Goal: Task Accomplishment & Management: Manage account settings

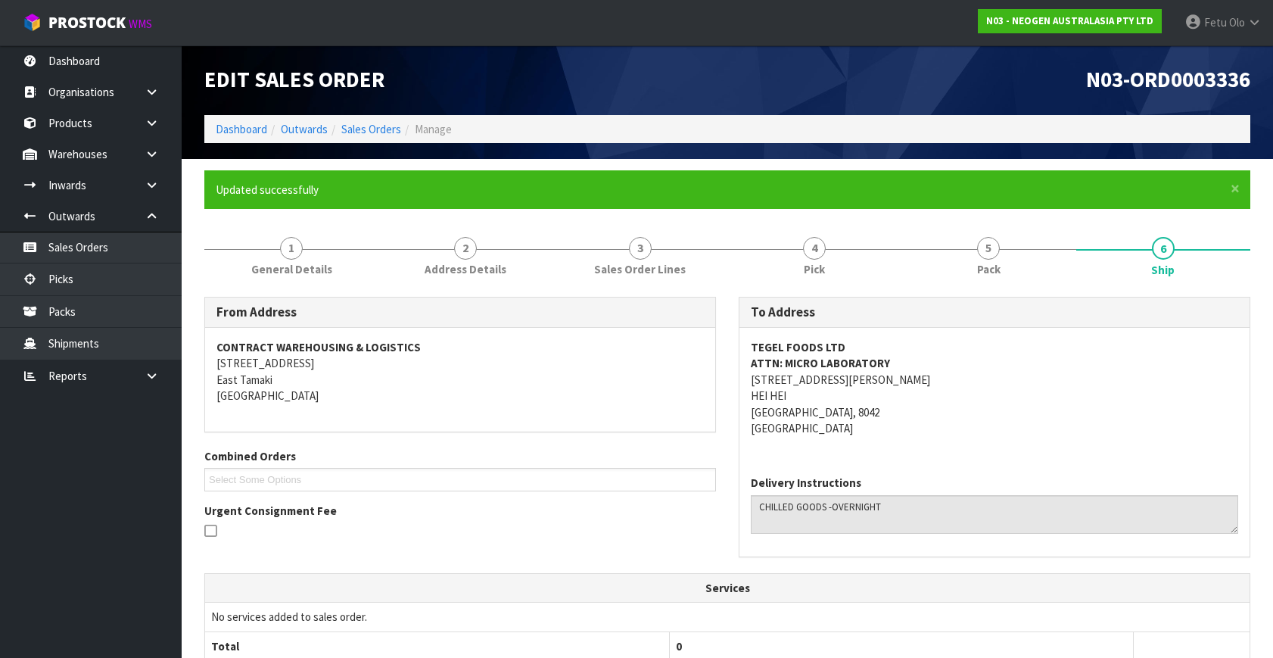
scroll to position [341, 0]
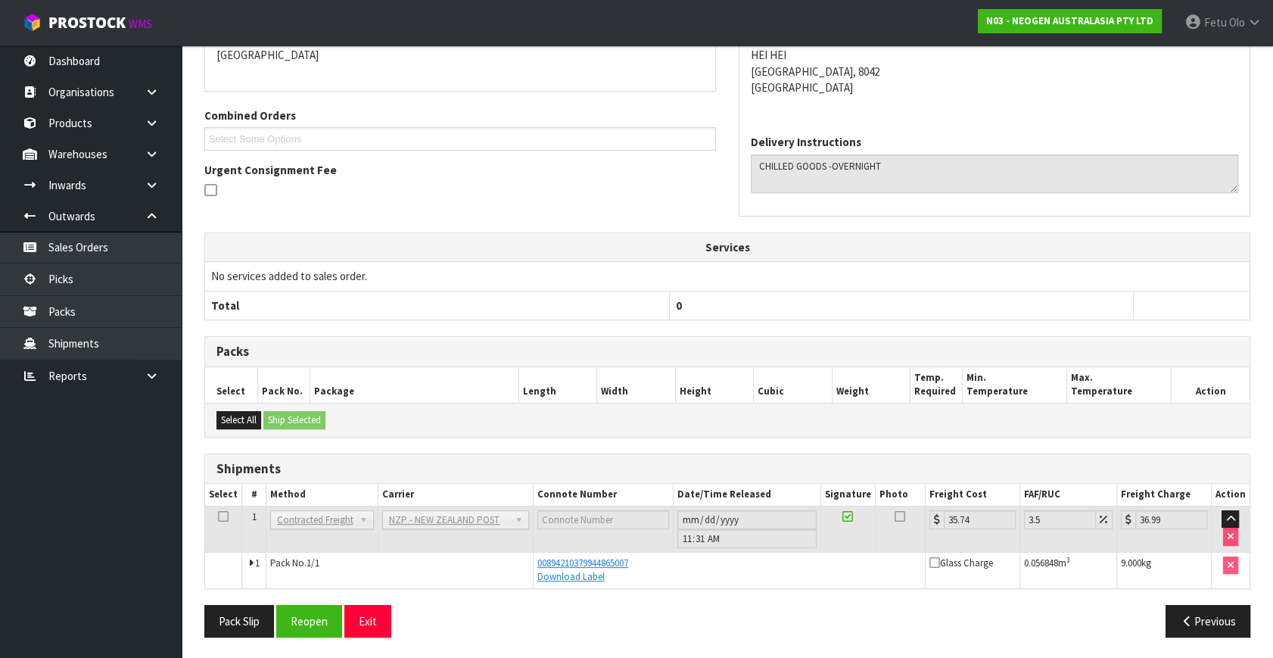
click at [399, 247] on th "Services" at bounding box center [727, 247] width 1044 height 29
click at [84, 286] on link "Picks" at bounding box center [91, 278] width 182 height 31
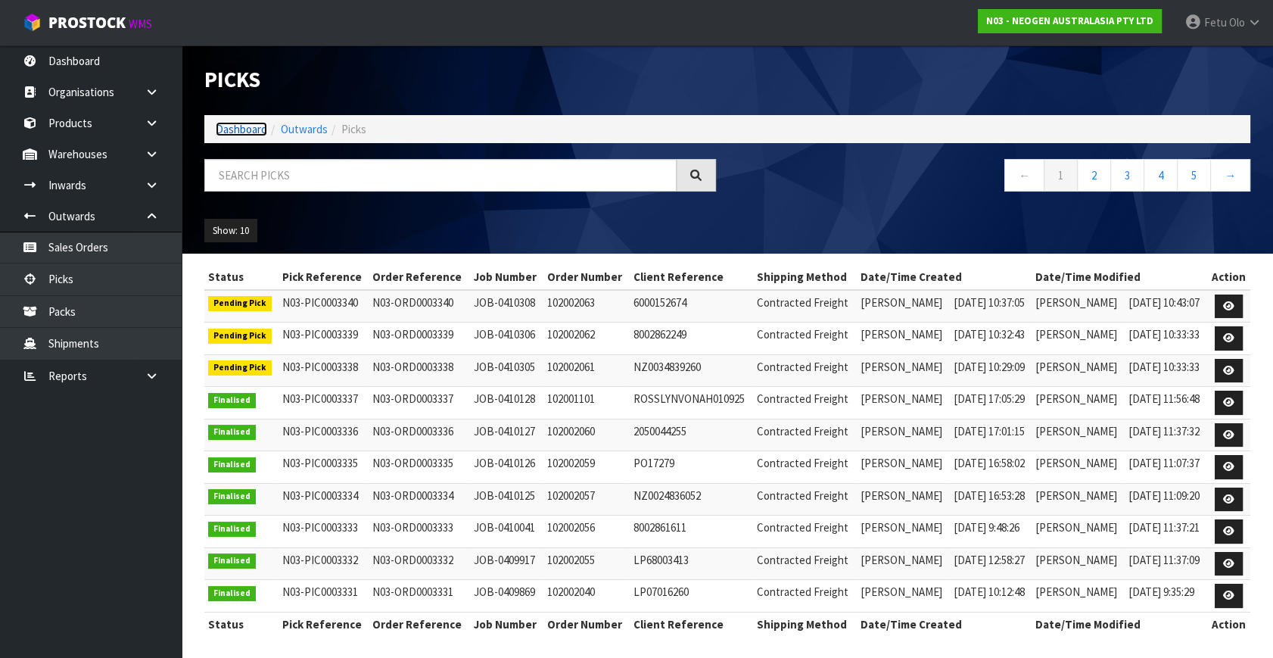
click at [250, 130] on link "Dashboard" at bounding box center [241, 129] width 51 height 14
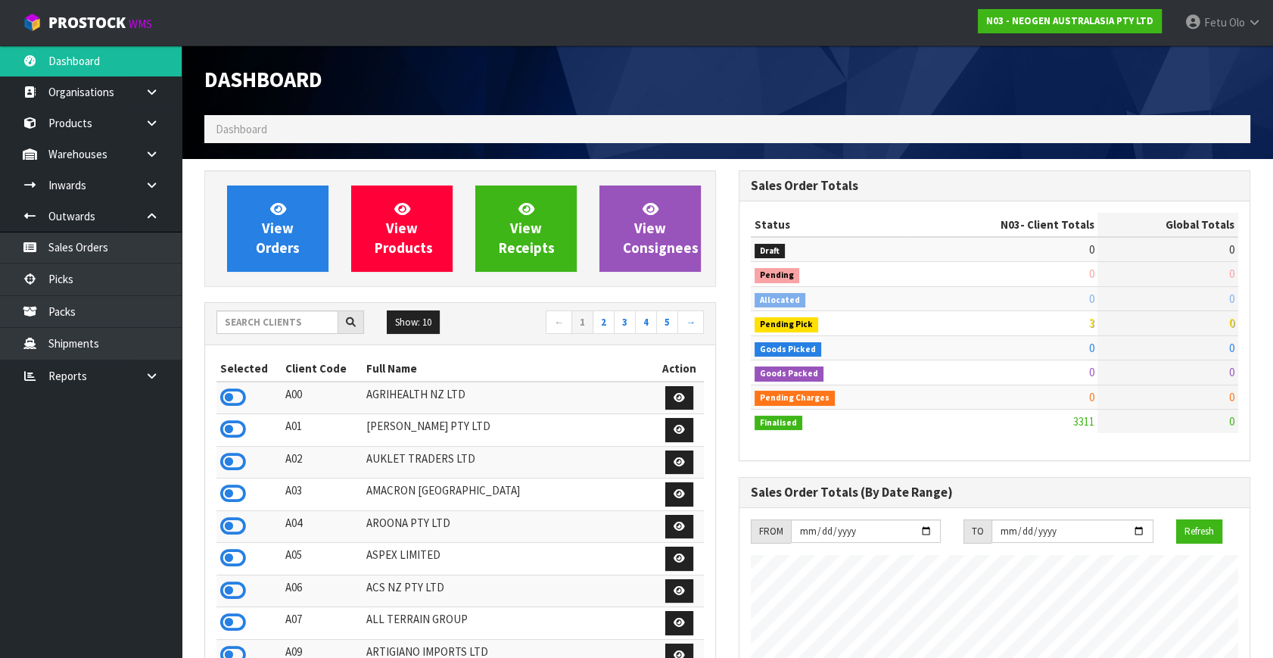
scroll to position [1209, 534]
click at [310, 315] on input "text" at bounding box center [277, 321] width 122 height 23
type input "K01"
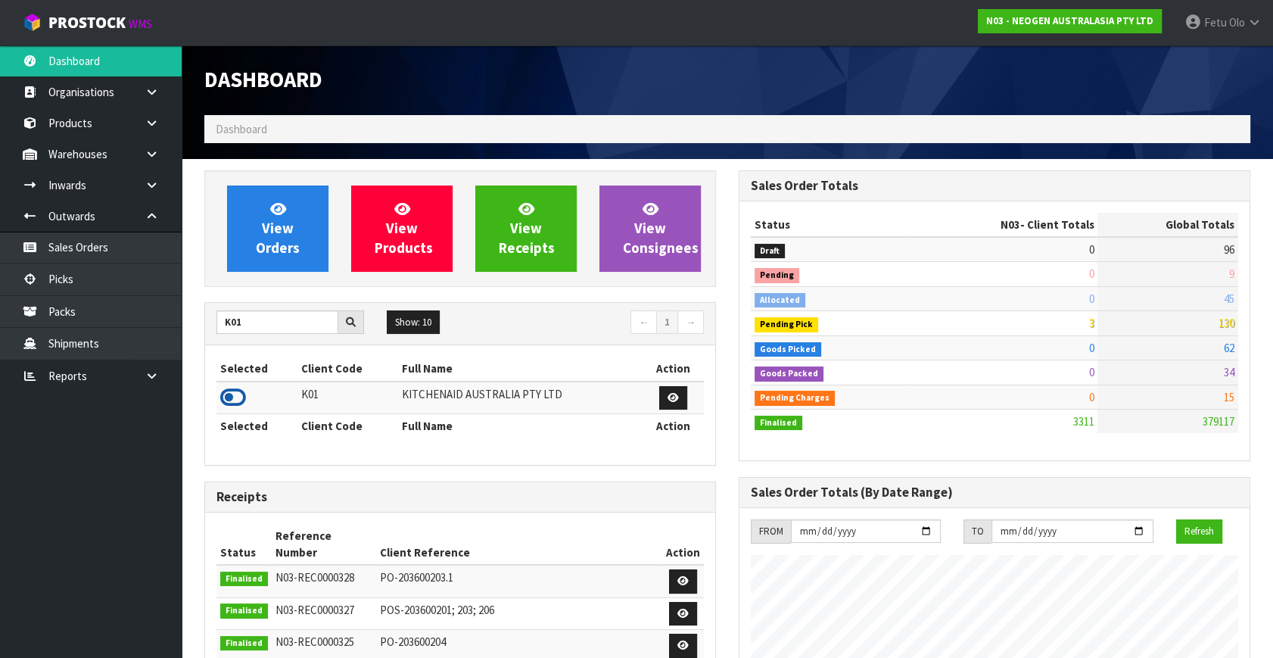
click at [232, 393] on icon at bounding box center [233, 397] width 26 height 23
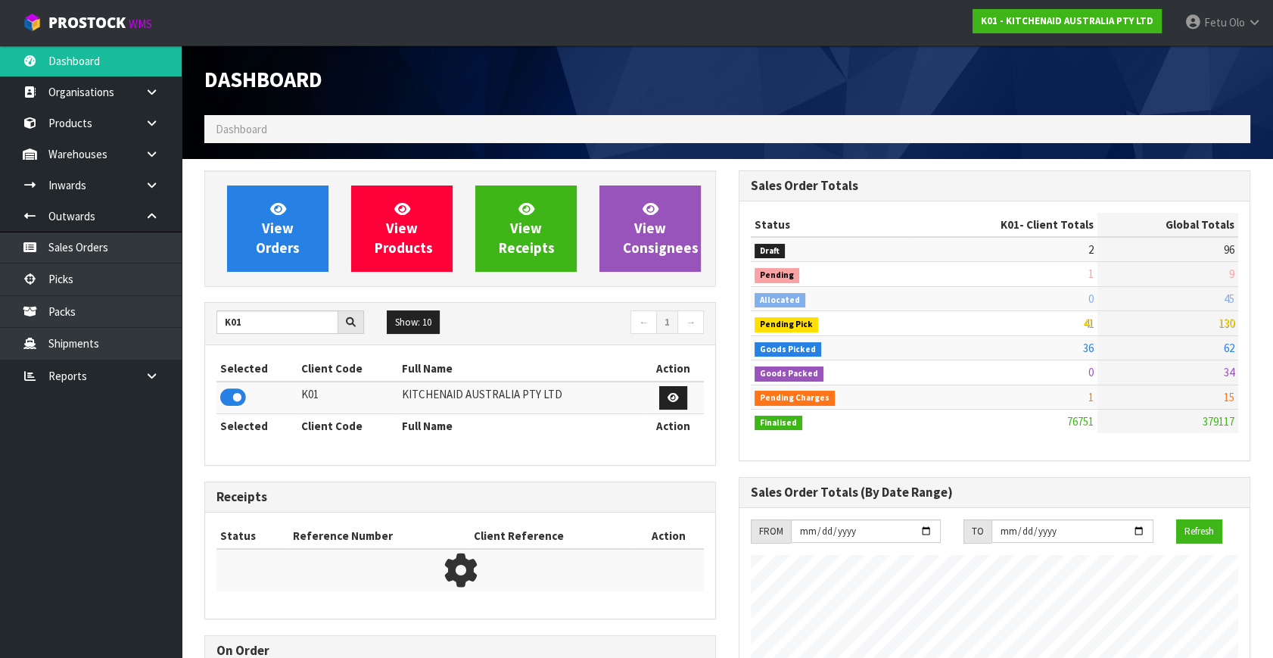
scroll to position [1144, 534]
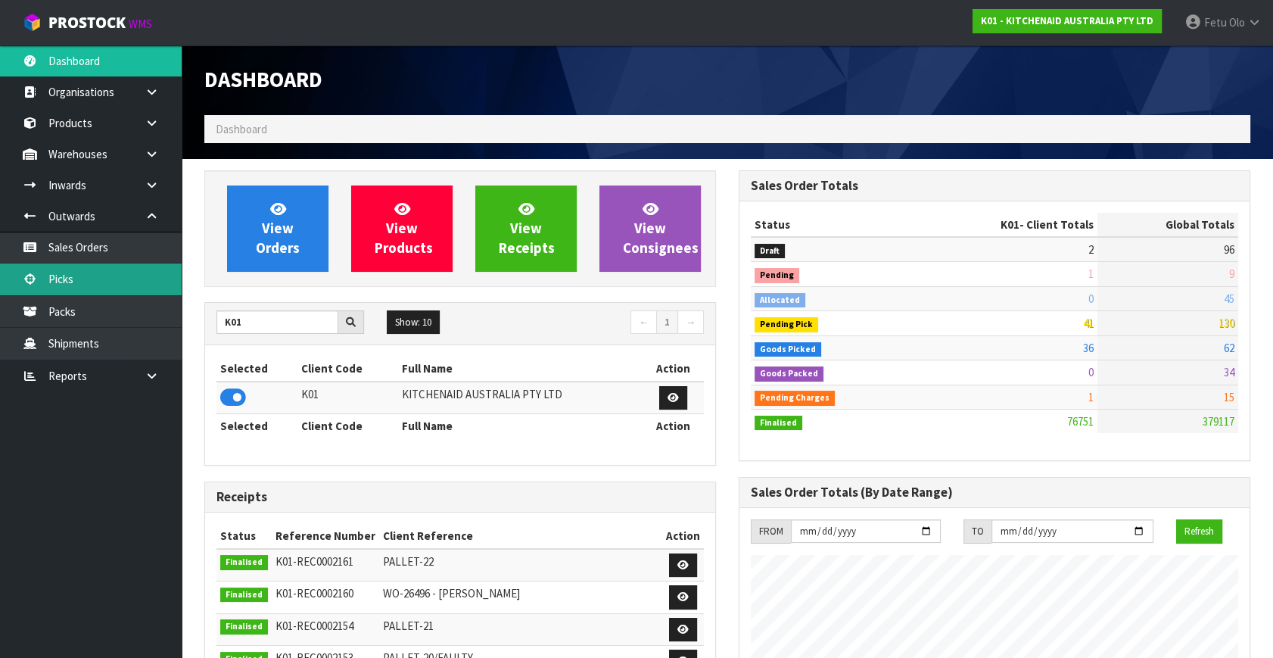
click at [110, 288] on link "Picks" at bounding box center [91, 278] width 182 height 31
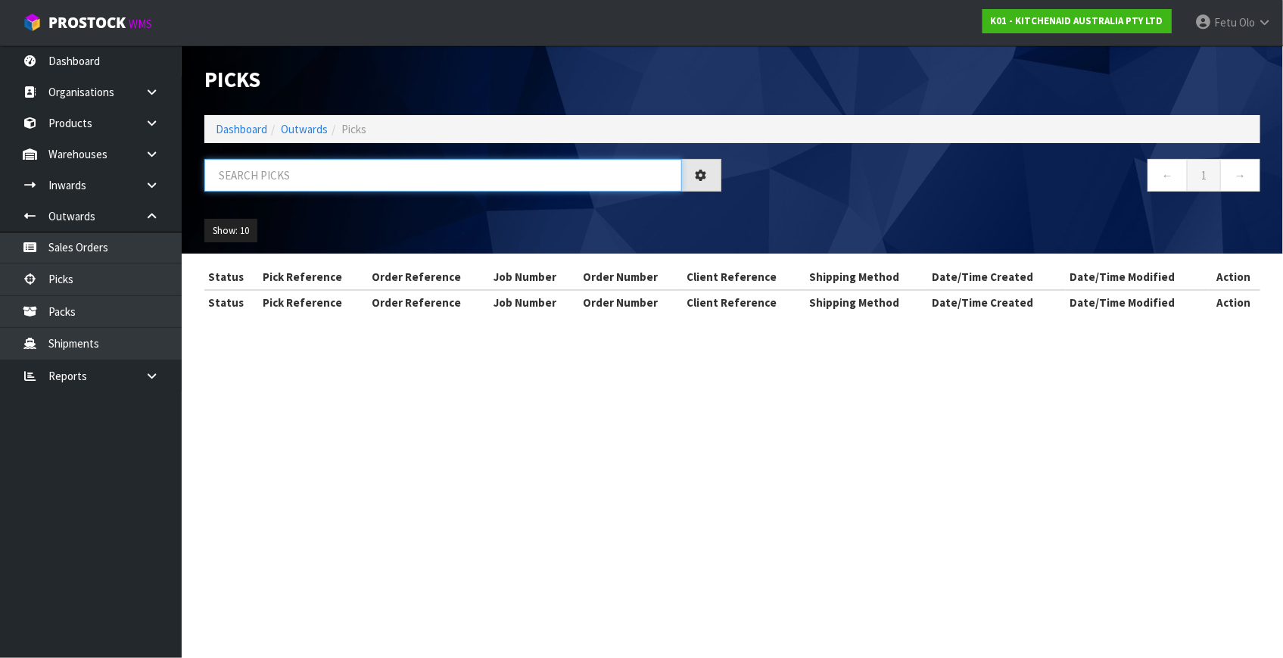
click at [295, 181] on input "text" at bounding box center [443, 175] width 478 height 33
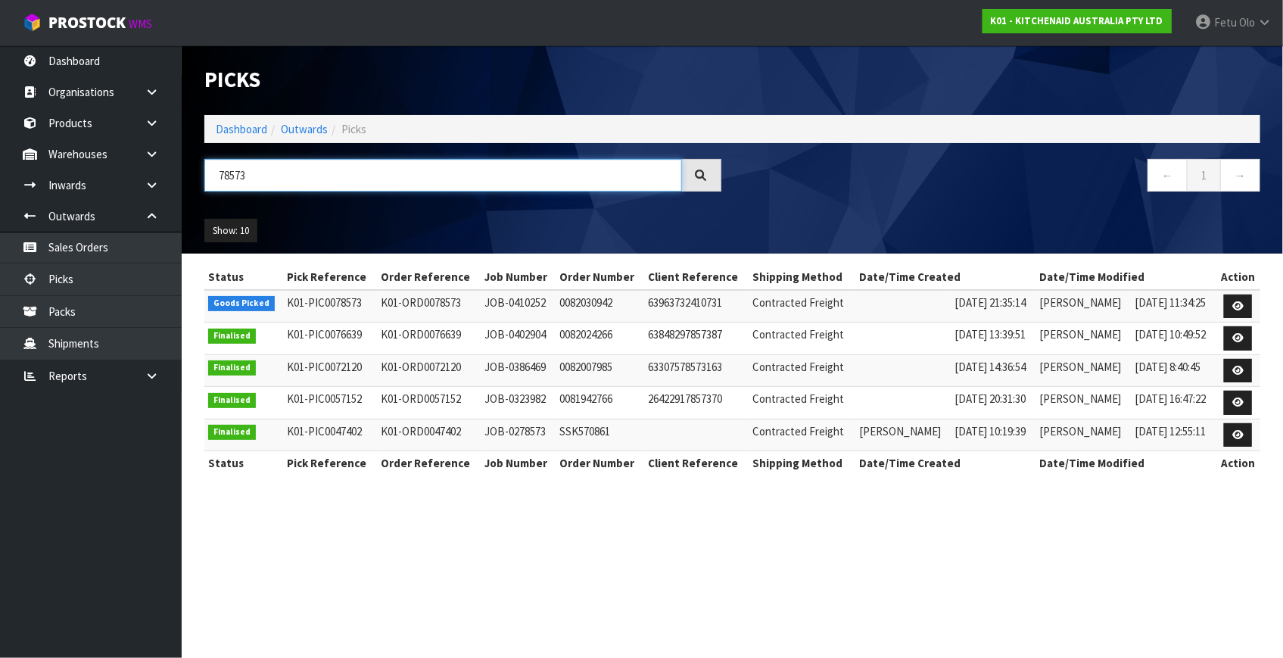
type input "78573"
click at [1227, 305] on link at bounding box center [1238, 306] width 28 height 24
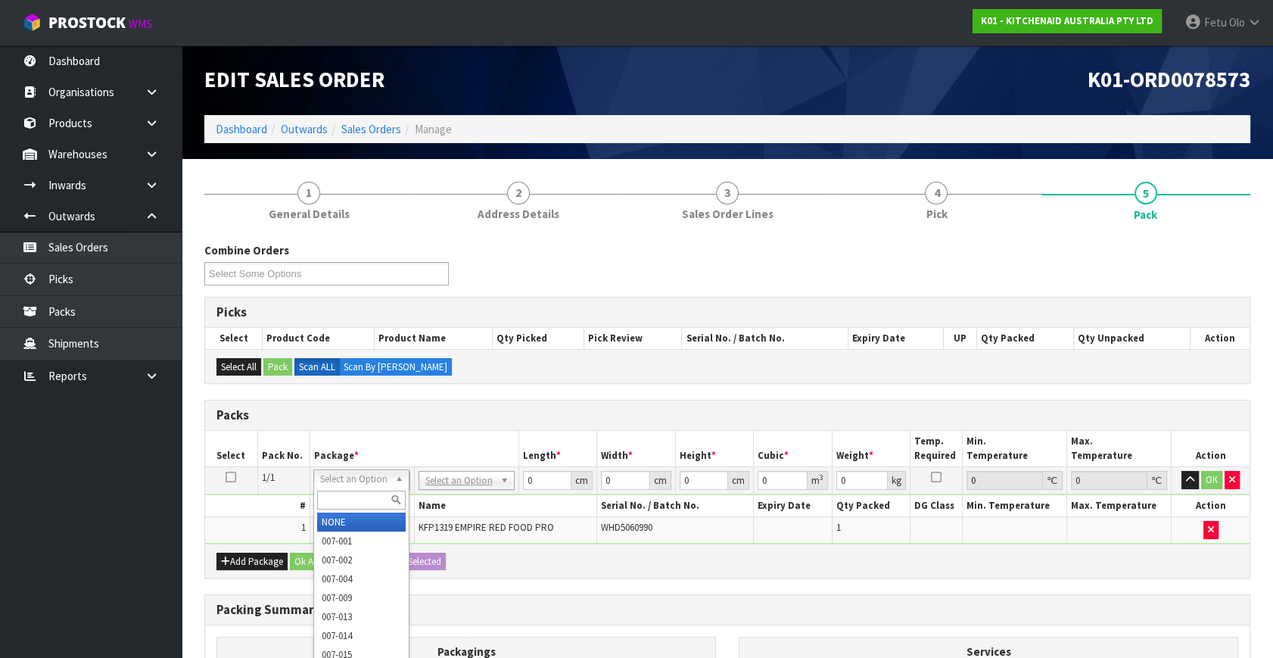
click at [357, 512] on div at bounding box center [361, 499] width 95 height 25
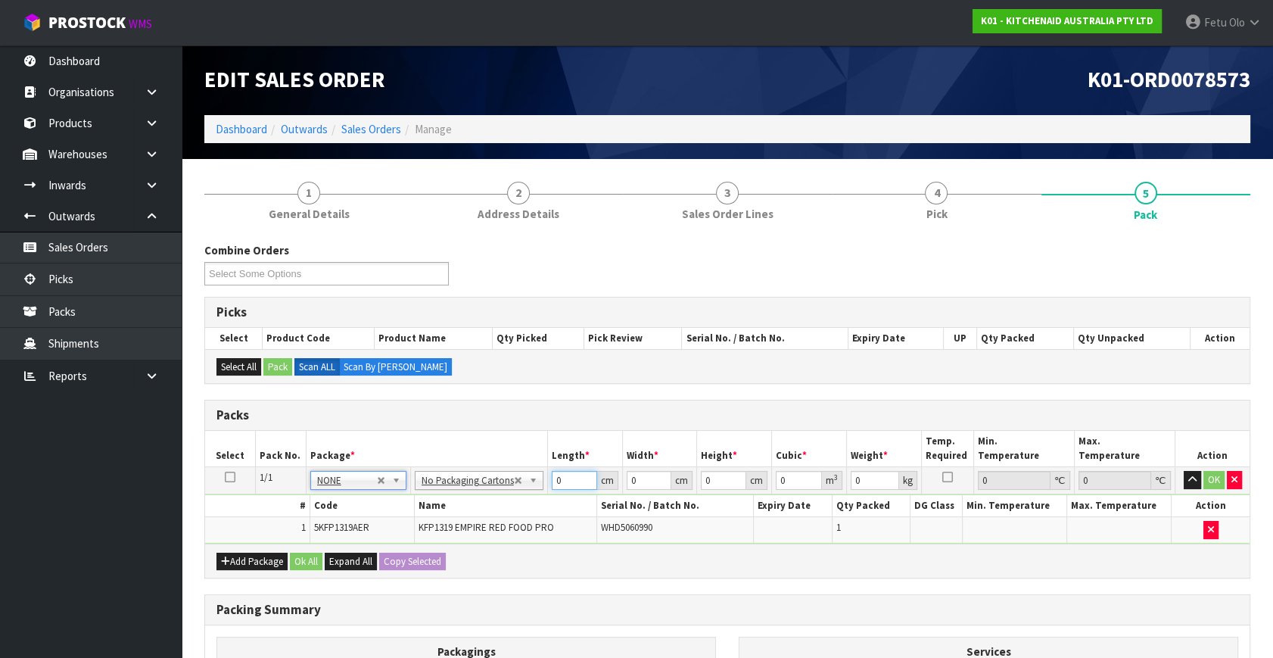
drag, startPoint x: 564, startPoint y: 479, endPoint x: 475, endPoint y: 516, distance: 96.0
click at [475, 516] on tbody "1/1 NONE 007-001 007-002 007-004 007-009 007-013 007-014 007-015 007-017 007-01…" at bounding box center [727, 505] width 1044 height 76
type input "50"
type input "29"
type input "2"
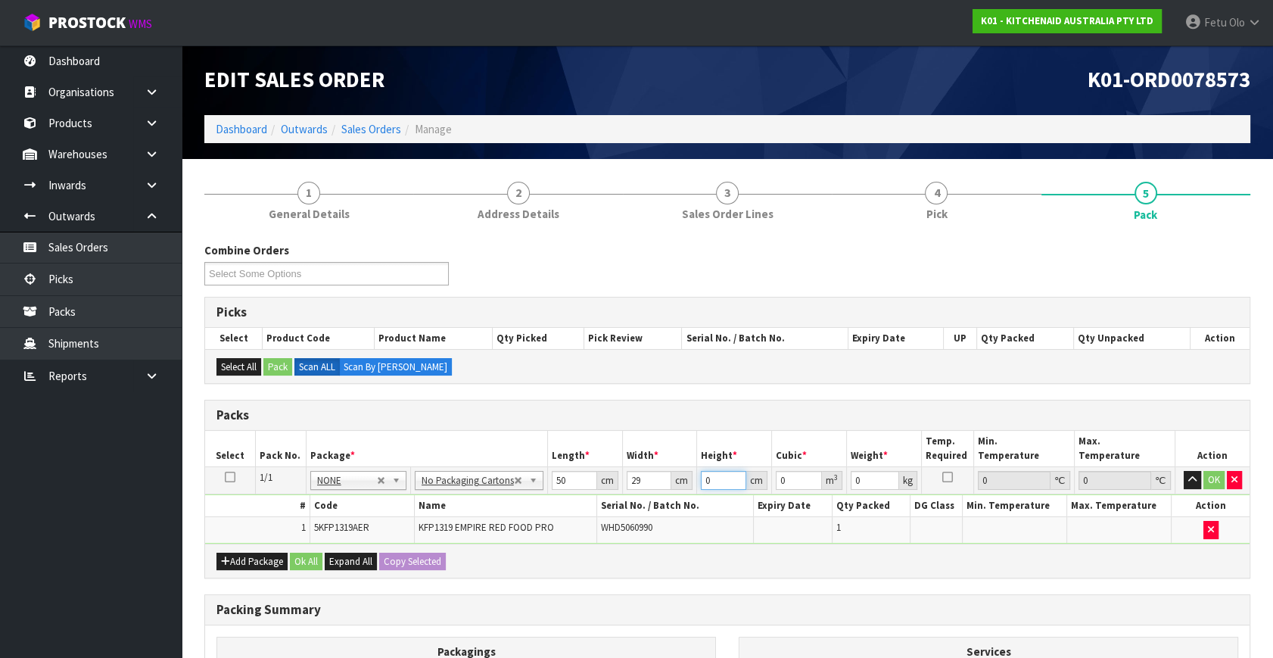
type input "0.0029"
type input "29"
type input "0.04205"
type input "29"
type input "7"
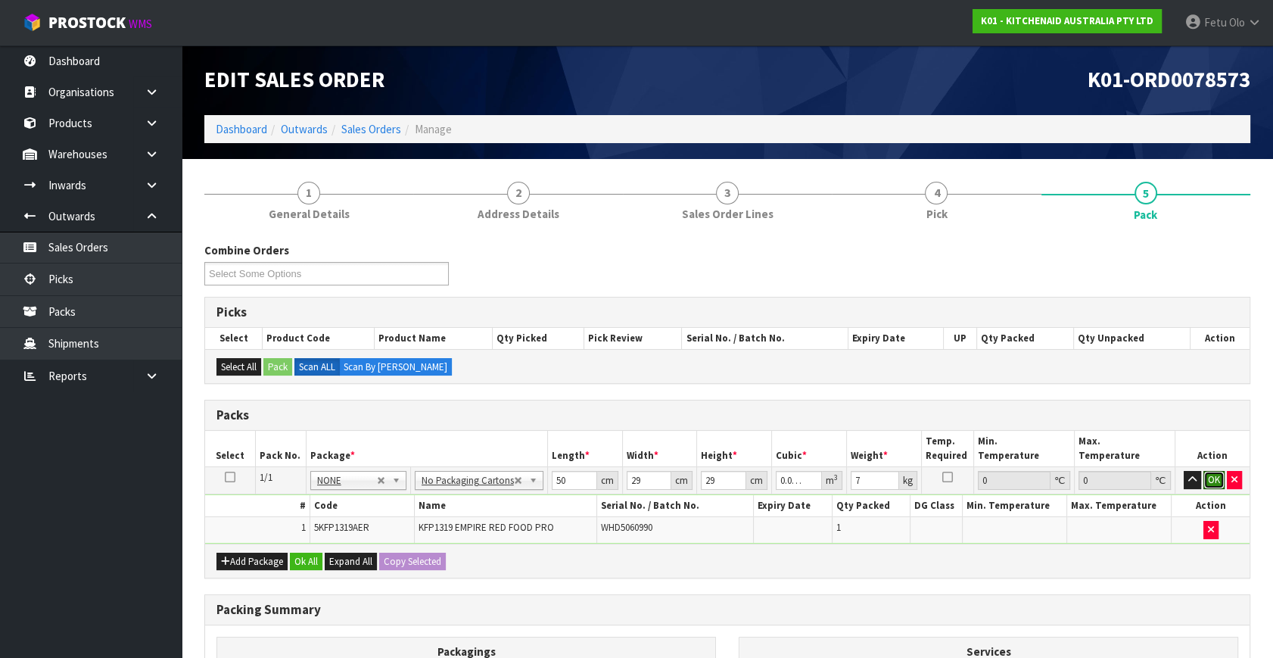
click button "OK" at bounding box center [1213, 480] width 21 height 18
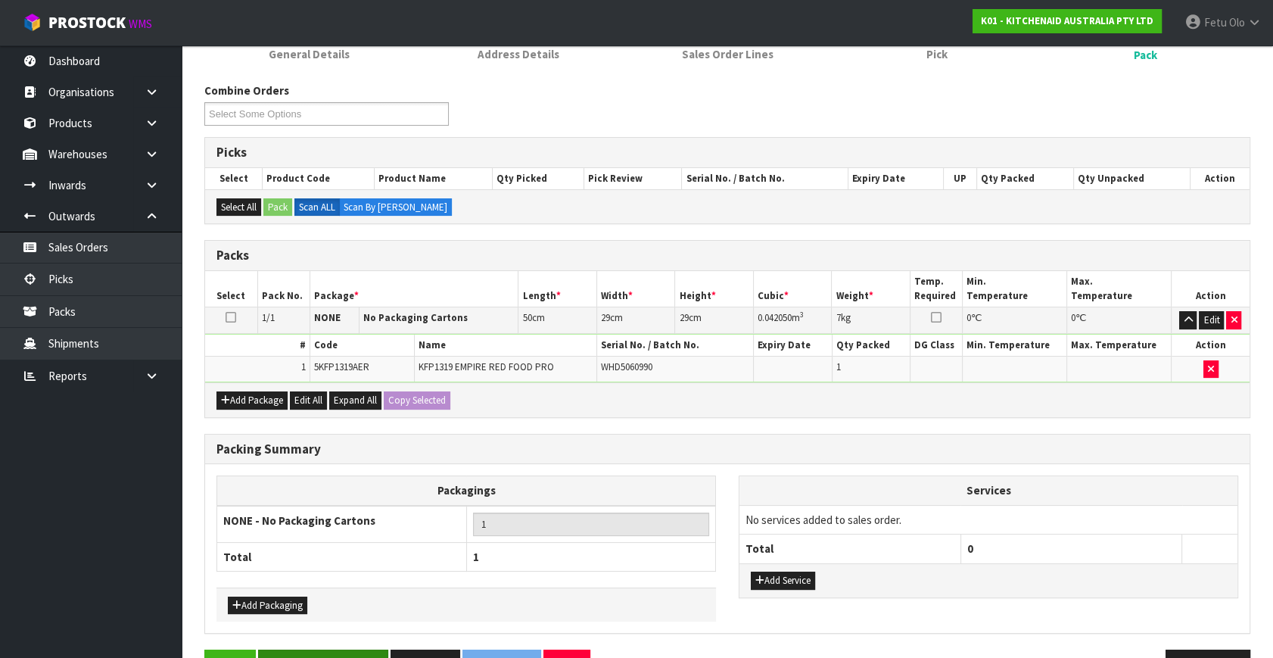
scroll to position [203, 0]
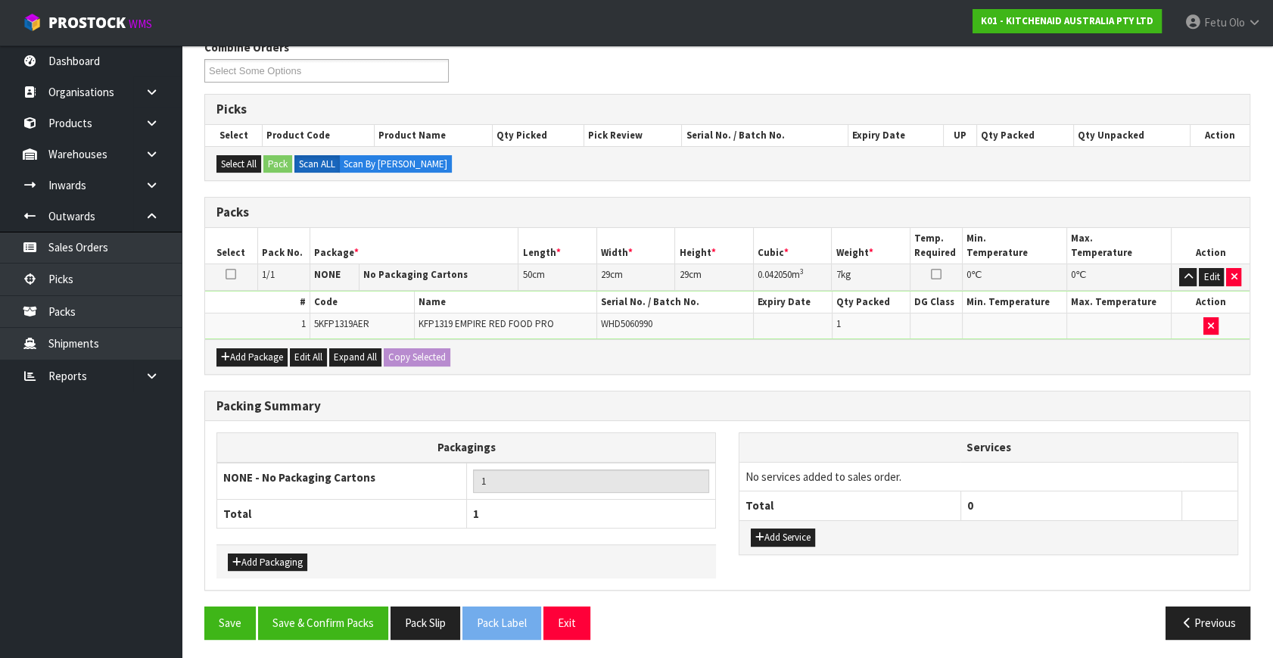
click at [345, 598] on div "Packing Summary Packagings NONE - No Packaging Cartons 1 Total 1 Add Packaging …" at bounding box center [727, 499] width 1069 height 216
click at [339, 622] on button "Save & Confirm Packs" at bounding box center [323, 622] width 130 height 33
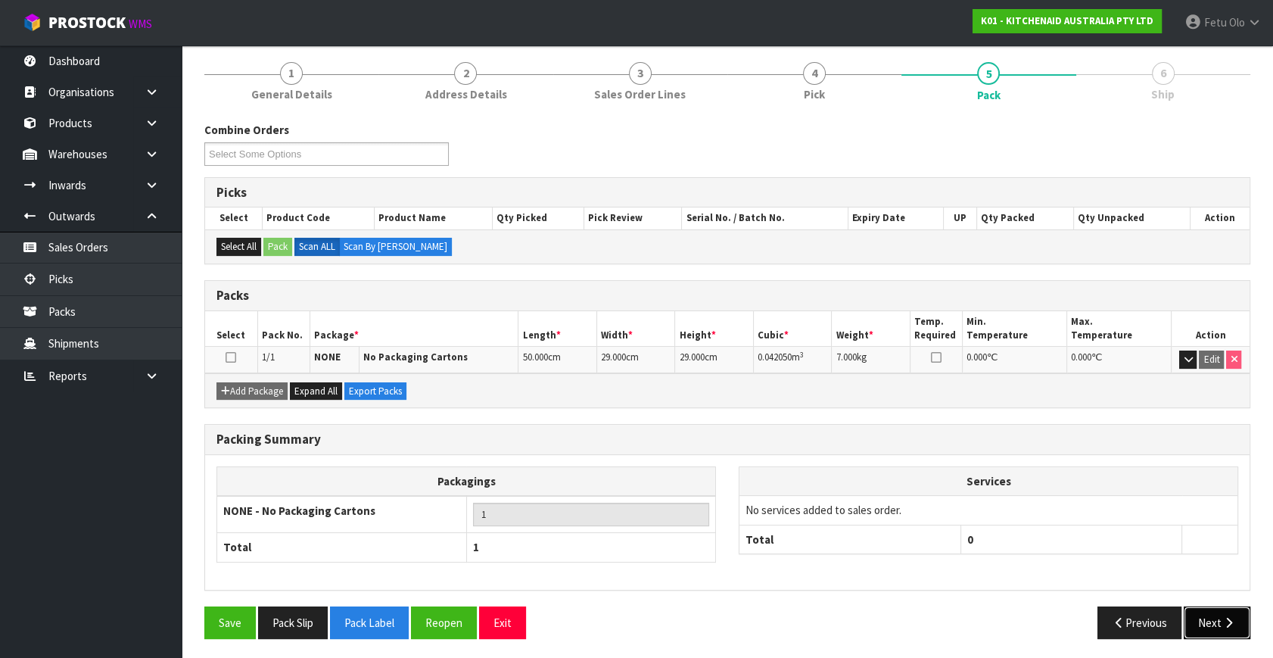
click at [1226, 617] on icon "button" at bounding box center [1228, 622] width 14 height 11
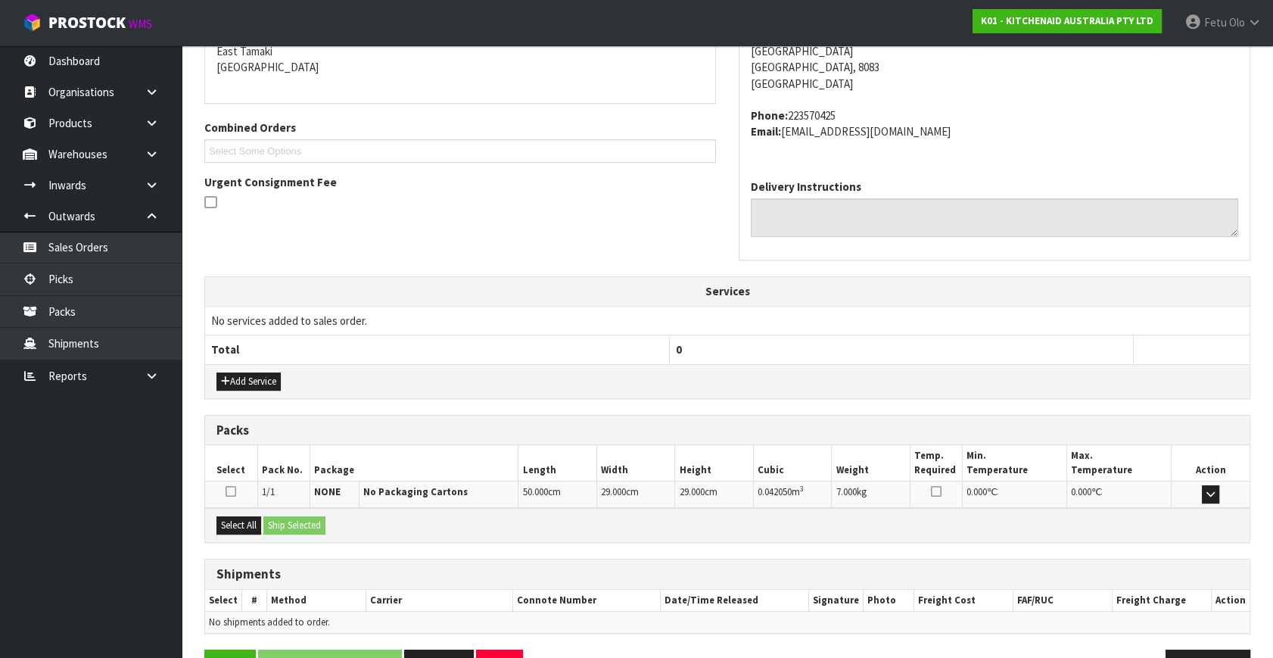
scroll to position [303, 0]
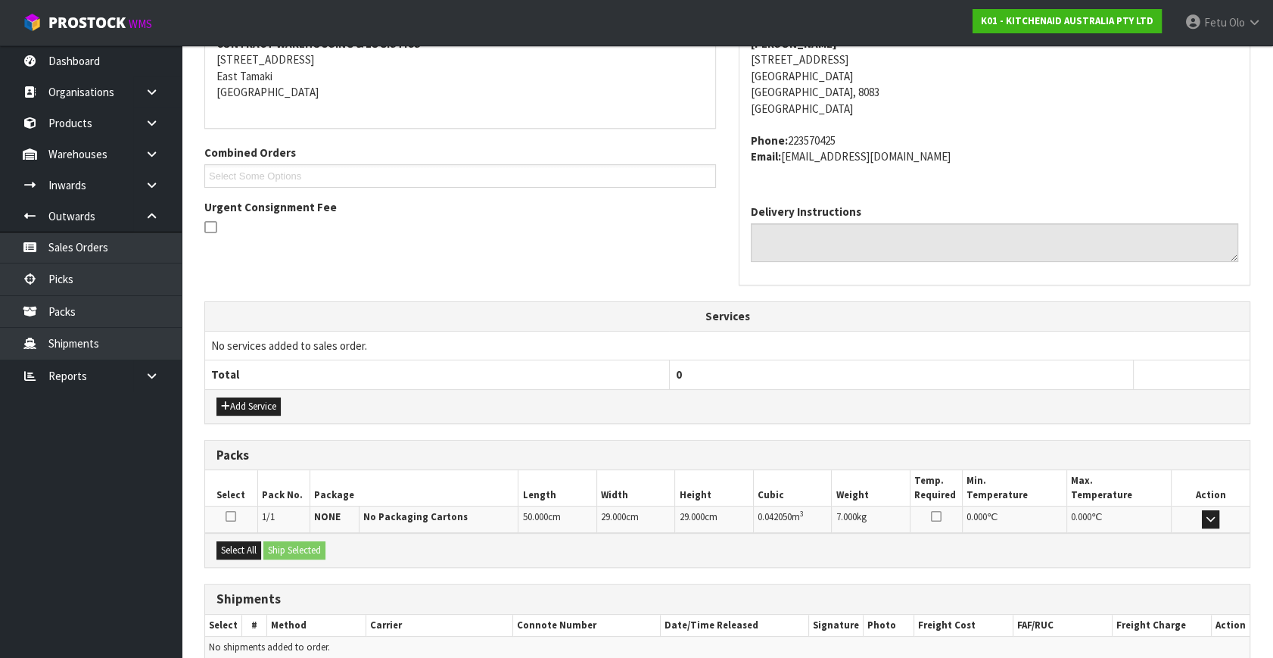
click at [233, 533] on div "Select All Ship Selected" at bounding box center [727, 550] width 1044 height 34
drag, startPoint x: 238, startPoint y: 543, endPoint x: 288, endPoint y: 545, distance: 50.0
click at [238, 543] on button "Select All" at bounding box center [238, 550] width 45 height 18
drag, startPoint x: 288, startPoint y: 545, endPoint x: 314, endPoint y: 547, distance: 26.6
click at [288, 545] on button "Ship Selected" at bounding box center [294, 550] width 62 height 18
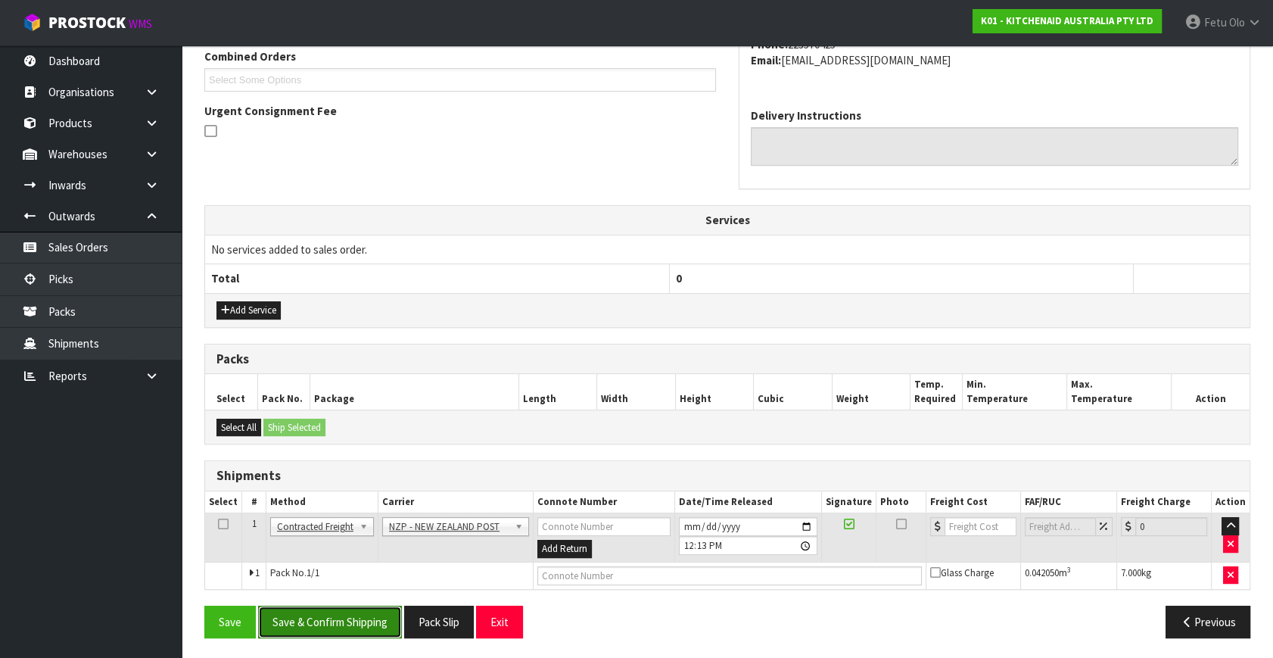
click at [375, 622] on button "Save & Confirm Shipping" at bounding box center [330, 621] width 144 height 33
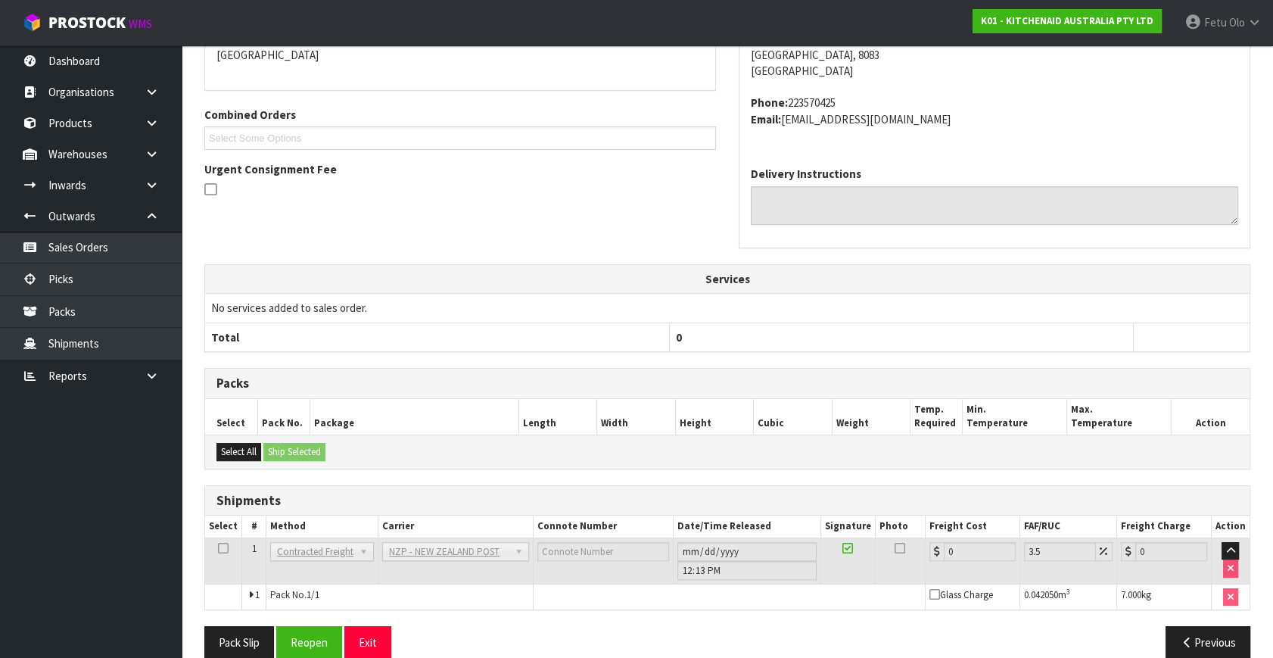
scroll to position [378, 0]
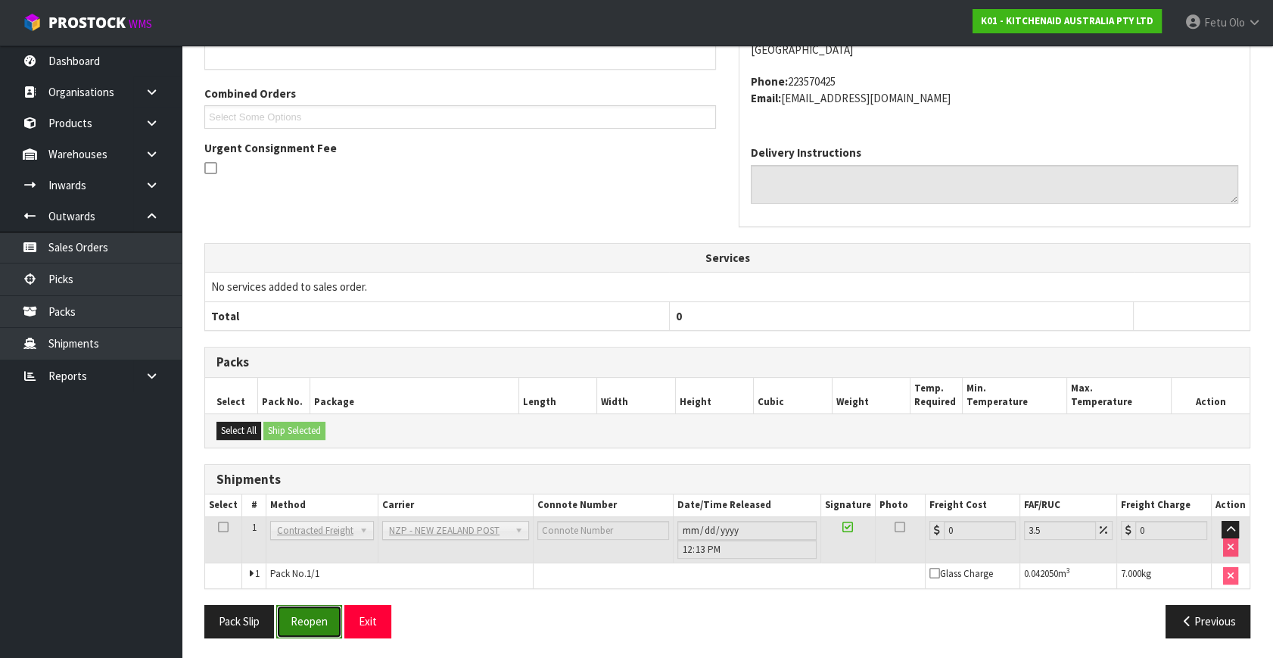
click at [323, 621] on button "Reopen" at bounding box center [309, 621] width 66 height 33
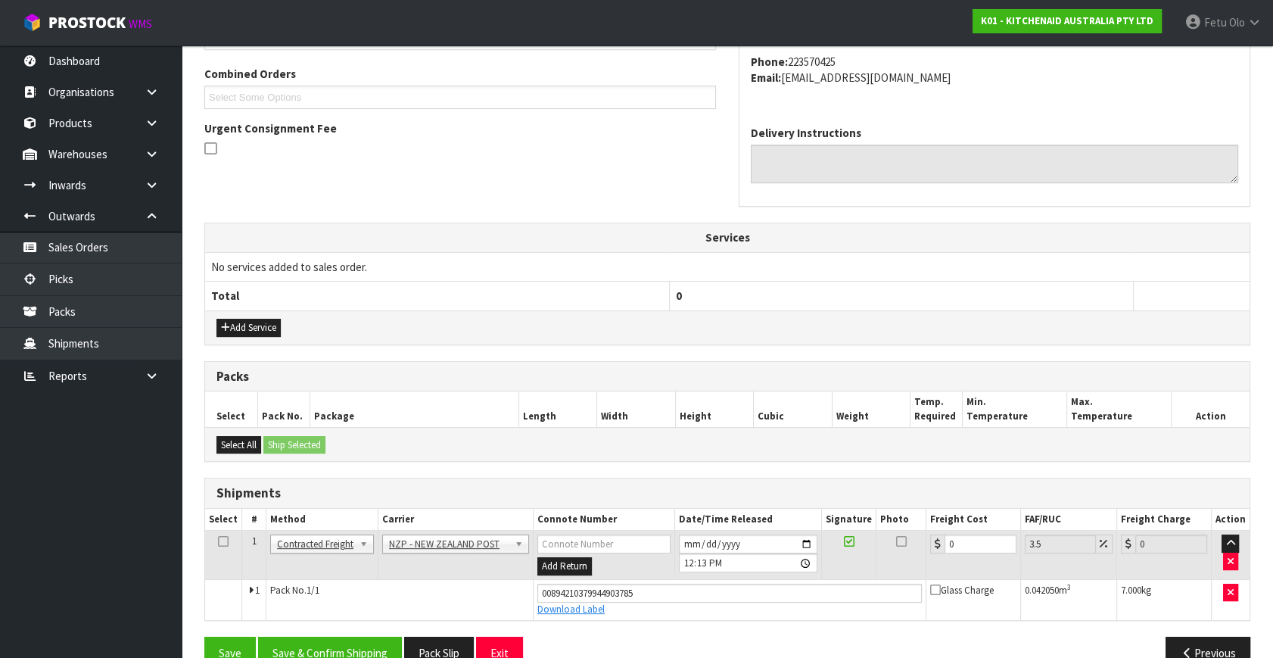
scroll to position [414, 0]
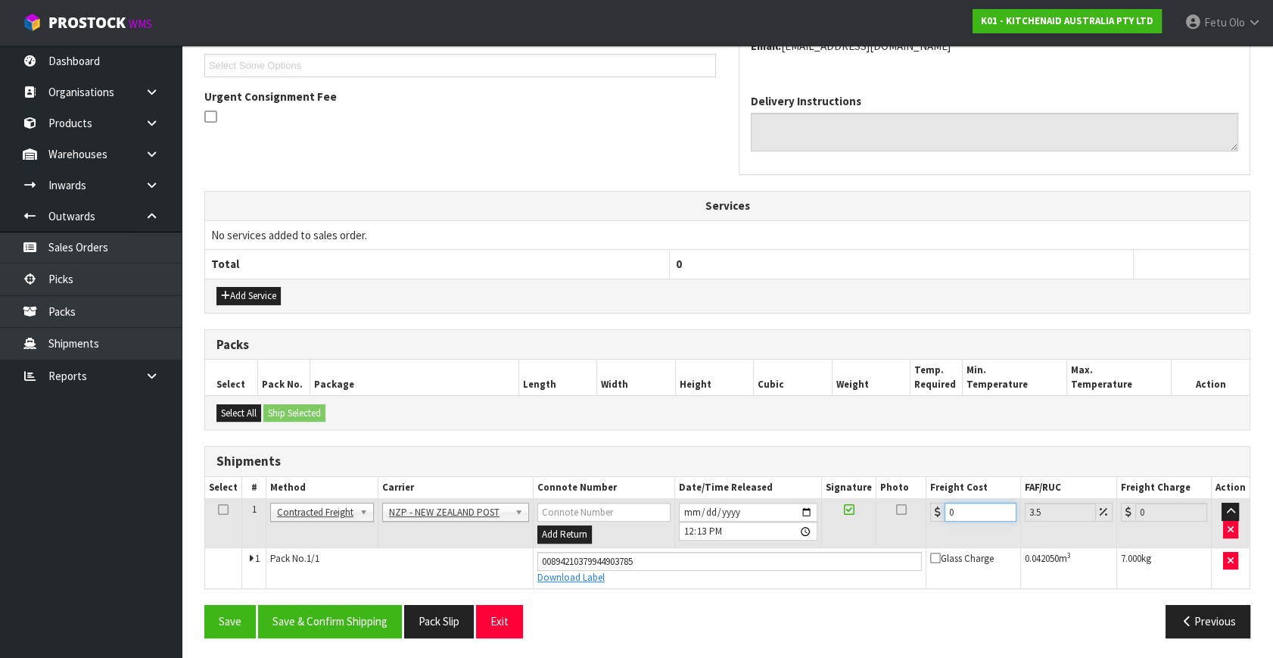
drag, startPoint x: 803, startPoint y: 549, endPoint x: 650, endPoint y: 586, distance: 157.1
click at [650, 586] on div "From Address CONTRACT WAREHOUSING & LOGISTICS 17 Allens Road East Tamaki Auckla…" at bounding box center [727, 266] width 1046 height 767
type input "1"
type input "1.03"
type input "11"
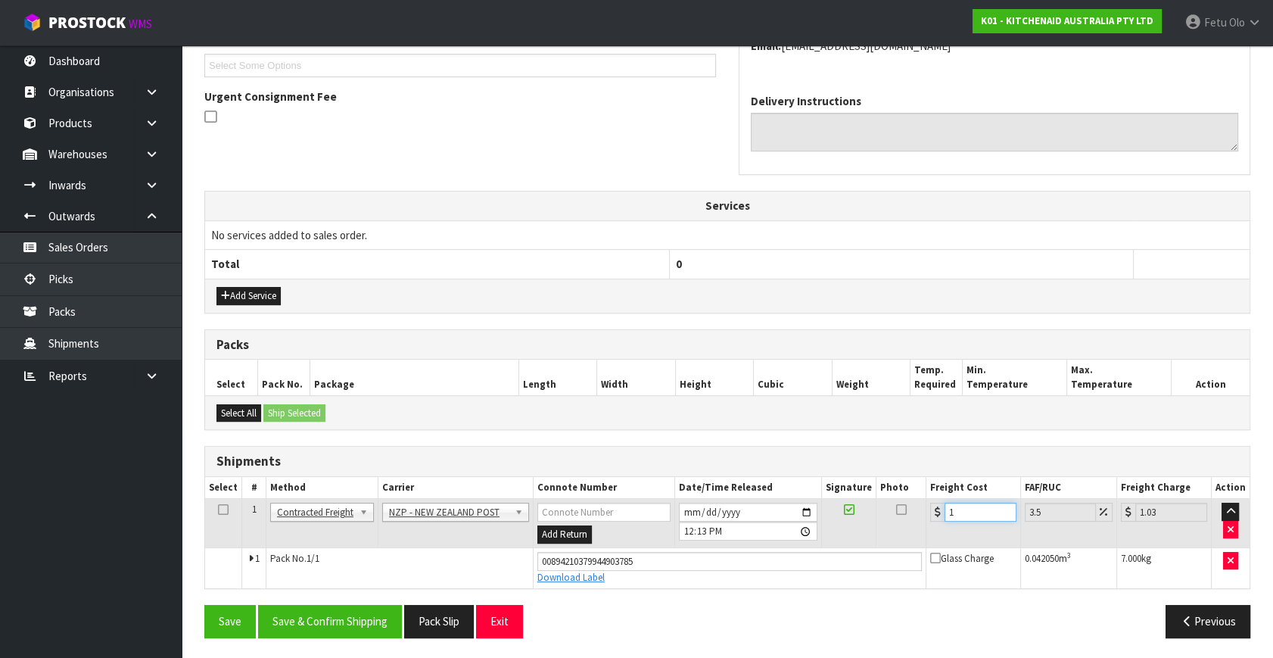
type input "11.38"
type input "11.6"
type input "12.01"
type input "11.65"
type input "12.06"
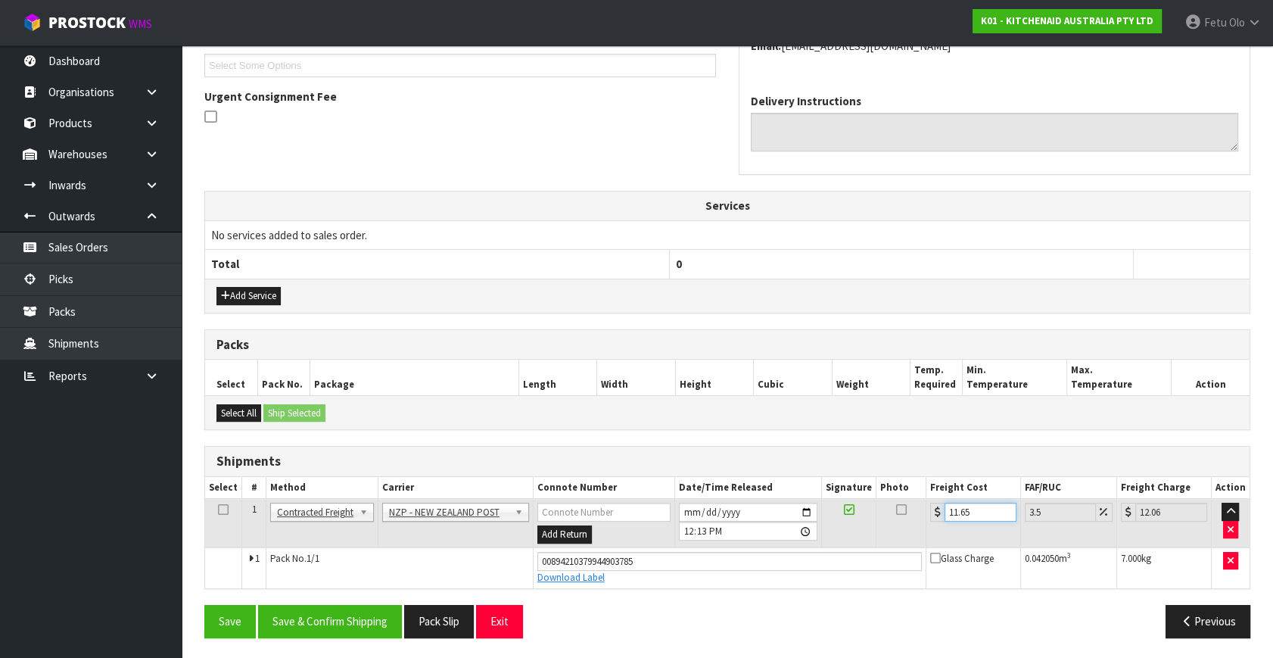
type input "11.6"
type input "12.01"
type input "11.61"
type input "12.02"
type input "11.61"
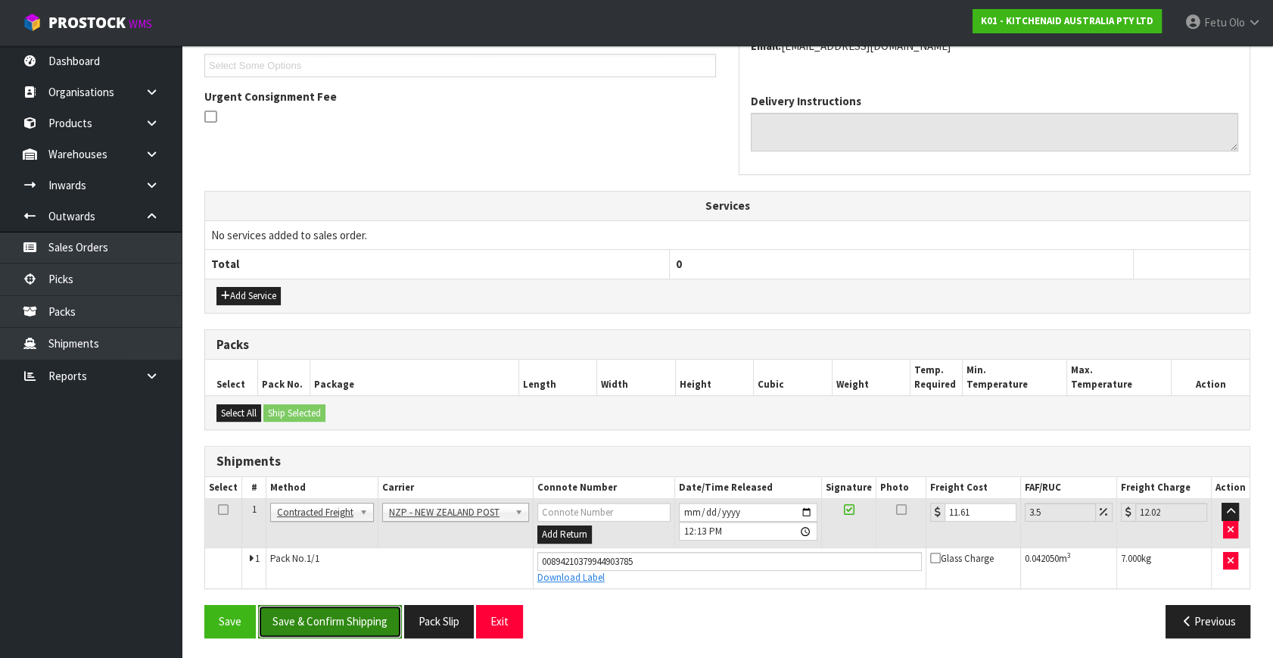
click at [358, 620] on button "Save & Confirm Shipping" at bounding box center [330, 621] width 144 height 33
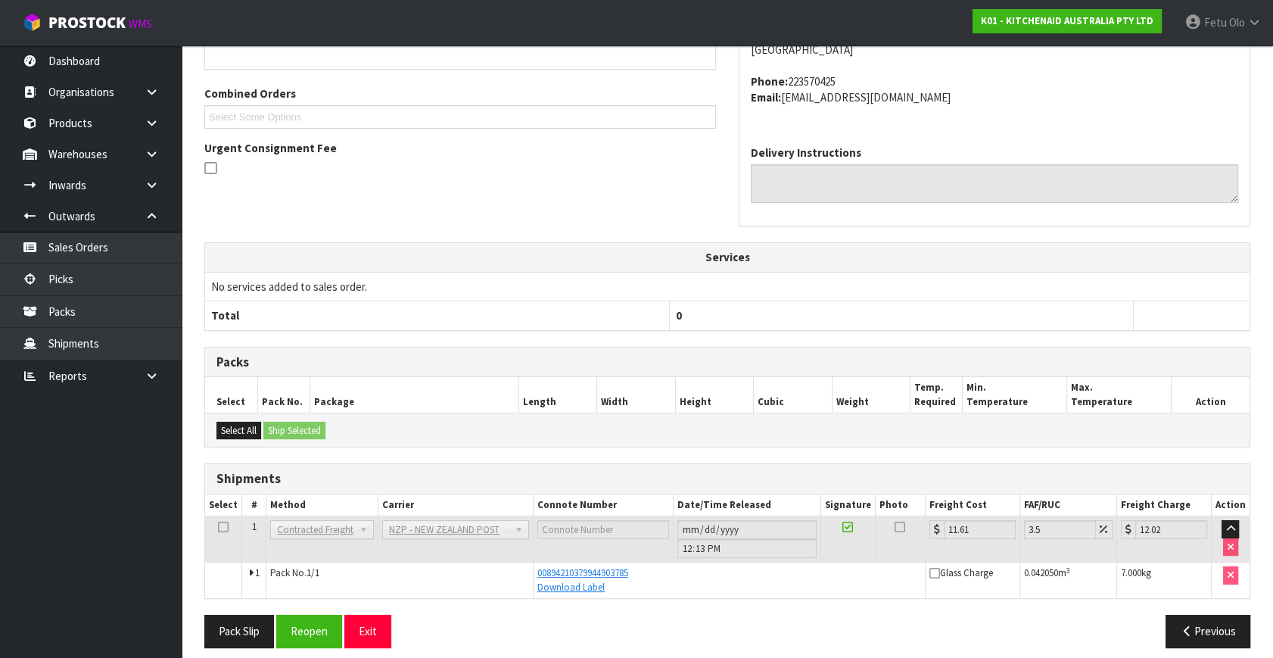
scroll to position [372, 0]
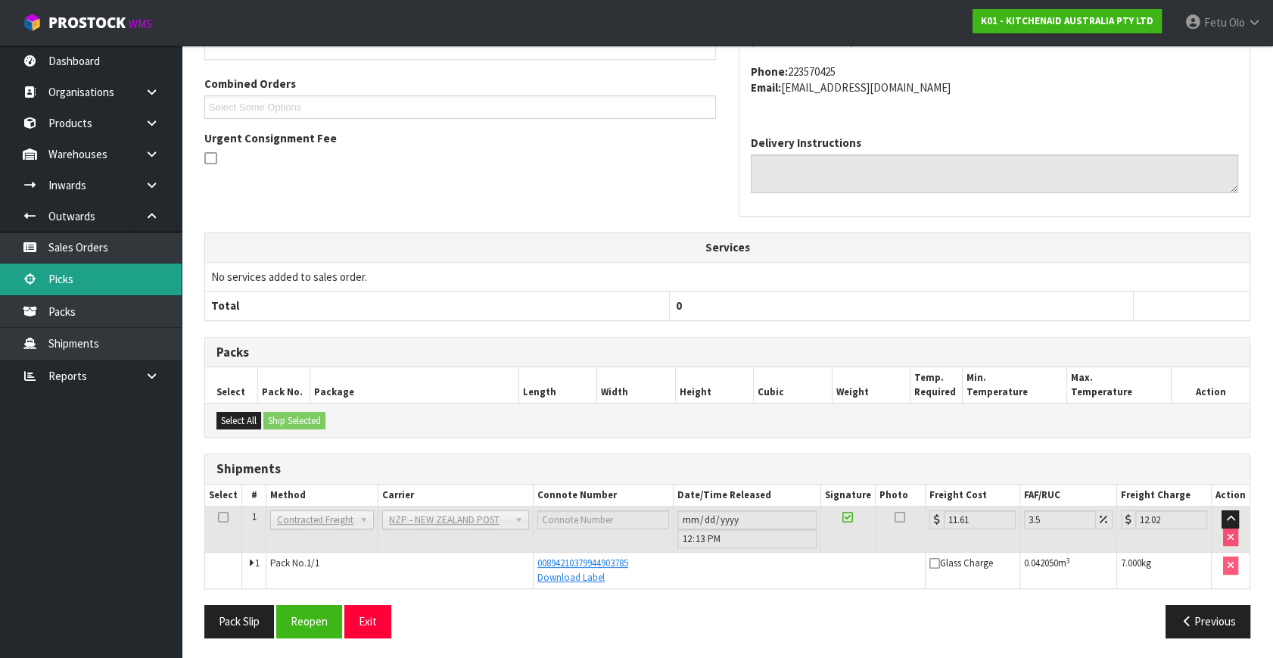
click at [66, 279] on link "Picks" at bounding box center [91, 278] width 182 height 31
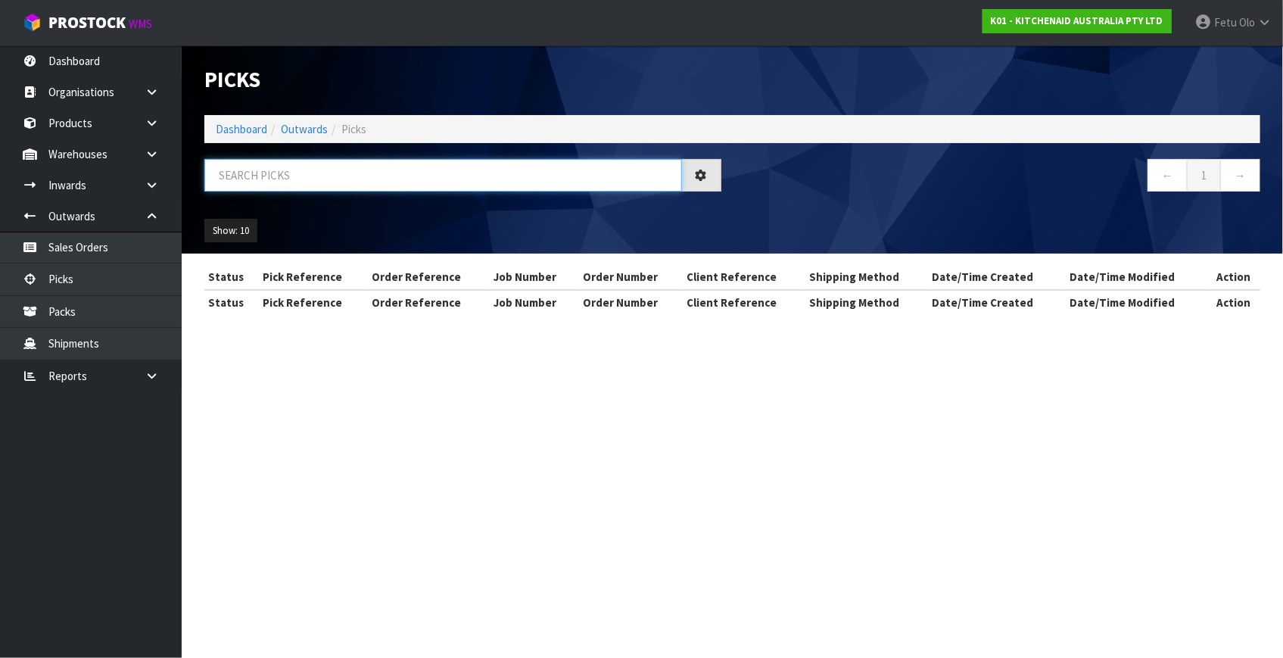
click at [431, 172] on input "text" at bounding box center [443, 175] width 478 height 33
type input "78571"
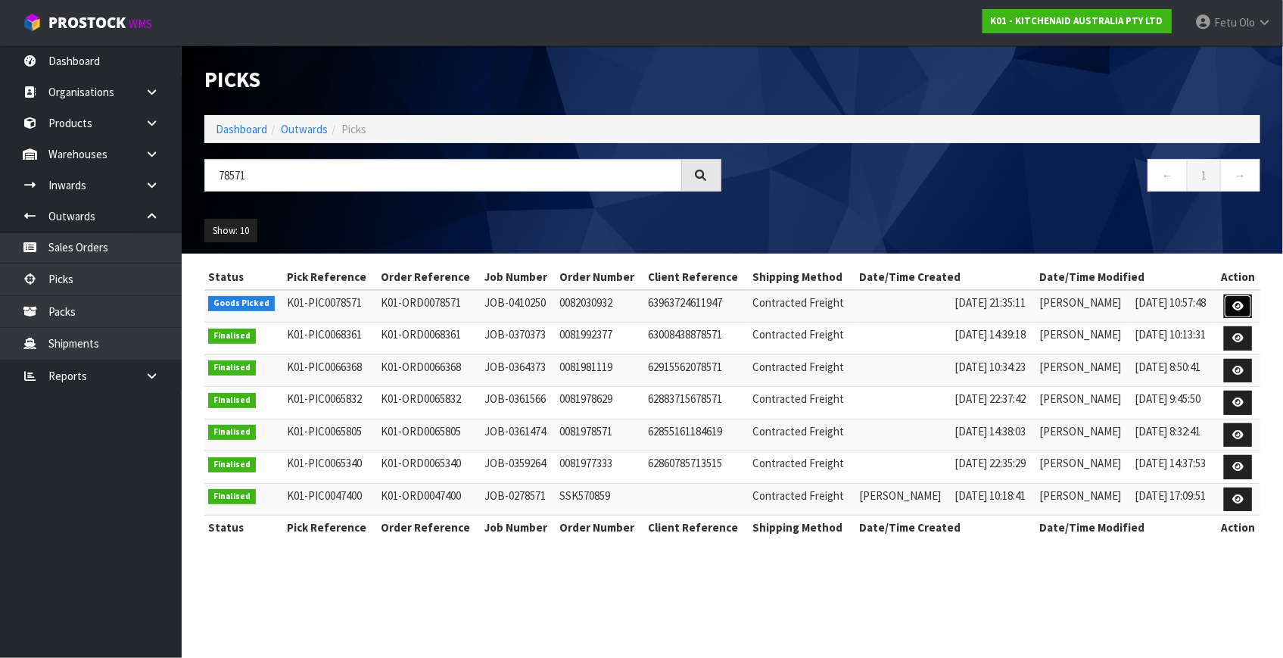
click at [1228, 303] on link at bounding box center [1238, 306] width 28 height 24
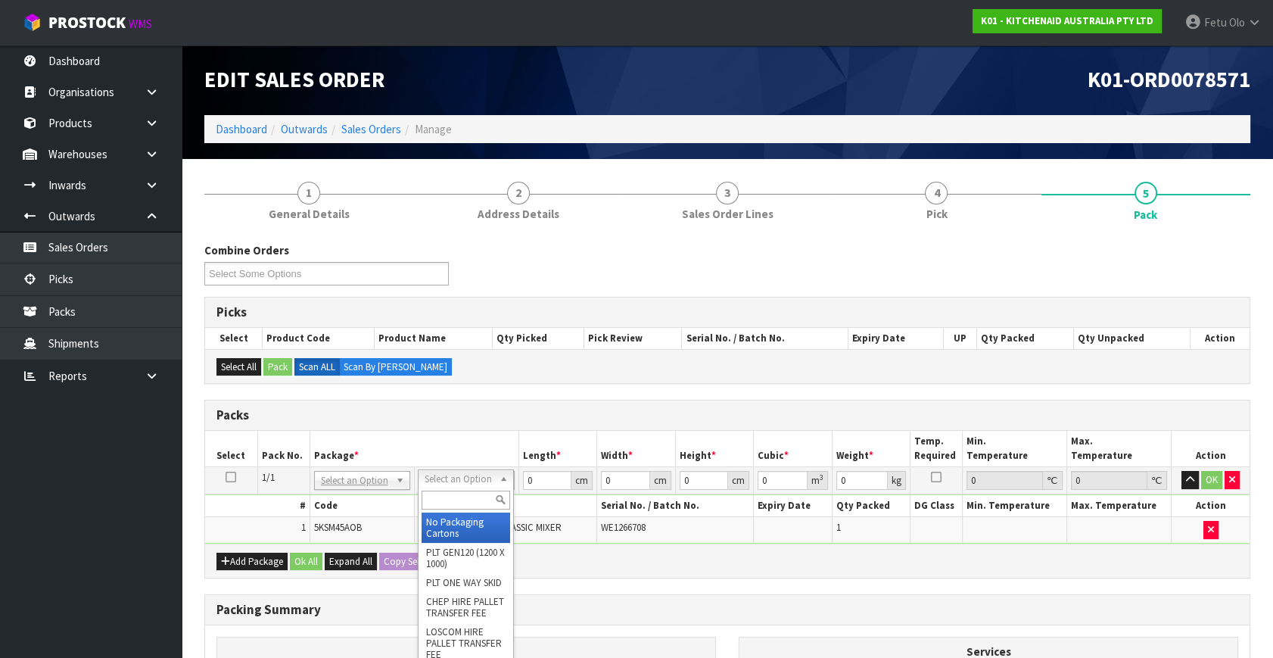
drag, startPoint x: 462, startPoint y: 522, endPoint x: 536, endPoint y: 492, distance: 80.1
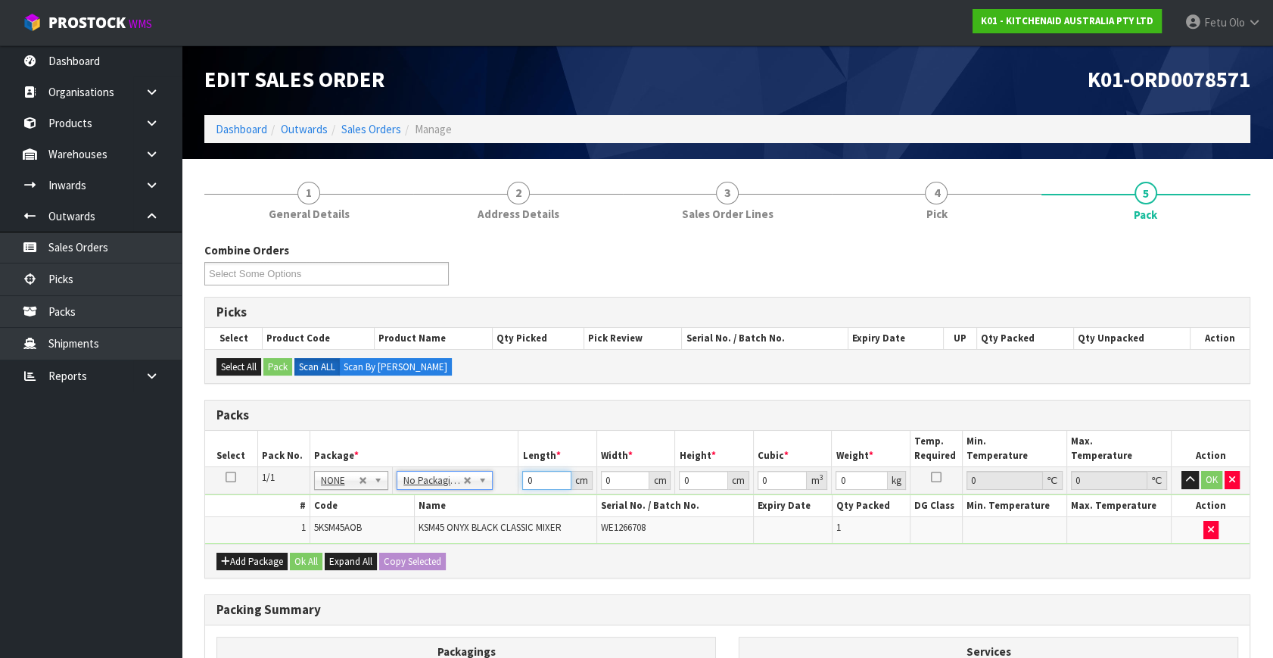
drag, startPoint x: 537, startPoint y: 485, endPoint x: 492, endPoint y: 499, distance: 47.6
click at [492, 499] on tbody "1/1 NONE 007-001 007-002 007-004 007-009 007-013 007-014 007-015 007-017 007-01…" at bounding box center [727, 505] width 1044 height 76
type input "42"
type input "29"
type input "4"
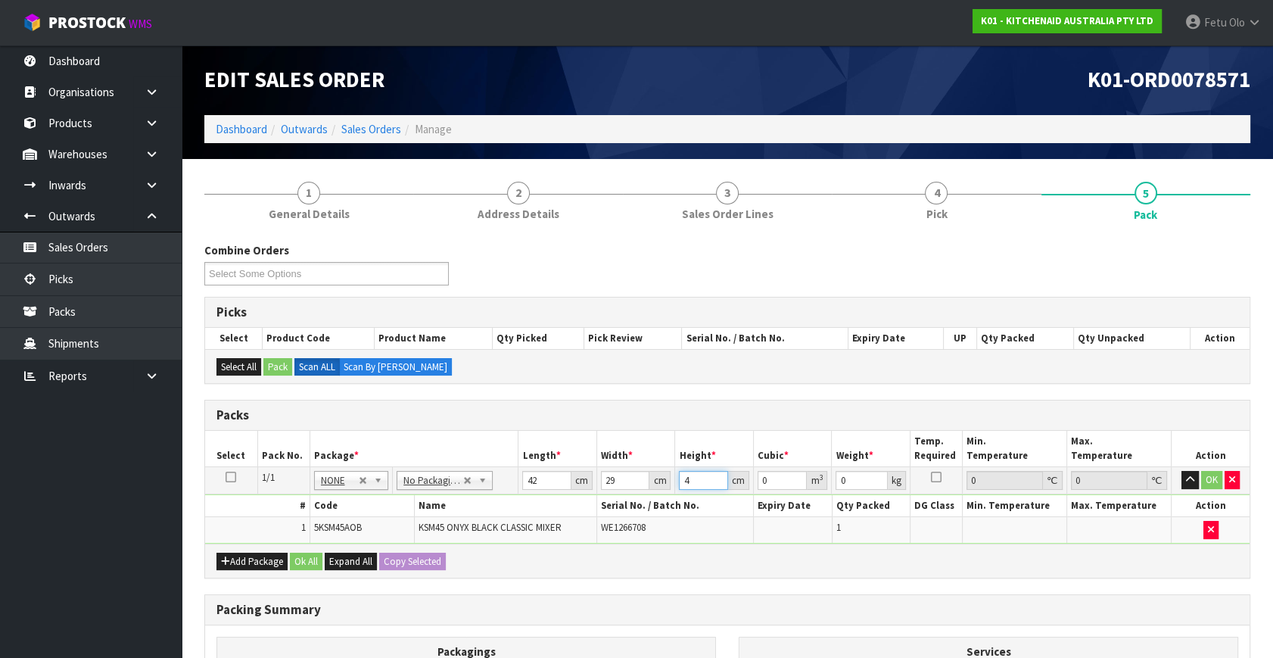
type input "0.004872"
type input "43"
type input "0.052374"
type input "43"
type input "13"
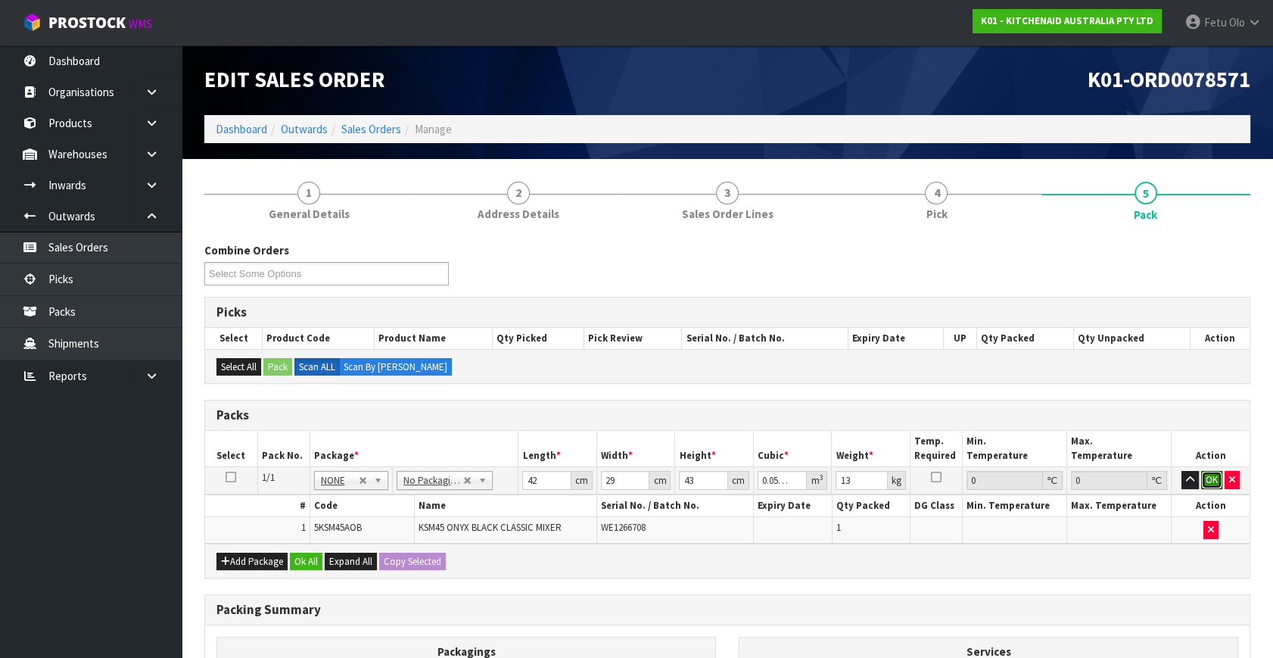
click button "OK" at bounding box center [1211, 480] width 21 height 18
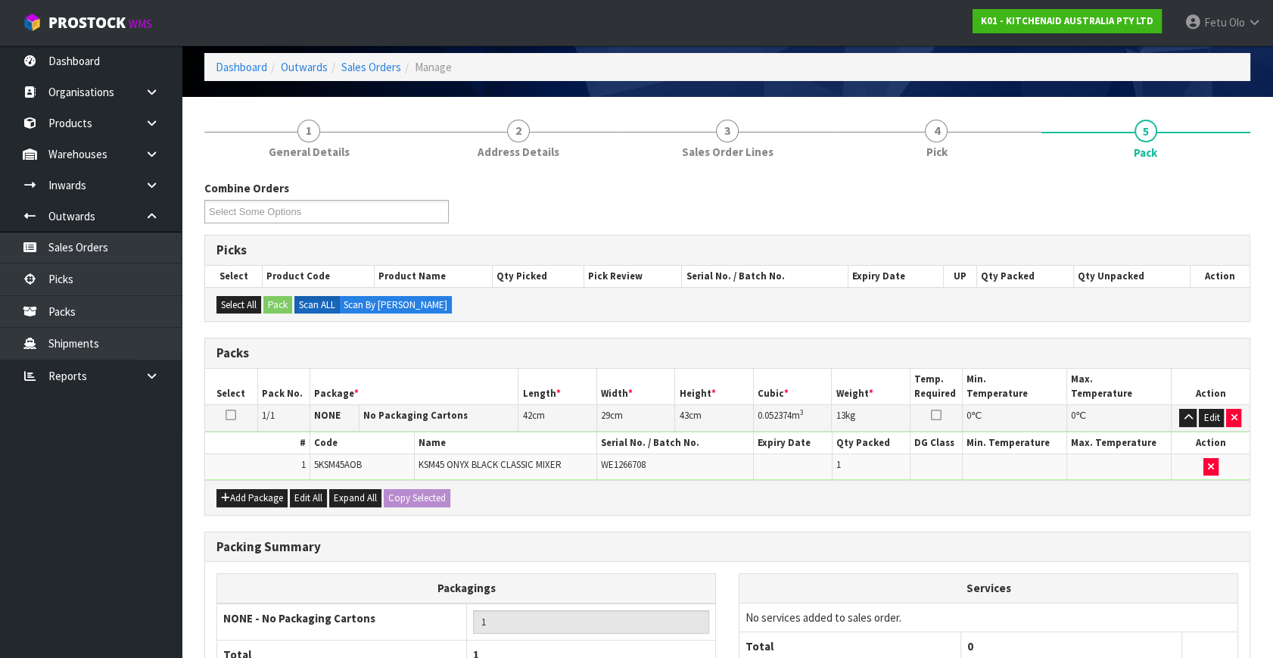
scroll to position [203, 0]
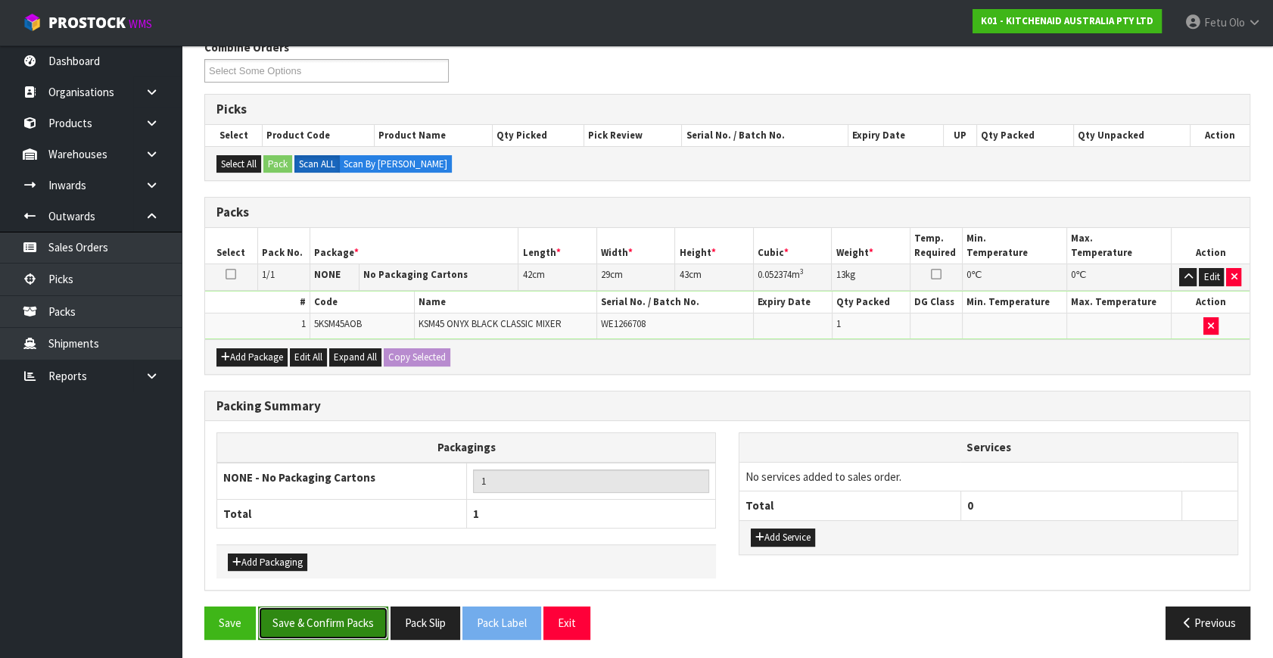
click at [303, 606] on button "Save & Confirm Packs" at bounding box center [323, 622] width 130 height 33
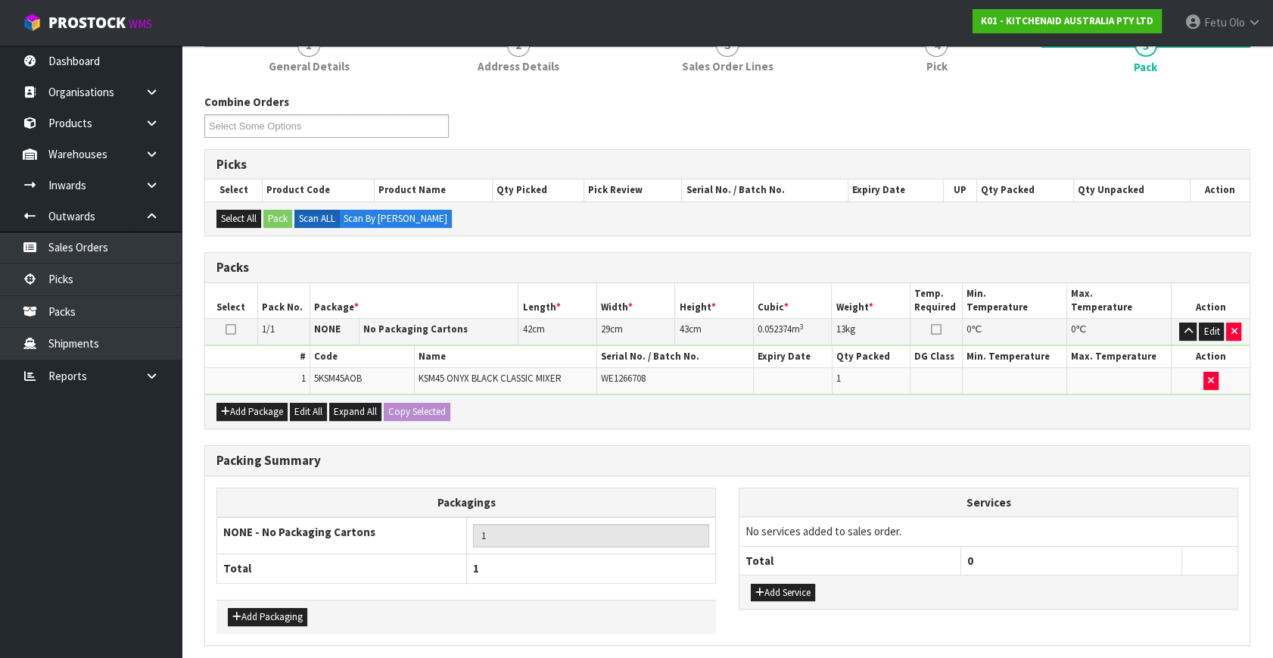
scroll to position [0, 0]
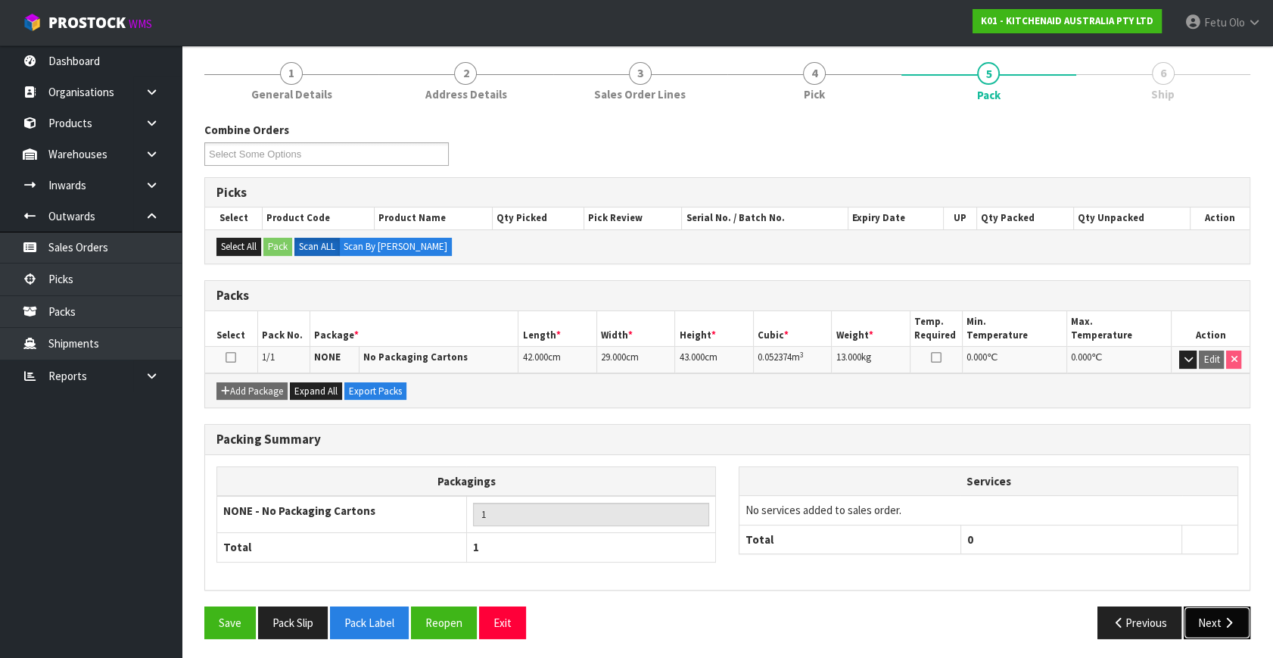
drag, startPoint x: 1203, startPoint y: 621, endPoint x: 1193, endPoint y: 623, distance: 10.0
click at [1193, 623] on button "Next" at bounding box center [1217, 622] width 67 height 33
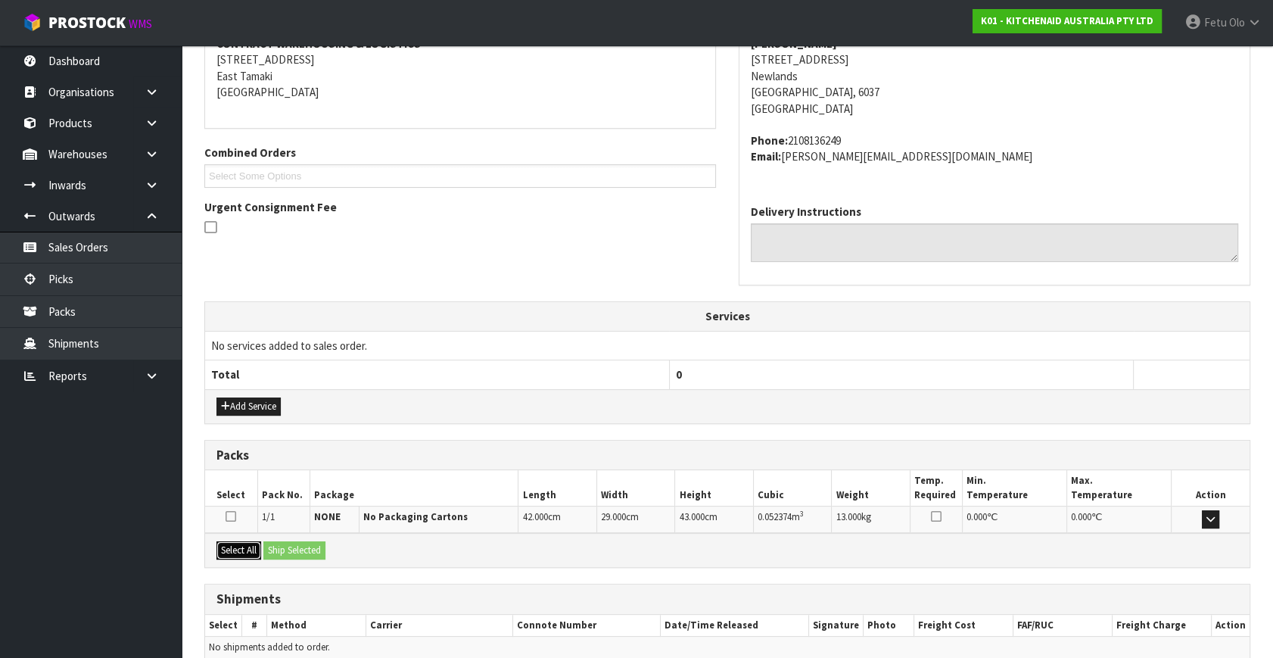
click at [232, 555] on button "Select All" at bounding box center [238, 550] width 45 height 18
click at [280, 551] on button "Ship Selected" at bounding box center [294, 550] width 62 height 18
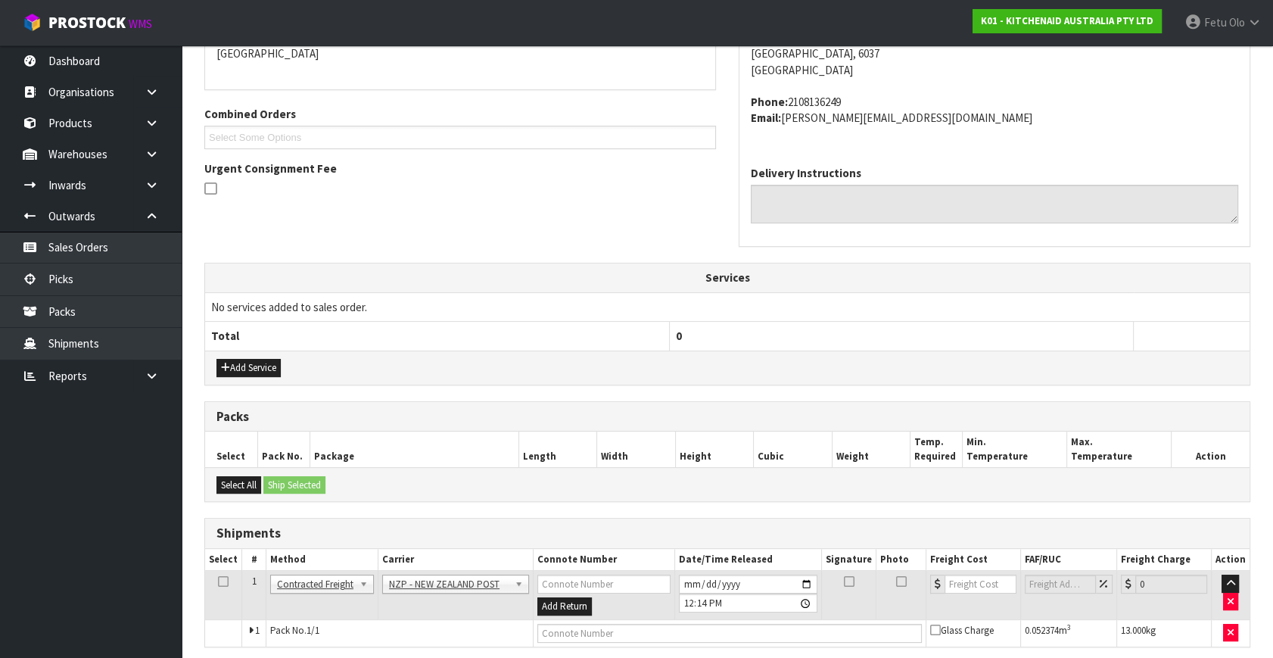
scroll to position [400, 0]
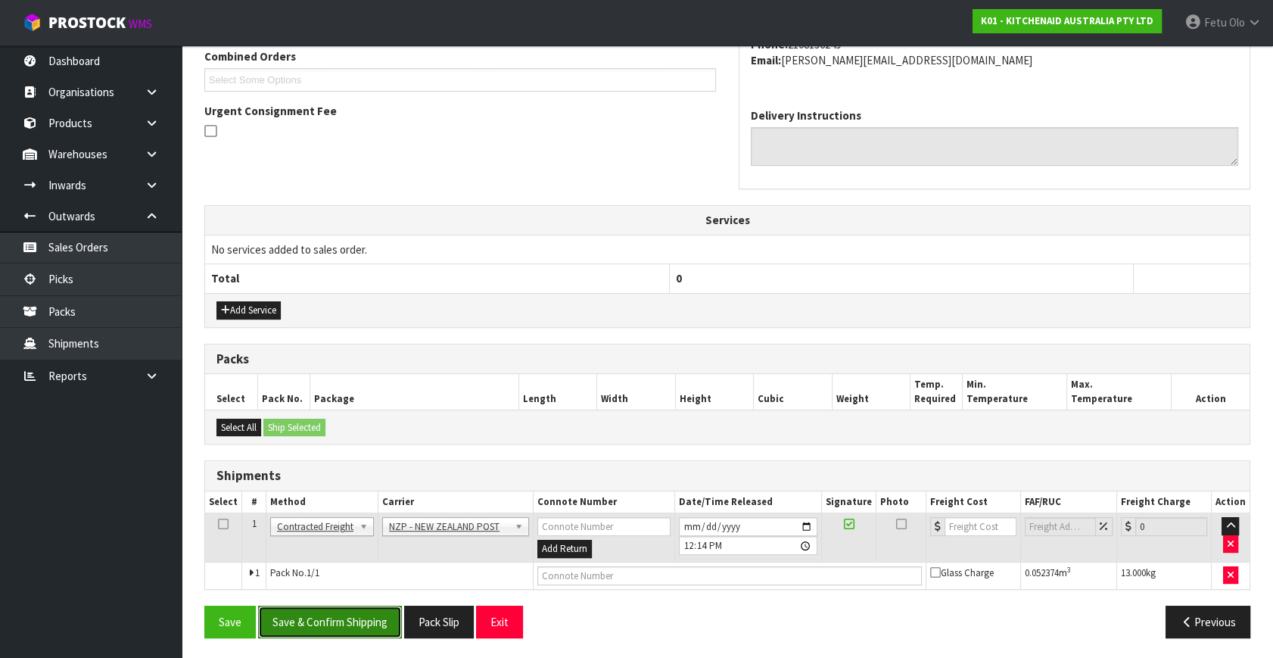
click at [336, 618] on button "Save & Confirm Shipping" at bounding box center [330, 621] width 144 height 33
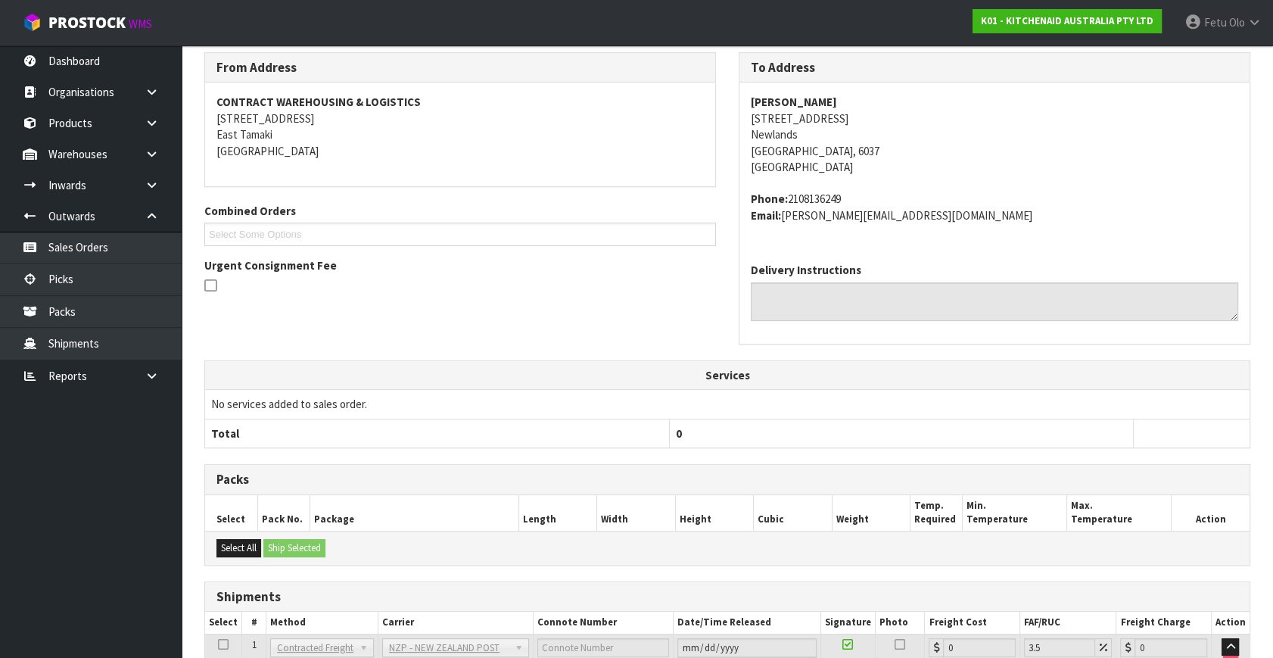
scroll to position [378, 0]
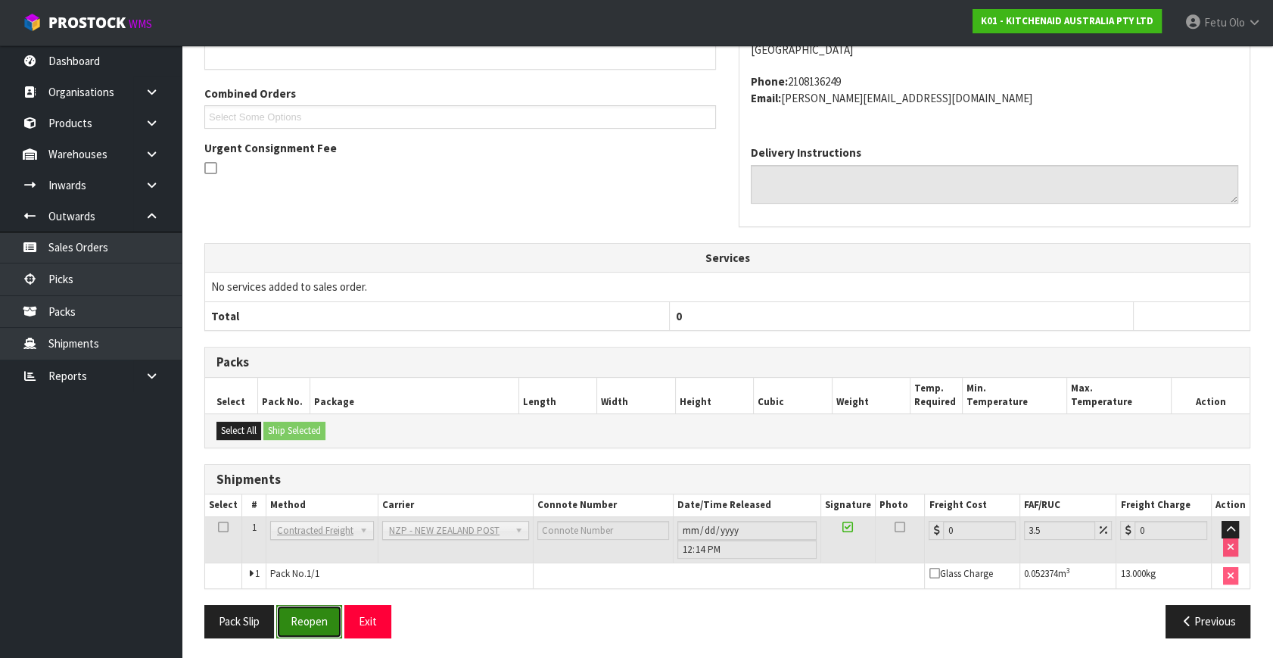
click at [322, 621] on button "Reopen" at bounding box center [309, 621] width 66 height 33
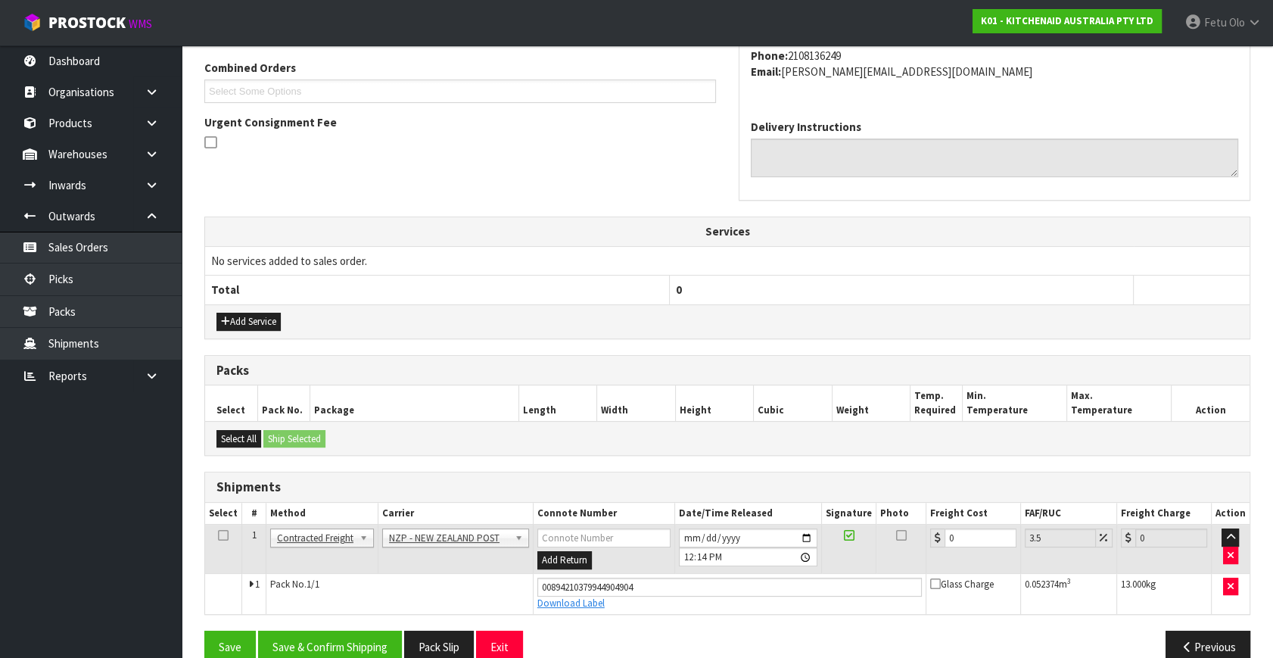
scroll to position [412, 0]
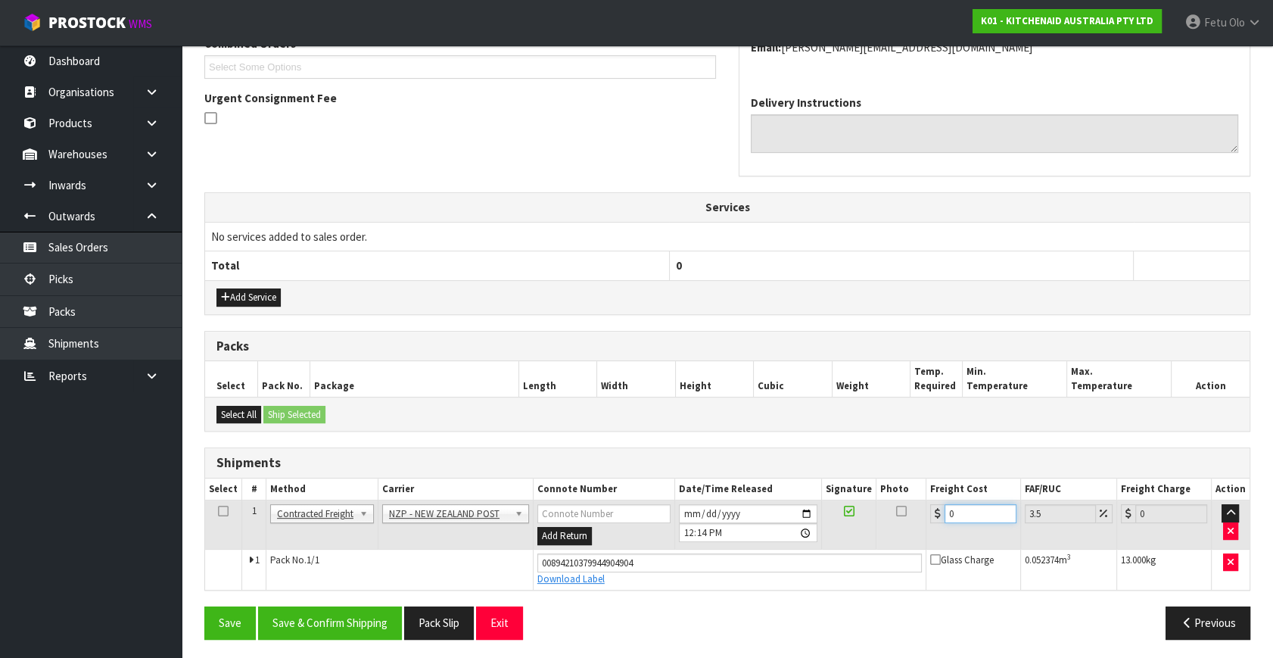
drag, startPoint x: 951, startPoint y: 515, endPoint x: 835, endPoint y: 537, distance: 117.1
click at [835, 537] on tr "1 Client Local Pickup Customer Local Pickup Company Freight Contracted Freight …" at bounding box center [727, 524] width 1044 height 49
type input "1"
type input "1.03"
type input "10"
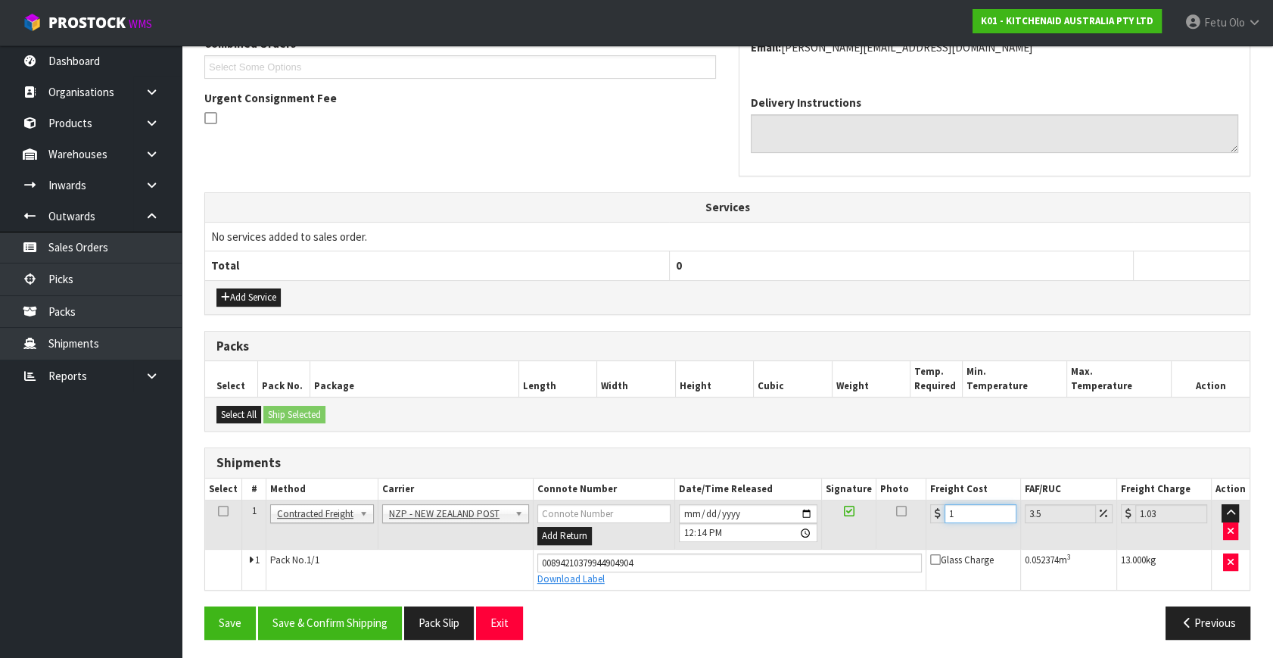
type input "10.35"
type input "10.8"
type input "11.18"
type input "10.89"
type input "11.27"
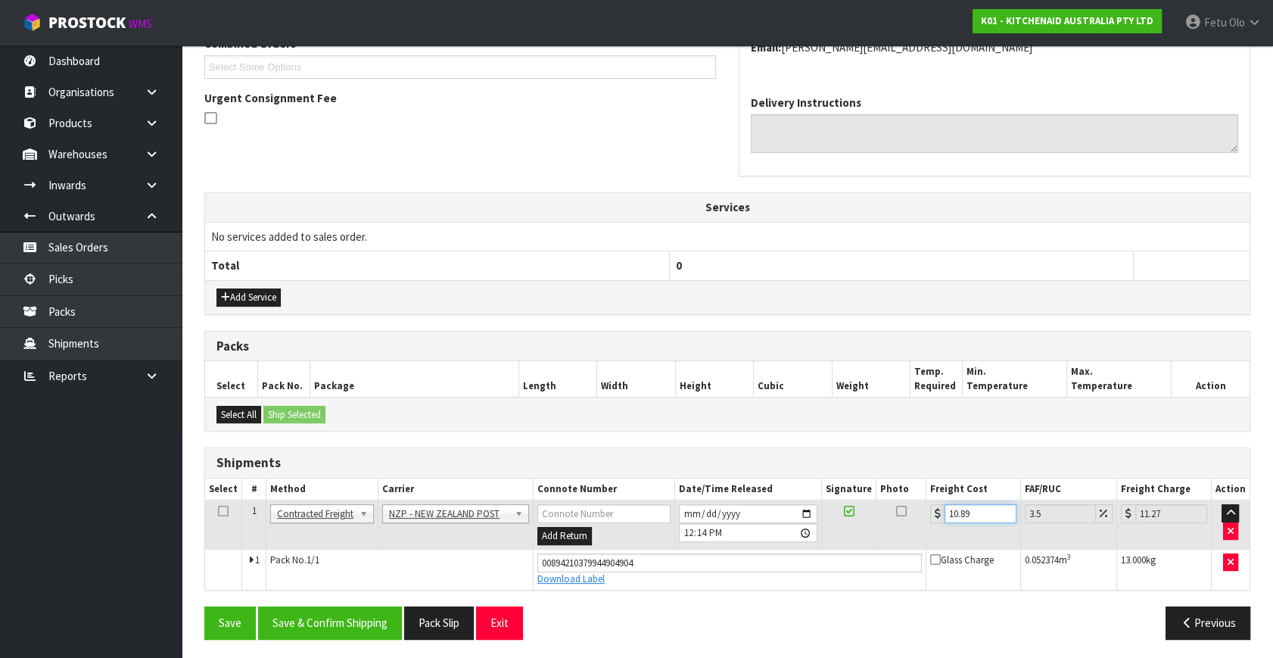
scroll to position [414, 0]
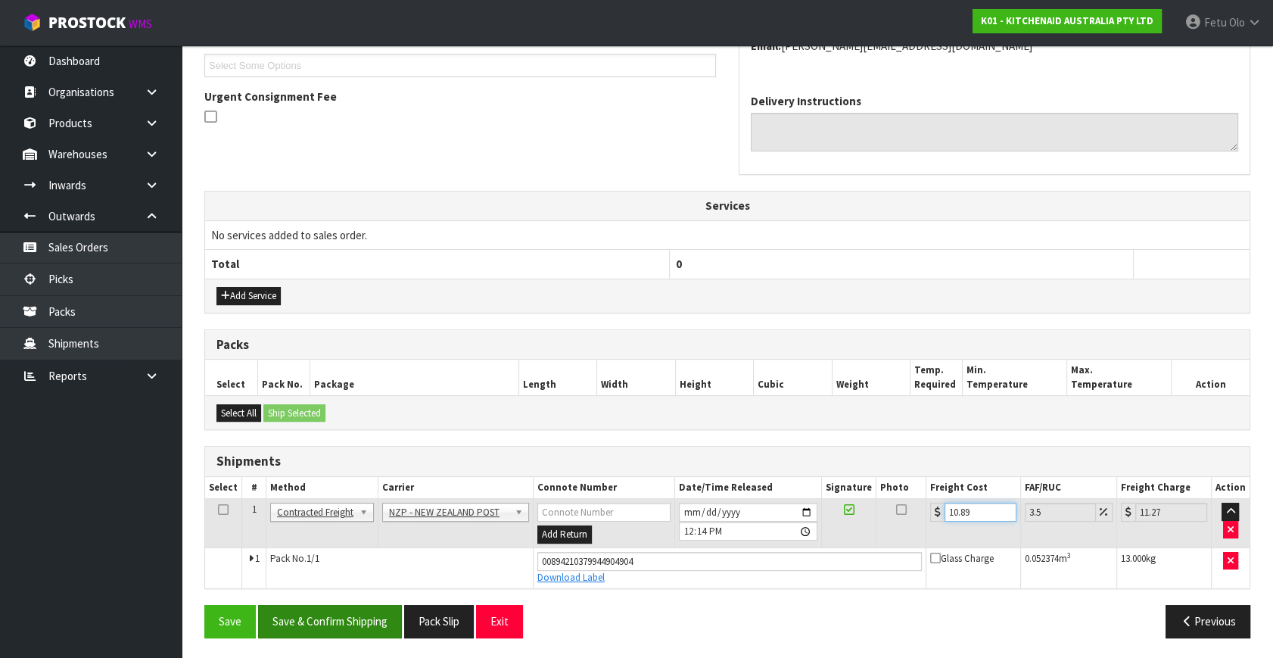
type input "10.89"
click at [379, 612] on button "Save & Confirm Shipping" at bounding box center [330, 621] width 144 height 33
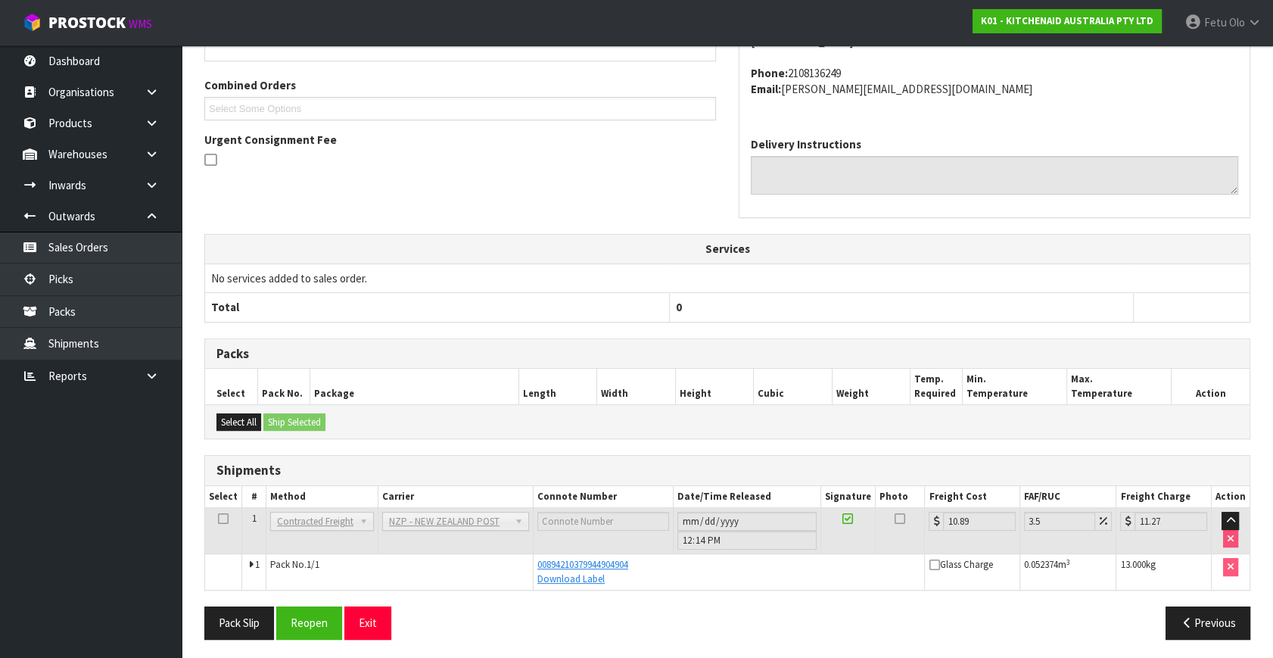
scroll to position [372, 0]
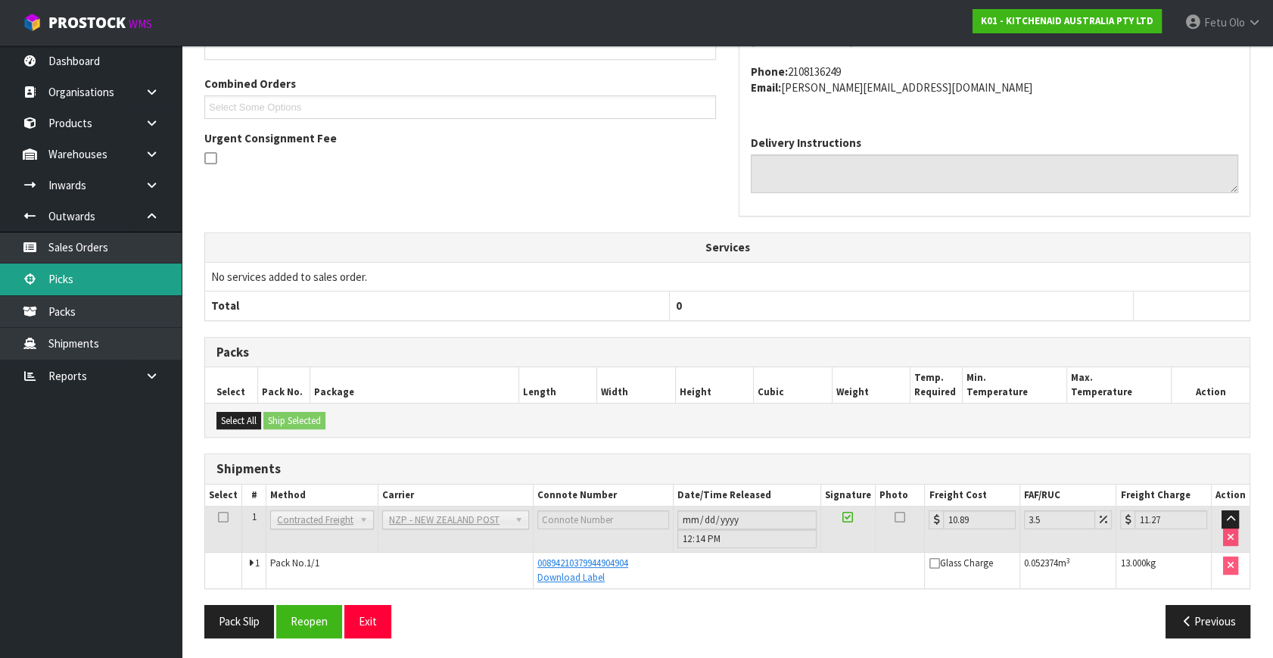
click at [83, 288] on link "Picks" at bounding box center [91, 278] width 182 height 31
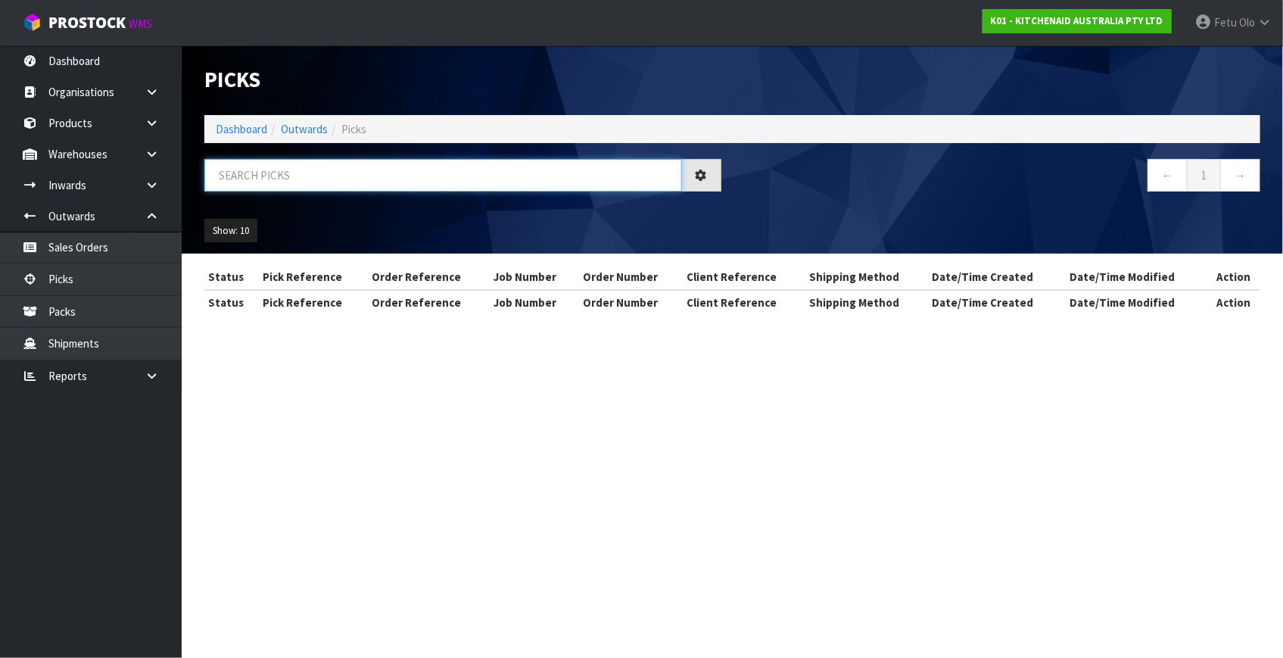
click at [365, 163] on input "text" at bounding box center [443, 175] width 478 height 33
type input "78561"
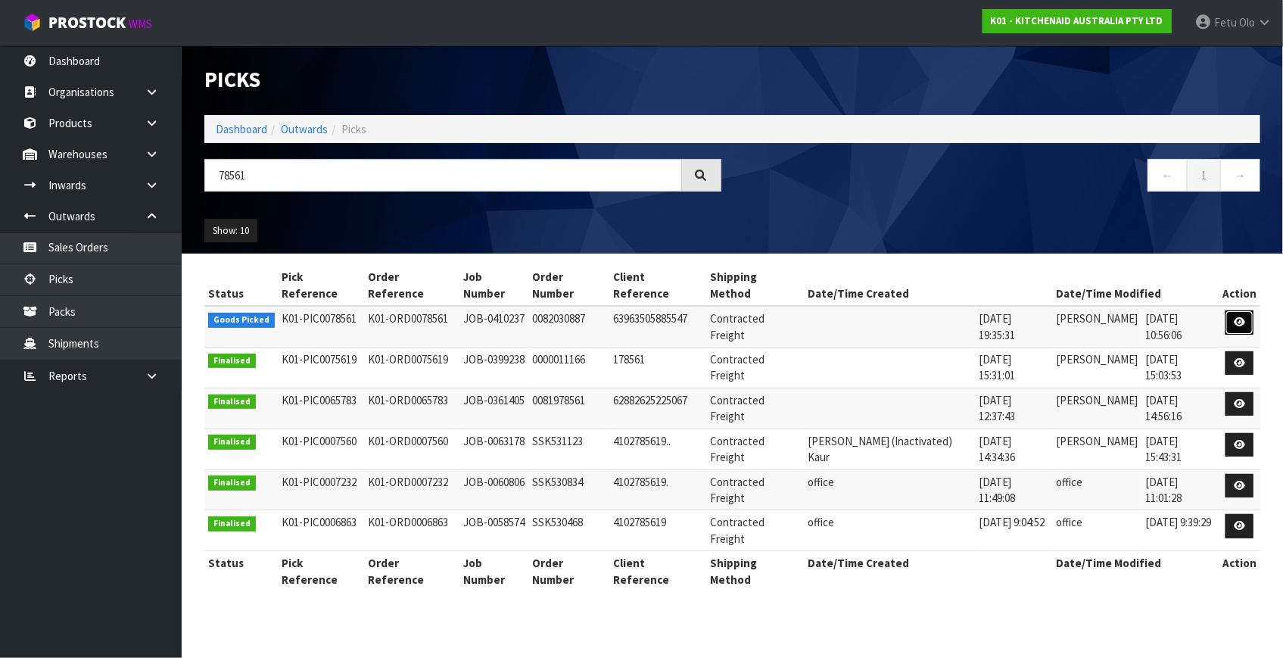
click at [1236, 311] on link at bounding box center [1239, 322] width 28 height 24
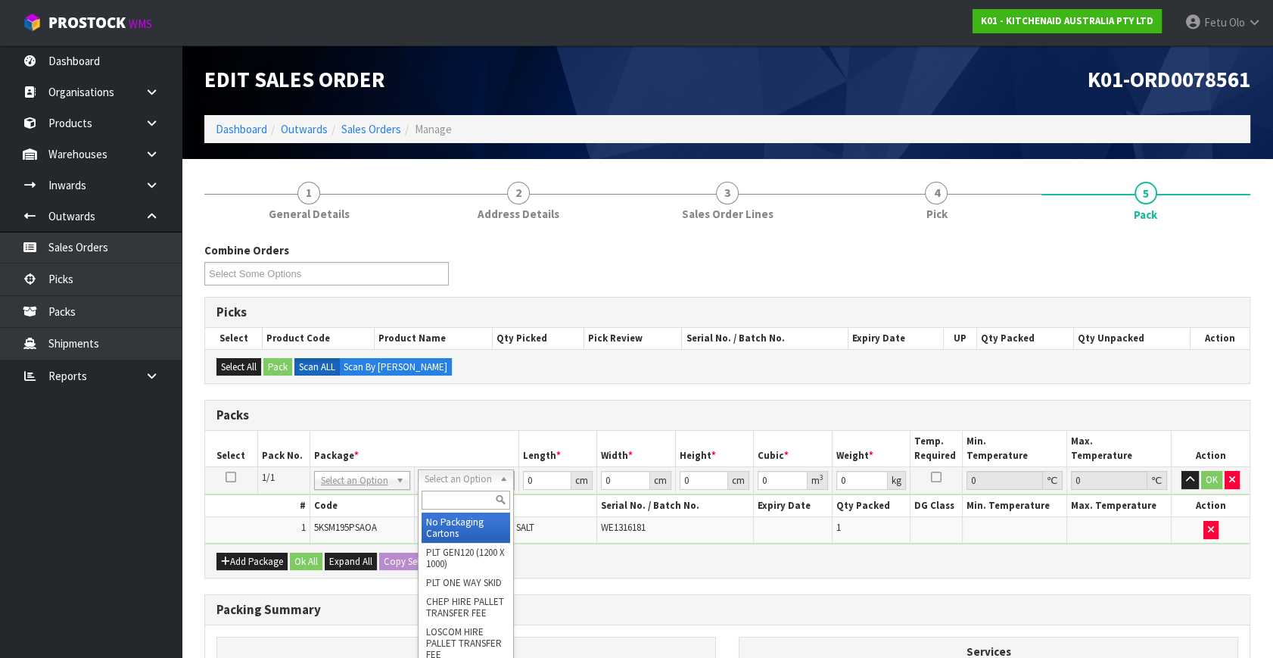
drag, startPoint x: 440, startPoint y: 515, endPoint x: 478, endPoint y: 513, distance: 37.1
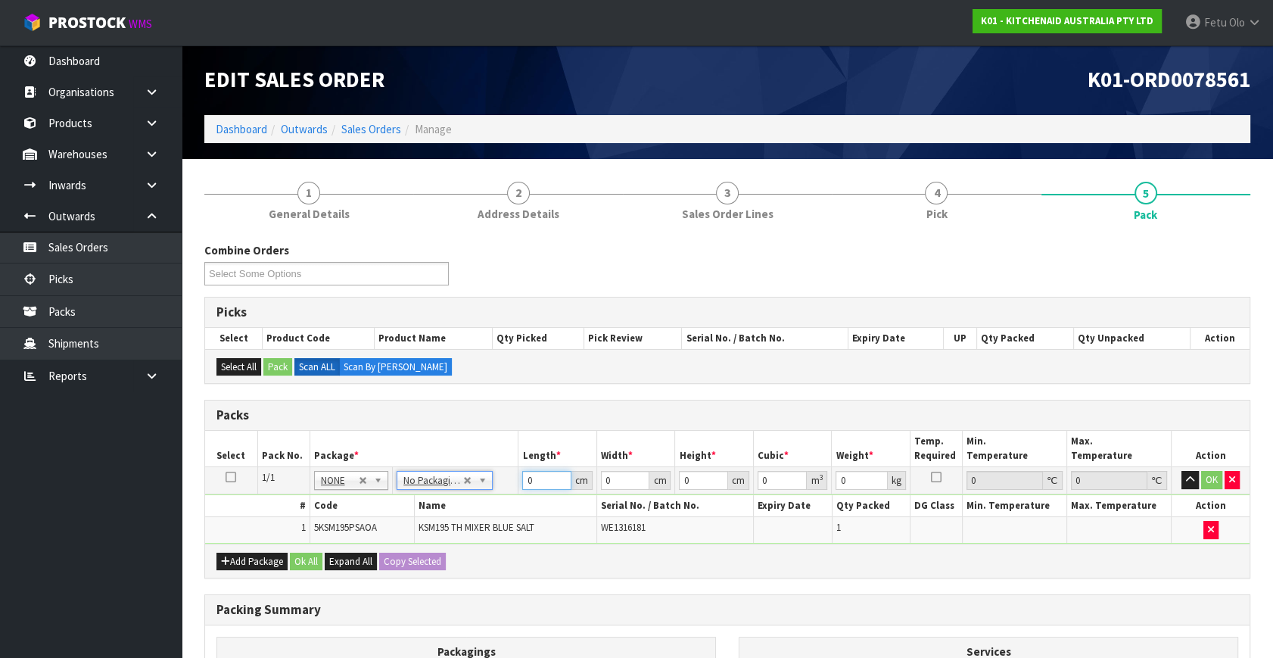
drag, startPoint x: 520, startPoint y: 484, endPoint x: 454, endPoint y: 512, distance: 71.3
click at [454, 512] on tbody "1/1 NONE 007-001 007-002 007-004 007-009 007-013 007-014 007-015 007-017 007-01…" at bounding box center [727, 505] width 1044 height 76
type input "42"
type input "29"
type input "4"
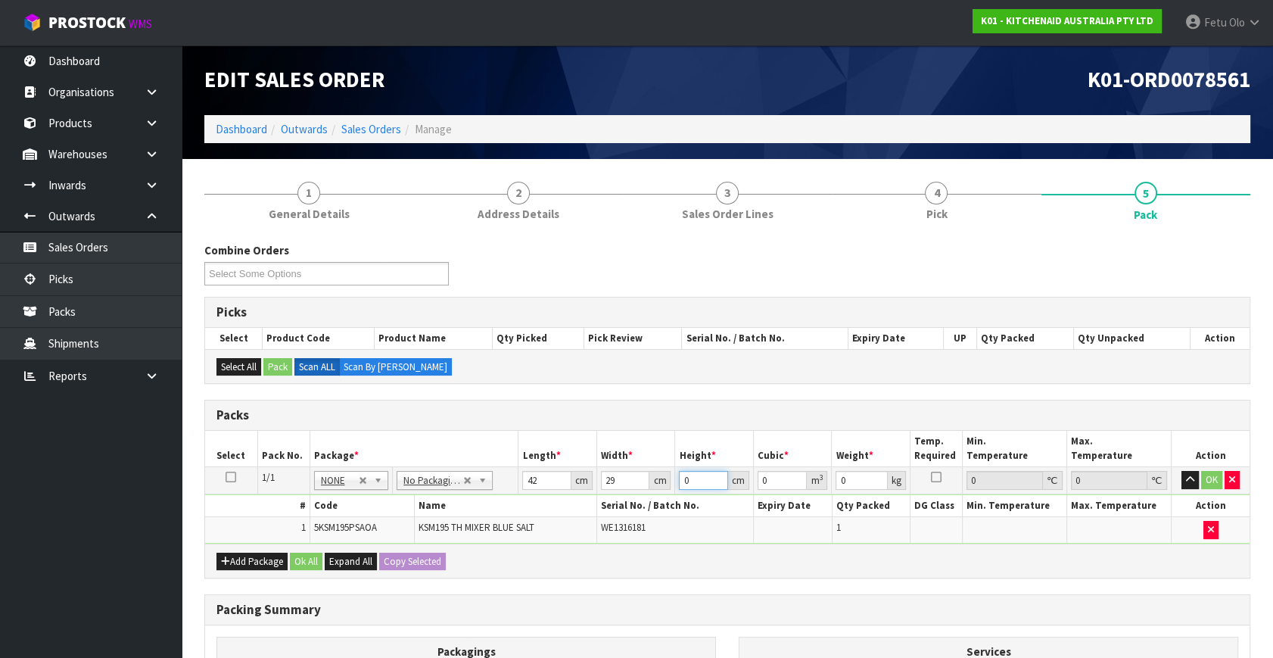
type input "0.004872"
type input "43"
type input "0.052374"
type input "43"
type input "13"
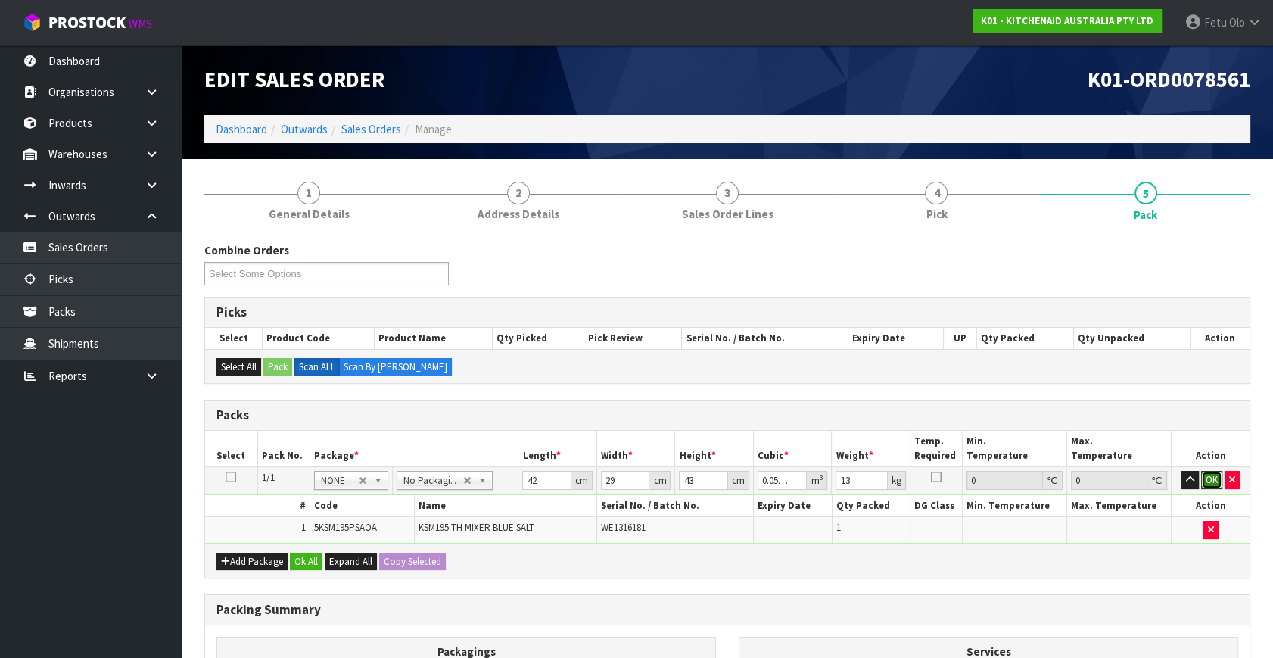
click button "OK" at bounding box center [1211, 480] width 21 height 18
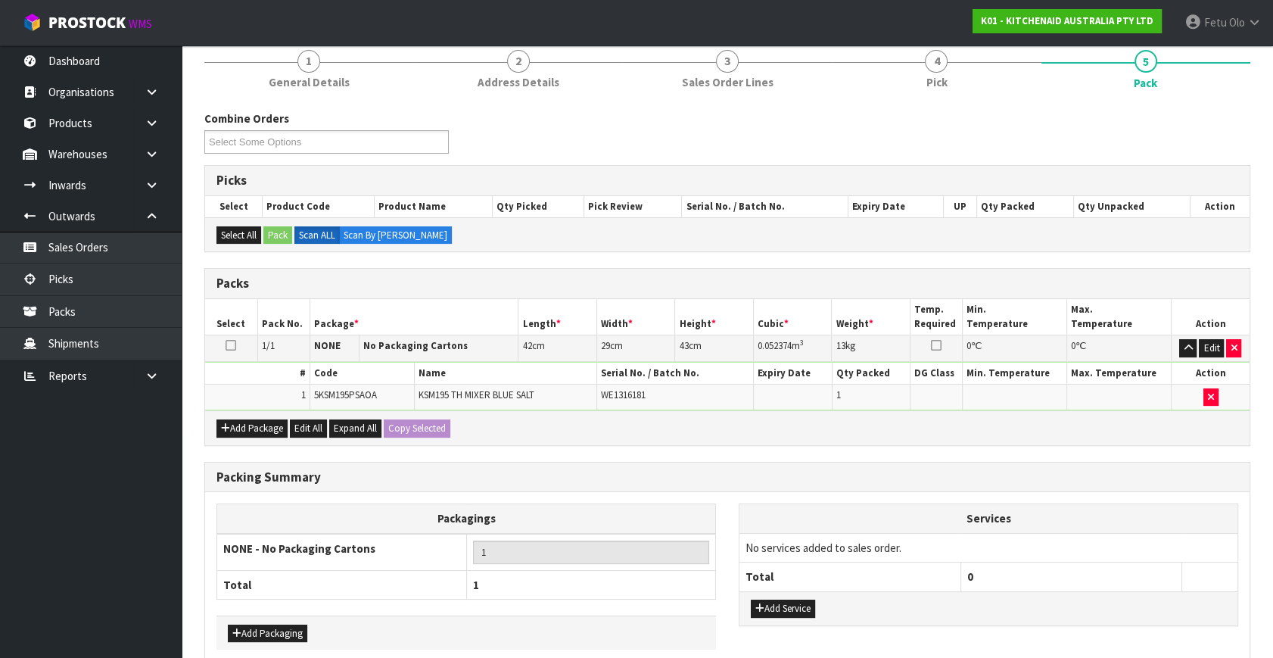
scroll to position [203, 0]
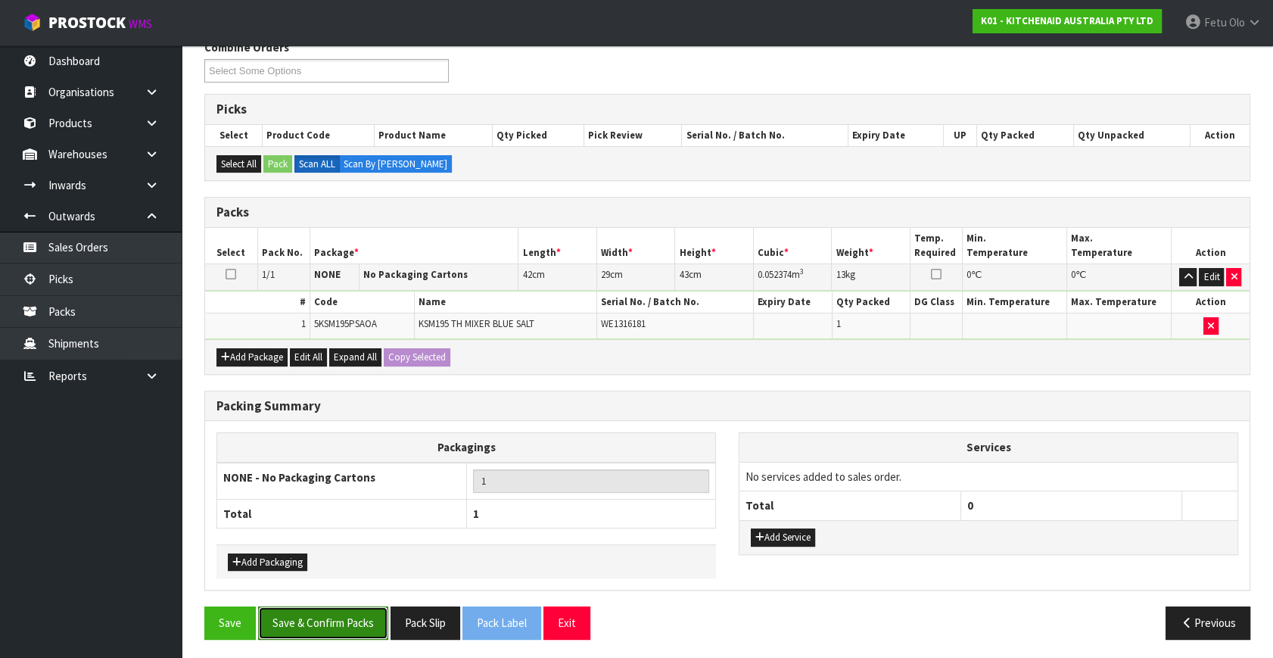
click at [378, 621] on button "Save & Confirm Packs" at bounding box center [323, 622] width 130 height 33
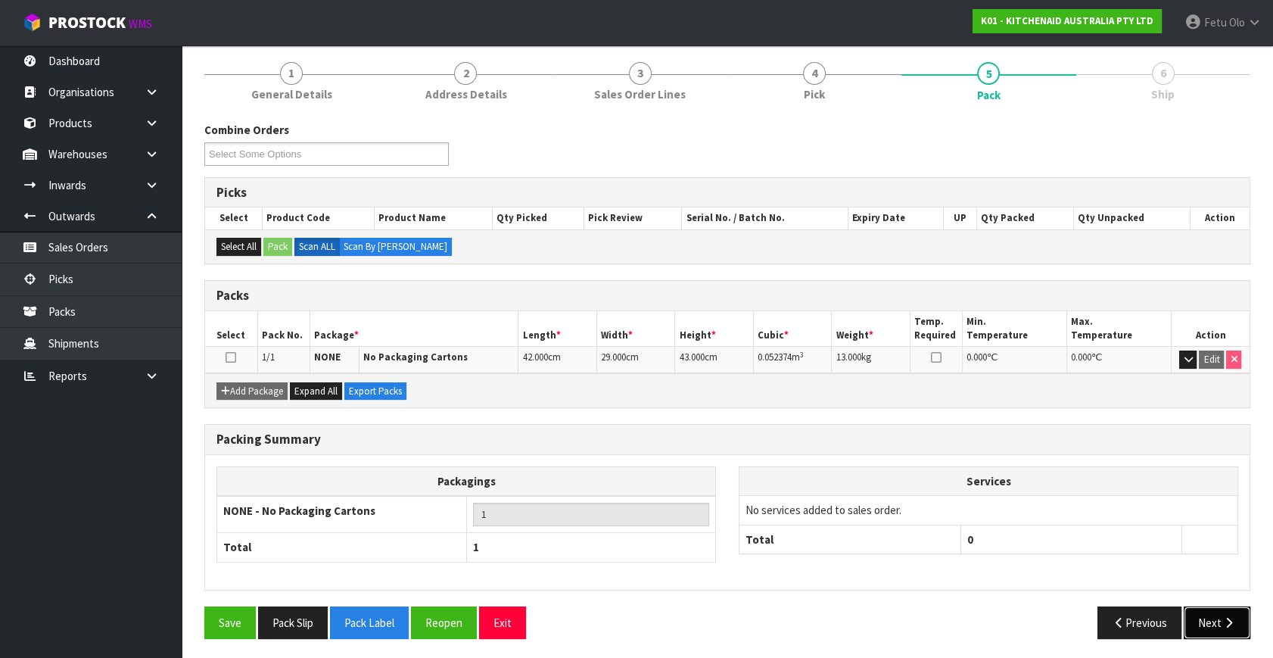
click at [1221, 626] on button "Next" at bounding box center [1217, 622] width 67 height 33
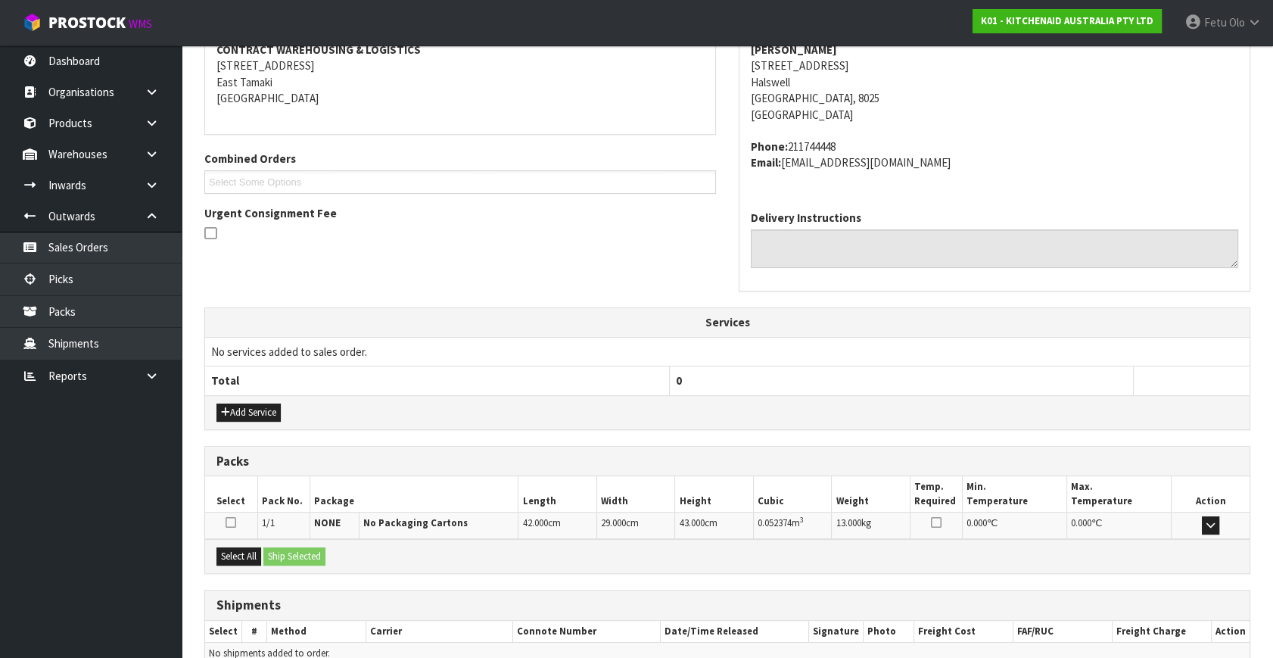
scroll to position [372, 0]
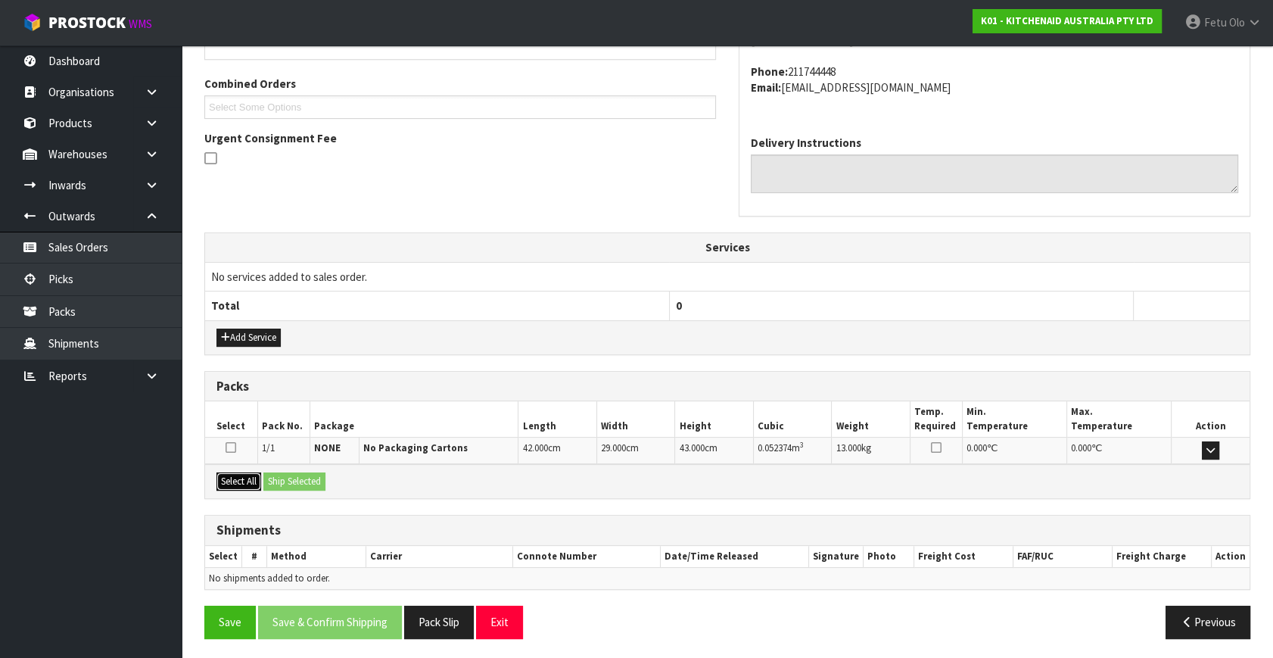
click at [256, 481] on button "Select All" at bounding box center [238, 481] width 45 height 18
click at [291, 478] on button "Ship Selected" at bounding box center [294, 481] width 62 height 18
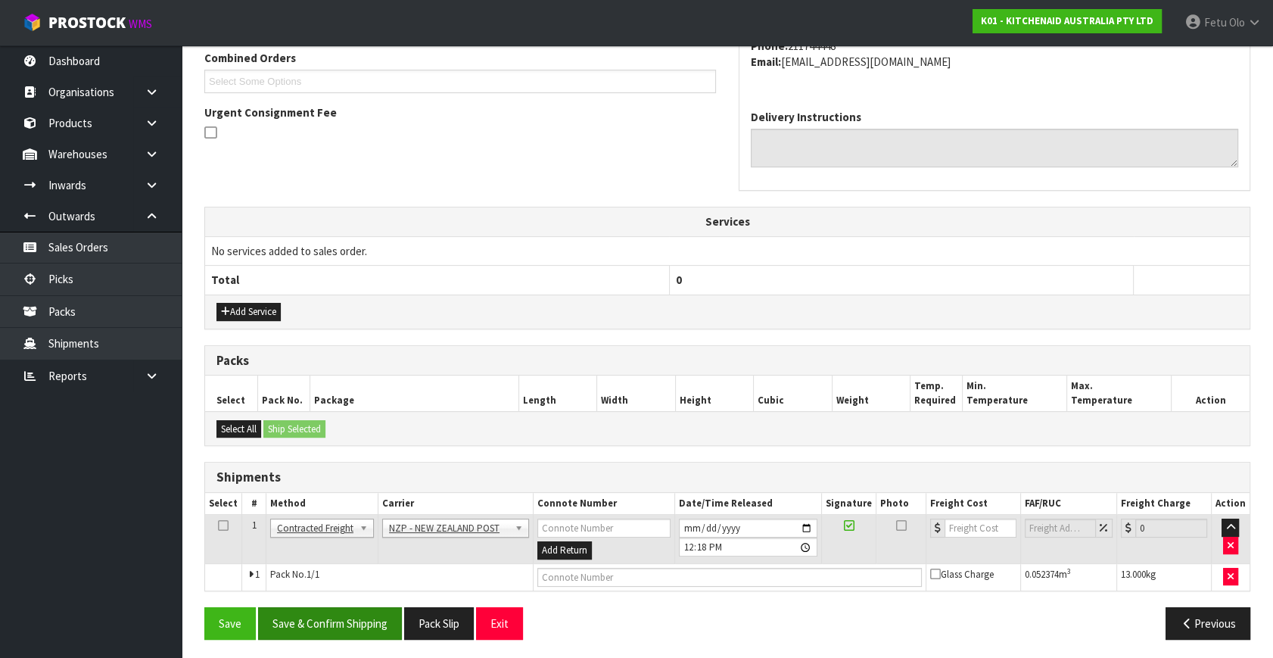
scroll to position [400, 0]
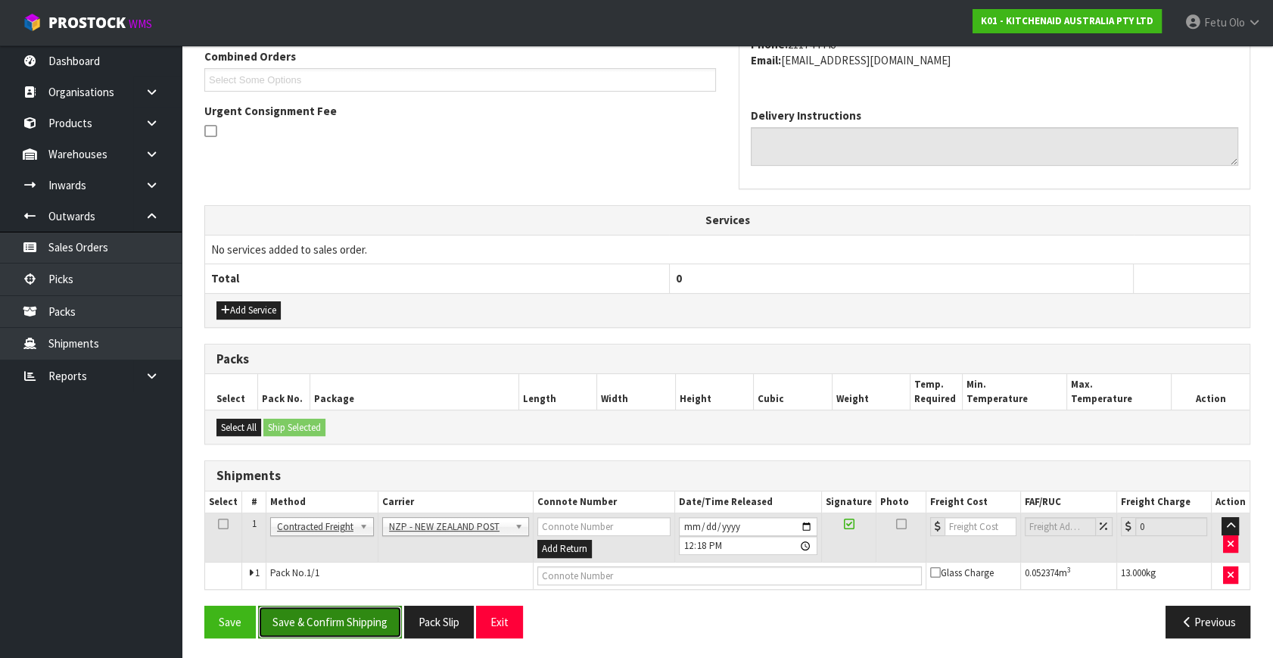
click at [365, 611] on button "Save & Confirm Shipping" at bounding box center [330, 621] width 144 height 33
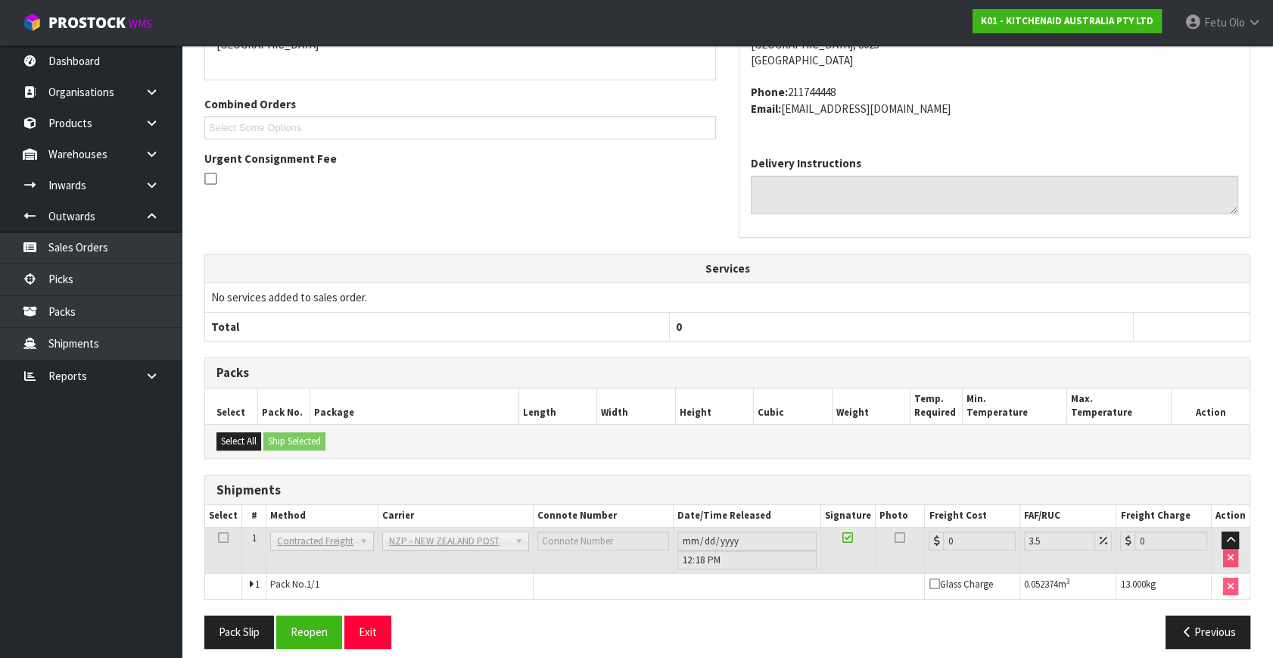
scroll to position [378, 0]
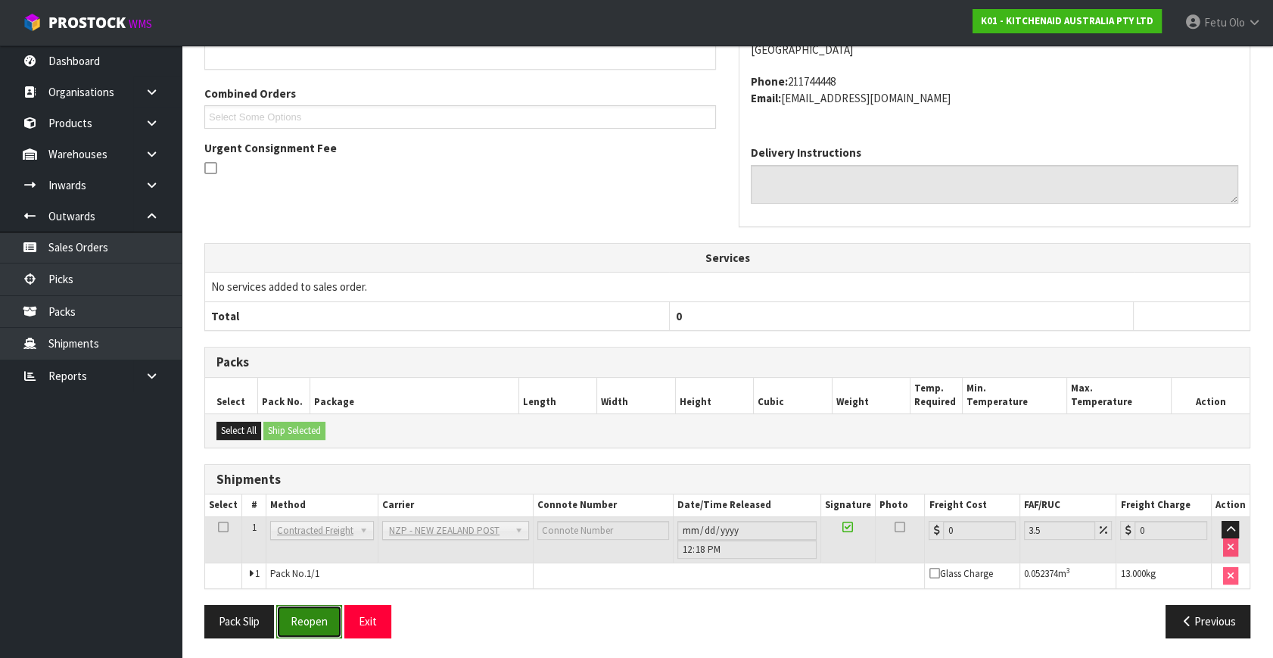
click at [289, 616] on button "Reopen" at bounding box center [309, 621] width 66 height 33
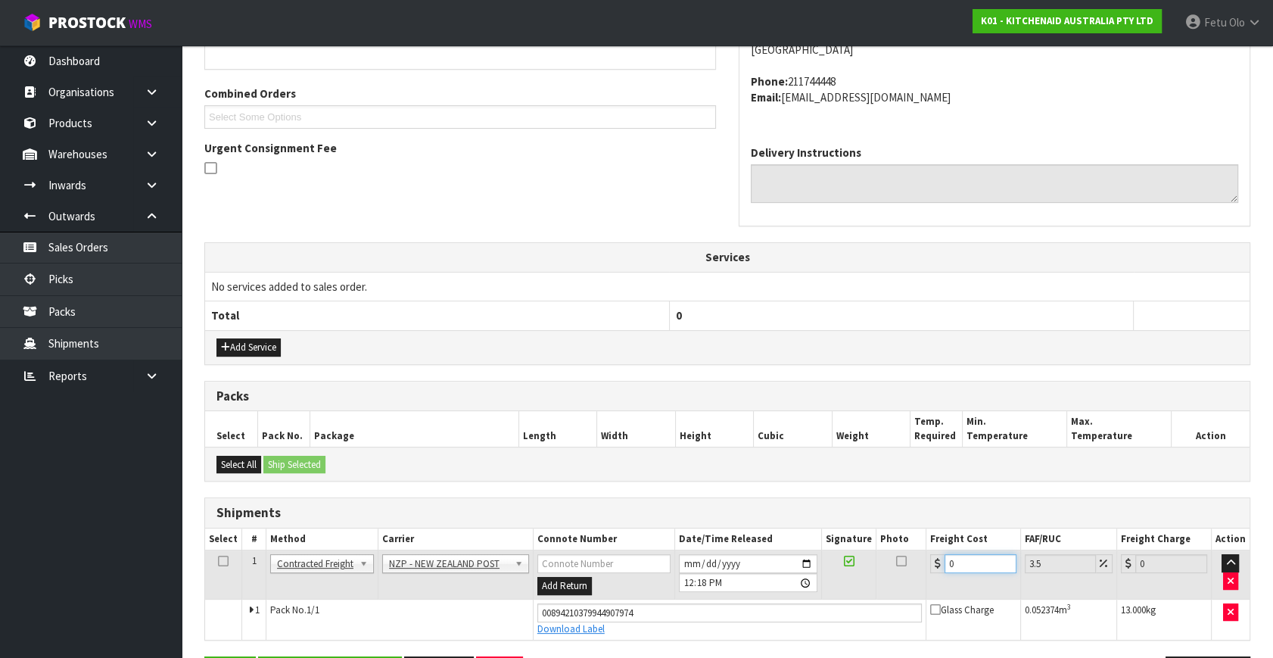
click at [620, 651] on div "From Address CONTRACT WAREHOUSING & LOGISTICS 17 Allens Road East Tamaki Auckla…" at bounding box center [727, 317] width 1046 height 767
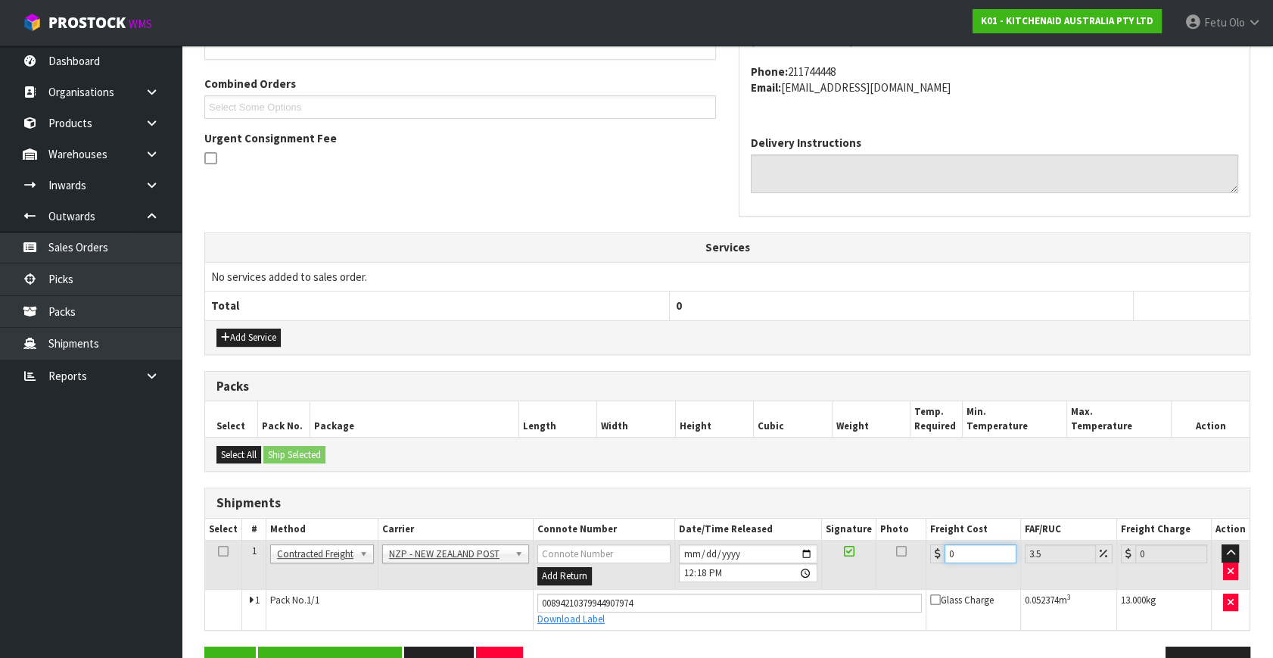
type input "1"
type input "1.03"
type input "16"
type input "16.56"
type input "16.6"
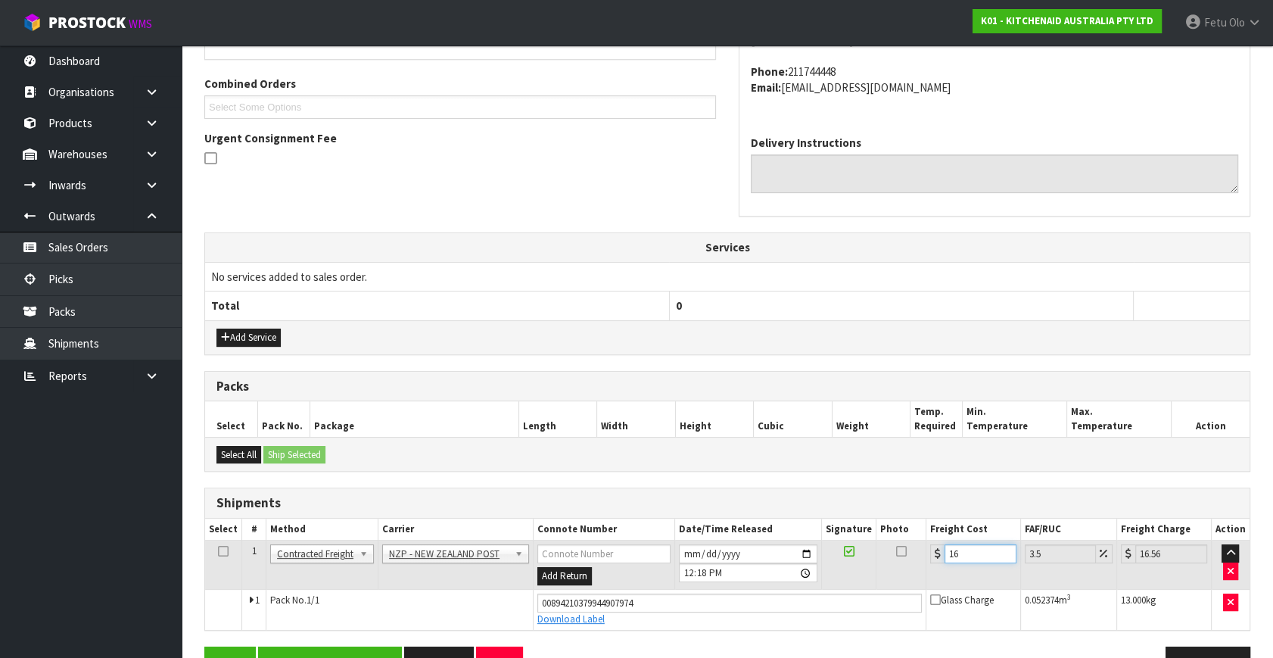
type input "17.18"
type input "16.61"
type input "17.19"
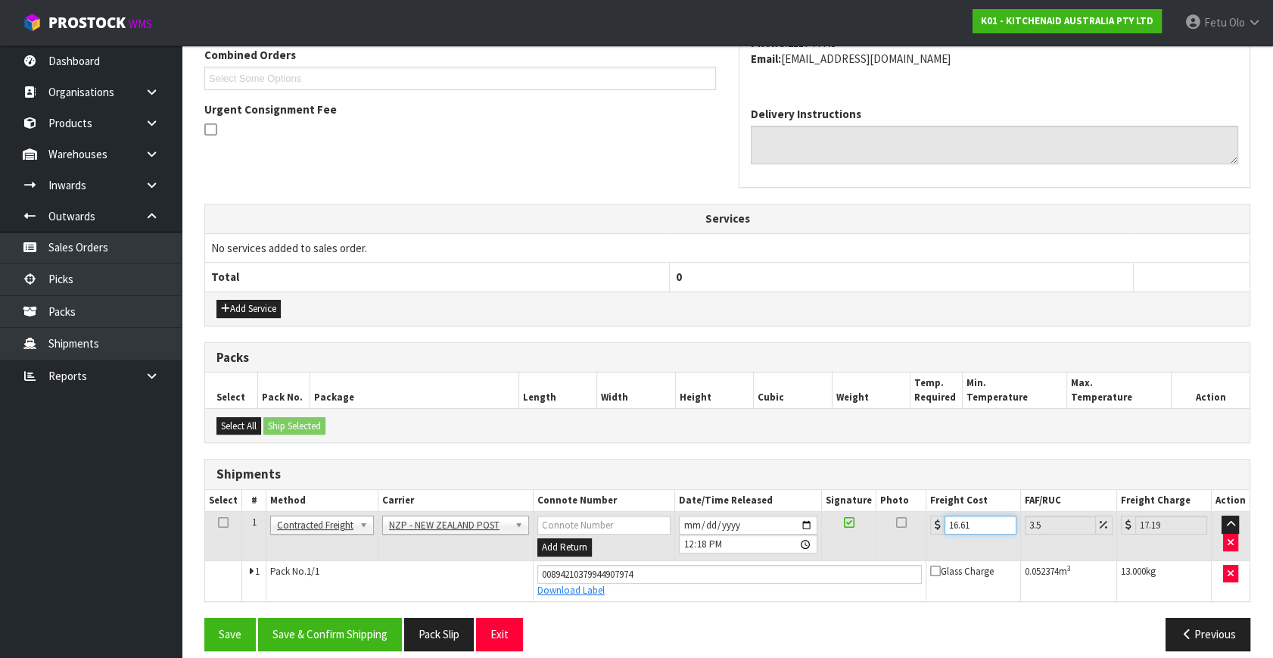
scroll to position [414, 0]
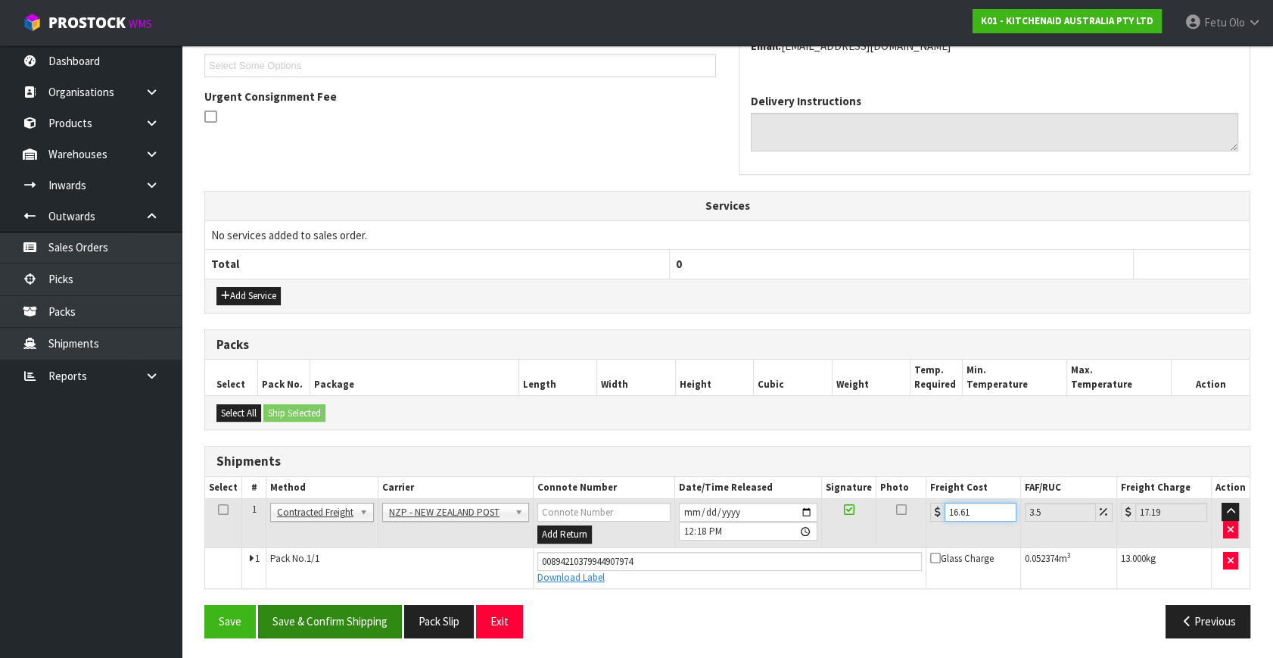
type input "16.61"
click at [331, 609] on button "Save & Confirm Shipping" at bounding box center [330, 621] width 144 height 33
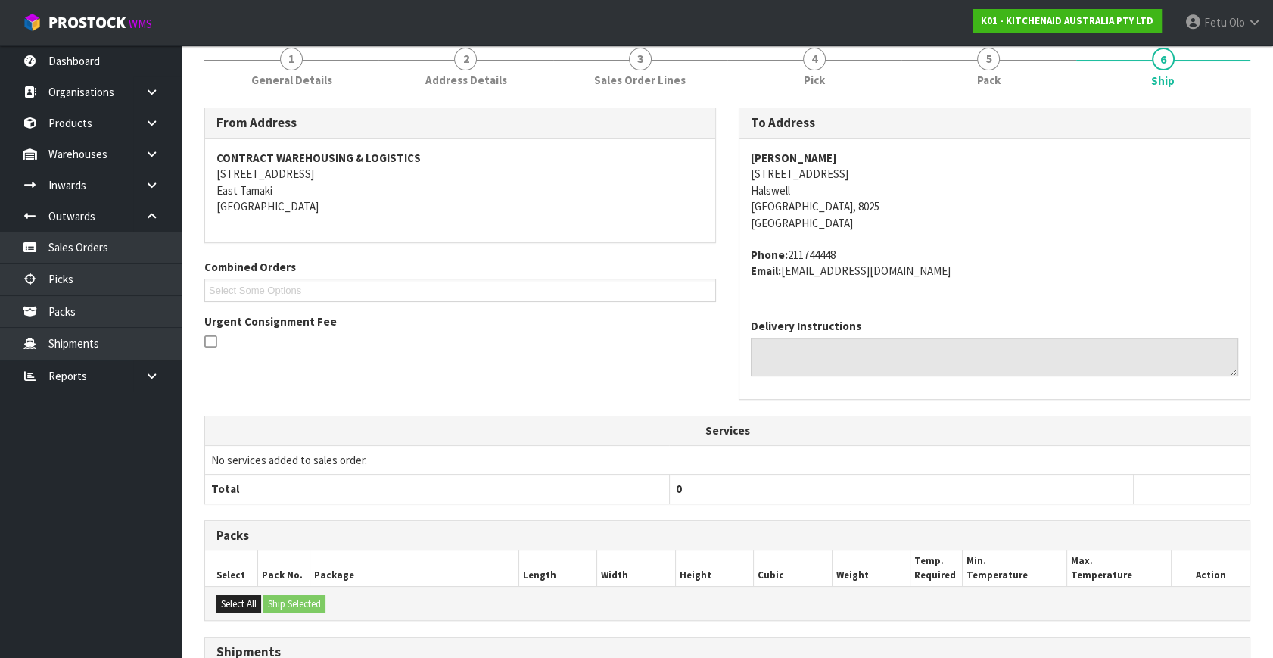
scroll to position [372, 0]
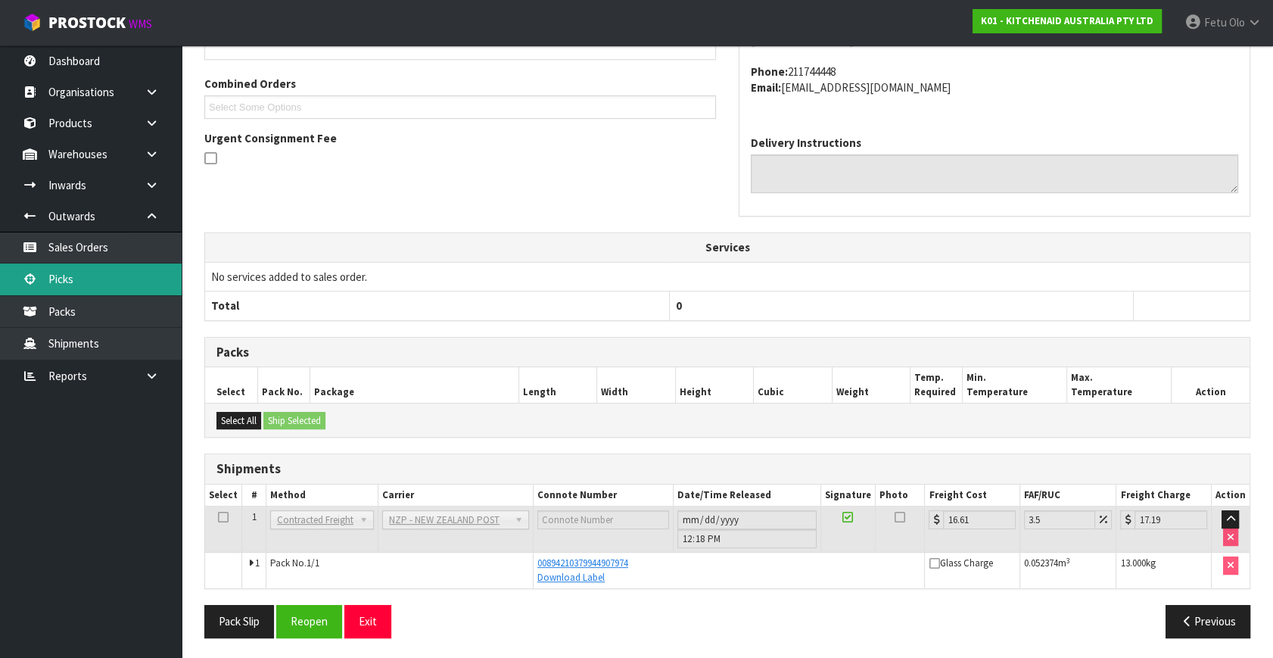
click at [82, 285] on link "Picks" at bounding box center [91, 278] width 182 height 31
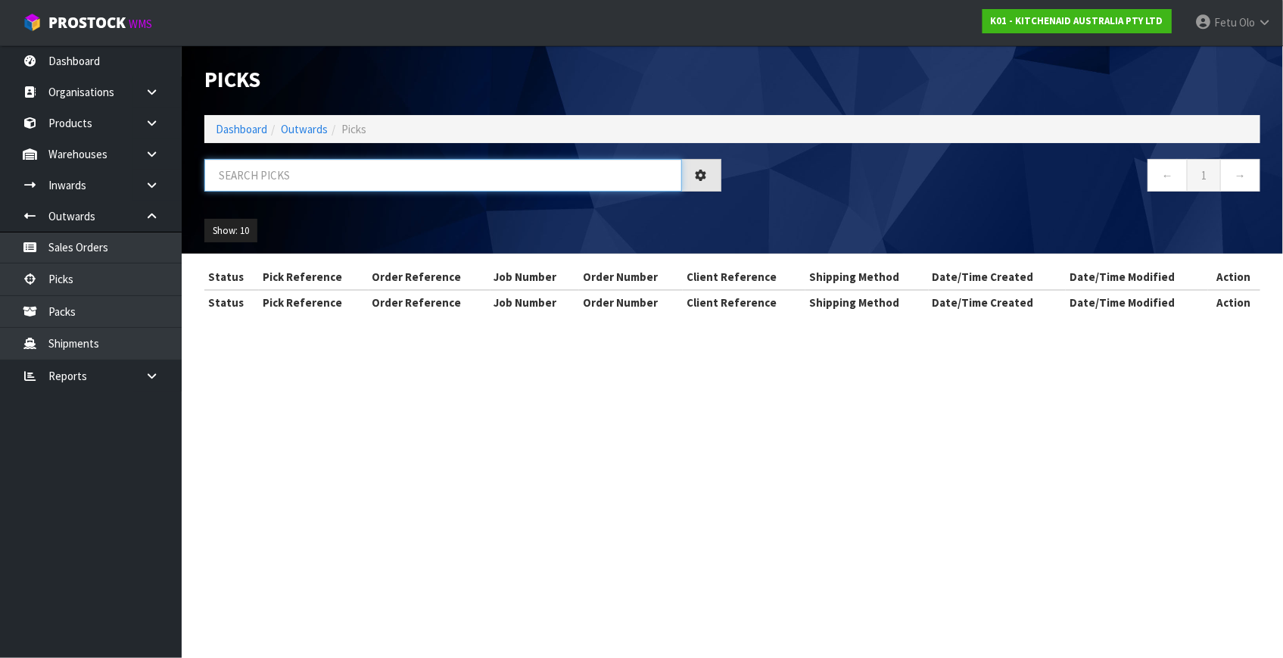
click at [227, 181] on input "text" at bounding box center [443, 175] width 478 height 33
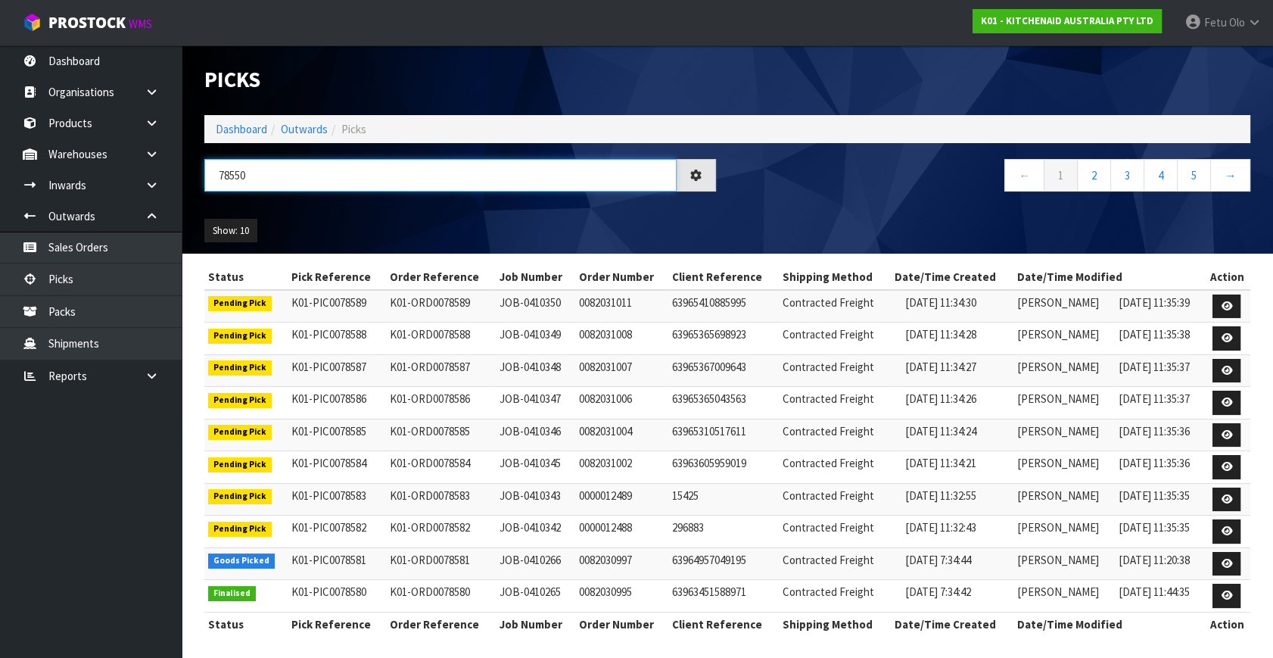
type input "78550"
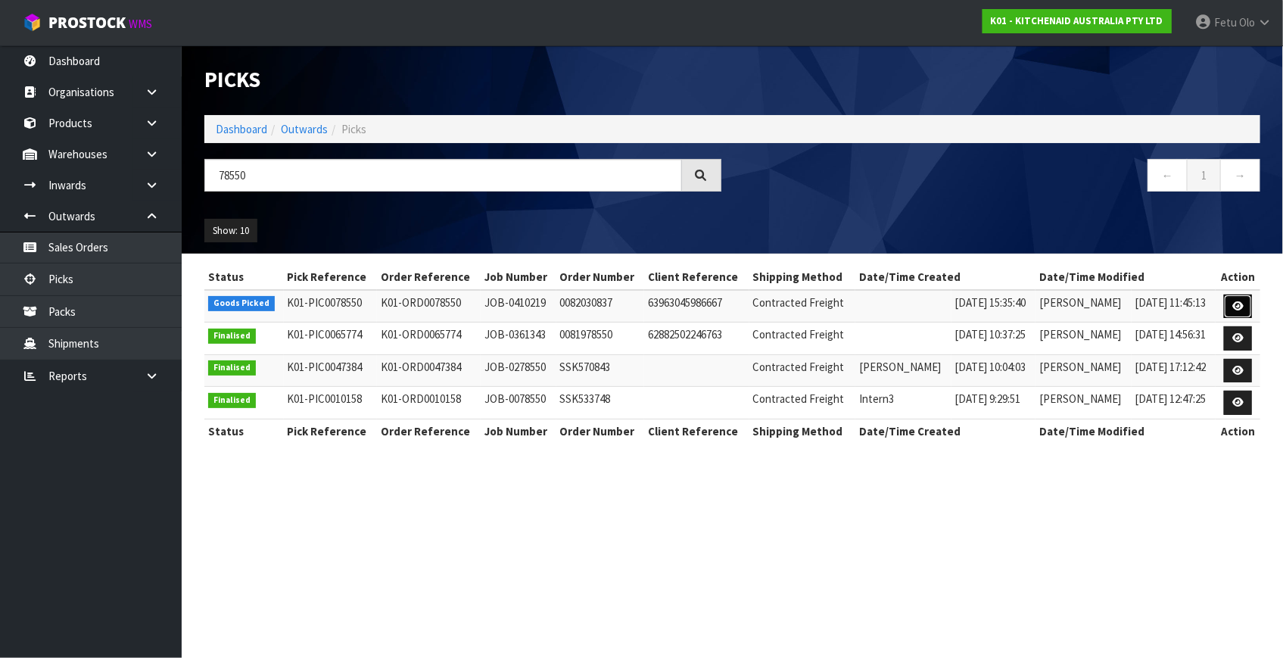
click at [1228, 310] on link at bounding box center [1238, 306] width 28 height 24
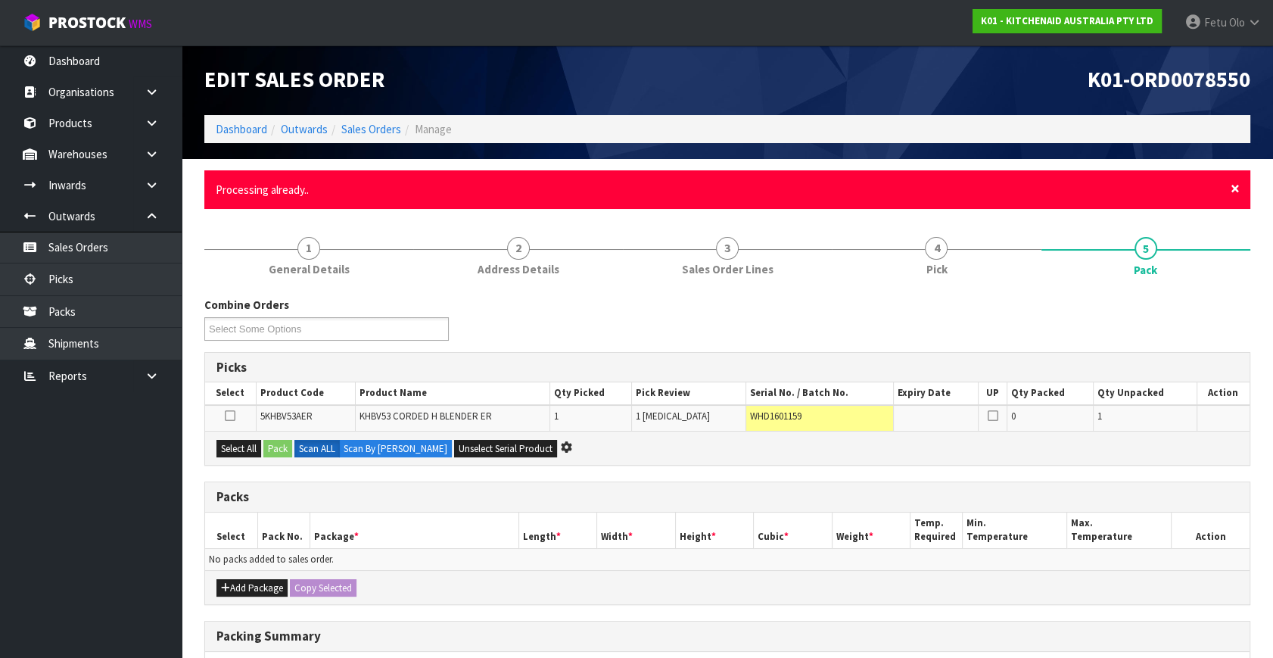
click at [1236, 191] on span "×" at bounding box center [1235, 188] width 9 height 21
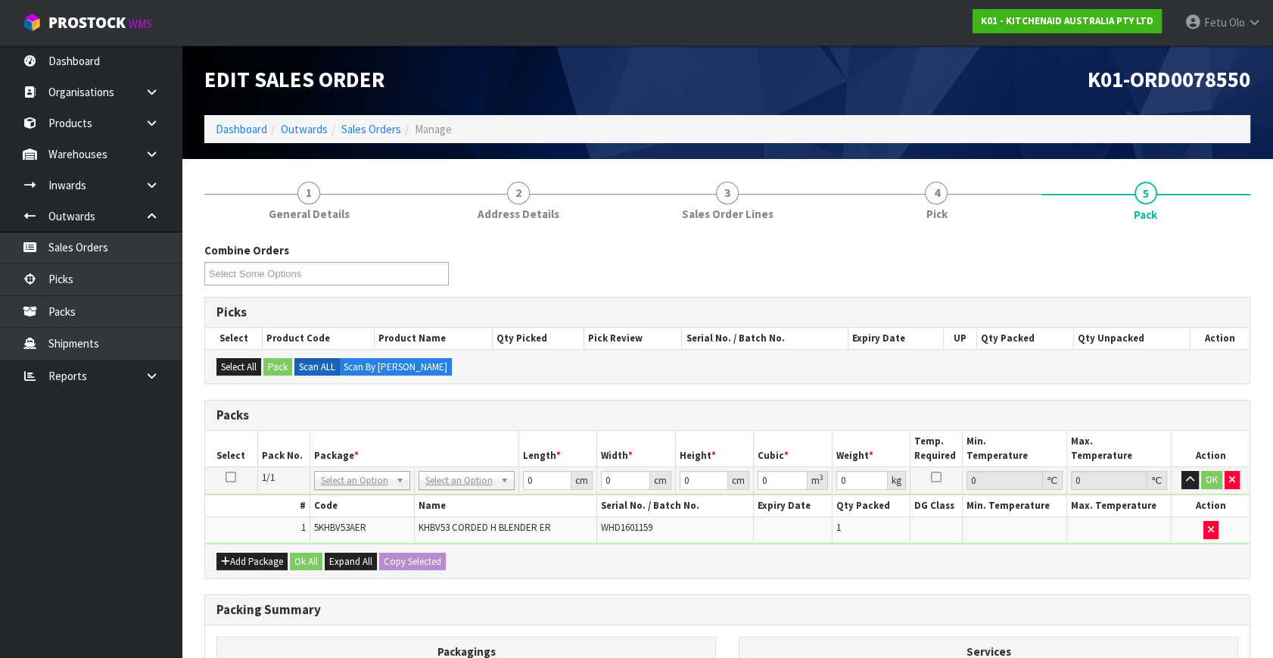
click at [474, 412] on h3 "Packs" at bounding box center [727, 415] width 1022 height 14
click at [357, 499] on input "text" at bounding box center [361, 499] width 89 height 19
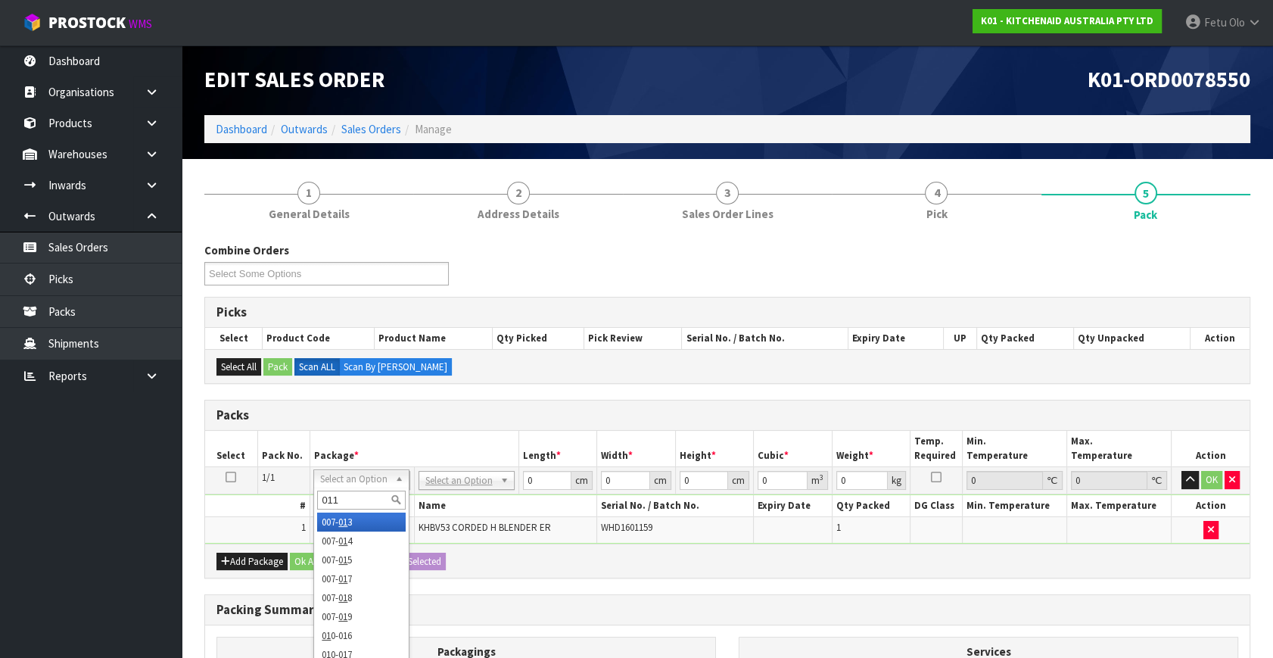
type input "011-"
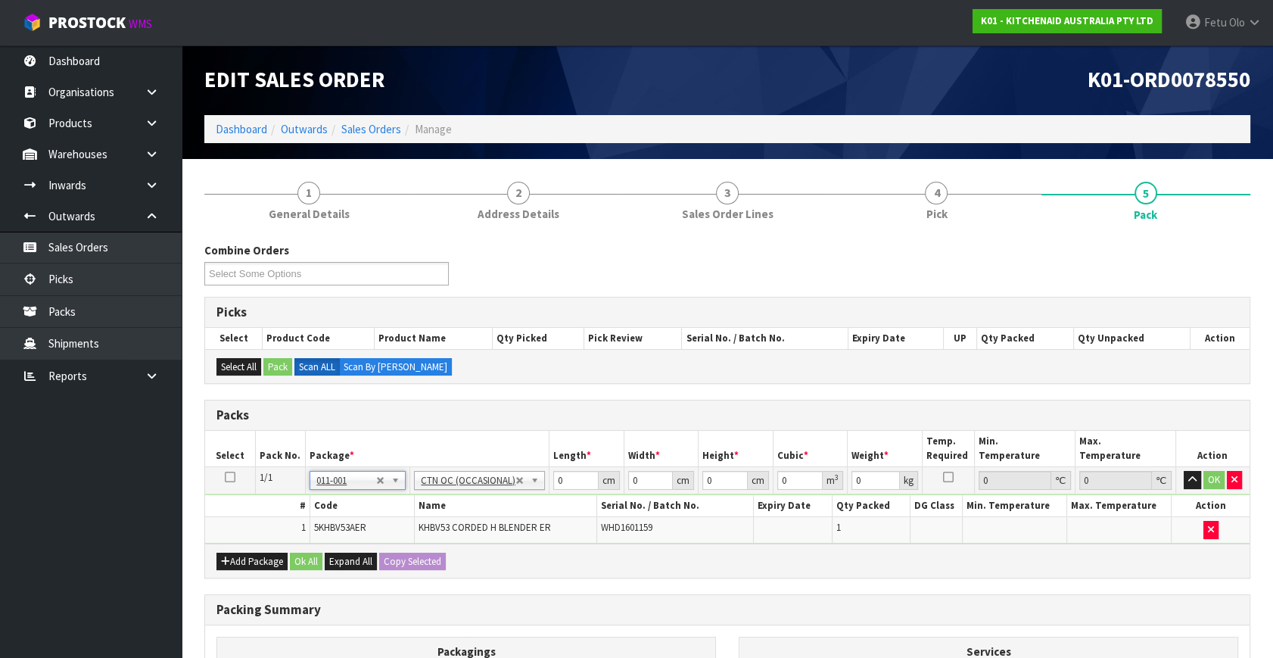
type input "1.2"
drag, startPoint x: 573, startPoint y: 477, endPoint x: 443, endPoint y: 499, distance: 132.1
click at [443, 499] on tbody "1/1 NONE 007-001 007-002 007-004 007-009 007-013 007-014 007-015 007-017 007-01…" at bounding box center [727, 505] width 1044 height 76
type input "51"
type input "29"
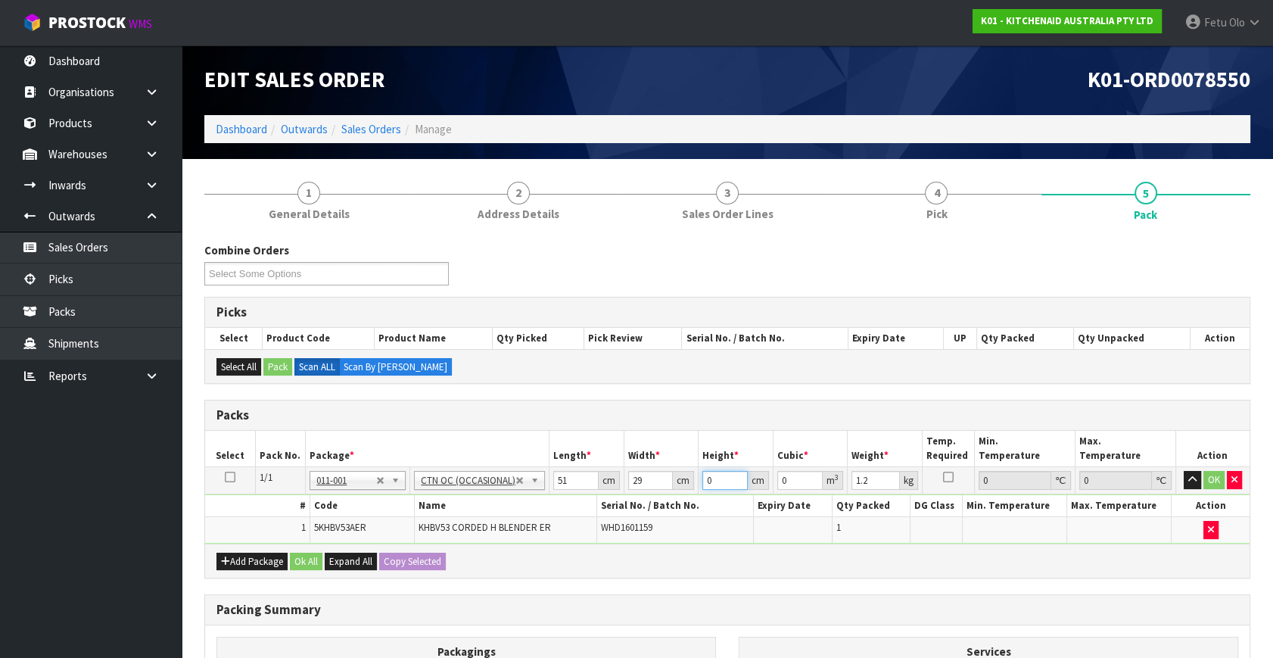
type input "1"
type input "0.001479"
type input "13"
type input "0.019227"
type input "13"
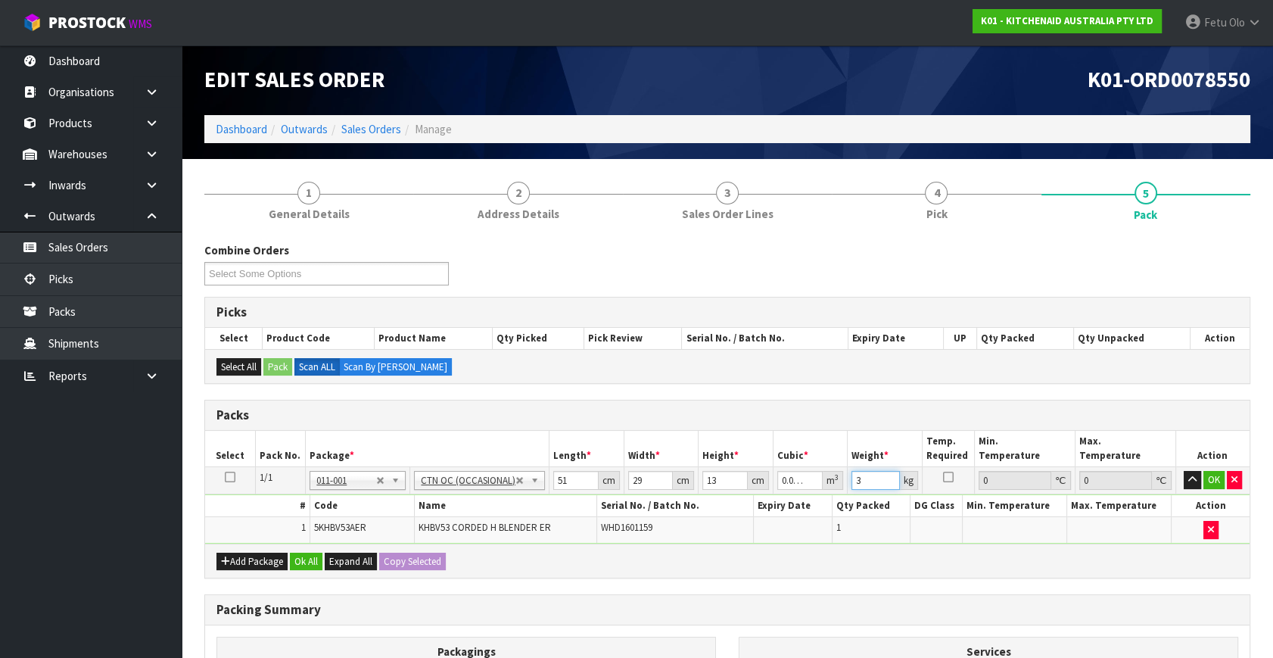
type input "3"
click button "OK" at bounding box center [1213, 480] width 21 height 18
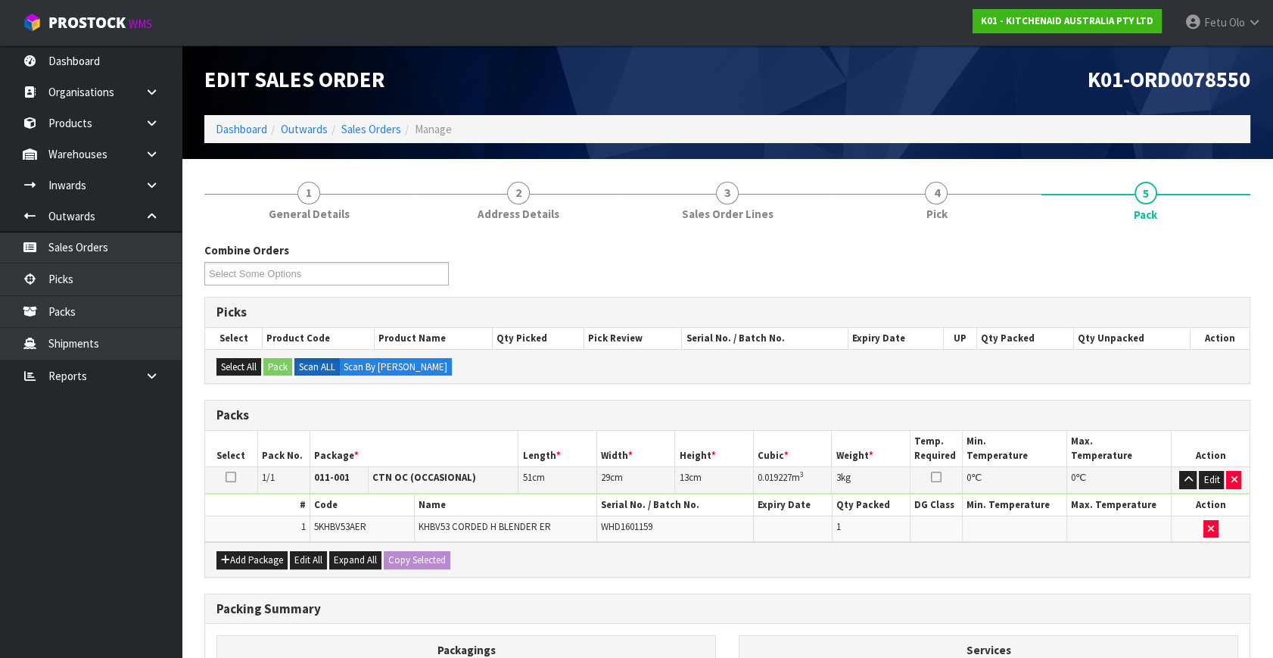
scroll to position [203, 0]
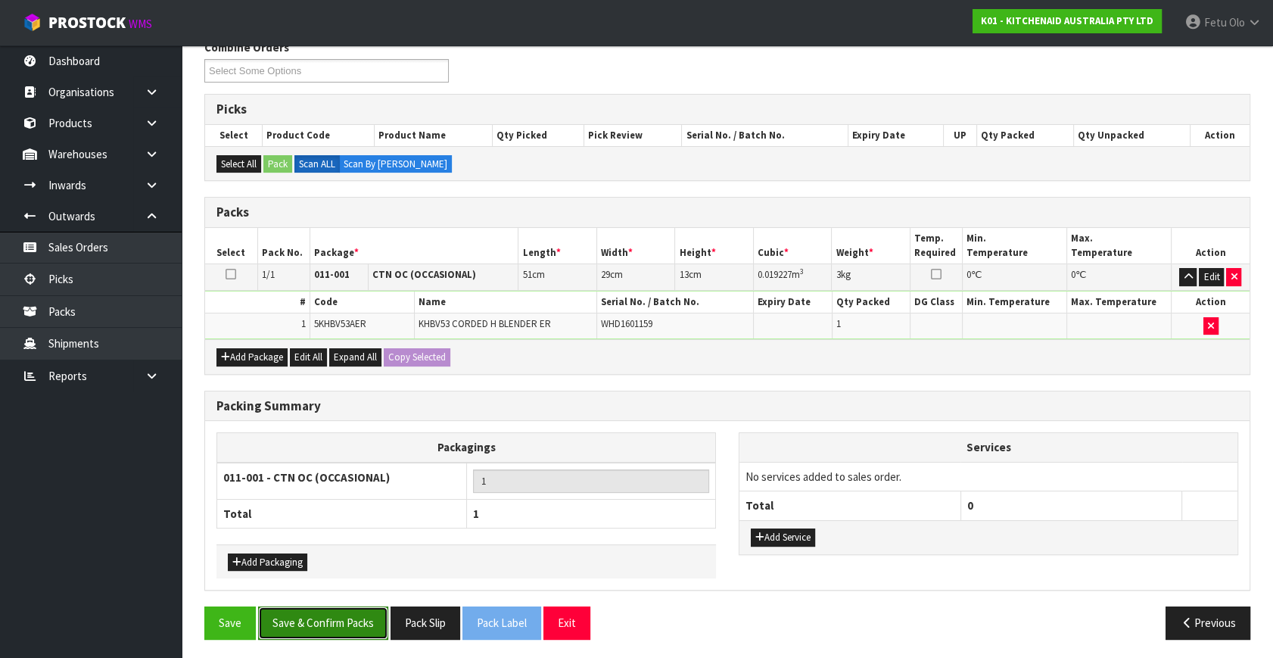
click at [355, 606] on button "Save & Confirm Packs" at bounding box center [323, 622] width 130 height 33
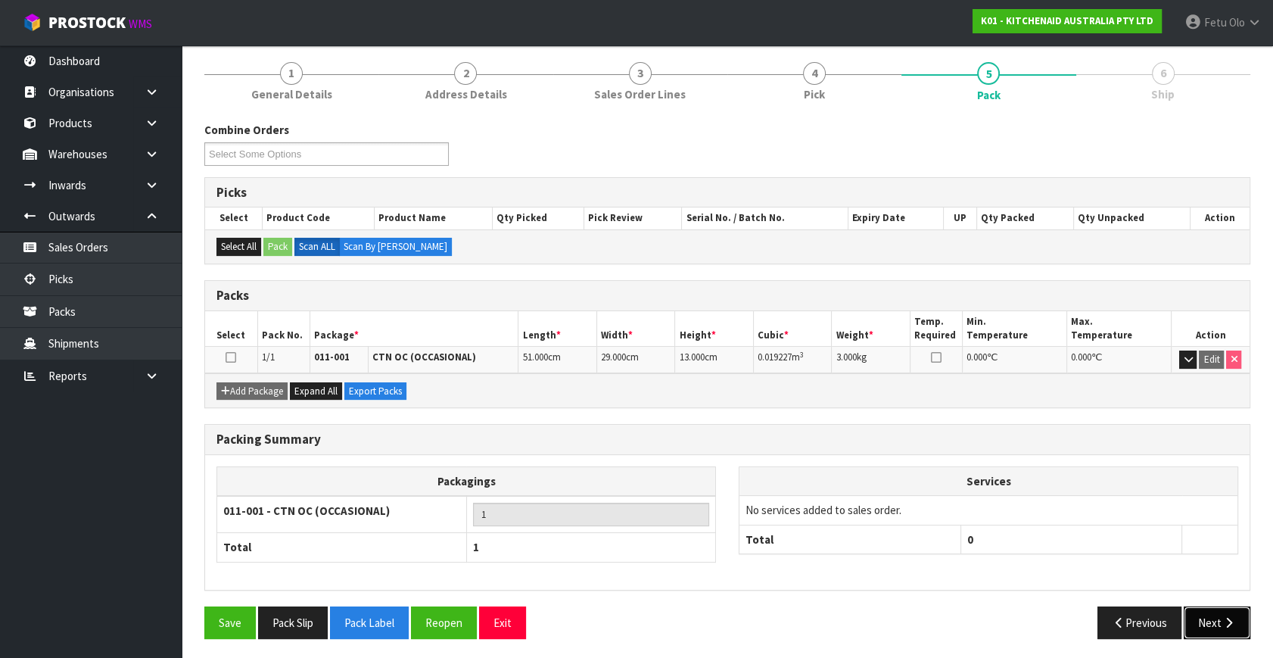
click at [1216, 620] on button "Next" at bounding box center [1217, 622] width 67 height 33
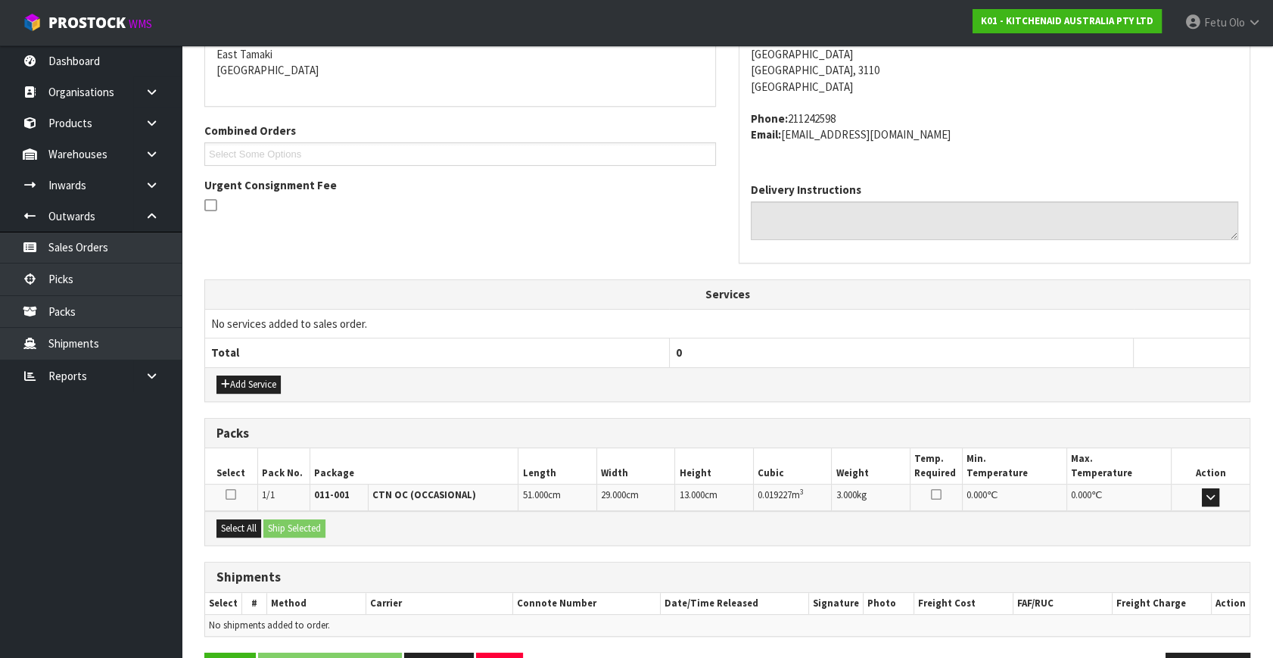
scroll to position [372, 0]
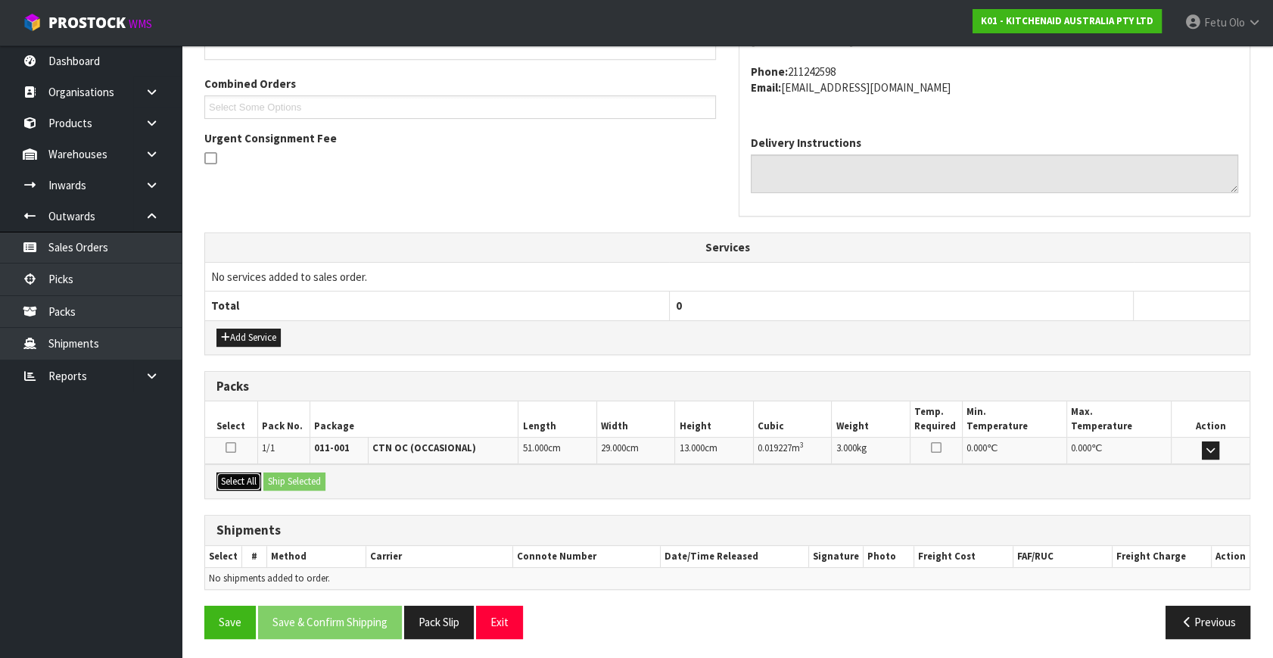
click at [227, 480] on button "Select All" at bounding box center [238, 481] width 45 height 18
click at [268, 476] on button "Ship Selected" at bounding box center [294, 481] width 62 height 18
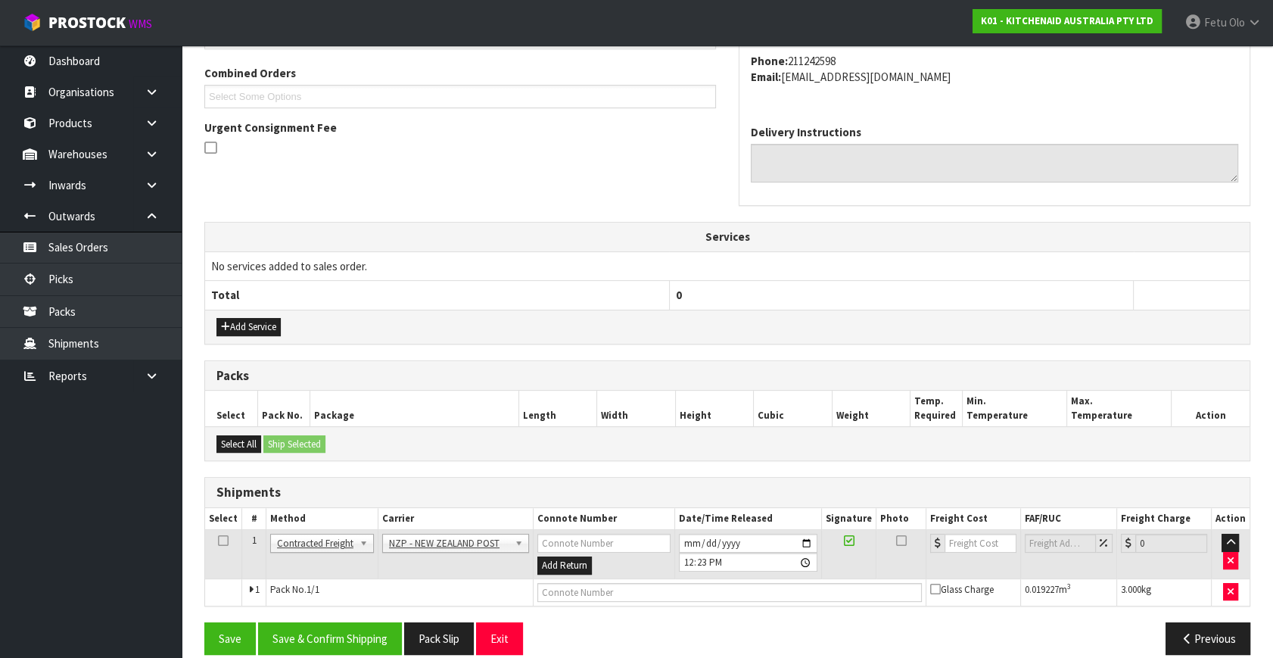
scroll to position [400, 0]
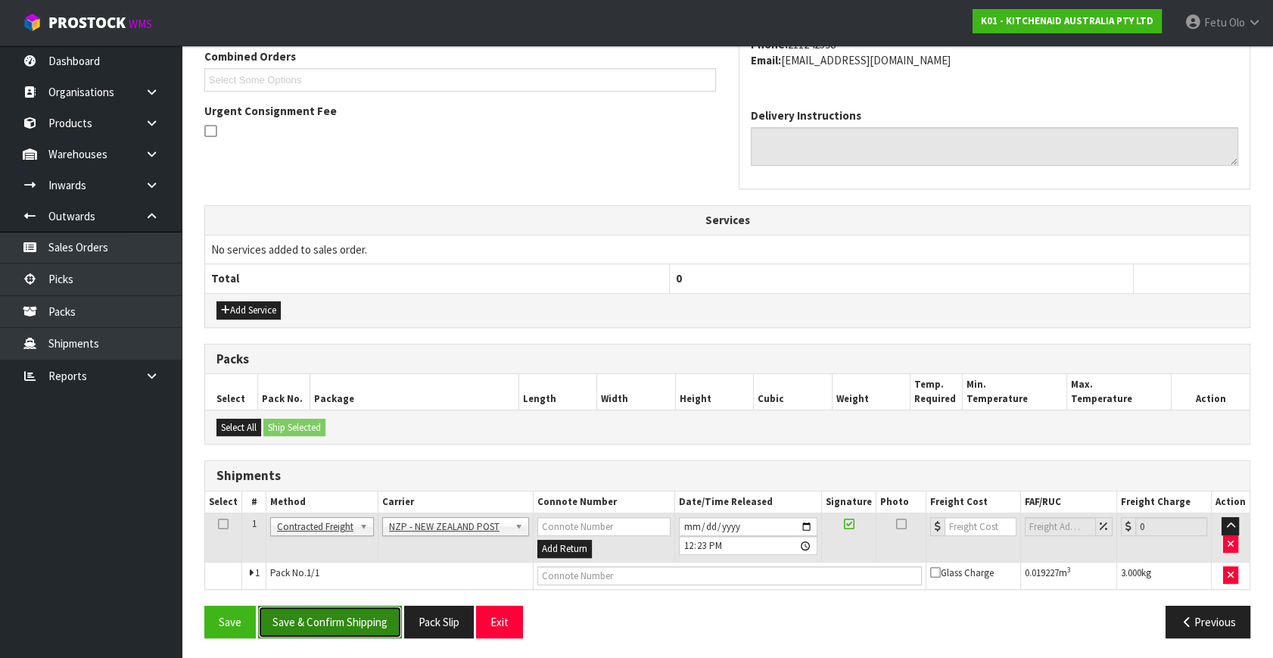
click at [325, 617] on button "Save & Confirm Shipping" at bounding box center [330, 621] width 144 height 33
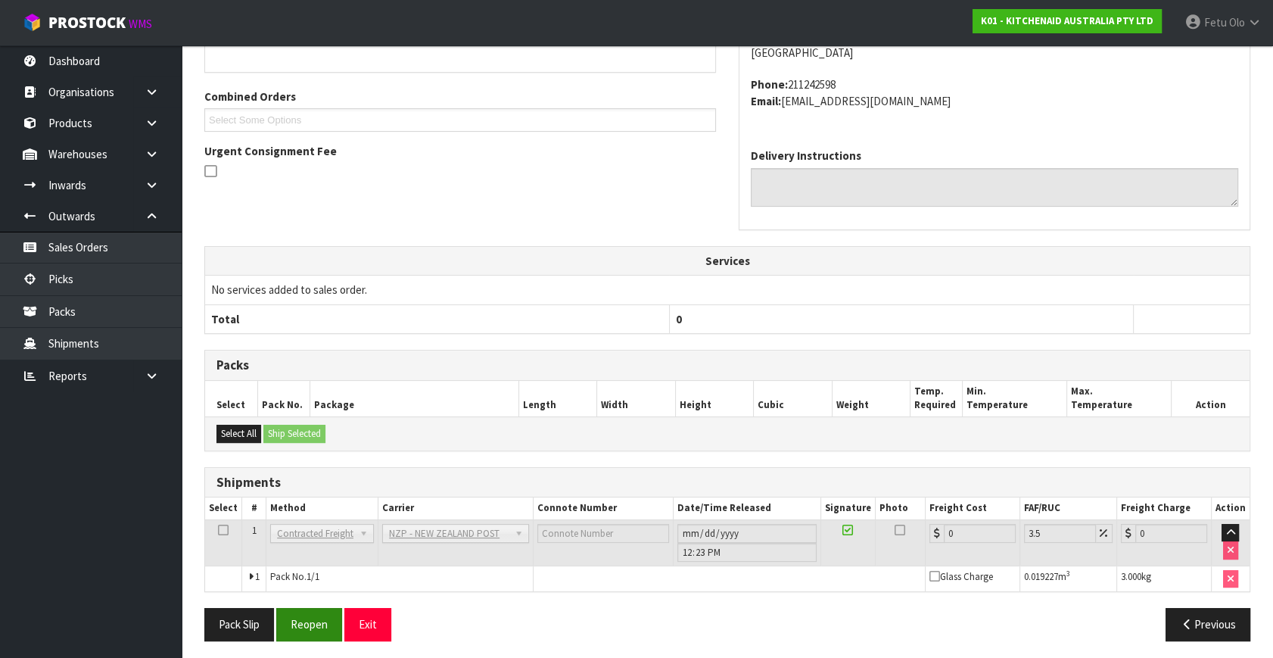
scroll to position [378, 0]
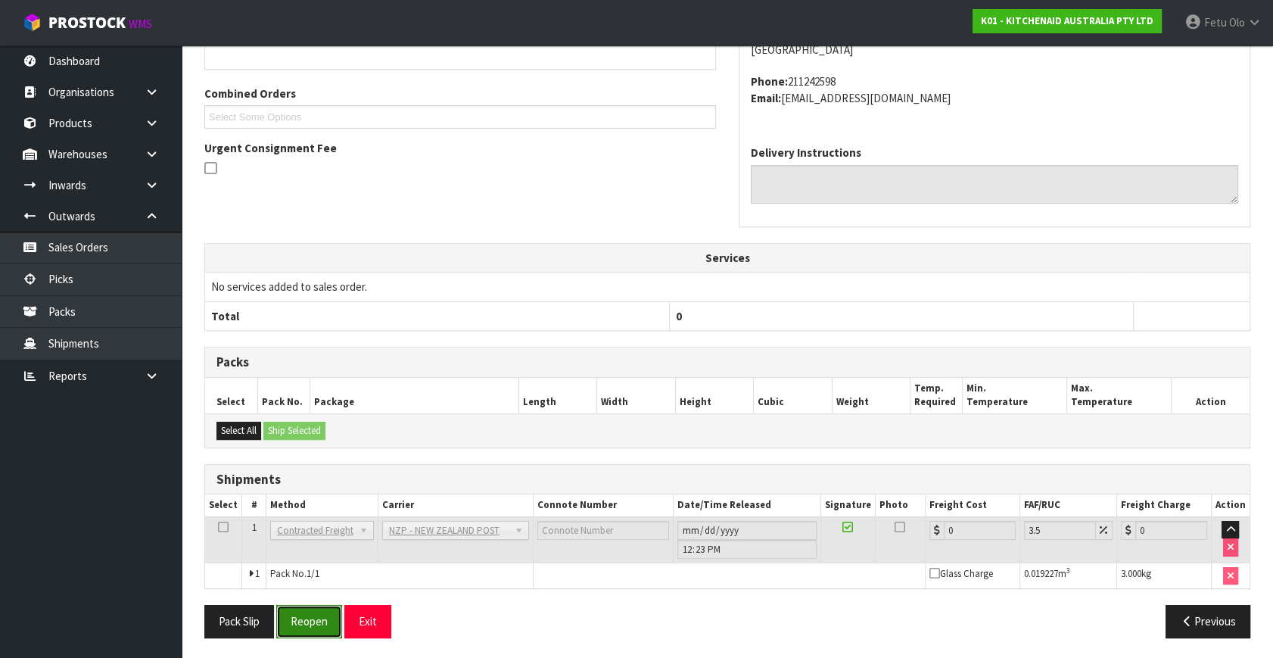
click at [315, 628] on button "Reopen" at bounding box center [309, 621] width 66 height 33
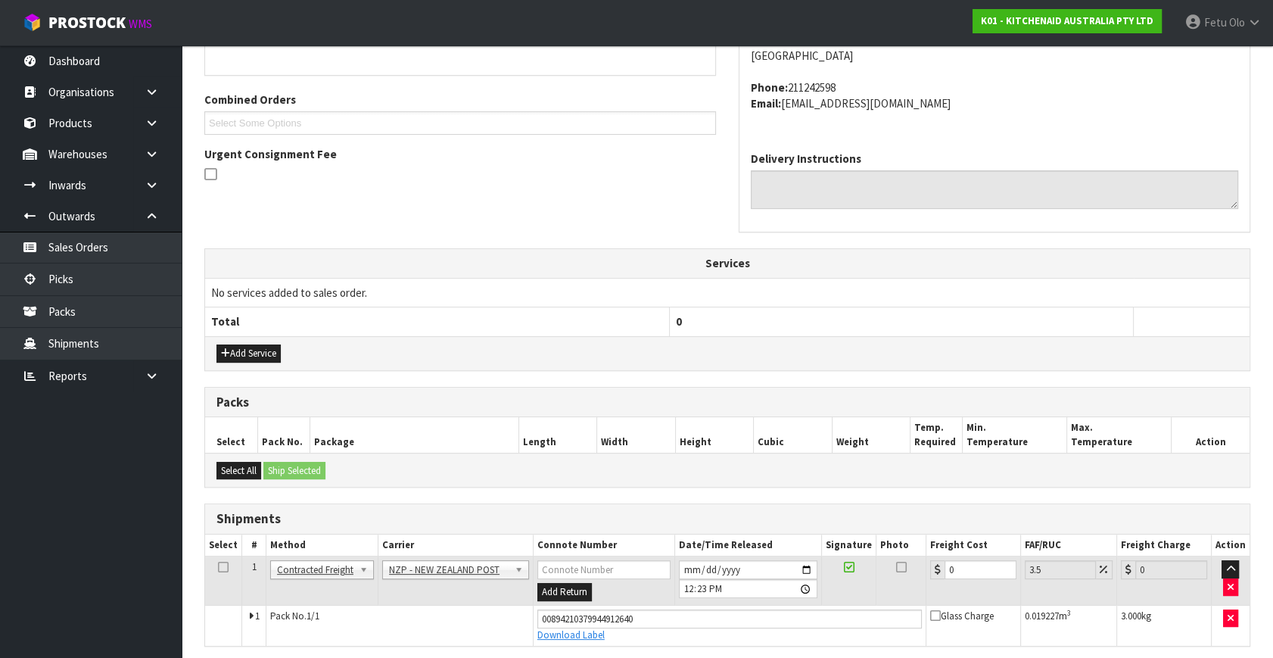
scroll to position [414, 0]
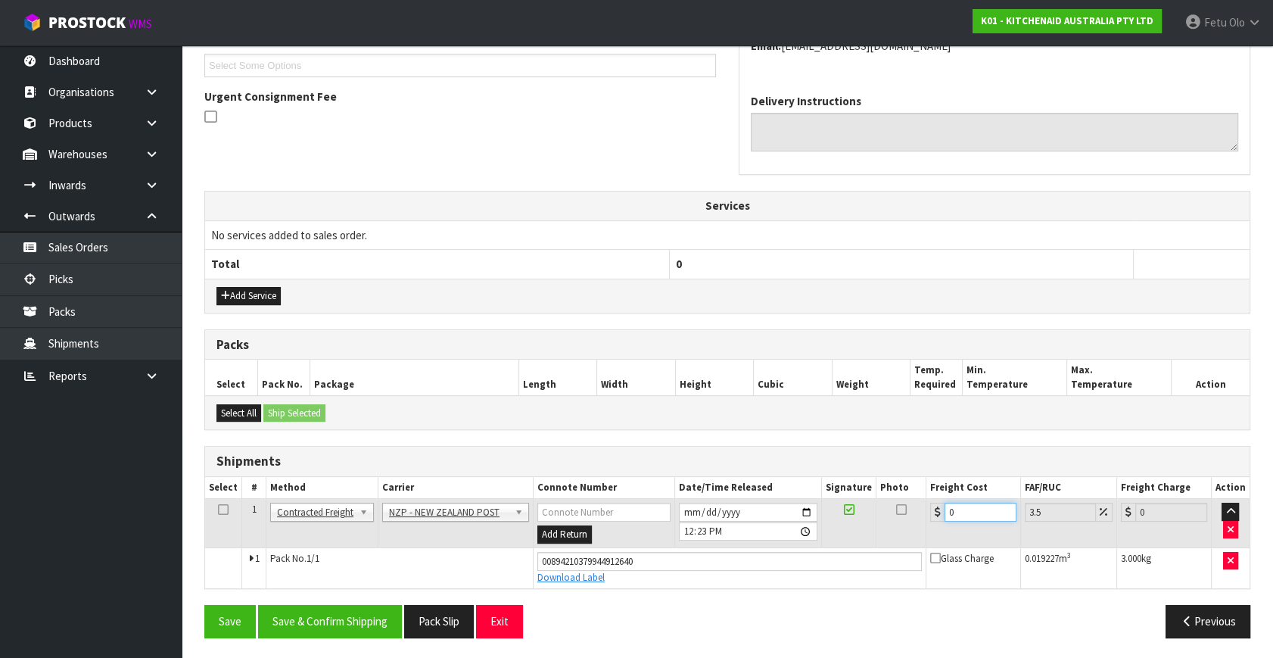
drag, startPoint x: 972, startPoint y: 513, endPoint x: 818, endPoint y: 557, distance: 159.8
click at [818, 557] on tbody "1 Client Local Pickup Customer Local Pickup Company Freight Contracted Freight …" at bounding box center [727, 543] width 1044 height 89
type input "8"
type input "8.28"
type input "8.4"
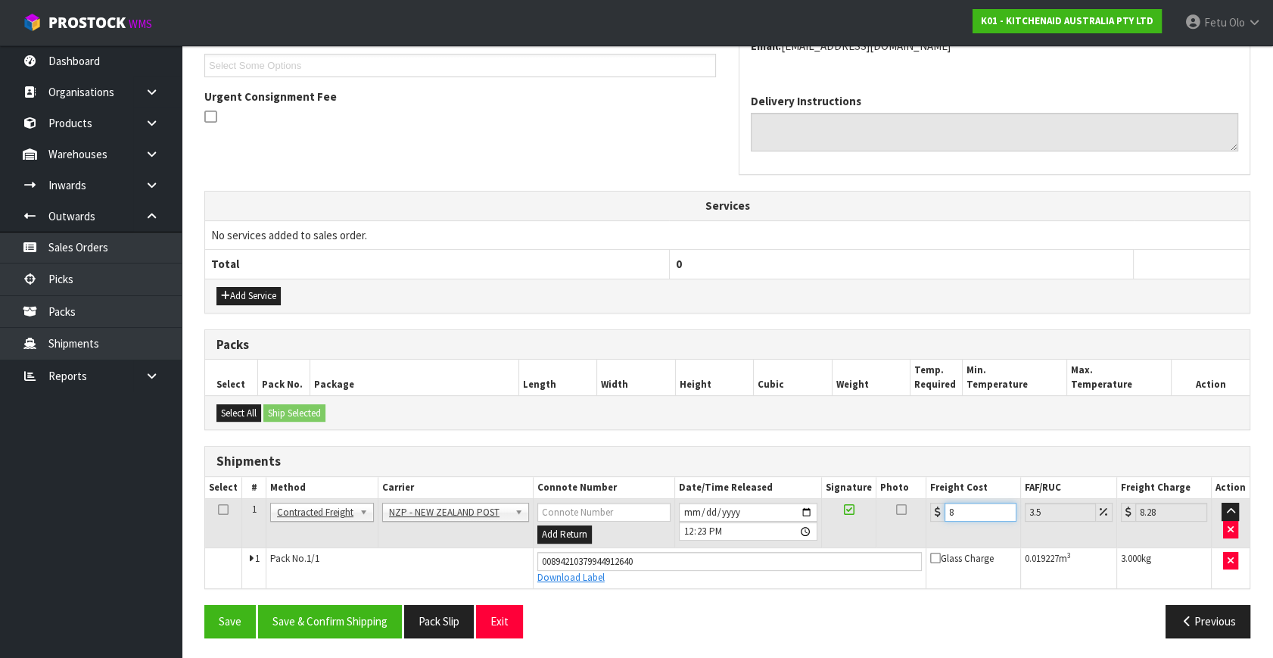
type input "8.69"
type input "8.45"
type input "8.75"
type input "8.45"
click at [340, 605] on button "Save & Confirm Shipping" at bounding box center [330, 621] width 144 height 33
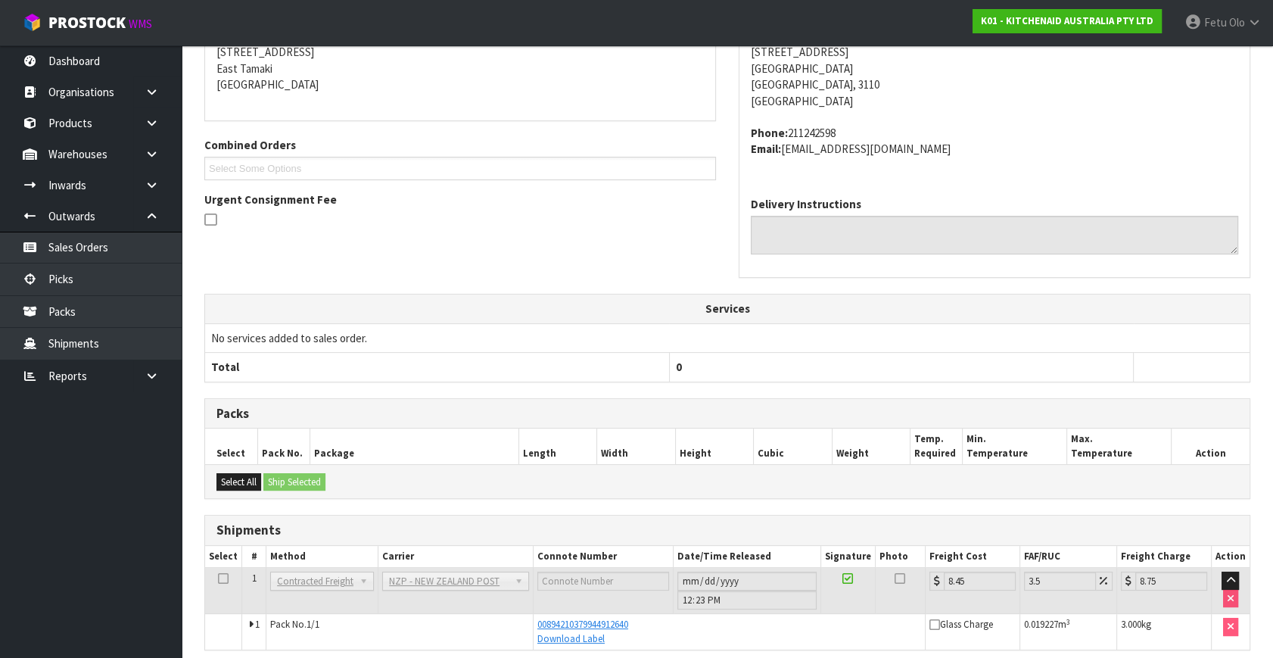
scroll to position [372, 0]
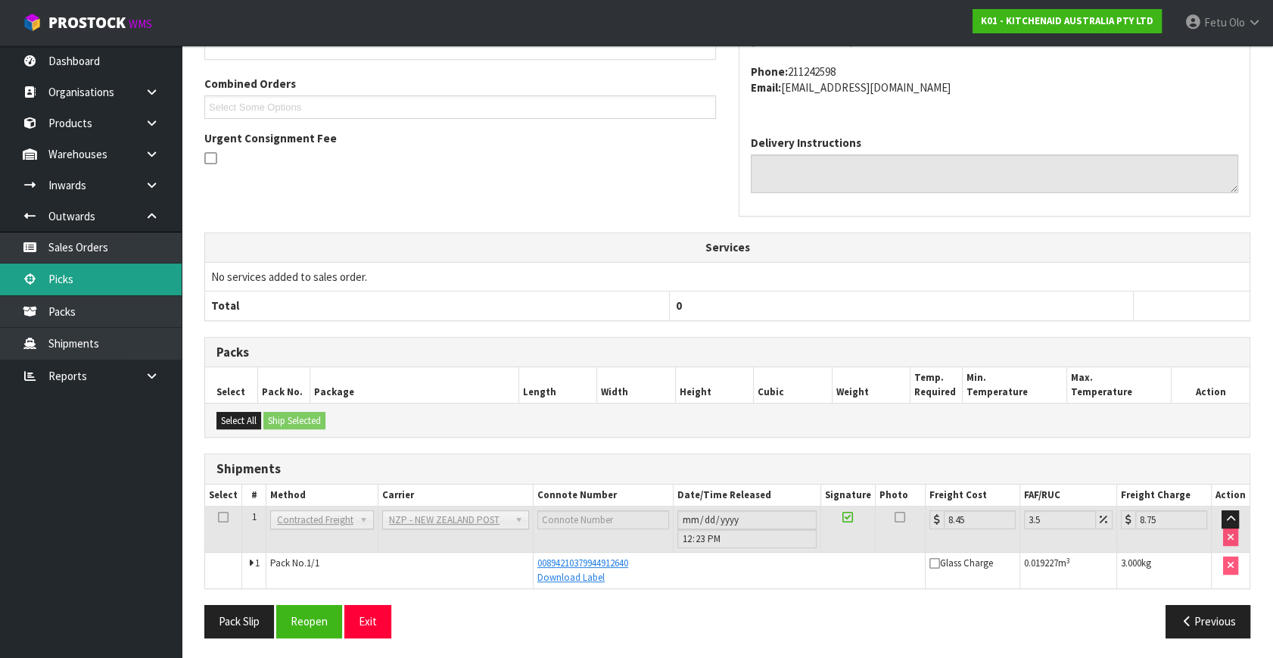
click at [61, 269] on link "Picks" at bounding box center [91, 278] width 182 height 31
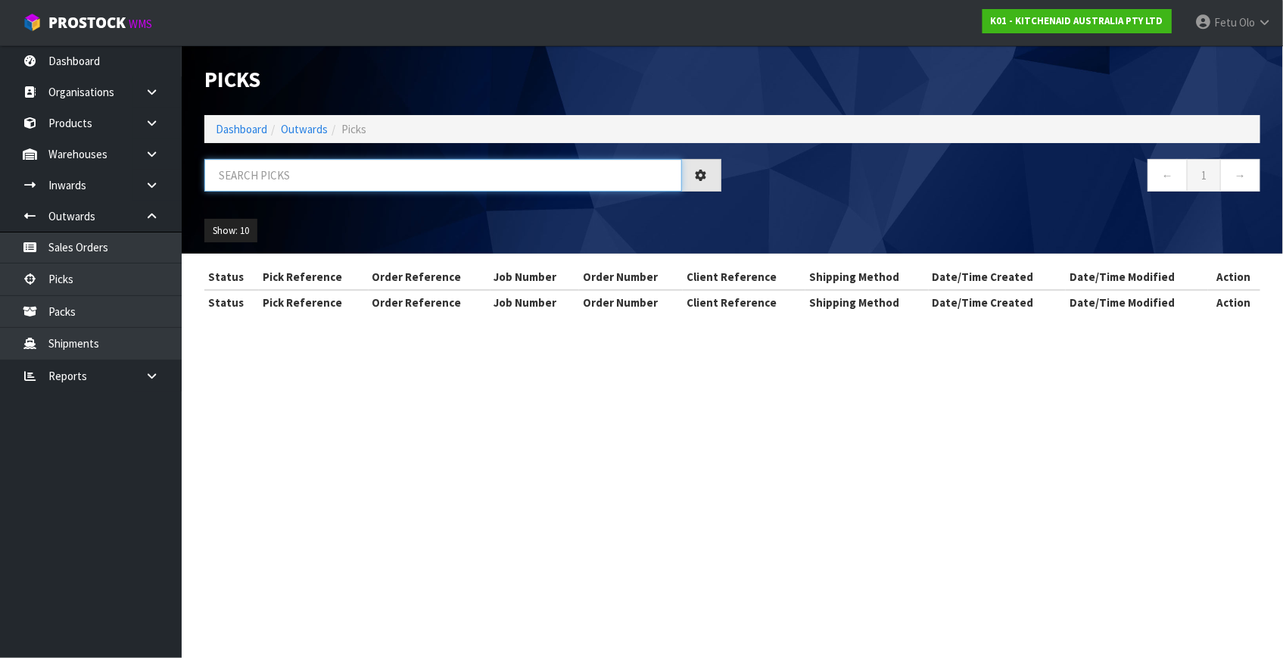
click at [334, 173] on input "text" at bounding box center [443, 175] width 478 height 33
type input "78541"
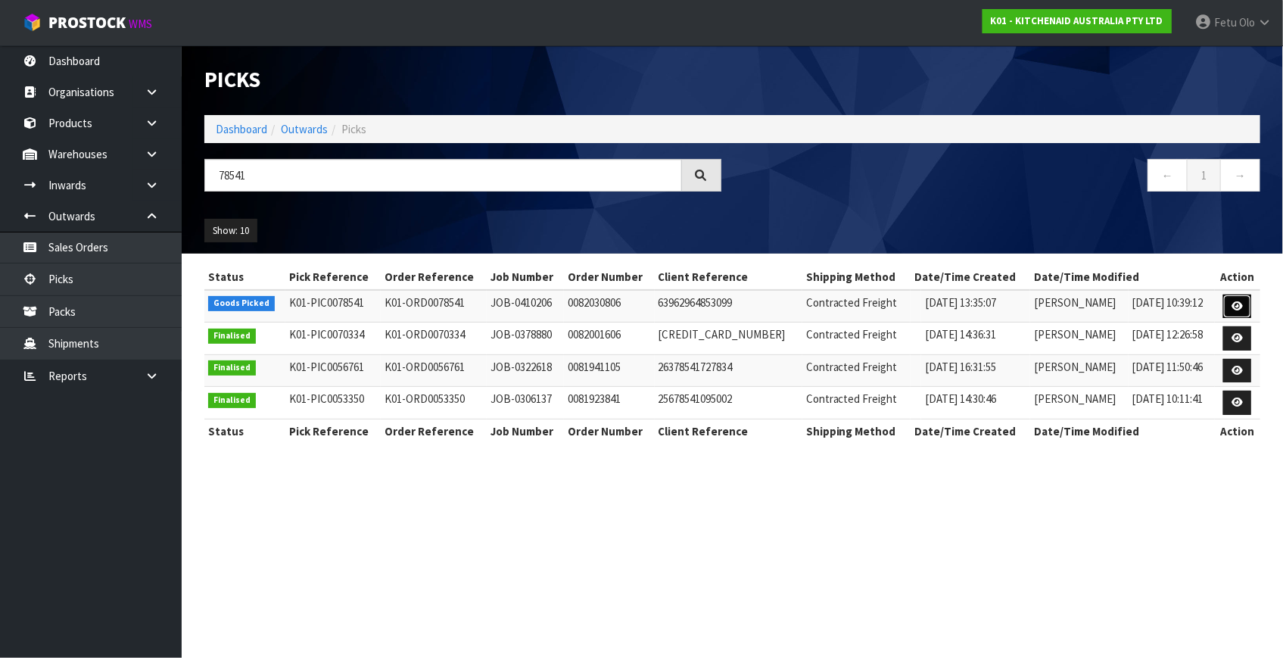
click at [1230, 311] on link at bounding box center [1237, 306] width 28 height 24
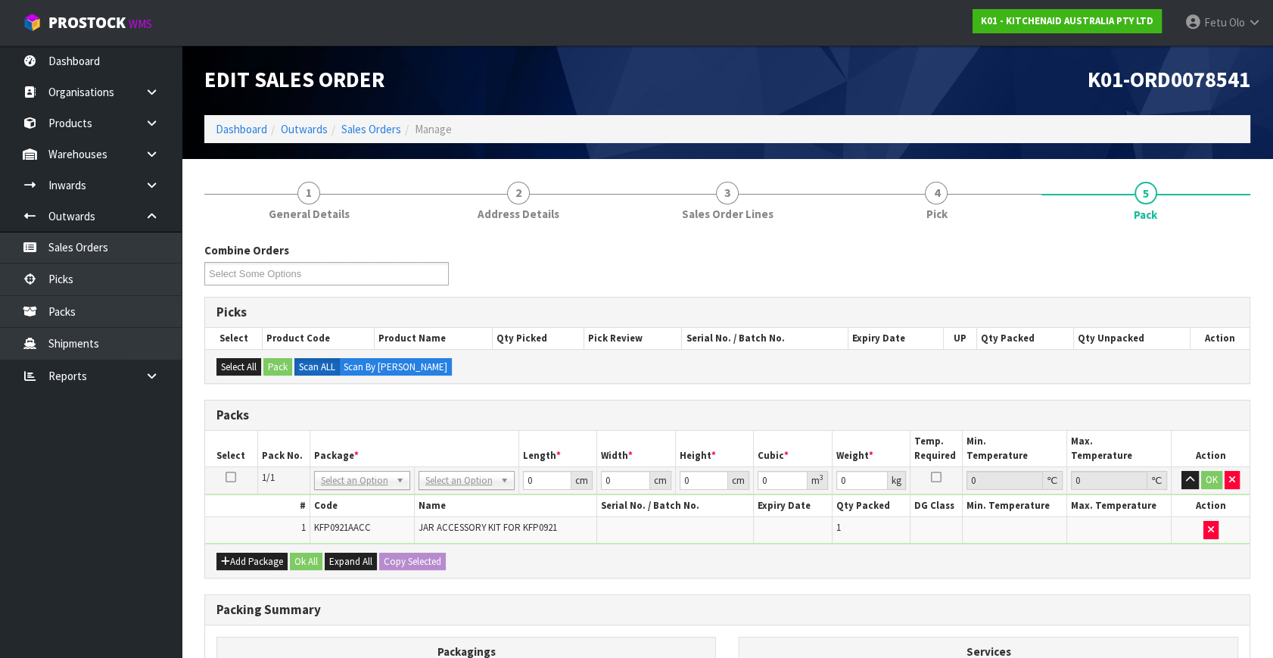
click at [352, 490] on td "NONE 007-001 007-002 007-004 007-009 007-013 007-014 007-015 007-017 007-018 00…" at bounding box center [362, 480] width 104 height 27
drag, startPoint x: 347, startPoint y: 475, endPoint x: 338, endPoint y: 490, distance: 17.0
click at [335, 493] on input "text" at bounding box center [361, 499] width 89 height 19
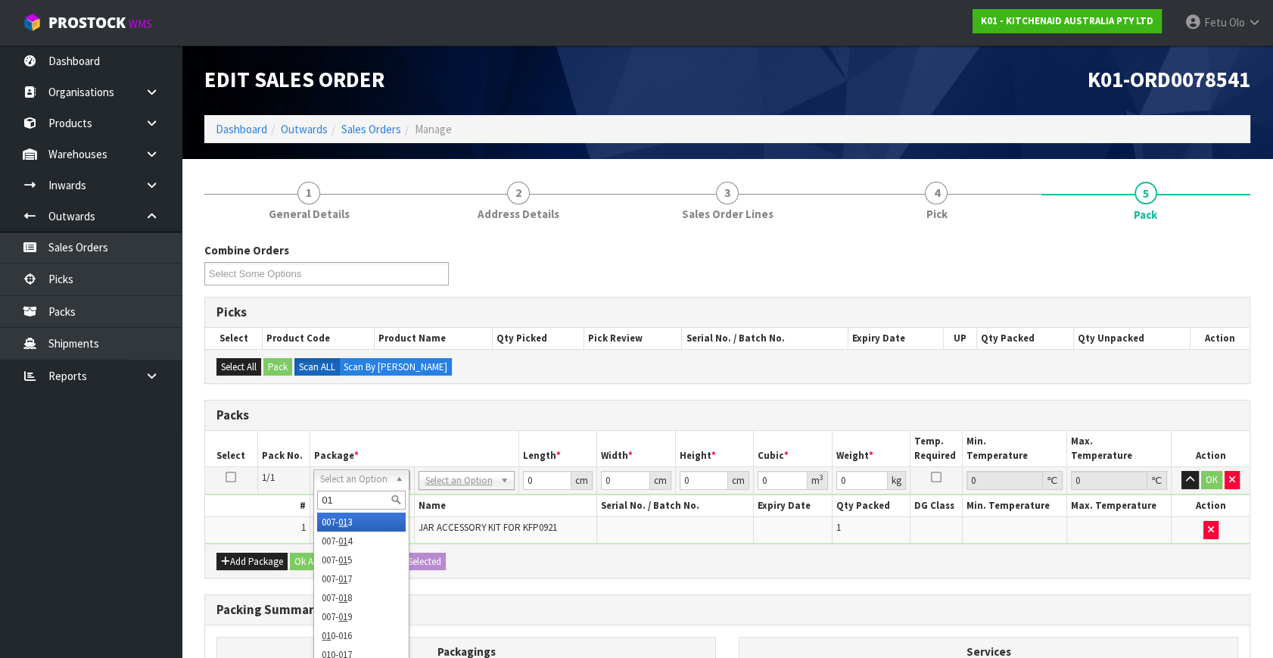
type input "011"
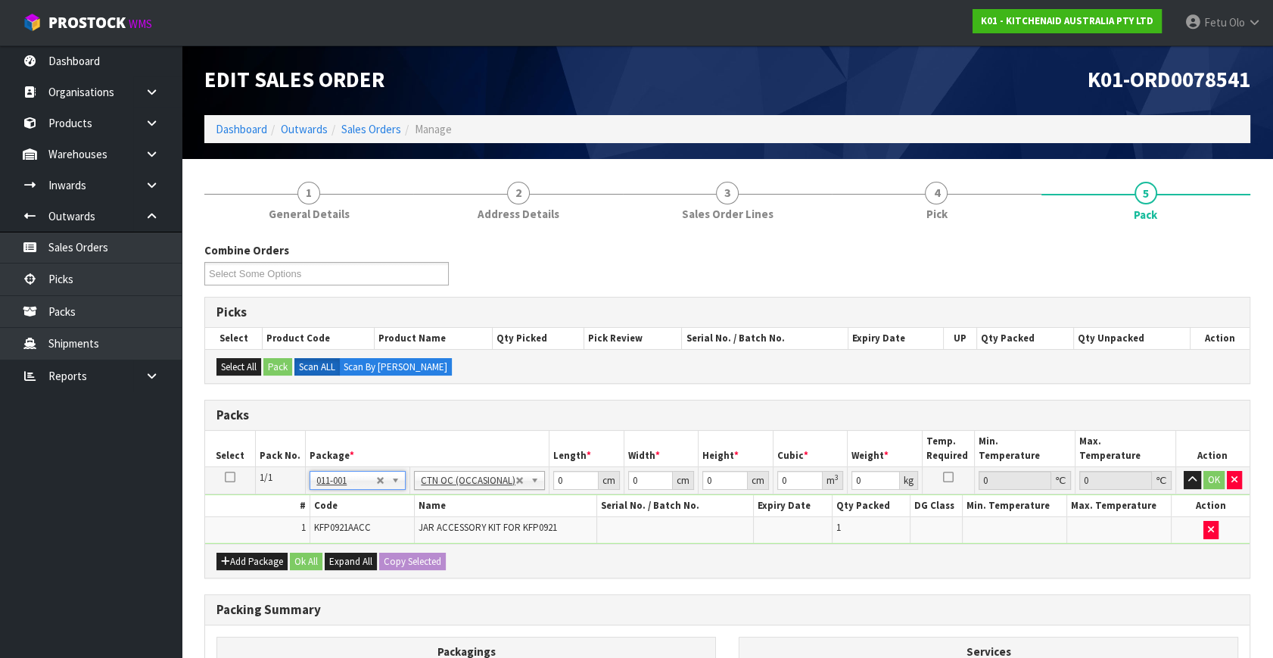
type input "1.05"
click at [399, 533] on tbody "1/1 NONE 007-001 007-002 007-004 007-009 007-013 007-014 007-015 007-017 007-01…" at bounding box center [727, 505] width 1044 height 76
type input "32"
type input "24"
type input "2"
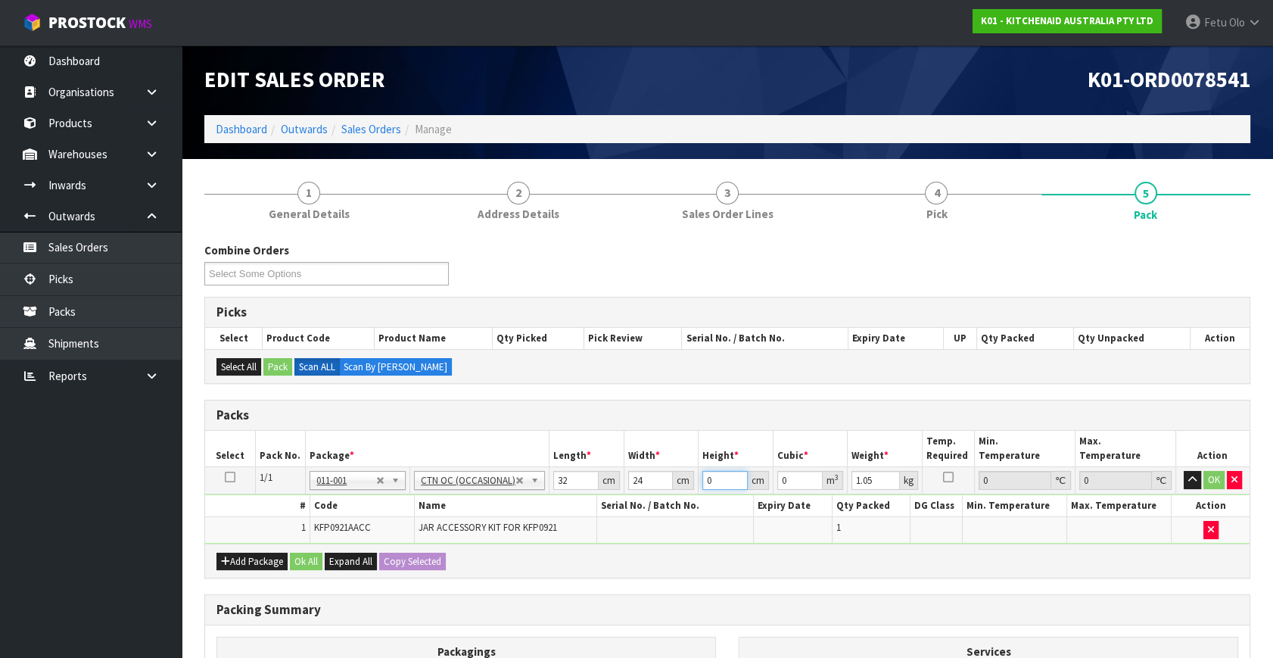
type input "0.001536"
type input "27"
type input "0.020736"
type input "27"
type input "2"
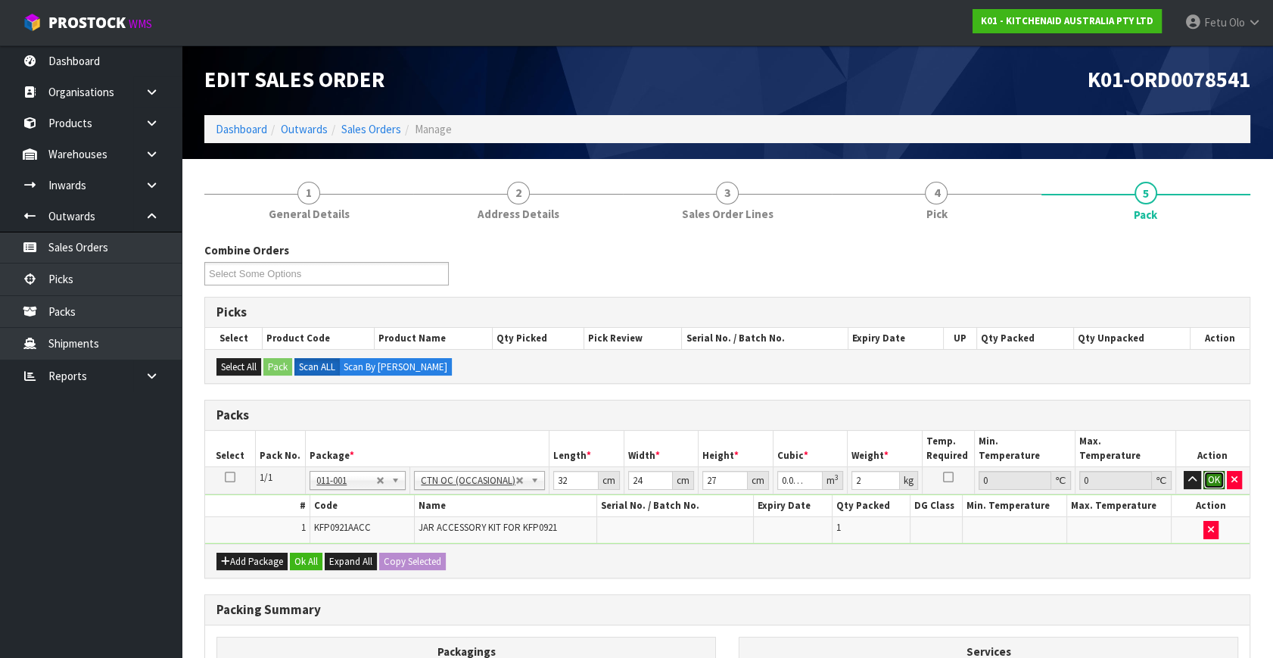
click button "OK" at bounding box center [1213, 480] width 21 height 18
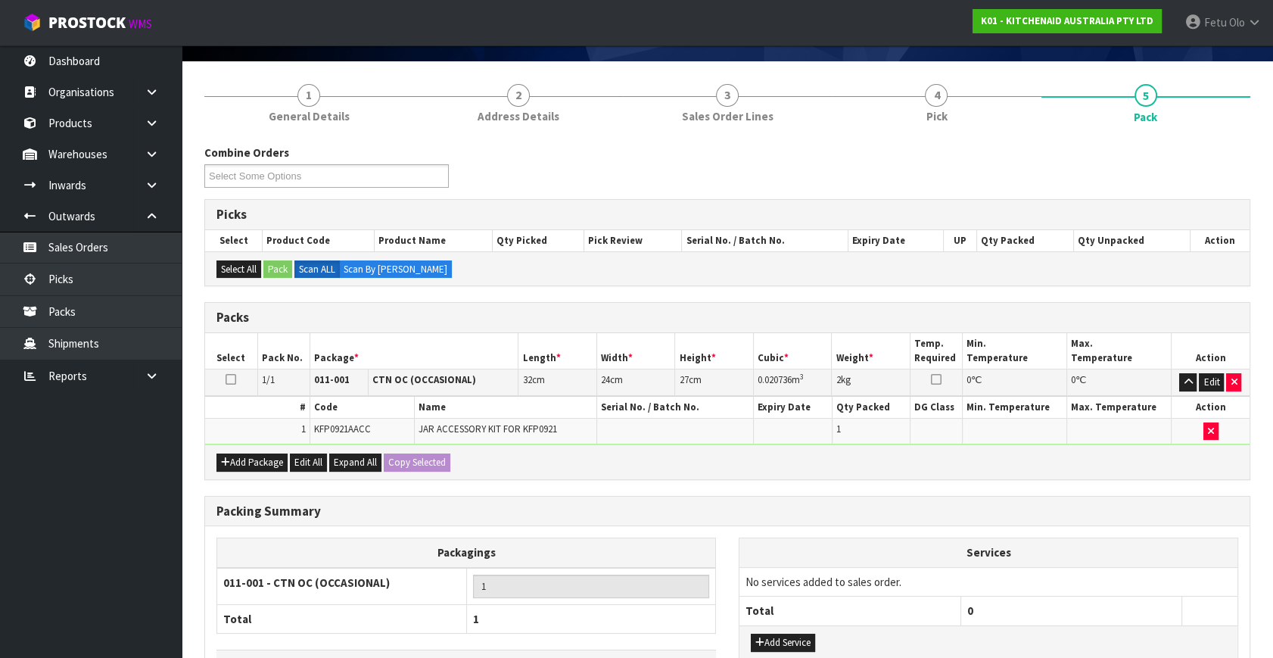
scroll to position [203, 0]
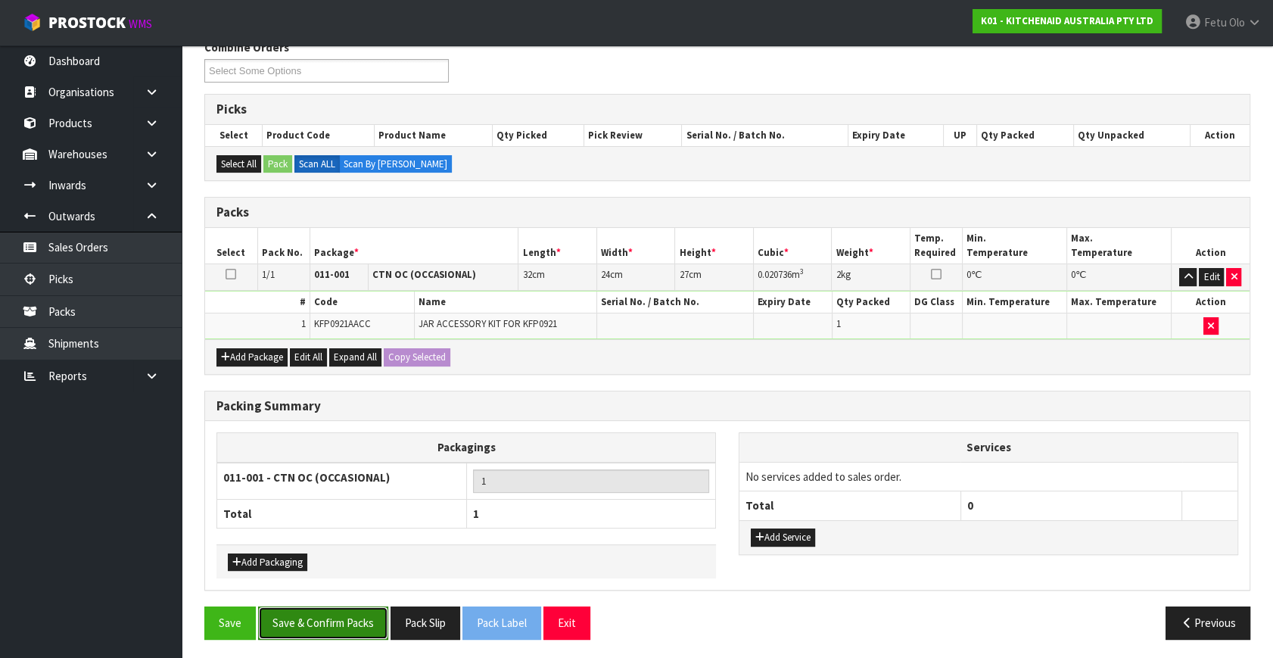
click at [322, 623] on button "Save & Confirm Packs" at bounding box center [323, 622] width 130 height 33
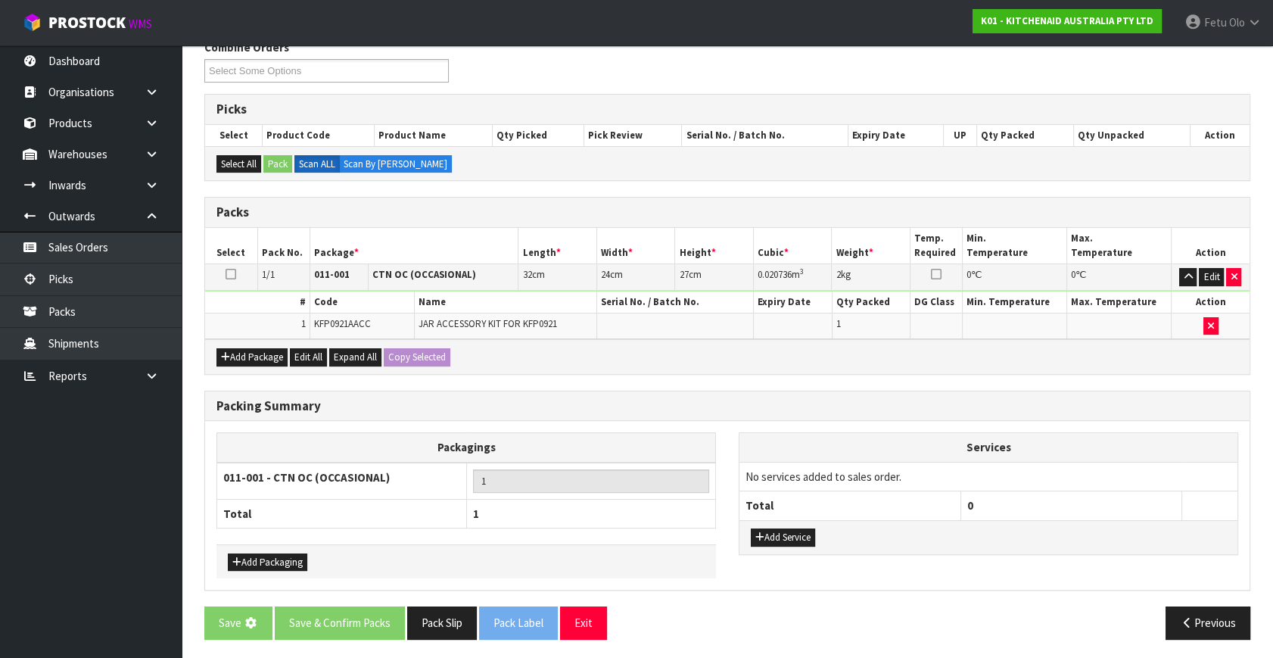
scroll to position [0, 0]
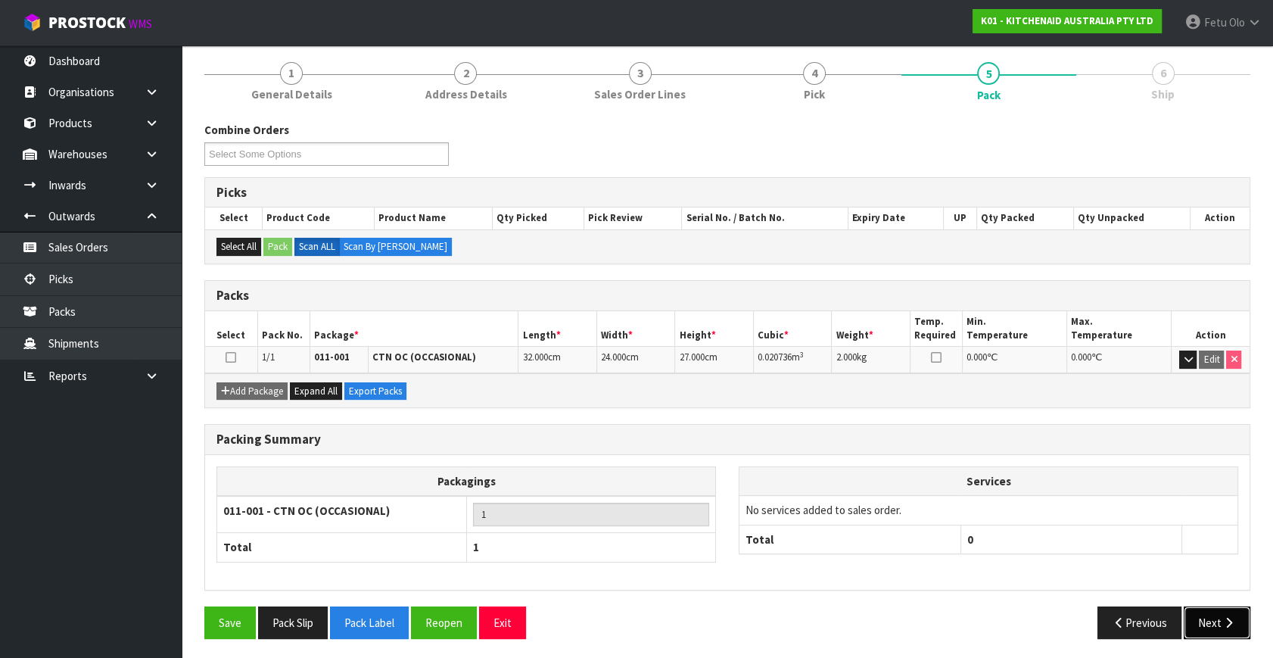
click at [1220, 612] on button "Next" at bounding box center [1217, 622] width 67 height 33
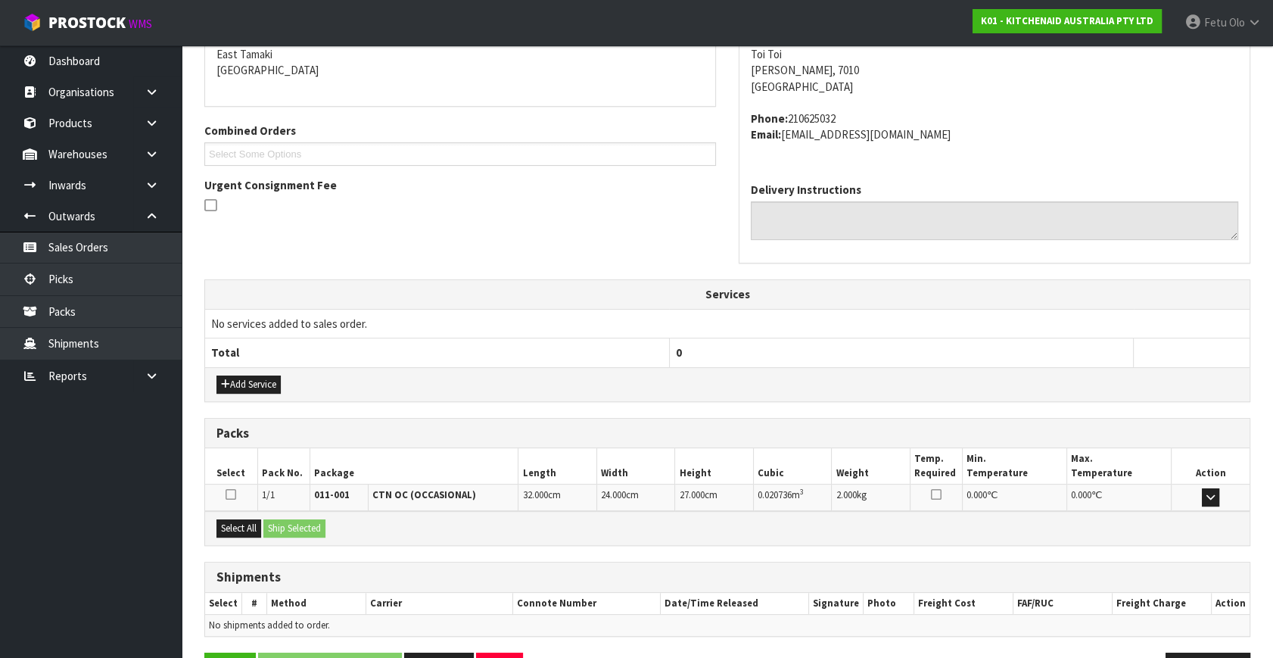
scroll to position [372, 0]
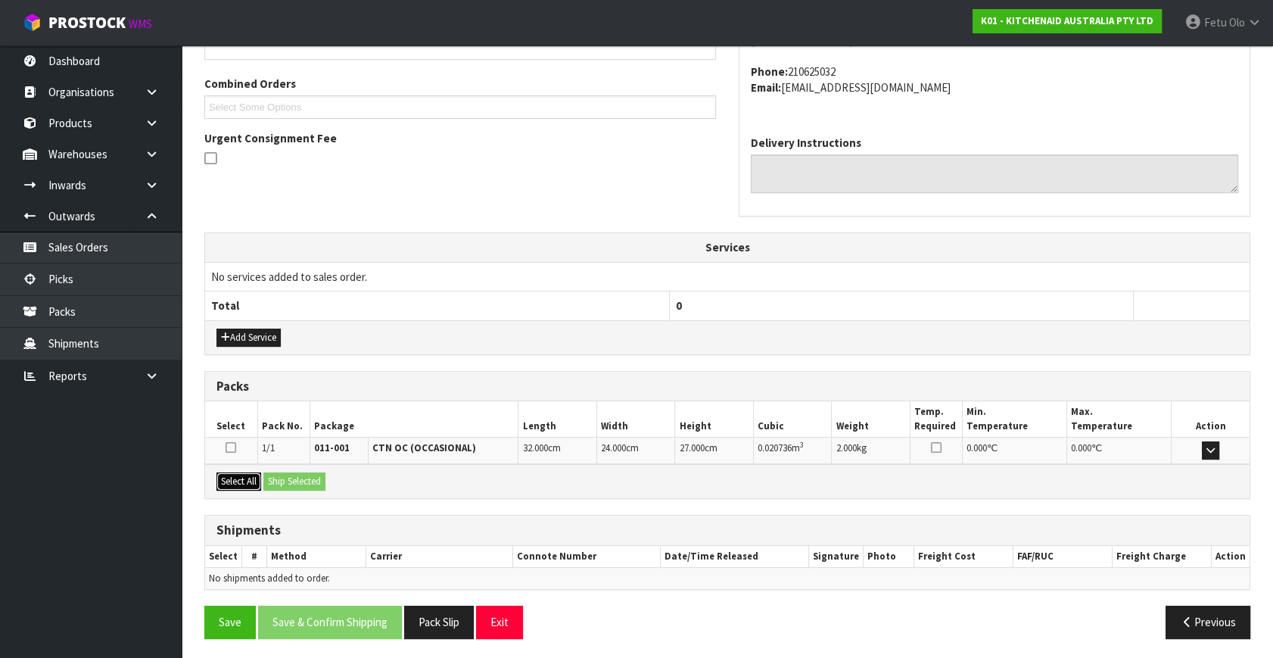
click at [245, 485] on button "Select All" at bounding box center [238, 481] width 45 height 18
click at [291, 477] on button "Ship Selected" at bounding box center [294, 481] width 62 height 18
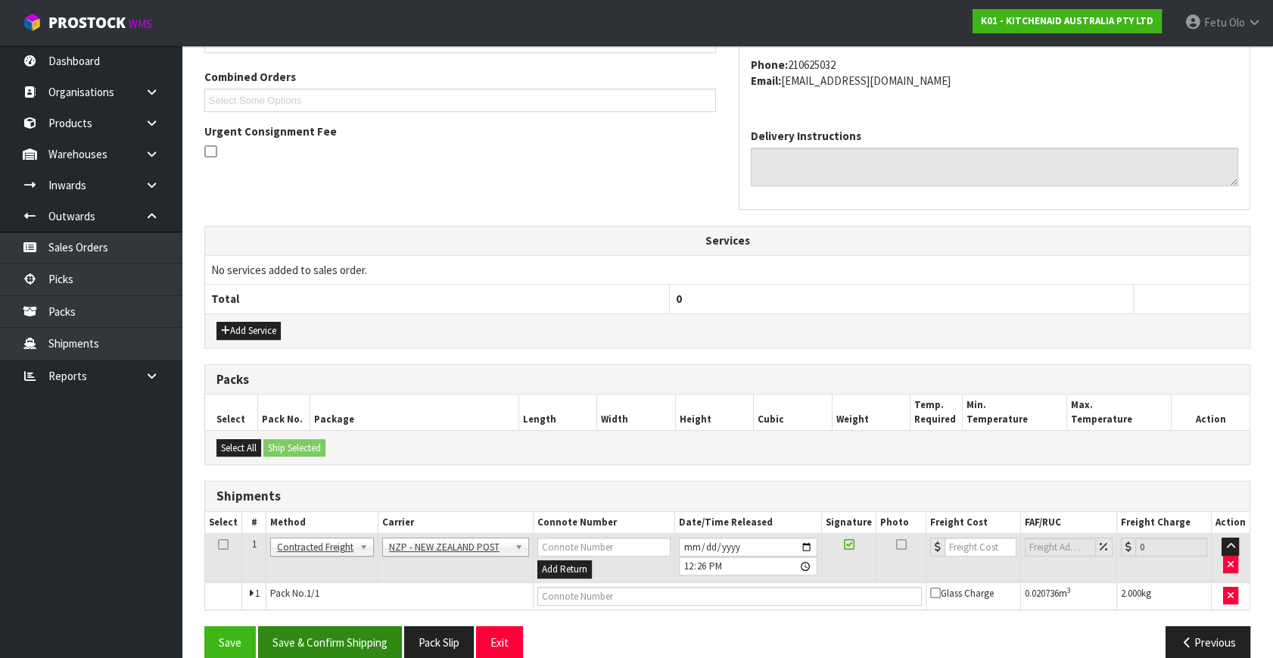
scroll to position [400, 0]
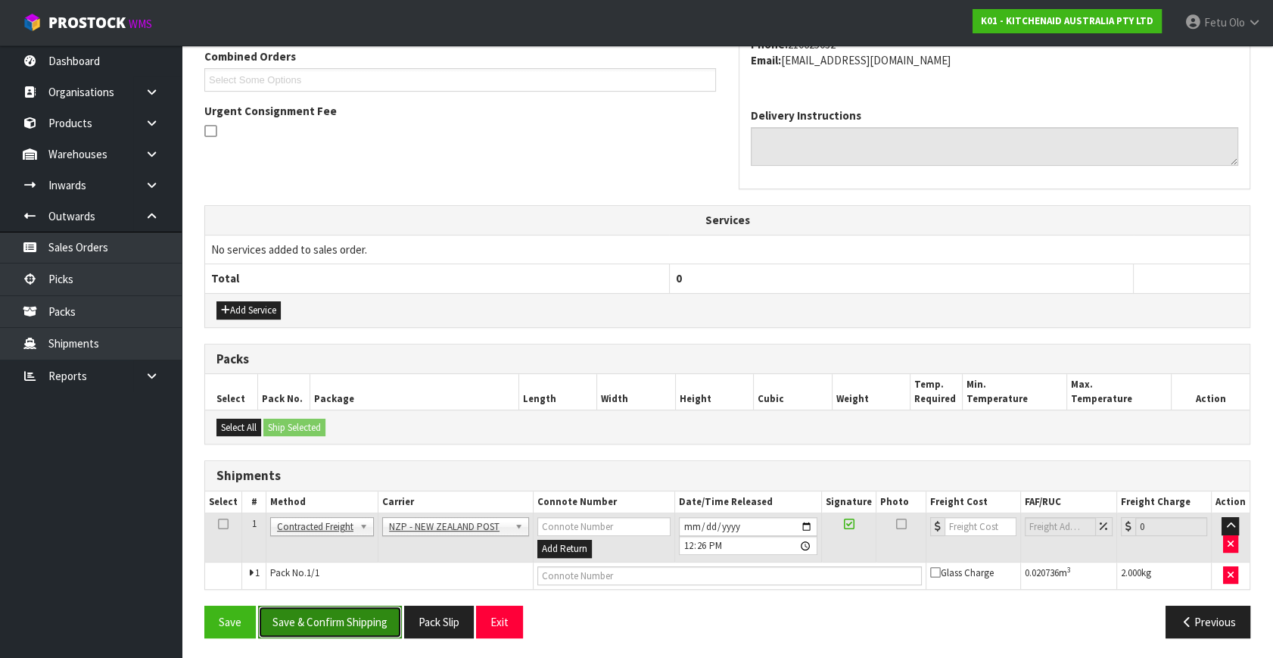
click at [318, 607] on button "Save & Confirm Shipping" at bounding box center [330, 621] width 144 height 33
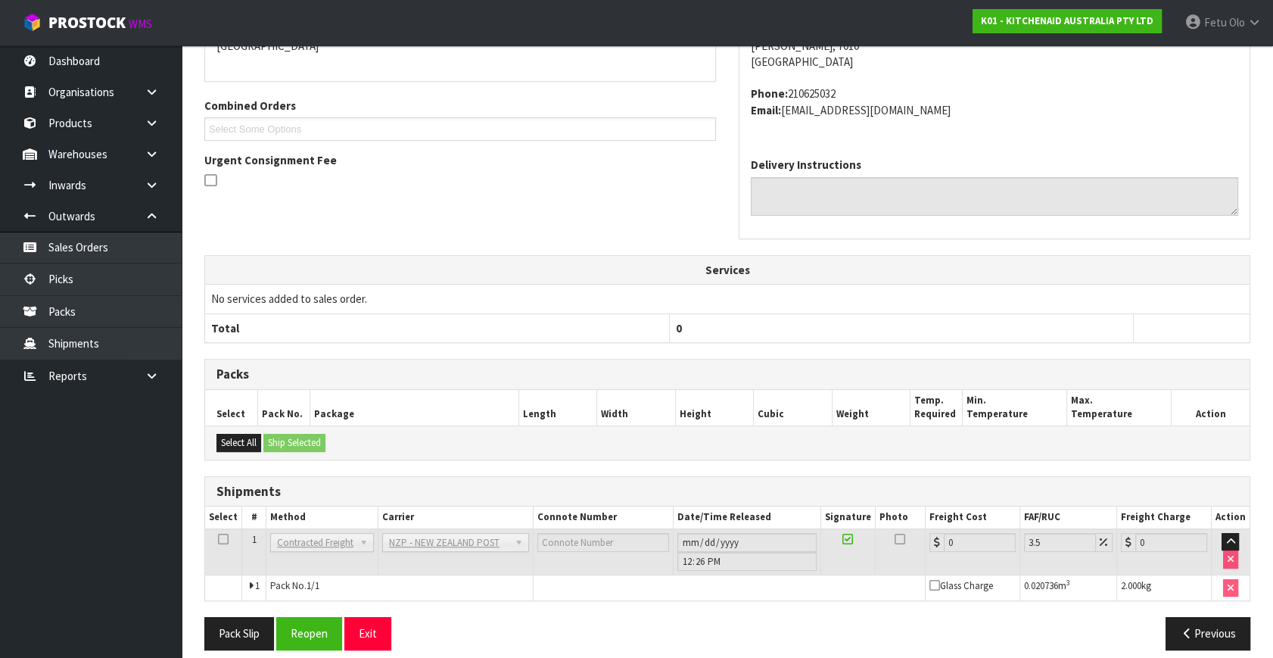
scroll to position [378, 0]
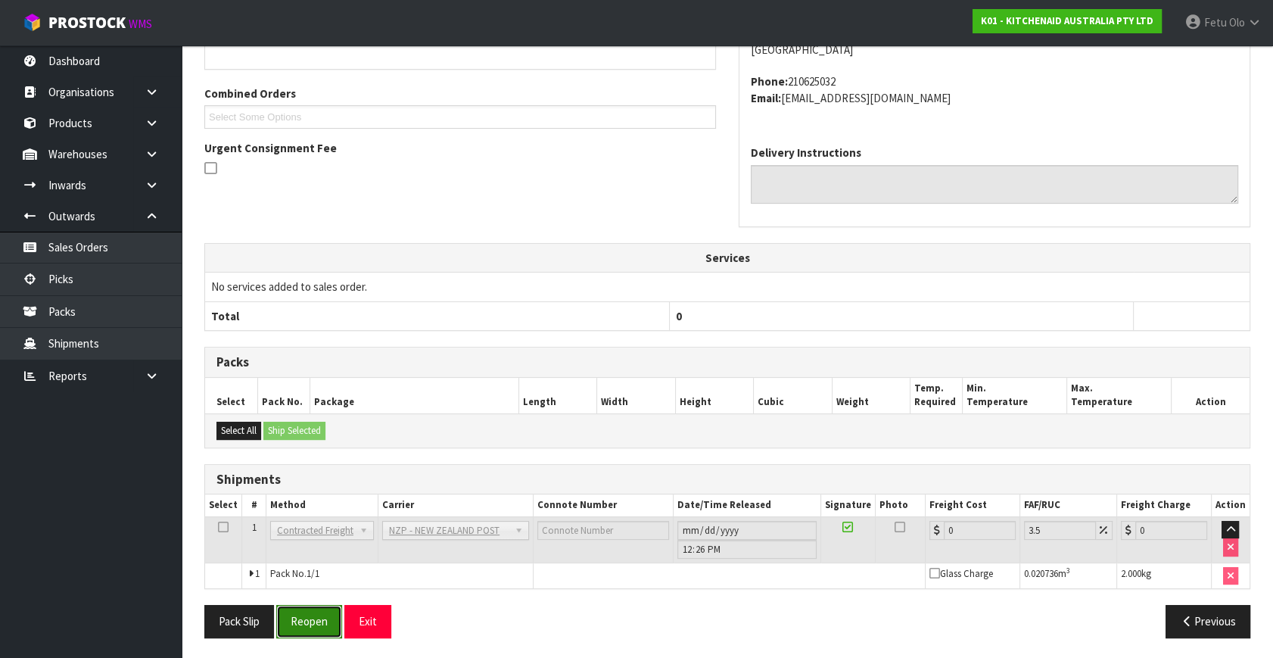
click at [304, 618] on button "Reopen" at bounding box center [309, 621] width 66 height 33
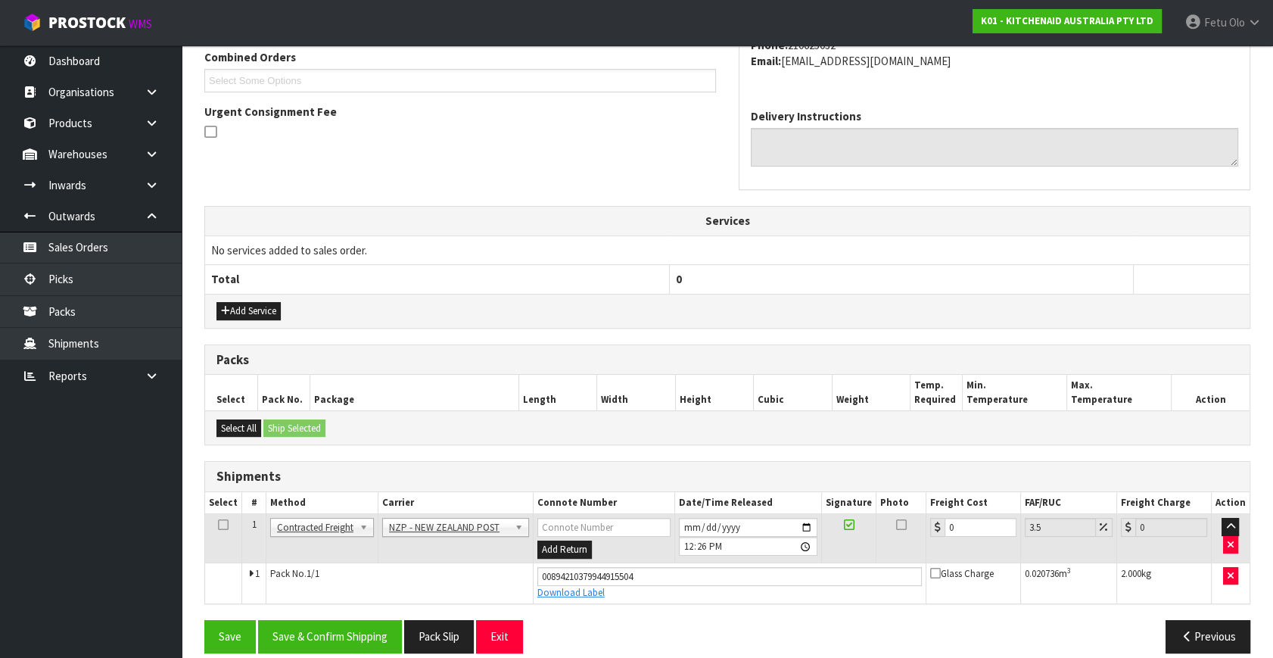
scroll to position [414, 0]
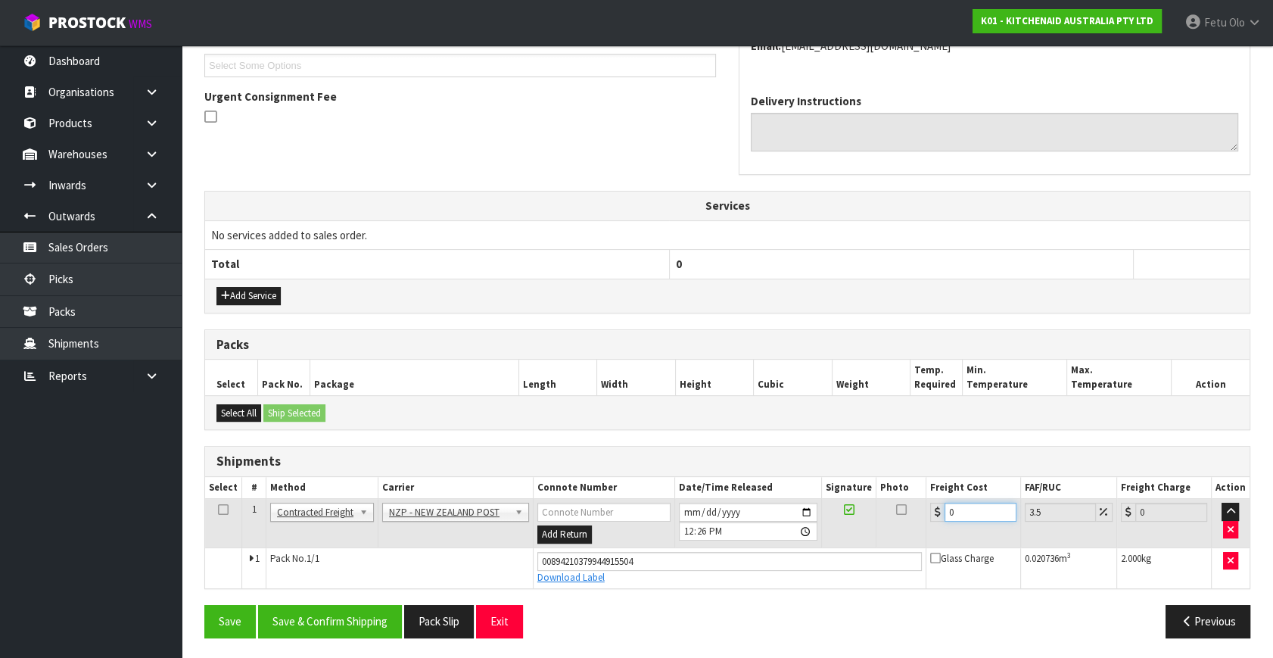
drag, startPoint x: 936, startPoint y: 518, endPoint x: 823, endPoint y: 549, distance: 117.0
click at [823, 549] on tbody "1 Client Local Pickup Customer Local Pickup Company Freight Contracted Freight …" at bounding box center [727, 543] width 1044 height 89
type input "1"
type input "1.03"
type input "11"
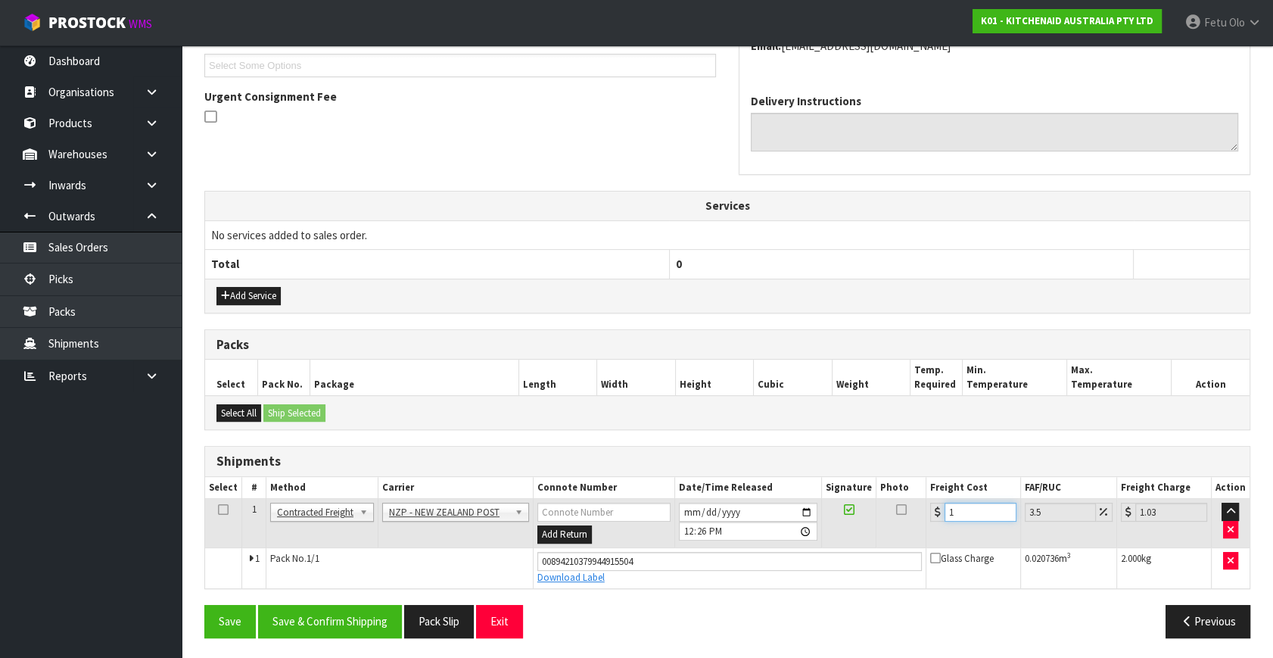
type input "11.38"
type input "11.6"
type input "12.01"
type input "11.61"
type input "12.02"
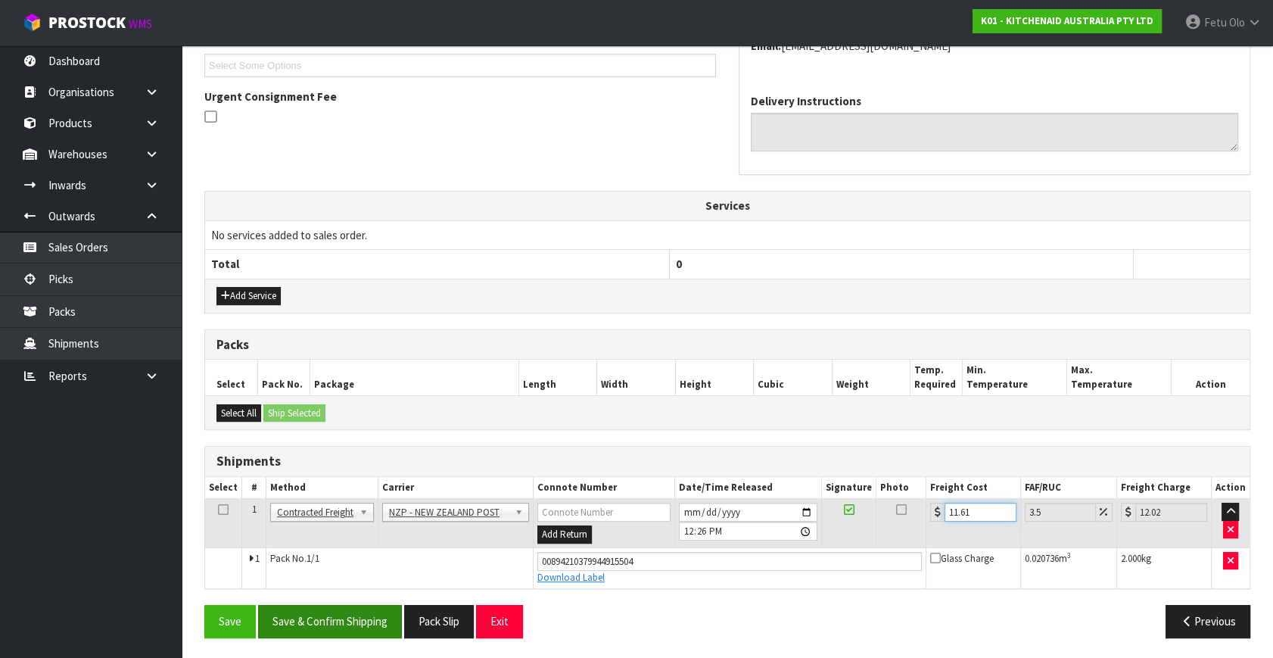
type input "11.61"
click at [374, 630] on button "Save & Confirm Shipping" at bounding box center [330, 621] width 144 height 33
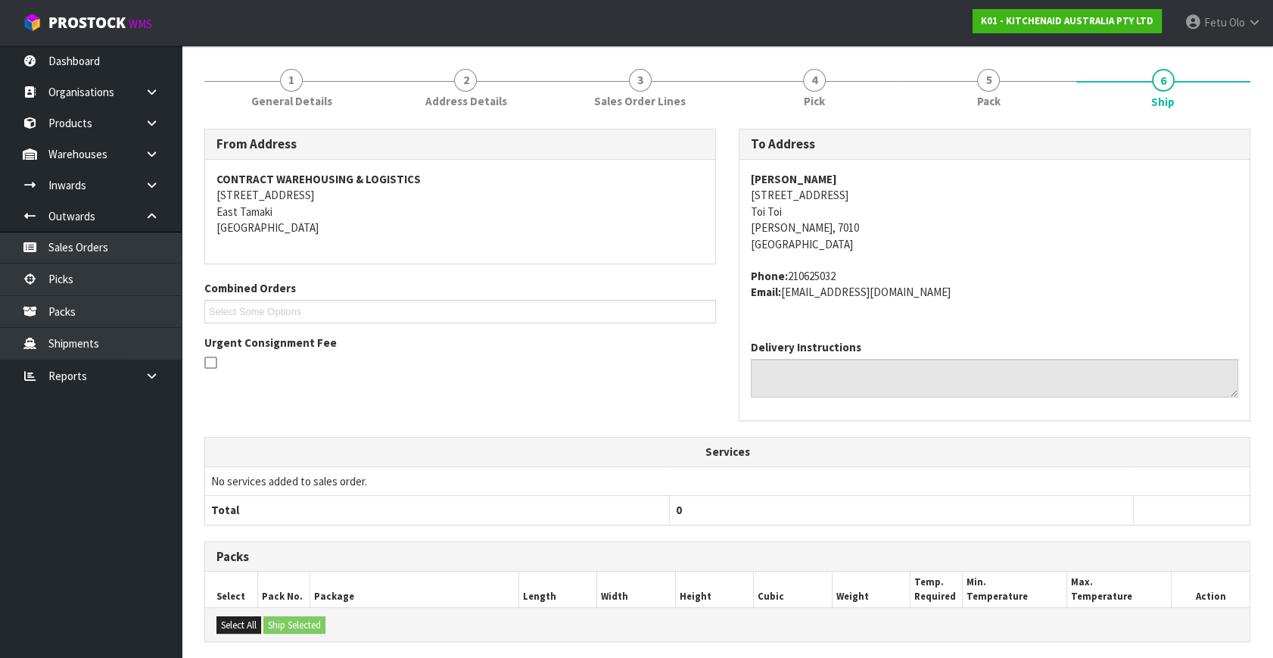
scroll to position [372, 0]
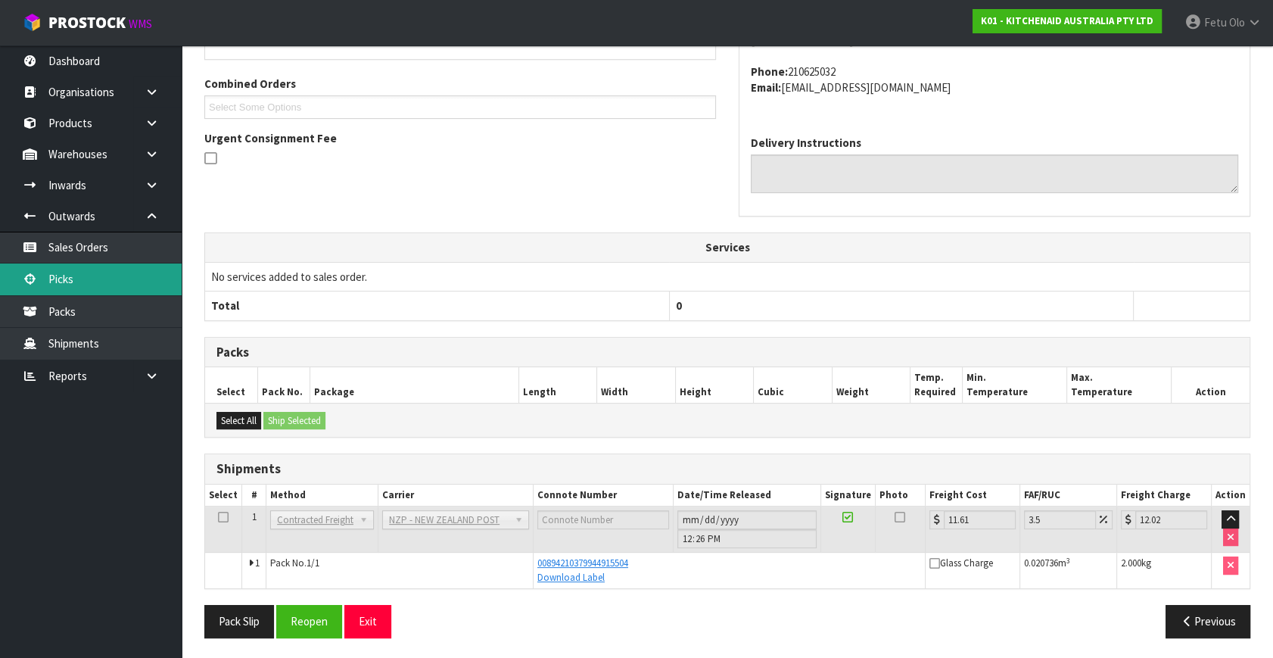
click at [62, 274] on link "Picks" at bounding box center [91, 278] width 182 height 31
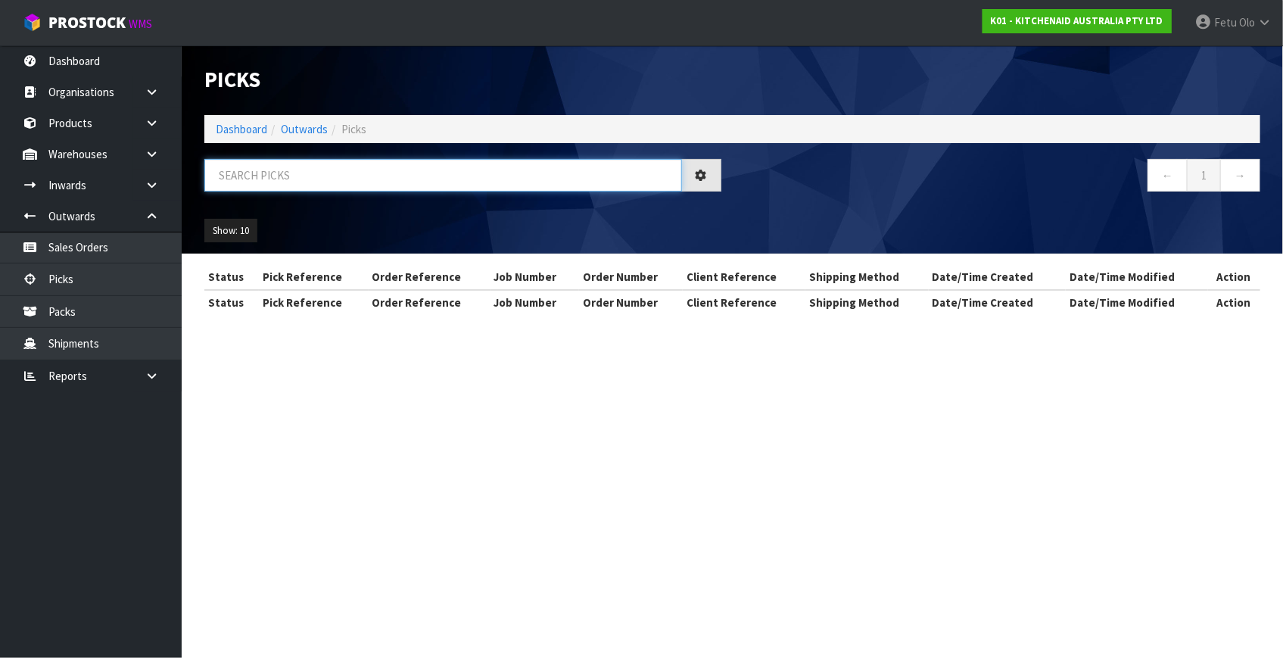
click at [410, 176] on input "text" at bounding box center [443, 175] width 478 height 33
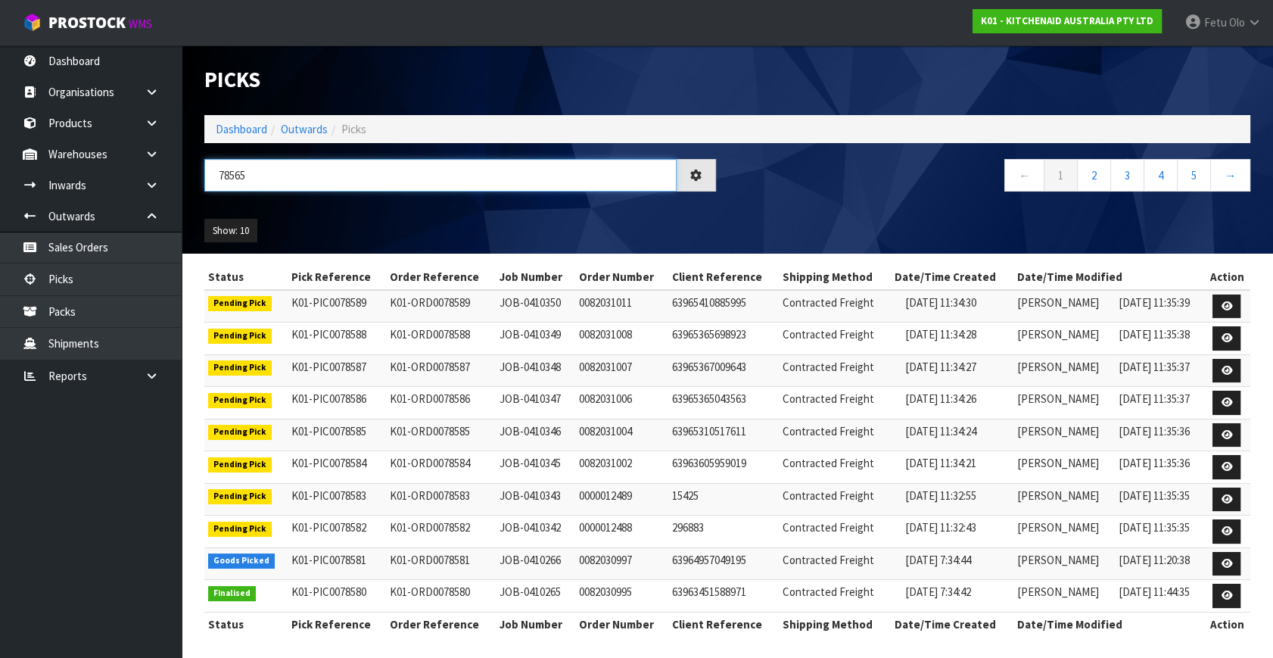
type input "78565"
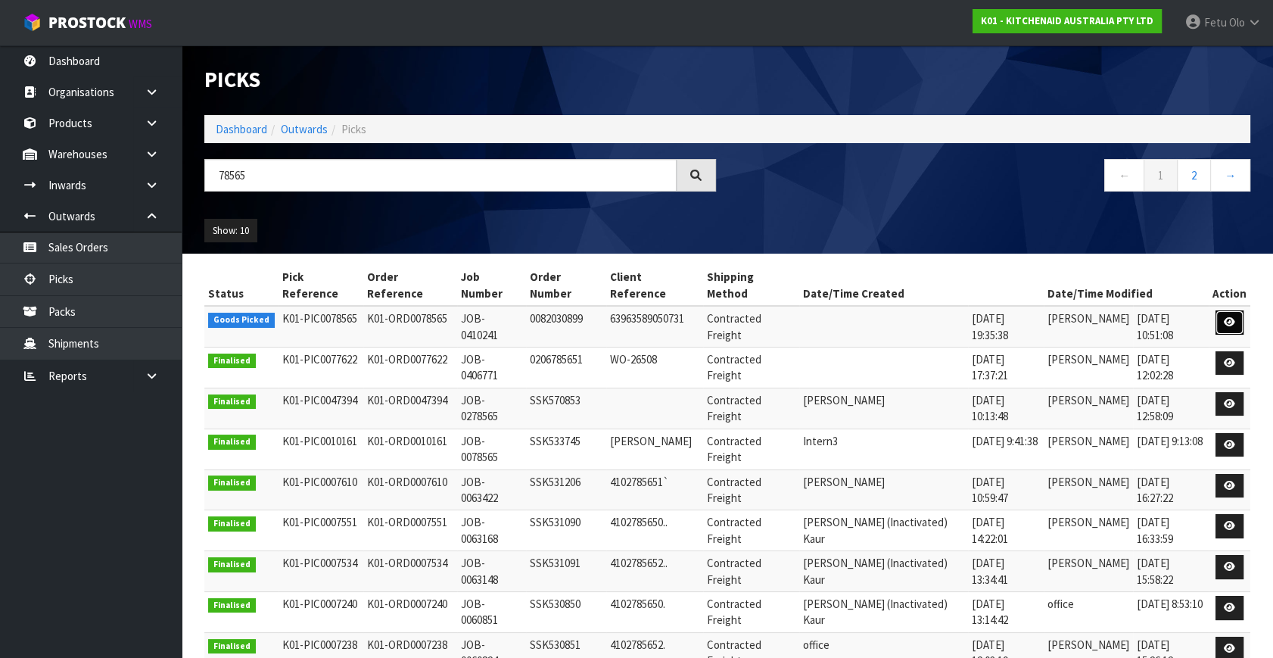
click at [1232, 317] on icon at bounding box center [1229, 322] width 11 height 10
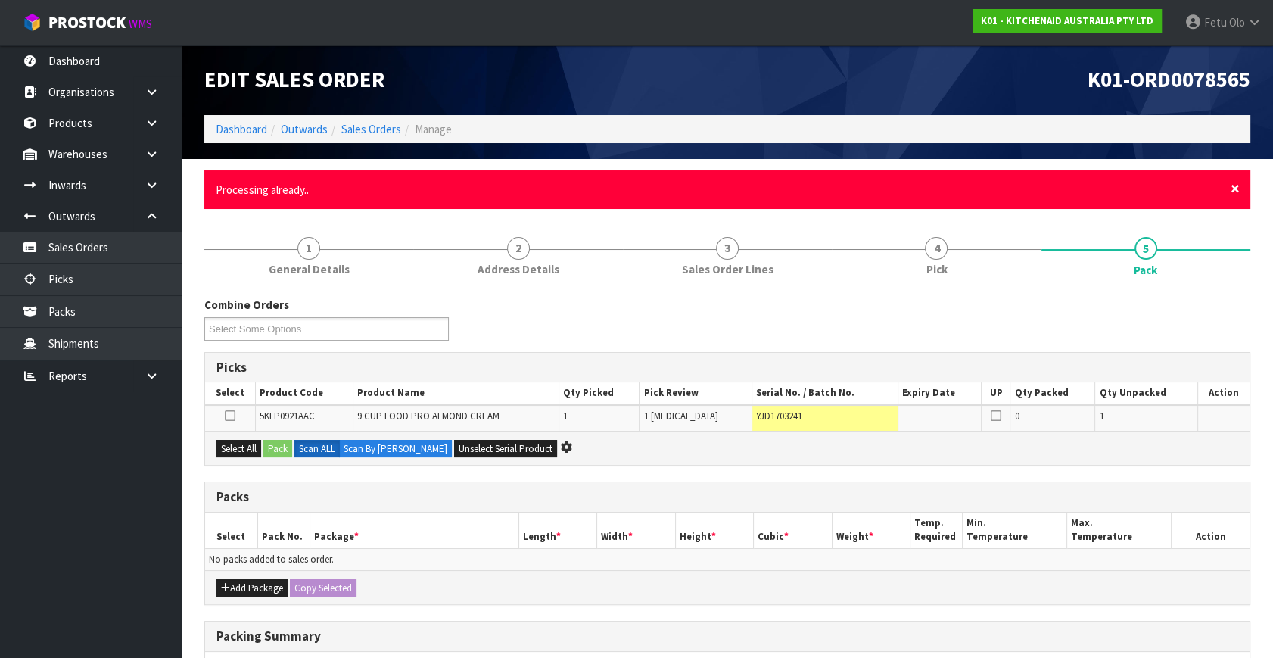
click at [1237, 185] on span "×" at bounding box center [1235, 188] width 9 height 21
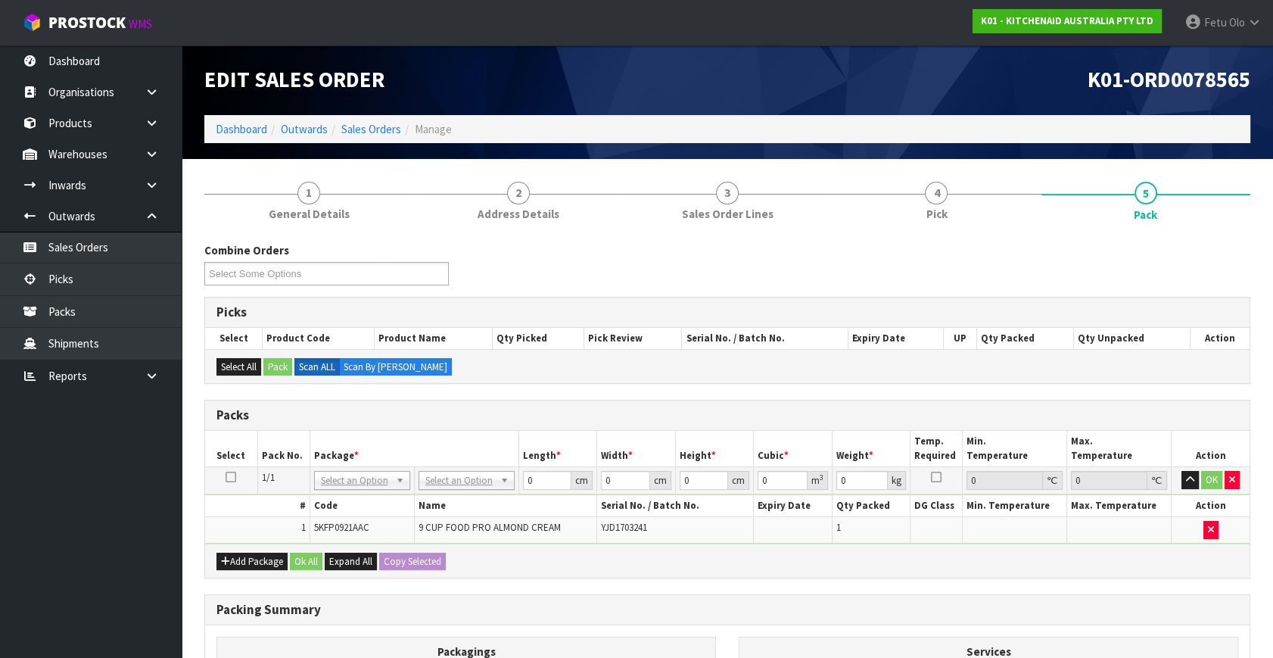
drag, startPoint x: 369, startPoint y: 480, endPoint x: 356, endPoint y: 502, distance: 25.8
click at [356, 502] on input "text" at bounding box center [361, 499] width 89 height 19
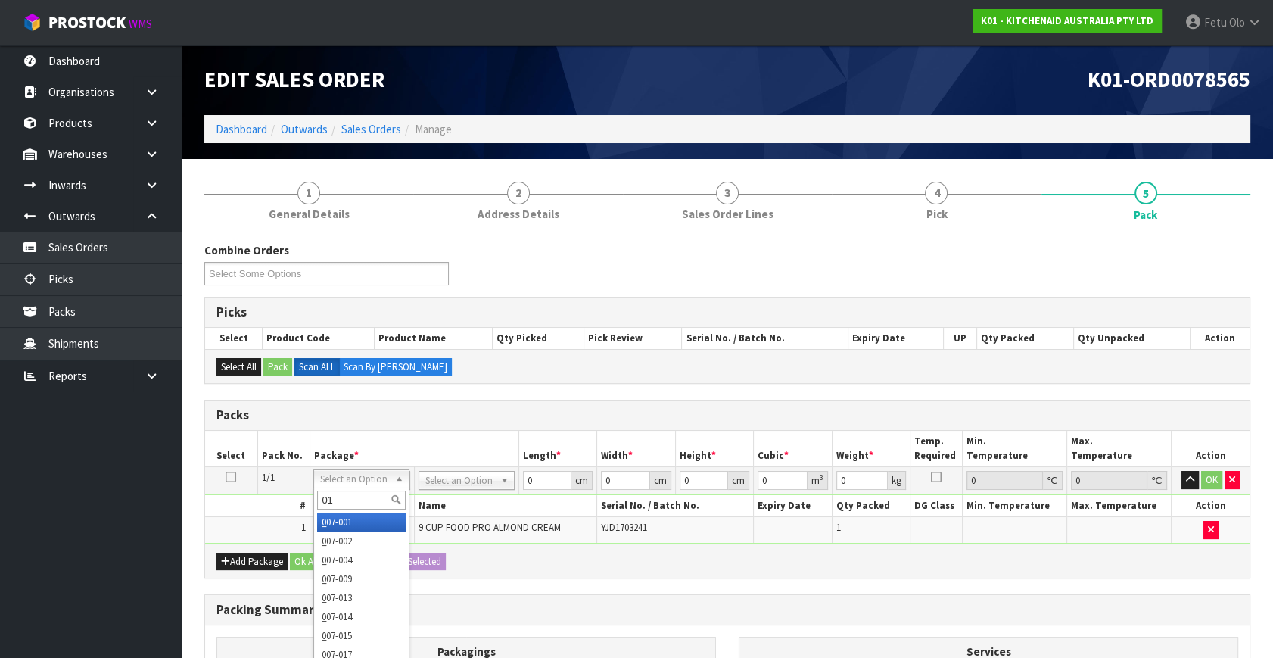
type input "011"
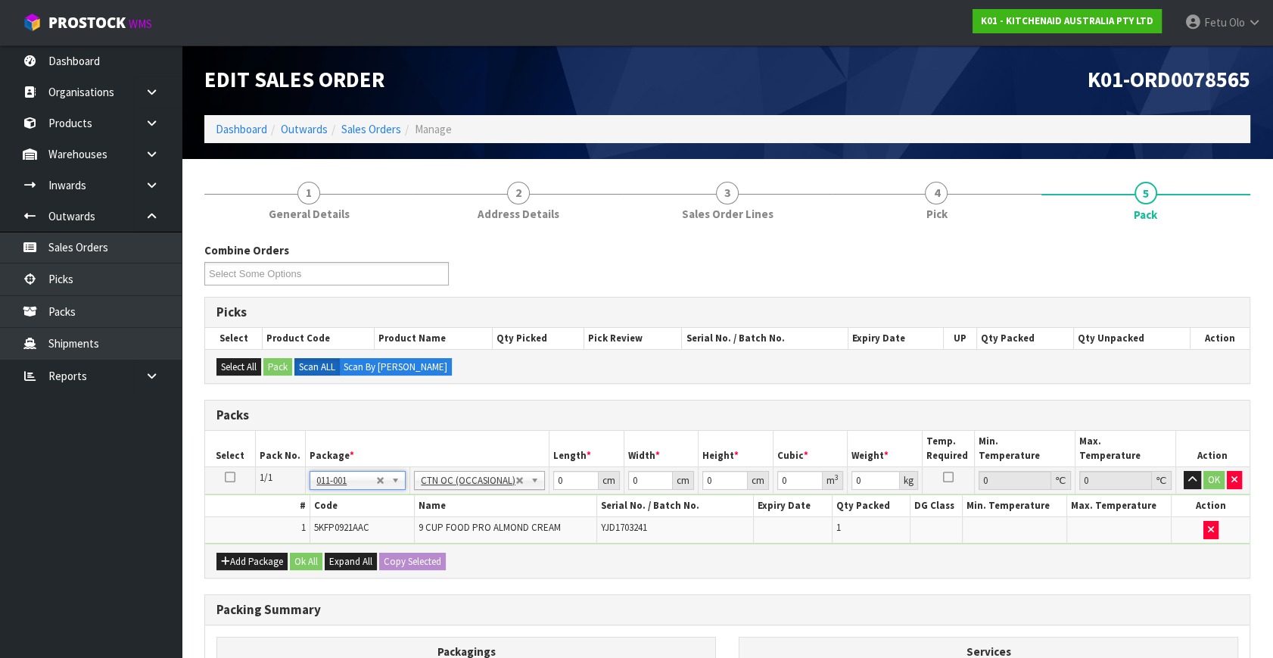
type input "4.6"
drag, startPoint x: 577, startPoint y: 482, endPoint x: 296, endPoint y: 502, distance: 281.5
click at [296, 502] on tbody "1/1 NONE 007-001 007-002 007-004 007-009 007-013 007-014 007-015 007-017 007-01…" at bounding box center [727, 505] width 1044 height 76
type input "52"
type input "34"
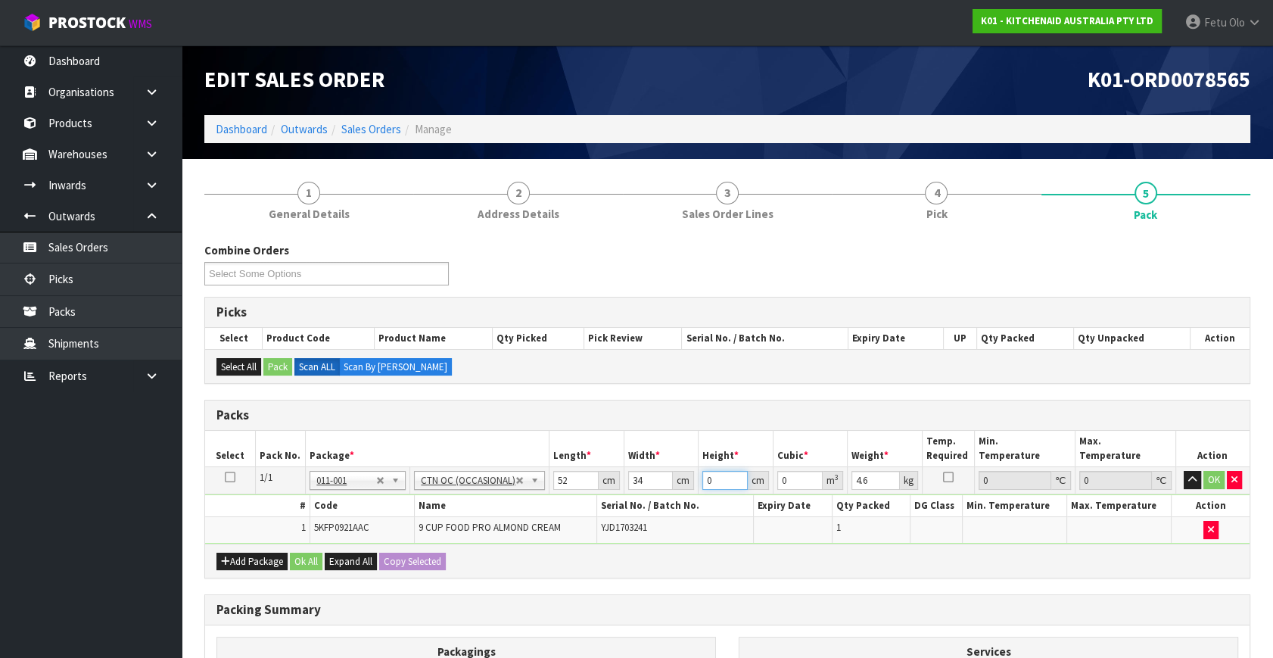
type input "2"
type input "0.003536"
type input "29"
type input "0.051272"
type input "29"
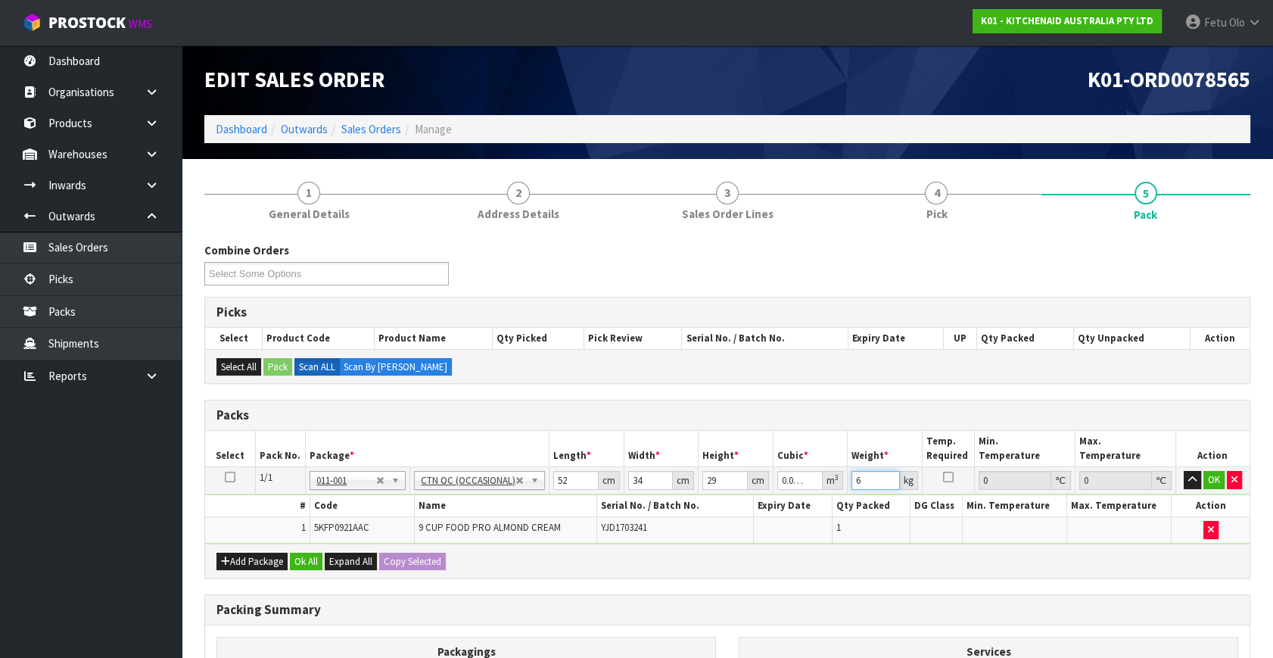
type input "6"
click button "OK" at bounding box center [1213, 480] width 21 height 18
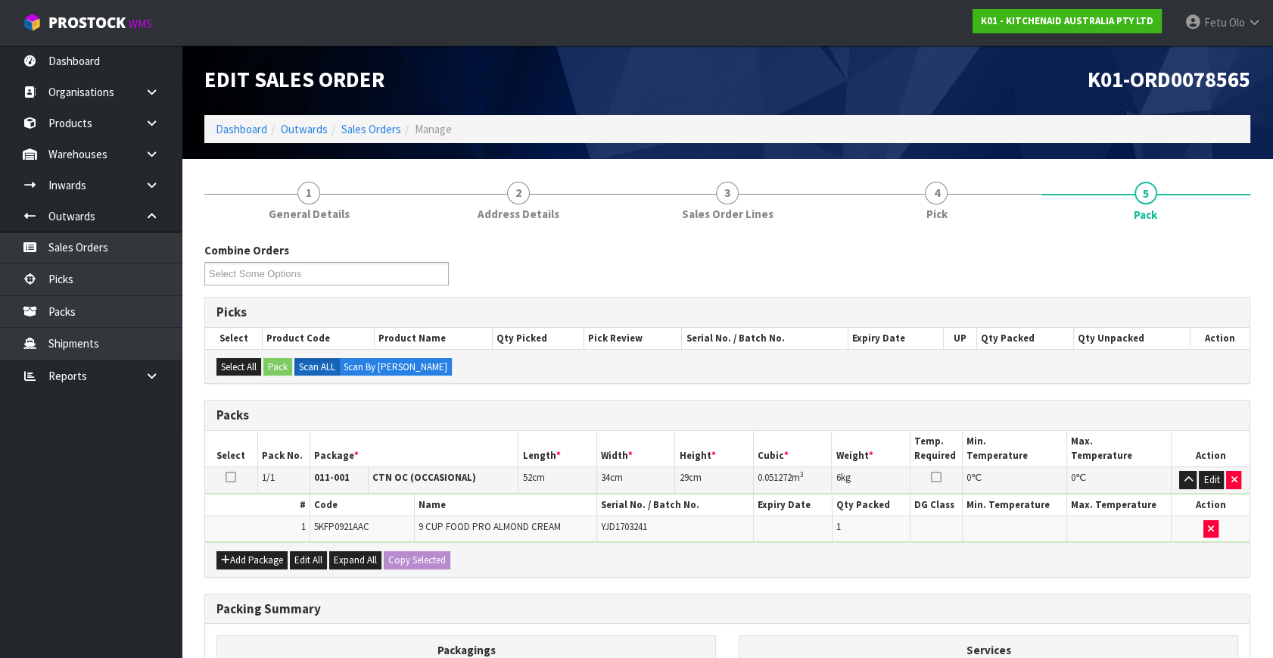
scroll to position [203, 0]
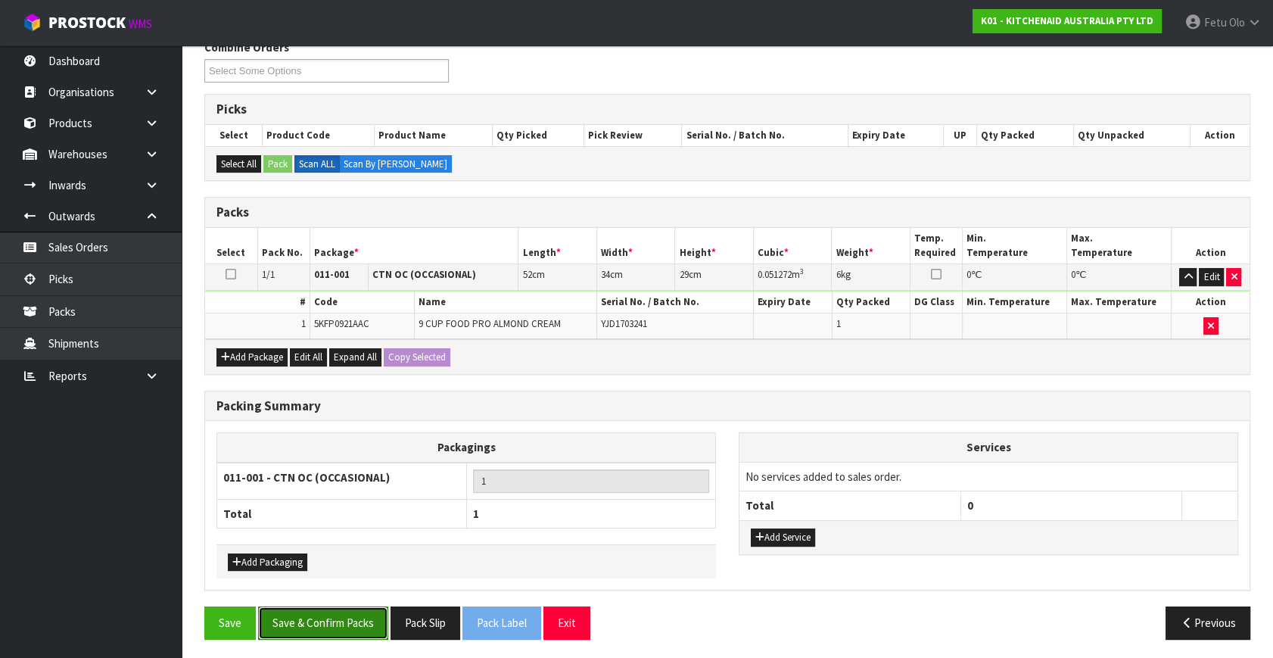
click at [297, 625] on button "Save & Confirm Packs" at bounding box center [323, 622] width 130 height 33
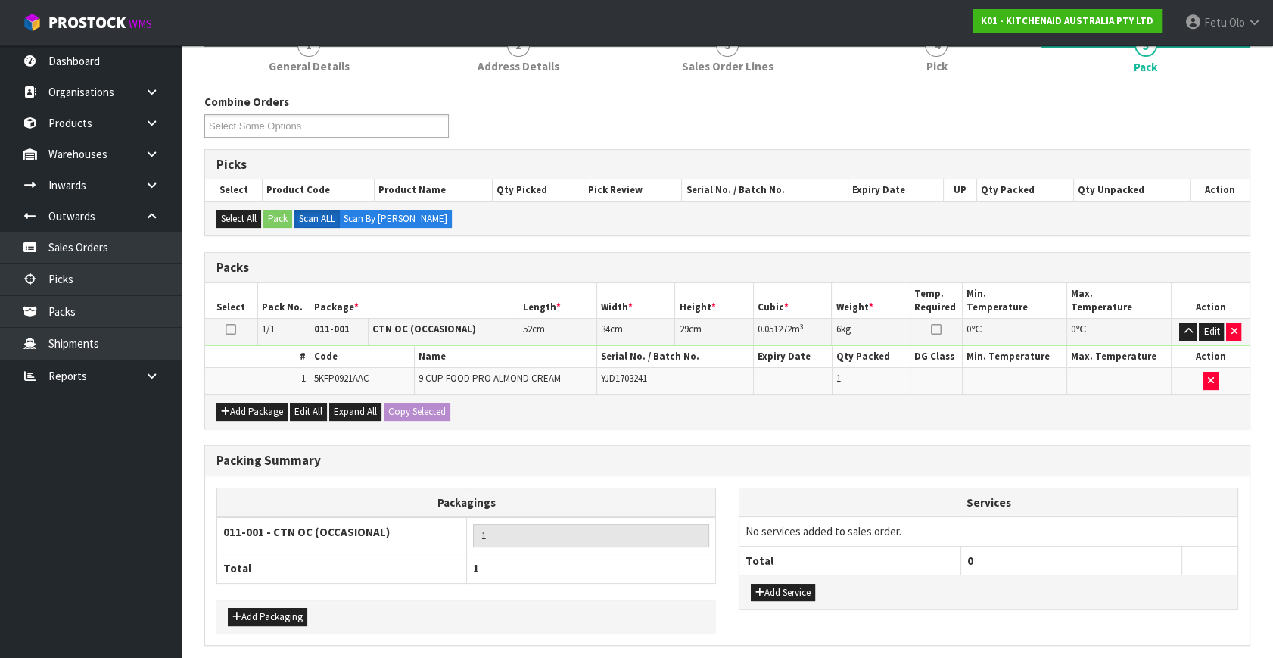
scroll to position [0, 0]
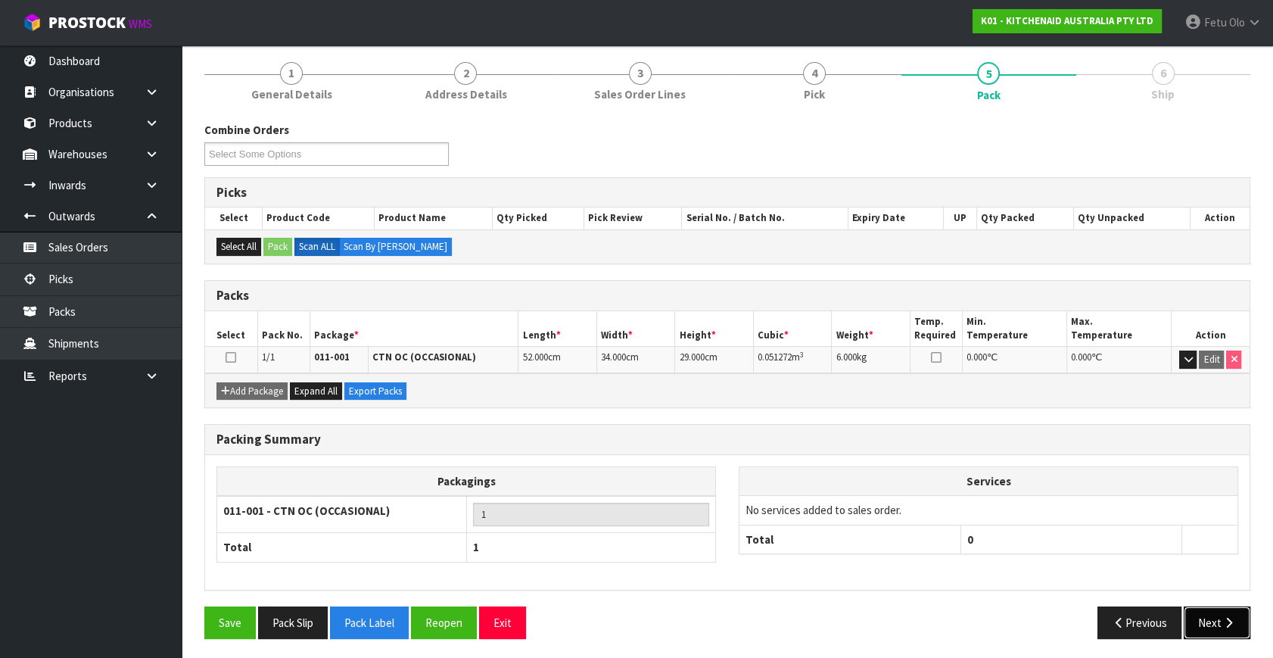
click at [1227, 619] on icon "button" at bounding box center [1228, 622] width 14 height 11
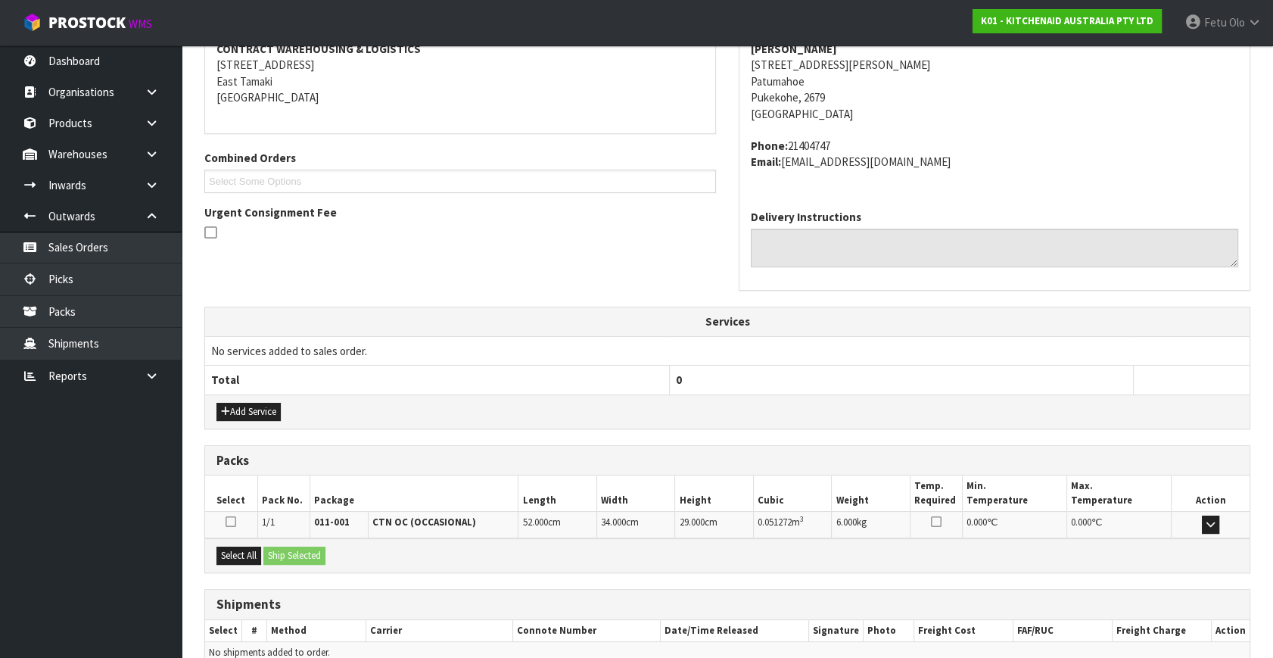
scroll to position [372, 0]
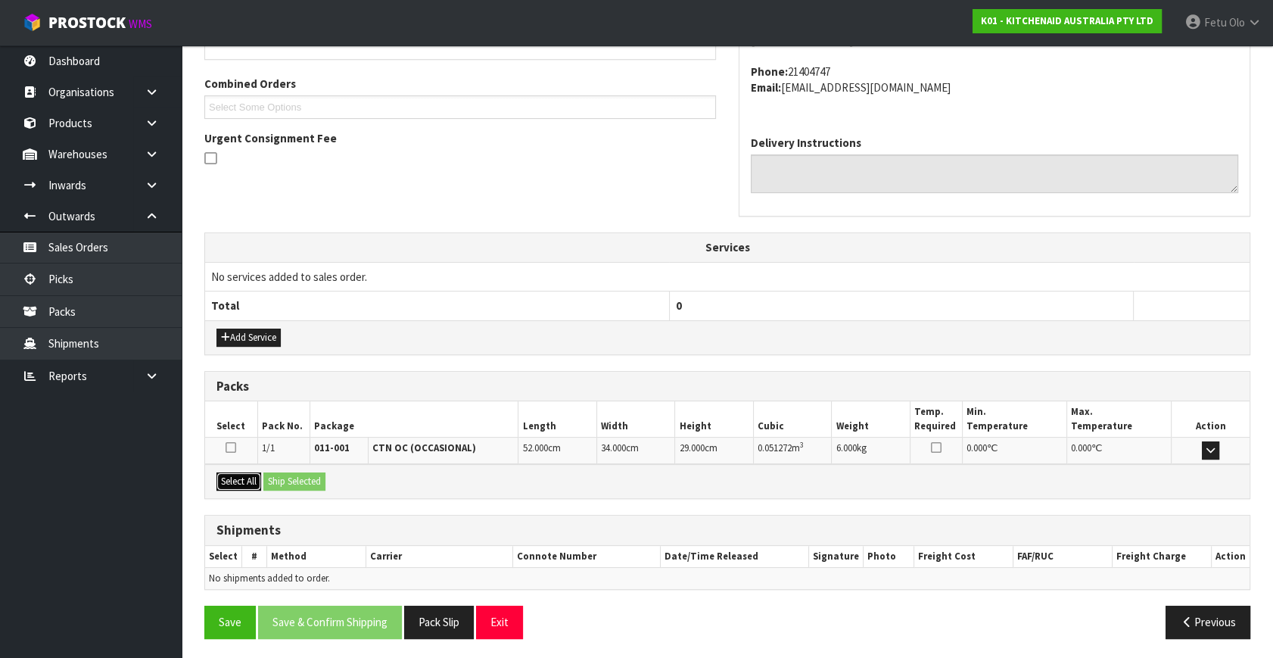
click at [236, 481] on button "Select All" at bounding box center [238, 481] width 45 height 18
click at [275, 475] on button "Ship Selected" at bounding box center [294, 481] width 62 height 18
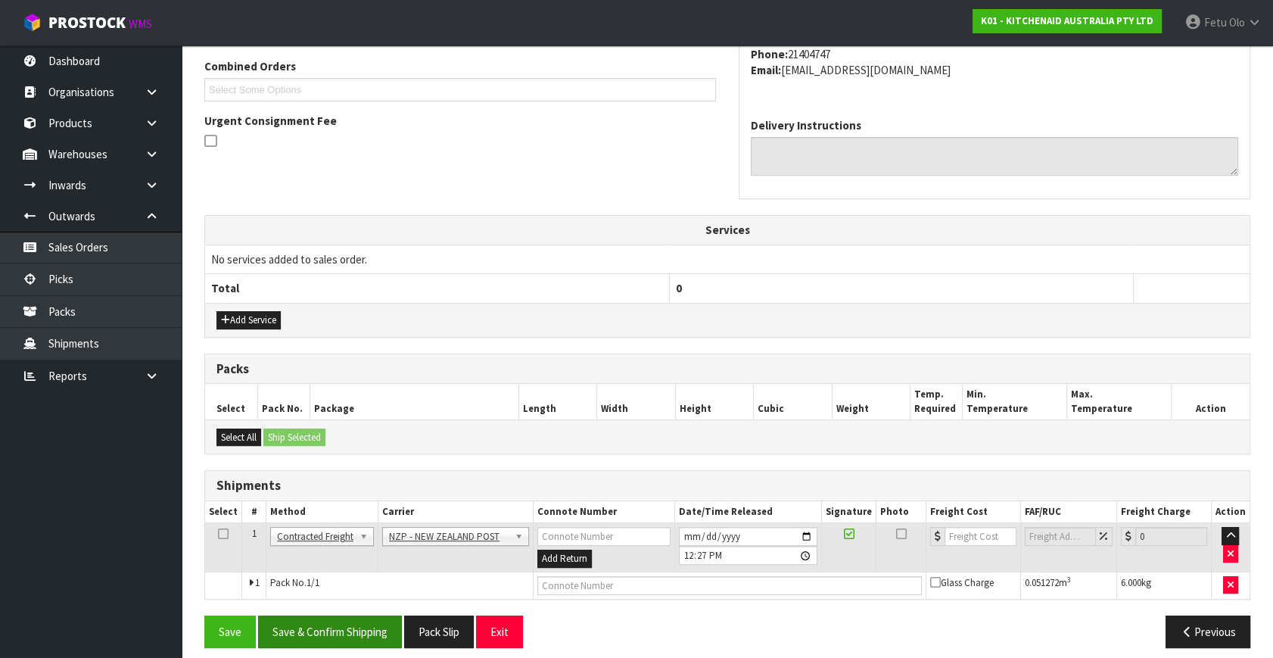
scroll to position [400, 0]
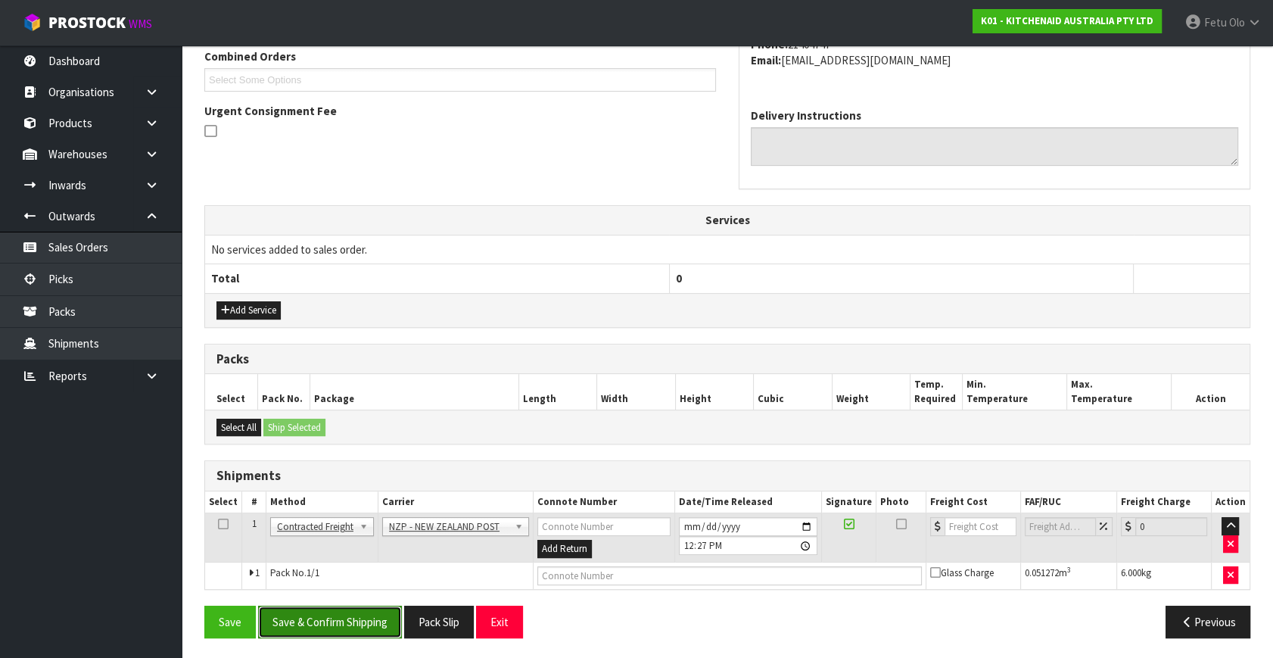
click at [341, 608] on button "Save & Confirm Shipping" at bounding box center [330, 621] width 144 height 33
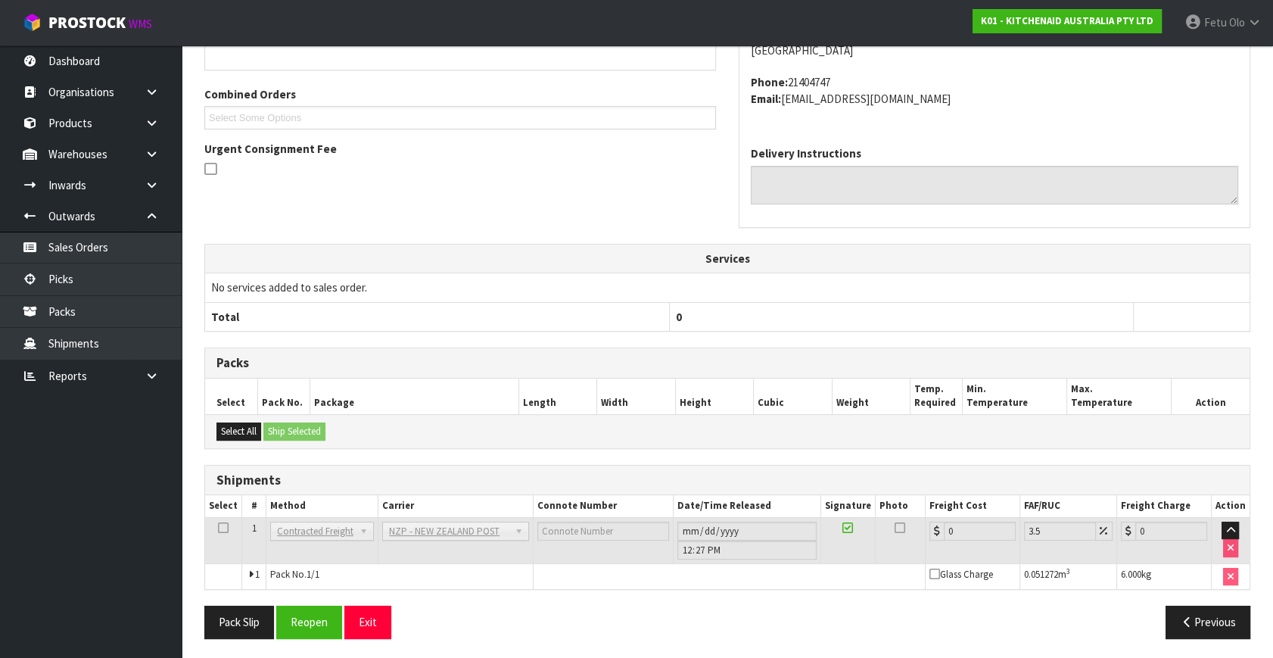
scroll to position [378, 0]
click at [310, 611] on button "Reopen" at bounding box center [309, 621] width 66 height 33
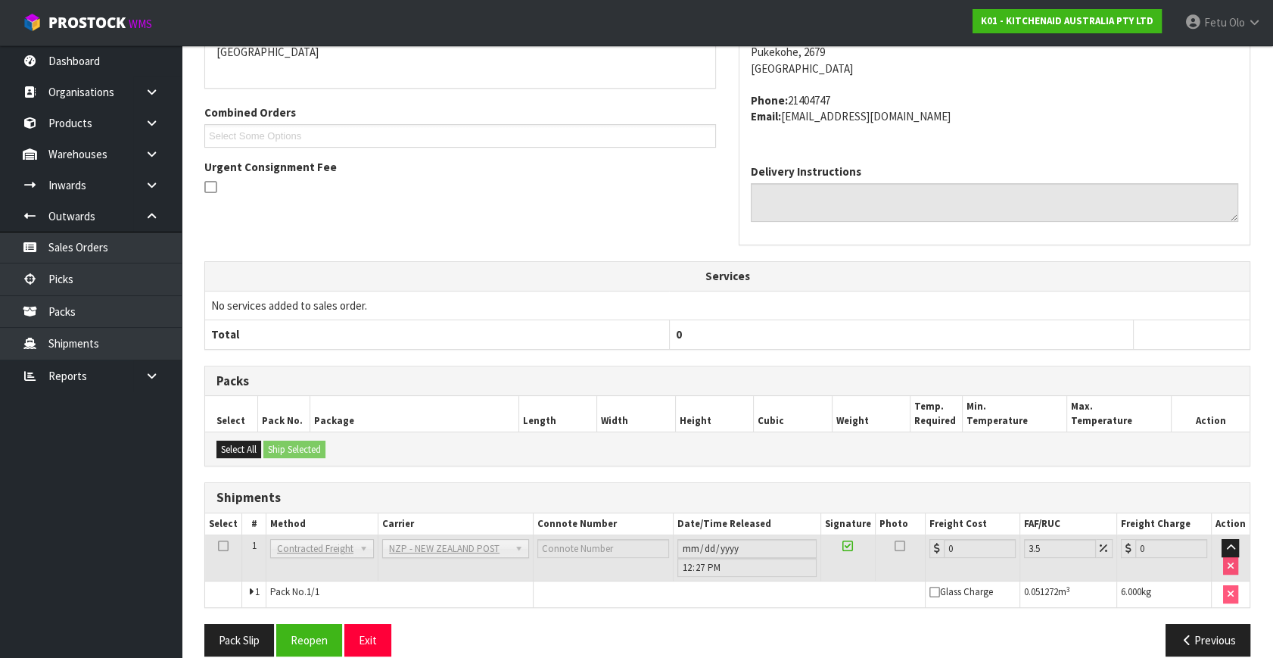
scroll to position [363, 0]
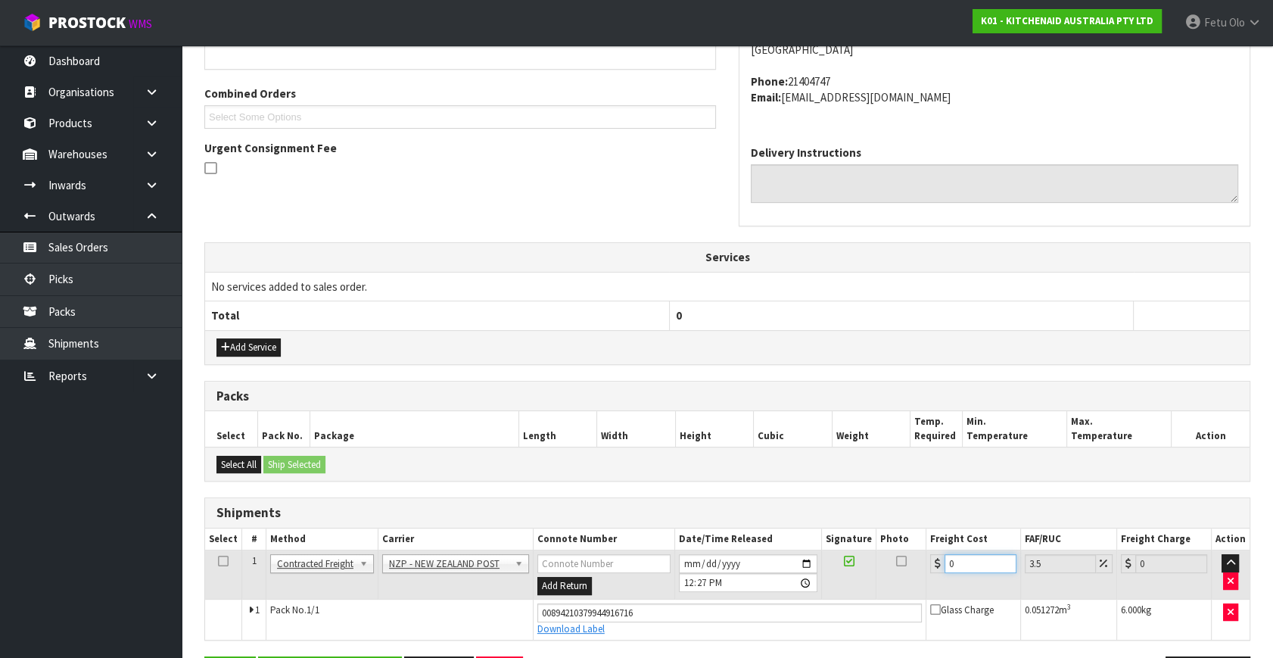
drag, startPoint x: 859, startPoint y: 598, endPoint x: 627, endPoint y: 636, distance: 235.4
click at [627, 636] on tbody "1 Client Local Pickup Customer Local Pickup Company Freight Contracted Freight …" at bounding box center [727, 594] width 1044 height 89
type input "8"
type input "8.28"
type input "8.9"
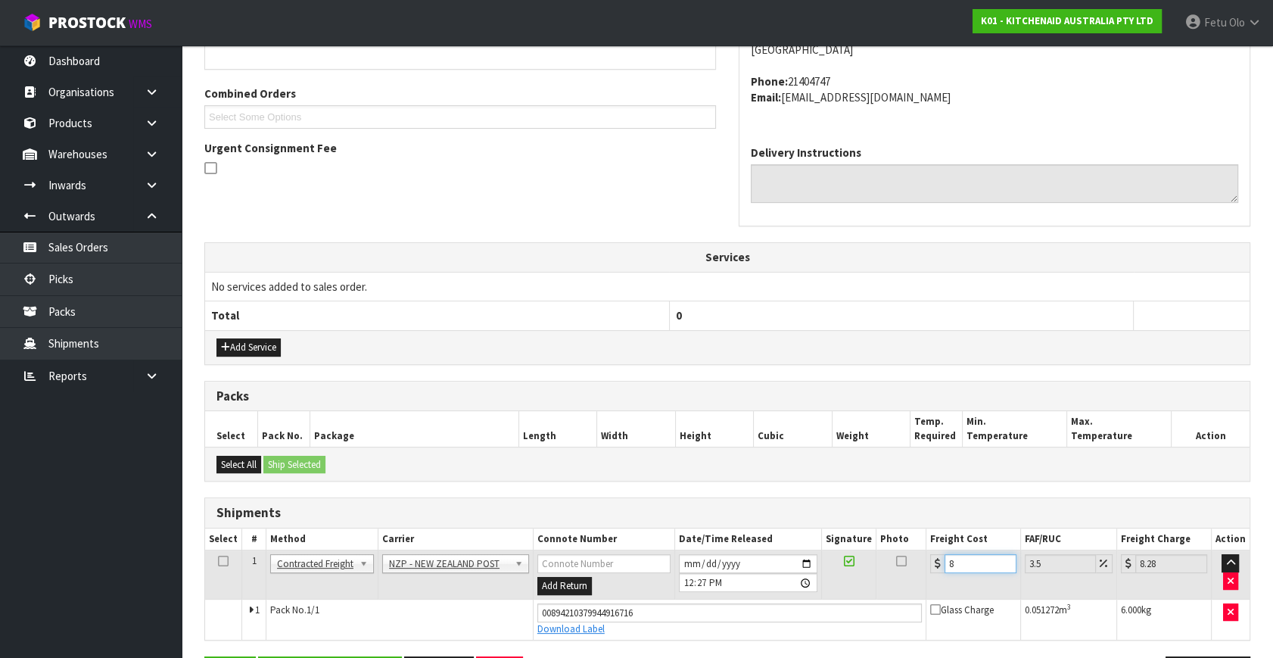
type input "9.21"
type input "8.92"
type input "9.23"
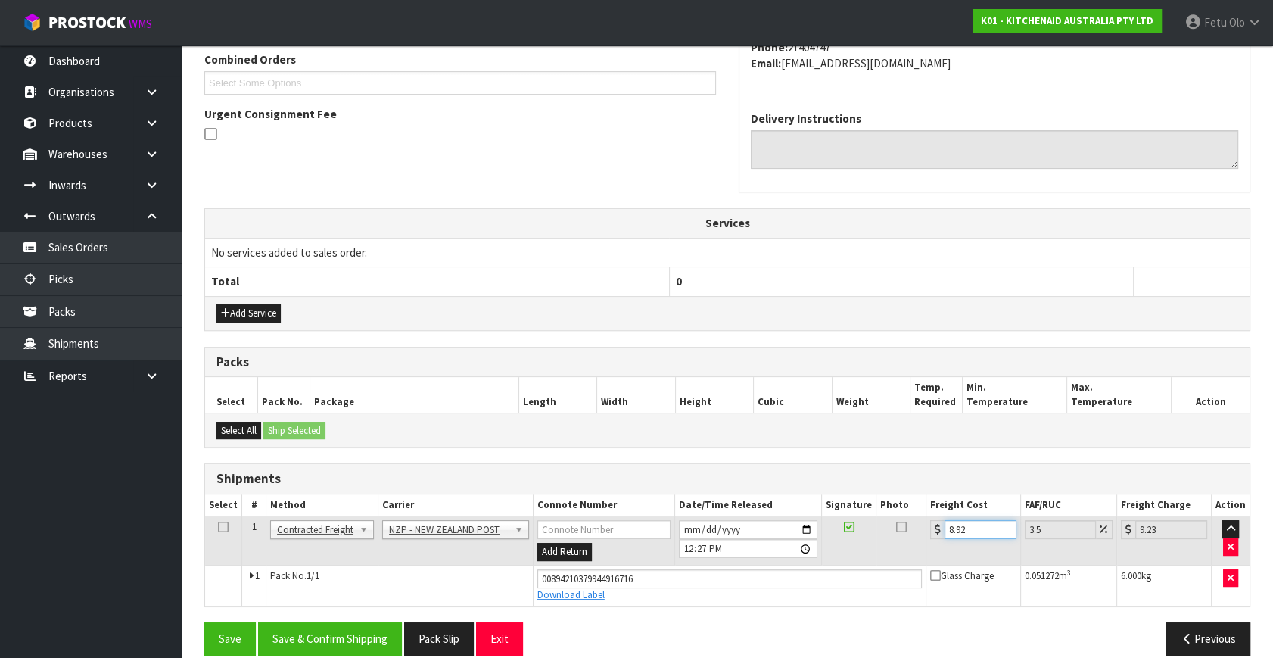
scroll to position [414, 0]
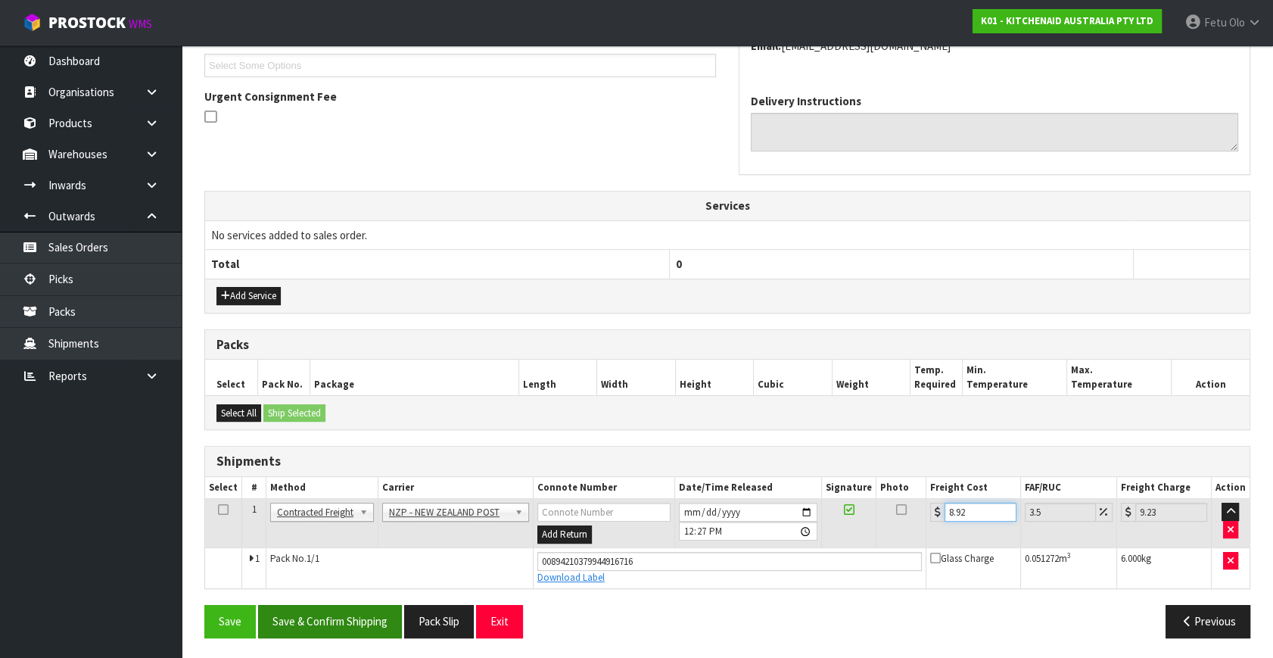
type input "8.92"
click at [350, 618] on button "Save & Confirm Shipping" at bounding box center [330, 621] width 144 height 33
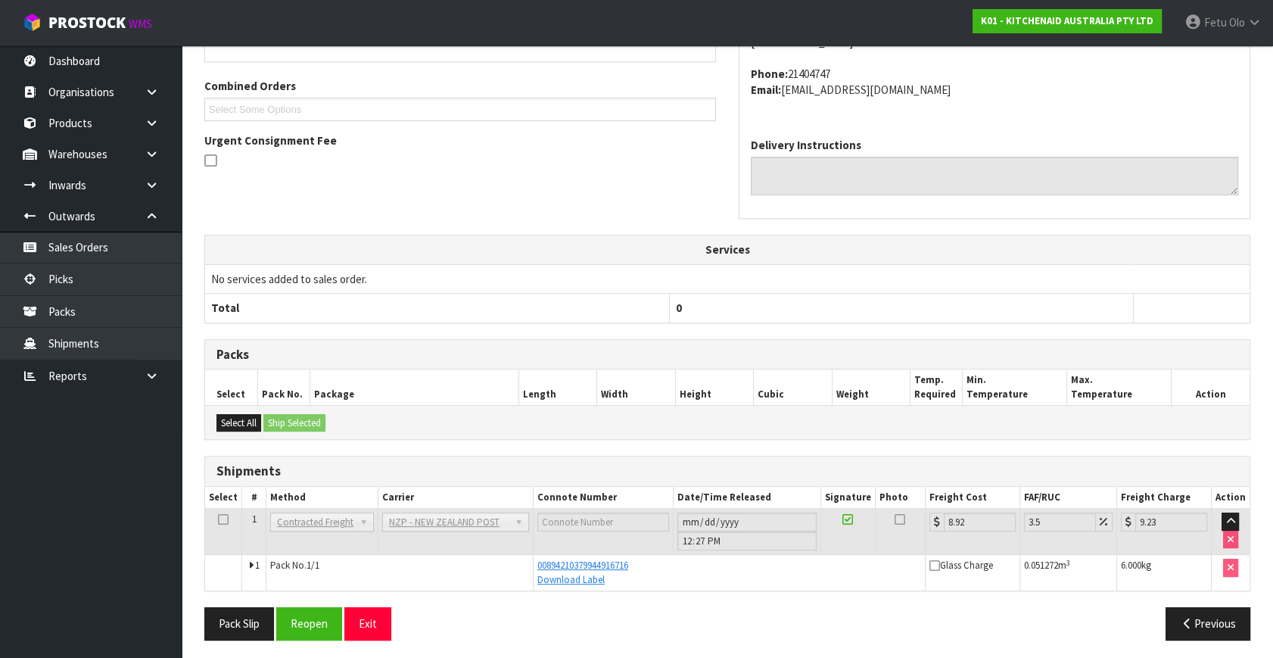
scroll to position [372, 0]
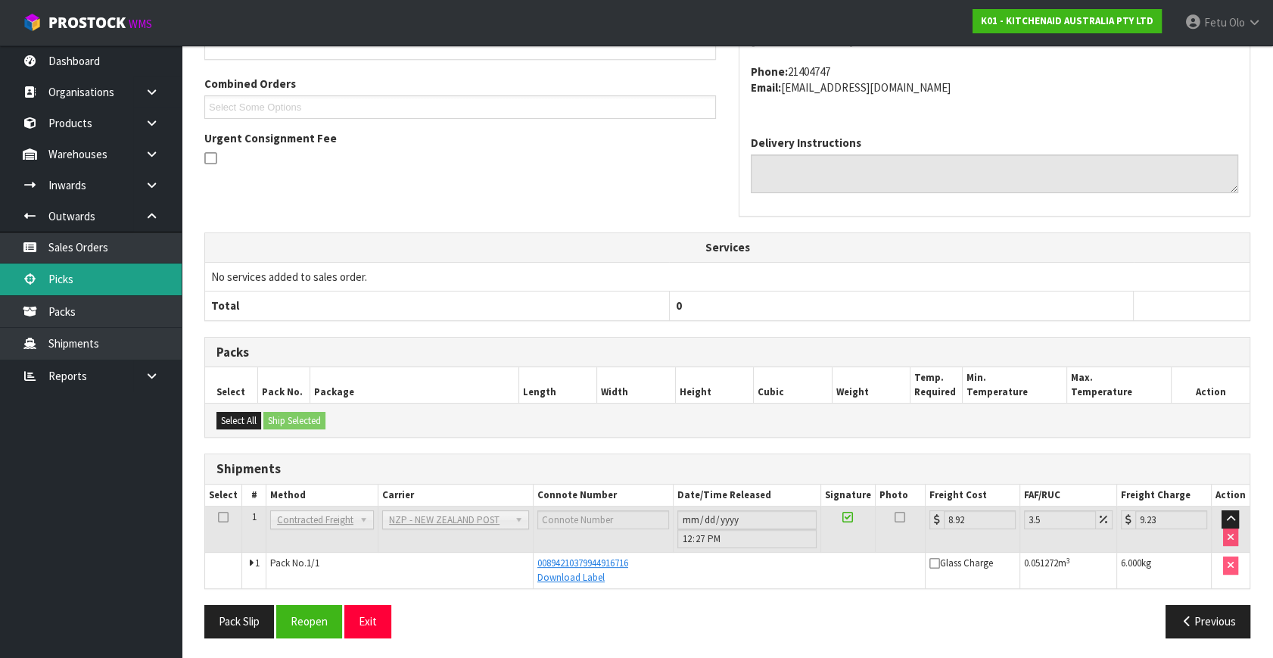
click at [43, 272] on link "Picks" at bounding box center [91, 278] width 182 height 31
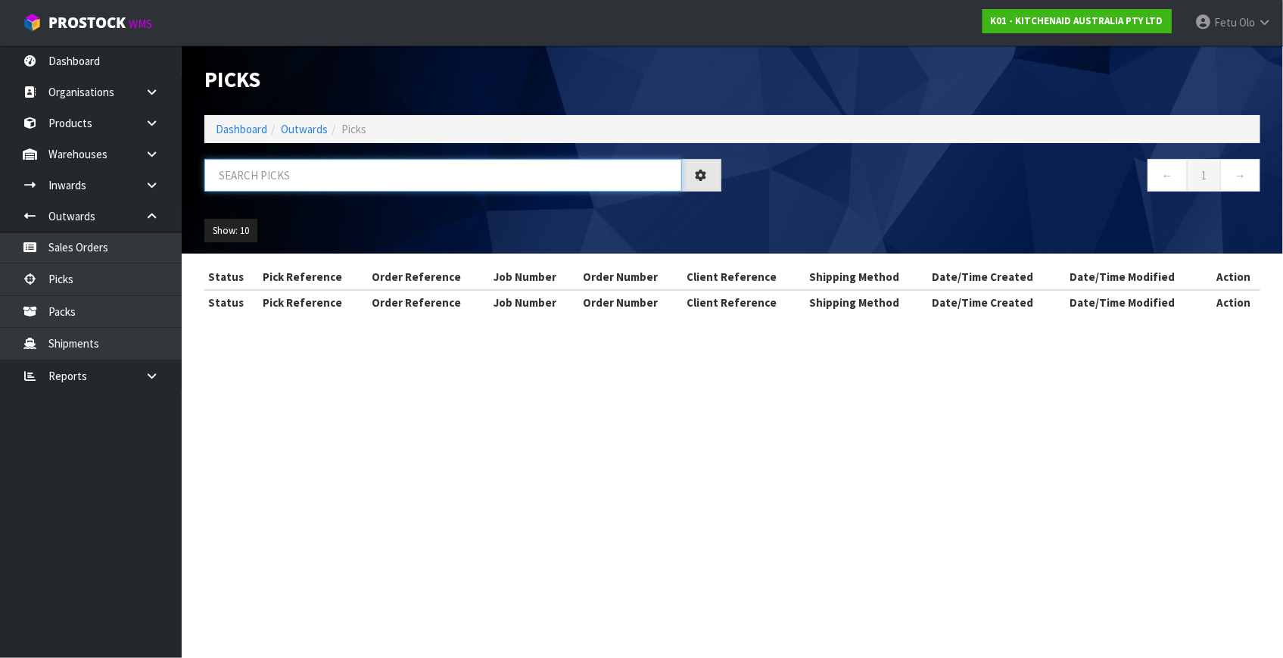
click at [366, 170] on input "text" at bounding box center [443, 175] width 478 height 33
type input "78548"
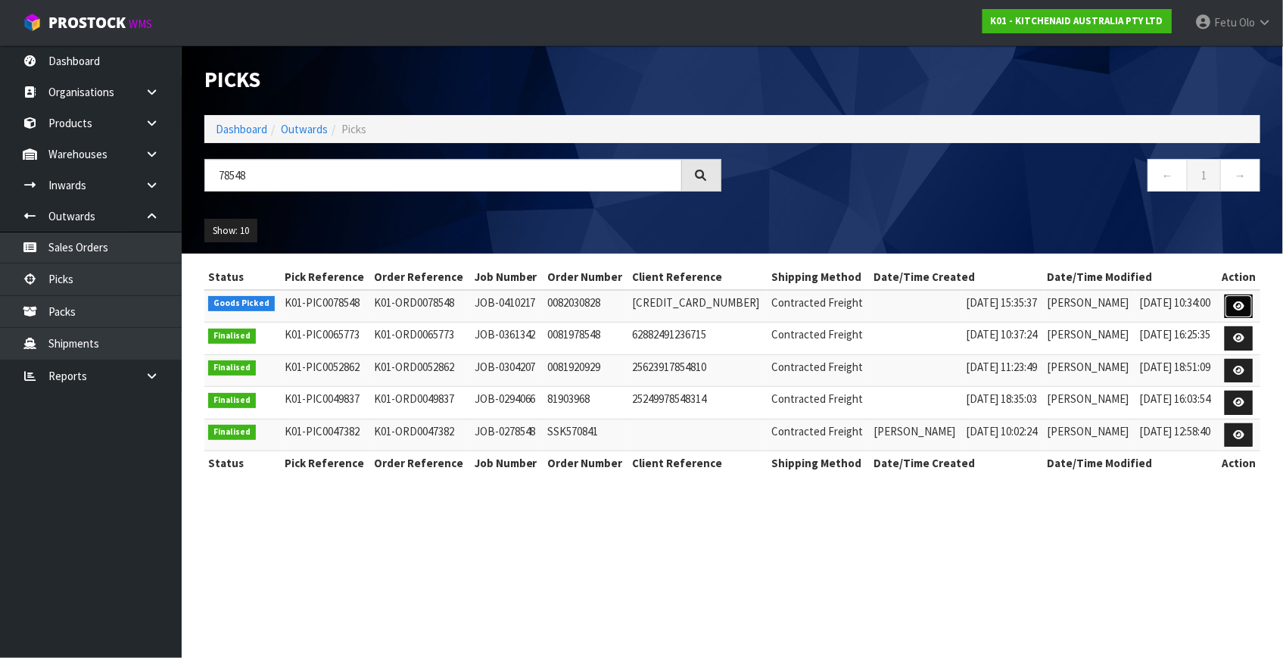
click at [1252, 297] on link at bounding box center [1238, 306] width 28 height 24
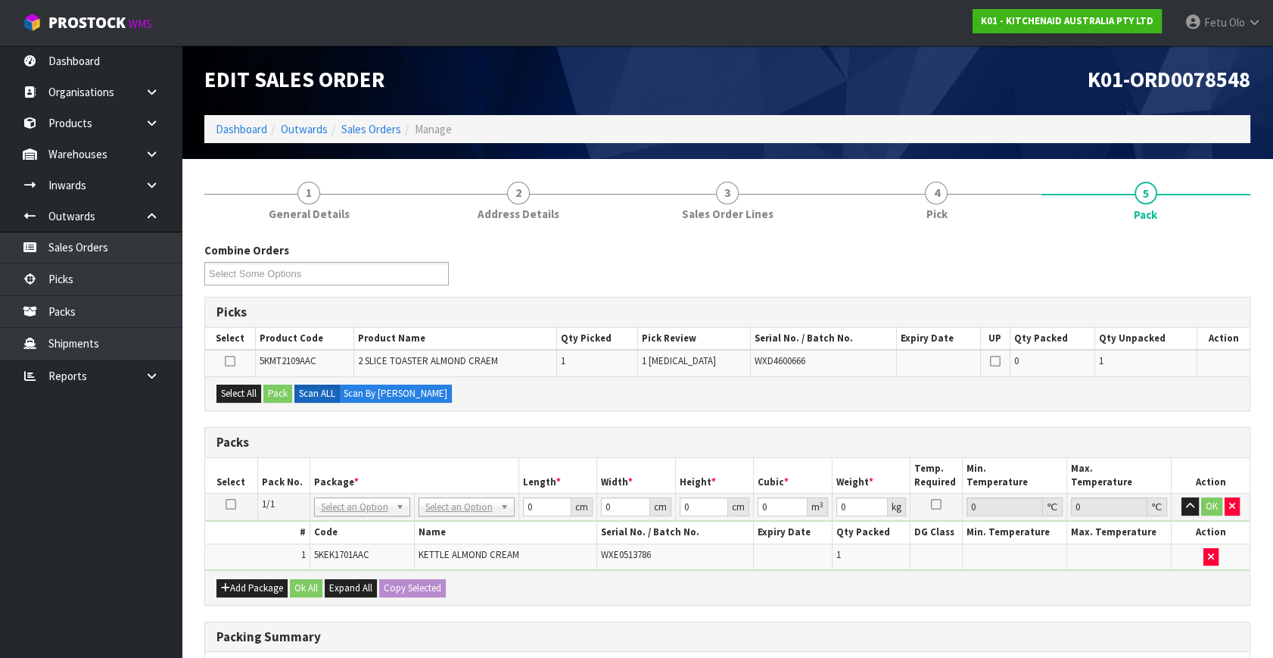
click at [916, 606] on div "Combine Orders K01-ORD0078498 K01-ORD0078499 K01-ORD0078500 K01-ORD0078501 K01-…" at bounding box center [727, 557] width 1046 height 631
drag, startPoint x: 661, startPoint y: 424, endPoint x: 637, endPoint y: 447, distance: 33.2
click at [661, 425] on div "Combine Orders K01-ORD0078498 K01-ORD0078499 K01-ORD0078500 K01-ORD0078501 K01-…" at bounding box center [727, 557] width 1046 height 631
click at [233, 504] on icon at bounding box center [231, 504] width 11 height 1
click at [440, 476] on th "Package *" at bounding box center [414, 476] width 209 height 36
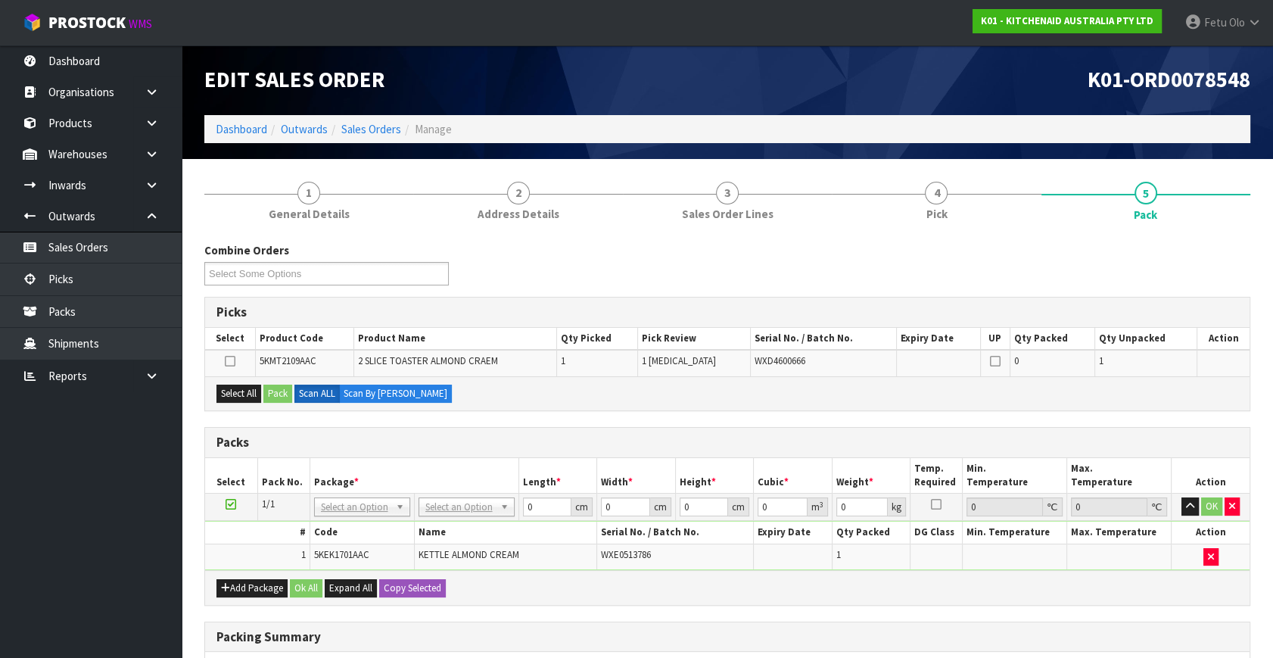
click at [957, 429] on div "Packs" at bounding box center [727, 443] width 1044 height 30
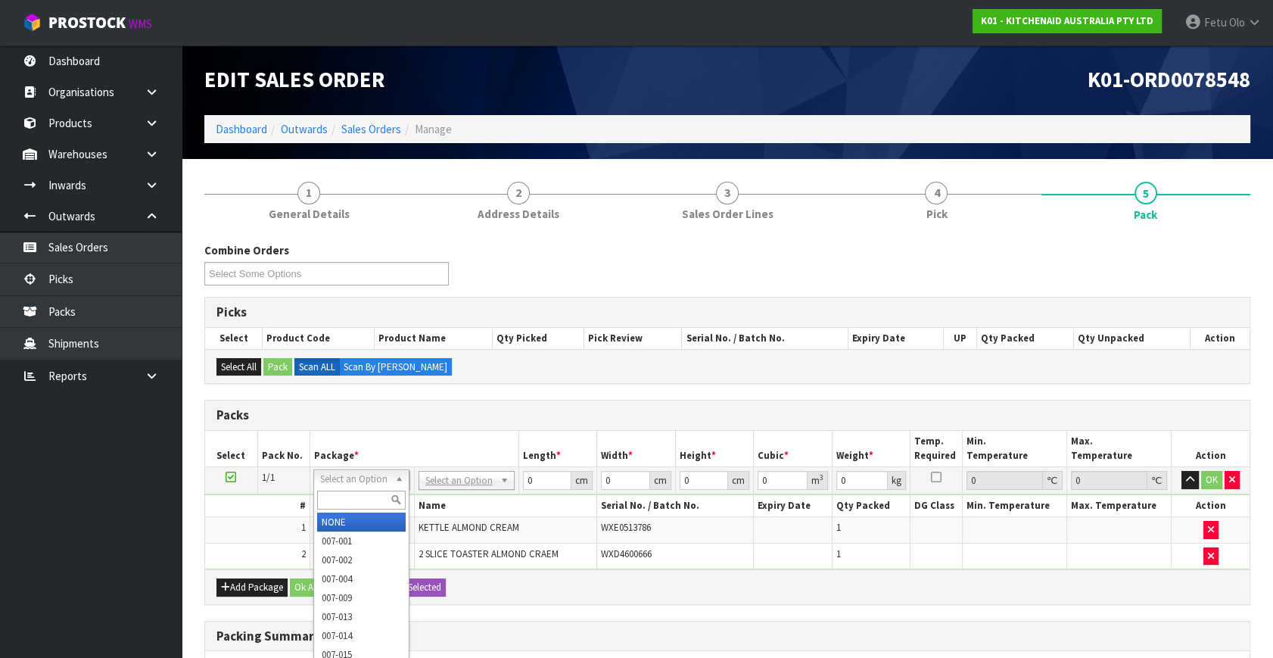
click at [351, 504] on input "text" at bounding box center [361, 499] width 89 height 19
type input "011"
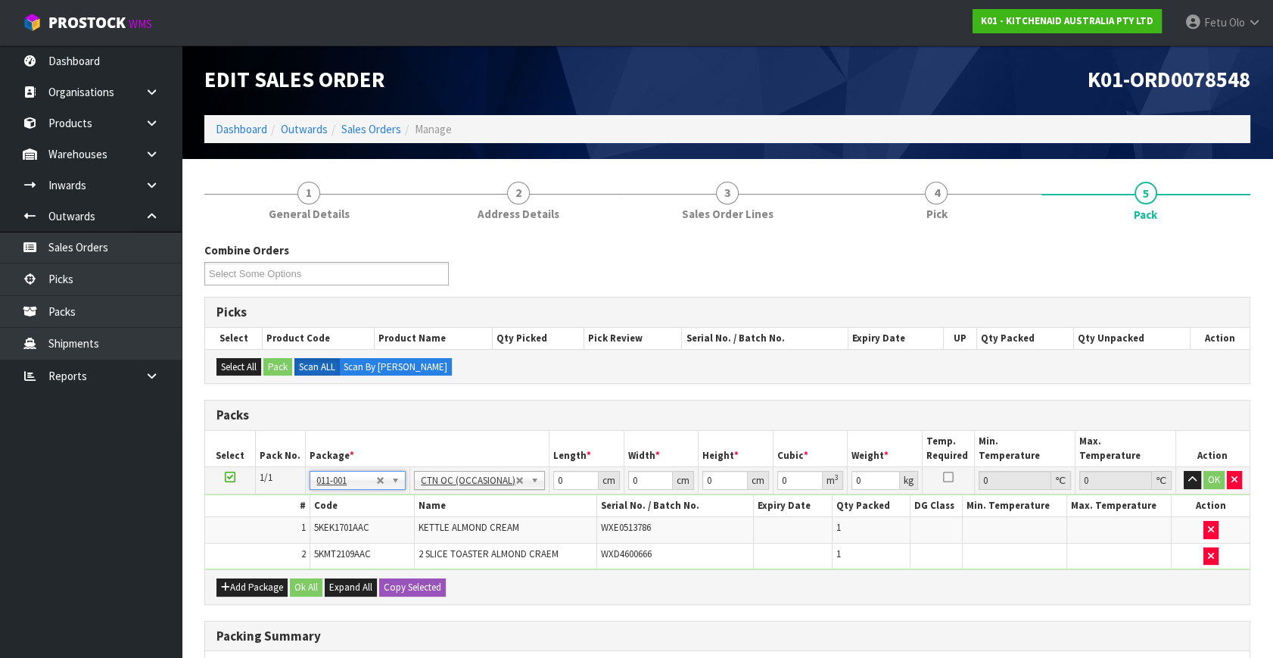
type input "4.75"
drag, startPoint x: 569, startPoint y: 481, endPoint x: 188, endPoint y: 532, distance: 384.0
click at [189, 531] on section "1 General Details 2 Address Details 3 Sales Order Lines 4 Pick 5 Pack Combine O…" at bounding box center [727, 525] width 1091 height 733
type input "45"
type input "40"
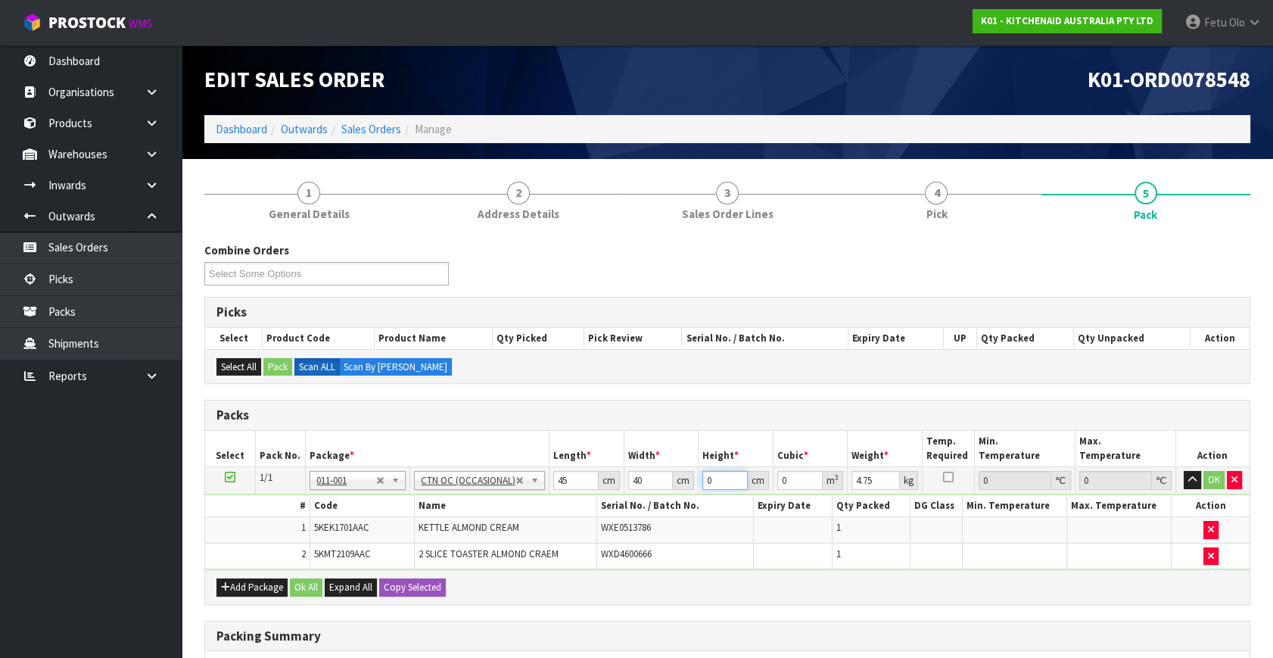
type input "2"
type input "0.0036"
type input "29"
type input "0.0522"
type input "29"
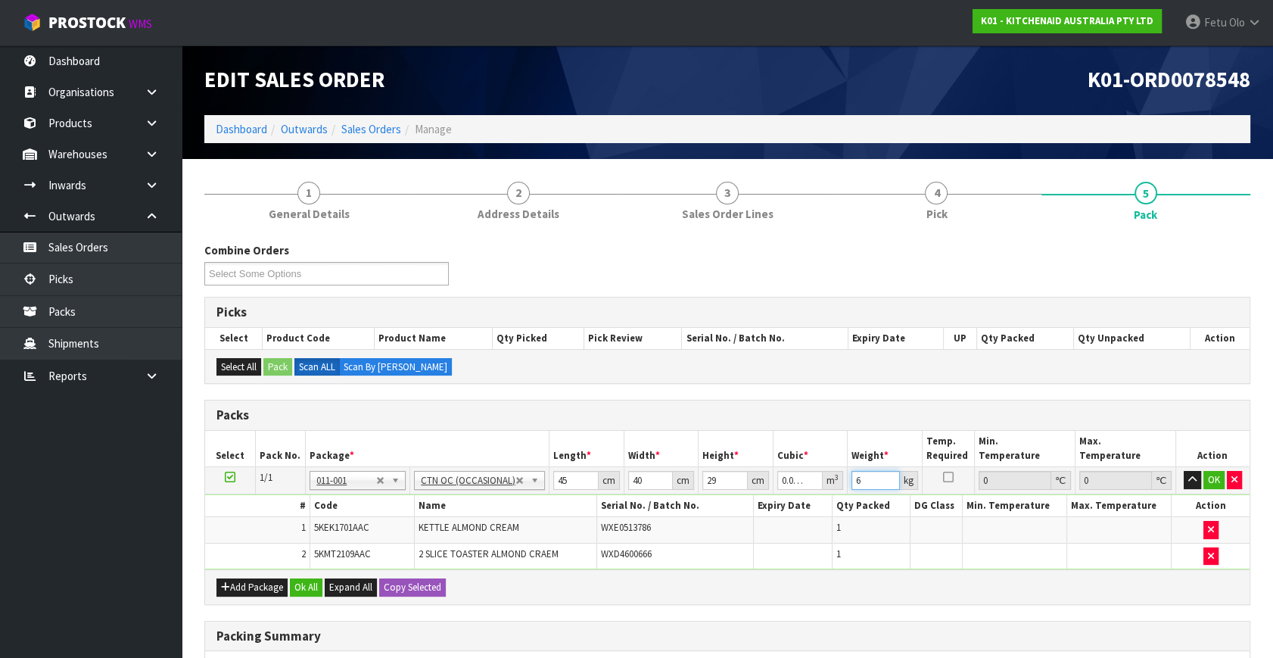
type input "6"
click button "OK" at bounding box center [1213, 480] width 21 height 18
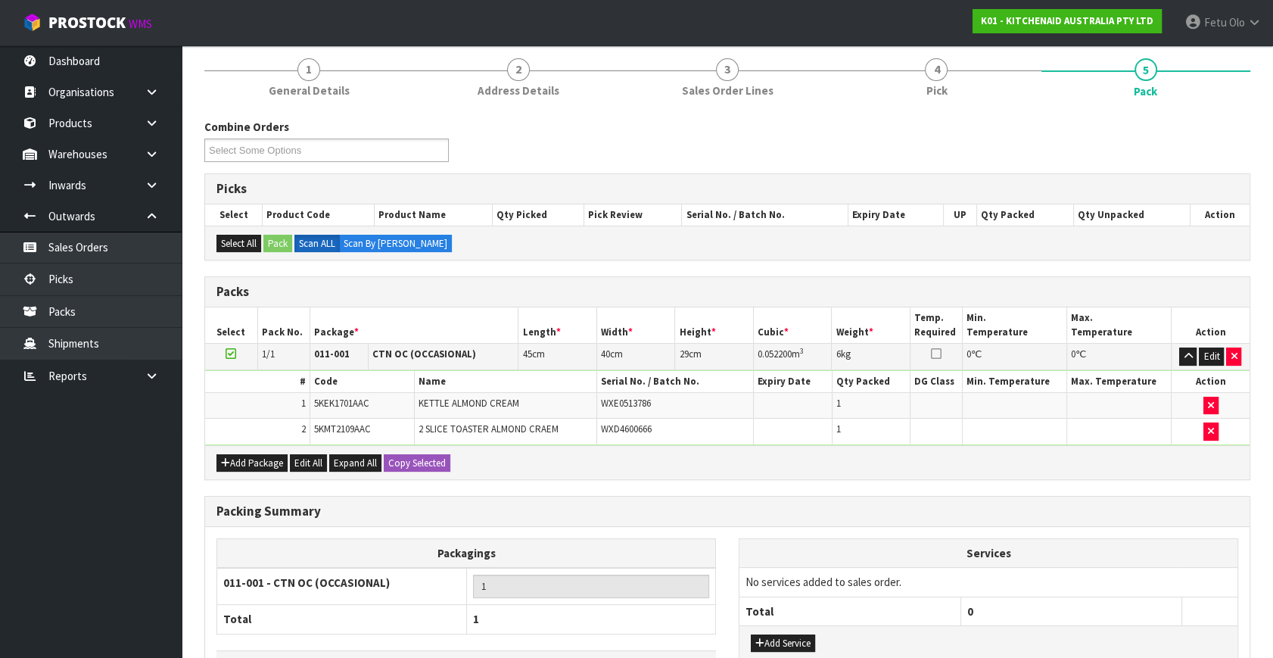
scroll to position [229, 0]
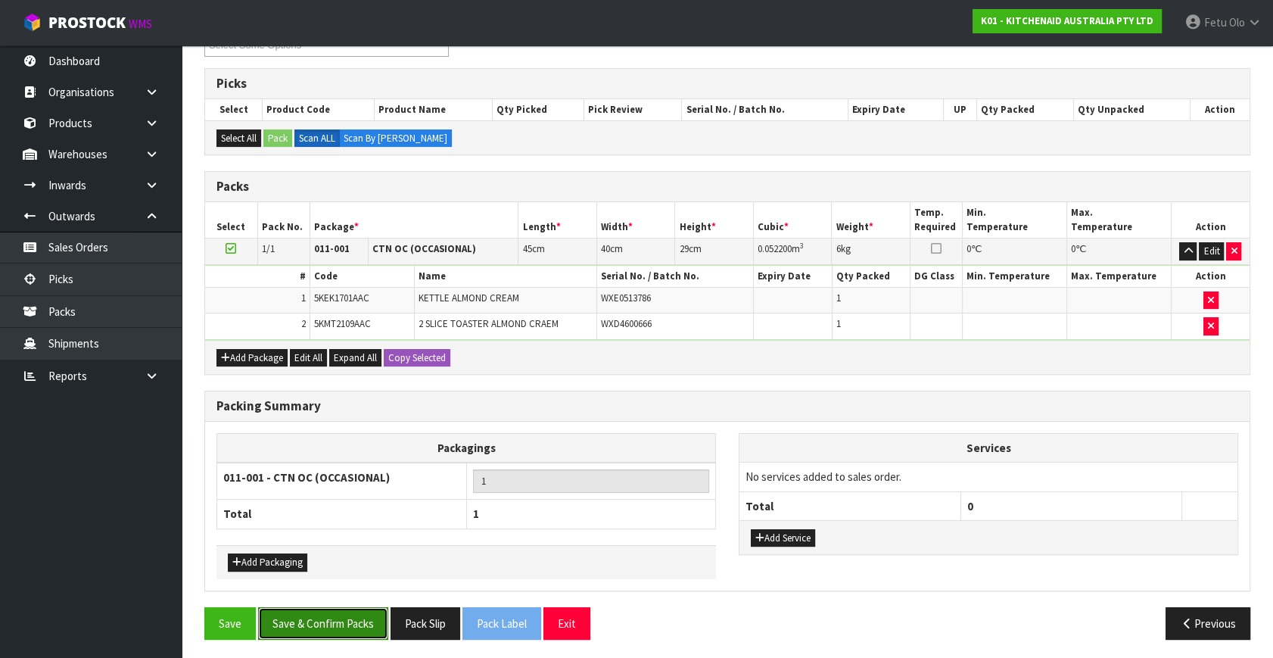
click at [323, 611] on button "Save & Confirm Packs" at bounding box center [323, 623] width 130 height 33
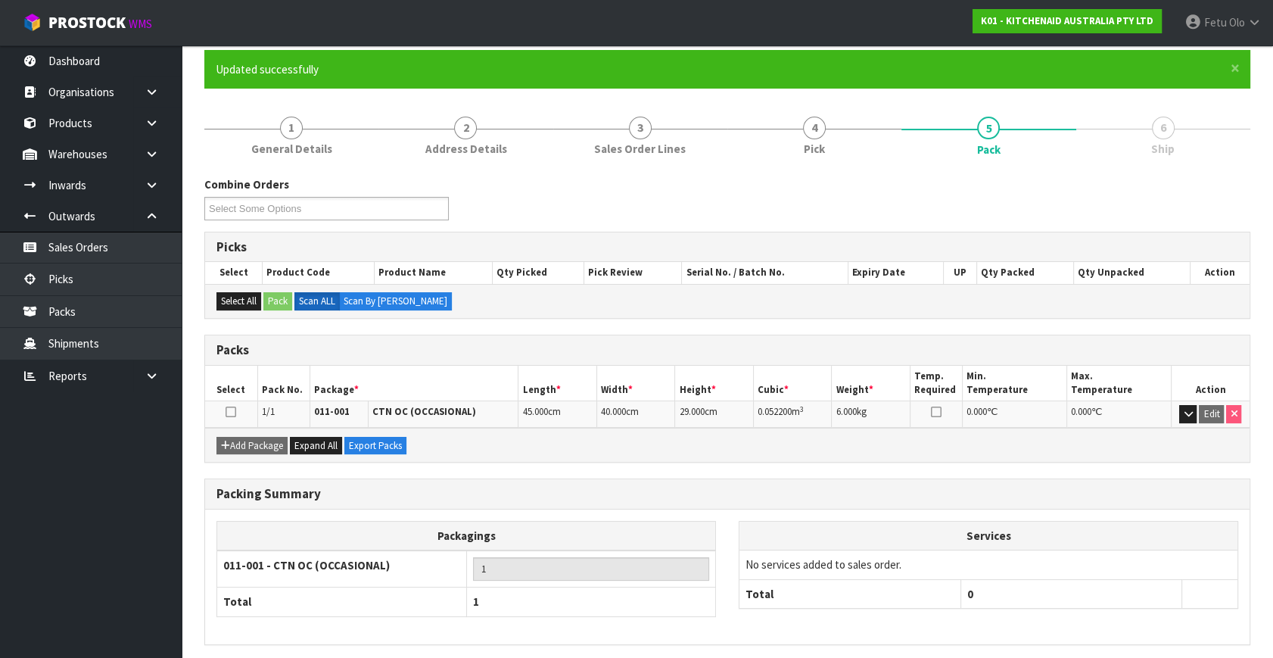
scroll to position [175, 0]
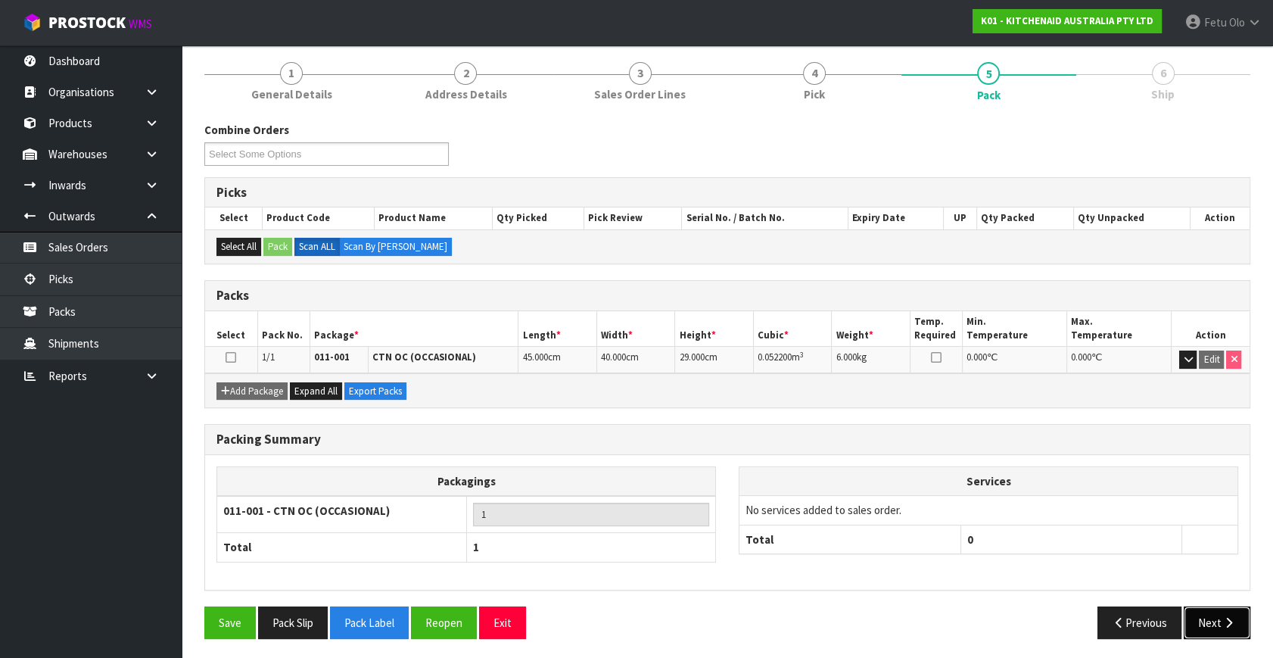
click at [1219, 621] on button "Next" at bounding box center [1217, 622] width 67 height 33
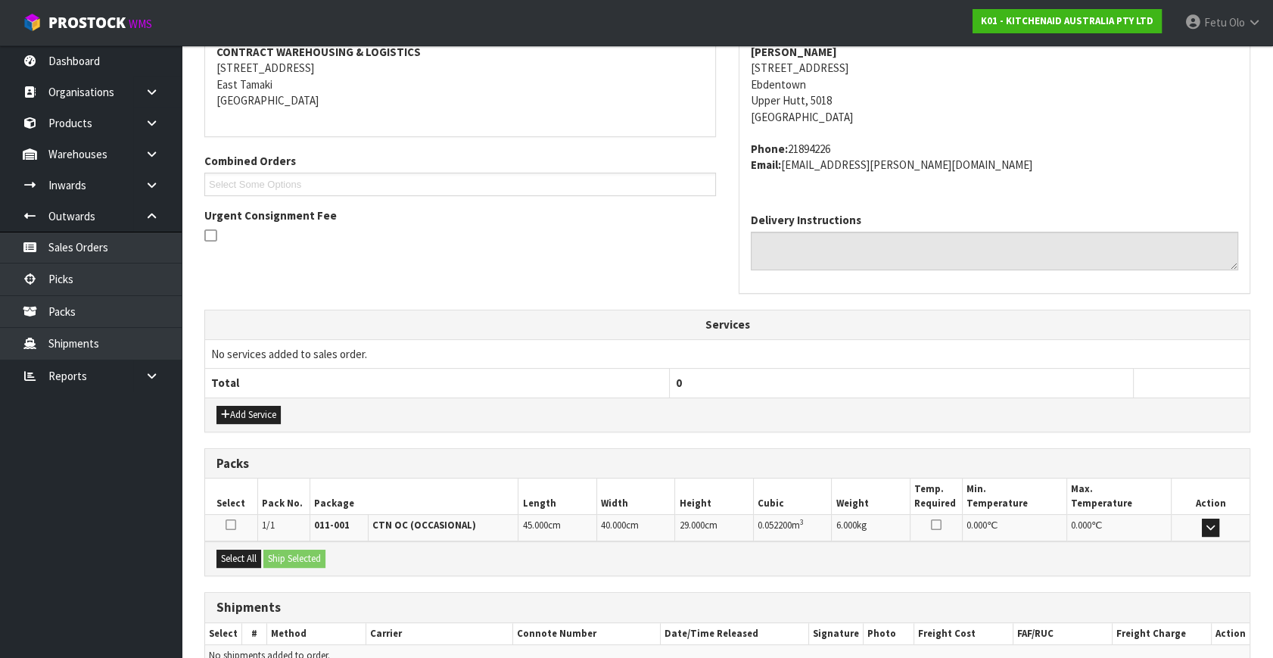
scroll to position [372, 0]
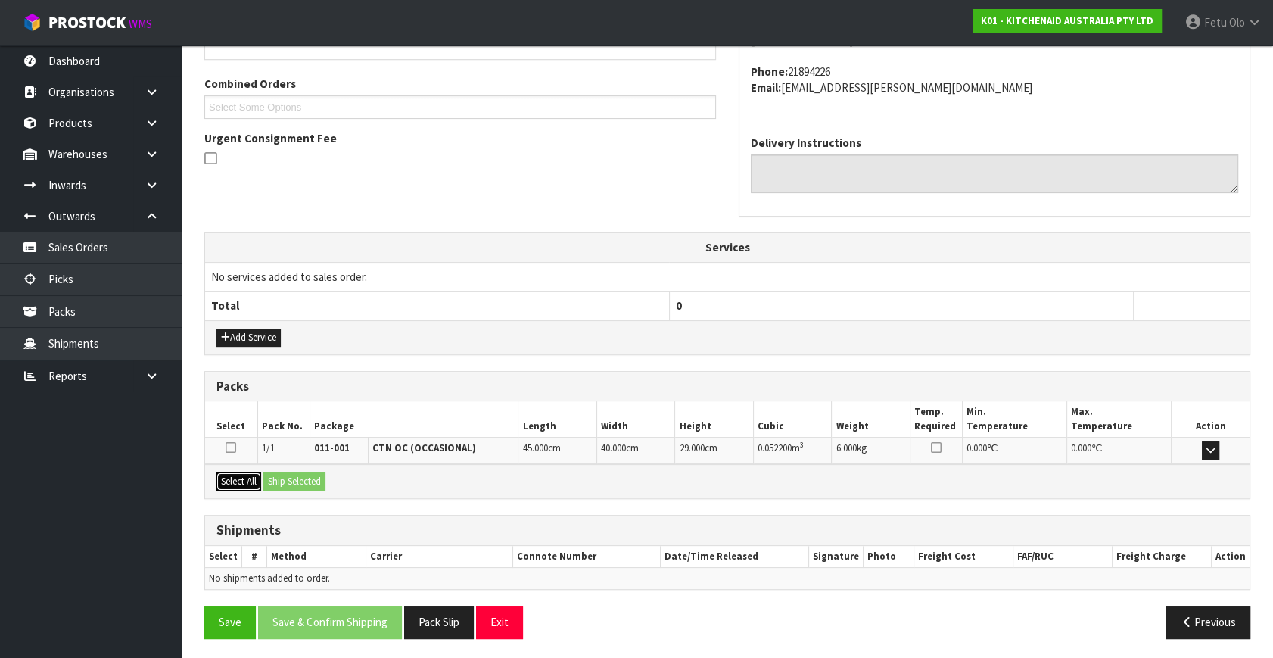
drag, startPoint x: 243, startPoint y: 475, endPoint x: 282, endPoint y: 473, distance: 38.7
click at [252, 475] on button "Select All" at bounding box center [238, 481] width 45 height 18
click at [282, 473] on button "Ship Selected" at bounding box center [294, 481] width 62 height 18
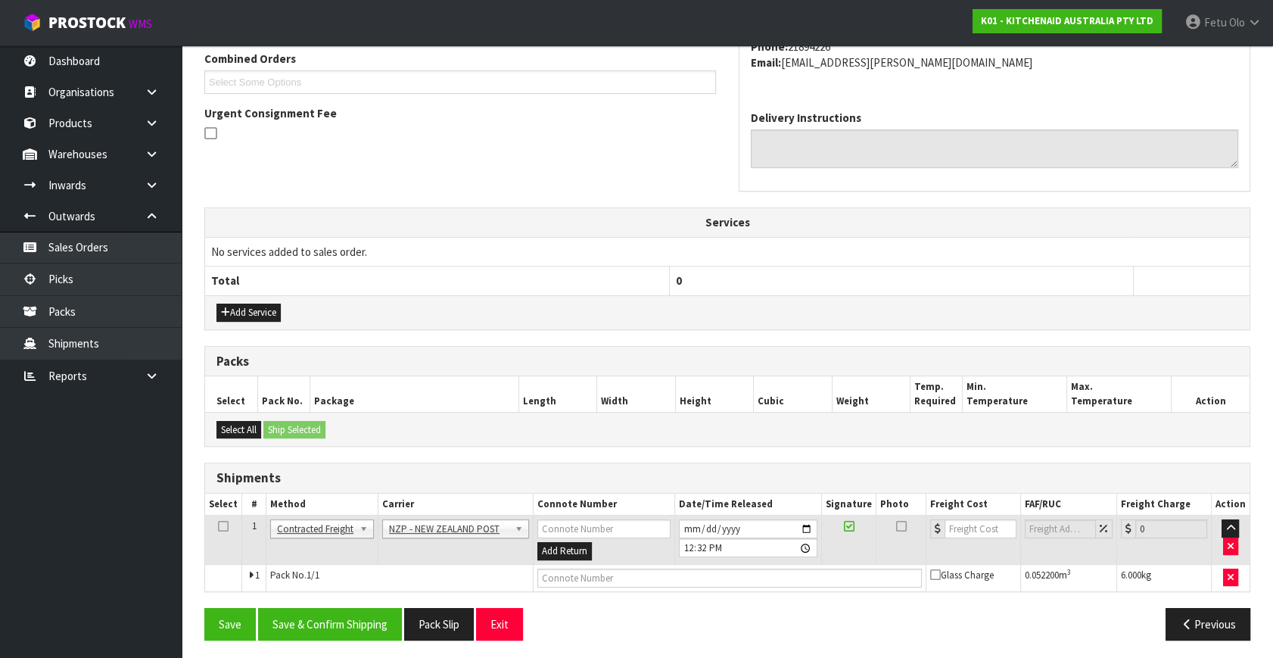
scroll to position [400, 0]
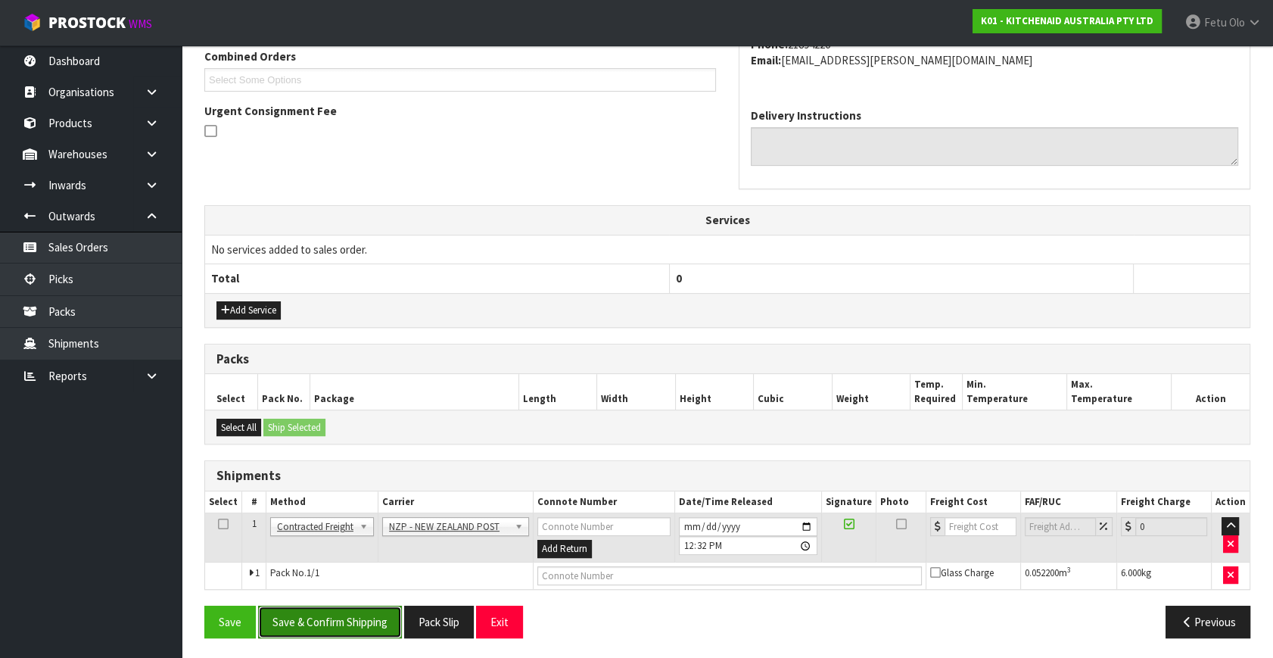
click at [369, 625] on button "Save & Confirm Shipping" at bounding box center [330, 621] width 144 height 33
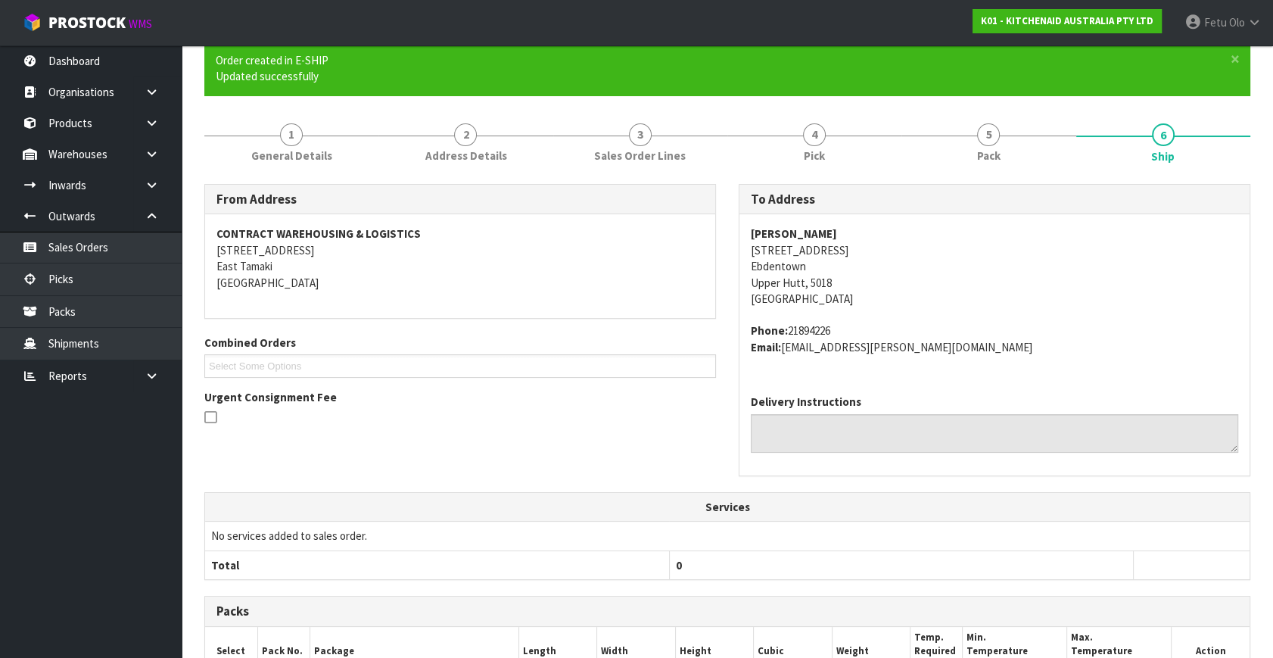
scroll to position [378, 0]
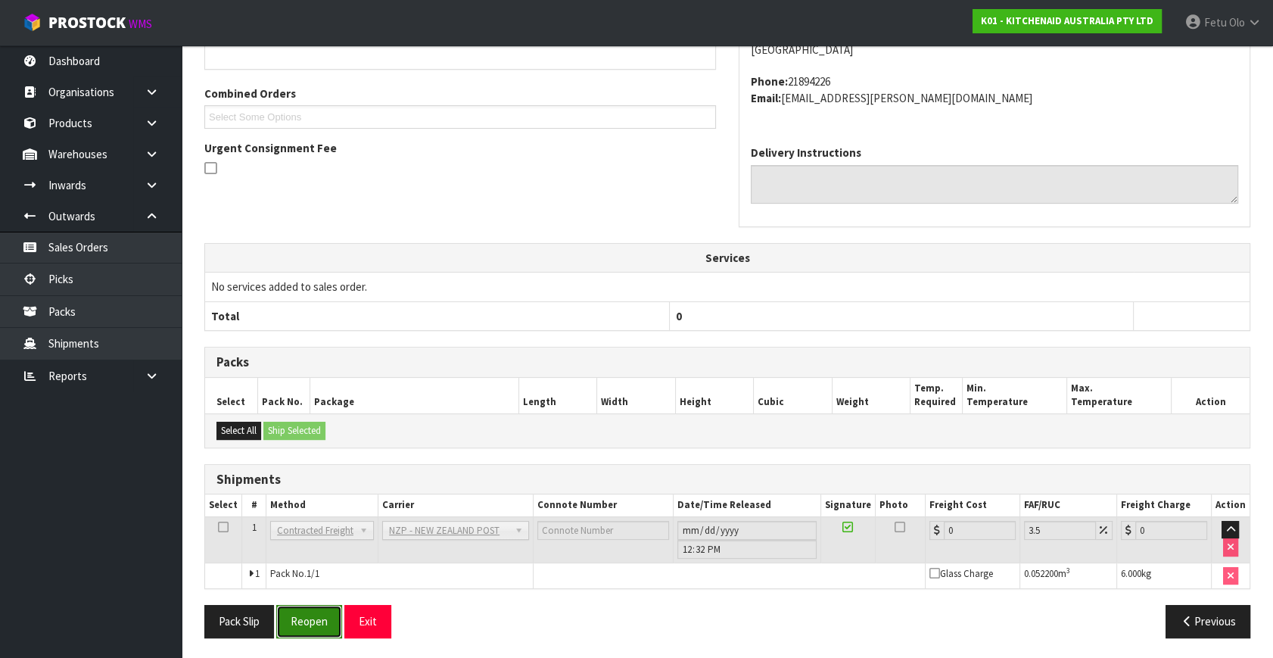
click at [321, 615] on button "Reopen" at bounding box center [309, 621] width 66 height 33
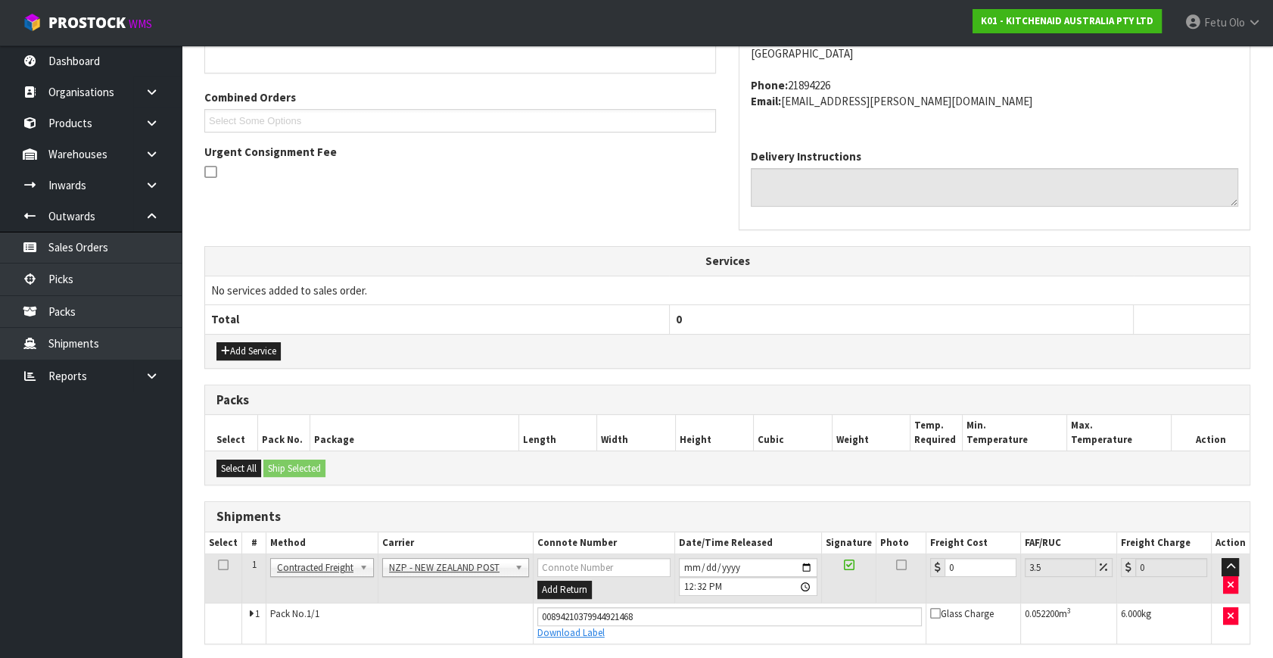
scroll to position [363, 0]
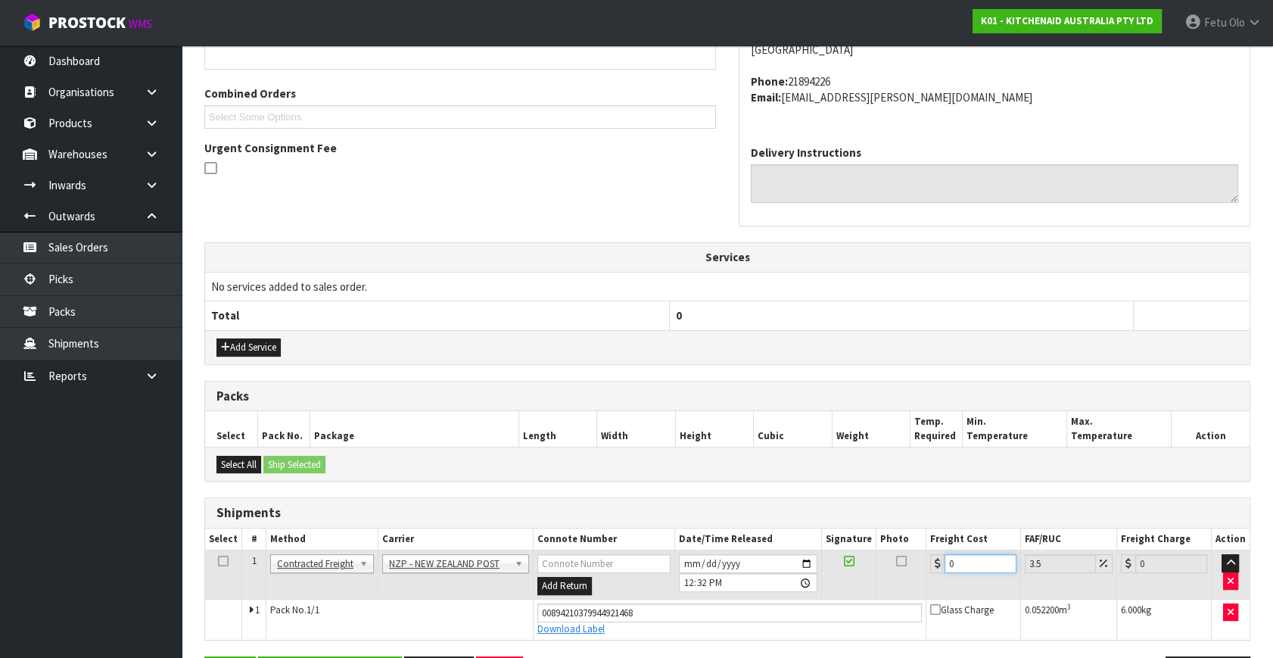
click at [804, 597] on tbody "1 Client Local Pickup Customer Local Pickup Company Freight Contracted Freight …" at bounding box center [727, 594] width 1044 height 89
type input "9"
type input "9.31"
type input "9.2"
type input "9.52"
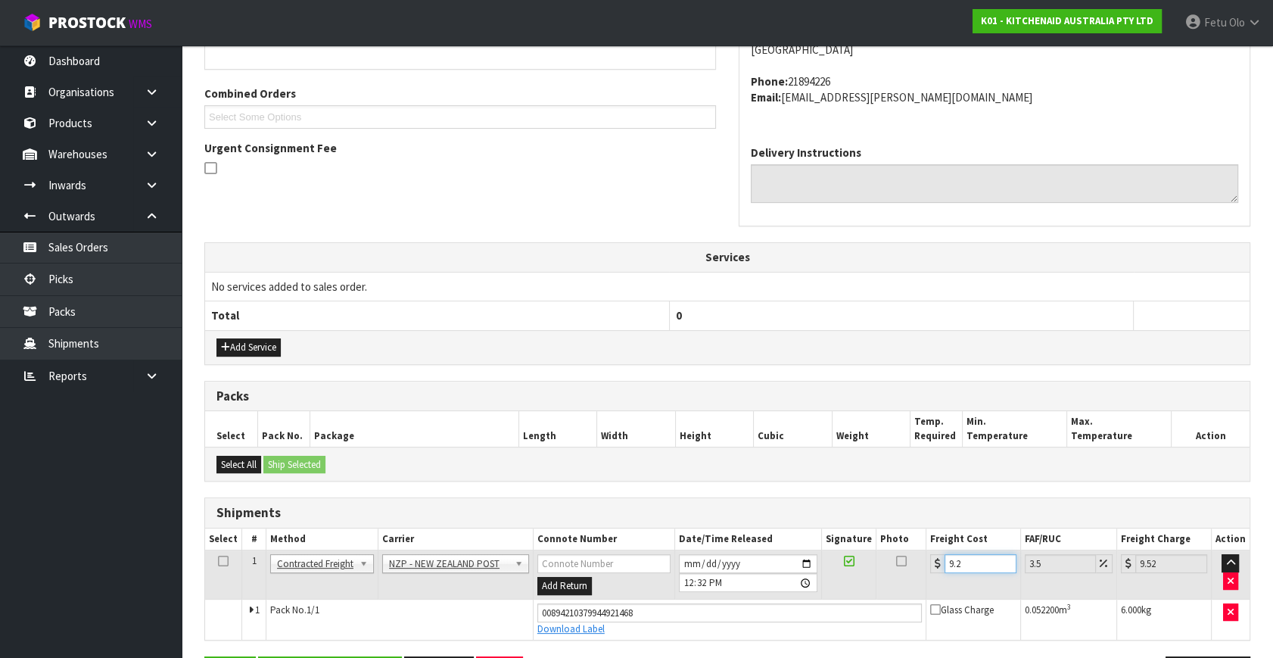
type input "9.26"
type input "9.58"
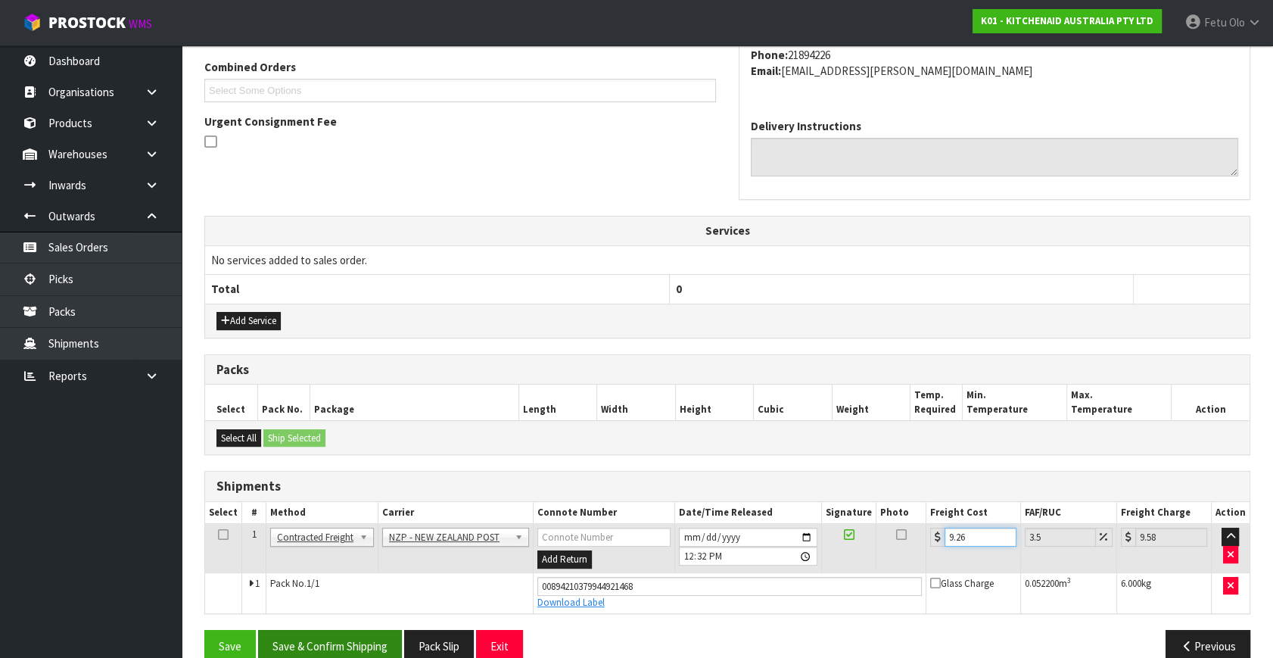
scroll to position [414, 0]
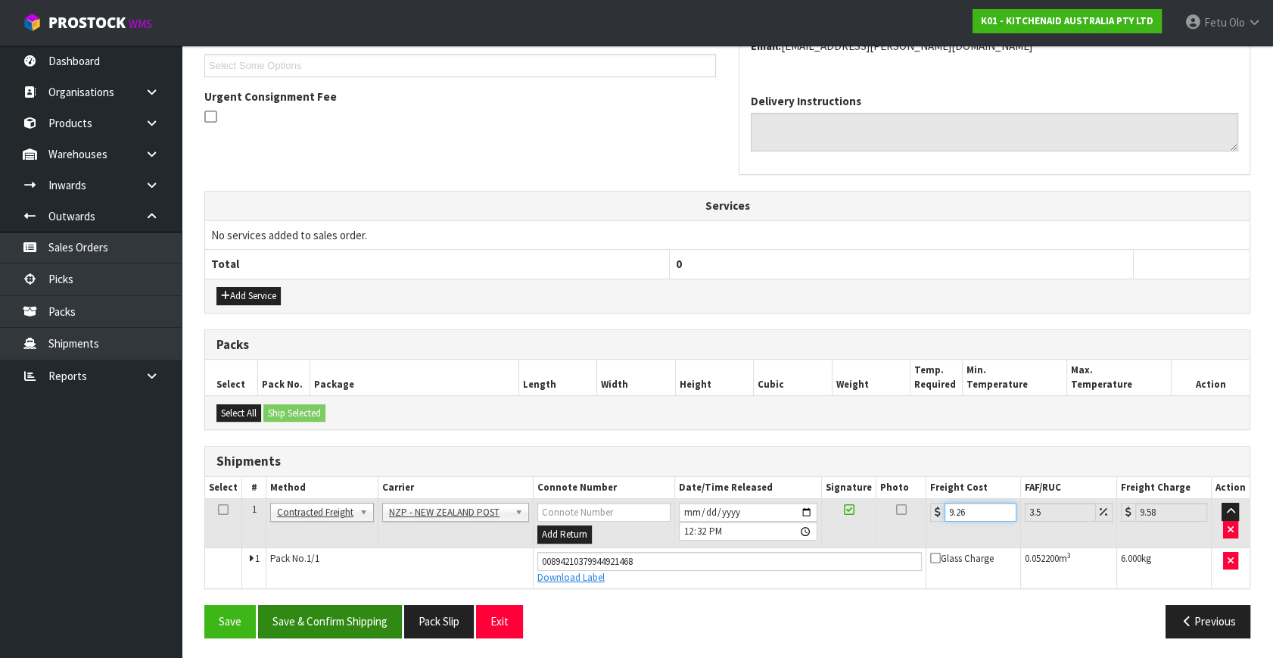
type input "9.26"
click at [317, 618] on button "Save & Confirm Shipping" at bounding box center [330, 621] width 144 height 33
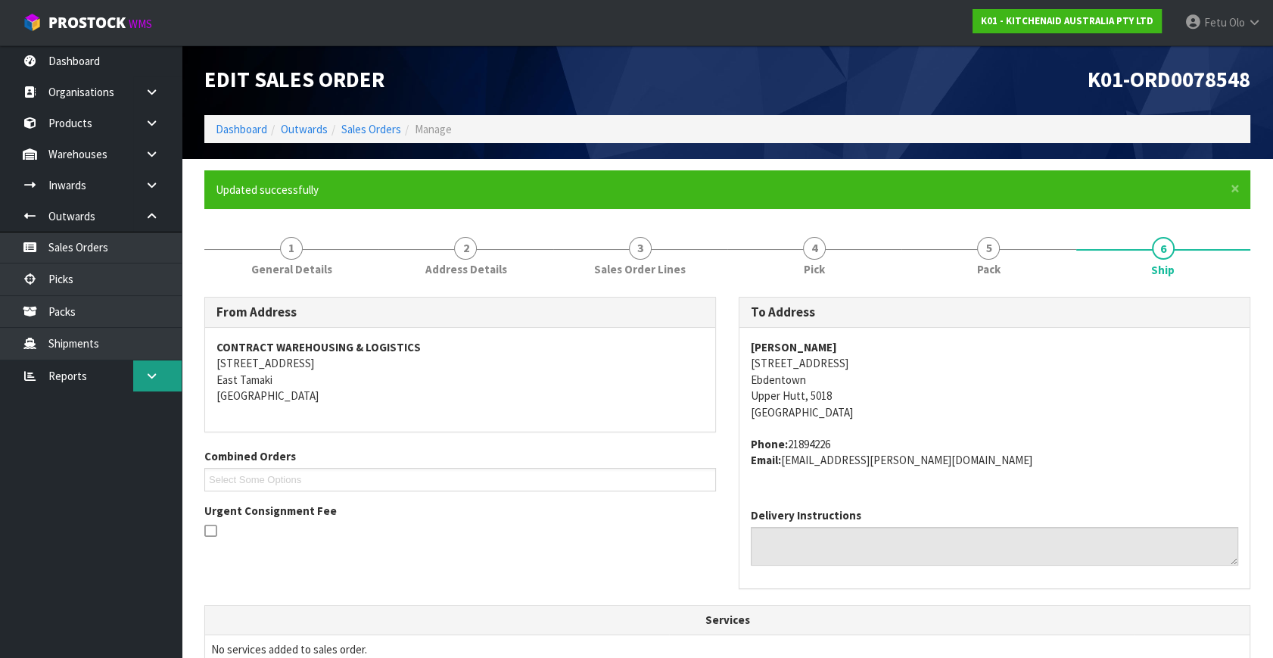
scroll to position [372, 0]
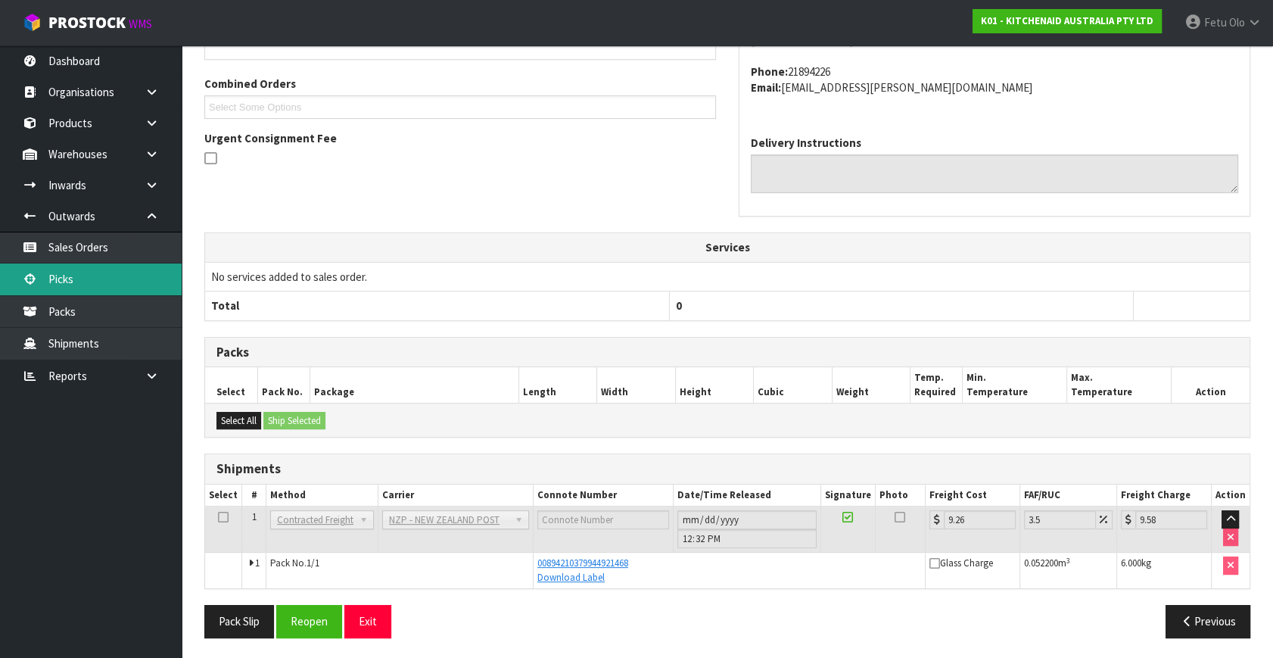
click at [102, 273] on link "Picks" at bounding box center [91, 278] width 182 height 31
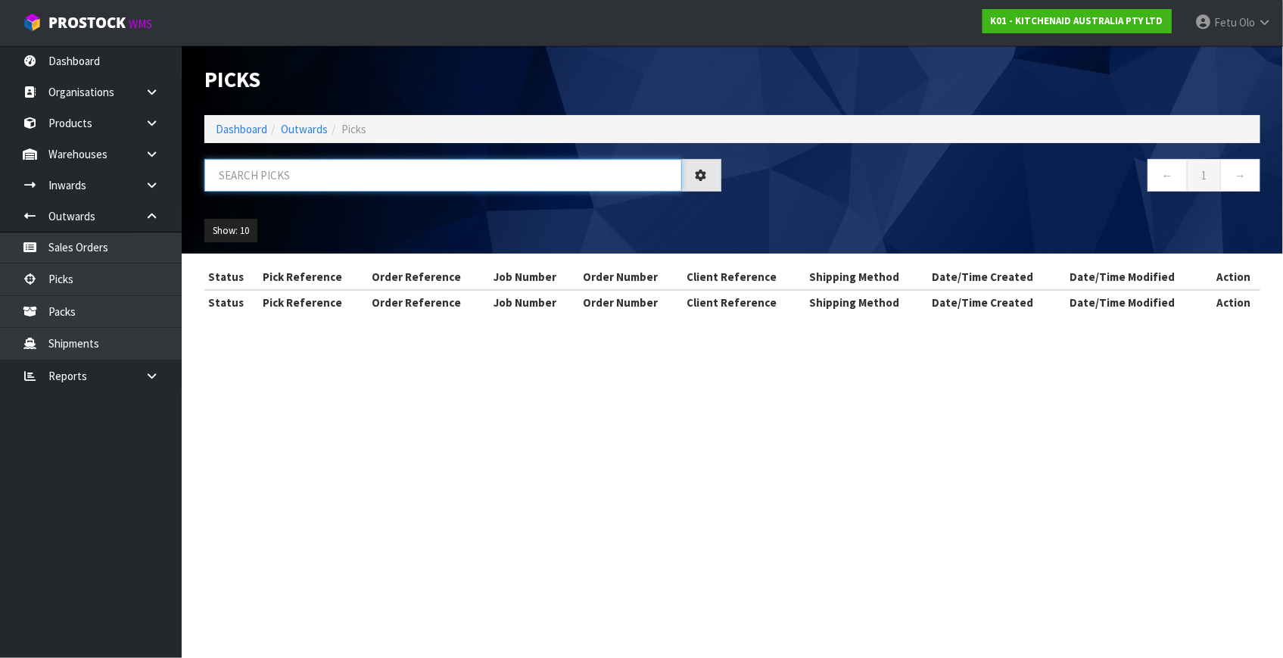
click at [359, 173] on input "text" at bounding box center [443, 175] width 478 height 33
type input "78544"
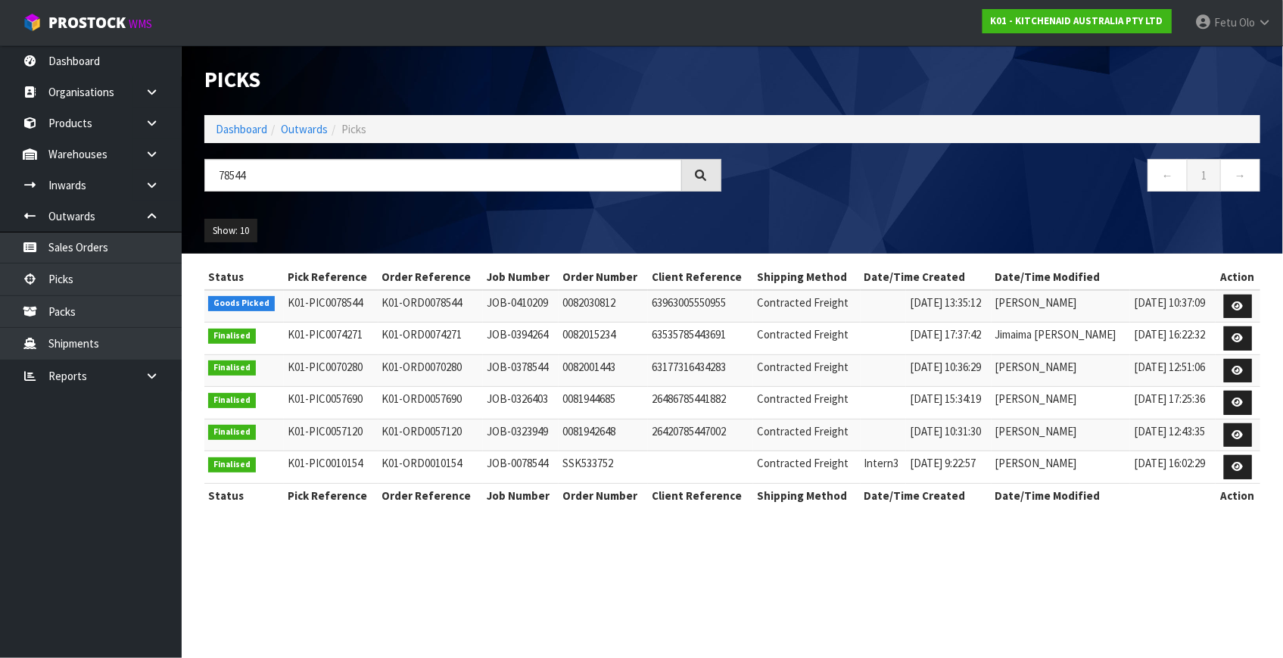
click at [1220, 308] on td at bounding box center [1237, 306] width 45 height 33
drag, startPoint x: 1239, startPoint y: 310, endPoint x: 1253, endPoint y: 353, distance: 45.5
click at [1239, 310] on link at bounding box center [1238, 306] width 28 height 24
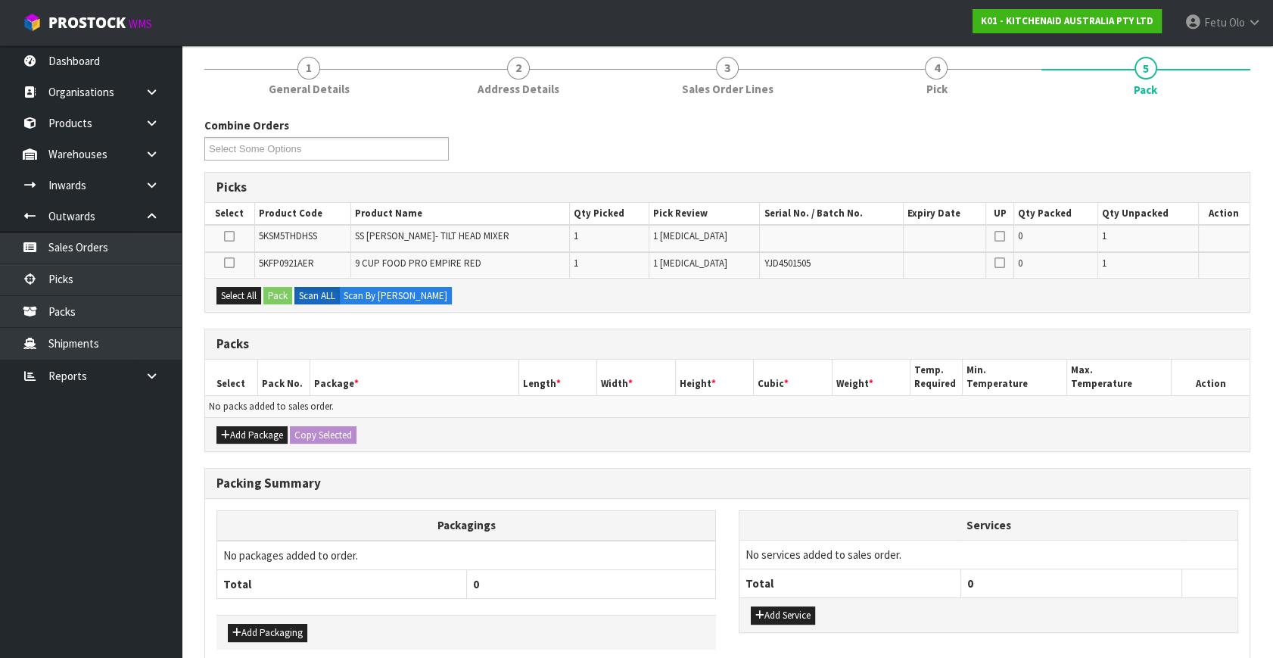
scroll to position [137, 0]
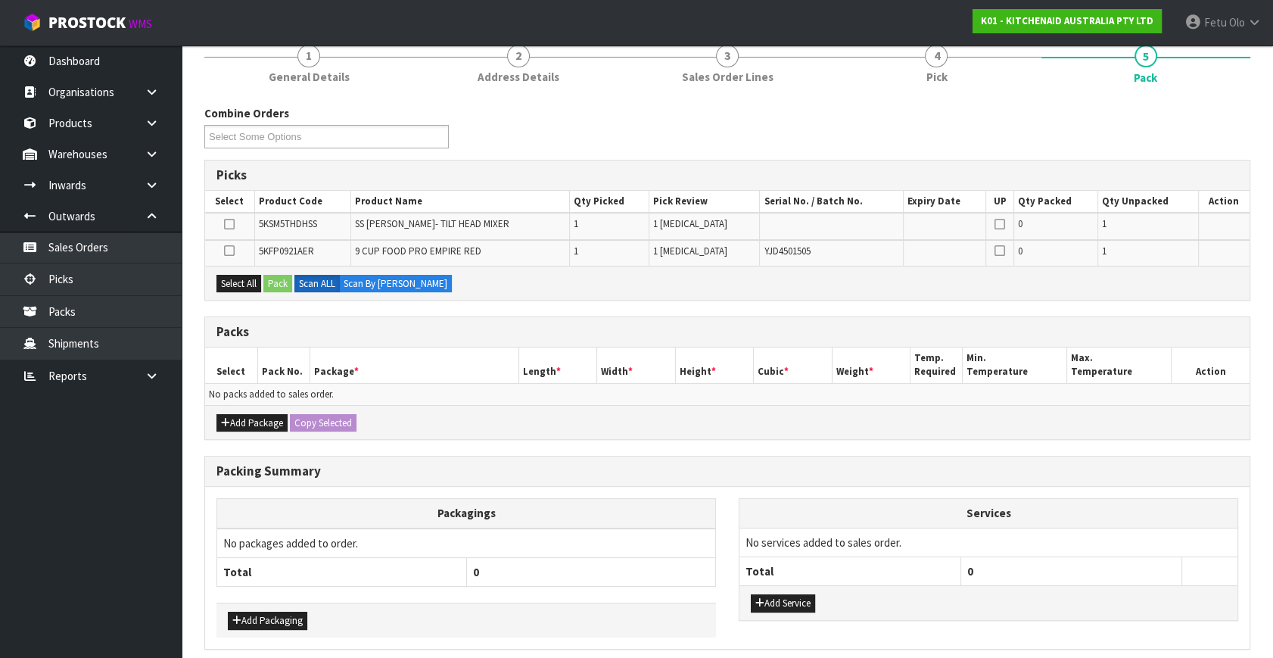
click at [238, 408] on div "Add Package Copy Selected" at bounding box center [727, 422] width 1044 height 34
click at [240, 417] on button "Add Package" at bounding box center [251, 423] width 71 height 18
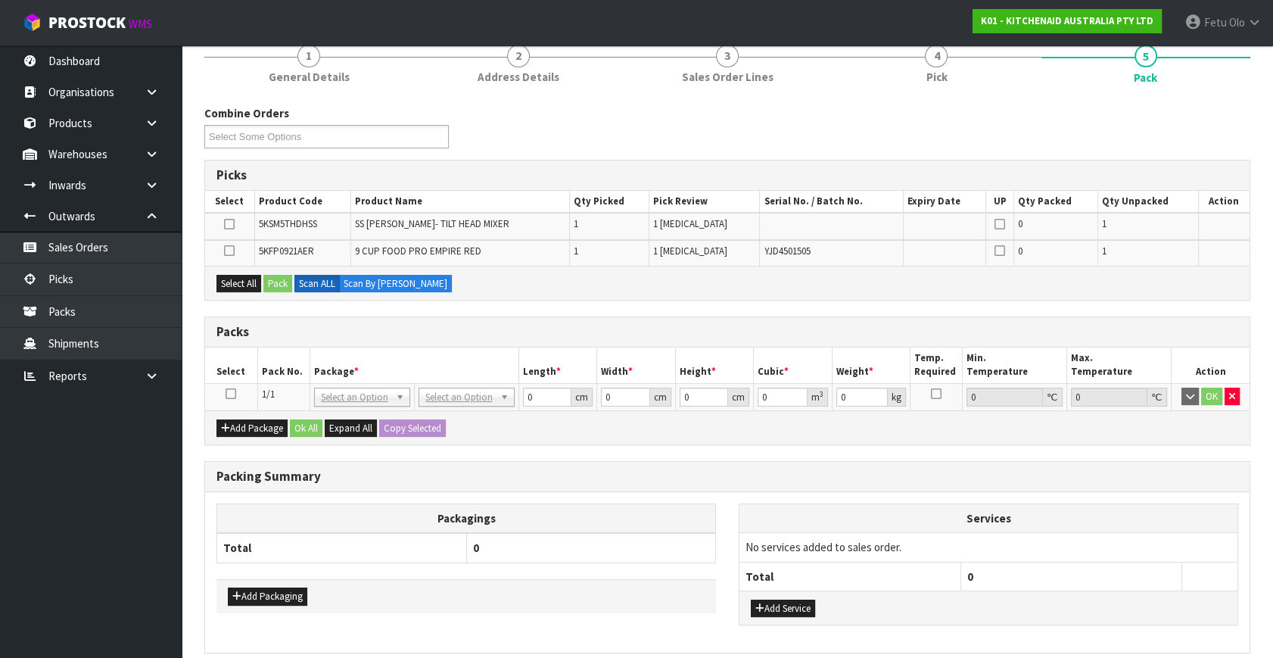
click at [231, 394] on icon at bounding box center [231, 394] width 11 height 1
click at [358, 363] on th "Package *" at bounding box center [414, 365] width 209 height 36
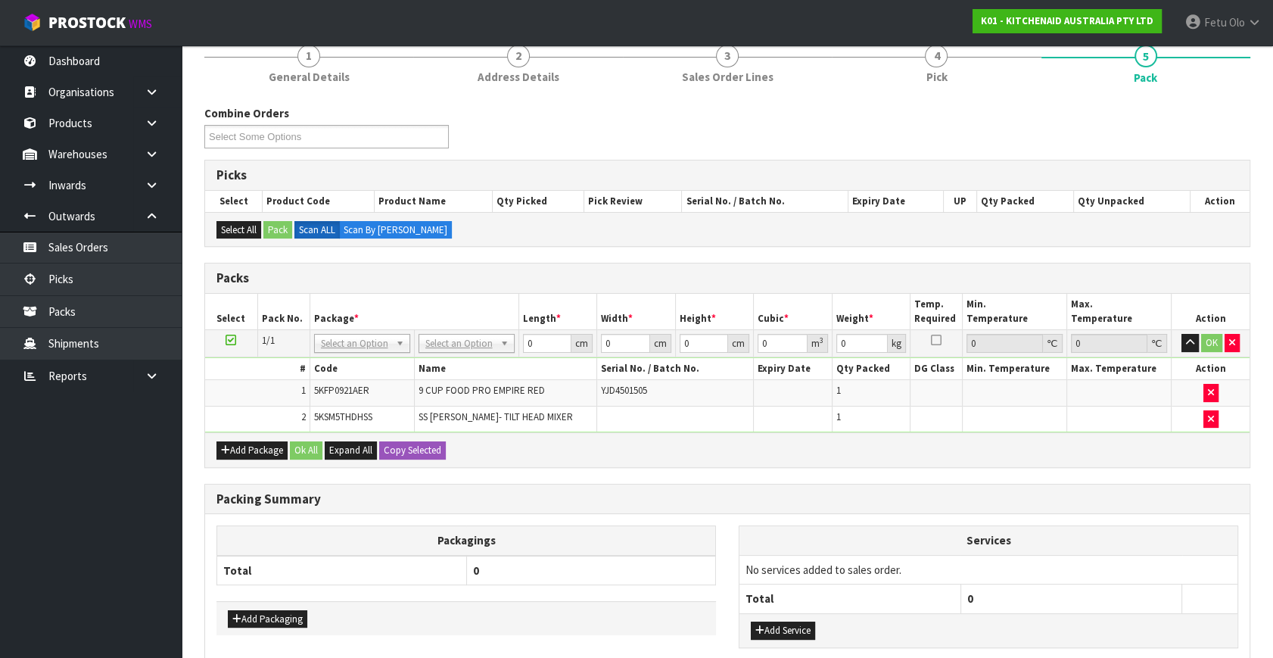
drag, startPoint x: 982, startPoint y: 493, endPoint x: 1010, endPoint y: 493, distance: 28.0
click at [991, 493] on h3 "Packing Summary" at bounding box center [727, 499] width 1022 height 14
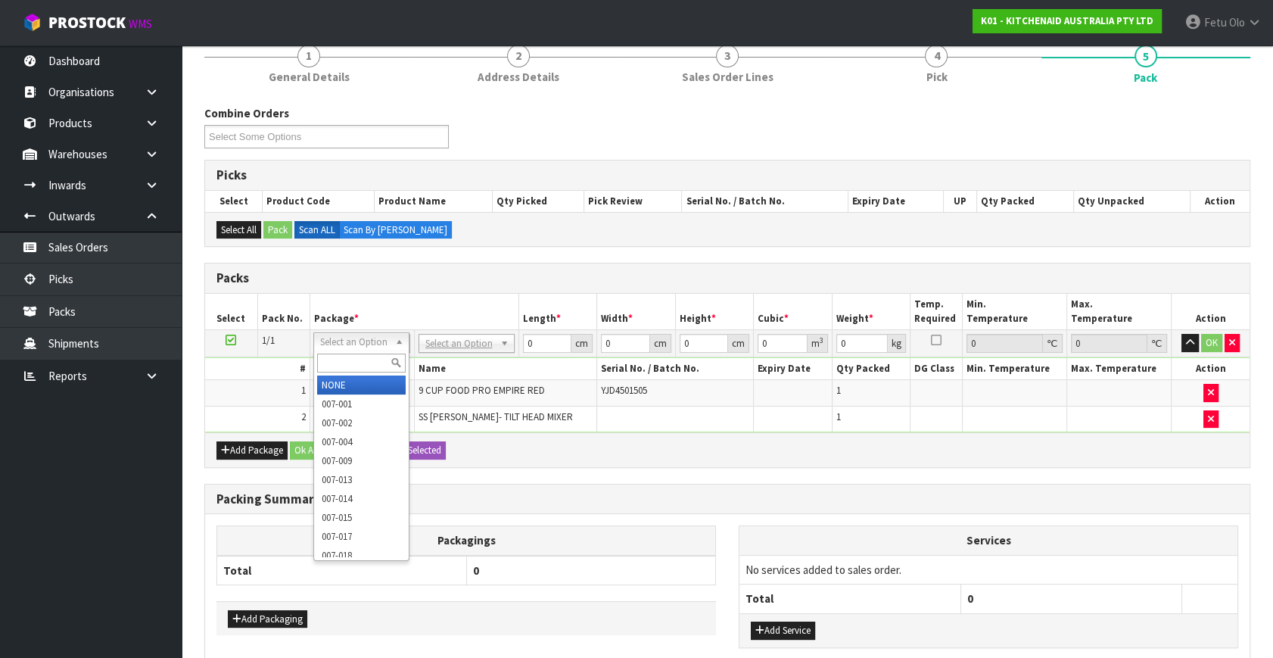
click at [342, 359] on input "text" at bounding box center [361, 362] width 89 height 19
type input "011"
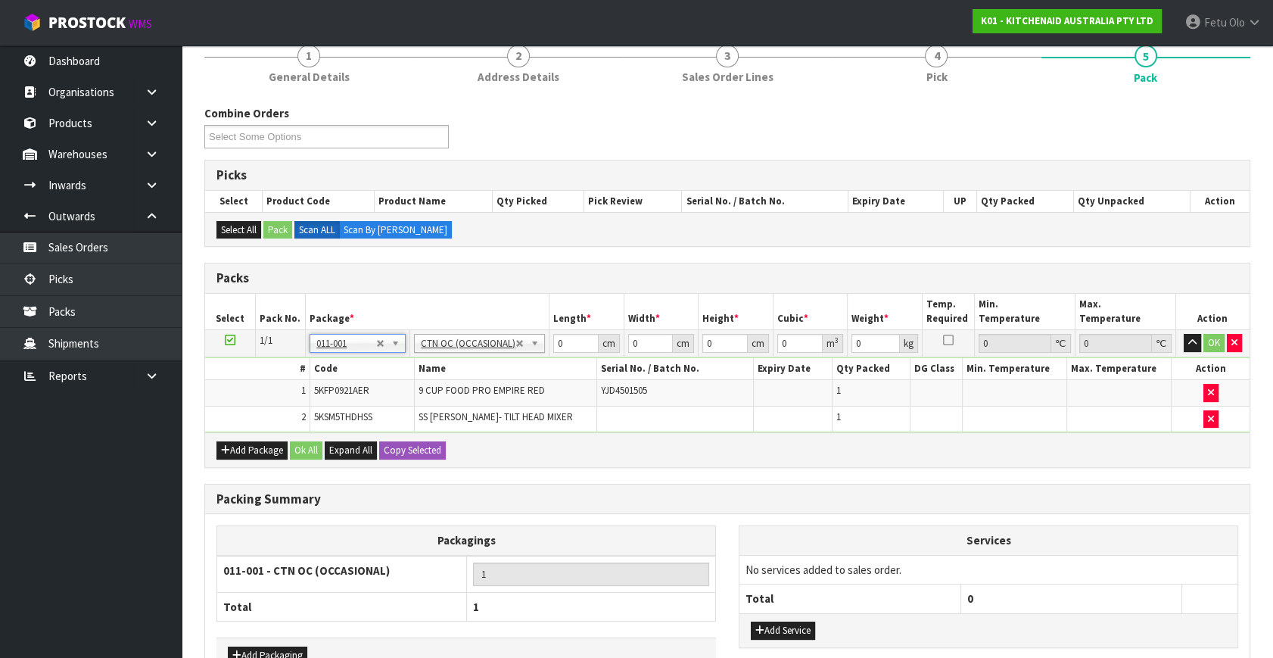
type input "5.15"
drag, startPoint x: 562, startPoint y: 343, endPoint x: 468, endPoint y: 381, distance: 101.2
click at [468, 381] on tbody "1/1 NONE 007-001 007-002 007-004 007-009 007-013 007-014 007-015 007-017 007-01…" at bounding box center [727, 381] width 1044 height 103
type input "52"
type input "34"
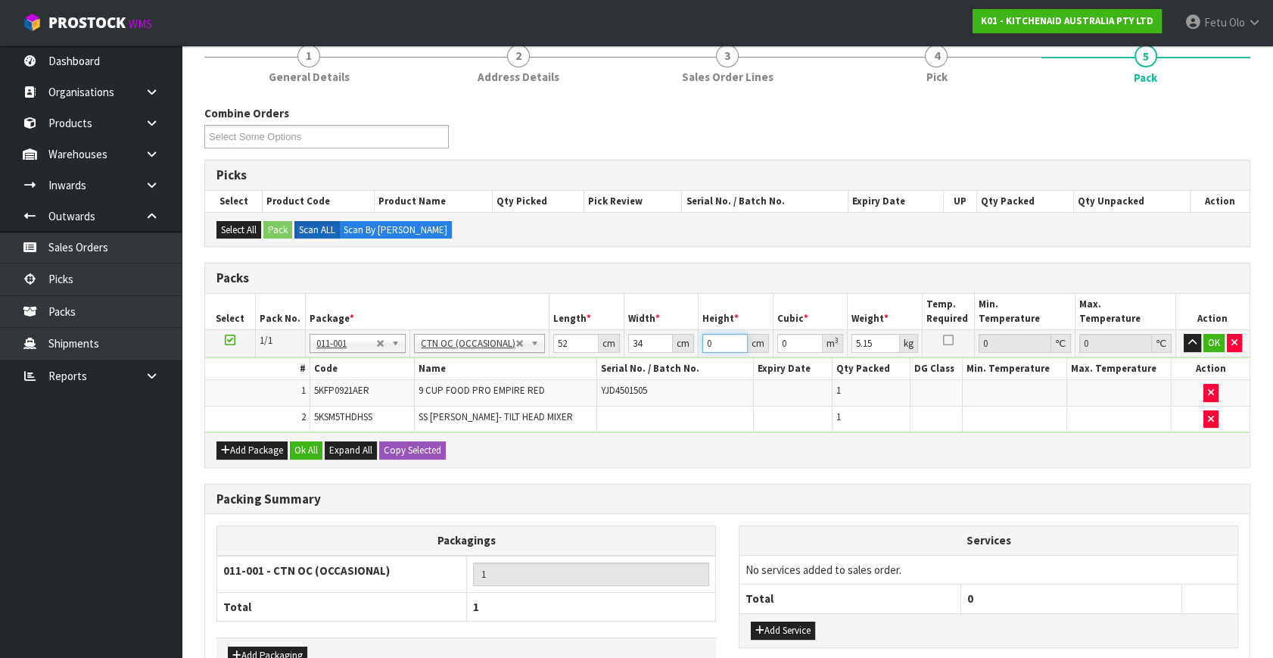
type input "3"
type input "0.005304"
type input "38"
type input "0.067184"
type input "38"
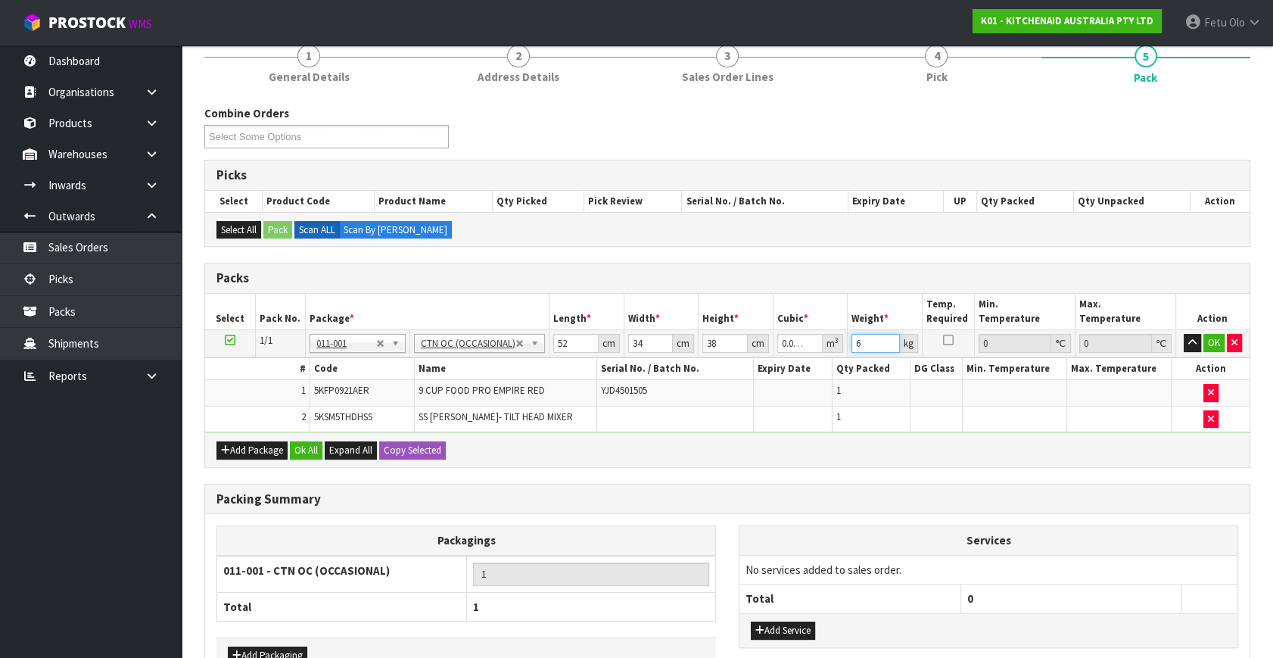
type input "6"
click button "OK" at bounding box center [1213, 343] width 21 height 18
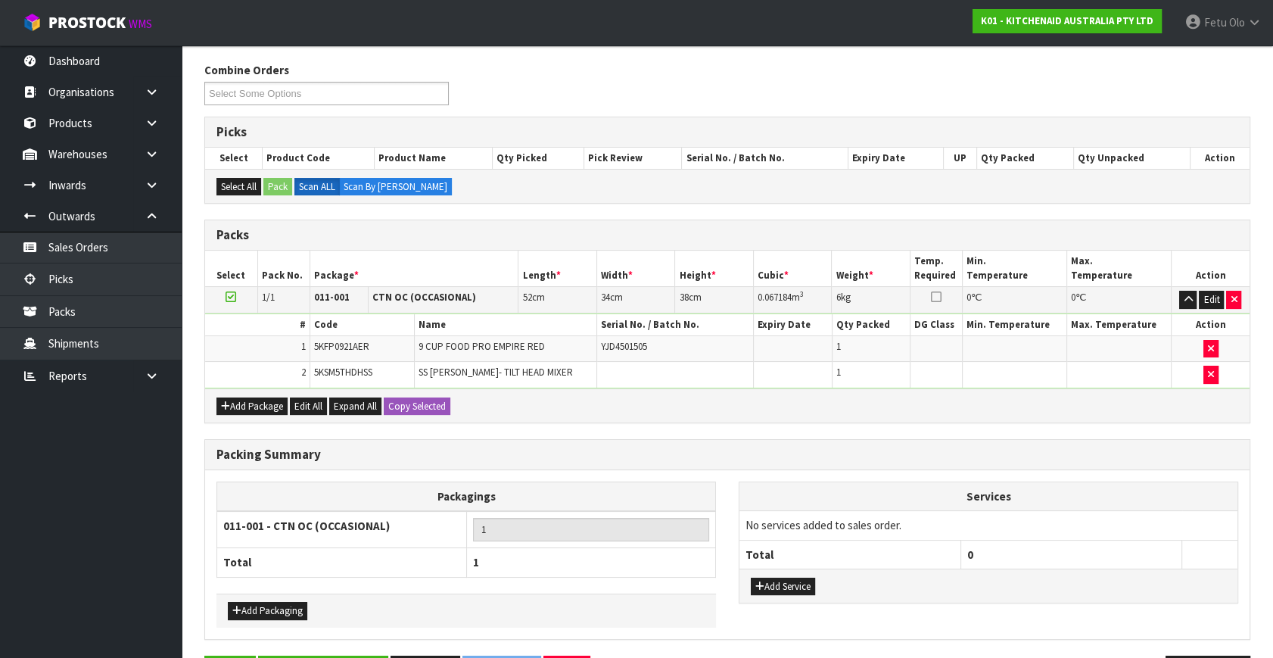
scroll to position [229, 0]
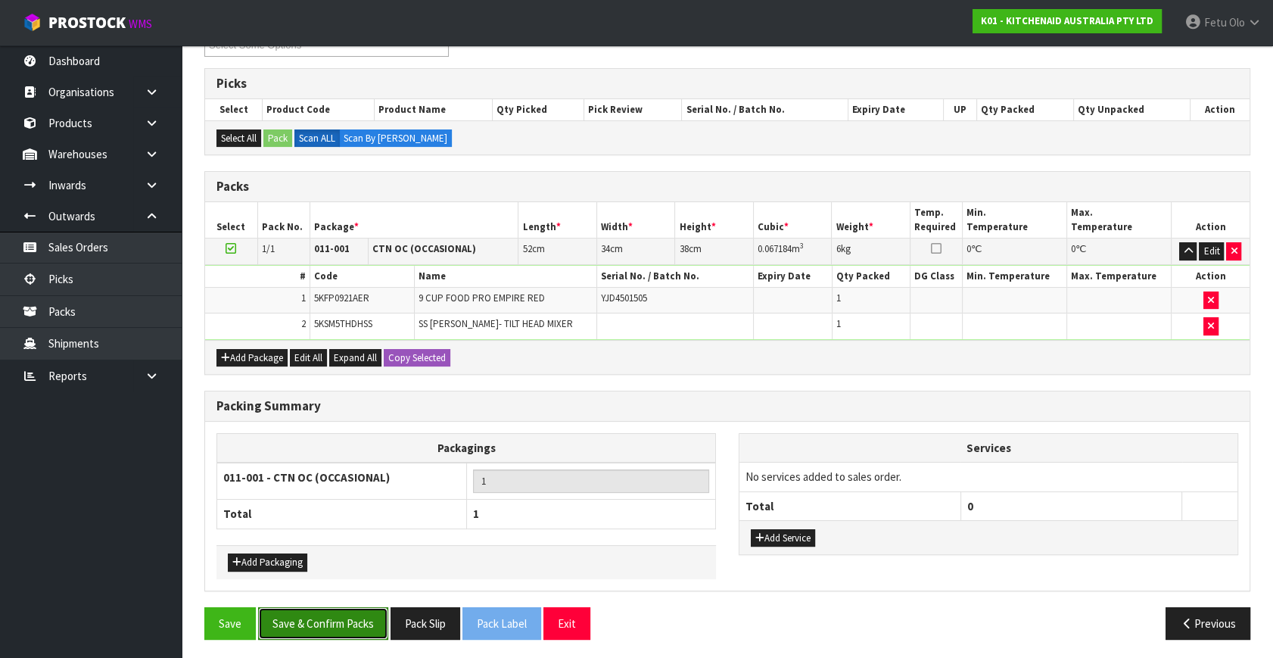
drag, startPoint x: 355, startPoint y: 624, endPoint x: 342, endPoint y: 613, distance: 16.7
click at [357, 616] on button "Save & Confirm Packs" at bounding box center [323, 623] width 130 height 33
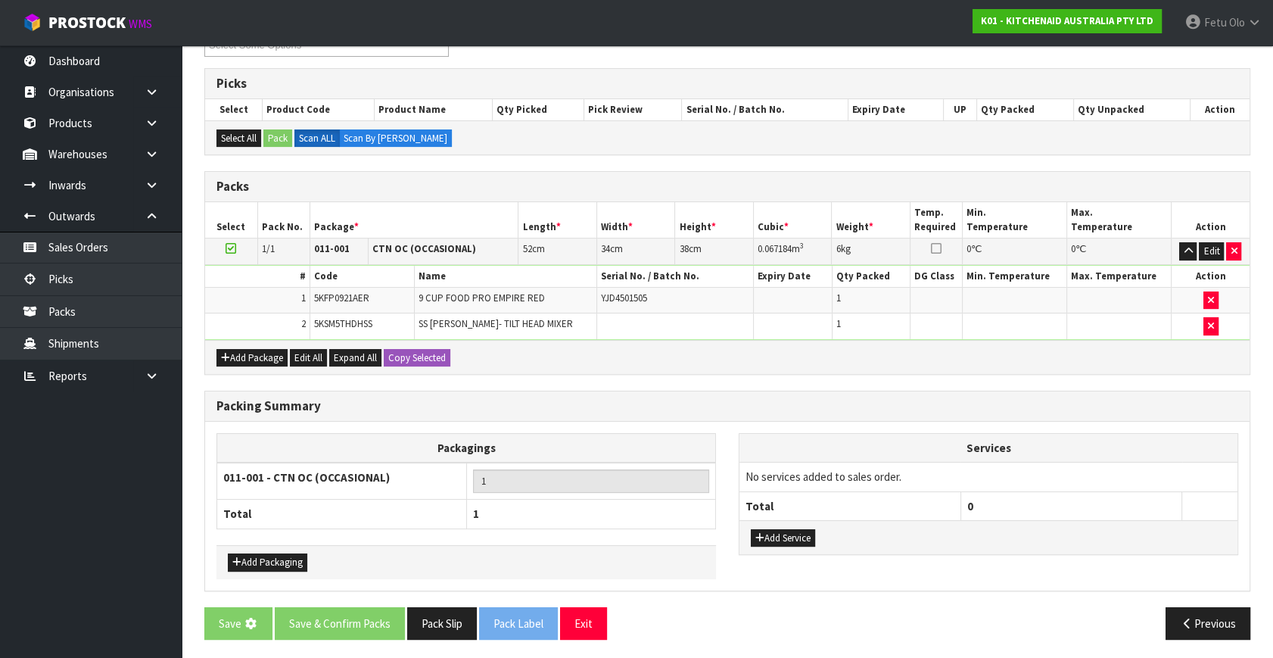
scroll to position [0, 0]
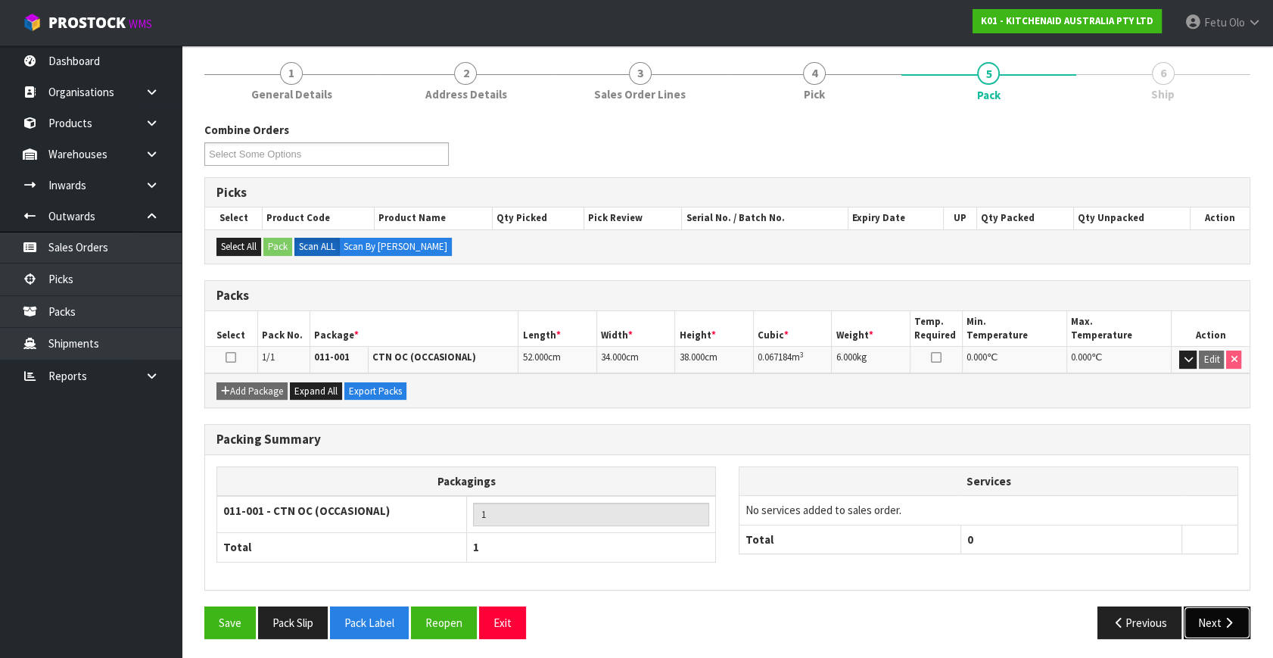
click at [1221, 617] on icon "button" at bounding box center [1228, 622] width 14 height 11
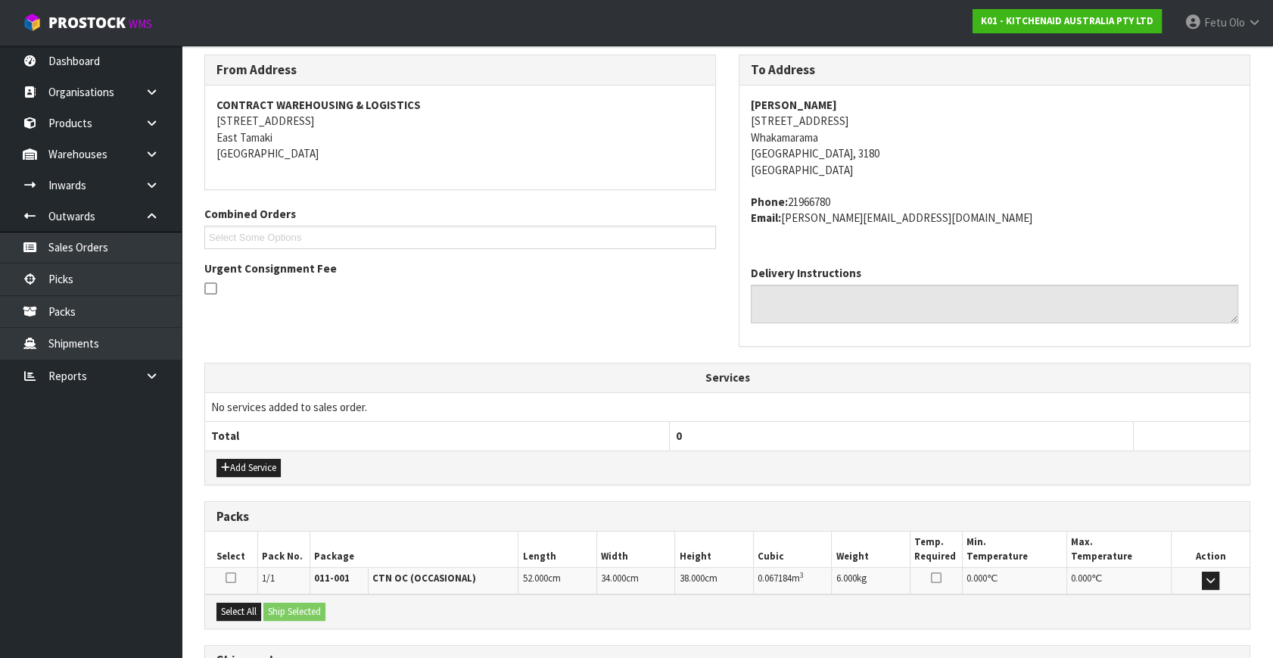
scroll to position [372, 0]
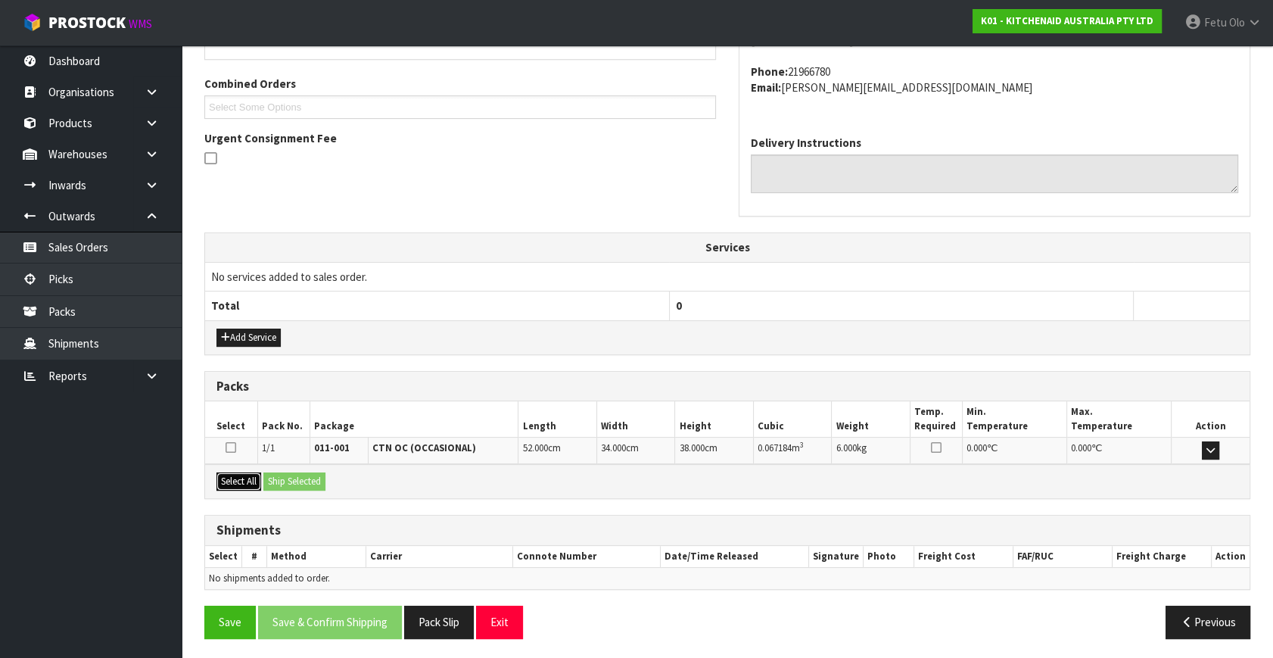
click at [255, 472] on button "Select All" at bounding box center [238, 481] width 45 height 18
click at [266, 472] on button "Ship Selected" at bounding box center [294, 481] width 62 height 18
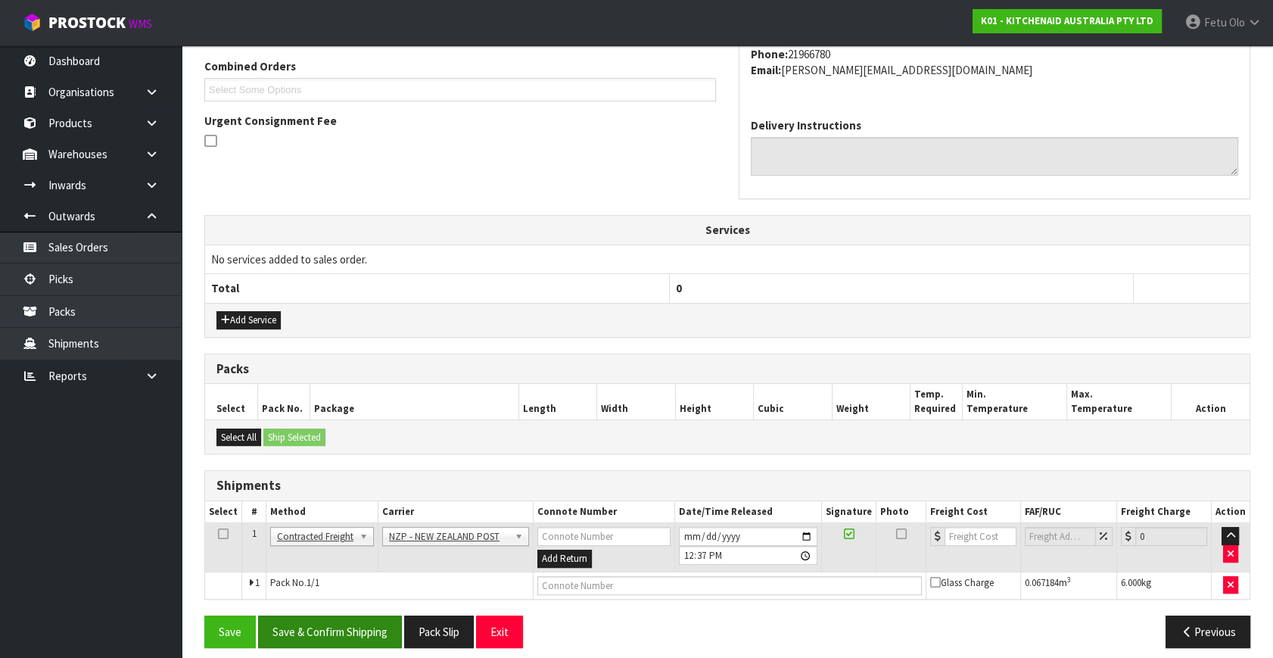
scroll to position [400, 0]
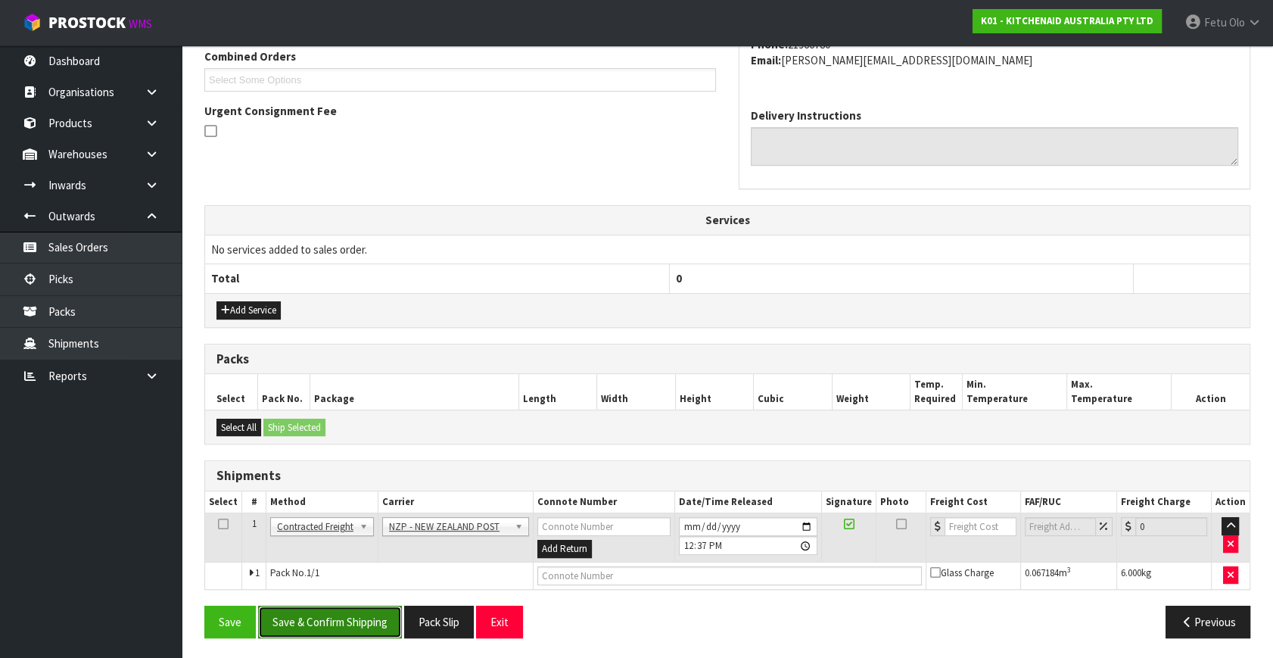
click at [370, 612] on button "Save & Confirm Shipping" at bounding box center [330, 621] width 144 height 33
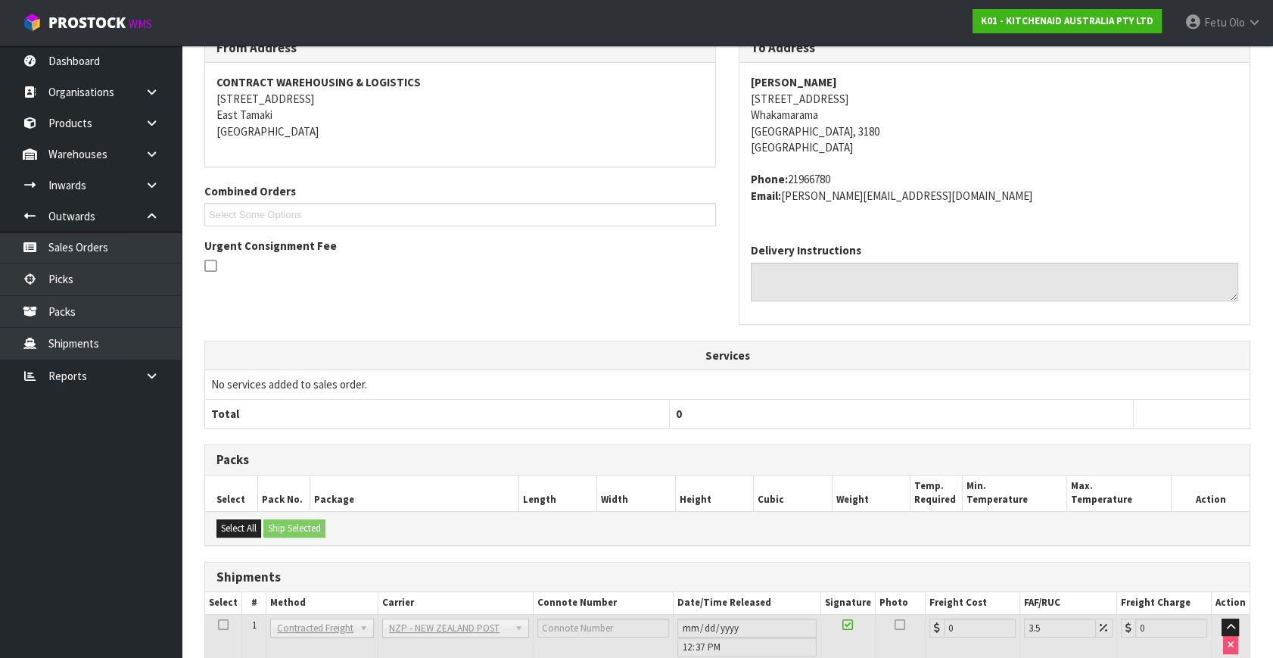
scroll to position [378, 0]
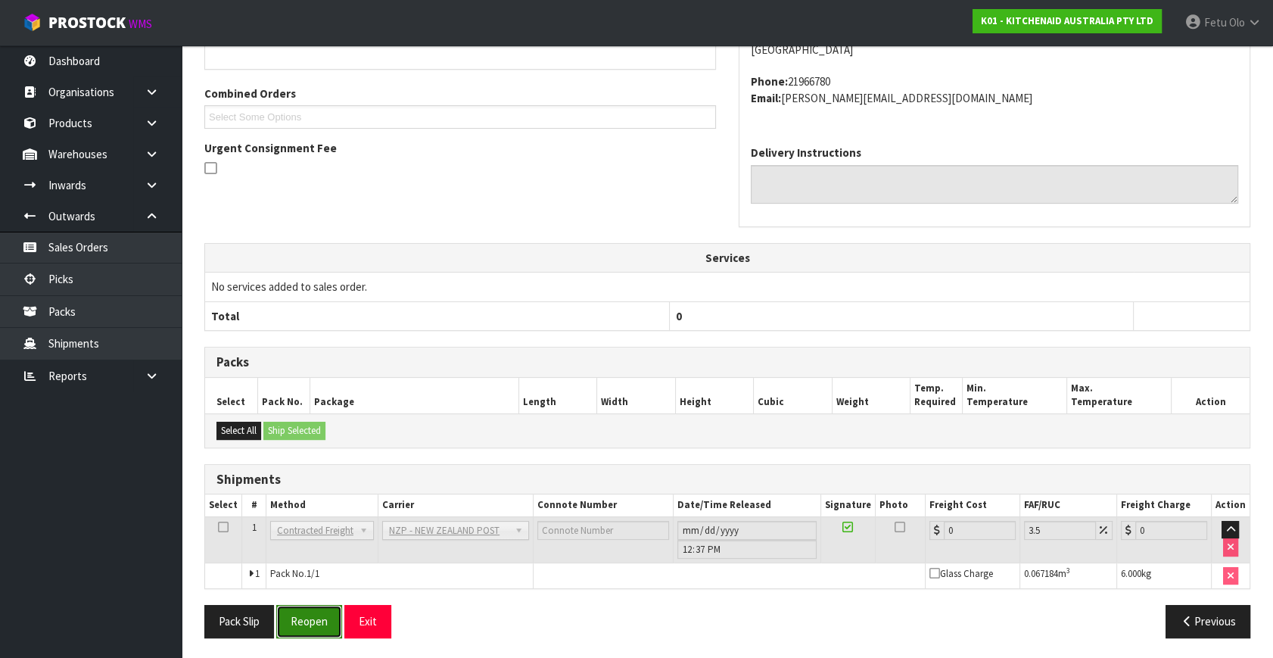
click at [319, 620] on button "Reopen" at bounding box center [309, 621] width 66 height 33
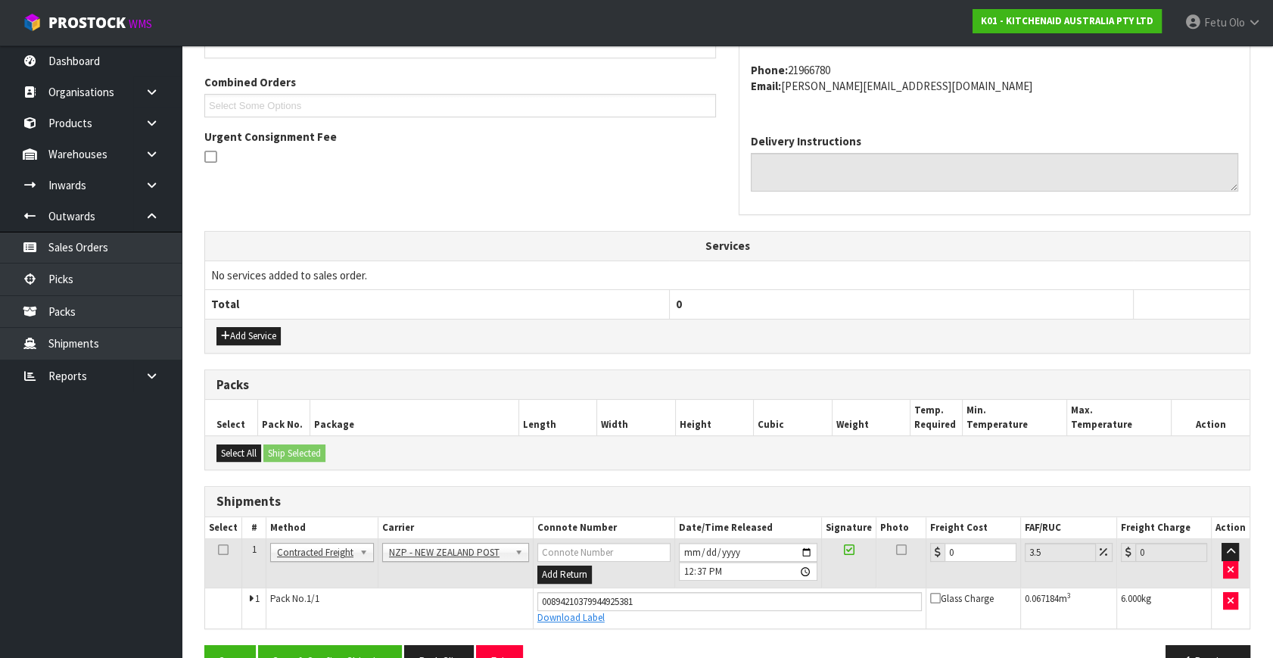
scroll to position [414, 0]
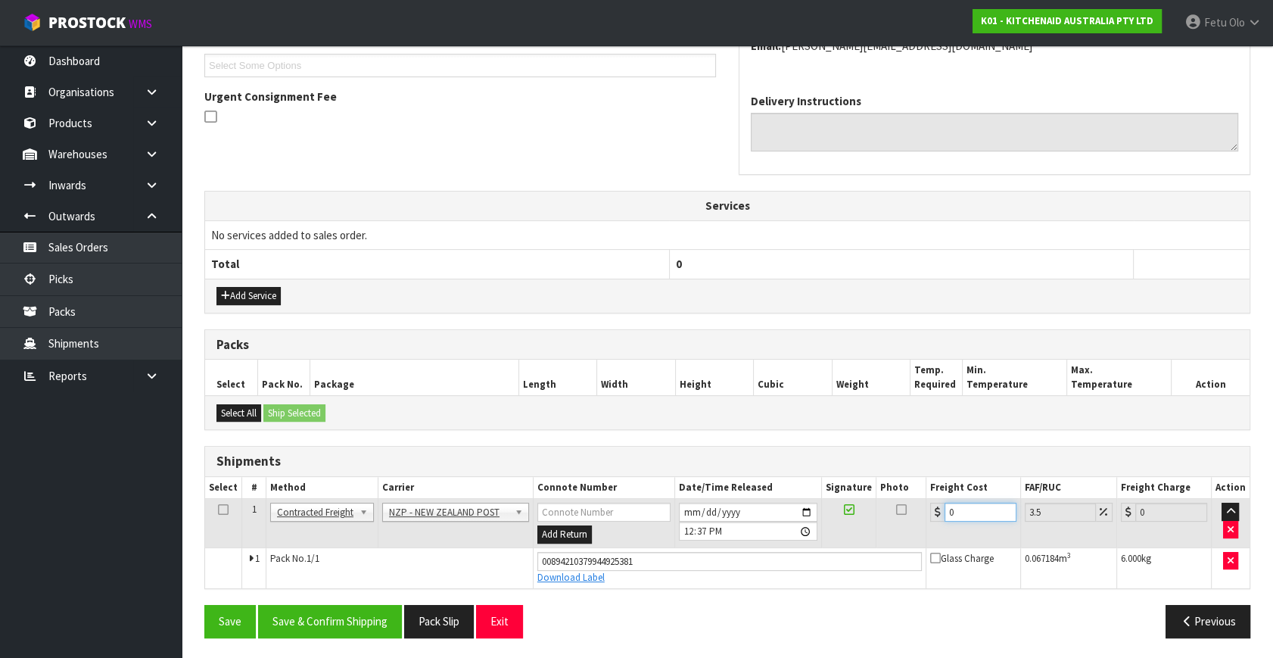
drag, startPoint x: 864, startPoint y: 540, endPoint x: 829, endPoint y: 546, distance: 36.1
click at [832, 548] on tbody "1 Client Local Pickup Customer Local Pickup Company Freight Contracted Freight …" at bounding box center [727, 543] width 1044 height 89
type input "1"
type input "1.03"
type input "11"
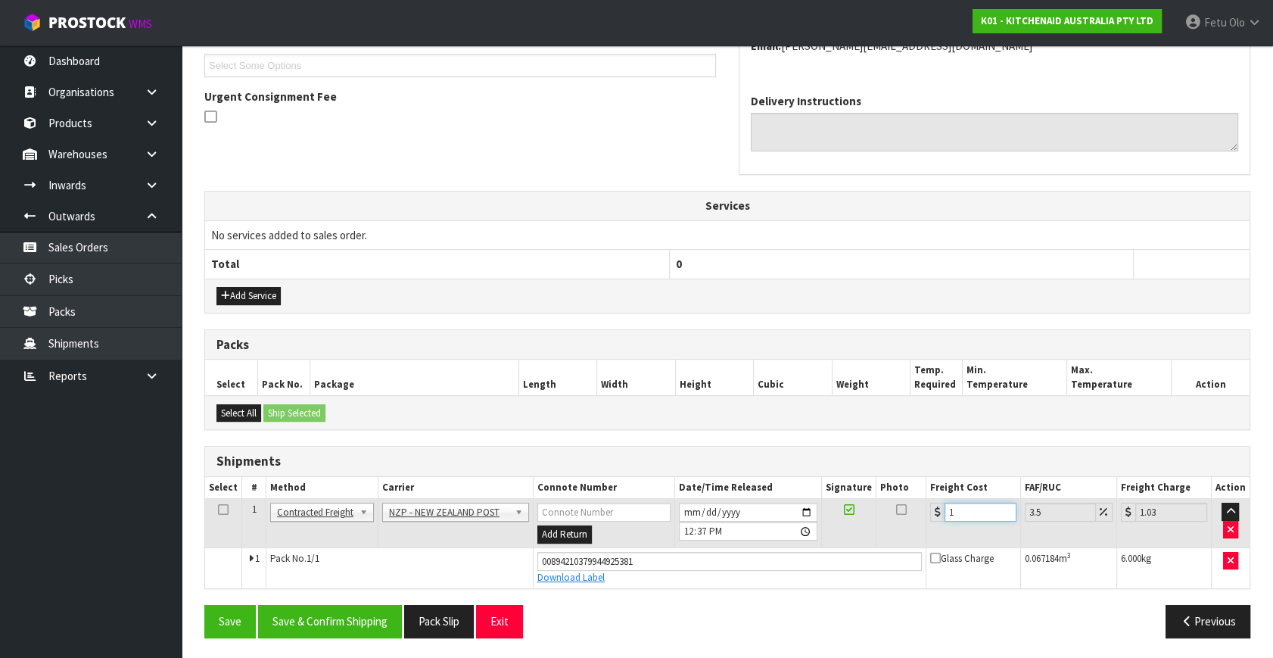
type input "11.38"
type input "11.9"
type input "12.32"
type input "11.90"
click at [347, 629] on button "Save & Confirm Shipping" at bounding box center [330, 621] width 144 height 33
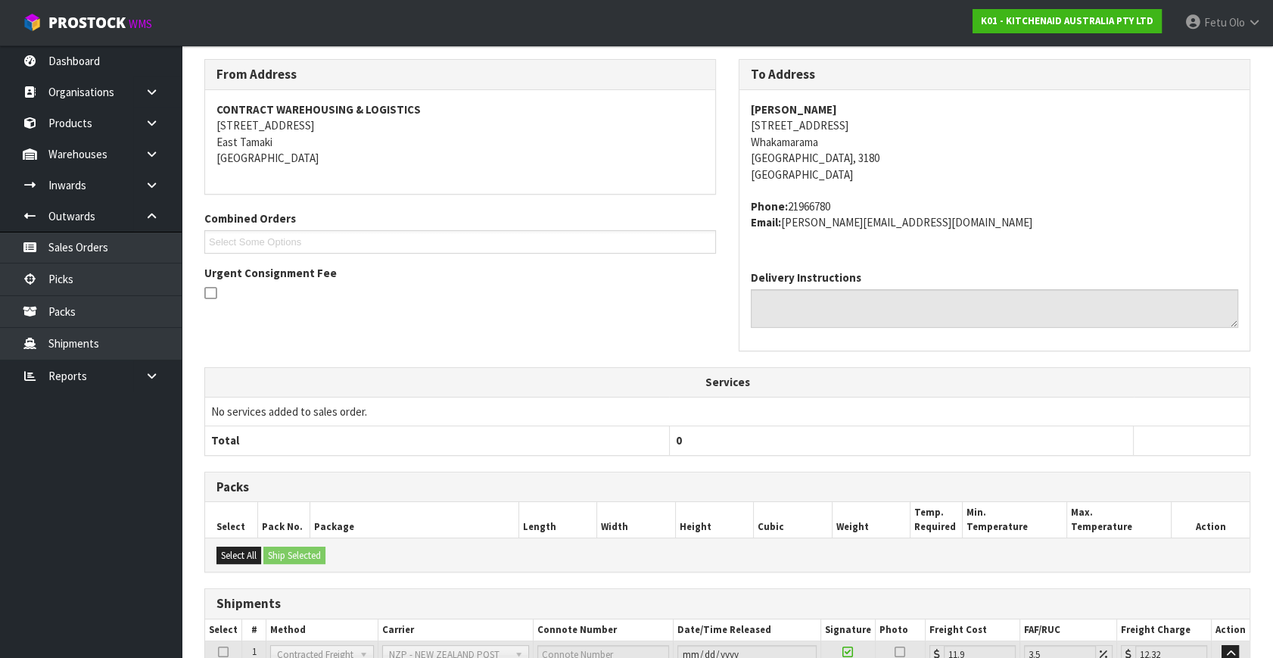
scroll to position [372, 0]
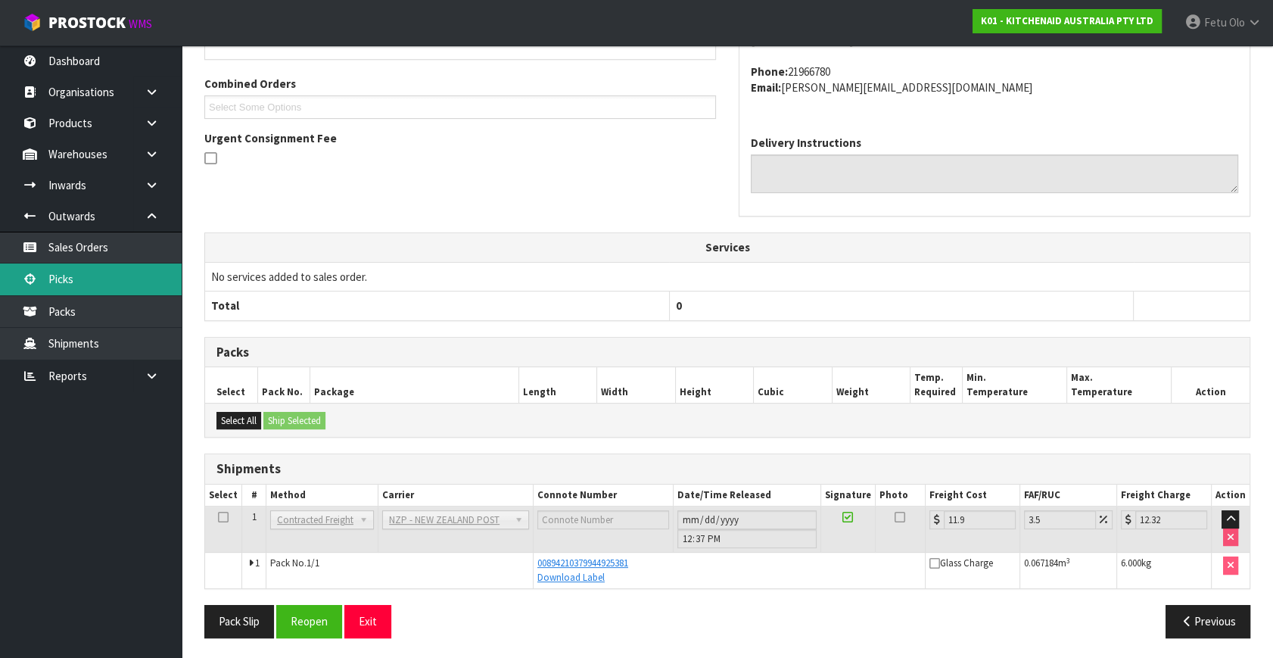
click at [92, 278] on link "Picks" at bounding box center [91, 278] width 182 height 31
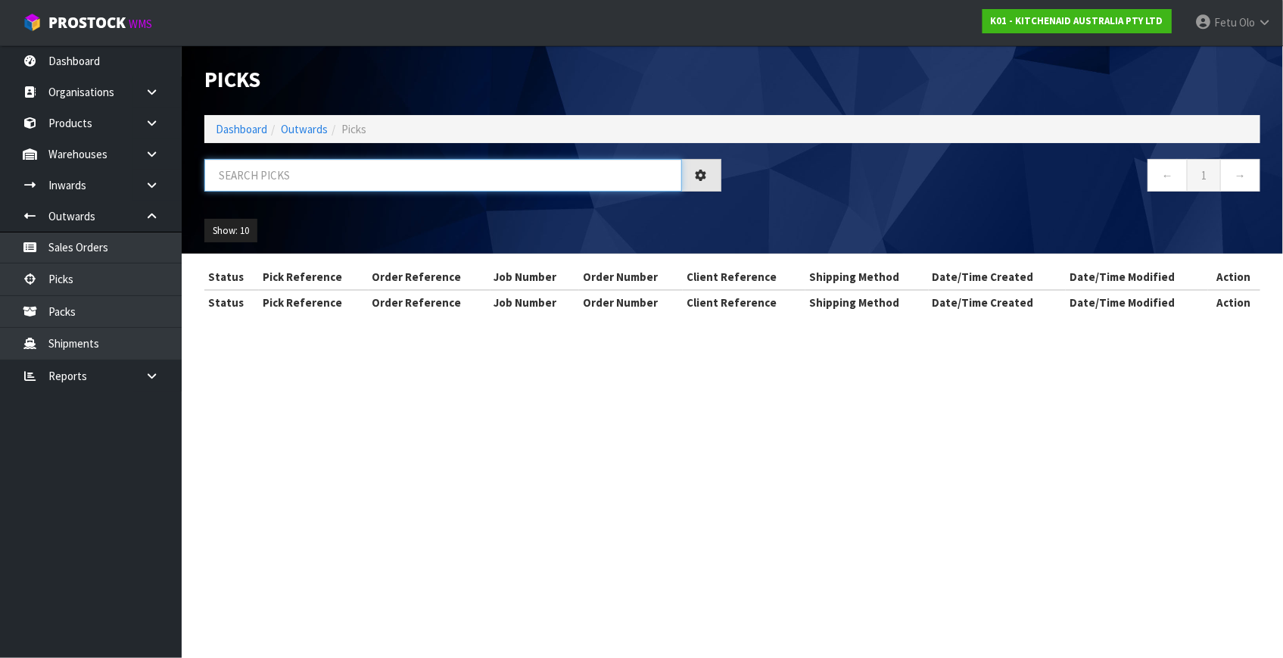
click at [391, 176] on input "text" at bounding box center [443, 175] width 478 height 33
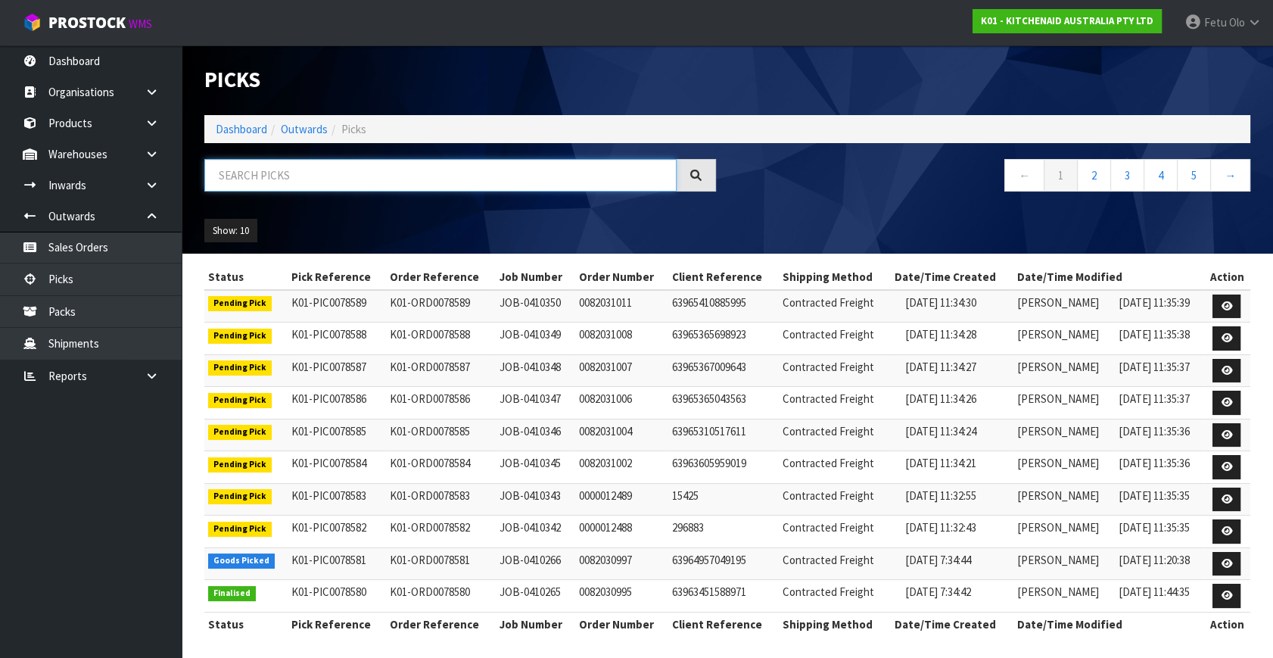
click at [391, 176] on input "text" at bounding box center [440, 175] width 472 height 33
click at [386, 177] on input "text" at bounding box center [440, 175] width 472 height 33
type input "78555"
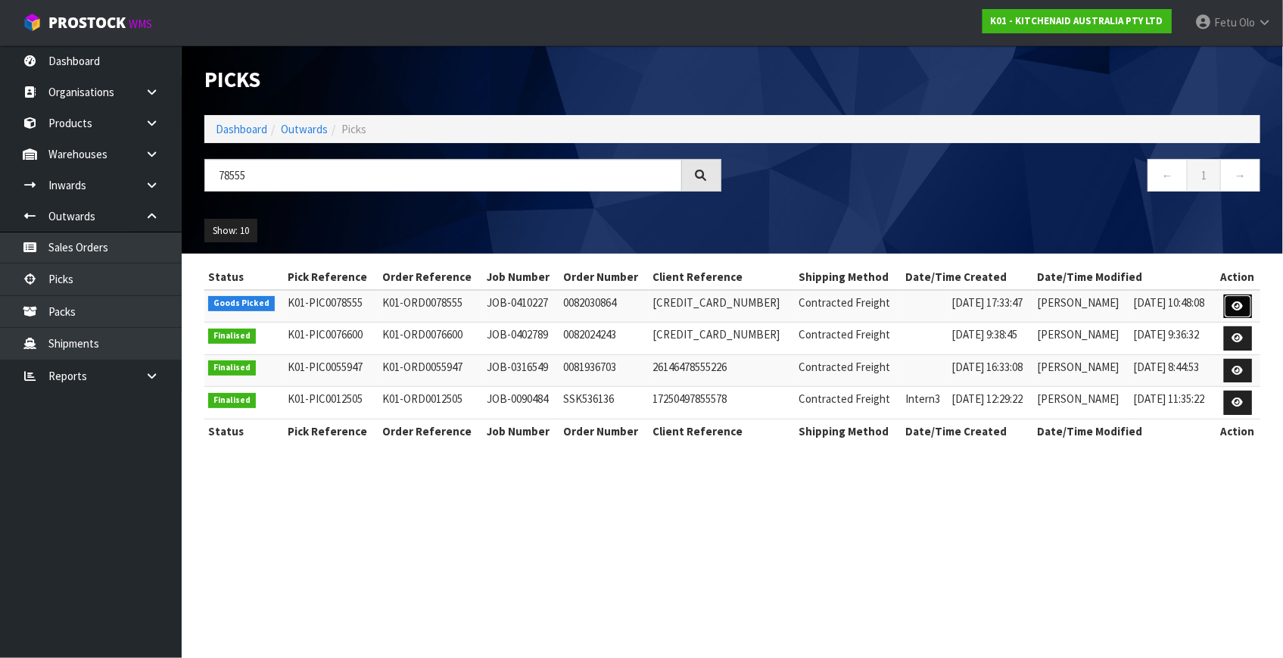
click at [1230, 306] on link at bounding box center [1238, 306] width 28 height 24
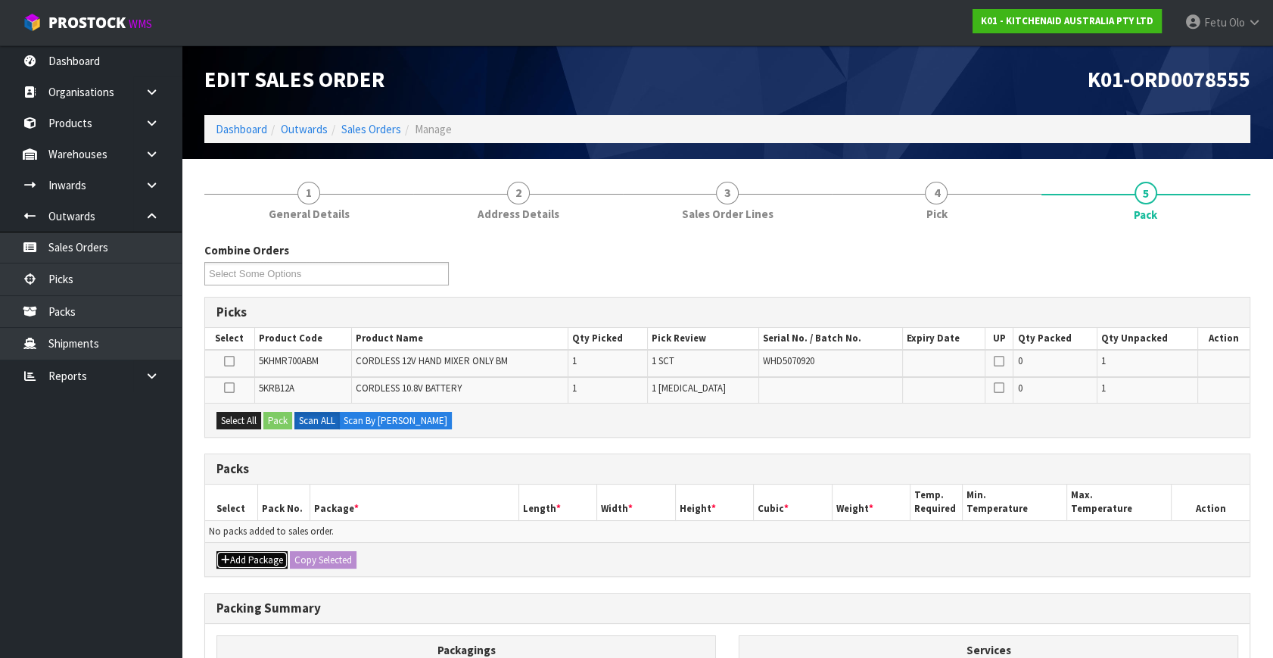
click at [249, 561] on button "Add Package" at bounding box center [251, 560] width 71 height 18
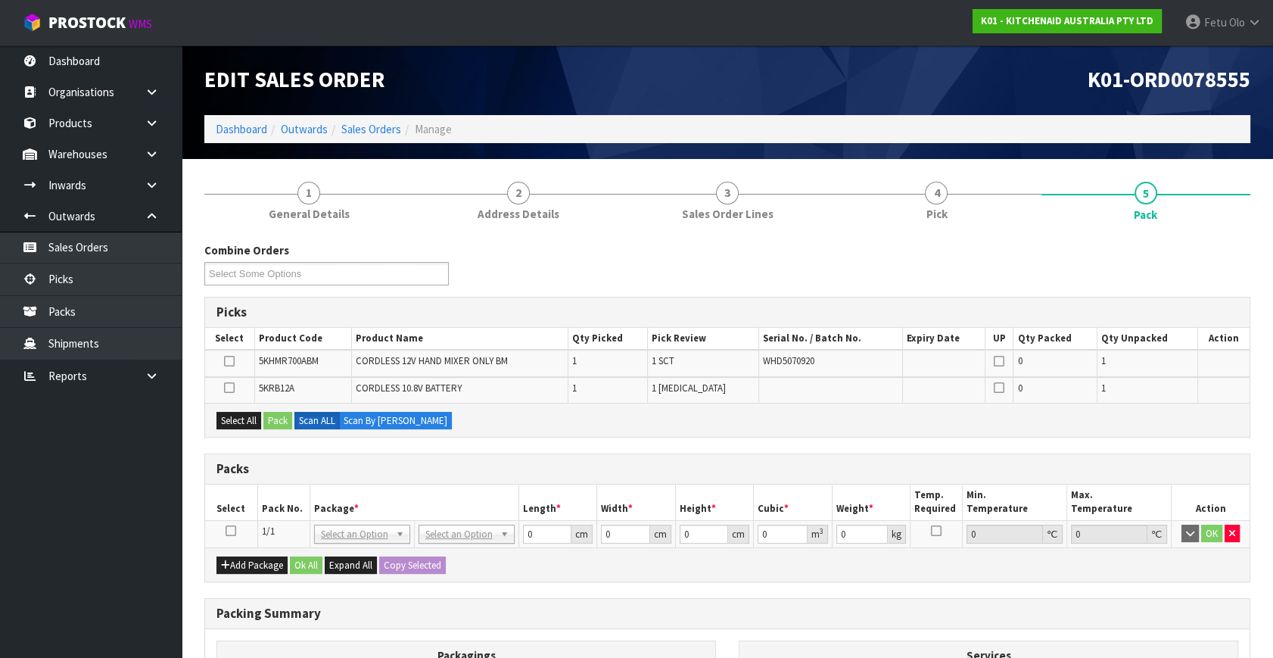
drag, startPoint x: 229, startPoint y: 528, endPoint x: 288, endPoint y: 506, distance: 63.0
click at [232, 531] on icon at bounding box center [231, 531] width 11 height 1
click at [292, 504] on th "Pack No." at bounding box center [283, 502] width 52 height 36
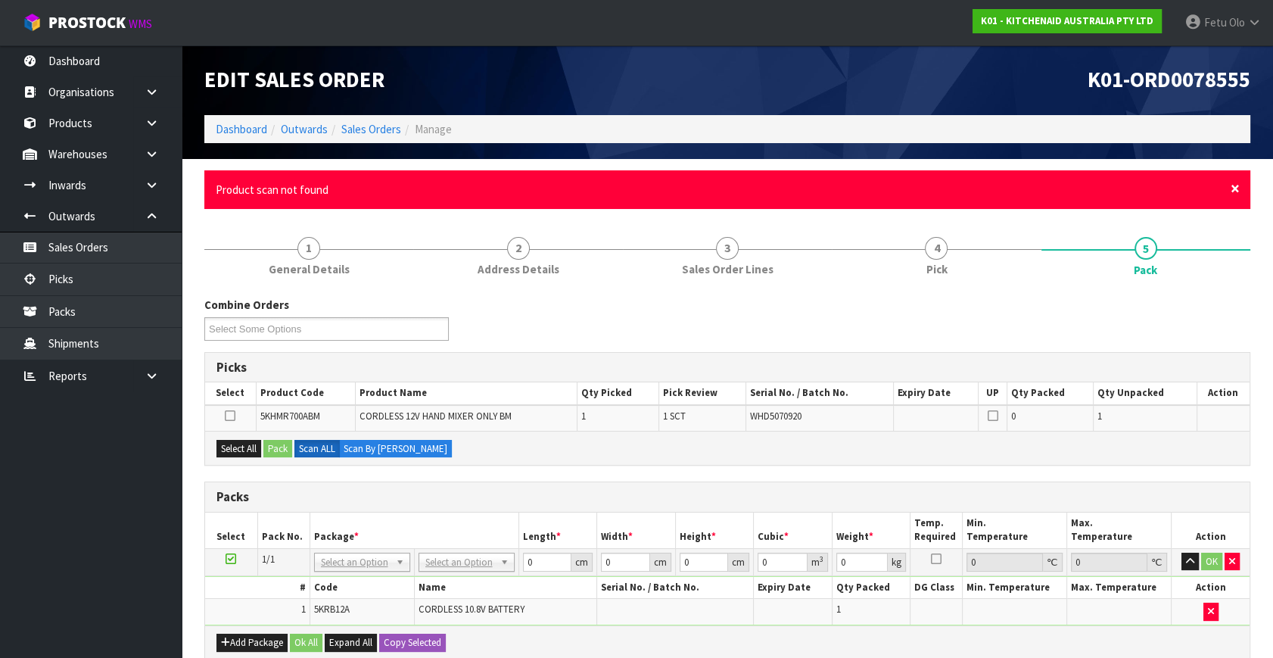
click at [1231, 190] on span "×" at bounding box center [1235, 188] width 9 height 21
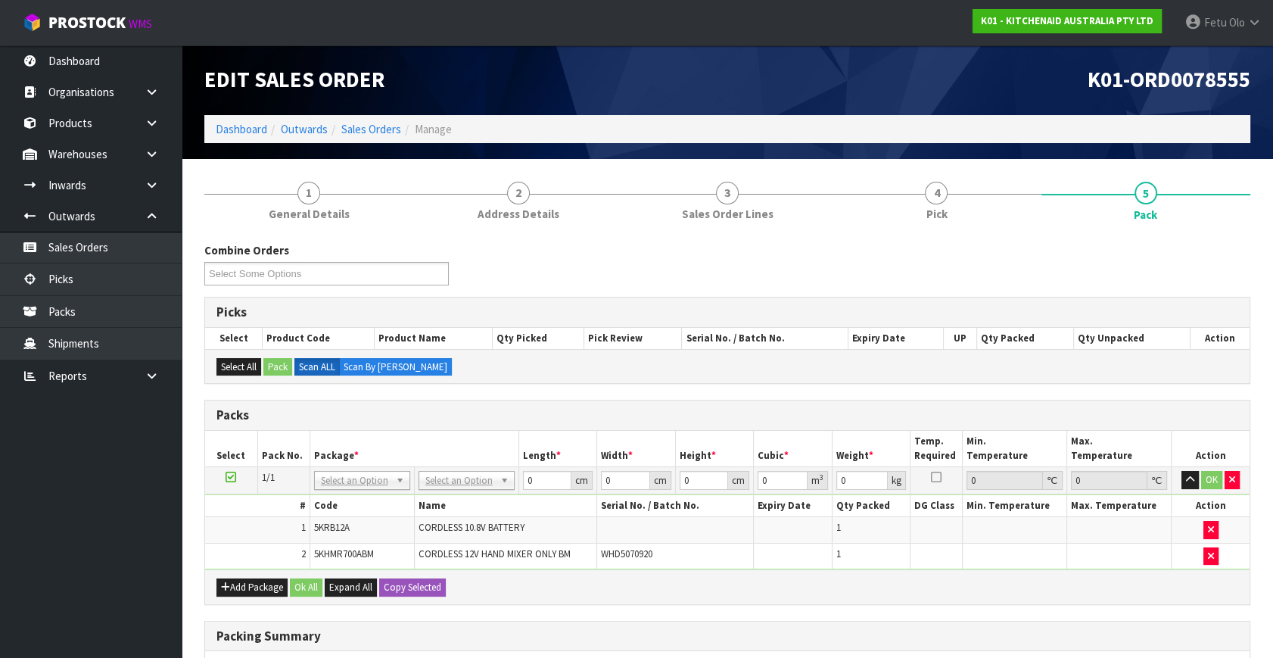
drag, startPoint x: 372, startPoint y: 485, endPoint x: 368, endPoint y: 495, distance: 10.8
click at [365, 499] on input "text" at bounding box center [361, 499] width 89 height 19
type input "011"
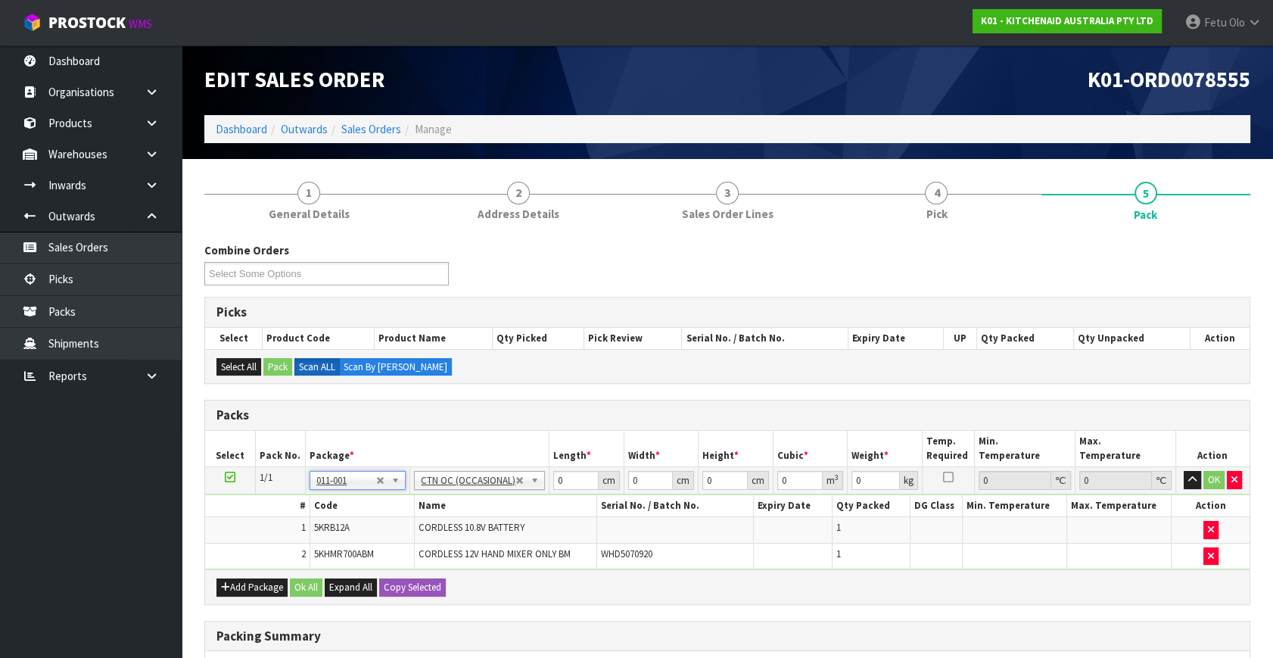
type input "1.6"
drag, startPoint x: 359, startPoint y: 483, endPoint x: 339, endPoint y: 502, distance: 27.3
click at [339, 499] on input "text" at bounding box center [358, 499] width 89 height 19
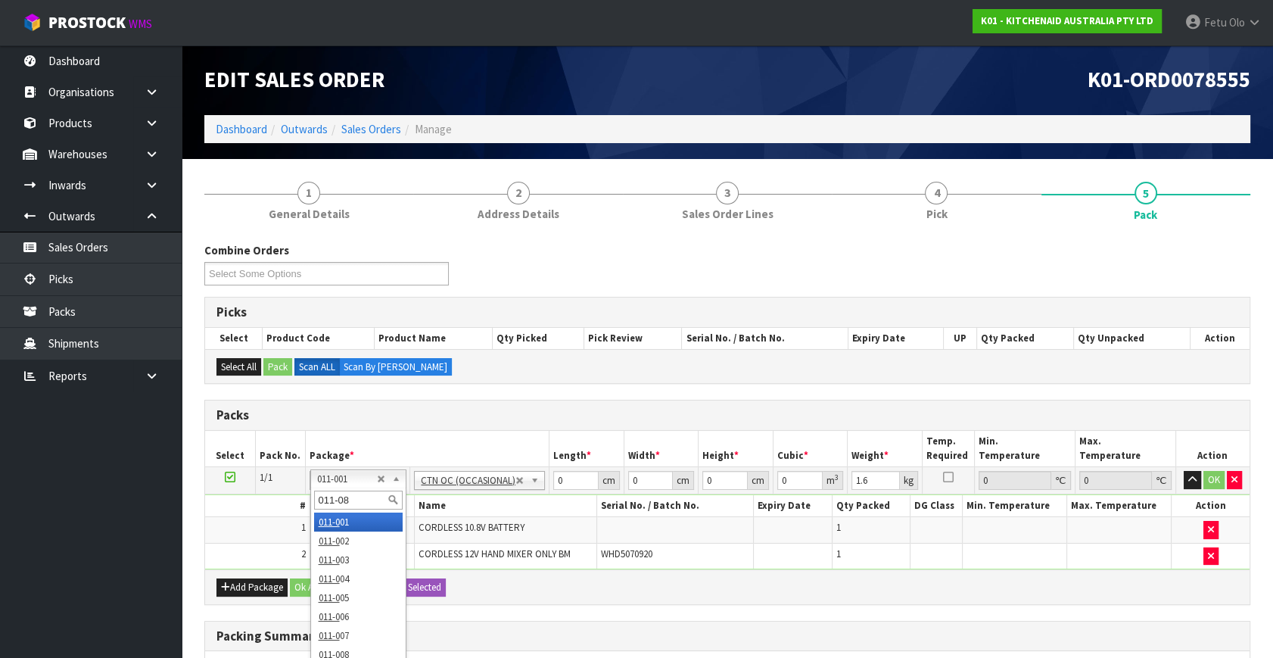
type input "011-084"
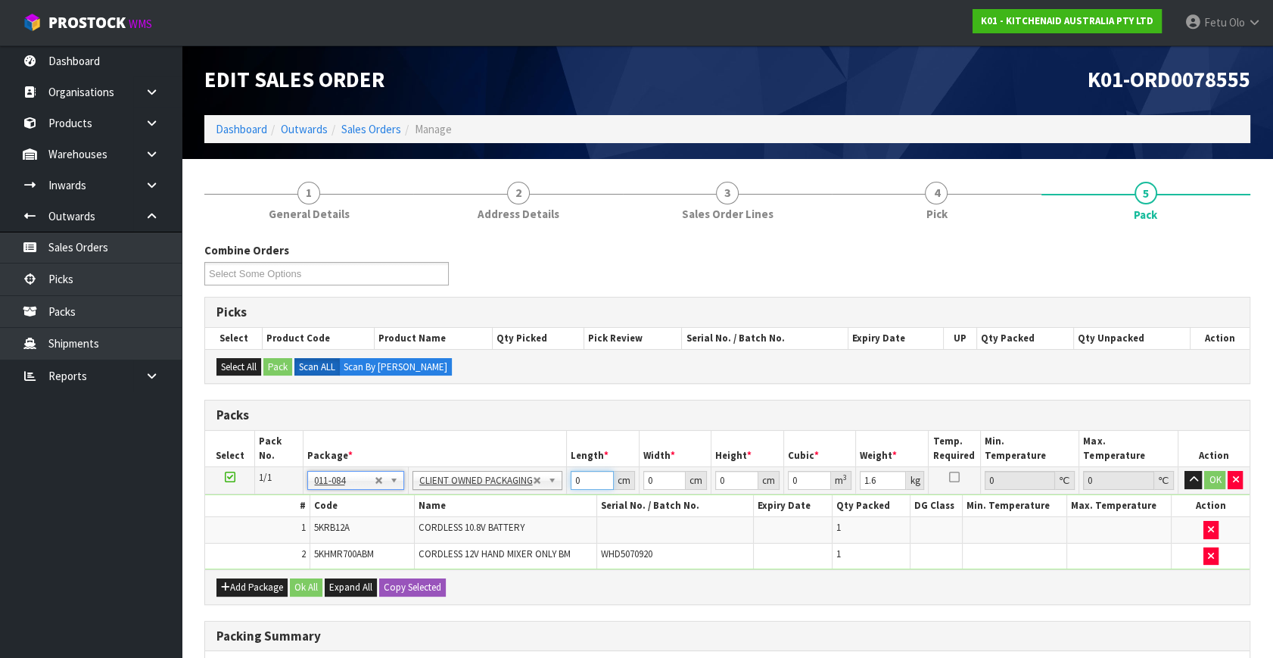
drag, startPoint x: 578, startPoint y: 482, endPoint x: 474, endPoint y: 500, distance: 106.0
click at [477, 503] on tbody "1/1 NONE 007-001 007-002 007-004 007-009 007-013 007-014 007-015 007-017 007-01…" at bounding box center [727, 518] width 1044 height 103
type input "30"
type input "26"
type input "2"
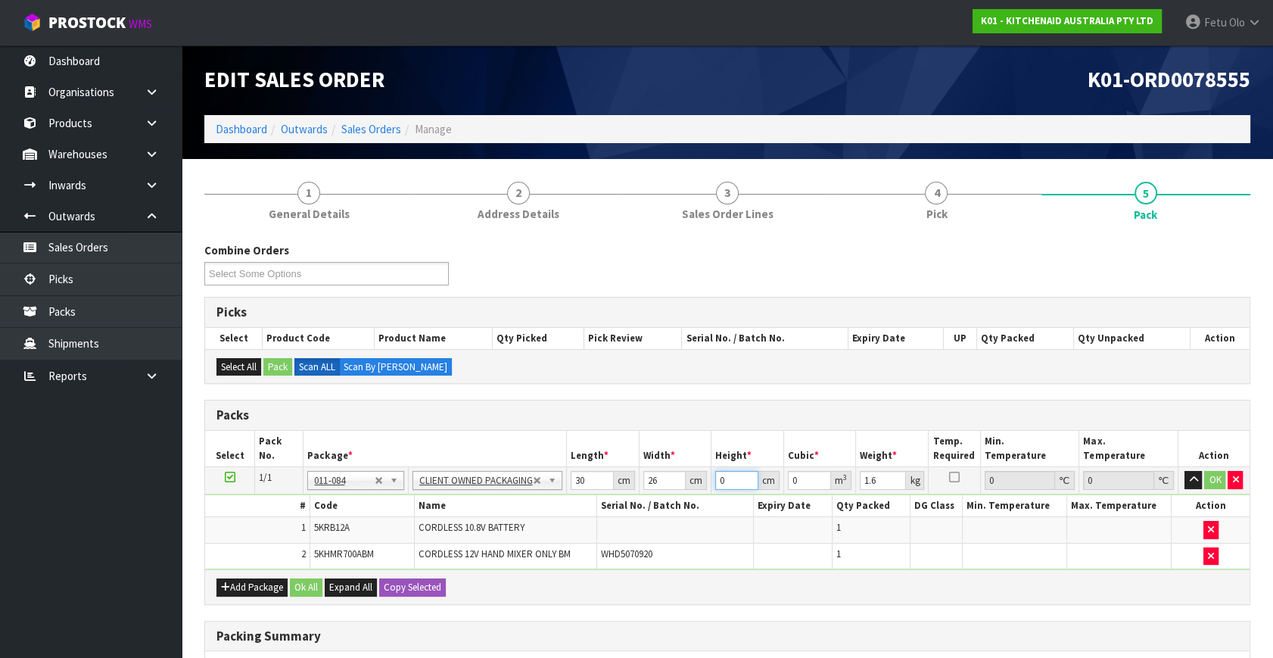
type input "0.00156"
type input "22"
type input "0.01716"
type input "22"
type input "2"
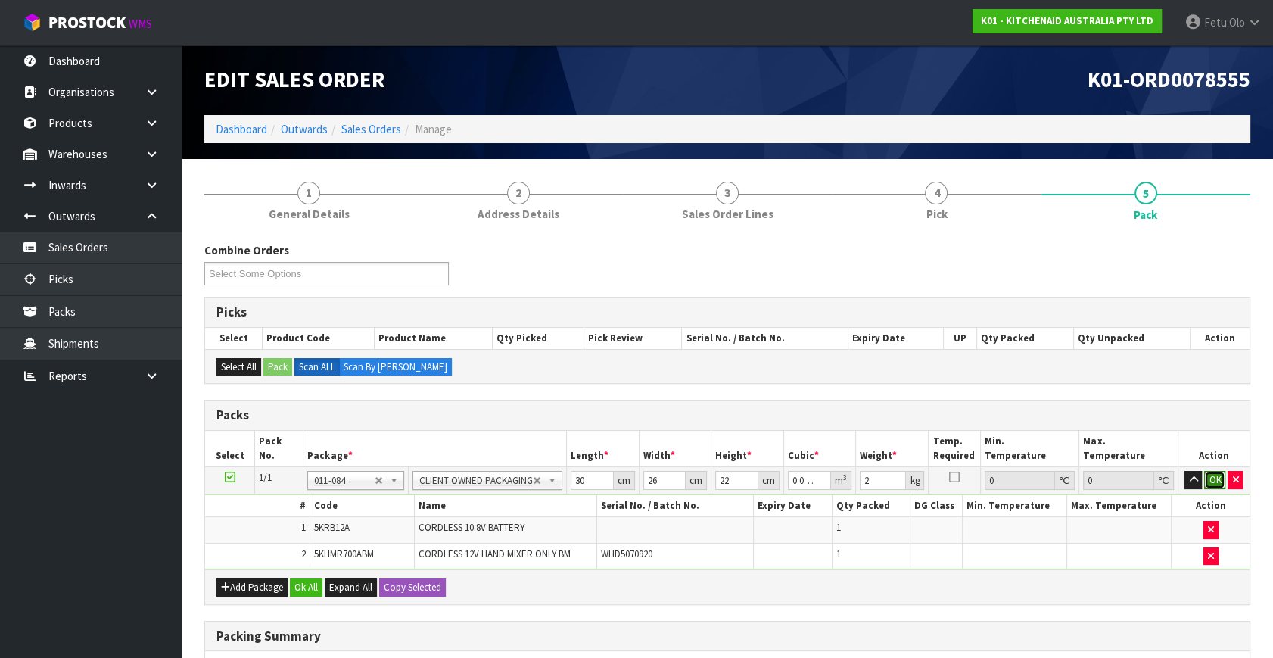
click at [1206, 475] on button "OK" at bounding box center [1214, 480] width 21 height 18
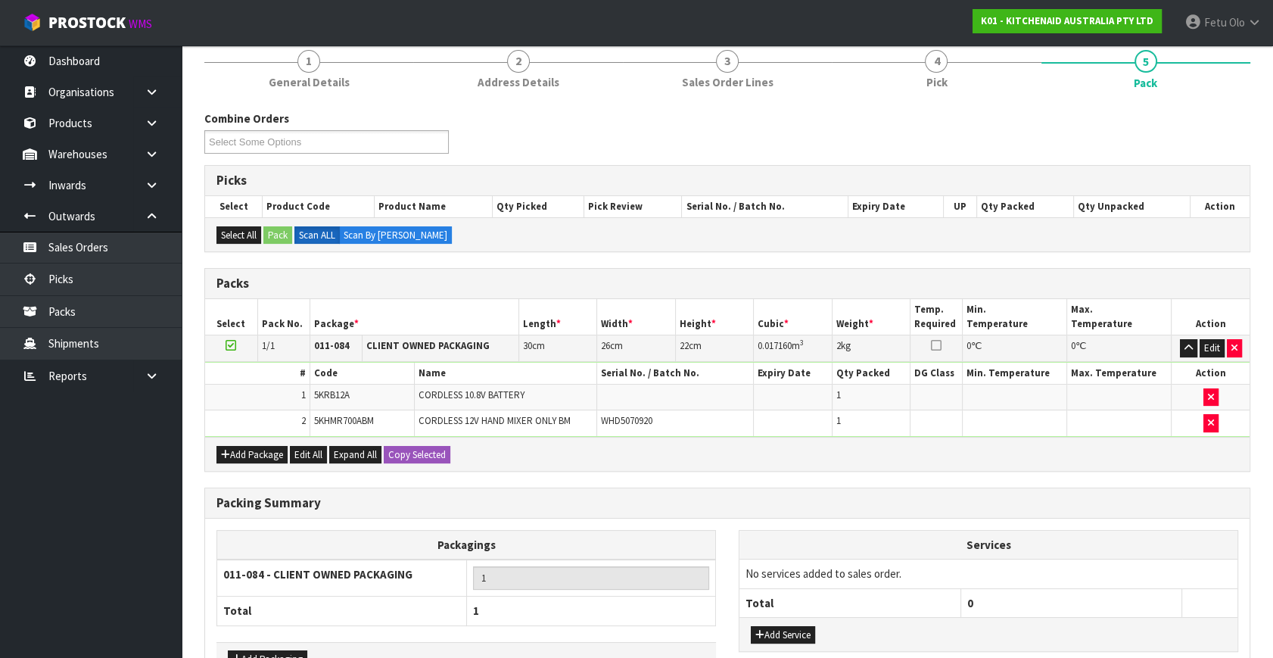
scroll to position [229, 0]
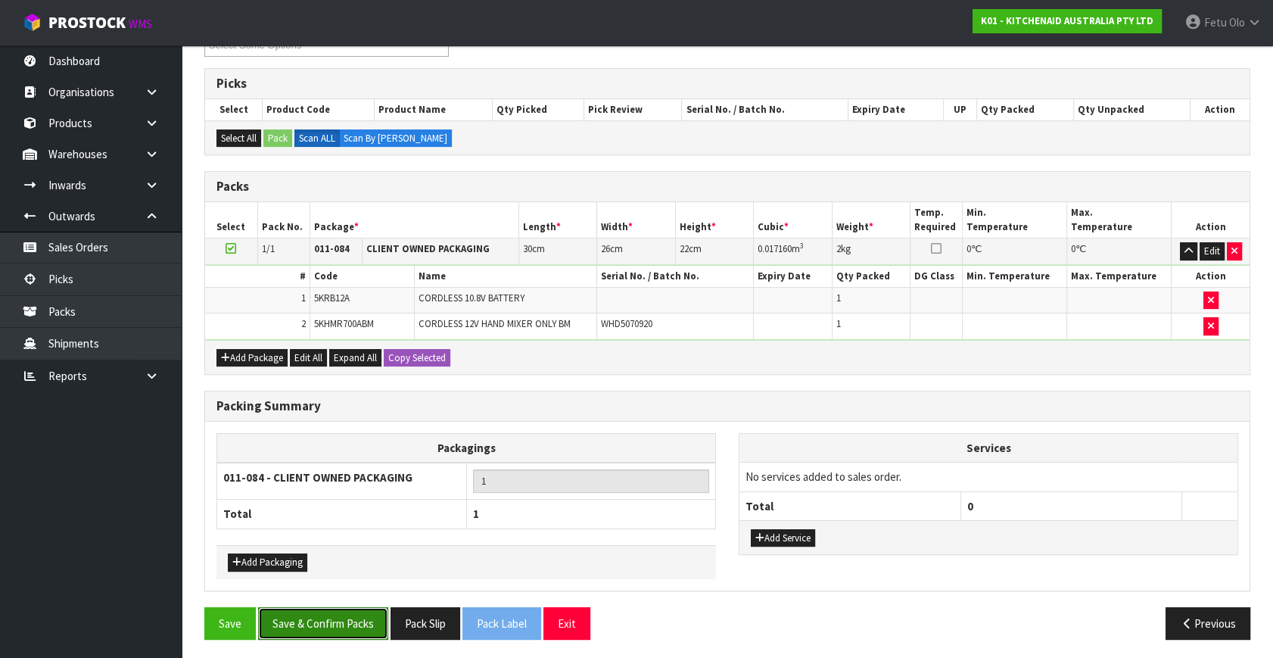
click at [344, 608] on button "Save & Confirm Packs" at bounding box center [323, 623] width 130 height 33
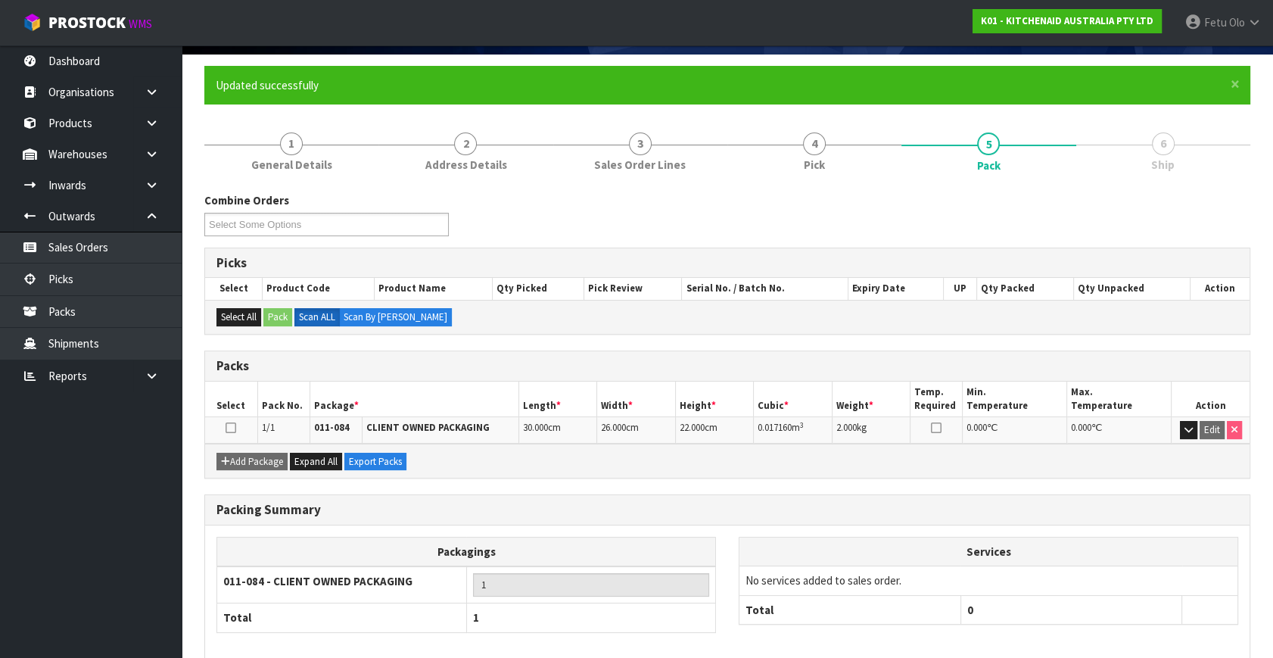
scroll to position [175, 0]
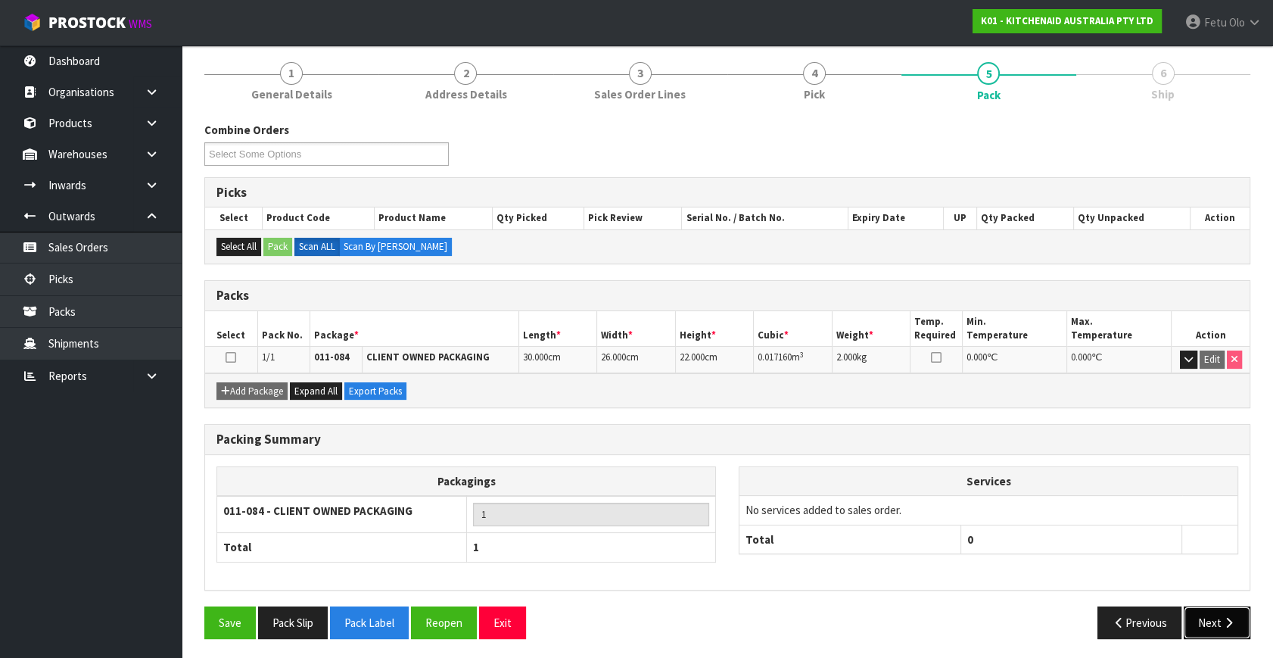
click at [1203, 606] on button "Next" at bounding box center [1217, 622] width 67 height 33
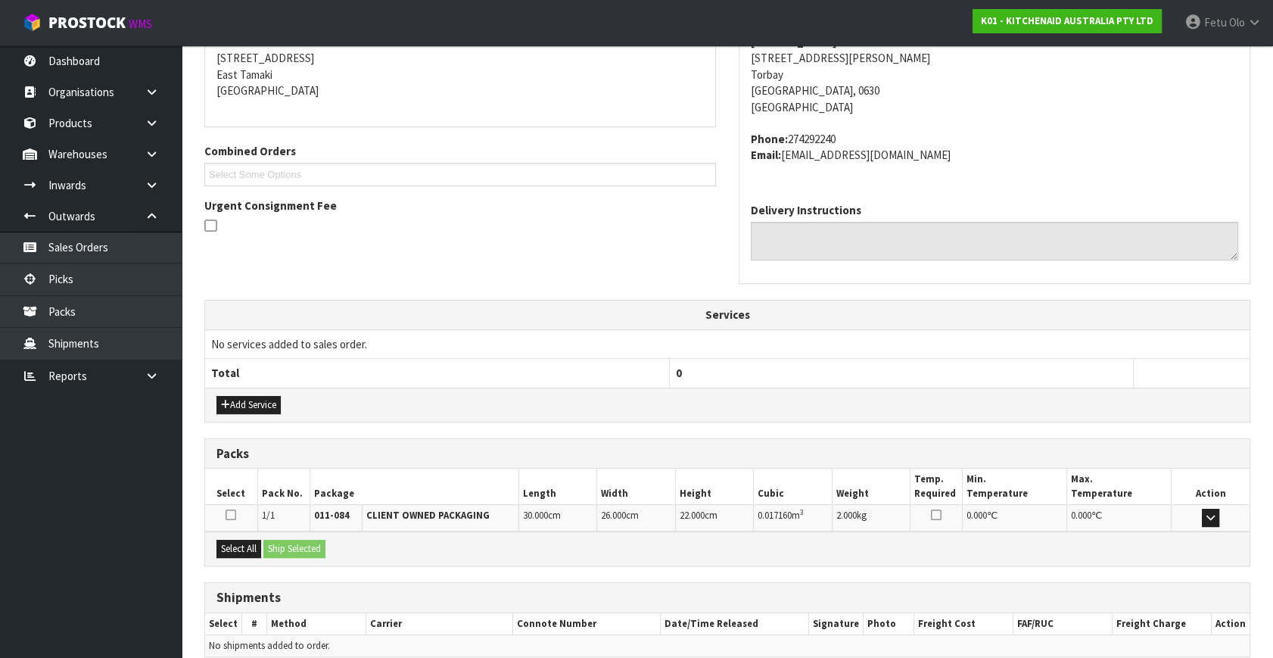
scroll to position [372, 0]
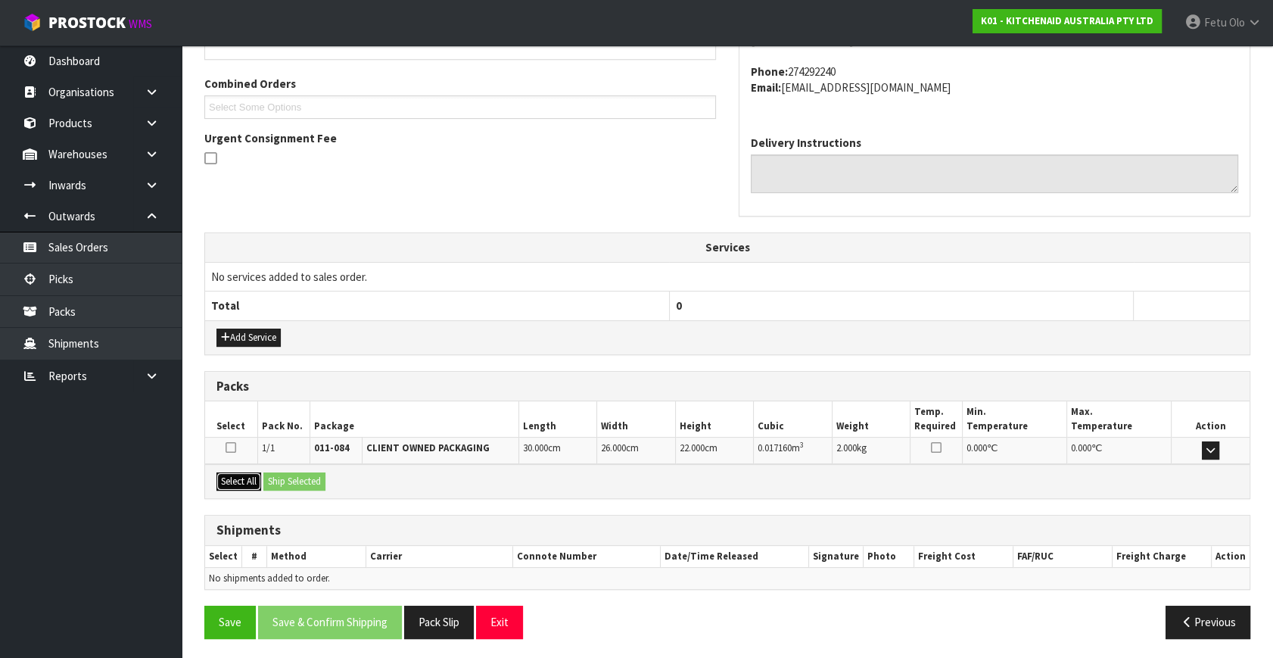
click at [249, 474] on button "Select All" at bounding box center [238, 481] width 45 height 18
drag, startPoint x: 307, startPoint y: 480, endPoint x: 424, endPoint y: 528, distance: 126.2
click at [313, 478] on button "Ship Selected" at bounding box center [294, 481] width 62 height 18
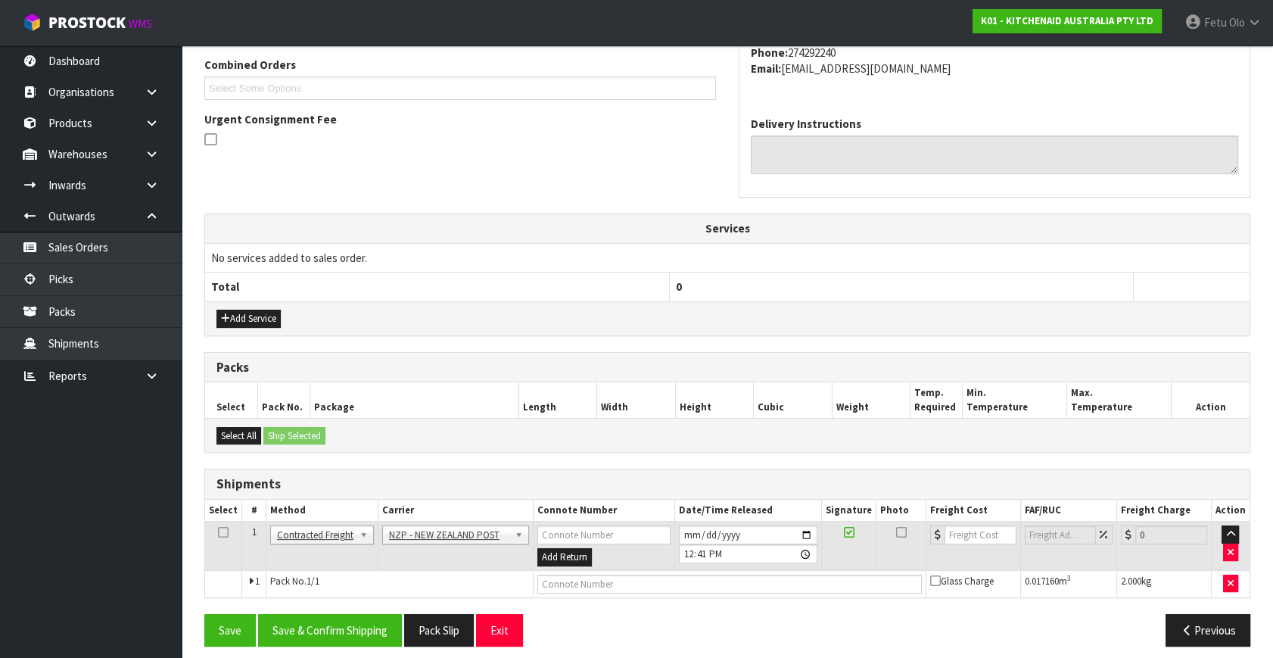
scroll to position [400, 0]
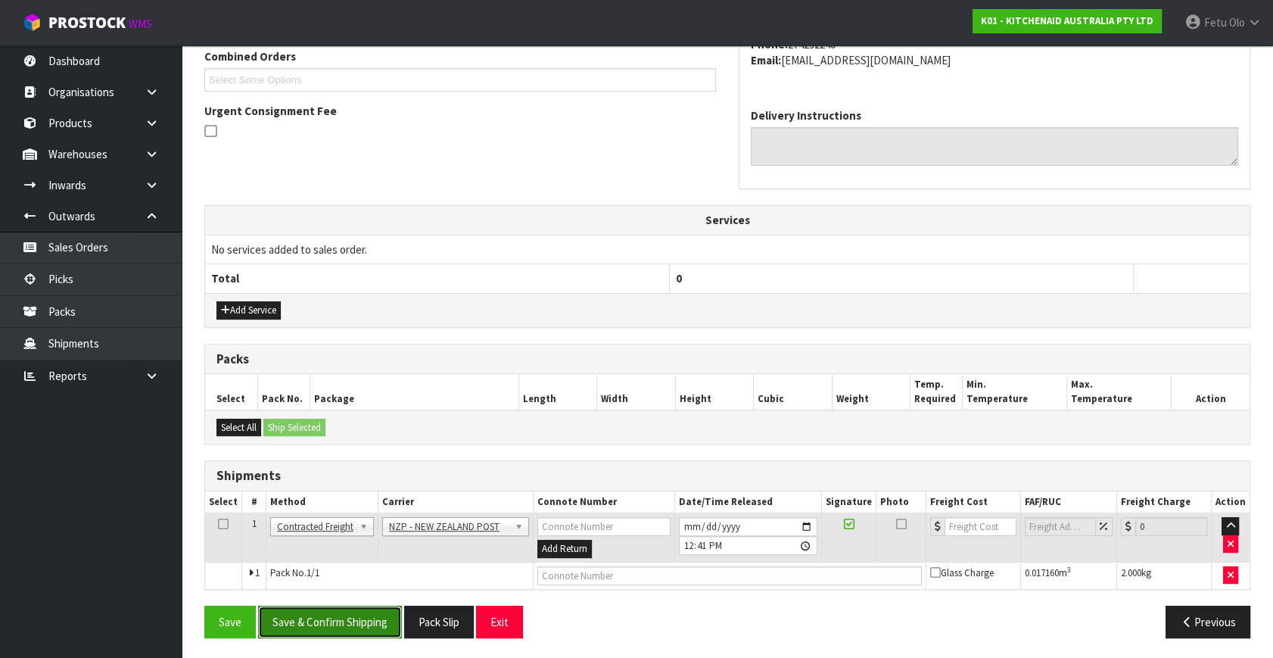
click at [355, 611] on button "Save & Confirm Shipping" at bounding box center [330, 621] width 144 height 33
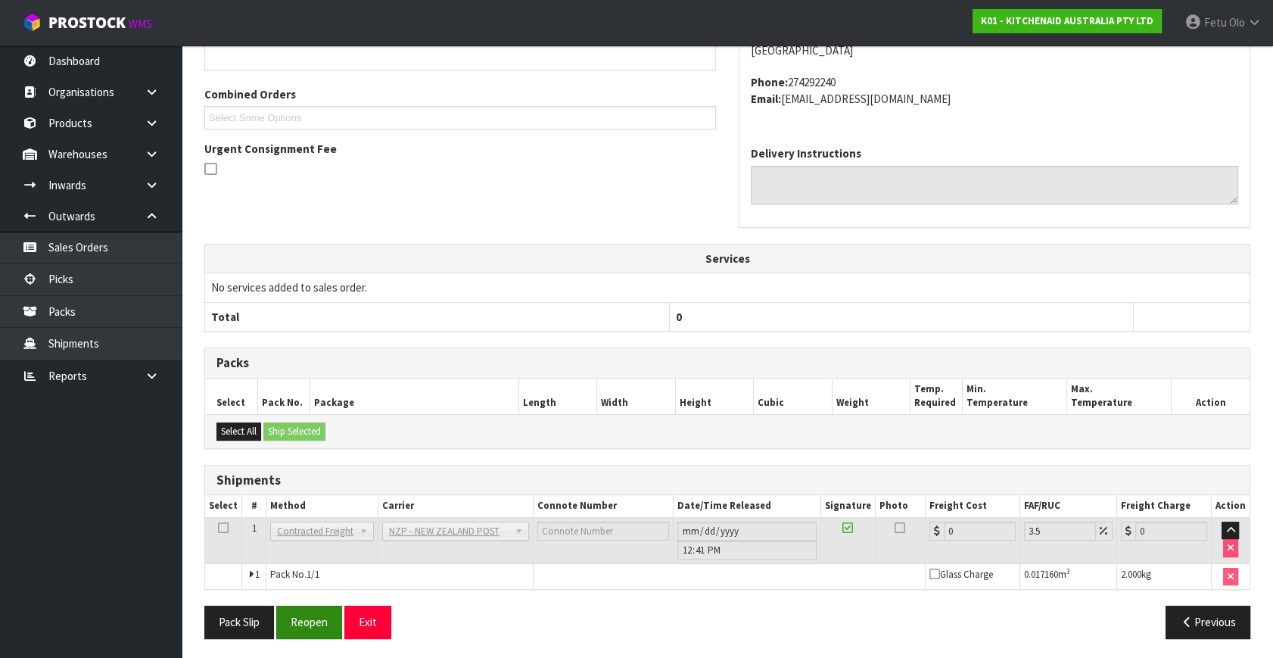
scroll to position [378, 0]
click at [283, 618] on button "Reopen" at bounding box center [309, 621] width 66 height 33
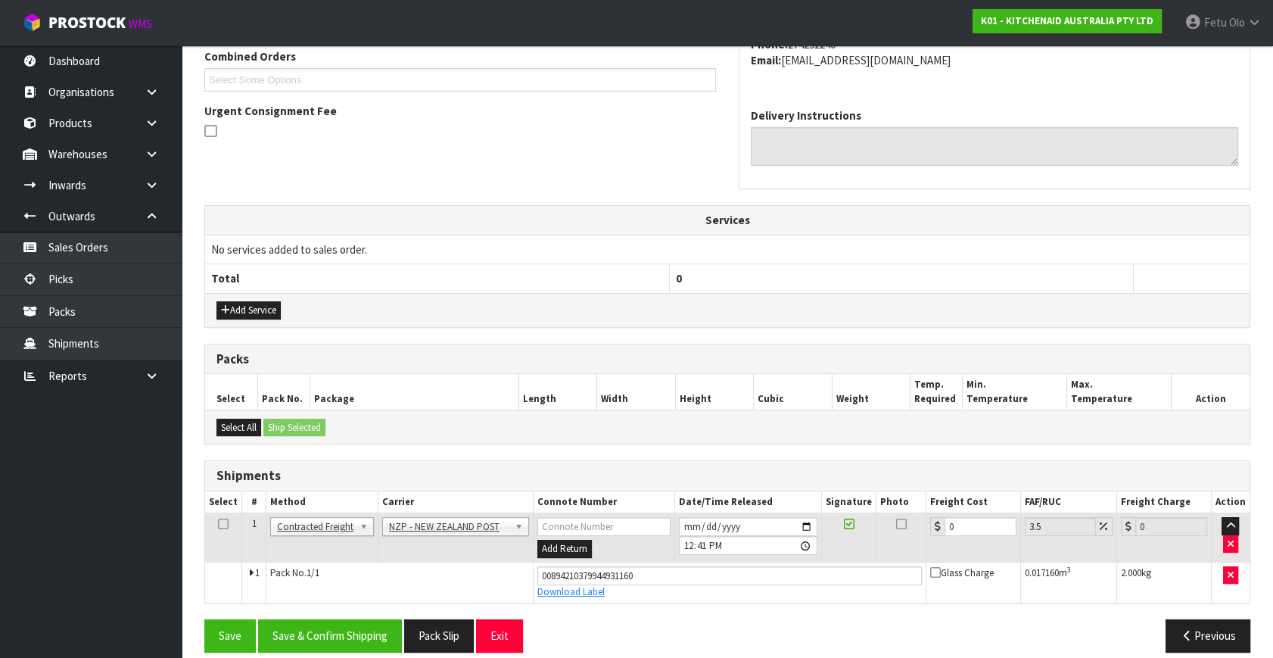
scroll to position [414, 0]
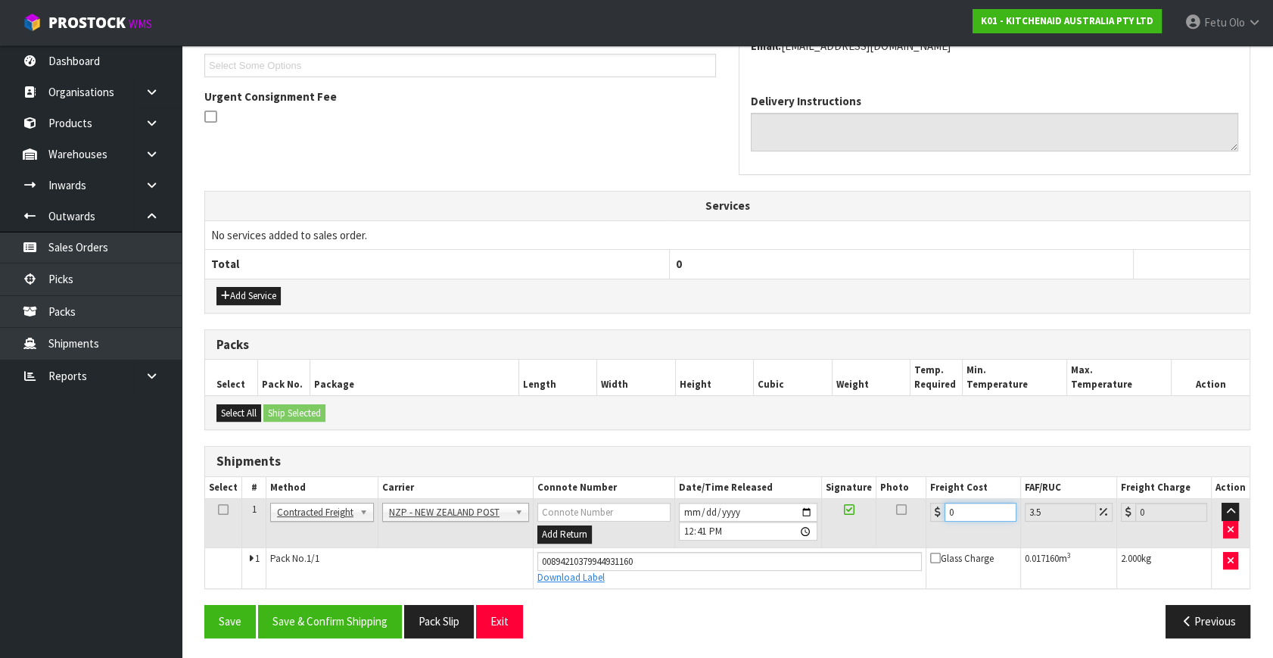
drag, startPoint x: 963, startPoint y: 512, endPoint x: 683, endPoint y: 560, distance: 284.2
click at [683, 560] on tbody "1 Client Local Pickup Customer Local Pickup Company Freight Contracted Freight …" at bounding box center [727, 543] width 1044 height 89
type input "4"
type input "4.14"
type input "4.3"
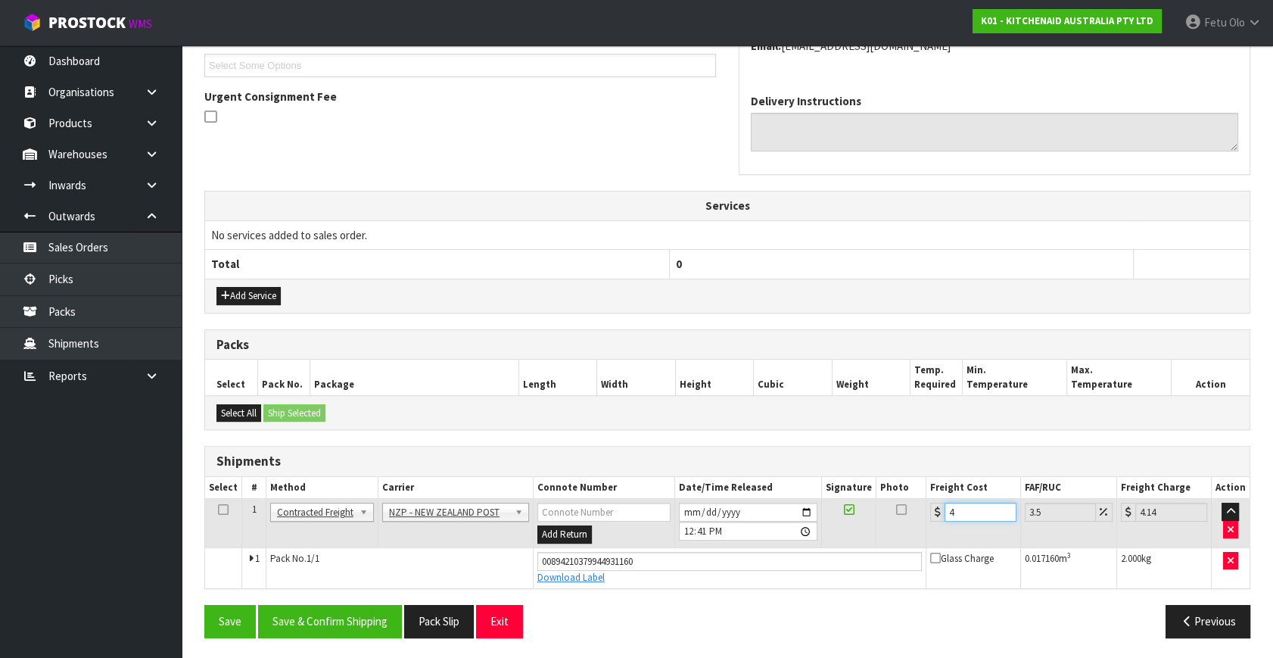
type input "4.45"
type input "4.33"
type input "4.48"
type input "4.33"
click at [331, 616] on button "Save & Confirm Shipping" at bounding box center [330, 621] width 144 height 33
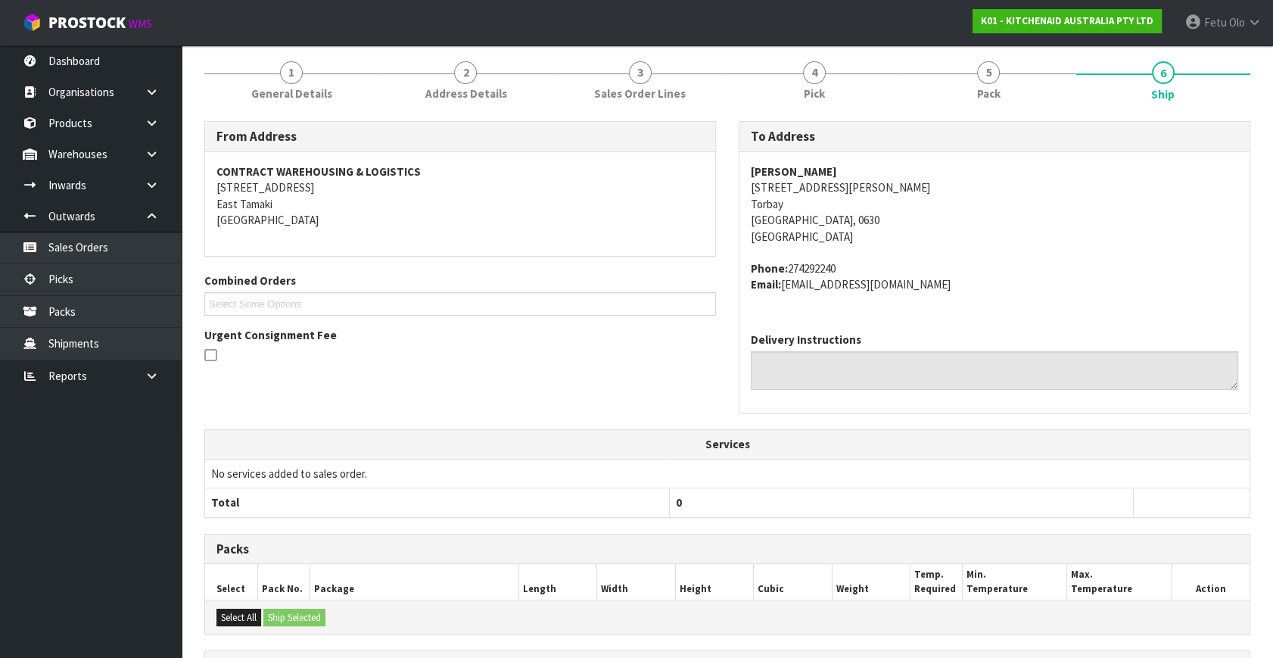
scroll to position [372, 0]
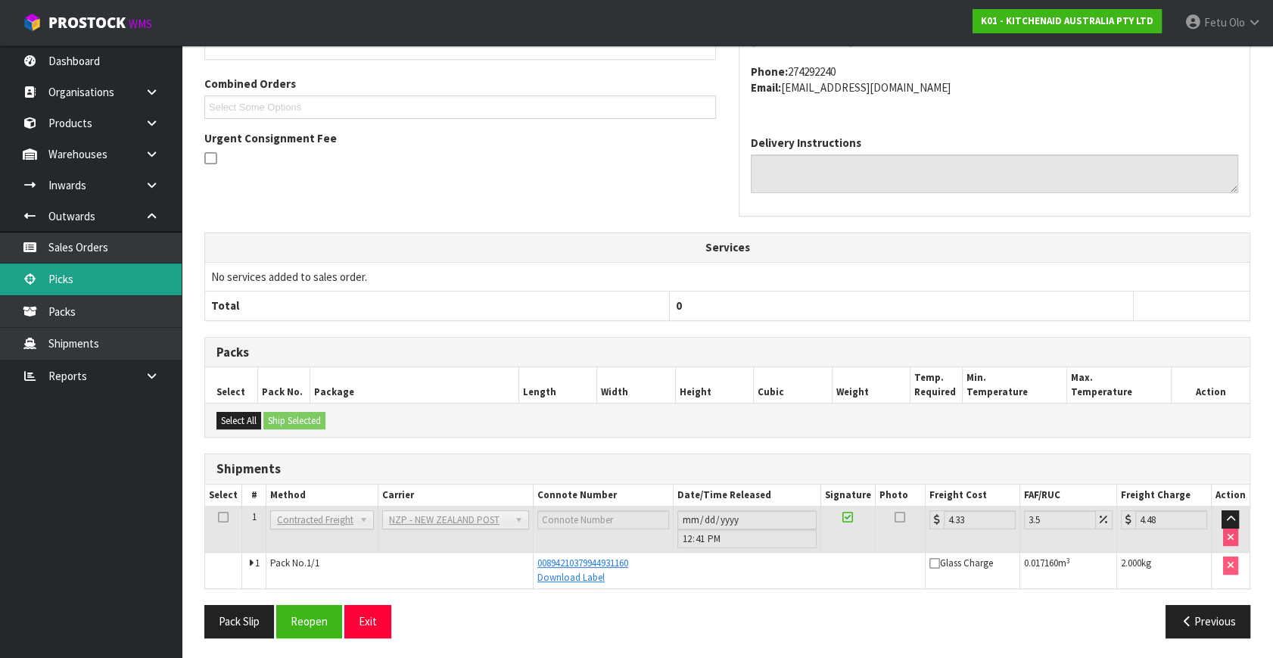
click at [42, 266] on link "Picks" at bounding box center [91, 278] width 182 height 31
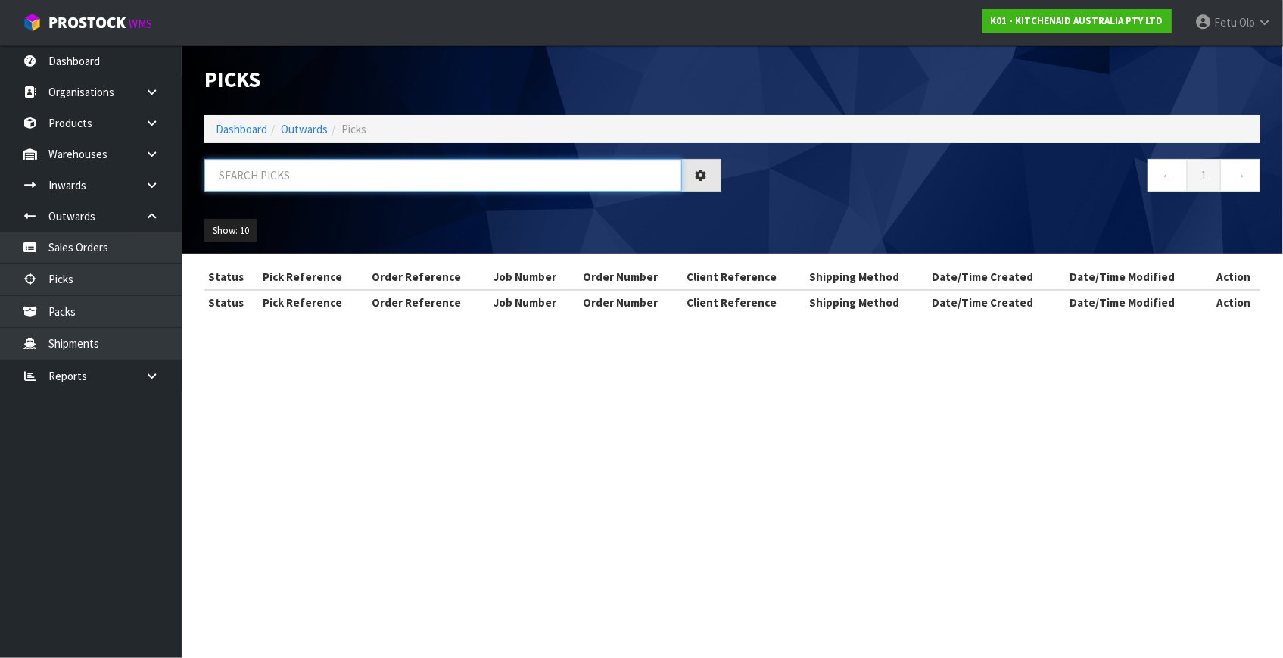
click at [282, 180] on input "text" at bounding box center [443, 175] width 478 height 33
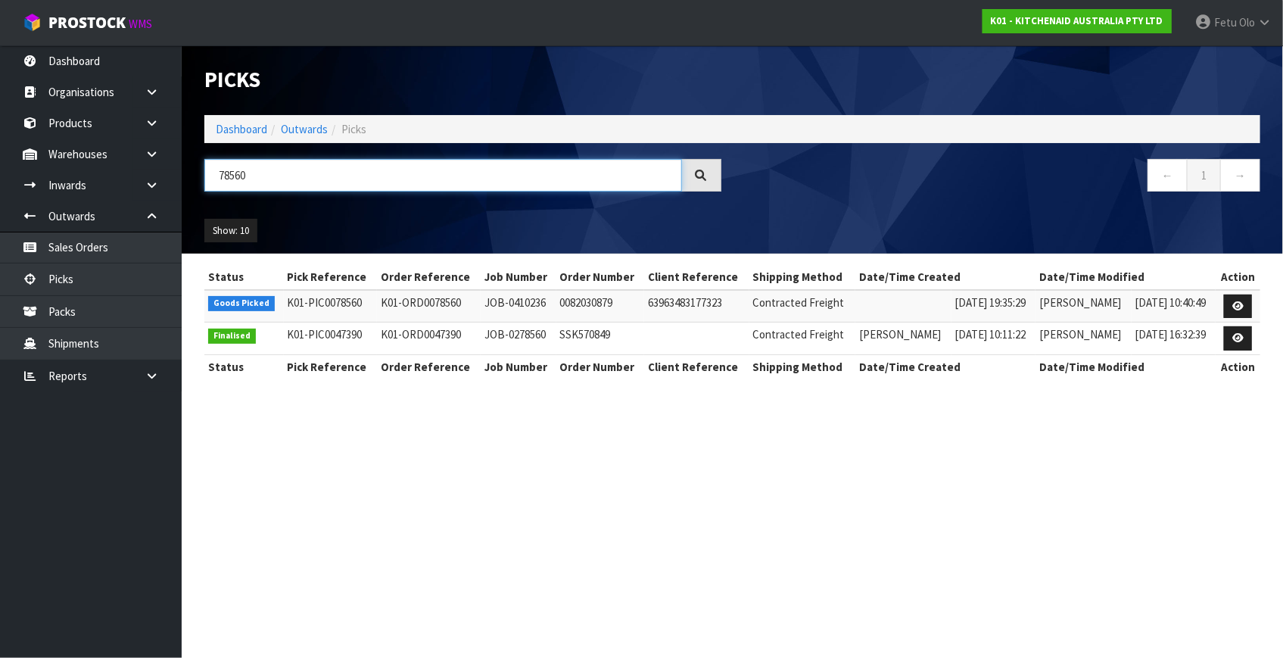
type input "78560"
click at [1221, 306] on td at bounding box center [1237, 306] width 45 height 33
click at [1231, 294] on link at bounding box center [1238, 306] width 28 height 24
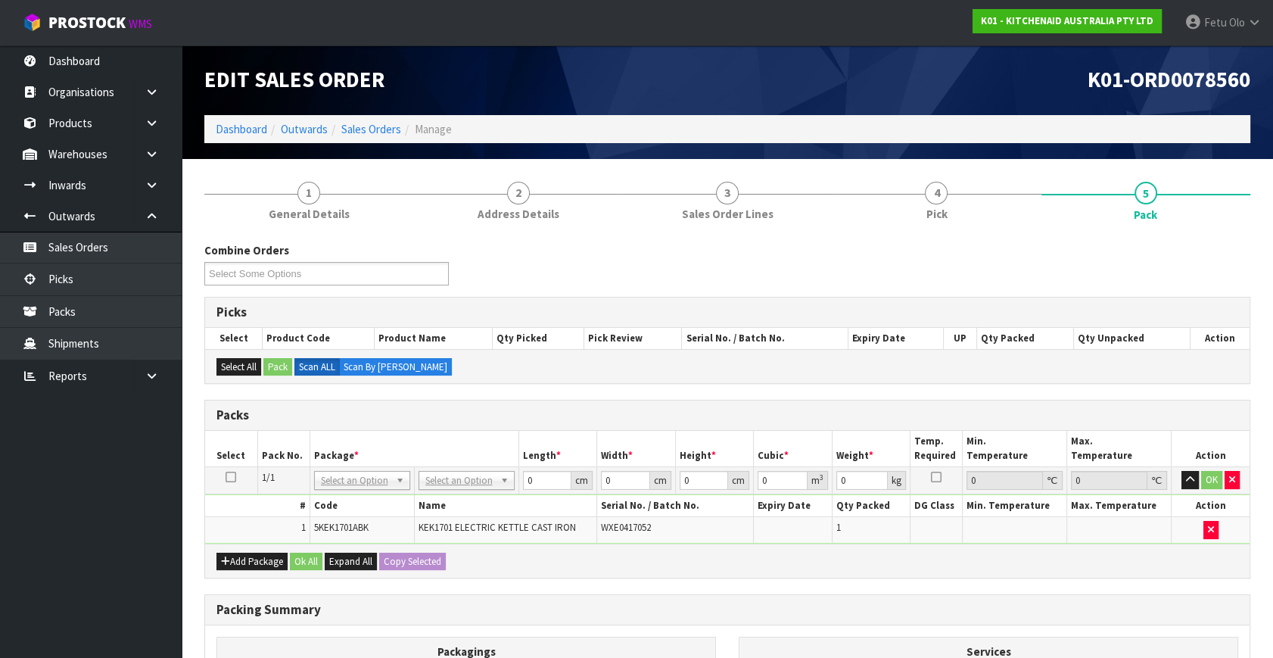
click at [756, 589] on div "Combine Orders K01-ORD0078498 K01-ORD0078499 K01-ORD0078500 K01-ORD0078501 K01-…" at bounding box center [727, 544] width 1046 height 605
click at [351, 501] on input "text" at bounding box center [361, 499] width 89 height 19
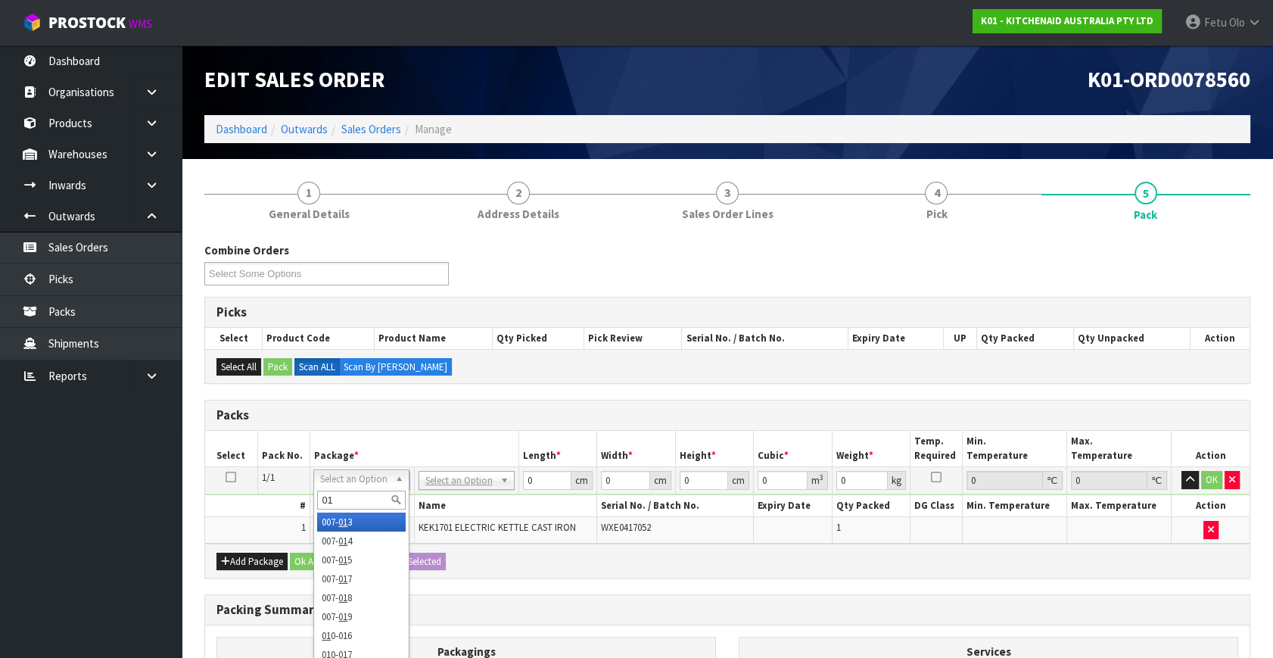
type input "011"
type input "2.08"
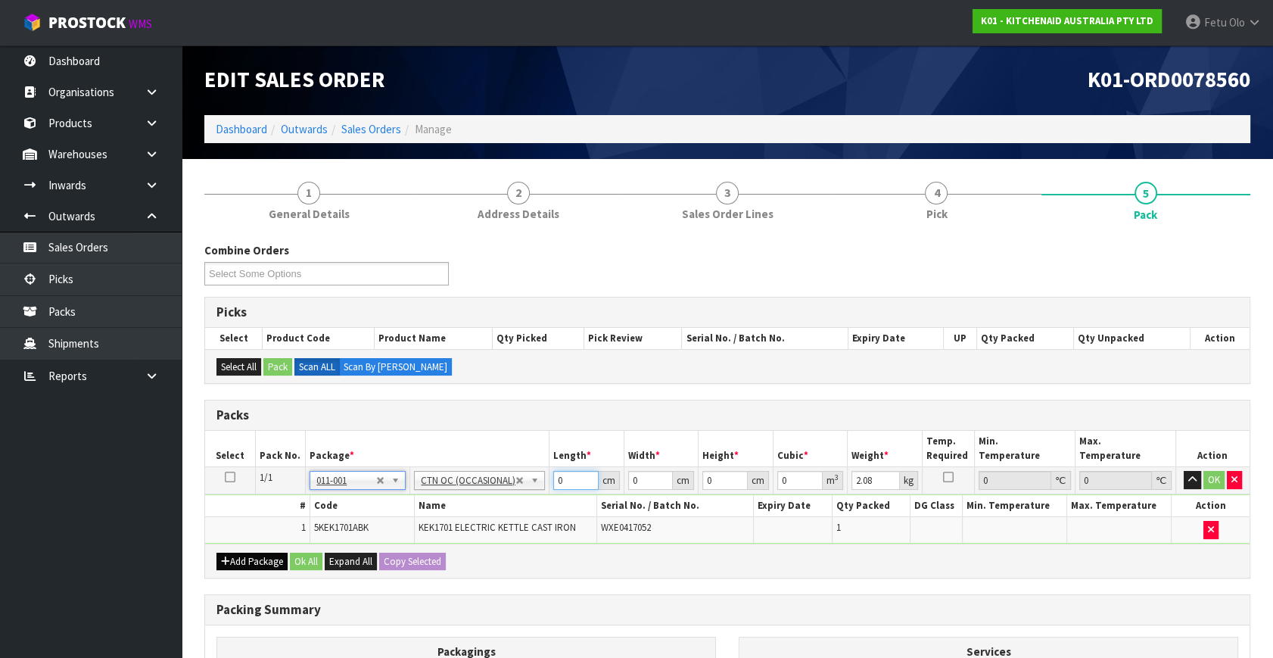
drag, startPoint x: 416, startPoint y: 540, endPoint x: 225, endPoint y: 565, distance: 193.0
click at [225, 565] on div "Packs Select Pack No. Package * Length * Width * Height * Cubic * Weight * Temp…" at bounding box center [727, 489] width 1046 height 179
type input "42"
type input "28"
click at [715, 482] on input "0" at bounding box center [724, 480] width 45 height 19
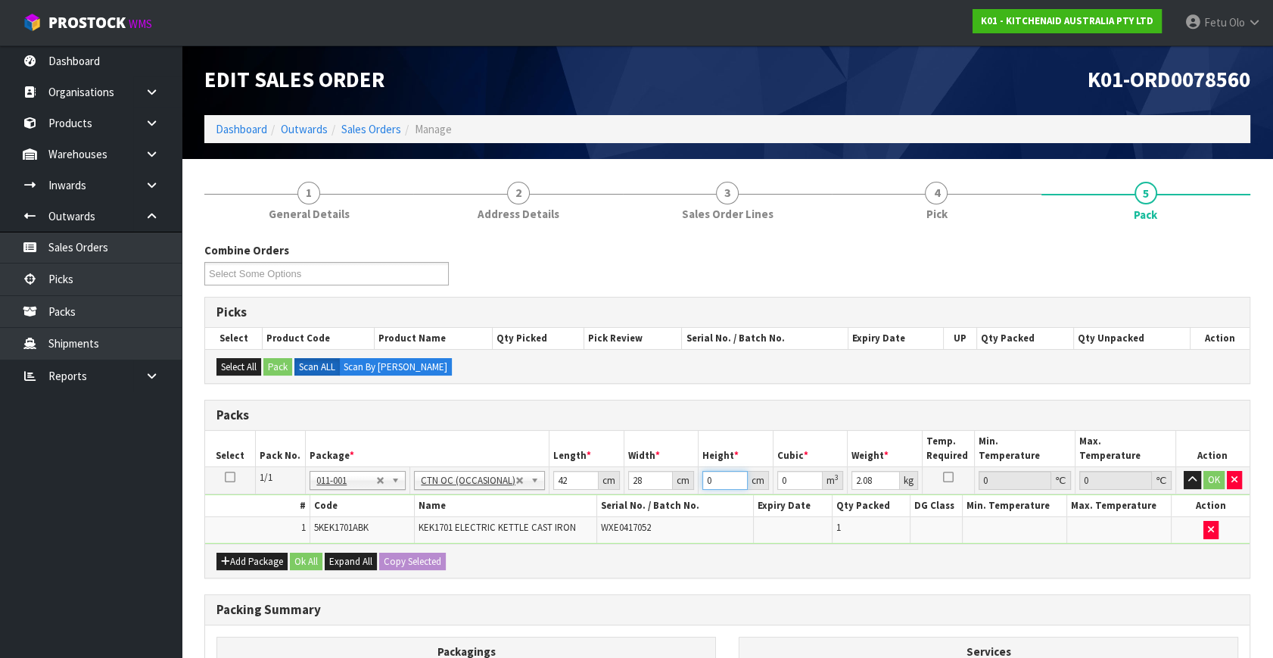
drag, startPoint x: 715, startPoint y: 482, endPoint x: 676, endPoint y: 494, distance: 41.2
click at [676, 494] on tbody "1/1 NONE 007-001 007-002 007-004 007-009 007-013 007-014 007-015 007-017 007-01…" at bounding box center [727, 505] width 1044 height 76
type input "2"
type input "0.002352"
type input "24"
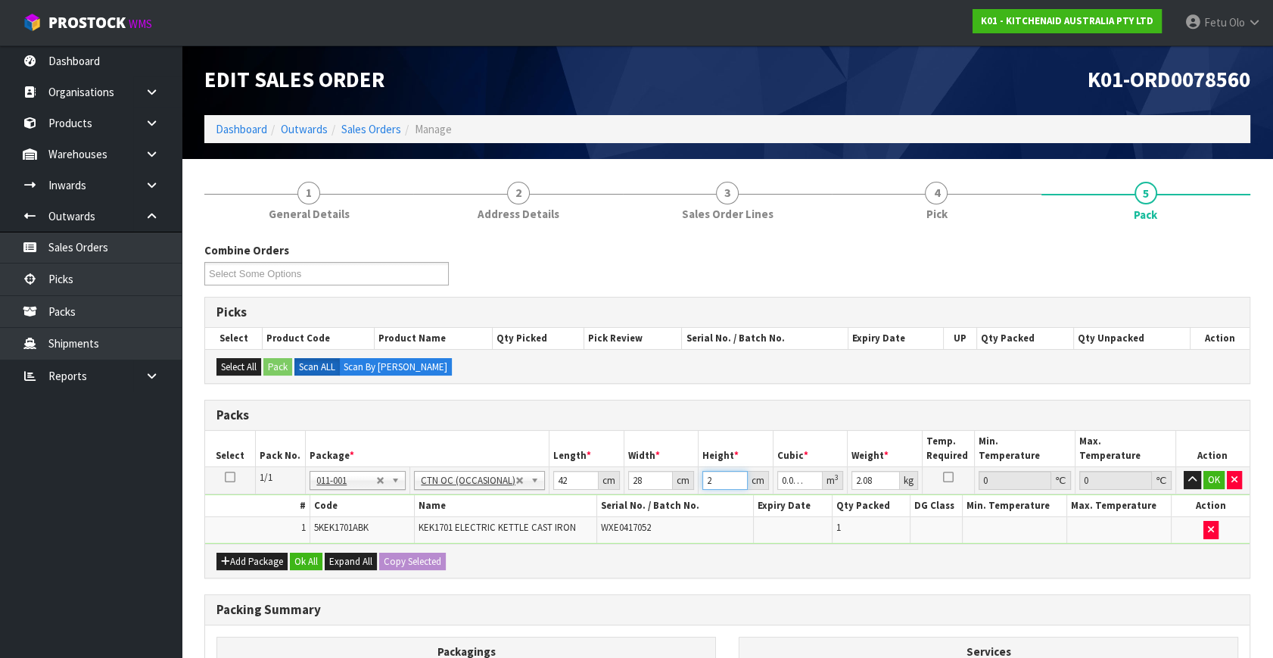
type input "0.028224"
type input "24"
type input "3"
click button "OK" at bounding box center [1213, 480] width 21 height 18
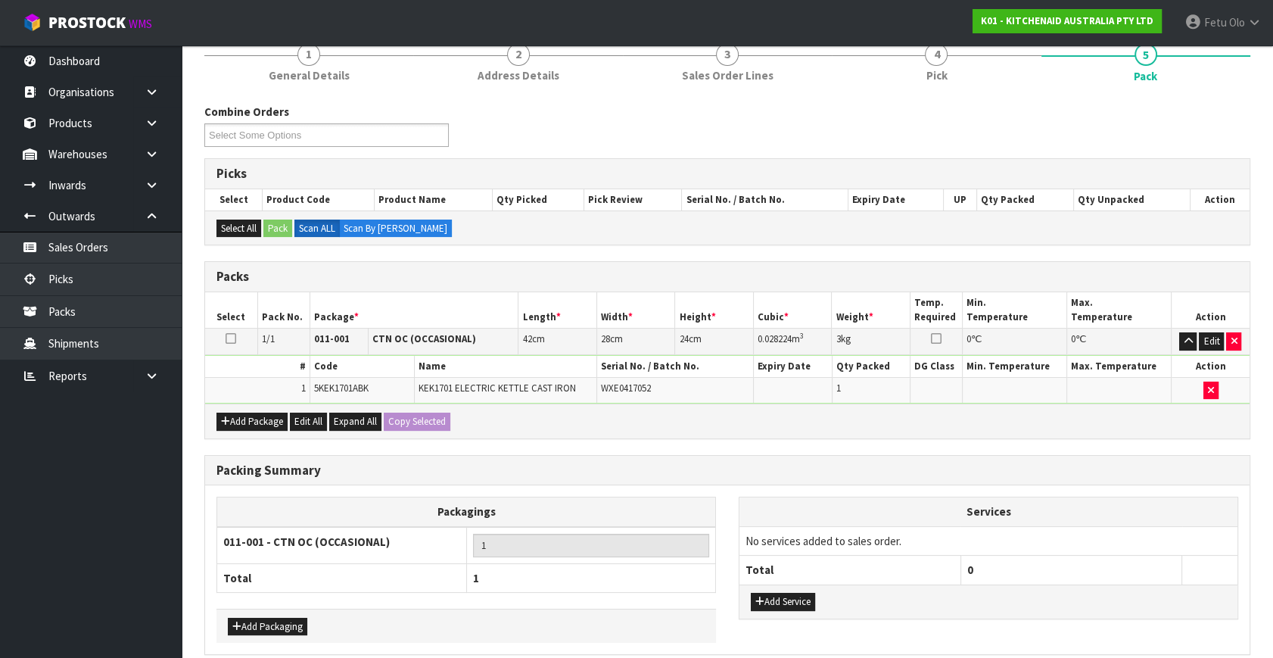
scroll to position [203, 0]
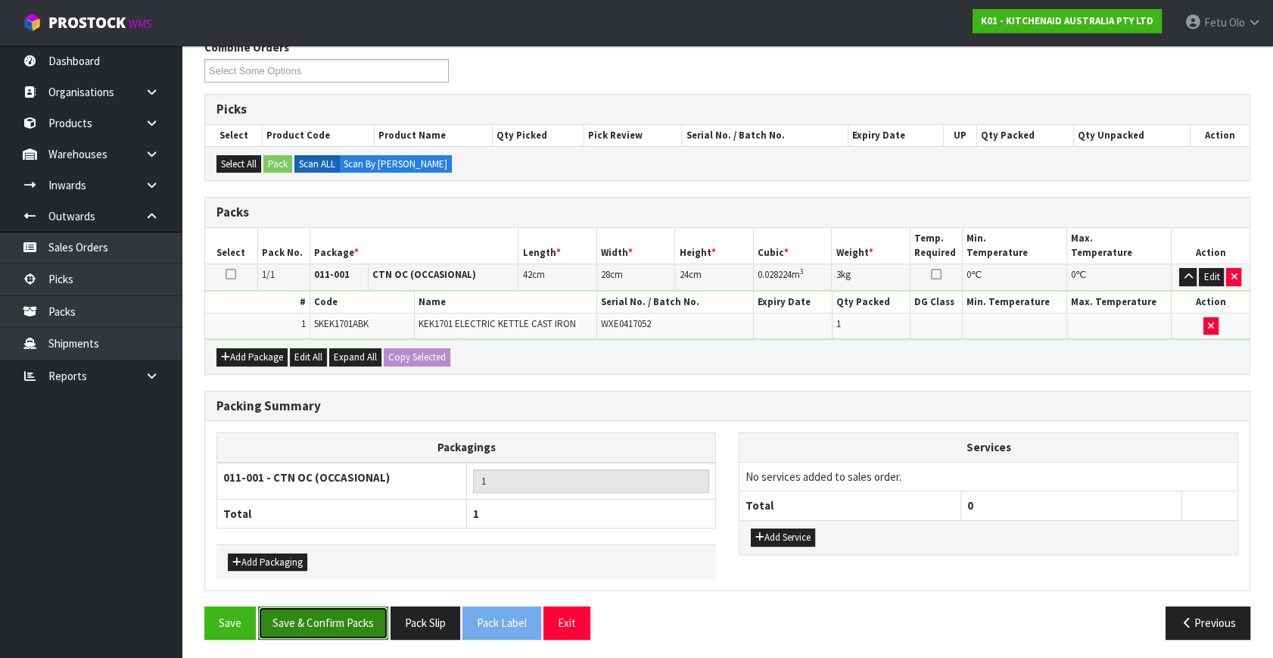
click at [355, 613] on button "Save & Confirm Packs" at bounding box center [323, 622] width 130 height 33
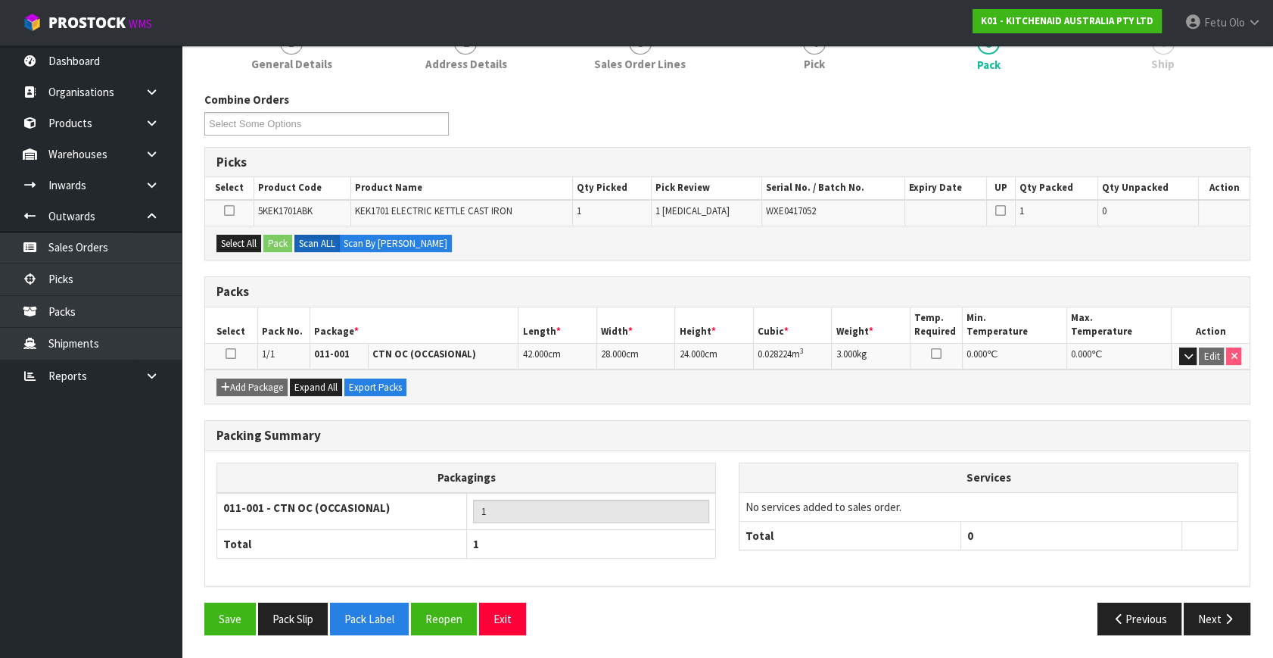
scroll to position [175, 0]
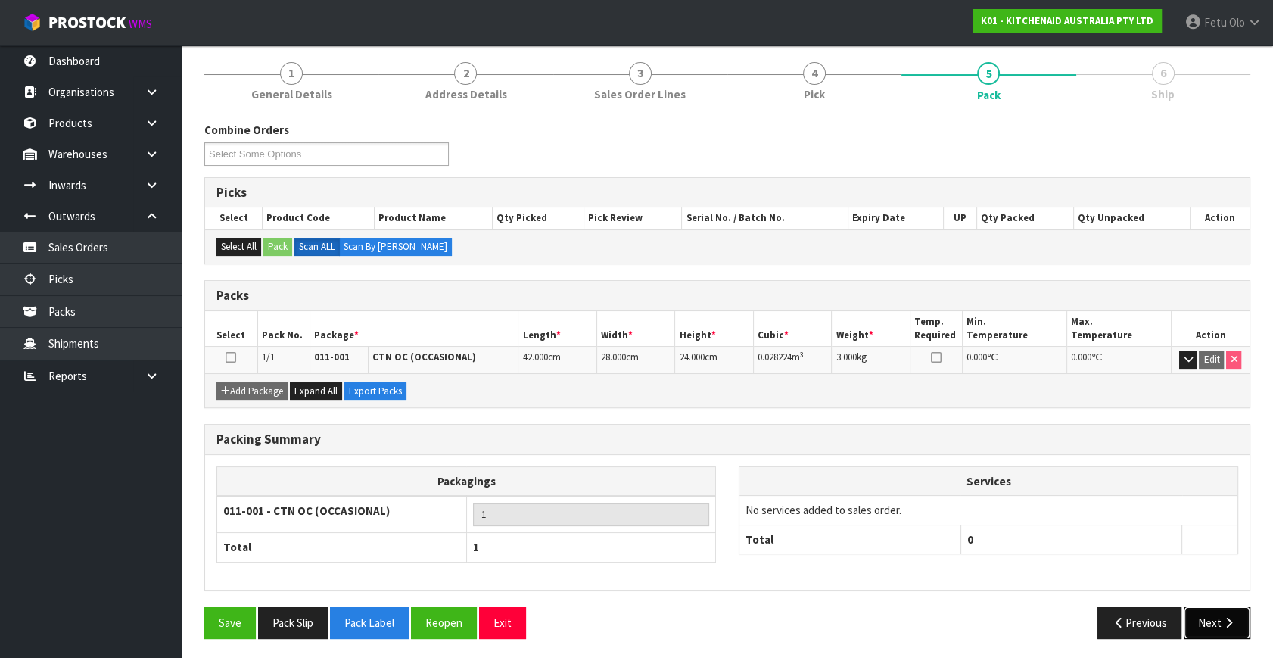
click at [1223, 626] on button "Next" at bounding box center [1217, 622] width 67 height 33
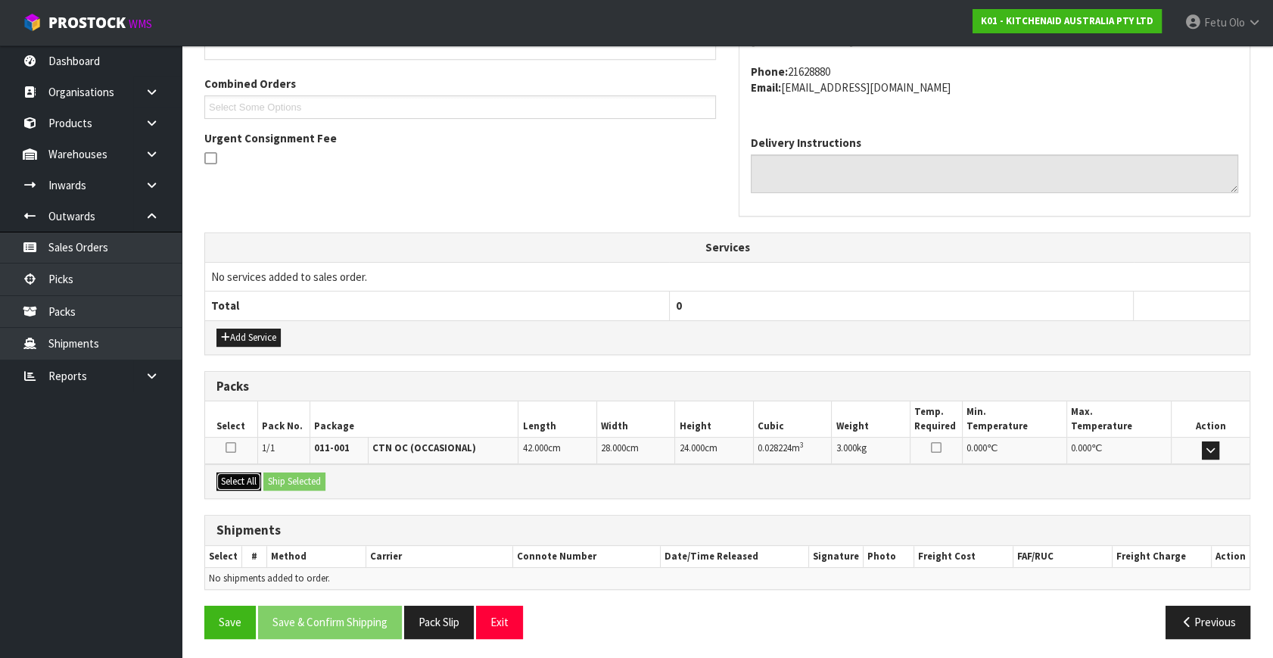
click at [253, 478] on button "Select All" at bounding box center [238, 481] width 45 height 18
click at [303, 472] on button "Ship Selected" at bounding box center [294, 481] width 62 height 18
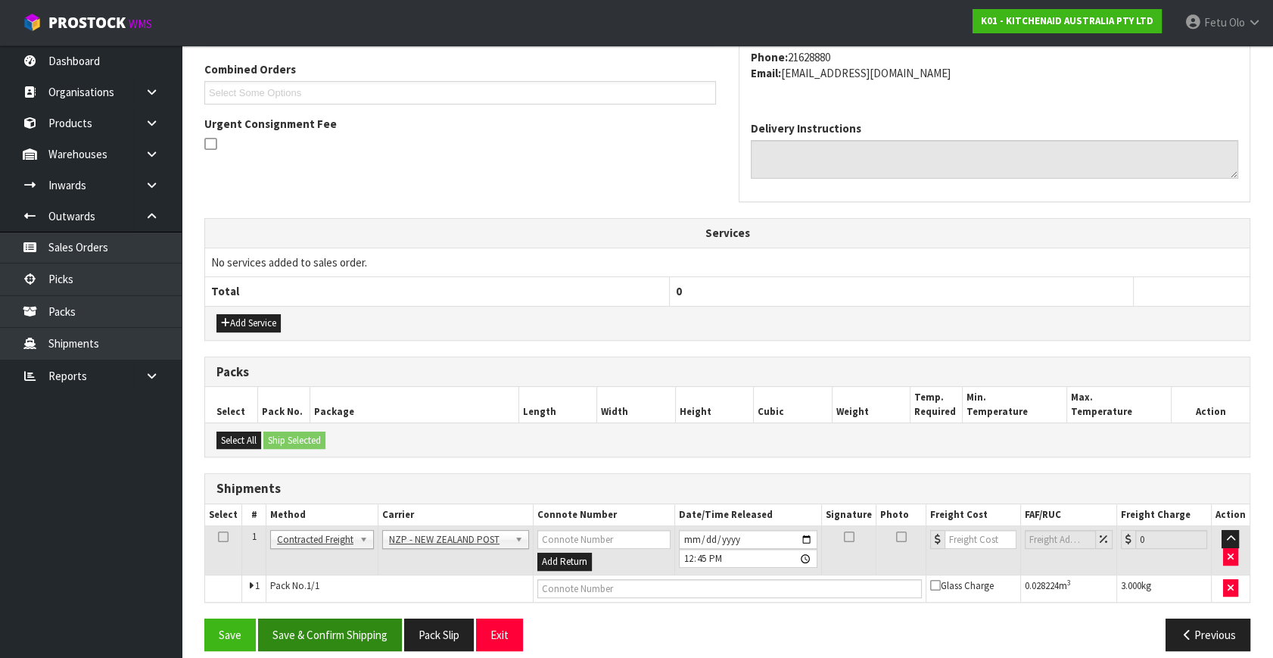
scroll to position [400, 0]
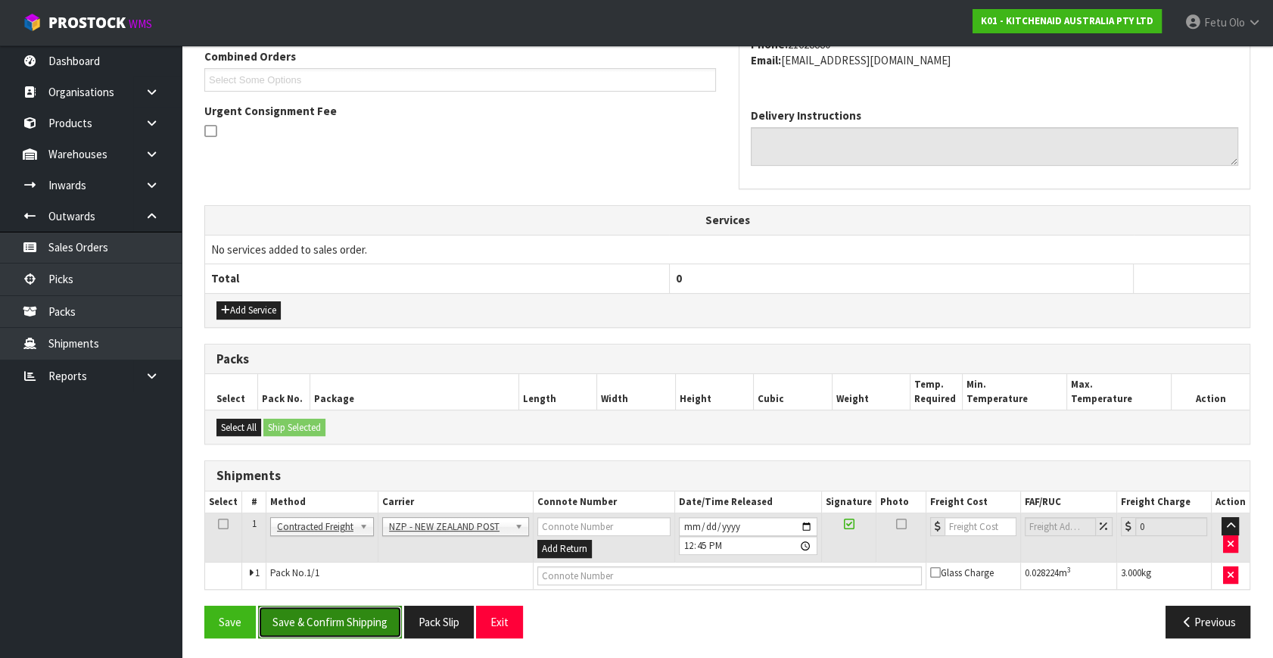
click at [335, 622] on button "Save & Confirm Shipping" at bounding box center [330, 621] width 144 height 33
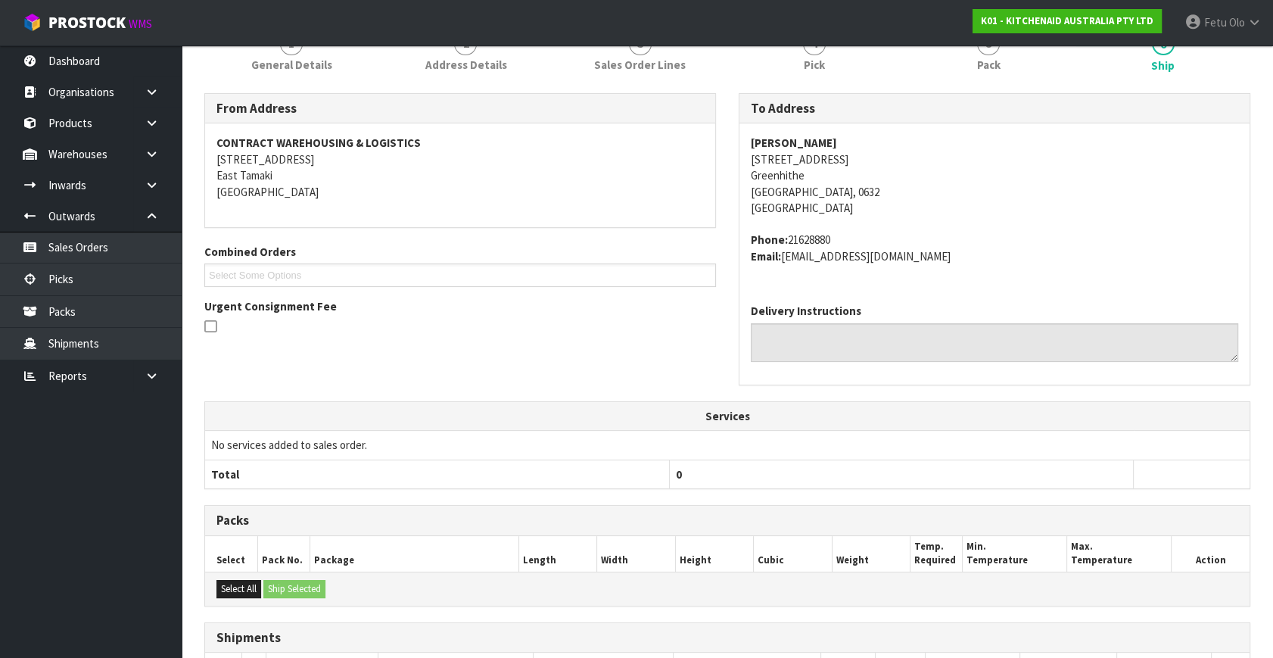
scroll to position [378, 0]
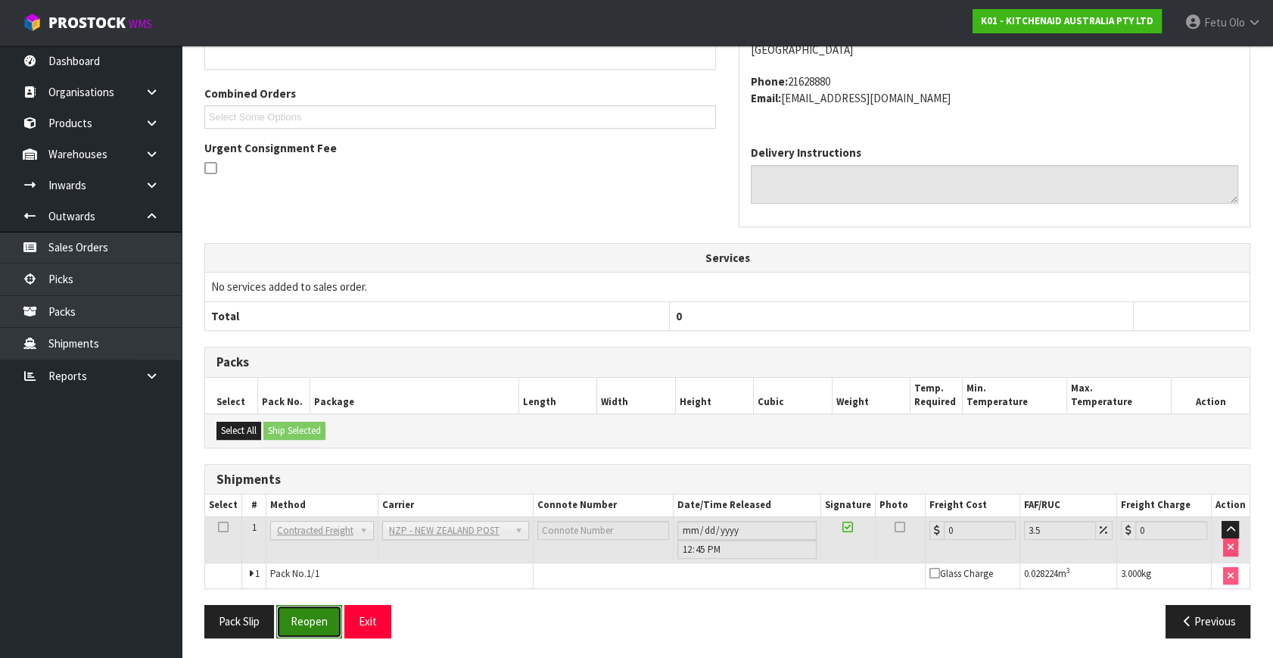
click at [300, 618] on button "Reopen" at bounding box center [309, 621] width 66 height 33
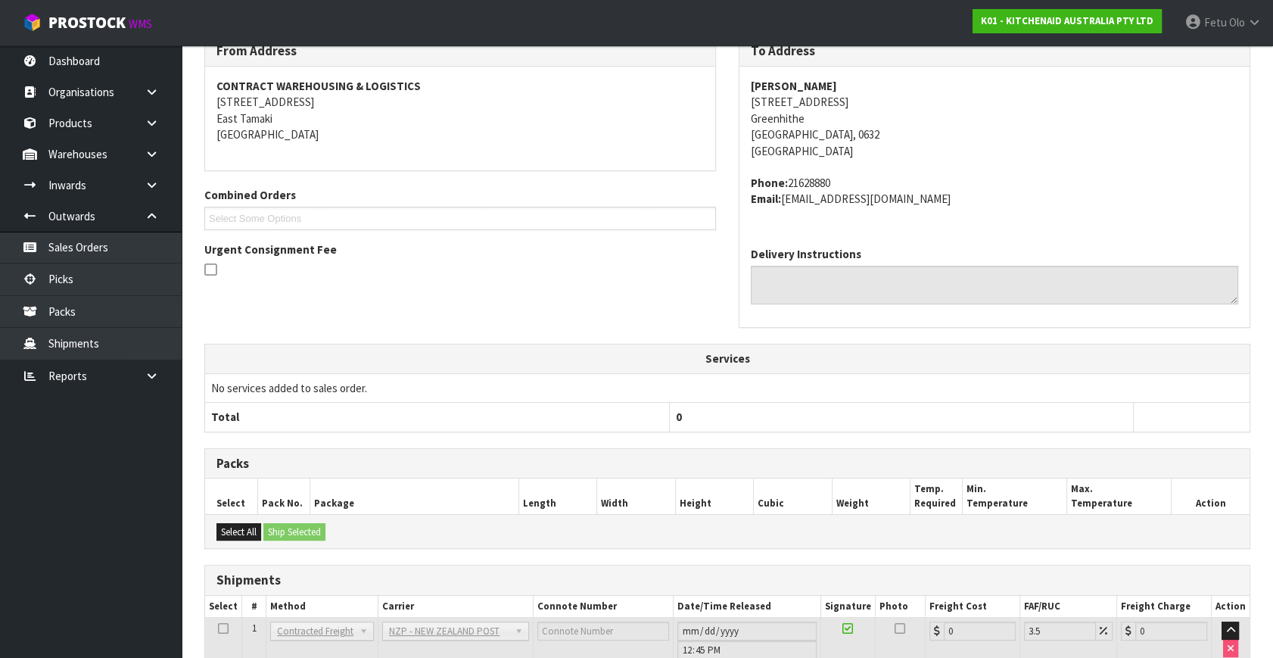
scroll to position [363, 0]
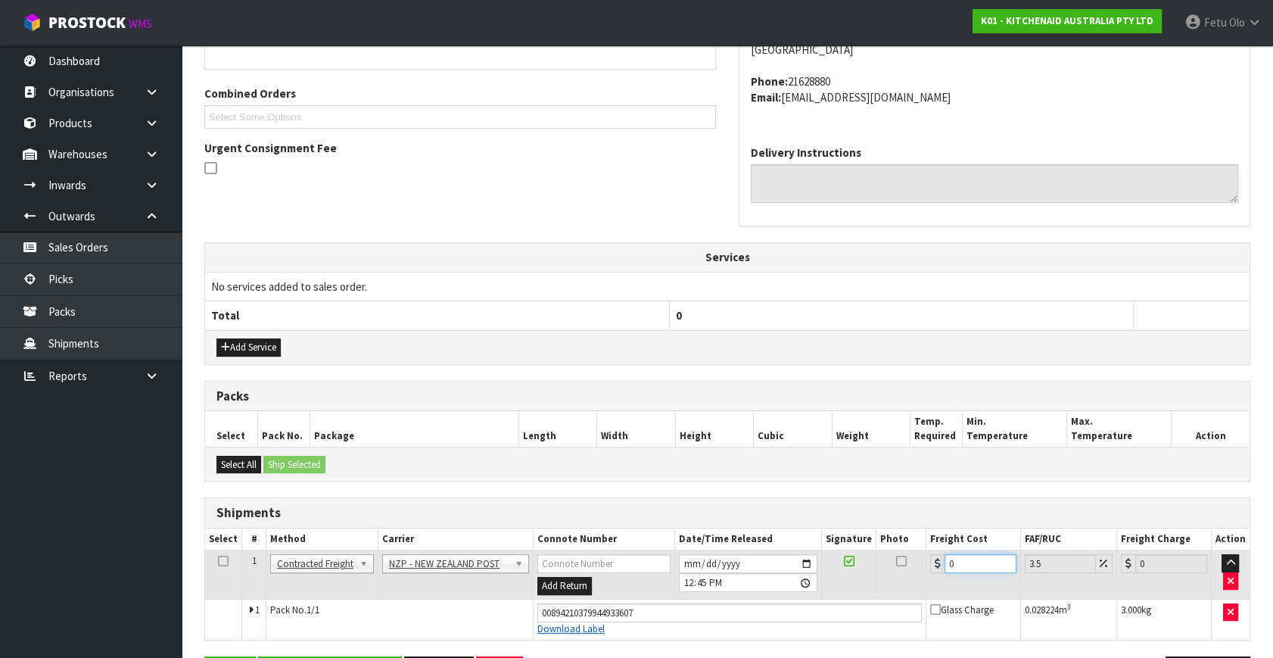
drag, startPoint x: 869, startPoint y: 585, endPoint x: 562, endPoint y: 622, distance: 309.5
click at [562, 622] on tbody "1 Client Local Pickup Customer Local Pickup Company Freight Contracted Freight …" at bounding box center [727, 594] width 1044 height 89
type input "4"
type input "4.14"
type input "4.3"
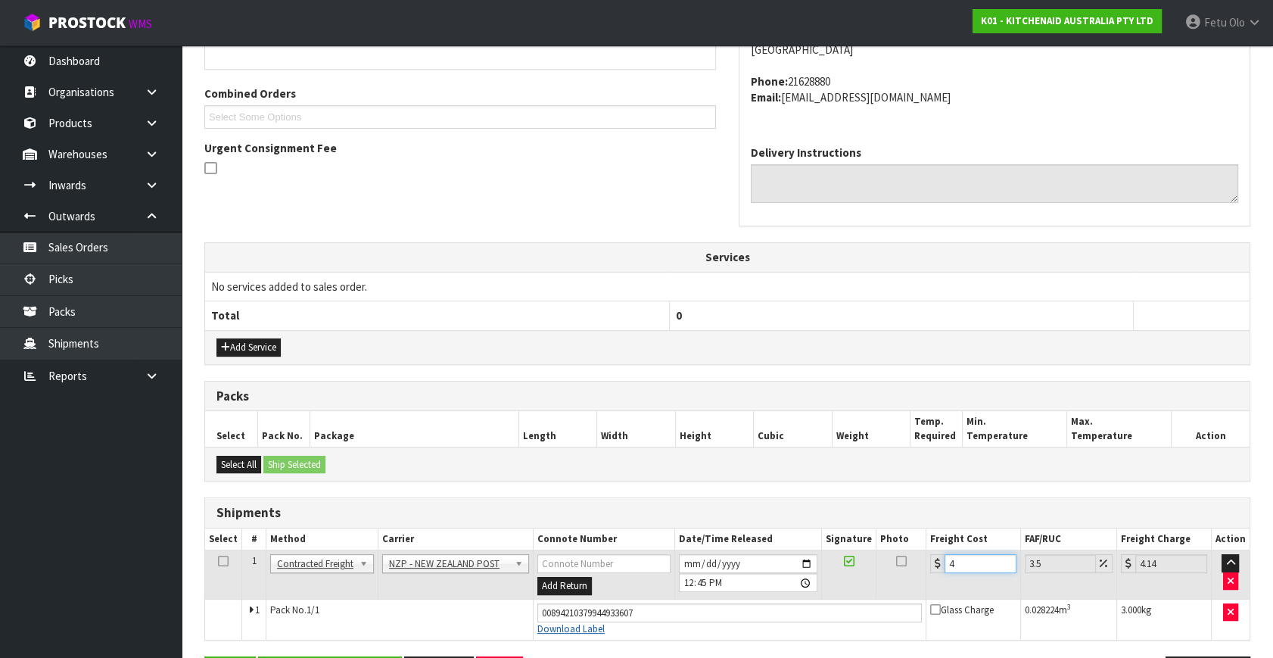
type input "4.45"
type input "4.33"
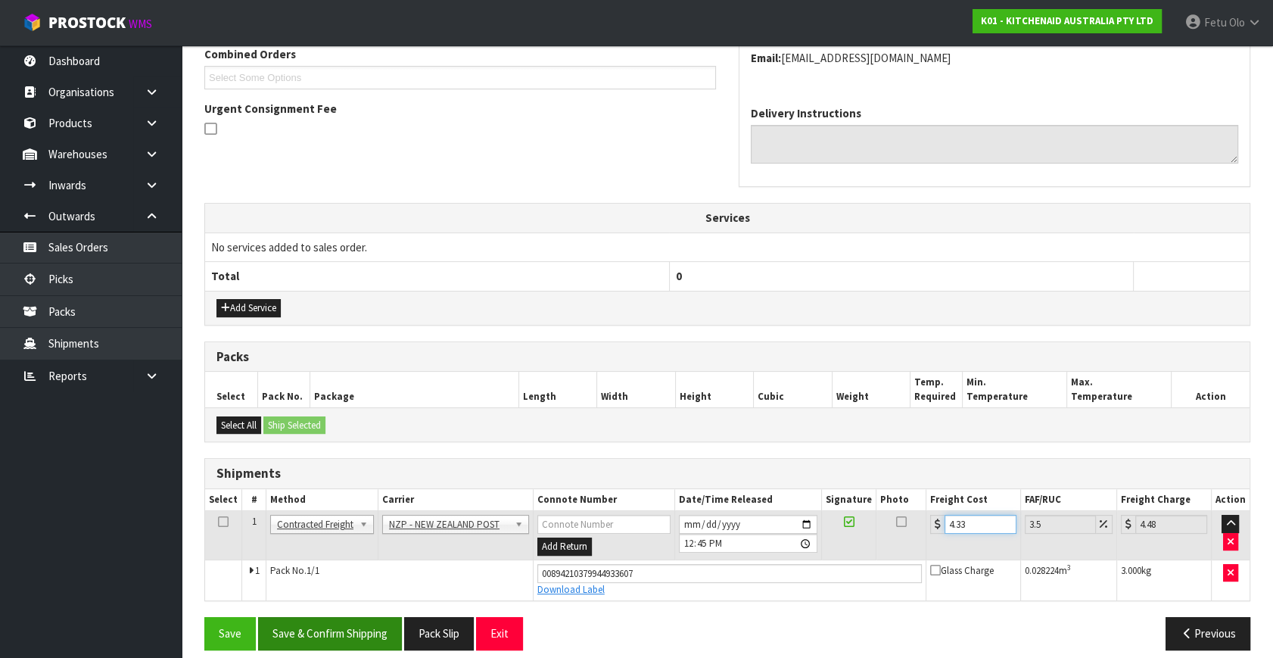
scroll to position [414, 0]
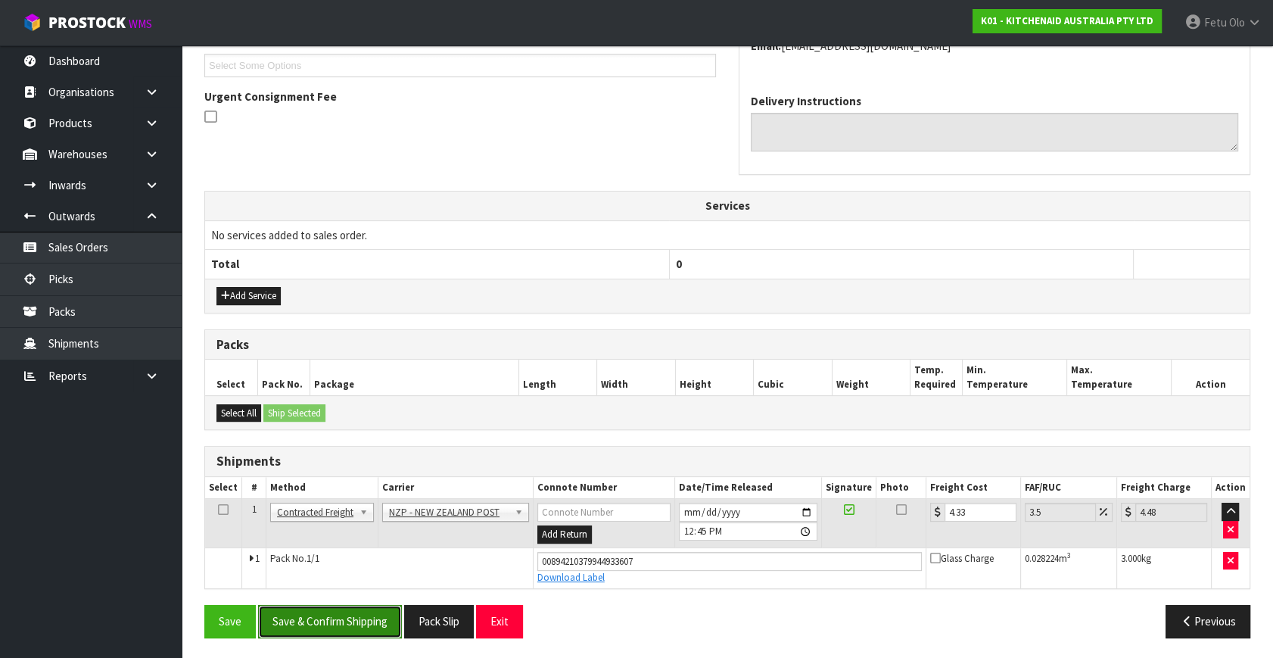
click at [286, 613] on button "Save & Confirm Shipping" at bounding box center [330, 621] width 144 height 33
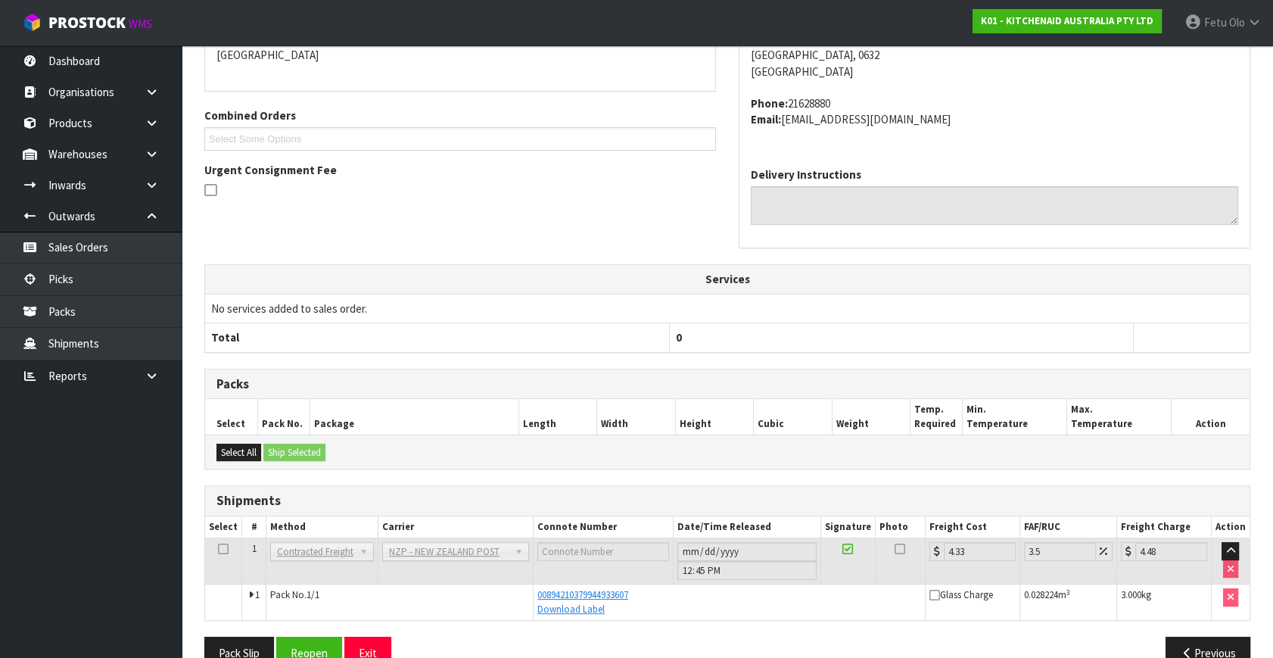
scroll to position [372, 0]
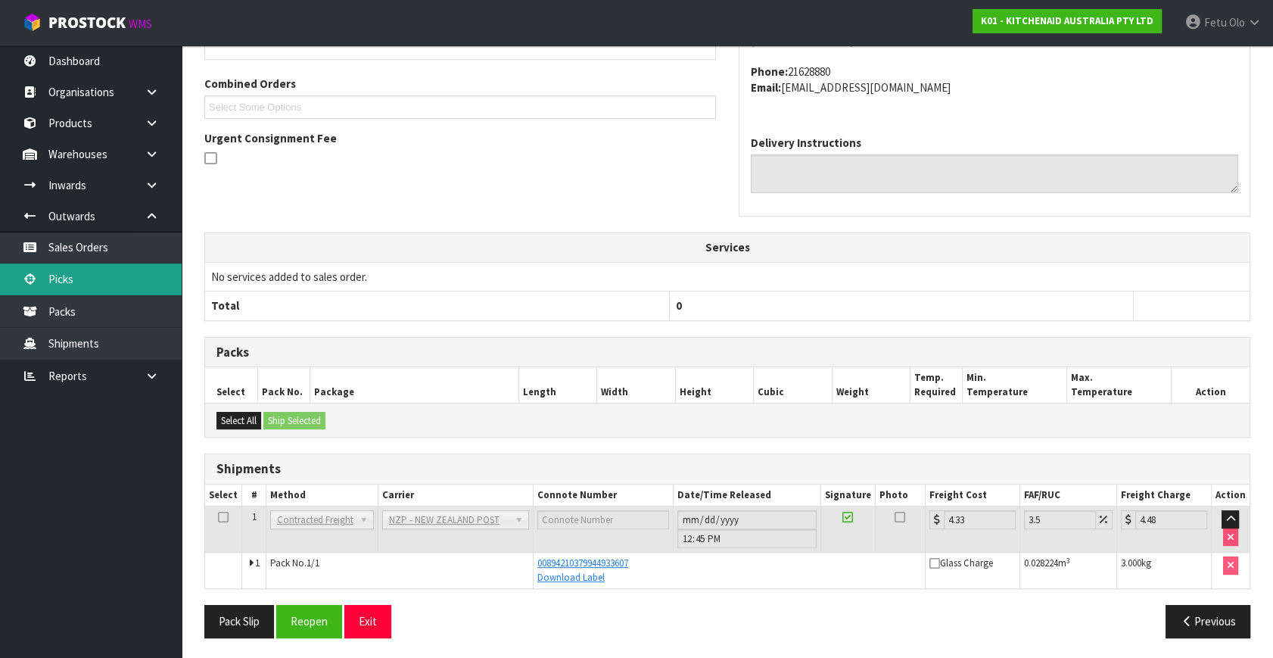
drag, startPoint x: 77, startPoint y: 287, endPoint x: 86, endPoint y: 279, distance: 11.3
click at [77, 287] on link "Picks" at bounding box center [91, 278] width 182 height 31
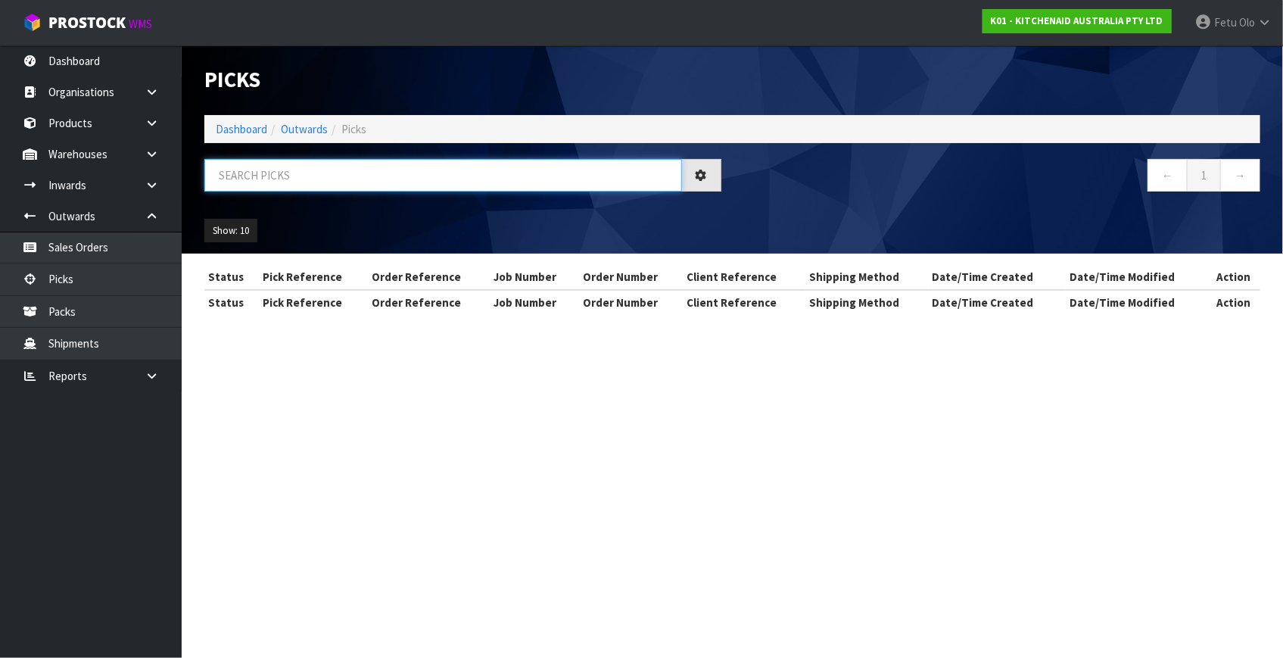
click at [314, 170] on input "text" at bounding box center [443, 175] width 478 height 33
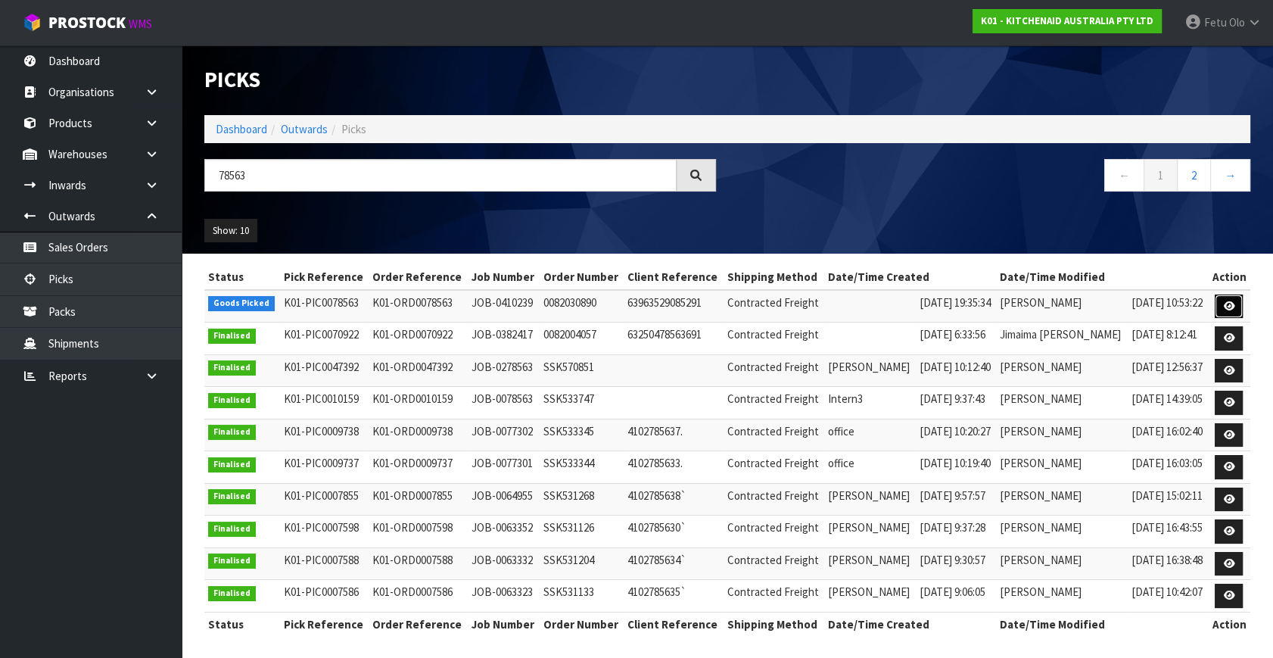
click at [1227, 306] on icon at bounding box center [1228, 306] width 11 height 10
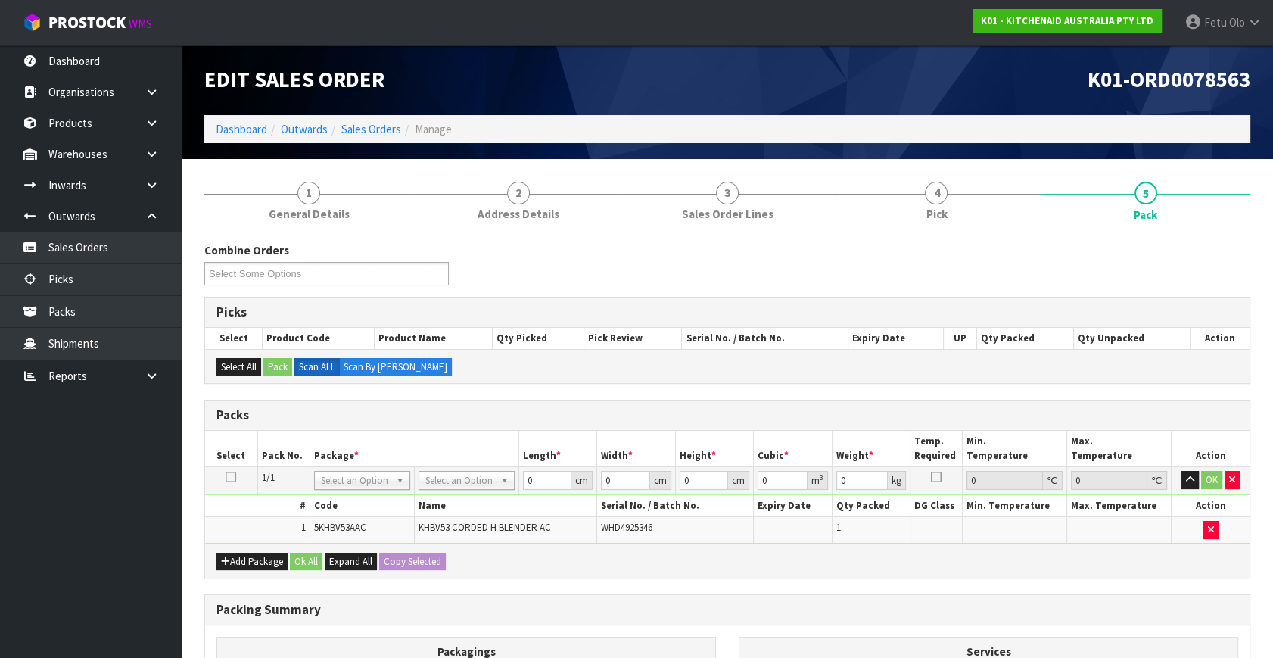
drag, startPoint x: 353, startPoint y: 483, endPoint x: 343, endPoint y: 506, distance: 25.7
click at [341, 499] on input "text" at bounding box center [361, 499] width 89 height 19
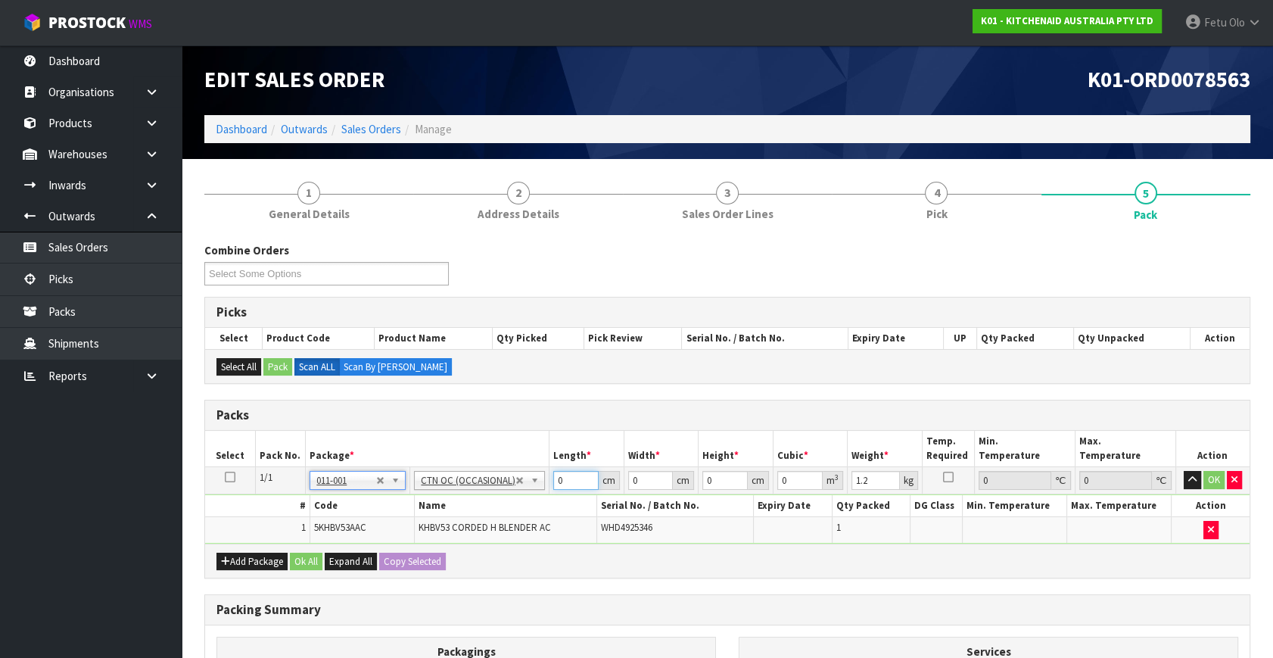
drag, startPoint x: 568, startPoint y: 470, endPoint x: 494, endPoint y: 509, distance: 84.0
click at [494, 509] on tbody "1/1 NONE 007-001 007-002 007-004 007-009 007-013 007-014 007-015 007-017 007-01…" at bounding box center [727, 505] width 1044 height 76
click button "OK" at bounding box center [1213, 480] width 21 height 18
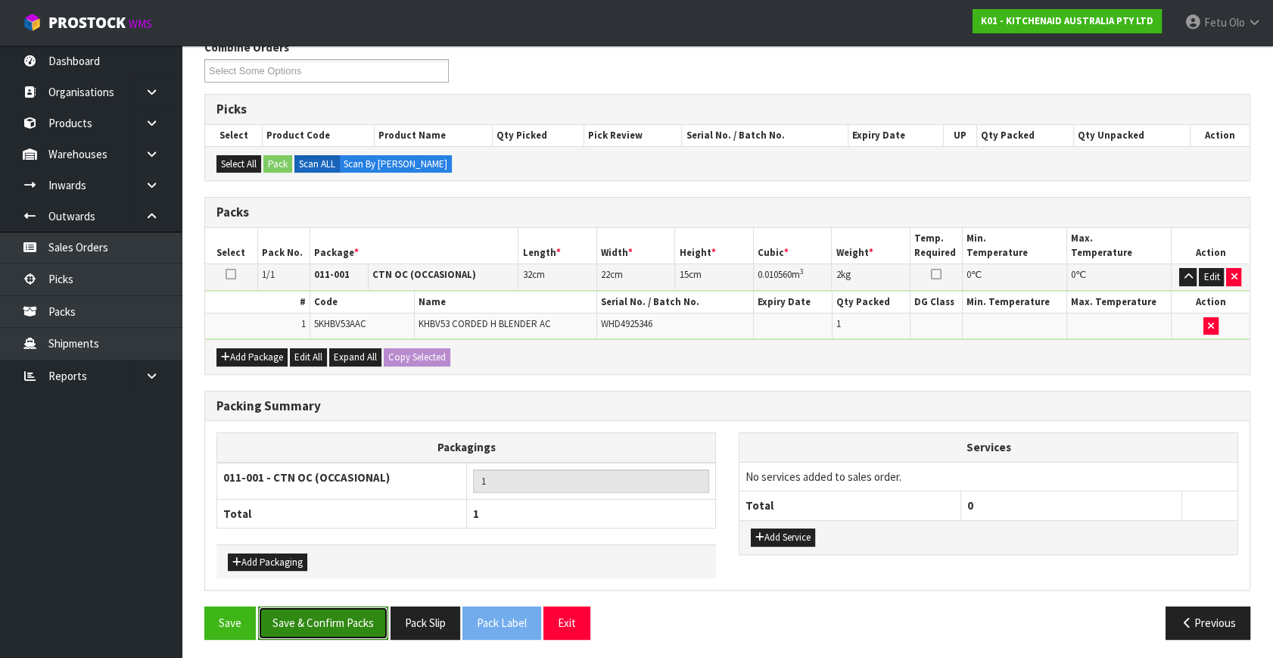
click at [322, 616] on button "Save & Confirm Packs" at bounding box center [323, 622] width 130 height 33
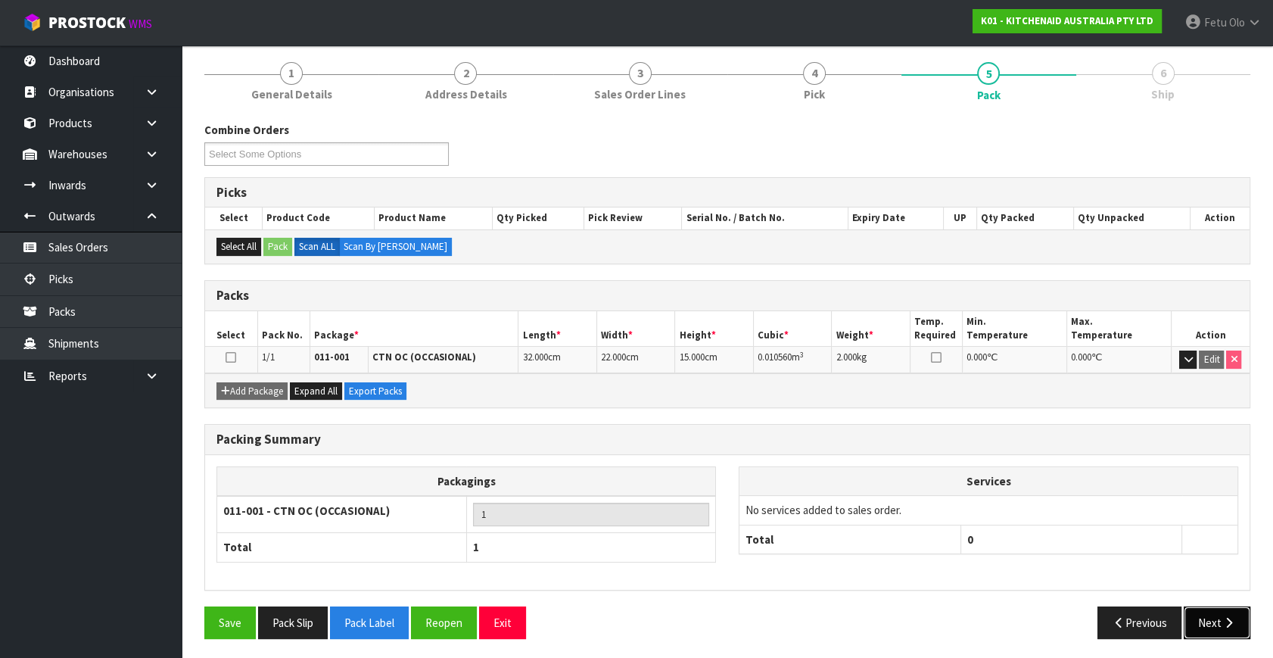
click at [1240, 623] on button "Next" at bounding box center [1217, 622] width 67 height 33
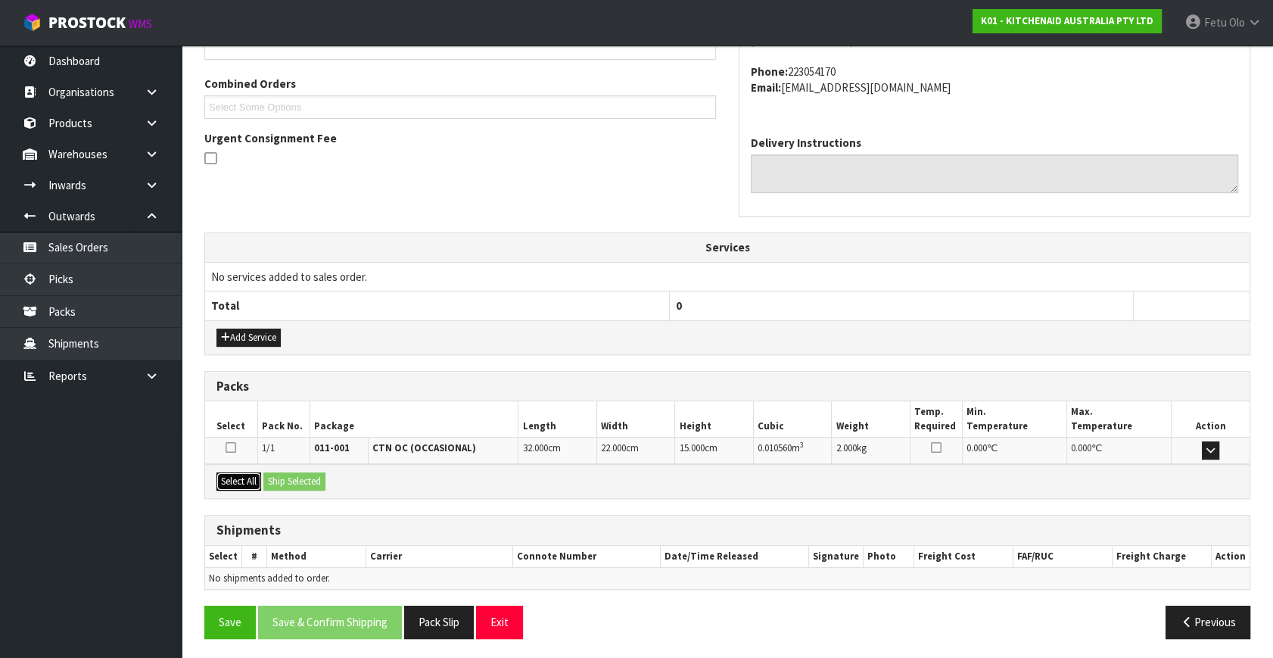
drag, startPoint x: 243, startPoint y: 484, endPoint x: 269, endPoint y: 479, distance: 26.1
click at [247, 484] on button "Select All" at bounding box center [238, 481] width 45 height 18
click at [269, 479] on button "Ship Selected" at bounding box center [294, 481] width 62 height 18
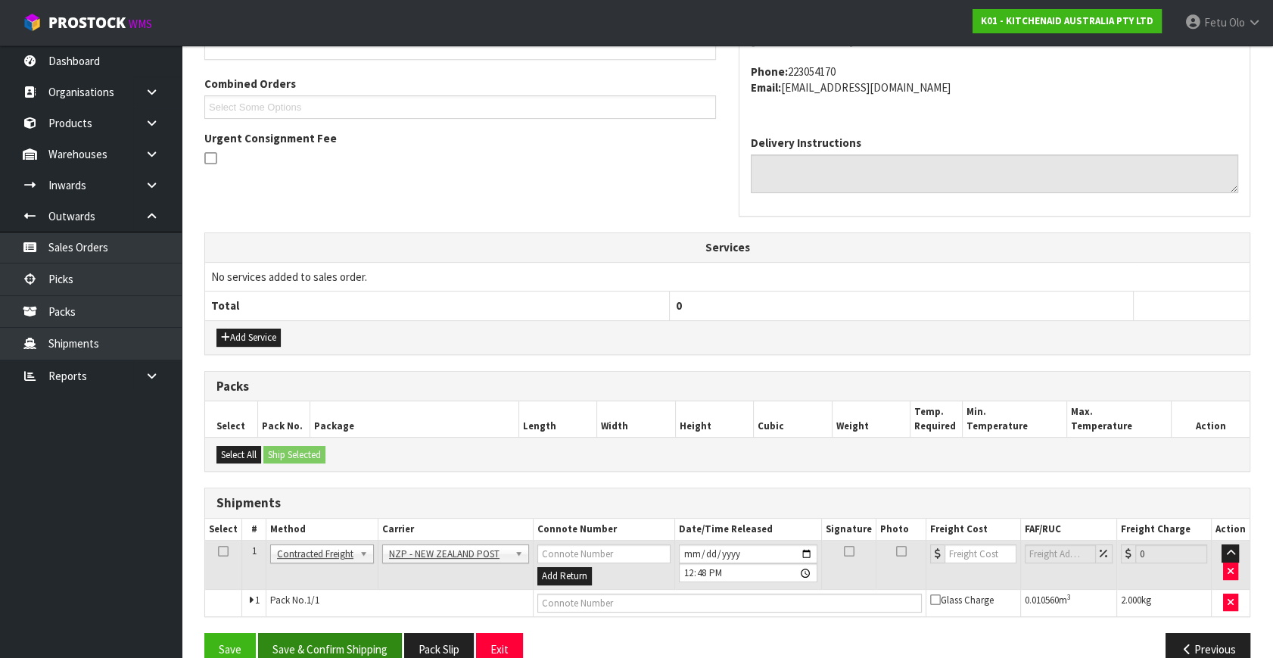
scroll to position [400, 0]
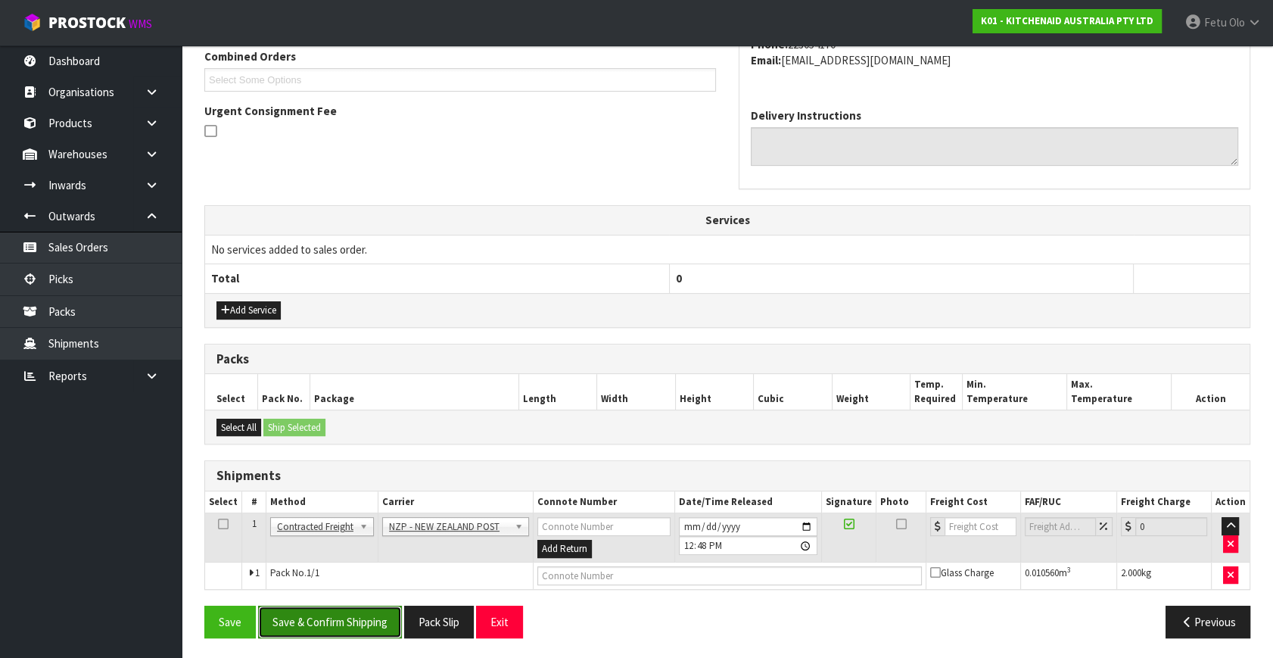
click at [363, 610] on button "Save & Confirm Shipping" at bounding box center [330, 621] width 144 height 33
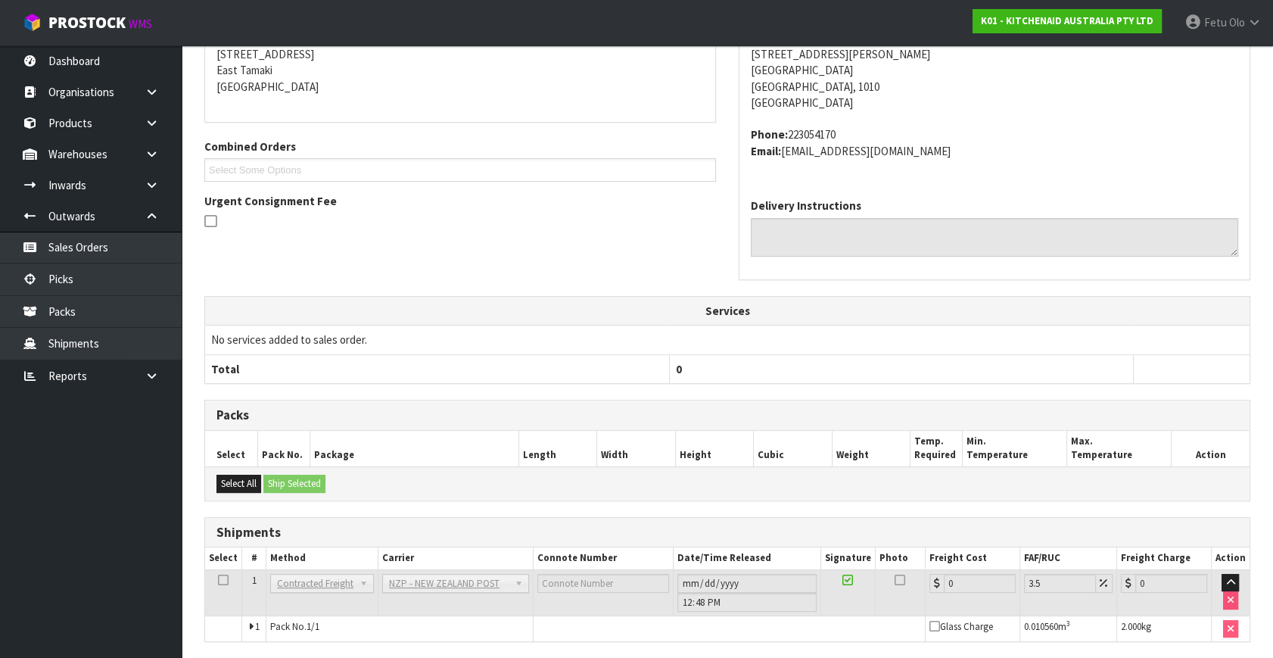
scroll to position [378, 0]
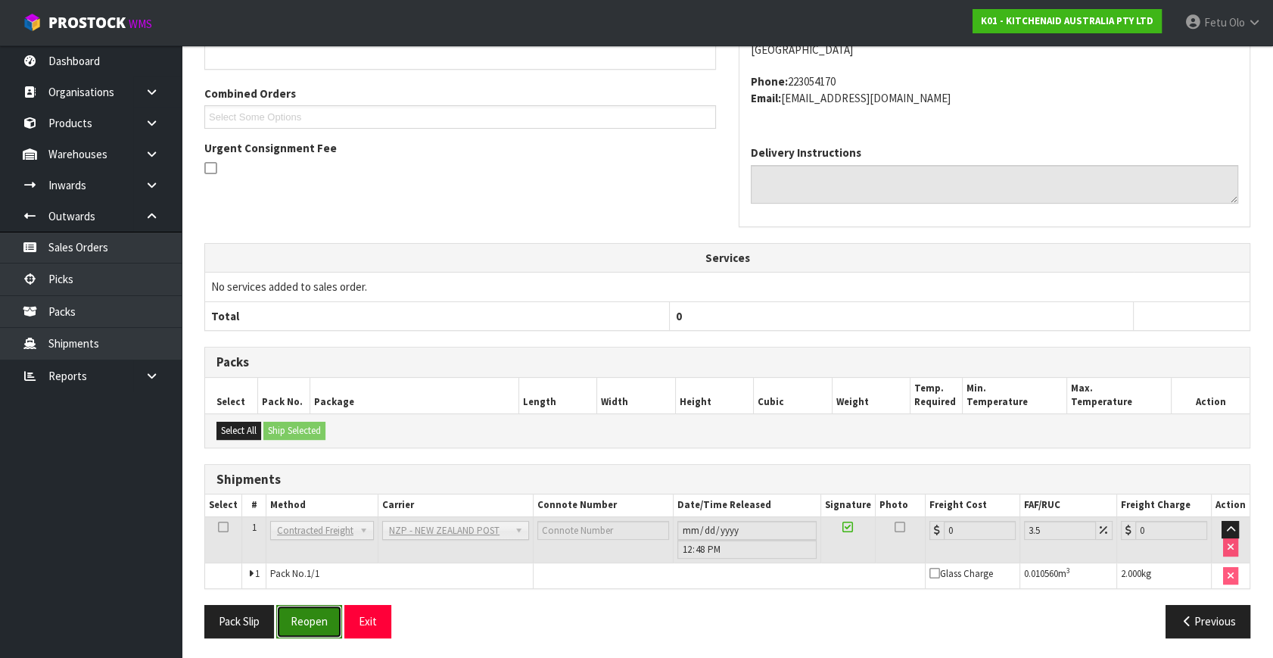
click at [318, 613] on button "Reopen" at bounding box center [309, 621] width 66 height 33
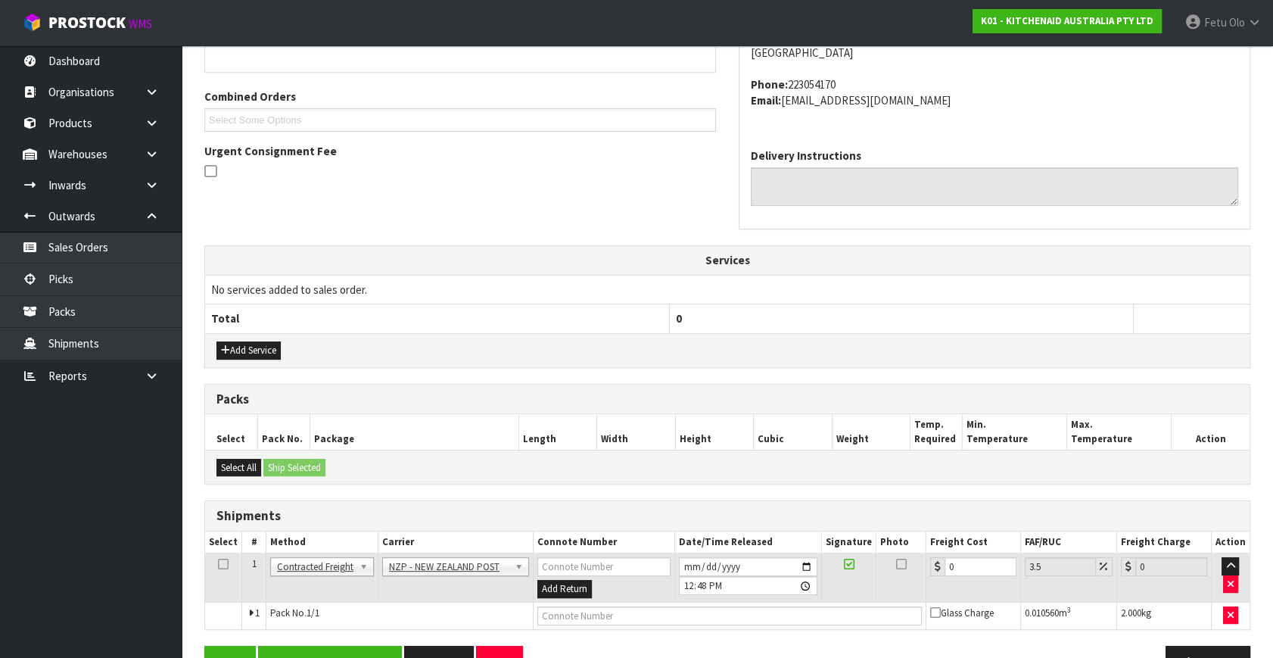
scroll to position [363, 0]
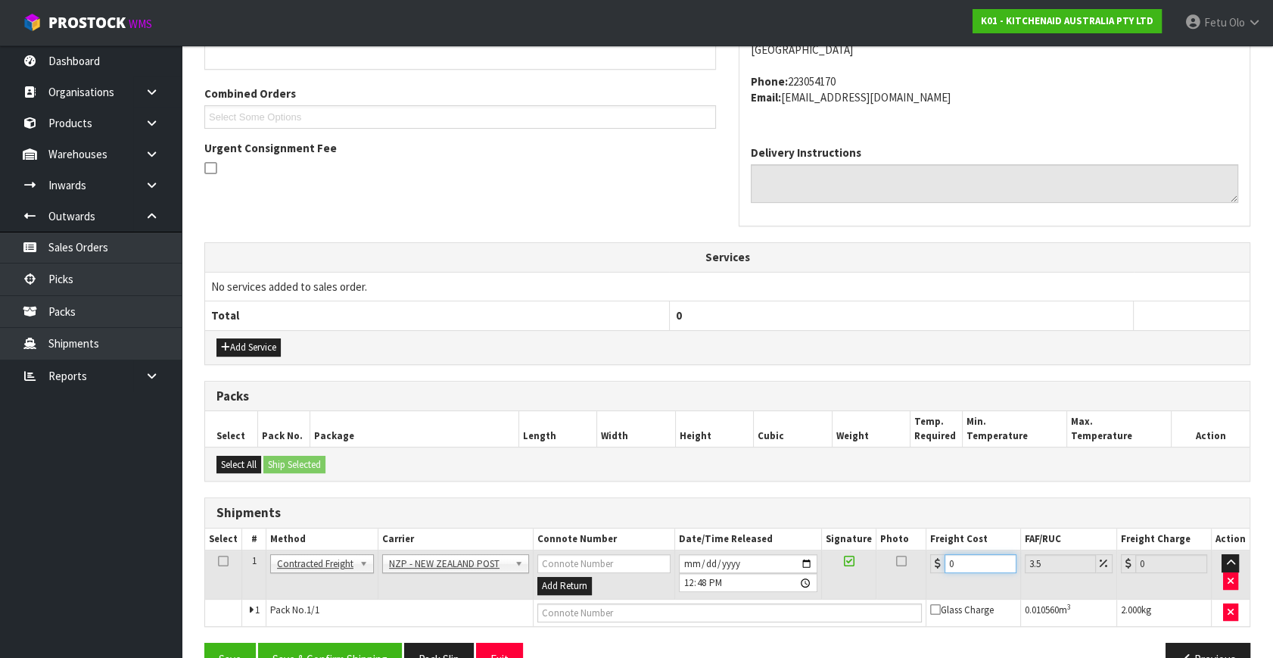
drag, startPoint x: 985, startPoint y: 558, endPoint x: 723, endPoint y: 605, distance: 265.3
click at [723, 605] on tbody "1 Client Local Pickup Customer Local Pickup Company Freight Contracted Freight …" at bounding box center [727, 588] width 1044 height 76
click at [316, 648] on button "Save & Confirm Shipping" at bounding box center [330, 659] width 144 height 33
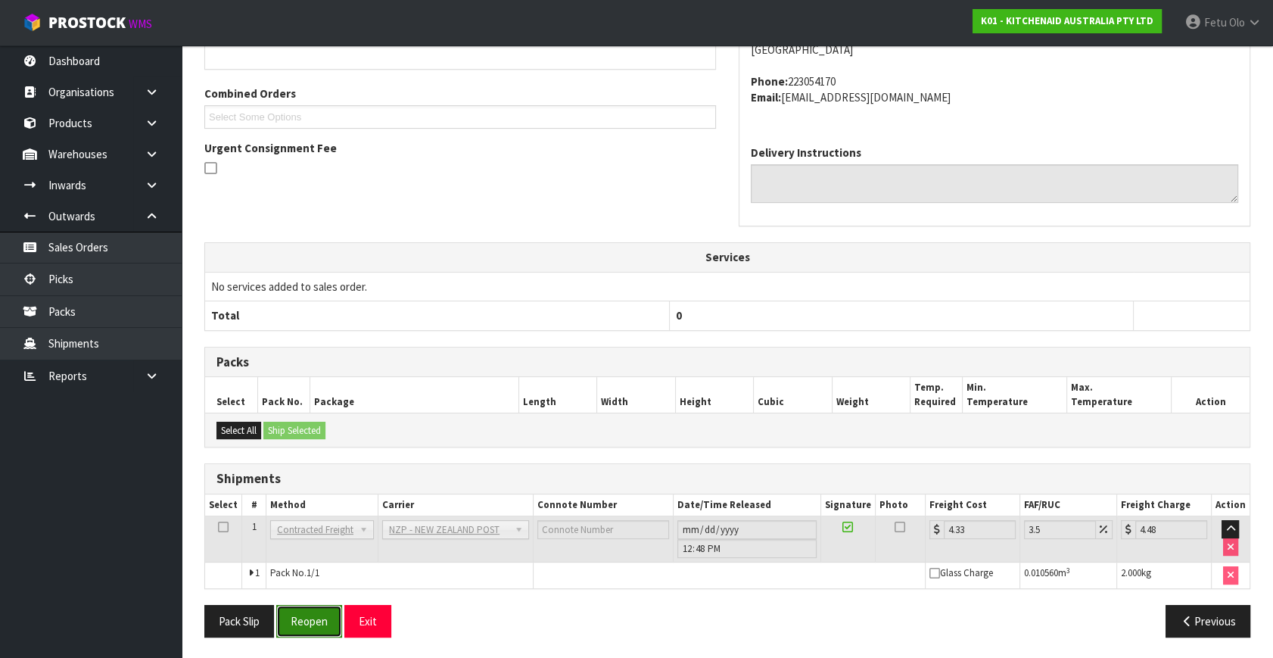
click at [301, 620] on button "Reopen" at bounding box center [309, 621] width 66 height 33
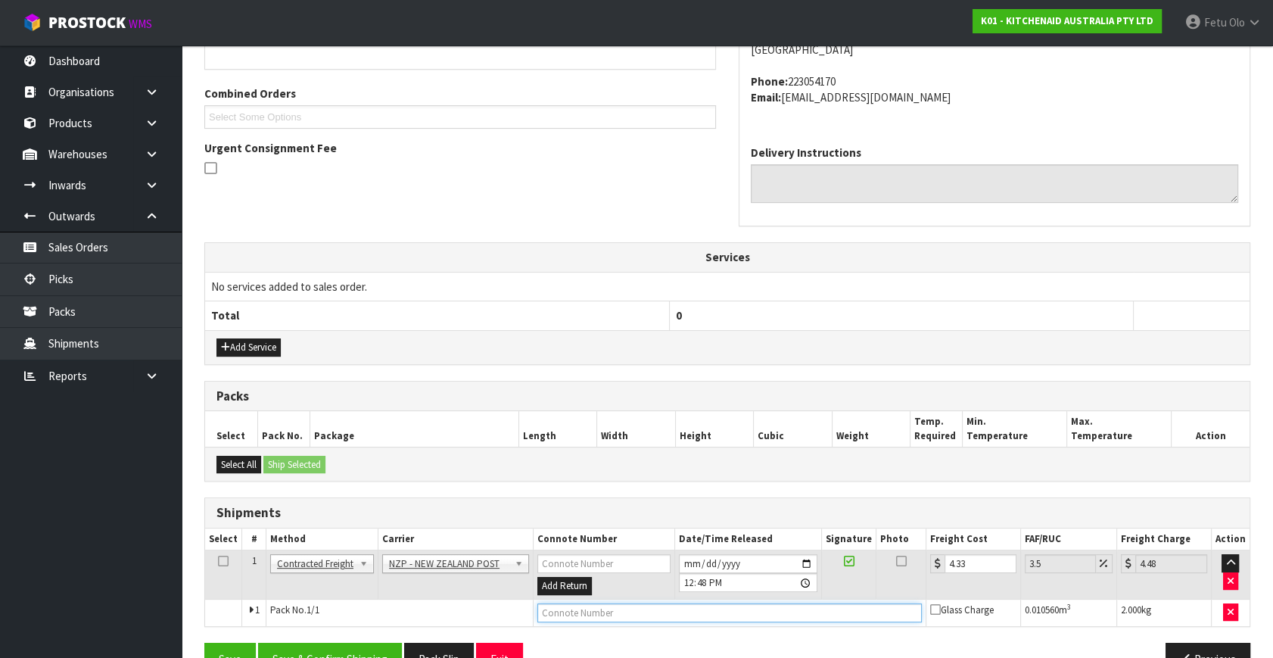
click at [636, 605] on input "text" at bounding box center [729, 612] width 384 height 19
click at [204, 643] on button "Save" at bounding box center [229, 659] width 51 height 33
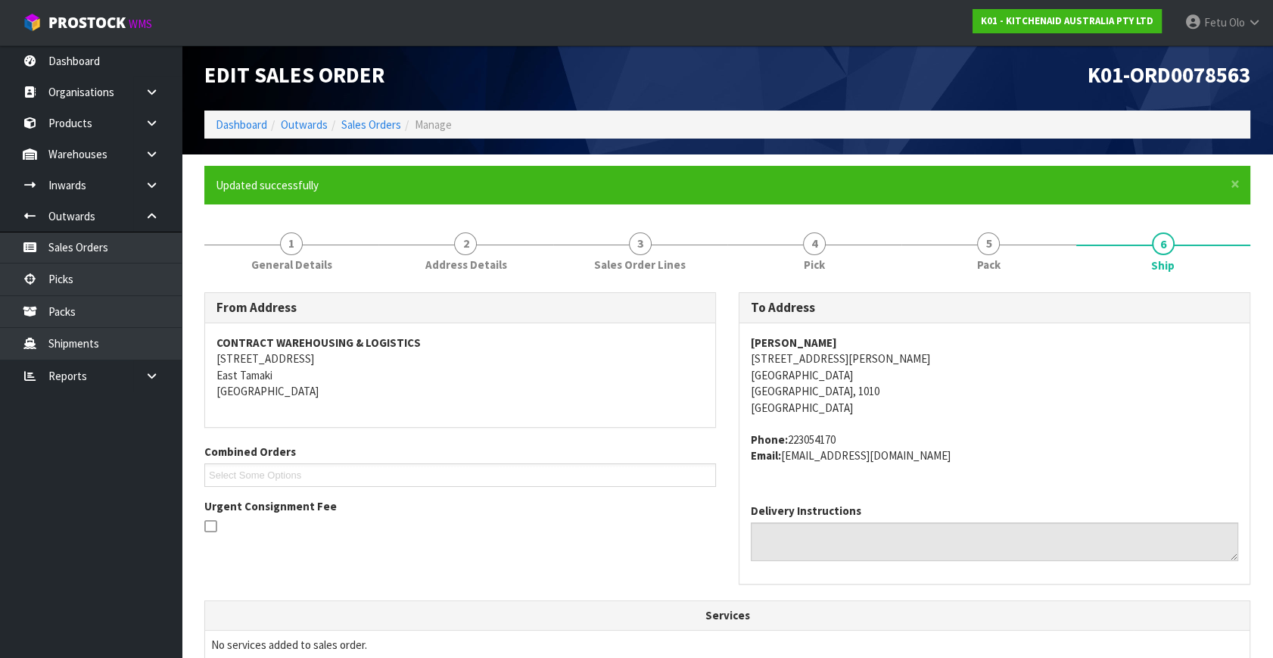
scroll to position [400, 0]
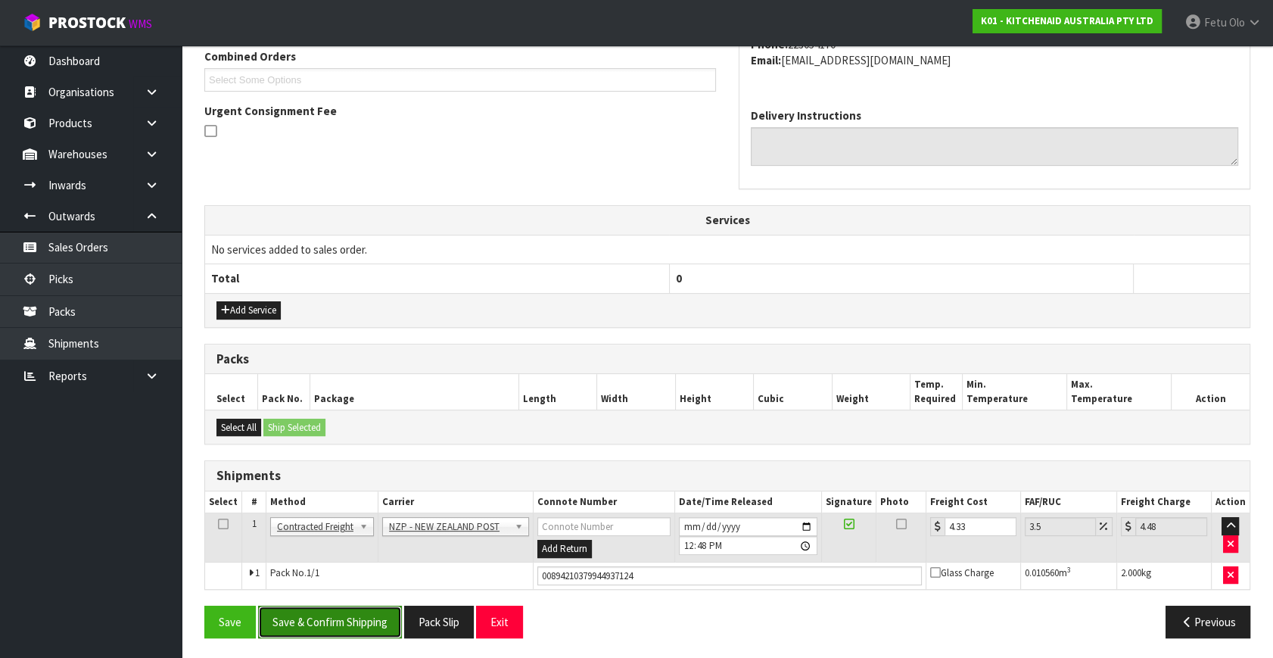
click at [359, 628] on button "Save & Confirm Shipping" at bounding box center [330, 621] width 144 height 33
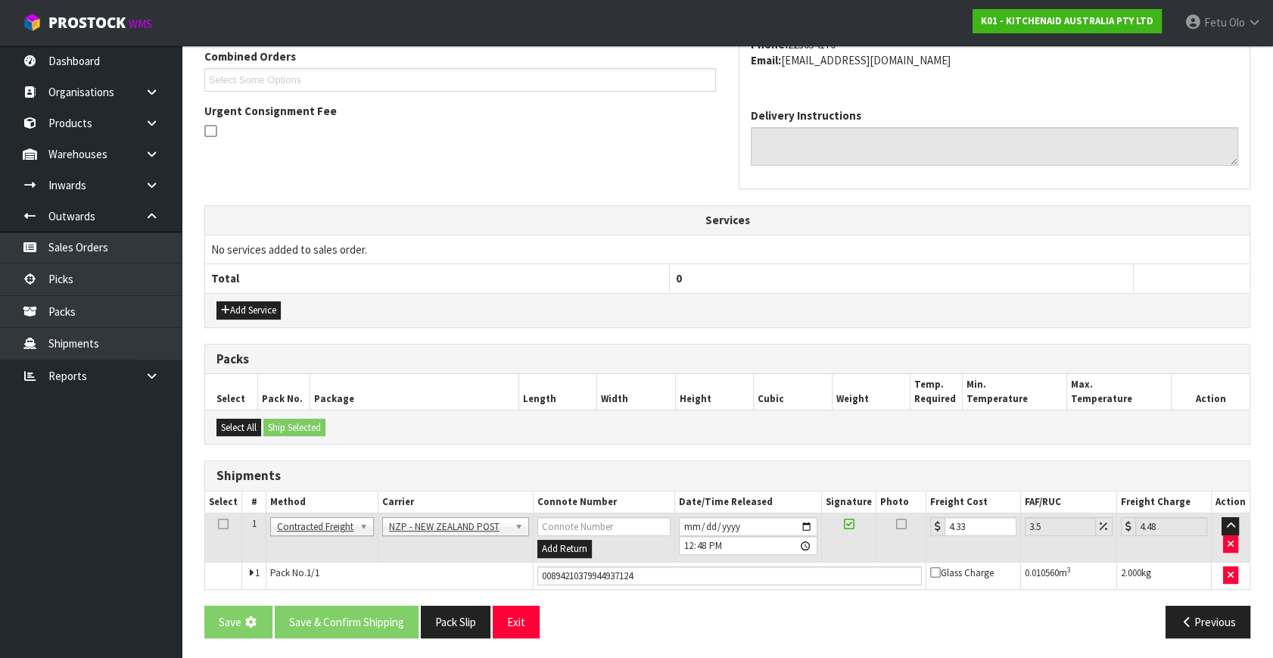
scroll to position [0, 0]
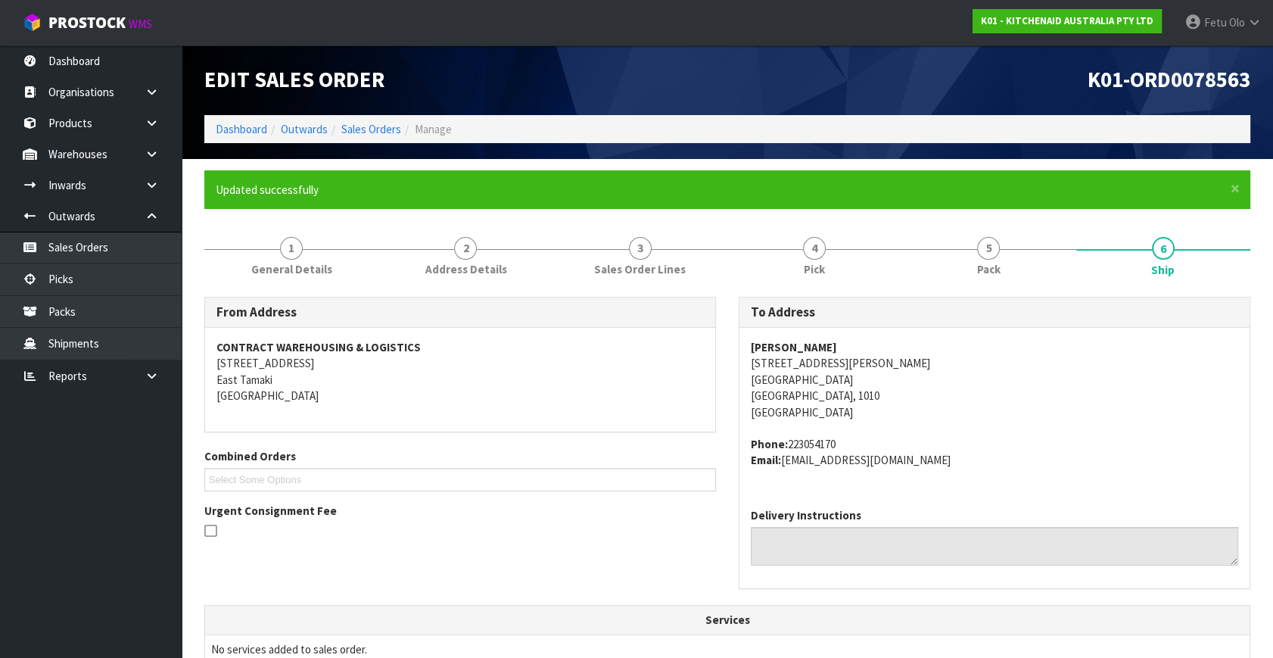
click at [437, 525] on div at bounding box center [460, 531] width 512 height 19
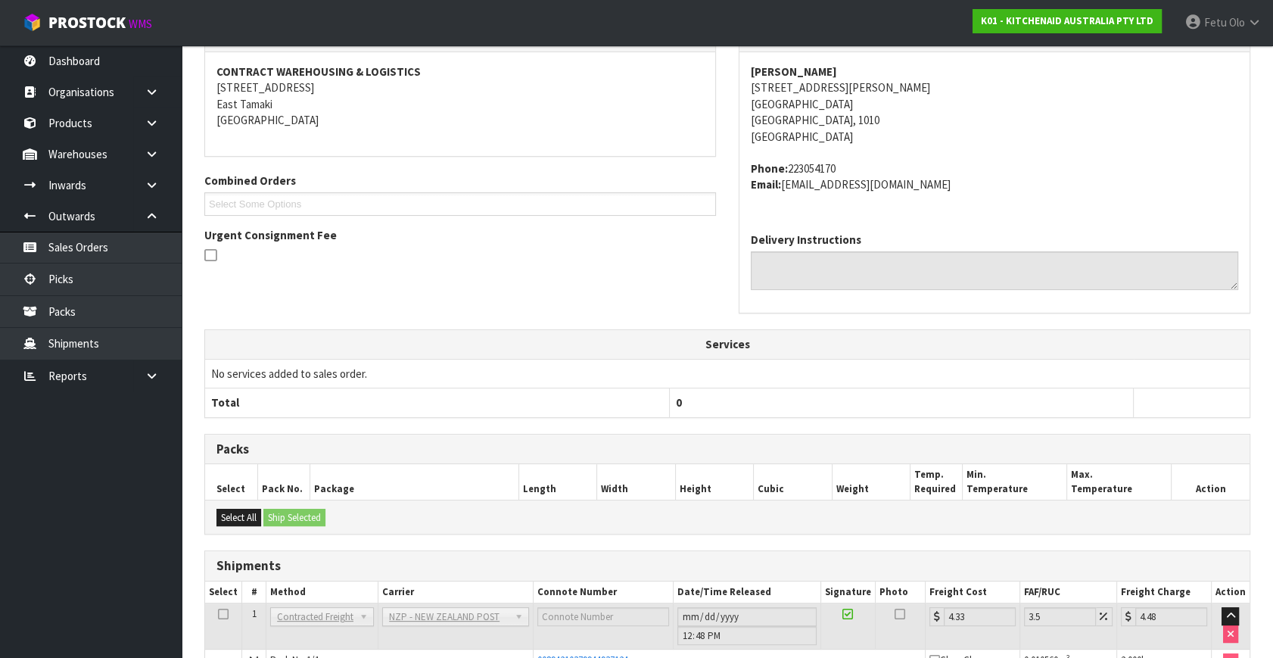
scroll to position [344, 0]
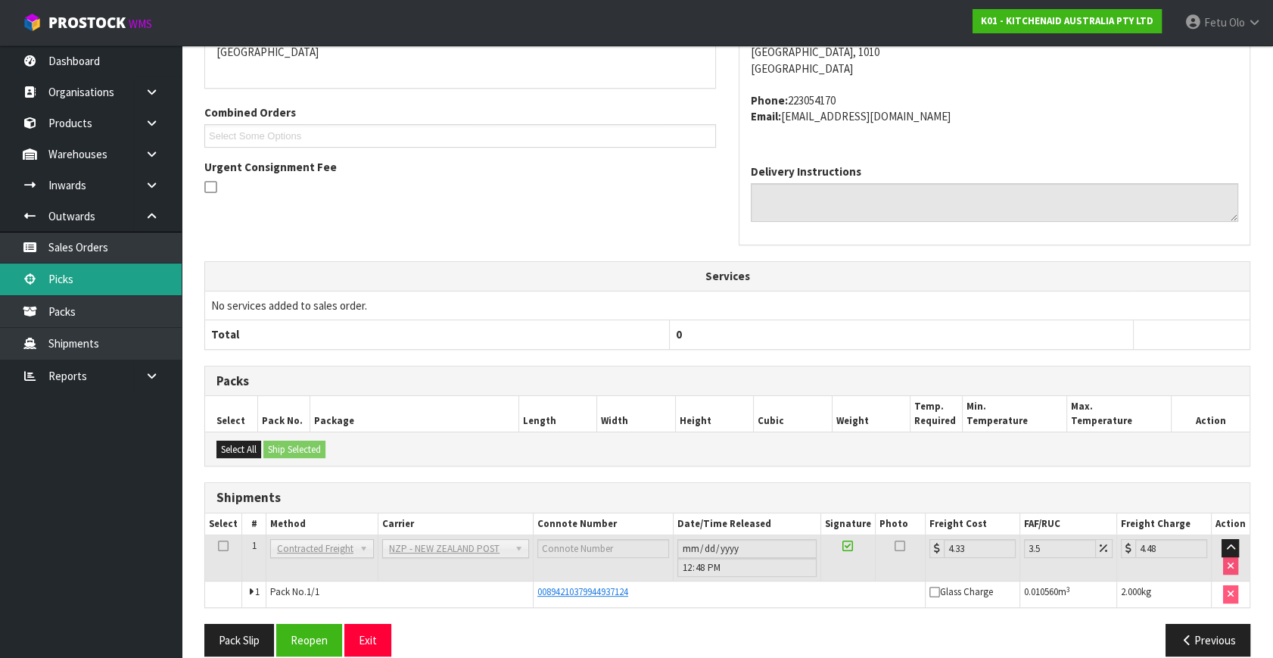
click at [95, 287] on link "Picks" at bounding box center [91, 278] width 182 height 31
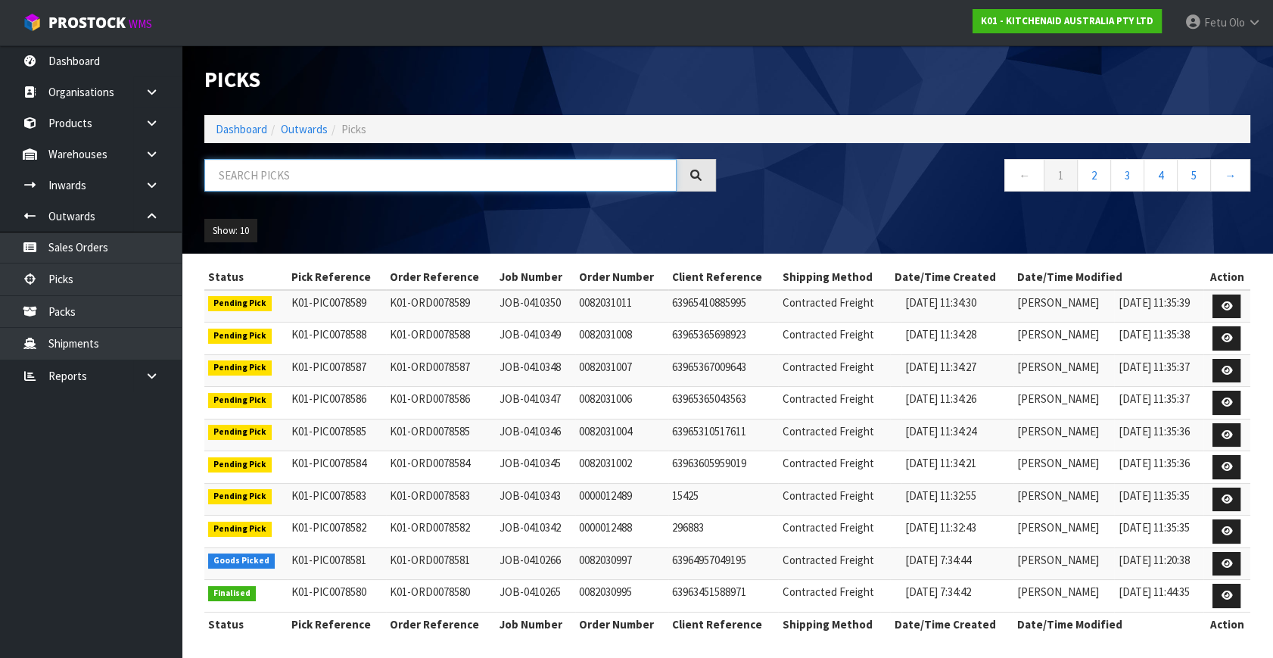
click at [260, 185] on input "text" at bounding box center [440, 175] width 472 height 33
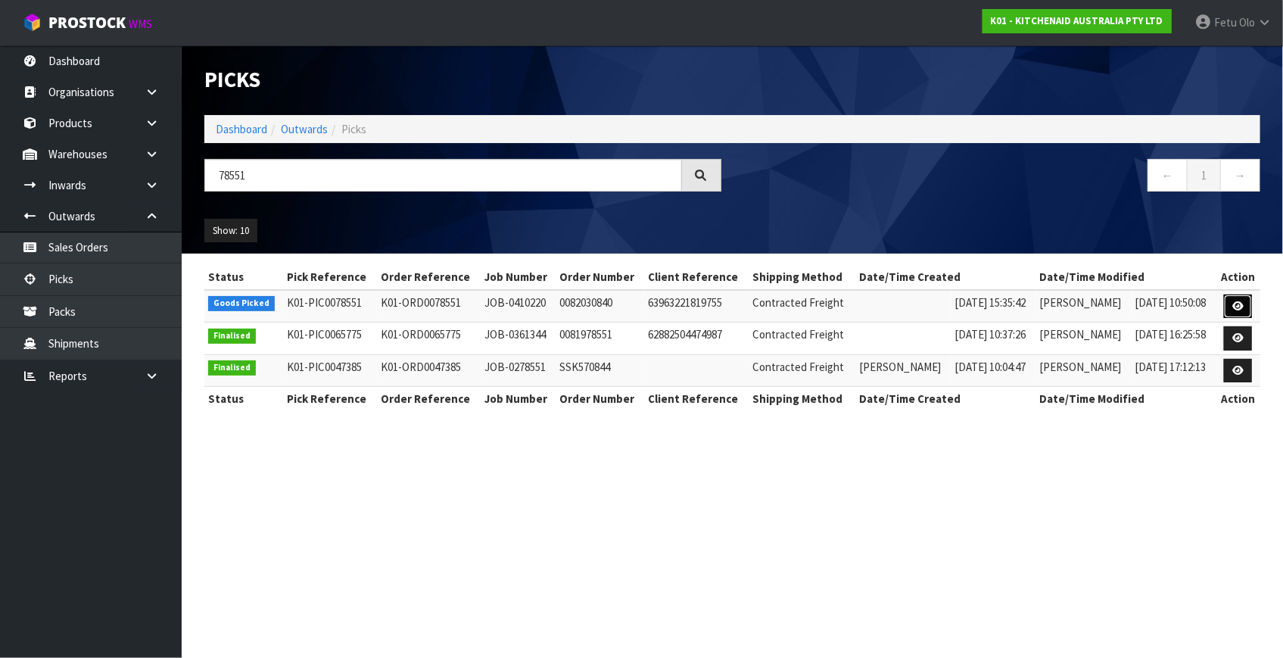
click at [1227, 303] on link at bounding box center [1238, 306] width 28 height 24
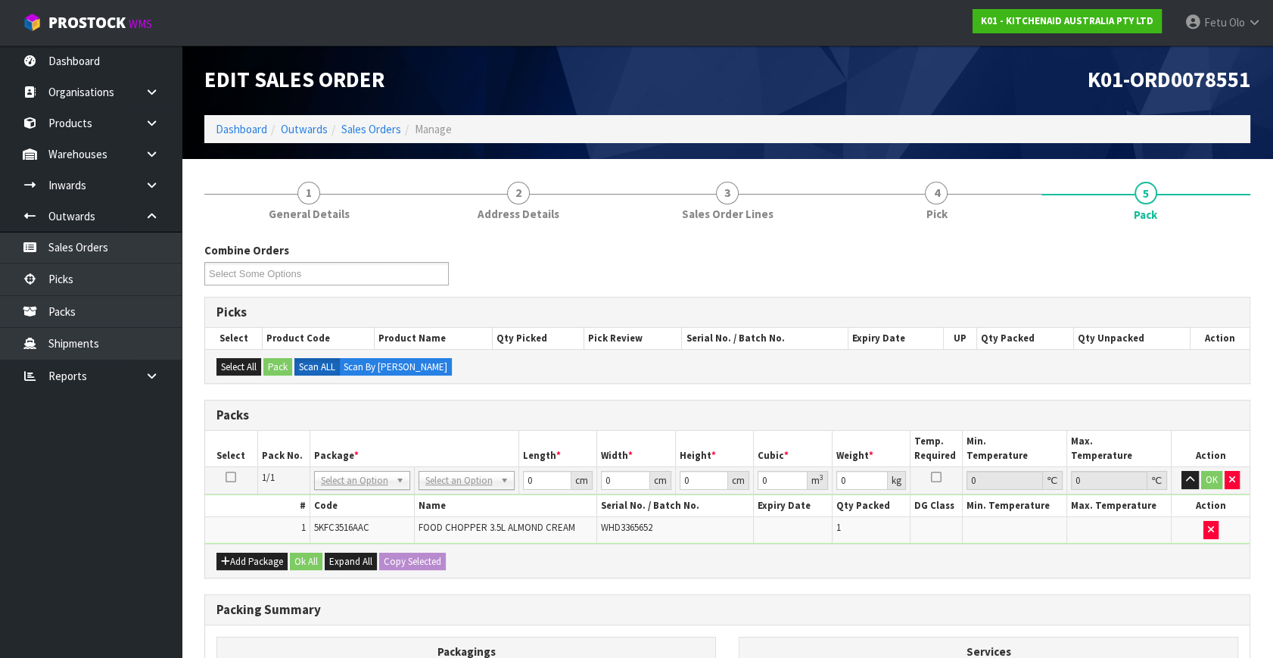
drag, startPoint x: 359, startPoint y: 478, endPoint x: 352, endPoint y: 503, distance: 26.1
drag, startPoint x: 350, startPoint y: 496, endPoint x: 363, endPoint y: 487, distance: 16.2
click at [363, 487] on div at bounding box center [361, 499] width 95 height 25
click at [344, 496] on input "text" at bounding box center [361, 499] width 89 height 19
click at [350, 489] on div at bounding box center [361, 499] width 95 height 25
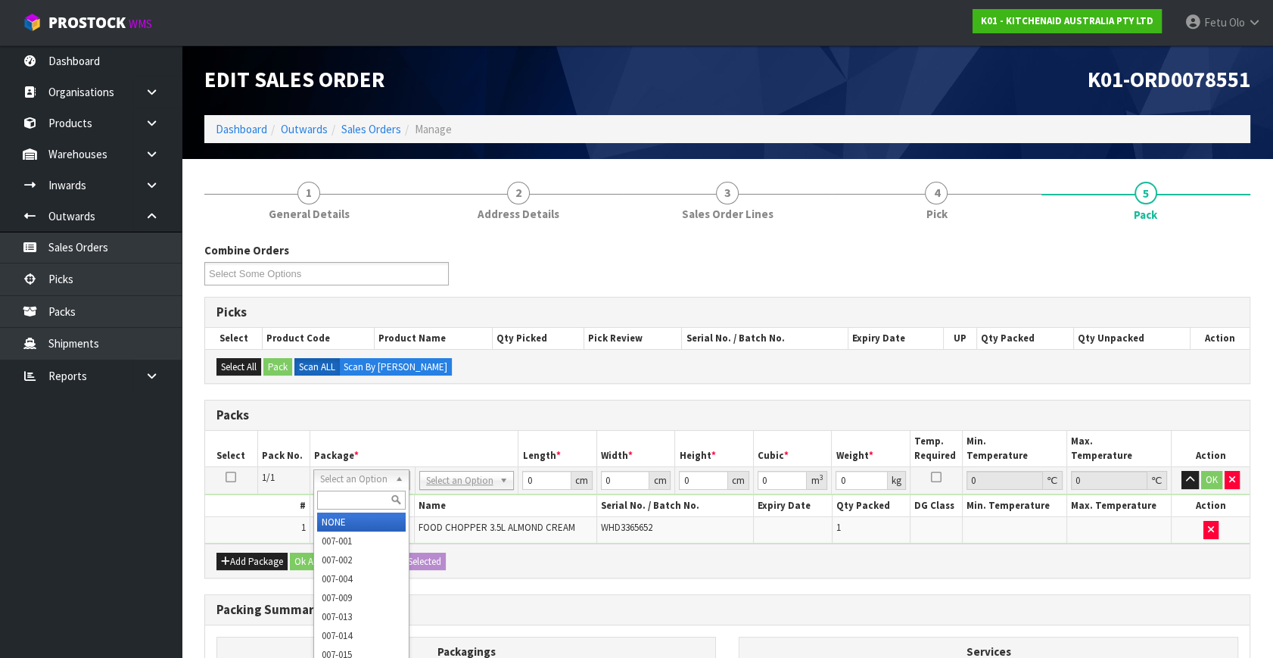
click at [348, 495] on input "text" at bounding box center [361, 499] width 89 height 19
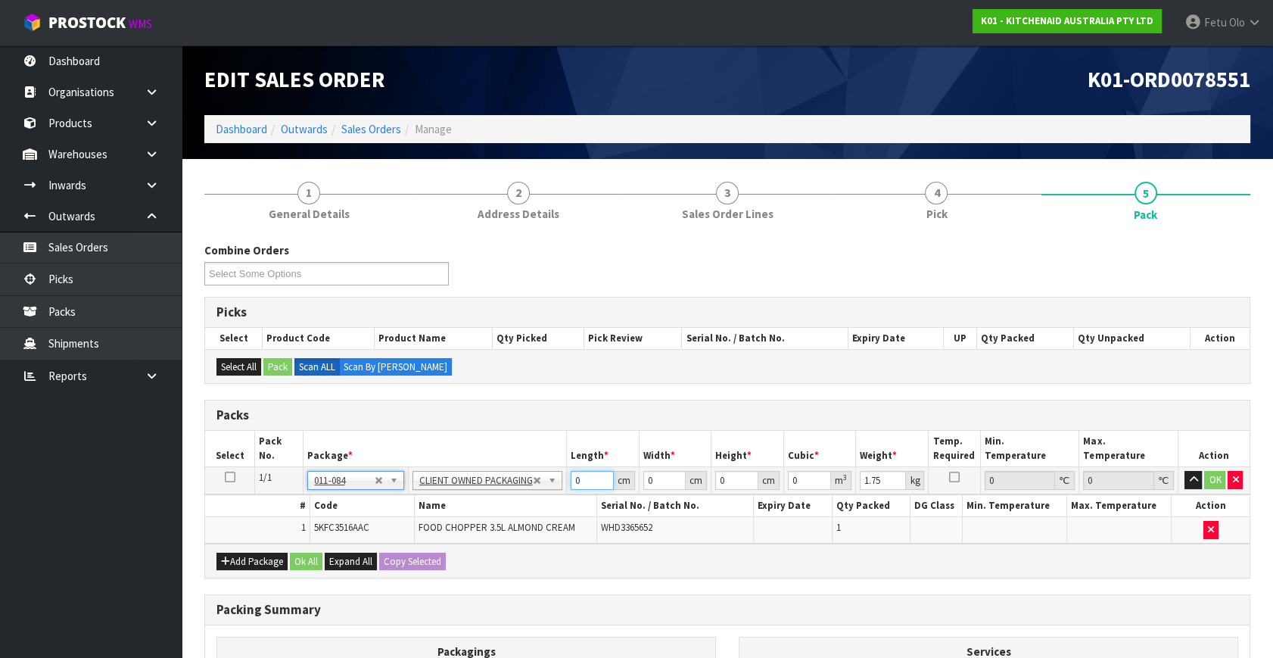
drag, startPoint x: 580, startPoint y: 476, endPoint x: 485, endPoint y: 526, distance: 107.6
click at [485, 526] on tbody "1/1 NONE 007-001 007-002 007-004 007-009 007-013 007-014 007-015 007-017 007-01…" at bounding box center [727, 505] width 1044 height 76
click button "OK" at bounding box center [1214, 480] width 21 height 18
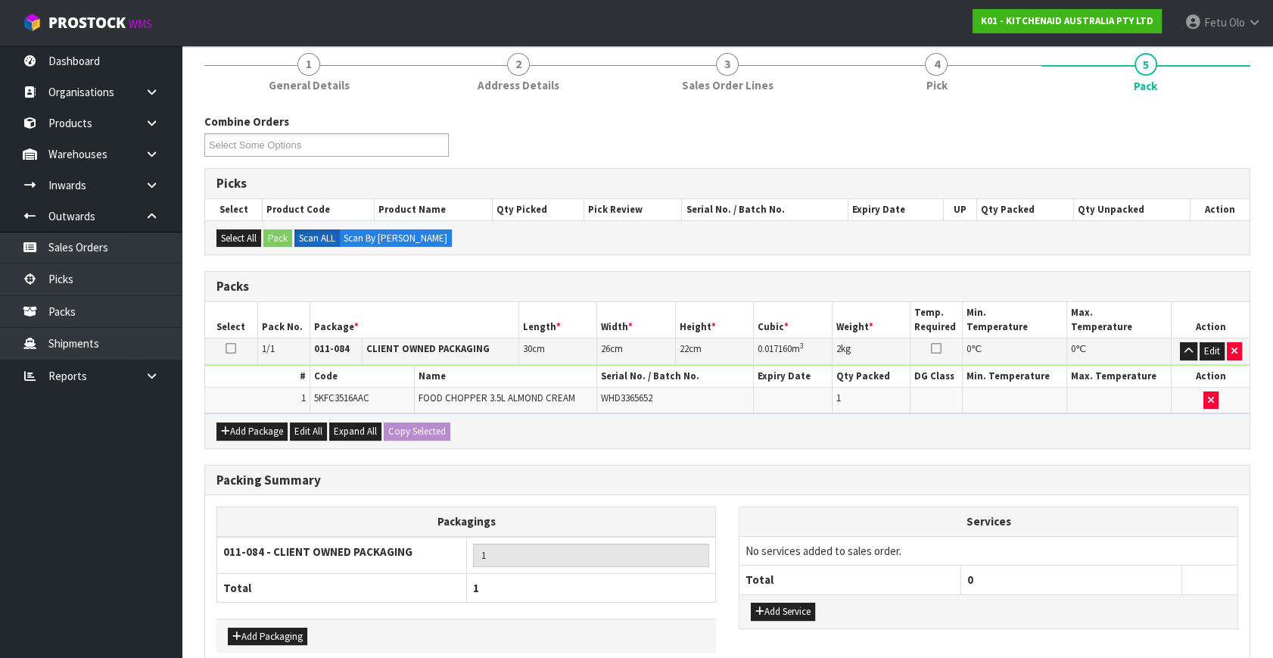
scroll to position [203, 0]
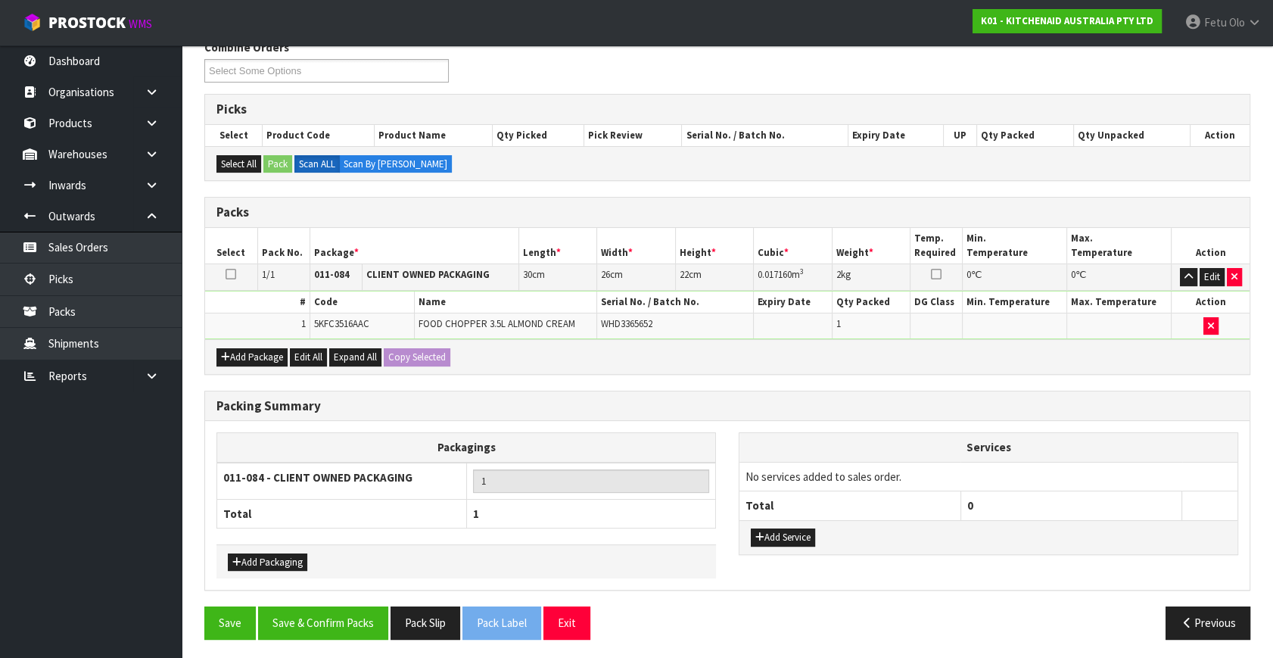
click at [349, 583] on div "Packagings 011-084 - CLIENT OWNED PACKAGING 1 Total 1 Add Packaging Services No…" at bounding box center [727, 505] width 1044 height 169
click at [356, 621] on button "Save & Confirm Packs" at bounding box center [323, 622] width 130 height 33
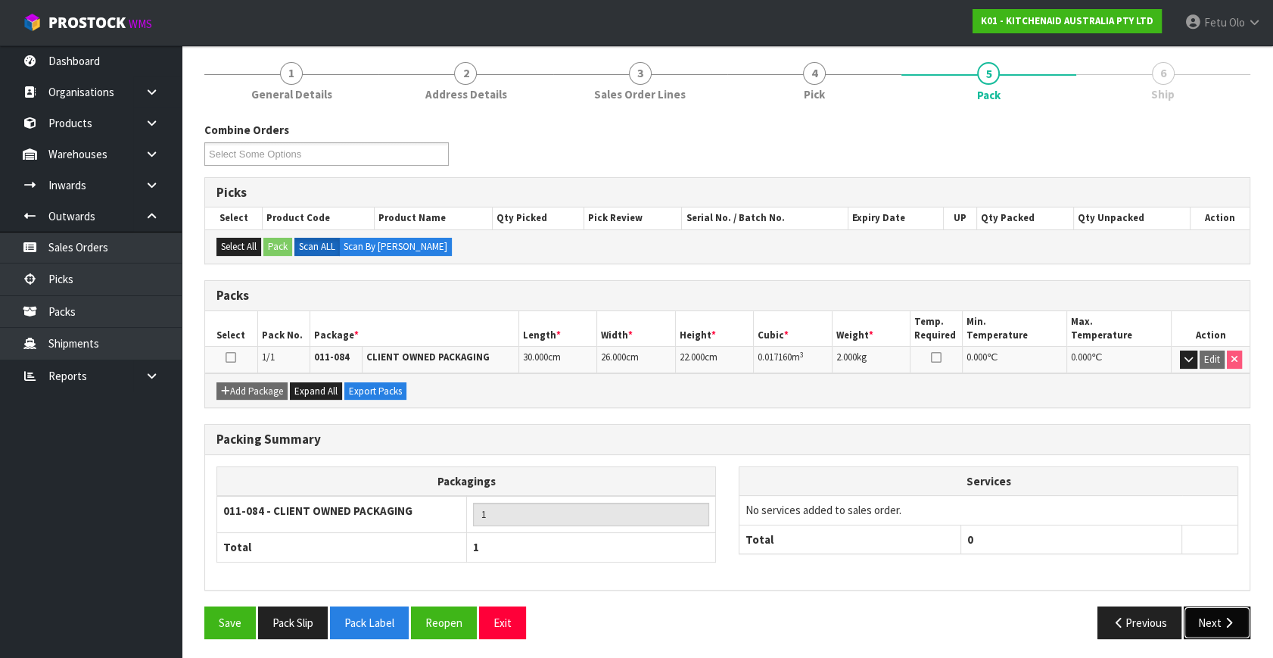
click at [1213, 626] on button "Next" at bounding box center [1217, 622] width 67 height 33
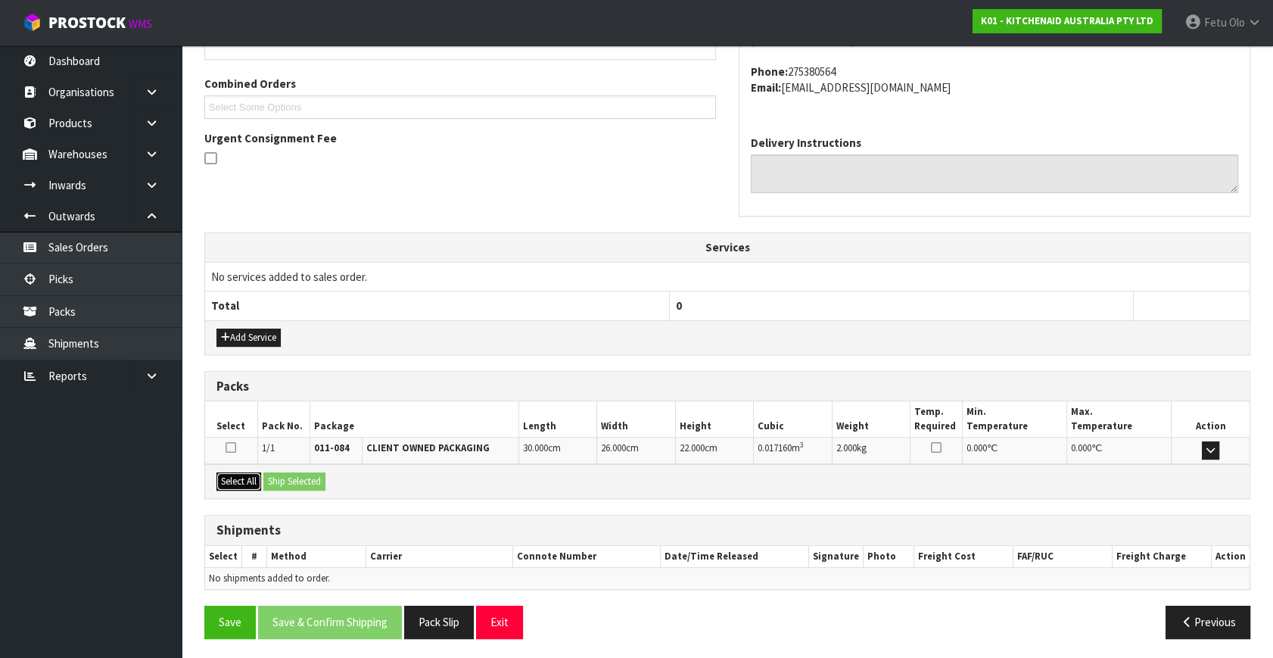
drag, startPoint x: 222, startPoint y: 477, endPoint x: 267, endPoint y: 477, distance: 44.7
click at [226, 477] on button "Select All" at bounding box center [238, 481] width 45 height 18
drag, startPoint x: 274, startPoint y: 477, endPoint x: 284, endPoint y: 477, distance: 9.8
click at [275, 477] on button "Ship Selected" at bounding box center [294, 481] width 62 height 18
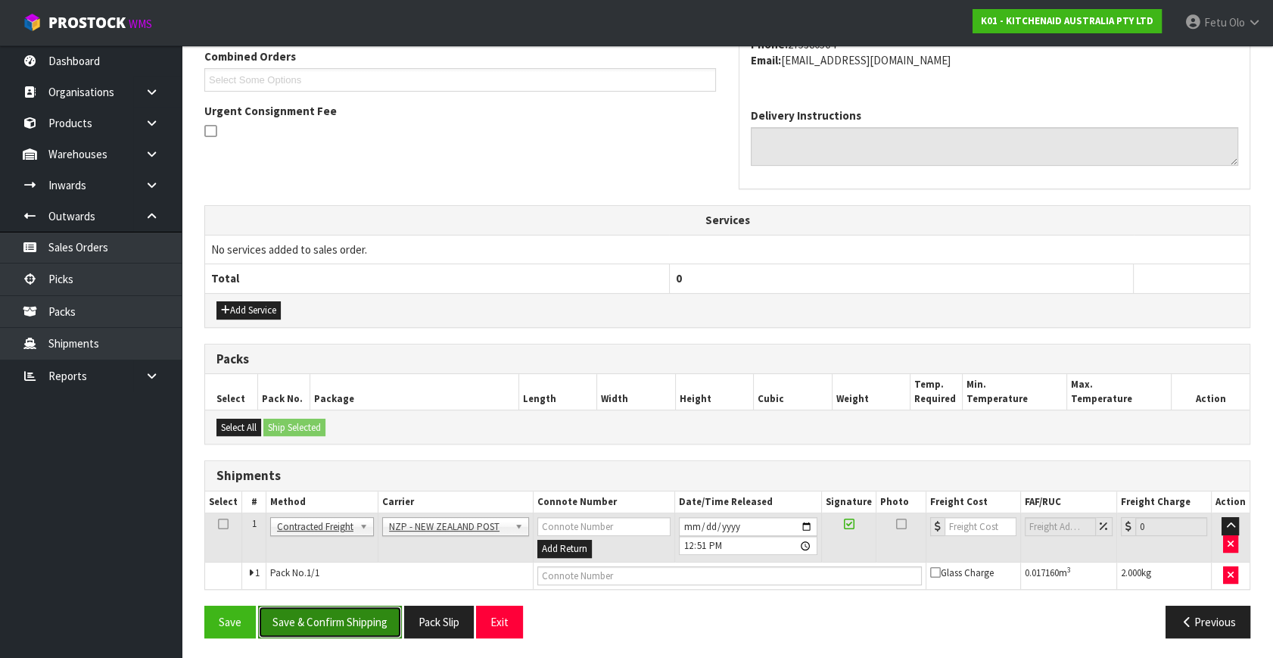
click at [370, 625] on button "Save & Confirm Shipping" at bounding box center [330, 621] width 144 height 33
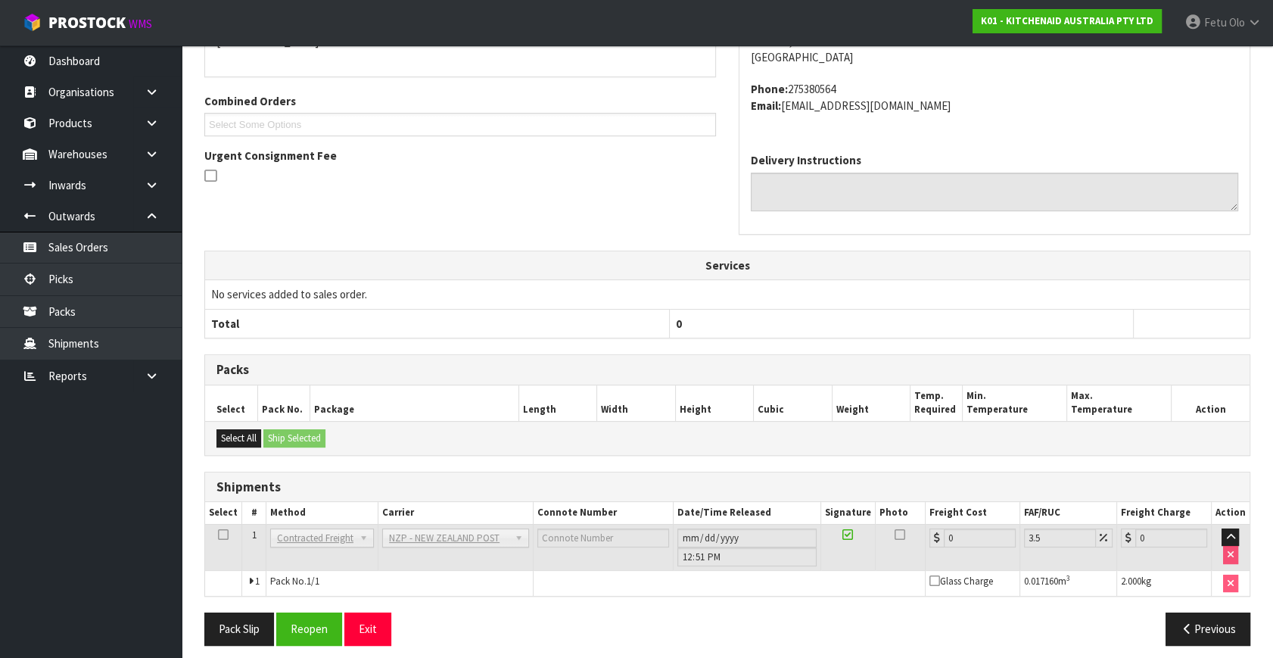
scroll to position [378, 0]
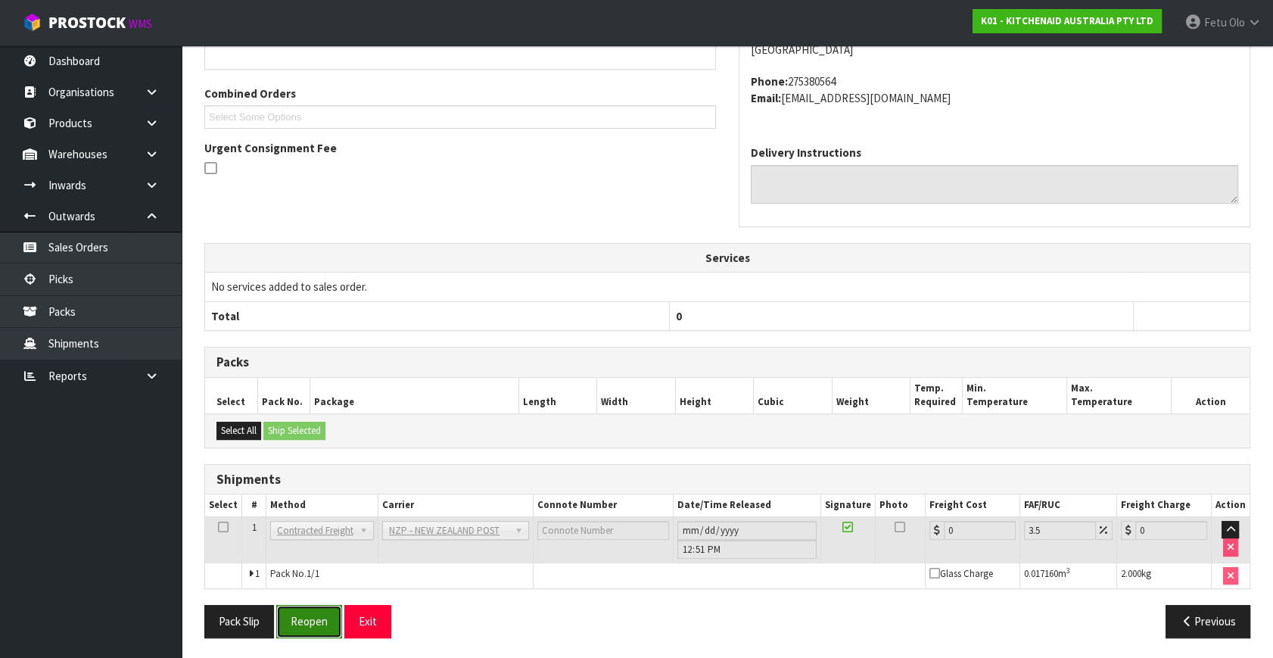
click at [314, 627] on button "Reopen" at bounding box center [309, 621] width 66 height 33
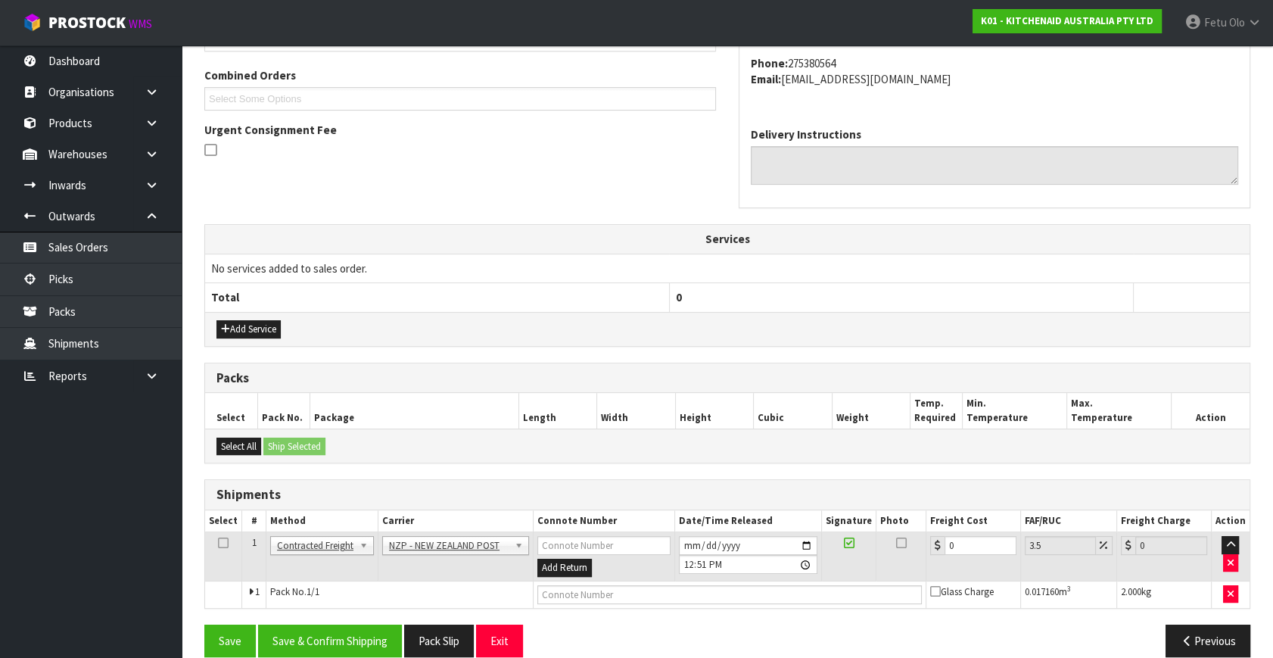
scroll to position [400, 0]
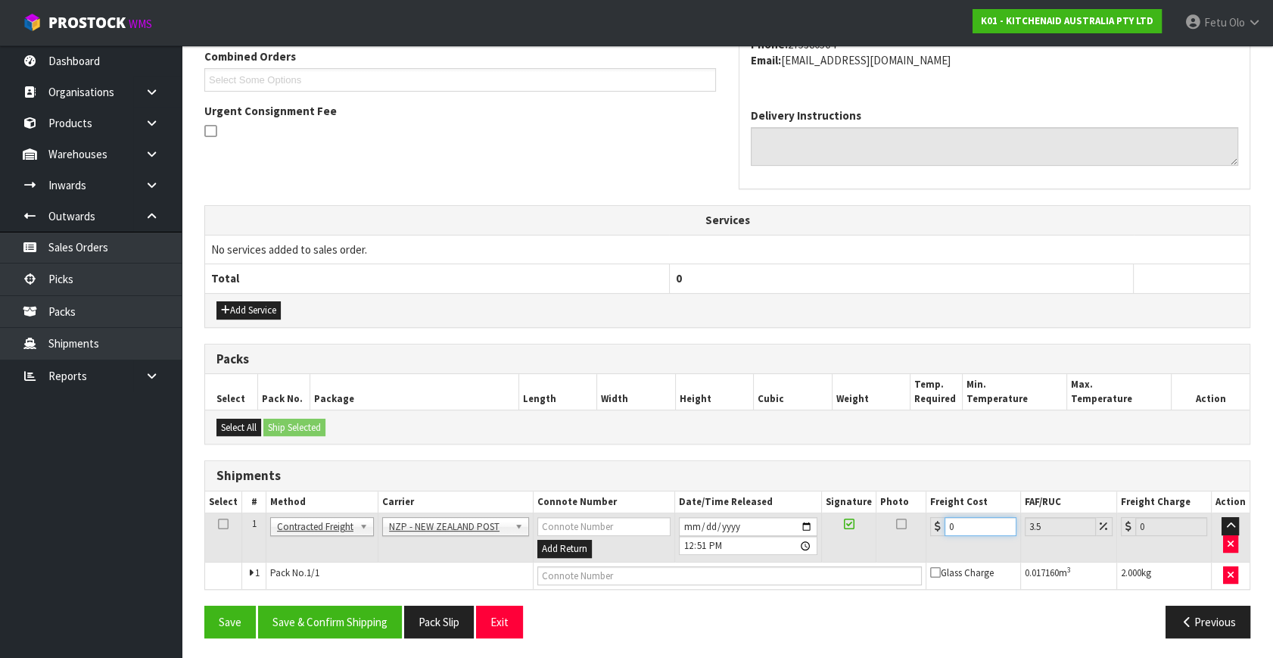
drag, startPoint x: 971, startPoint y: 525, endPoint x: 836, endPoint y: 577, distance: 144.5
click at [836, 577] on tbody "1 Client Local Pickup Customer Local Pickup Company Freight Contracted Freight …" at bounding box center [727, 551] width 1044 height 76
click at [731, 573] on input "text" at bounding box center [729, 575] width 384 height 19
click at [204, 605] on button "Save" at bounding box center [229, 621] width 51 height 33
click at [306, 609] on button "Save & Confirm Shipping" at bounding box center [330, 621] width 144 height 33
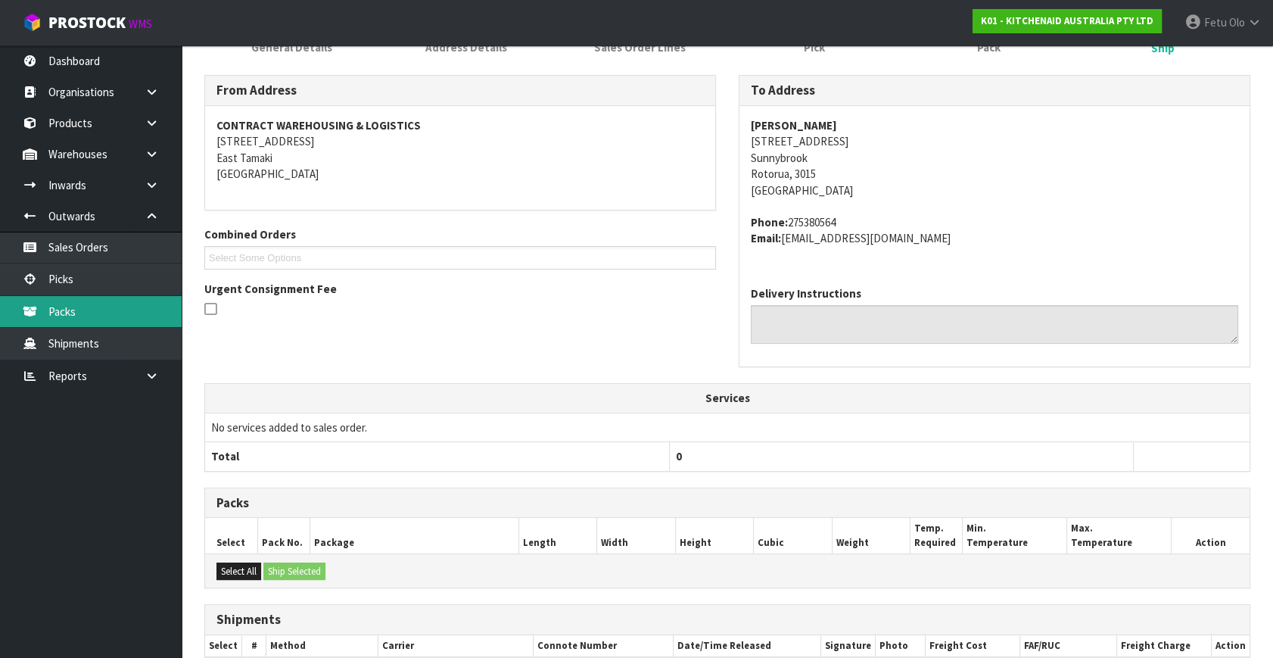
scroll to position [363, 0]
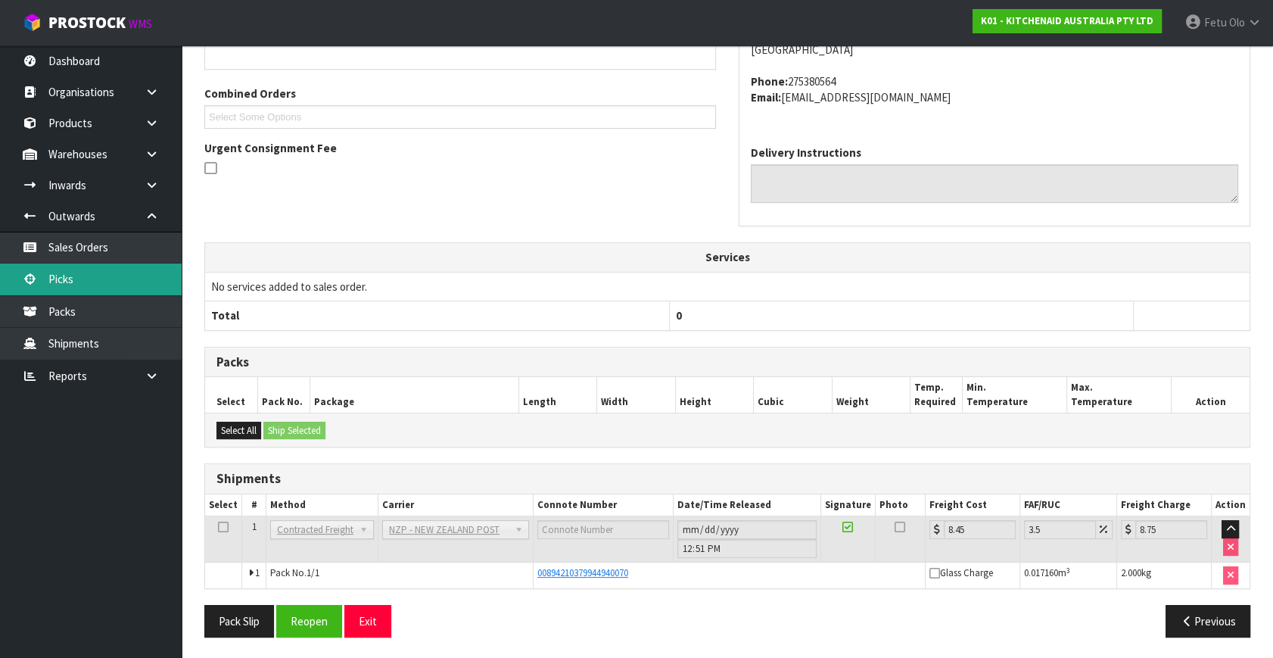
click at [83, 285] on link "Picks" at bounding box center [91, 278] width 182 height 31
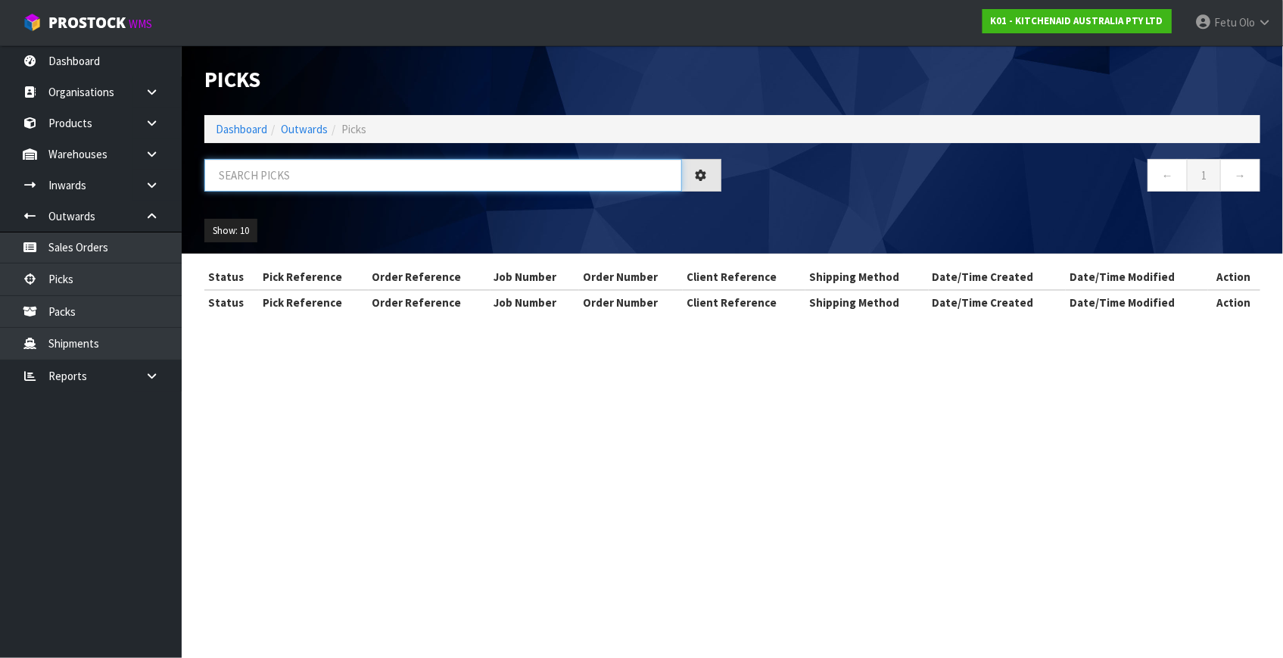
click at [384, 169] on input "text" at bounding box center [443, 175] width 478 height 33
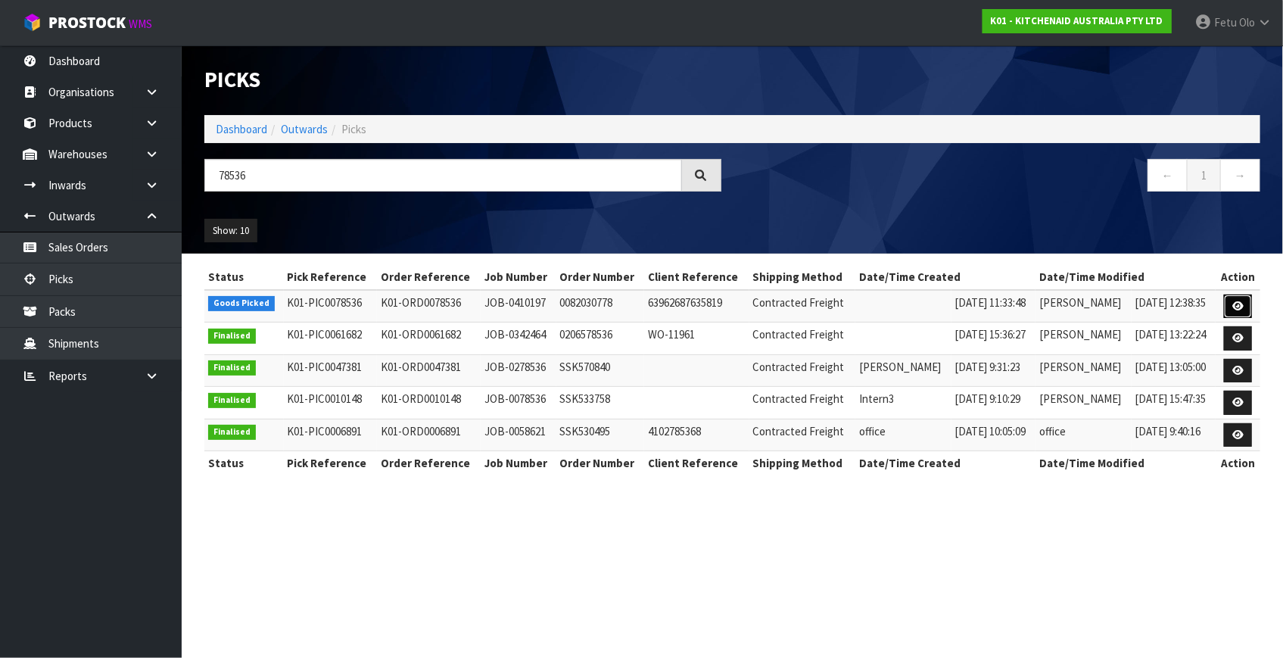
click at [1234, 306] on icon at bounding box center [1237, 306] width 11 height 10
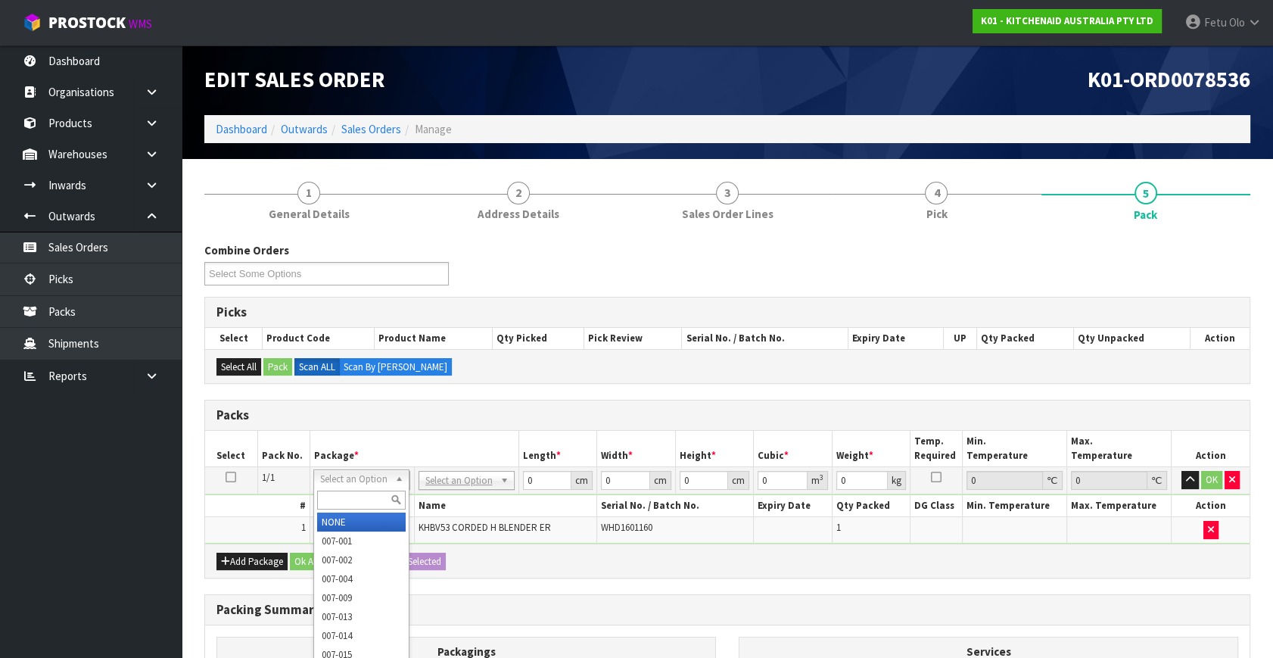
drag, startPoint x: 372, startPoint y: 478, endPoint x: 344, endPoint y: 501, distance: 36.5
click at [344, 501] on input "text" at bounding box center [361, 499] width 89 height 19
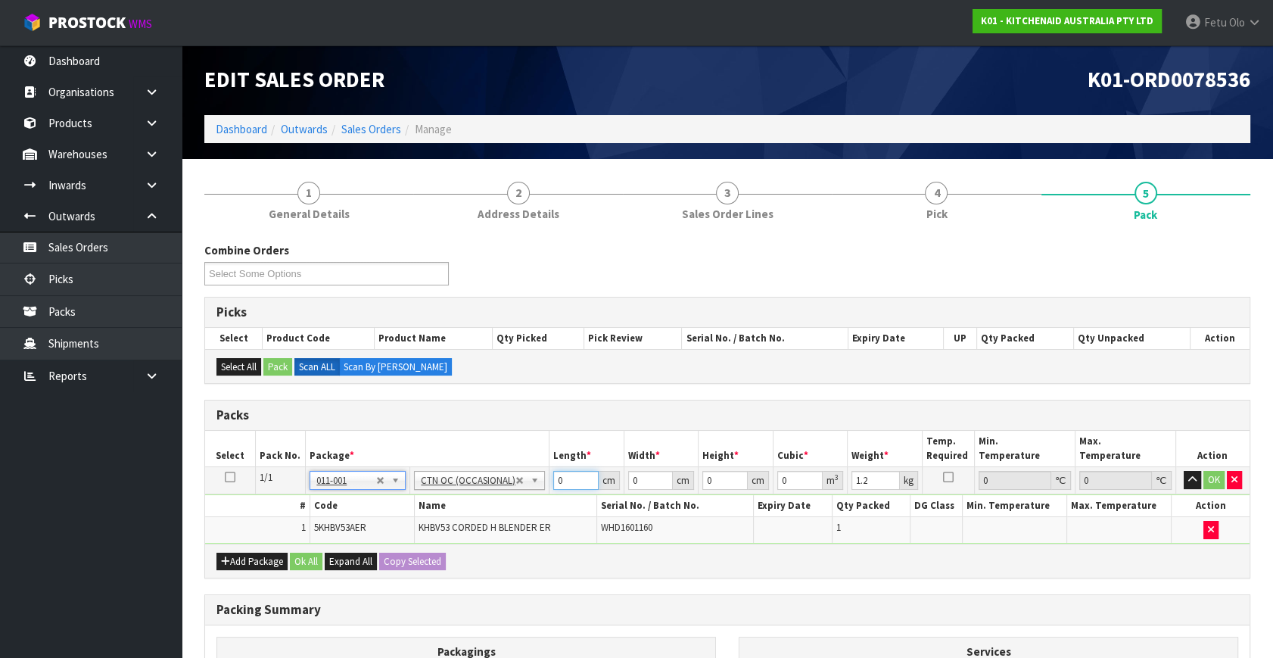
drag, startPoint x: 389, startPoint y: 513, endPoint x: 340, endPoint y: 525, distance: 50.7
click at [340, 525] on tbody "1/1 NONE 007-001 007-002 007-004 007-009 007-013 007-014 007-015 007-017 007-01…" at bounding box center [727, 505] width 1044 height 76
click button "OK" at bounding box center [1213, 480] width 21 height 18
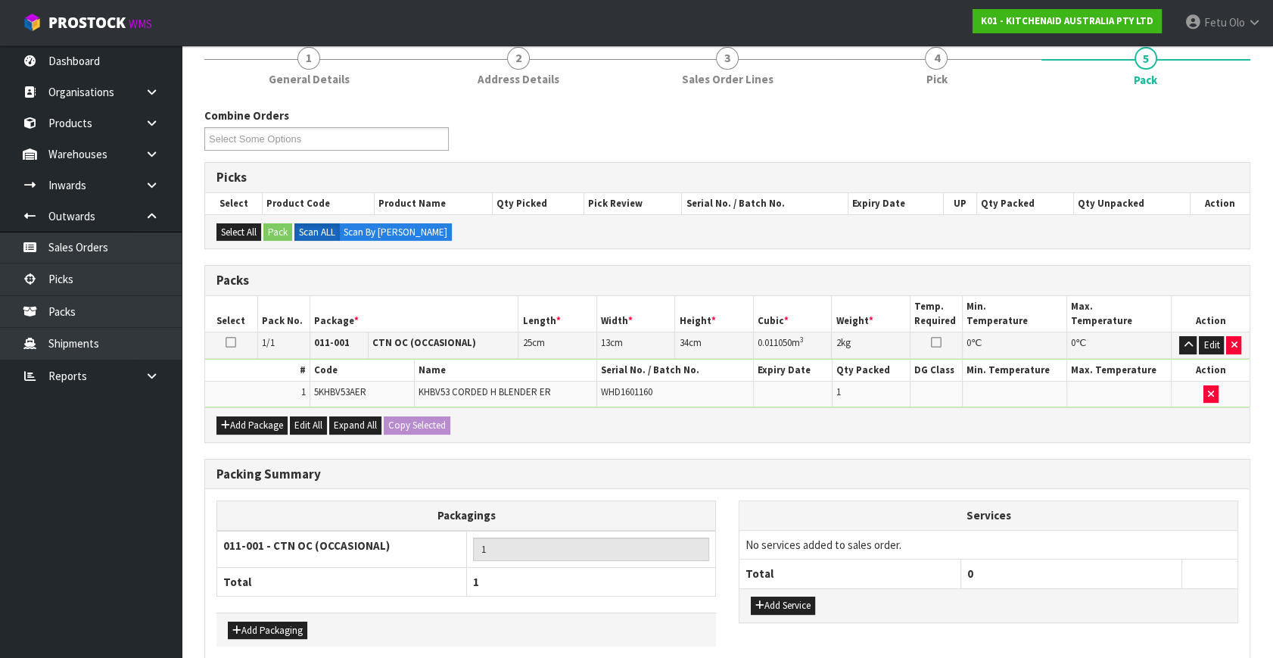
scroll to position [203, 0]
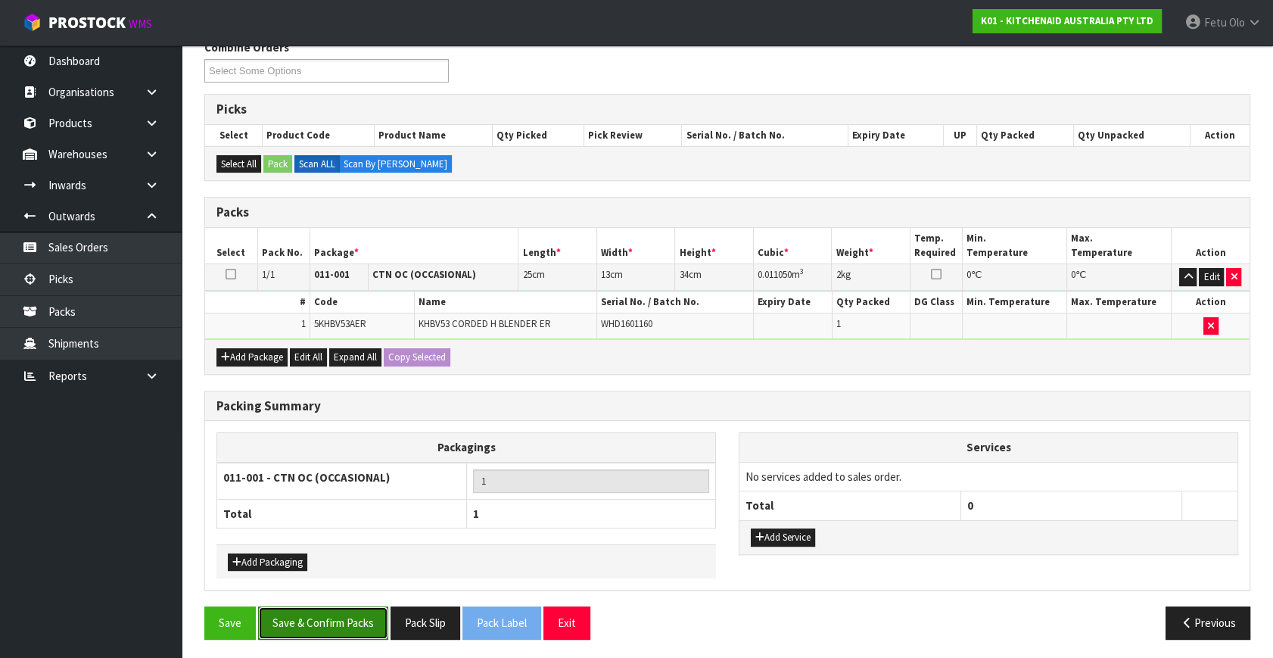
click at [349, 631] on button "Save & Confirm Packs" at bounding box center [323, 622] width 130 height 33
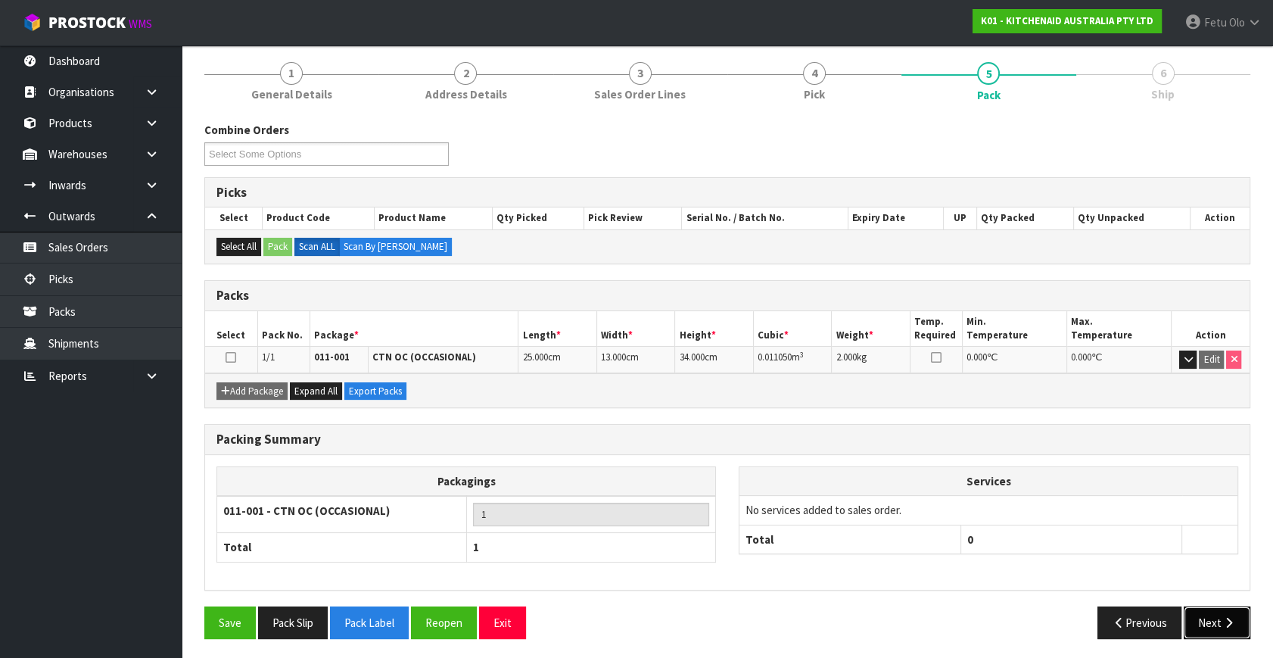
click at [1212, 608] on button "Next" at bounding box center [1217, 622] width 67 height 33
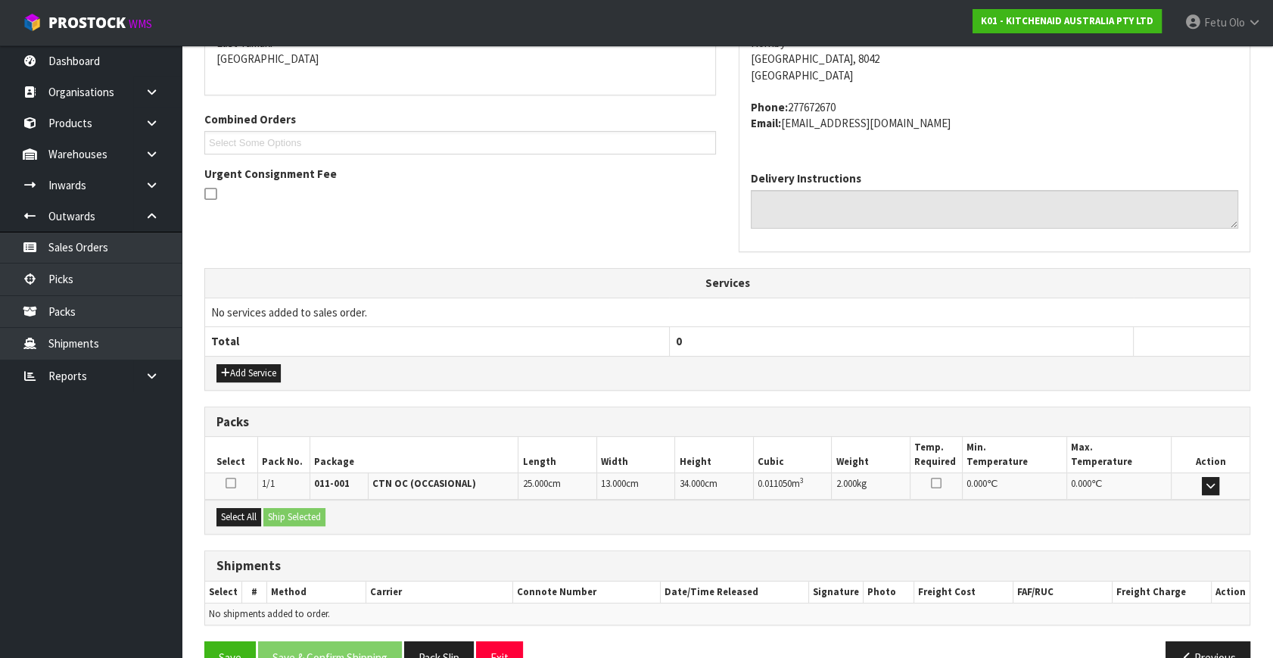
scroll to position [235, 0]
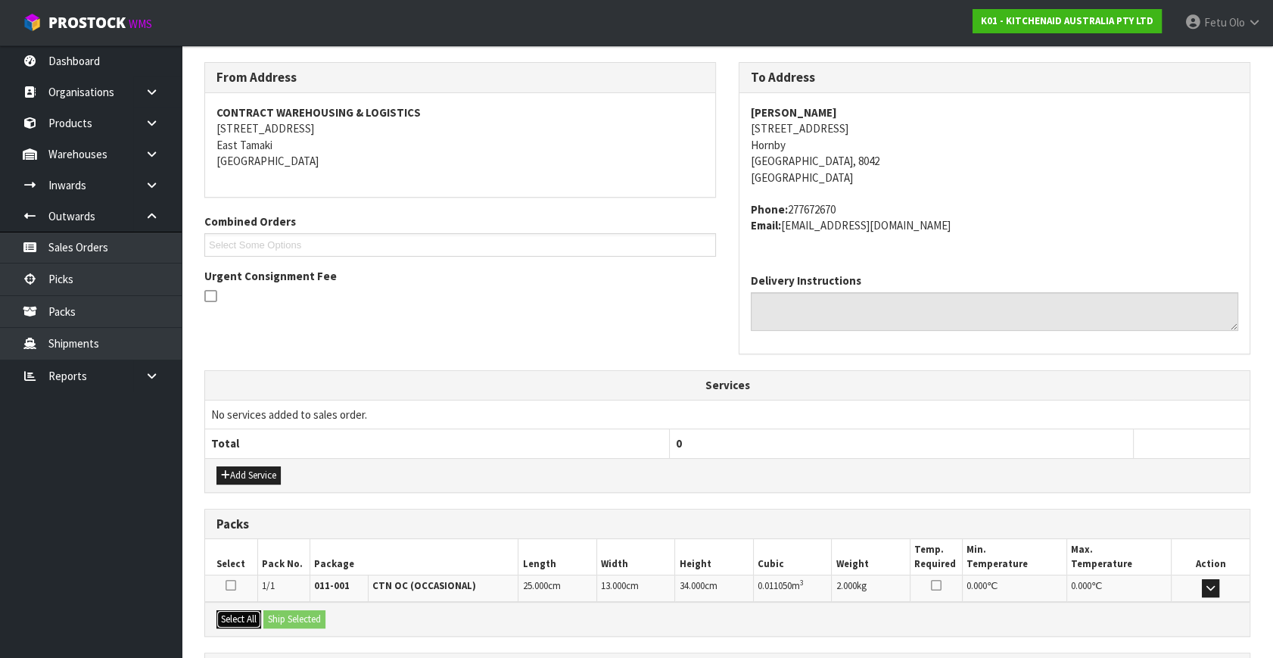
drag, startPoint x: 242, startPoint y: 613, endPoint x: 282, endPoint y: 612, distance: 40.1
click at [244, 613] on button "Select All" at bounding box center [238, 619] width 45 height 18
drag, startPoint x: 293, startPoint y: 611, endPoint x: 313, endPoint y: 598, distance: 24.1
click at [294, 611] on button "Ship Selected" at bounding box center [294, 619] width 62 height 18
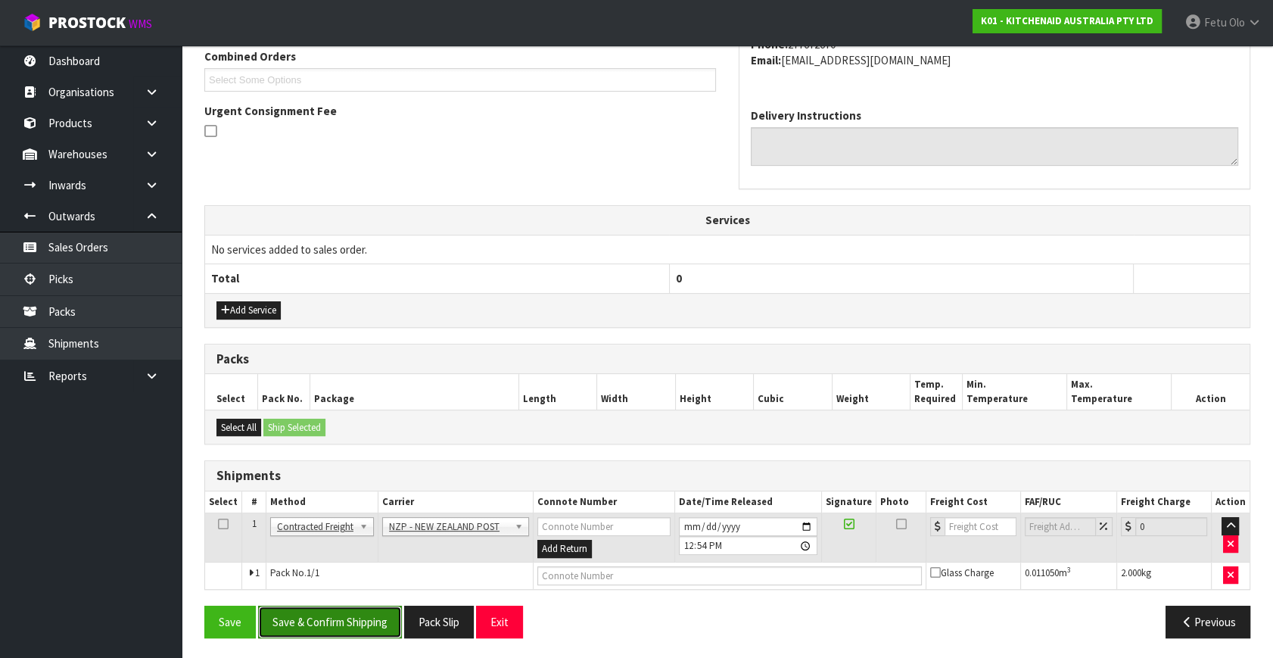
click at [347, 622] on button "Save & Confirm Shipping" at bounding box center [330, 621] width 144 height 33
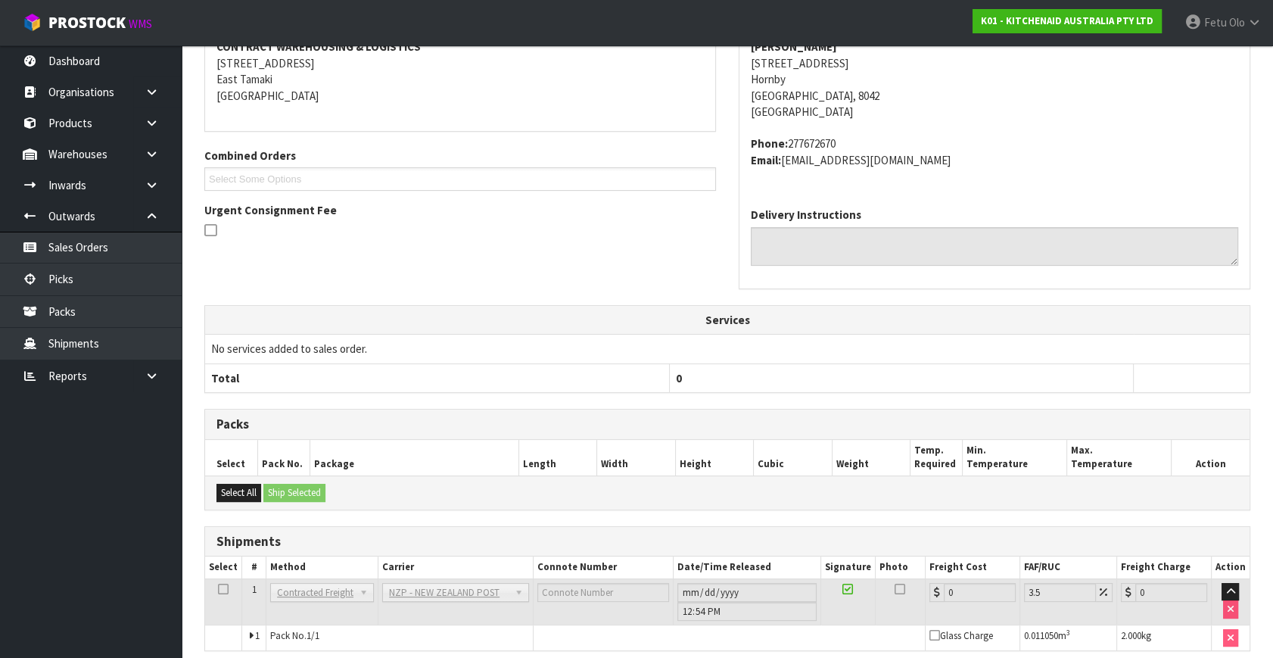
scroll to position [378, 0]
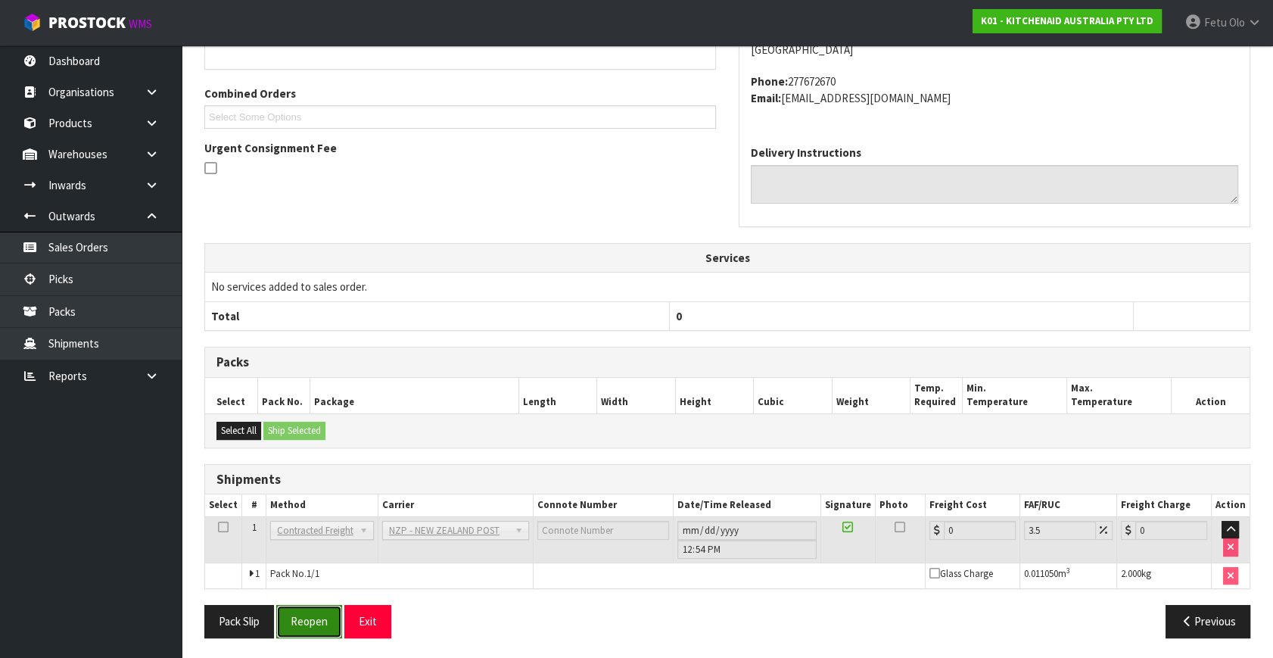
click at [309, 622] on button "Reopen" at bounding box center [309, 621] width 66 height 33
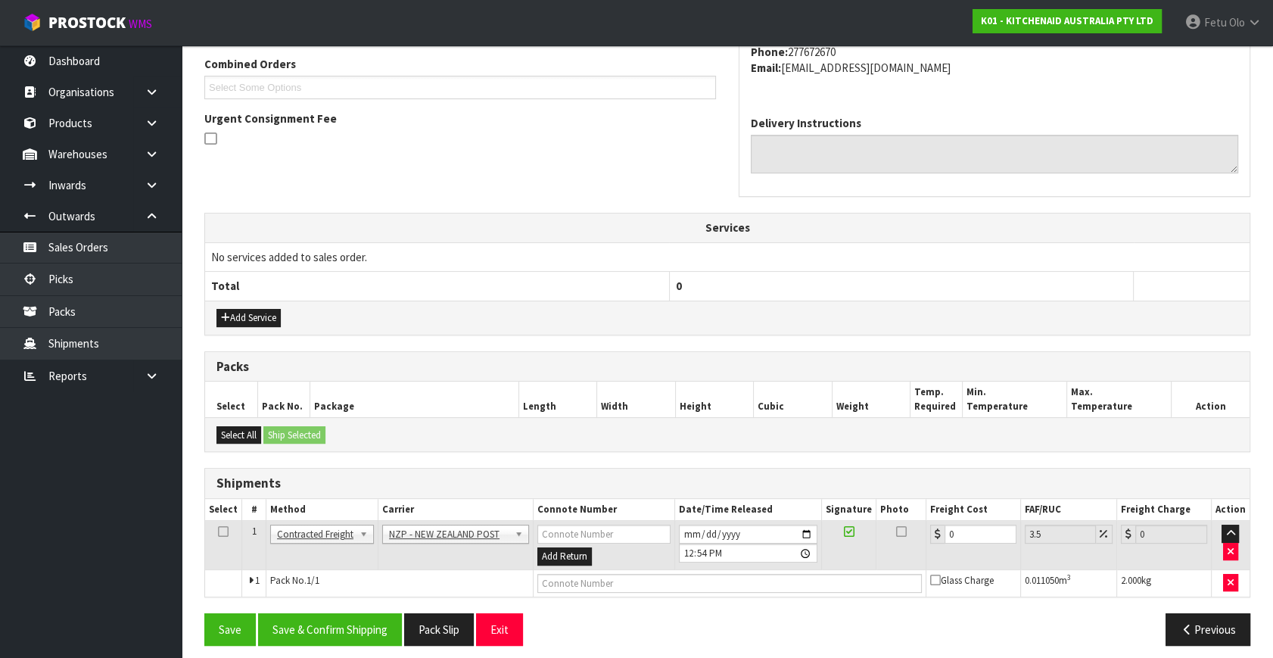
scroll to position [400, 0]
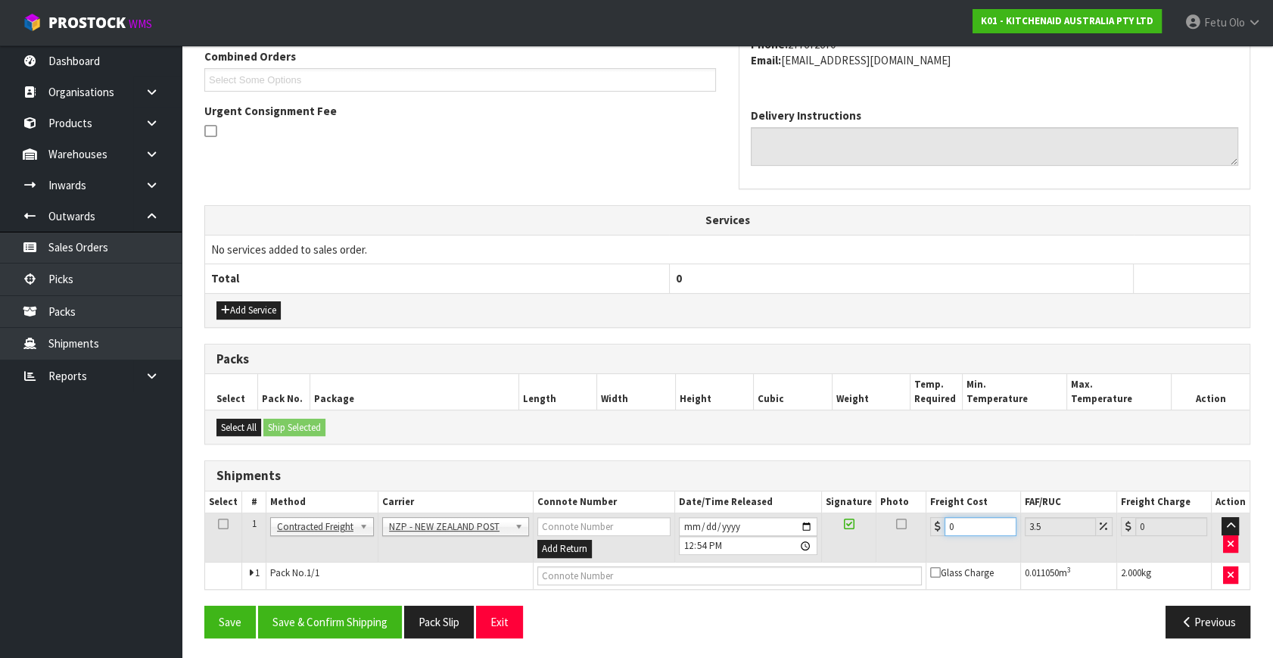
drag, startPoint x: 674, startPoint y: 578, endPoint x: 627, endPoint y: 580, distance: 46.9
click at [627, 580] on tbody "1 Client Local Pickup Customer Local Pickup Company Freight Contracted Freight …" at bounding box center [727, 551] width 1044 height 76
click at [682, 577] on input "text" at bounding box center [729, 575] width 384 height 19
click at [204, 605] on button "Save" at bounding box center [229, 621] width 51 height 33
click at [342, 625] on button "Save & Confirm Shipping" at bounding box center [330, 621] width 144 height 33
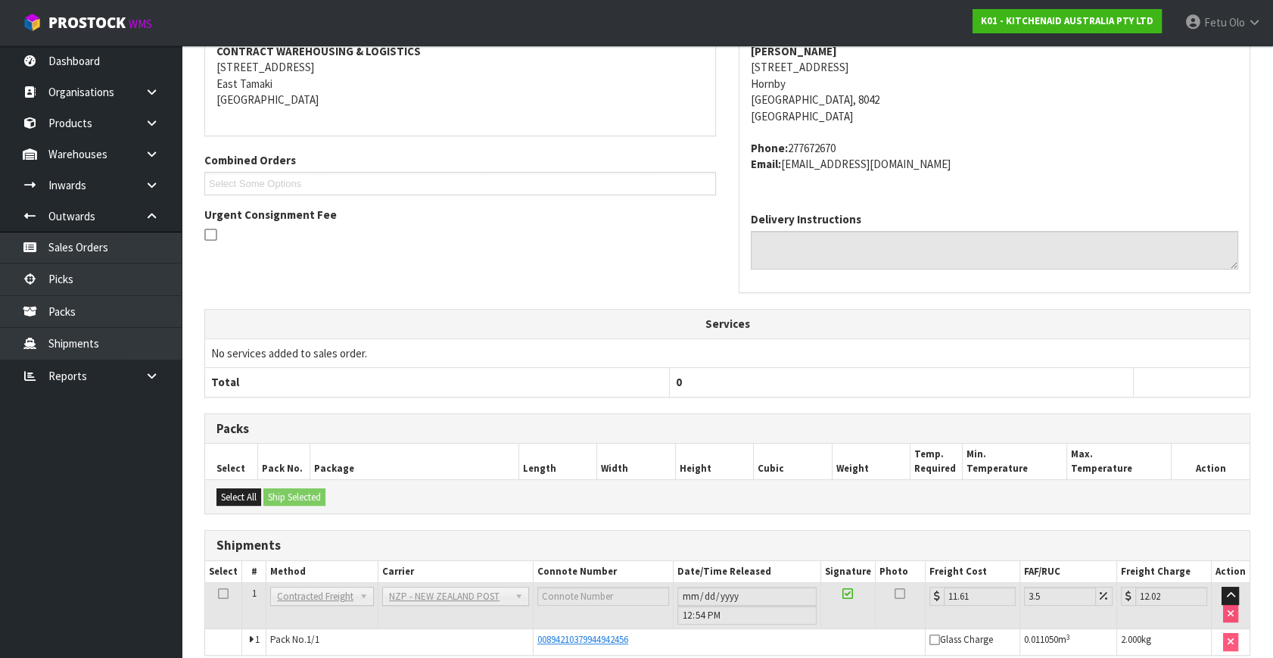
scroll to position [363, 0]
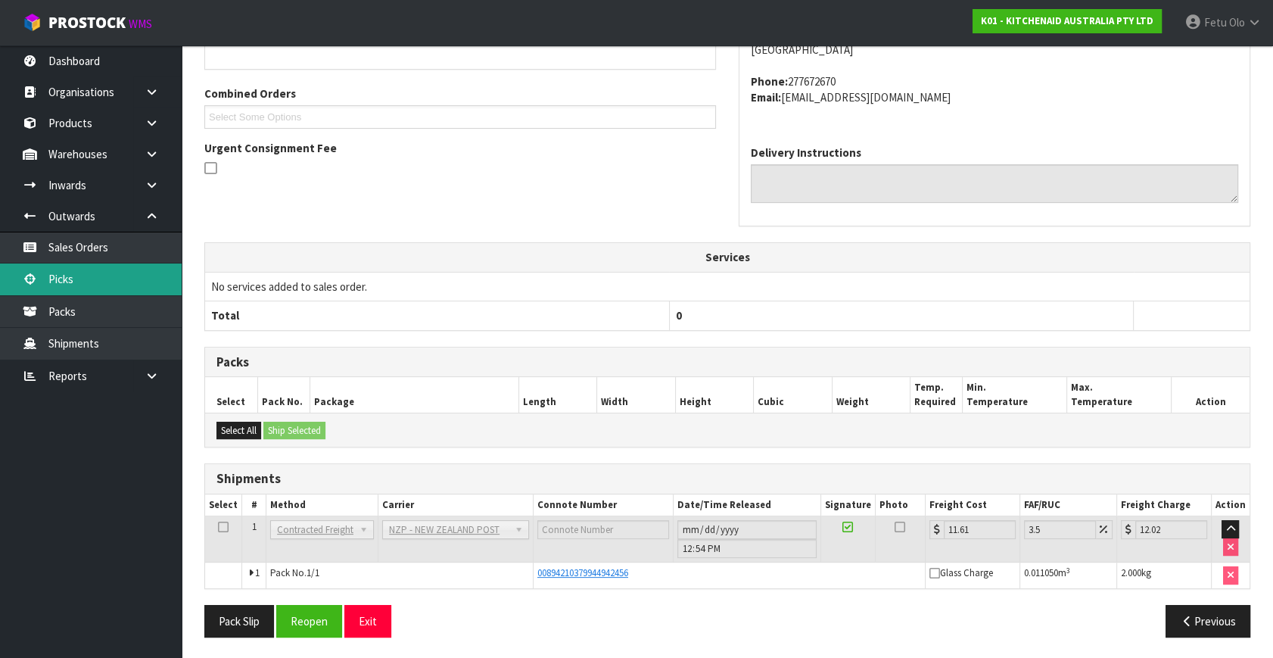
drag, startPoint x: 47, startPoint y: 291, endPoint x: 82, endPoint y: 290, distance: 34.8
click at [47, 291] on link "Picks" at bounding box center [91, 278] width 182 height 31
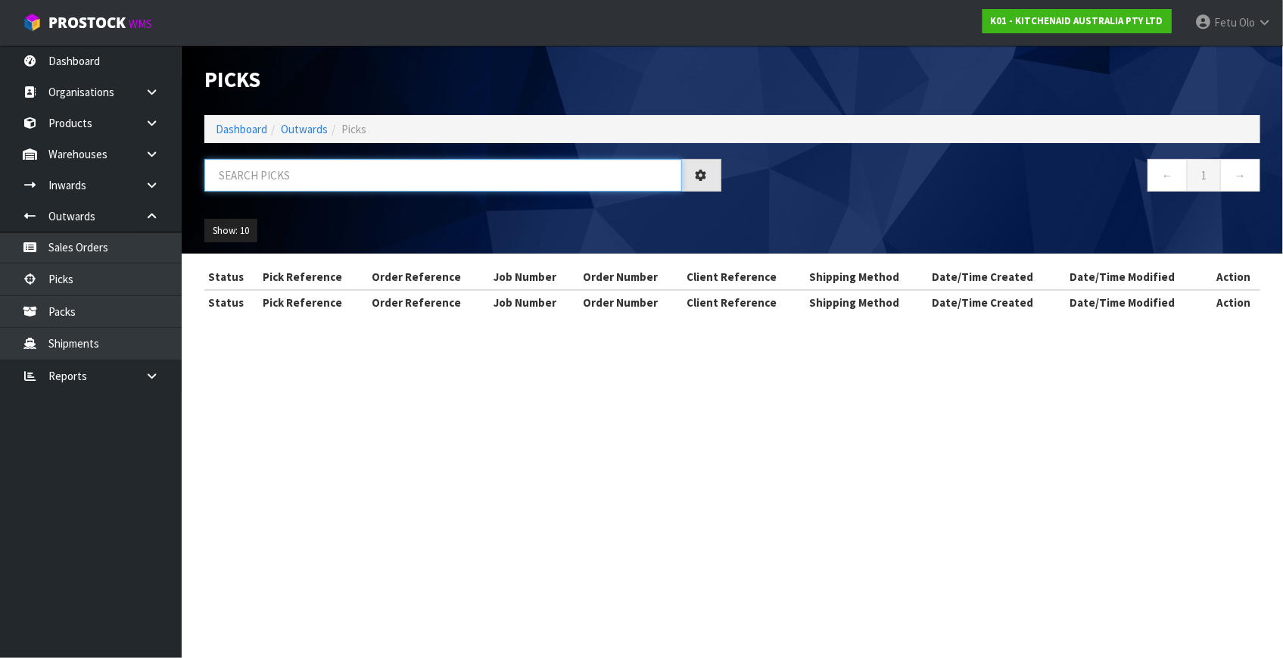
click at [417, 174] on input "text" at bounding box center [443, 175] width 478 height 33
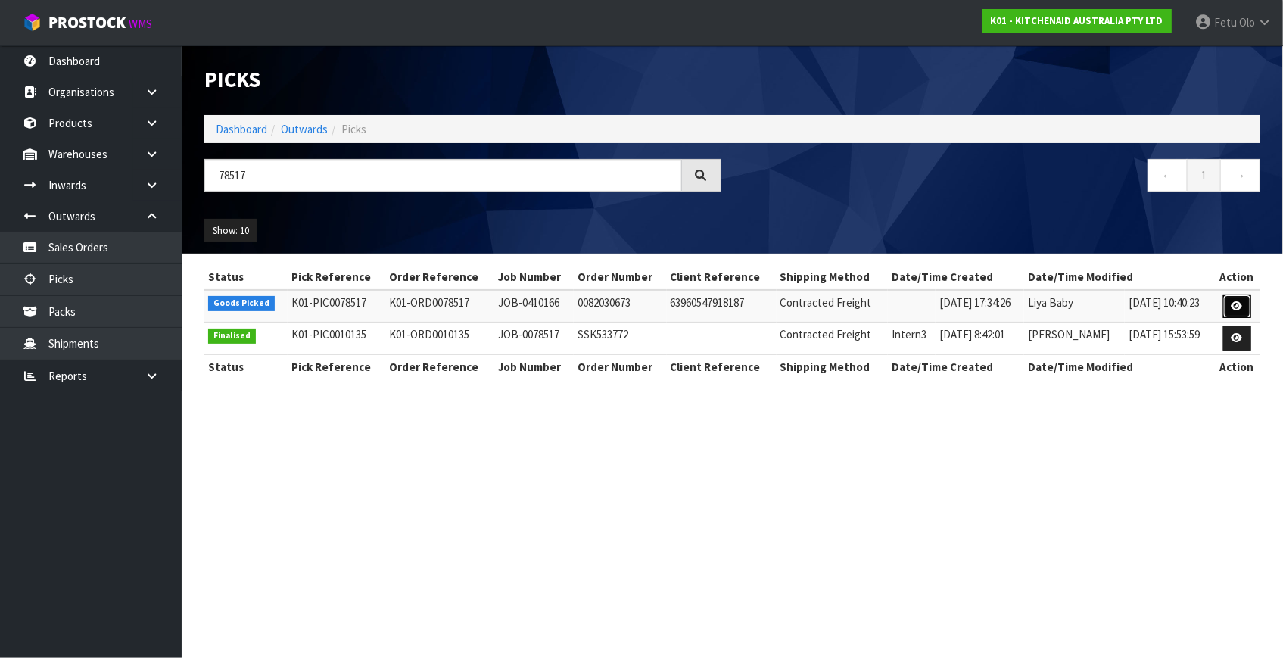
click at [1224, 303] on link at bounding box center [1237, 306] width 28 height 24
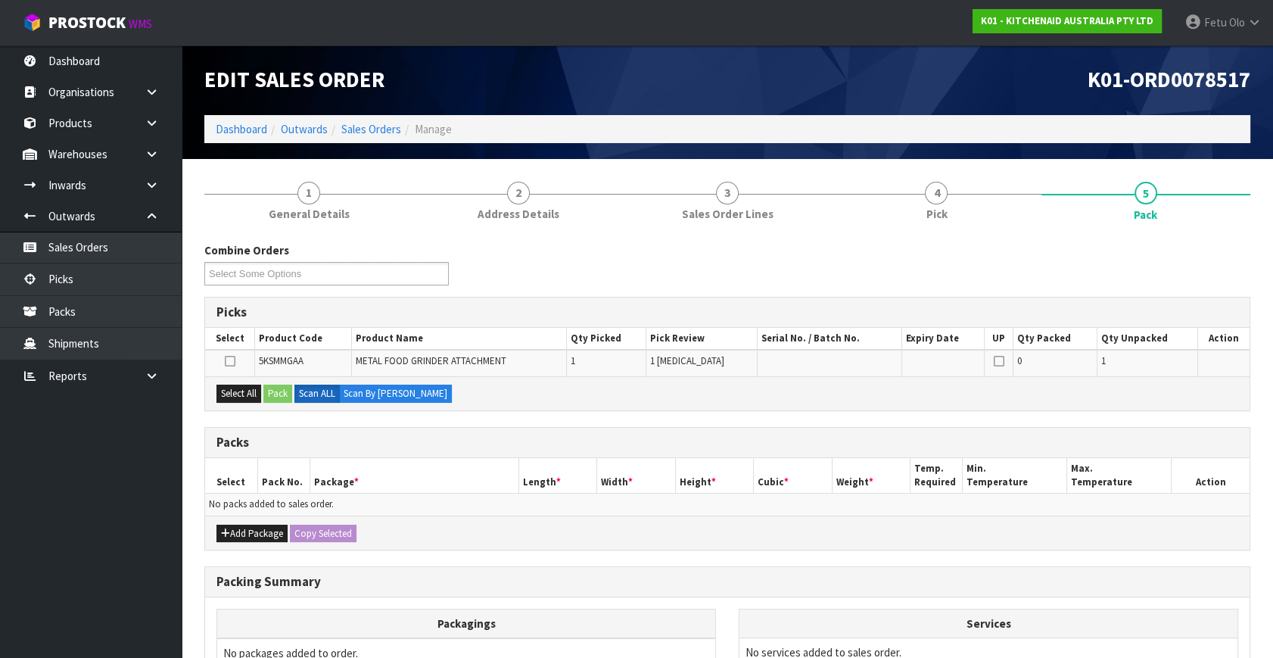
drag, startPoint x: 788, startPoint y: 372, endPoint x: 528, endPoint y: 366, distance: 259.6
click at [768, 372] on td at bounding box center [830, 363] width 144 height 26
drag, startPoint x: 245, startPoint y: 392, endPoint x: 258, endPoint y: 392, distance: 12.9
click at [248, 392] on button "Select All" at bounding box center [238, 393] width 45 height 18
click at [275, 387] on button "Pack" at bounding box center [277, 393] width 29 height 18
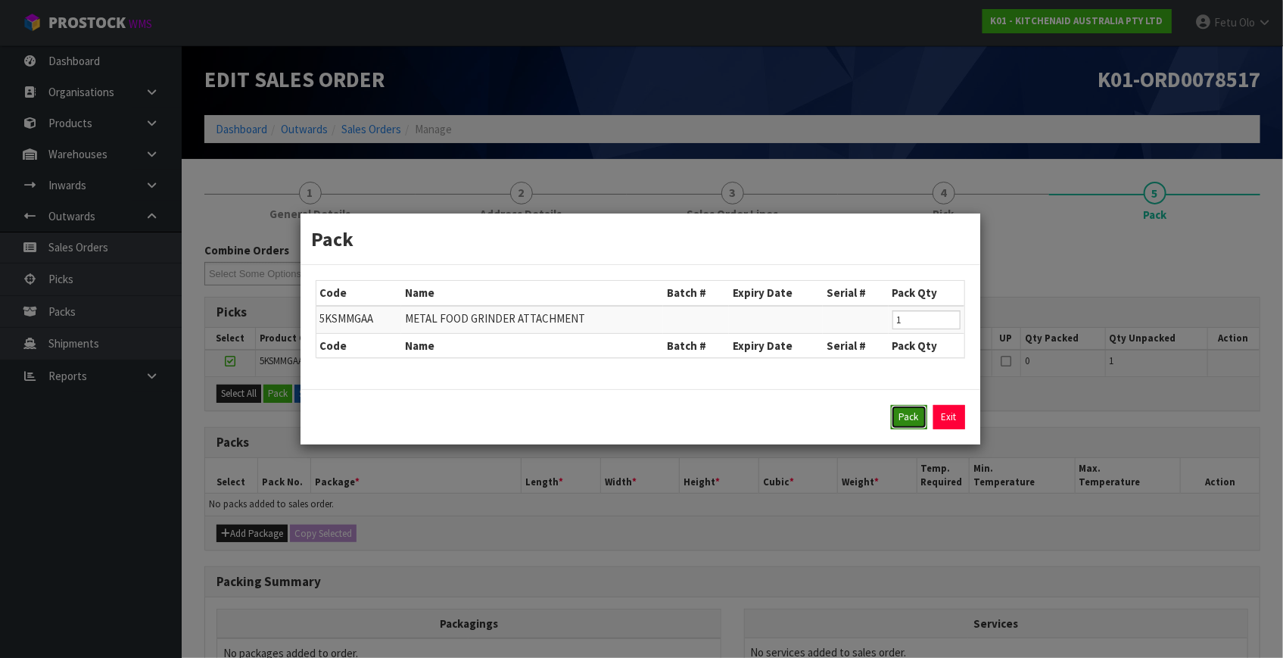
drag, startPoint x: 905, startPoint y: 415, endPoint x: 794, endPoint y: 452, distance: 117.0
click at [902, 415] on button "Pack" at bounding box center [909, 417] width 36 height 24
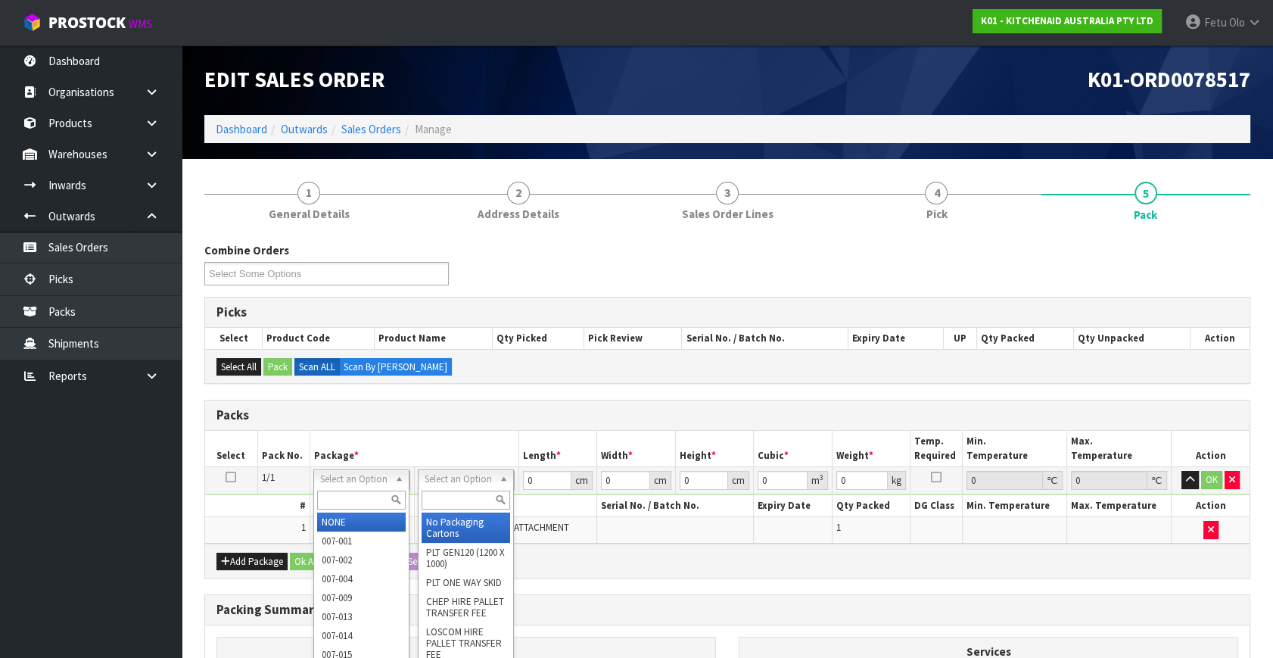
click at [355, 498] on input "text" at bounding box center [361, 499] width 89 height 19
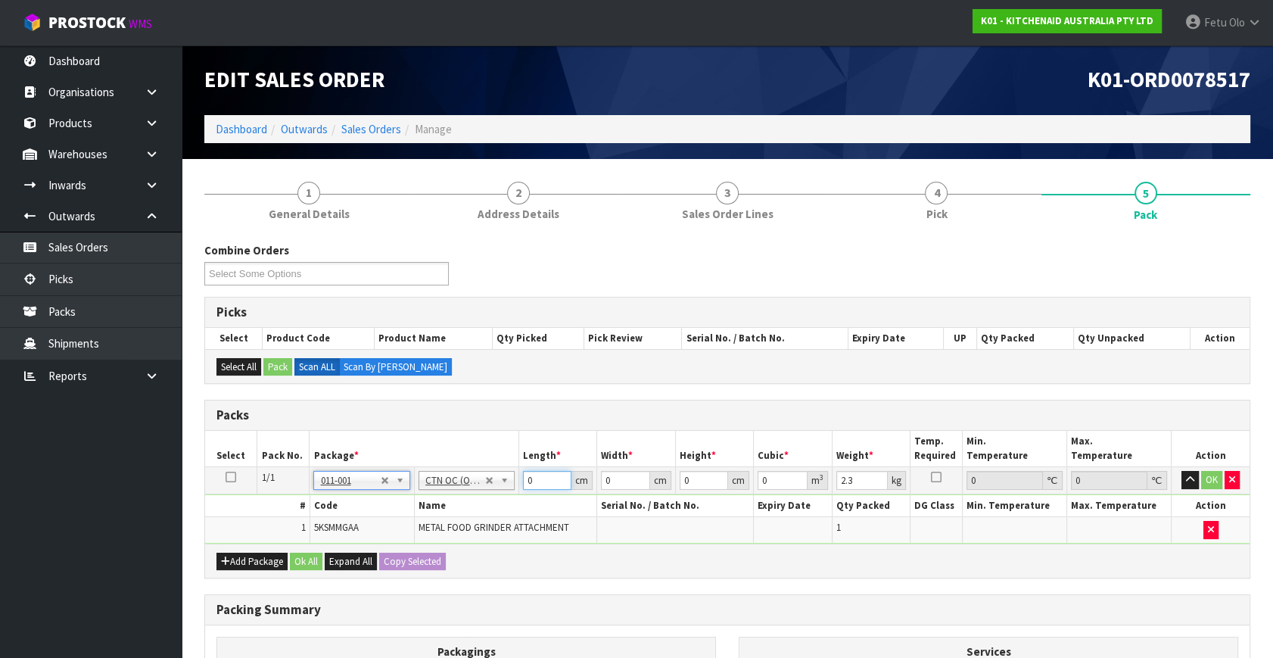
drag, startPoint x: 533, startPoint y: 480, endPoint x: 325, endPoint y: 533, distance: 214.8
click at [325, 533] on tbody "1/1 NONE 007-001 007-002 007-004 007-009 007-013 007-014 007-015 007-017 007-01…" at bounding box center [727, 505] width 1044 height 76
click button "OK" at bounding box center [1211, 480] width 21 height 18
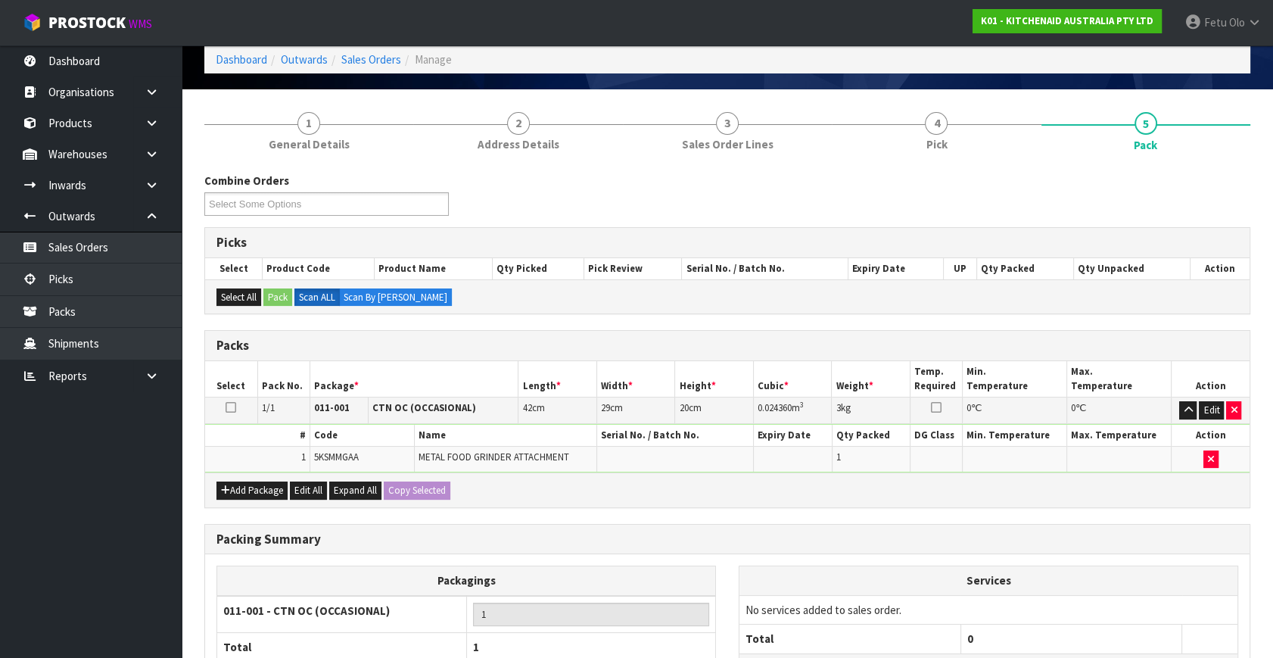
scroll to position [203, 0]
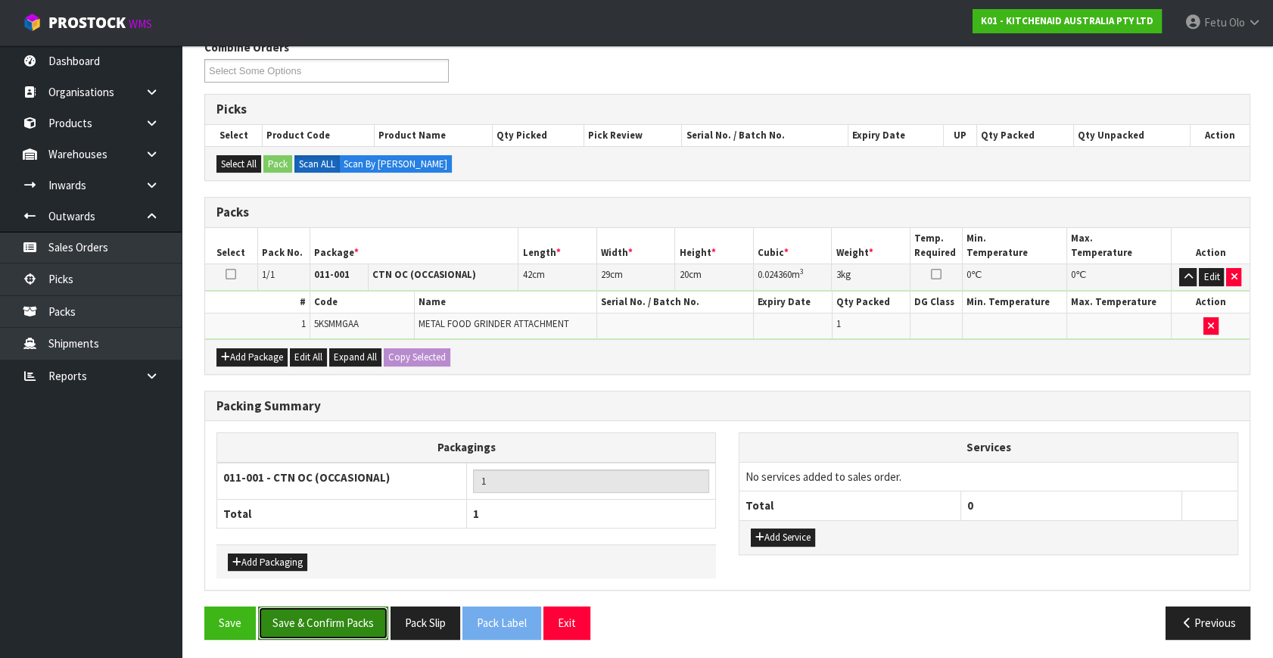
click at [363, 628] on button "Save & Confirm Packs" at bounding box center [323, 622] width 130 height 33
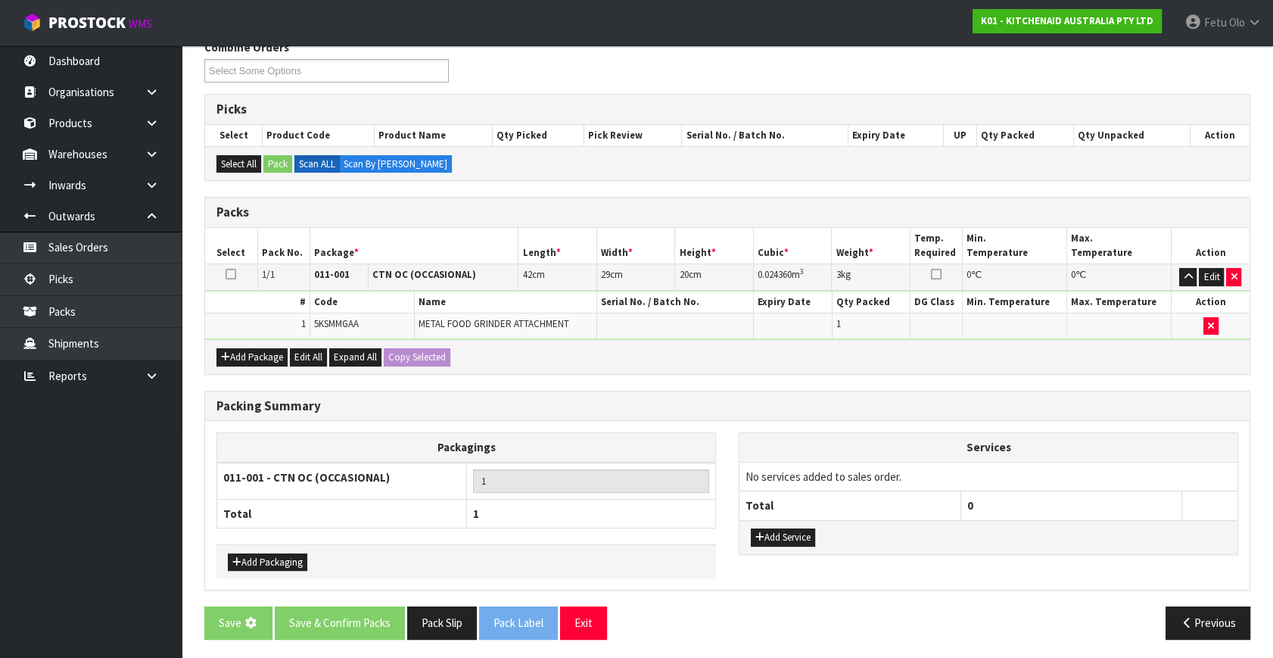
scroll to position [0, 0]
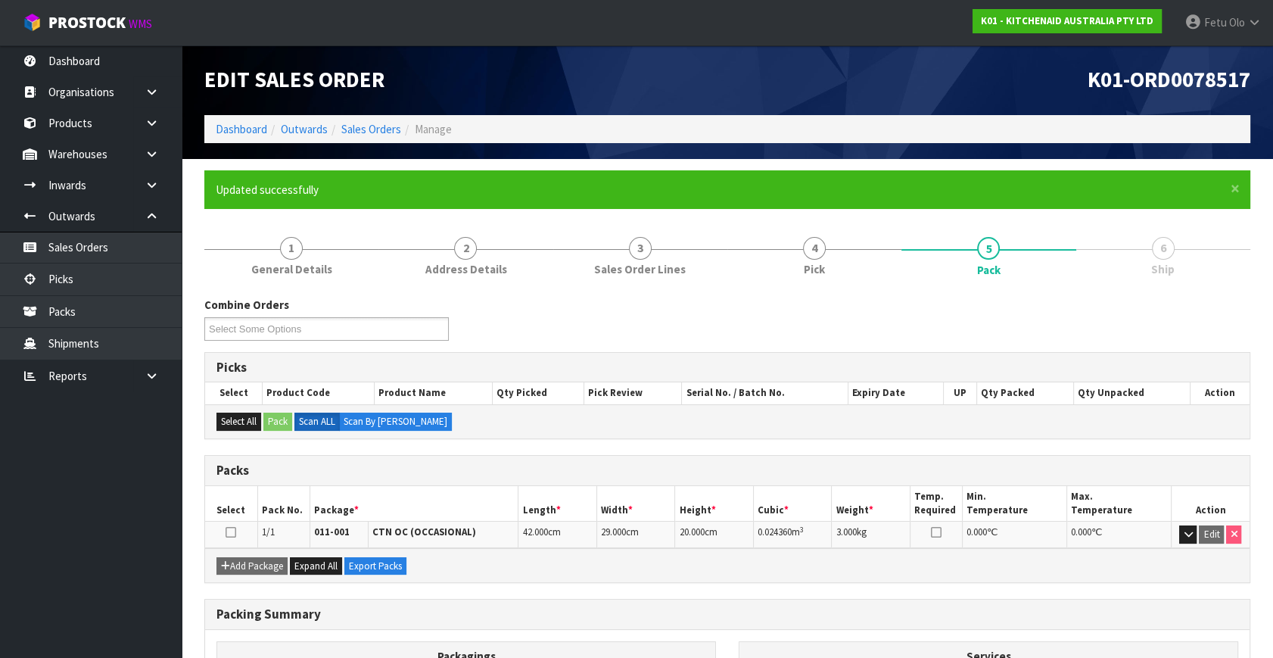
drag, startPoint x: 893, startPoint y: 603, endPoint x: 1008, endPoint y: 584, distance: 116.6
click at [893, 603] on div "Packing Summary" at bounding box center [727, 614] width 1044 height 30
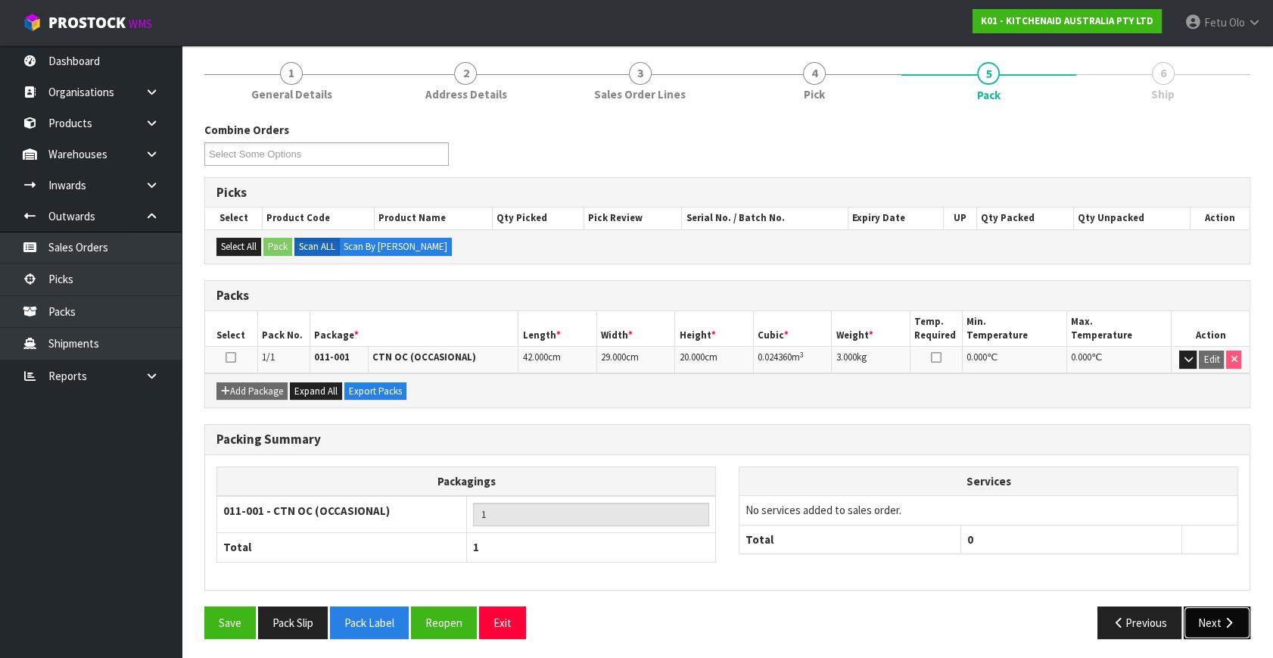
click at [1214, 613] on button "Next" at bounding box center [1217, 622] width 67 height 33
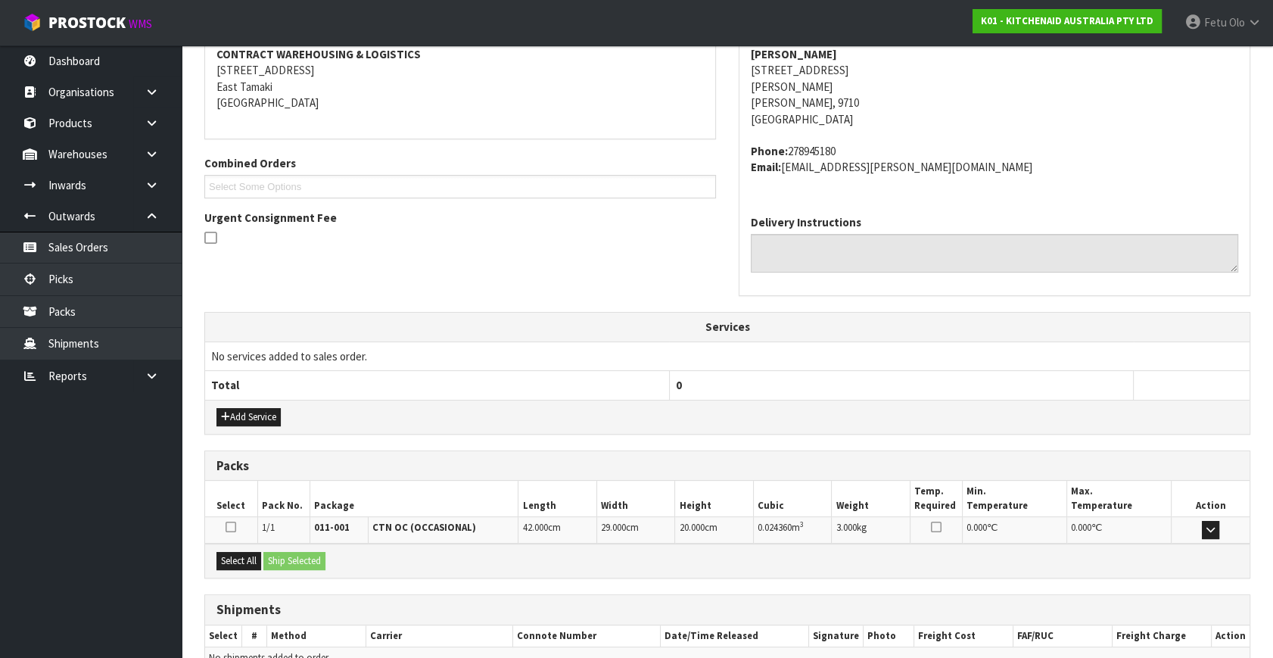
scroll to position [372, 0]
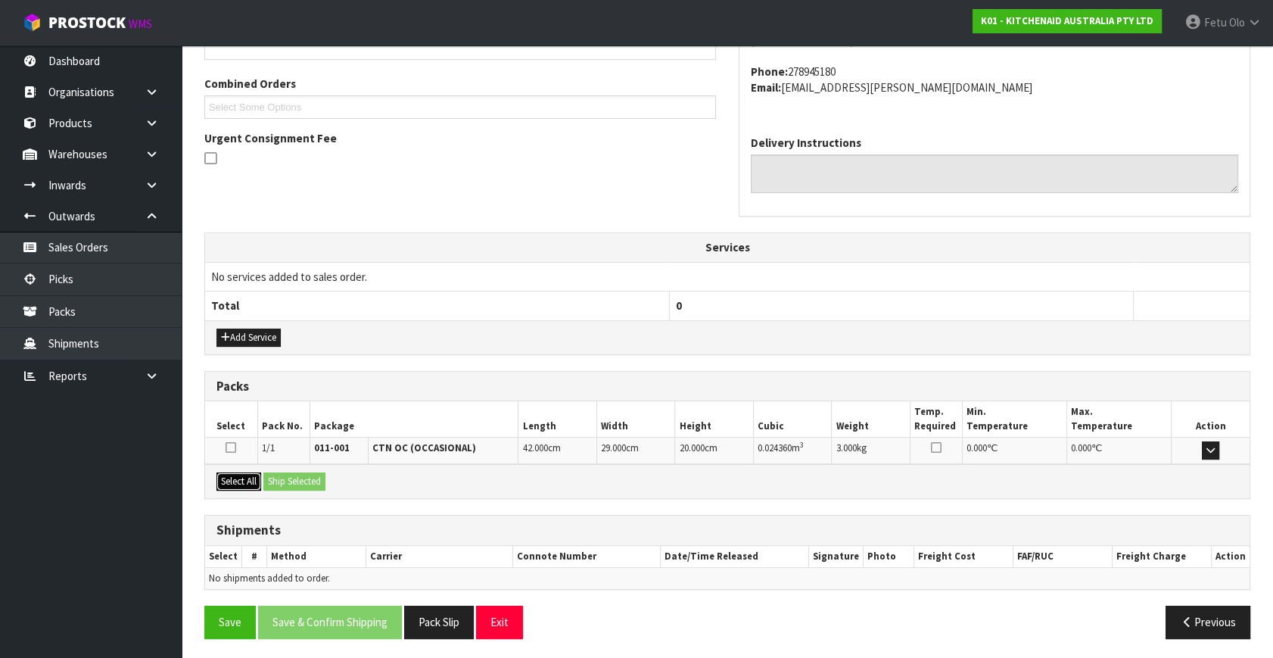
drag, startPoint x: 238, startPoint y: 476, endPoint x: 295, endPoint y: 472, distance: 56.9
click at [239, 476] on button "Select All" at bounding box center [238, 481] width 45 height 18
click at [295, 472] on button "Ship Selected" at bounding box center [294, 481] width 62 height 18
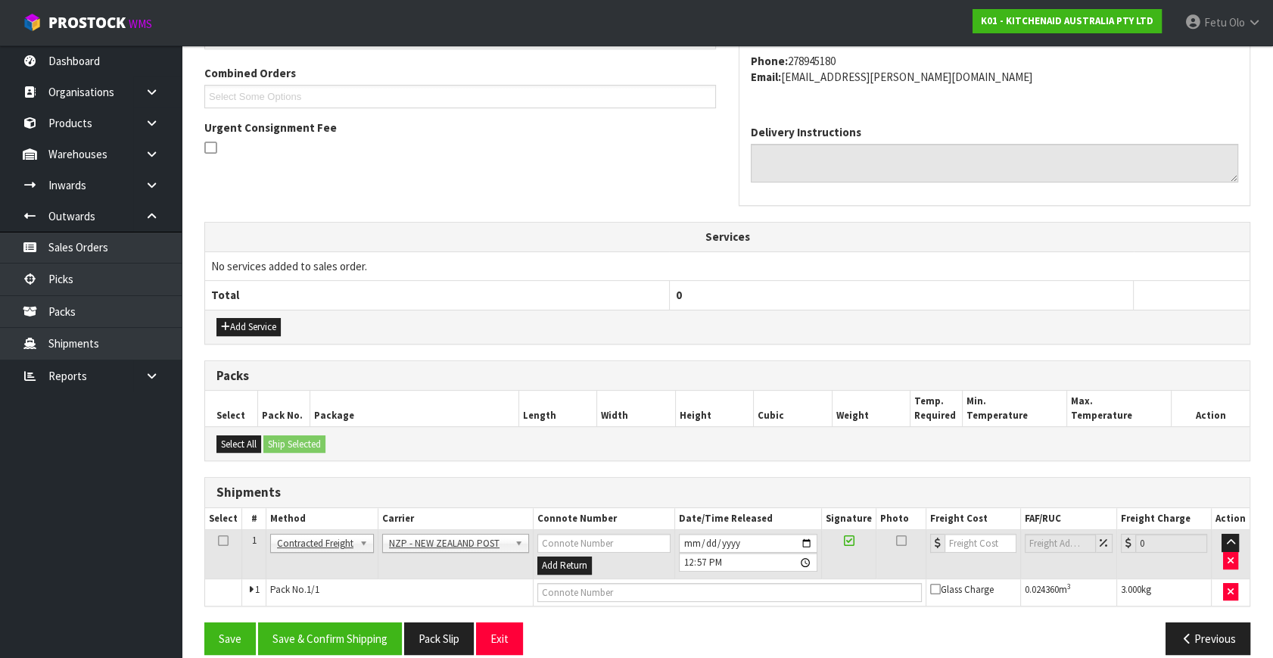
scroll to position [400, 0]
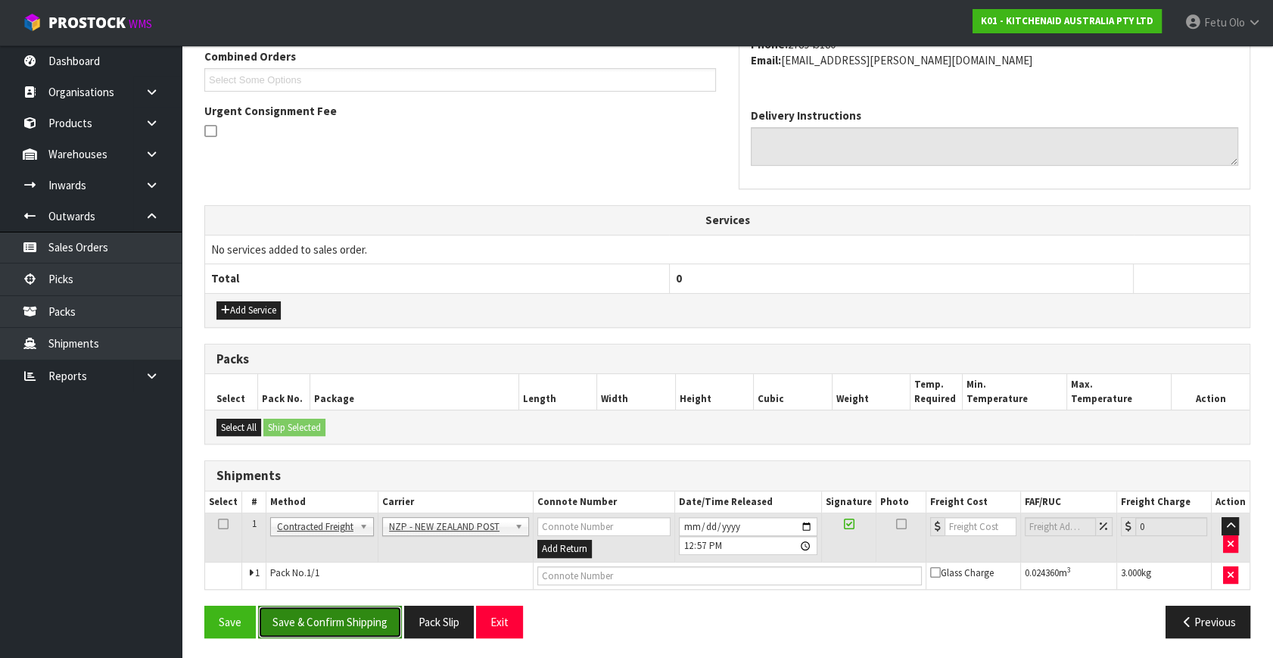
click at [336, 614] on button "Save & Confirm Shipping" at bounding box center [330, 621] width 144 height 33
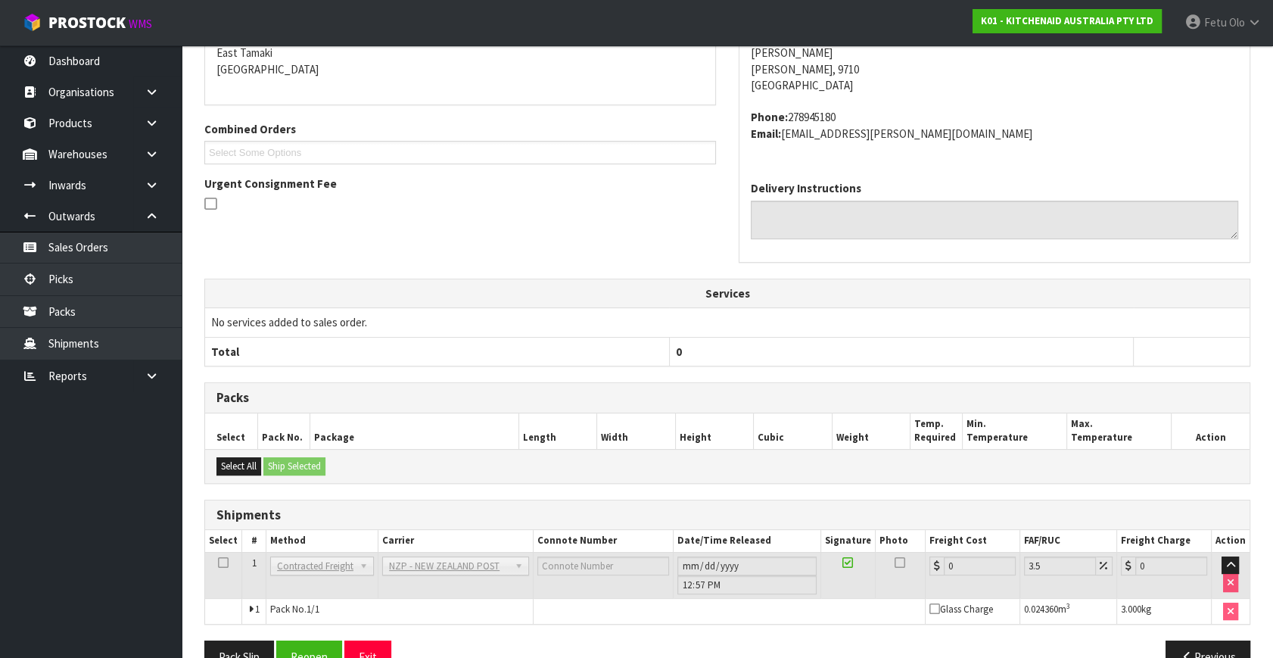
scroll to position [344, 0]
click at [305, 649] on button "Reopen" at bounding box center [309, 655] width 66 height 33
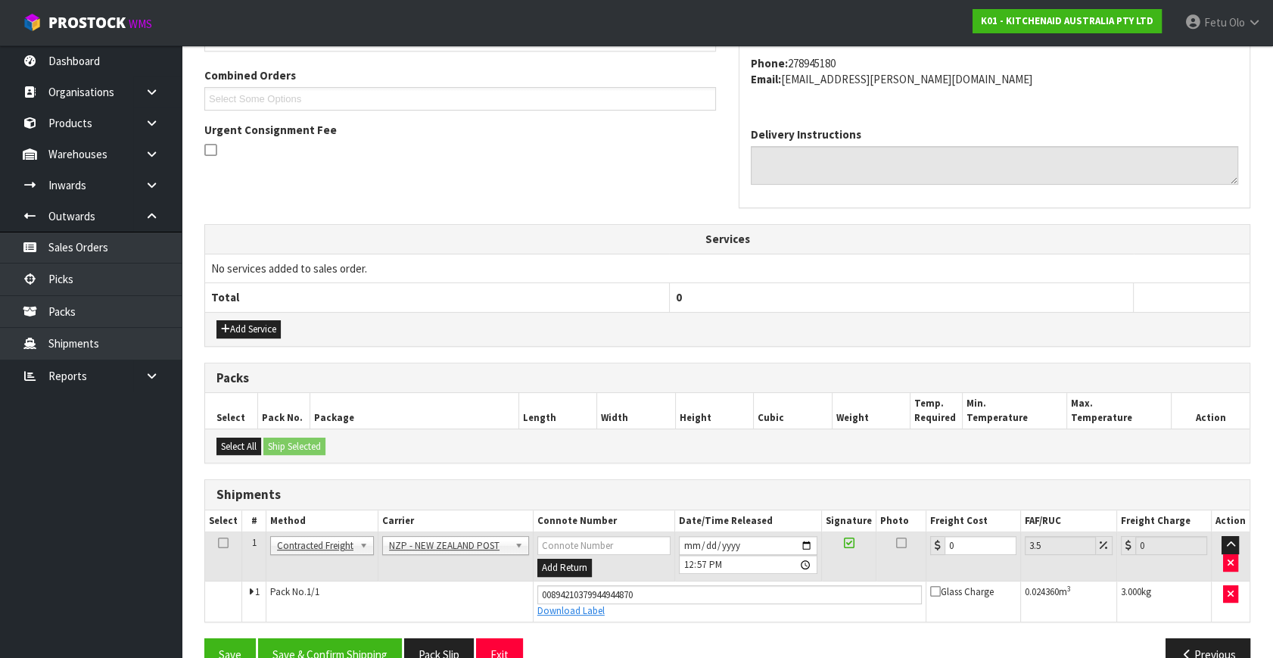
scroll to position [414, 0]
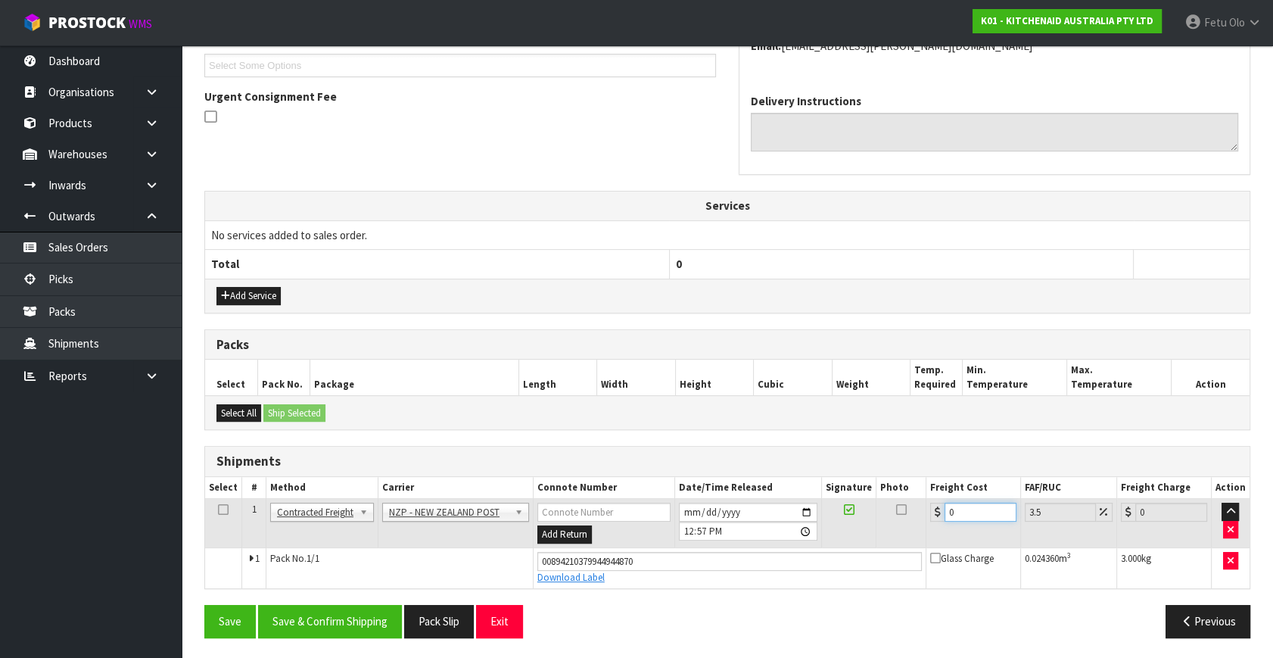
drag, startPoint x: 955, startPoint y: 510, endPoint x: 443, endPoint y: 601, distance: 519.6
click at [443, 601] on div "From Address CONTRACT WAREHOUSING & LOGISTICS 17 Allens Road East Tamaki Auckla…" at bounding box center [727, 266] width 1046 height 767
click at [328, 611] on button "Save & Confirm Shipping" at bounding box center [330, 621] width 144 height 33
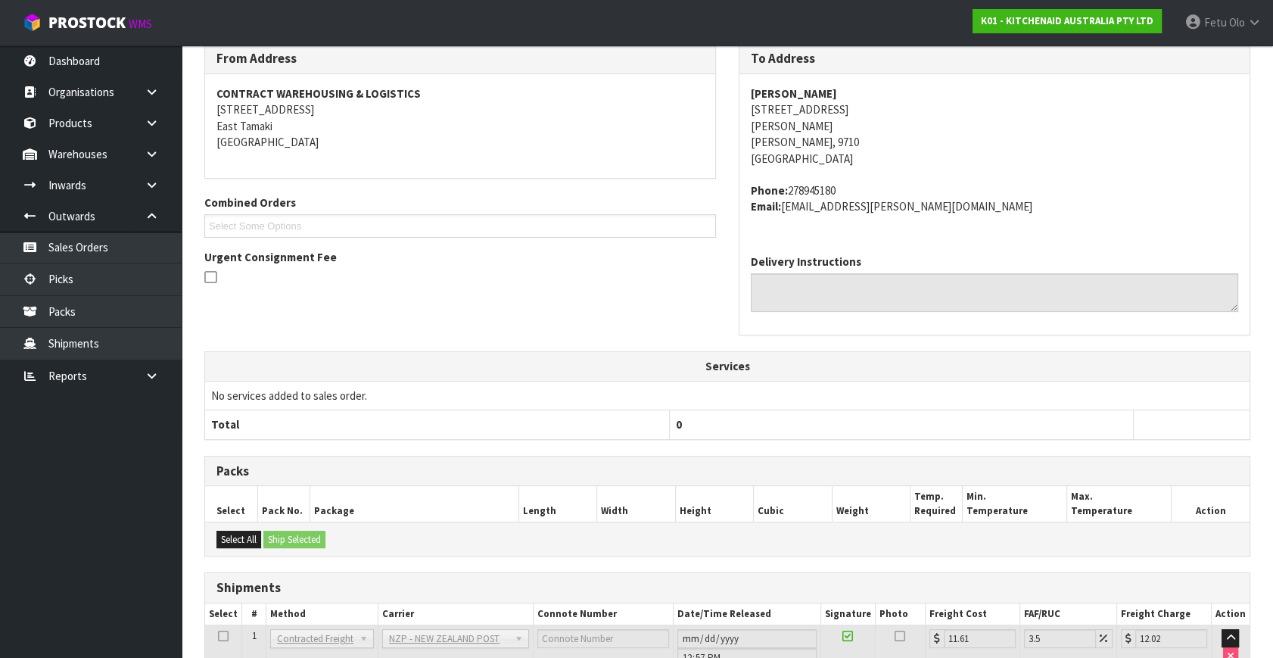
scroll to position [372, 0]
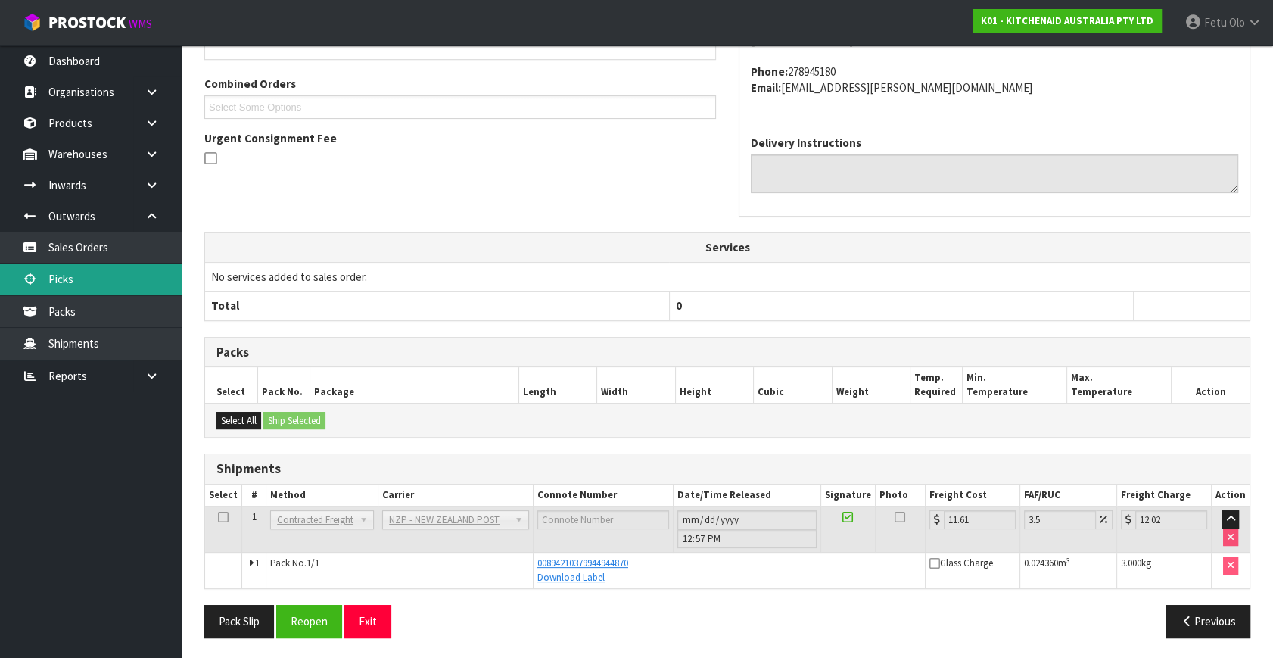
click at [109, 275] on link "Picks" at bounding box center [91, 278] width 182 height 31
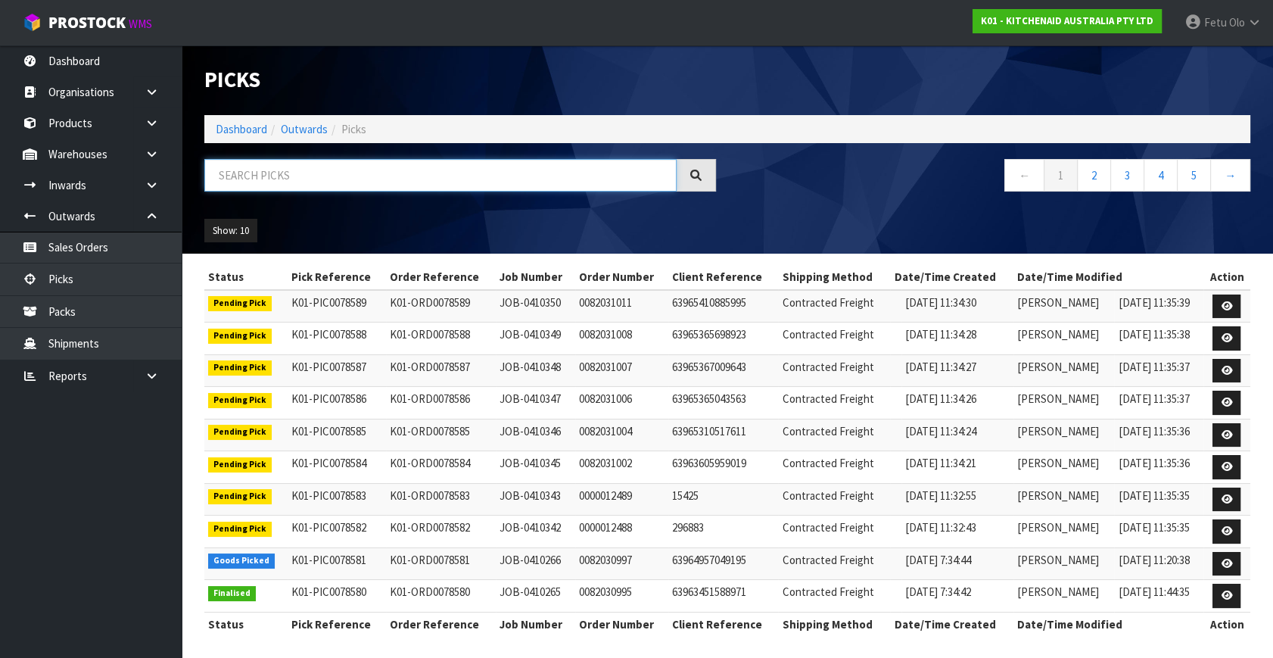
click at [285, 166] on input "text" at bounding box center [440, 175] width 472 height 33
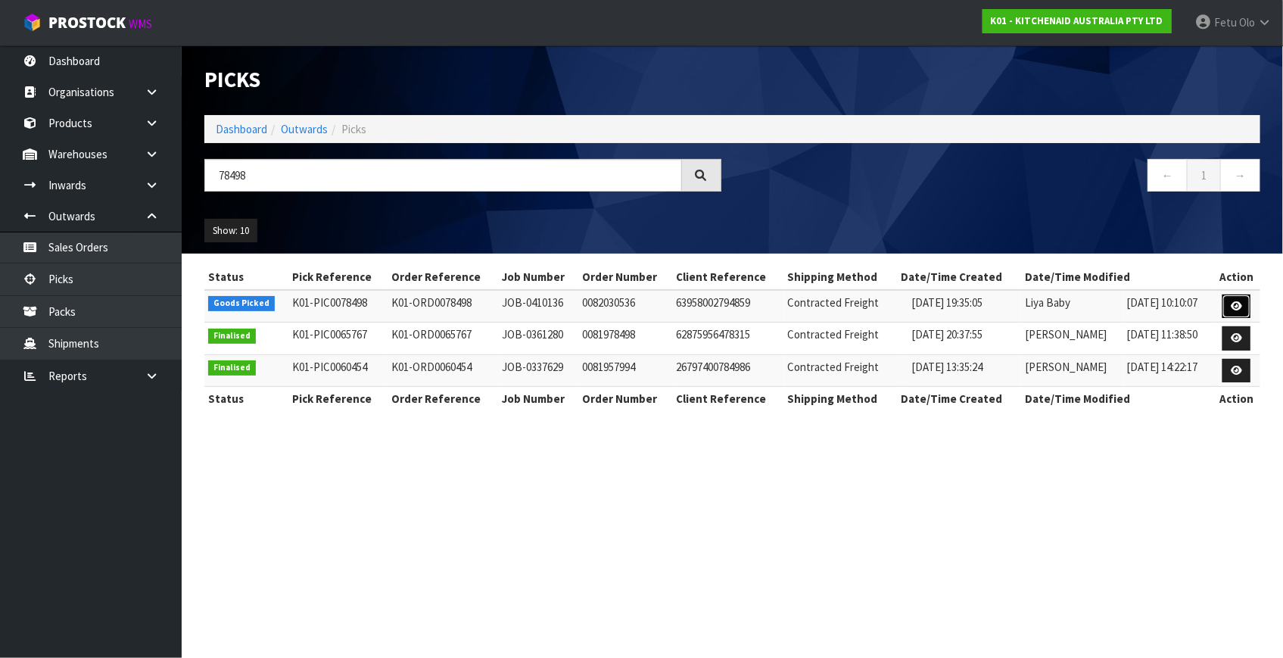
click at [1227, 304] on link at bounding box center [1236, 306] width 28 height 24
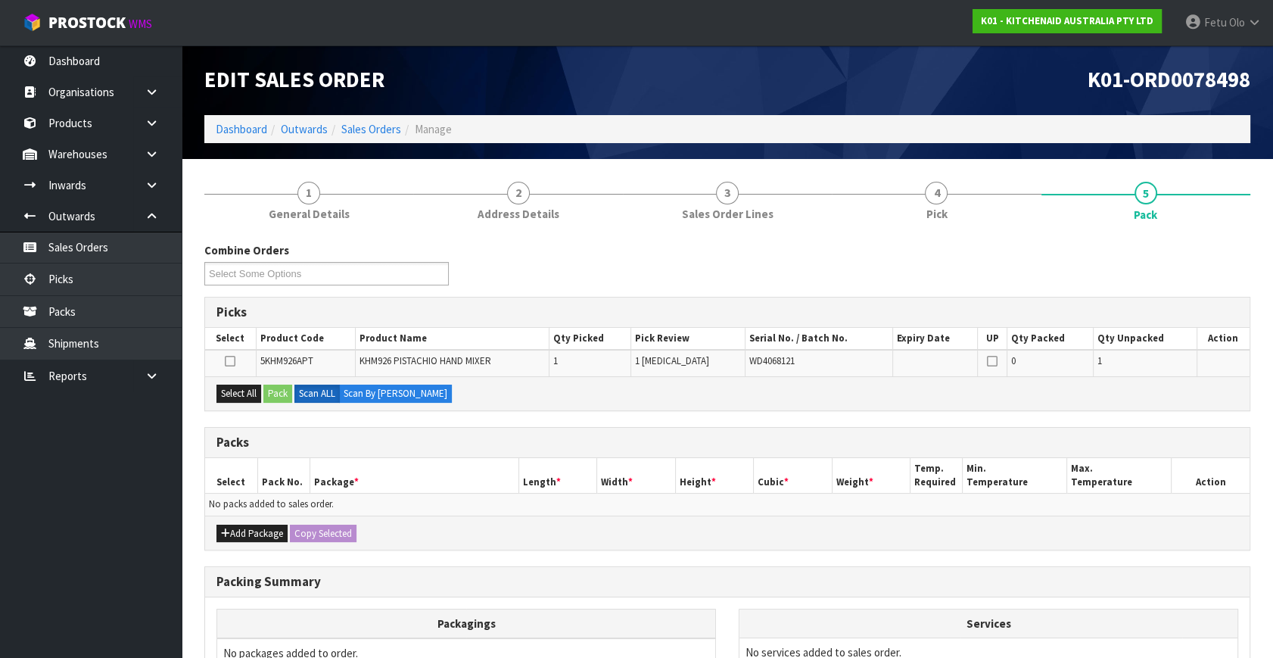
click at [22, 590] on ul "Dashboard Organisations Clients Consignees Carriers Products Categories Serial …" at bounding box center [91, 351] width 182 height 612
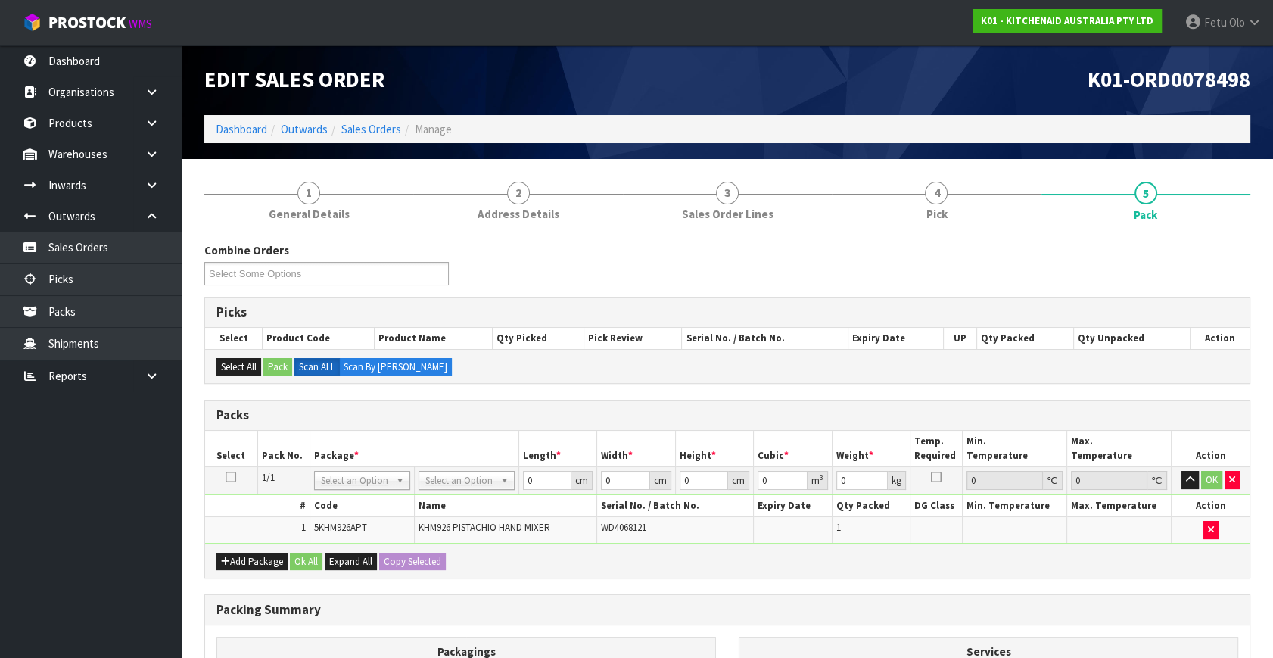
click at [352, 463] on th "Package *" at bounding box center [414, 449] width 209 height 36
click at [346, 494] on input "text" at bounding box center [361, 499] width 89 height 19
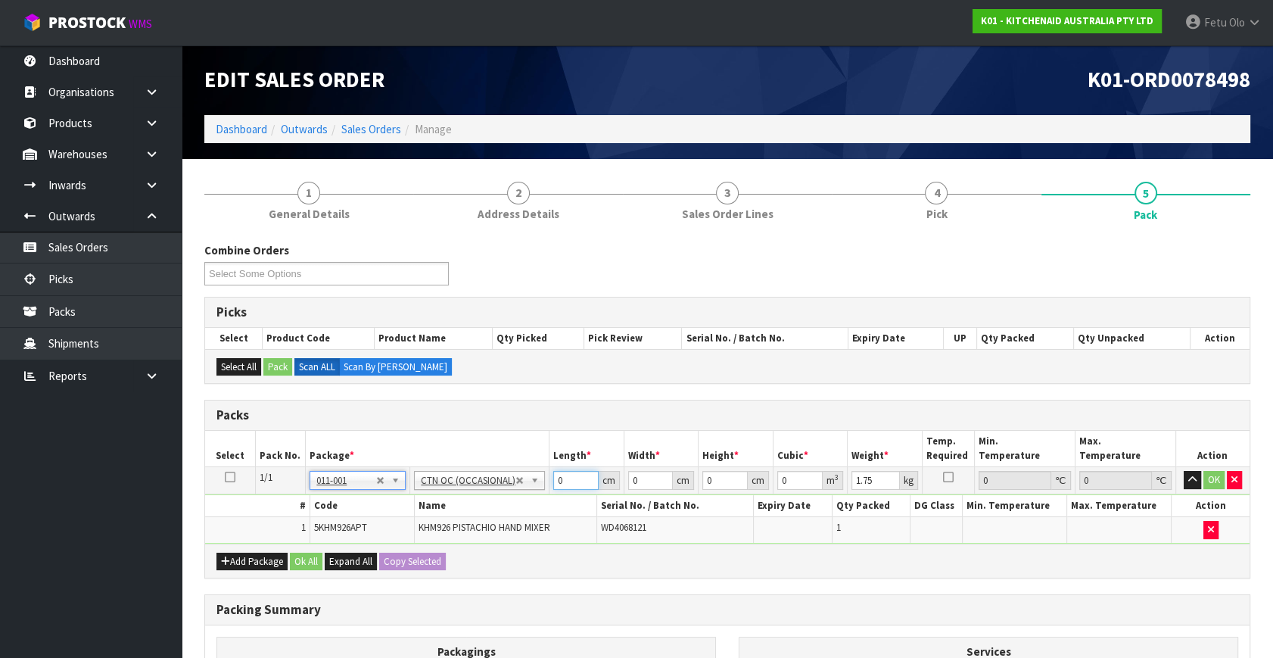
drag, startPoint x: 568, startPoint y: 477, endPoint x: 366, endPoint y: 477, distance: 201.3
click at [366, 477] on tr "1/1 NONE 007-001 007-002 007-004 007-009 007-013 007-014 007-015 007-017 007-01…" at bounding box center [727, 480] width 1044 height 27
click button "OK" at bounding box center [1213, 480] width 21 height 18
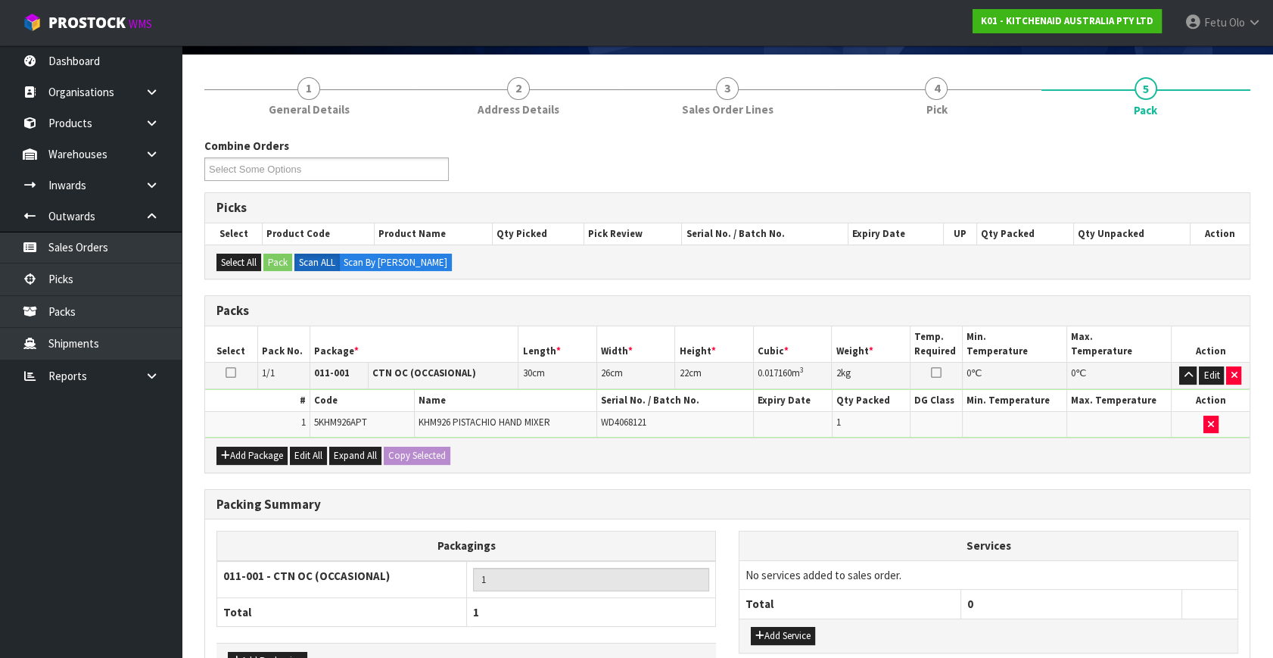
scroll to position [203, 0]
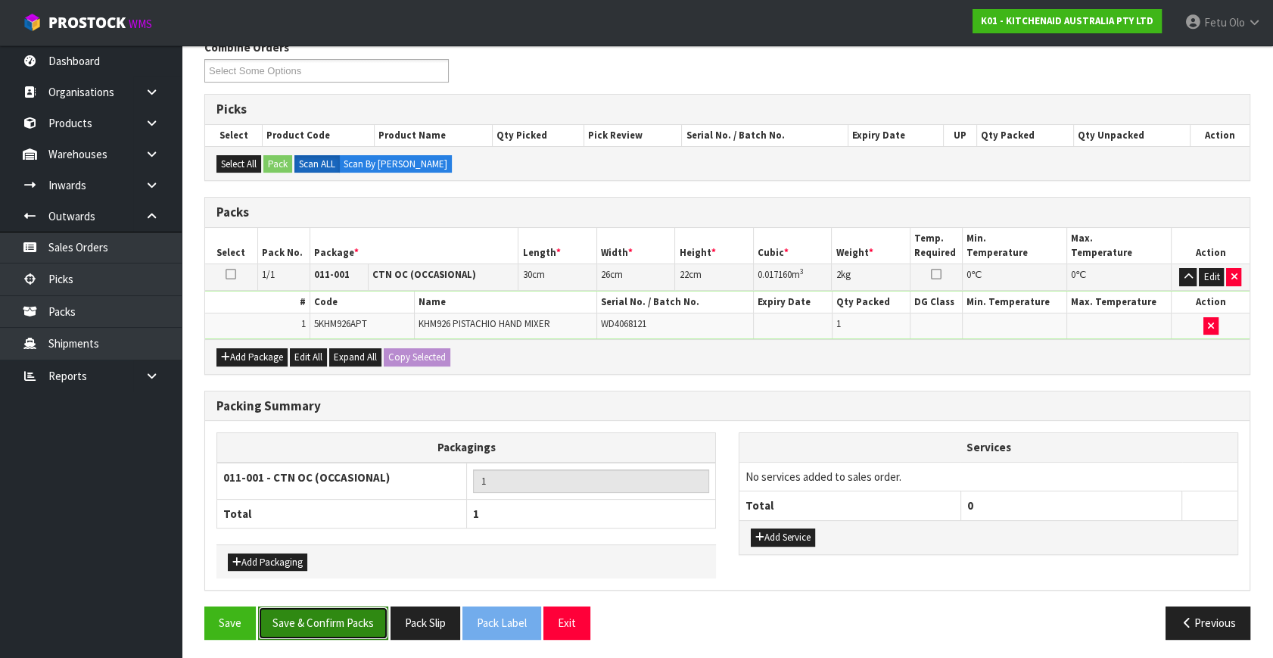
click at [325, 624] on button "Save & Confirm Packs" at bounding box center [323, 622] width 130 height 33
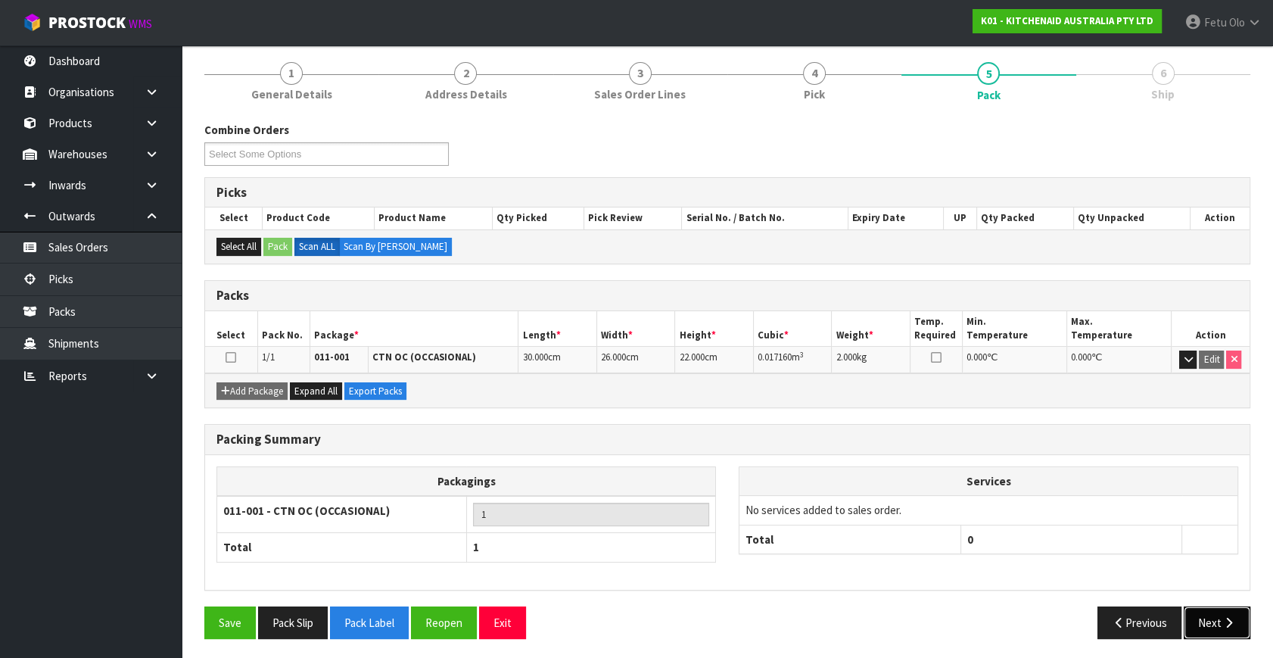
click at [1216, 626] on button "Next" at bounding box center [1217, 622] width 67 height 33
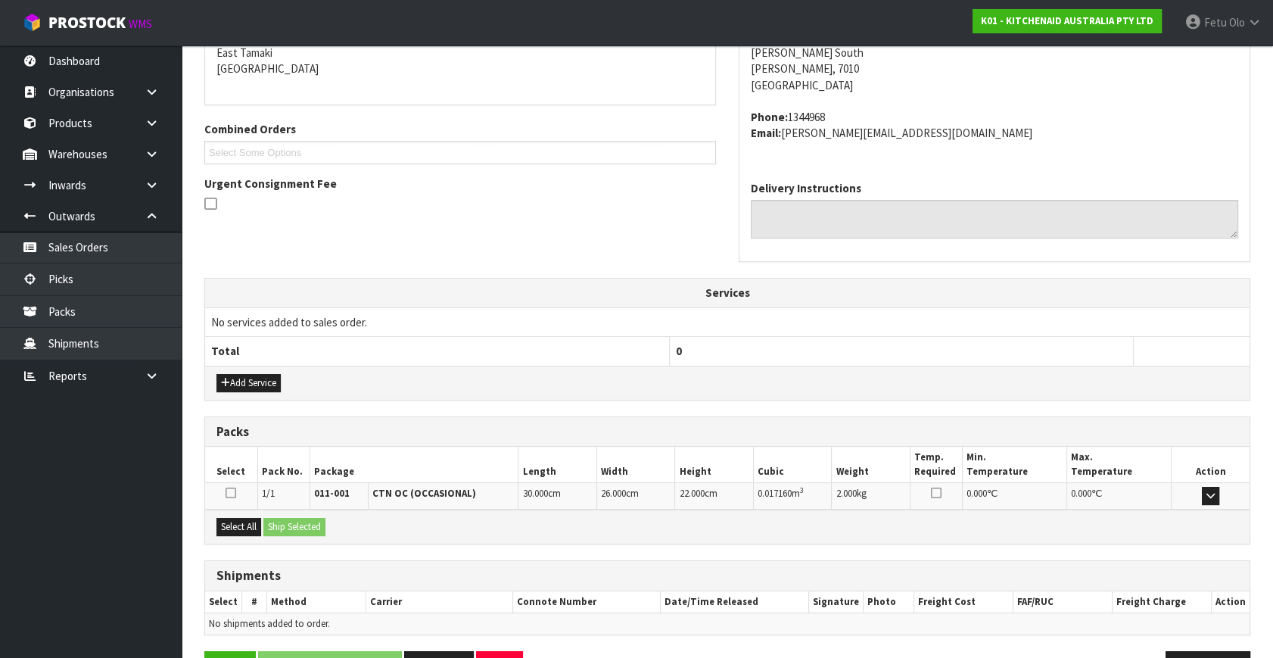
scroll to position [372, 0]
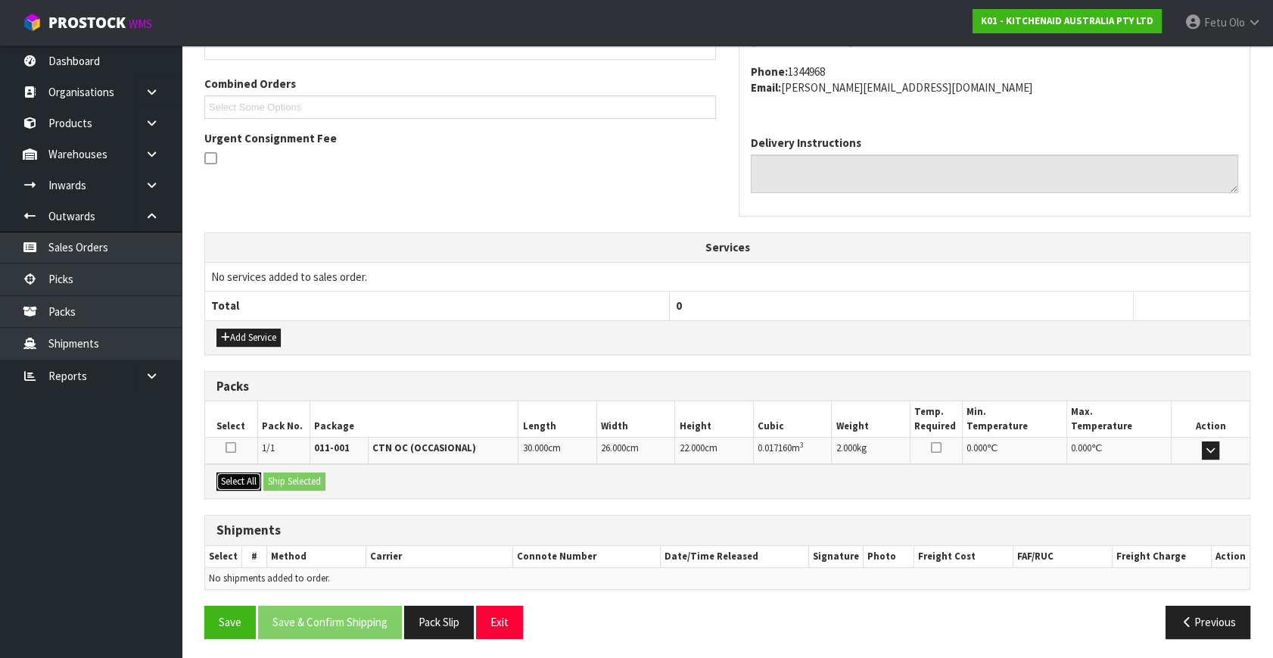
drag, startPoint x: 229, startPoint y: 476, endPoint x: 288, endPoint y: 476, distance: 59.0
click at [229, 476] on button "Select All" at bounding box center [238, 481] width 45 height 18
click at [288, 476] on button "Ship Selected" at bounding box center [294, 481] width 62 height 18
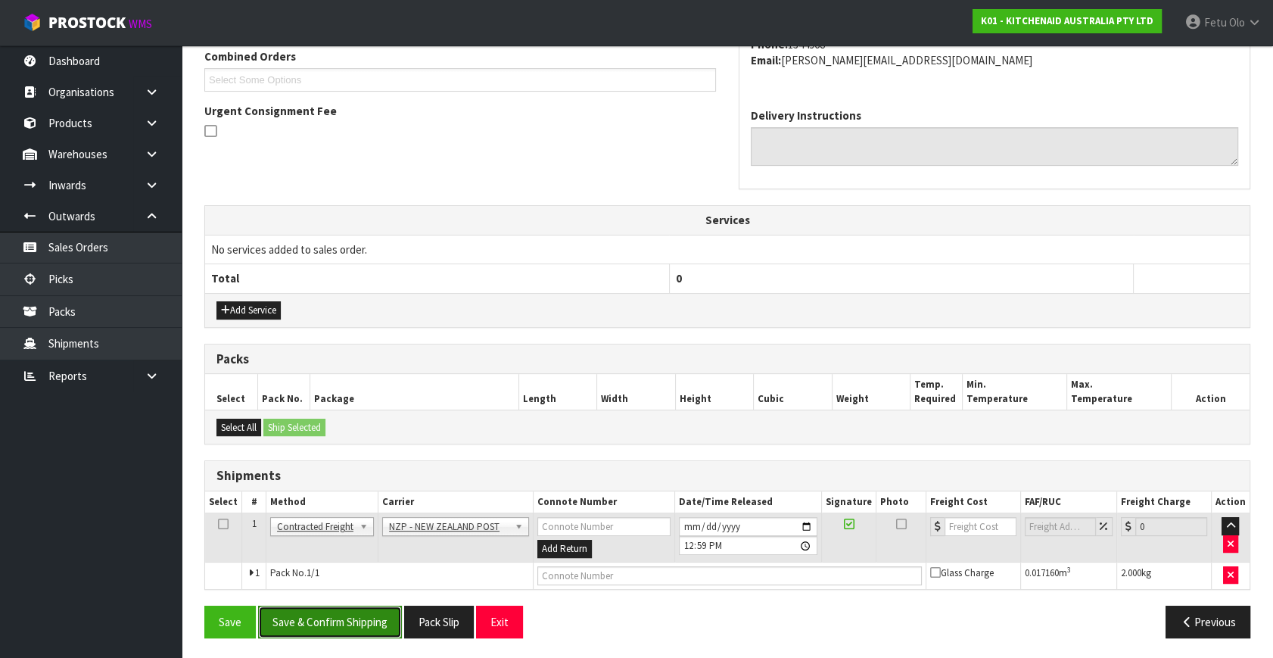
click at [354, 621] on button "Save & Confirm Shipping" at bounding box center [330, 621] width 144 height 33
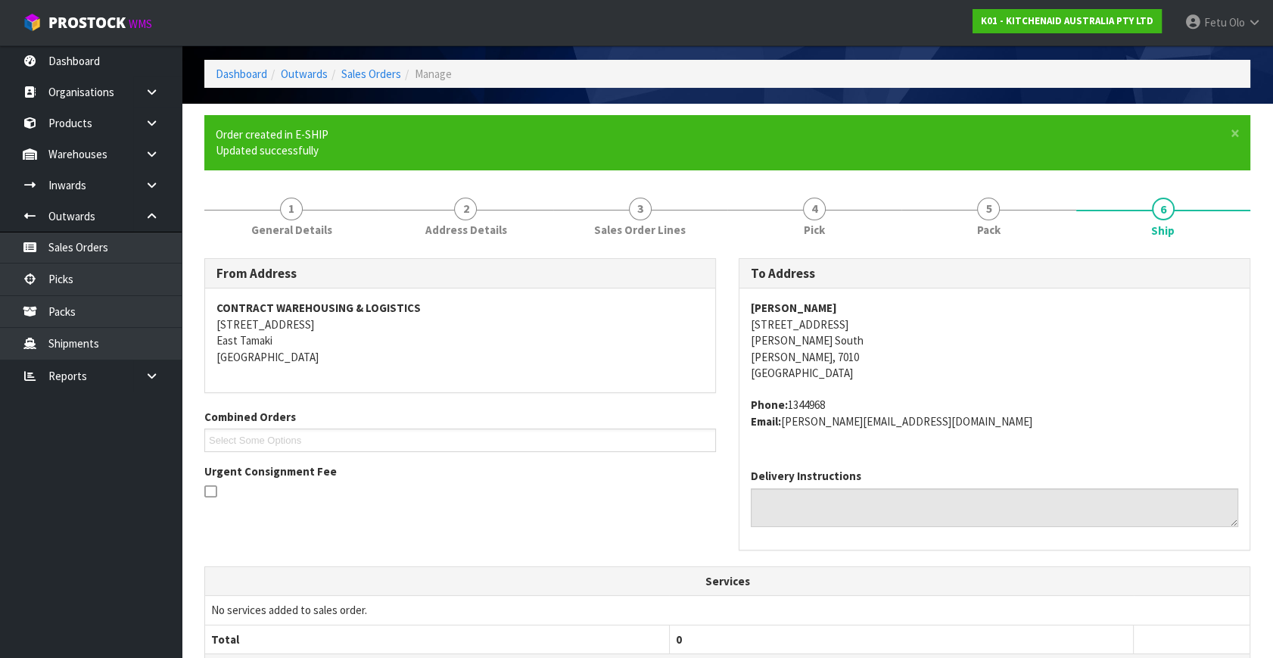
scroll to position [0, 0]
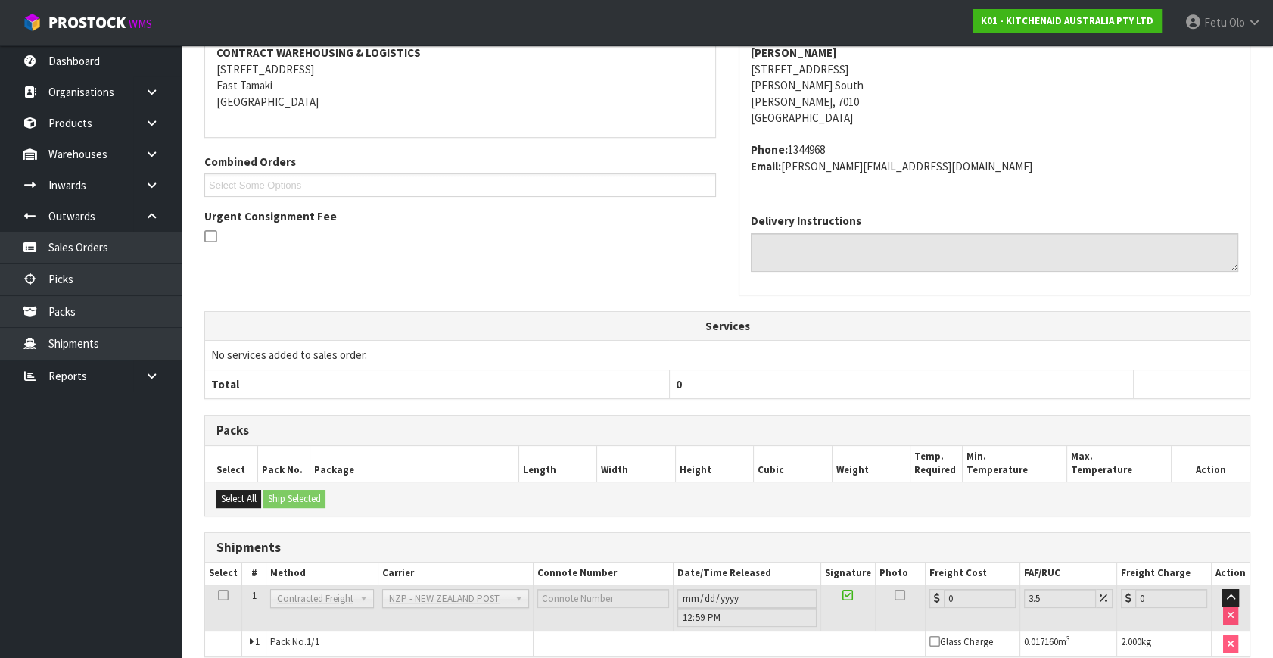
click at [310, 637] on span "1/1" at bounding box center [312, 641] width 13 height 13
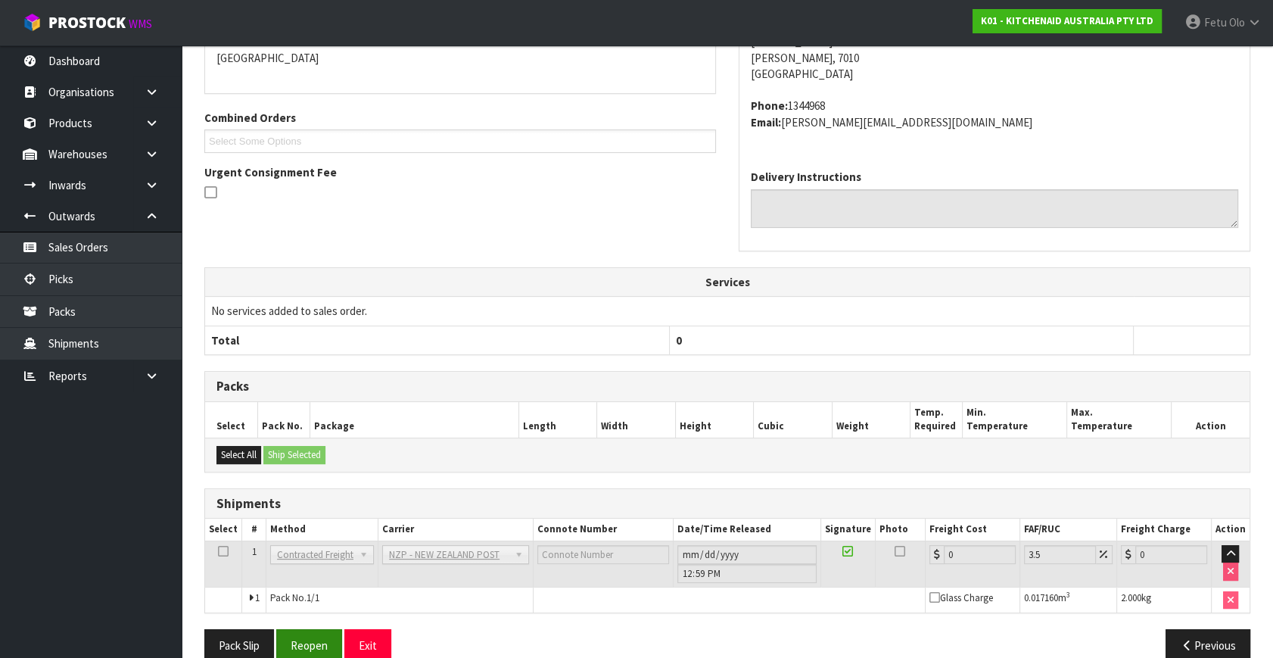
scroll to position [378, 0]
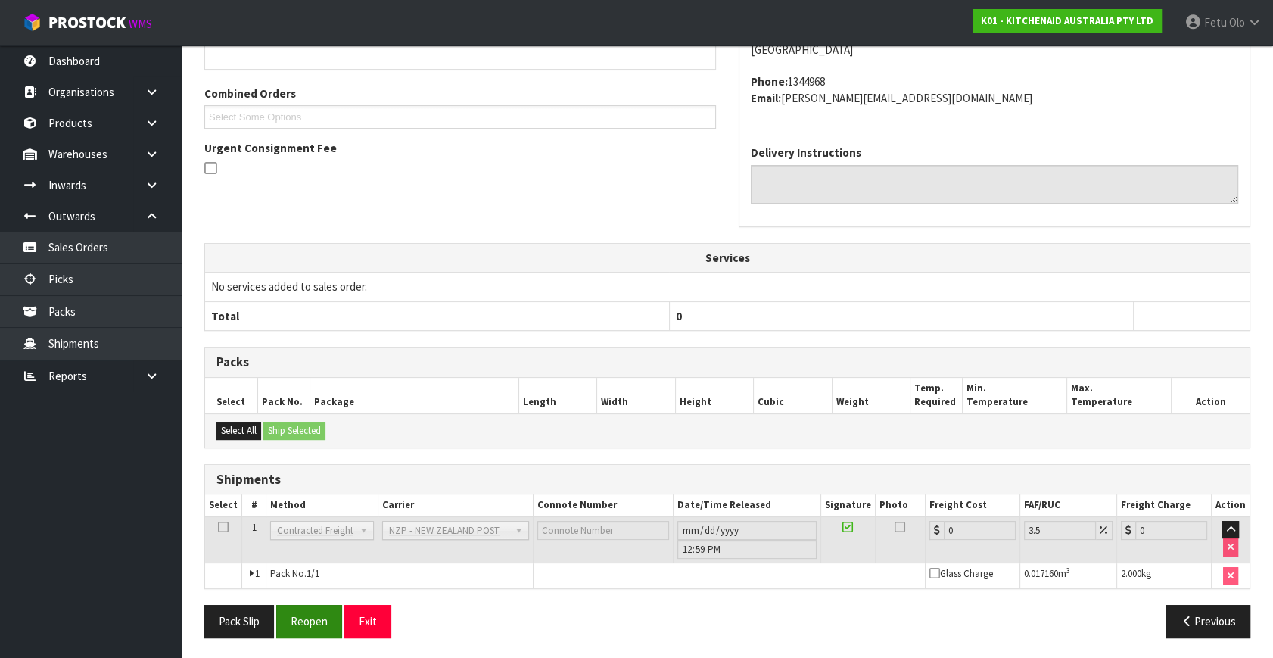
click at [310, 636] on div "Pack Slip Reopen Exit Previous" at bounding box center [727, 627] width 1069 height 44
click at [310, 614] on button "Reopen" at bounding box center [309, 621] width 66 height 33
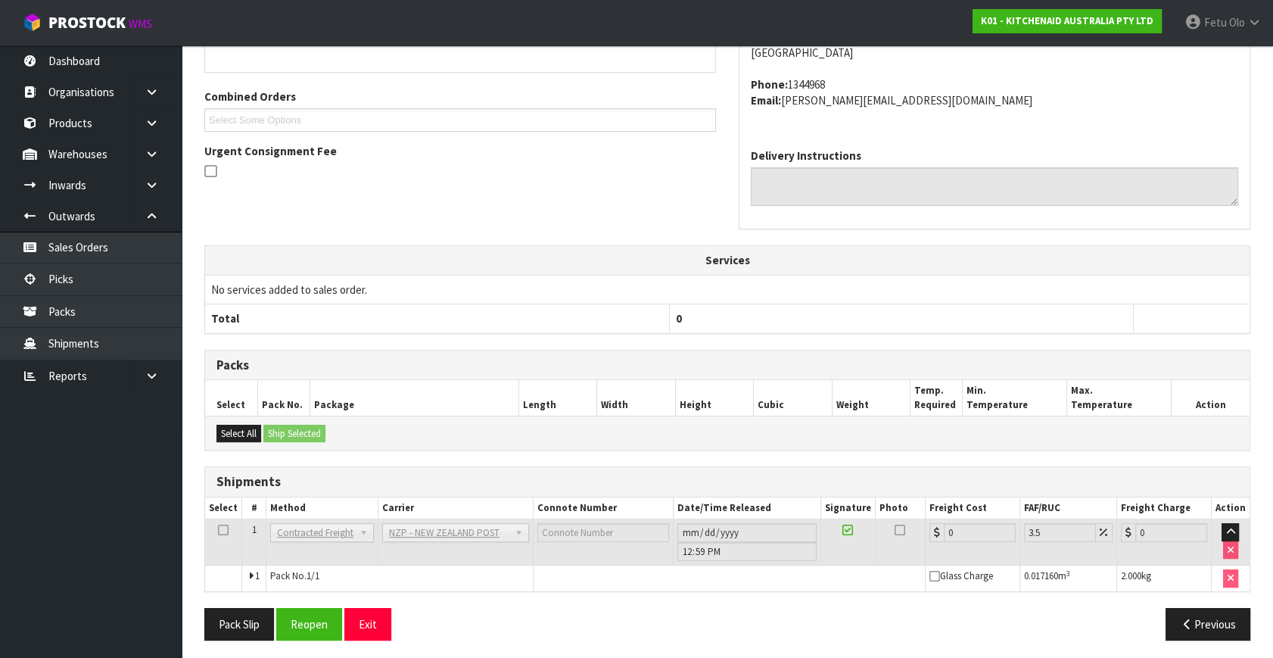
scroll to position [363, 0]
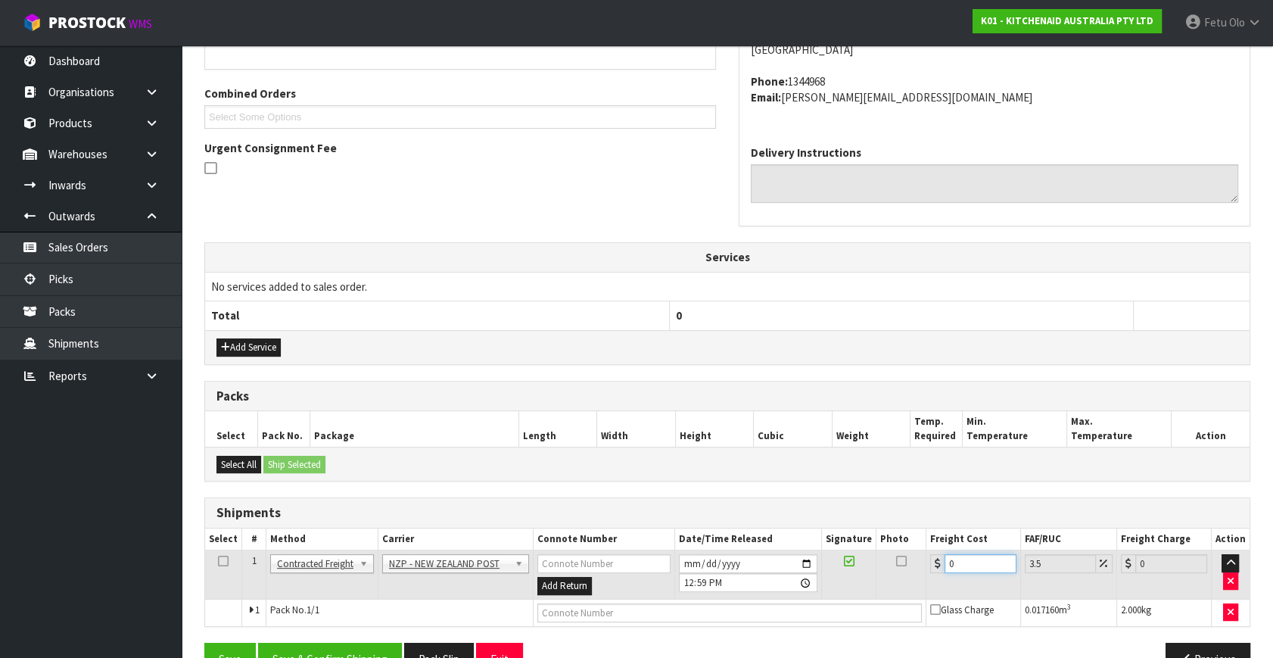
drag, startPoint x: 974, startPoint y: 561, endPoint x: 741, endPoint y: 606, distance: 237.5
click at [741, 606] on tbody "1 Client Local Pickup Customer Local Pickup Company Freight Contracted Freight …" at bounding box center [727, 588] width 1044 height 76
click at [739, 608] on input "text" at bounding box center [729, 612] width 384 height 19
click at [204, 643] on button "Save" at bounding box center [229, 659] width 51 height 33
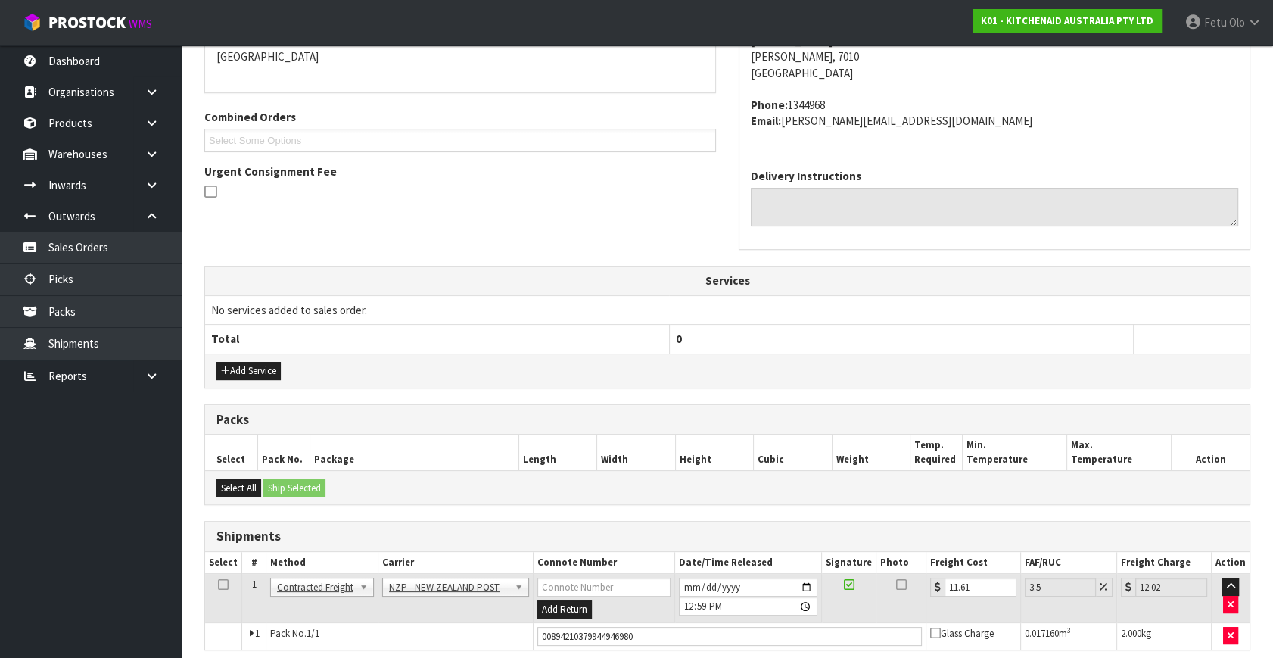
scroll to position [400, 0]
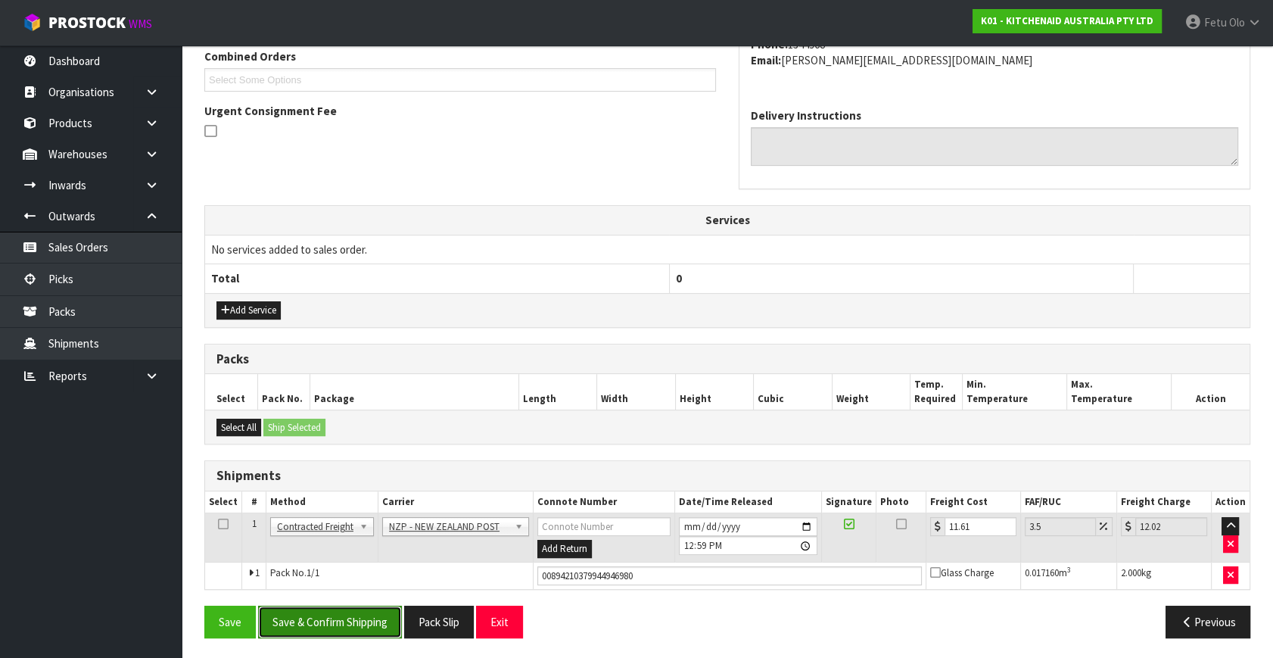
click at [306, 615] on button "Save & Confirm Shipping" at bounding box center [330, 621] width 144 height 33
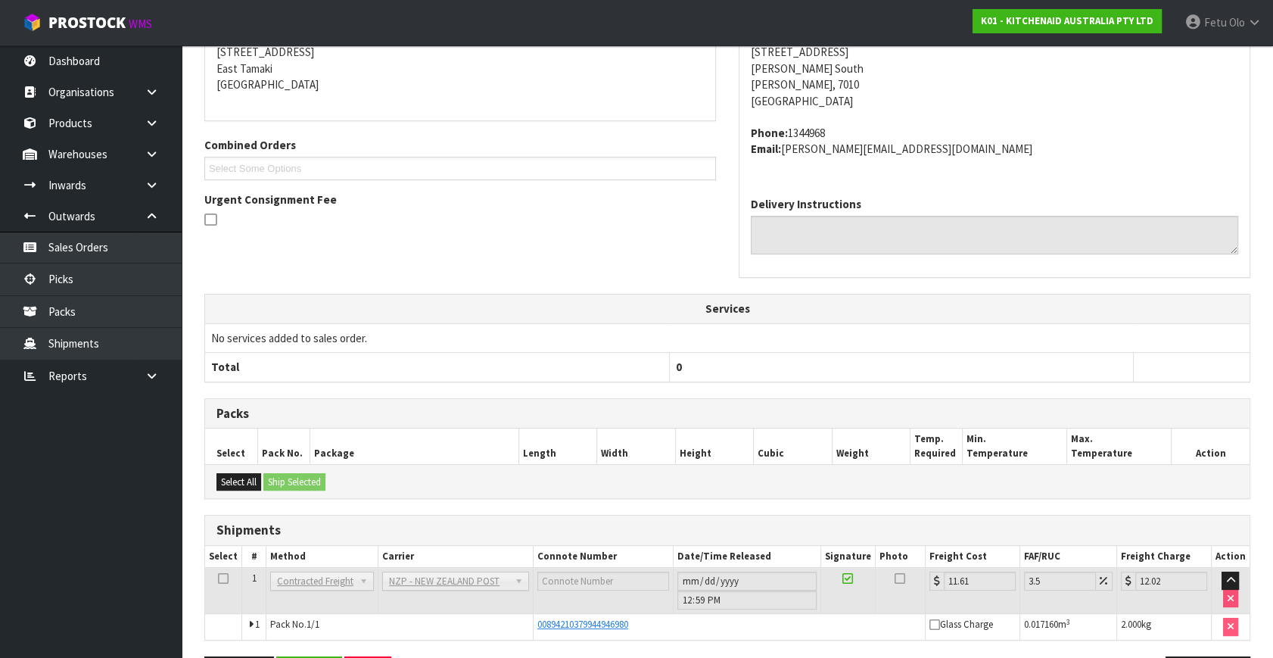
scroll to position [363, 0]
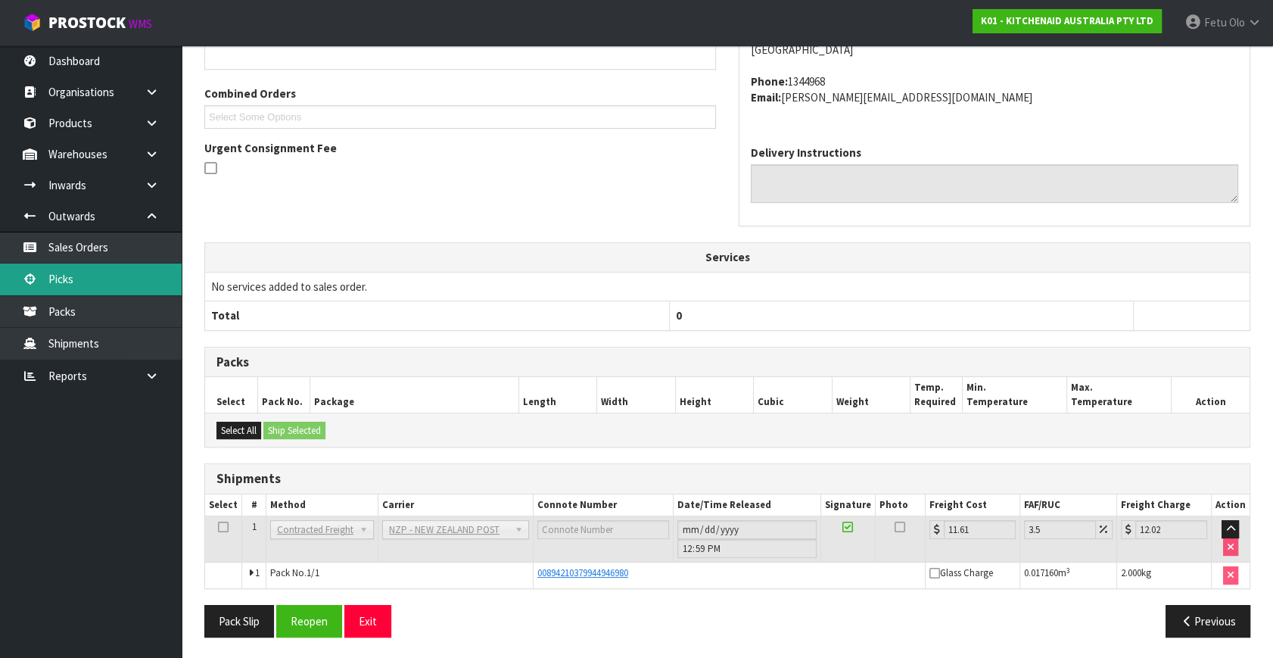
click at [106, 288] on link "Picks" at bounding box center [91, 278] width 182 height 31
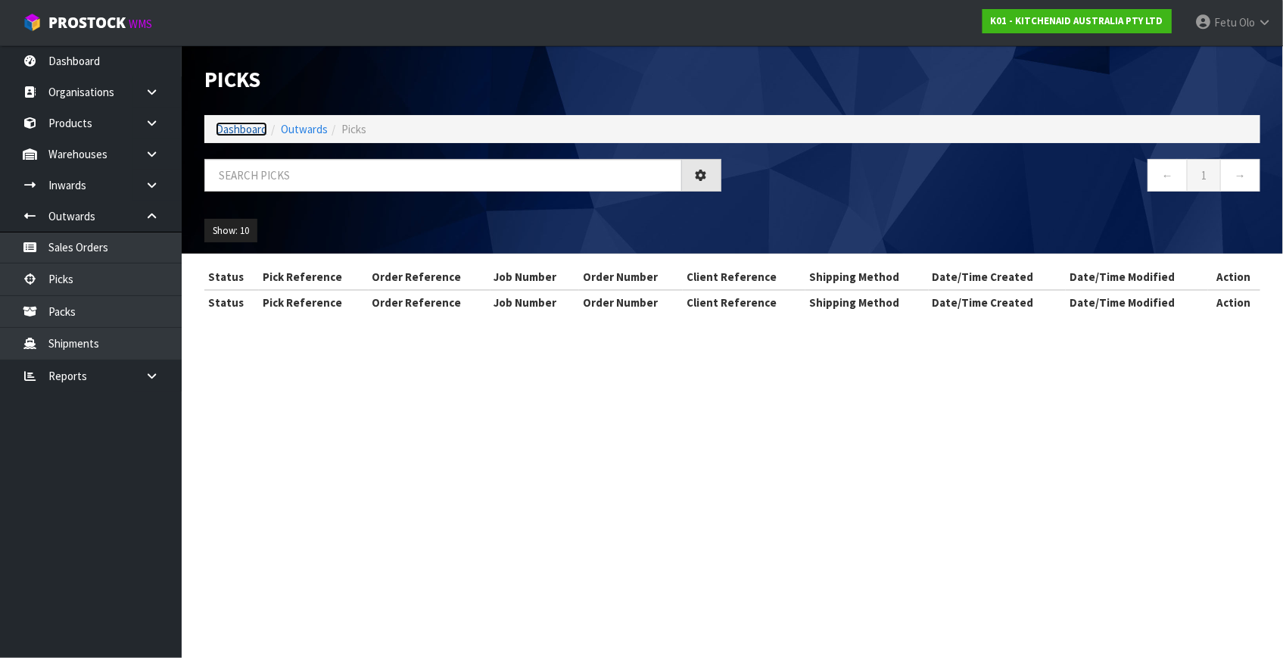
click at [248, 132] on link "Dashboard" at bounding box center [241, 129] width 51 height 14
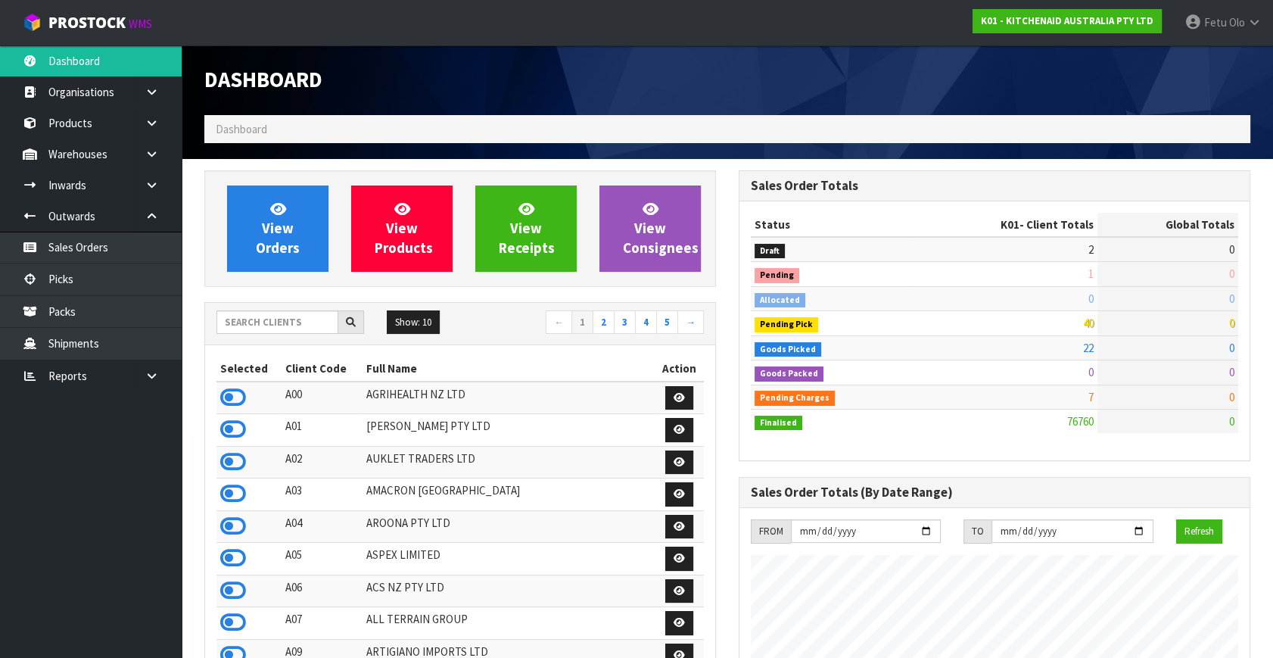
scroll to position [1144, 534]
click at [87, 283] on link "Picks" at bounding box center [91, 278] width 182 height 31
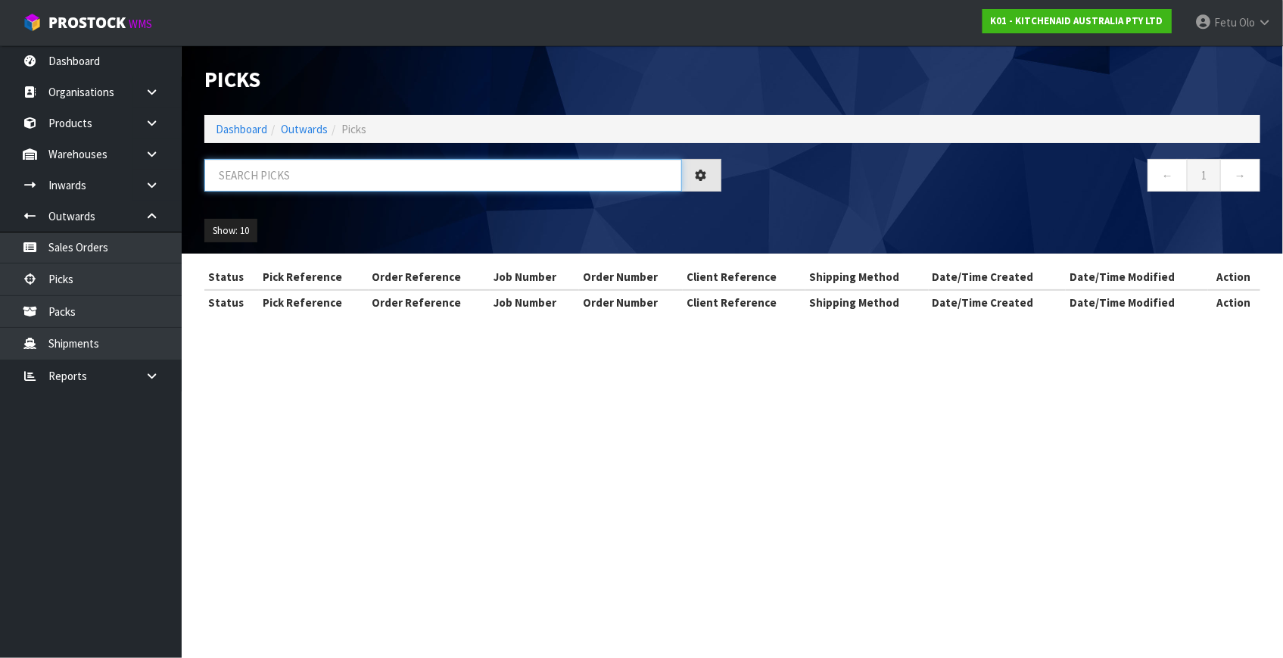
click at [331, 186] on input "text" at bounding box center [443, 175] width 478 height 33
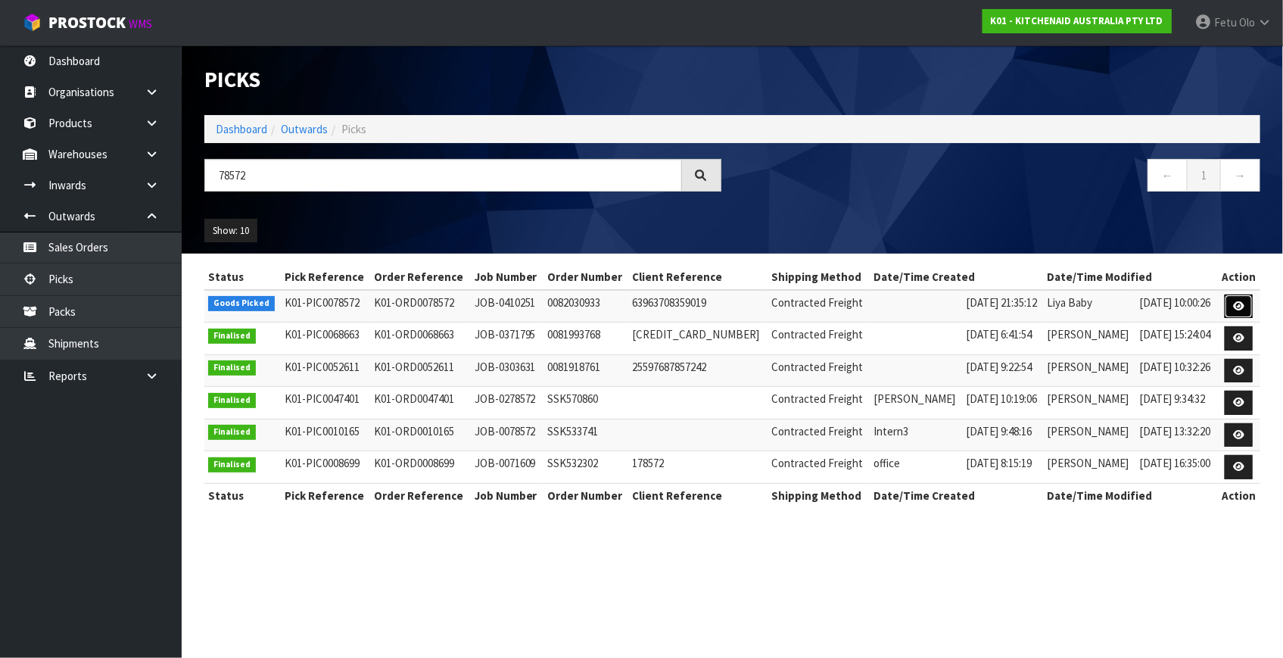
click at [1233, 308] on icon at bounding box center [1238, 306] width 11 height 10
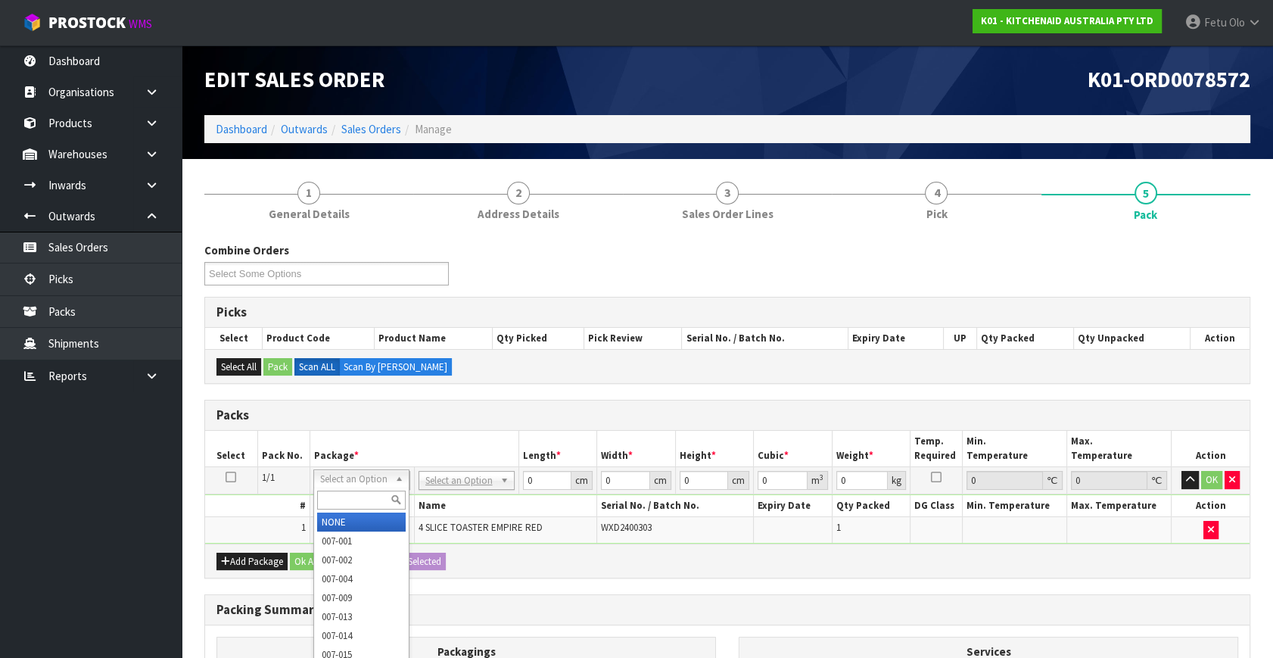
click at [356, 491] on input "text" at bounding box center [361, 499] width 89 height 19
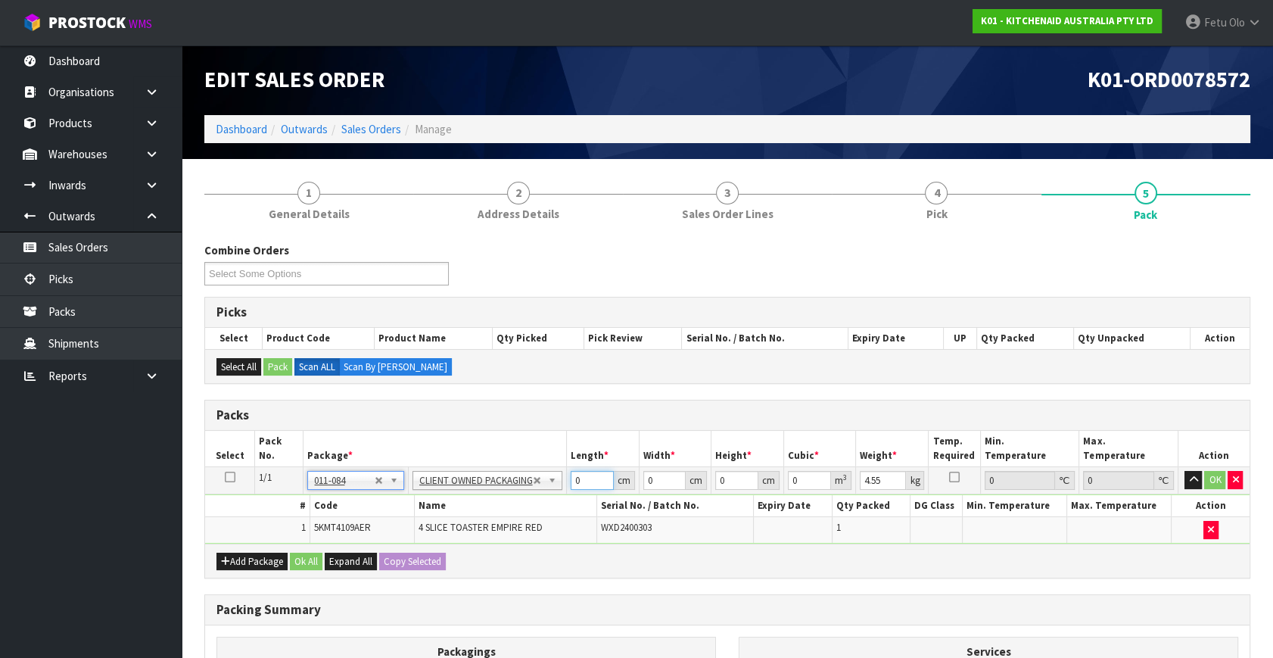
drag, startPoint x: 587, startPoint y: 480, endPoint x: 361, endPoint y: 517, distance: 228.6
click at [361, 517] on tbody "1/1 NONE 007-001 007-002 007-004 007-009 007-013 007-014 007-015 007-017 007-01…" at bounding box center [727, 505] width 1044 height 76
drag, startPoint x: 570, startPoint y: 484, endPoint x: 450, endPoint y: 508, distance: 121.9
click at [450, 508] on tbody "1/1 NONE 007-001 007-002 007-004 007-009 007-013 007-014 007-015 007-017 007-01…" at bounding box center [727, 505] width 1044 height 76
click button "OK" at bounding box center [1214, 480] width 21 height 18
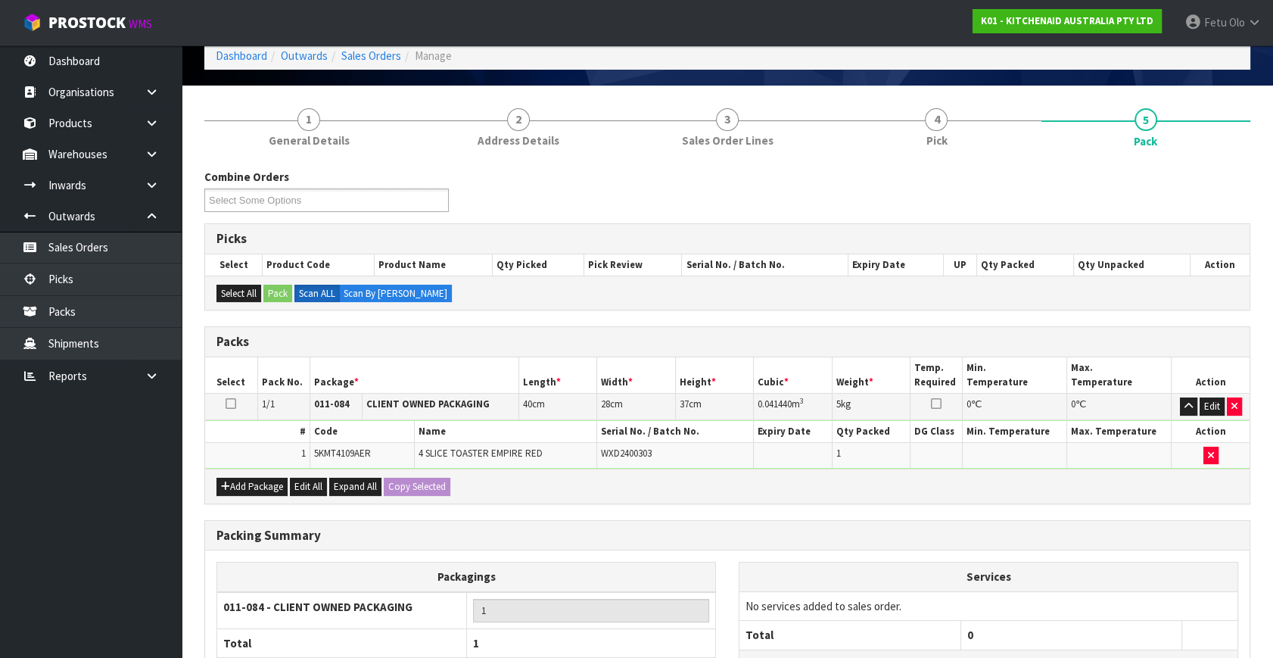
scroll to position [203, 0]
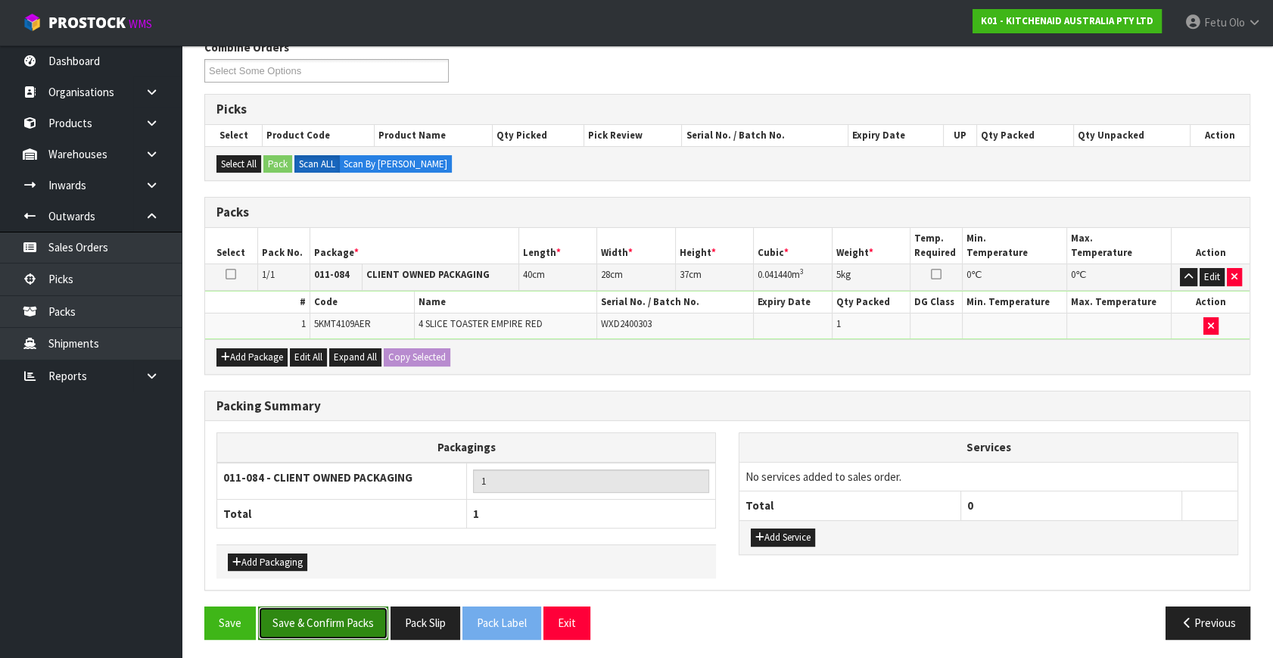
click at [307, 615] on button "Save & Confirm Packs" at bounding box center [323, 622] width 130 height 33
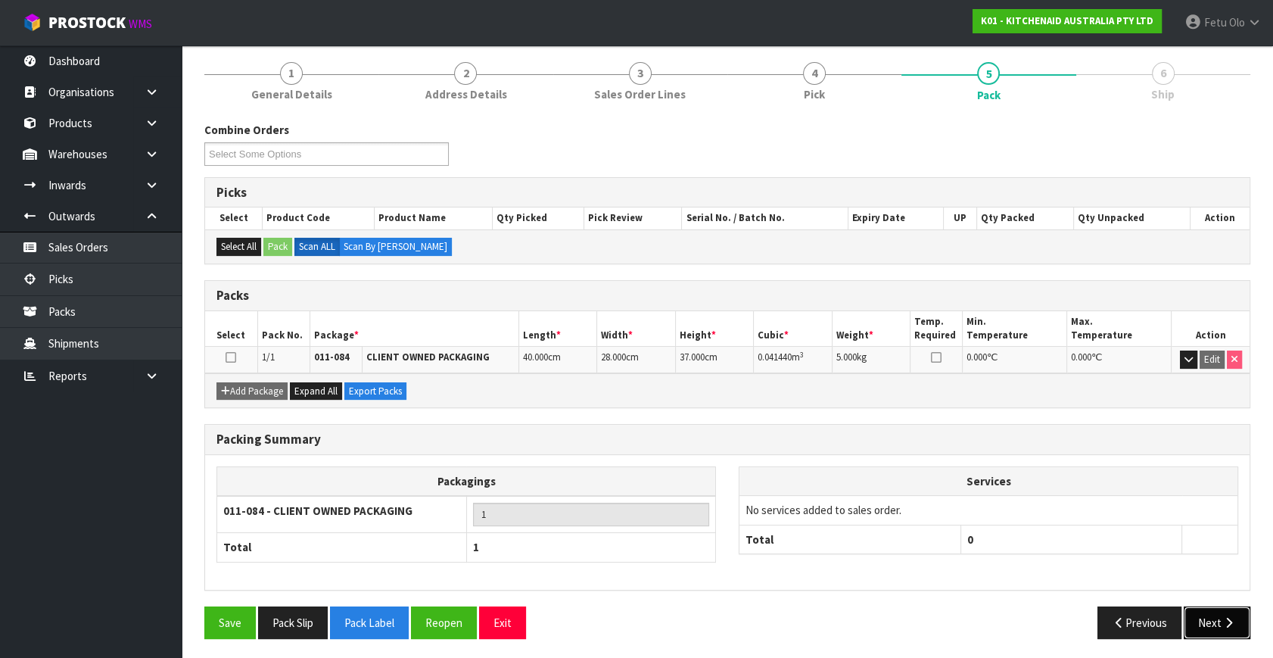
click at [1234, 613] on button "Next" at bounding box center [1217, 622] width 67 height 33
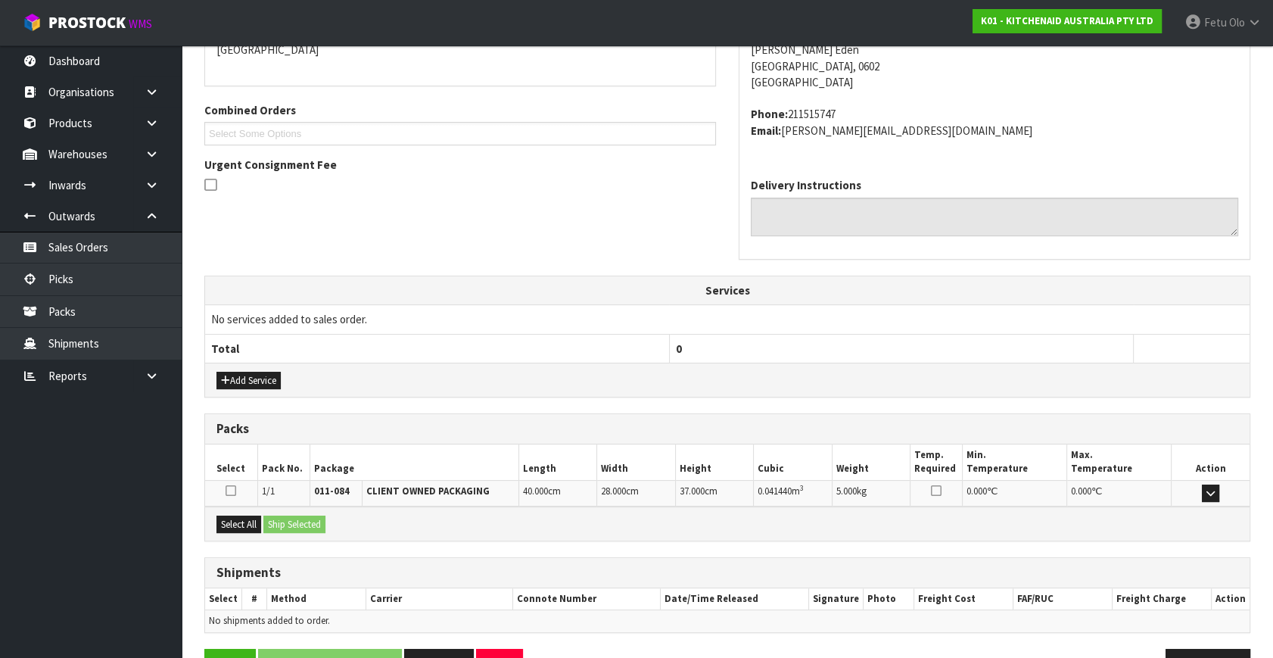
scroll to position [389, 0]
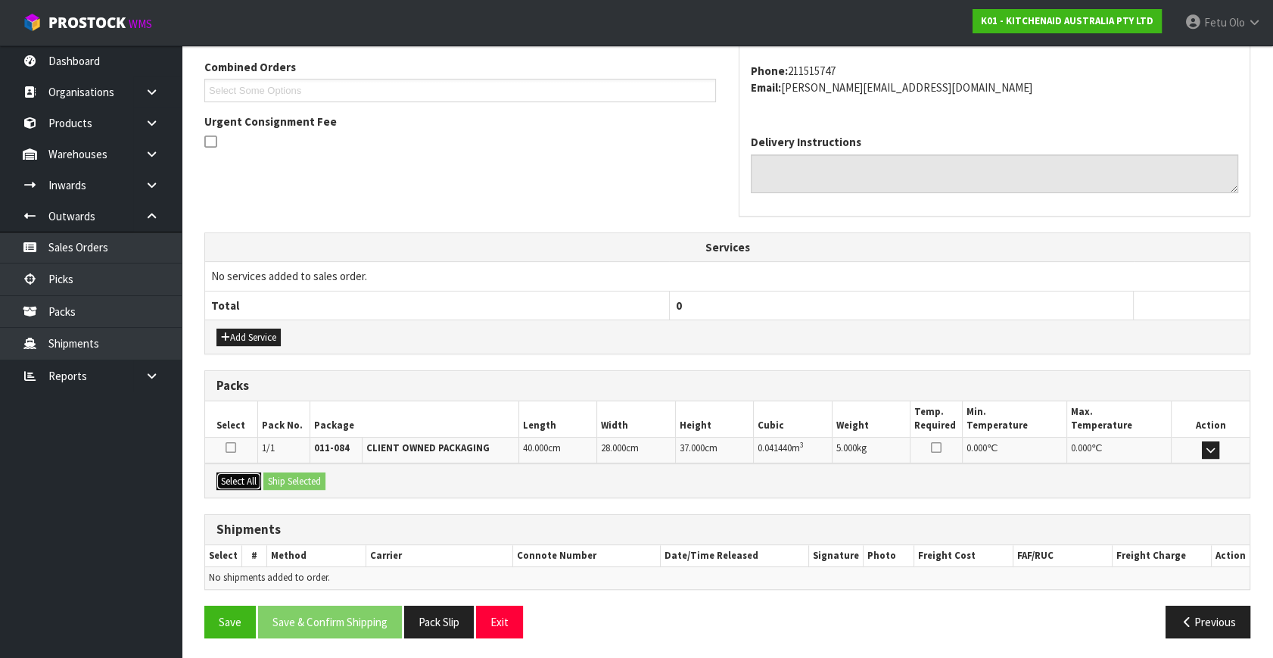
drag, startPoint x: 222, startPoint y: 480, endPoint x: 280, endPoint y: 485, distance: 58.5
click at [222, 480] on button "Select All" at bounding box center [238, 481] width 45 height 18
click at [280, 485] on button "Ship Selected" at bounding box center [294, 481] width 62 height 18
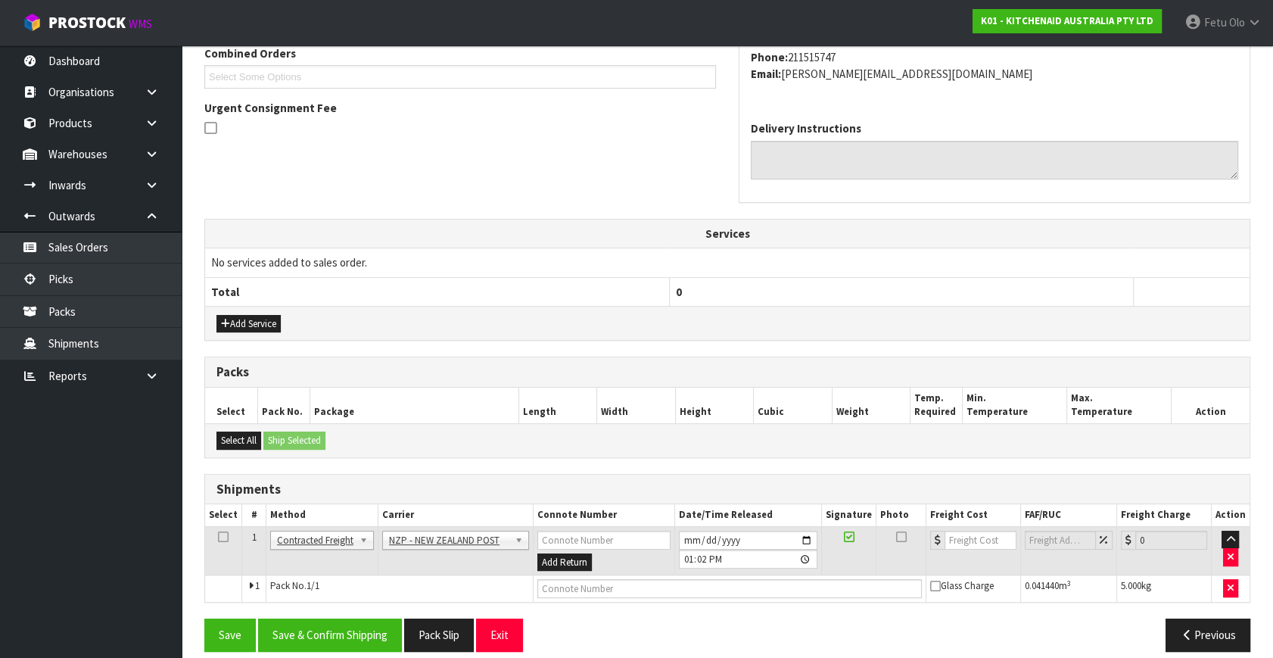
scroll to position [416, 0]
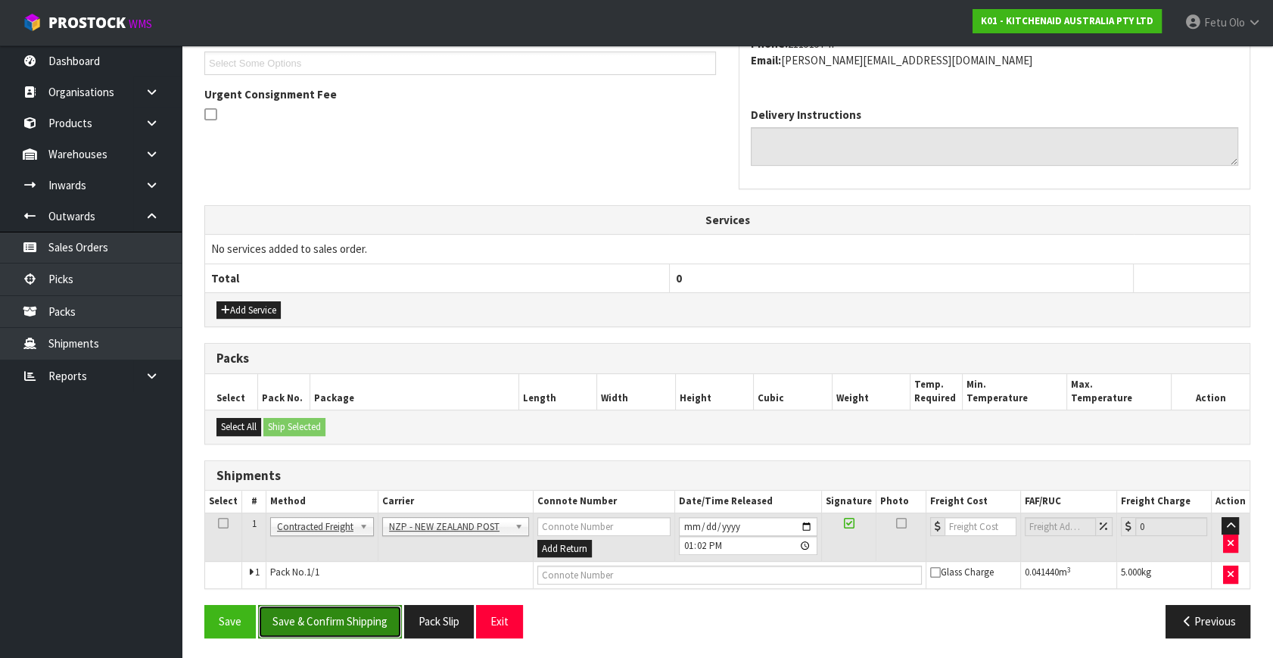
click at [335, 625] on button "Save & Confirm Shipping" at bounding box center [330, 621] width 144 height 33
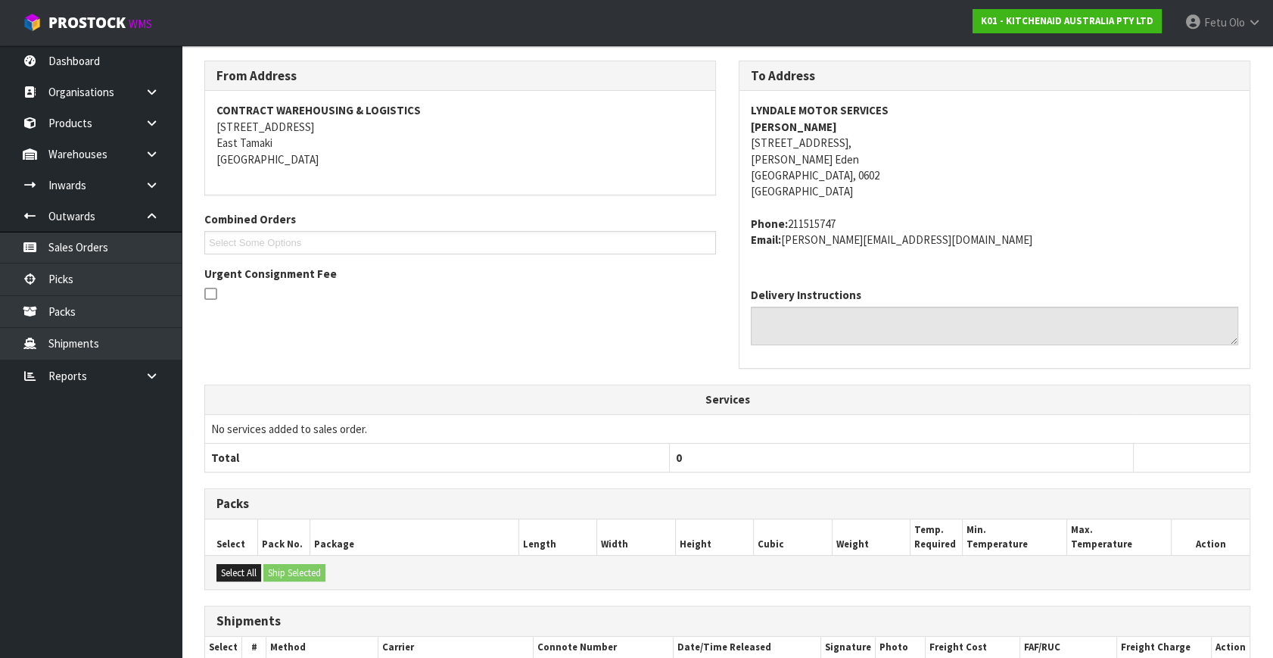
scroll to position [394, 0]
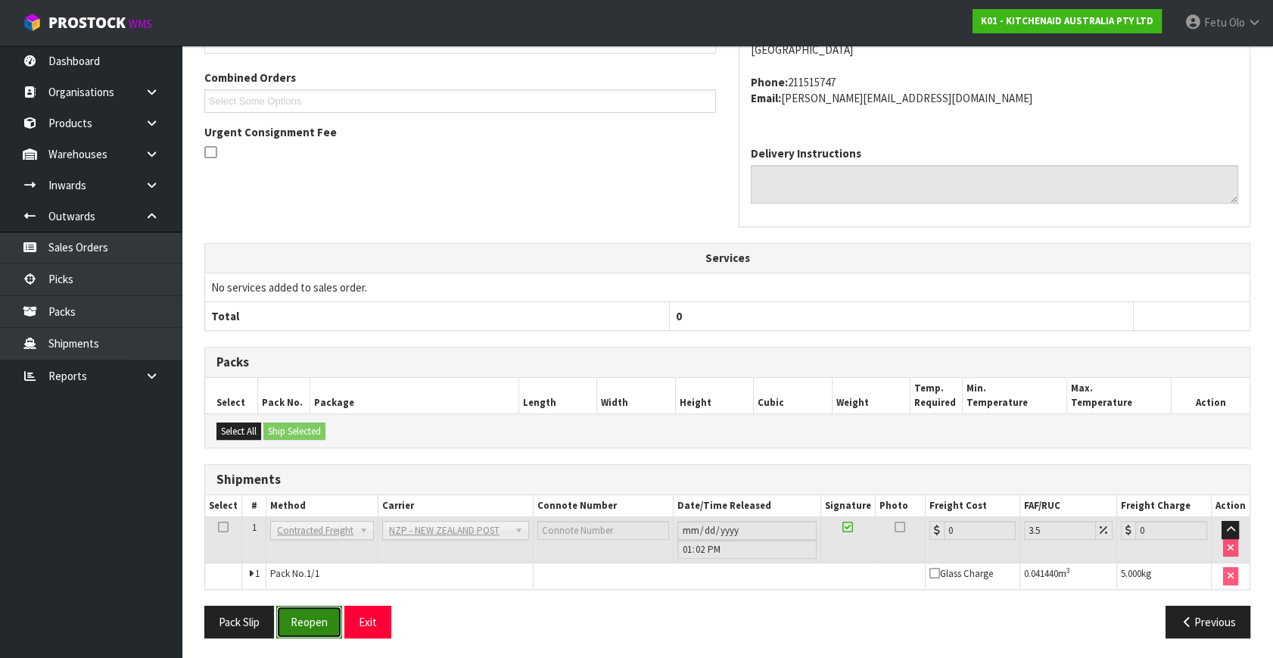
click at [312, 617] on button "Reopen" at bounding box center [309, 621] width 66 height 33
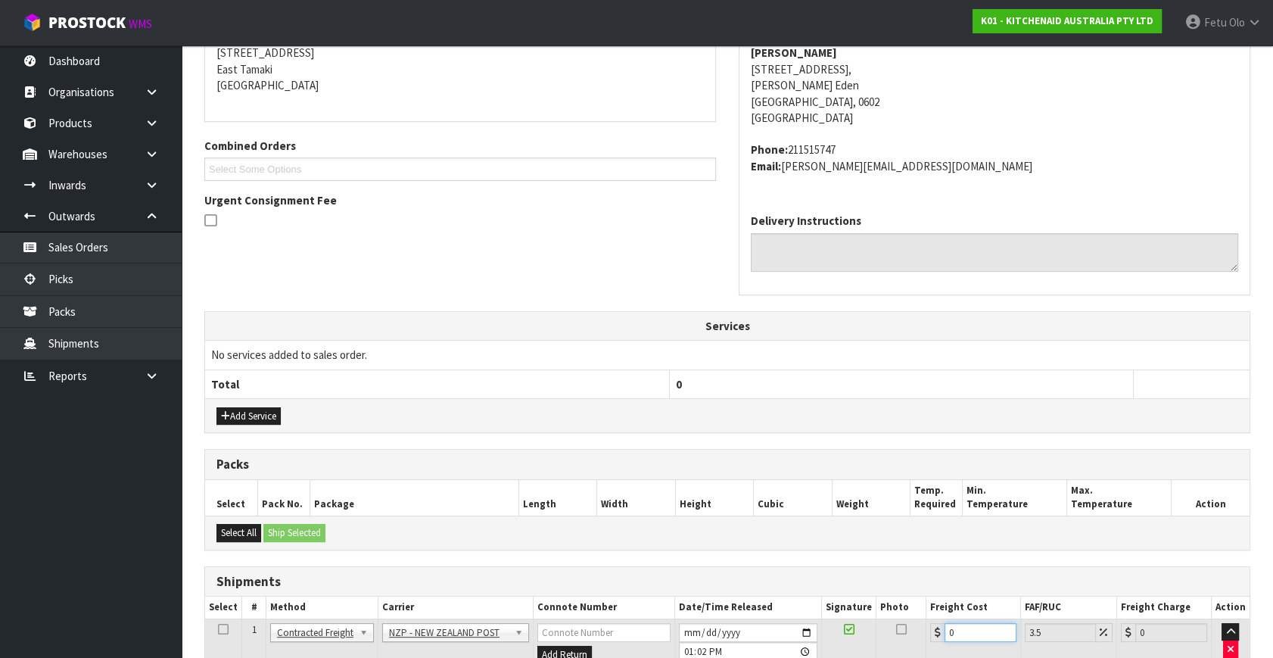
scroll to position [430, 0]
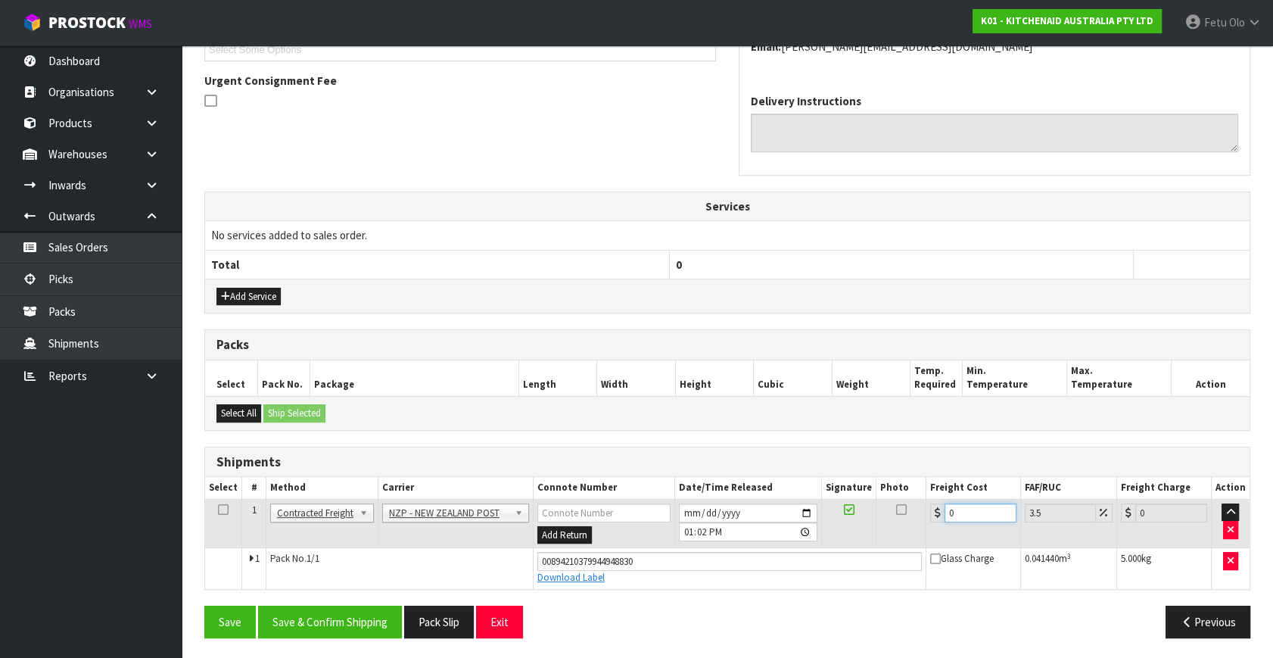
drag, startPoint x: 961, startPoint y: 629, endPoint x: 776, endPoint y: 671, distance: 189.5
click at [360, 608] on button "Save & Confirm Shipping" at bounding box center [330, 621] width 144 height 33
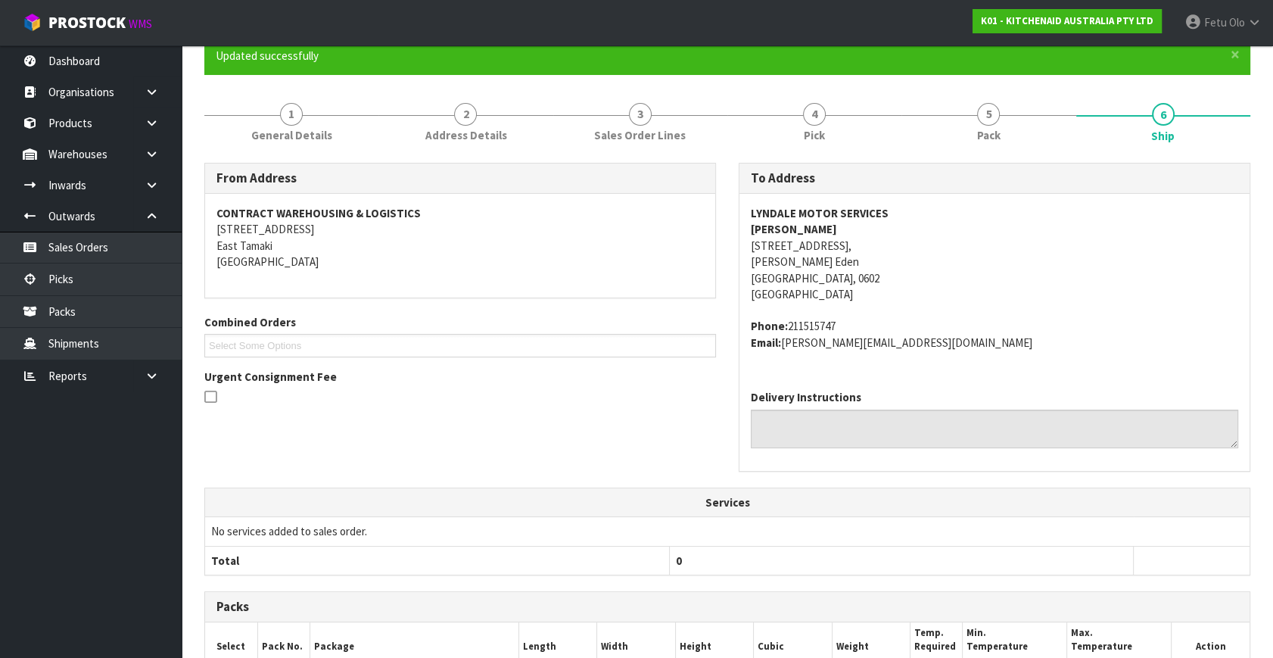
scroll to position [389, 0]
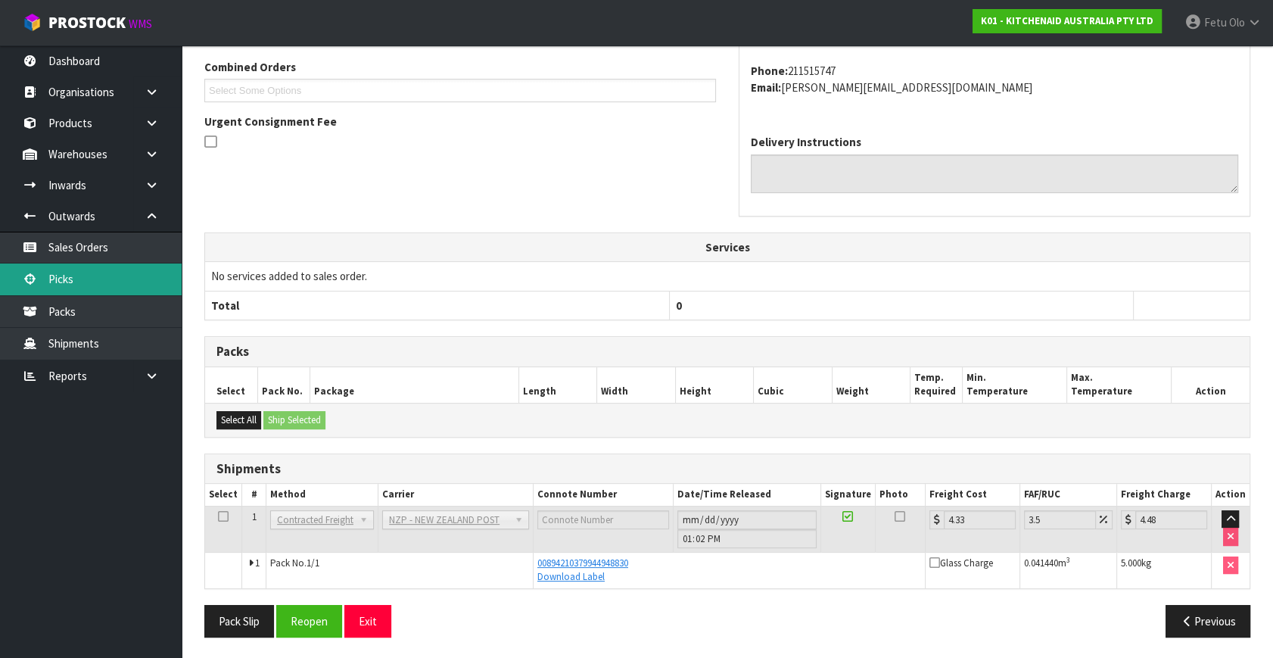
click at [66, 287] on link "Picks" at bounding box center [91, 278] width 182 height 31
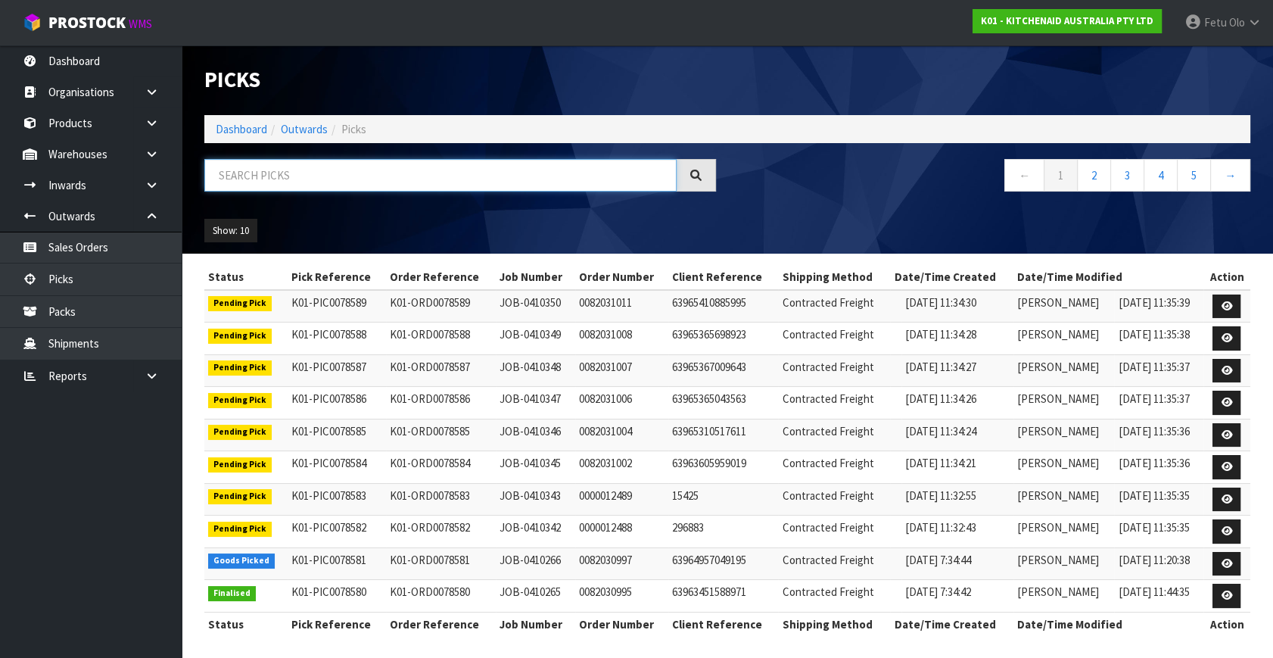
click at [224, 161] on input "text" at bounding box center [440, 175] width 472 height 33
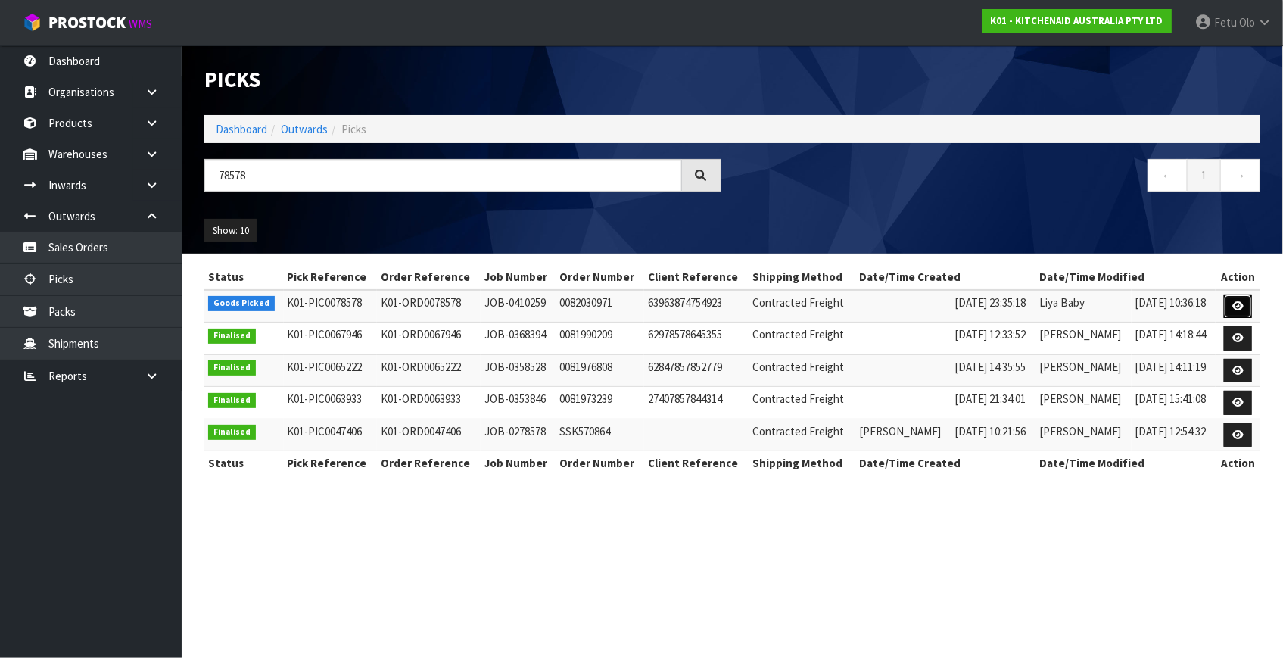
click at [1234, 306] on icon at bounding box center [1237, 306] width 11 height 10
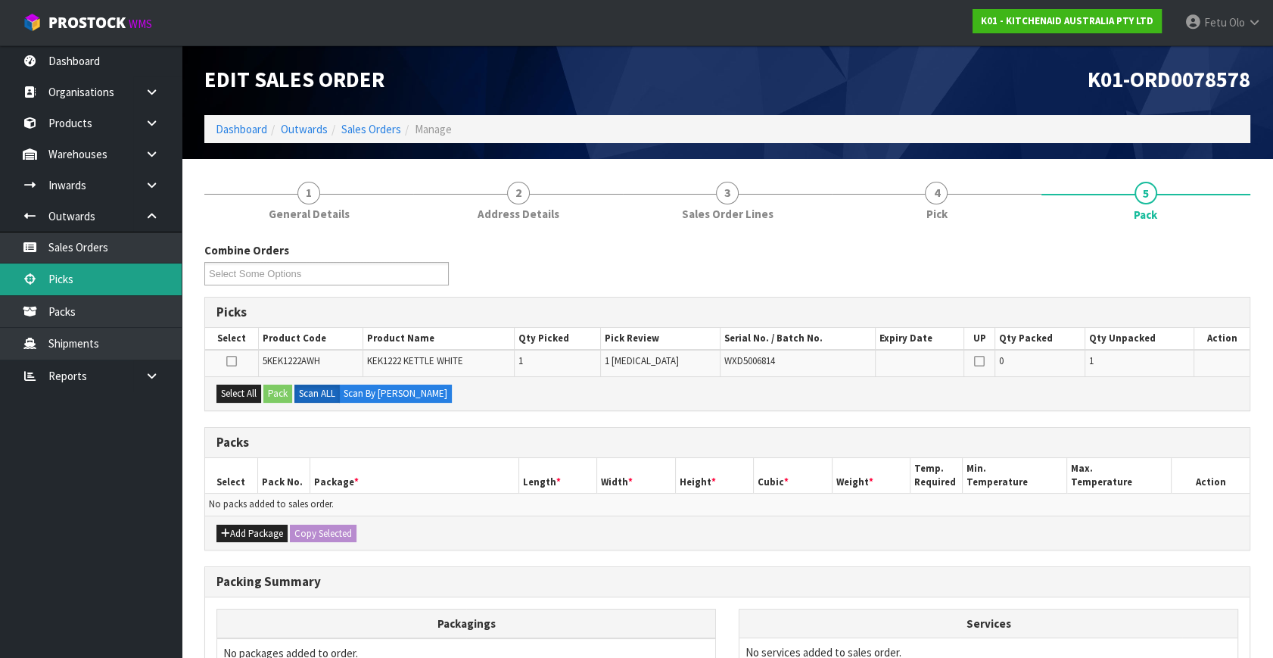
click at [64, 279] on link "Picks" at bounding box center [91, 278] width 182 height 31
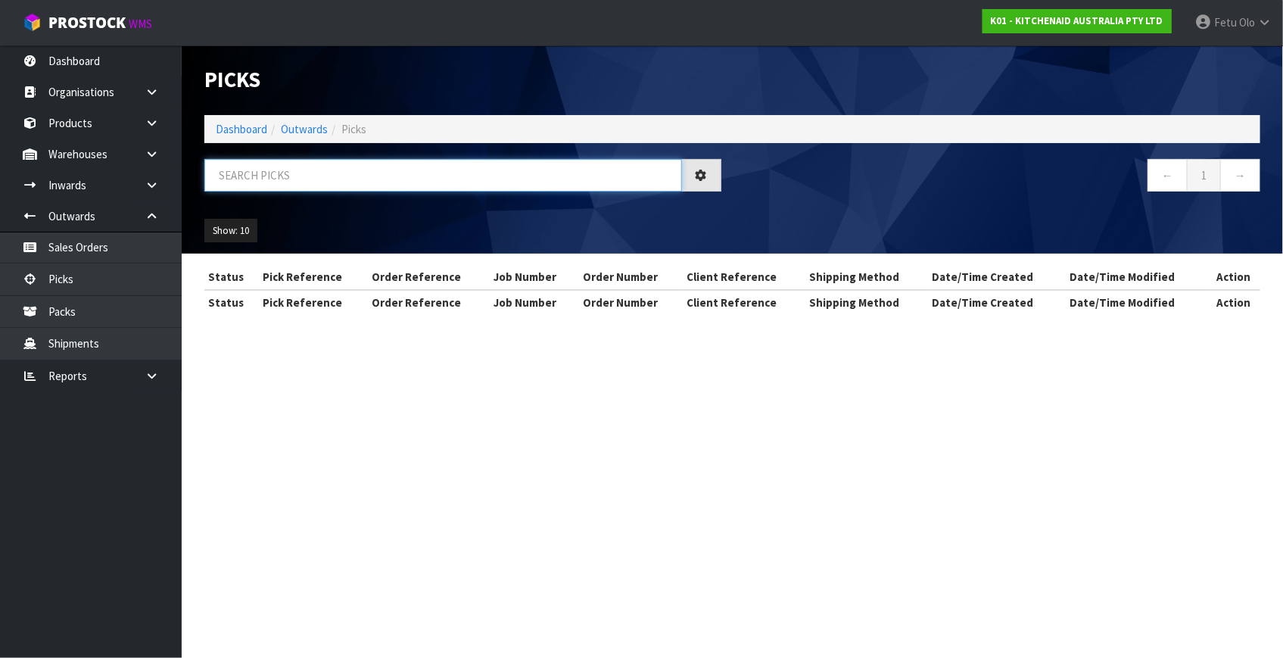
click at [244, 182] on input "text" at bounding box center [443, 175] width 478 height 33
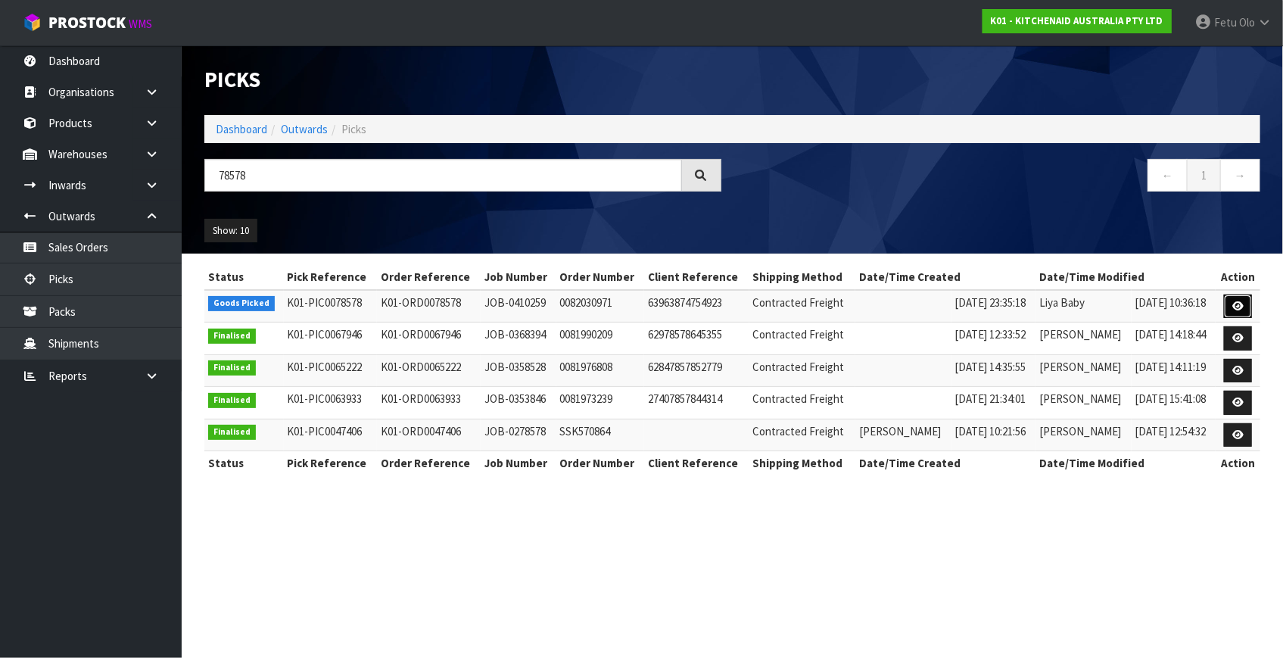
click at [1245, 309] on link at bounding box center [1238, 306] width 28 height 24
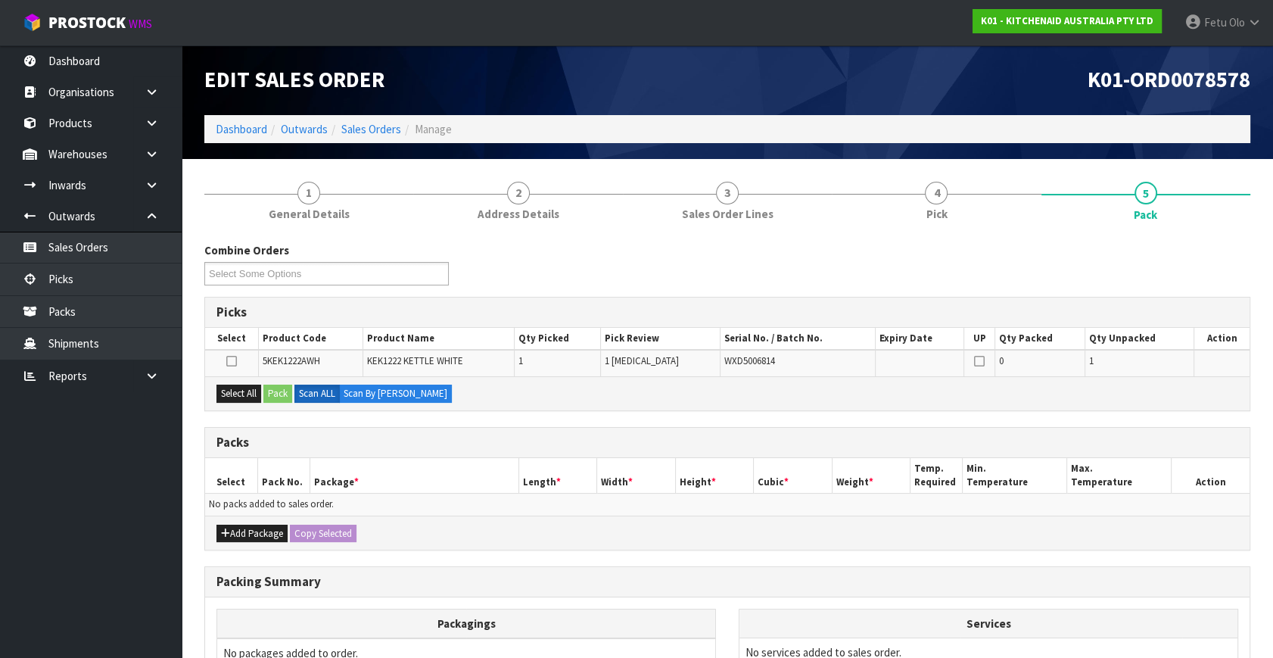
click at [17, 548] on ul "Dashboard Organisations Clients Consignees Carriers Products Categories Serial …" at bounding box center [91, 351] width 182 height 612
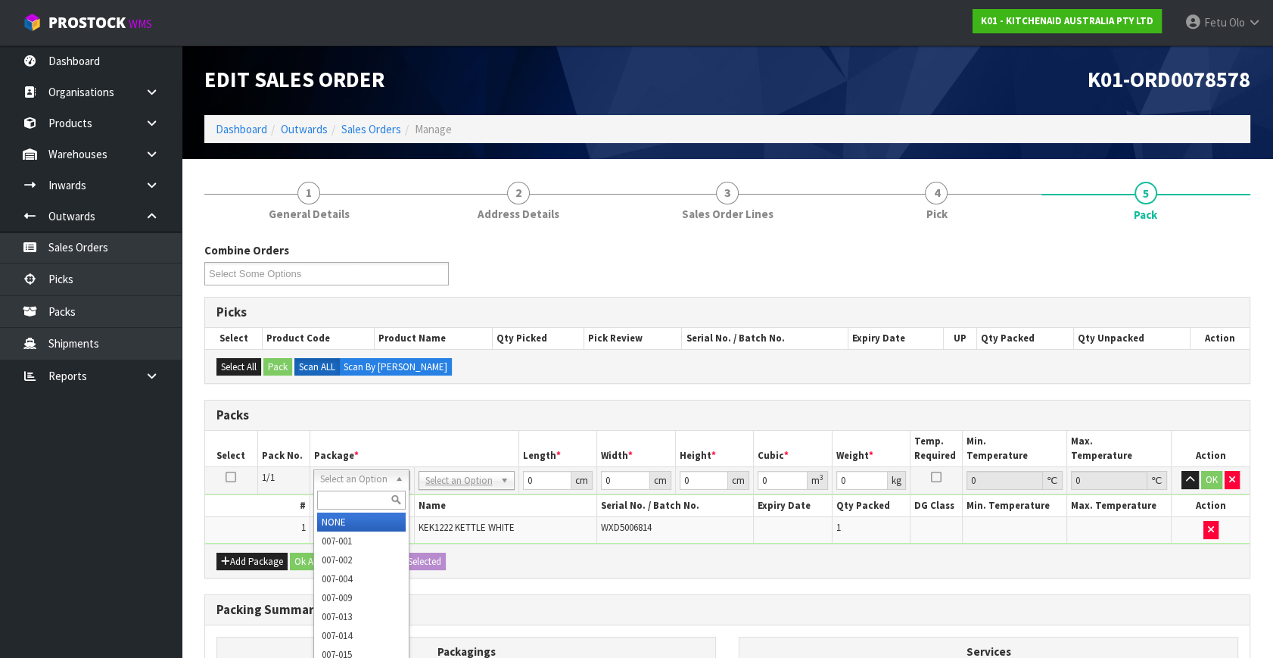
click at [346, 496] on input "text" at bounding box center [361, 499] width 89 height 19
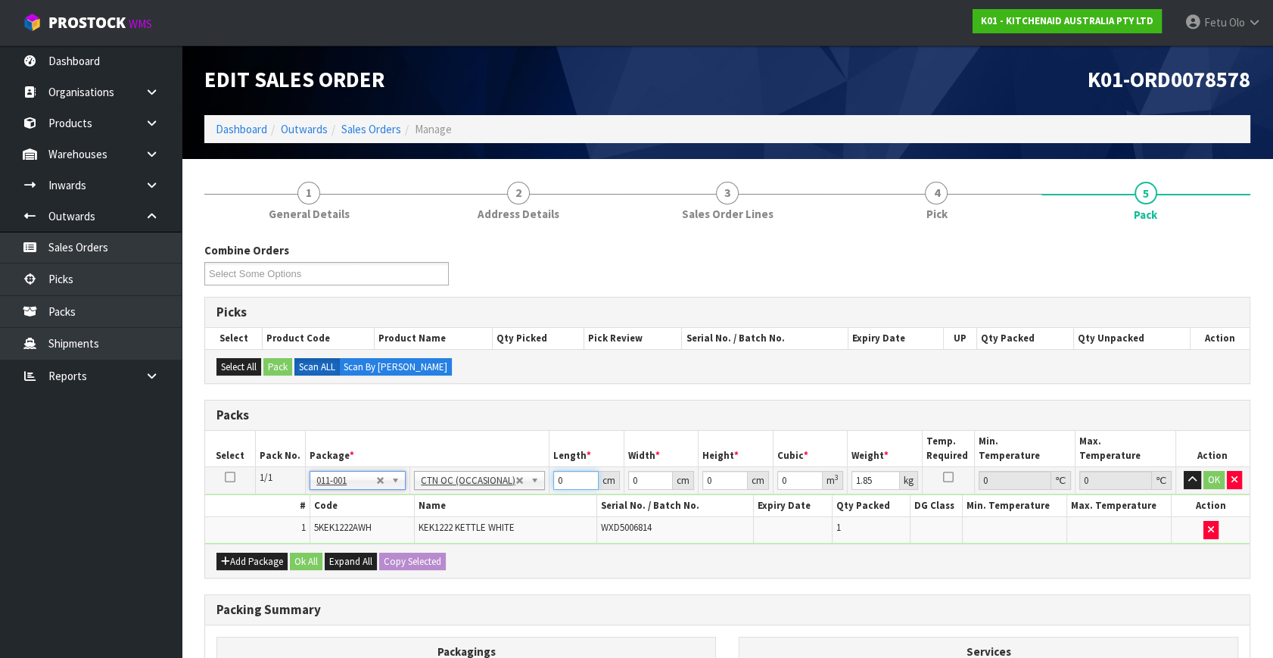
drag, startPoint x: 568, startPoint y: 476, endPoint x: 447, endPoint y: 529, distance: 132.2
click at [447, 529] on tbody "1/1 NONE 007-001 007-002 007-004 007-009 007-013 007-014 007-015 007-017 007-01…" at bounding box center [727, 505] width 1044 height 76
click button "OK" at bounding box center [1213, 480] width 21 height 18
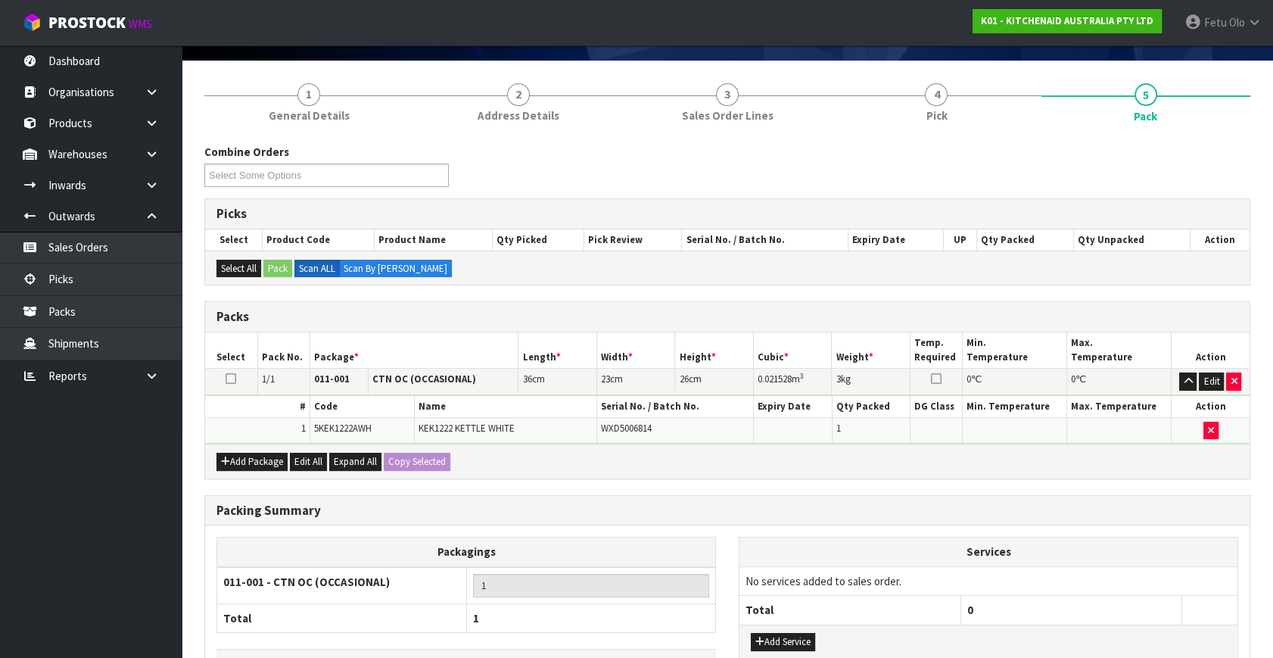
scroll to position [203, 0]
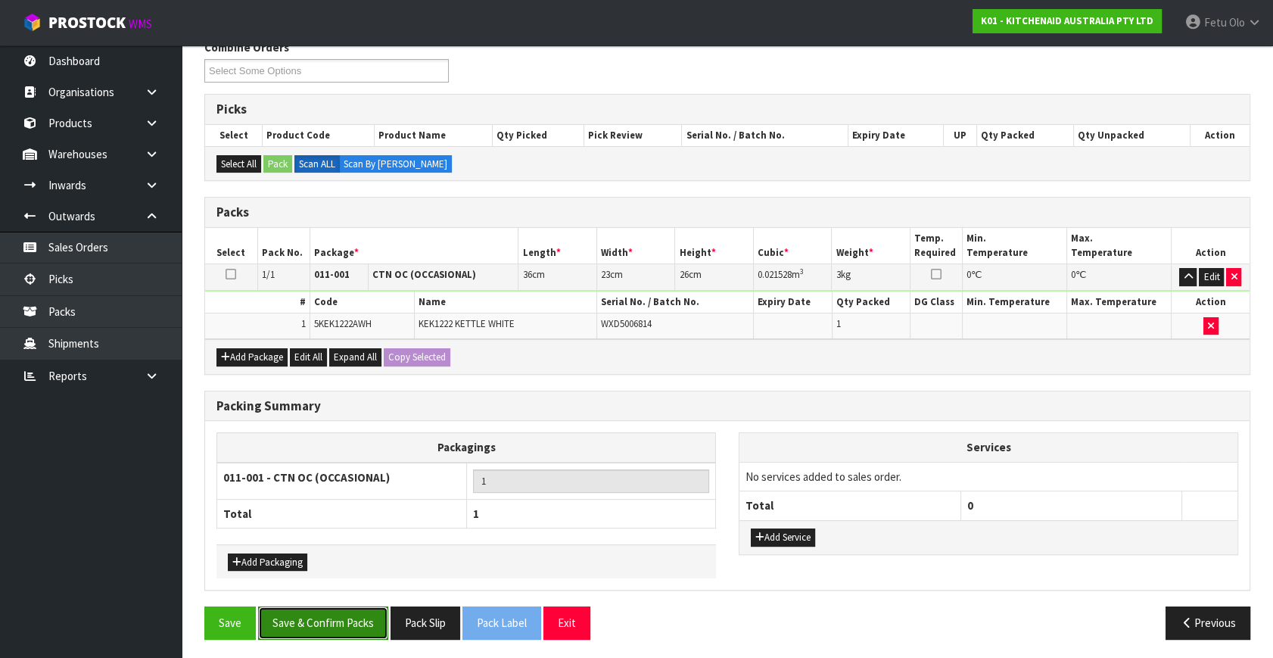
click at [356, 612] on button "Save & Confirm Packs" at bounding box center [323, 622] width 130 height 33
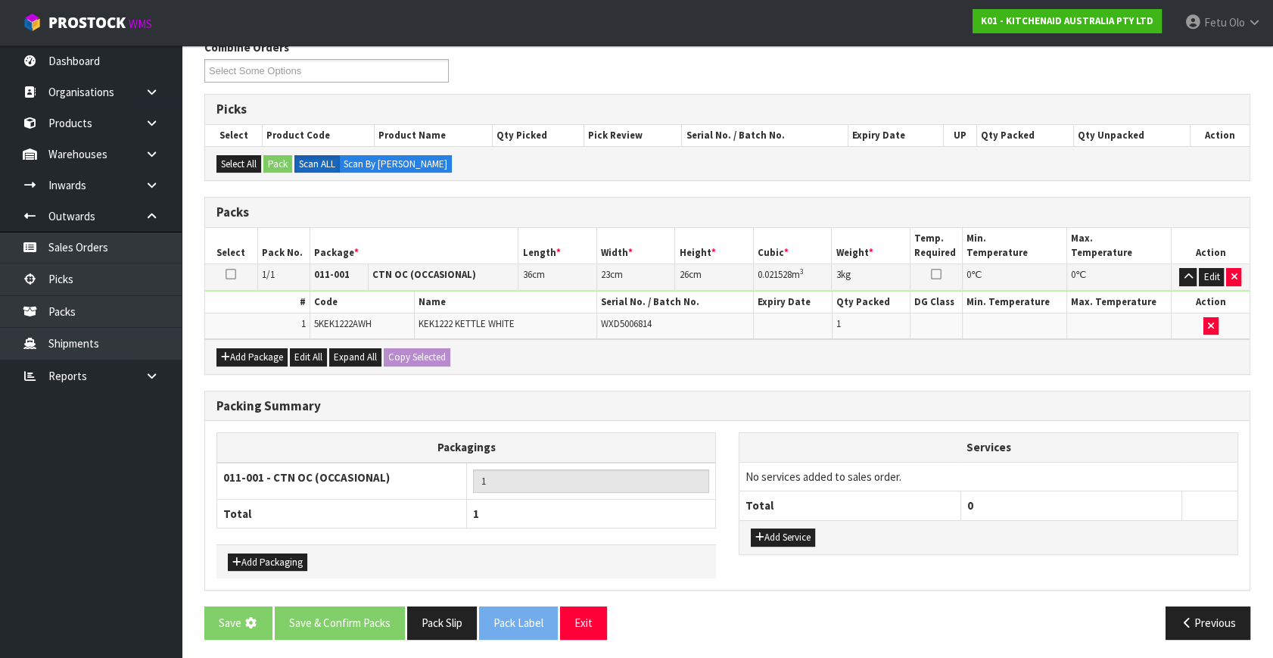
scroll to position [0, 0]
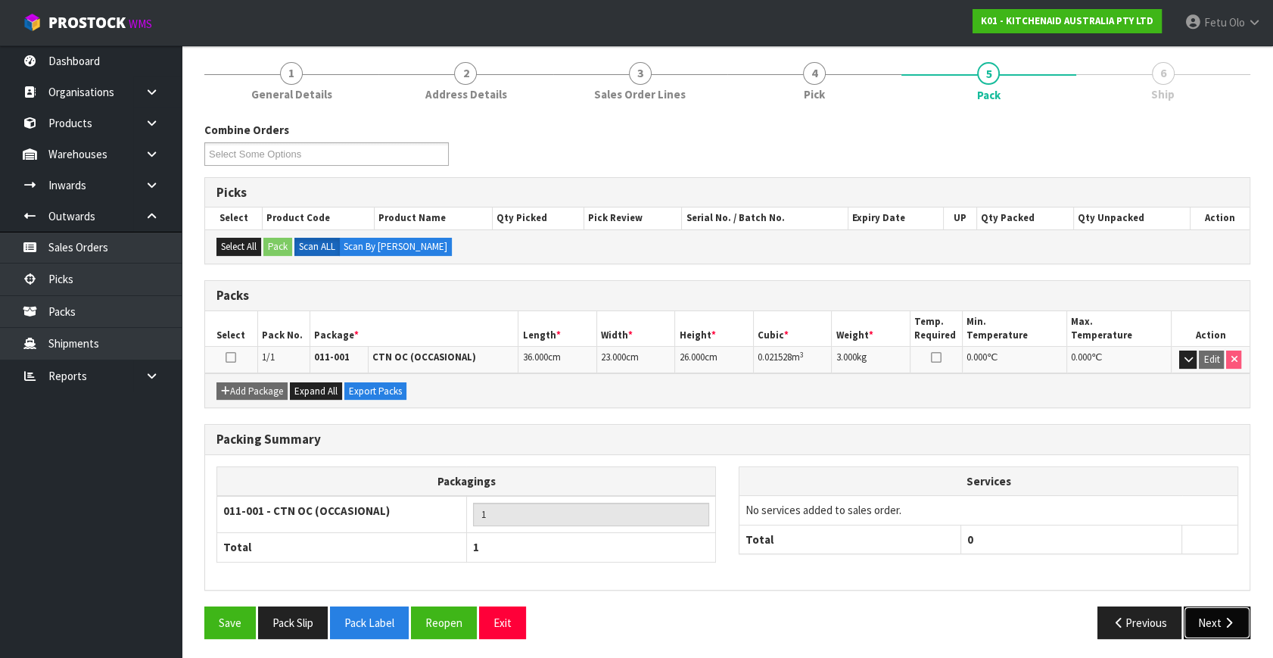
click at [1229, 609] on button "Next" at bounding box center [1217, 622] width 67 height 33
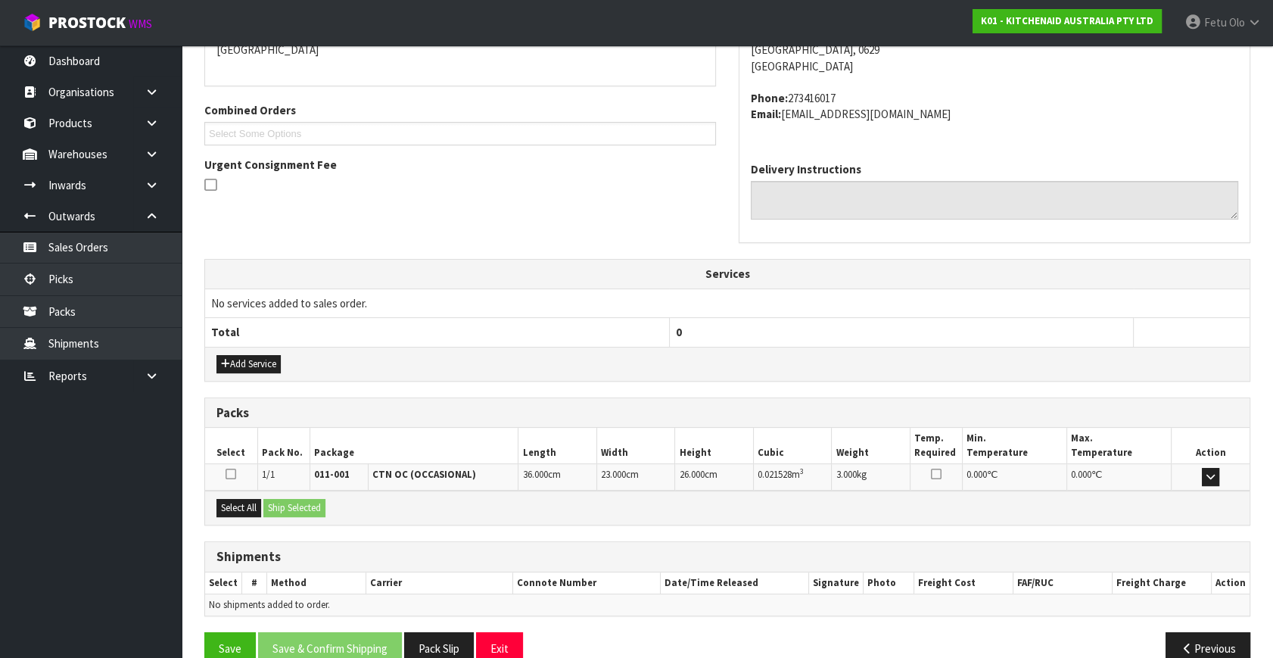
scroll to position [235, 0]
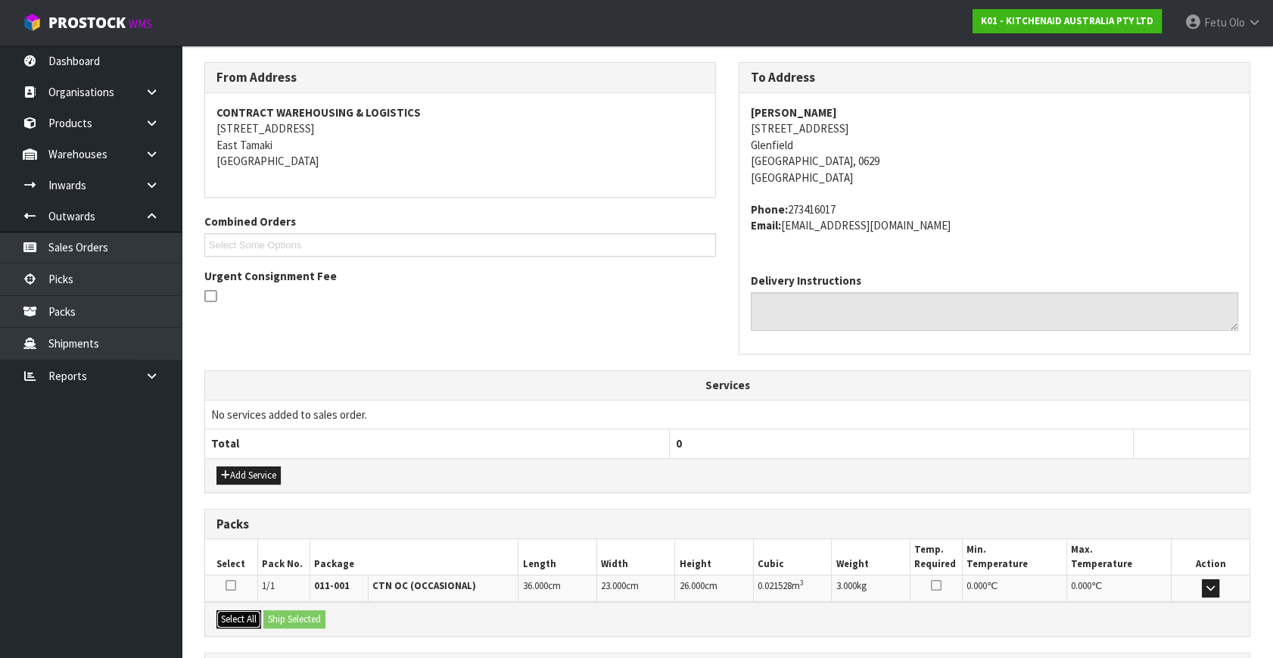
drag, startPoint x: 234, startPoint y: 610, endPoint x: 287, endPoint y: 613, distance: 53.1
click at [242, 613] on button "Select All" at bounding box center [238, 619] width 45 height 18
click at [287, 613] on button "Ship Selected" at bounding box center [294, 619] width 62 height 18
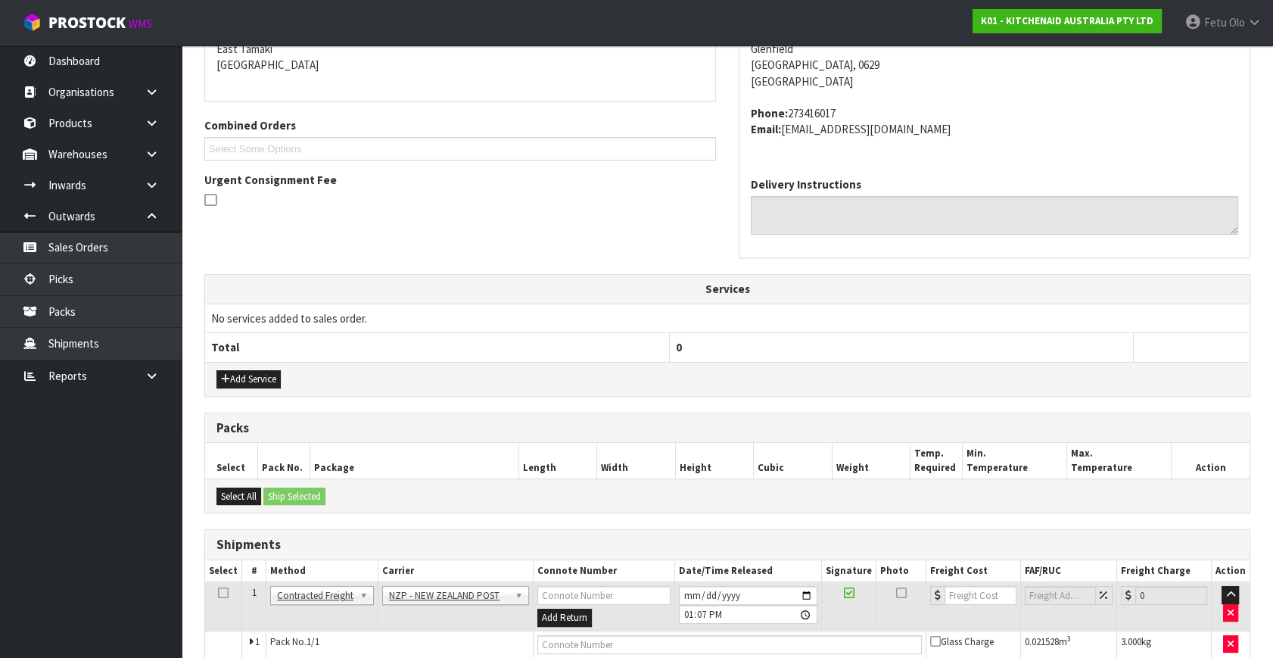
click at [325, 633] on td "Pack No. 1/1" at bounding box center [399, 643] width 267 height 27
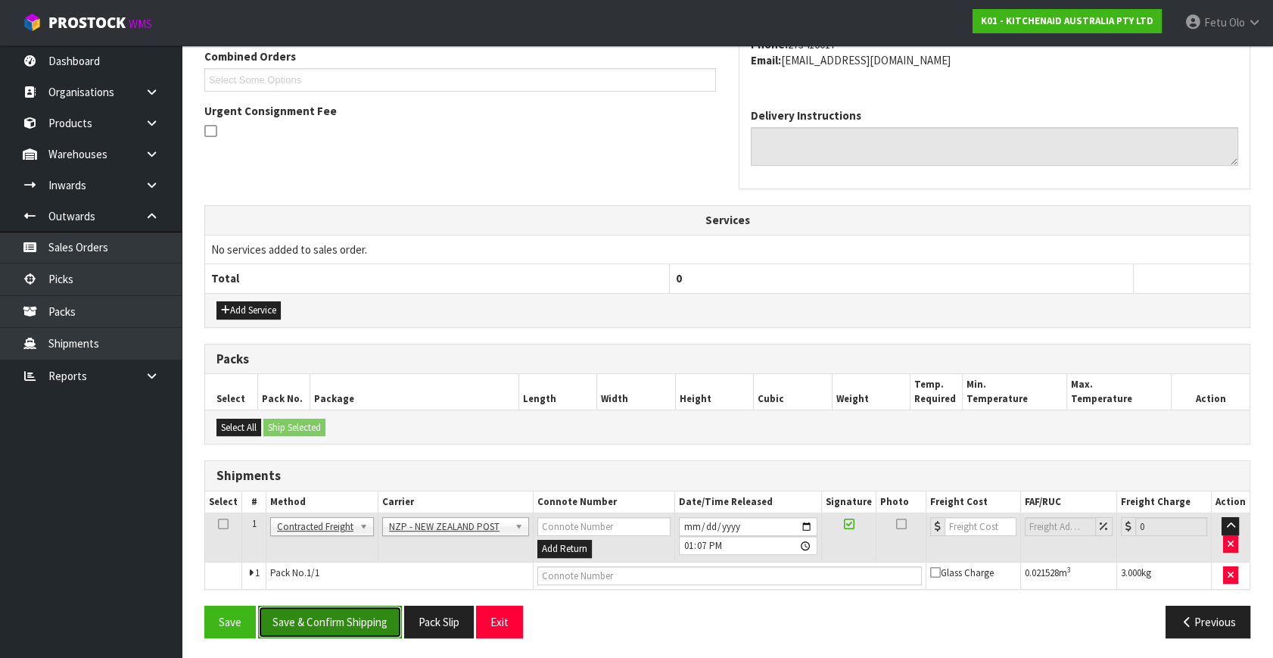
click at [337, 625] on button "Save & Confirm Shipping" at bounding box center [330, 621] width 144 height 33
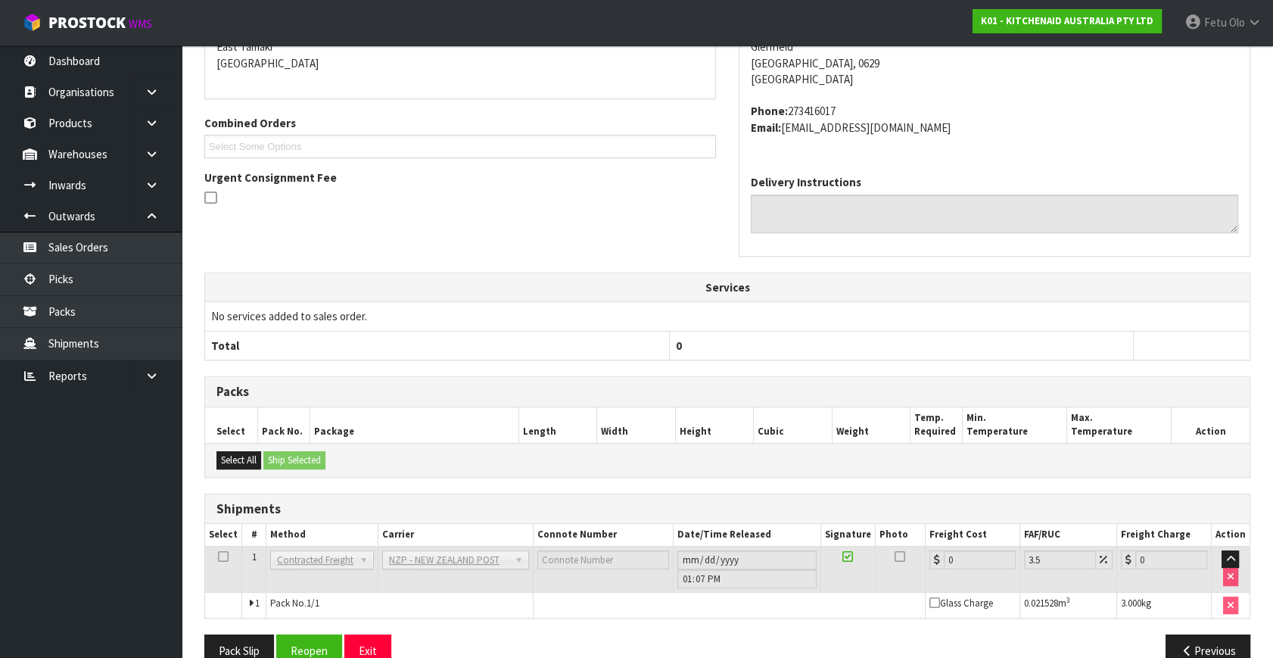
scroll to position [378, 0]
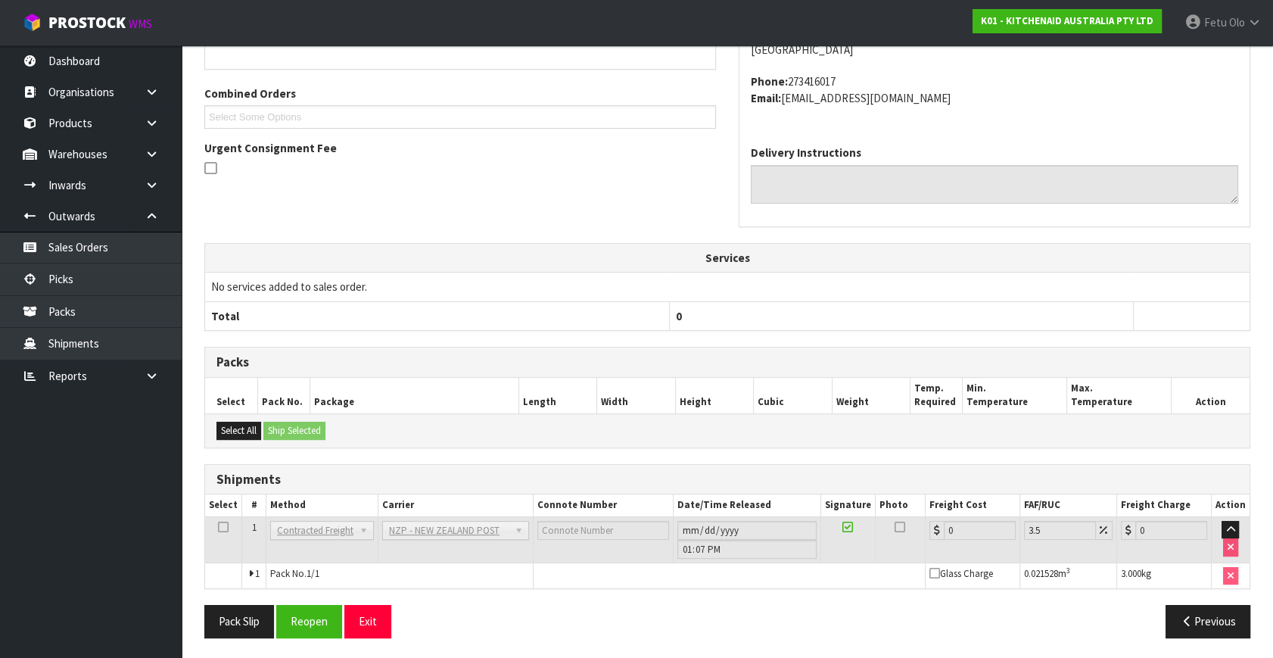
click at [307, 636] on div "Pack Slip Reopen Exit Previous" at bounding box center [727, 627] width 1069 height 44
click at [317, 623] on button "Reopen" at bounding box center [309, 621] width 66 height 33
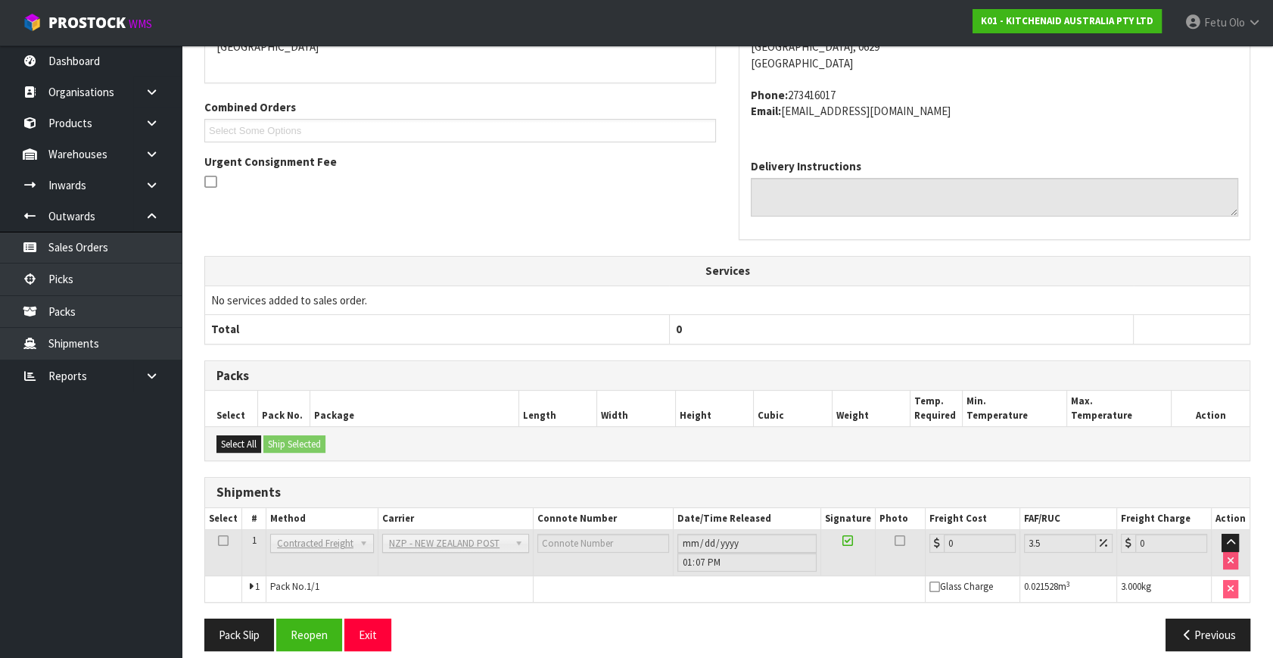
scroll to position [363, 0]
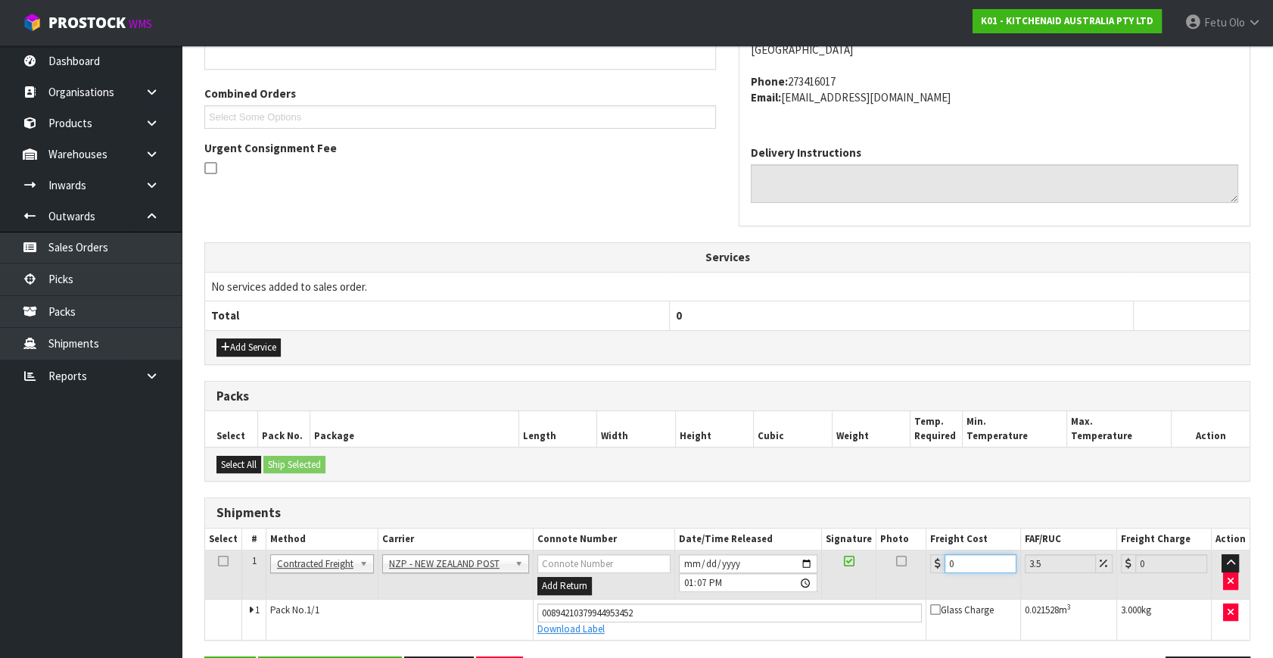
drag, startPoint x: 807, startPoint y: 592, endPoint x: 791, endPoint y: 595, distance: 16.9
click at [791, 595] on tr "1 Client Local Pickup Customer Local Pickup Company Freight Contracted Freight …" at bounding box center [727, 574] width 1044 height 49
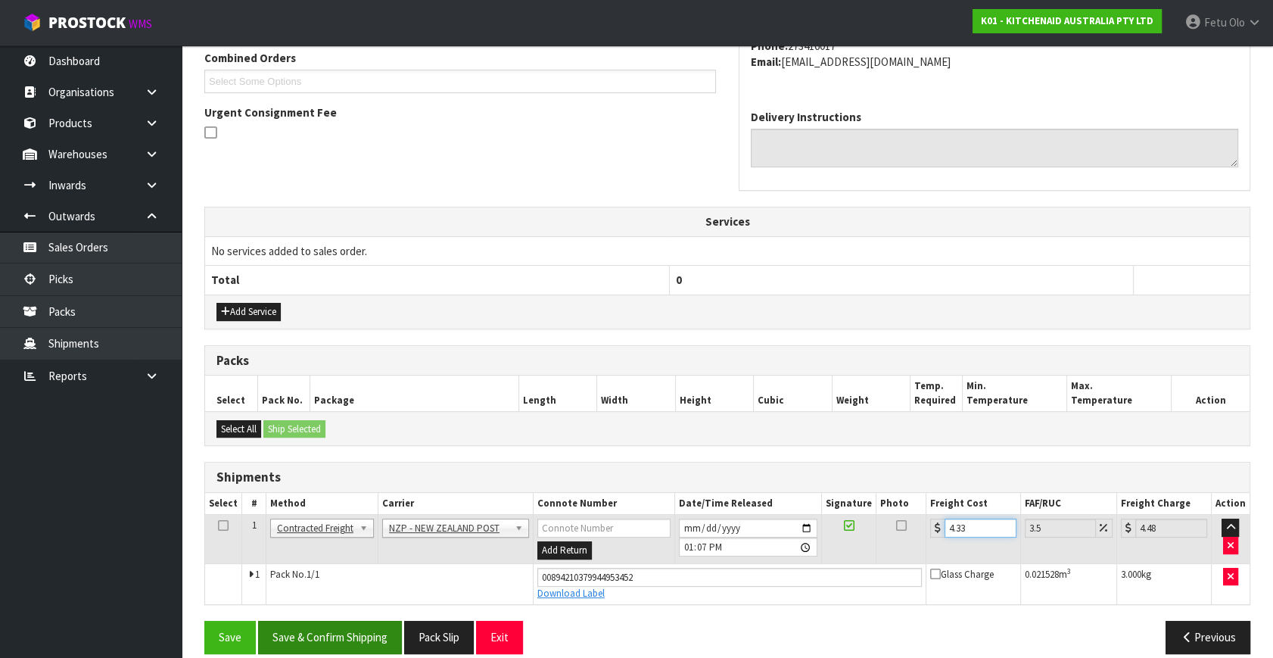
scroll to position [414, 0]
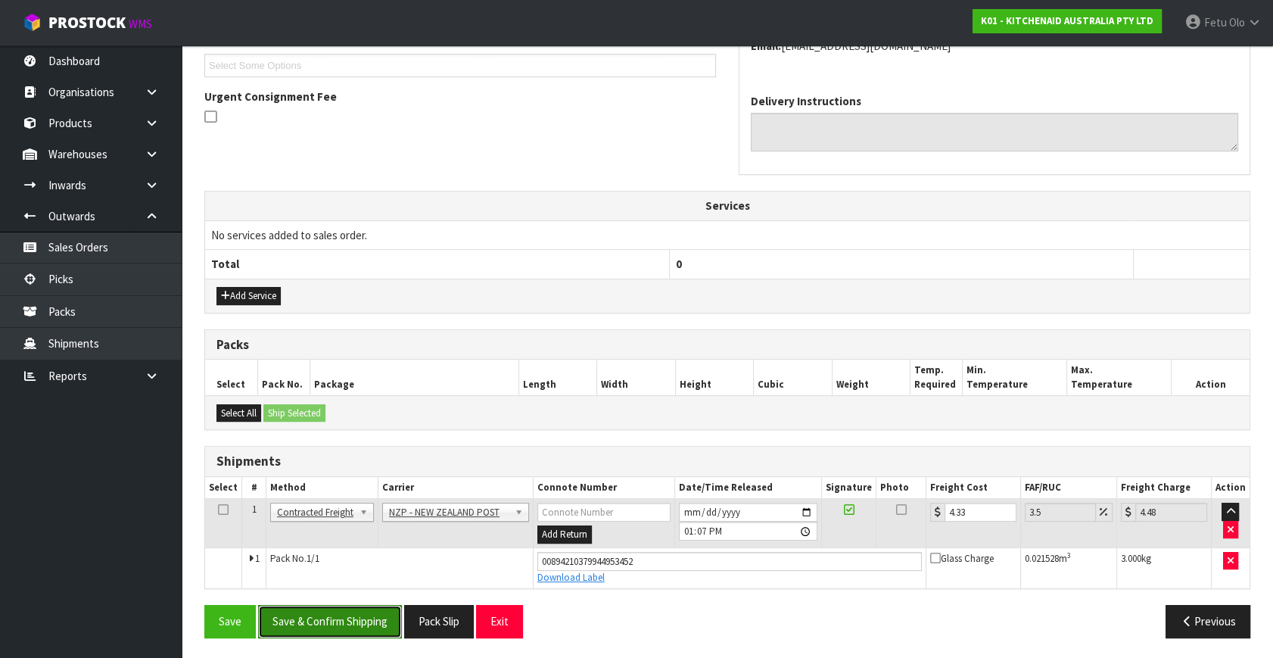
click at [367, 608] on button "Save & Confirm Shipping" at bounding box center [330, 621] width 144 height 33
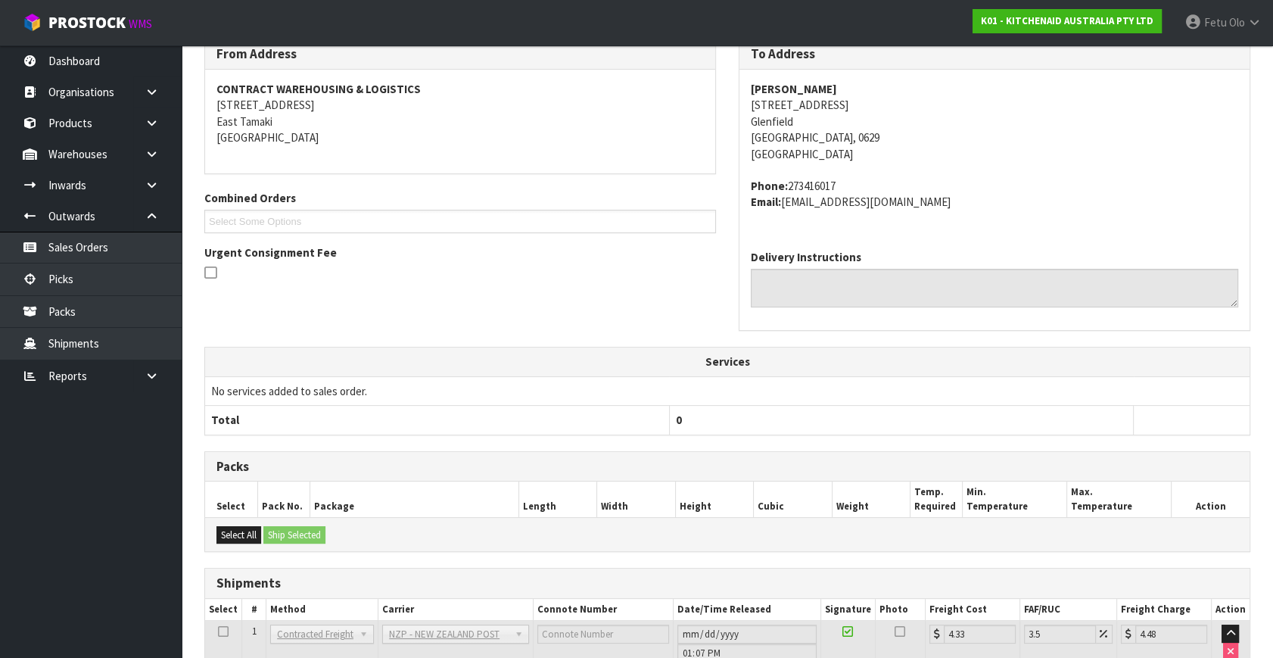
scroll to position [372, 0]
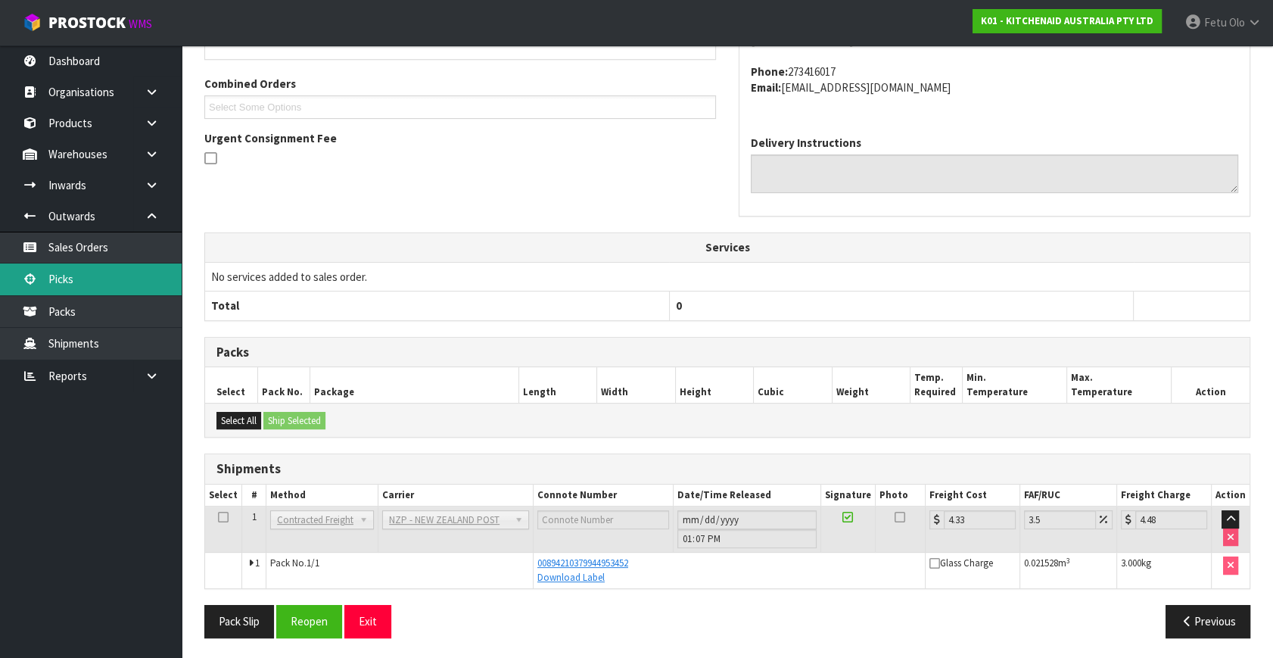
click at [86, 282] on link "Picks" at bounding box center [91, 278] width 182 height 31
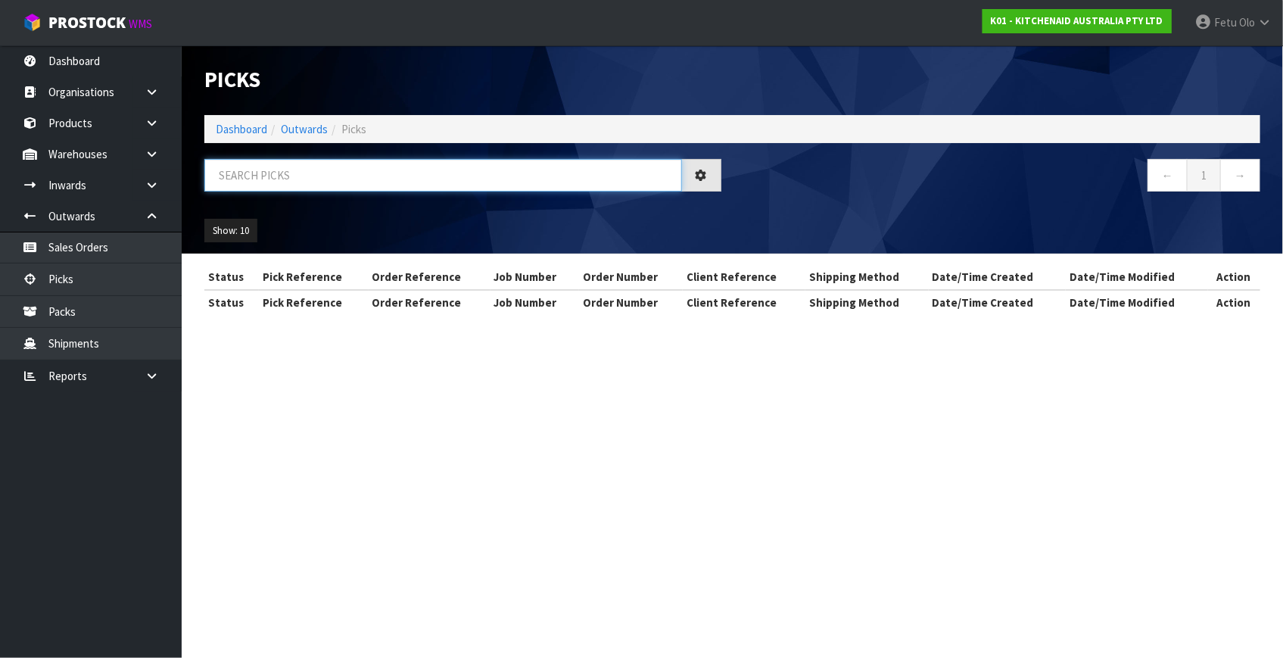
click at [392, 179] on input "text" at bounding box center [443, 175] width 478 height 33
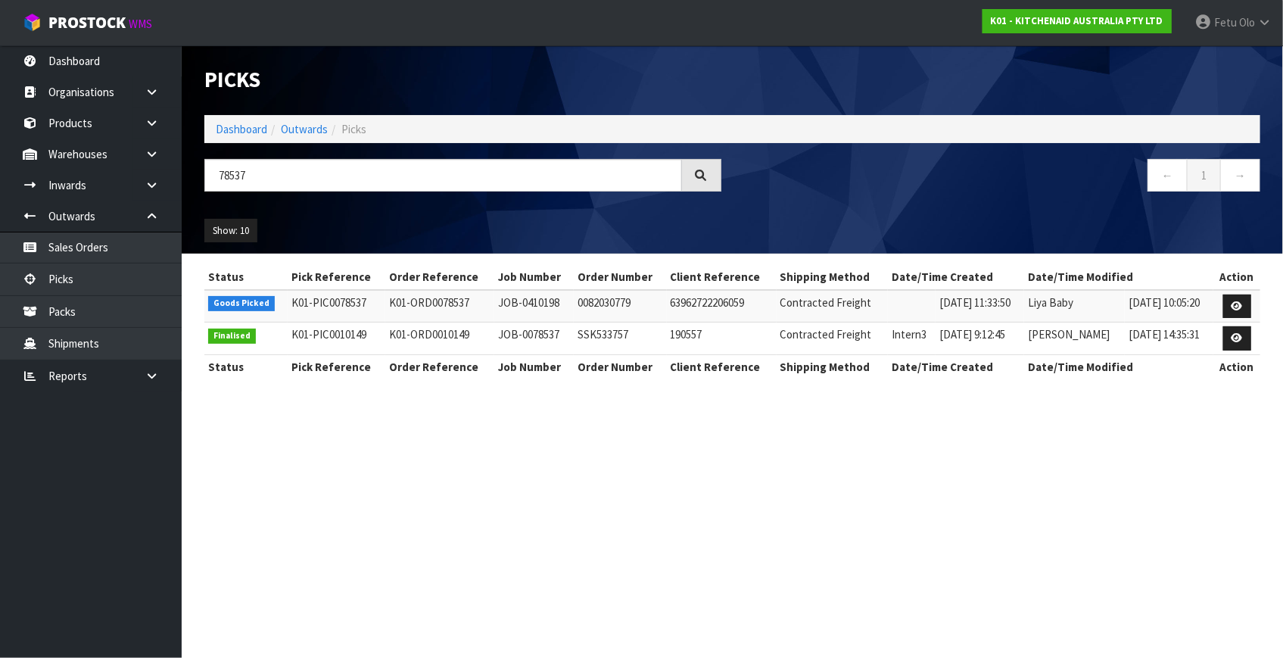
click at [1222, 303] on td at bounding box center [1236, 306] width 47 height 33
click at [1236, 304] on icon at bounding box center [1236, 306] width 11 height 10
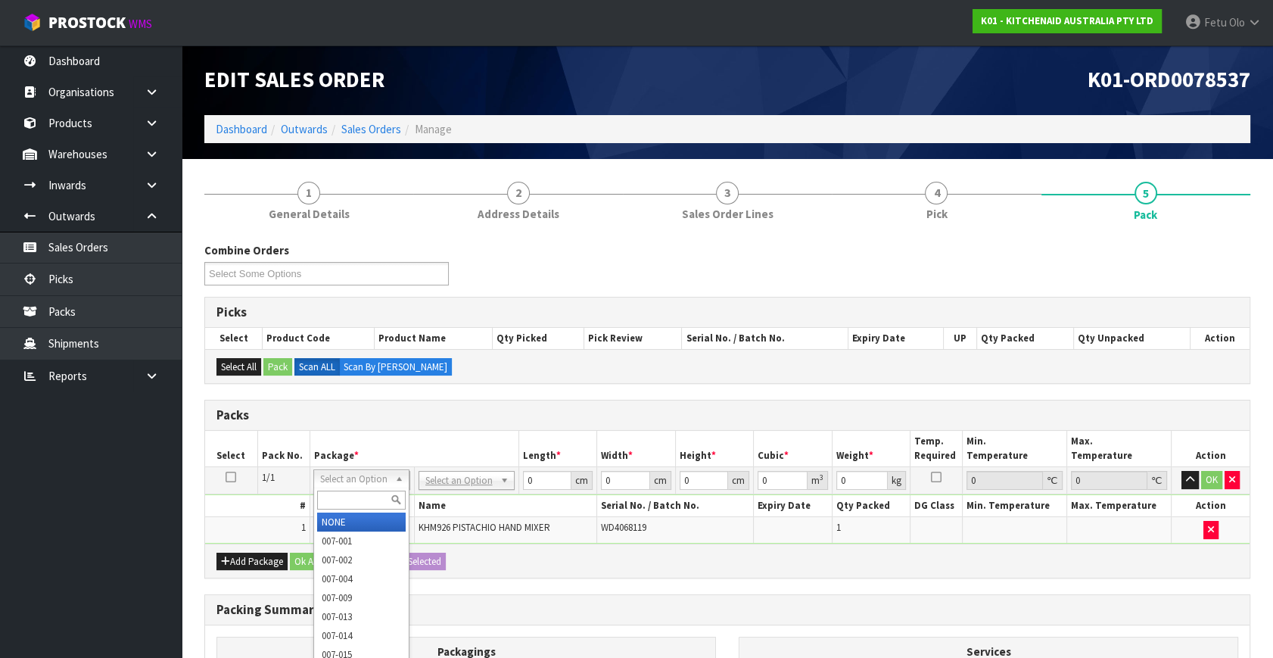
click at [347, 506] on input "text" at bounding box center [361, 499] width 89 height 19
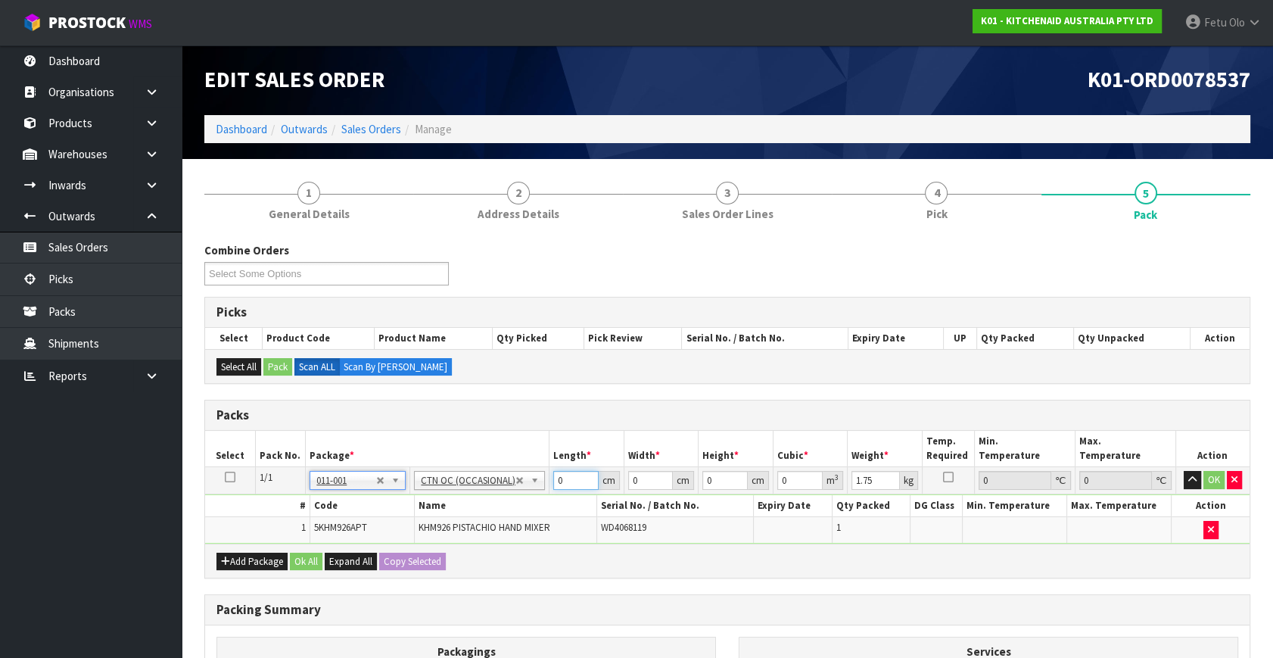
drag, startPoint x: 560, startPoint y: 480, endPoint x: 477, endPoint y: 519, distance: 92.1
click at [477, 519] on tbody "1/1 NONE 007-001 007-002 007-004 007-009 007-013 007-014 007-015 007-017 007-01…" at bounding box center [727, 505] width 1044 height 76
click button "OK" at bounding box center [1213, 480] width 21 height 18
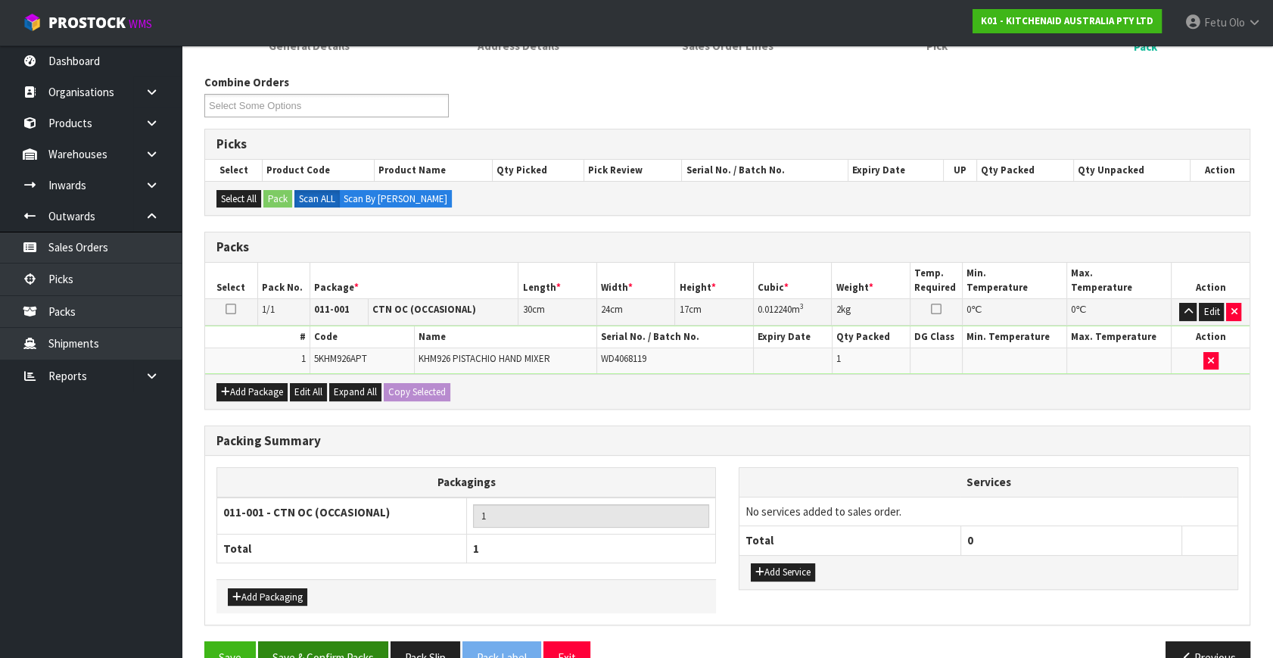
scroll to position [203, 0]
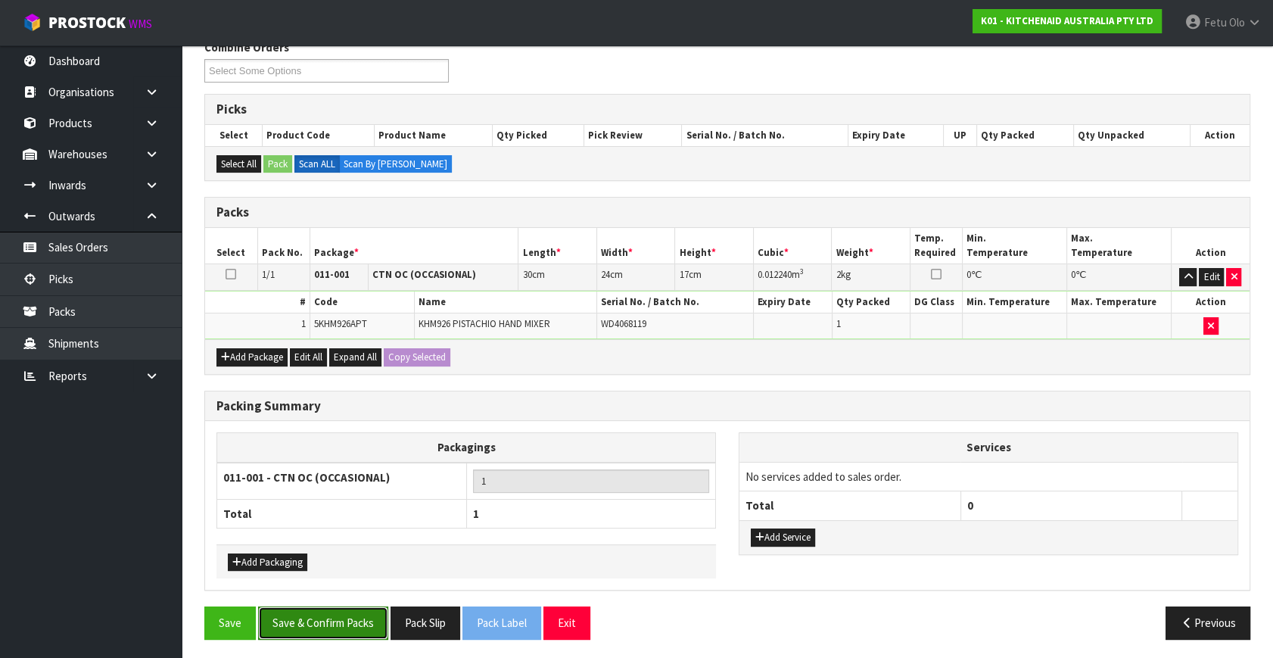
click at [341, 621] on button "Save & Confirm Packs" at bounding box center [323, 622] width 130 height 33
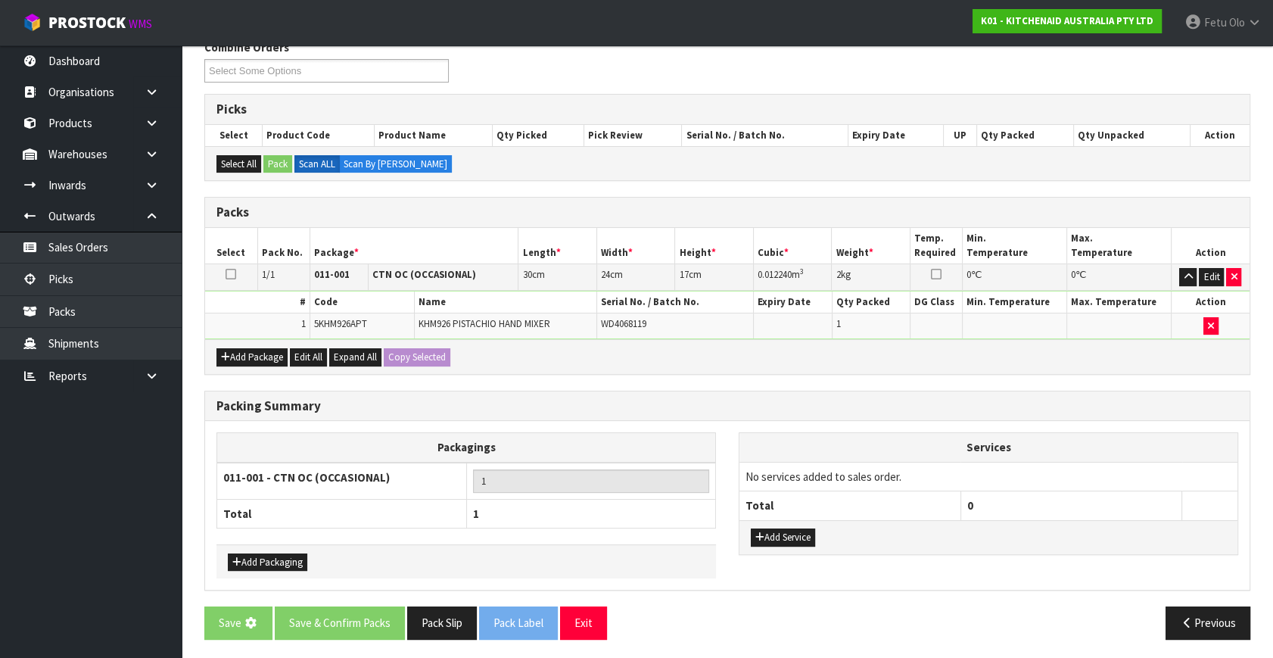
scroll to position [0, 0]
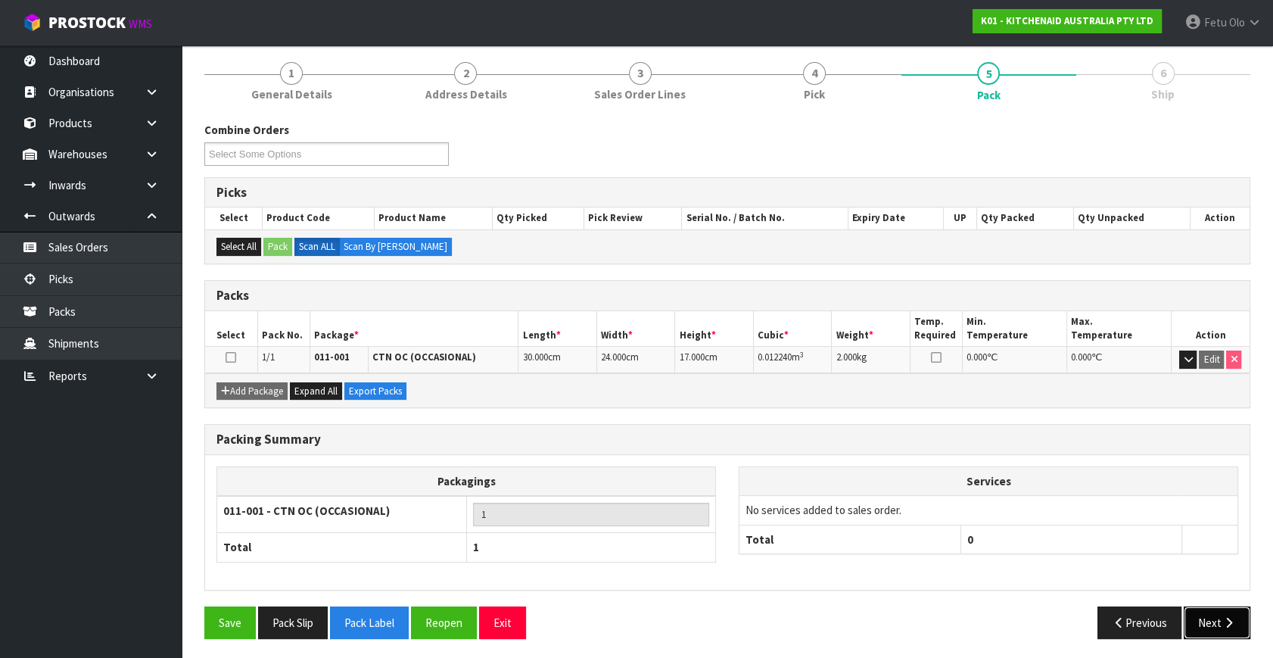
click at [1209, 606] on button "Next" at bounding box center [1217, 622] width 67 height 33
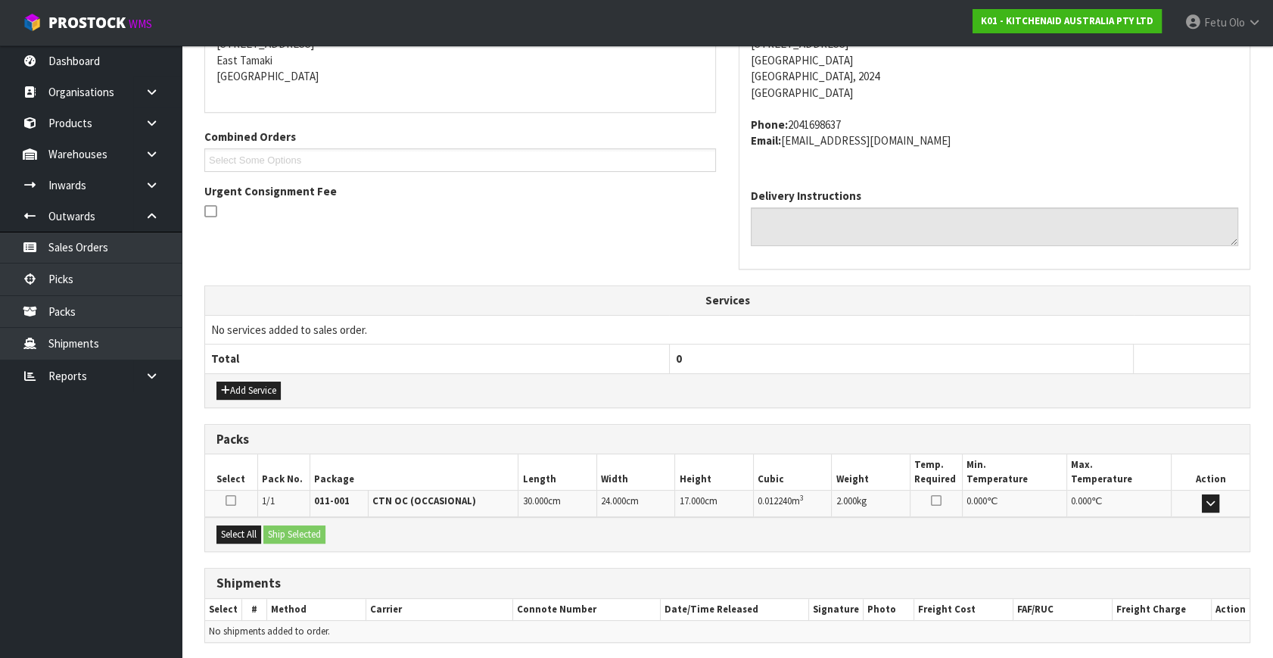
scroll to position [372, 0]
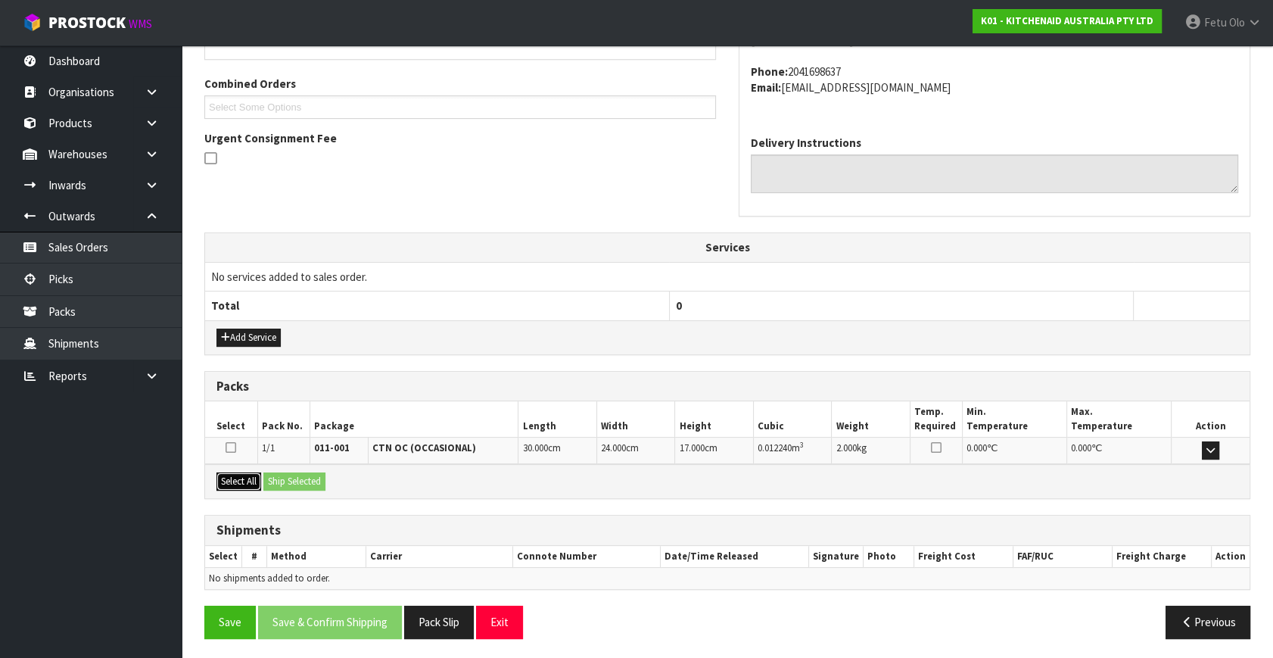
click at [252, 478] on button "Select All" at bounding box center [238, 481] width 45 height 18
click at [278, 478] on button "Ship Selected" at bounding box center [294, 481] width 62 height 18
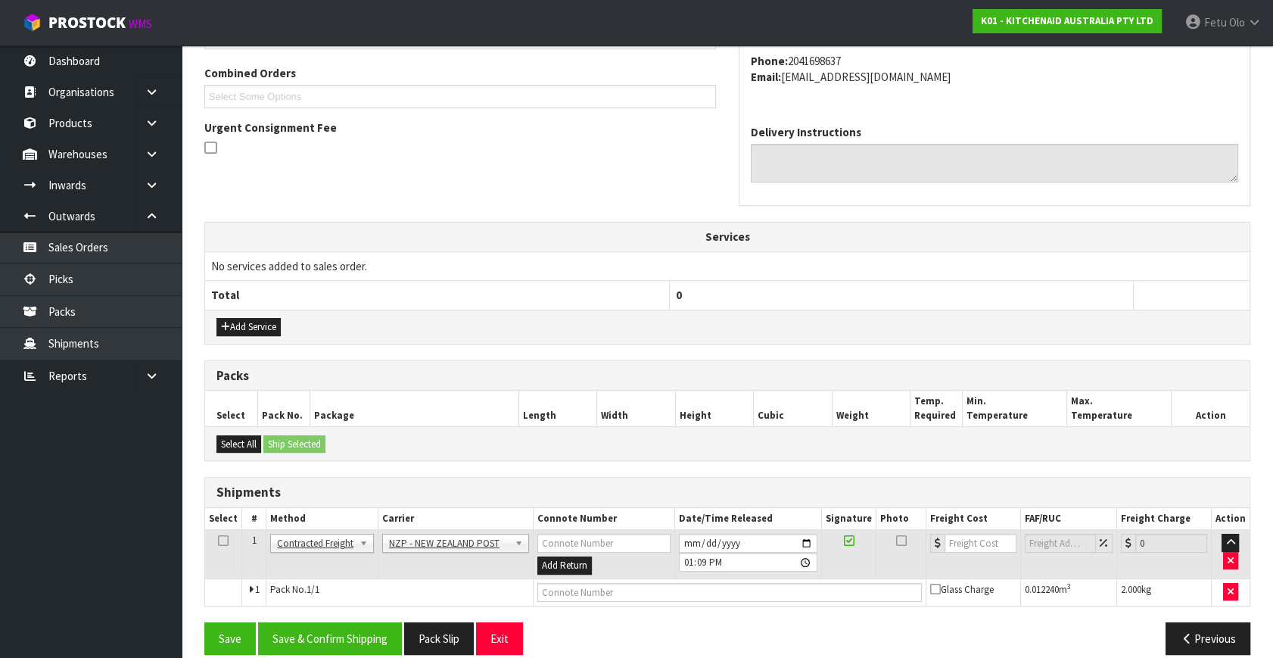
scroll to position [400, 0]
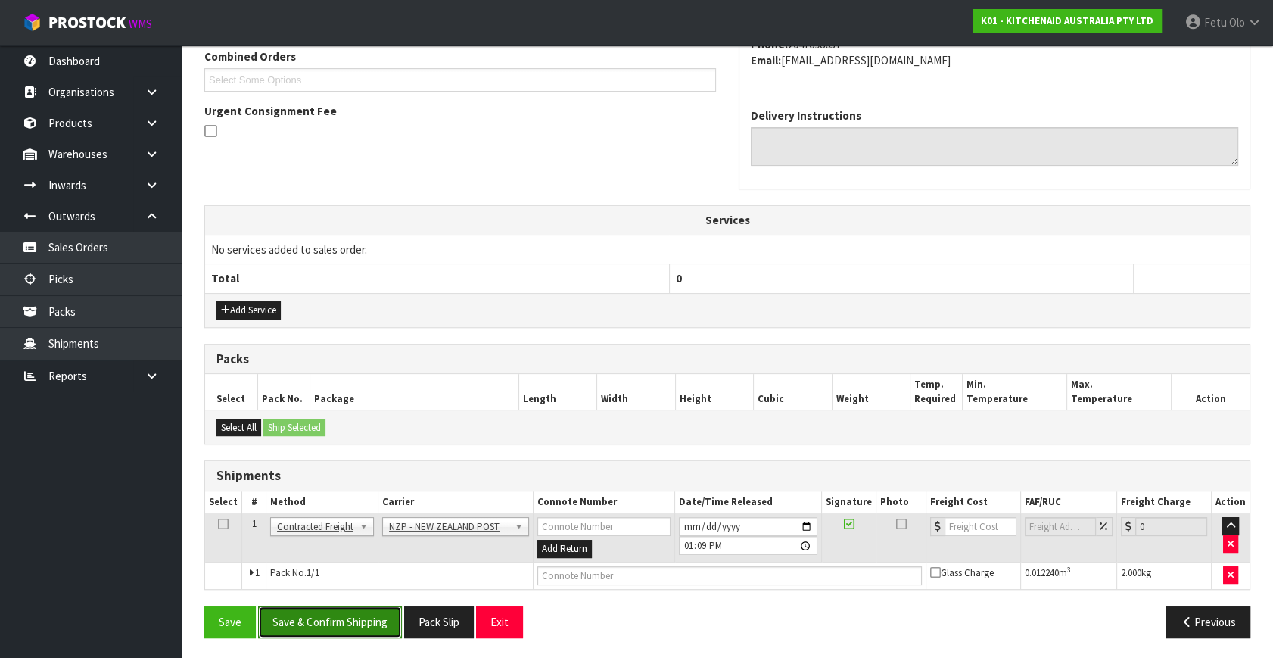
click at [378, 616] on button "Save & Confirm Shipping" at bounding box center [330, 621] width 144 height 33
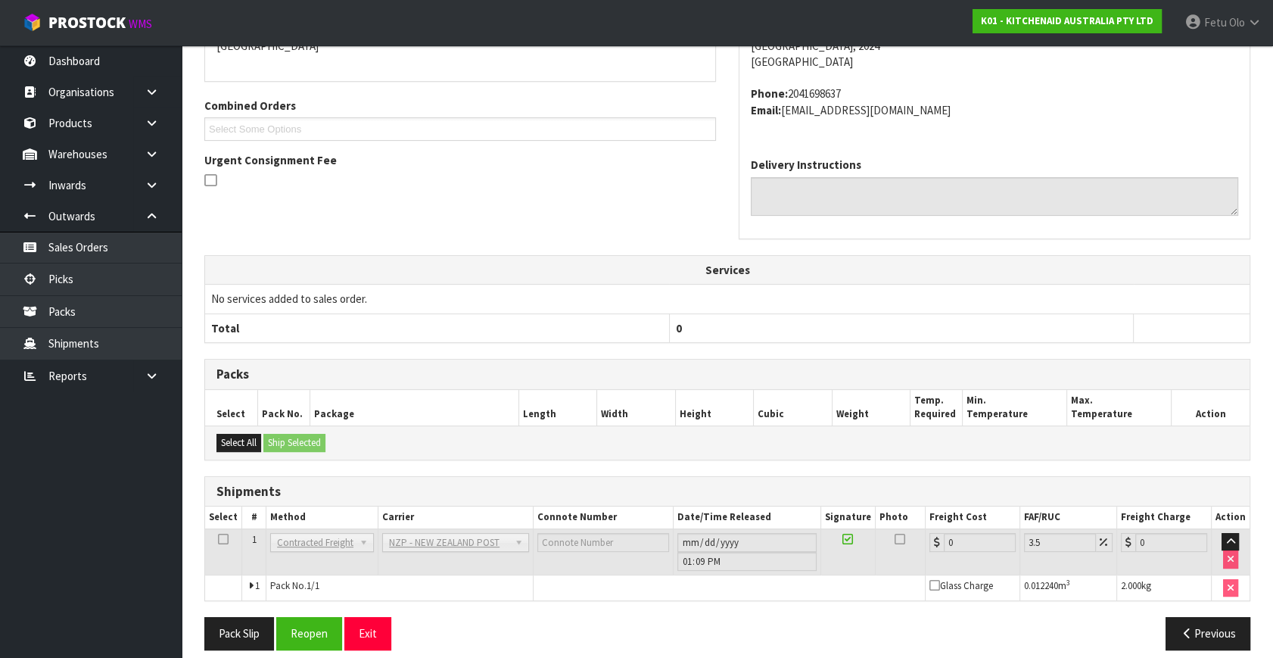
scroll to position [378, 0]
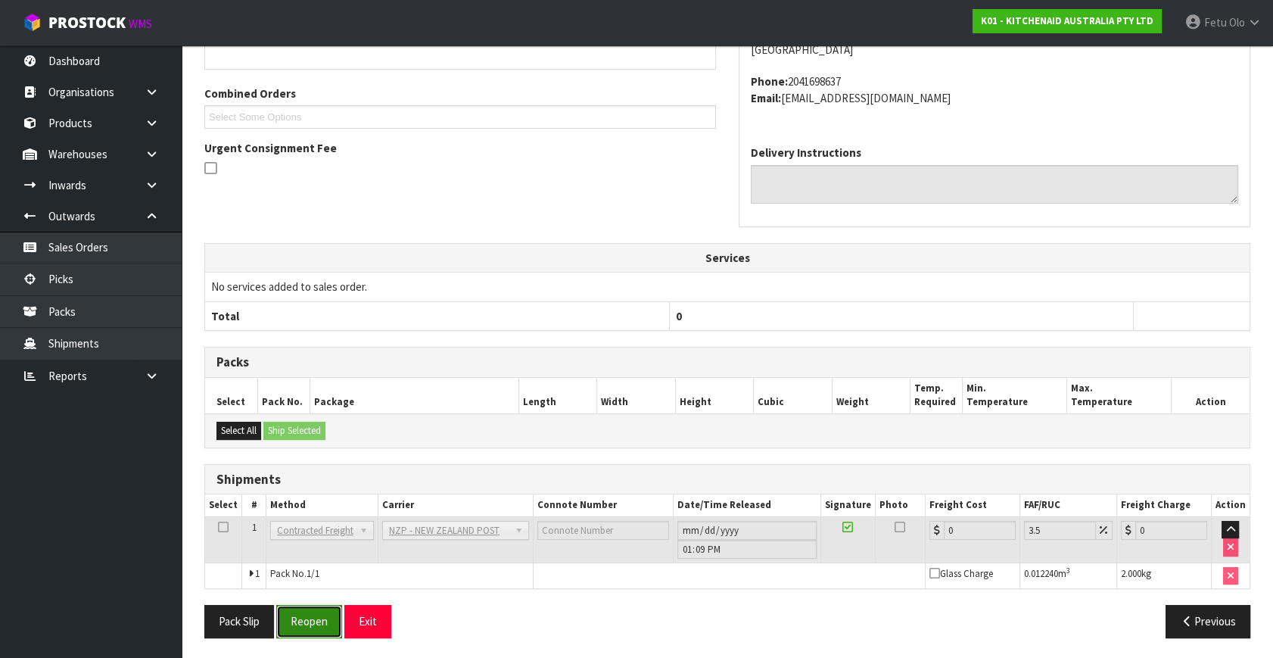
drag, startPoint x: 310, startPoint y: 621, endPoint x: 462, endPoint y: 575, distance: 158.2
click at [310, 621] on button "Reopen" at bounding box center [309, 621] width 66 height 33
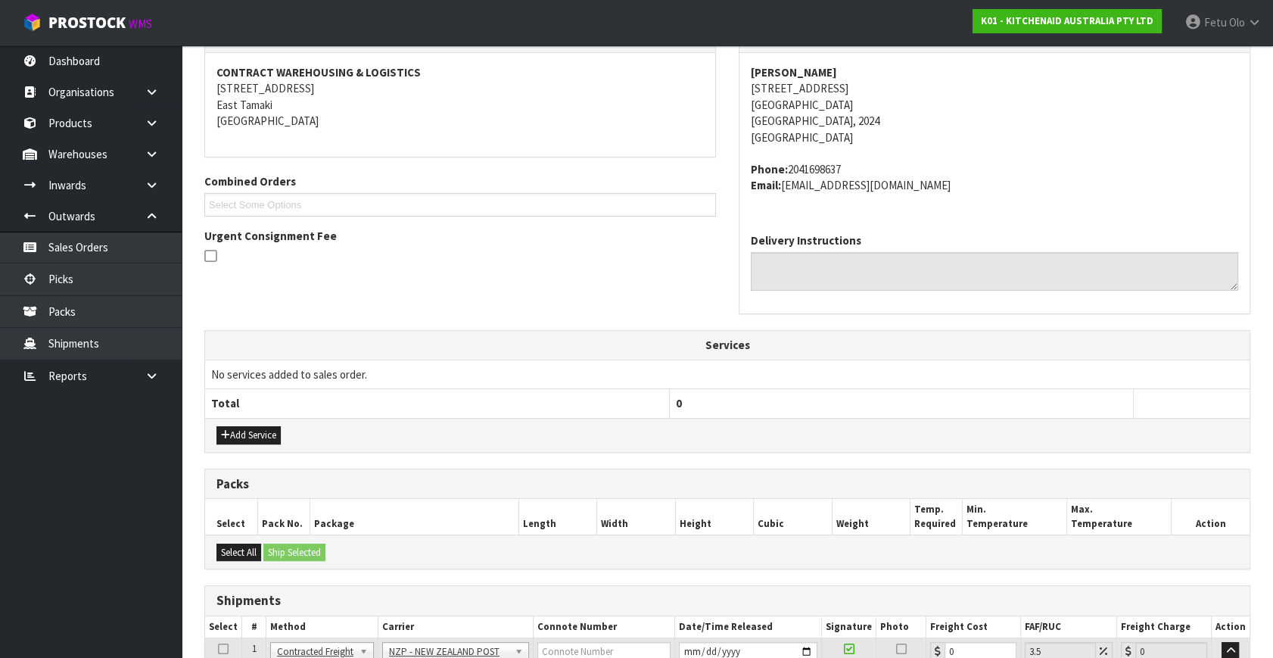
scroll to position [363, 0]
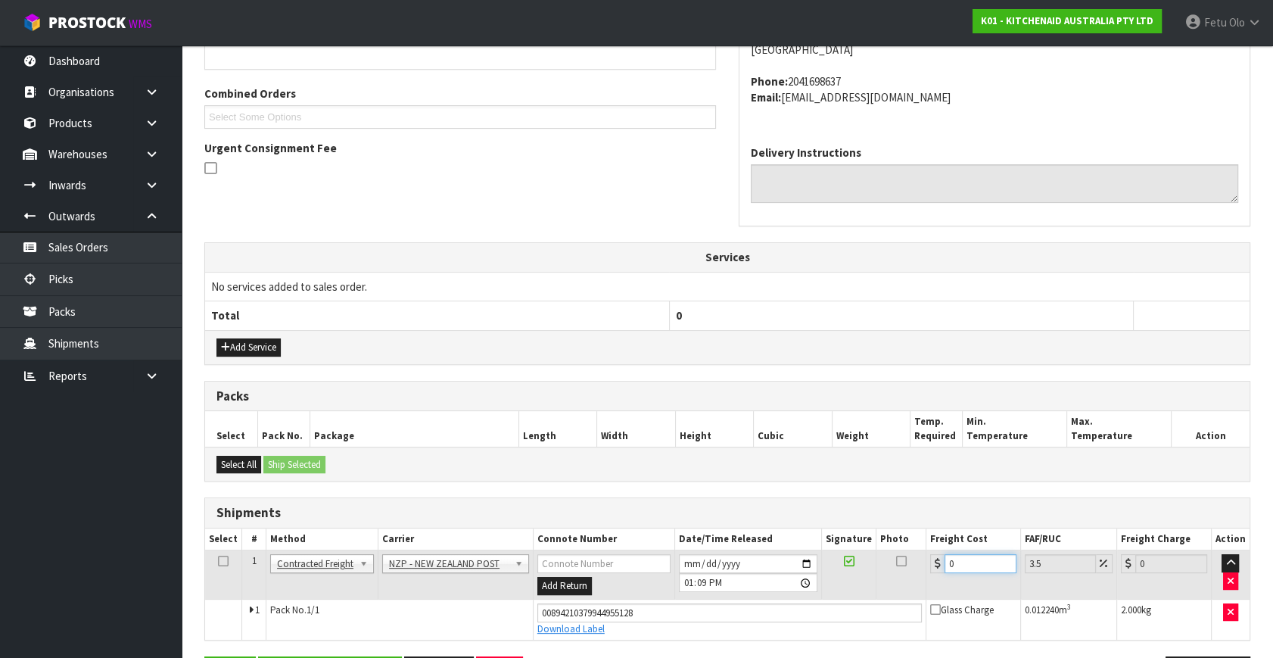
drag, startPoint x: 802, startPoint y: 589, endPoint x: 496, endPoint y: 525, distance: 313.0
click at [598, 568] on tr "1 Client Local Pickup Customer Local Pickup Company Freight Contracted Freight …" at bounding box center [727, 574] width 1044 height 49
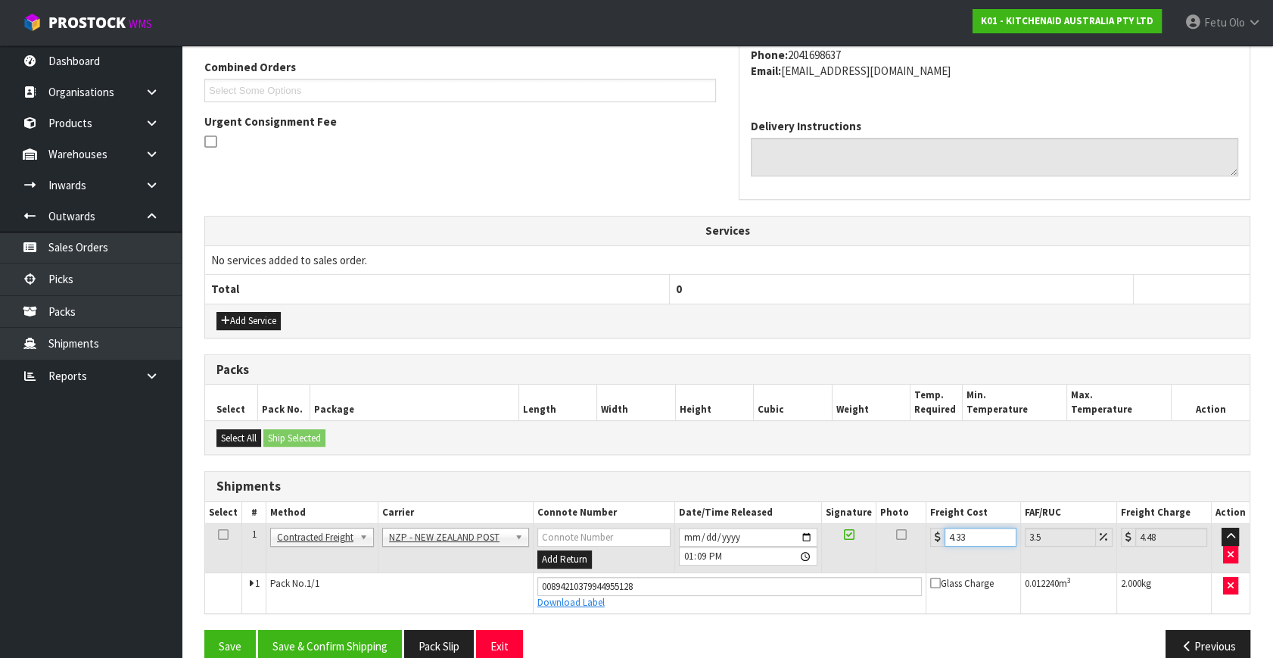
scroll to position [414, 0]
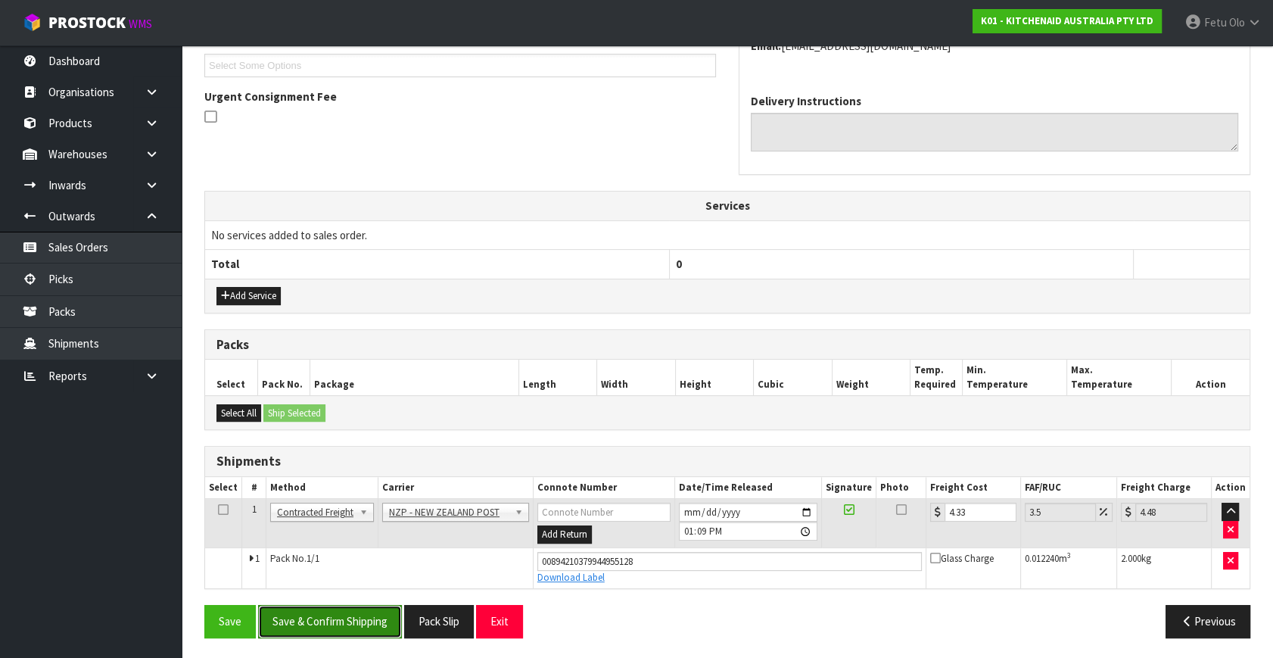
click at [322, 617] on button "Save & Confirm Shipping" at bounding box center [330, 621] width 144 height 33
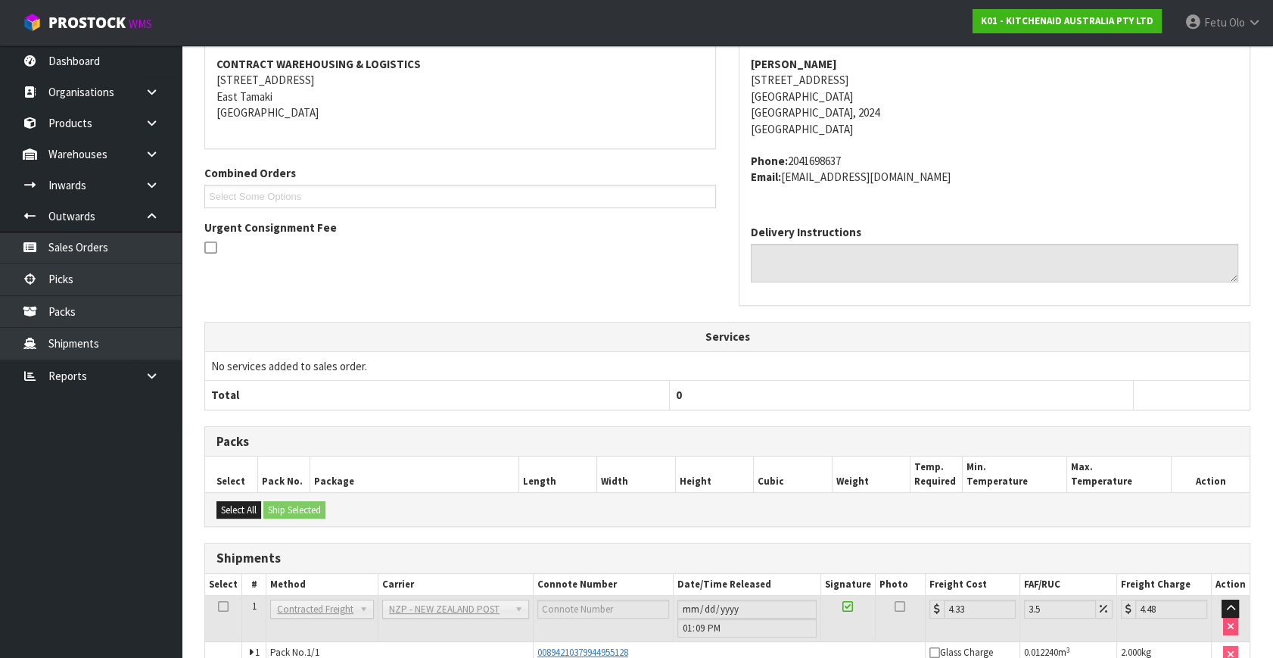
scroll to position [372, 0]
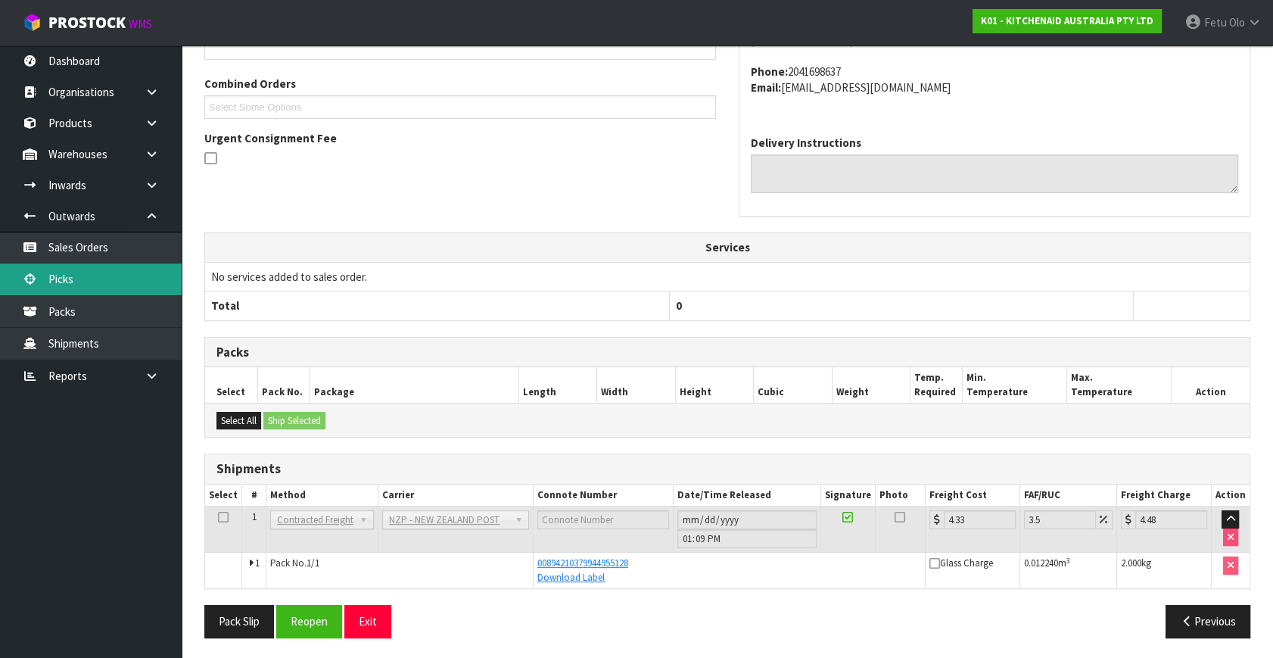
click at [61, 277] on link "Picks" at bounding box center [91, 278] width 182 height 31
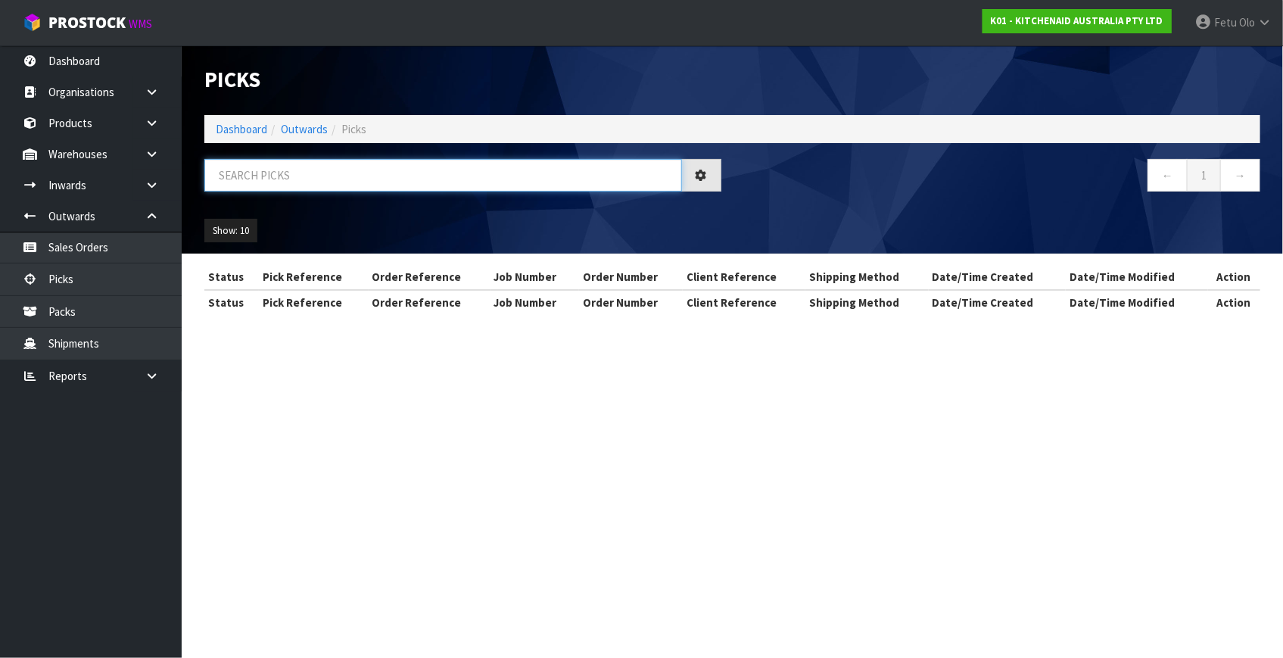
click at [259, 174] on input "text" at bounding box center [443, 175] width 478 height 33
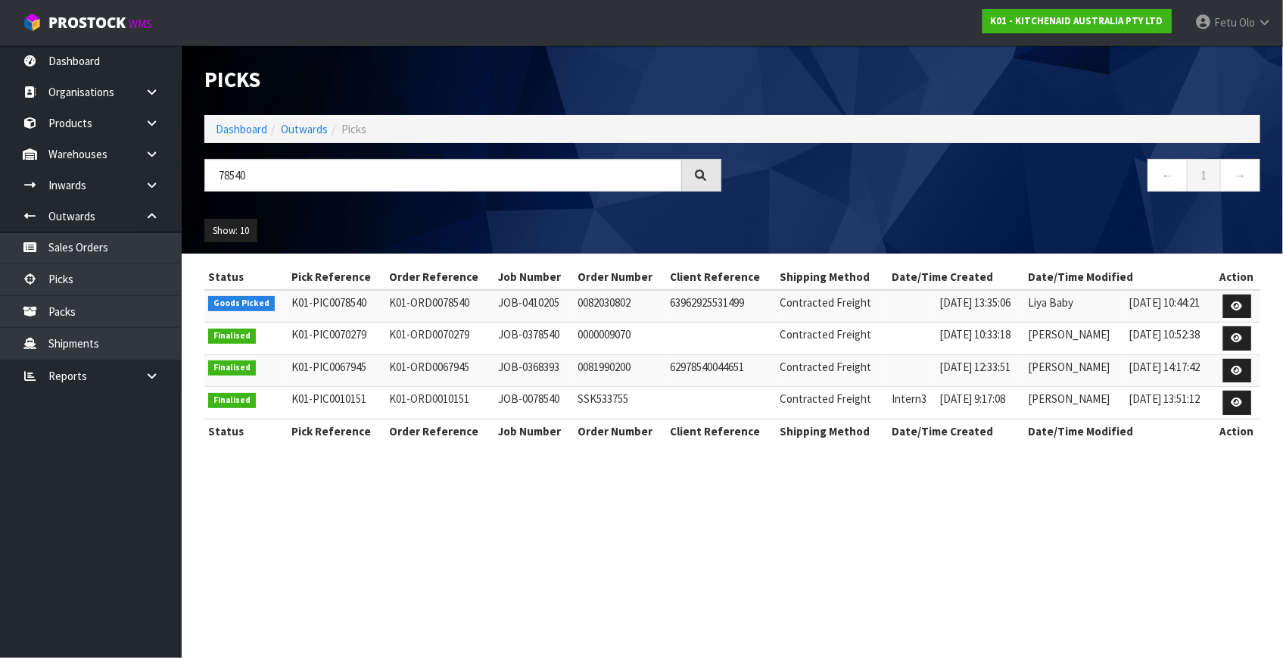
click at [1223, 304] on td at bounding box center [1236, 306] width 47 height 33
click at [1228, 303] on link at bounding box center [1237, 306] width 28 height 24
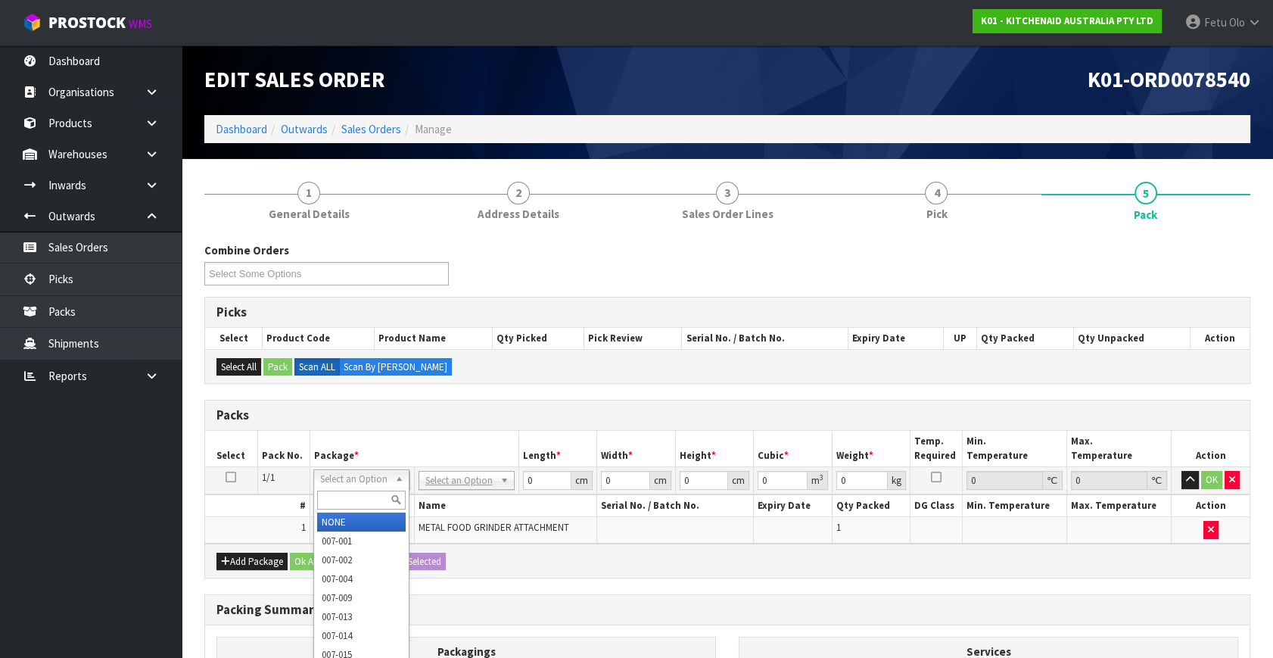
click at [342, 494] on input "text" at bounding box center [361, 499] width 89 height 19
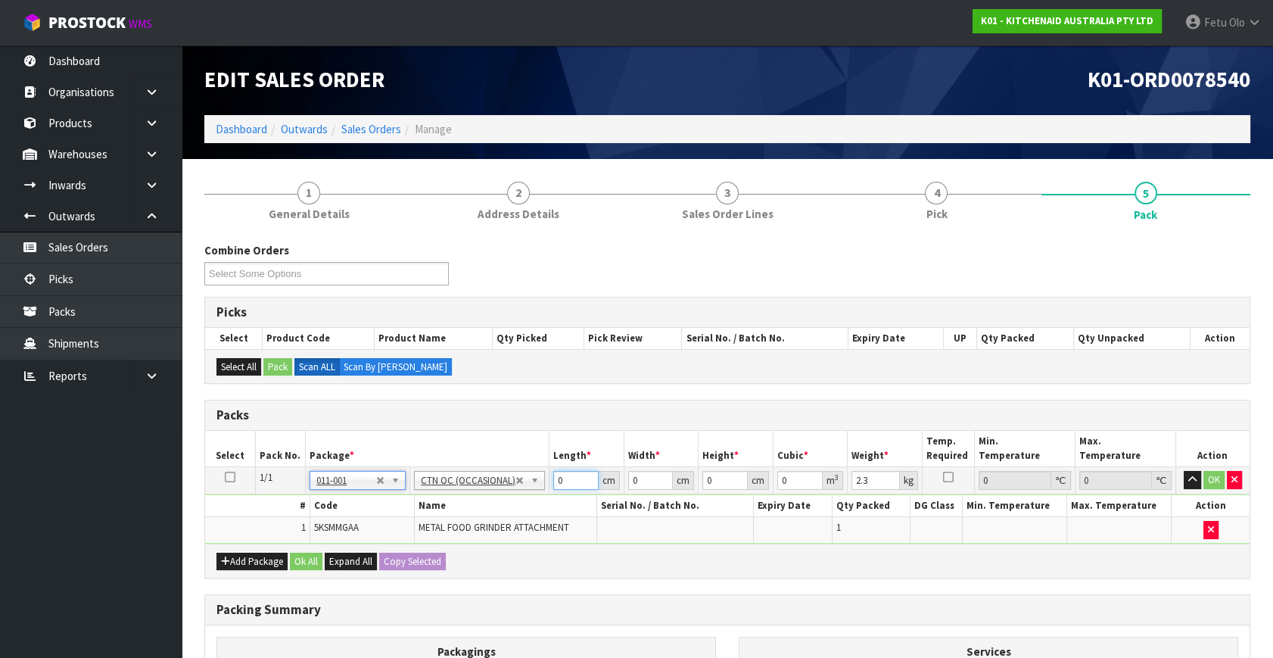
drag, startPoint x: 565, startPoint y: 483, endPoint x: 101, endPoint y: 552, distance: 469.7
click at [101, 552] on body "Toggle navigation ProStock WMS K01 - KITCHENAID AUSTRALIA PTY LTD Fetu Olo Logo…" at bounding box center [636, 329] width 1273 height 658
click button "OK" at bounding box center [1213, 480] width 21 height 18
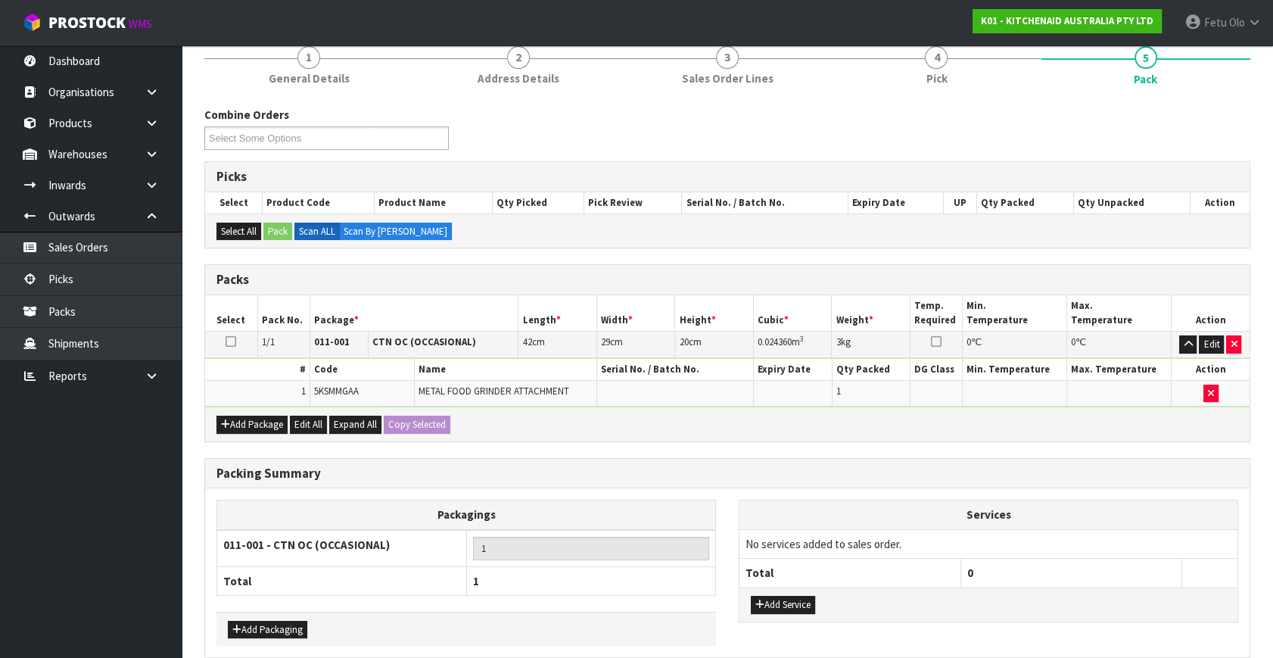
scroll to position [203, 0]
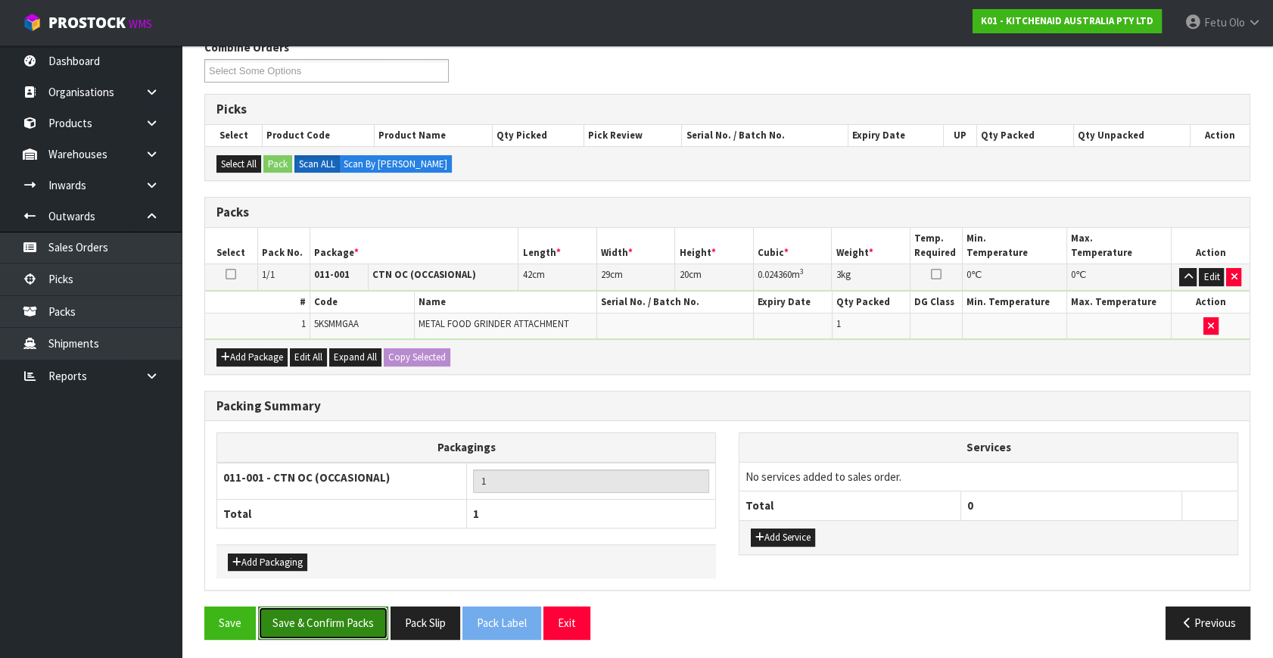
click at [340, 620] on button "Save & Confirm Packs" at bounding box center [323, 622] width 130 height 33
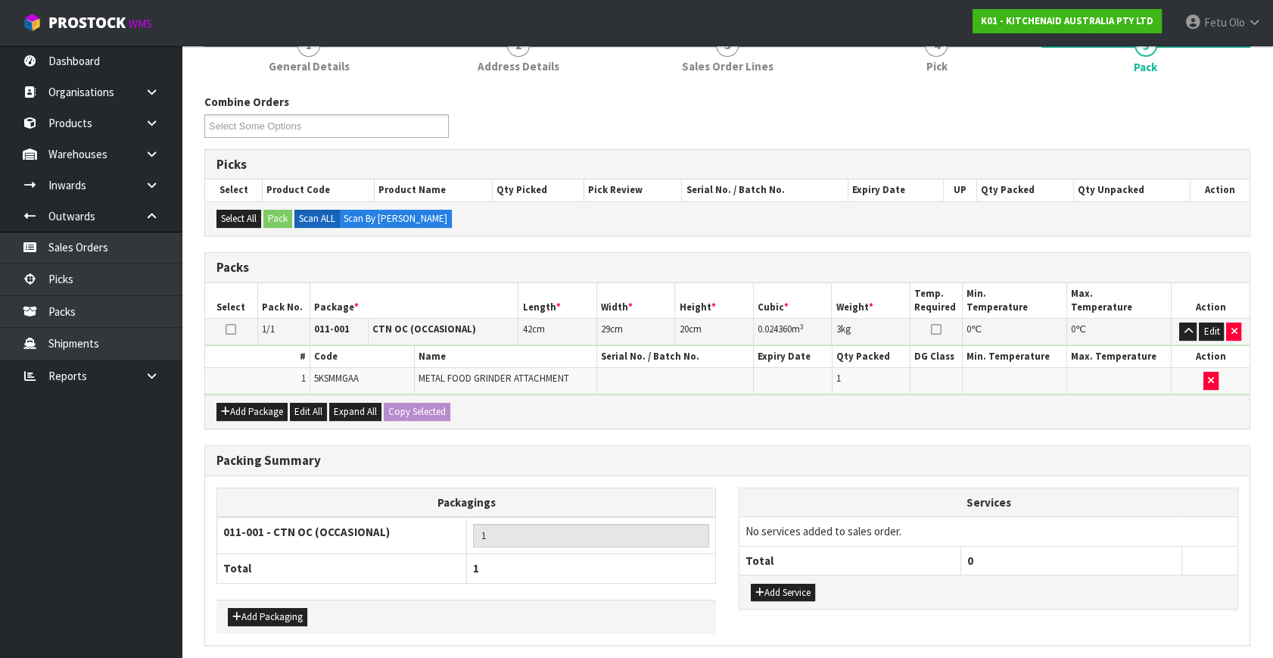
scroll to position [0, 0]
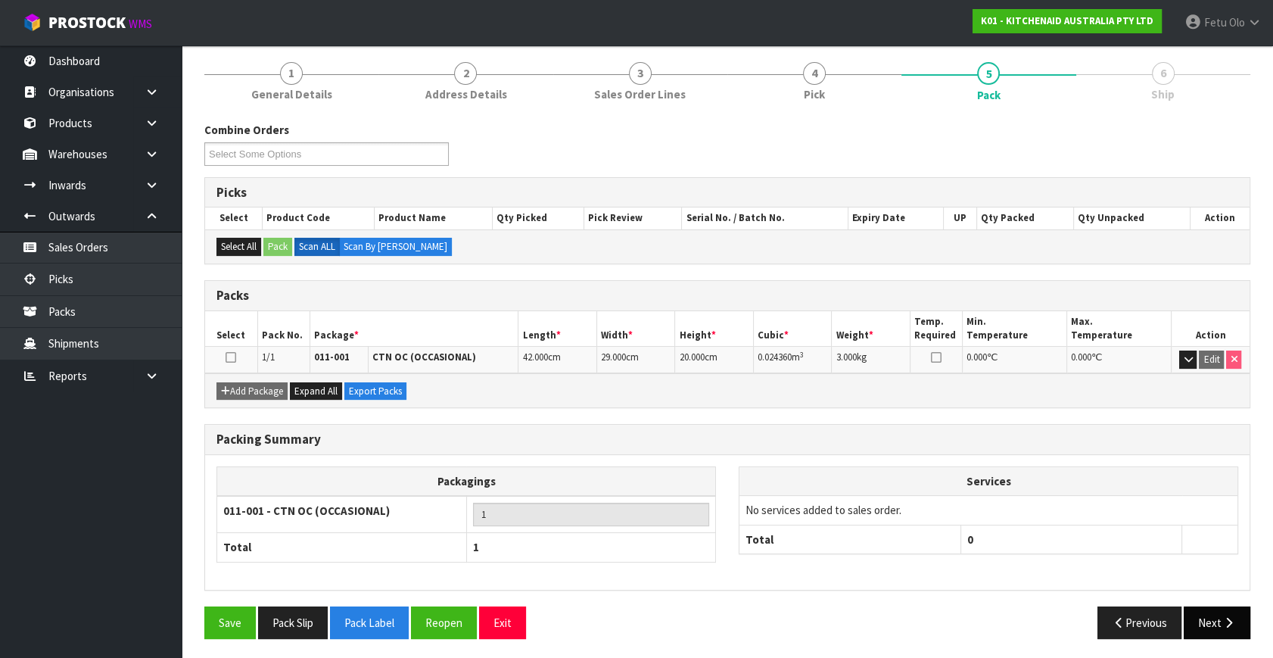
click at [1212, 628] on button "Next" at bounding box center [1217, 622] width 67 height 33
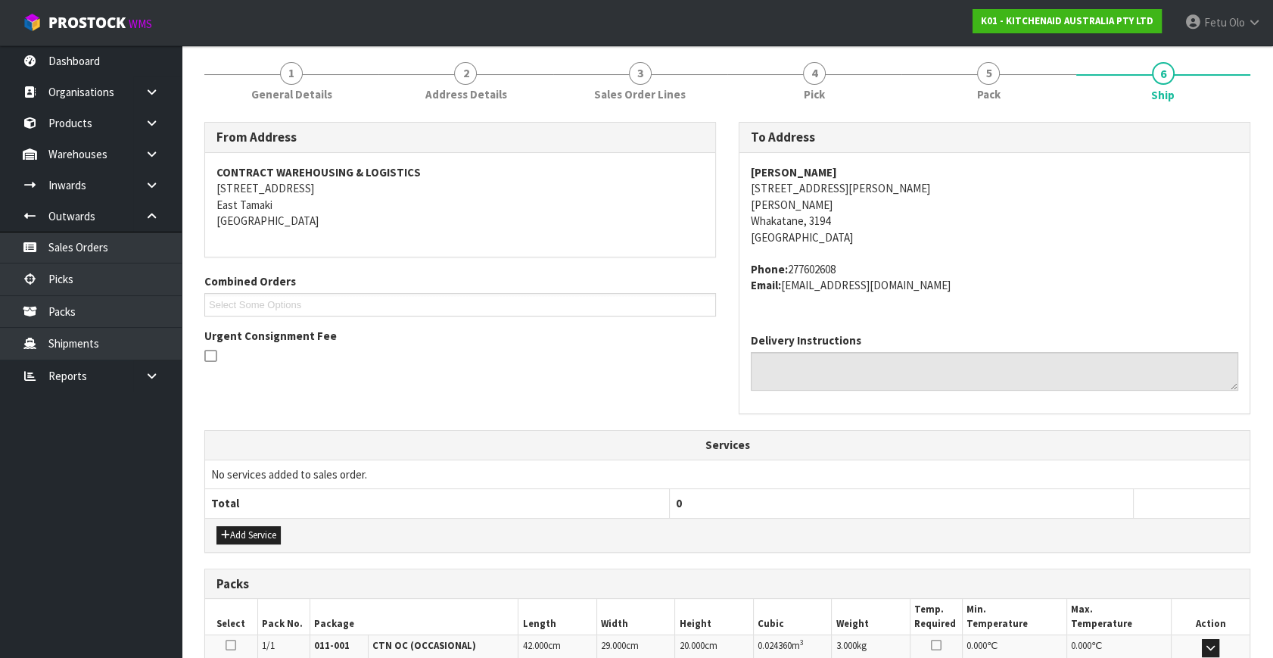
scroll to position [372, 0]
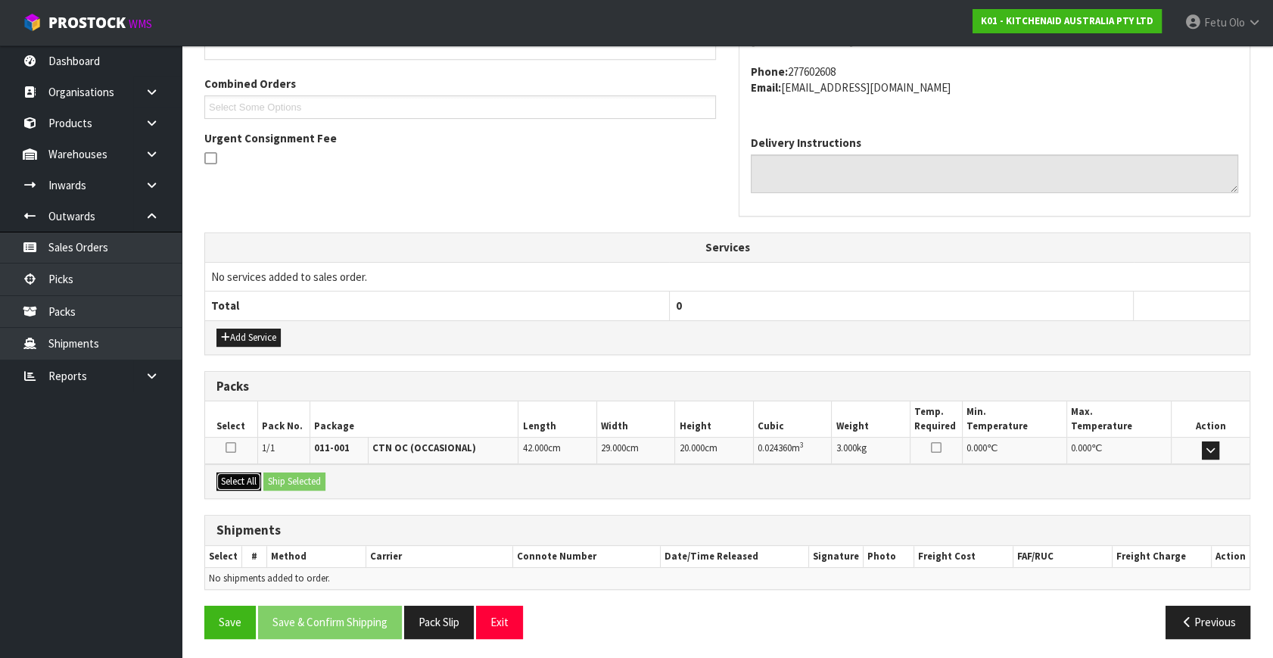
click at [243, 473] on button "Select All" at bounding box center [238, 481] width 45 height 18
click at [294, 475] on button "Ship Selected" at bounding box center [294, 481] width 62 height 18
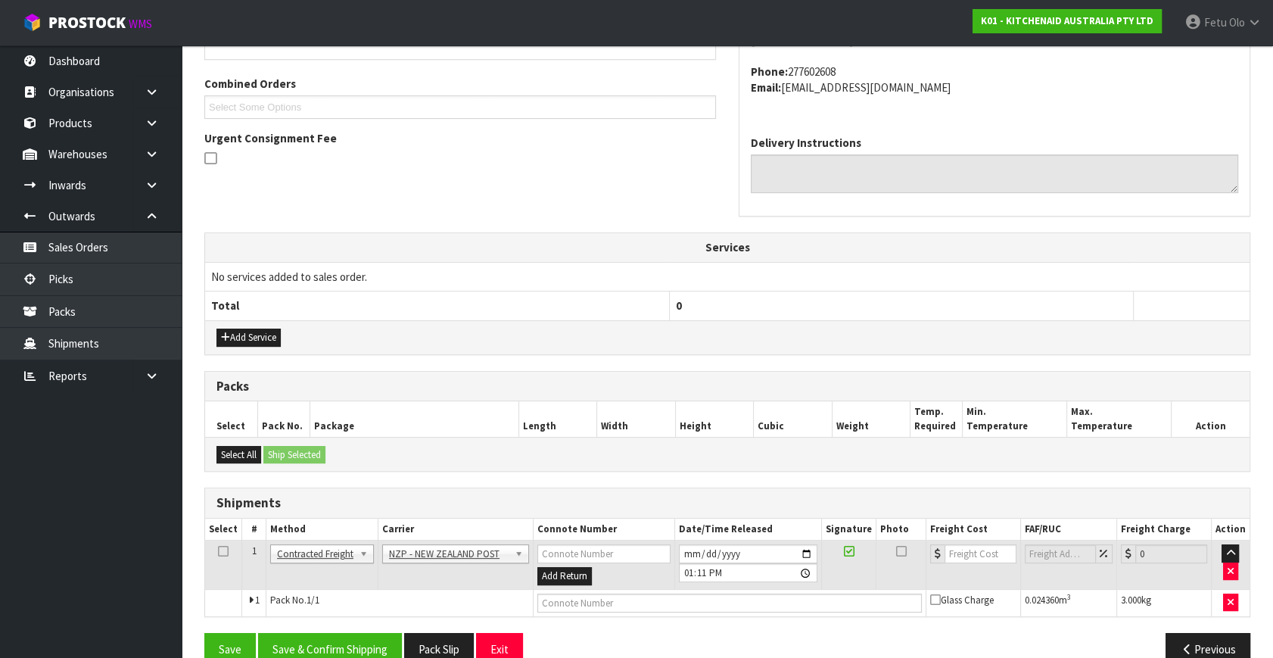
scroll to position [400, 0]
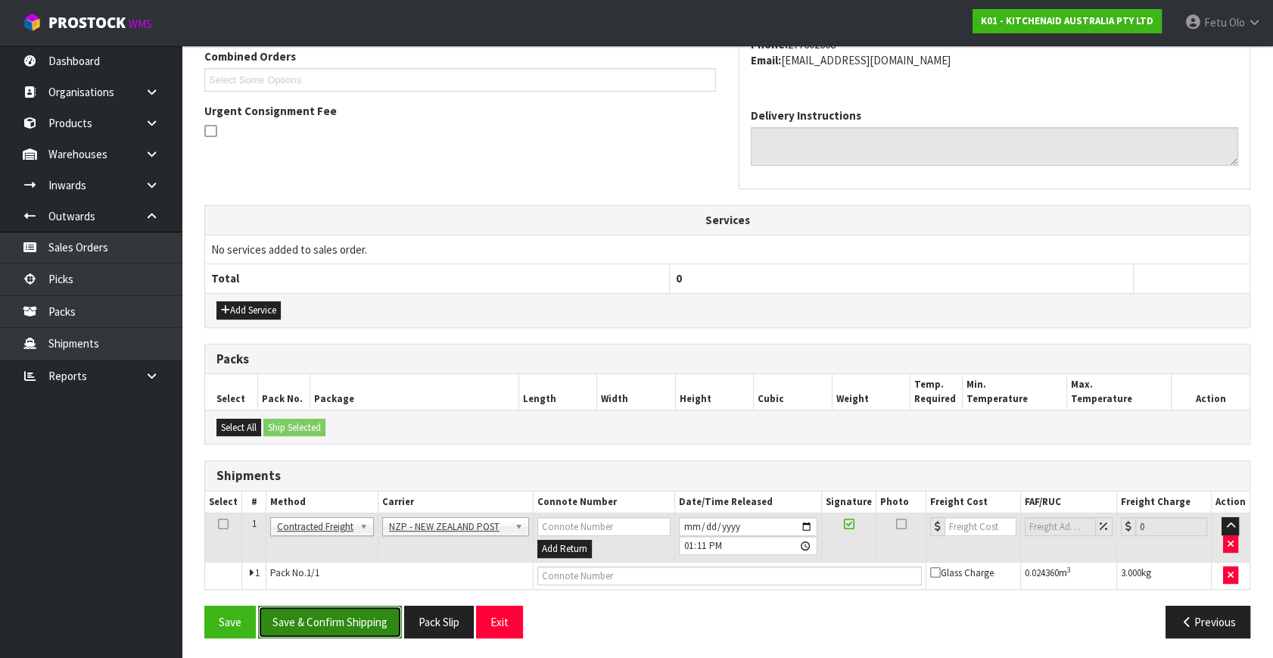
click at [355, 621] on button "Save & Confirm Shipping" at bounding box center [330, 621] width 144 height 33
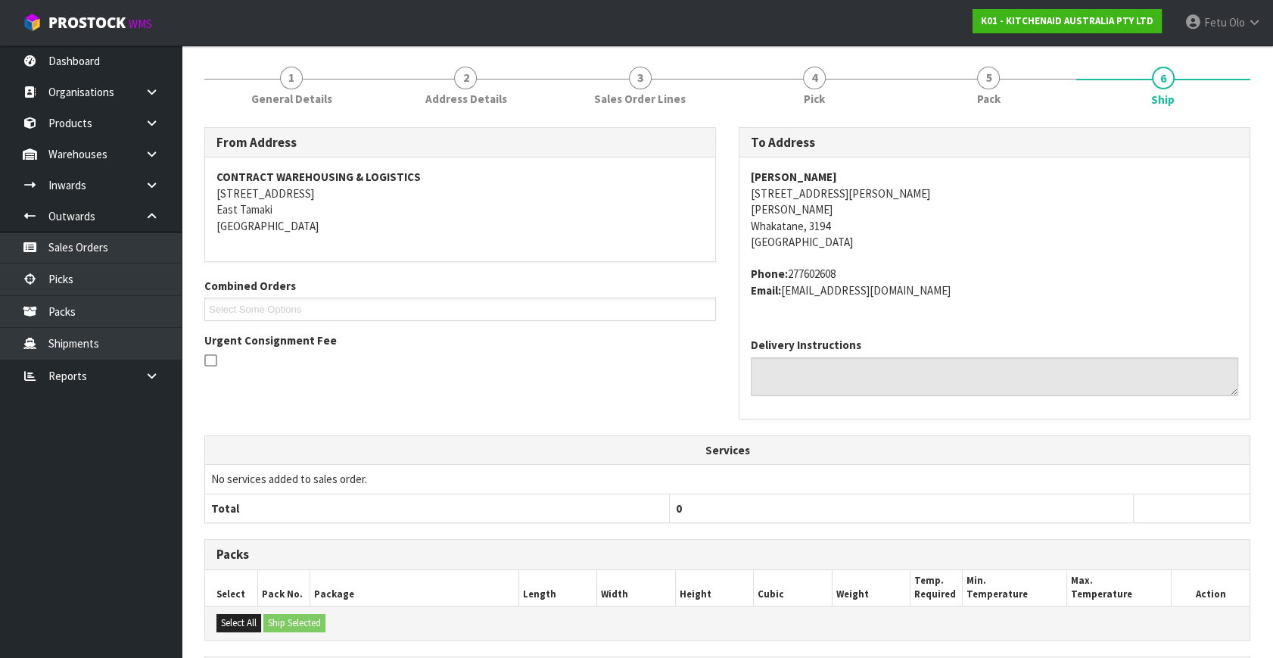
scroll to position [378, 0]
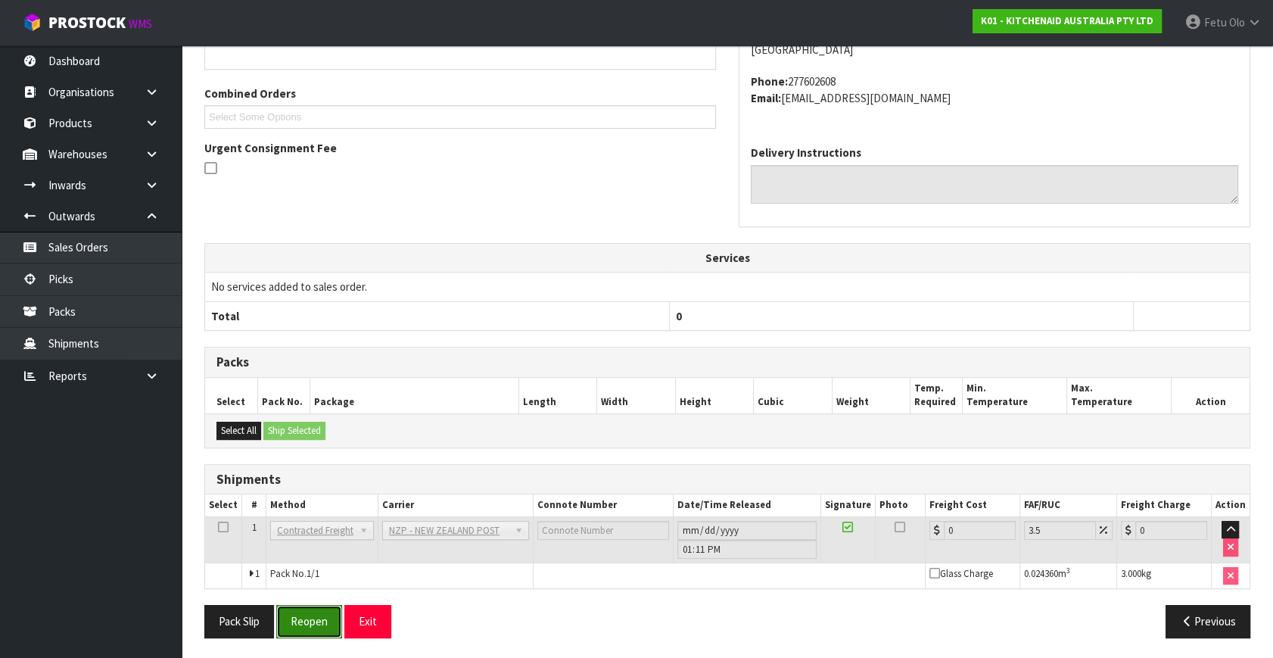
drag, startPoint x: 322, startPoint y: 624, endPoint x: 329, endPoint y: 615, distance: 10.8
click at [322, 624] on button "Reopen" at bounding box center [309, 621] width 66 height 33
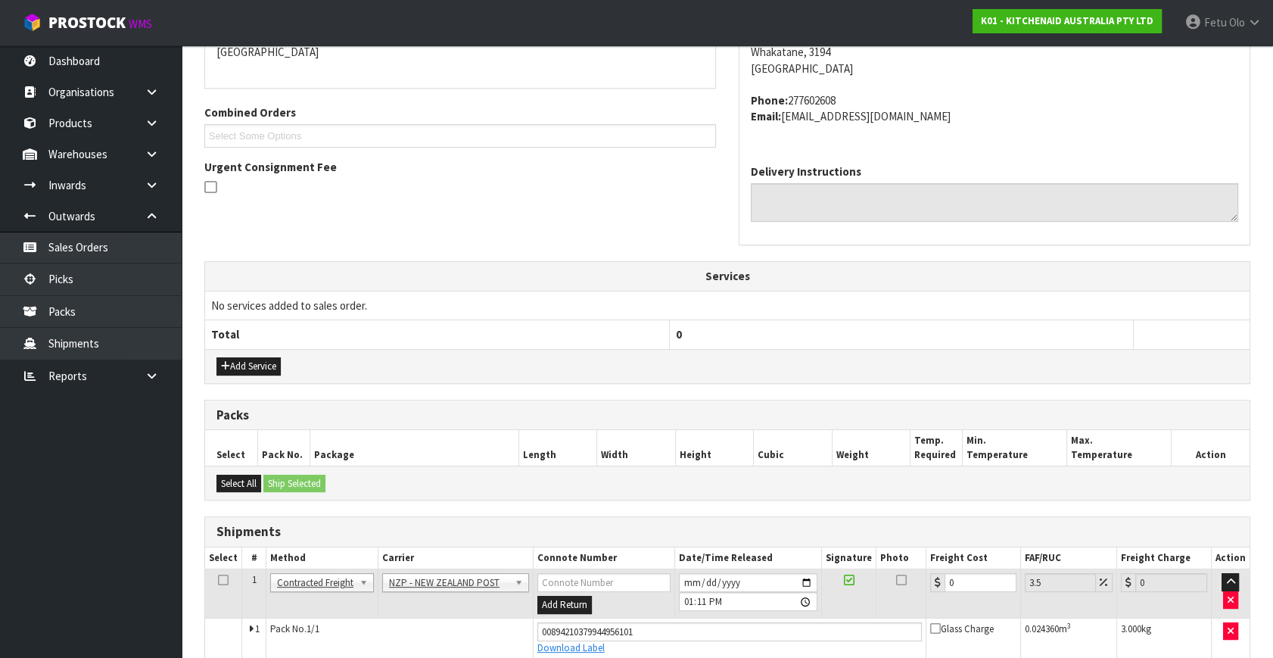
scroll to position [414, 0]
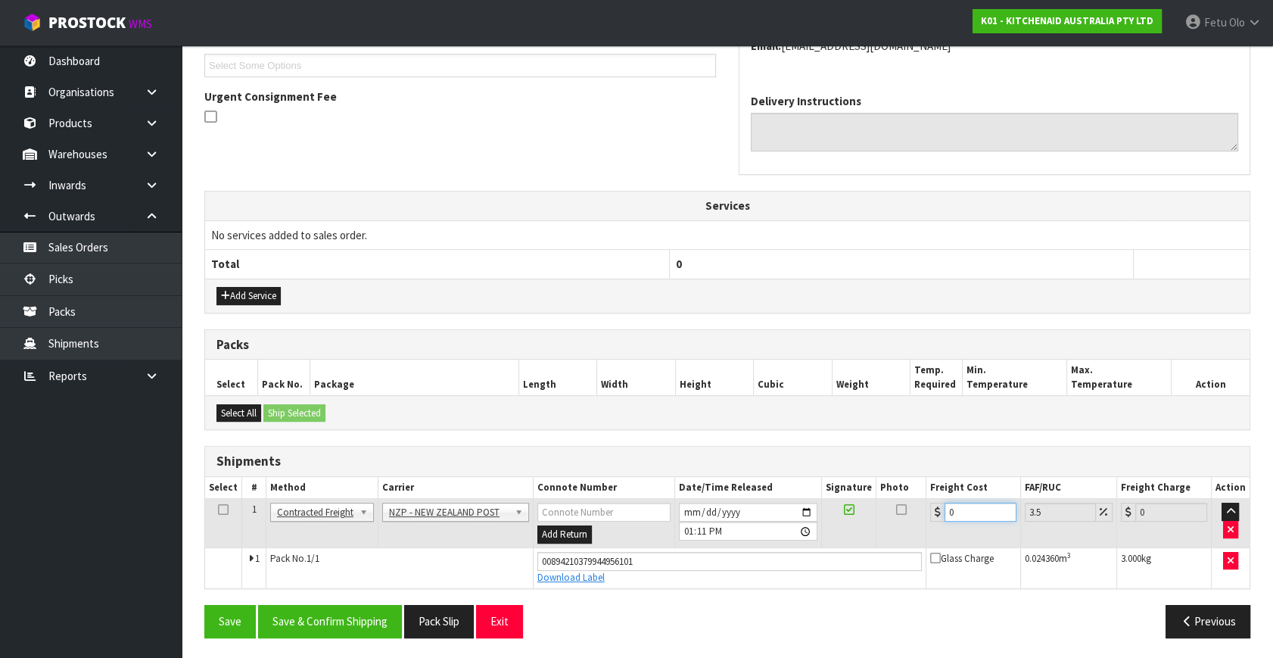
drag, startPoint x: 969, startPoint y: 510, endPoint x: 705, endPoint y: 593, distance: 276.7
click at [705, 593] on div "From Address CONTRACT WAREHOUSING & LOGISTICS 17 Allens Road East Tamaki Auckla…" at bounding box center [727, 266] width 1046 height 767
click at [393, 614] on button "Save & Confirm Shipping" at bounding box center [330, 621] width 144 height 33
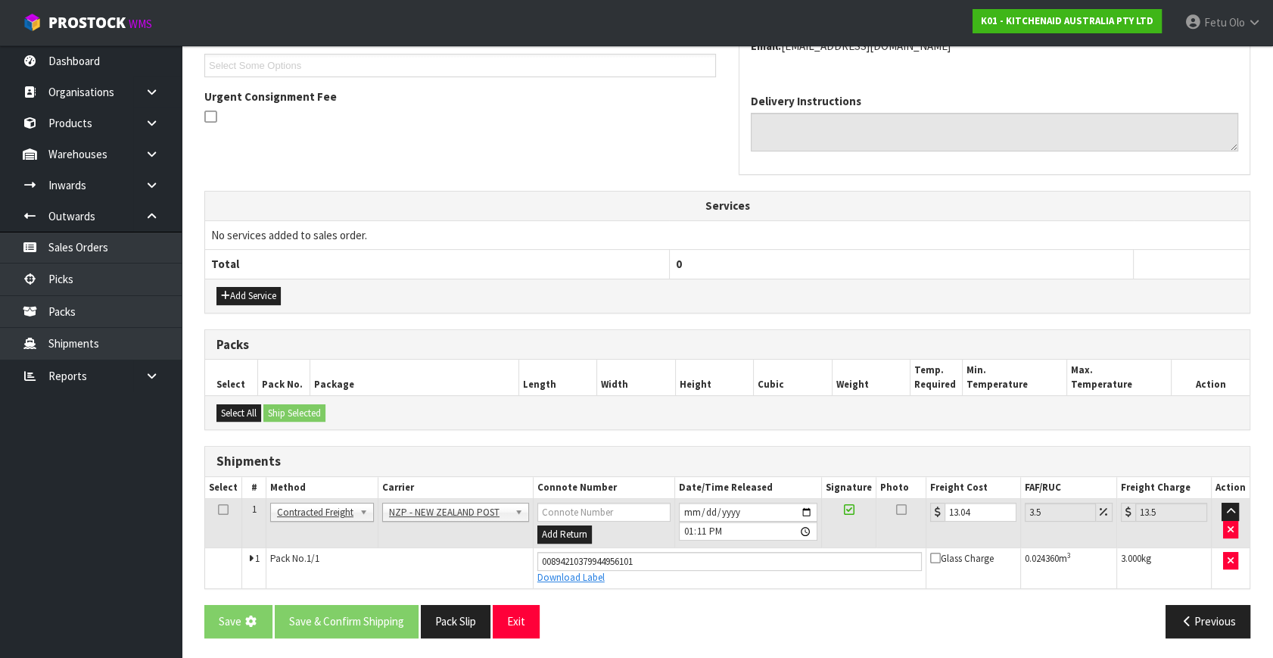
scroll to position [0, 0]
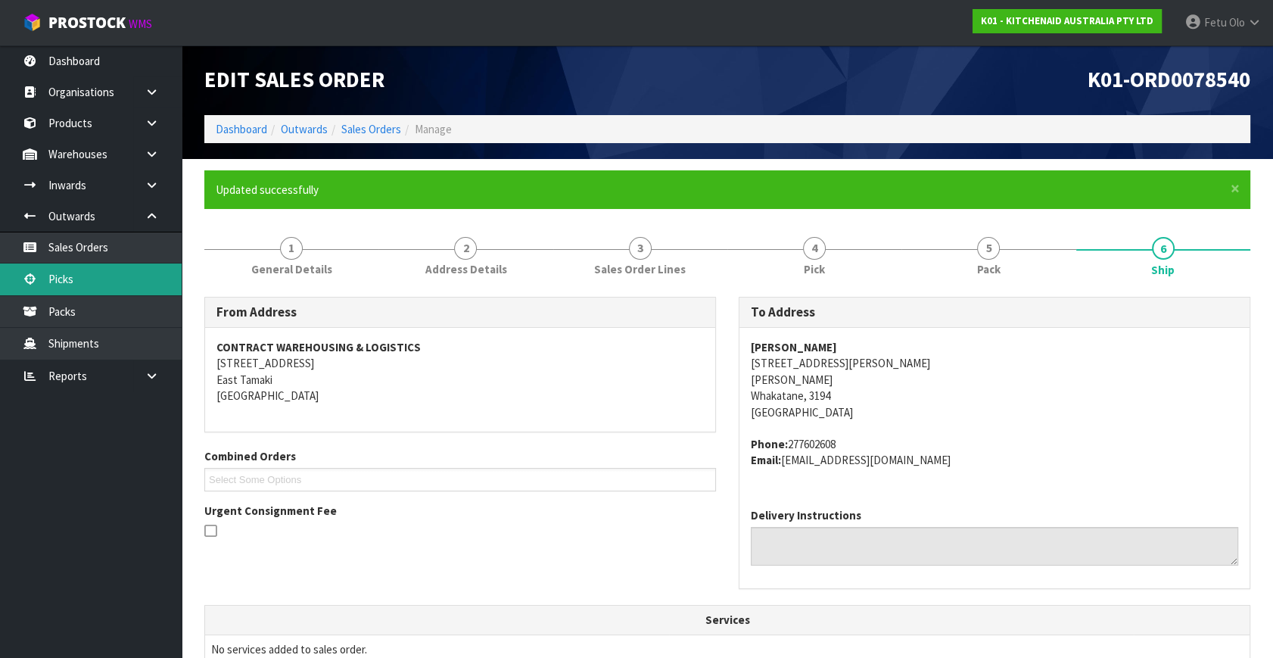
click at [82, 284] on link "Picks" at bounding box center [91, 278] width 182 height 31
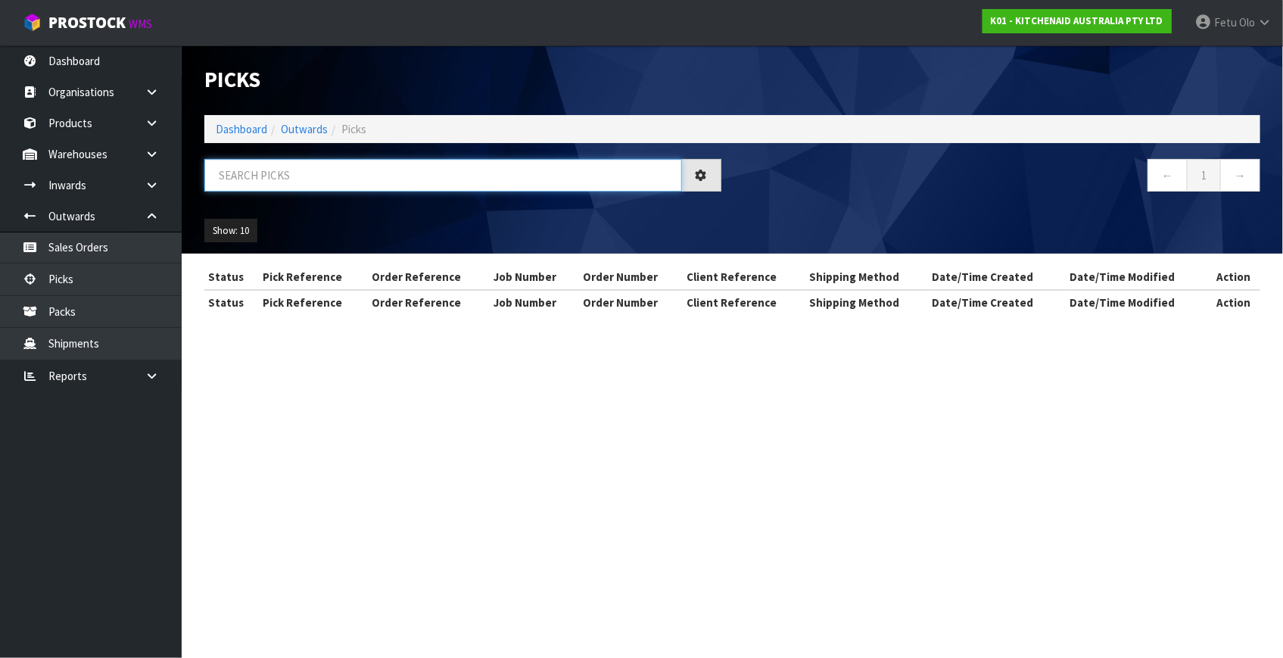
click at [304, 175] on input "text" at bounding box center [443, 175] width 478 height 33
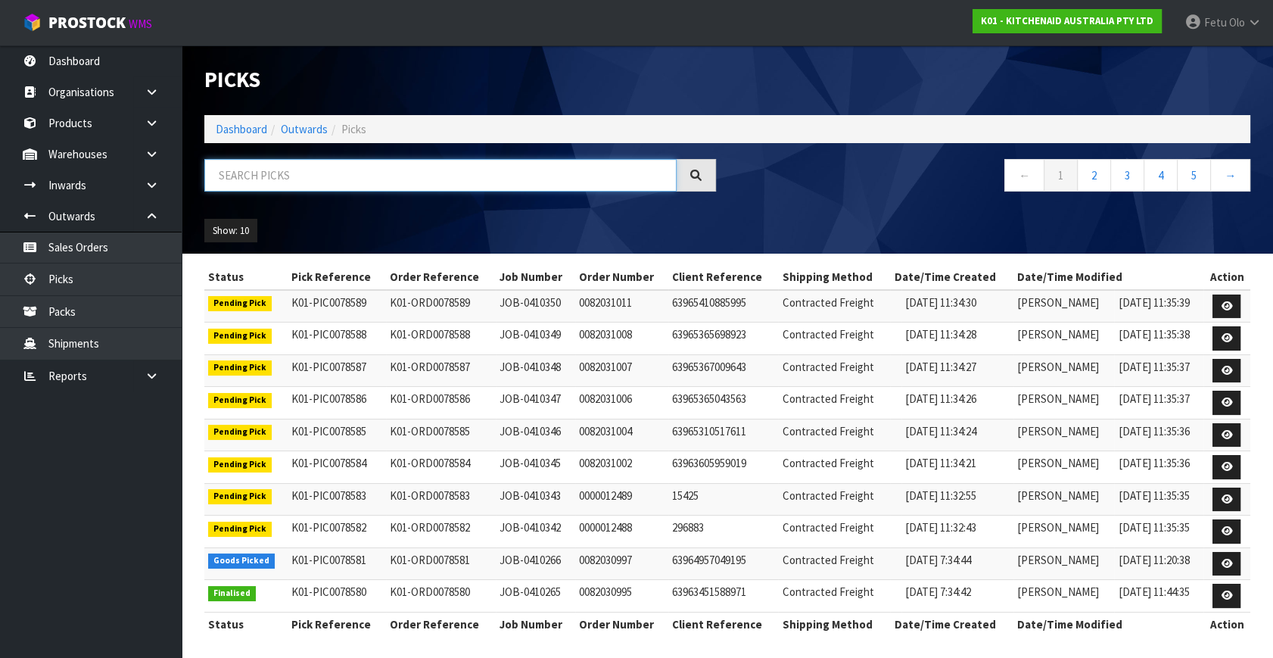
click at [319, 173] on input "text" at bounding box center [440, 175] width 472 height 33
click at [318, 173] on input "text" at bounding box center [440, 175] width 472 height 33
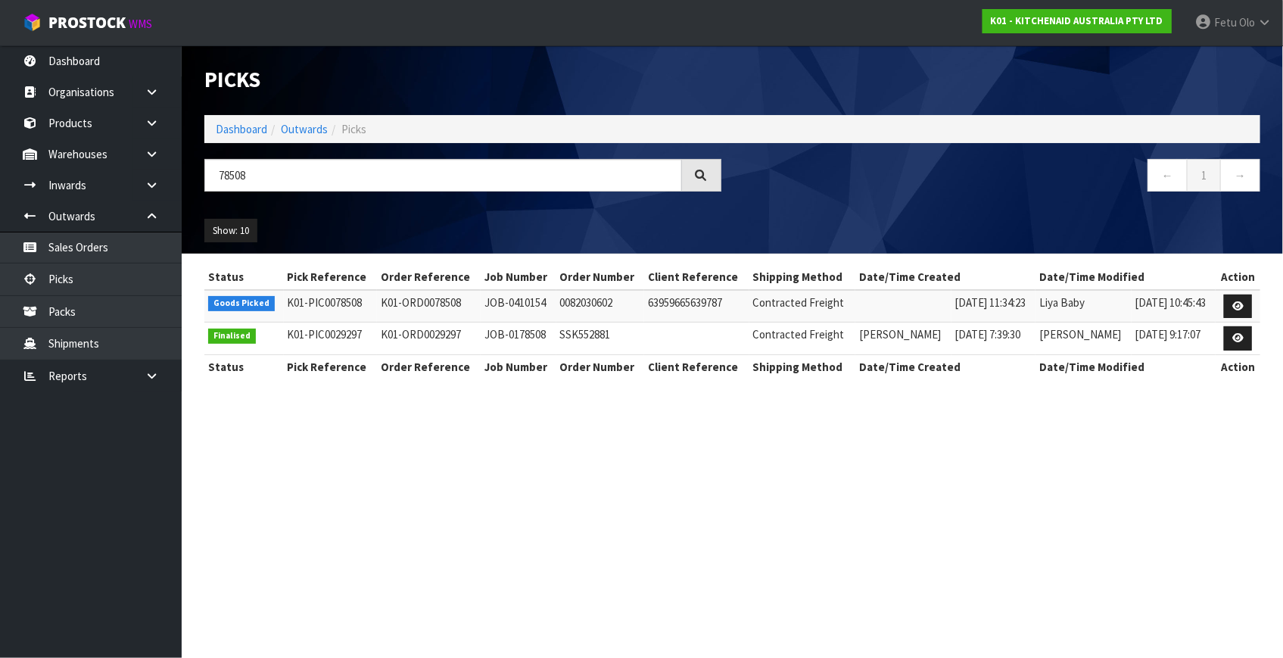
click at [1222, 301] on td at bounding box center [1237, 306] width 45 height 33
click at [1237, 303] on icon at bounding box center [1237, 306] width 11 height 10
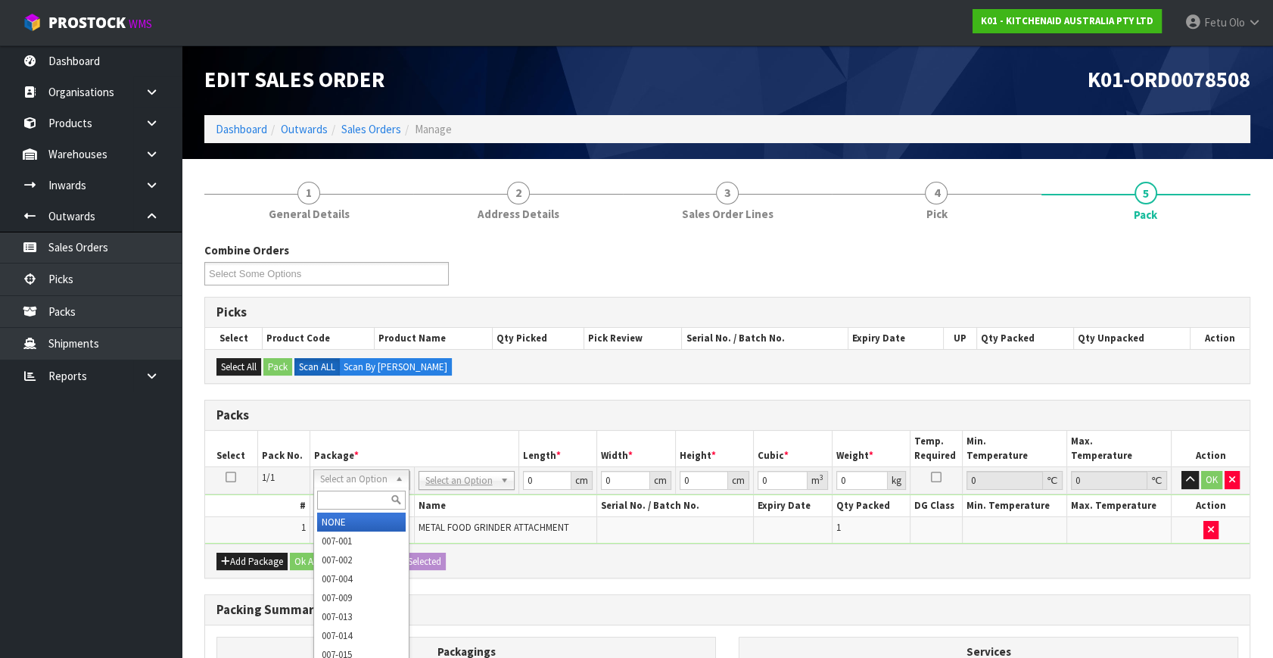
drag, startPoint x: 361, startPoint y: 477, endPoint x: 345, endPoint y: 503, distance: 30.2
click at [345, 500] on input "text" at bounding box center [361, 499] width 89 height 19
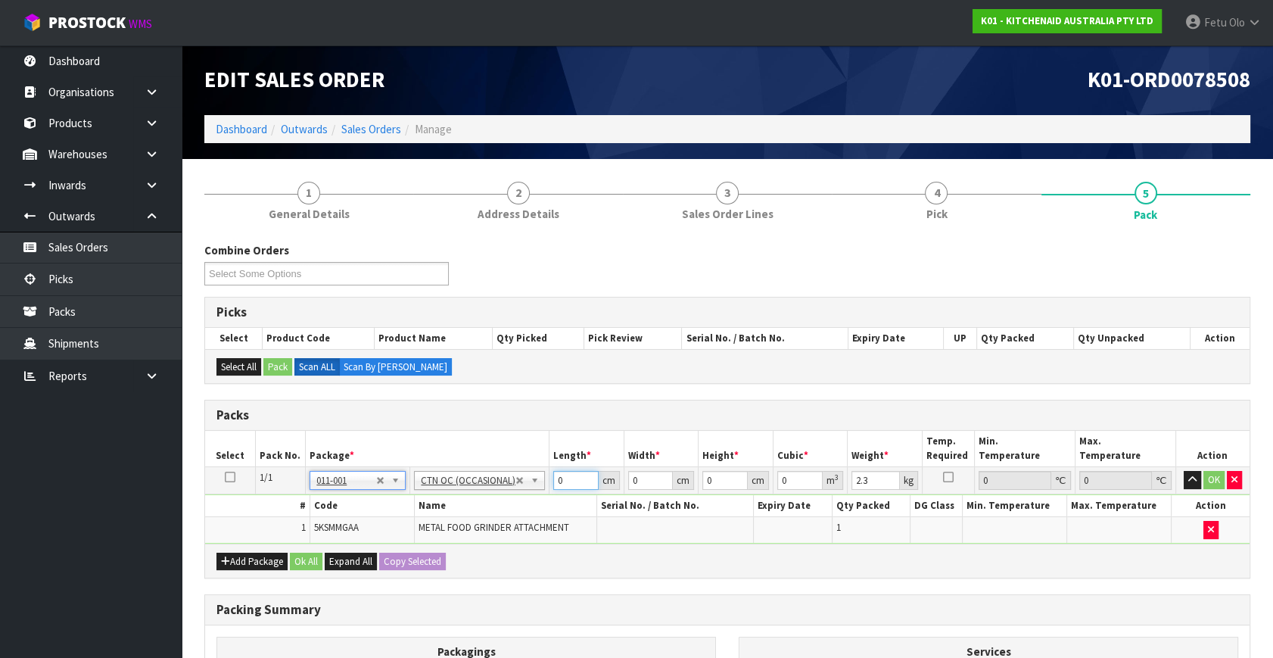
drag, startPoint x: 570, startPoint y: 483, endPoint x: 272, endPoint y: 540, distance: 302.8
click at [272, 540] on tbody "1/1 NONE 007-001 007-002 007-004 007-009 007-013 007-014 007-015 007-017 007-01…" at bounding box center [727, 505] width 1044 height 76
drag, startPoint x: 864, startPoint y: 480, endPoint x: 733, endPoint y: 527, distance: 139.8
click at [733, 527] on tbody "1/1 NONE 007-001 007-002 007-004 007-009 007-013 007-014 007-015 007-017 007-01…" at bounding box center [727, 505] width 1044 height 76
click button "OK" at bounding box center [1213, 480] width 21 height 18
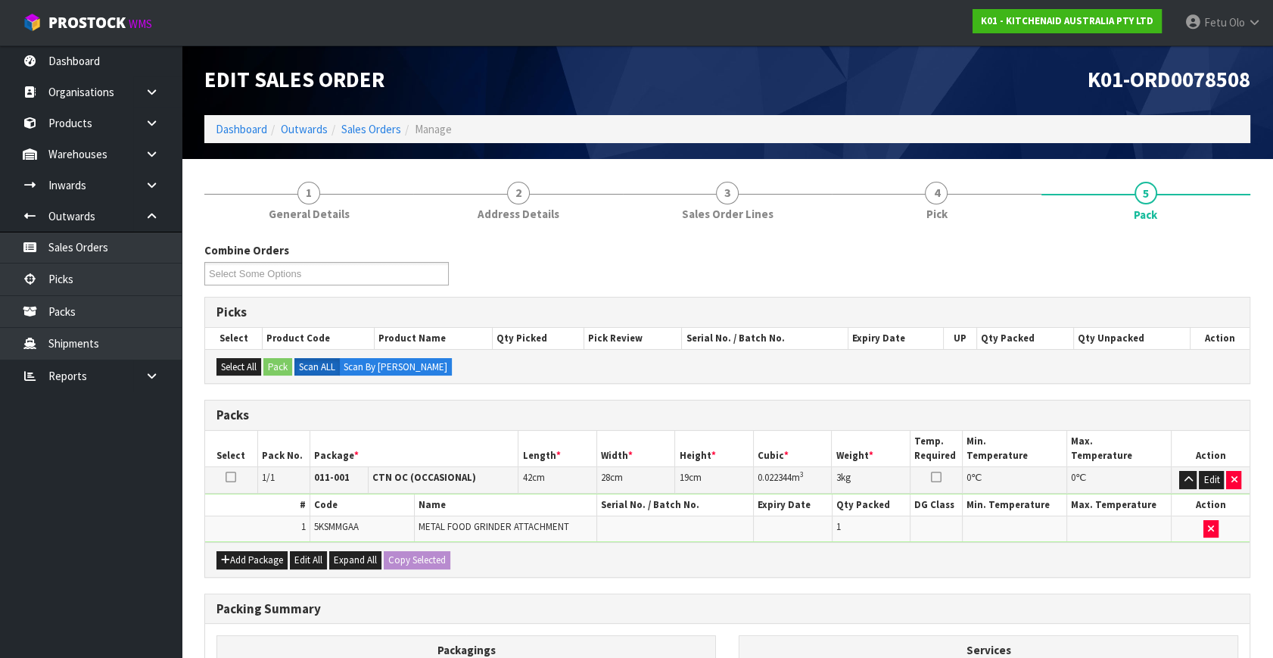
scroll to position [203, 0]
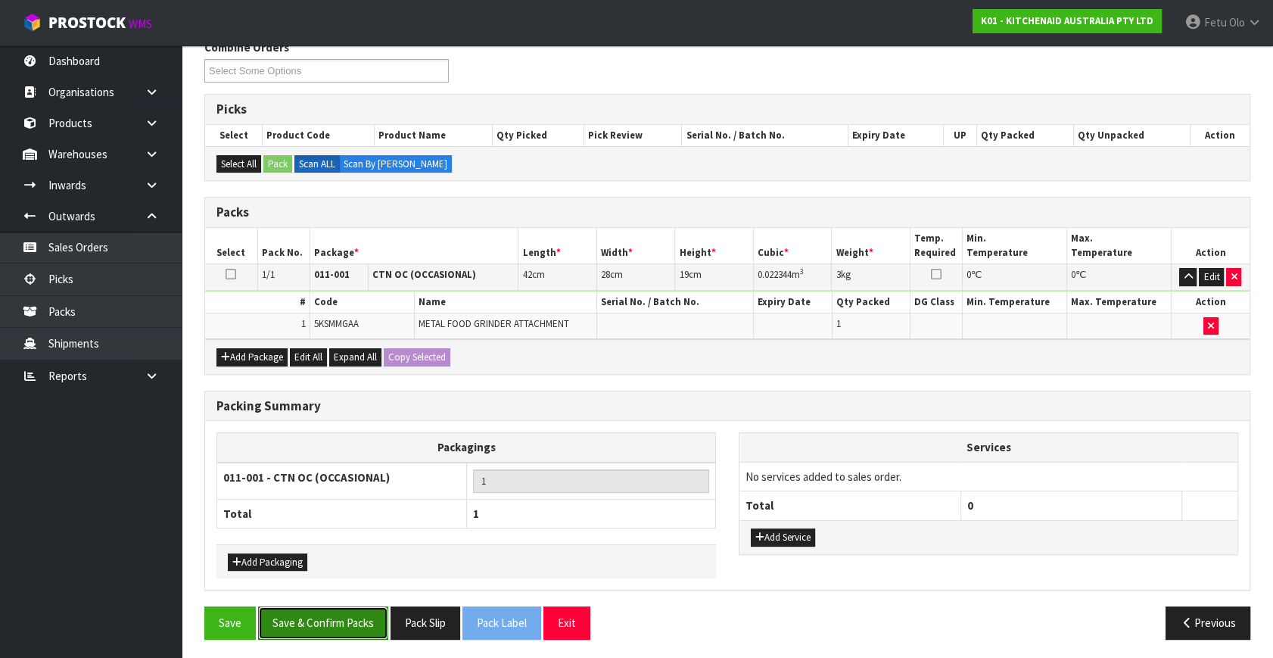
click at [335, 625] on button "Save & Confirm Packs" at bounding box center [323, 622] width 130 height 33
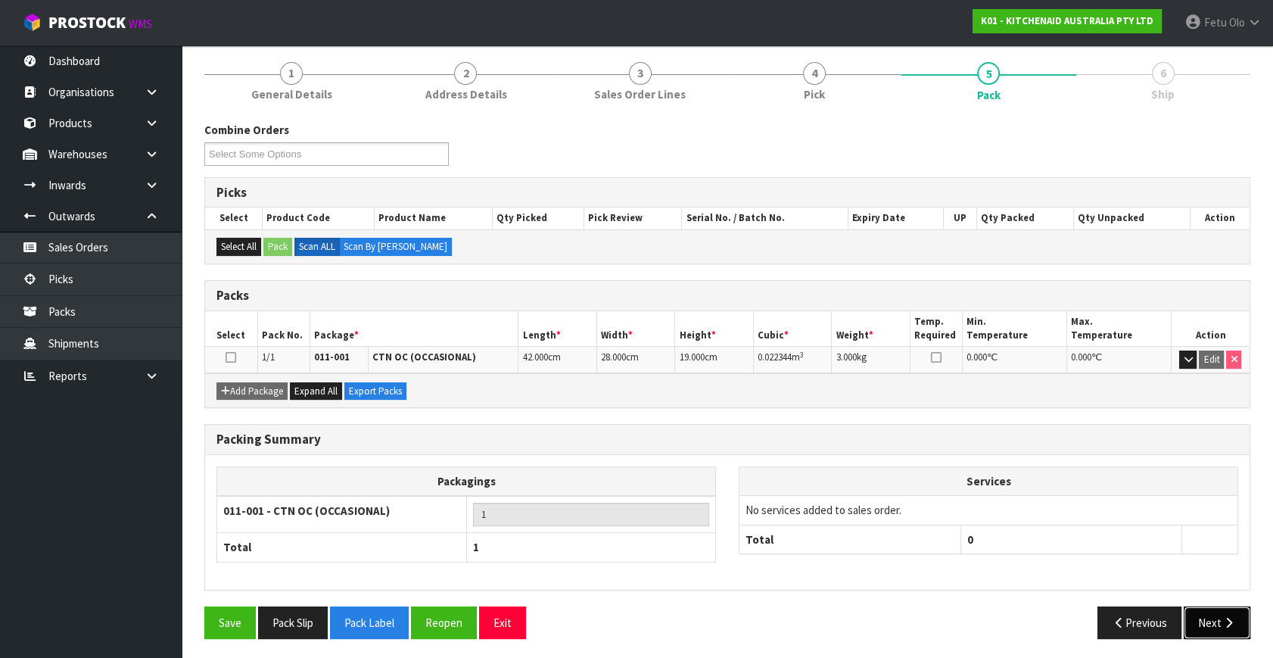
click at [1206, 615] on button "Next" at bounding box center [1217, 622] width 67 height 33
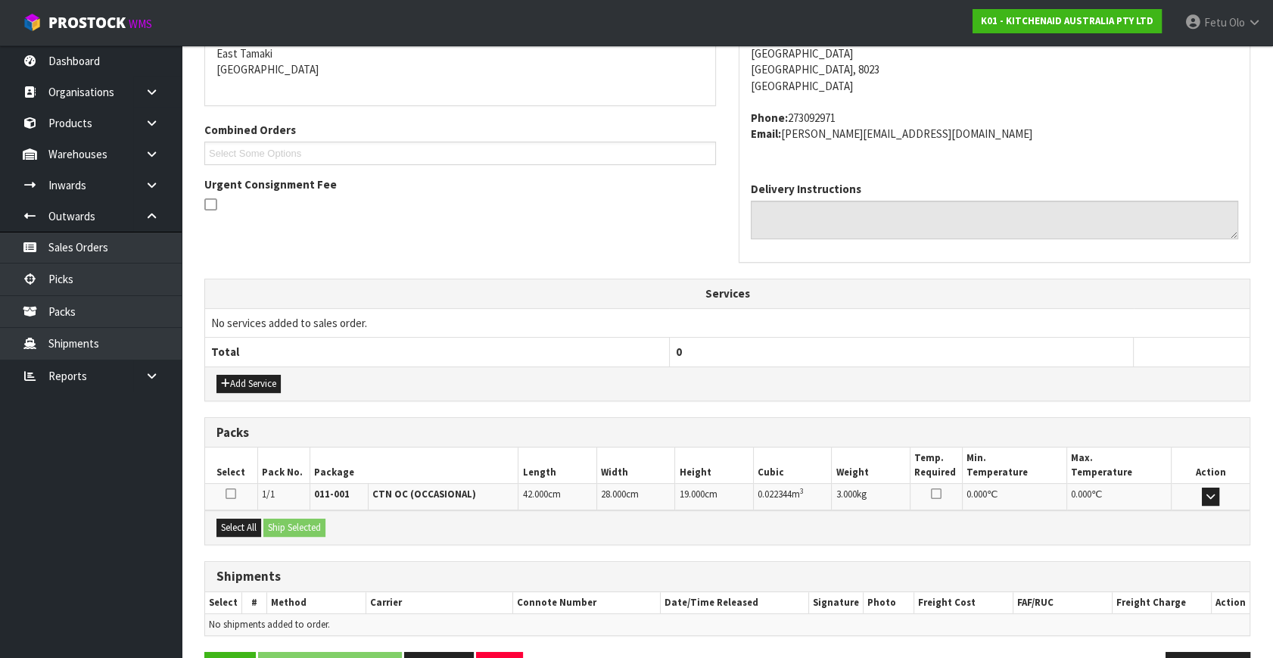
scroll to position [372, 0]
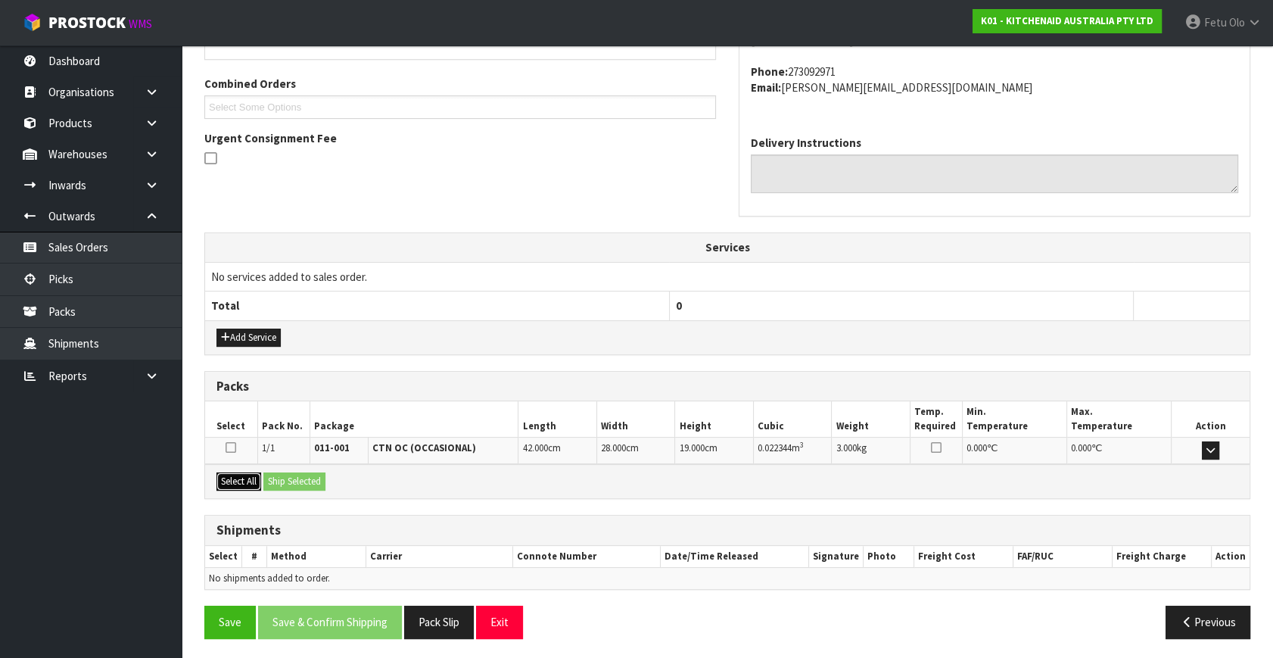
click at [239, 476] on button "Select All" at bounding box center [238, 481] width 45 height 18
click at [293, 481] on button "Ship Selected" at bounding box center [294, 481] width 62 height 18
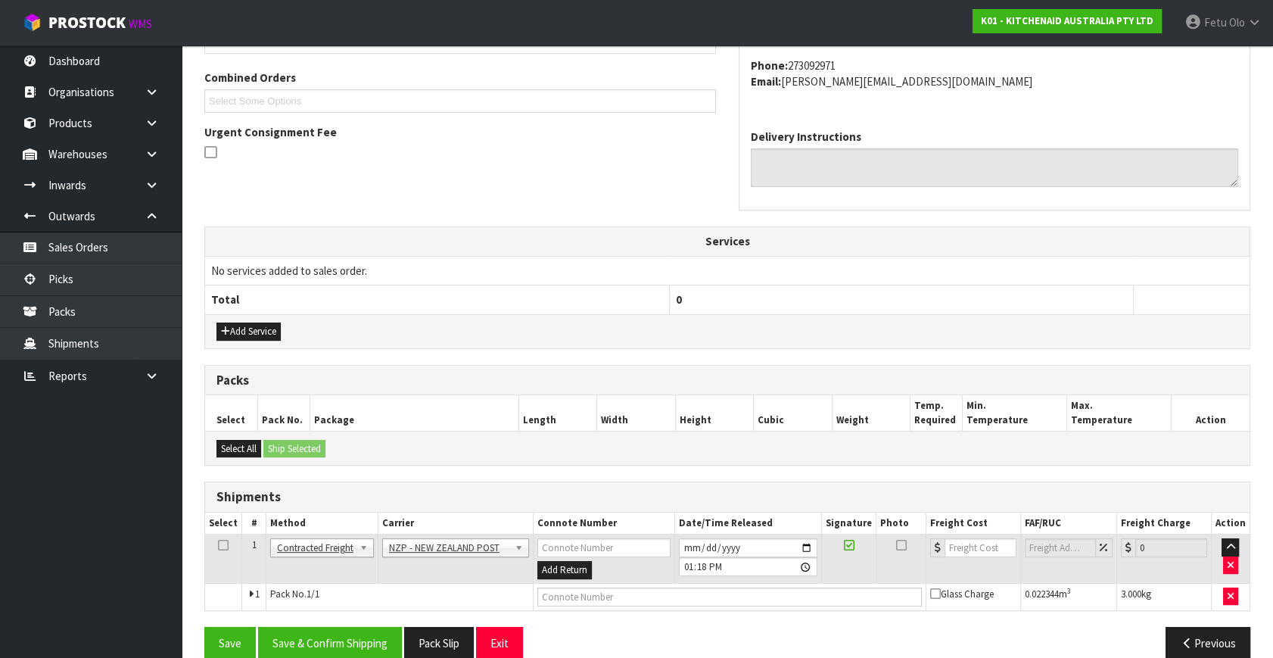
scroll to position [400, 0]
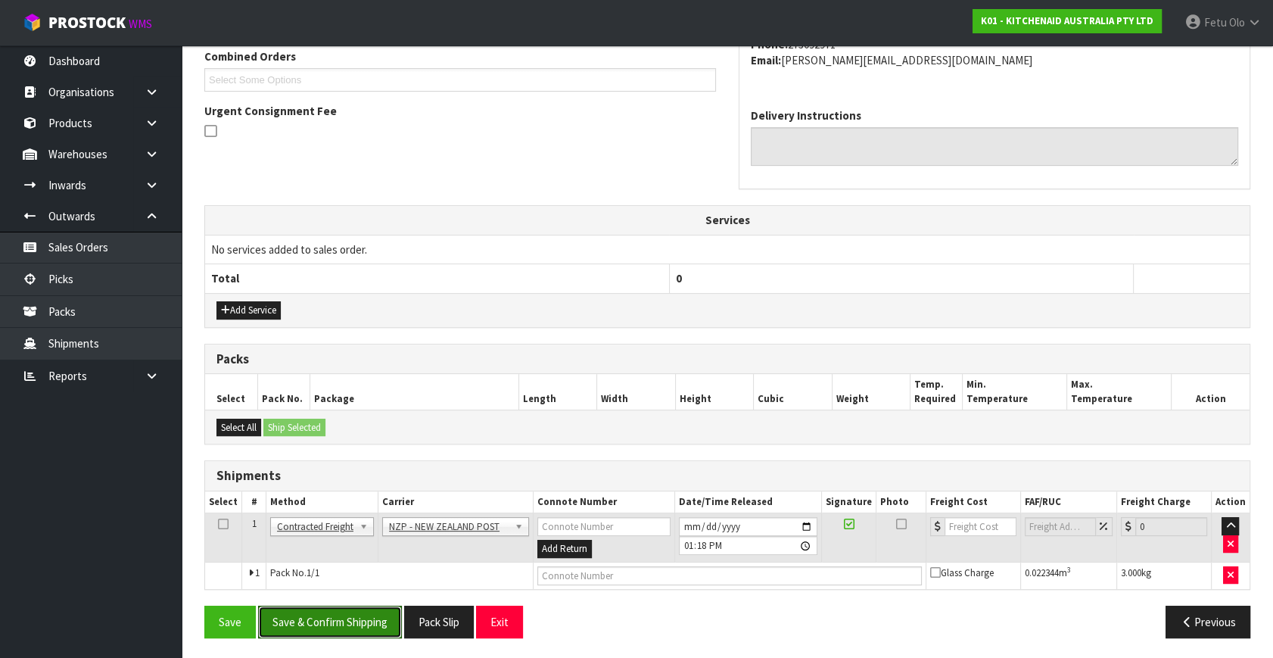
click at [336, 611] on button "Save & Confirm Shipping" at bounding box center [330, 621] width 144 height 33
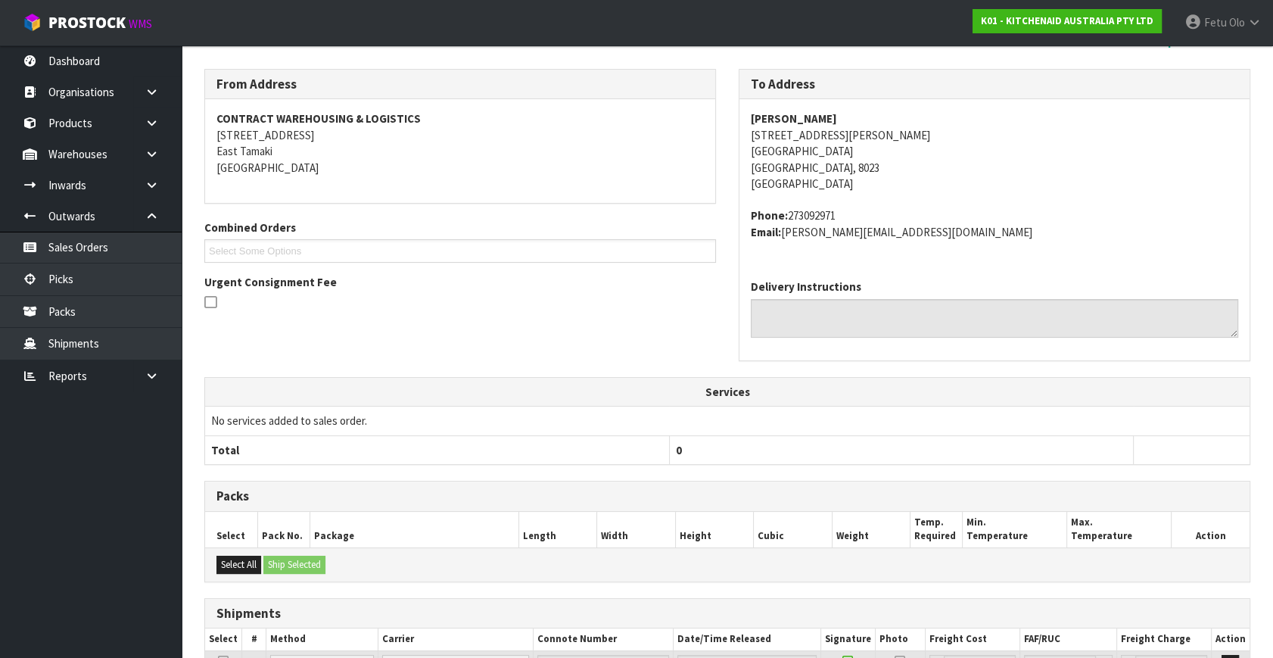
scroll to position [378, 0]
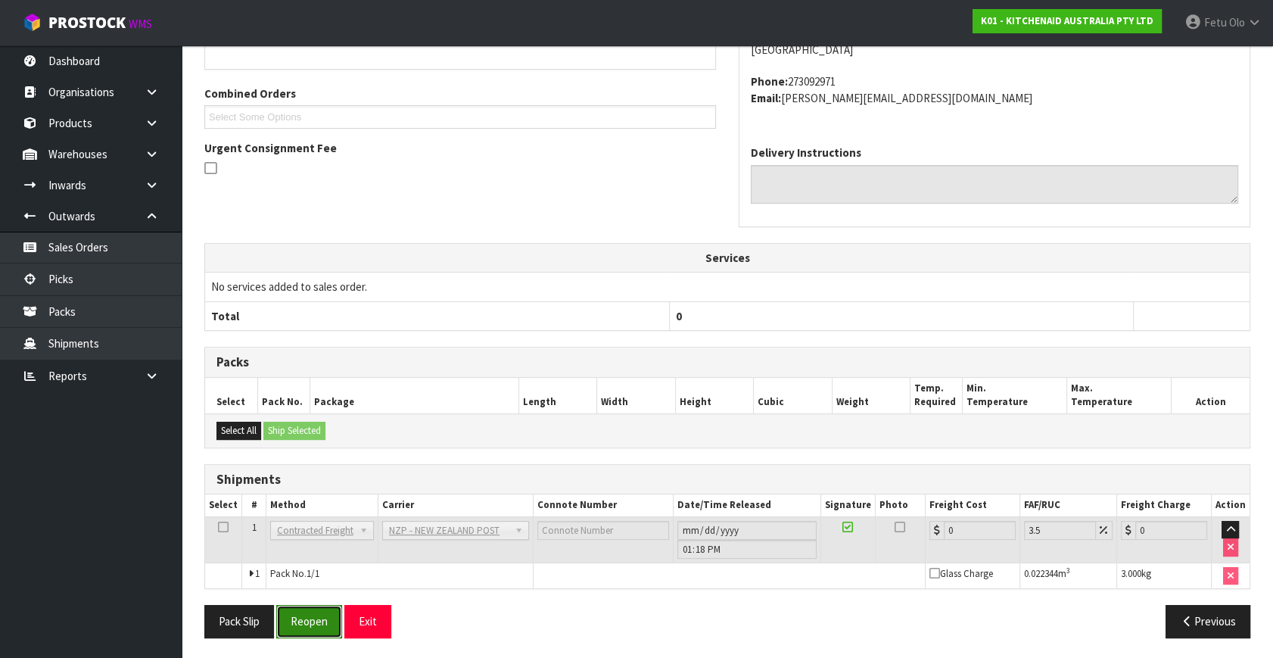
click at [305, 616] on button "Reopen" at bounding box center [309, 621] width 66 height 33
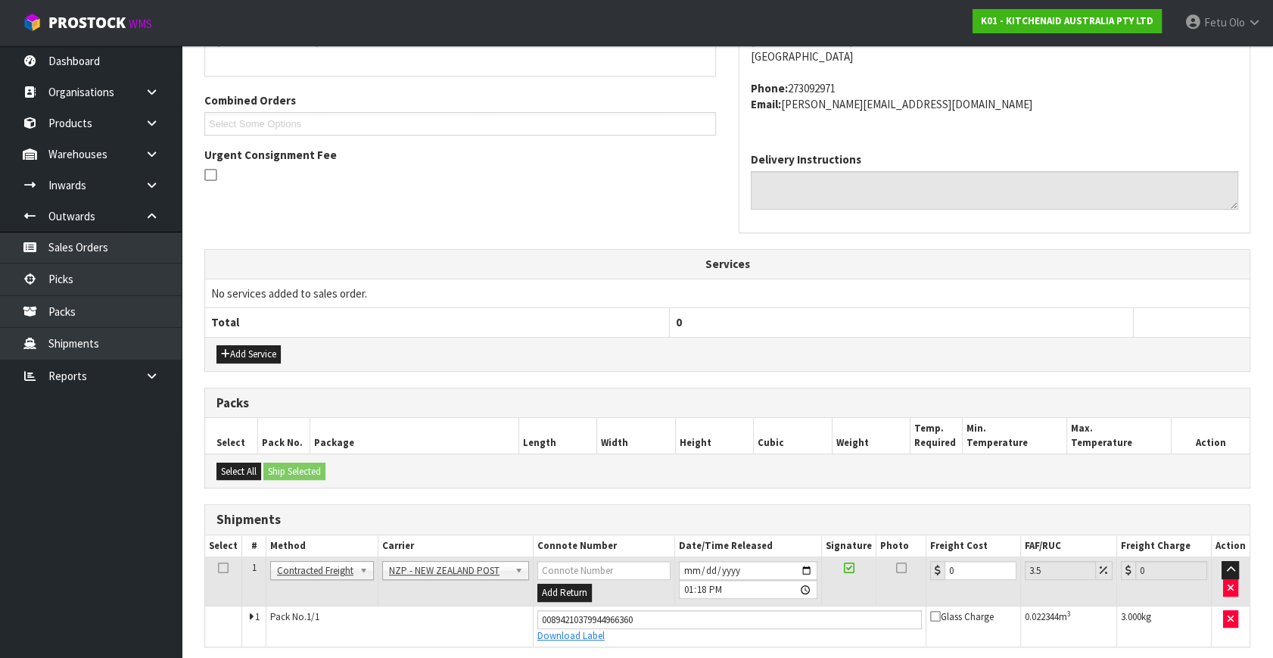
scroll to position [363, 0]
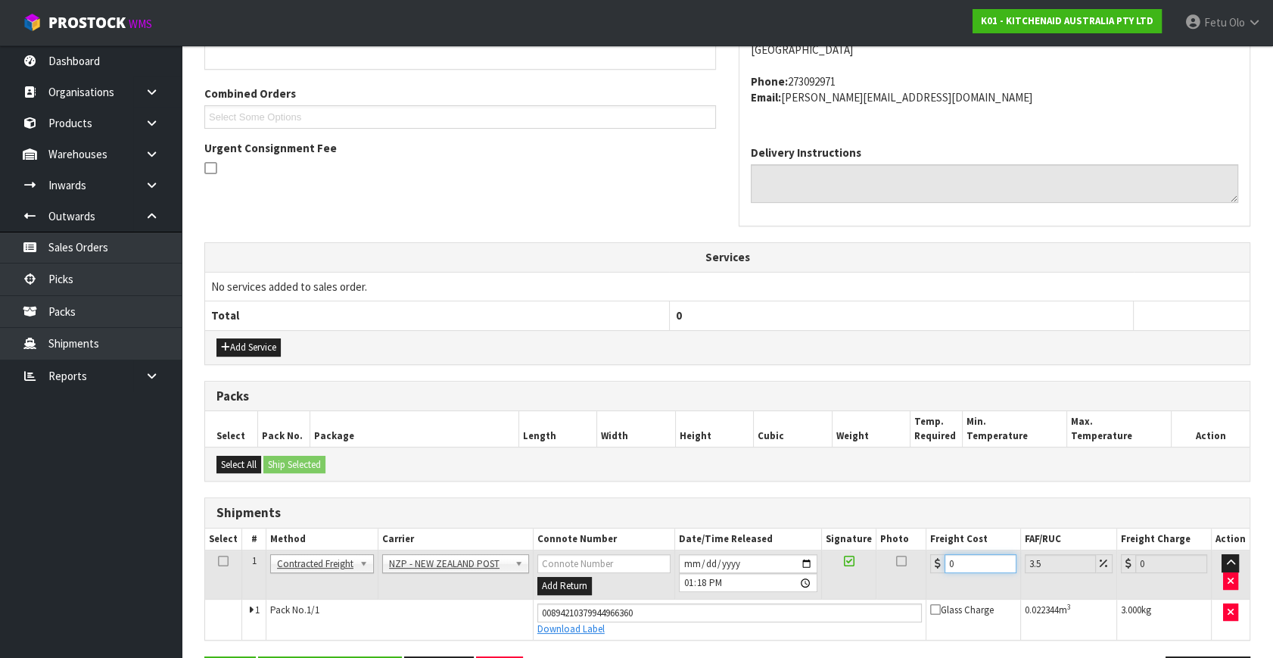
drag, startPoint x: 857, startPoint y: 577, endPoint x: 649, endPoint y: 645, distance: 219.5
click at [651, 643] on div "From Address CONTRACT WAREHOUSING & LOGISTICS 17 Allens Road East Tamaki Auckla…" at bounding box center [727, 317] width 1046 height 767
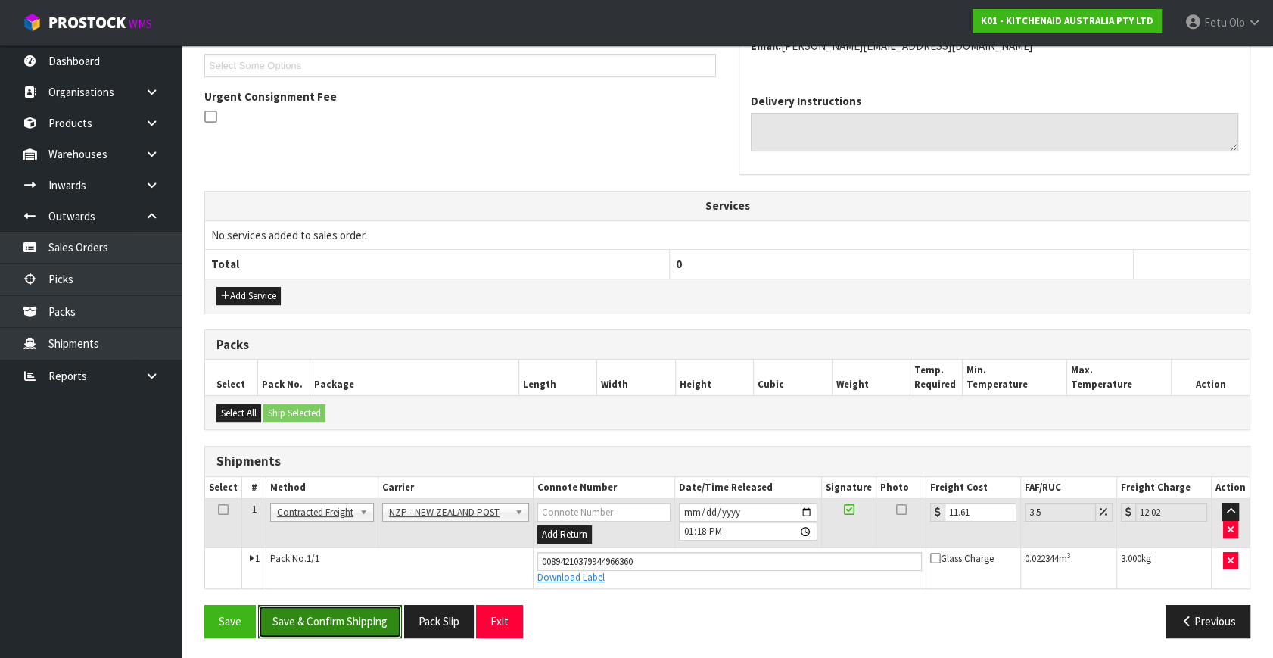
click at [314, 616] on button "Save & Confirm Shipping" at bounding box center [330, 621] width 144 height 33
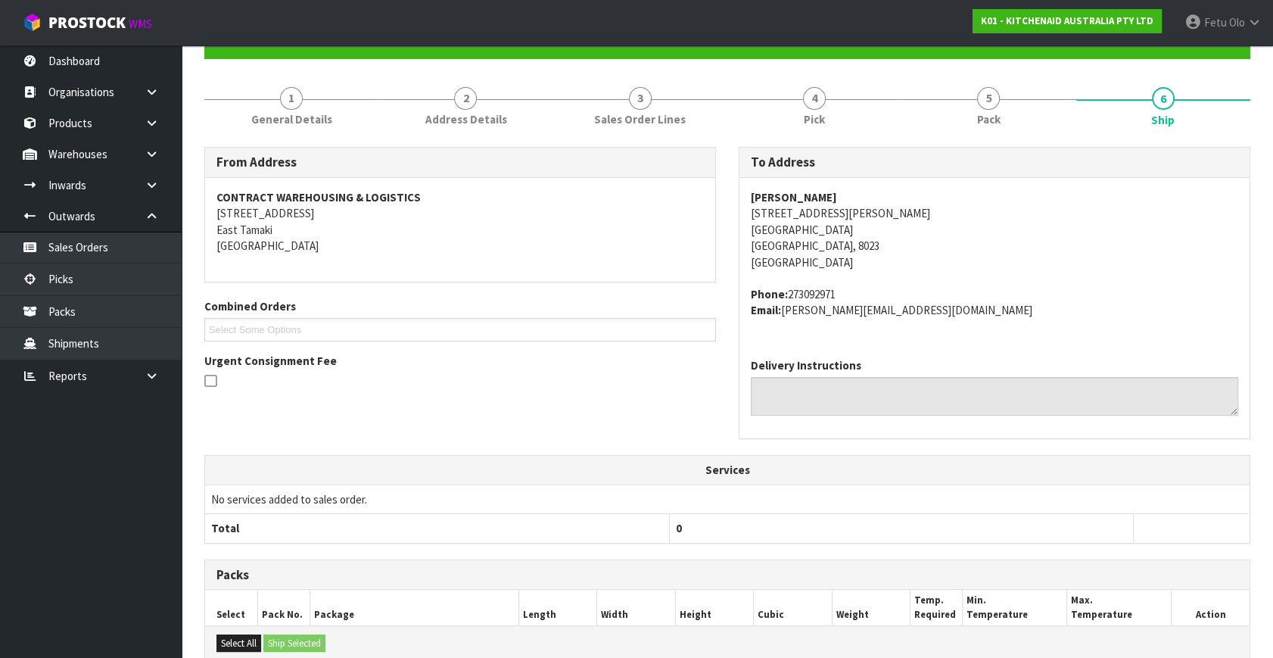
scroll to position [372, 0]
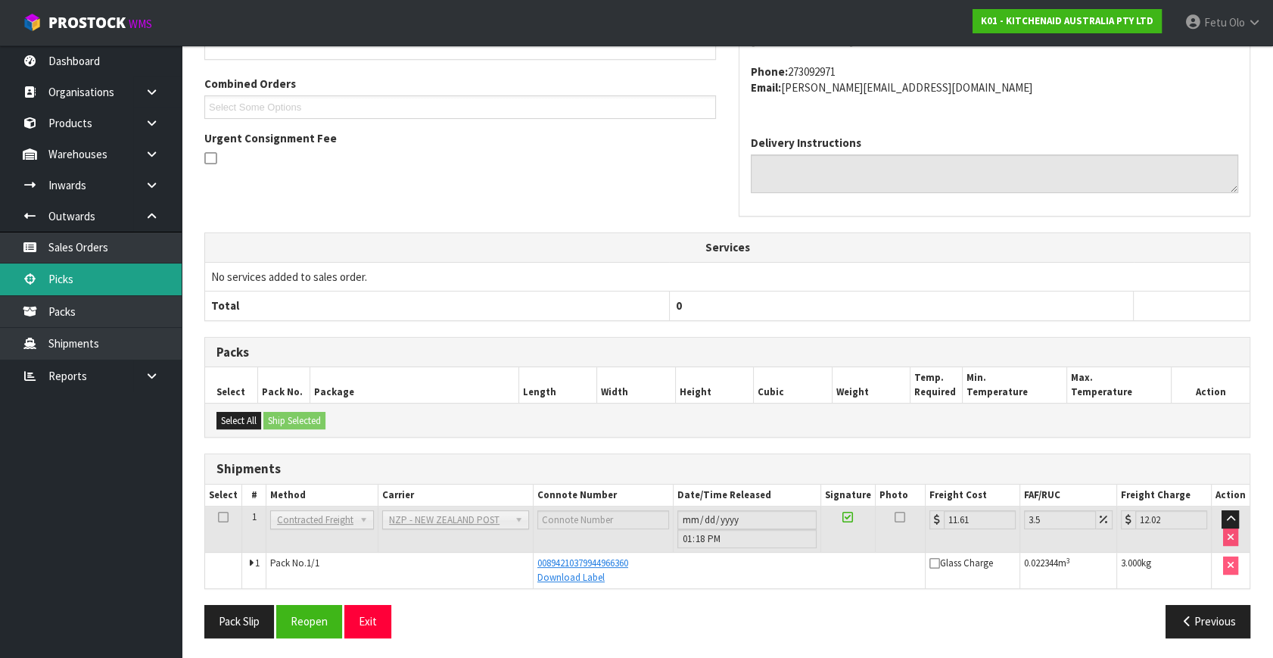
click at [61, 278] on link "Picks" at bounding box center [91, 278] width 182 height 31
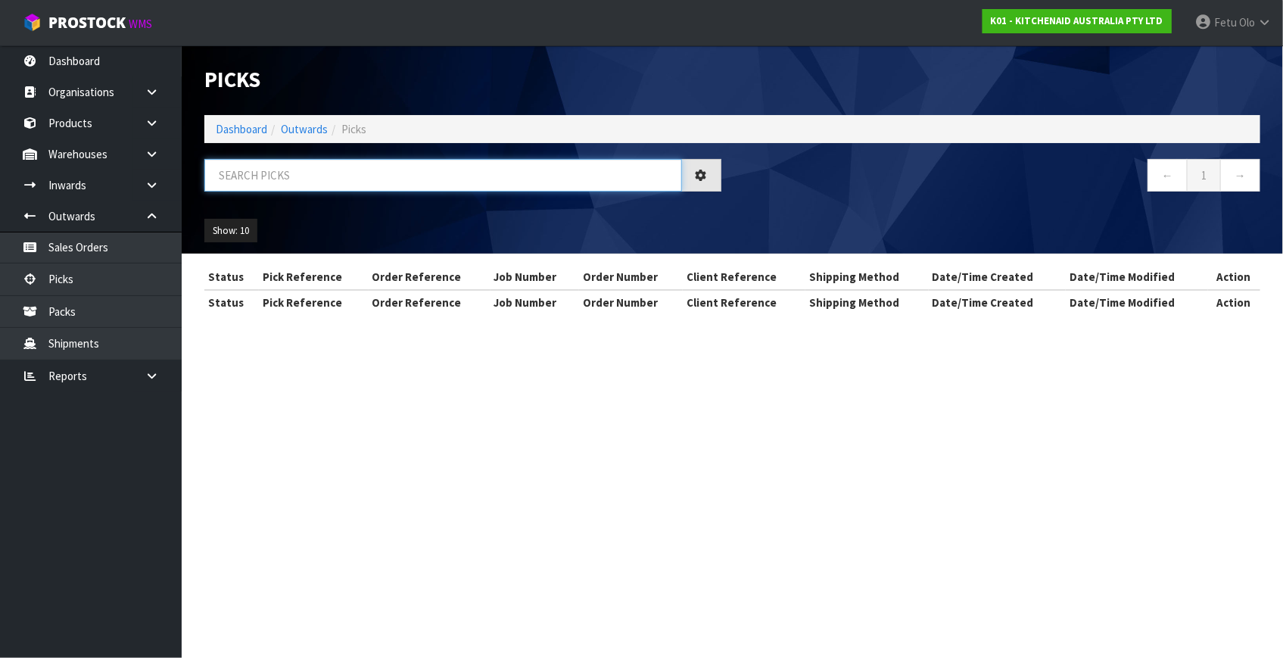
click at [347, 166] on input "text" at bounding box center [443, 175] width 478 height 33
drag, startPoint x: 347, startPoint y: 166, endPoint x: 319, endPoint y: 187, distance: 35.7
click at [335, 179] on input "text" at bounding box center [443, 175] width 478 height 33
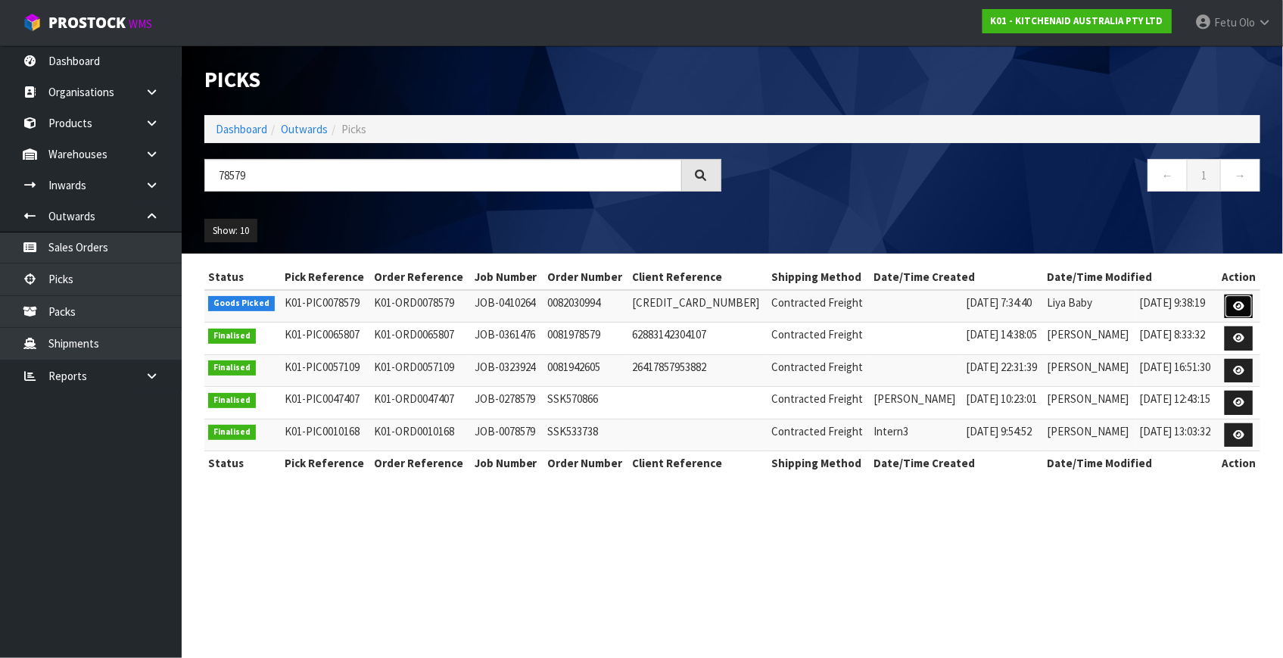
click at [1234, 303] on icon at bounding box center [1238, 306] width 11 height 10
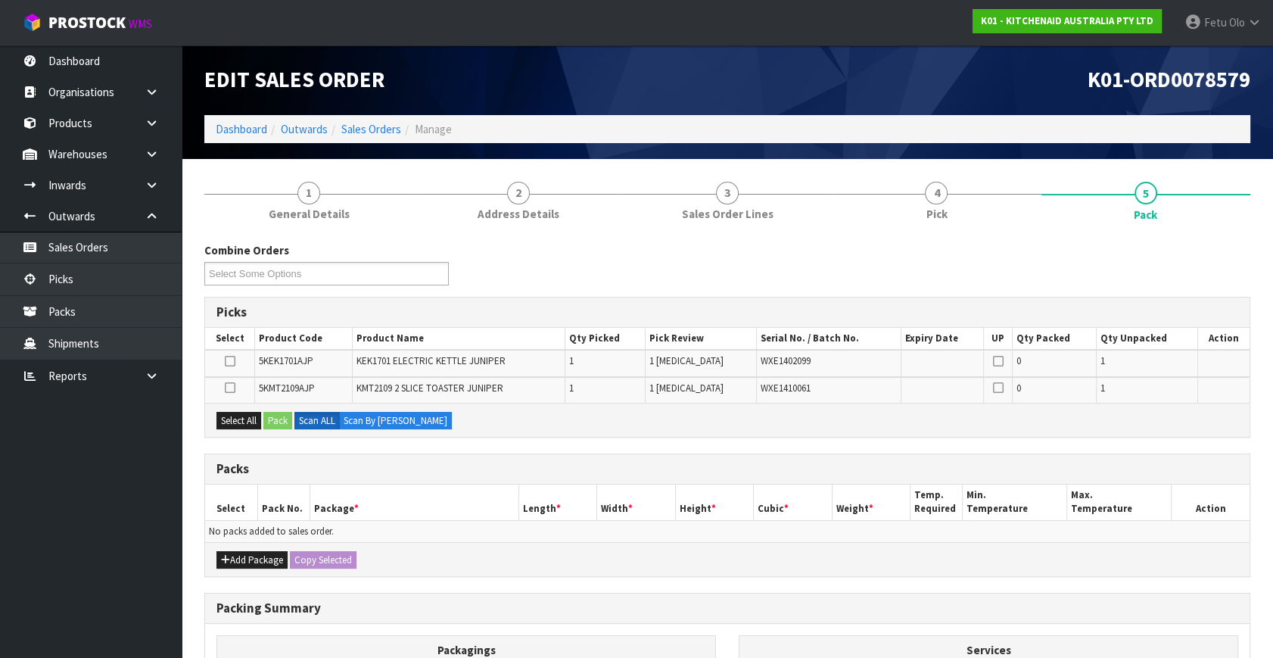
click at [210, 552] on div "Add Package Copy Selected" at bounding box center [727, 559] width 1044 height 34
click at [231, 552] on button "Add Package" at bounding box center [251, 560] width 71 height 18
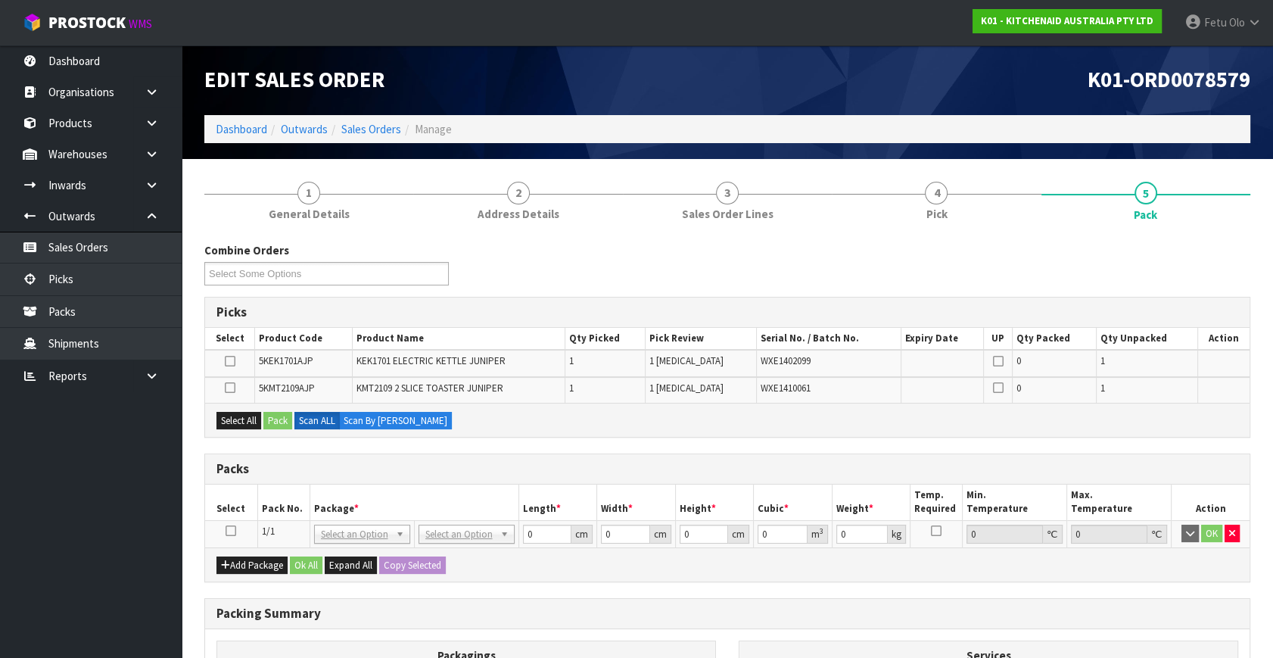
click at [230, 531] on icon at bounding box center [231, 531] width 11 height 1
click at [333, 492] on th "Package *" at bounding box center [414, 502] width 209 height 36
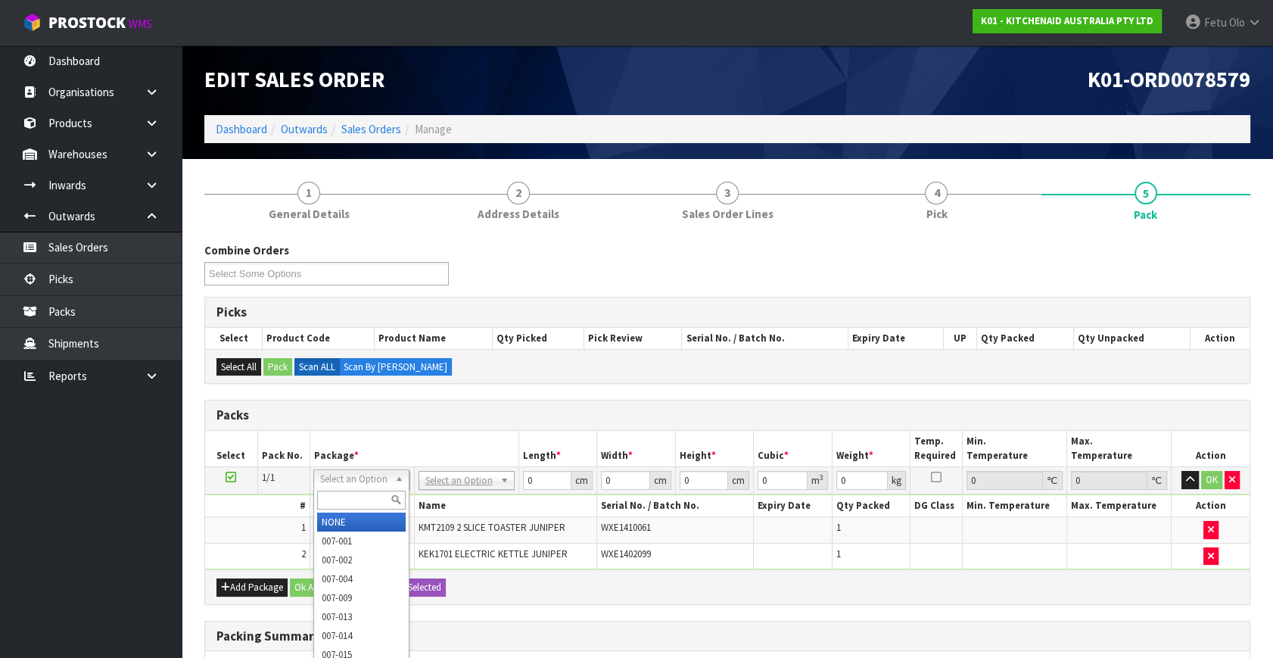
drag, startPoint x: 372, startPoint y: 478, endPoint x: 366, endPoint y: 487, distance: 10.9
click at [355, 501] on input "text" at bounding box center [361, 499] width 89 height 19
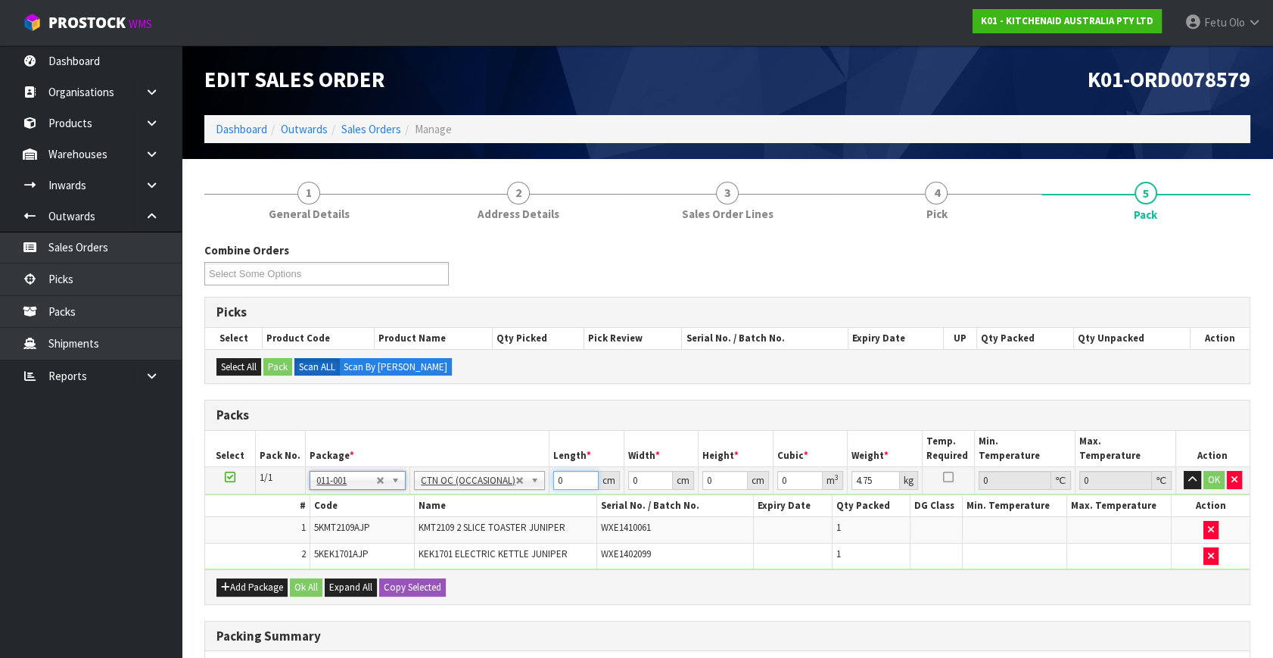
drag, startPoint x: 568, startPoint y: 478, endPoint x: 250, endPoint y: 513, distance: 320.6
click at [250, 513] on tbody "1/1 NONE 007-001 007-002 007-004 007-009 007-013 007-014 007-015 007-017 007-01…" at bounding box center [727, 518] width 1044 height 103
click button "OK" at bounding box center [1213, 480] width 21 height 18
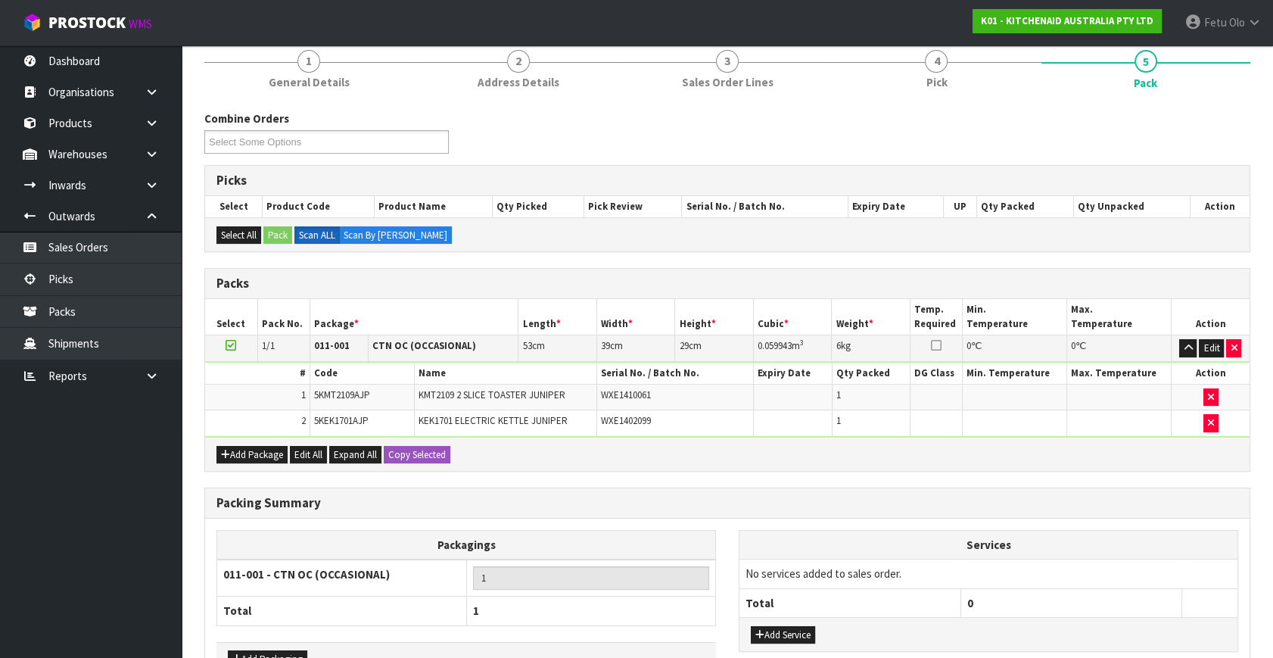
scroll to position [229, 0]
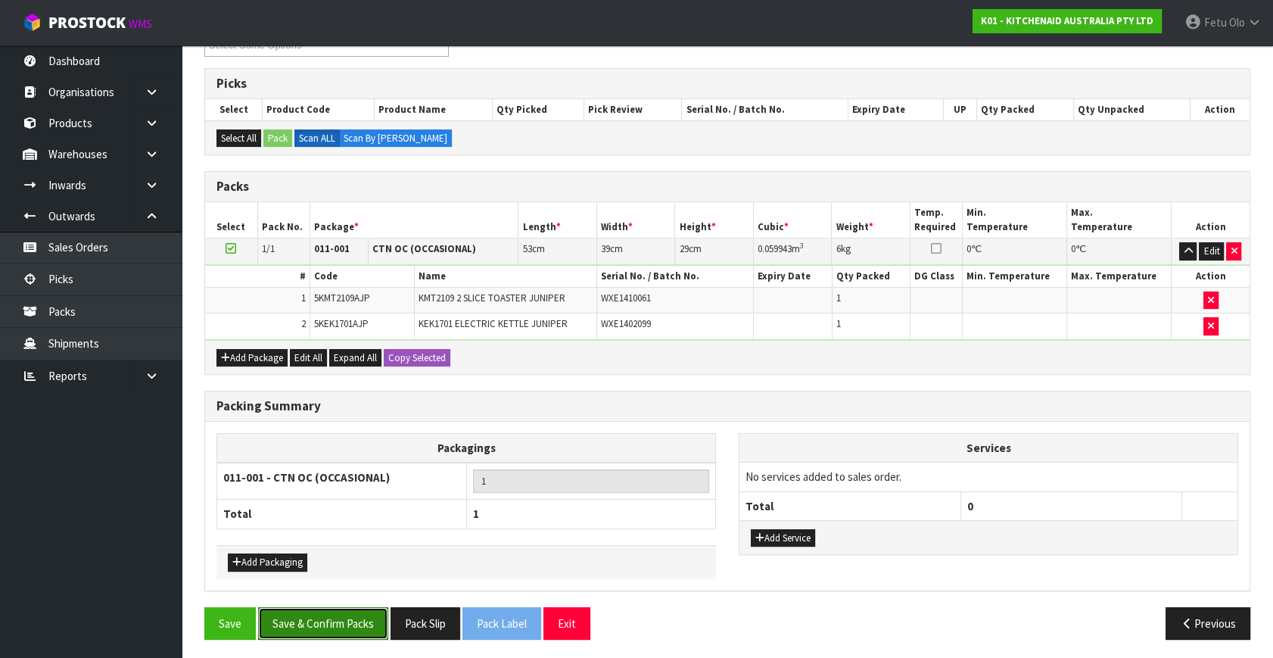
click at [338, 613] on button "Save & Confirm Packs" at bounding box center [323, 623] width 130 height 33
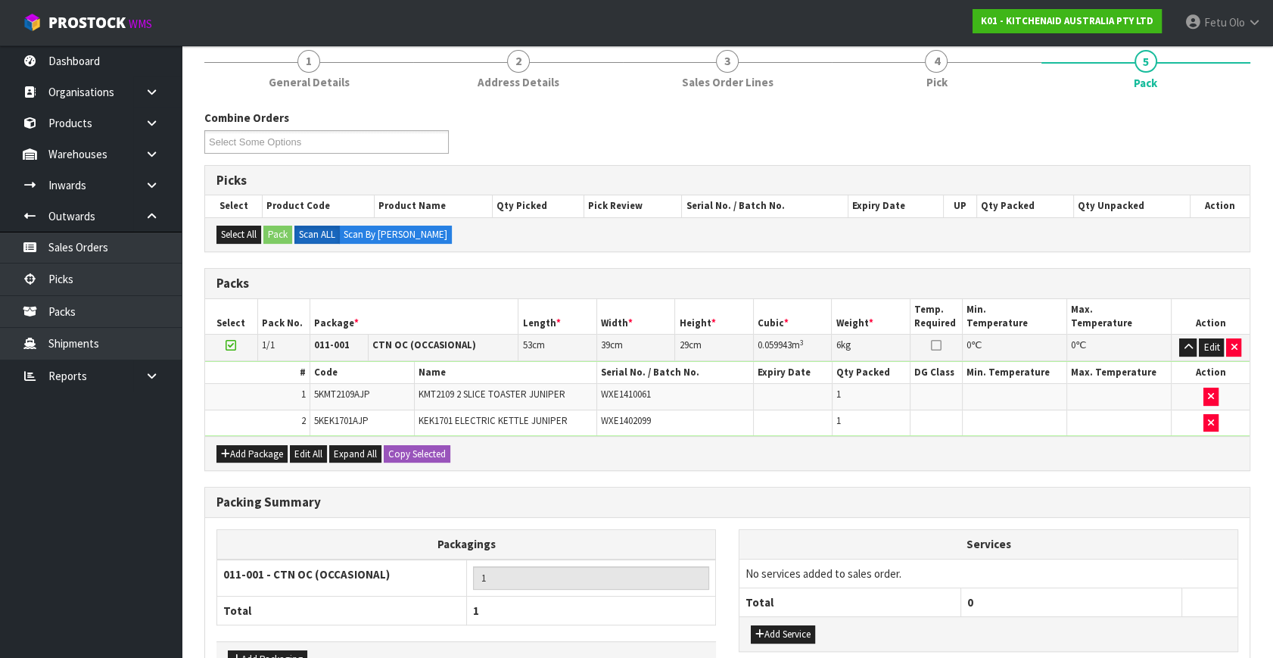
scroll to position [175, 0]
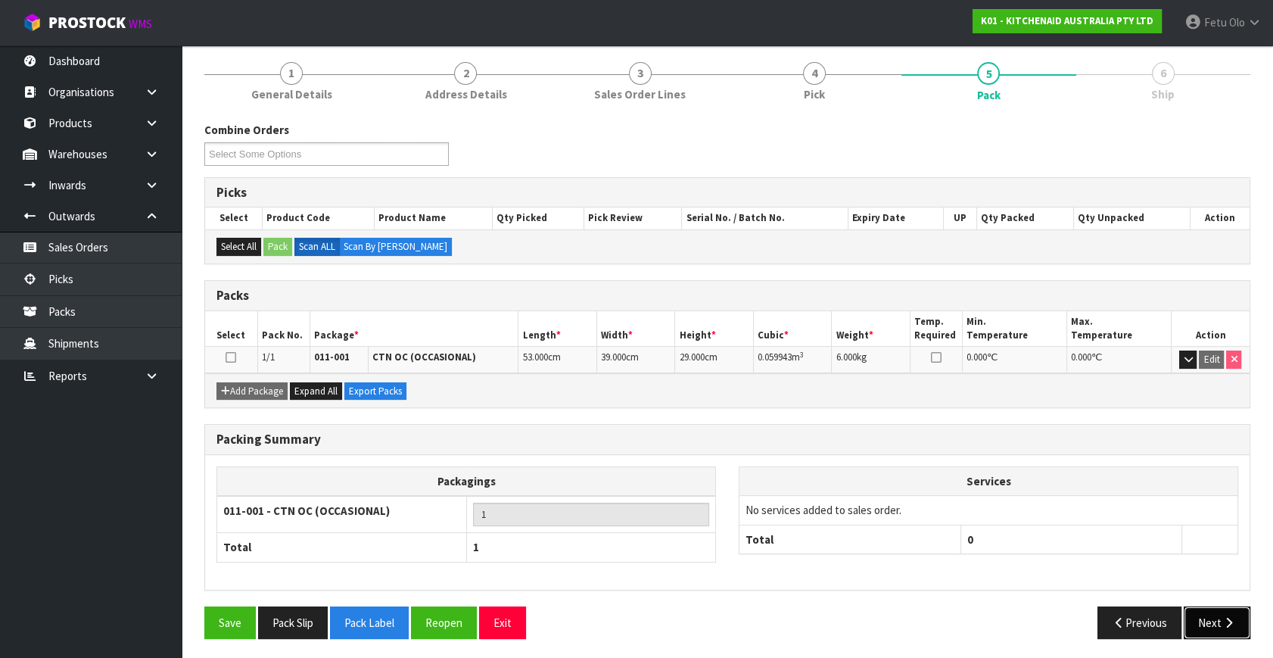
click at [1224, 624] on icon "button" at bounding box center [1228, 622] width 14 height 11
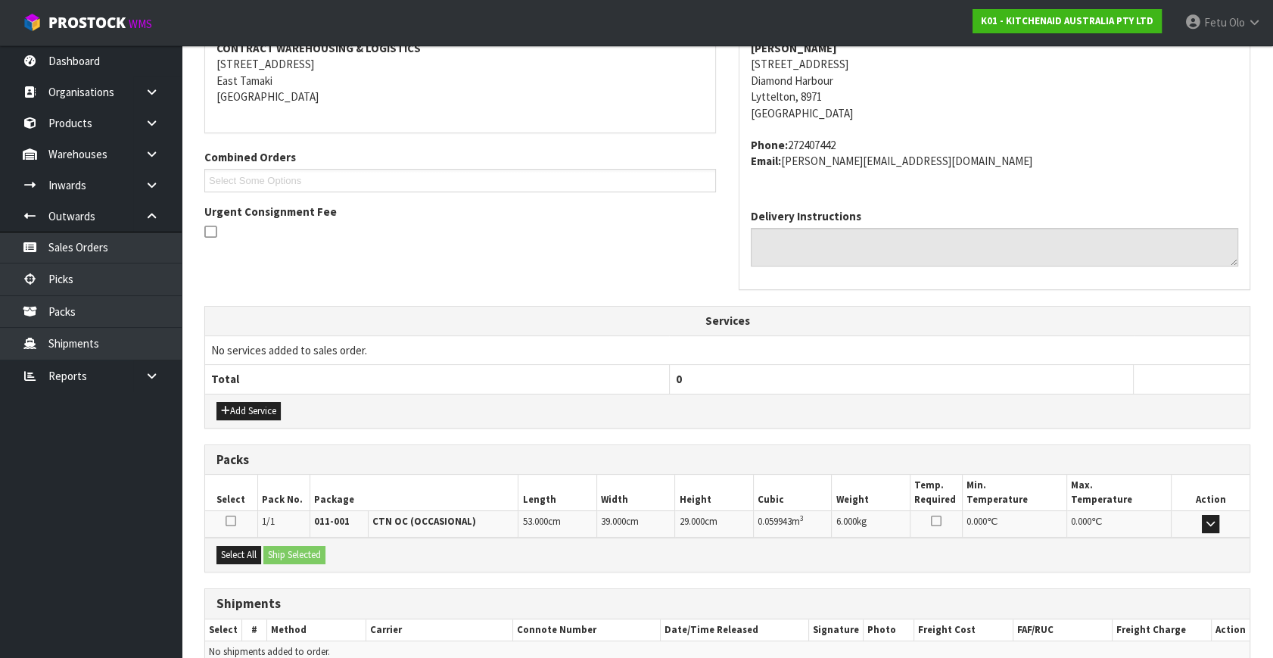
scroll to position [372, 0]
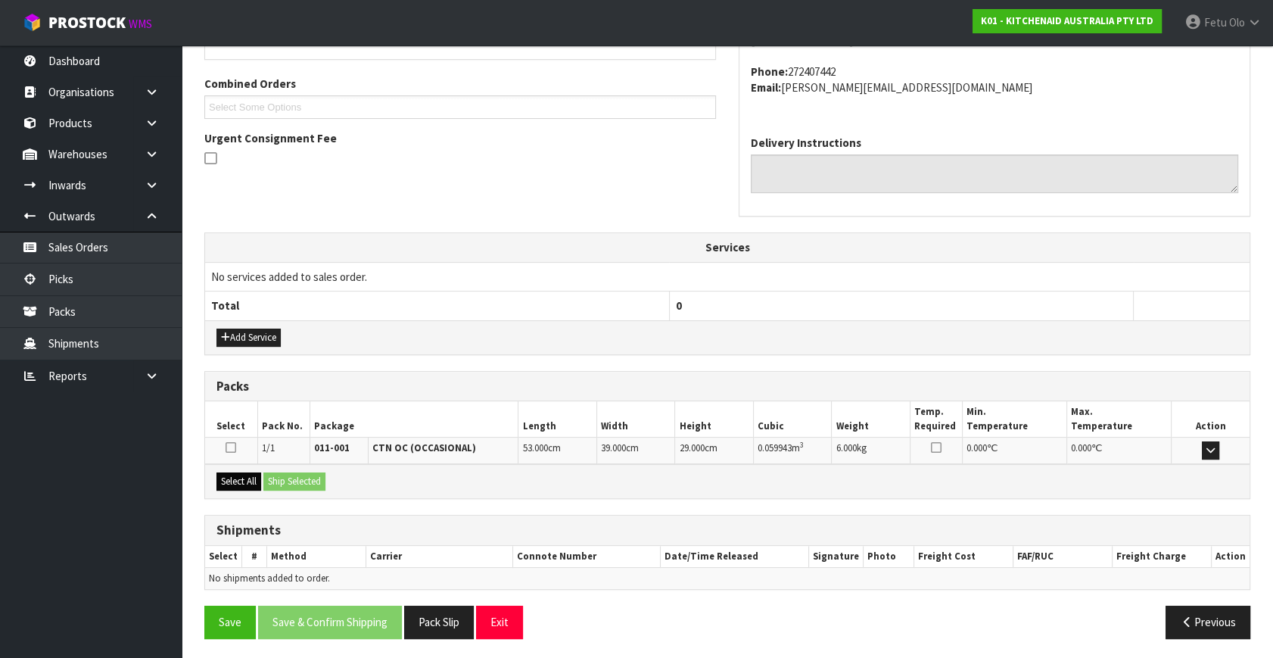
click at [254, 487] on div "Select All Ship Selected" at bounding box center [727, 481] width 1044 height 34
click at [251, 480] on button "Select All" at bounding box center [238, 481] width 45 height 18
click at [272, 475] on button "Ship Selected" at bounding box center [294, 481] width 62 height 18
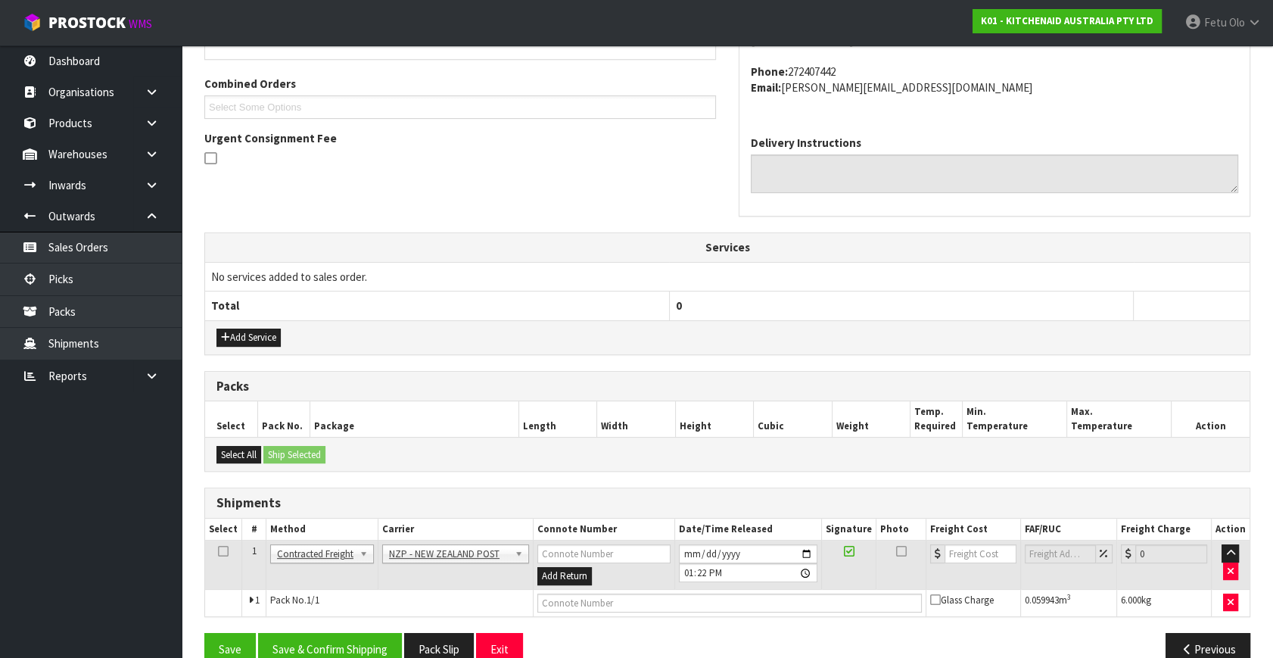
scroll to position [400, 0]
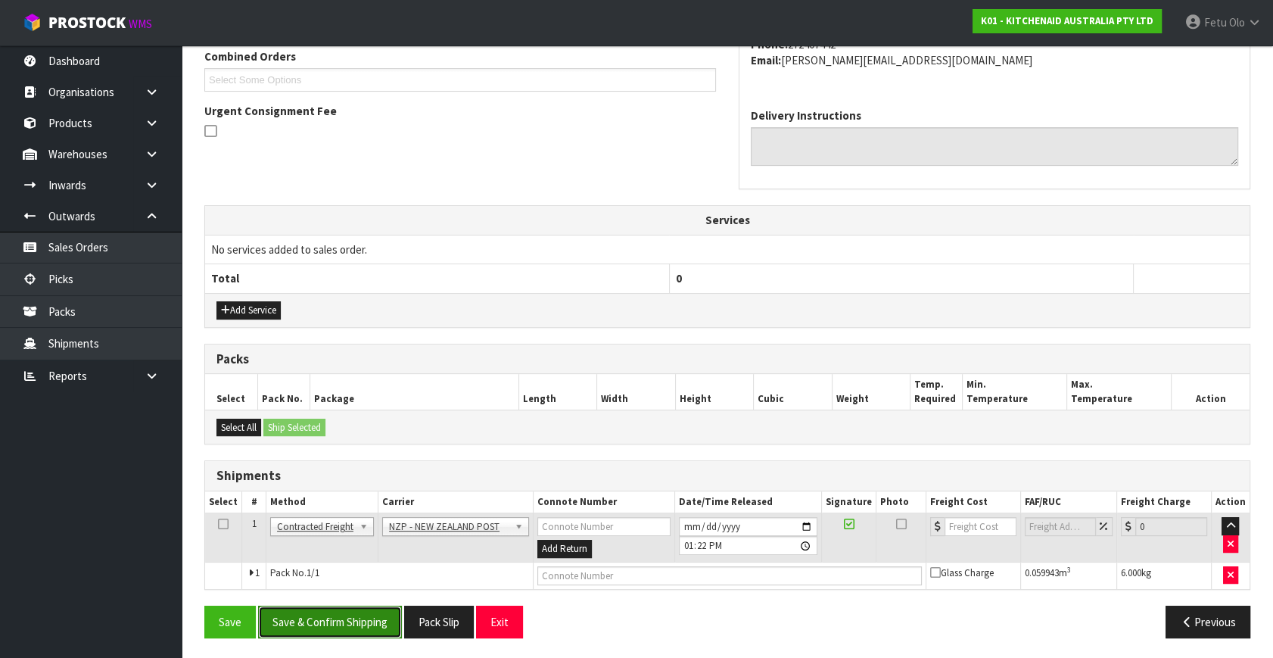
click at [330, 607] on button "Save & Confirm Shipping" at bounding box center [330, 621] width 144 height 33
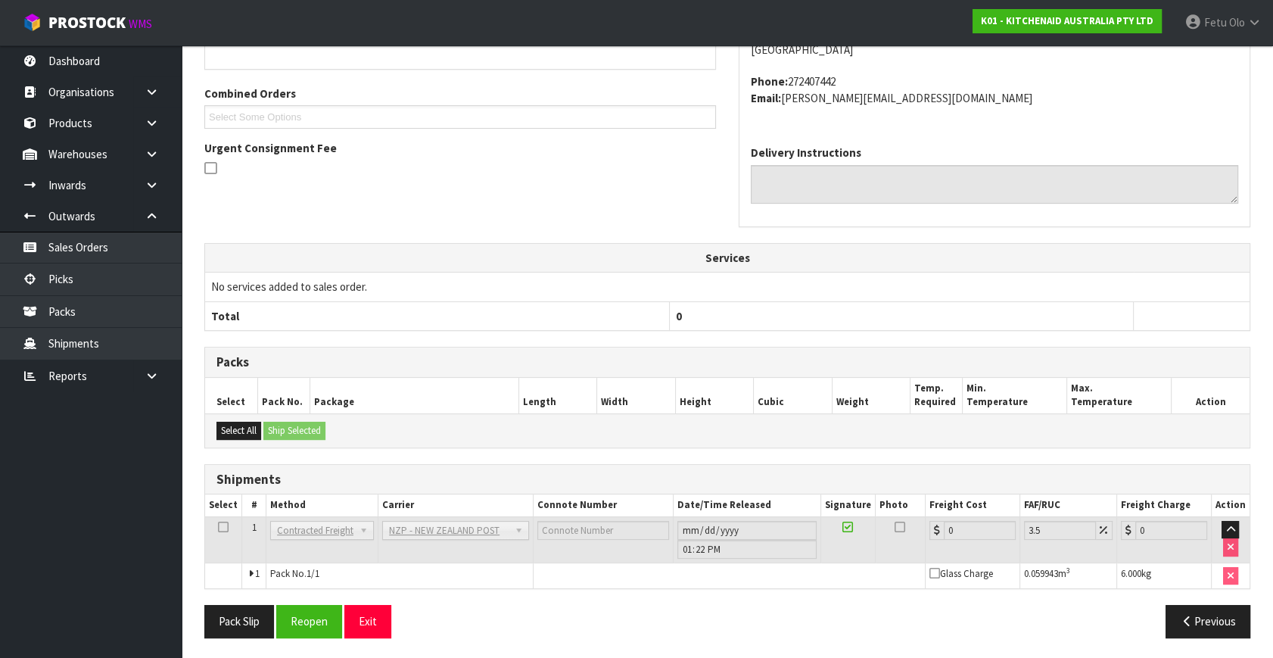
scroll to position [378, 0]
click at [299, 617] on button "Reopen" at bounding box center [309, 621] width 66 height 33
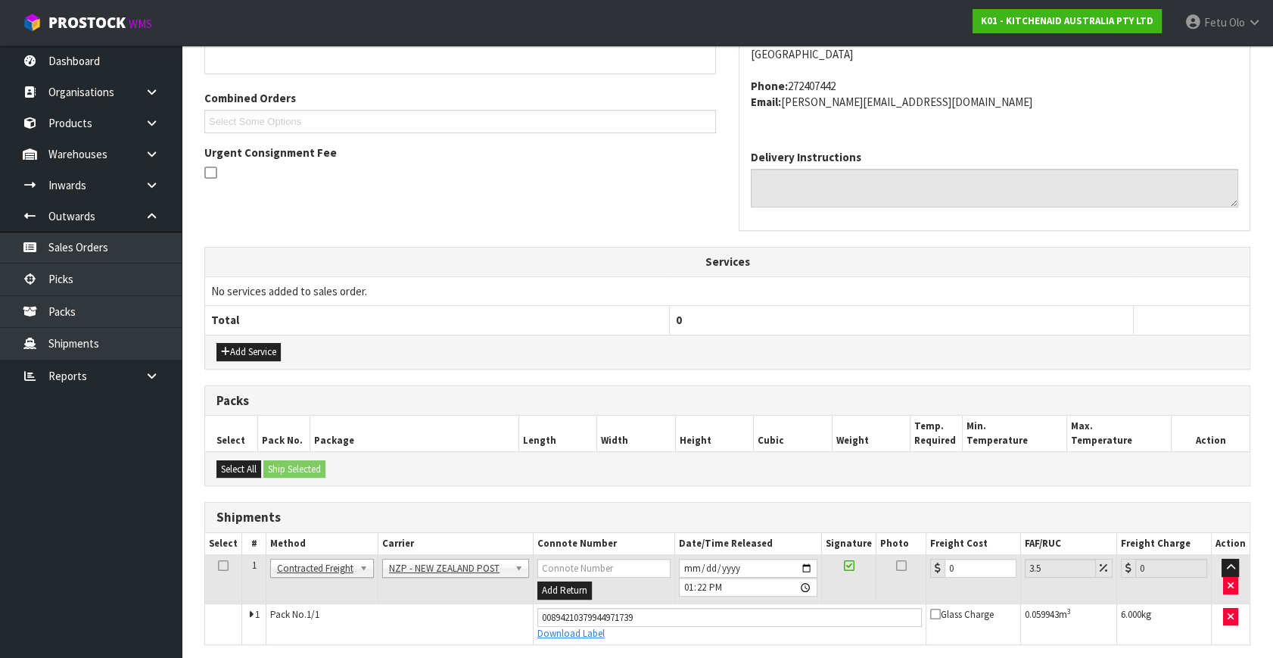
scroll to position [363, 0]
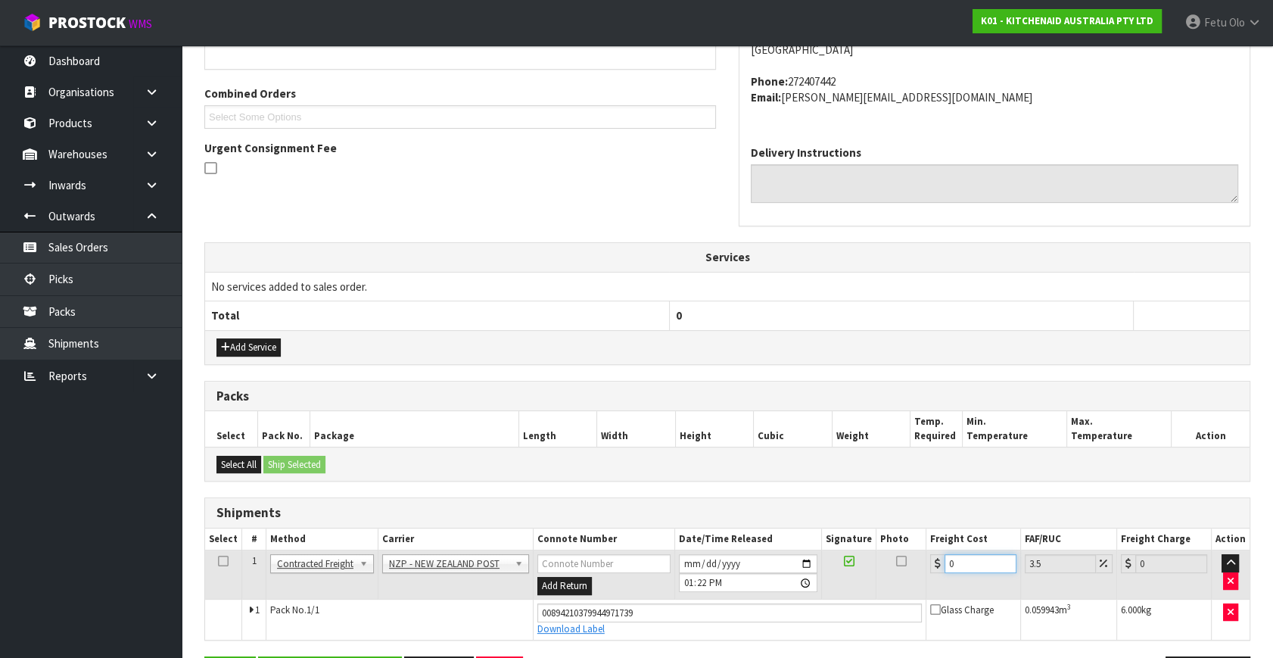
drag, startPoint x: 664, startPoint y: 604, endPoint x: 497, endPoint y: 622, distance: 167.5
click at [497, 622] on tbody "1 Client Local Pickup Customer Local Pickup Company Freight Contracted Freight …" at bounding box center [727, 594] width 1044 height 89
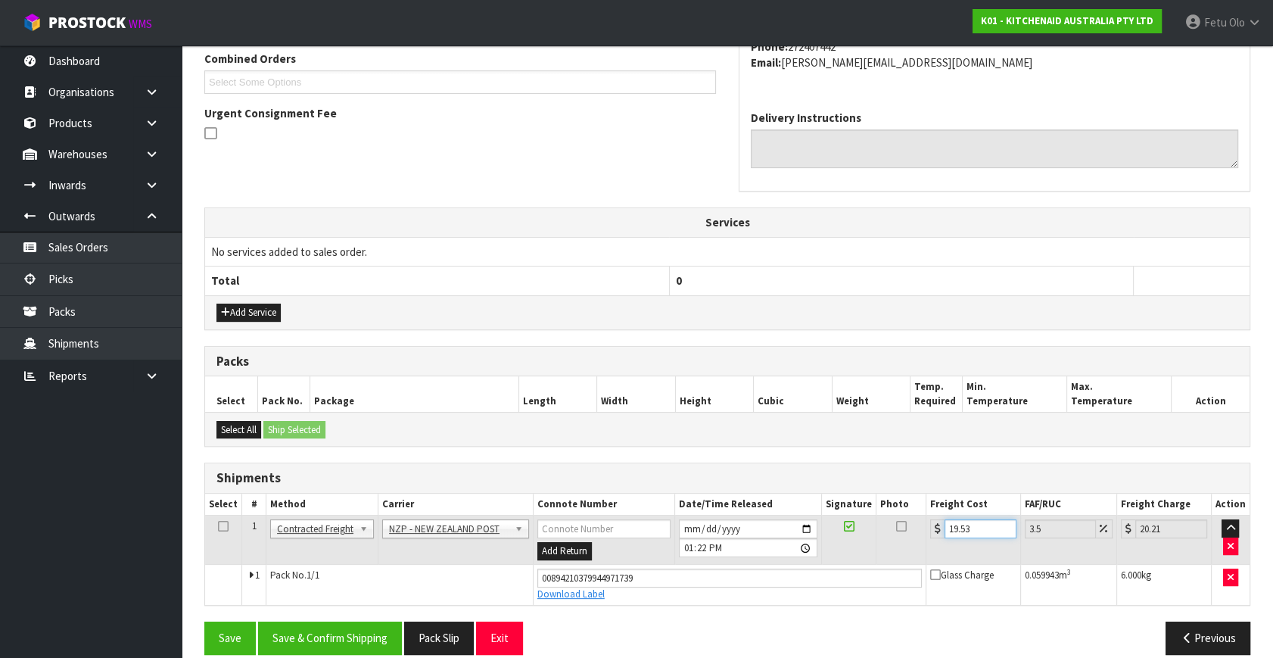
scroll to position [414, 0]
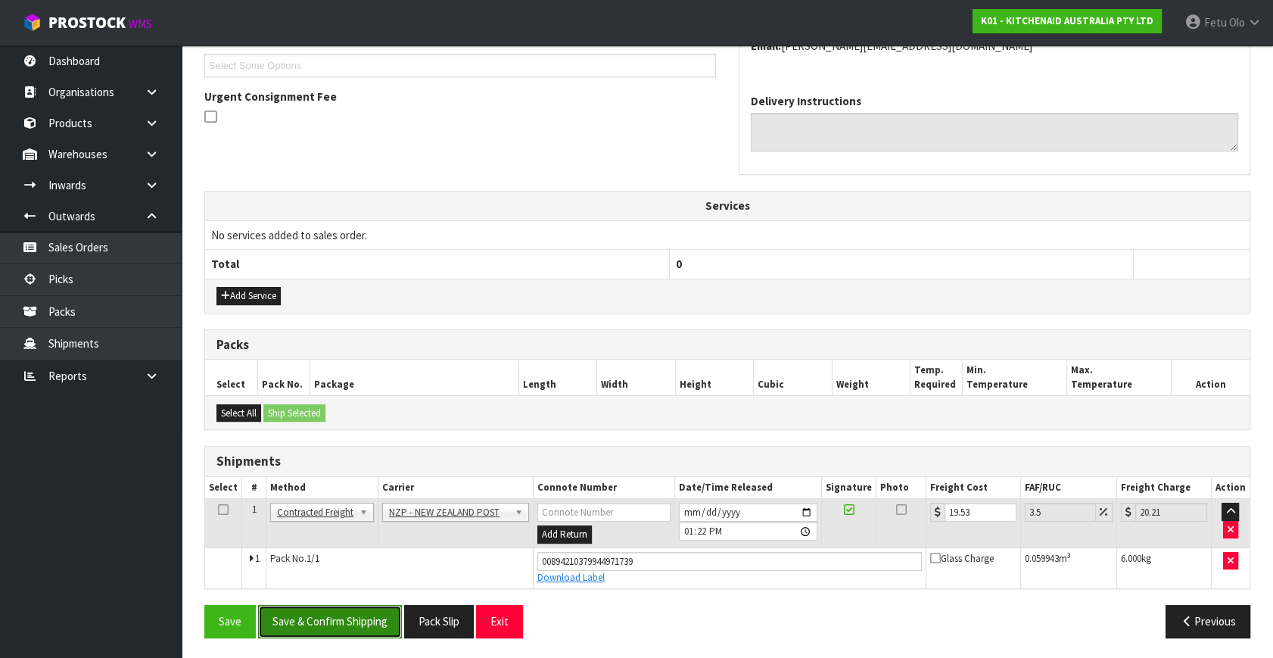
click at [366, 608] on button "Save & Confirm Shipping" at bounding box center [330, 621] width 144 height 33
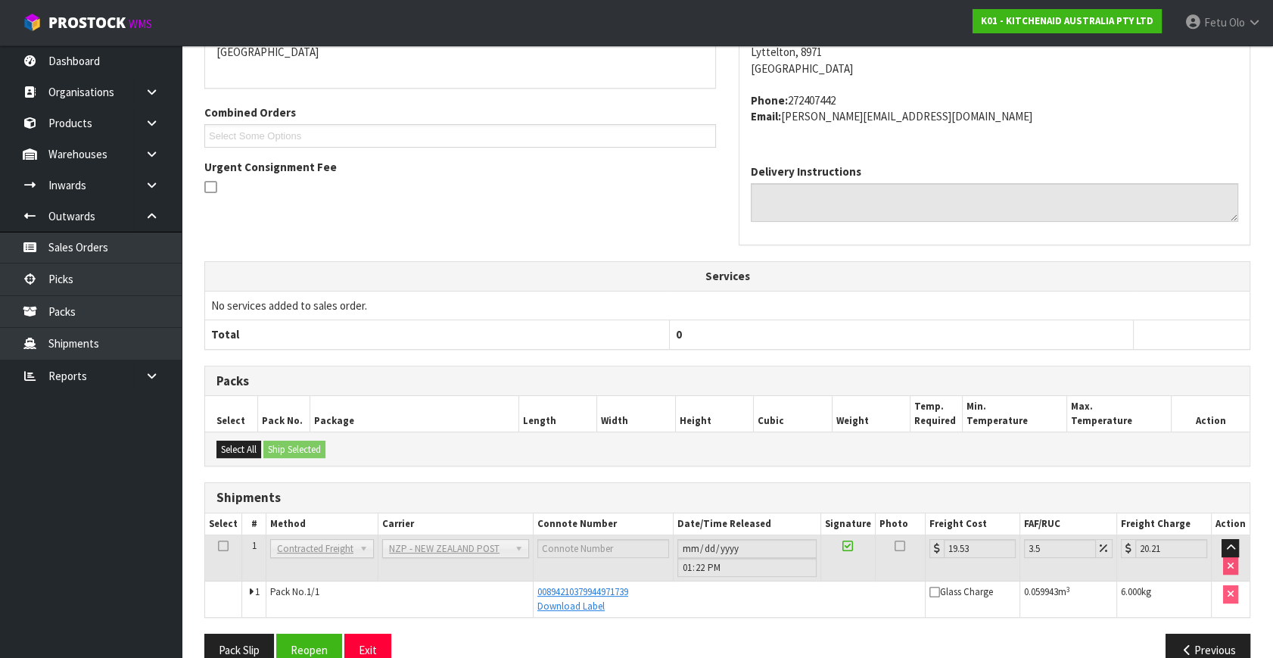
scroll to position [372, 0]
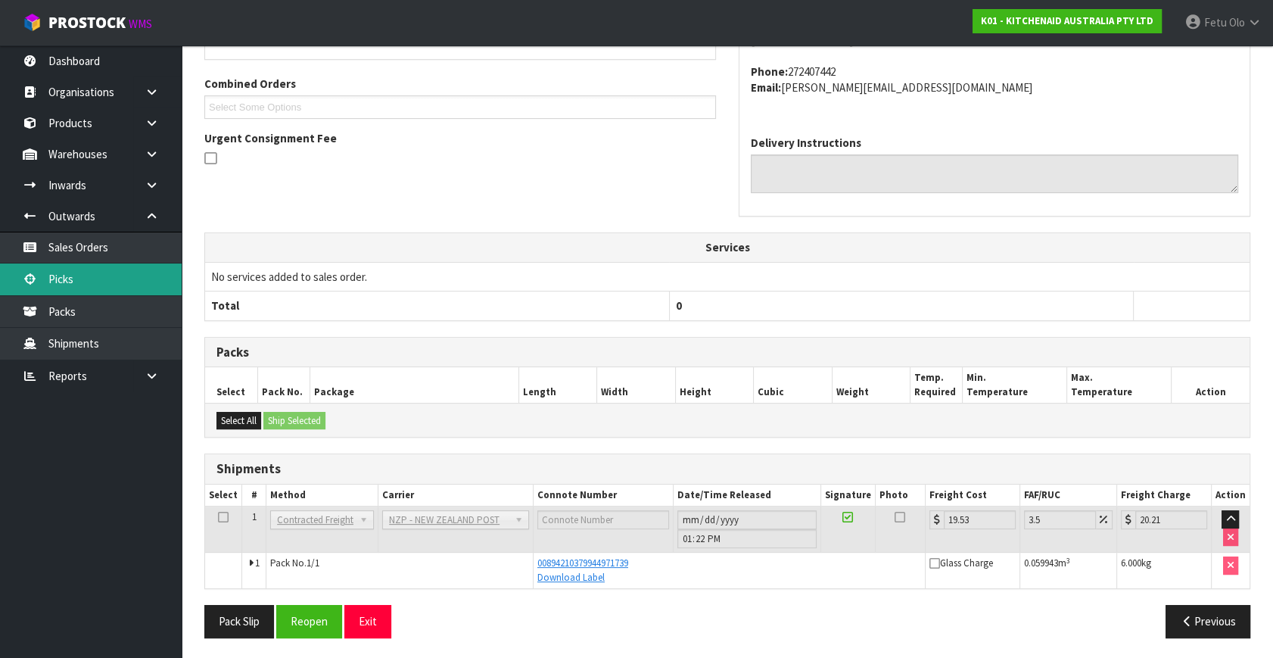
click at [77, 272] on link "Picks" at bounding box center [91, 278] width 182 height 31
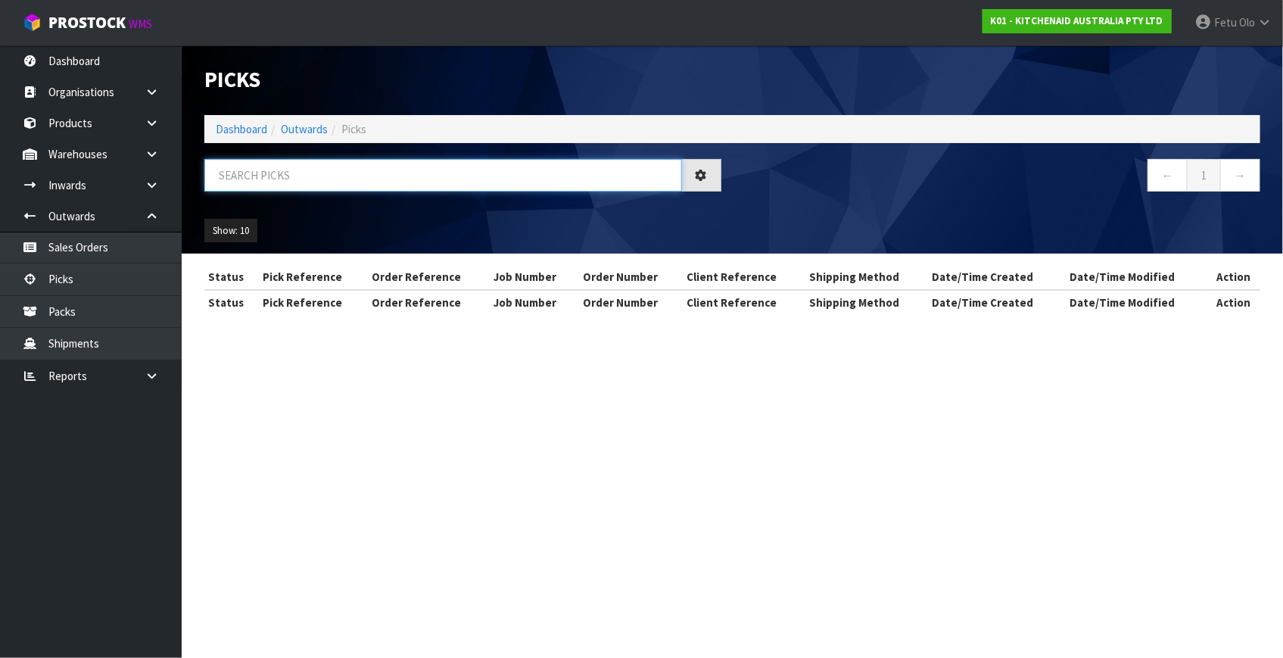
click at [315, 183] on input "text" at bounding box center [443, 175] width 478 height 33
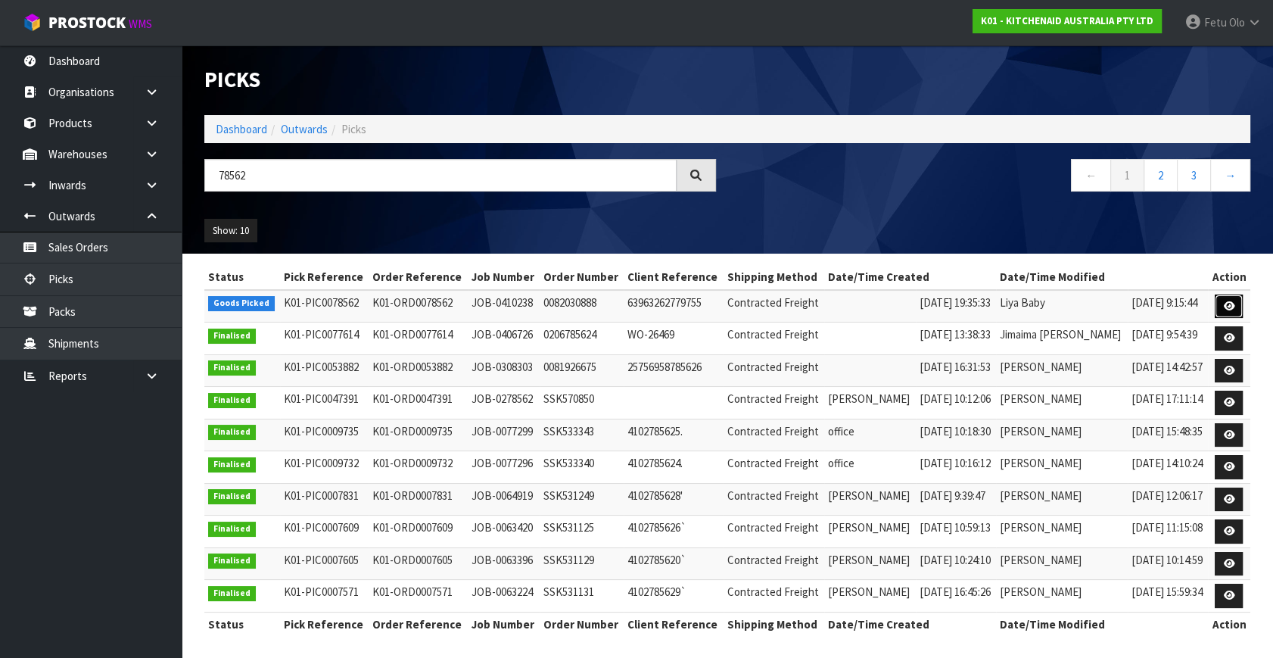
click at [1224, 308] on icon at bounding box center [1228, 306] width 11 height 10
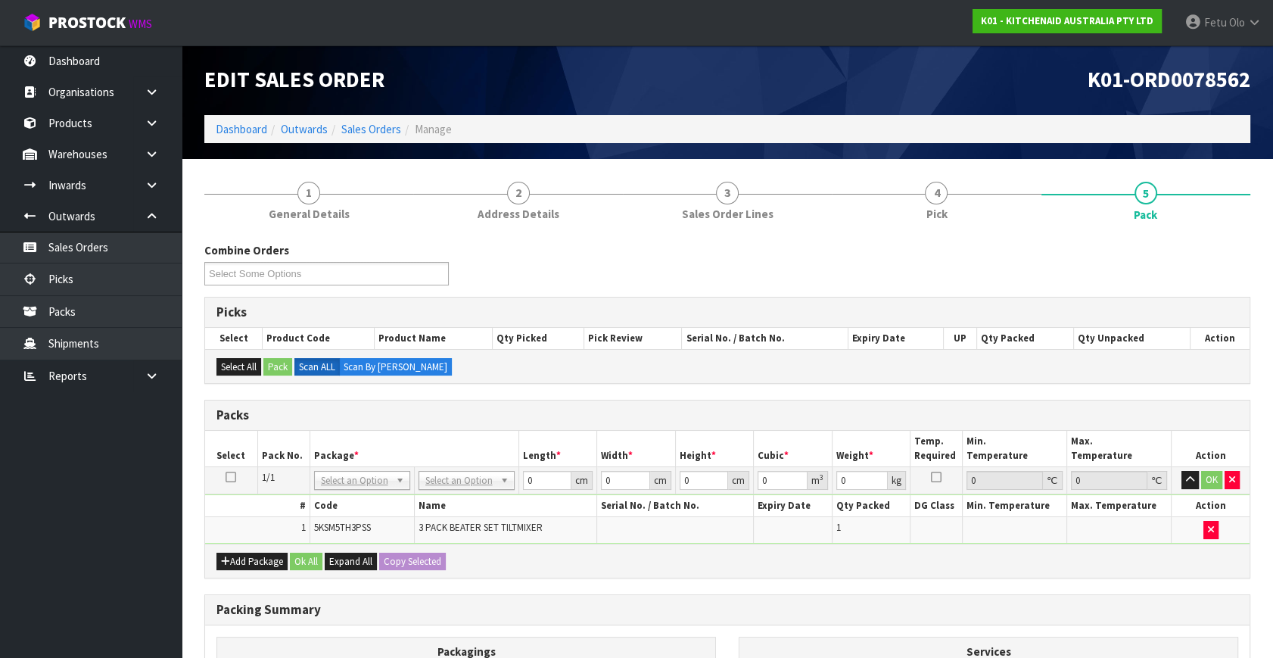
click at [347, 467] on td "NONE 007-001 007-002 007-004 007-009 007-013 007-014 007-015 007-017 007-018 00…" at bounding box center [362, 480] width 104 height 27
click at [351, 496] on input "text" at bounding box center [361, 499] width 89 height 19
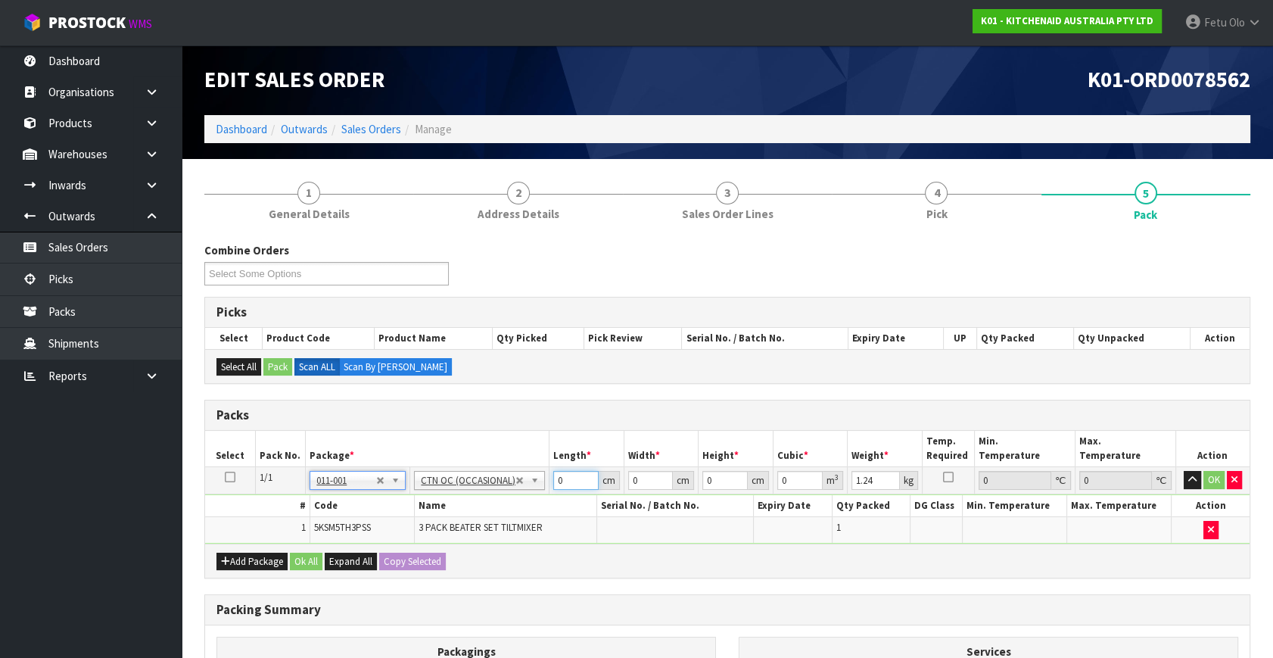
drag, startPoint x: 572, startPoint y: 479, endPoint x: 303, endPoint y: 544, distance: 277.2
click at [303, 544] on div "Packs Select Pack No. Package * Length * Width * Height * Cubic * Weight * Temp…" at bounding box center [727, 489] width 1046 height 179
click button "OK" at bounding box center [1213, 480] width 21 height 18
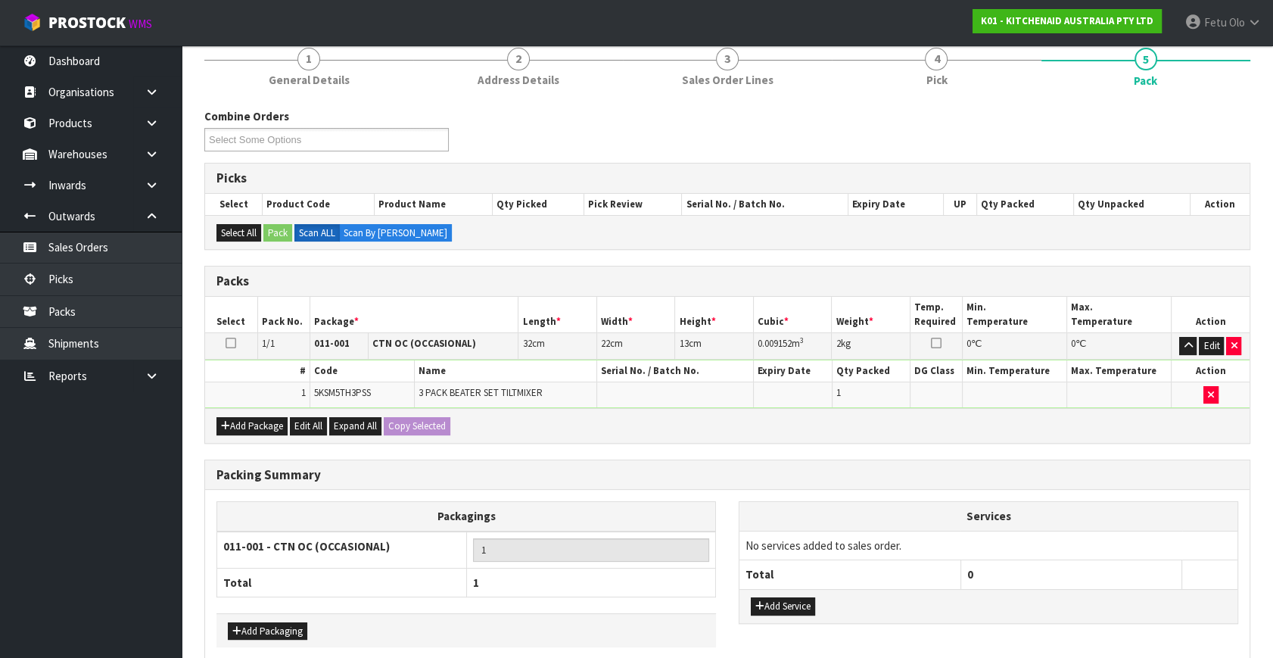
scroll to position [203, 0]
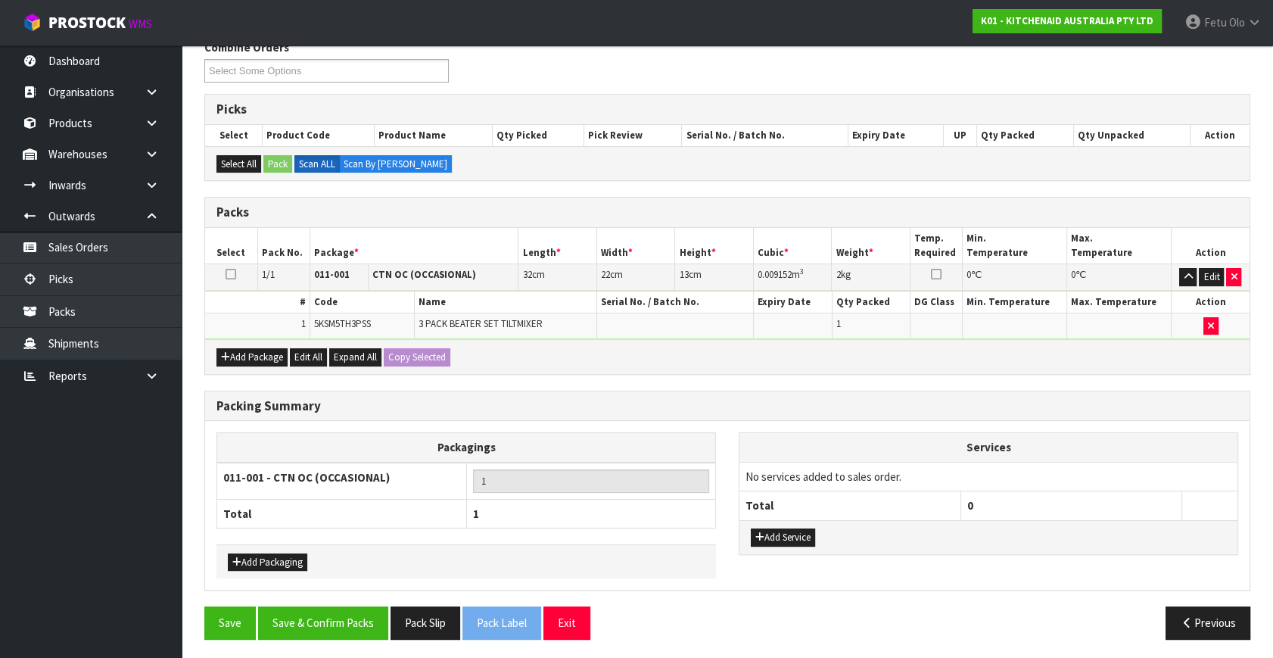
click at [341, 637] on div "Save Save & Confirm Packs Pack Slip Pack Label Exit Previous" at bounding box center [727, 628] width 1069 height 44
click at [351, 621] on button "Save & Confirm Packs" at bounding box center [323, 622] width 130 height 33
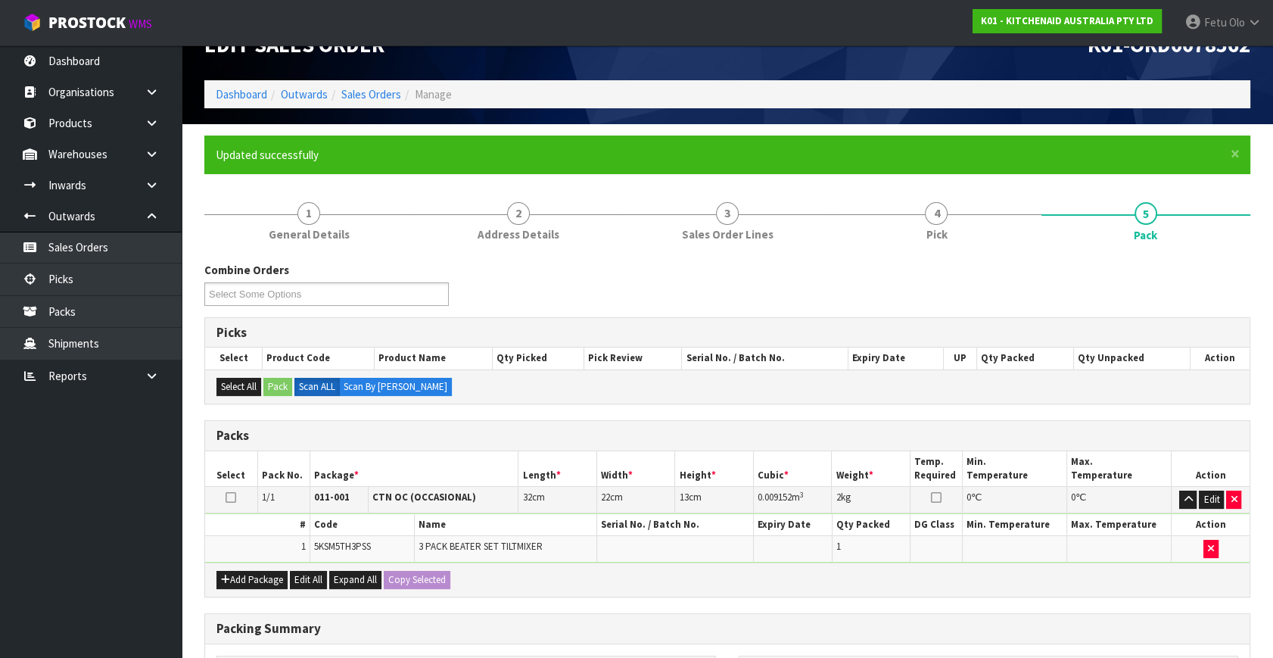
scroll to position [175, 0]
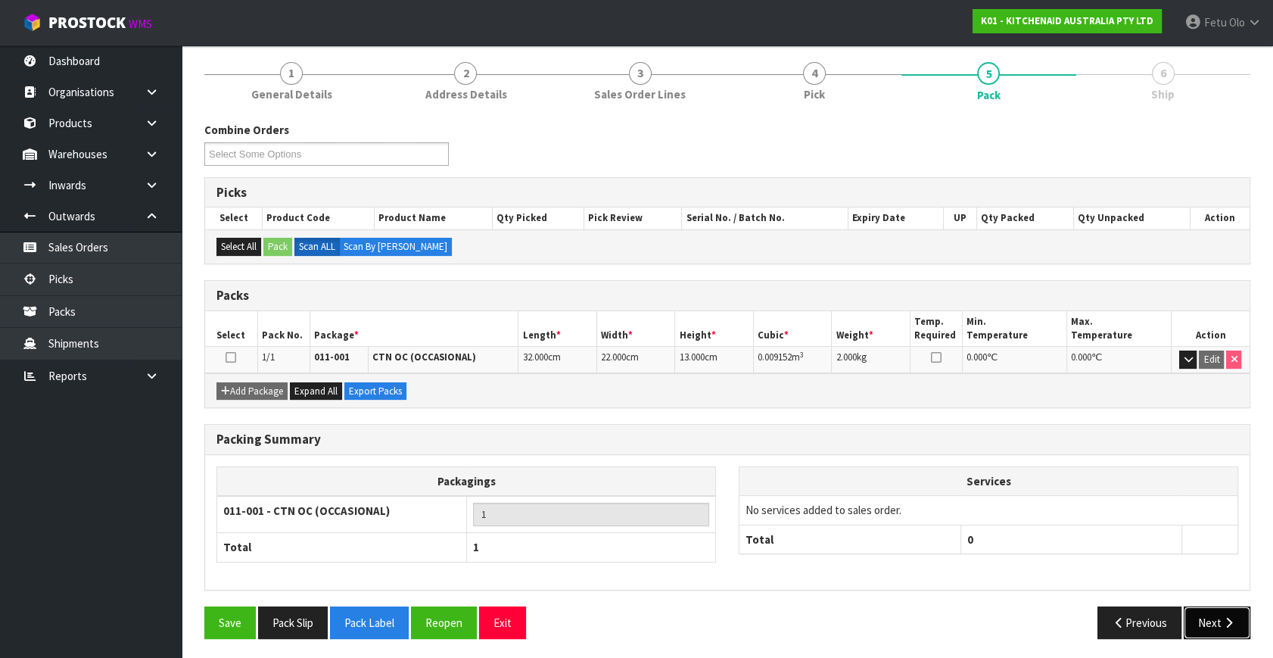
click at [1221, 620] on icon "button" at bounding box center [1228, 622] width 14 height 11
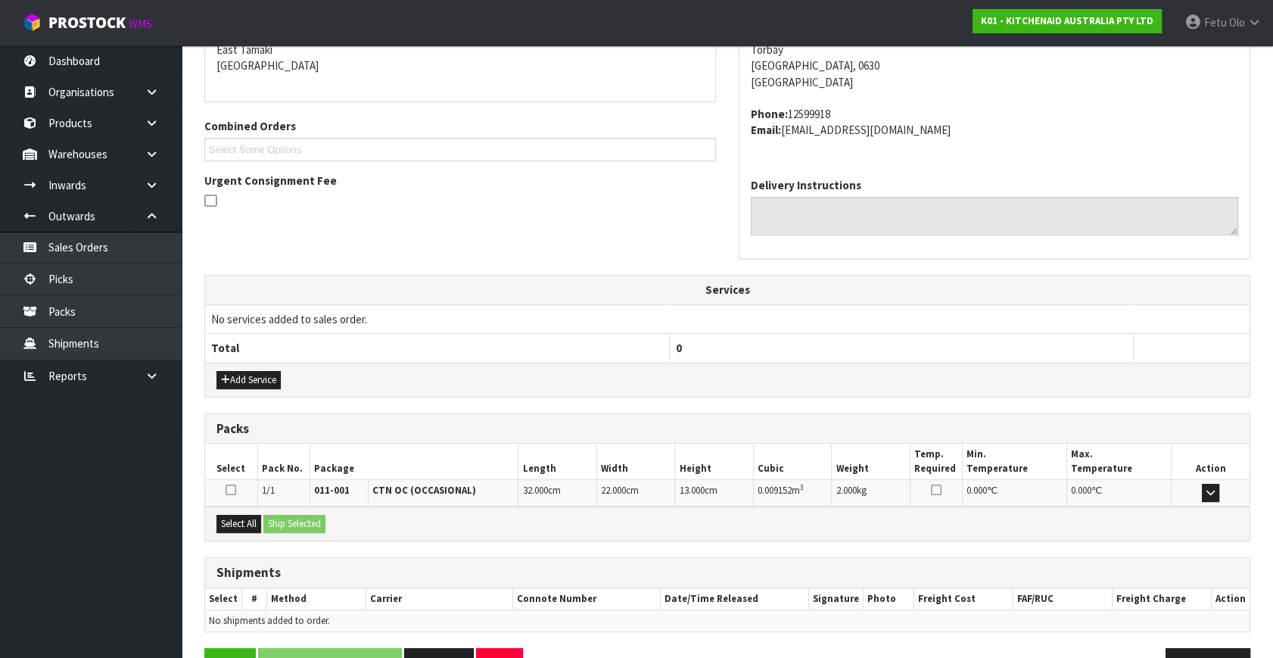
scroll to position [372, 0]
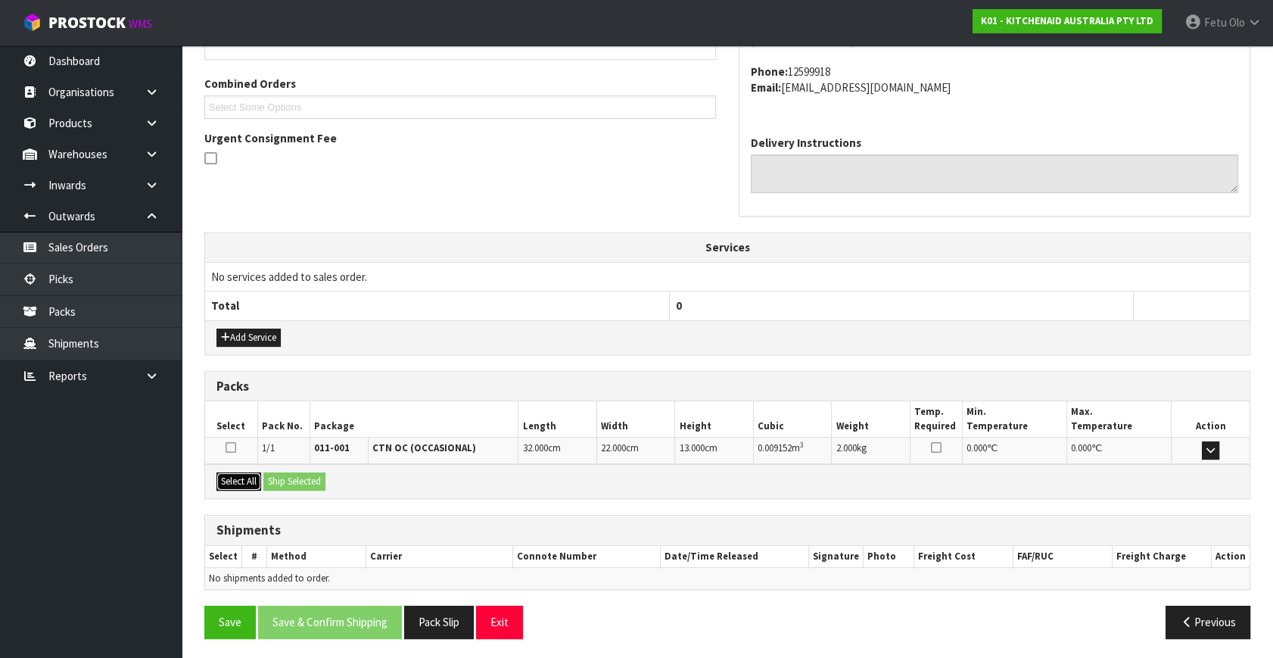
click at [237, 478] on button "Select All" at bounding box center [238, 481] width 45 height 18
click at [310, 475] on button "Ship Selected" at bounding box center [294, 481] width 62 height 18
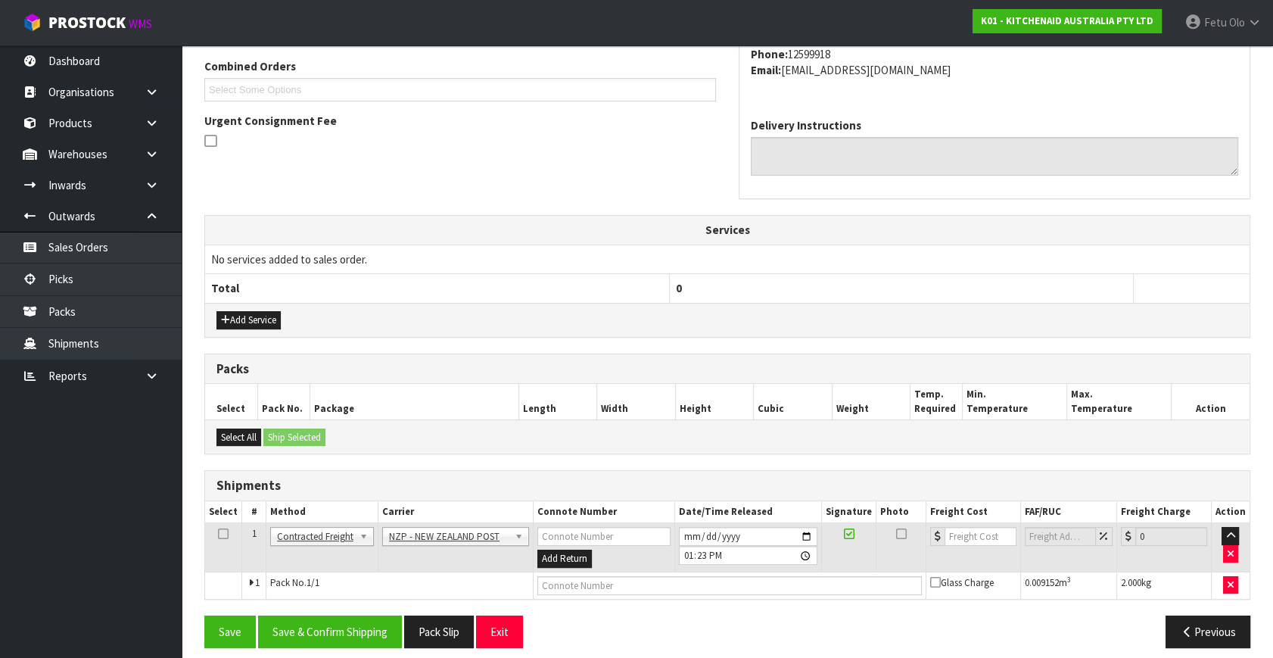
scroll to position [400, 0]
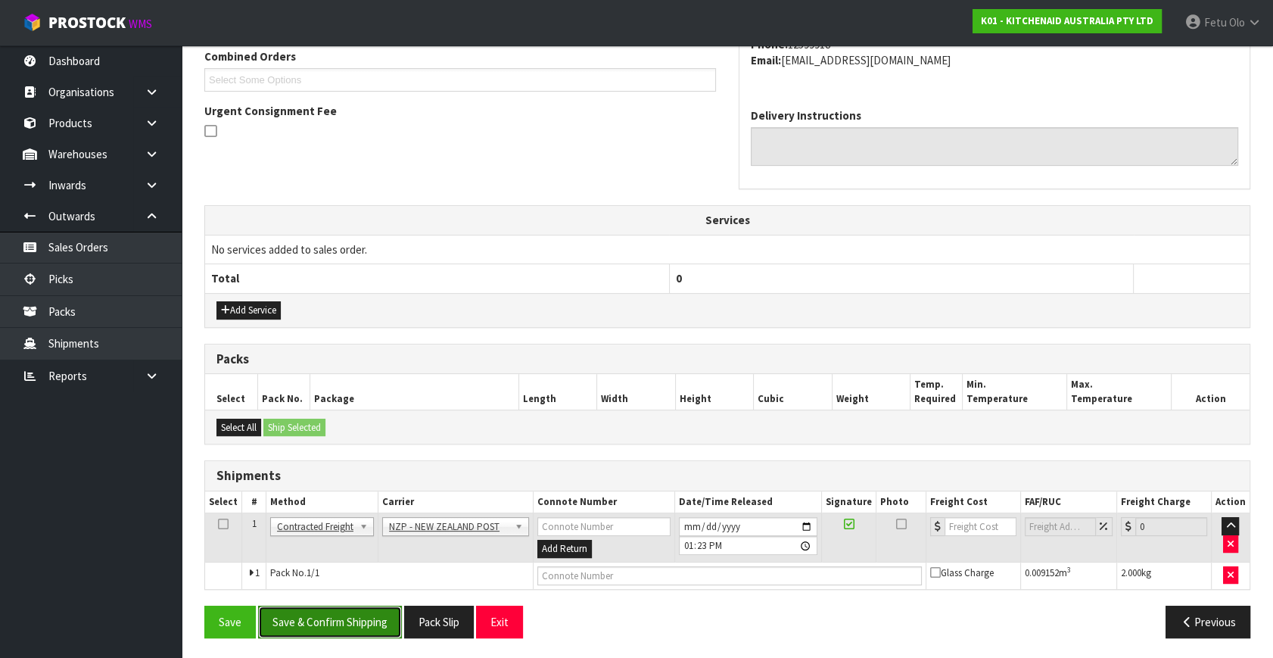
click at [369, 623] on button "Save & Confirm Shipping" at bounding box center [330, 621] width 144 height 33
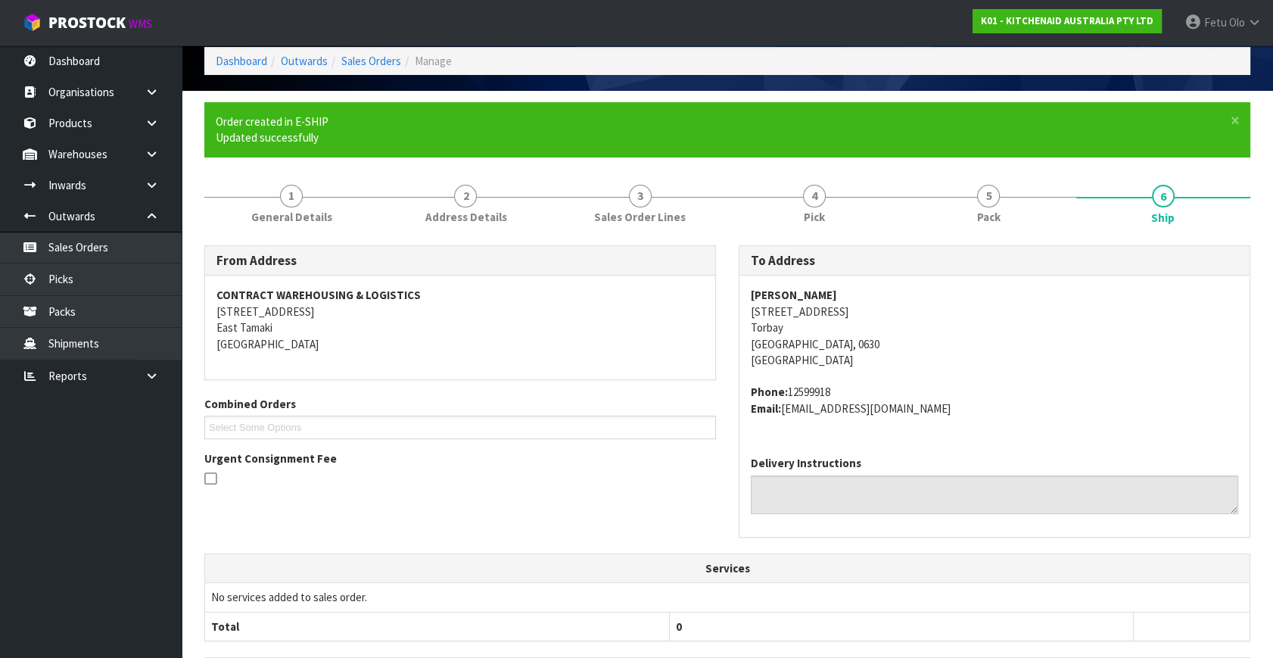
scroll to position [344, 0]
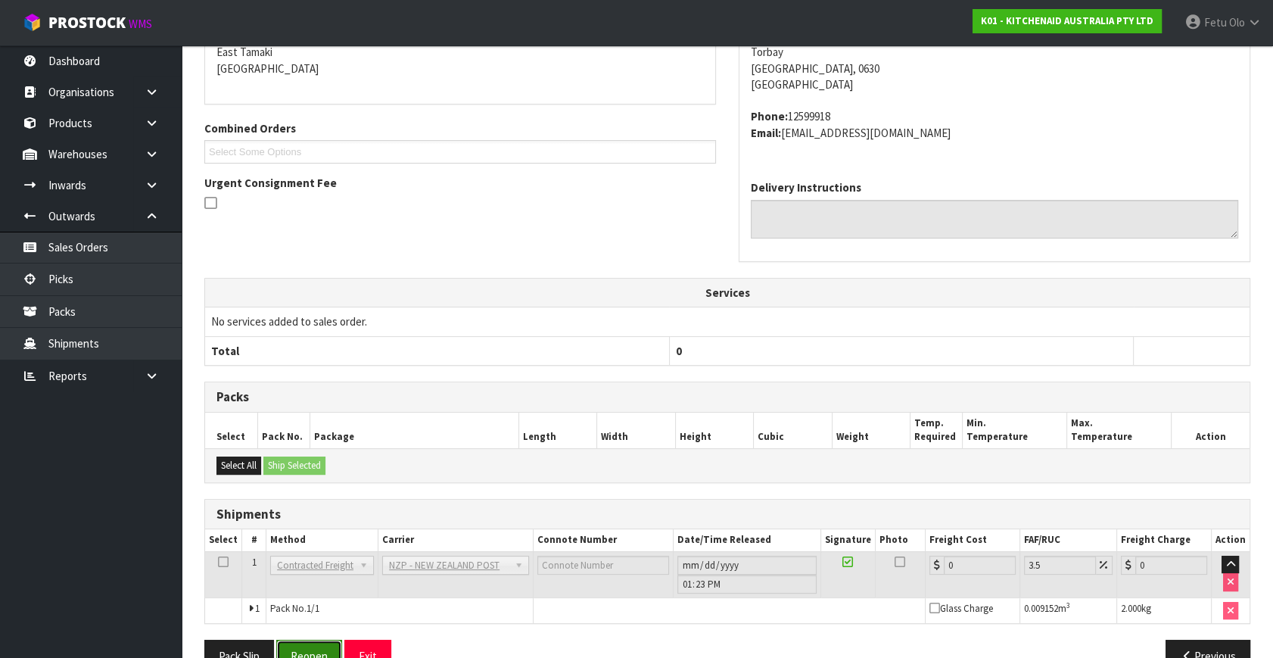
click at [302, 647] on button "Reopen" at bounding box center [309, 655] width 66 height 33
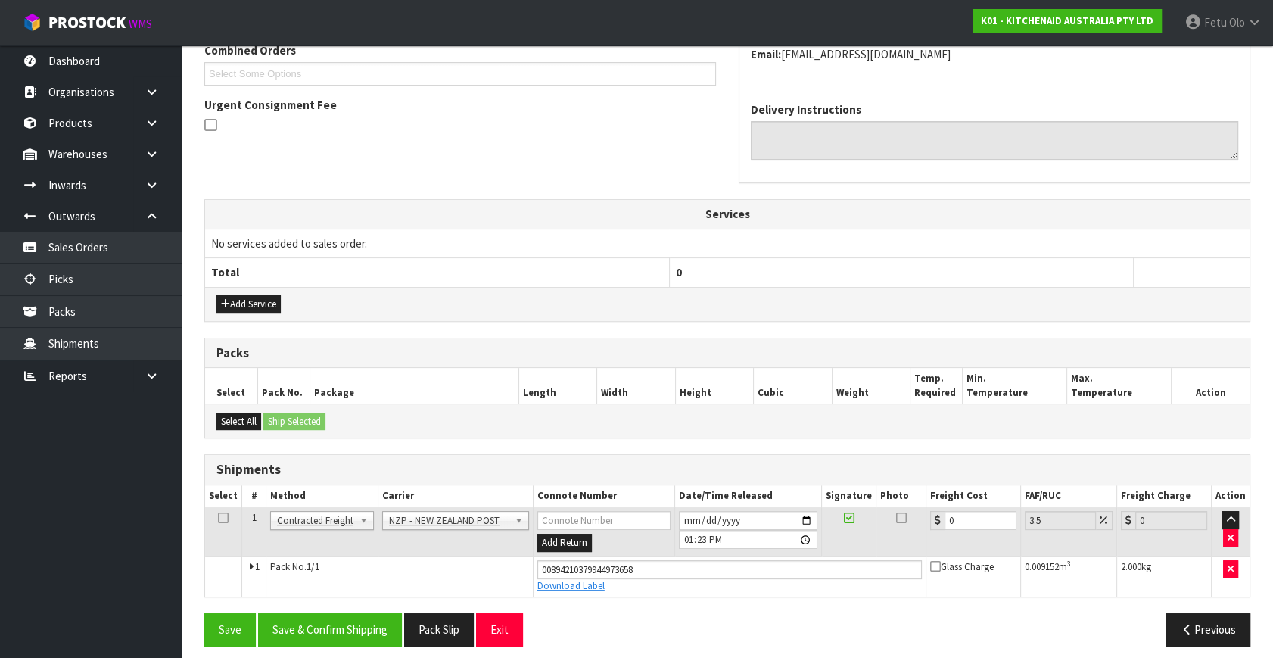
scroll to position [414, 0]
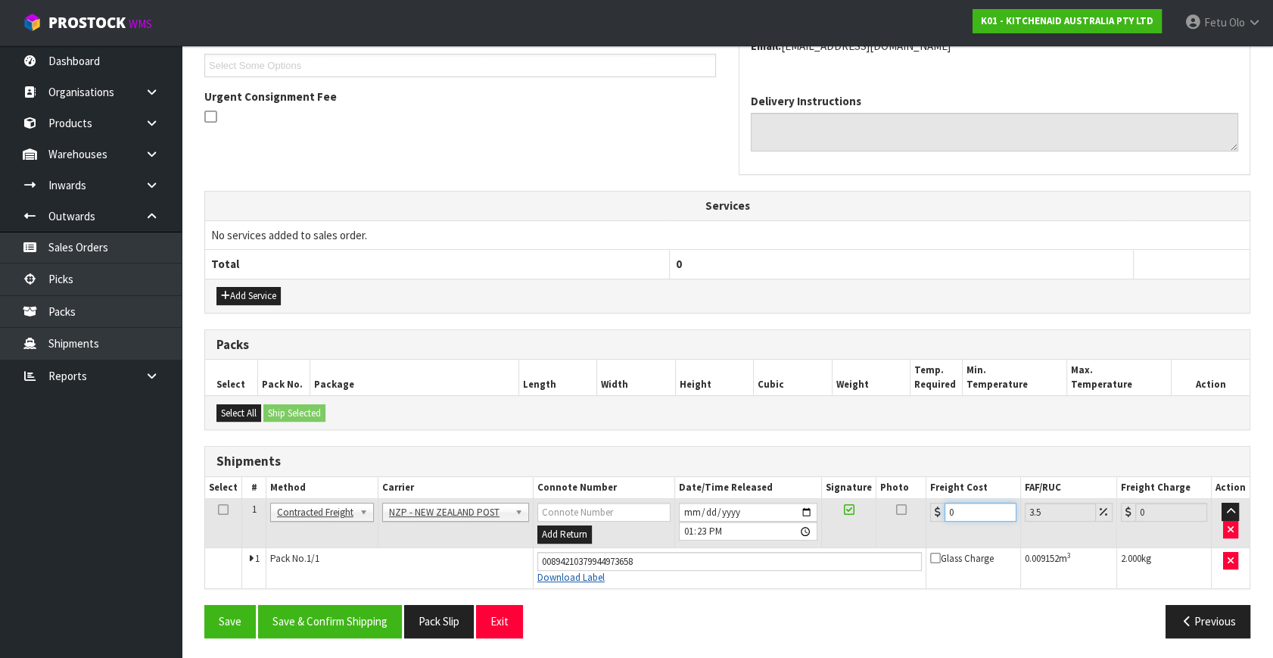
drag, startPoint x: 963, startPoint y: 512, endPoint x: 546, endPoint y: 574, distance: 422.4
click at [546, 574] on tbody "1 Client Local Pickup Customer Local Pickup Company Freight Contracted Freight …" at bounding box center [727, 543] width 1044 height 89
click at [369, 609] on button "Save & Confirm Shipping" at bounding box center [330, 621] width 144 height 33
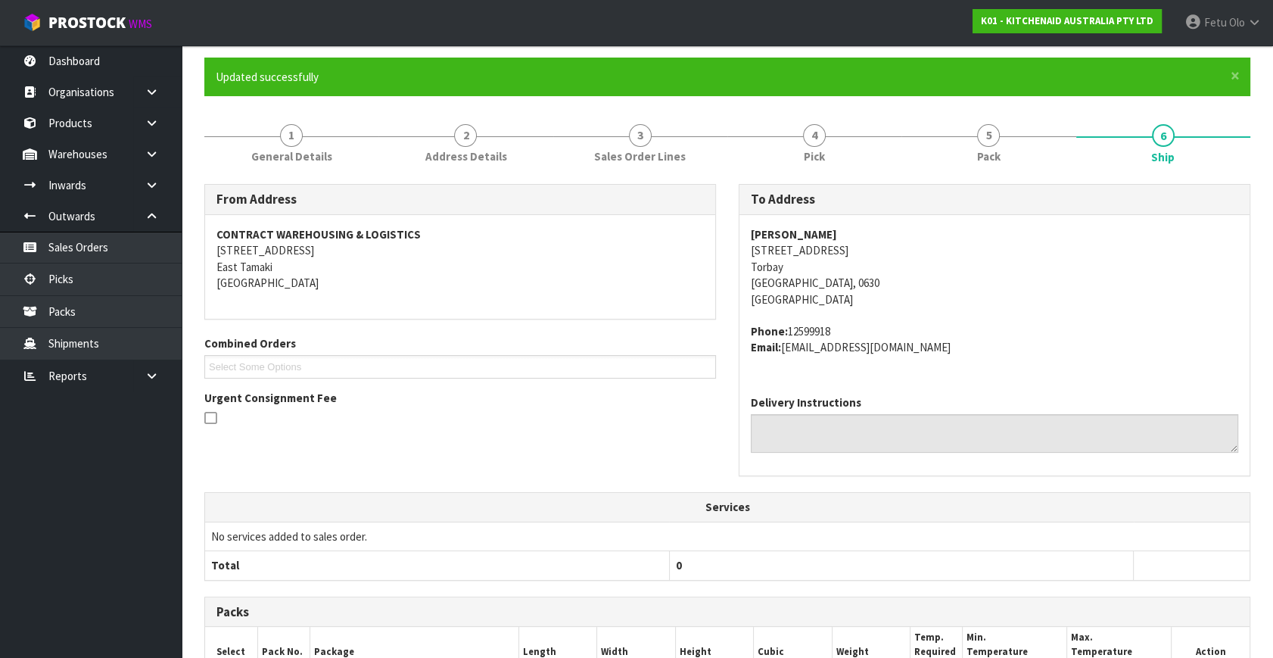
scroll to position [372, 0]
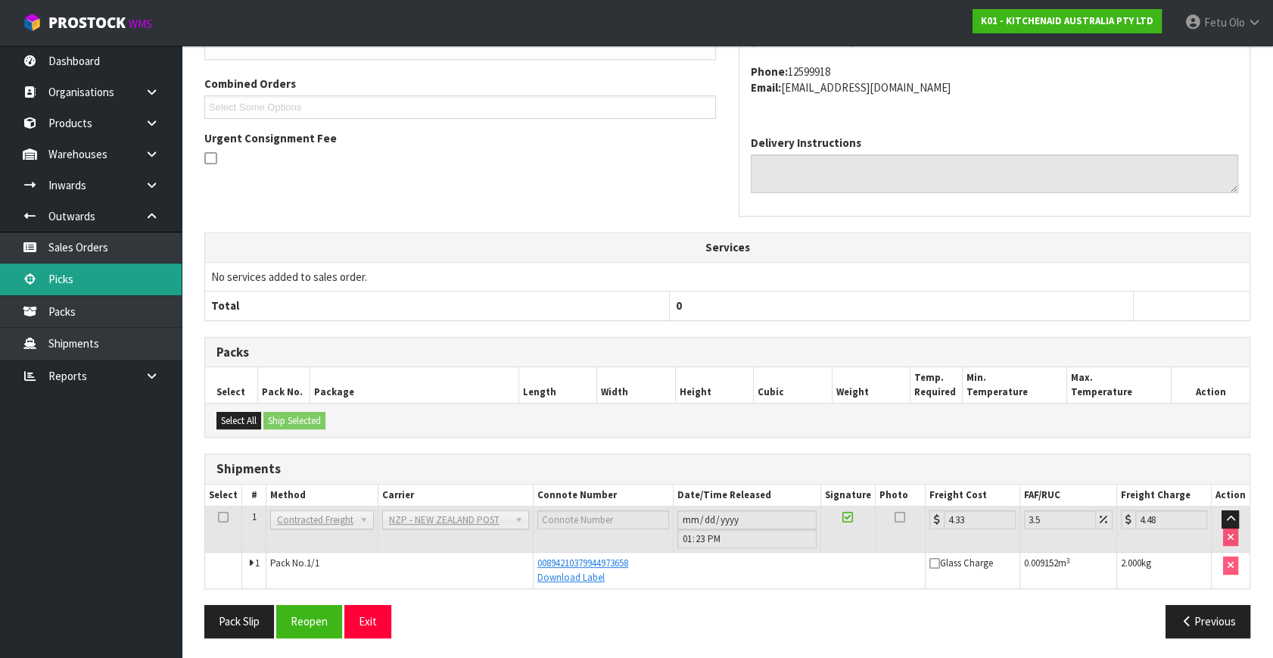
click at [73, 269] on link "Picks" at bounding box center [91, 278] width 182 height 31
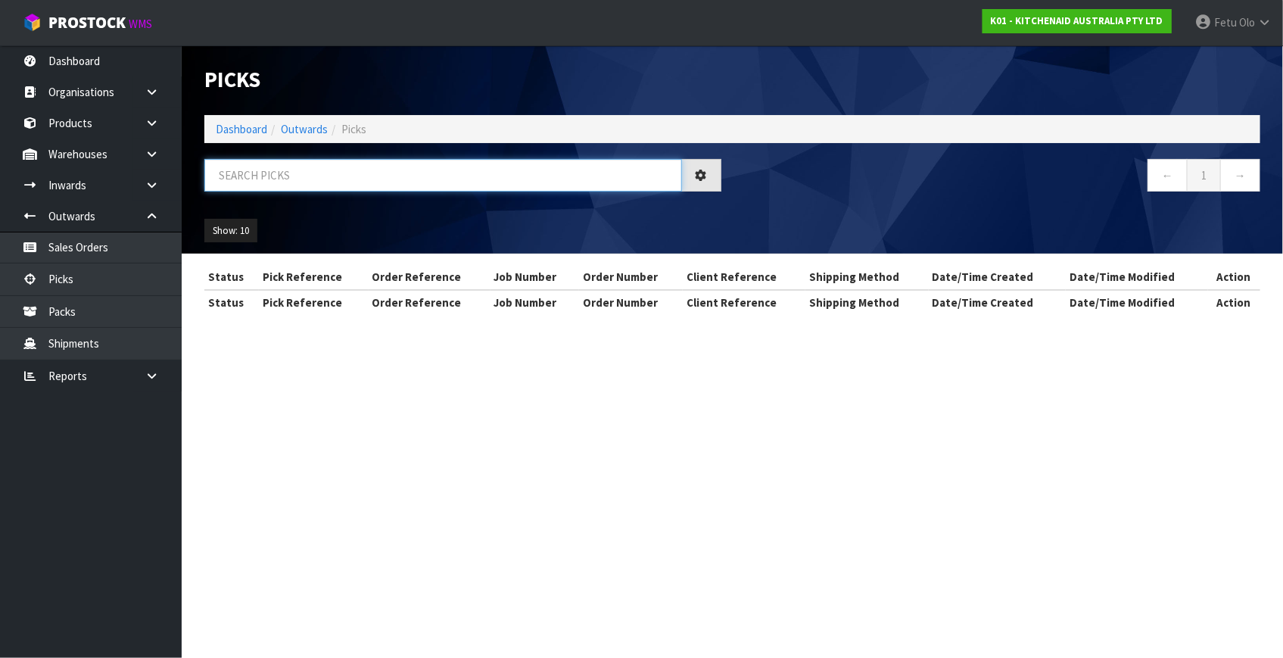
click at [338, 180] on input "text" at bounding box center [443, 175] width 478 height 33
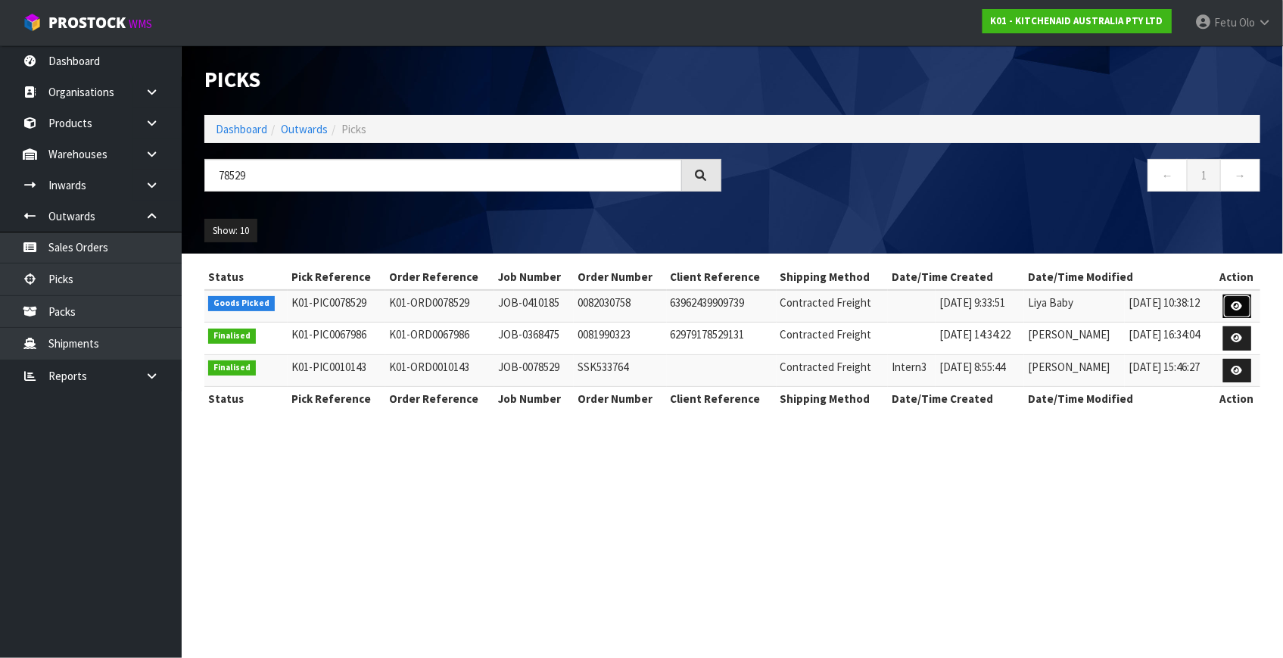
click at [1229, 307] on link at bounding box center [1237, 306] width 28 height 24
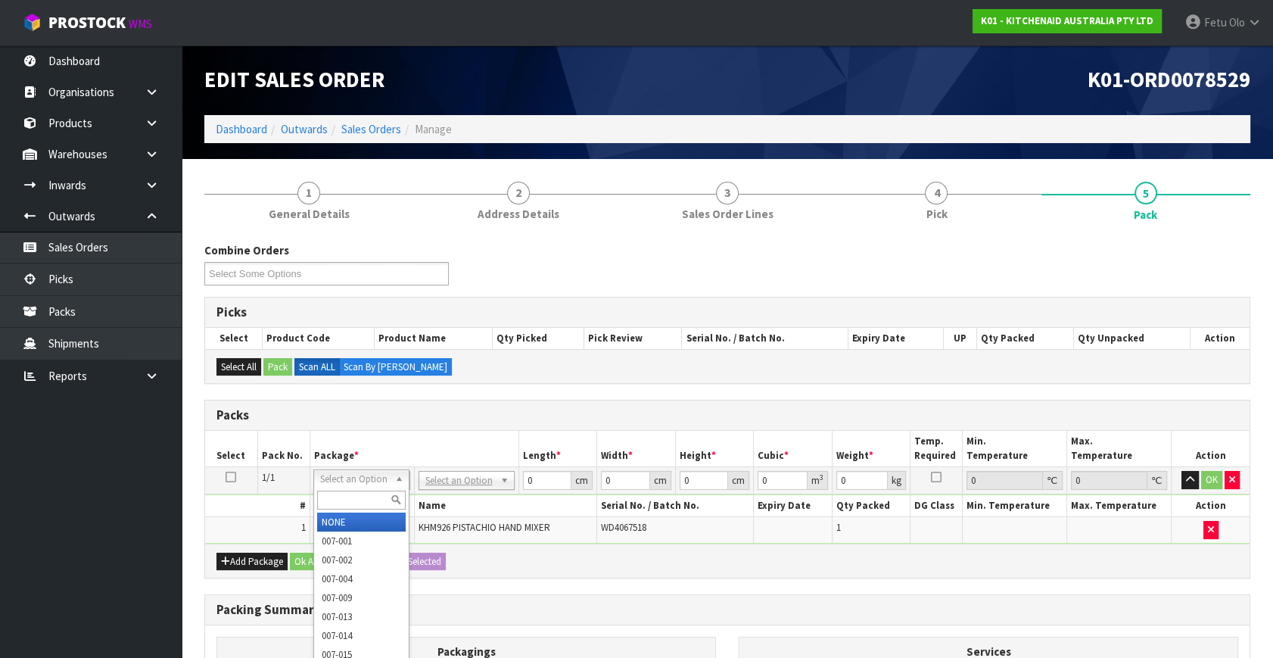
drag, startPoint x: 365, startPoint y: 479, endPoint x: 356, endPoint y: 507, distance: 29.4
click at [350, 503] on input "text" at bounding box center [361, 499] width 89 height 19
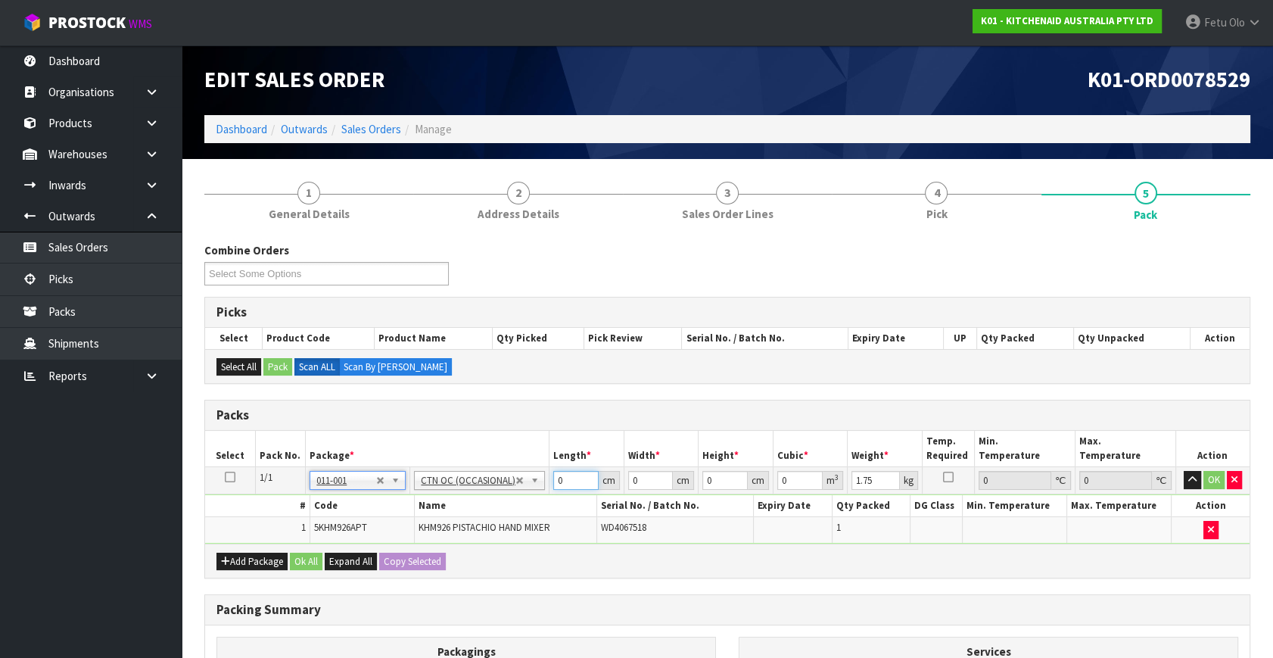
drag, startPoint x: 568, startPoint y: 472, endPoint x: -36, endPoint y: 659, distance: 631.5
click at [0, 657] on html "Toggle navigation ProStock WMS K01 - KITCHENAID AUSTRALIA PTY LTD Fetu Olo Logo…" at bounding box center [636, 329] width 1273 height 658
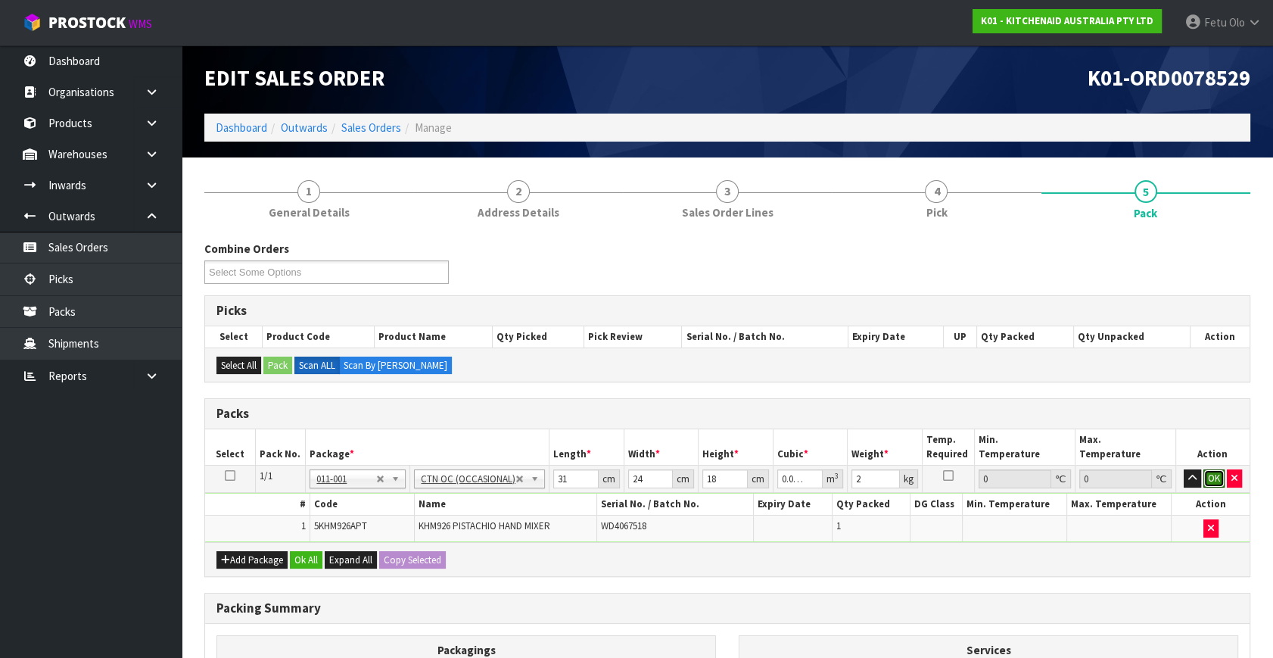
click button "OK" at bounding box center [1213, 478] width 21 height 18
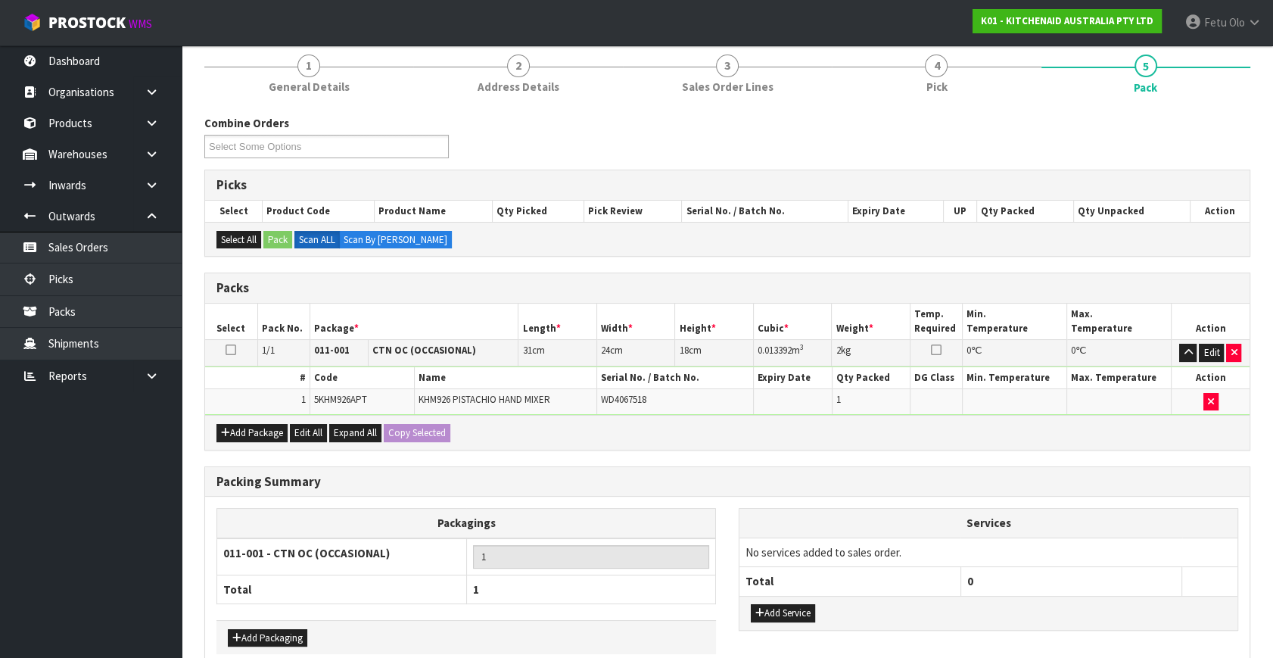
scroll to position [203, 0]
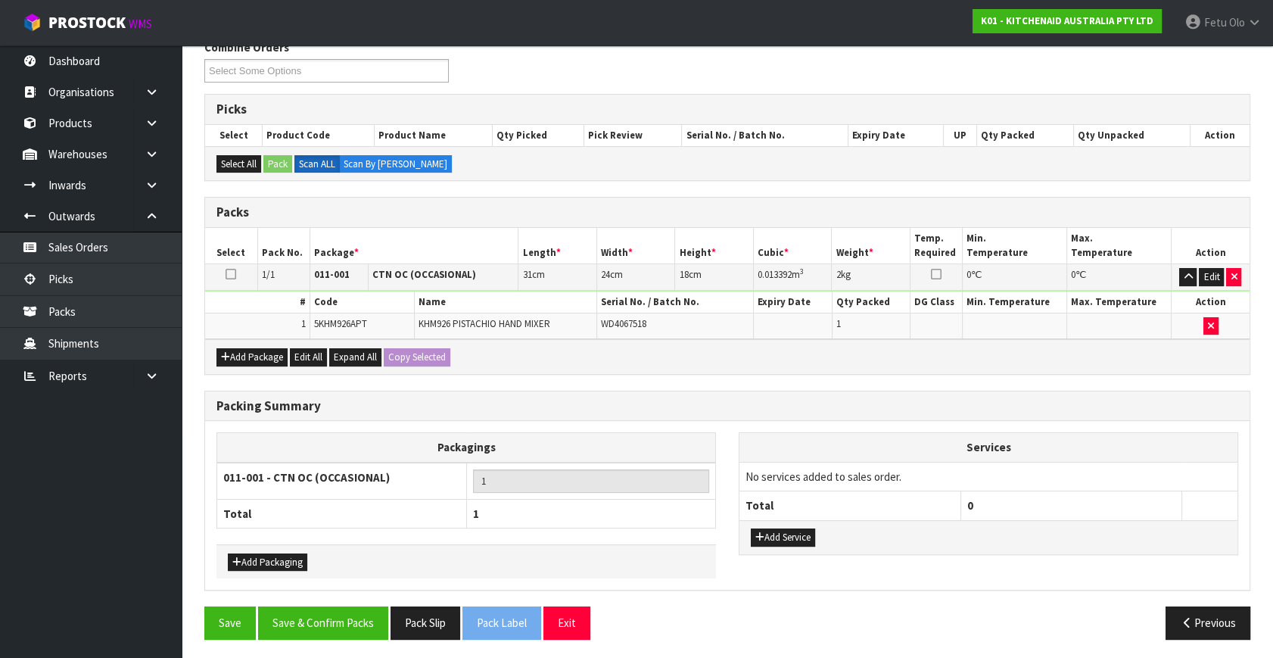
click at [313, 593] on div "Packing Summary Packagings 011-001 - CTN OC (OCCASIONAL) 1 Total 1 Add Packagin…" at bounding box center [727, 499] width 1069 height 216
drag, startPoint x: 328, startPoint y: 605, endPoint x: 305, endPoint y: 601, distance: 23.9
click at [330, 606] on button "Save & Confirm Packs" at bounding box center [323, 622] width 130 height 33
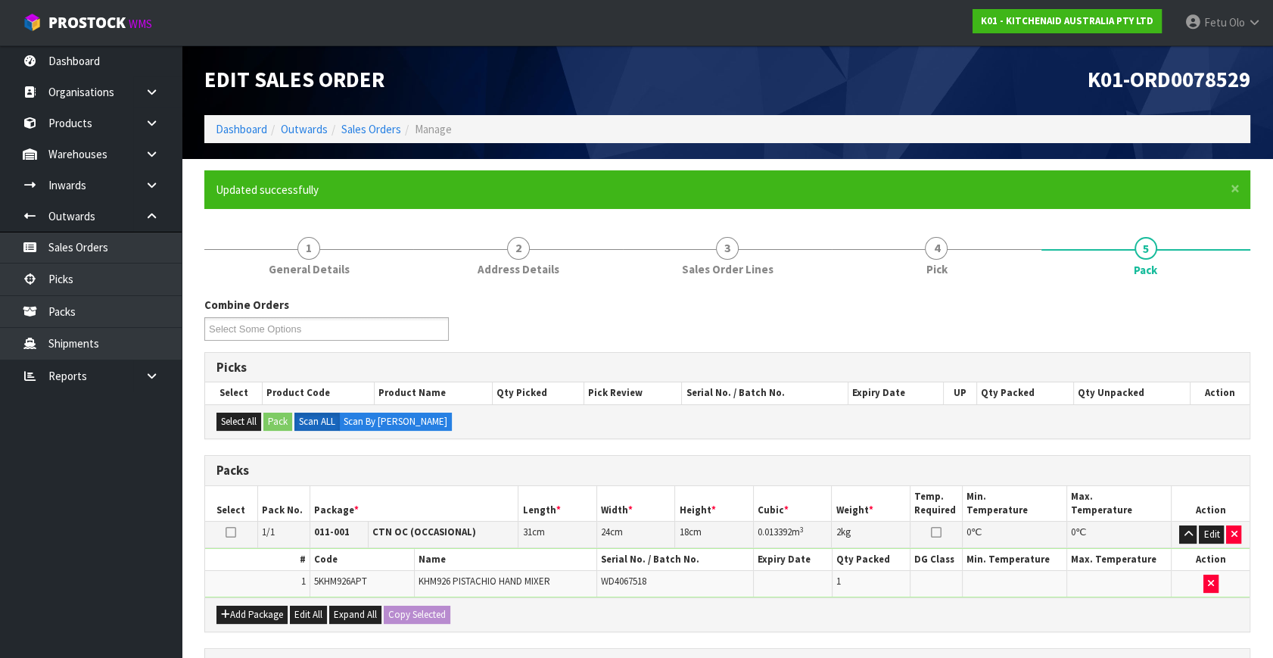
scroll to position [175, 0]
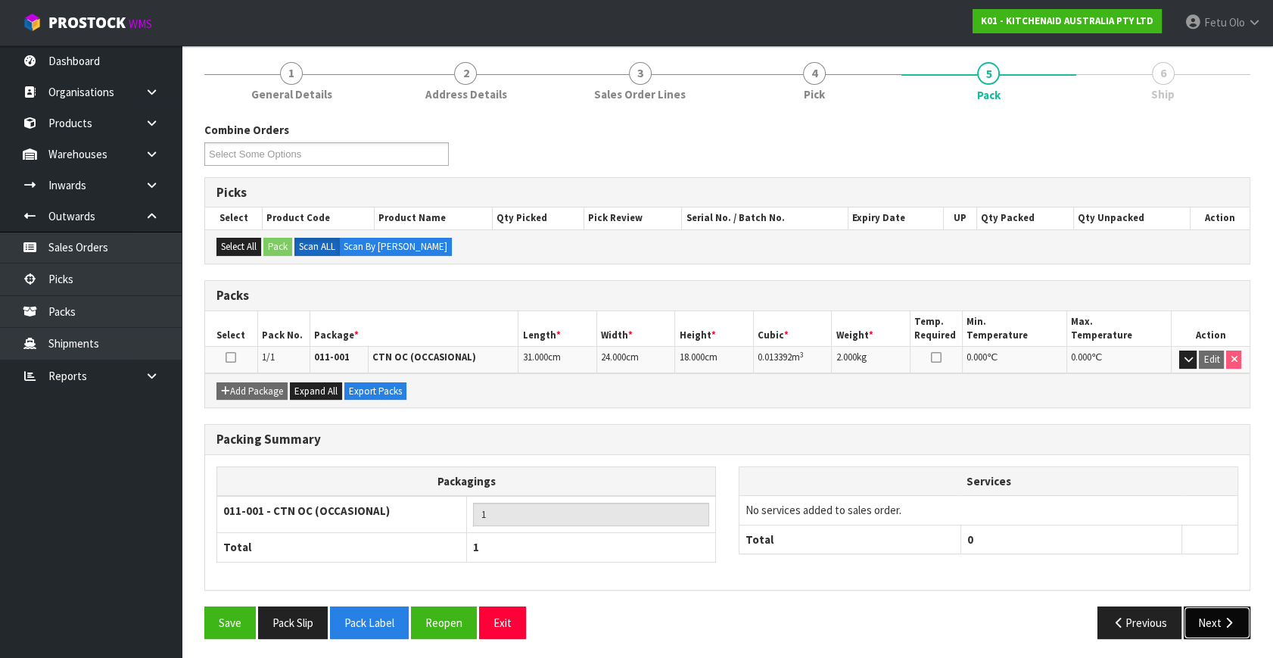
click at [1190, 634] on button "Next" at bounding box center [1217, 622] width 67 height 33
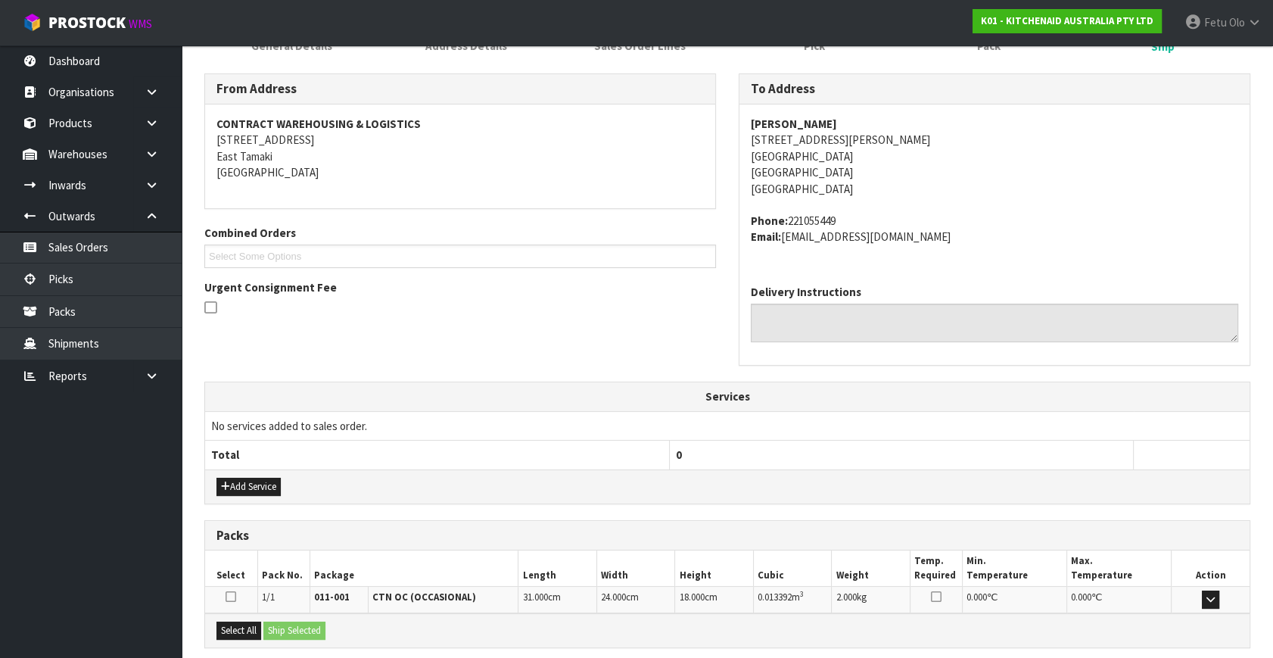
scroll to position [372, 0]
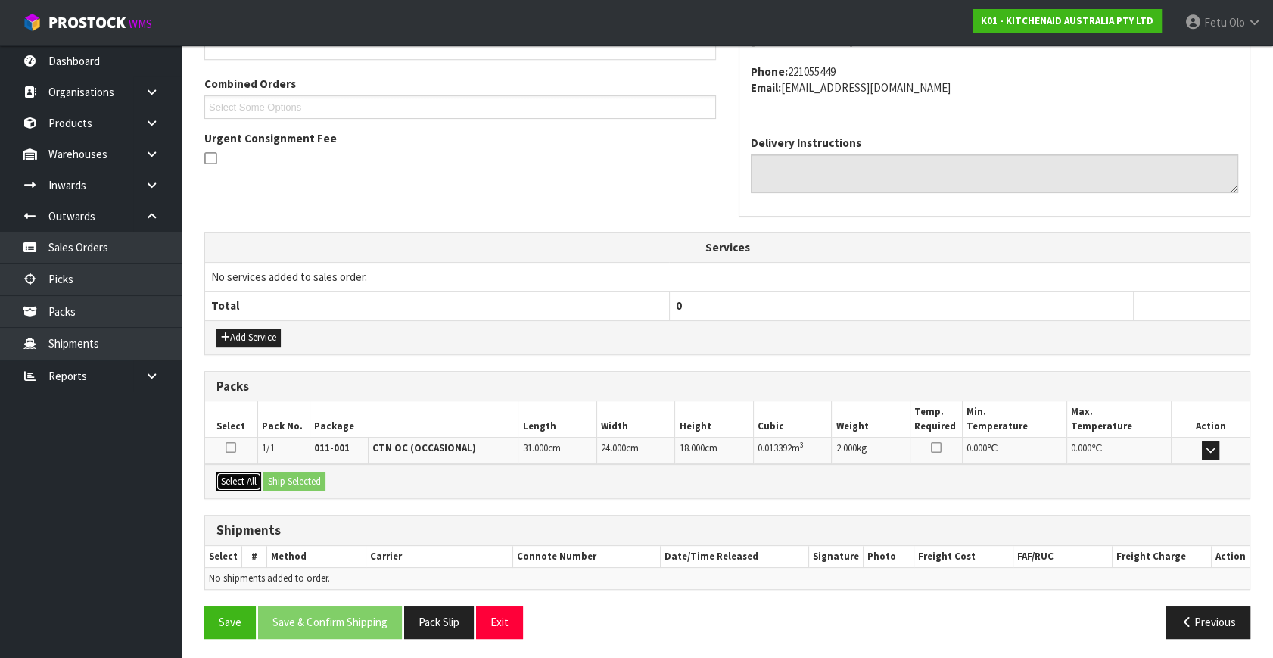
click at [235, 477] on button "Select All" at bounding box center [238, 481] width 45 height 18
click at [291, 472] on button "Ship Selected" at bounding box center [294, 481] width 62 height 18
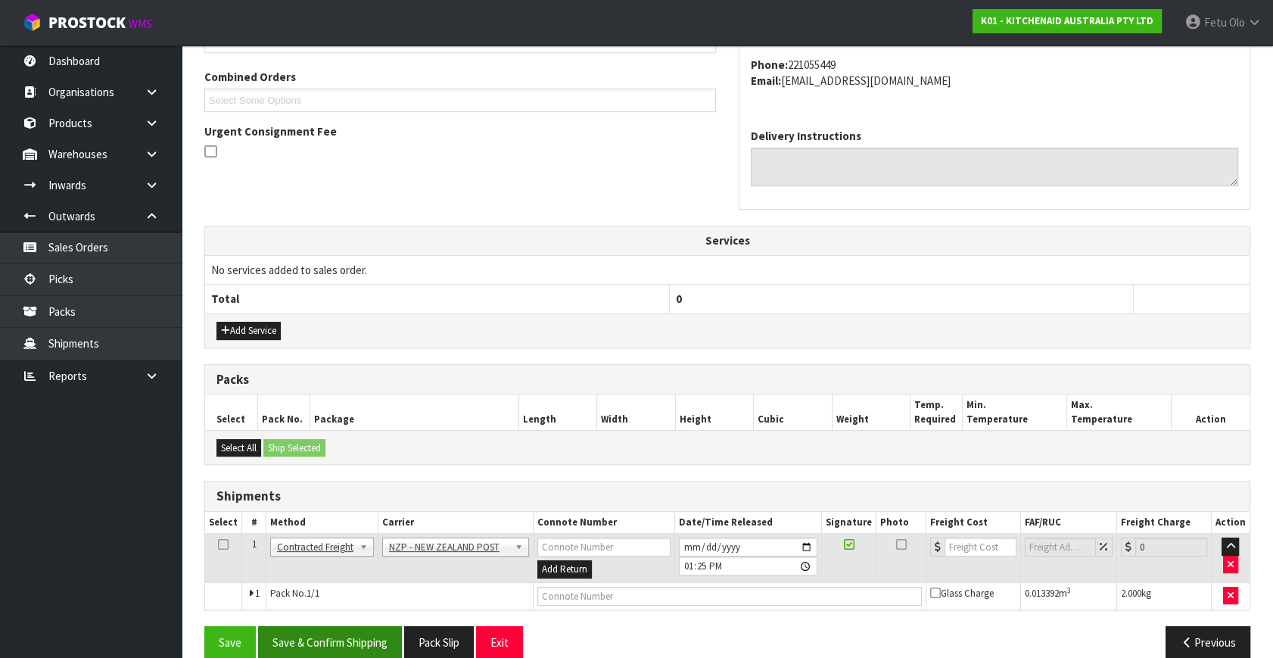
scroll to position [400, 0]
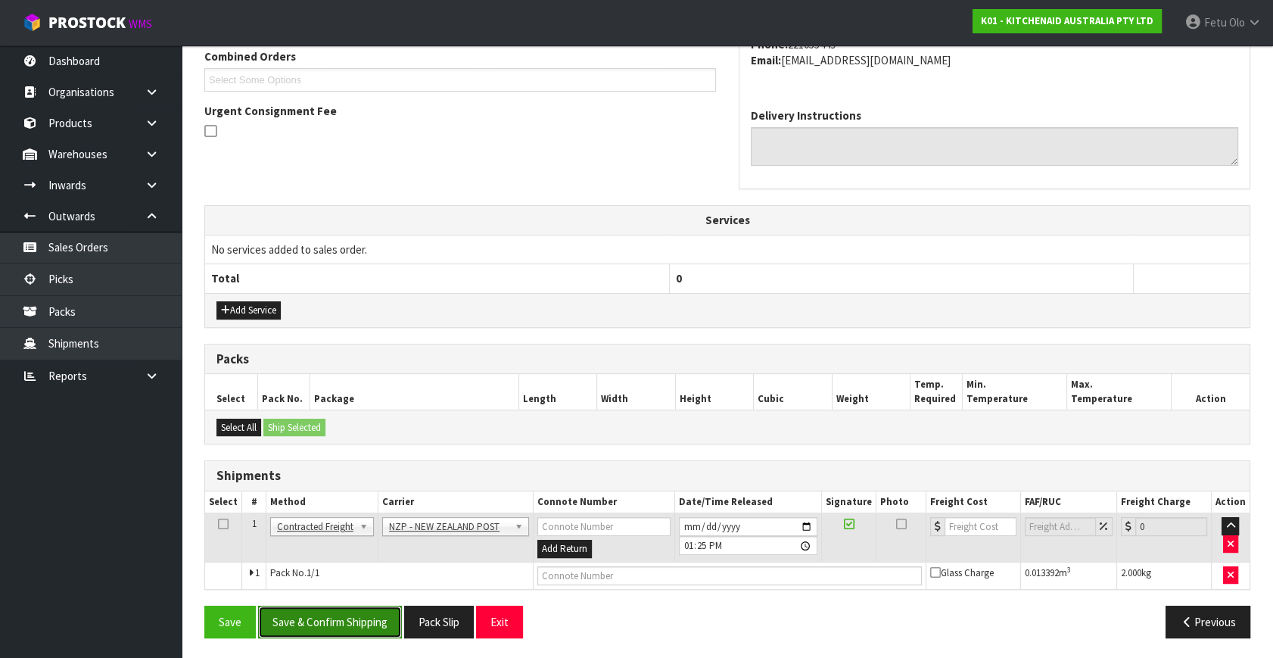
click at [381, 613] on button "Save & Confirm Shipping" at bounding box center [330, 621] width 144 height 33
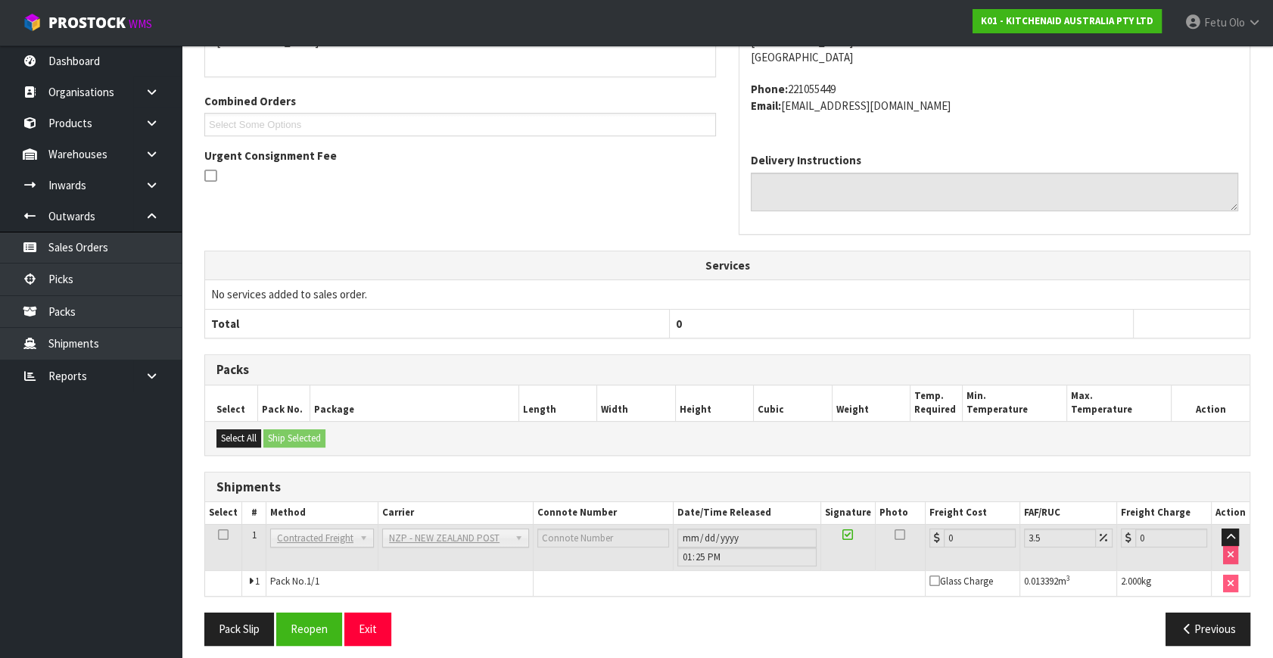
scroll to position [378, 0]
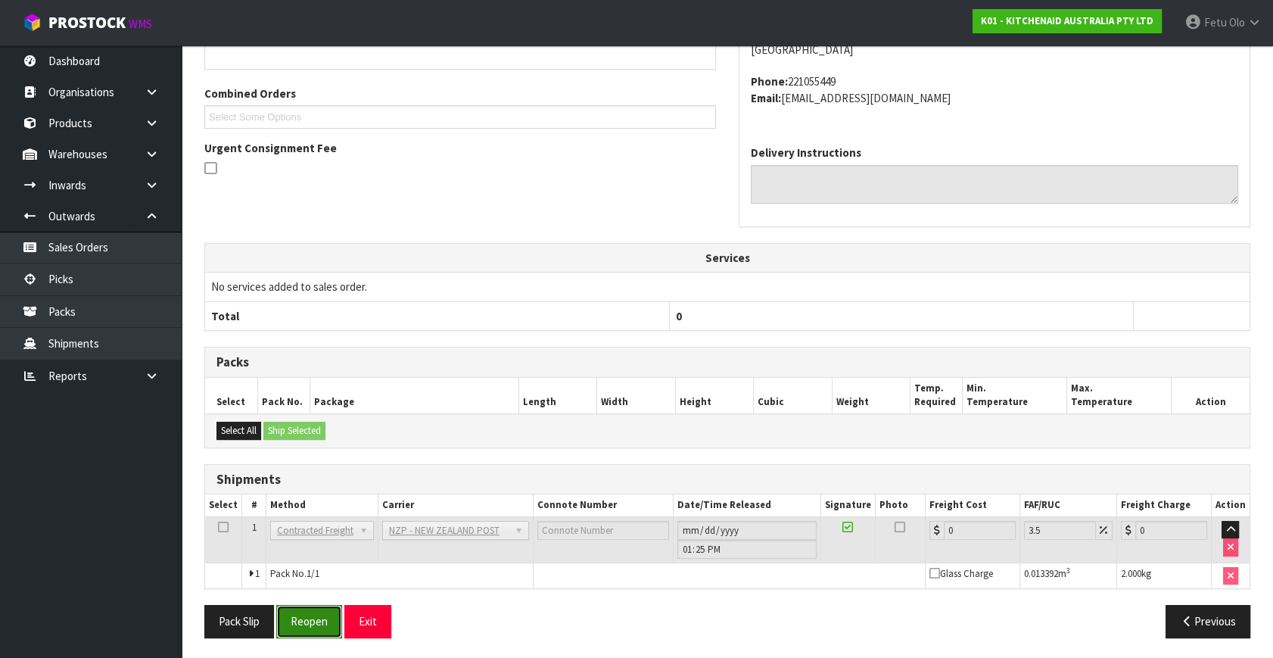
click at [314, 613] on button "Reopen" at bounding box center [309, 621] width 66 height 33
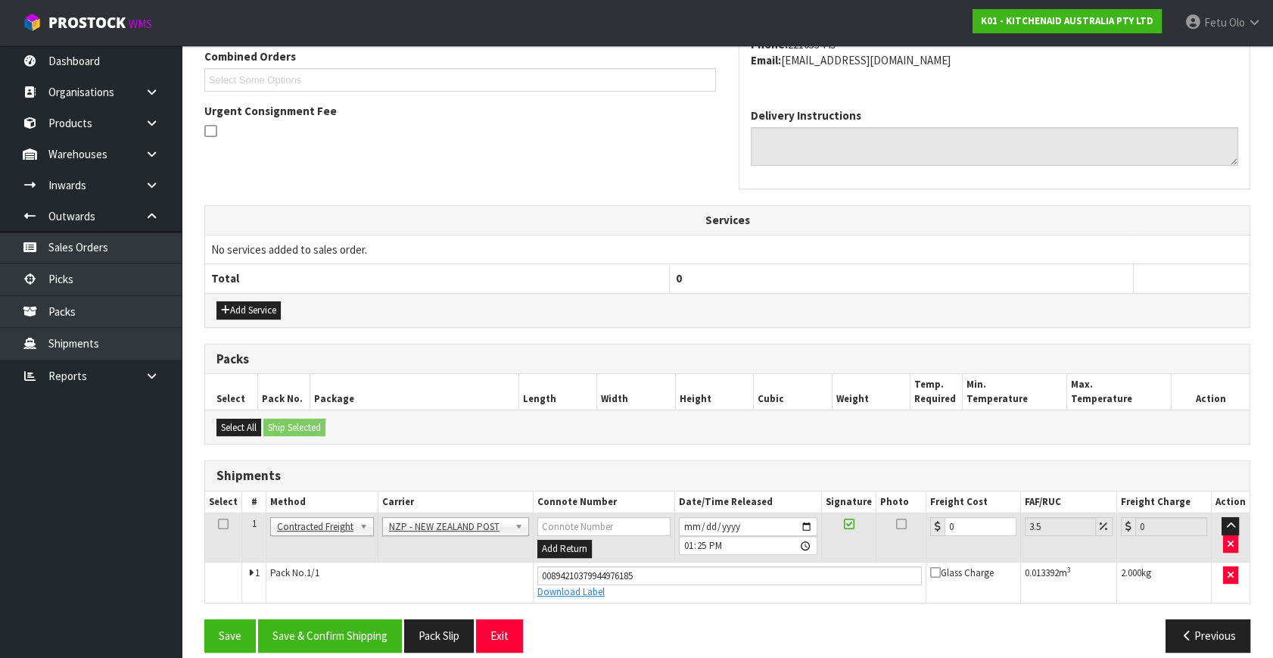
scroll to position [414, 0]
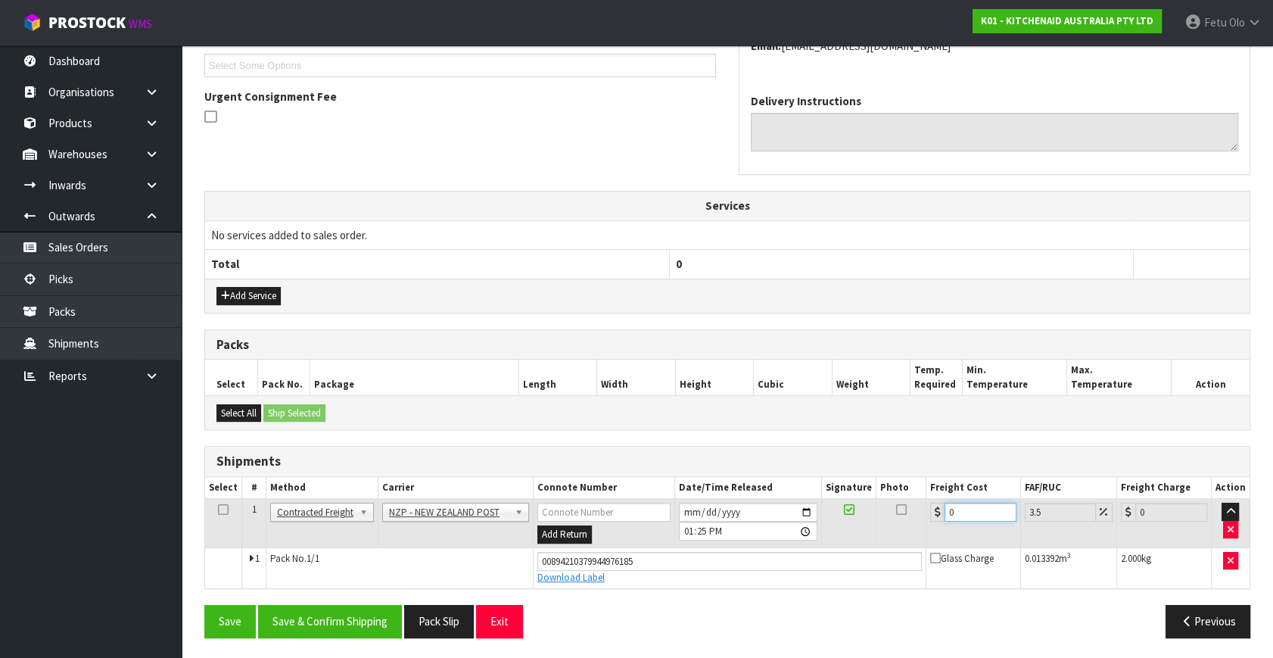
drag, startPoint x: 946, startPoint y: 511, endPoint x: 697, endPoint y: 588, distance: 260.7
click at [697, 588] on div "From Address CONTRACT WAREHOUSING & LOGISTICS 17 Allens Road East Tamaki Auckla…" at bounding box center [727, 266] width 1046 height 767
click at [359, 612] on button "Save & Confirm Shipping" at bounding box center [330, 621] width 144 height 33
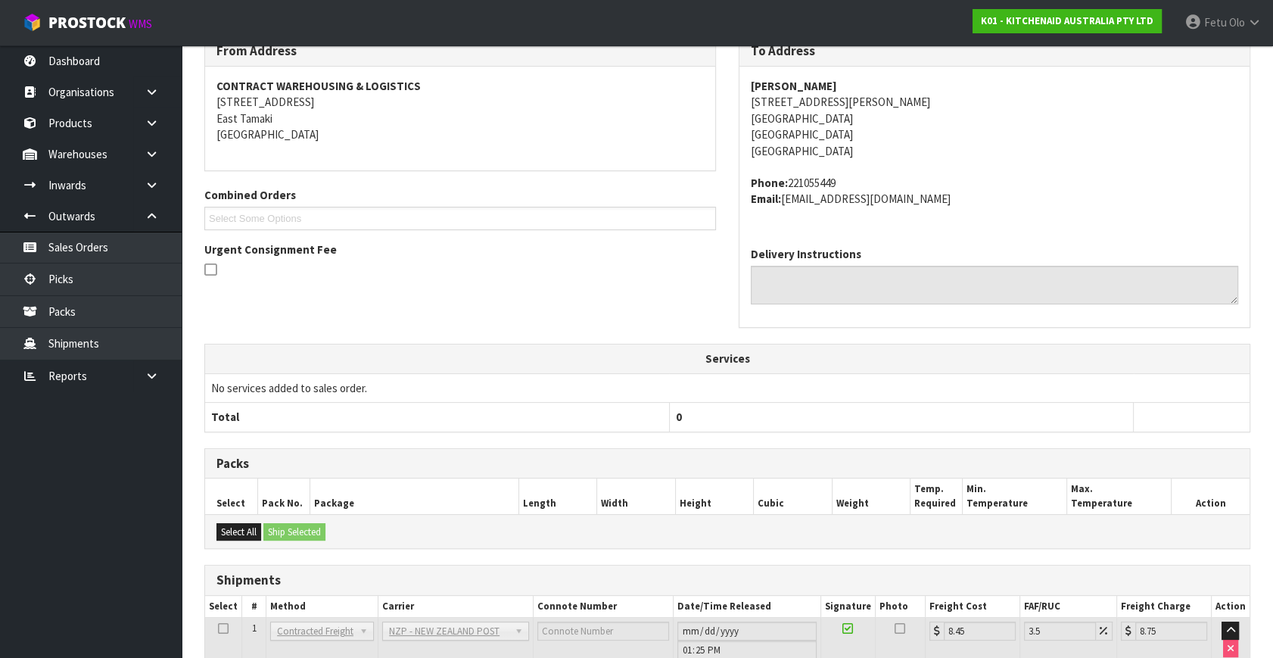
scroll to position [372, 0]
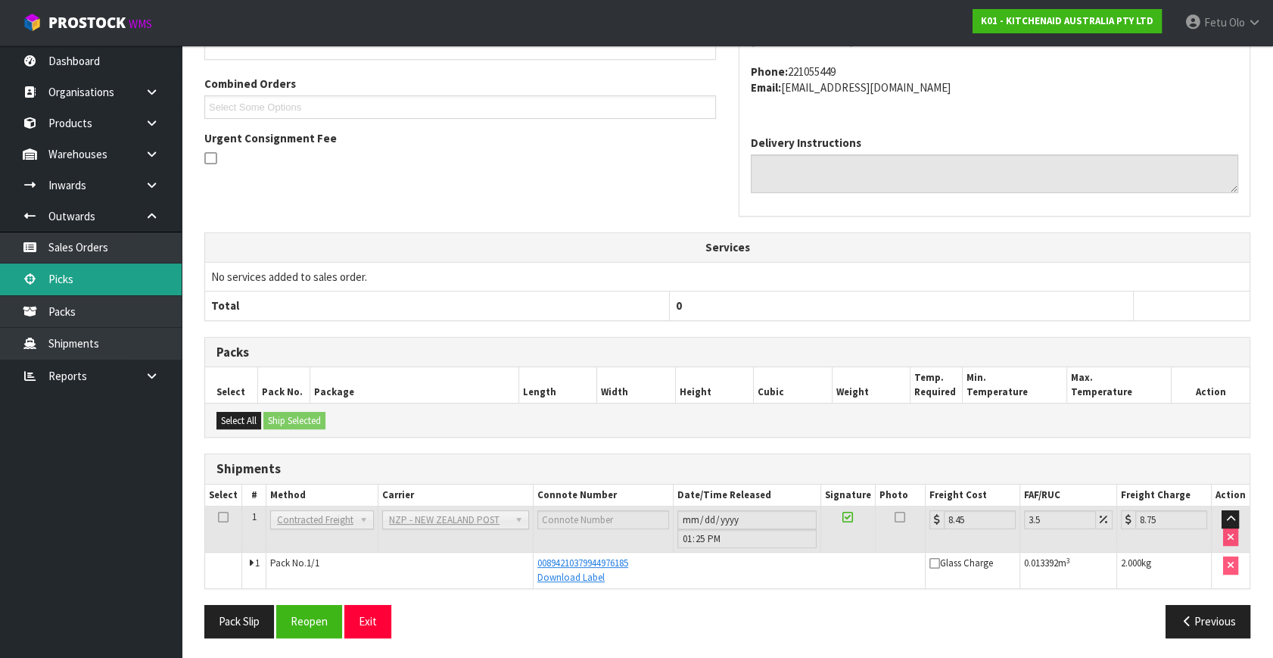
click at [89, 283] on link "Picks" at bounding box center [91, 278] width 182 height 31
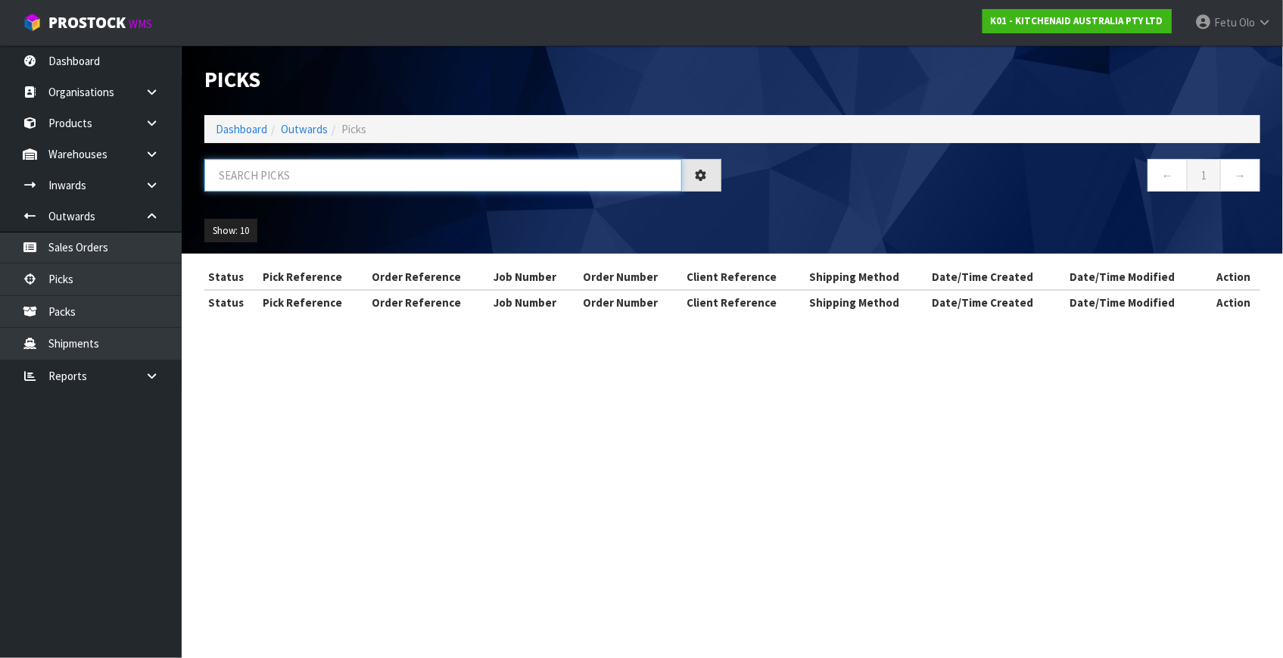
click at [305, 185] on input "text" at bounding box center [443, 175] width 478 height 33
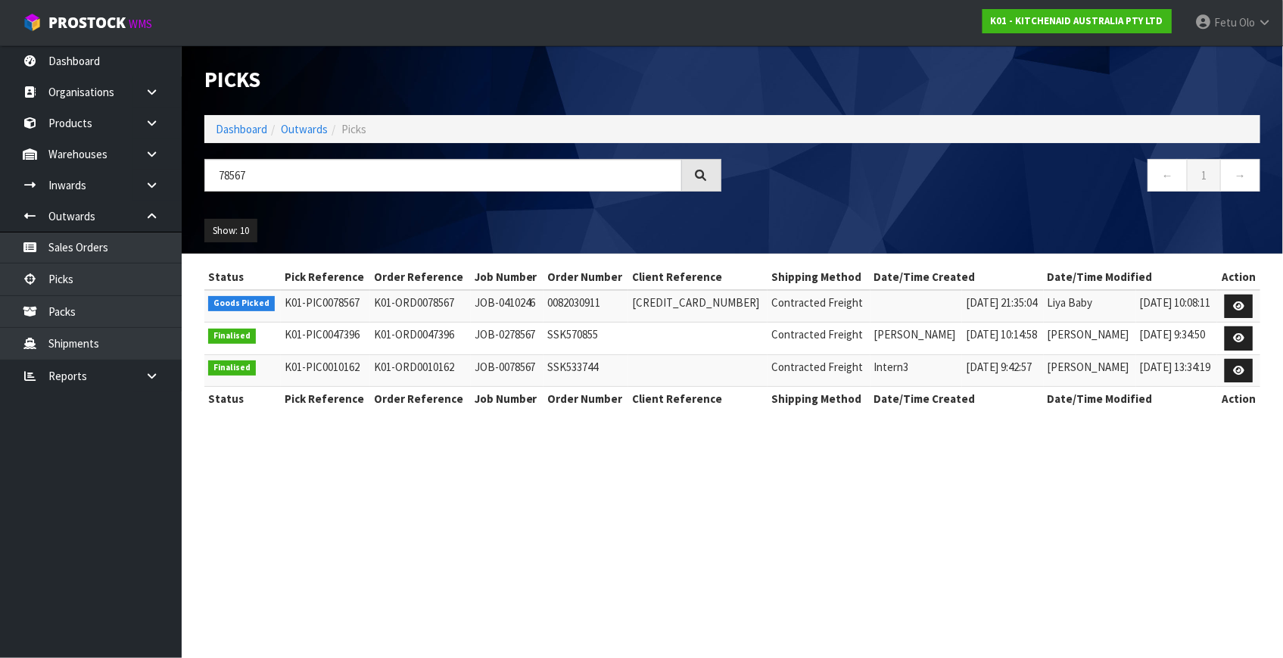
click at [1224, 305] on td at bounding box center [1238, 306] width 43 height 33
click at [1235, 306] on icon at bounding box center [1238, 306] width 11 height 10
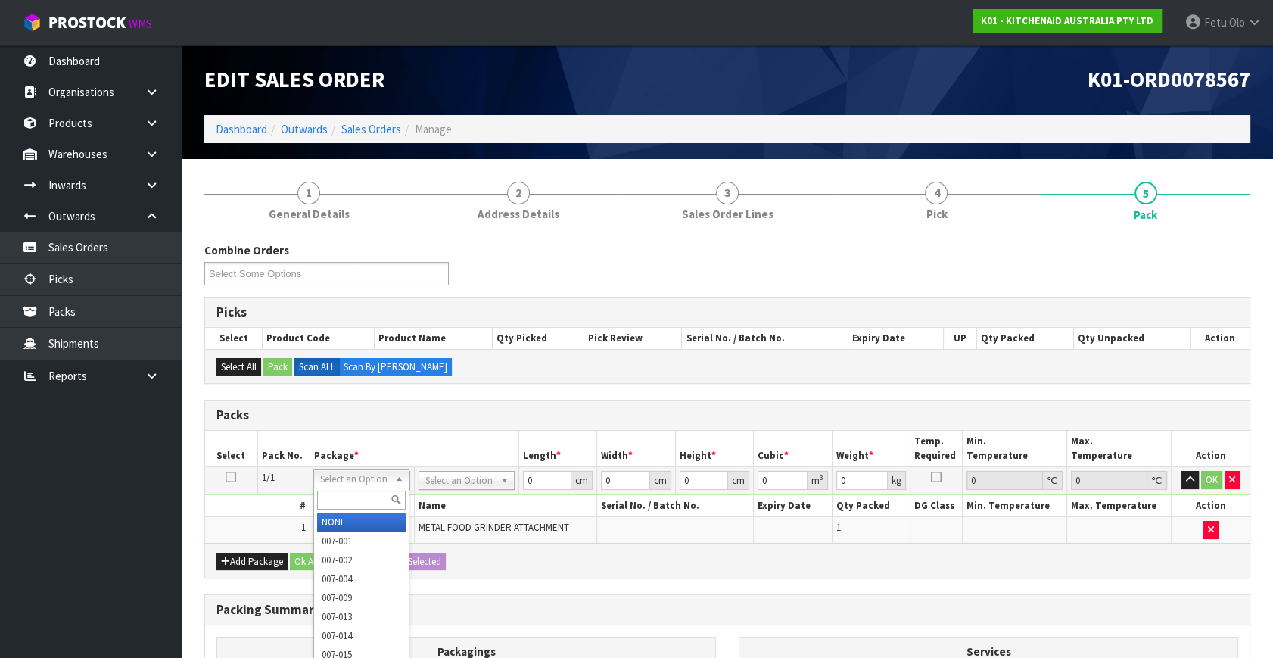
click at [347, 498] on input "text" at bounding box center [361, 499] width 89 height 19
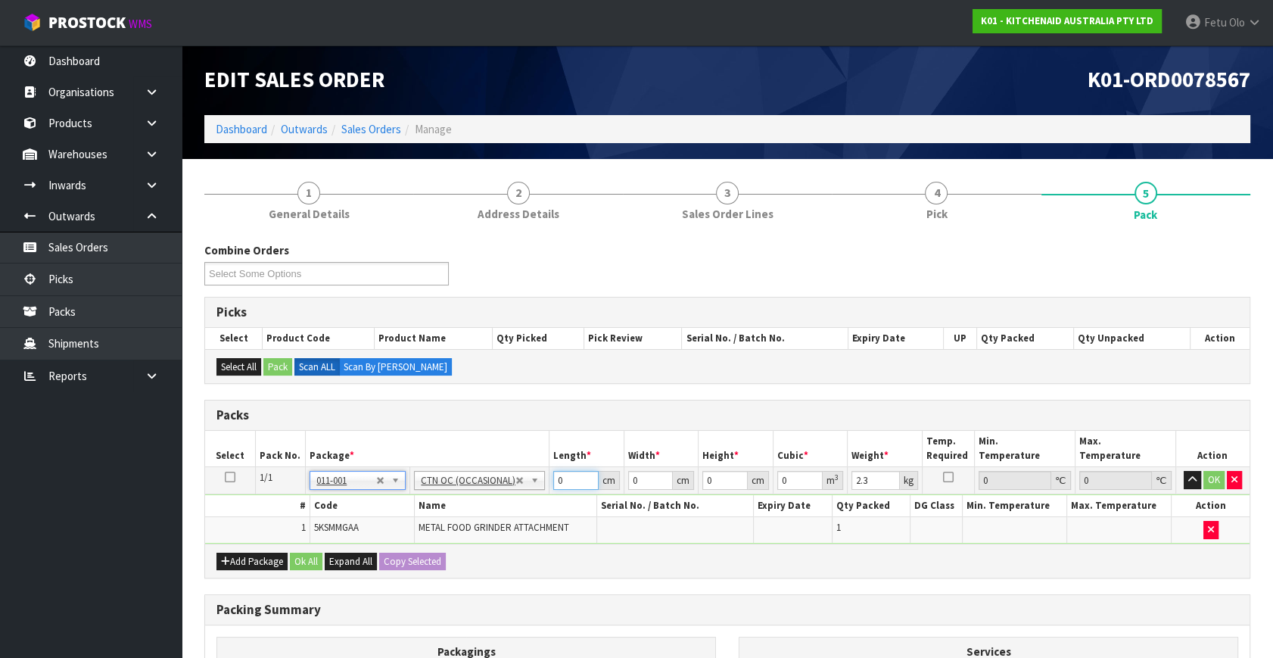
drag, startPoint x: 463, startPoint y: 501, endPoint x: 450, endPoint y: 504, distance: 14.0
click at [450, 504] on tbody "1/1 NONE 007-001 007-002 007-004 007-009 007-013 007-014 007-015 007-017 007-01…" at bounding box center [727, 505] width 1044 height 76
click button "OK" at bounding box center [1213, 480] width 21 height 18
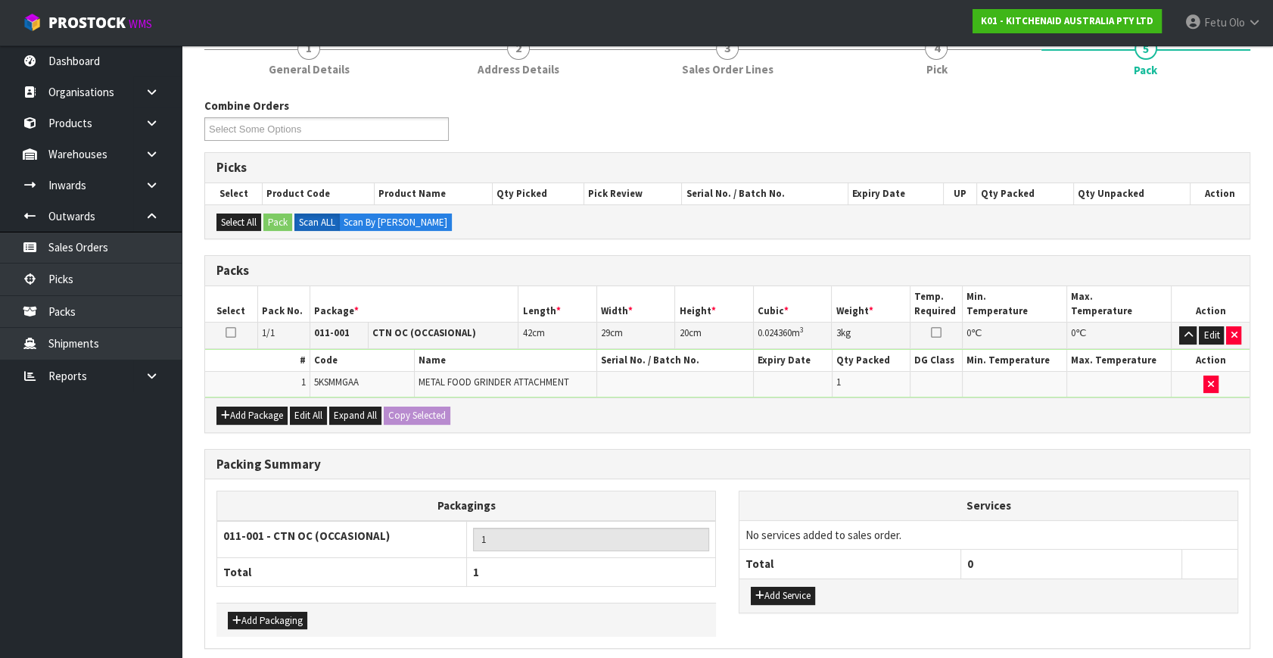
scroll to position [203, 0]
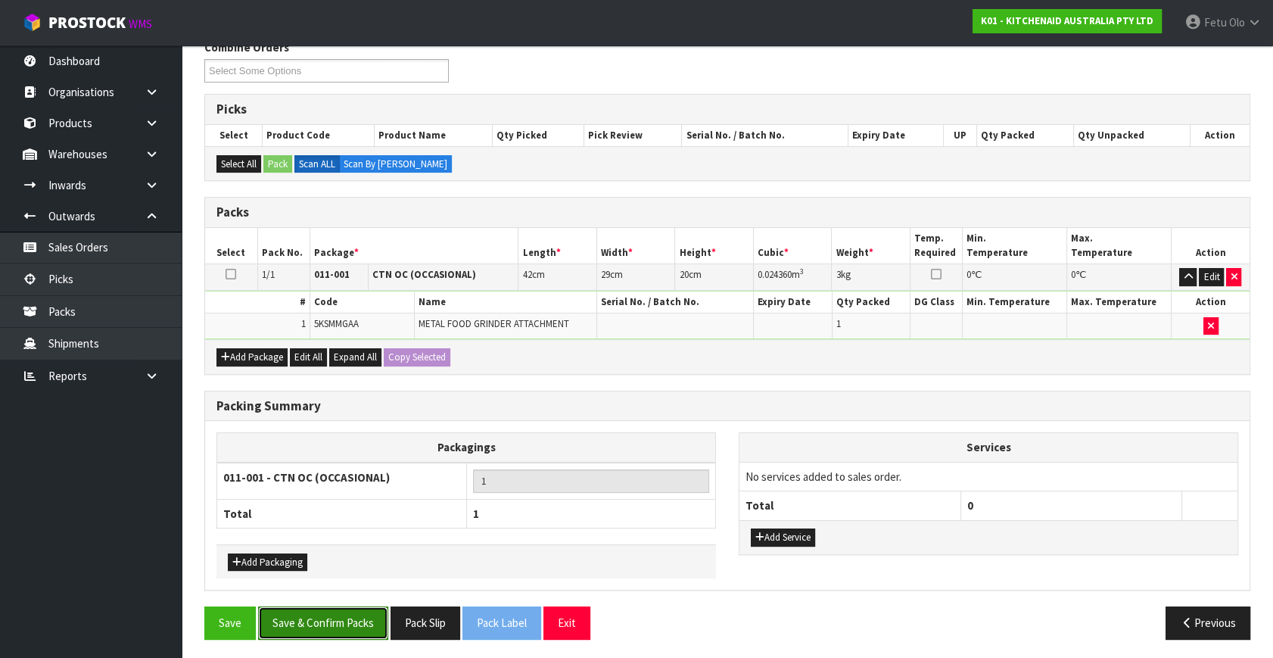
drag, startPoint x: 360, startPoint y: 627, endPoint x: 375, endPoint y: 616, distance: 18.5
click at [360, 626] on button "Save & Confirm Packs" at bounding box center [323, 622] width 130 height 33
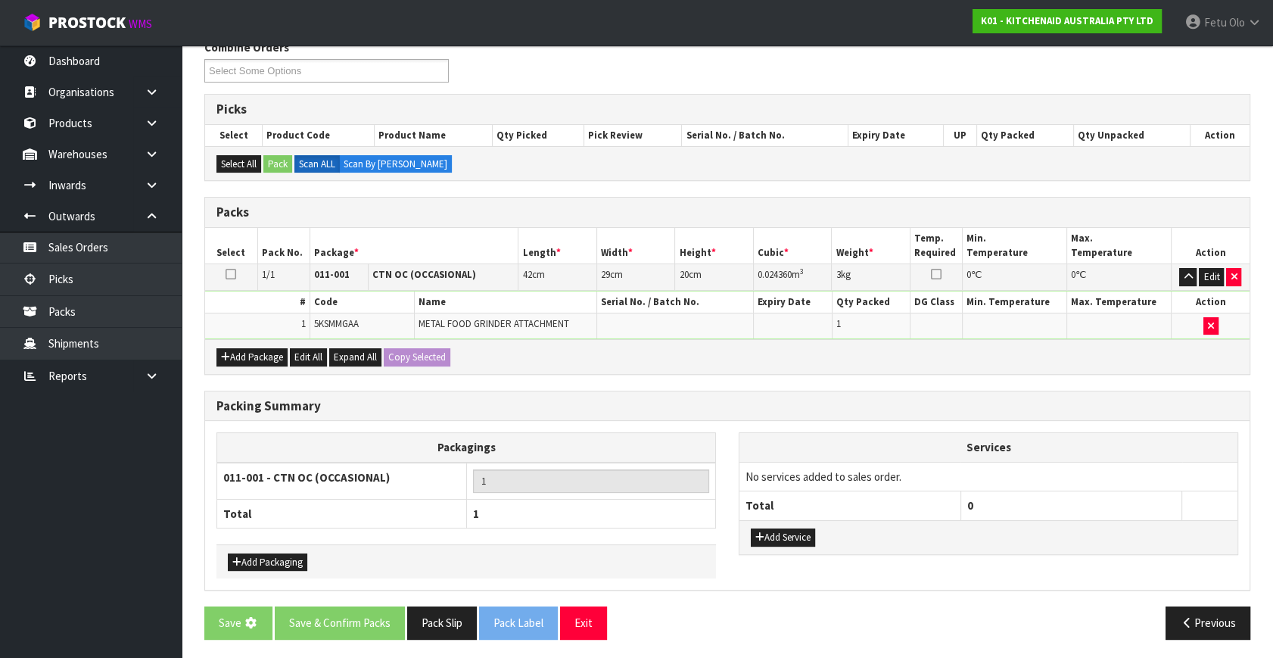
scroll to position [0, 0]
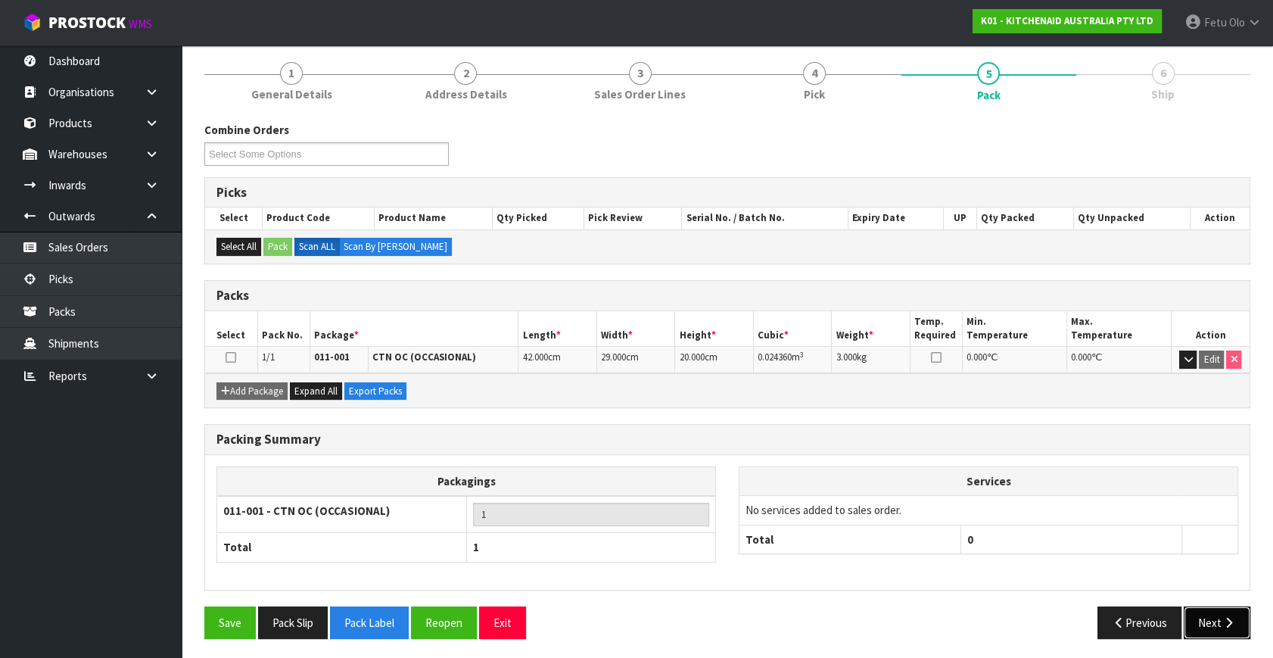
click at [1222, 617] on icon "button" at bounding box center [1228, 622] width 14 height 11
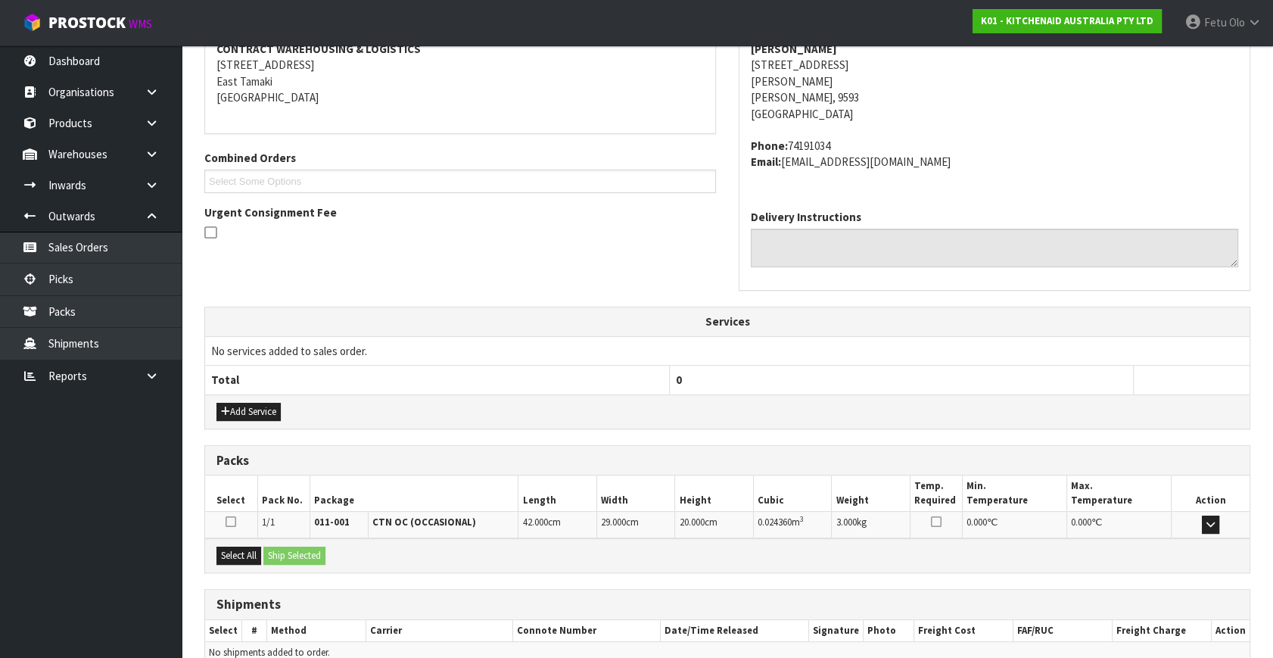
scroll to position [372, 0]
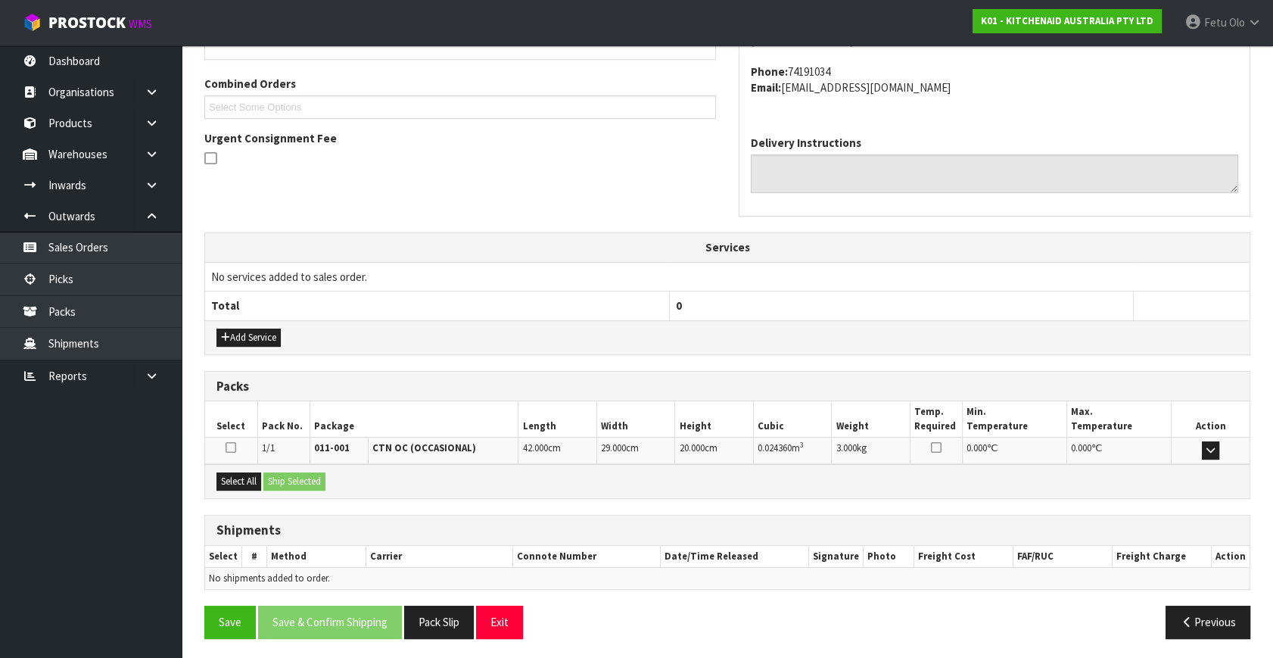
drag, startPoint x: 213, startPoint y: 475, endPoint x: 270, endPoint y: 470, distance: 56.9
click at [218, 475] on div "Select All Ship Selected" at bounding box center [727, 481] width 1044 height 34
drag, startPoint x: 247, startPoint y: 471, endPoint x: 273, endPoint y: 471, distance: 25.7
click at [250, 472] on button "Select All" at bounding box center [238, 481] width 45 height 18
drag, startPoint x: 298, startPoint y: 473, endPoint x: 324, endPoint y: 508, distance: 43.3
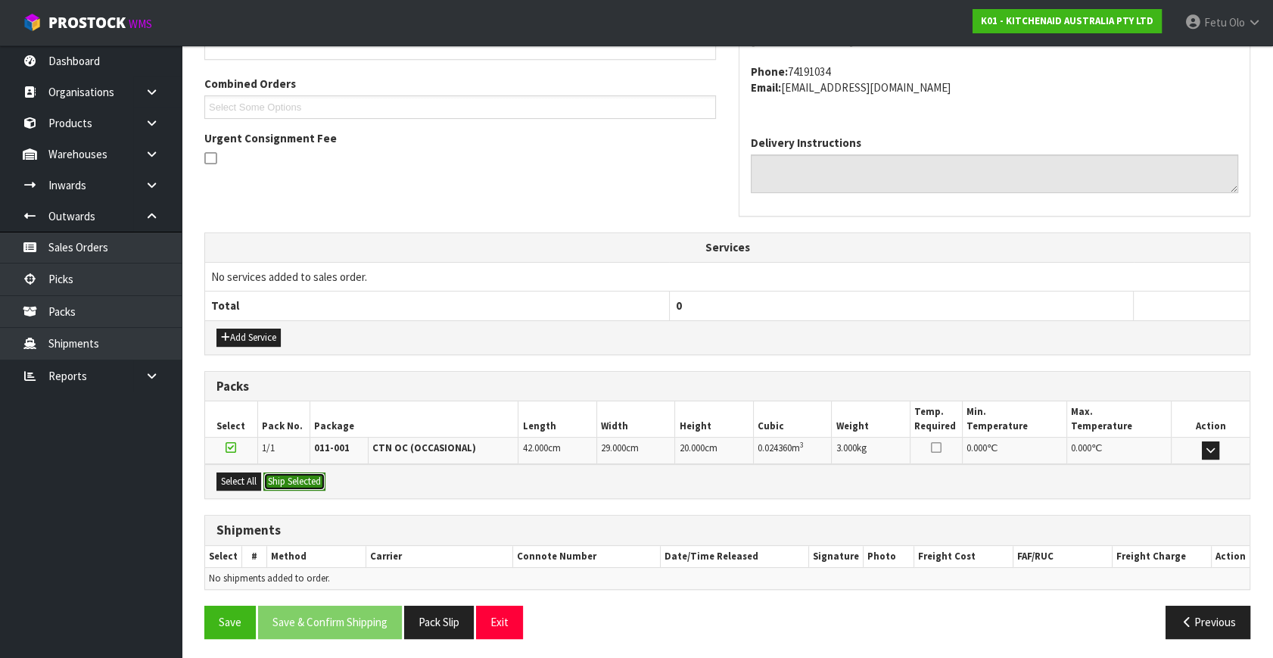
click at [300, 473] on button "Ship Selected" at bounding box center [294, 481] width 62 height 18
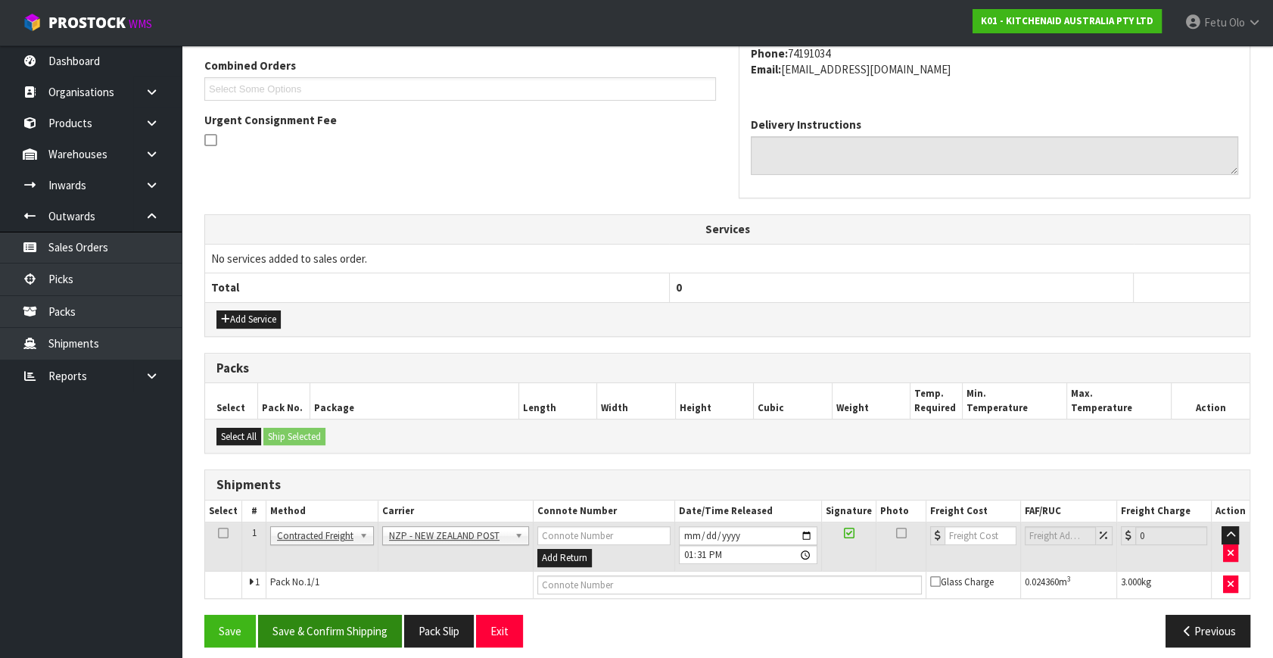
scroll to position [400, 0]
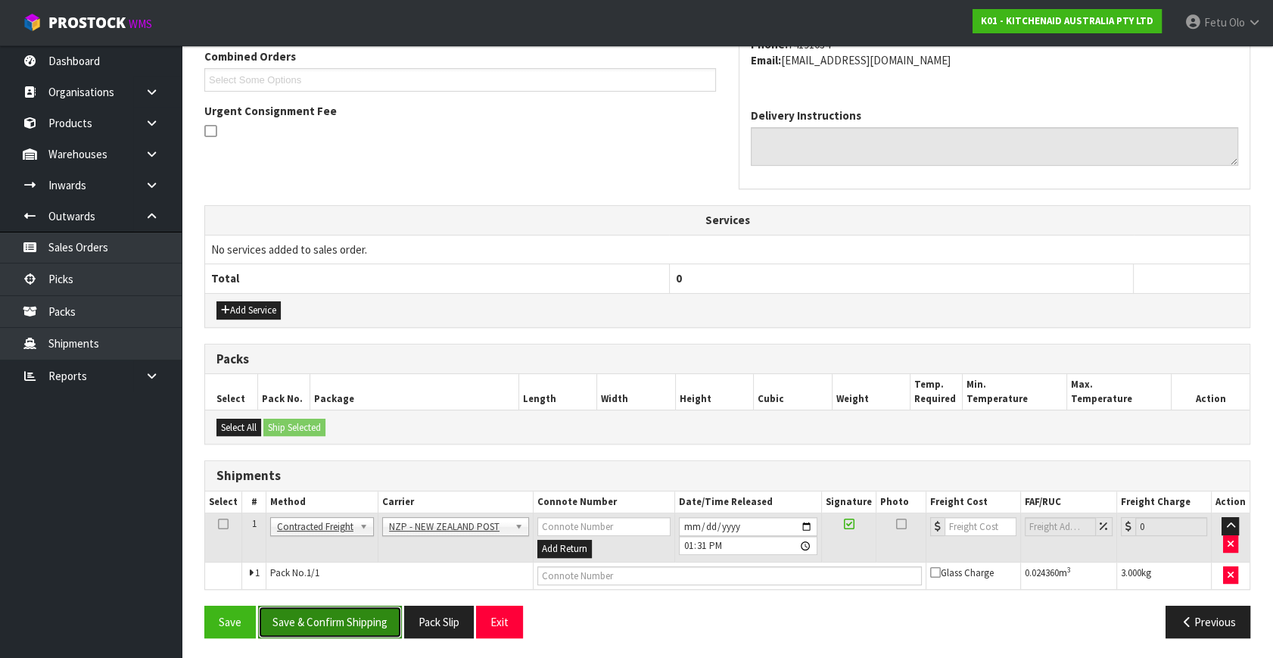
click at [363, 612] on button "Save & Confirm Shipping" at bounding box center [330, 621] width 144 height 33
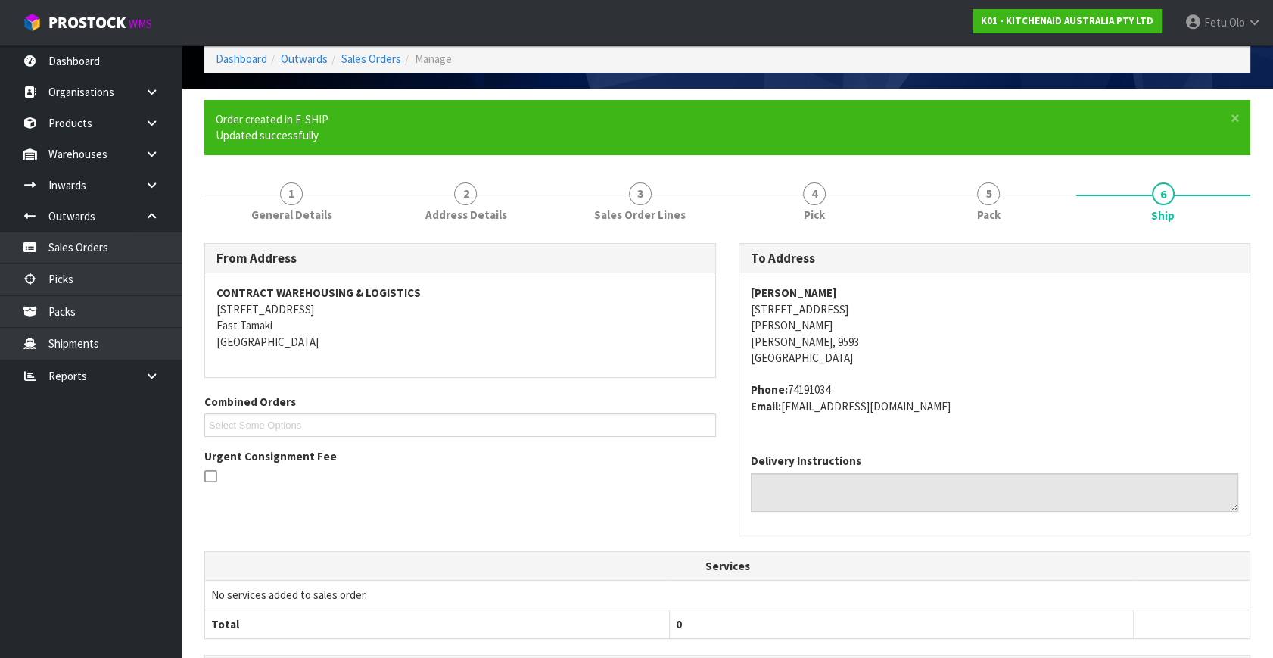
scroll to position [344, 0]
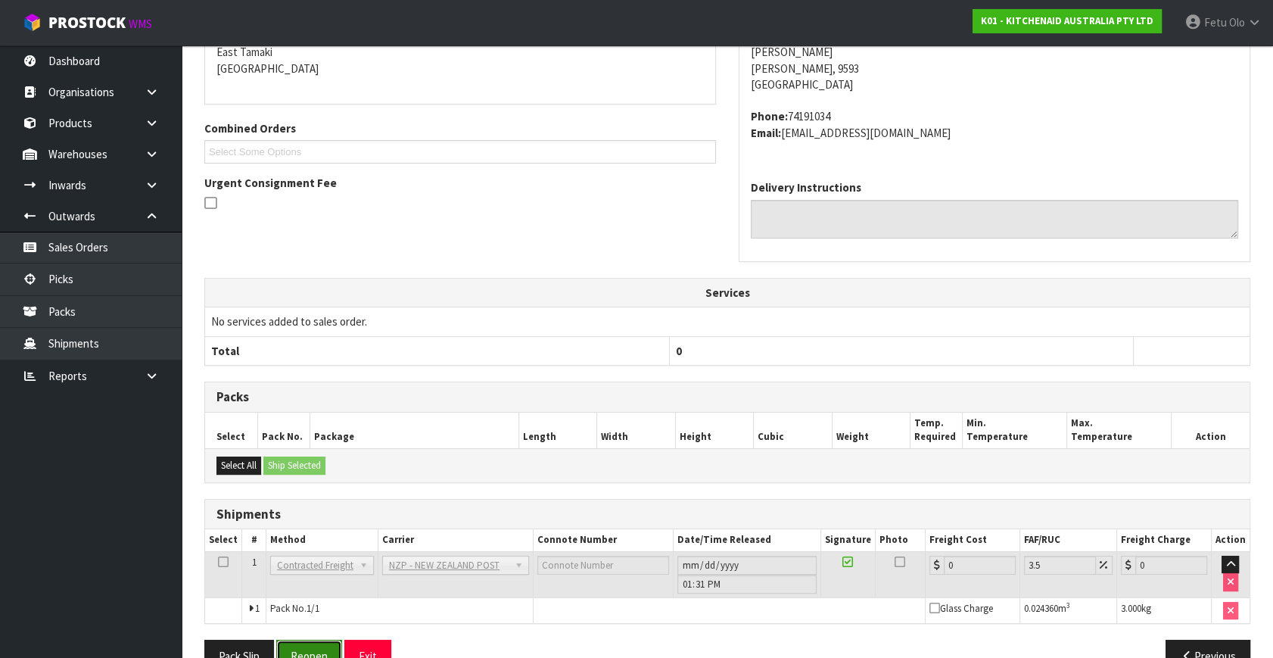
drag, startPoint x: 313, startPoint y: 642, endPoint x: 356, endPoint y: 646, distance: 42.5
click at [313, 642] on button "Reopen" at bounding box center [309, 655] width 66 height 33
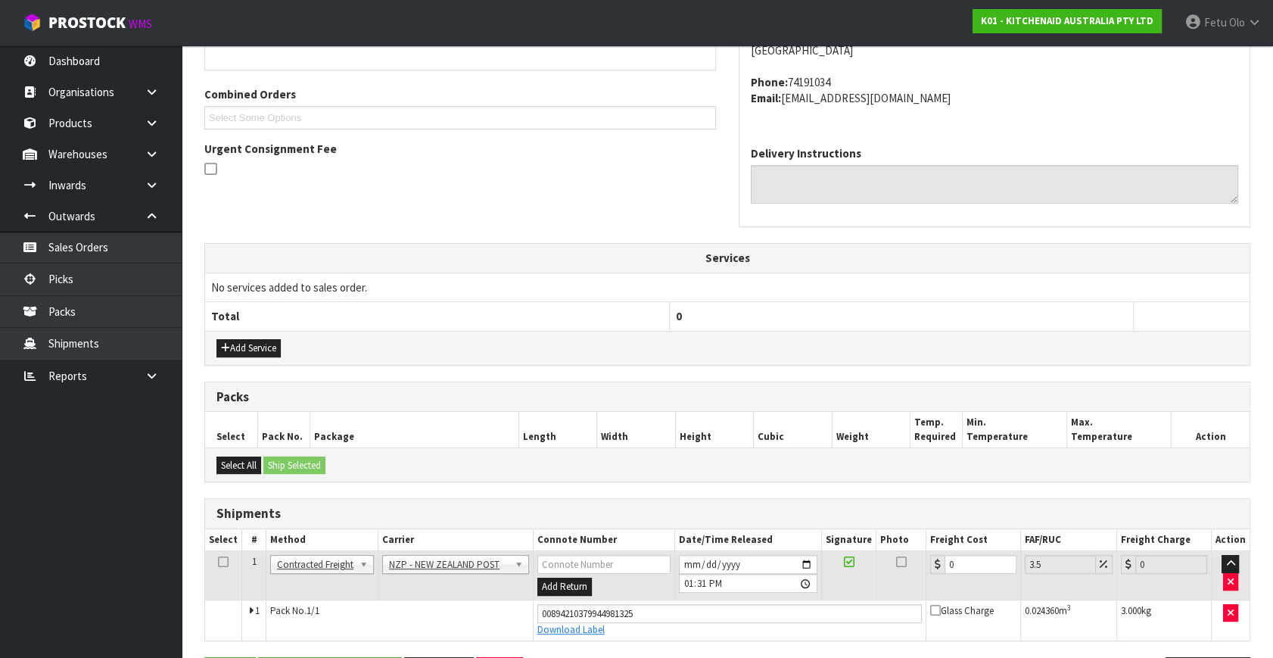
scroll to position [363, 0]
drag, startPoint x: 984, startPoint y: 565, endPoint x: 722, endPoint y: 611, distance: 265.9
click at [722, 611] on tbody "1 Client Local Pickup Customer Local Pickup Company Freight Contracted Freight …" at bounding box center [727, 594] width 1044 height 89
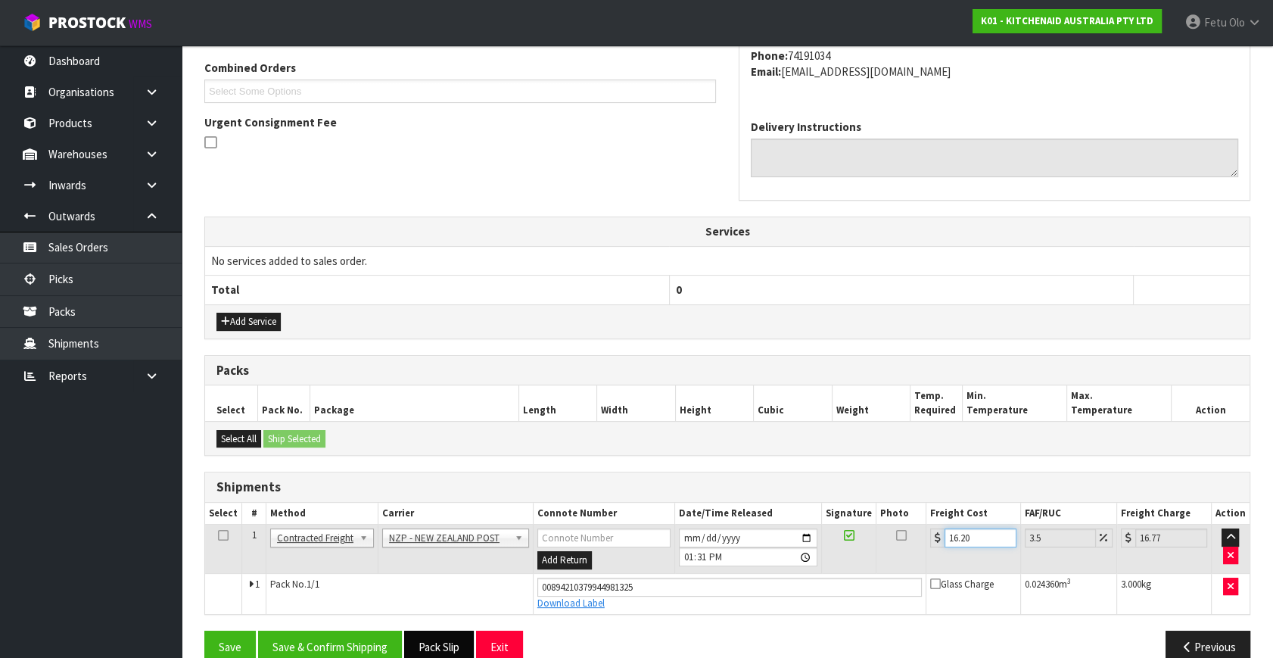
scroll to position [414, 0]
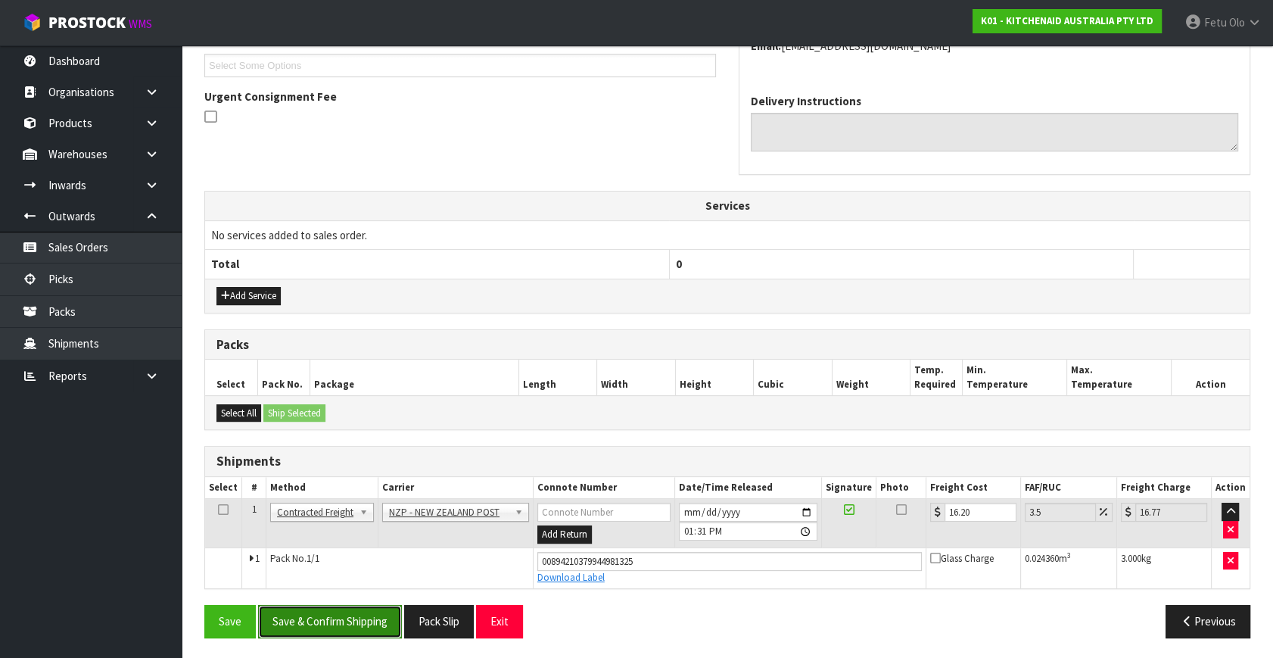
click at [364, 627] on button "Save & Confirm Shipping" at bounding box center [330, 621] width 144 height 33
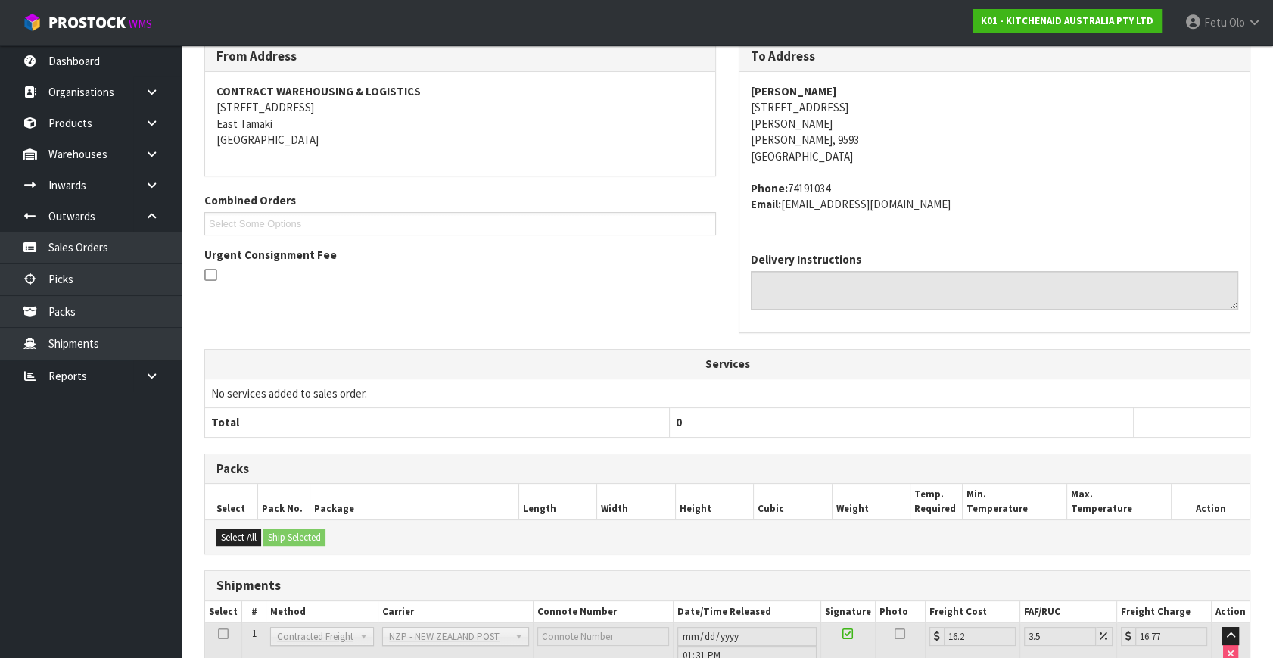
scroll to position [372, 0]
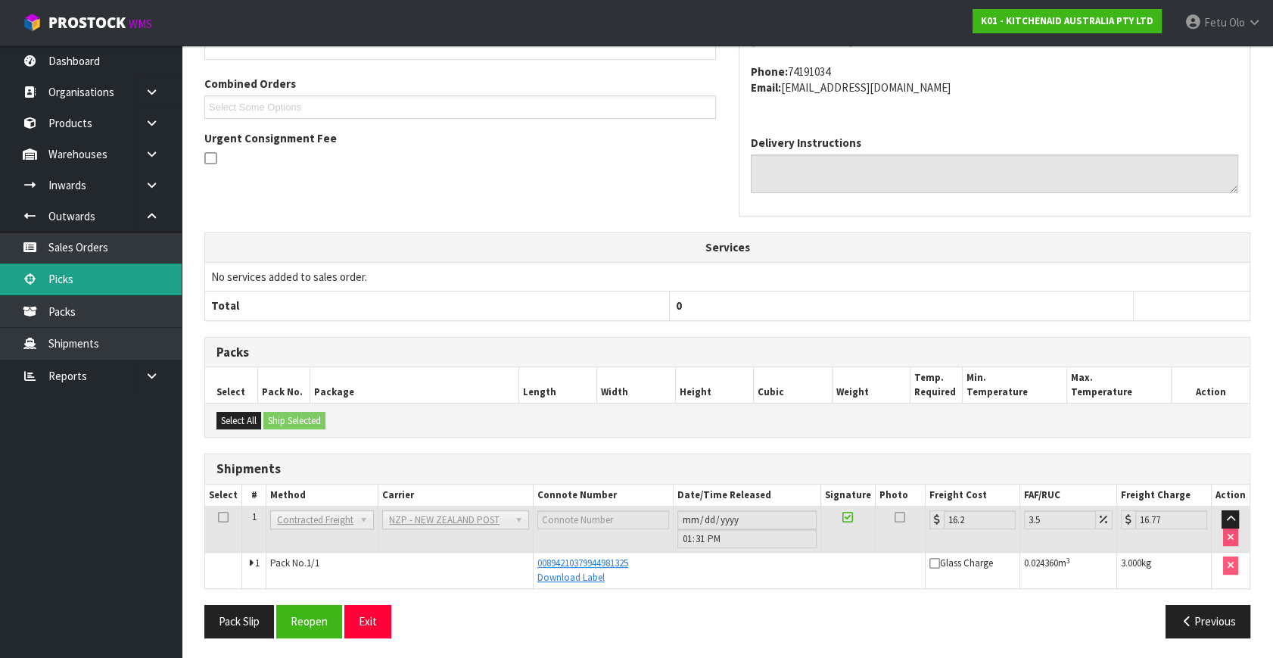
click at [76, 273] on link "Picks" at bounding box center [91, 278] width 182 height 31
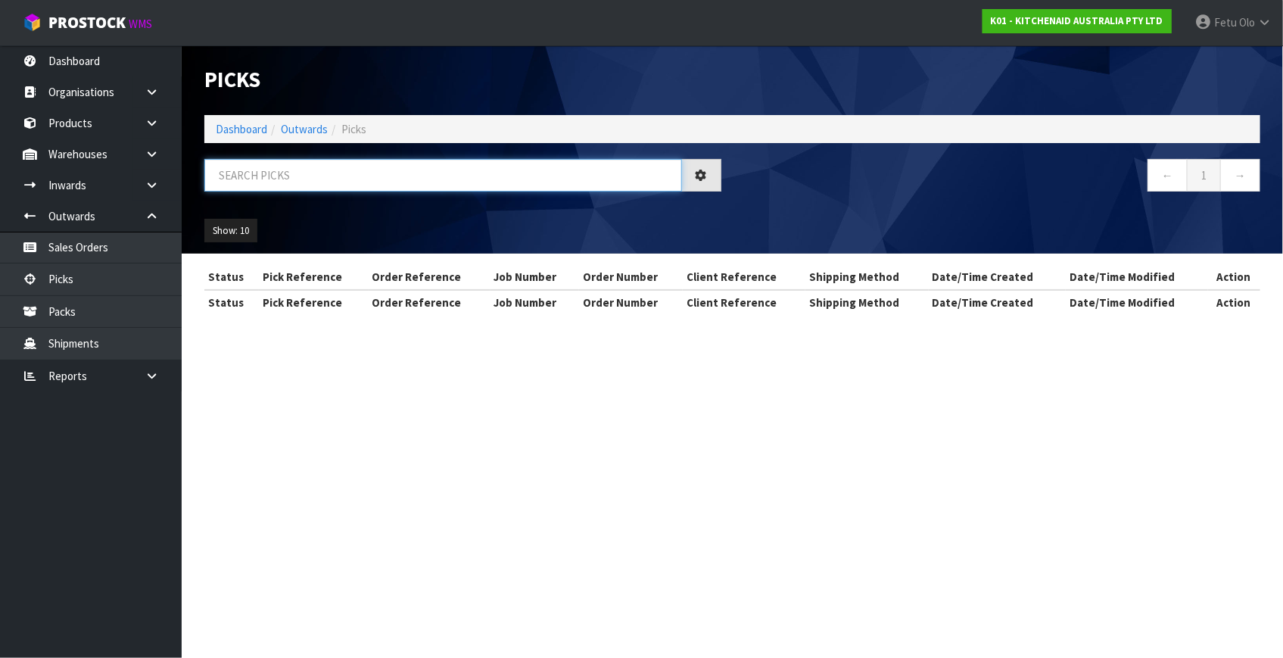
click at [302, 168] on input "text" at bounding box center [443, 175] width 478 height 33
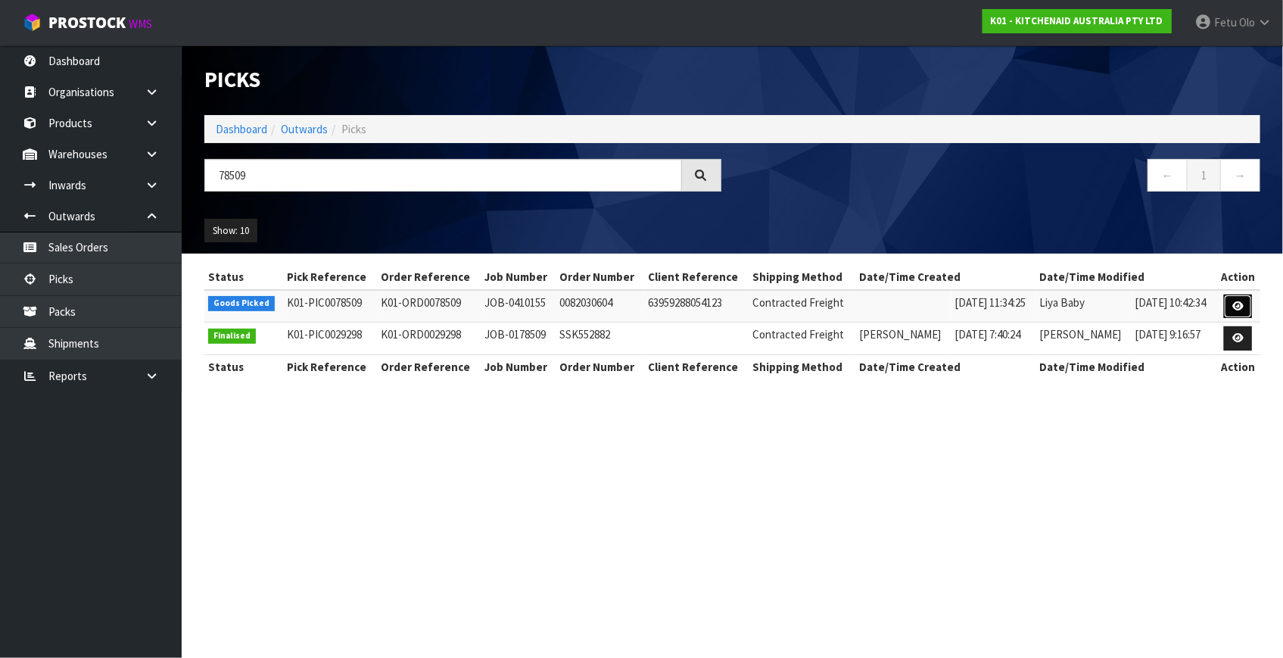
click at [1234, 301] on icon at bounding box center [1237, 306] width 11 height 10
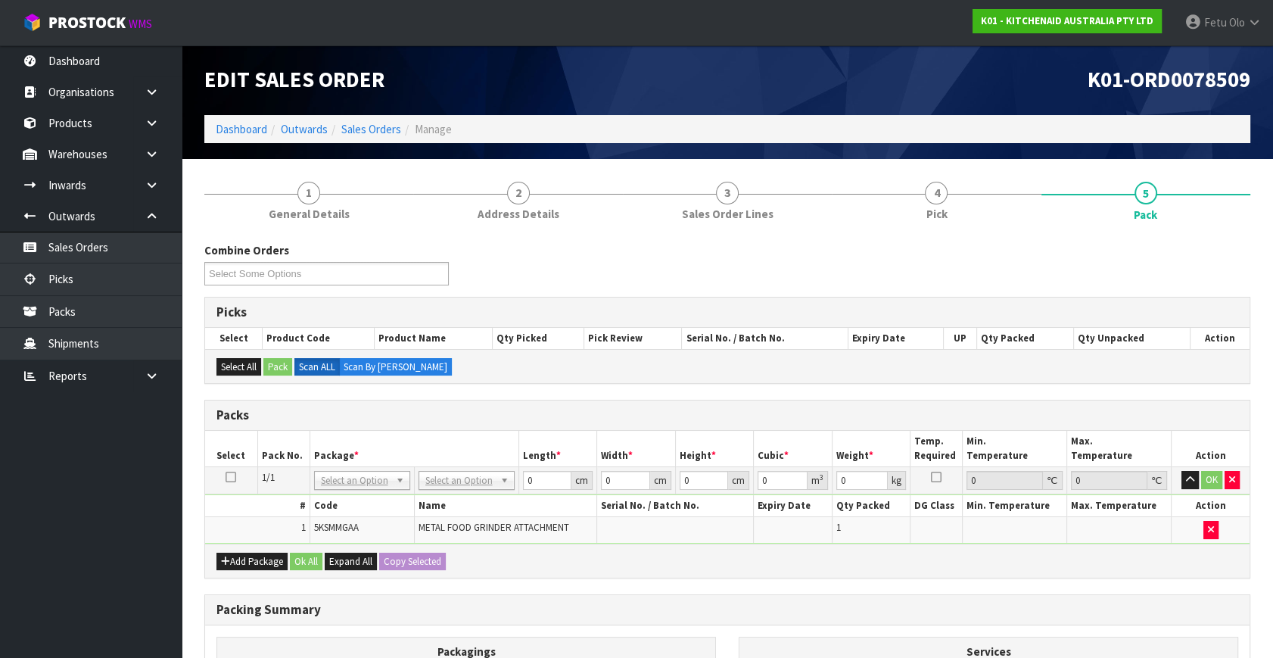
click at [577, 618] on div "Packing Summary" at bounding box center [727, 610] width 1044 height 30
click at [926, 588] on div "Combine Orders K01-ORD0078499 K01-ORD0078500 K01-ORD0078501 K01-ORD0078502 K01-…" at bounding box center [727, 544] width 1046 height 605
drag, startPoint x: 372, startPoint y: 481, endPoint x: 354, endPoint y: 499, distance: 26.2
click at [352, 499] on input "text" at bounding box center [361, 499] width 89 height 19
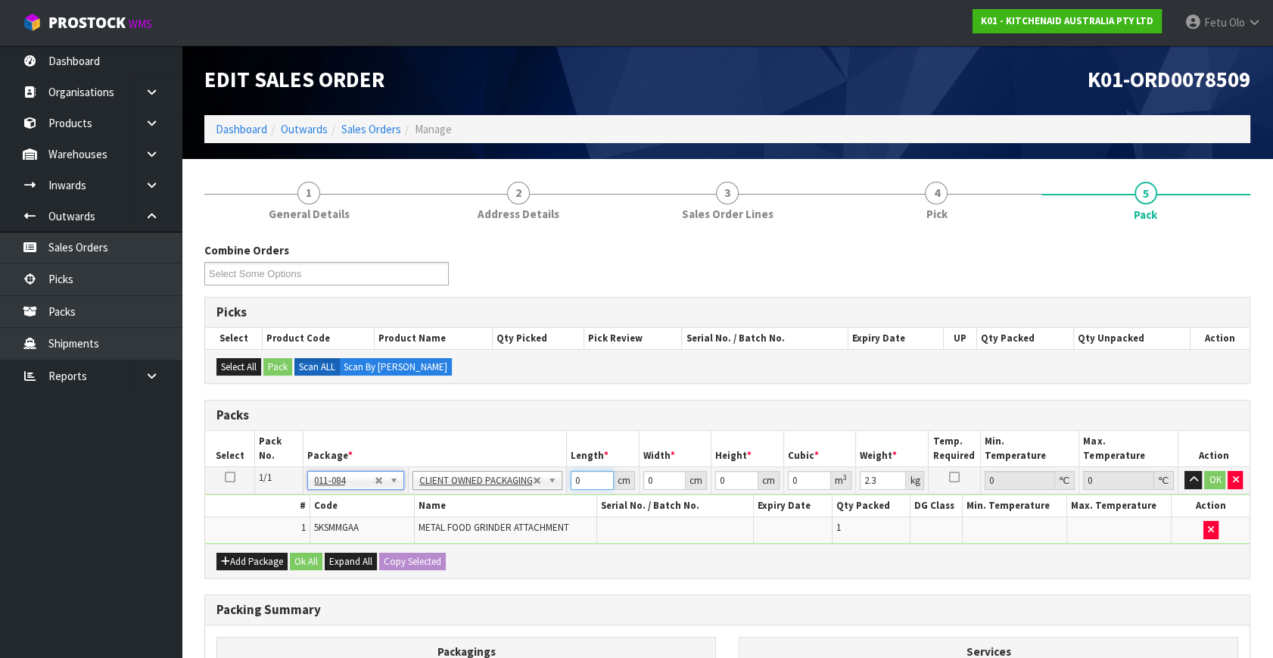
drag, startPoint x: 587, startPoint y: 473, endPoint x: 326, endPoint y: 575, distance: 279.7
click at [328, 574] on div "Packs Select Pack No. Package * Length * Width * Height * Cubic * Weight * Temp…" at bounding box center [727, 489] width 1046 height 179
drag, startPoint x: 568, startPoint y: 481, endPoint x: 509, endPoint y: 487, distance: 59.3
click at [509, 487] on tr "1/1 NONE 007-001 007-002 007-004 007-009 007-013 007-014 007-015 007-017 007-01…" at bounding box center [727, 480] width 1044 height 27
drag, startPoint x: 559, startPoint y: 495, endPoint x: 396, endPoint y: 524, distance: 165.4
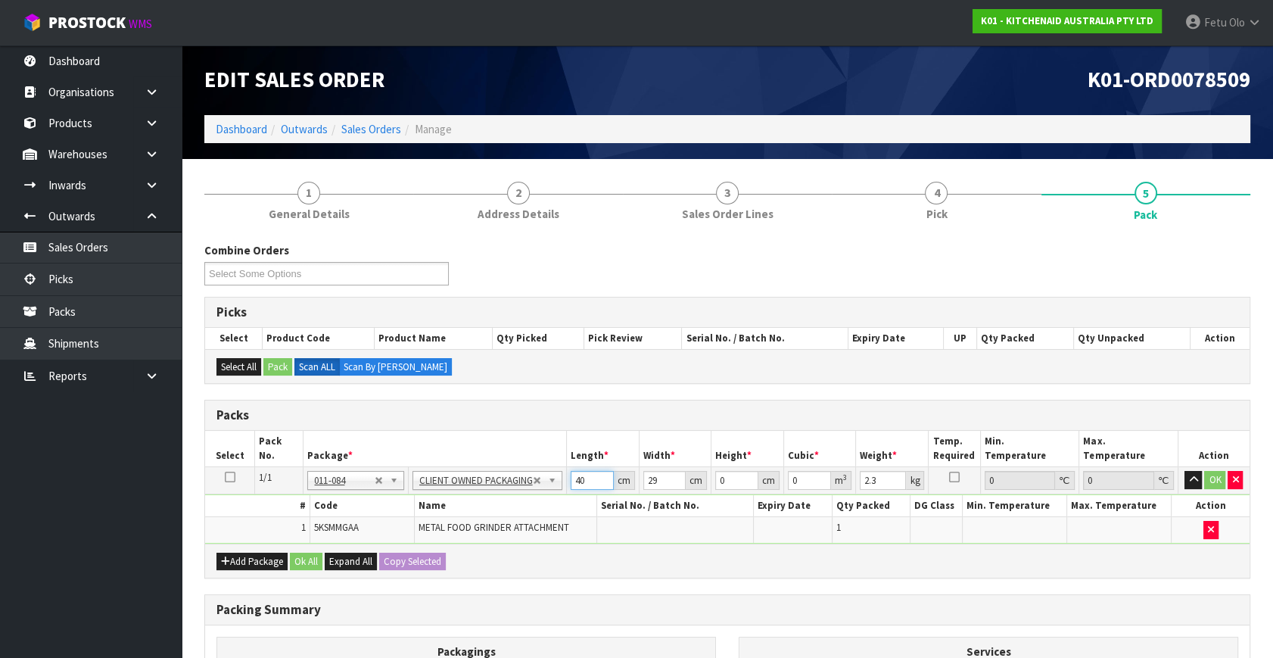
click at [396, 524] on tbody "1/1 NONE 007-001 007-002 007-004 007-009 007-013 007-014 007-015 007-017 007-01…" at bounding box center [727, 505] width 1044 height 76
click button "OK" at bounding box center [1214, 480] width 21 height 18
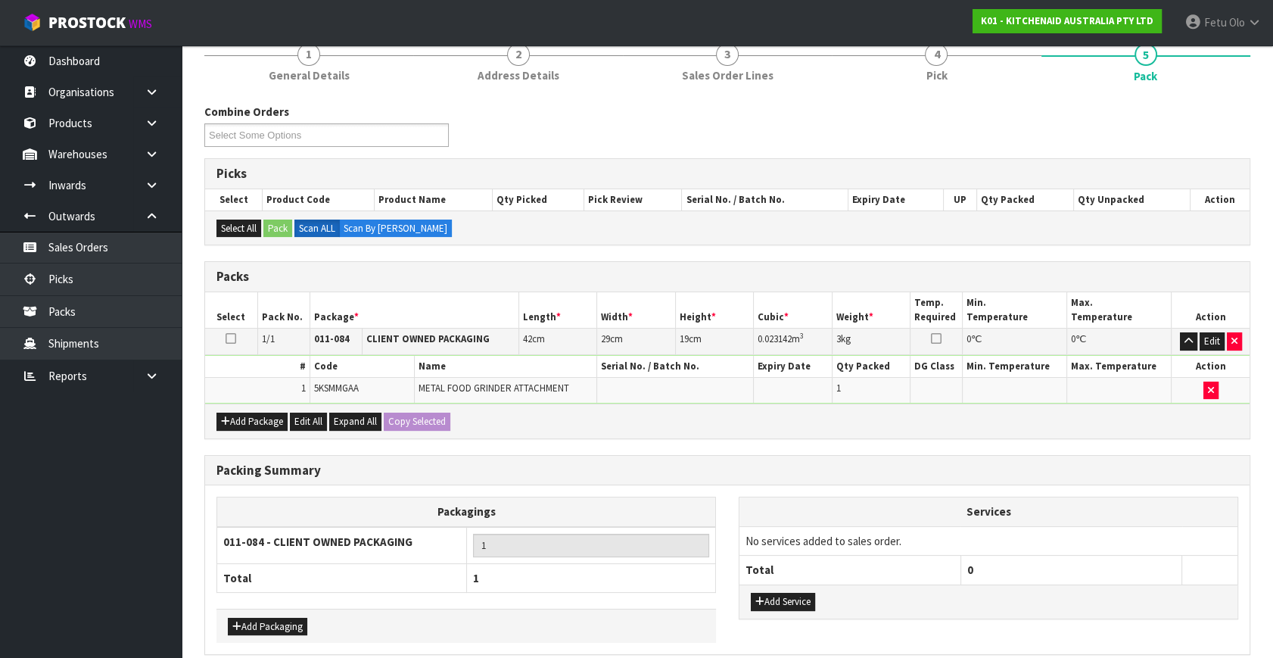
scroll to position [203, 0]
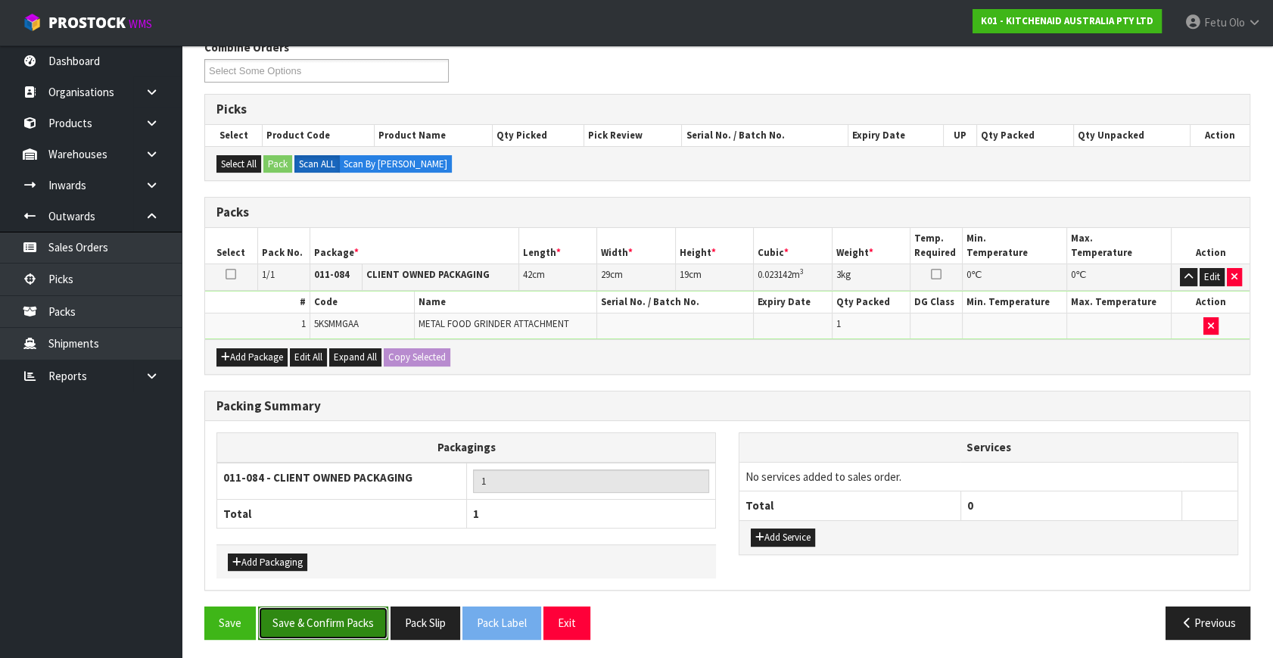
click at [300, 626] on button "Save & Confirm Packs" at bounding box center [323, 622] width 130 height 33
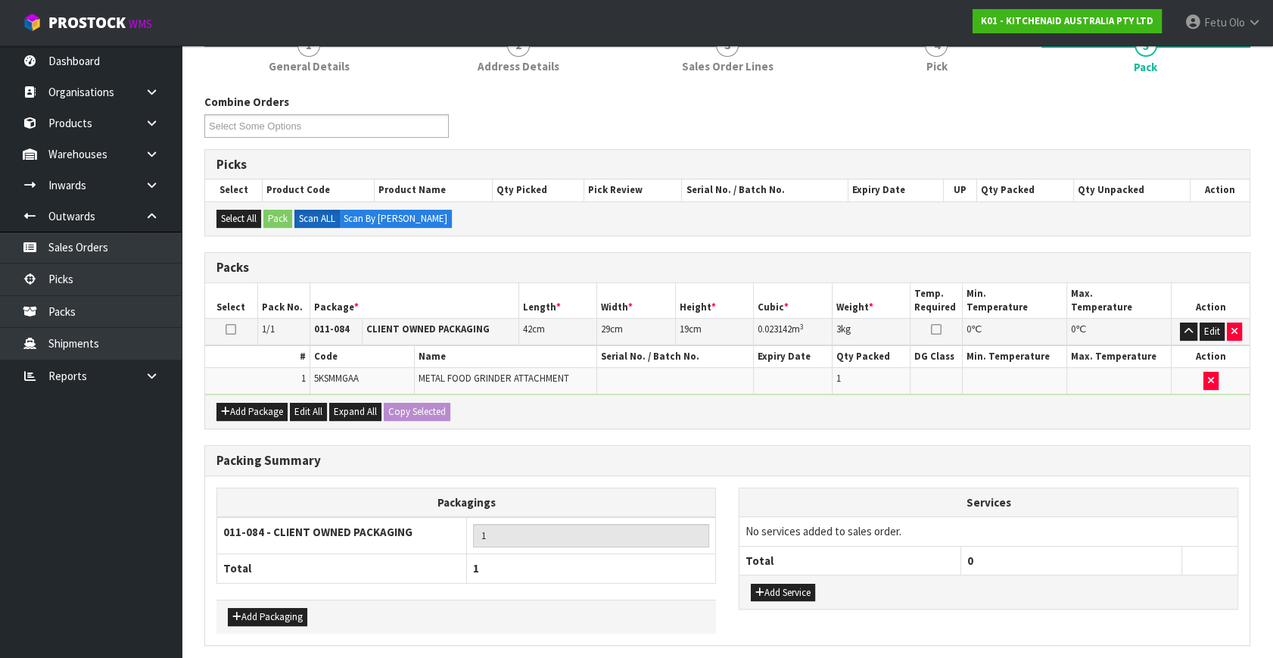
scroll to position [0, 0]
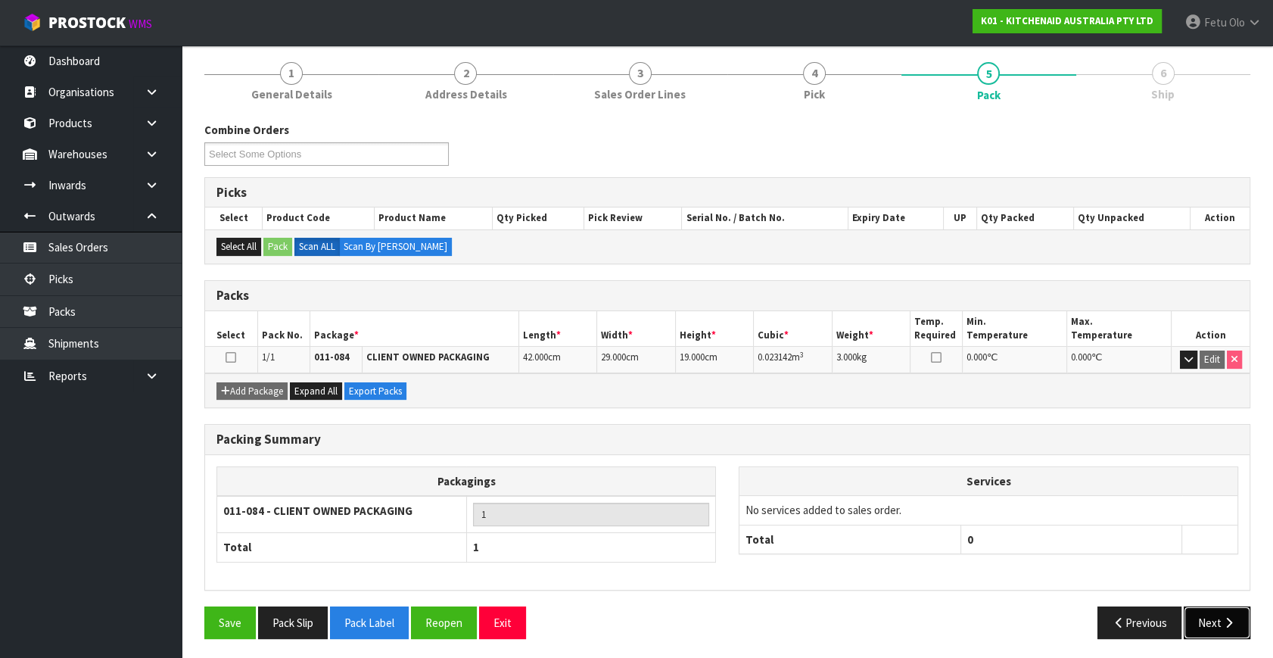
click at [1211, 611] on button "Next" at bounding box center [1217, 622] width 67 height 33
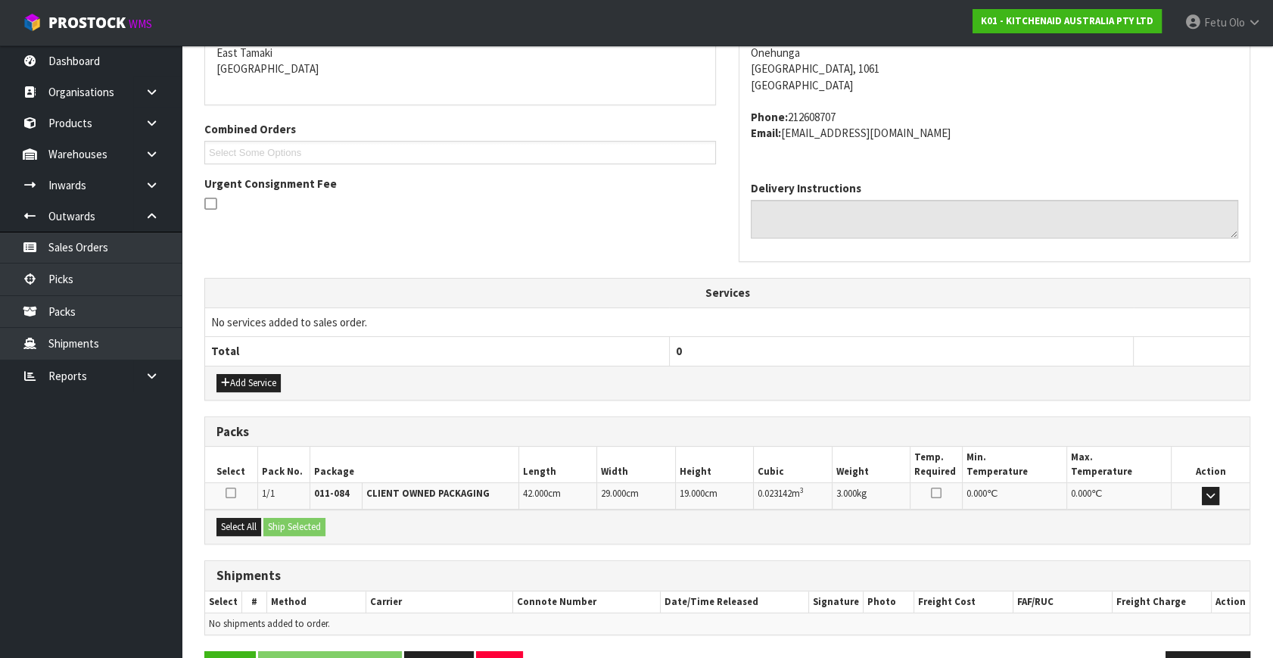
scroll to position [372, 0]
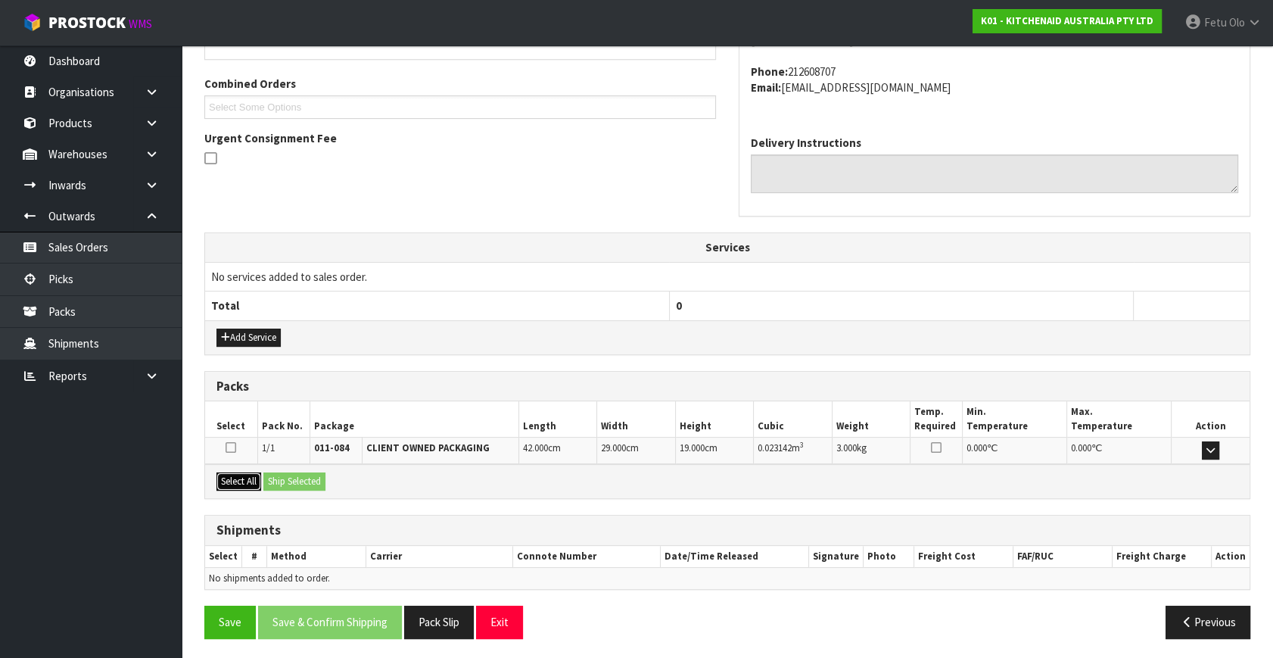
click at [281, 472] on div "Select All Ship Selected" at bounding box center [727, 481] width 1044 height 34
click at [250, 474] on button "Select All" at bounding box center [238, 481] width 45 height 18
drag, startPoint x: 266, startPoint y: 473, endPoint x: 296, endPoint y: 481, distance: 30.7
click at [289, 478] on button "Ship Selected" at bounding box center [294, 481] width 62 height 18
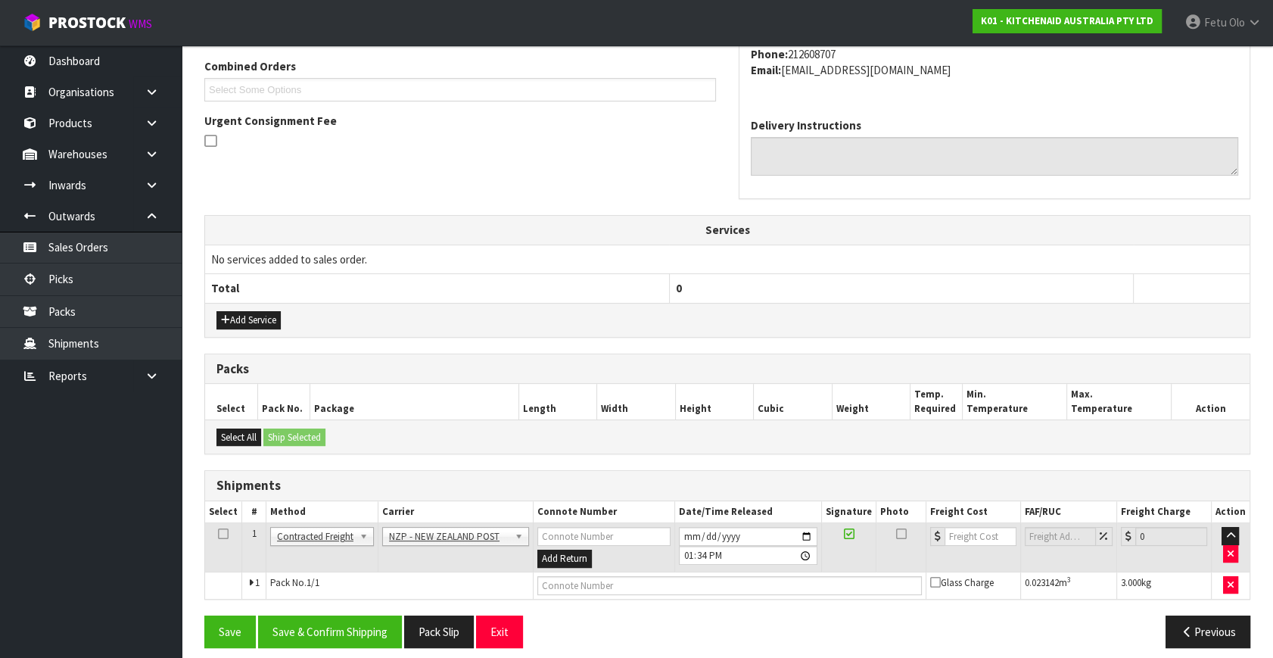
scroll to position [400, 0]
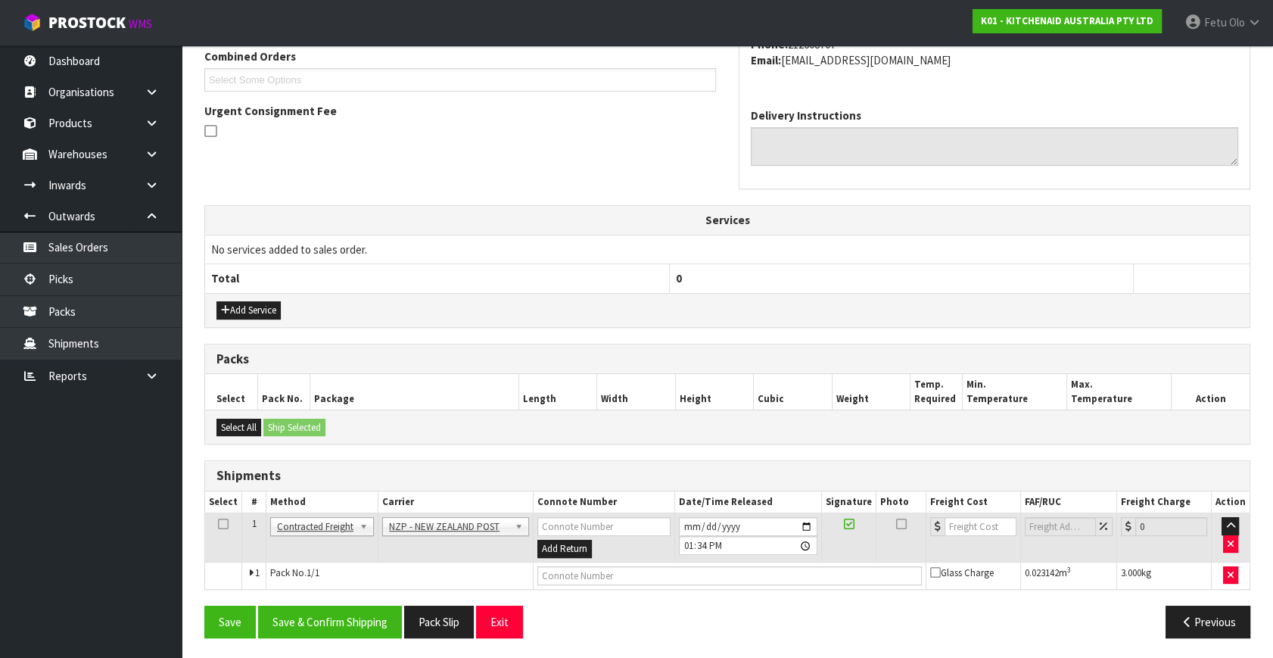
click at [356, 601] on div "From Address CONTRACT WAREHOUSING & LOGISTICS 17 Allens Road East Tamaki Auckla…" at bounding box center [727, 273] width 1046 height 752
click at [355, 626] on button "Save & Confirm Shipping" at bounding box center [330, 621] width 144 height 33
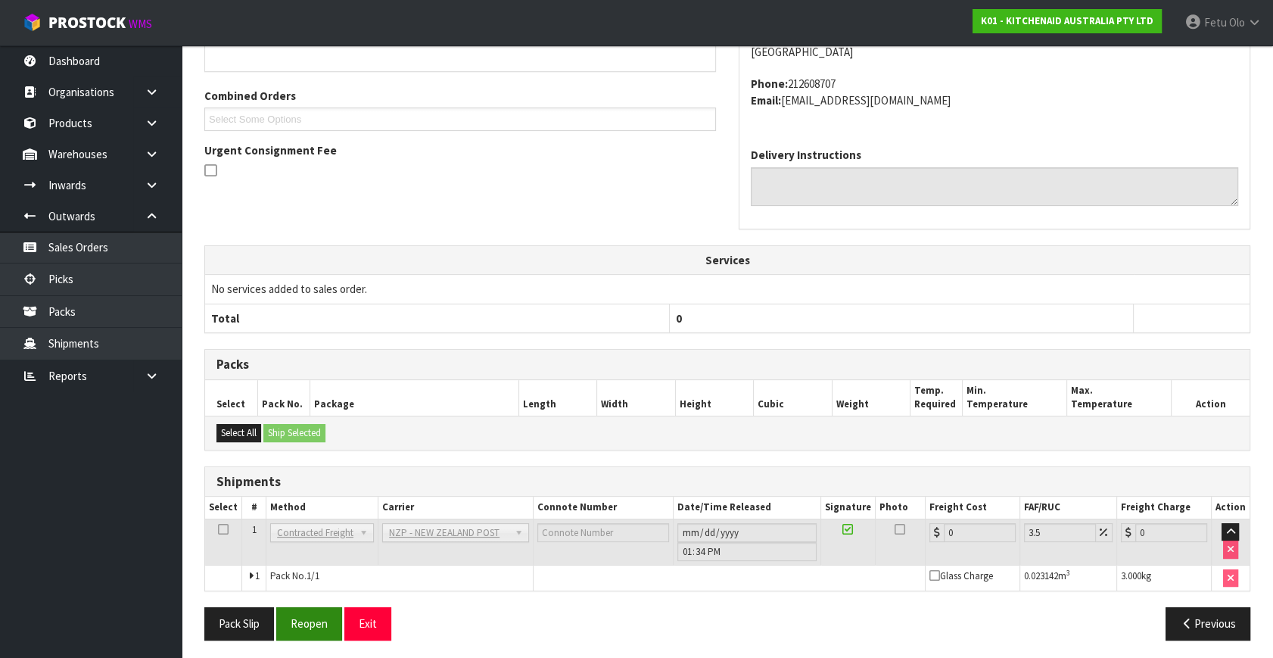
scroll to position [378, 0]
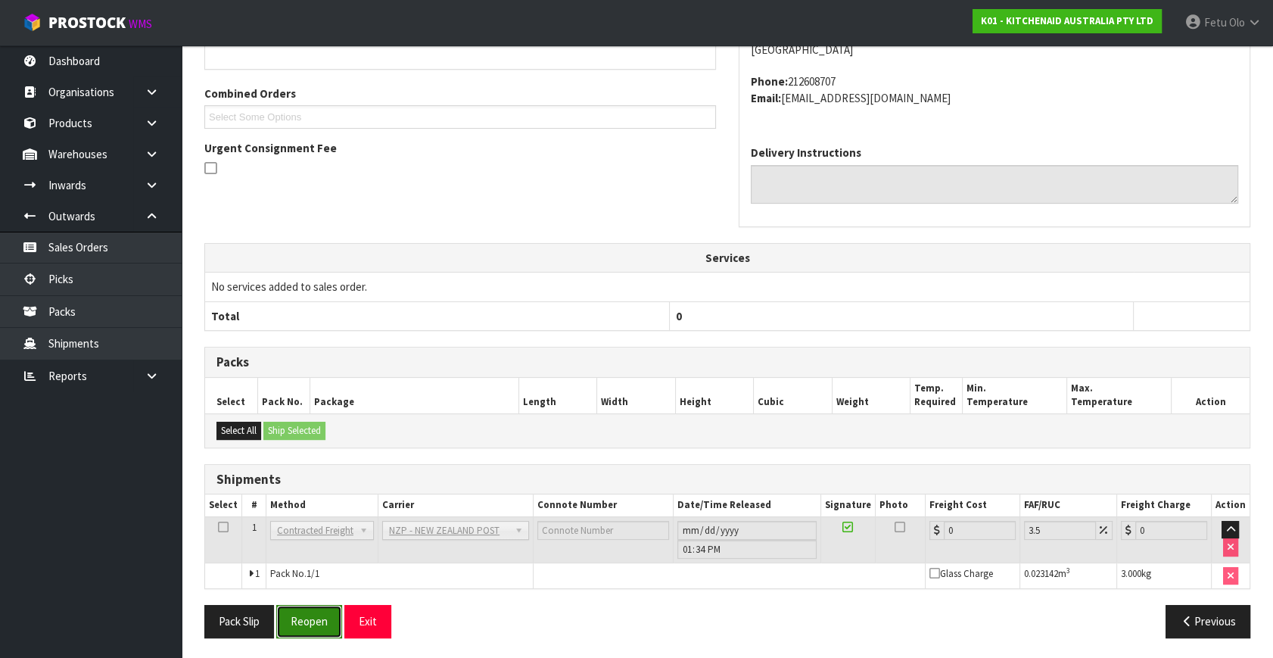
drag, startPoint x: 304, startPoint y: 615, endPoint x: 314, endPoint y: 608, distance: 11.6
click at [304, 615] on button "Reopen" at bounding box center [309, 621] width 66 height 33
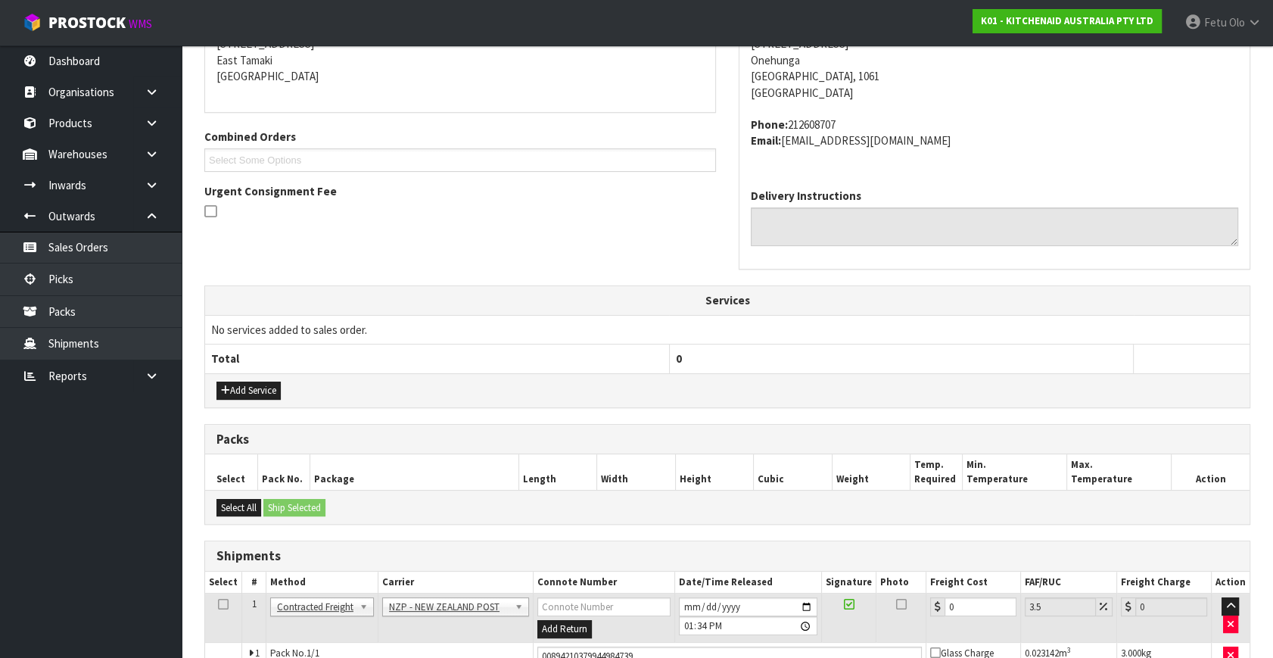
scroll to position [363, 0]
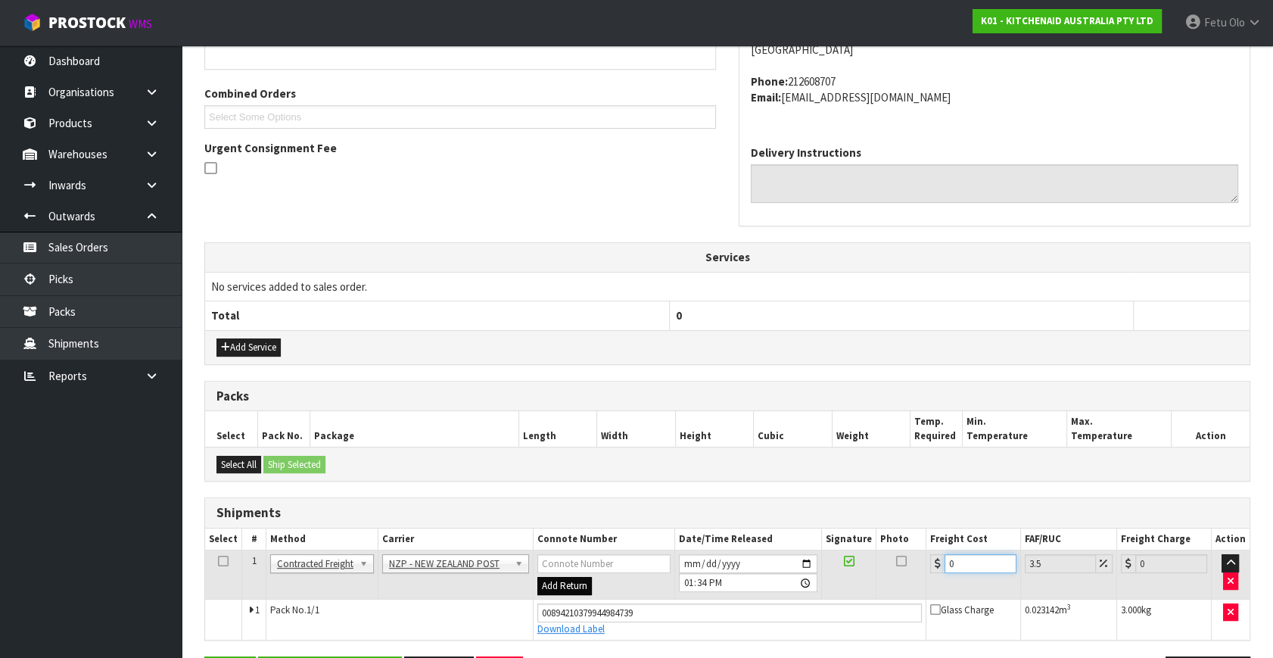
drag, startPoint x: 978, startPoint y: 568, endPoint x: 566, endPoint y: 587, distance: 412.1
click at [567, 587] on tr "1 Client Local Pickup Customer Local Pickup Company Freight Contracted Freight …" at bounding box center [727, 574] width 1044 height 49
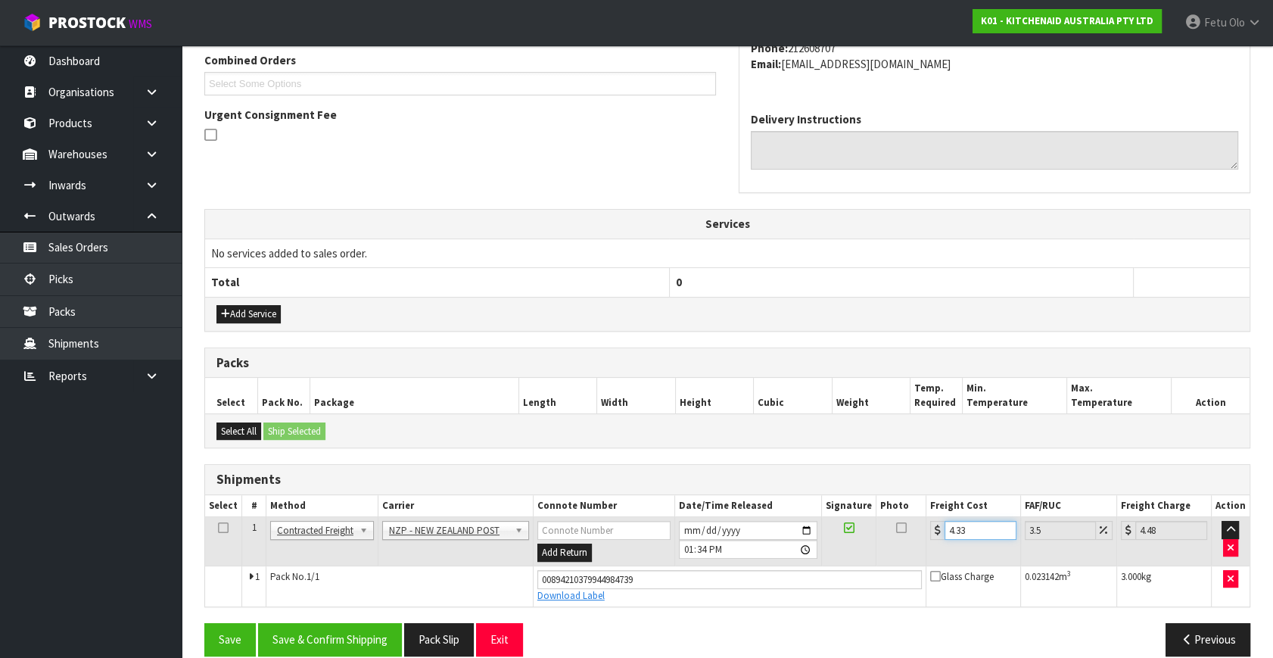
scroll to position [414, 0]
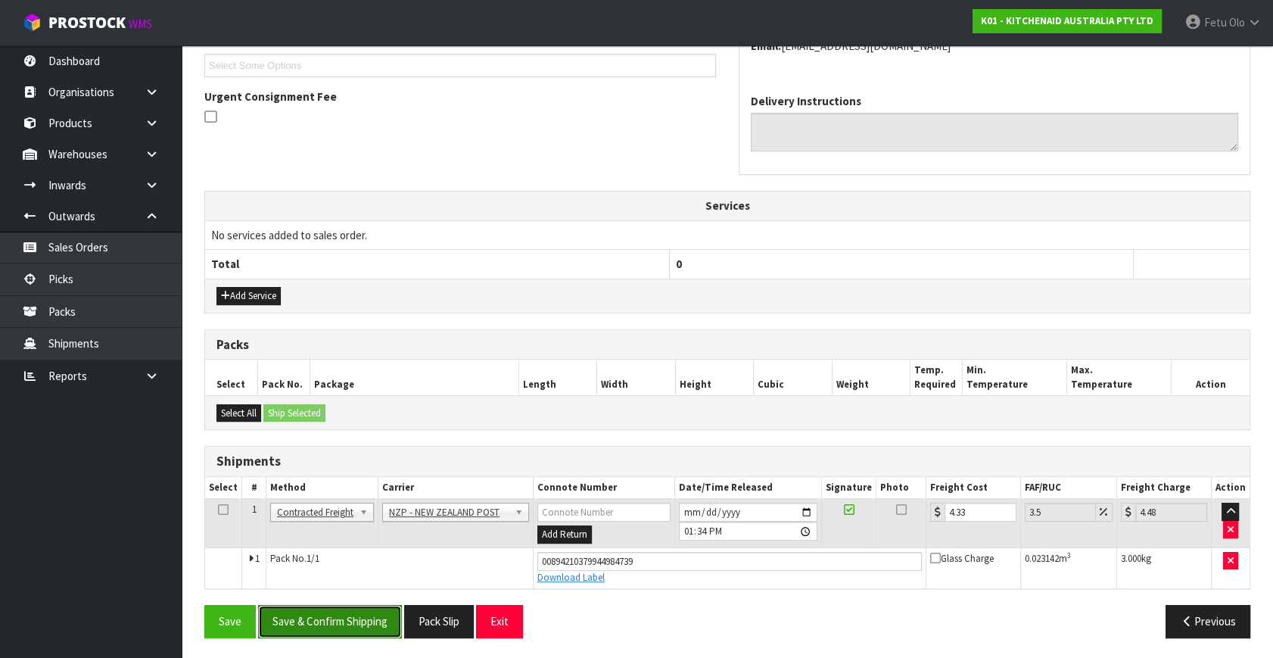
click at [325, 622] on button "Save & Confirm Shipping" at bounding box center [330, 621] width 144 height 33
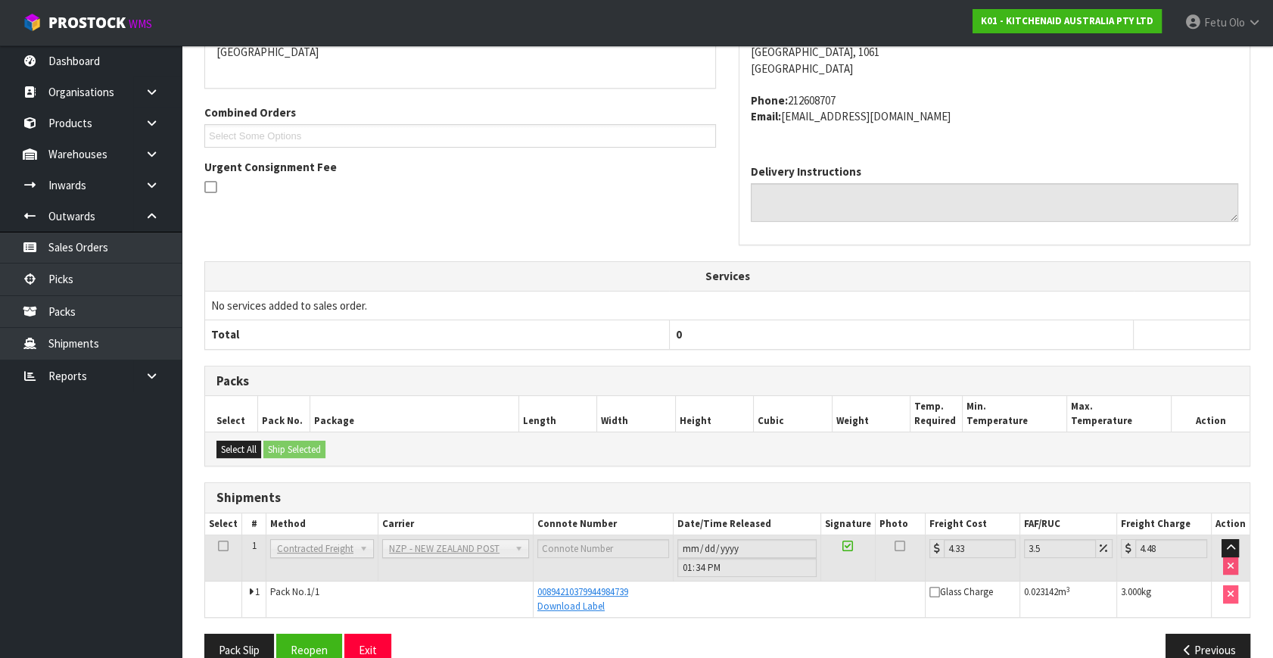
scroll to position [372, 0]
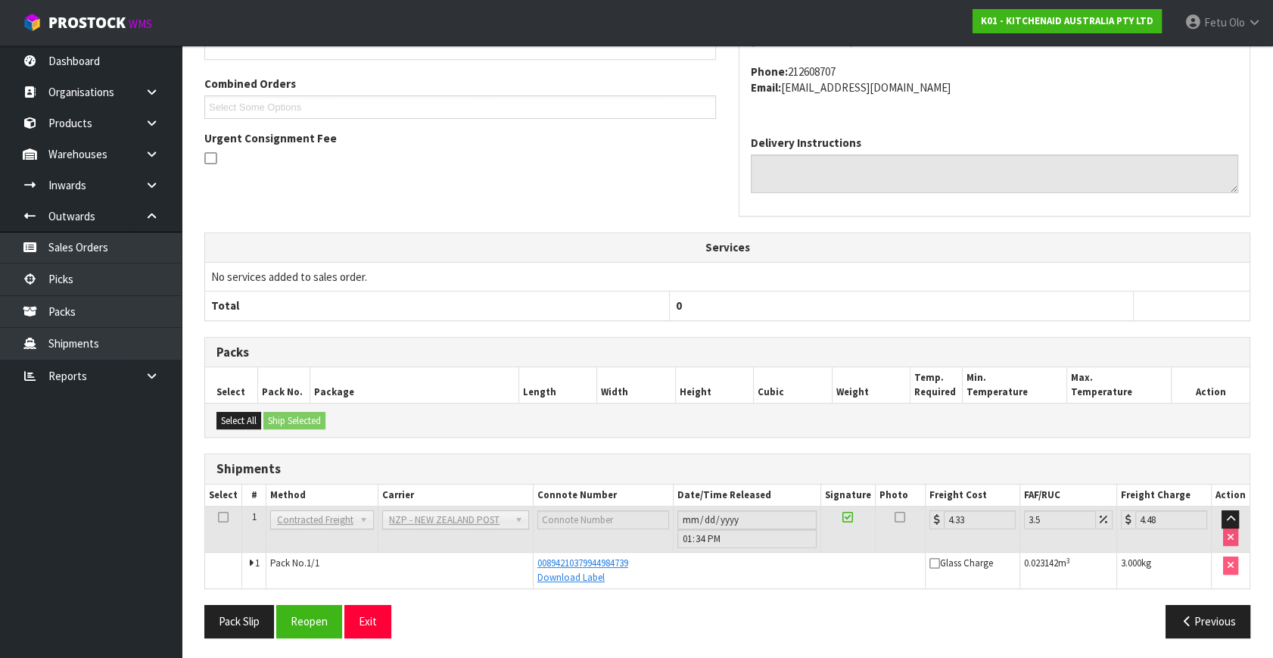
click at [1008, 484] on th "Freight Cost" at bounding box center [972, 495] width 95 height 22
click at [70, 272] on link "Picks" at bounding box center [91, 278] width 182 height 31
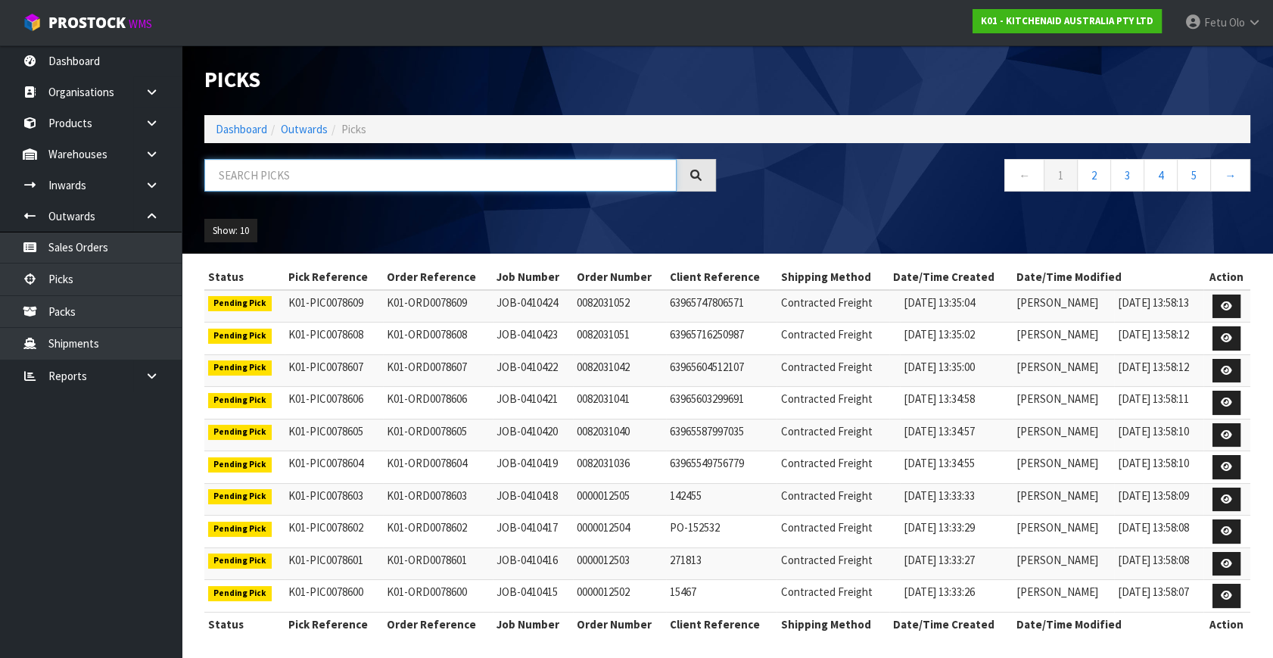
click at [234, 180] on input "text" at bounding box center [440, 175] width 472 height 33
click at [242, 169] on input "text" at bounding box center [440, 175] width 472 height 33
drag, startPoint x: 243, startPoint y: 169, endPoint x: 244, endPoint y: 180, distance: 11.5
click at [244, 179] on input "text" at bounding box center [440, 175] width 472 height 33
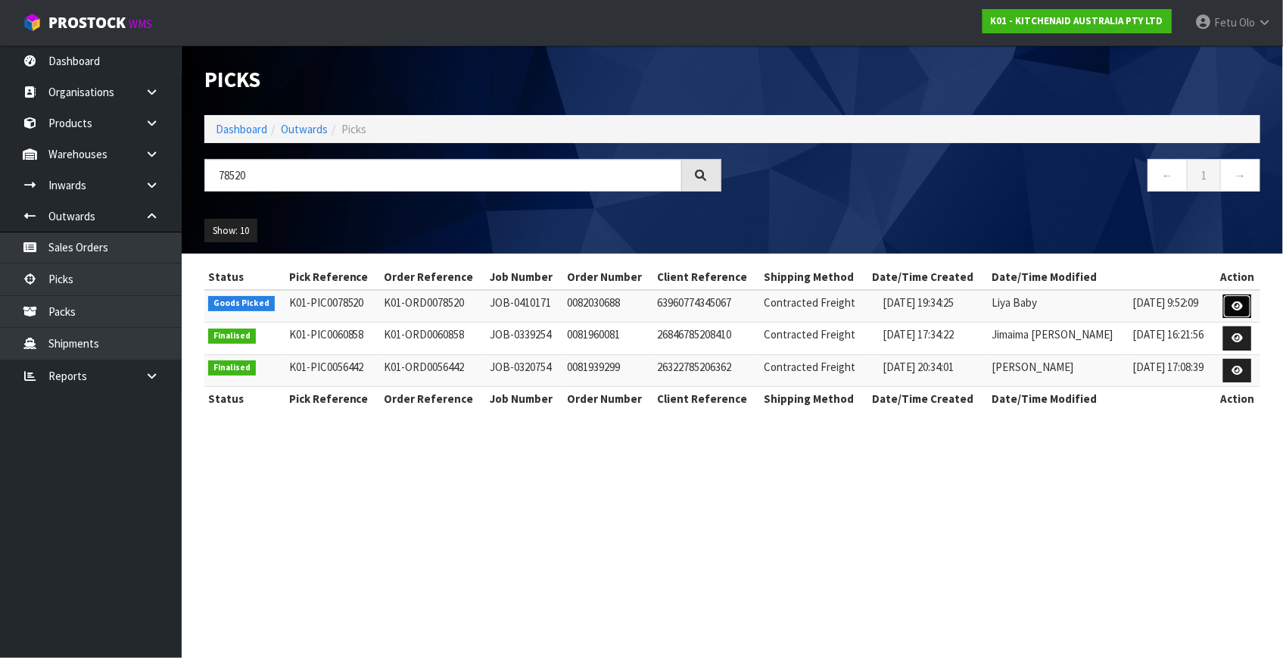
click at [1243, 313] on link at bounding box center [1237, 306] width 28 height 24
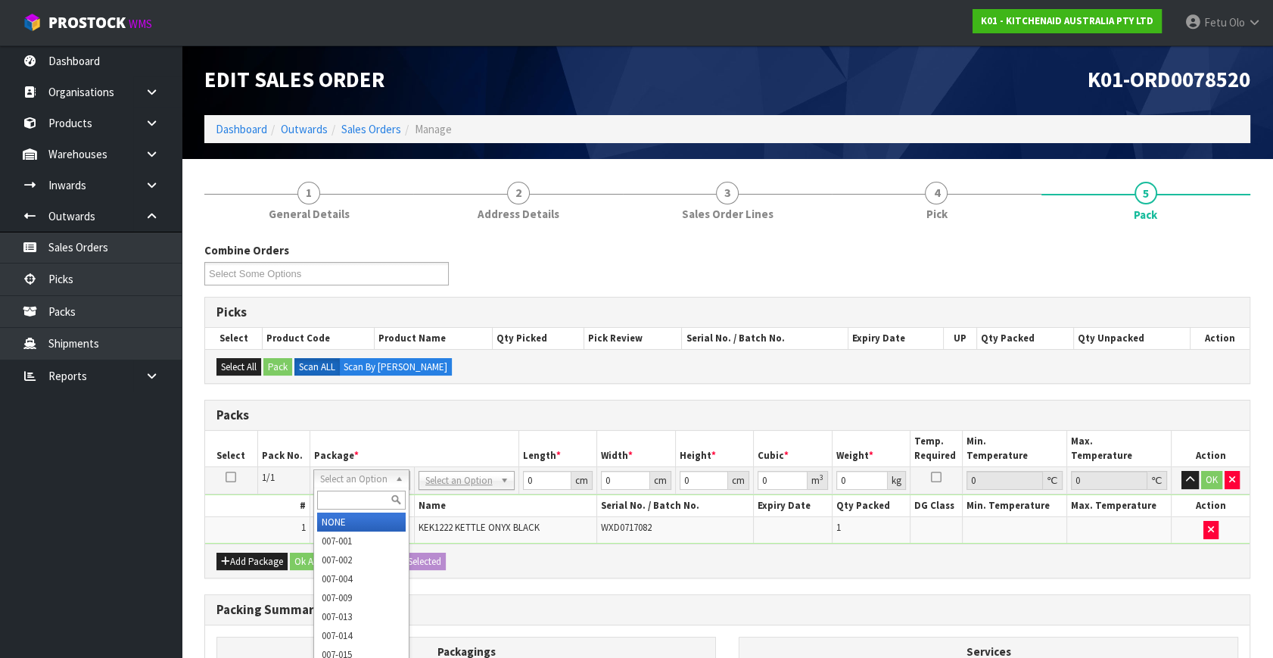
click at [353, 499] on input "text" at bounding box center [361, 499] width 89 height 19
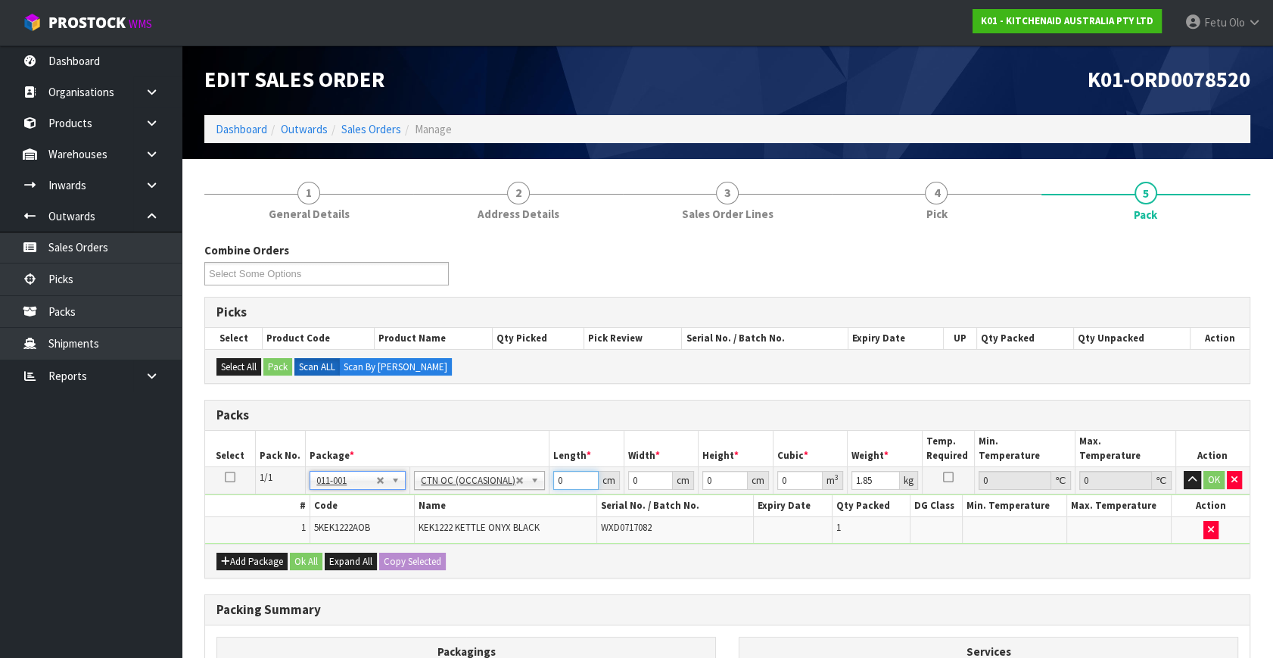
drag, startPoint x: 565, startPoint y: 479, endPoint x: 511, endPoint y: 510, distance: 62.7
click at [511, 510] on tbody "1/1 NONE 007-001 007-002 007-004 007-009 007-013 007-014 007-015 007-017 007-01…" at bounding box center [727, 505] width 1044 height 76
click button "OK" at bounding box center [1213, 480] width 21 height 18
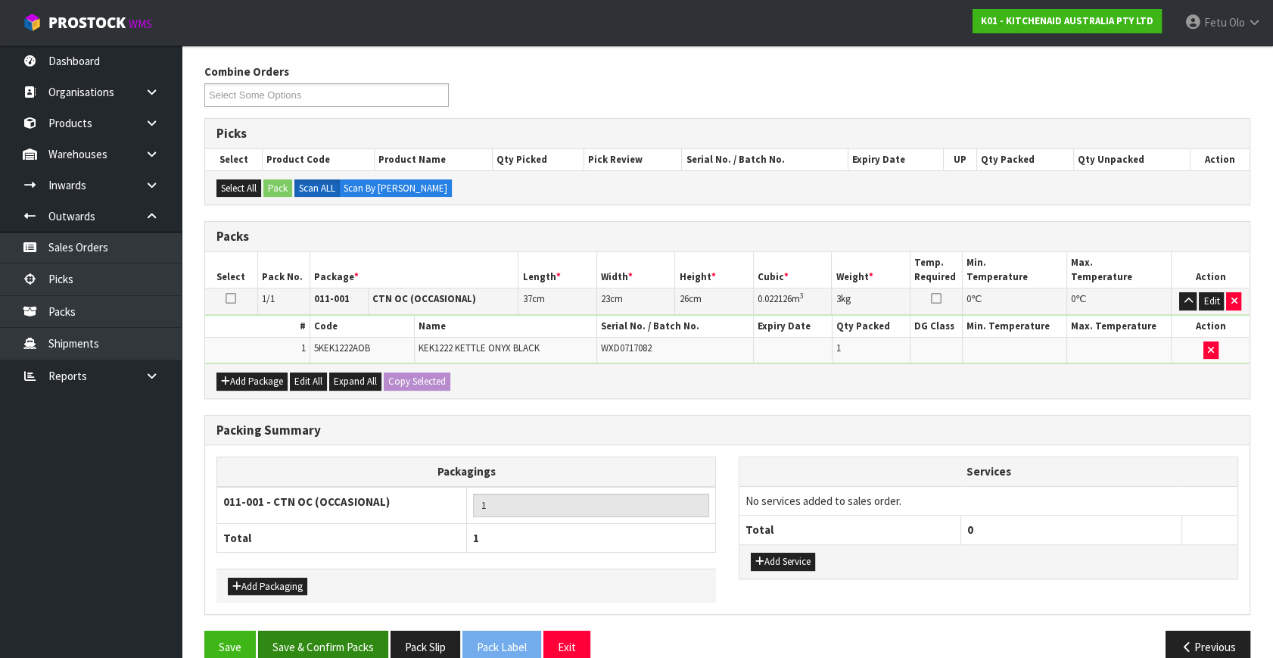
scroll to position [203, 0]
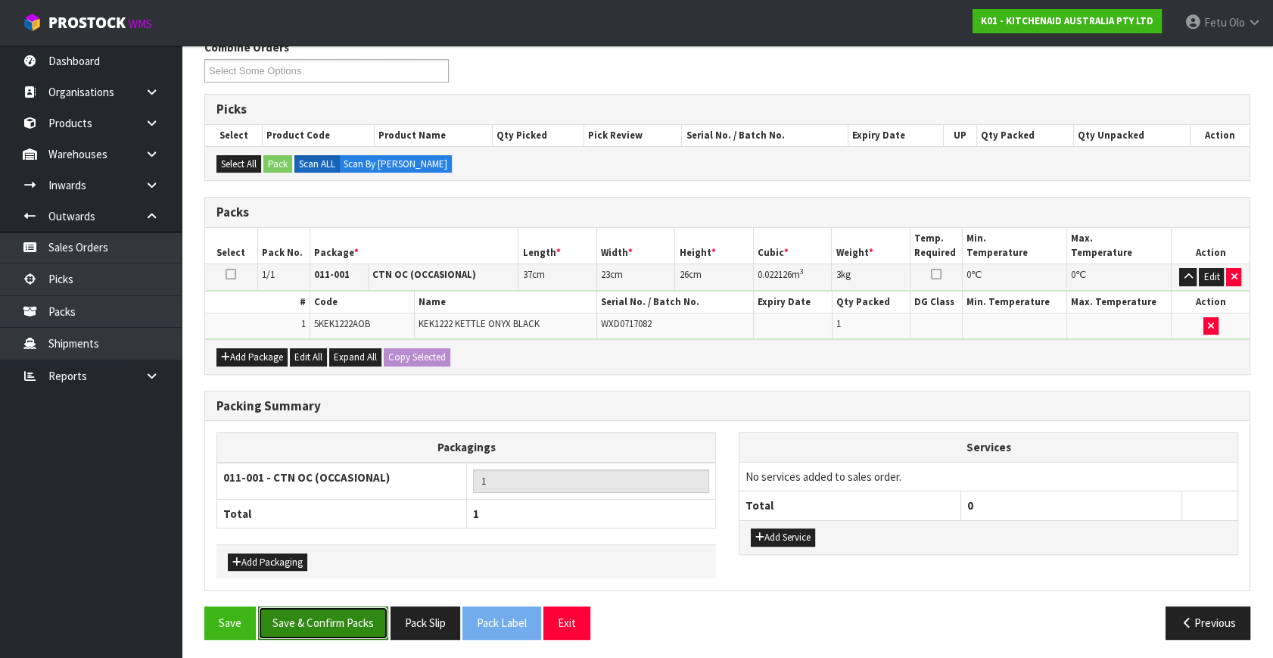
click at [340, 621] on button "Save & Confirm Packs" at bounding box center [323, 622] width 130 height 33
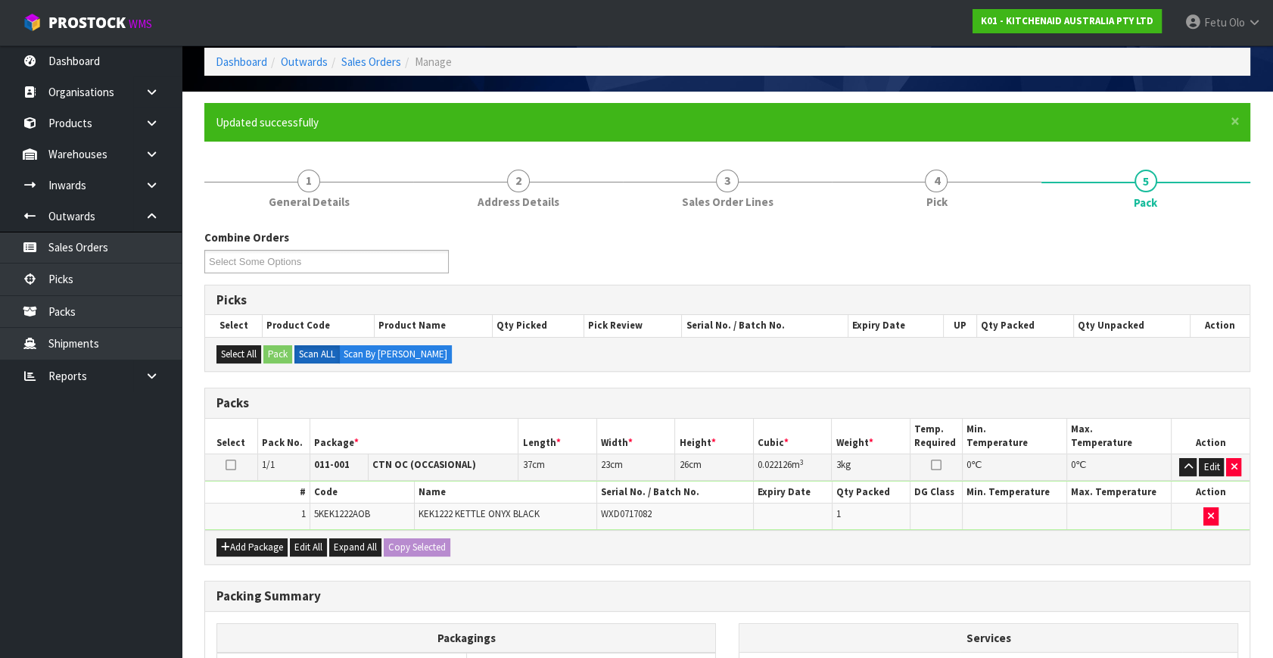
scroll to position [175, 0]
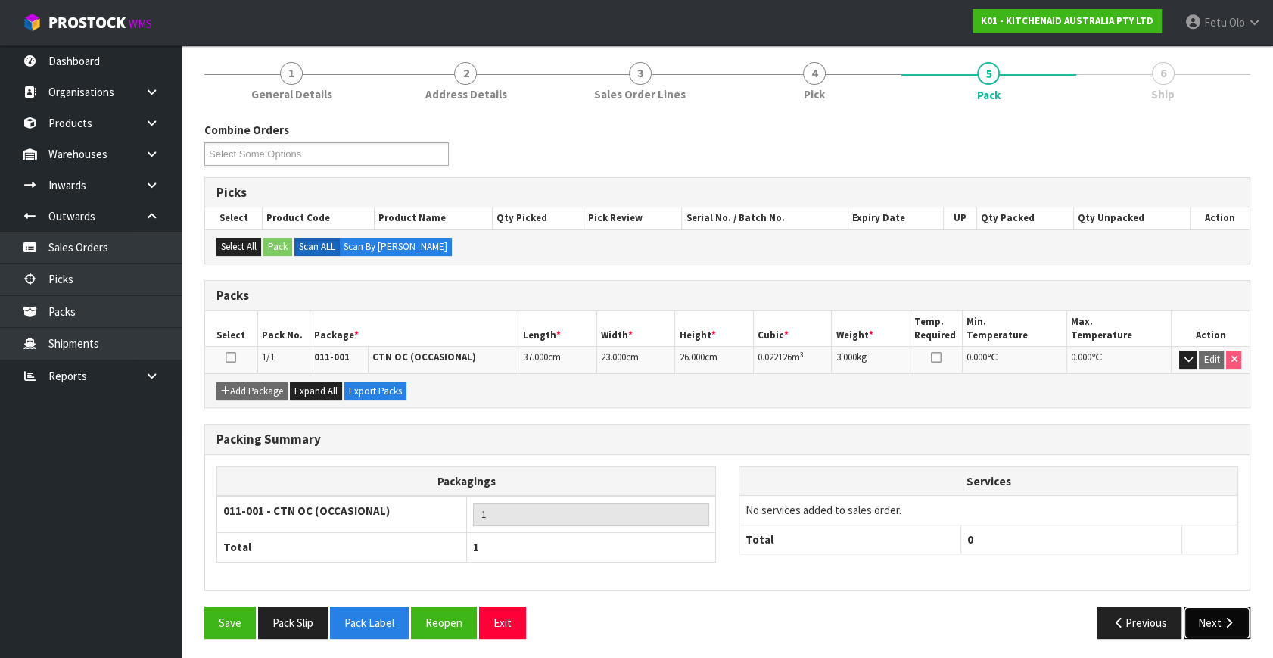
click at [1209, 615] on button "Next" at bounding box center [1217, 622] width 67 height 33
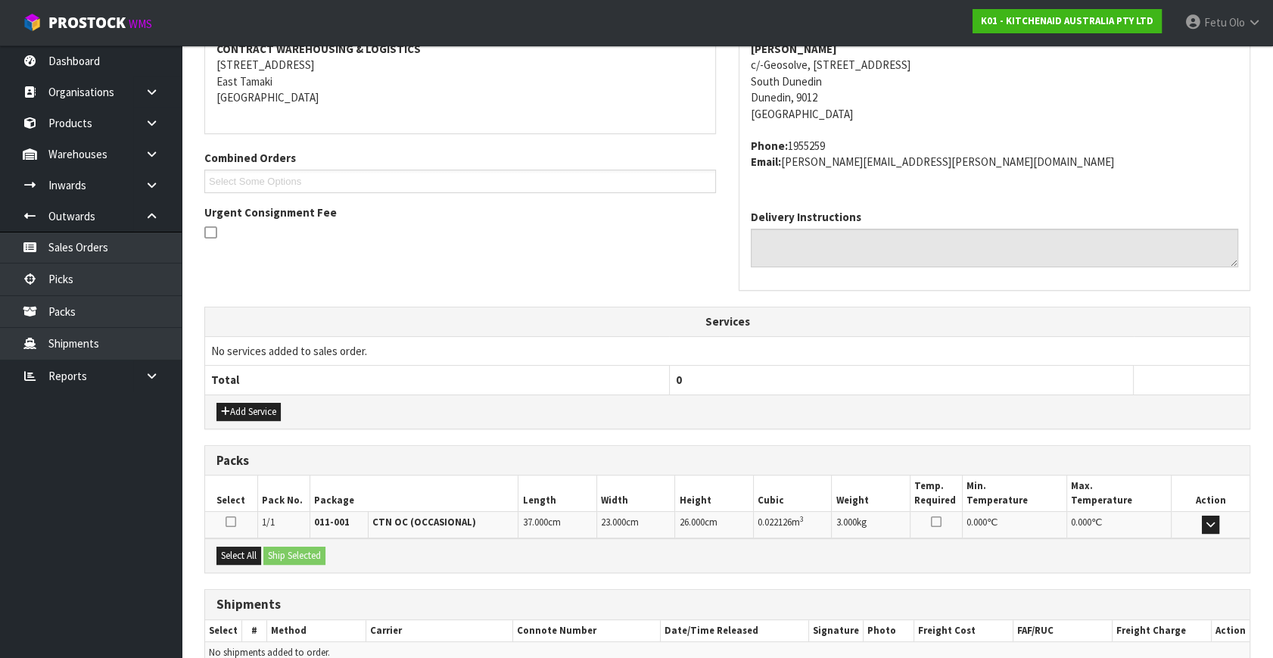
scroll to position [372, 0]
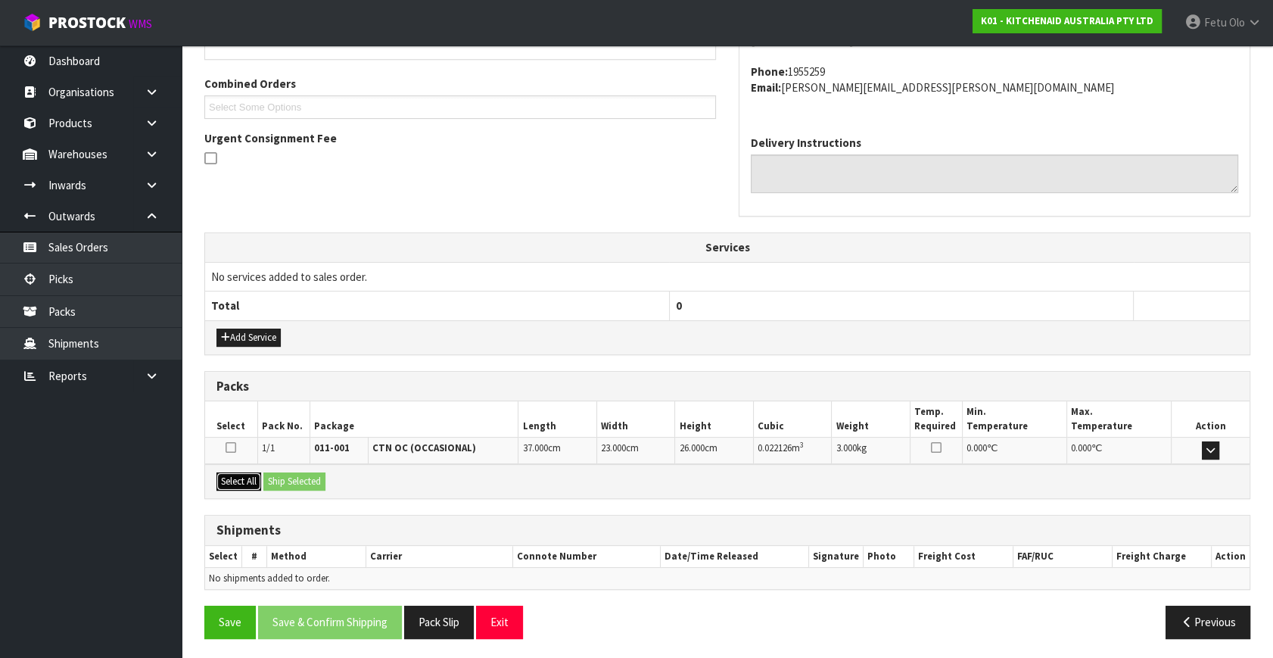
drag, startPoint x: 229, startPoint y: 484, endPoint x: 282, endPoint y: 484, distance: 53.7
click at [232, 484] on button "Select All" at bounding box center [238, 481] width 45 height 18
click at [282, 484] on button "Ship Selected" at bounding box center [294, 481] width 62 height 18
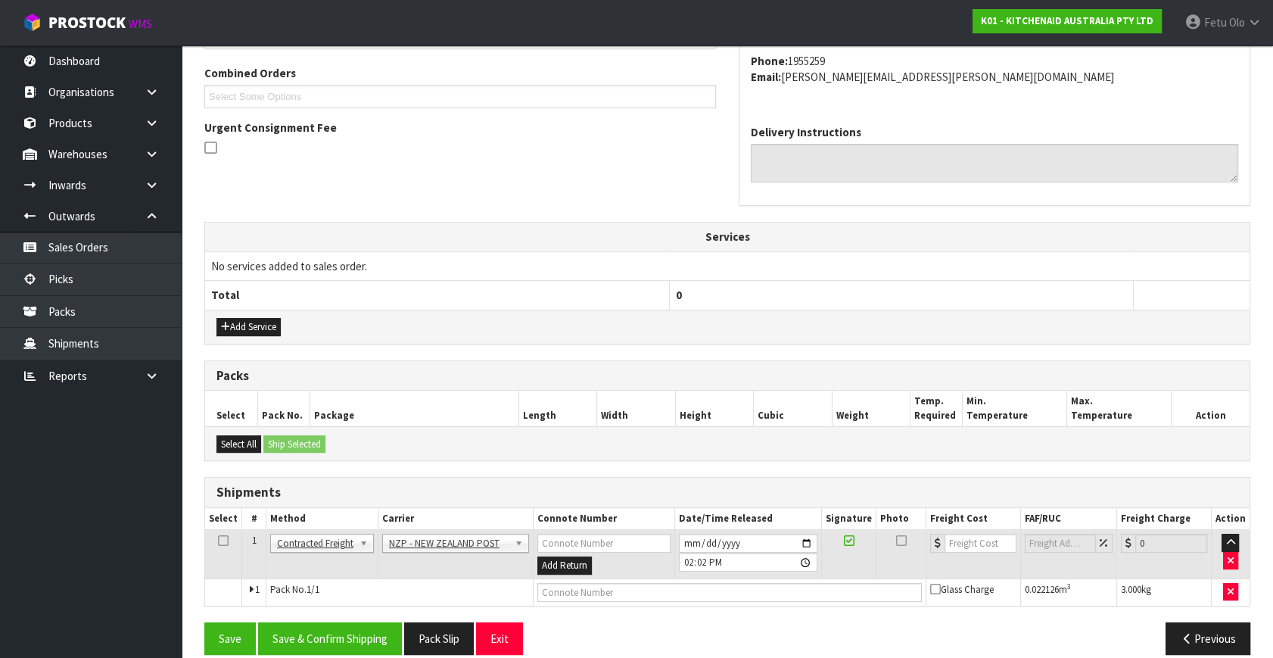
scroll to position [400, 0]
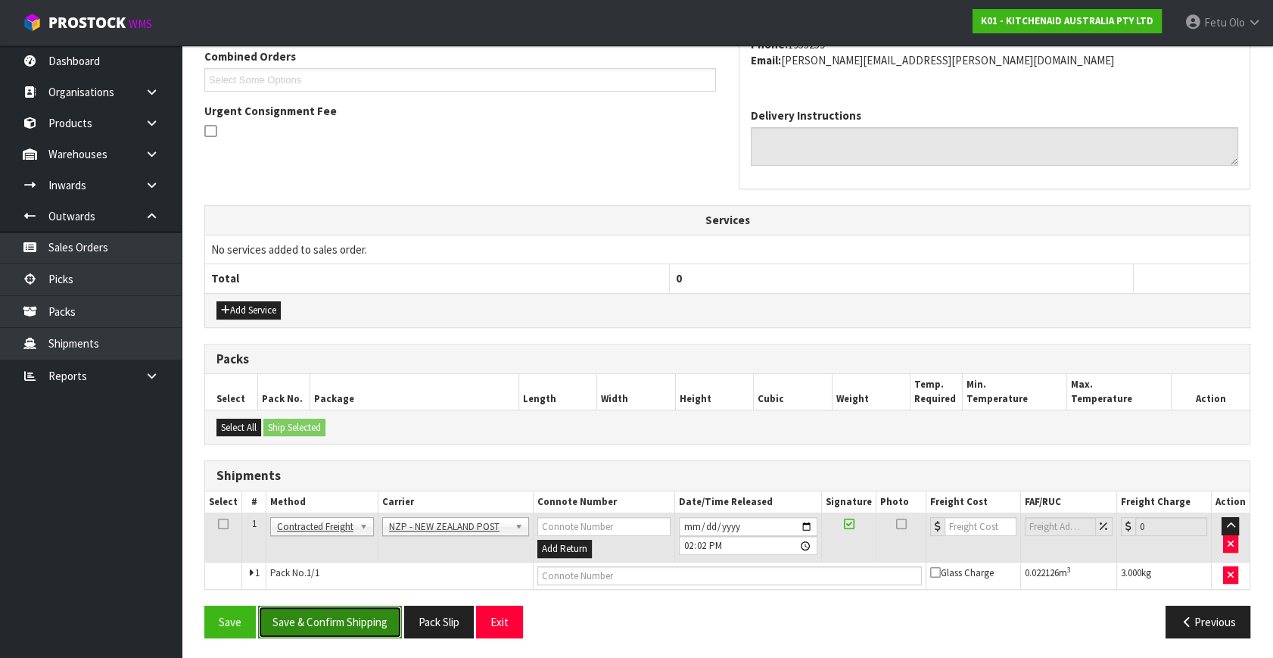
drag, startPoint x: 356, startPoint y: 611, endPoint x: 331, endPoint y: 620, distance: 26.6
click at [356, 611] on button "Save & Confirm Shipping" at bounding box center [330, 621] width 144 height 33
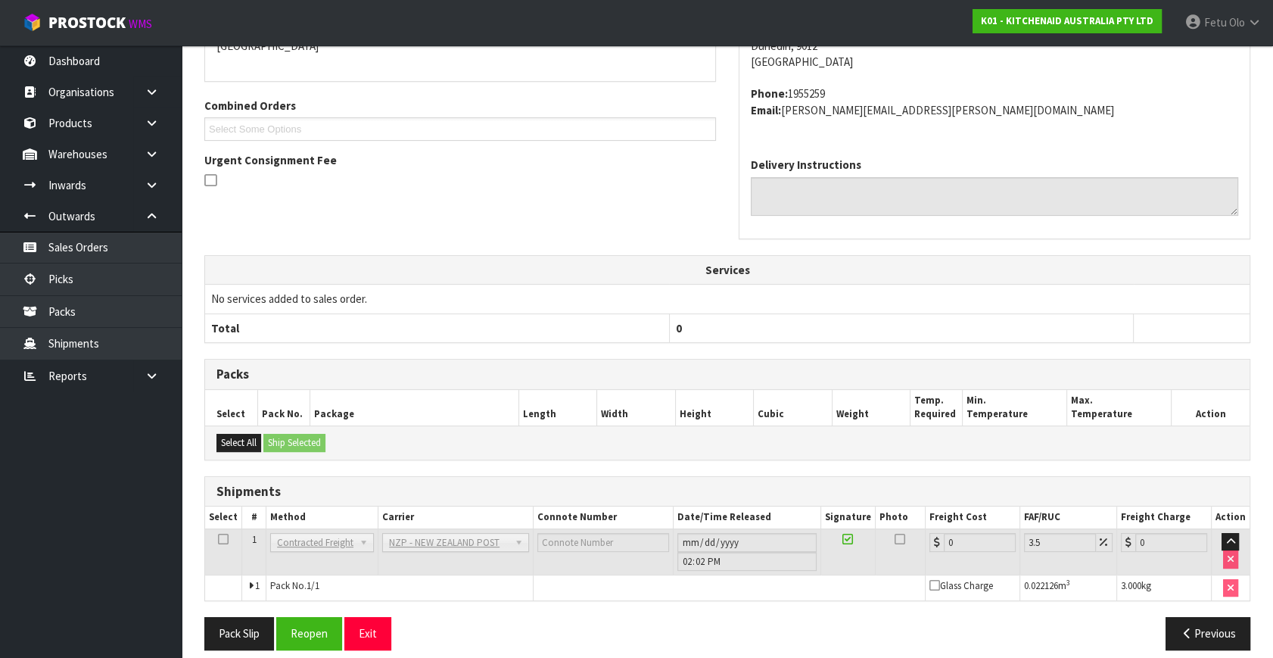
scroll to position [378, 0]
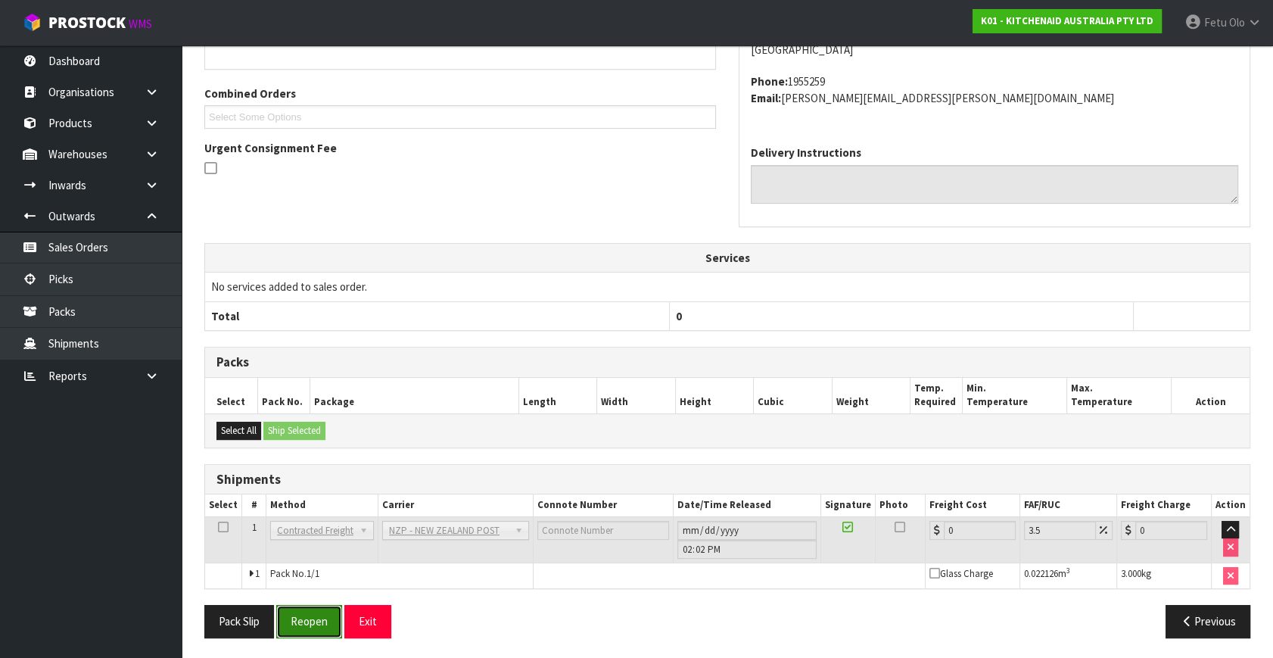
click at [306, 615] on button "Reopen" at bounding box center [309, 621] width 66 height 33
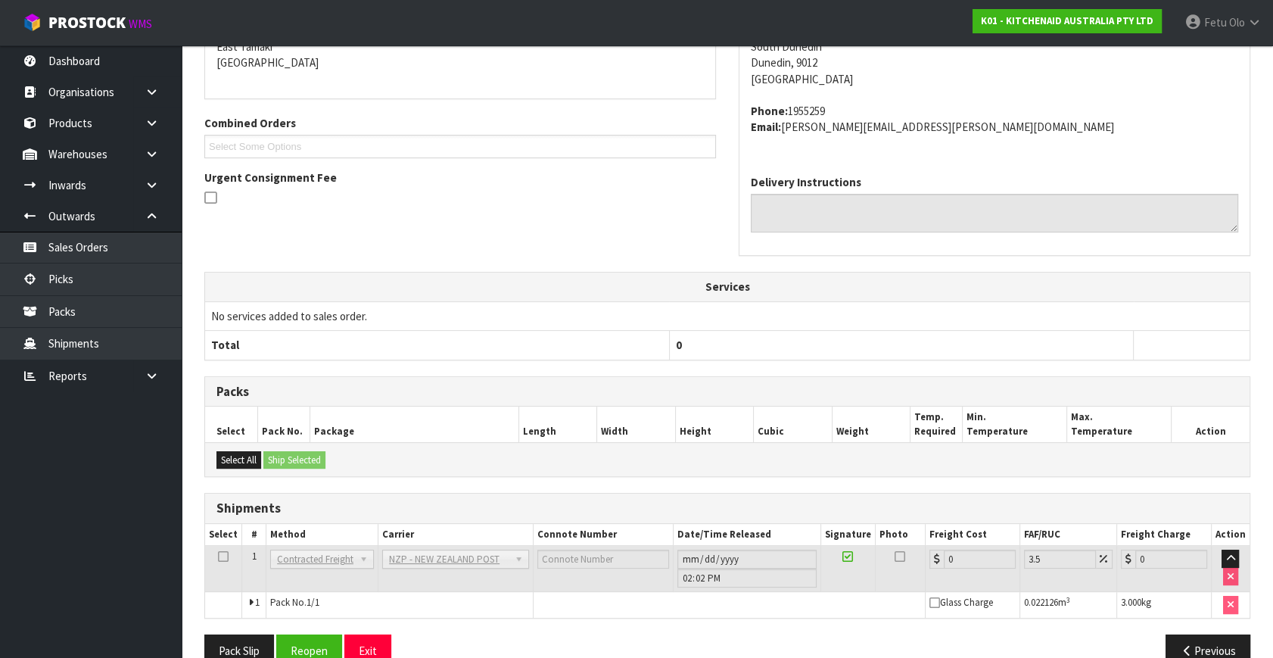
scroll to position [363, 0]
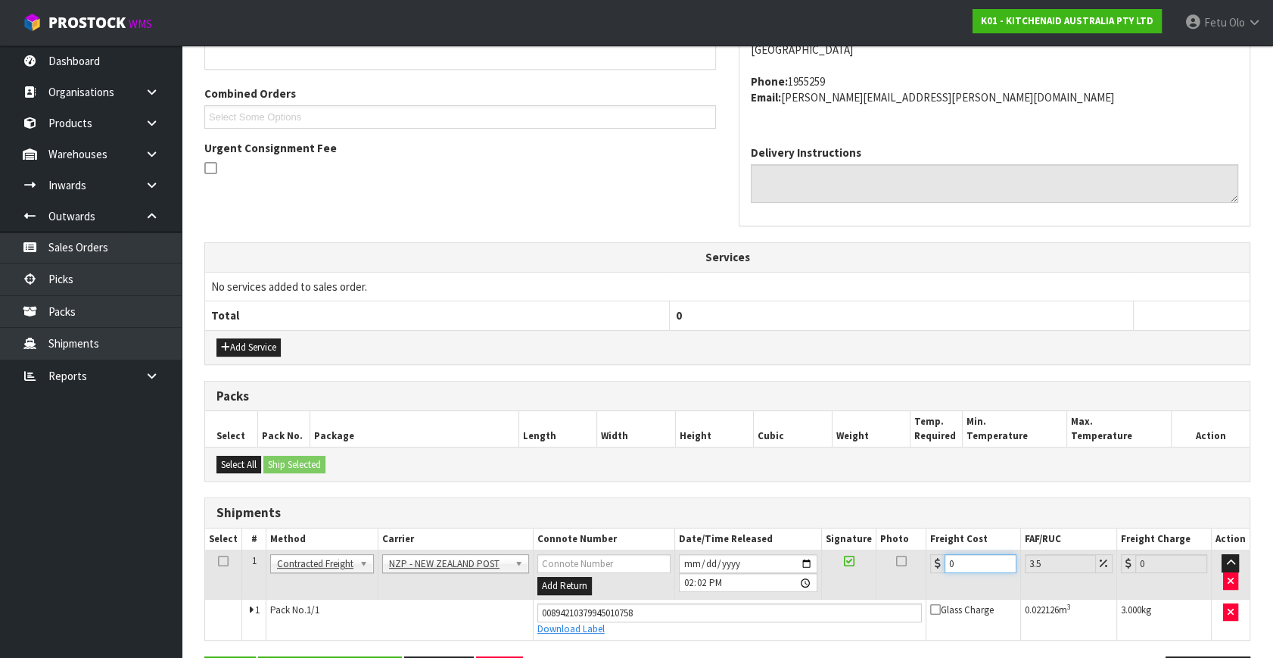
drag, startPoint x: 963, startPoint y: 561, endPoint x: 685, endPoint y: 627, distance: 286.4
click at [685, 627] on tbody "1 Client Local Pickup Customer Local Pickup Company Freight Contracted Freight …" at bounding box center [727, 594] width 1044 height 89
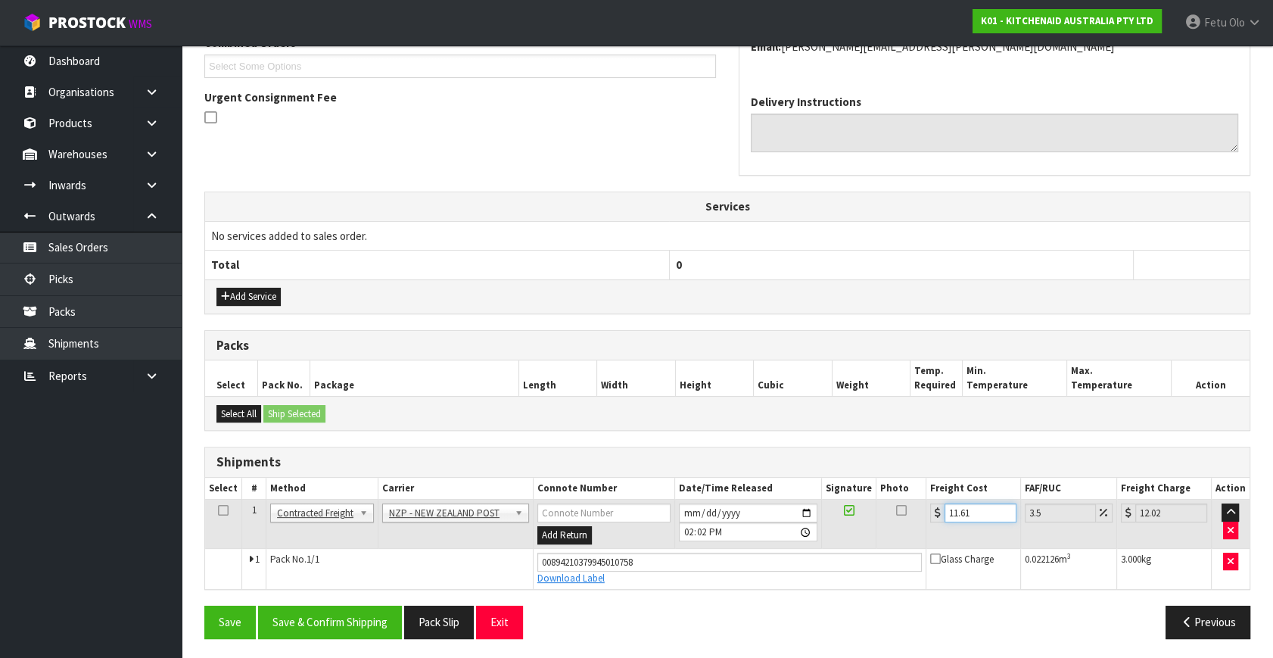
scroll to position [414, 0]
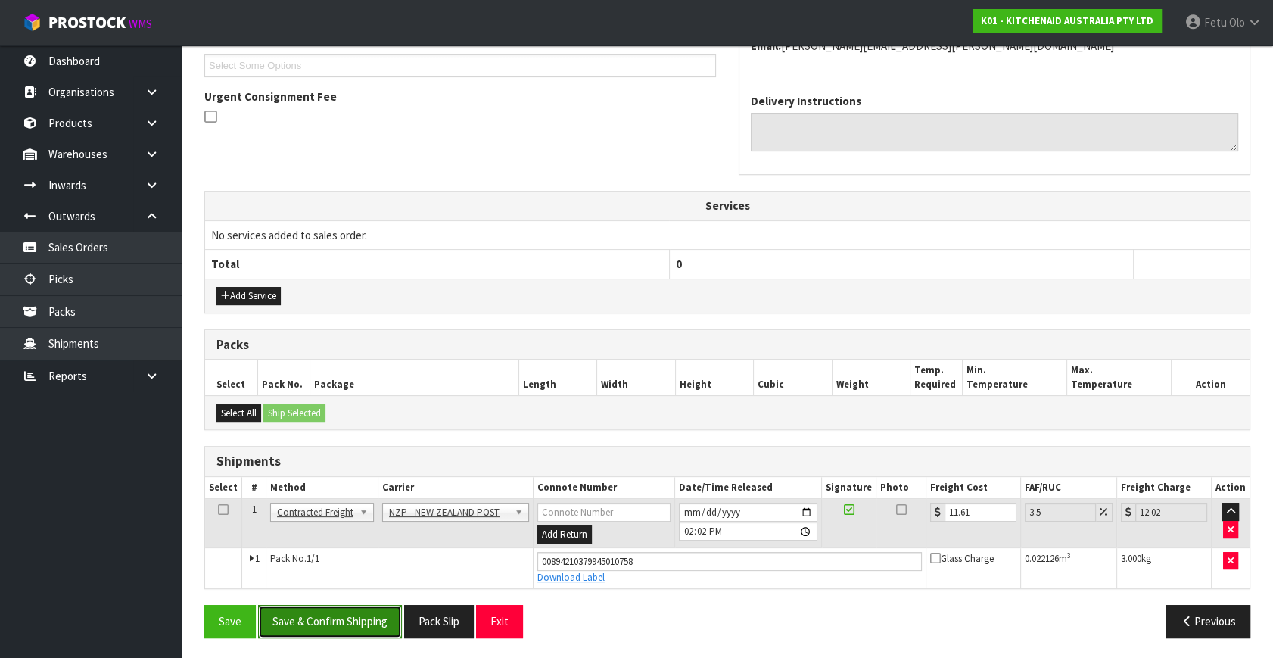
click at [347, 625] on button "Save & Confirm Shipping" at bounding box center [330, 621] width 144 height 33
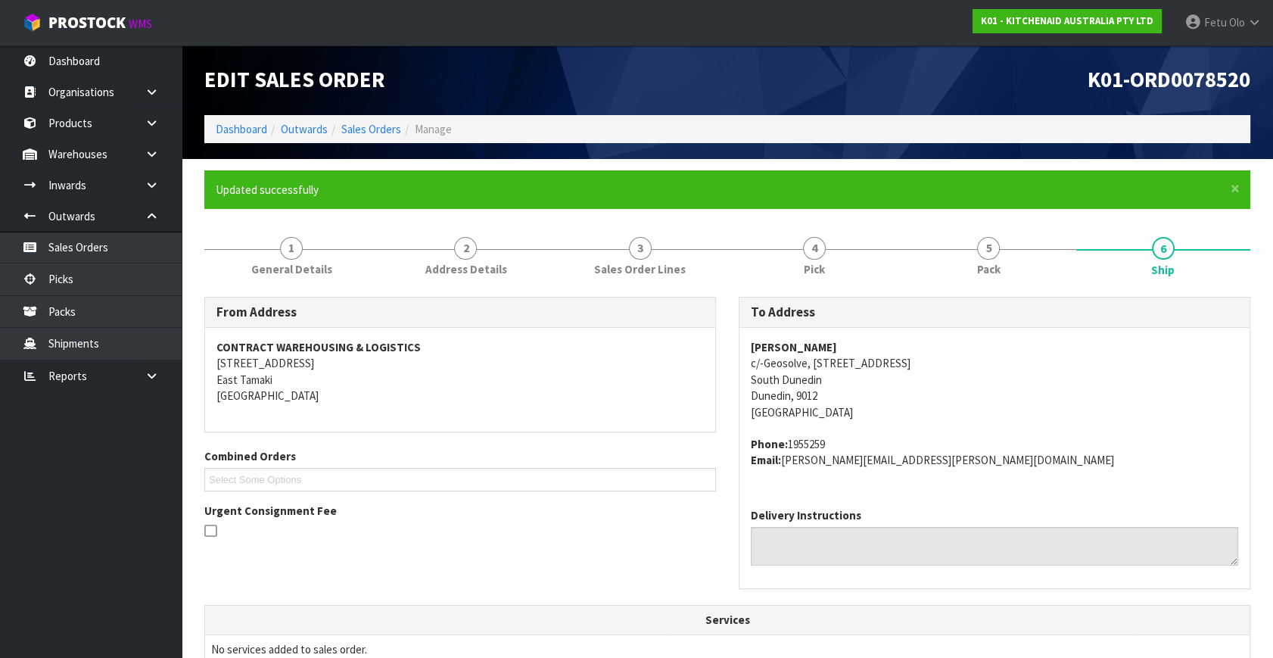
scroll to position [372, 0]
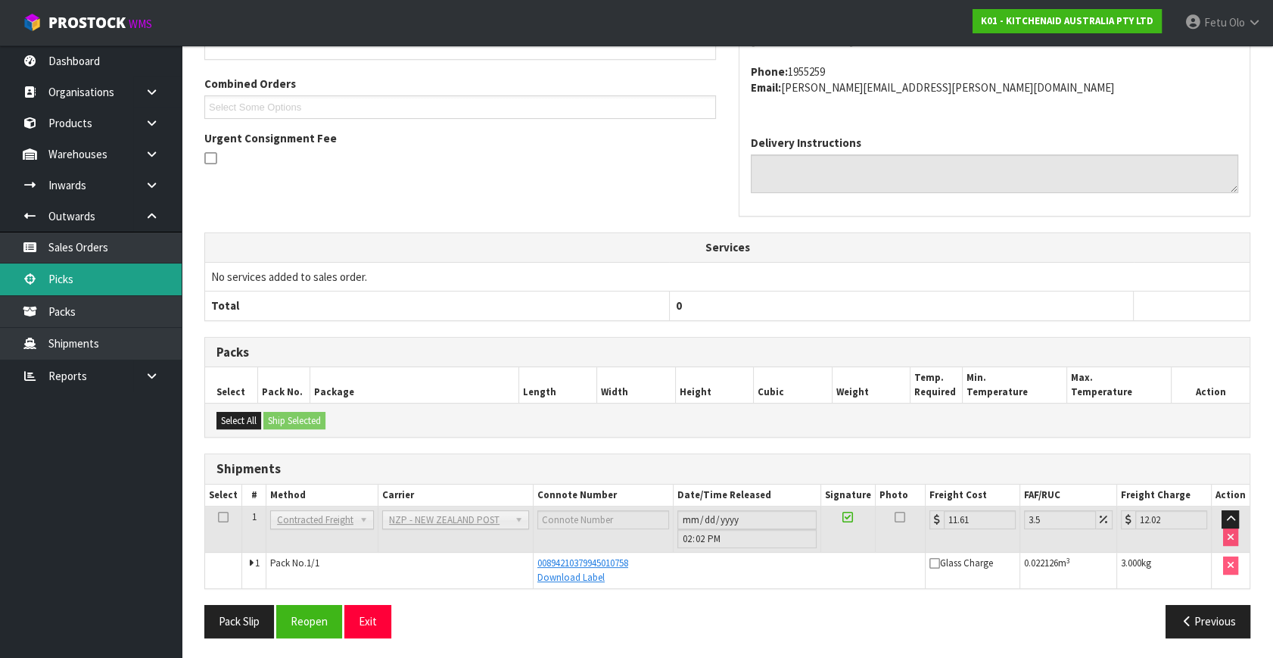
click at [45, 282] on link "Picks" at bounding box center [91, 278] width 182 height 31
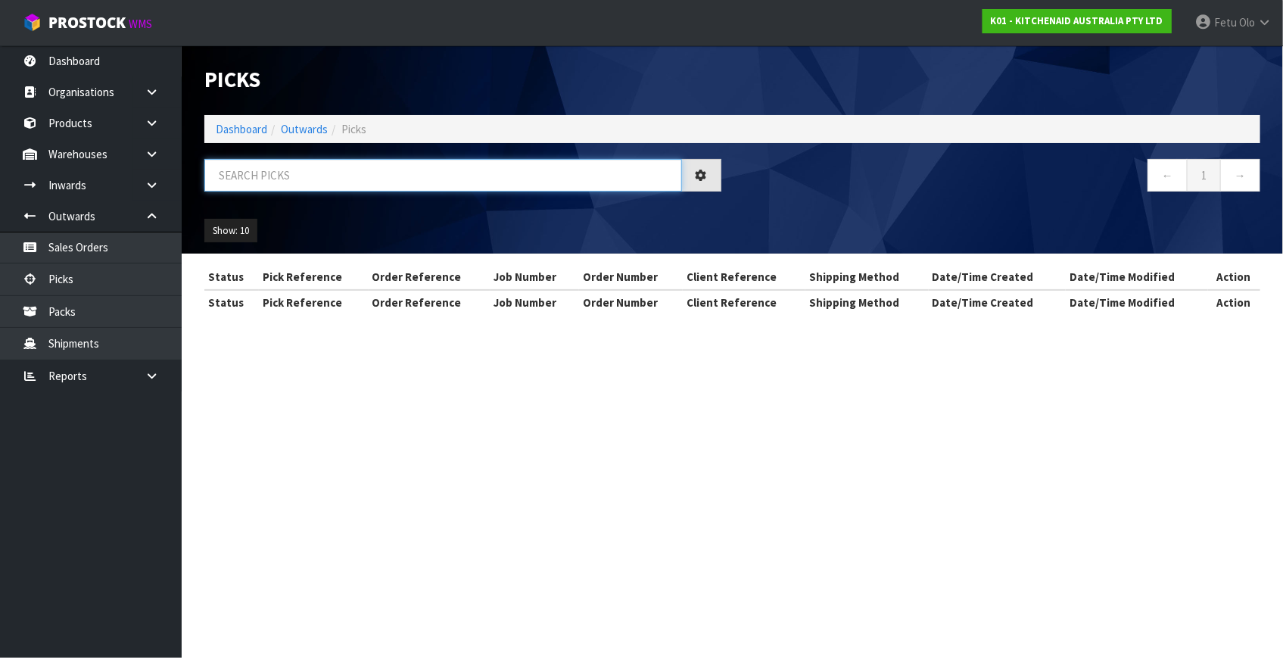
click at [352, 166] on input "text" at bounding box center [443, 175] width 478 height 33
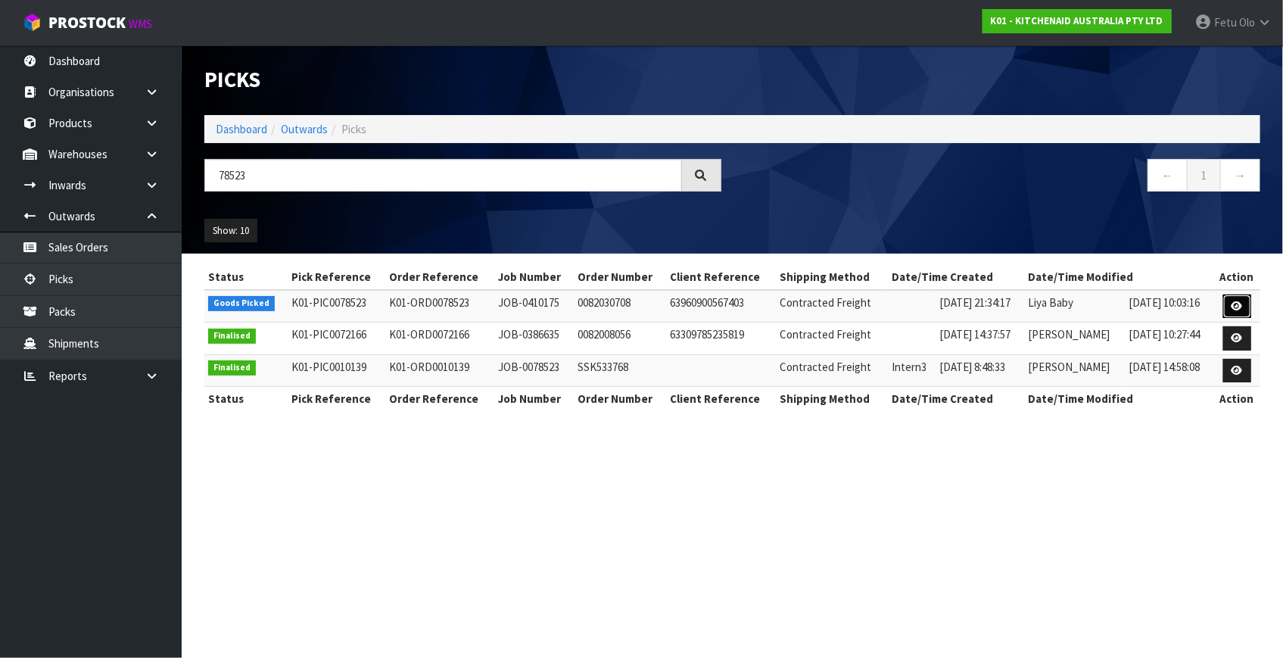
click at [1235, 301] on icon at bounding box center [1236, 306] width 11 height 10
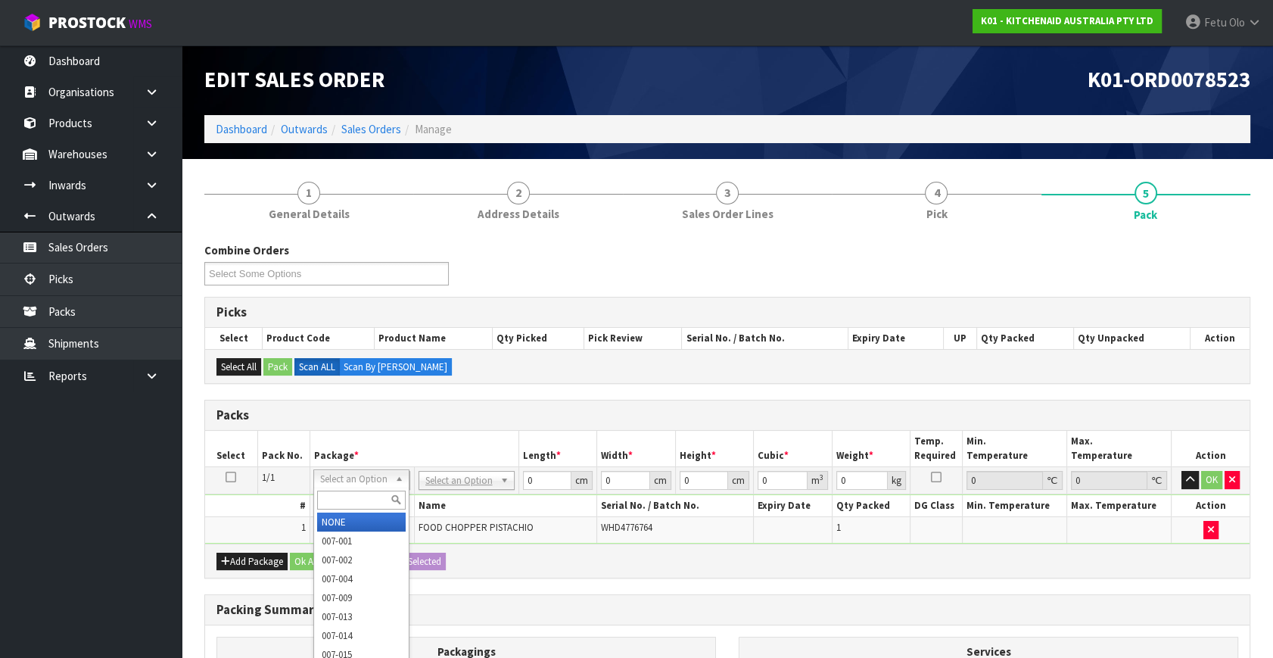
click at [358, 496] on input "text" at bounding box center [361, 499] width 89 height 19
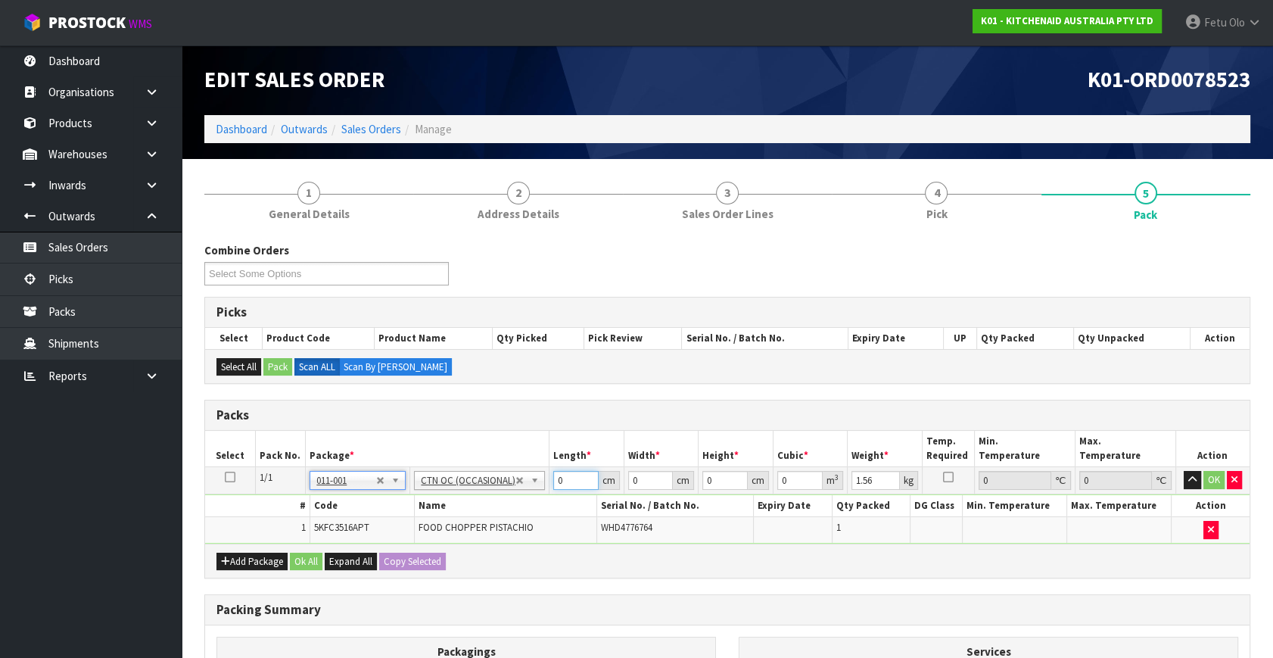
drag, startPoint x: 568, startPoint y: 481, endPoint x: 474, endPoint y: 515, distance: 100.5
click at [474, 515] on tbody "1/1 NONE 007-001 007-002 007-004 007-009 007-013 007-014 007-015 007-017 007-01…" at bounding box center [727, 505] width 1044 height 76
click button "OK" at bounding box center [1213, 480] width 21 height 18
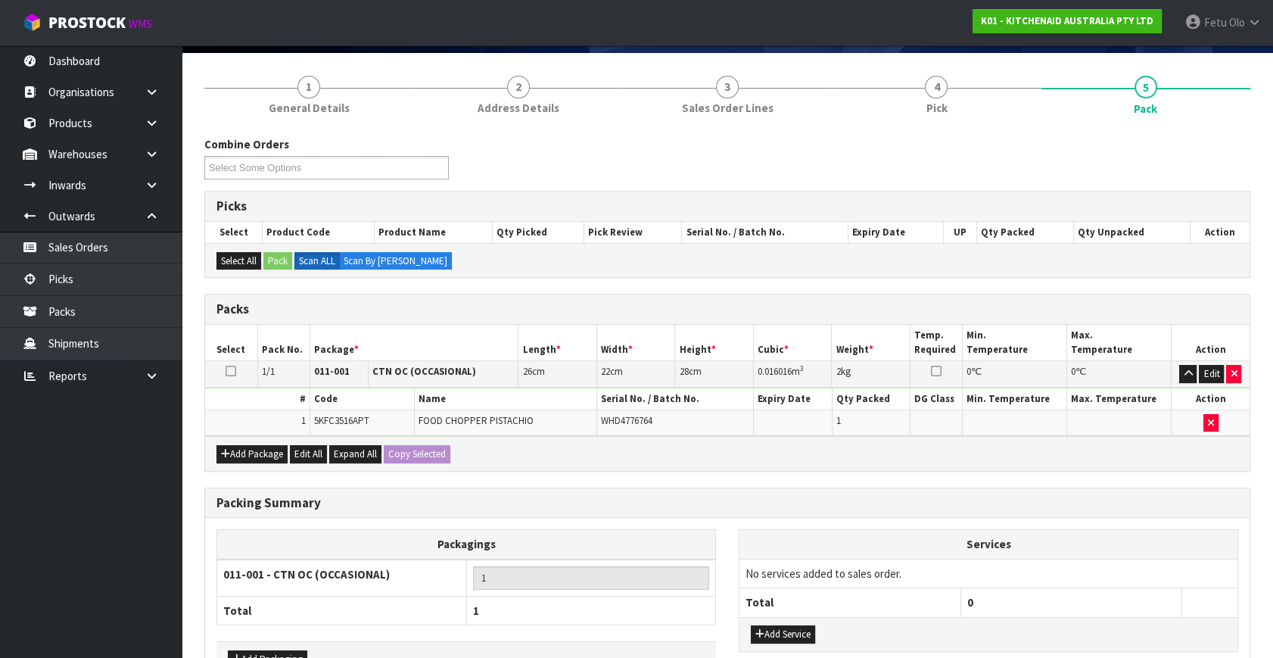
scroll to position [203, 0]
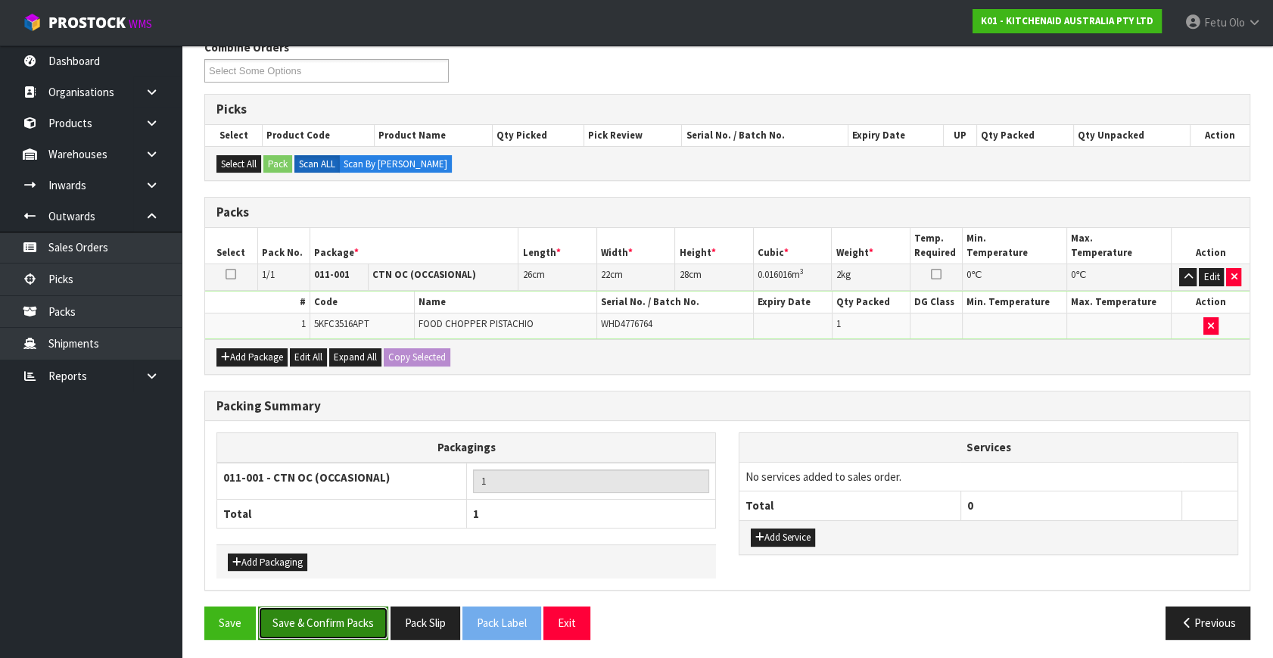
click at [368, 611] on button "Save & Confirm Packs" at bounding box center [323, 622] width 130 height 33
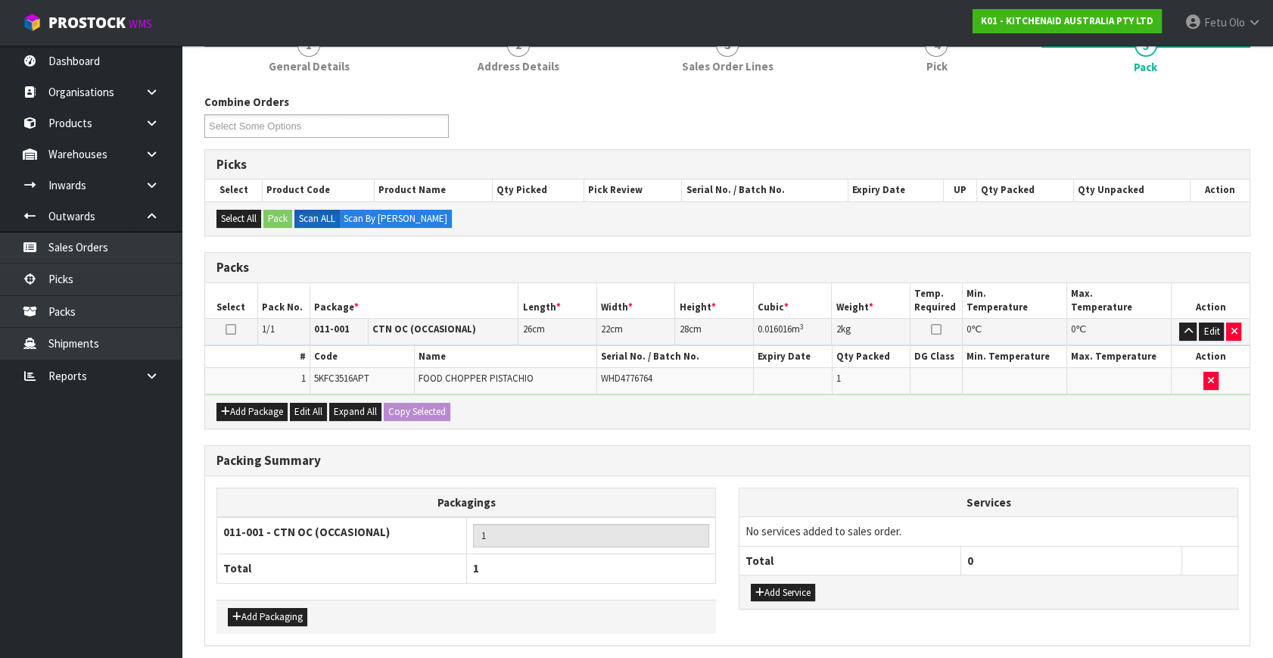
scroll to position [0, 0]
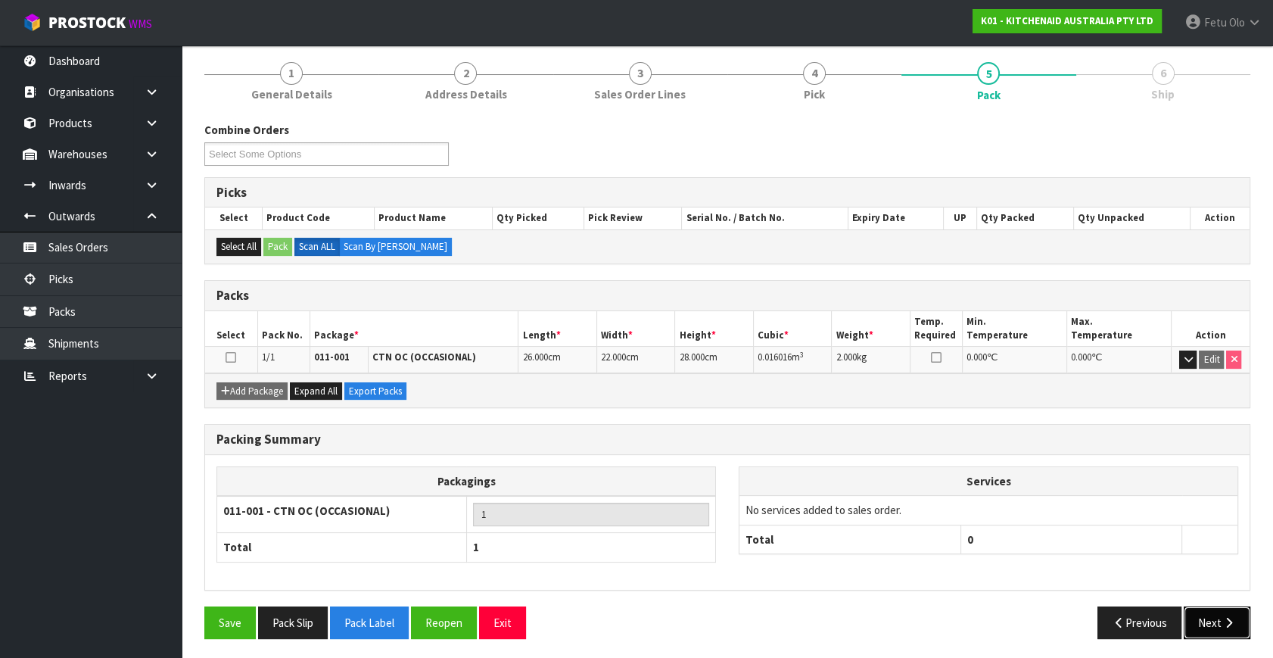
click at [1207, 615] on button "Next" at bounding box center [1217, 622] width 67 height 33
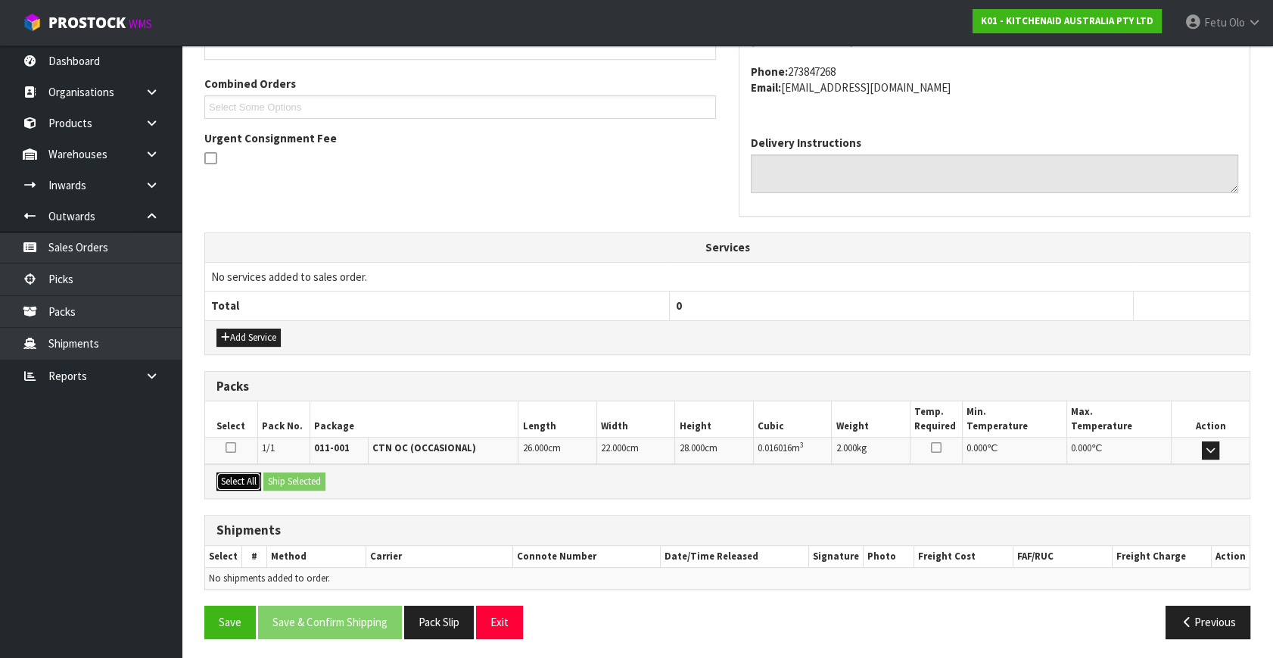
click at [249, 480] on button "Select All" at bounding box center [238, 481] width 45 height 18
click at [282, 481] on button "Ship Selected" at bounding box center [294, 481] width 62 height 18
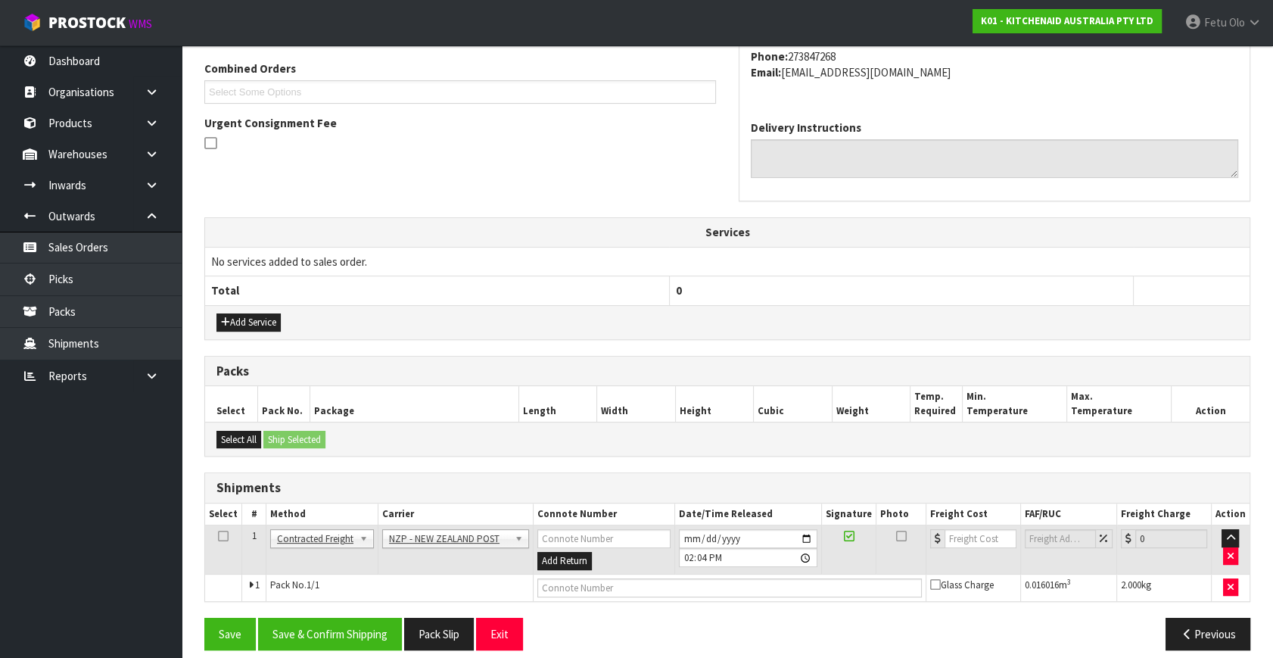
scroll to position [400, 0]
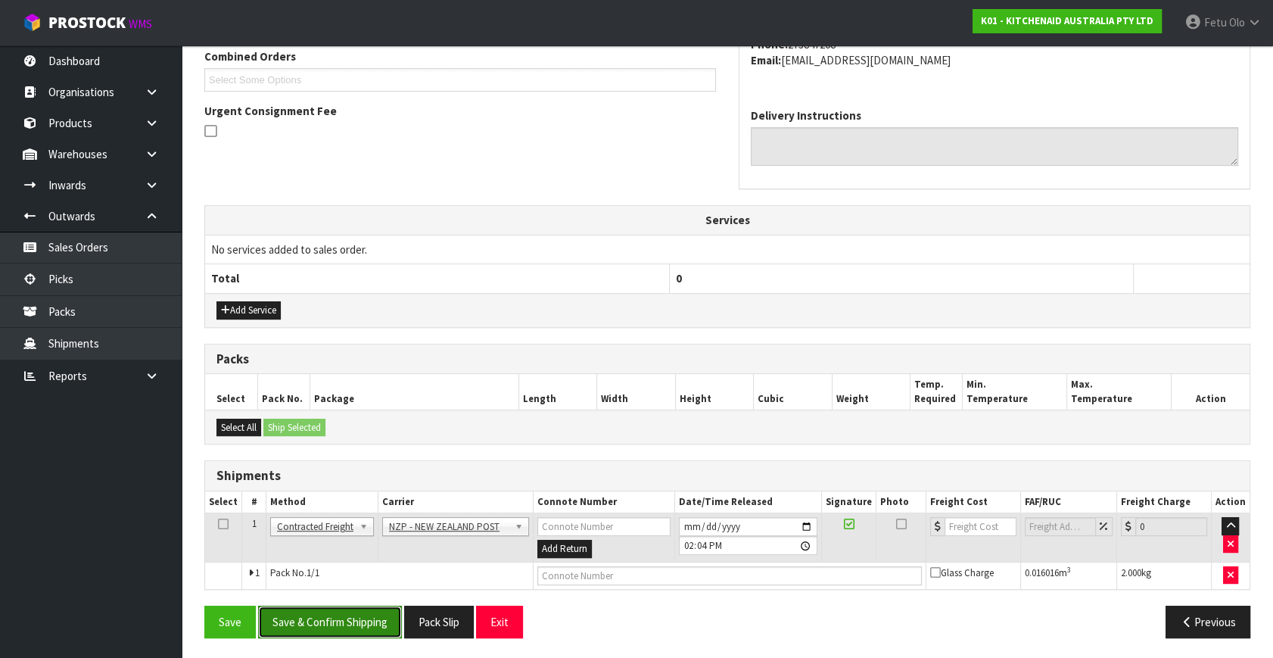
drag, startPoint x: 340, startPoint y: 631, endPoint x: 337, endPoint y: 622, distance: 9.6
click at [340, 629] on button "Save & Confirm Shipping" at bounding box center [330, 621] width 144 height 33
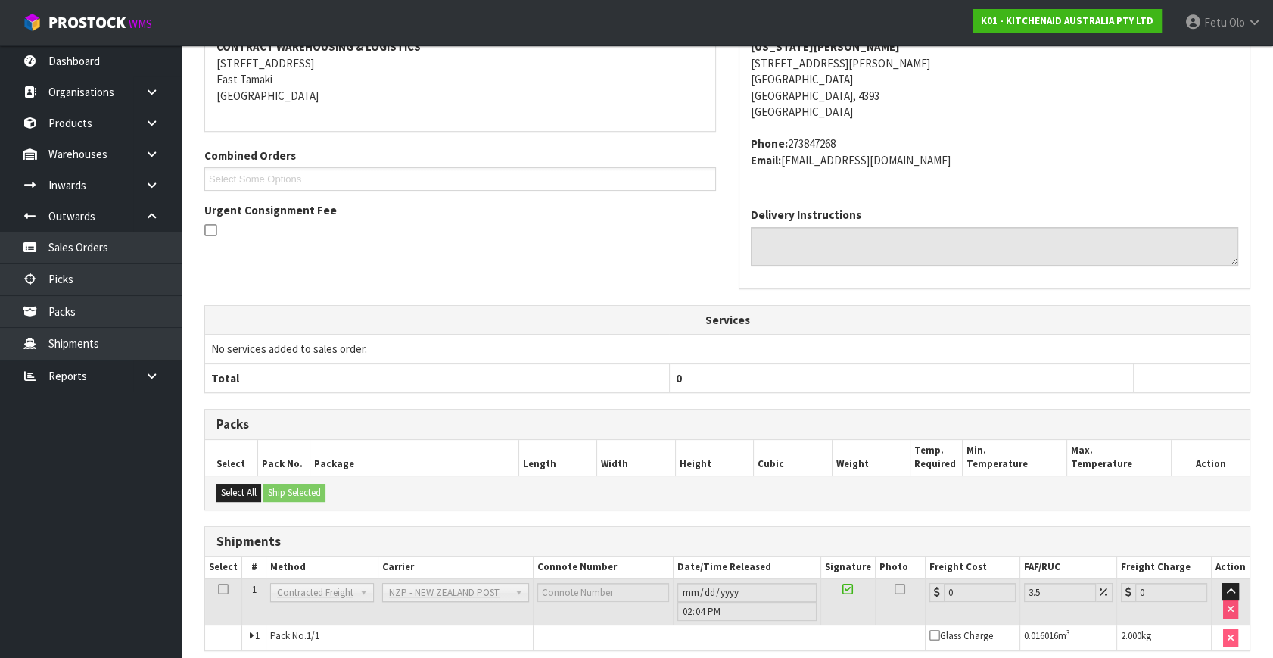
scroll to position [378, 0]
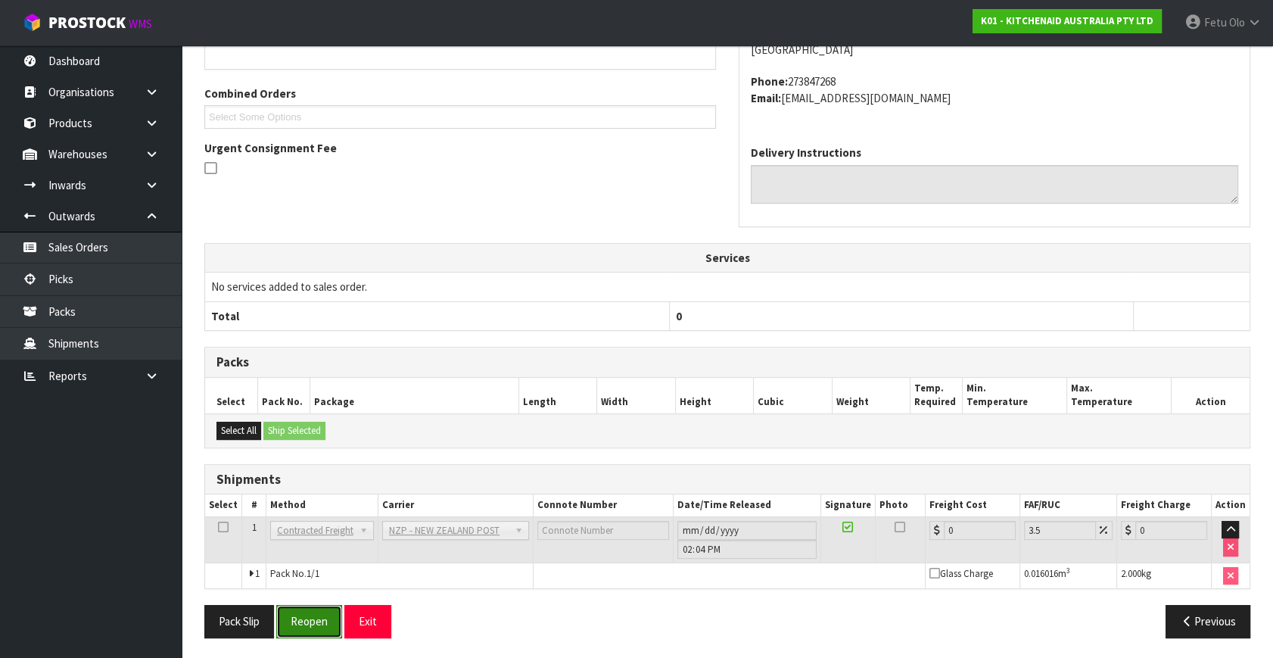
click at [291, 616] on button "Reopen" at bounding box center [309, 621] width 66 height 33
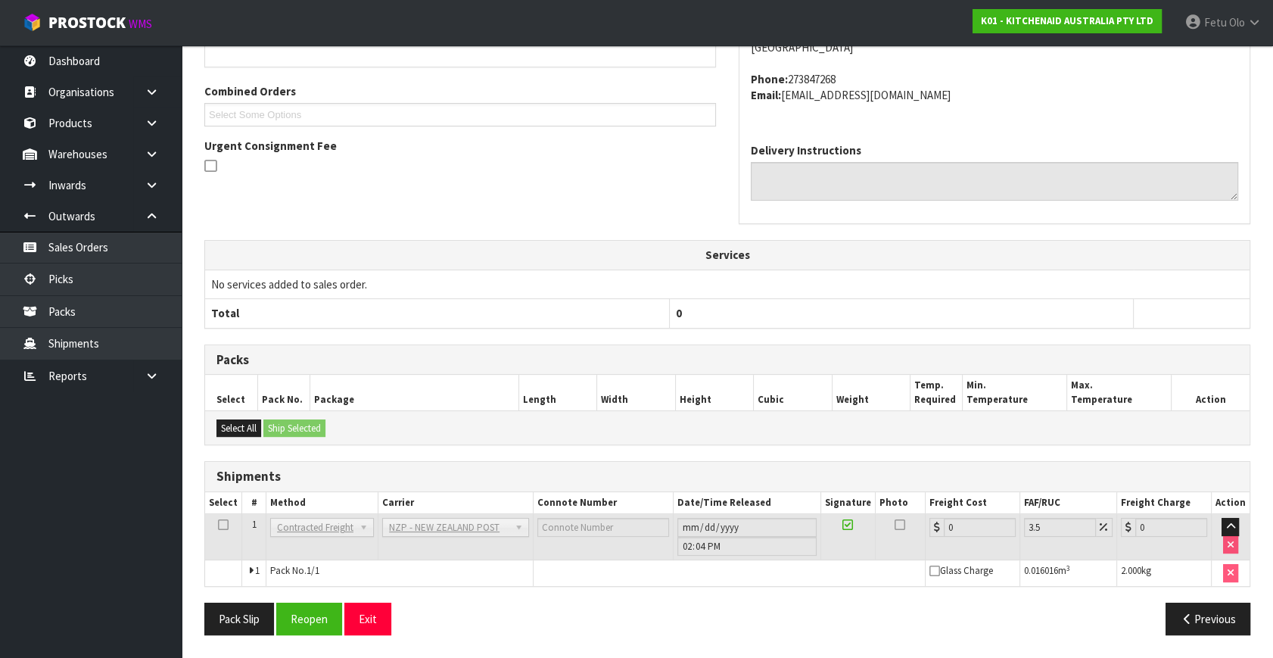
scroll to position [0, 0]
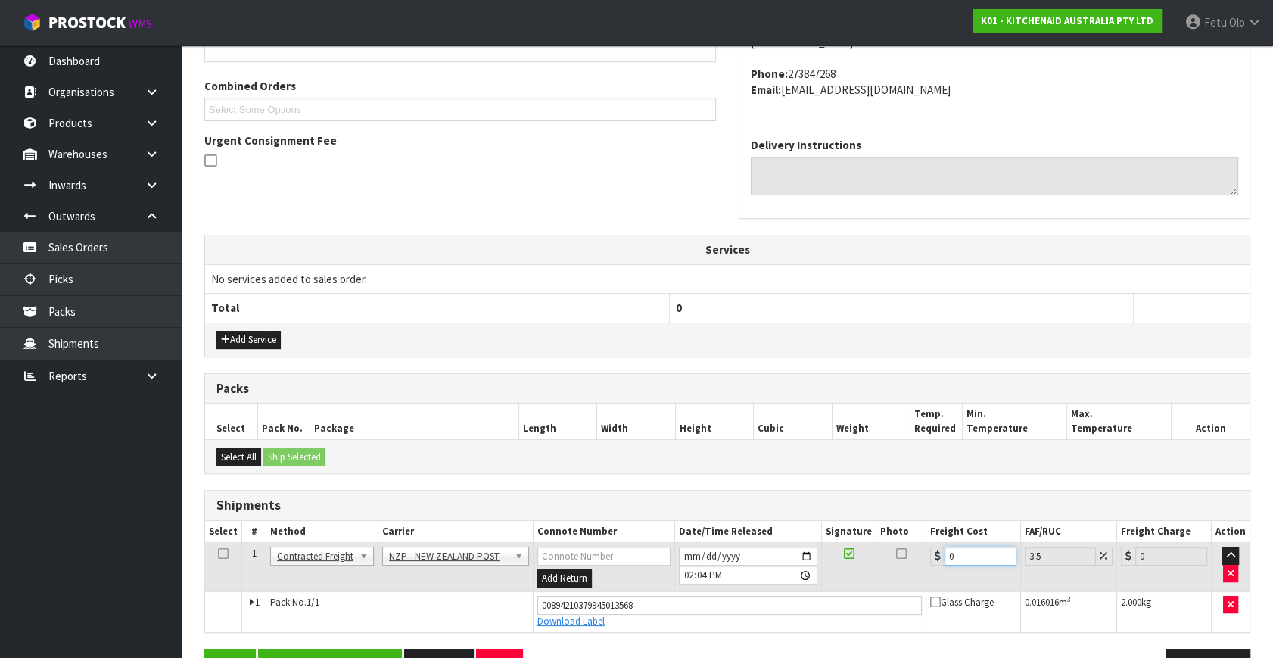
drag, startPoint x: 852, startPoint y: 658, endPoint x: 832, endPoint y: 661, distance: 20.7
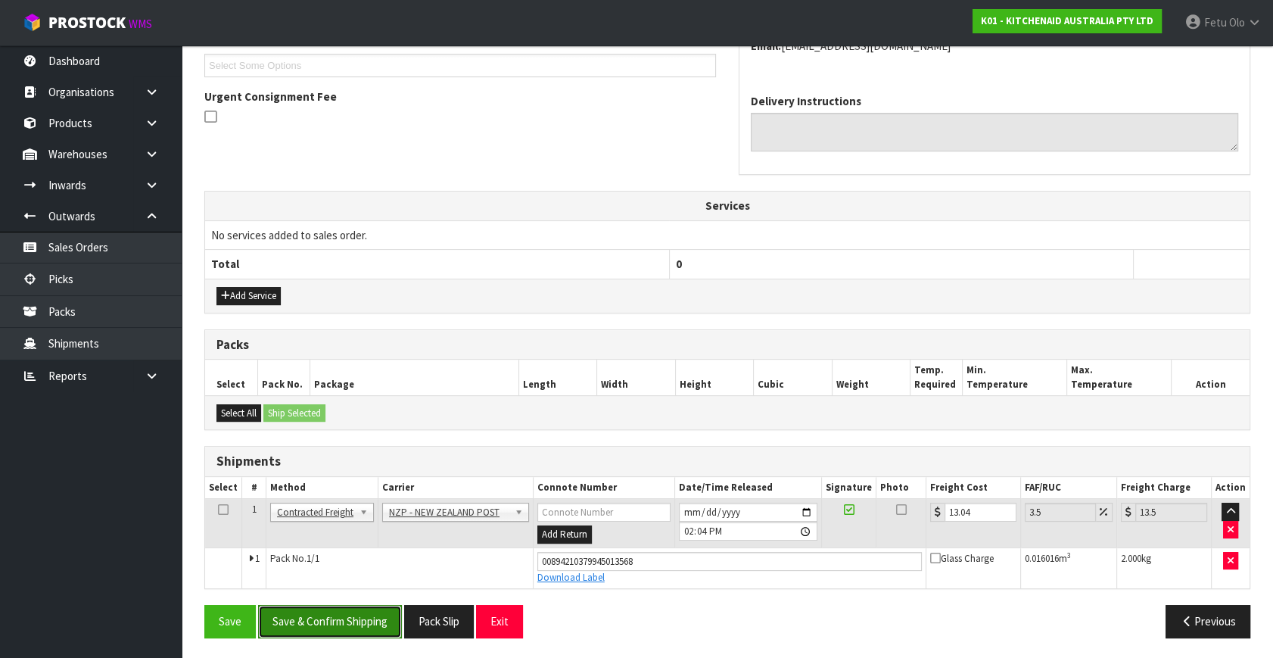
click at [332, 617] on button "Save & Confirm Shipping" at bounding box center [330, 621] width 144 height 33
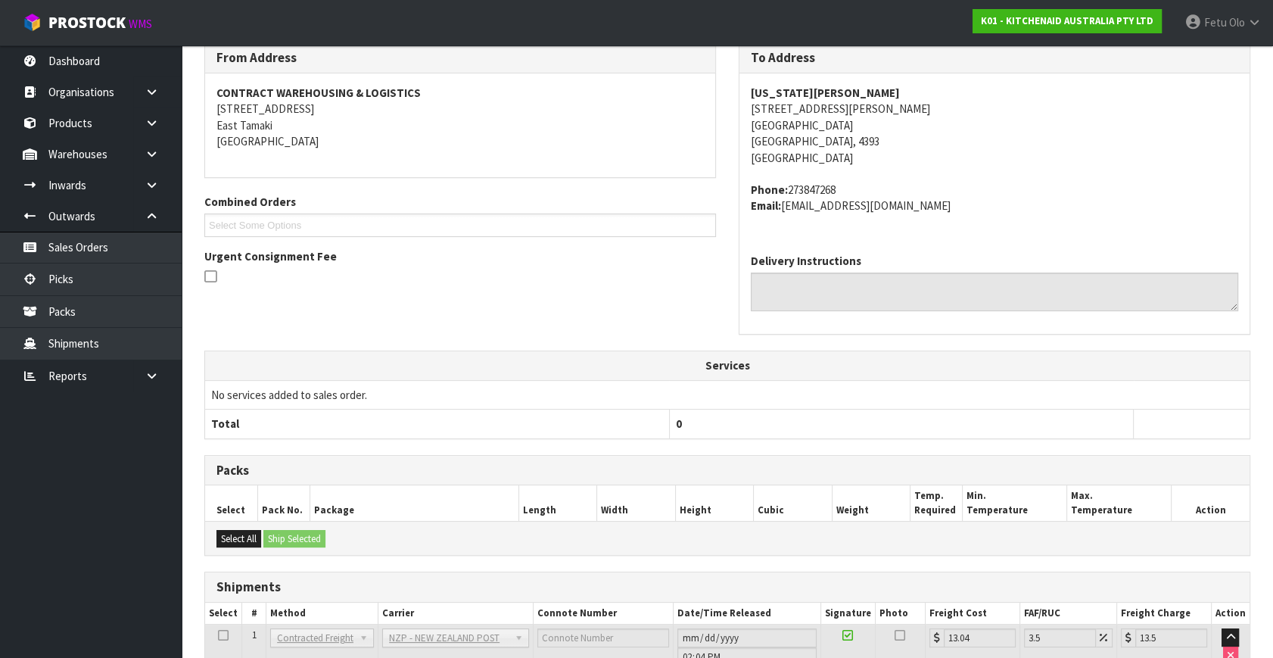
scroll to position [372, 0]
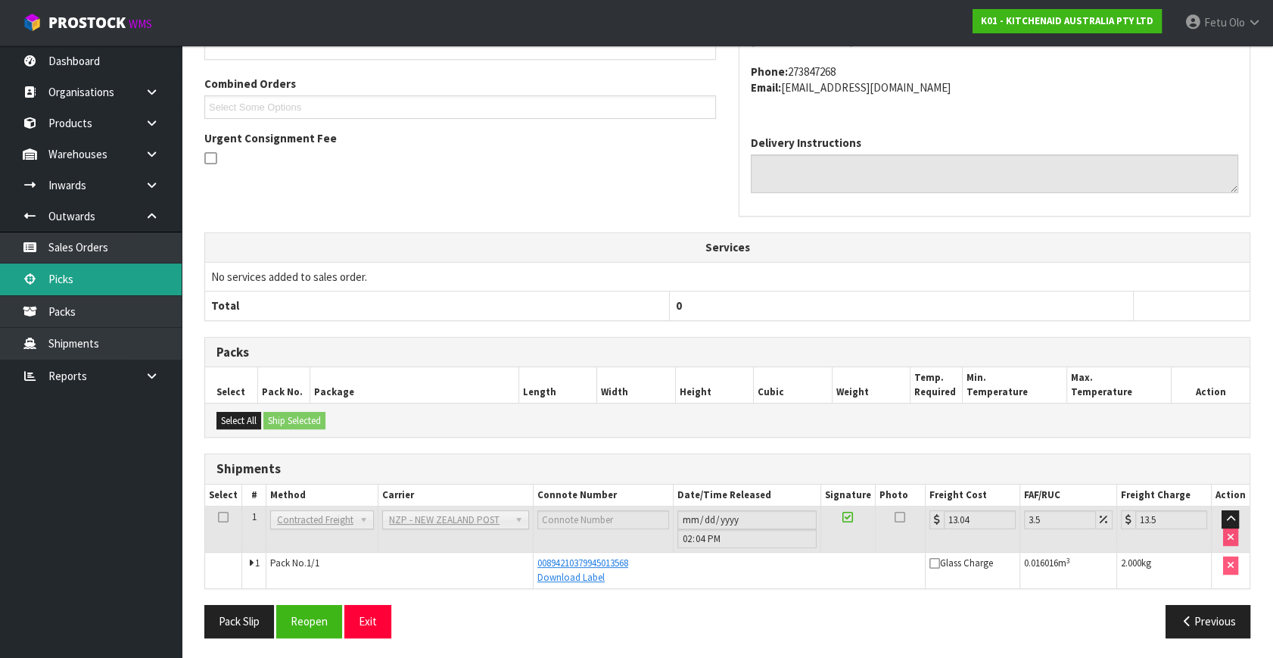
click at [30, 289] on link "Picks" at bounding box center [91, 278] width 182 height 31
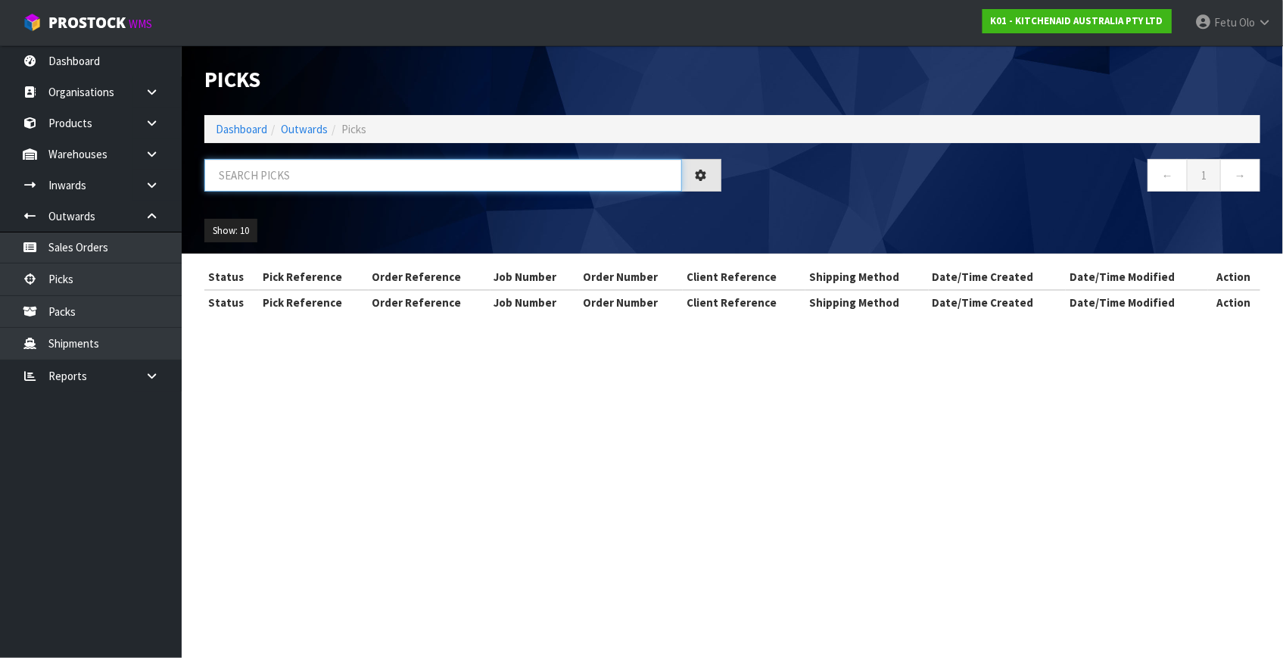
click at [281, 173] on input "text" at bounding box center [443, 175] width 478 height 33
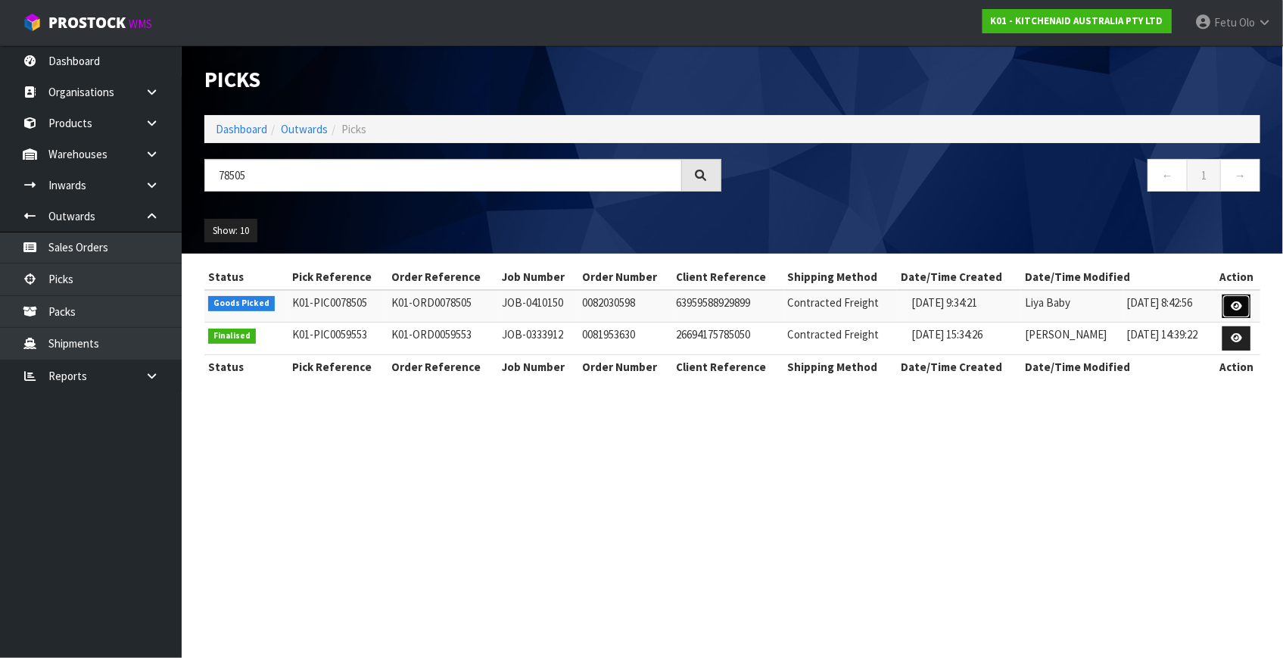
click at [1237, 299] on link at bounding box center [1236, 306] width 28 height 24
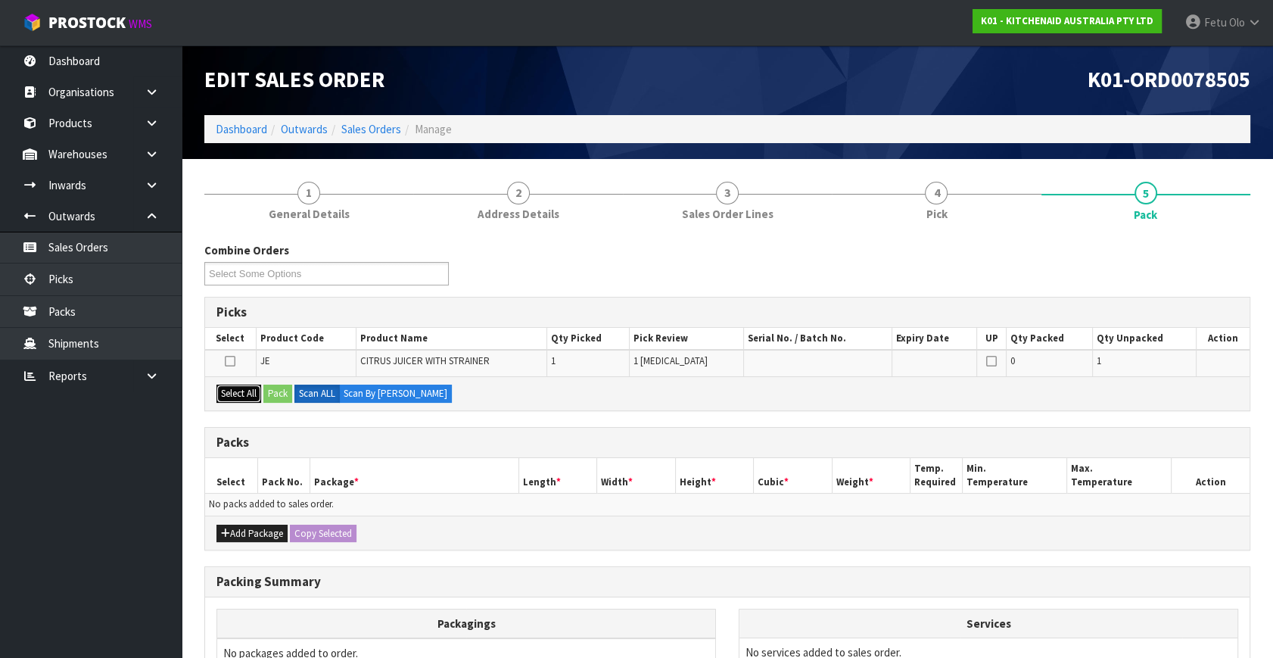
drag, startPoint x: 239, startPoint y: 391, endPoint x: 253, endPoint y: 391, distance: 13.6
click at [250, 391] on button "Select All" at bounding box center [238, 393] width 45 height 18
click at [253, 391] on button "Select All" at bounding box center [238, 393] width 45 height 18
click at [281, 392] on button "Pack" at bounding box center [277, 393] width 29 height 18
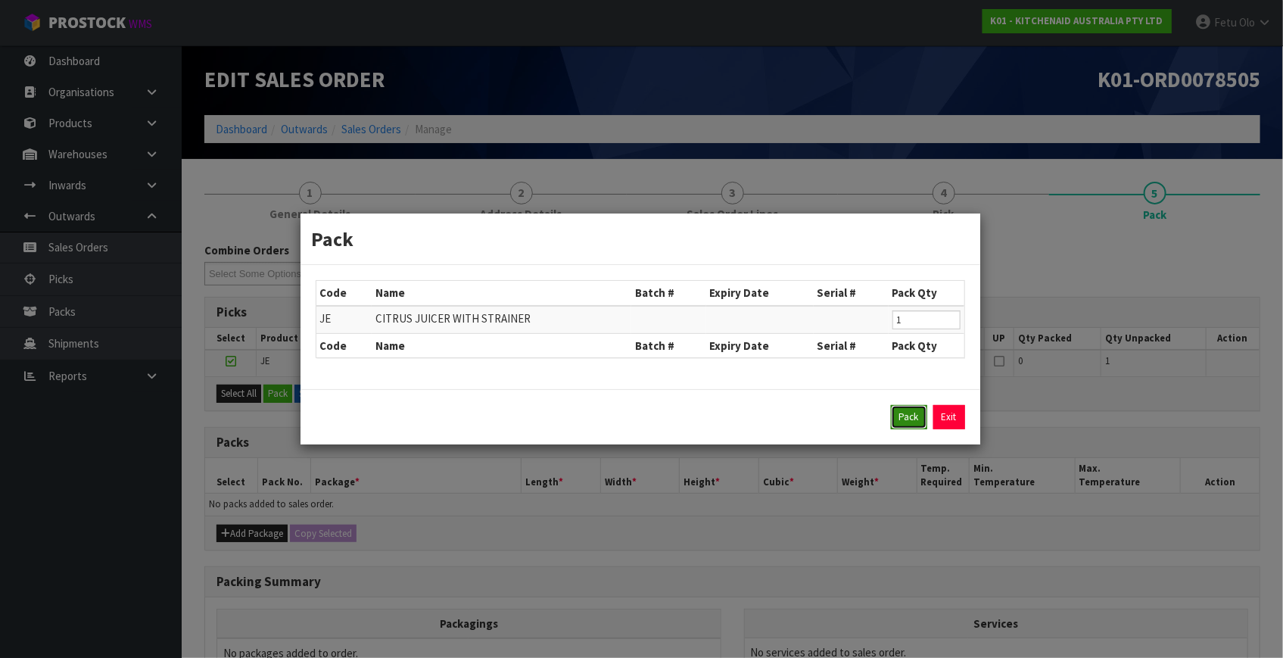
click at [898, 413] on button "Pack" at bounding box center [909, 417] width 36 height 24
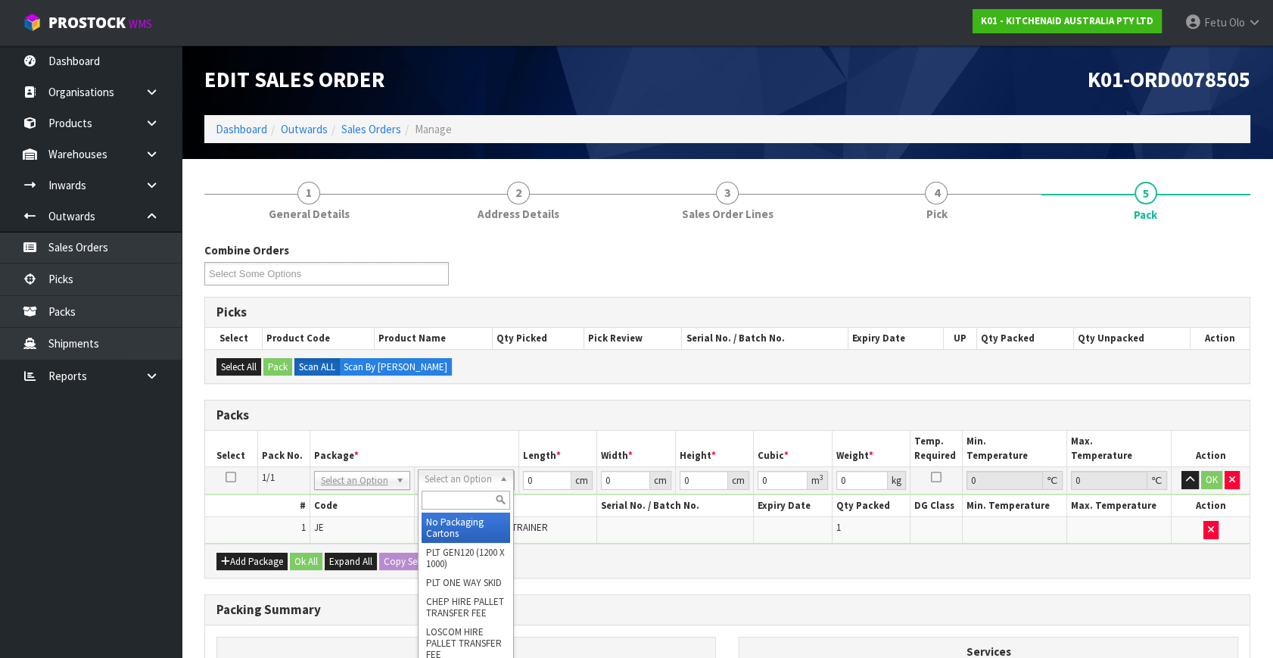
drag, startPoint x: 337, startPoint y: 484, endPoint x: 332, endPoint y: 499, distance: 16.5
click at [332, 499] on input "text" at bounding box center [361, 499] width 89 height 19
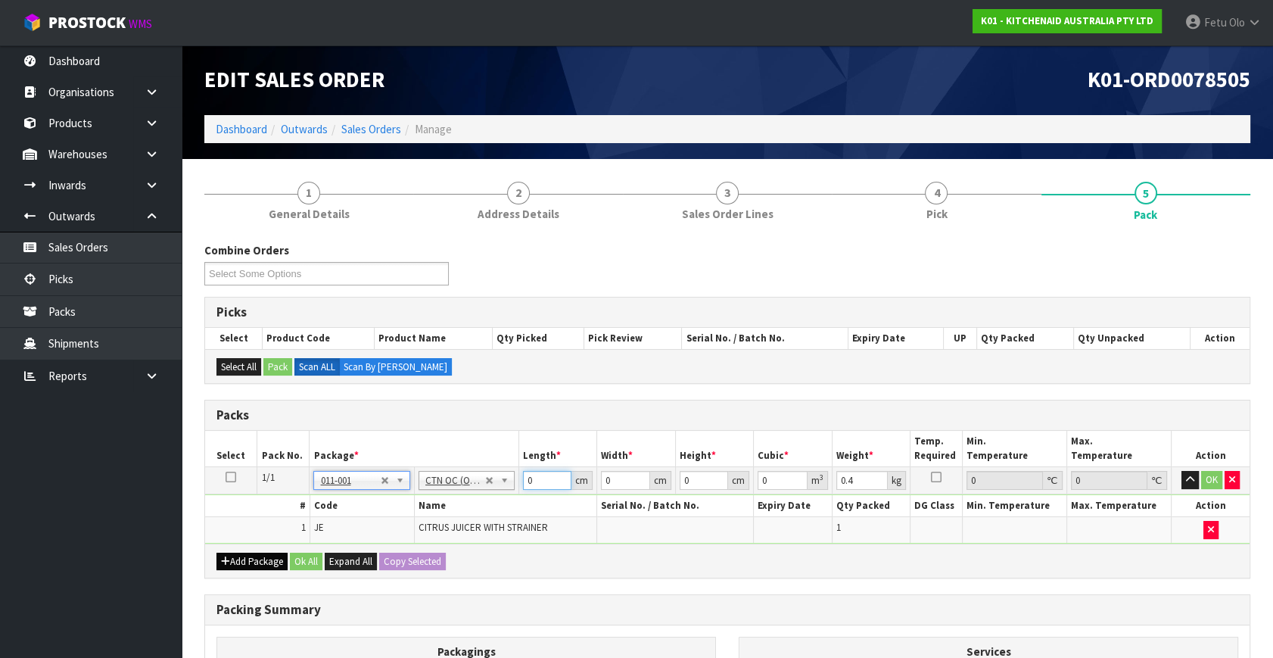
drag, startPoint x: 535, startPoint y: 478, endPoint x: 235, endPoint y: 566, distance: 313.0
click at [238, 566] on div "Packs Select Pack No. Package * Length * Width * Height * Cubic * Weight * Temp…" at bounding box center [727, 489] width 1046 height 179
click button "OK" at bounding box center [1211, 480] width 21 height 18
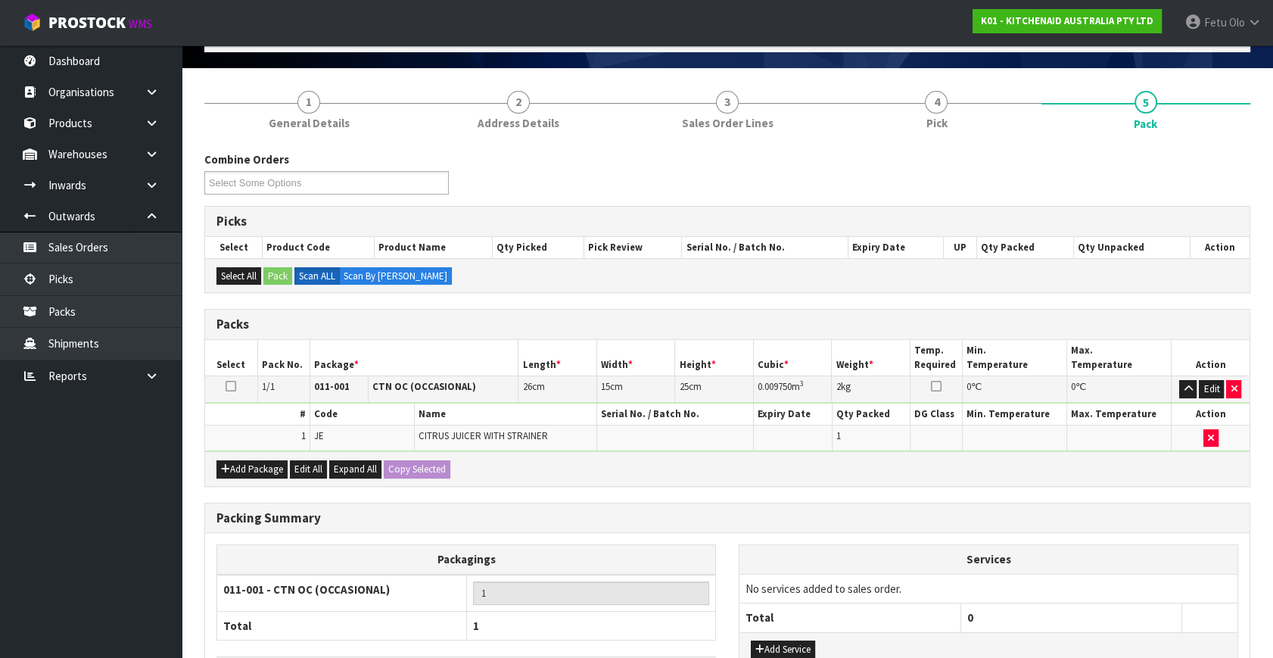
scroll to position [203, 0]
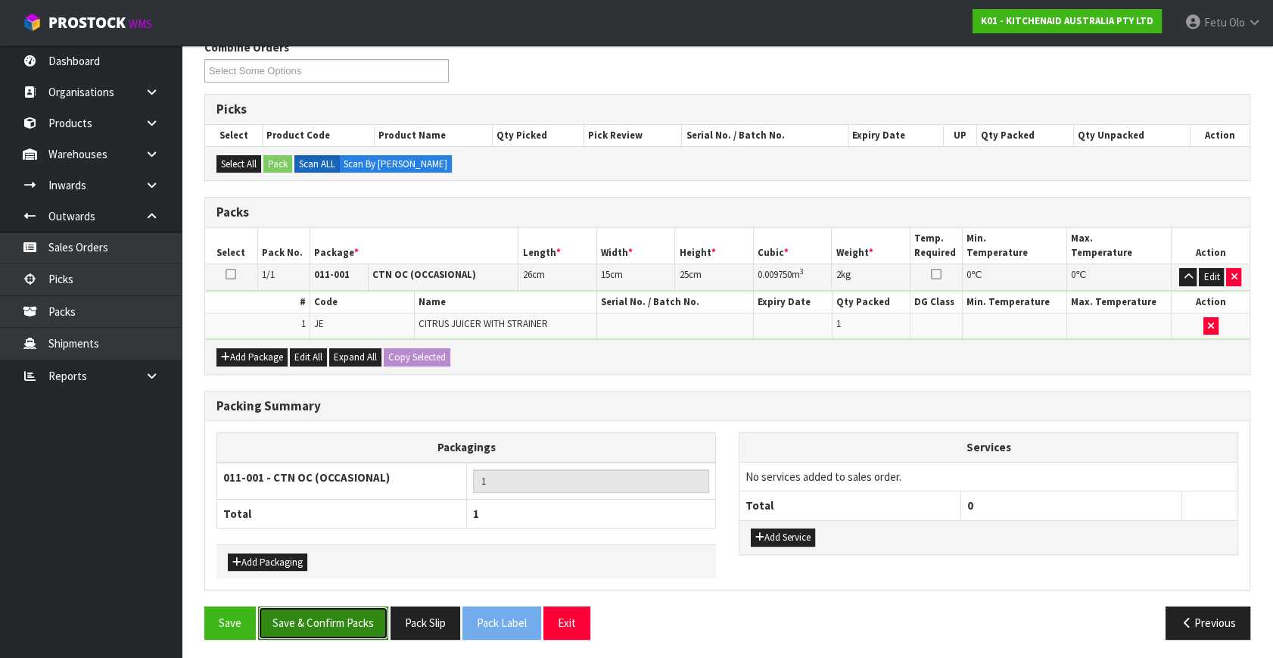
click at [335, 616] on button "Save & Confirm Packs" at bounding box center [323, 622] width 130 height 33
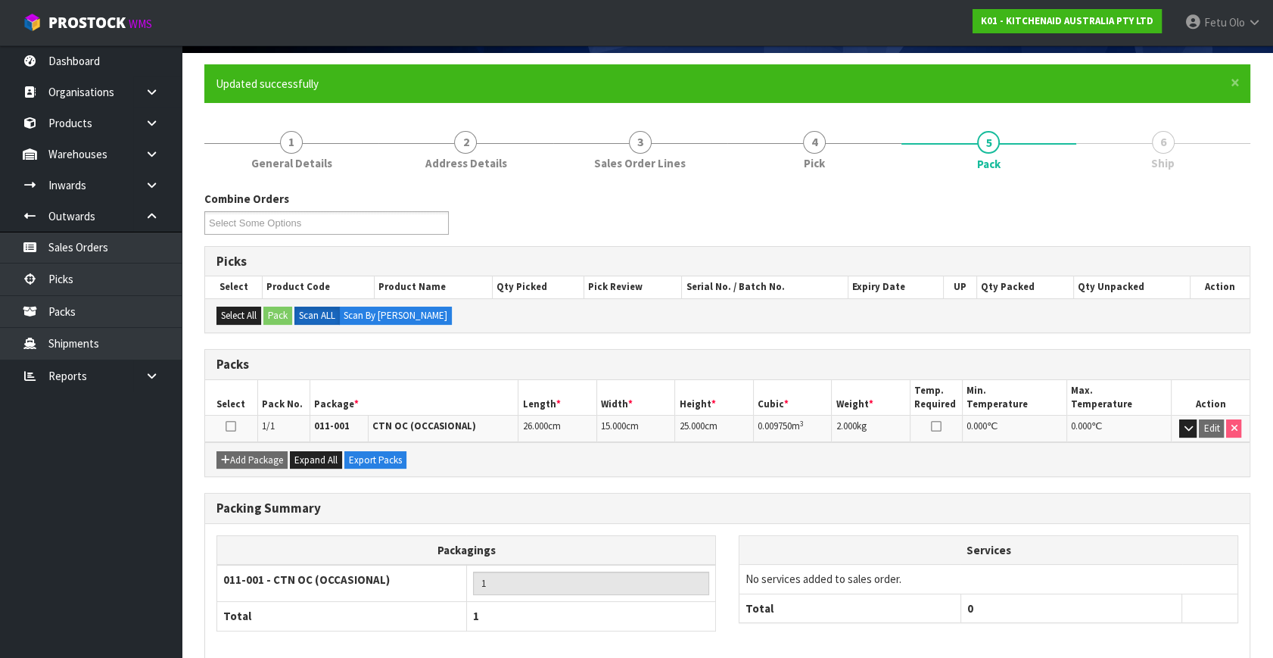
click at [1203, 629] on div "Services No services added to sales order. Total 0" at bounding box center [988, 587] width 522 height 104
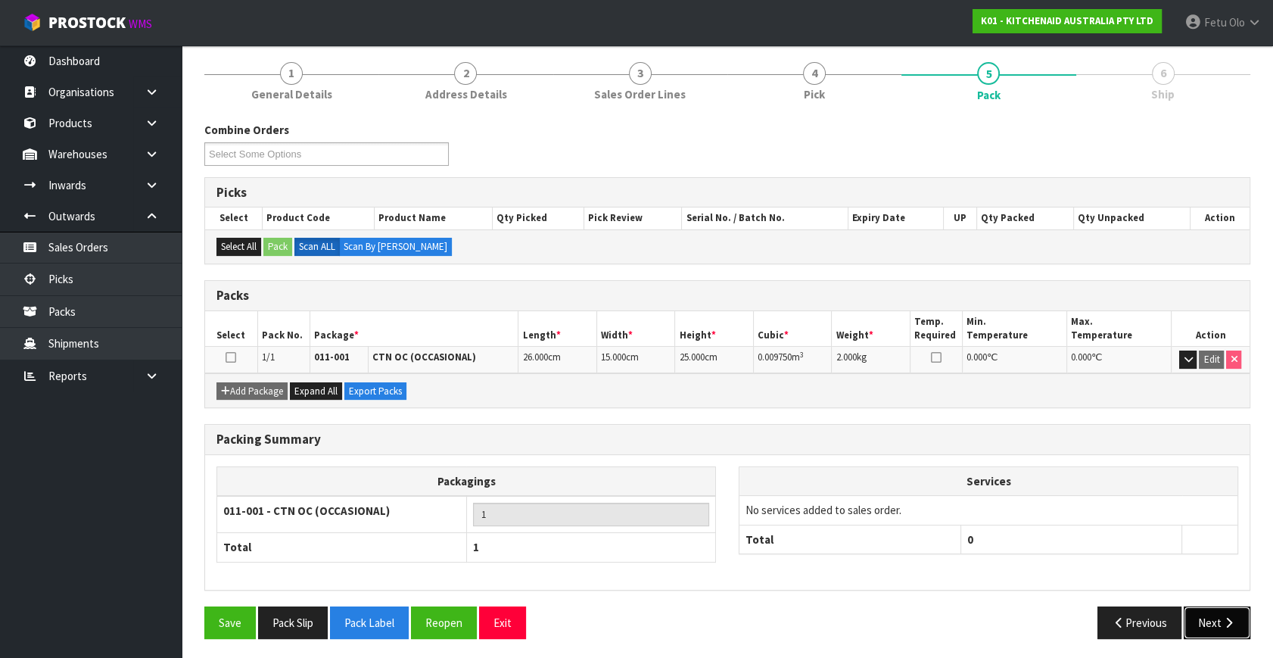
click at [1203, 630] on button "Next" at bounding box center [1217, 622] width 67 height 33
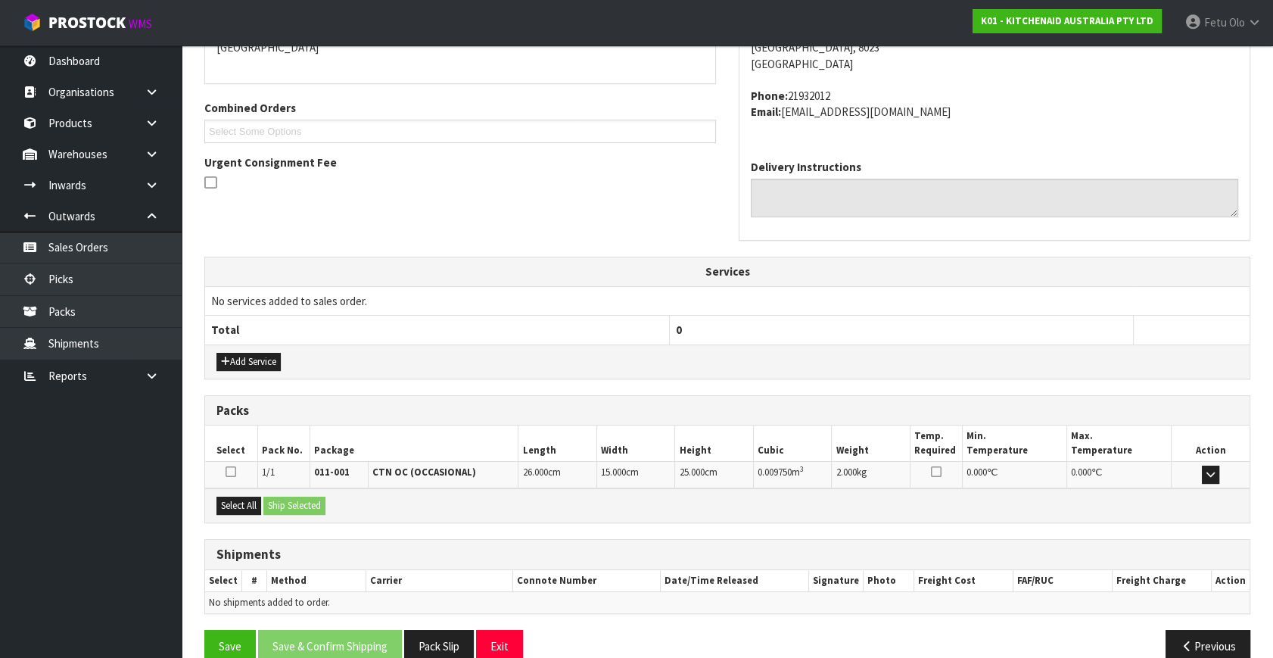
scroll to position [372, 0]
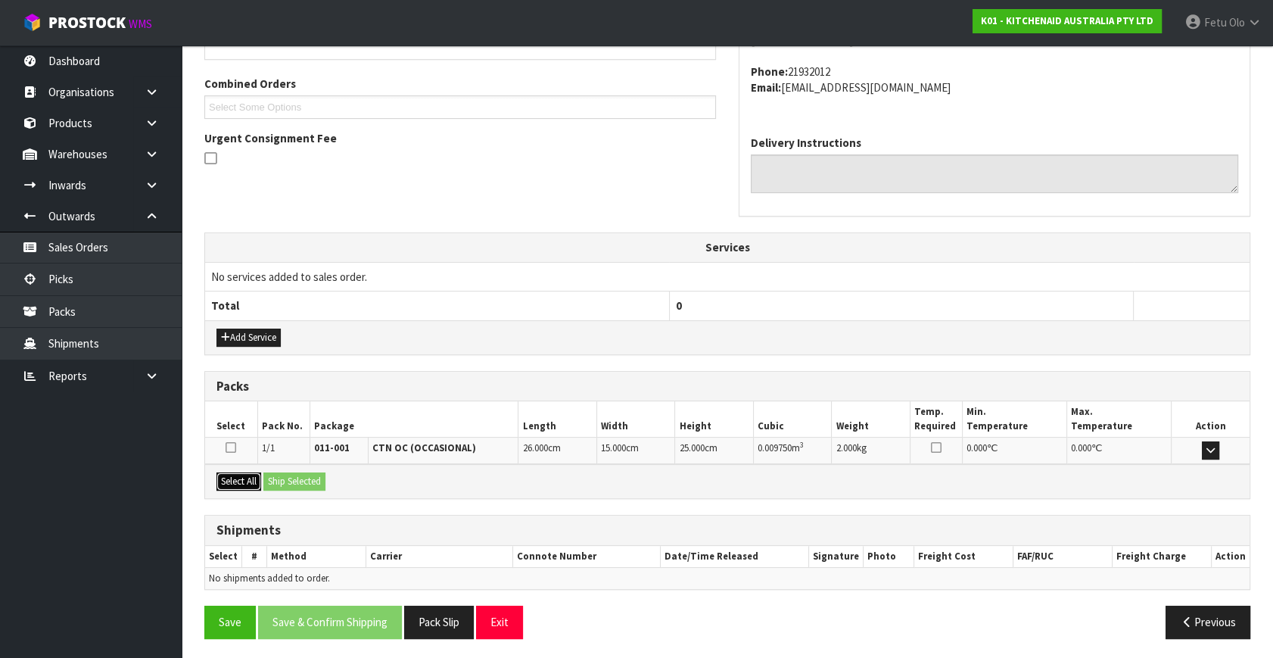
click at [253, 480] on button "Select All" at bounding box center [238, 481] width 45 height 18
click at [263, 477] on div "Select All Ship Selected" at bounding box center [727, 481] width 1044 height 34
click at [317, 472] on button "Ship Selected" at bounding box center [294, 481] width 62 height 18
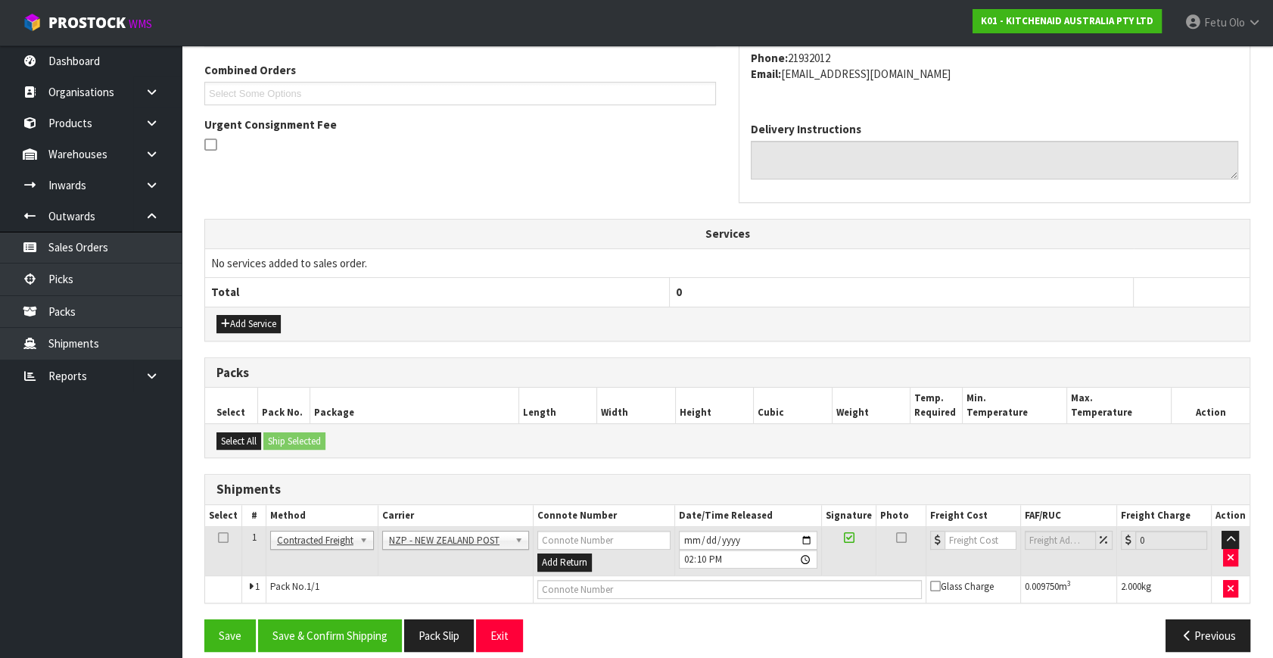
scroll to position [400, 0]
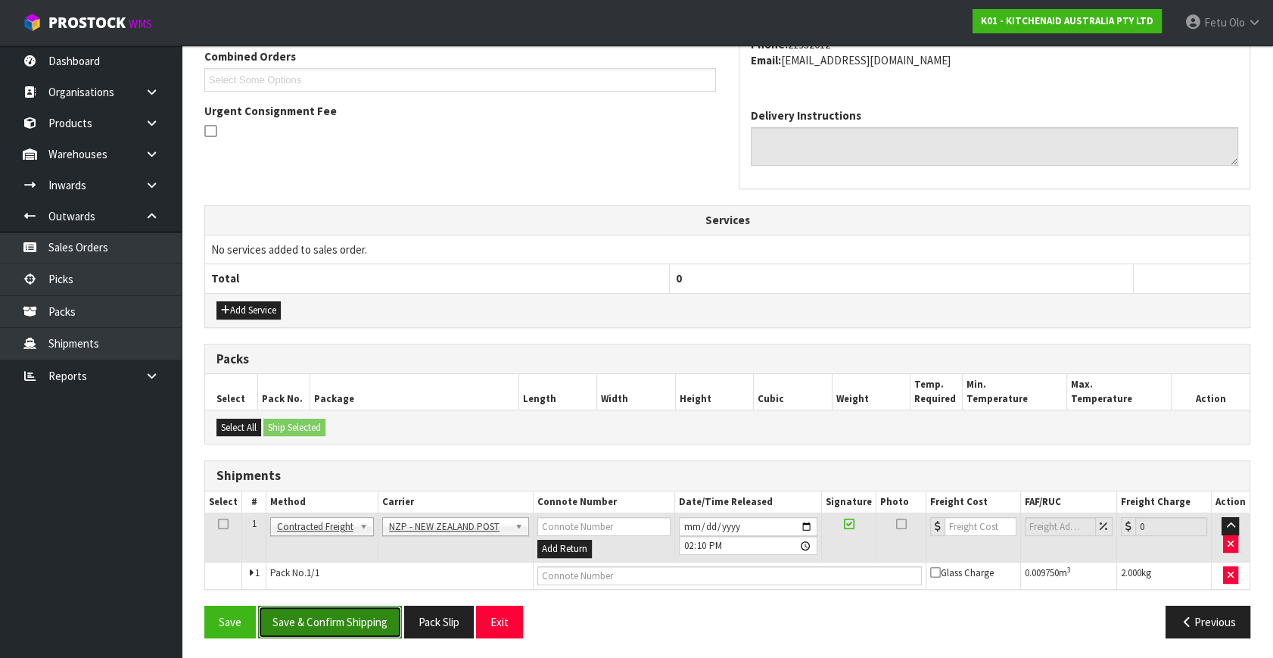
click at [358, 615] on button "Save & Confirm Shipping" at bounding box center [330, 621] width 144 height 33
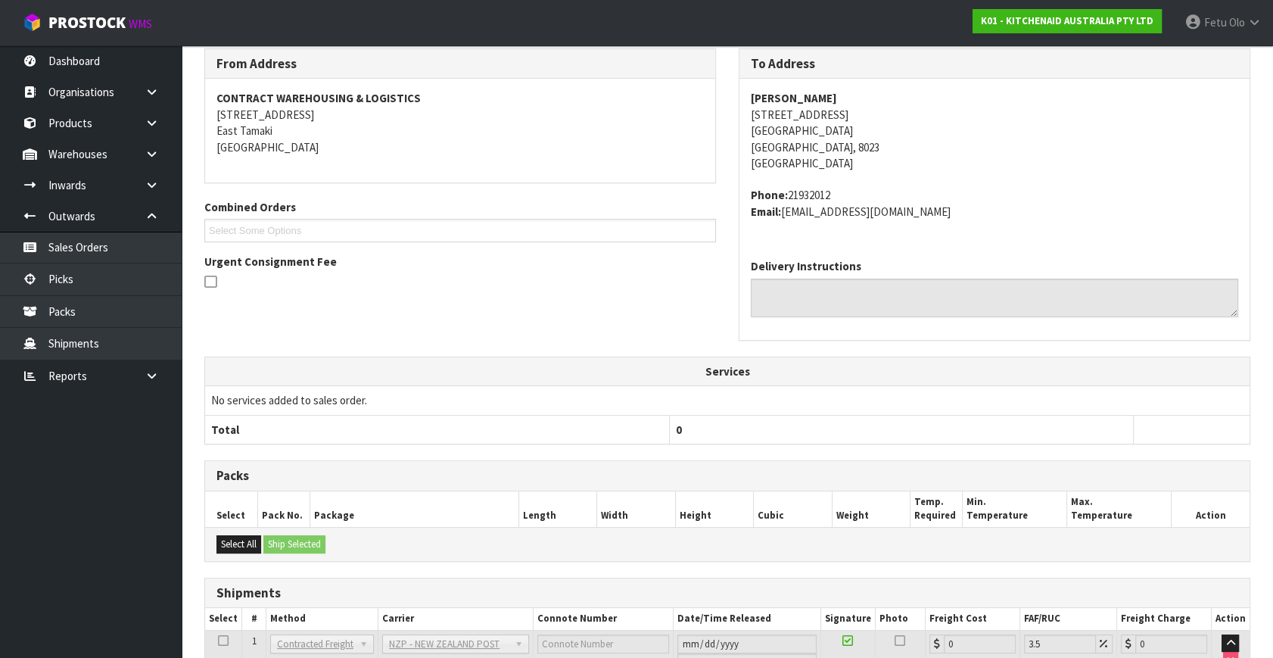
scroll to position [378, 0]
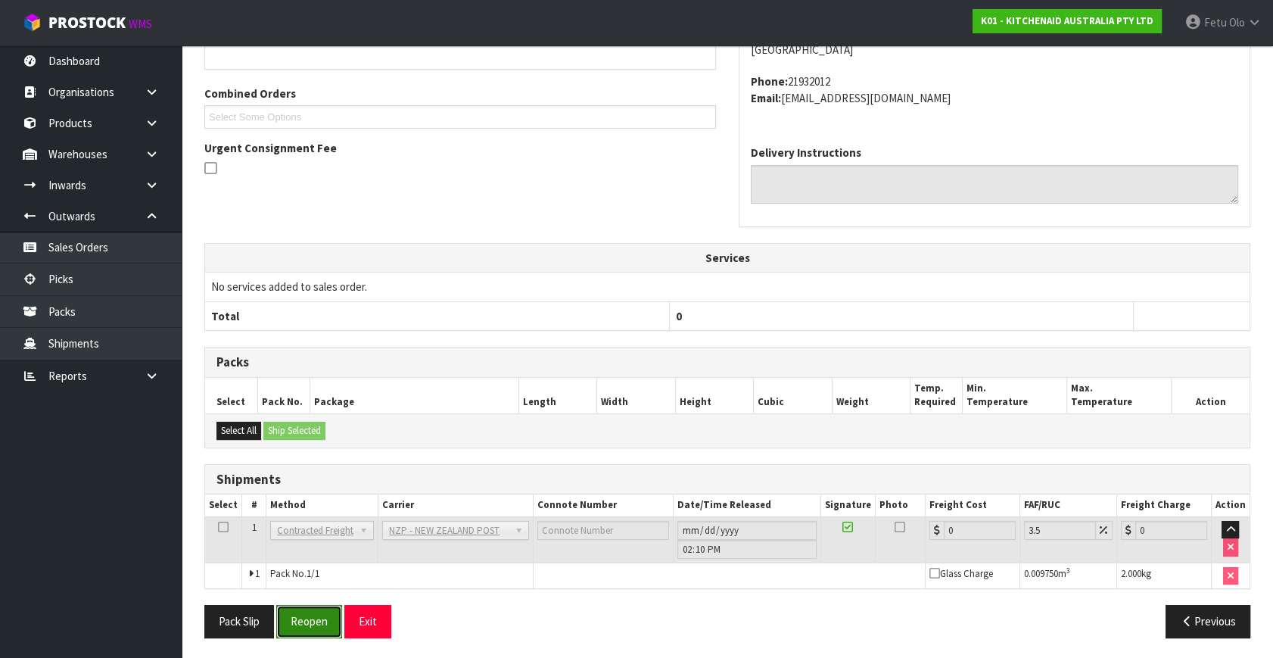
click at [316, 631] on button "Reopen" at bounding box center [309, 621] width 66 height 33
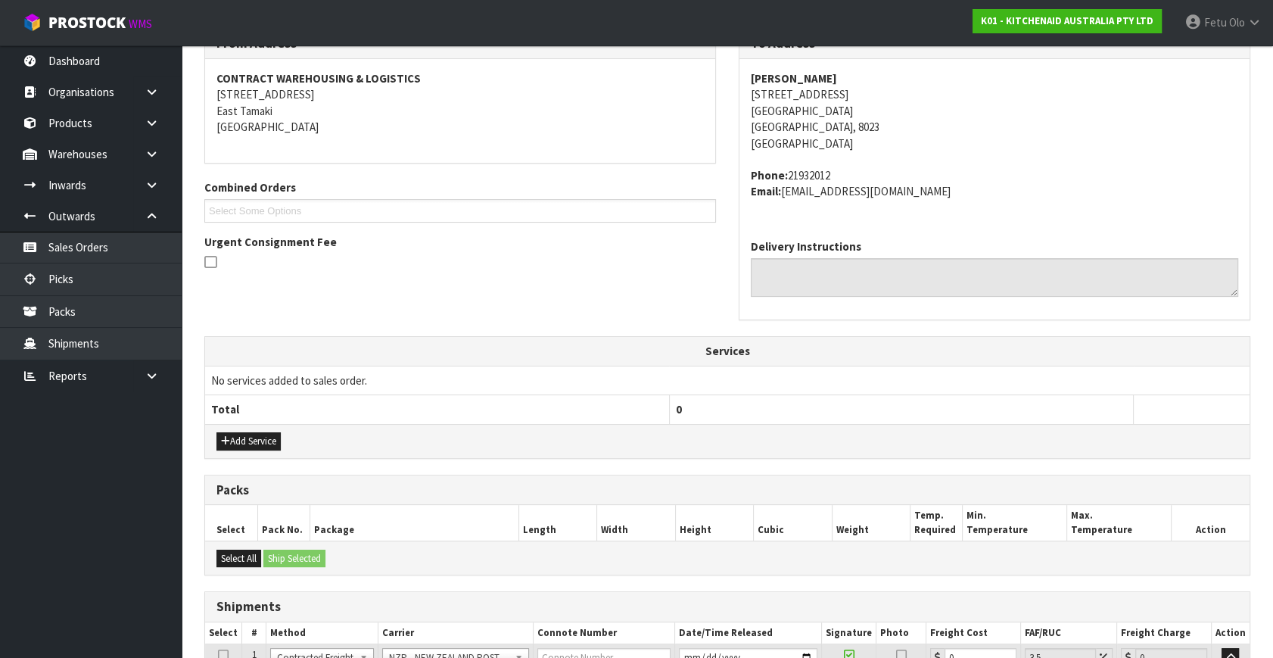
scroll to position [414, 0]
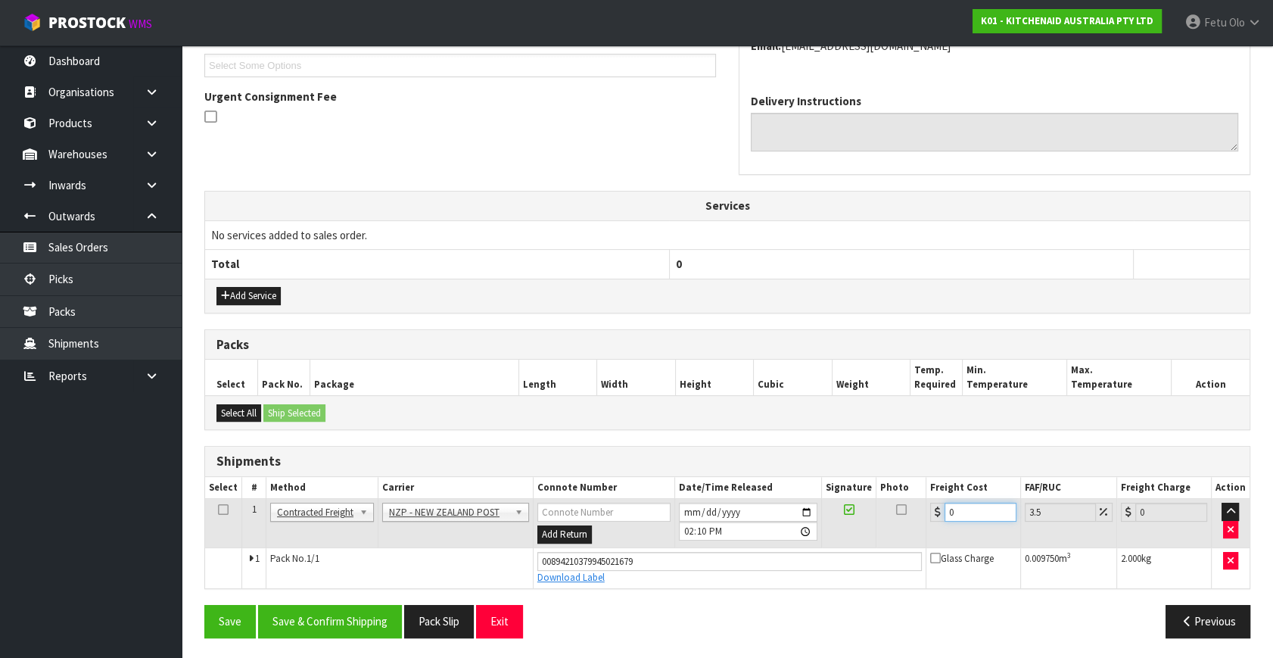
drag, startPoint x: 958, startPoint y: 513, endPoint x: 670, endPoint y: 561, distance: 292.3
click at [671, 561] on tbody "1 Client Local Pickup Customer Local Pickup Company Freight Contracted Freight …" at bounding box center [727, 543] width 1044 height 89
click at [350, 610] on button "Save & Confirm Shipping" at bounding box center [330, 621] width 144 height 33
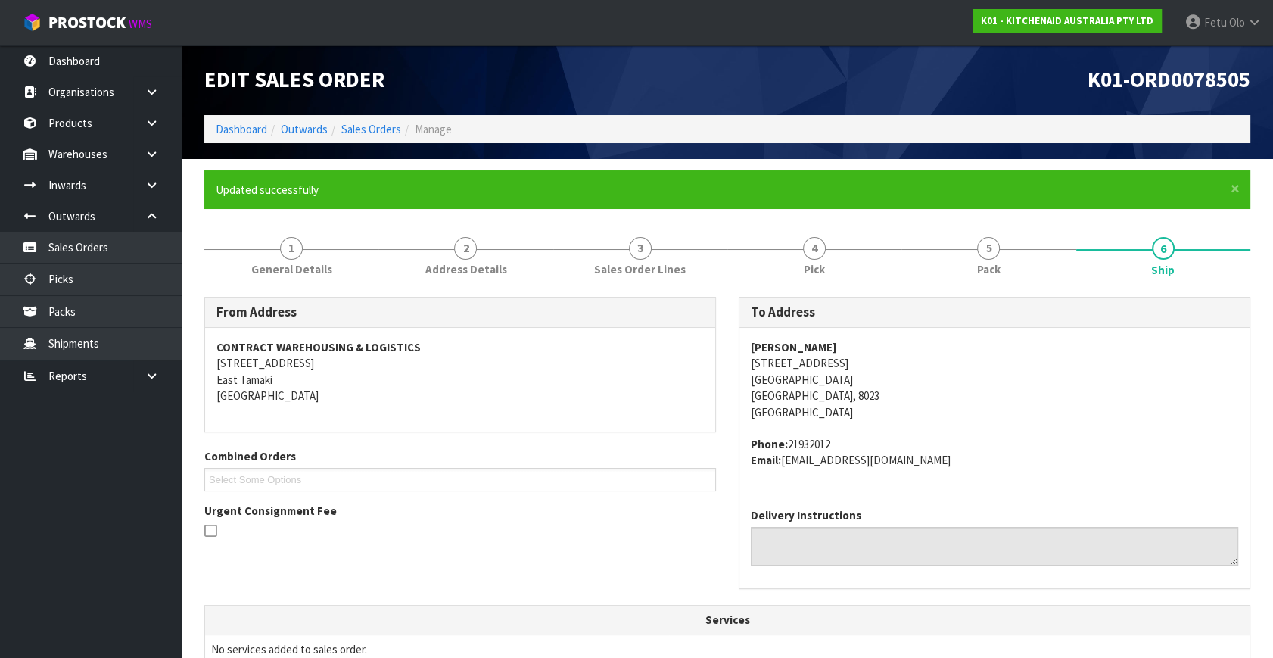
scroll to position [372, 0]
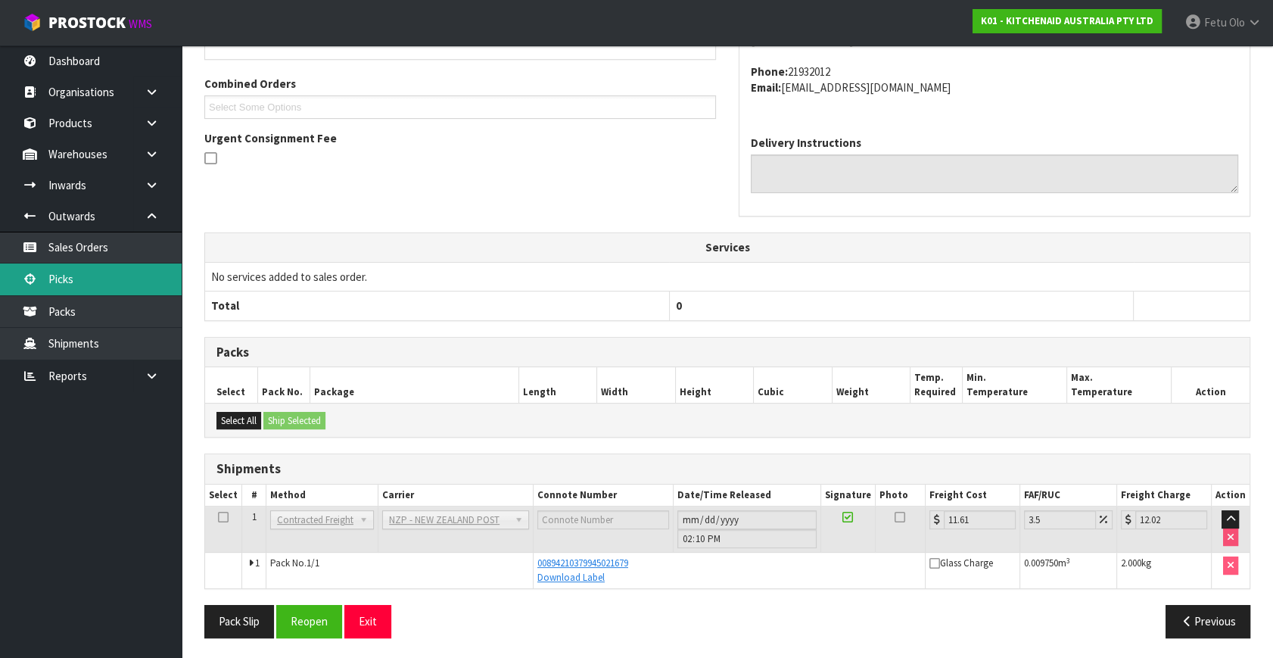
click at [92, 277] on link "Picks" at bounding box center [91, 278] width 182 height 31
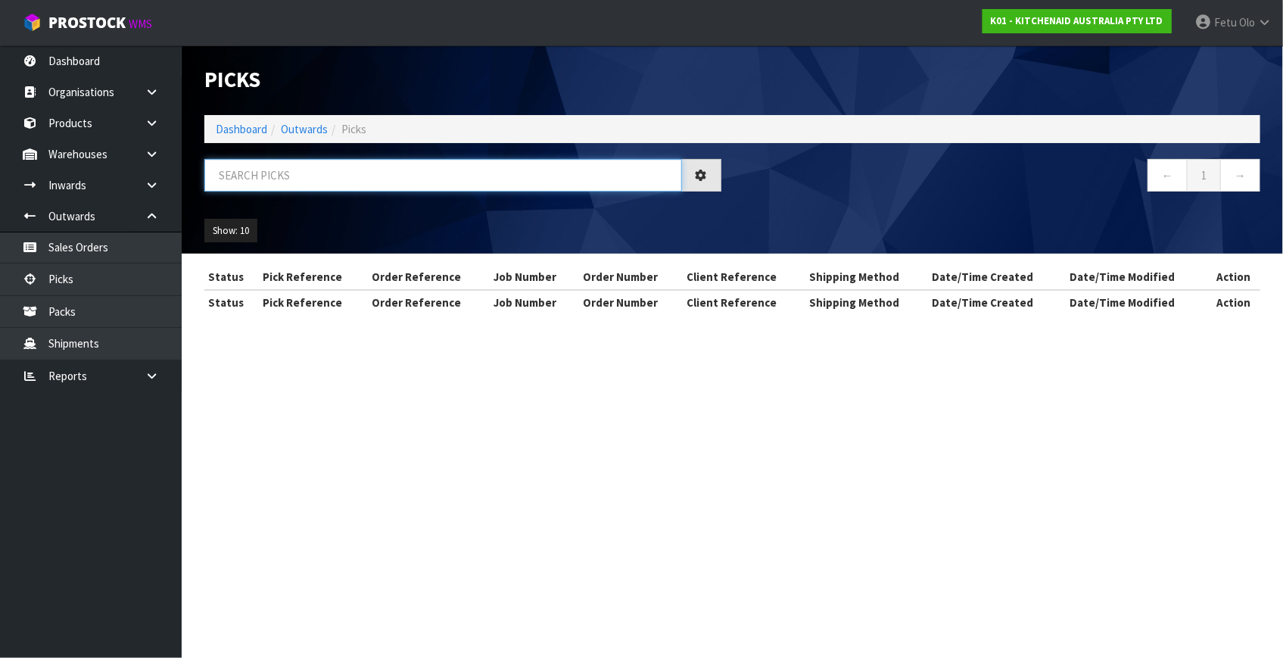
click at [363, 179] on input "text" at bounding box center [443, 175] width 478 height 33
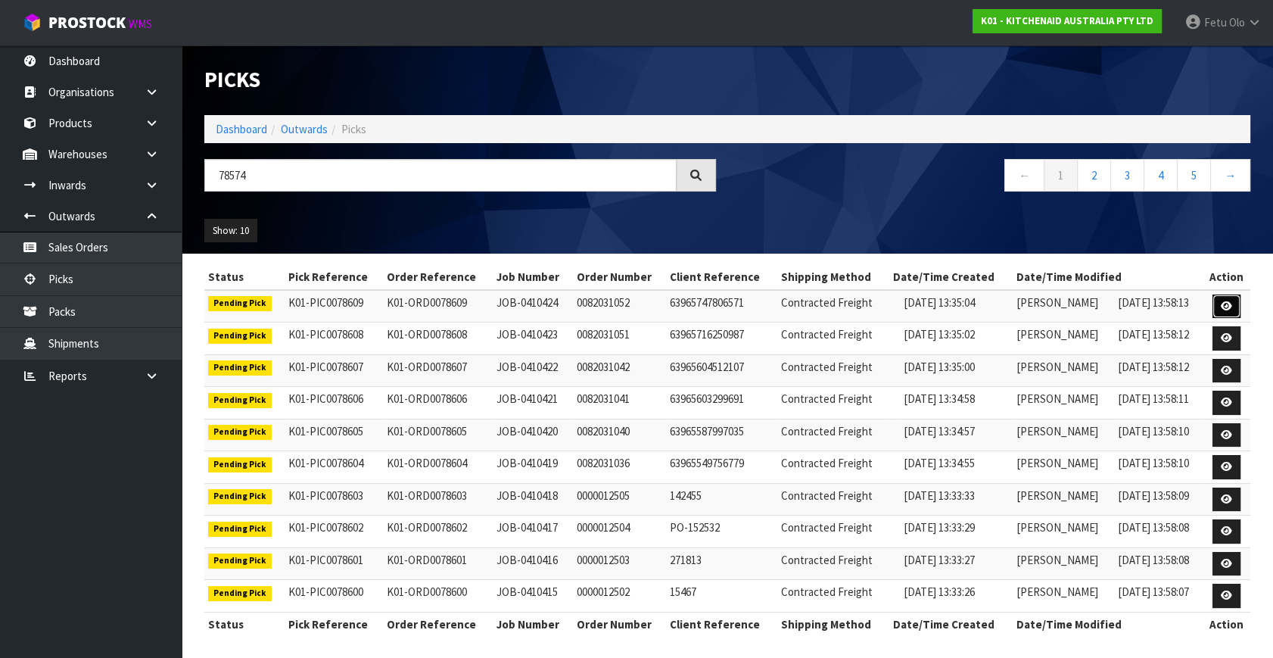
click at [1220, 296] on link at bounding box center [1226, 306] width 28 height 24
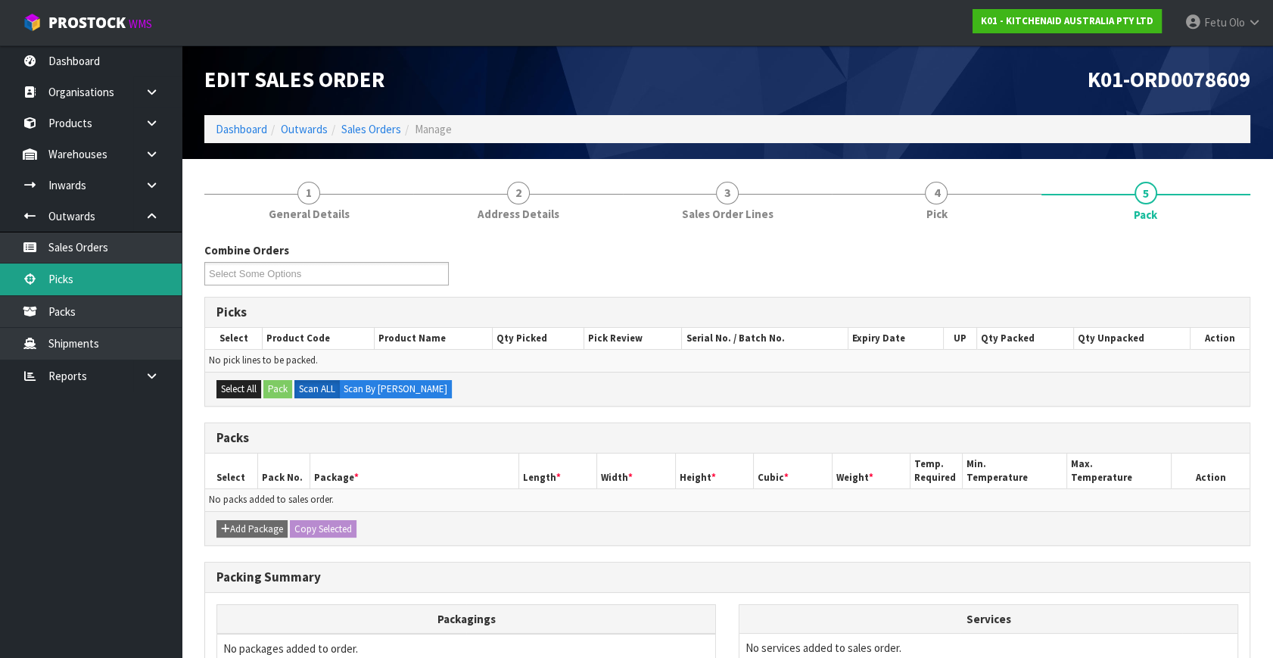
click at [60, 277] on link "Picks" at bounding box center [91, 278] width 182 height 31
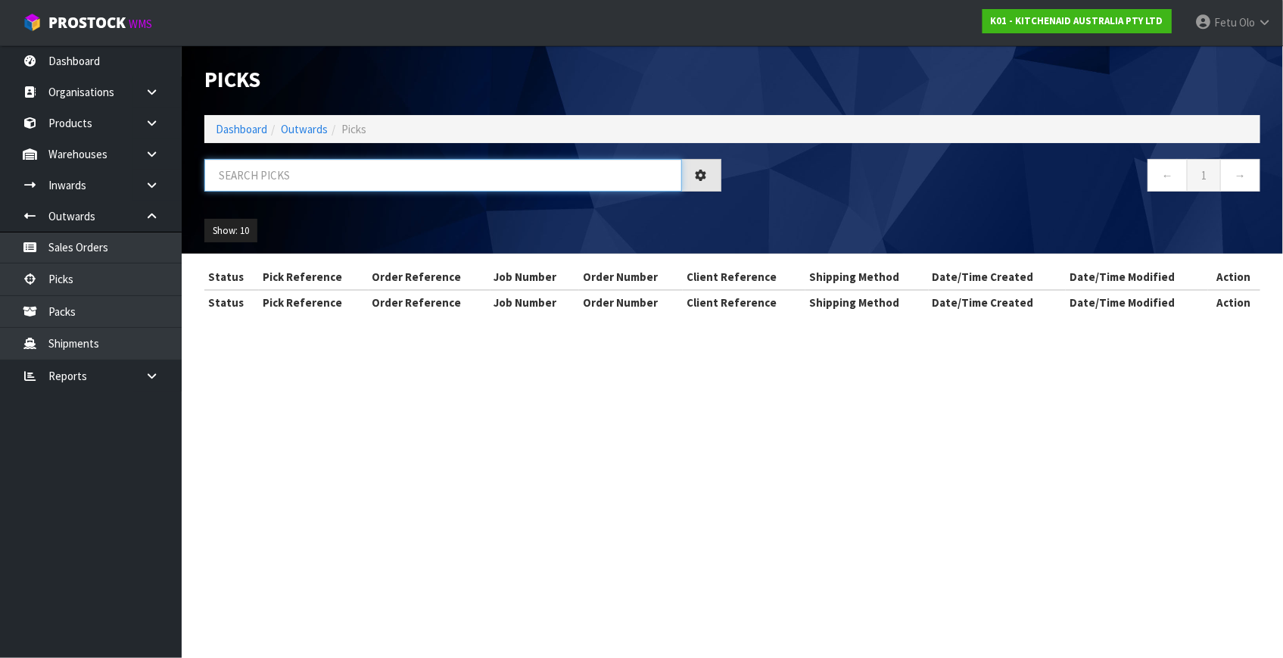
click at [317, 173] on input "text" at bounding box center [443, 175] width 478 height 33
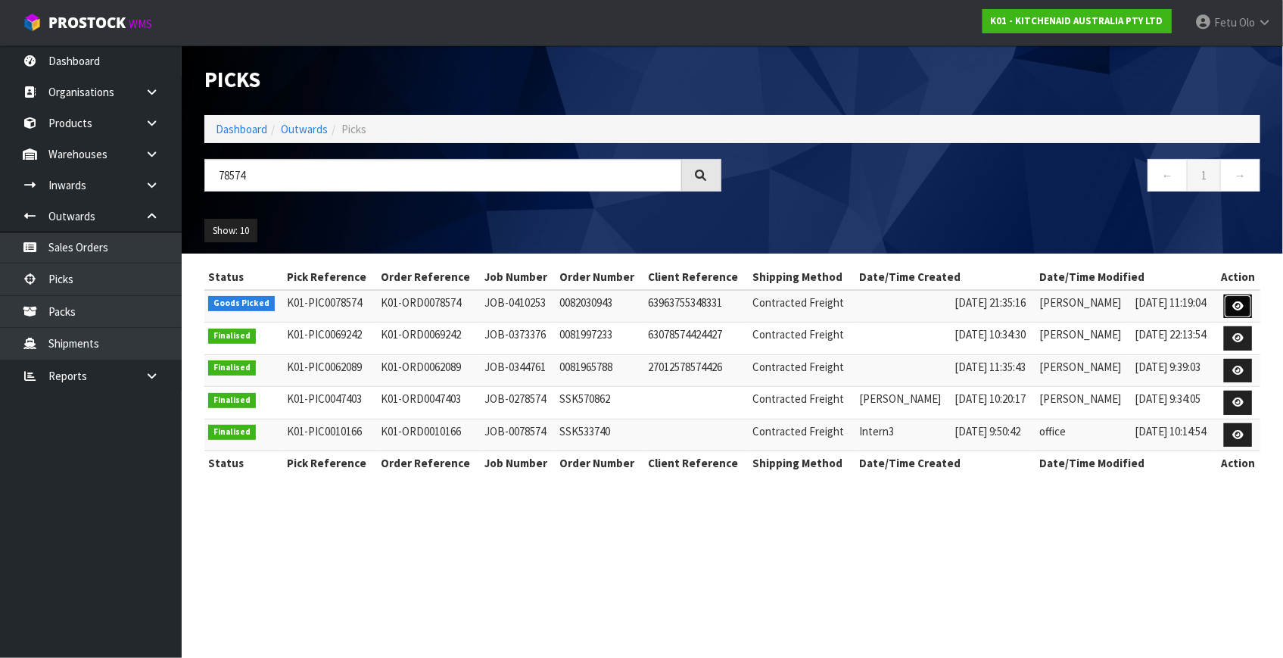
click at [1243, 309] on icon at bounding box center [1237, 306] width 11 height 10
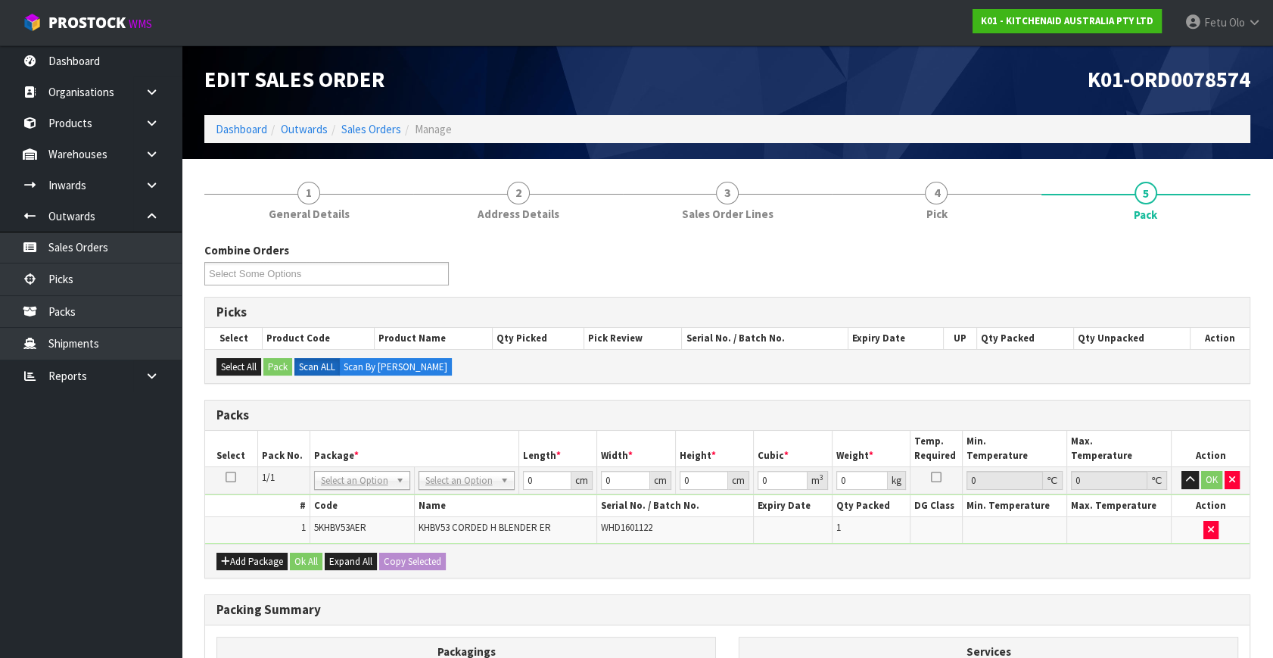
click at [636, 435] on th "Width *" at bounding box center [636, 449] width 79 height 36
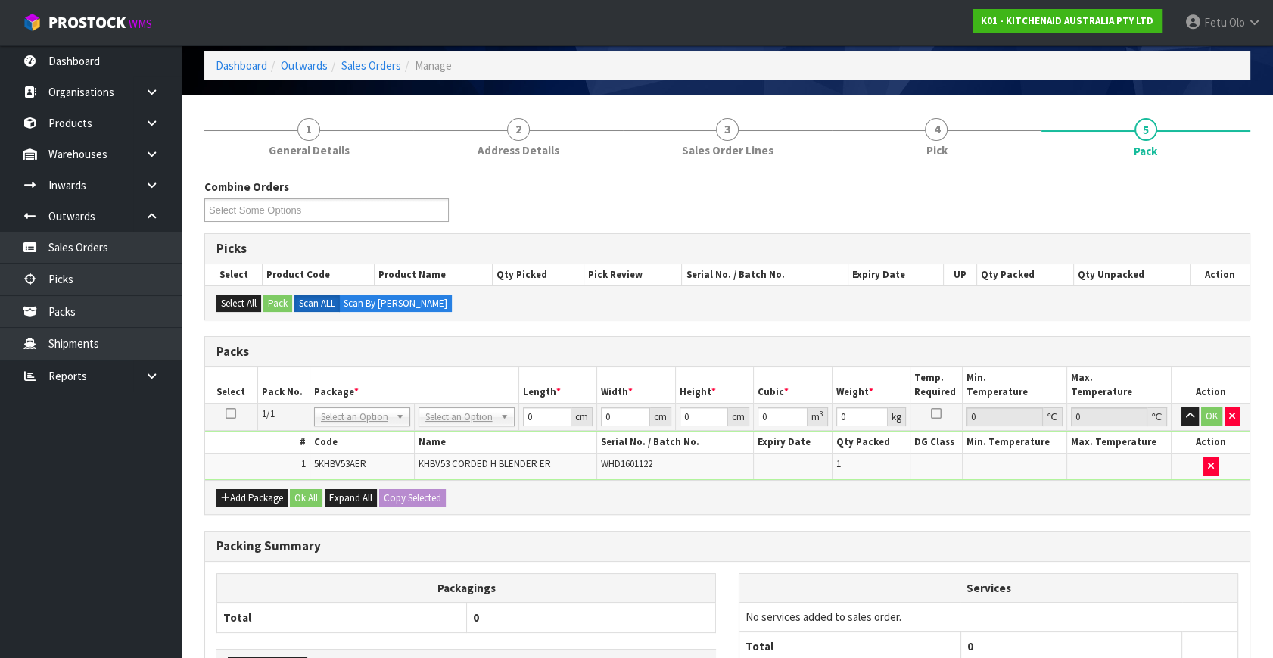
scroll to position [197, 0]
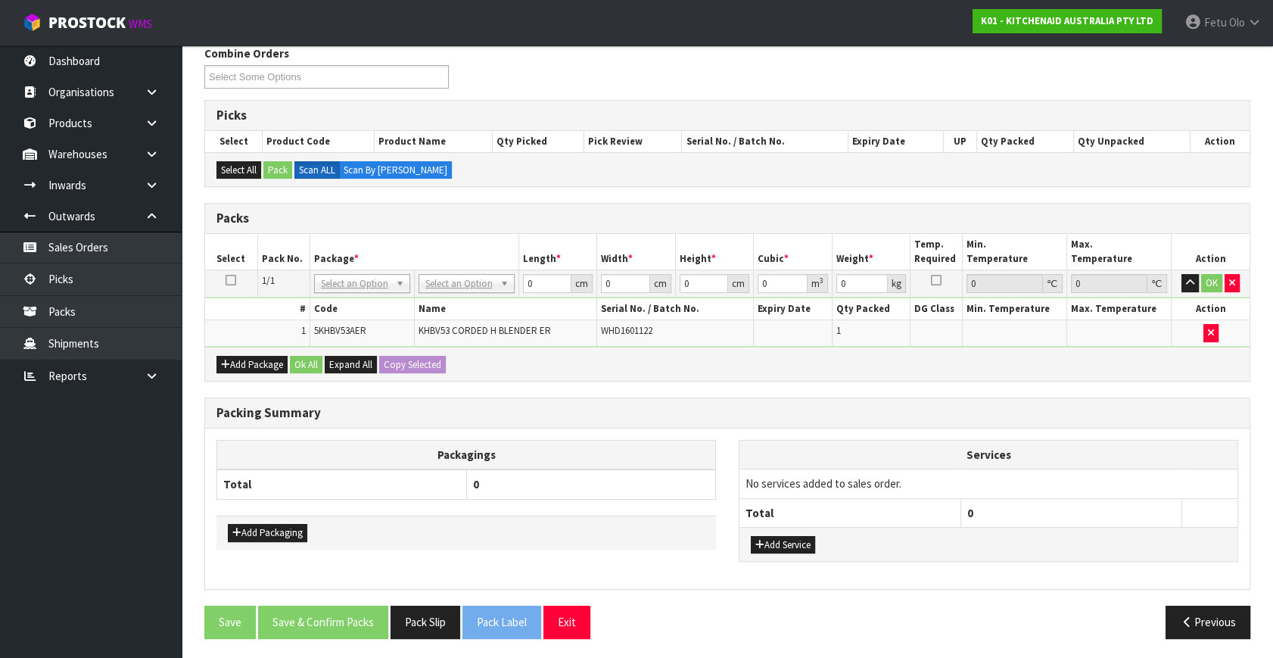
drag, startPoint x: 377, startPoint y: 288, endPoint x: 373, endPoint y: 296, distance: 9.1
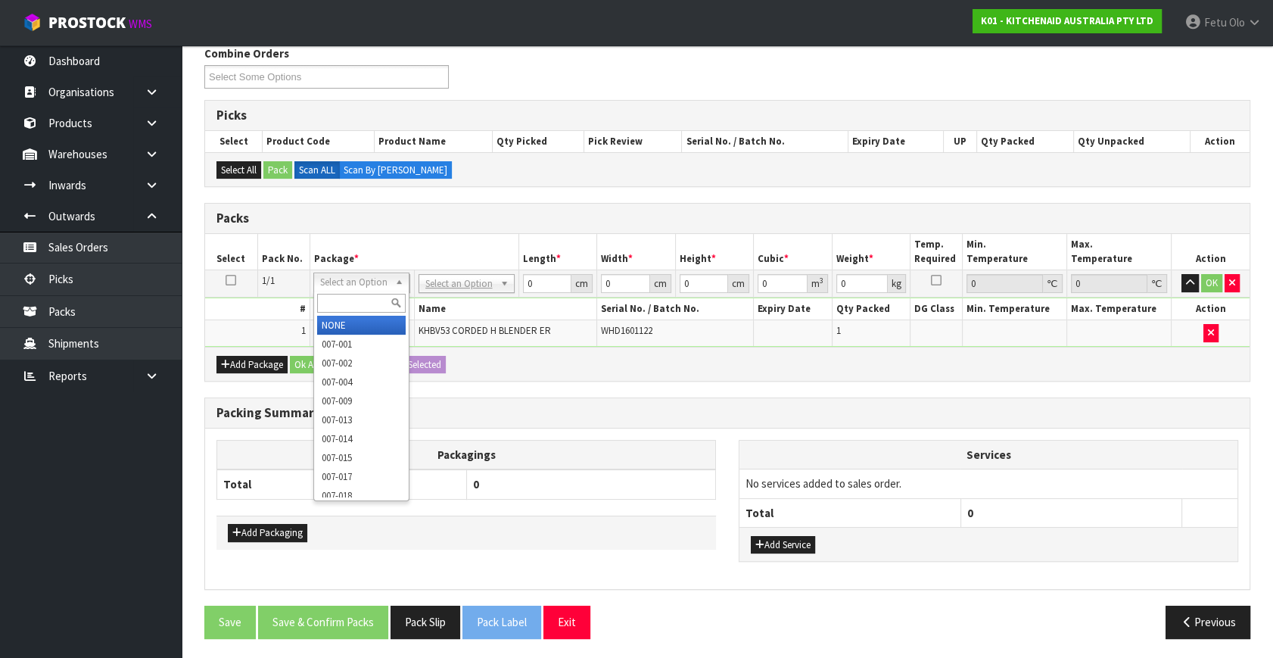
click at [366, 302] on input "text" at bounding box center [361, 303] width 89 height 19
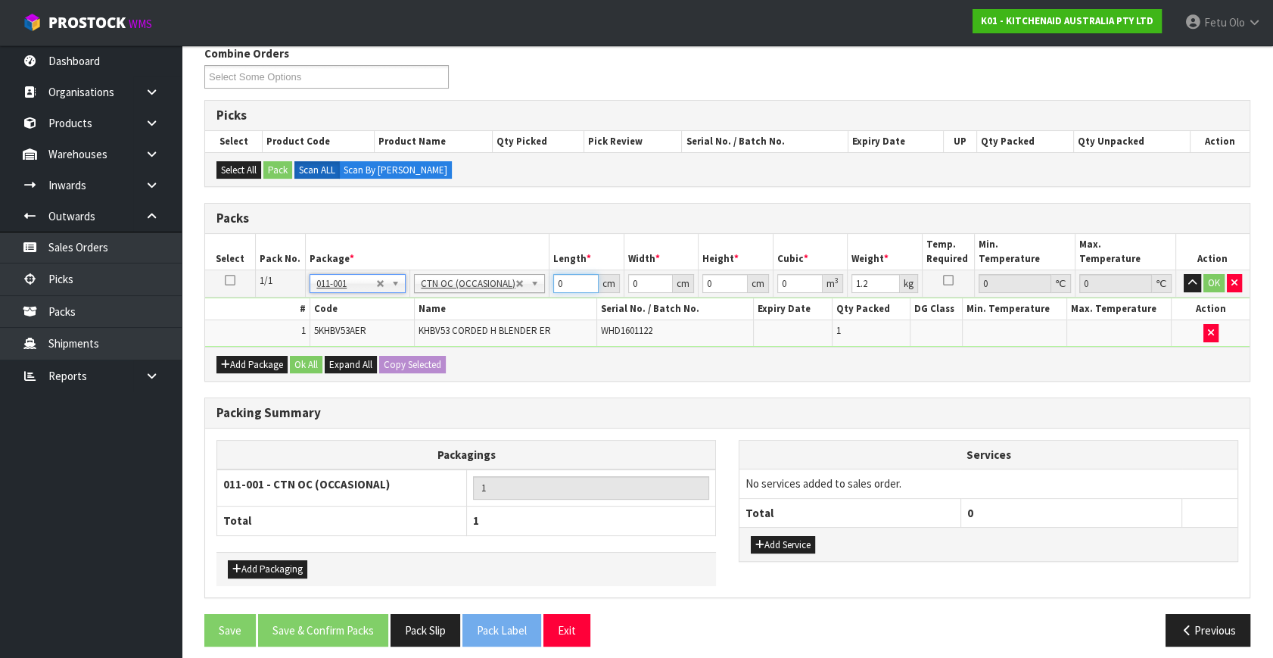
click at [412, 343] on tbody "1/1 NONE 007-001 007-002 007-004 007-009 007-013 007-014 007-015 007-017 007-01…" at bounding box center [727, 308] width 1044 height 76
click button "OK" at bounding box center [1213, 283] width 21 height 18
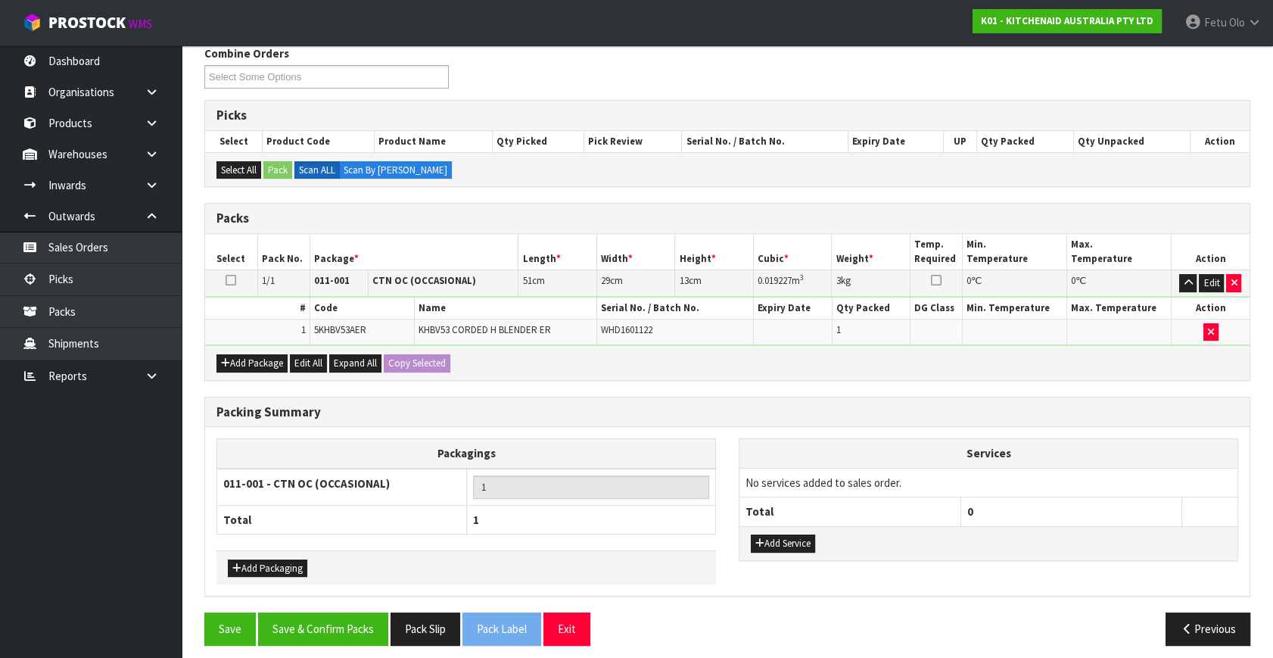
drag, startPoint x: 412, startPoint y: 343, endPoint x: 473, endPoint y: 405, distance: 86.7
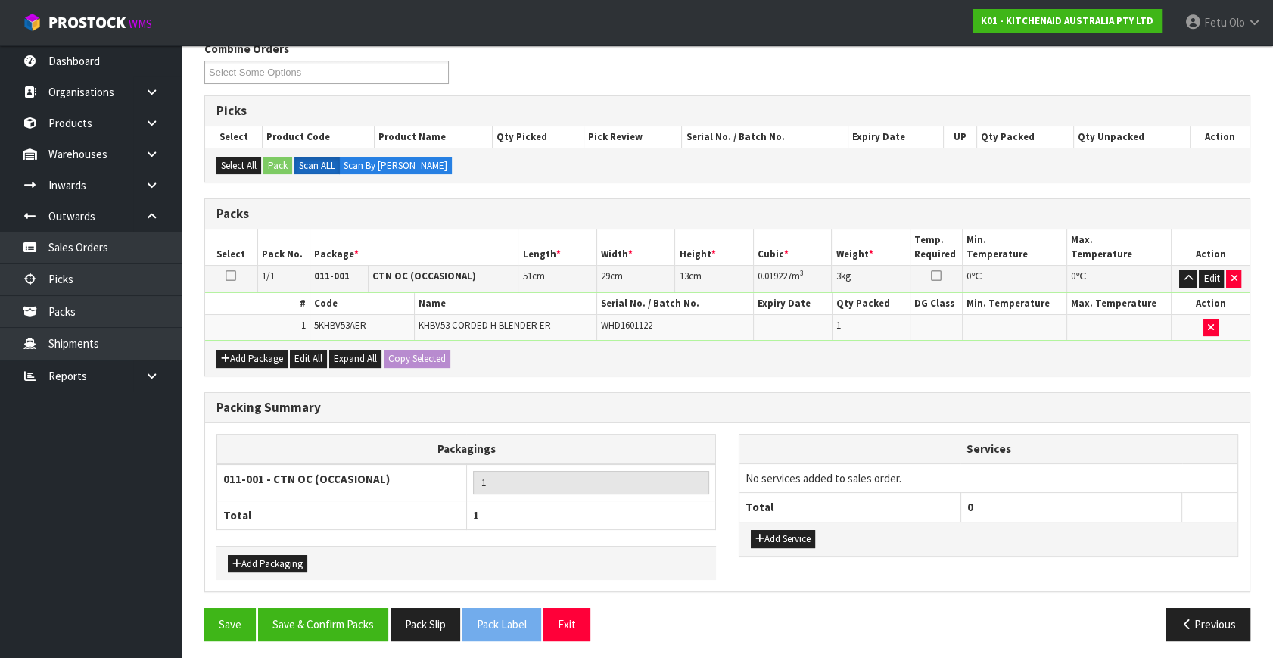
scroll to position [203, 0]
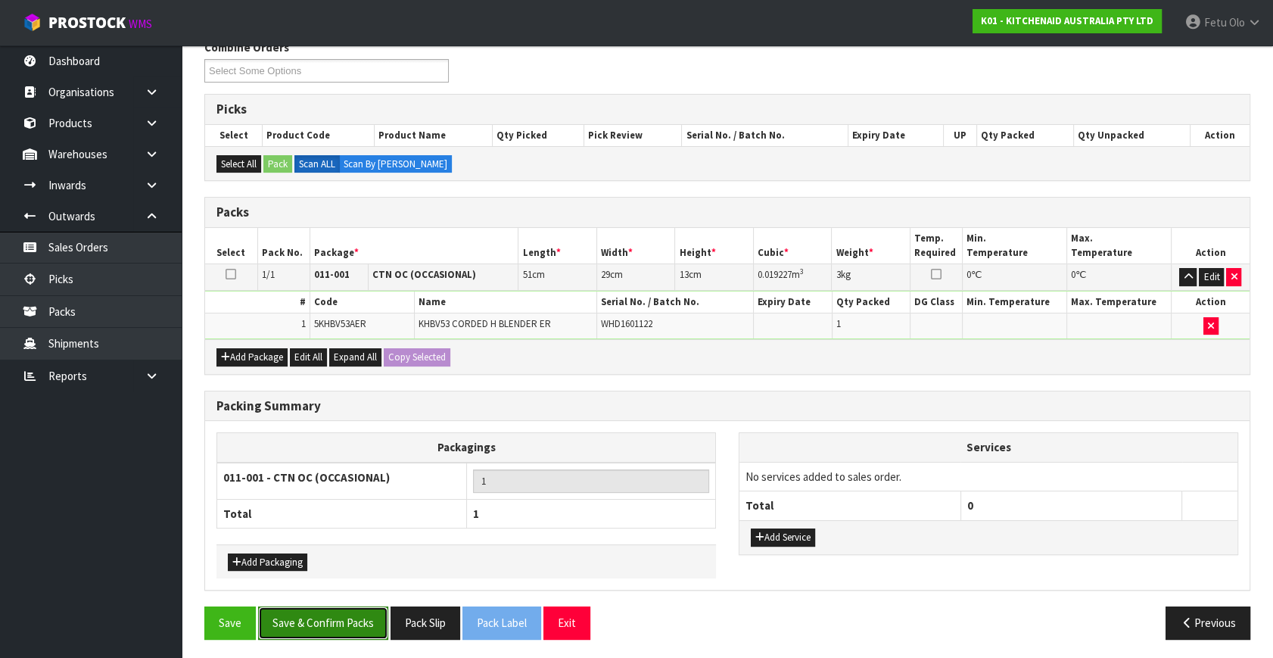
drag, startPoint x: 473, startPoint y: 405, endPoint x: 366, endPoint y: 618, distance: 238.3
click at [364, 618] on button "Save & Confirm Packs" at bounding box center [323, 622] width 130 height 33
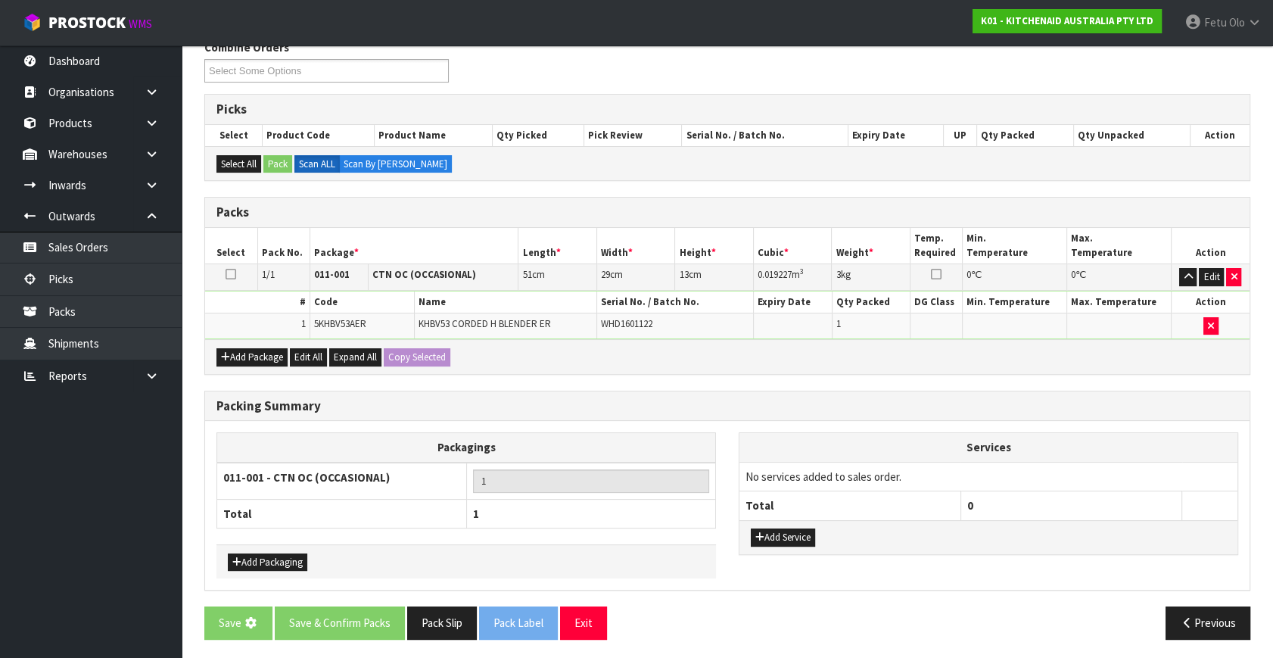
scroll to position [0, 0]
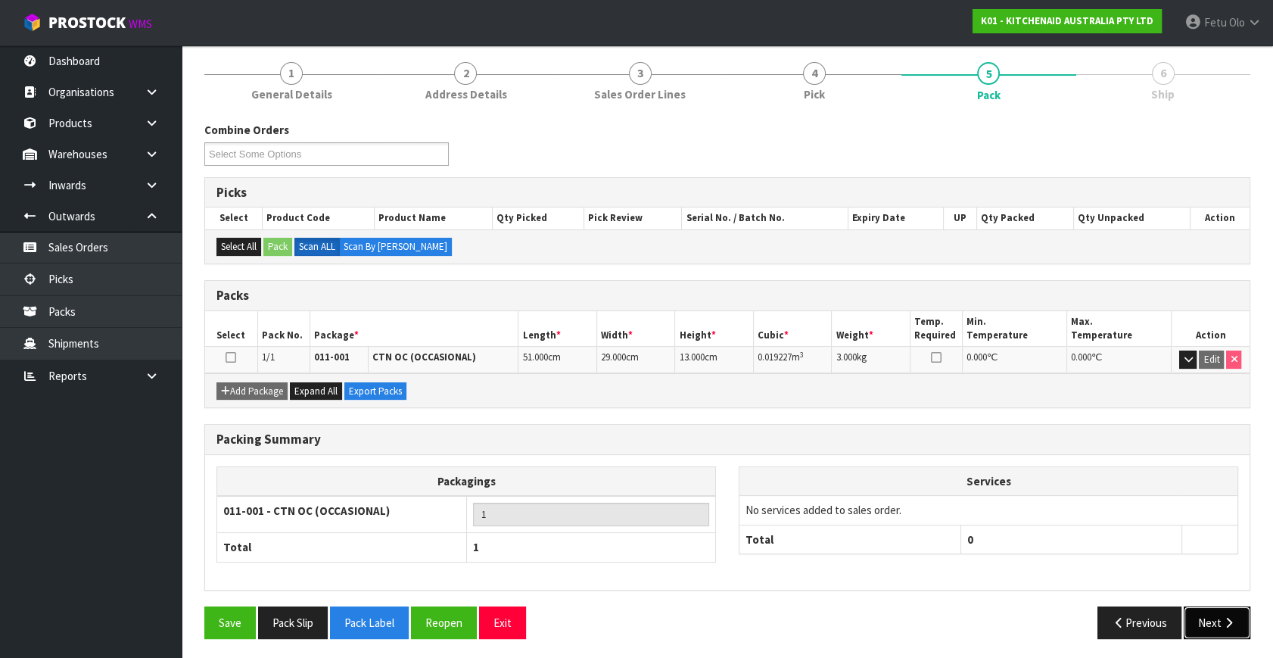
click at [1224, 621] on icon "button" at bounding box center [1228, 622] width 14 height 11
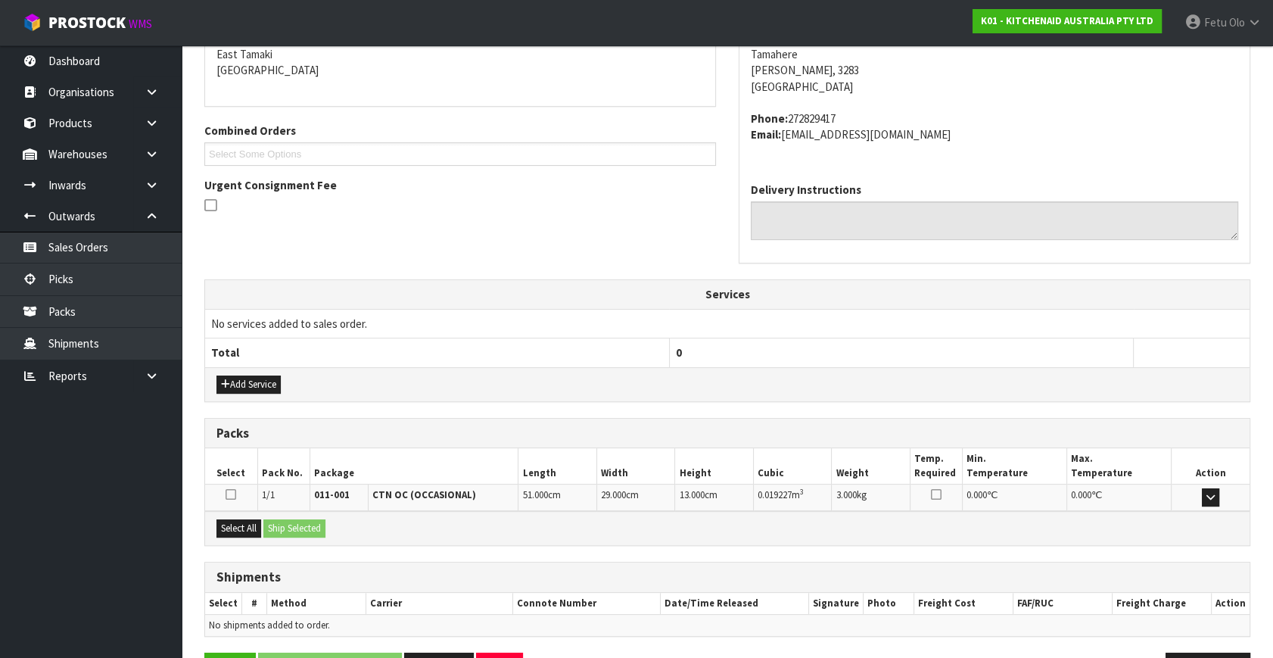
scroll to position [372, 0]
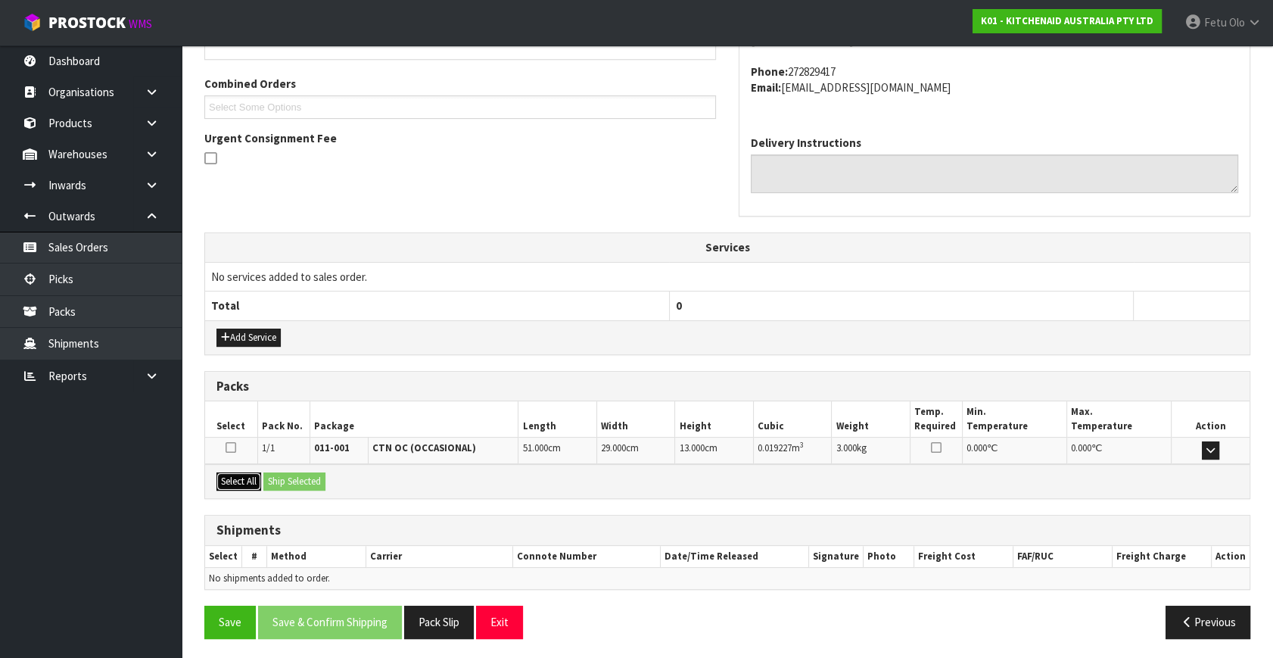
drag, startPoint x: 238, startPoint y: 484, endPoint x: 284, endPoint y: 474, distance: 47.4
click at [243, 482] on button "Select All" at bounding box center [238, 481] width 45 height 18
click at [284, 474] on button "Ship Selected" at bounding box center [294, 481] width 62 height 18
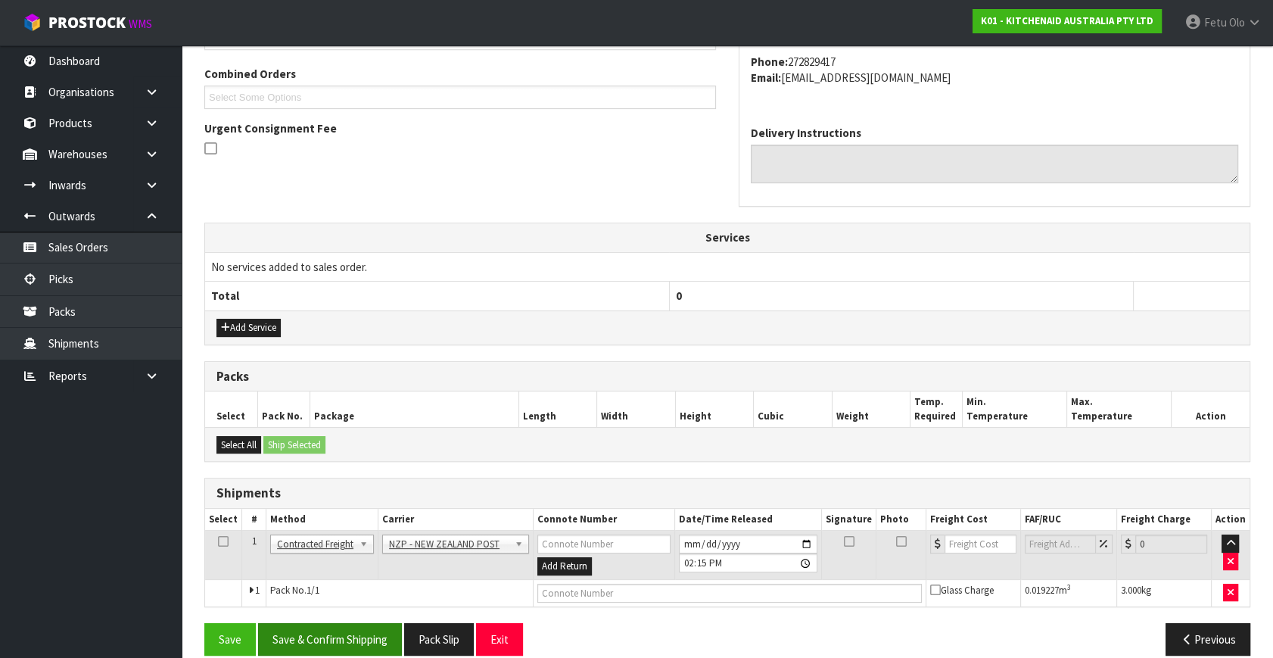
scroll to position [400, 0]
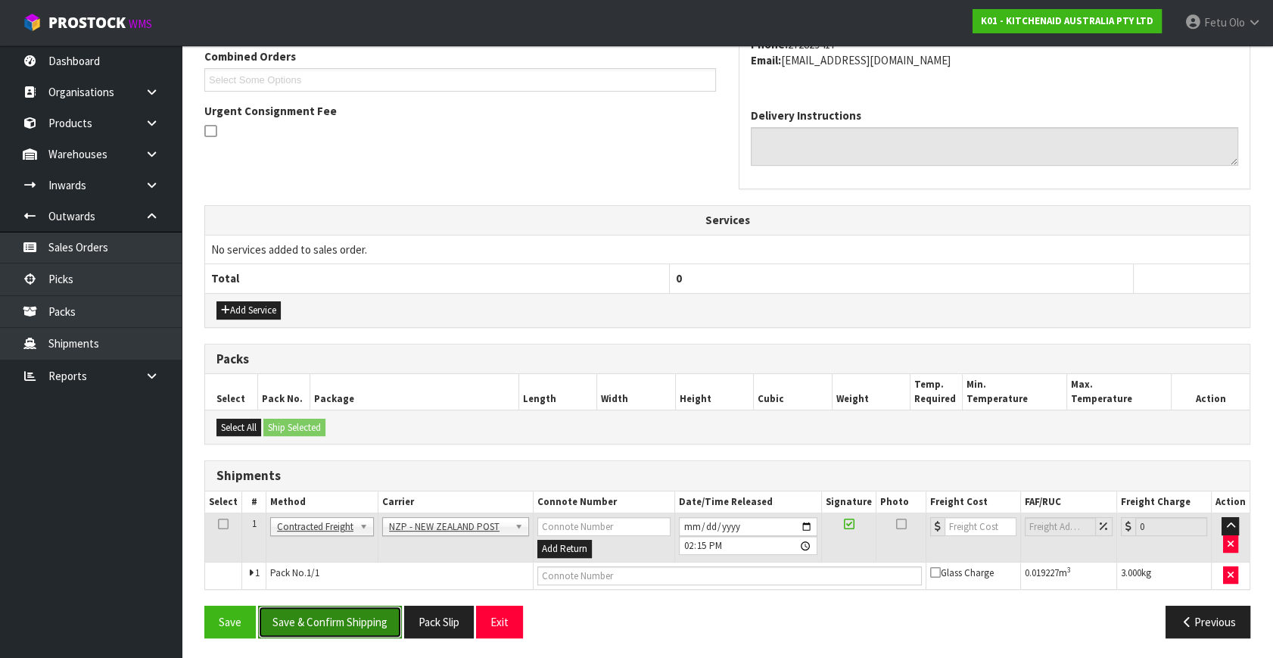
click at [371, 616] on button "Save & Confirm Shipping" at bounding box center [330, 621] width 144 height 33
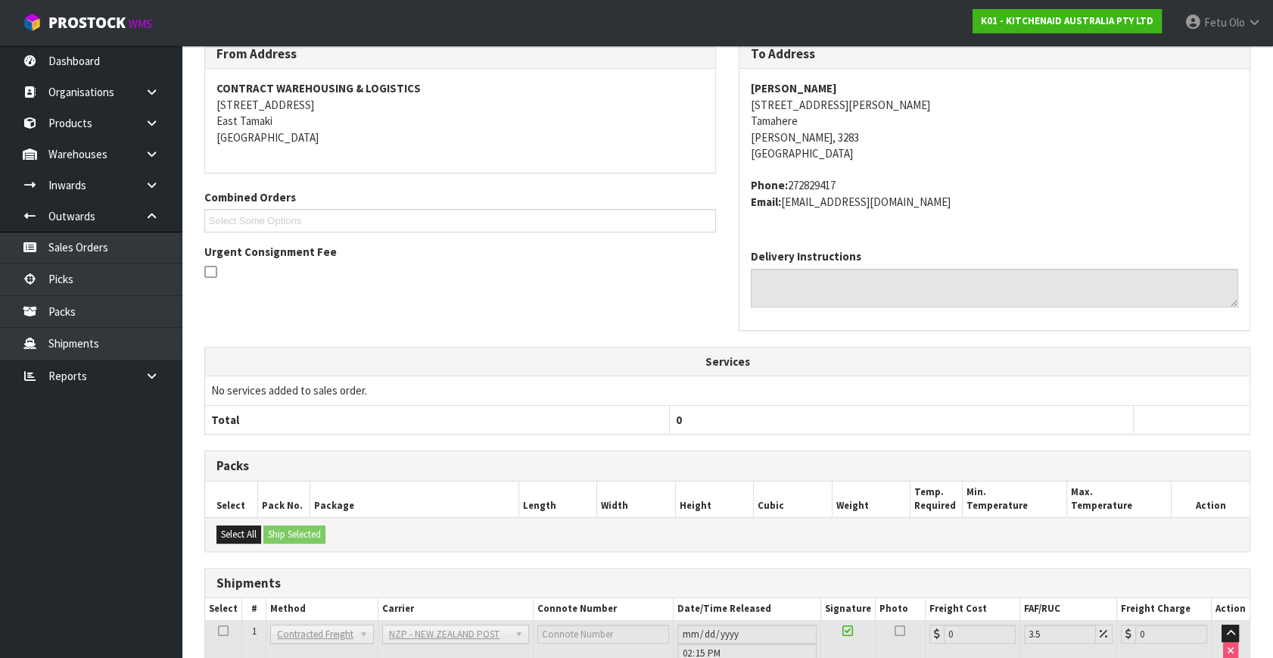
scroll to position [378, 0]
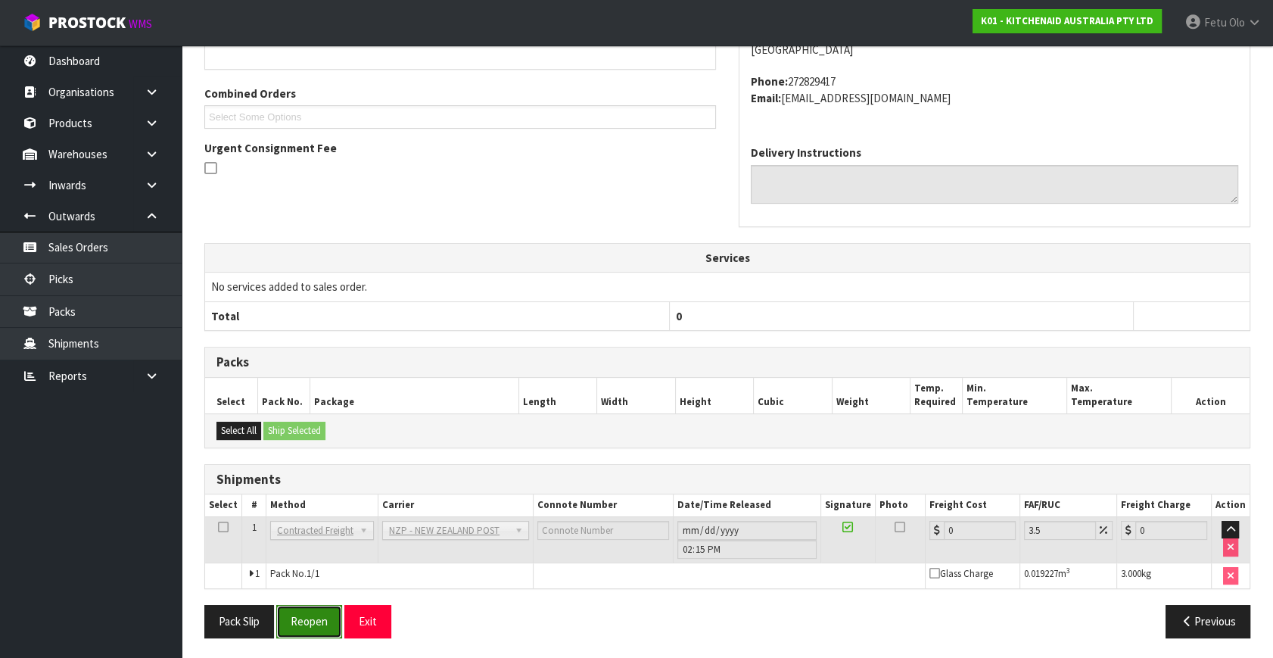
click at [326, 605] on button "Reopen" at bounding box center [309, 621] width 66 height 33
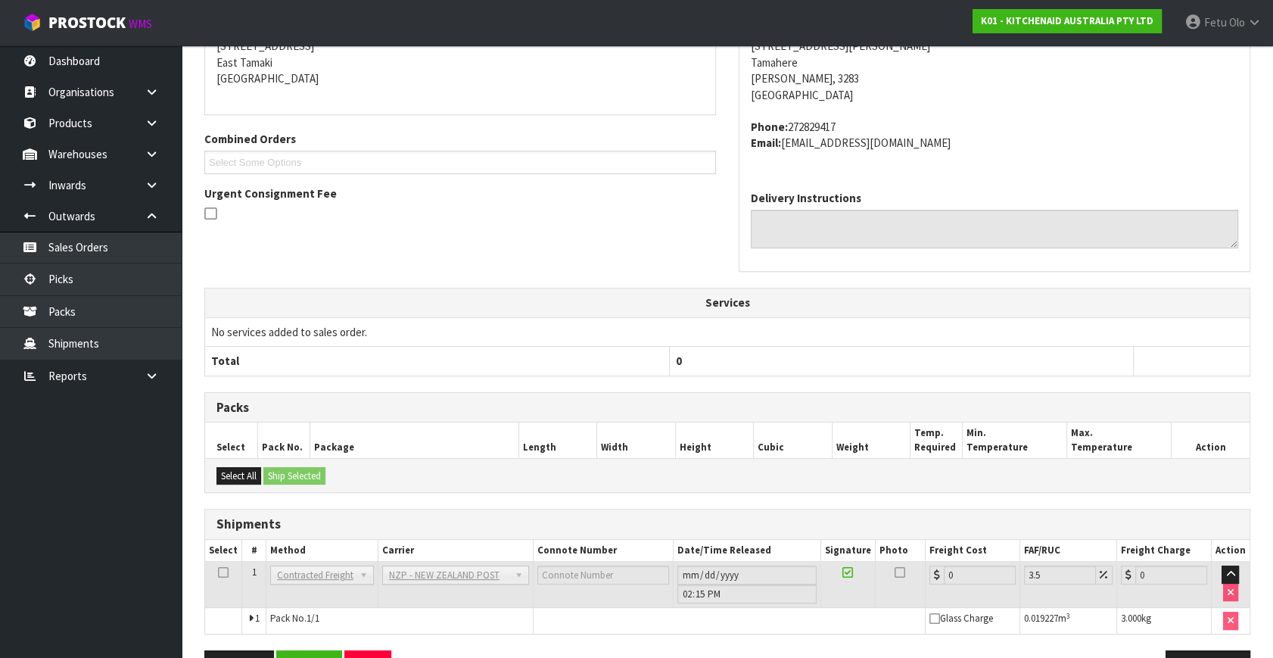
scroll to position [363, 0]
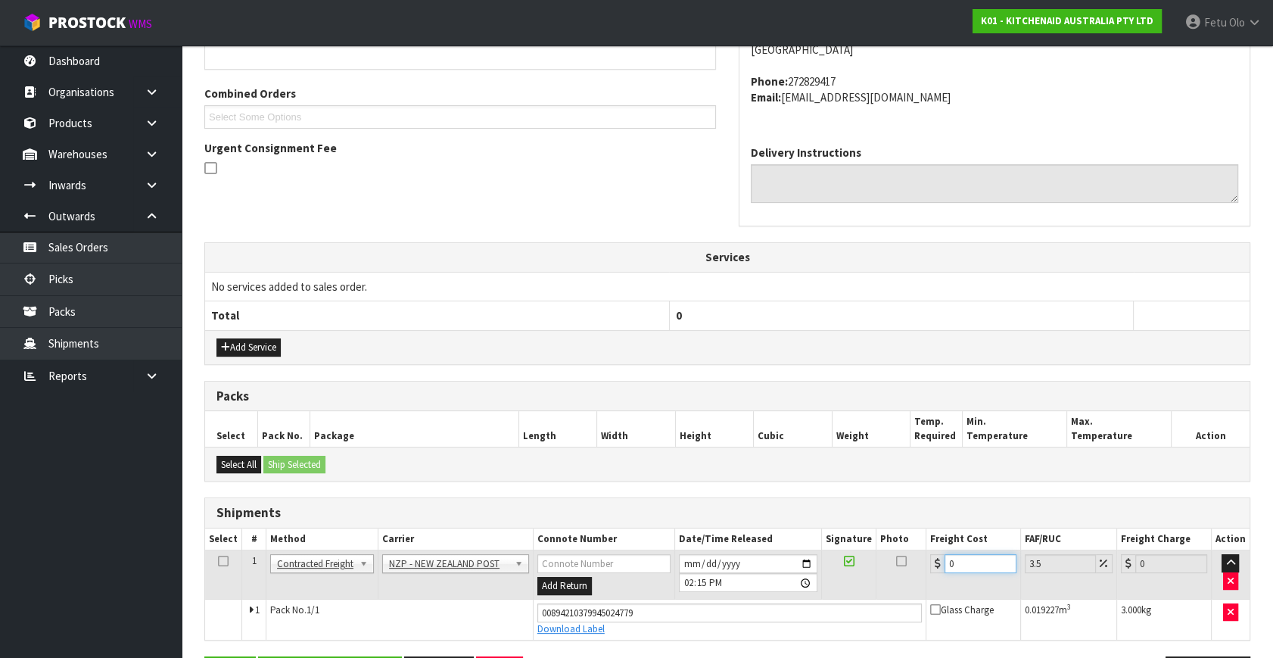
click at [828, 613] on tbody "1 Client Local Pickup Customer Local Pickup Company Freight Contracted Freight …" at bounding box center [727, 594] width 1044 height 89
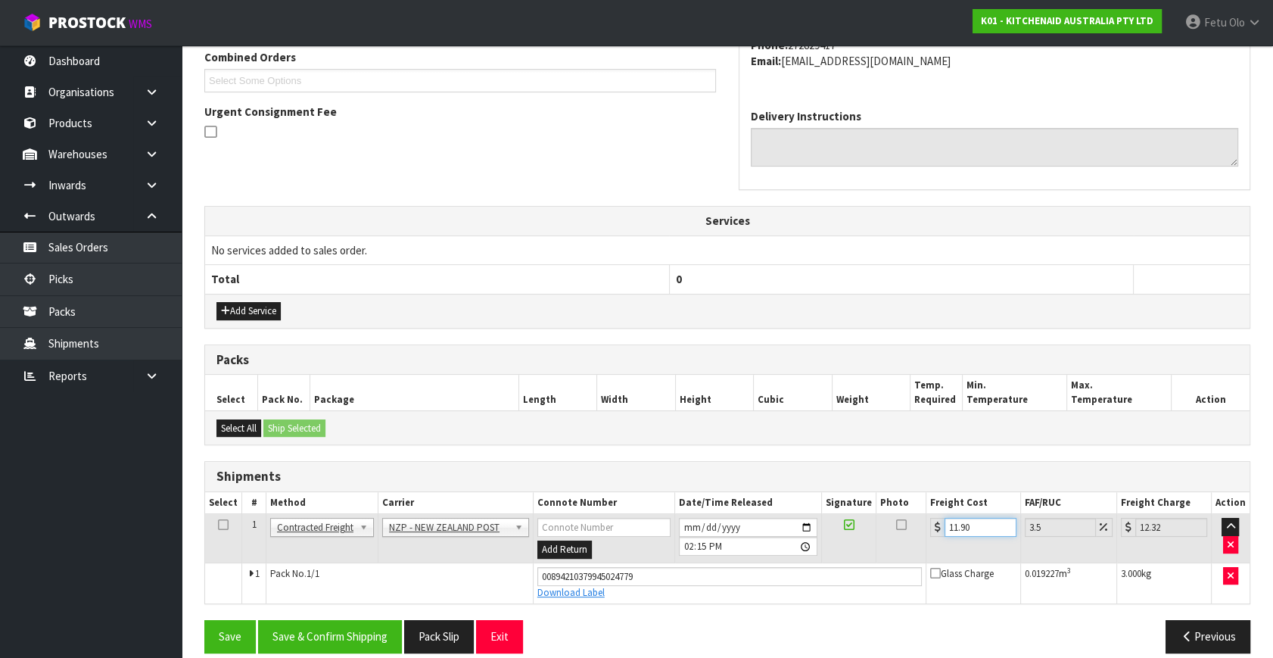
scroll to position [414, 0]
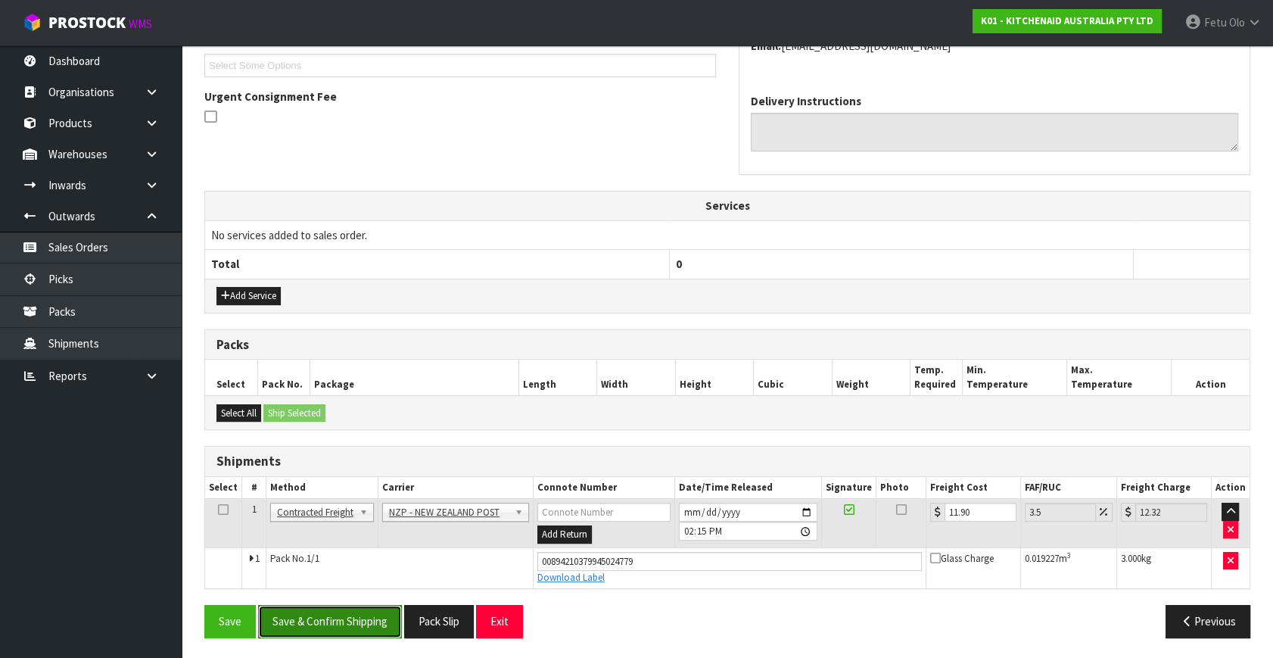
click at [312, 614] on button "Save & Confirm Shipping" at bounding box center [330, 621] width 144 height 33
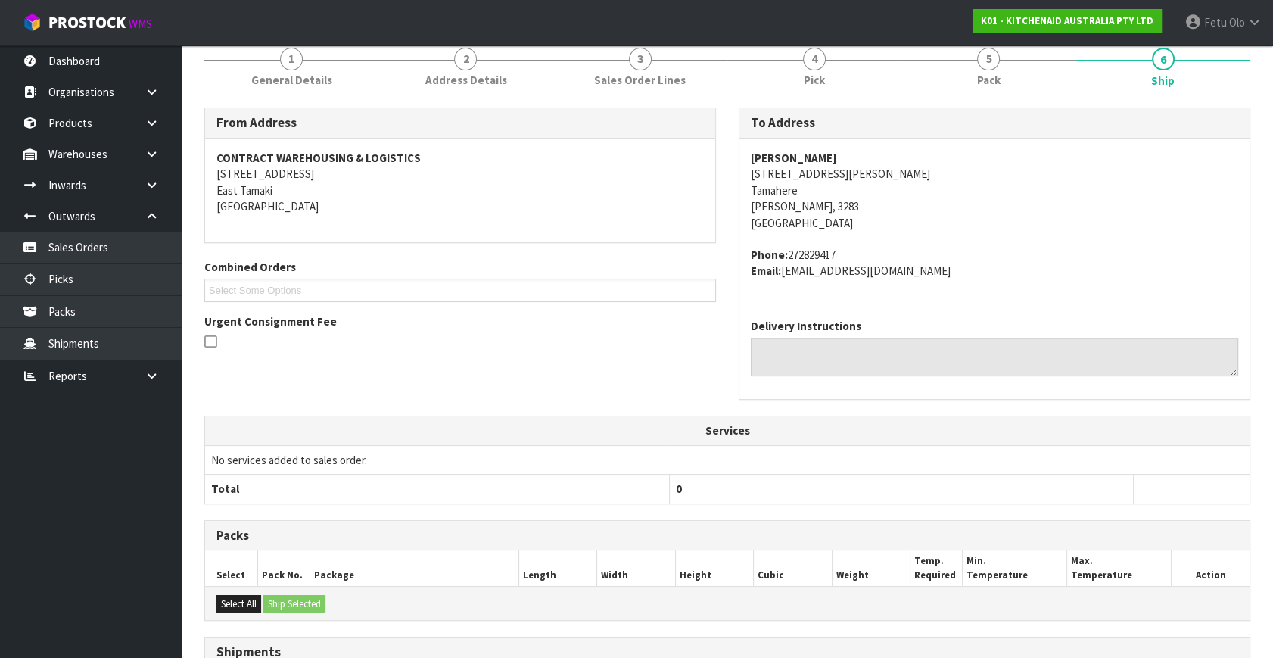
scroll to position [372, 0]
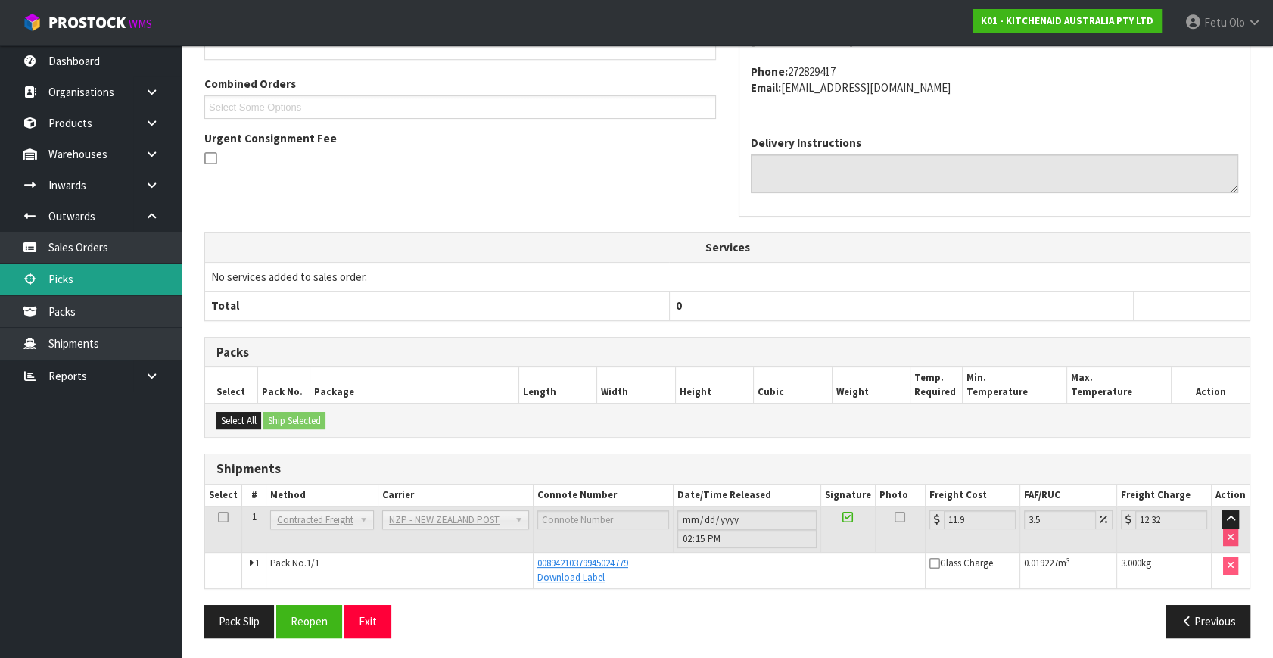
click at [70, 282] on link "Picks" at bounding box center [91, 278] width 182 height 31
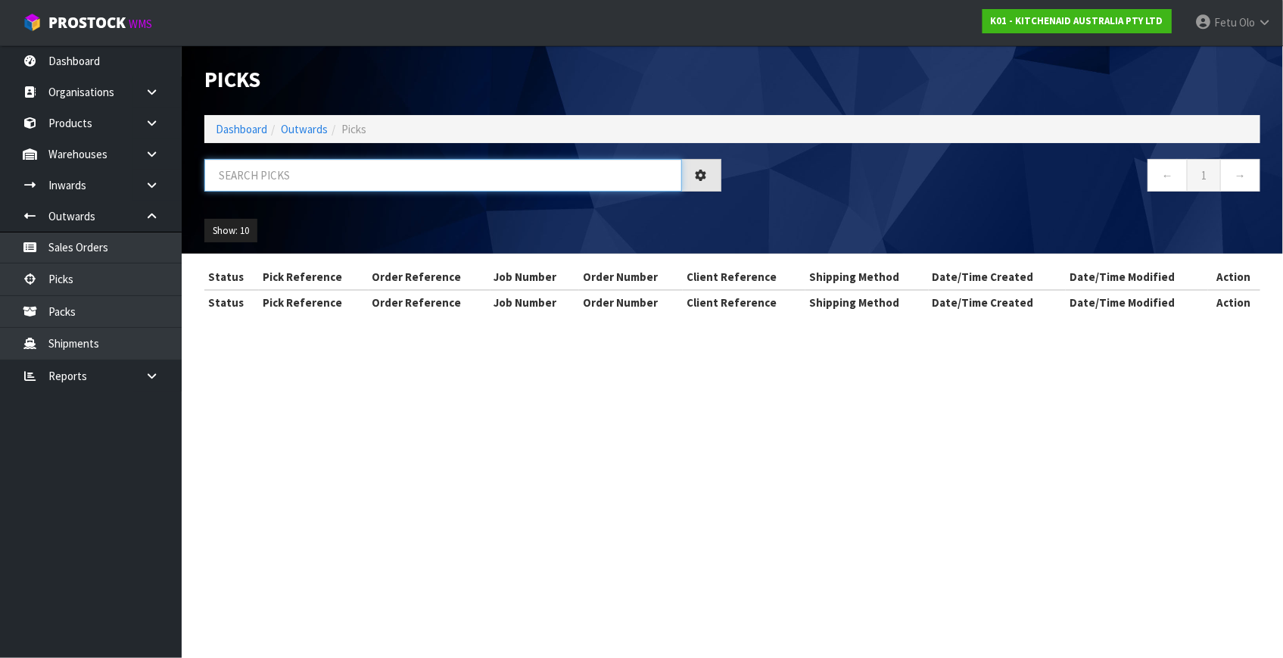
click at [340, 161] on input "text" at bounding box center [443, 175] width 478 height 33
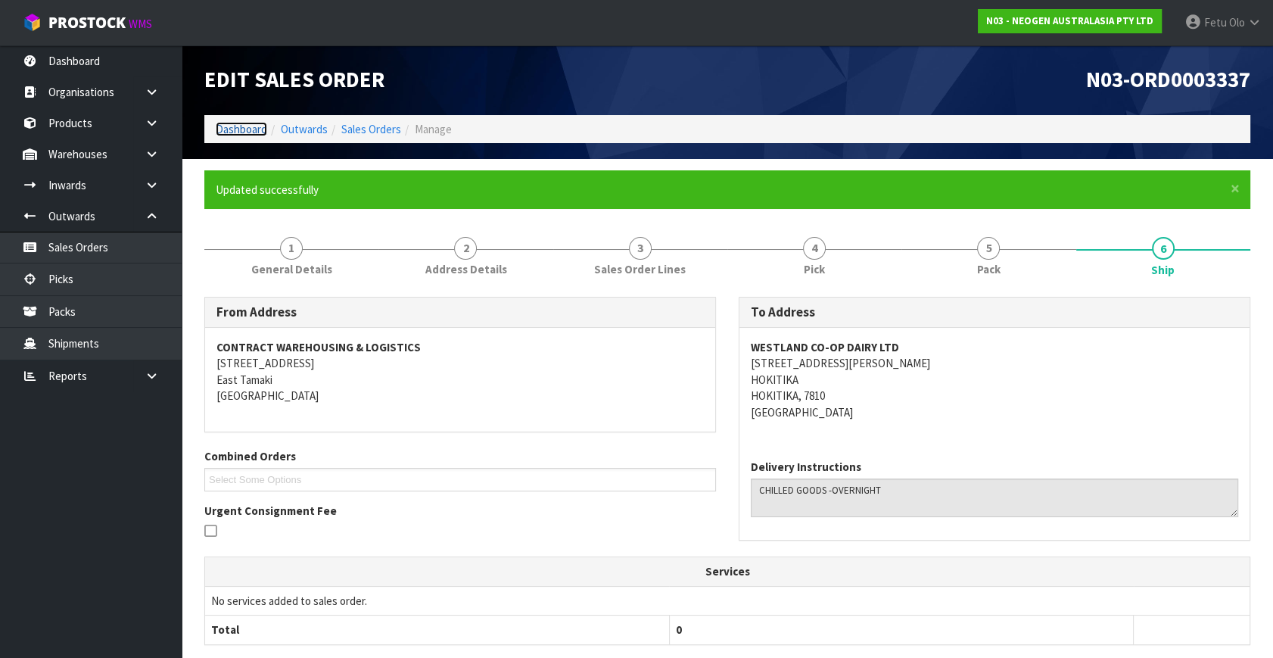
click at [241, 125] on link "Dashboard" at bounding box center [241, 129] width 51 height 14
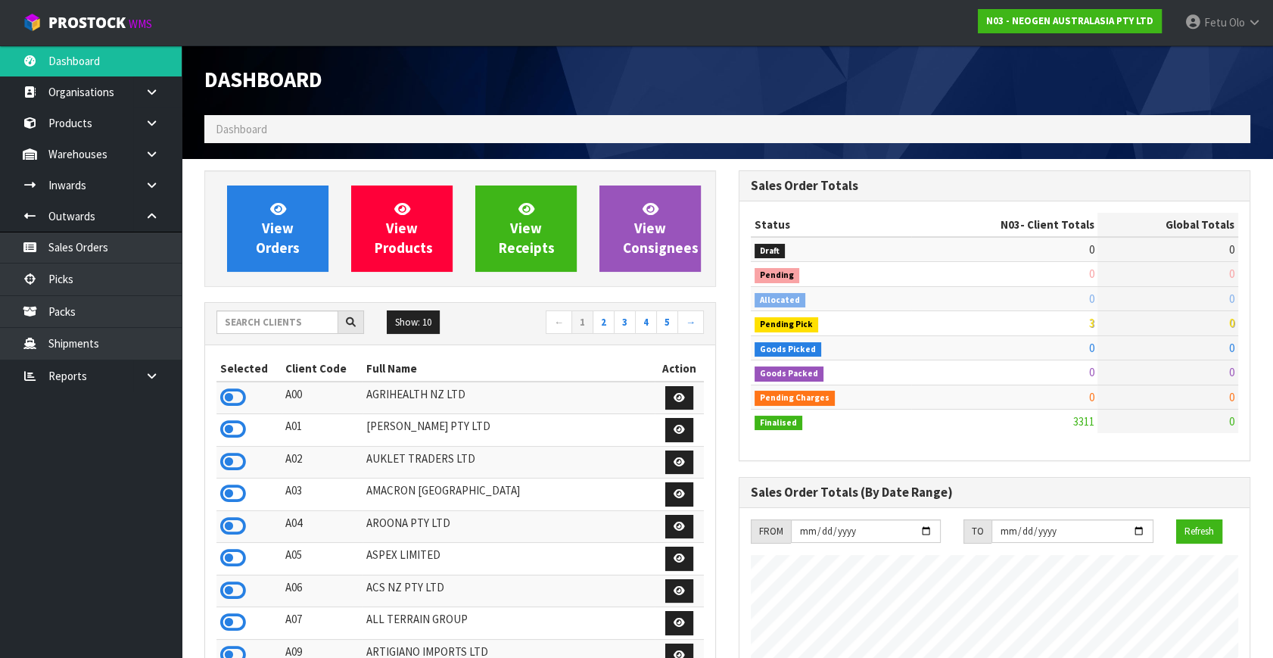
scroll to position [1177, 534]
drag, startPoint x: 287, startPoint y: 321, endPoint x: 272, endPoint y: 286, distance: 38.0
click at [280, 306] on div "Show: 10 5 10 25 50 ← 1 2 3 4 5 →" at bounding box center [460, 324] width 510 height 42
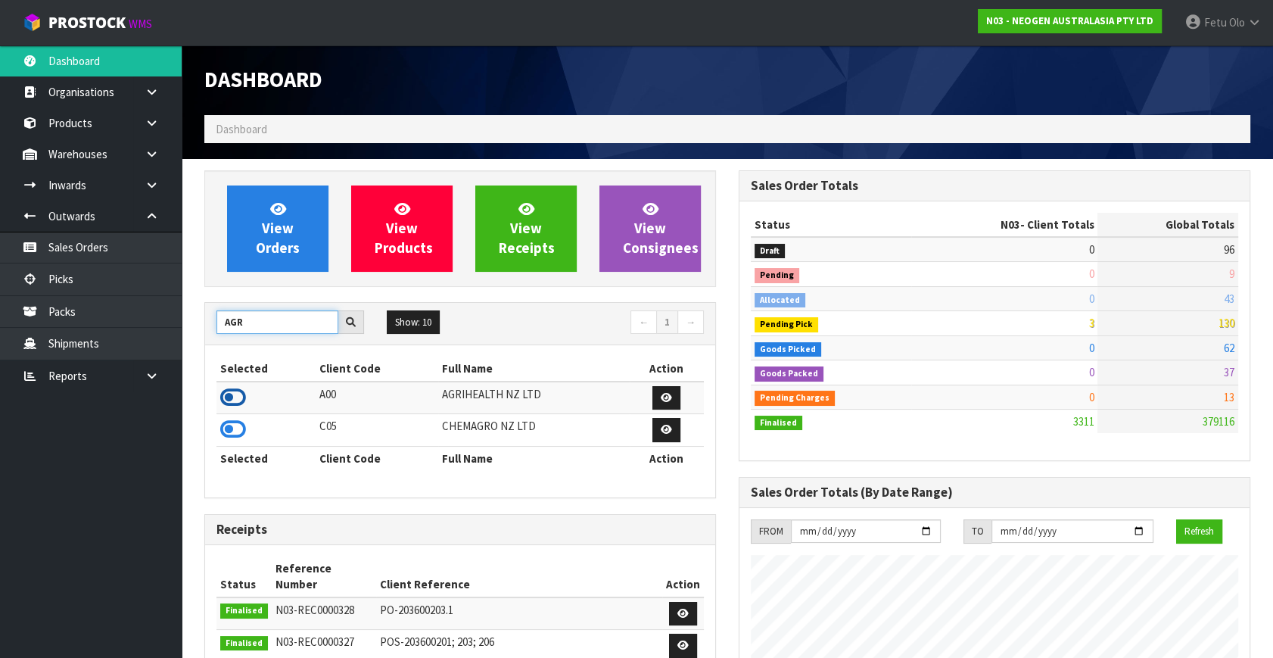
type input "AGR"
click at [241, 393] on icon at bounding box center [233, 397] width 26 height 23
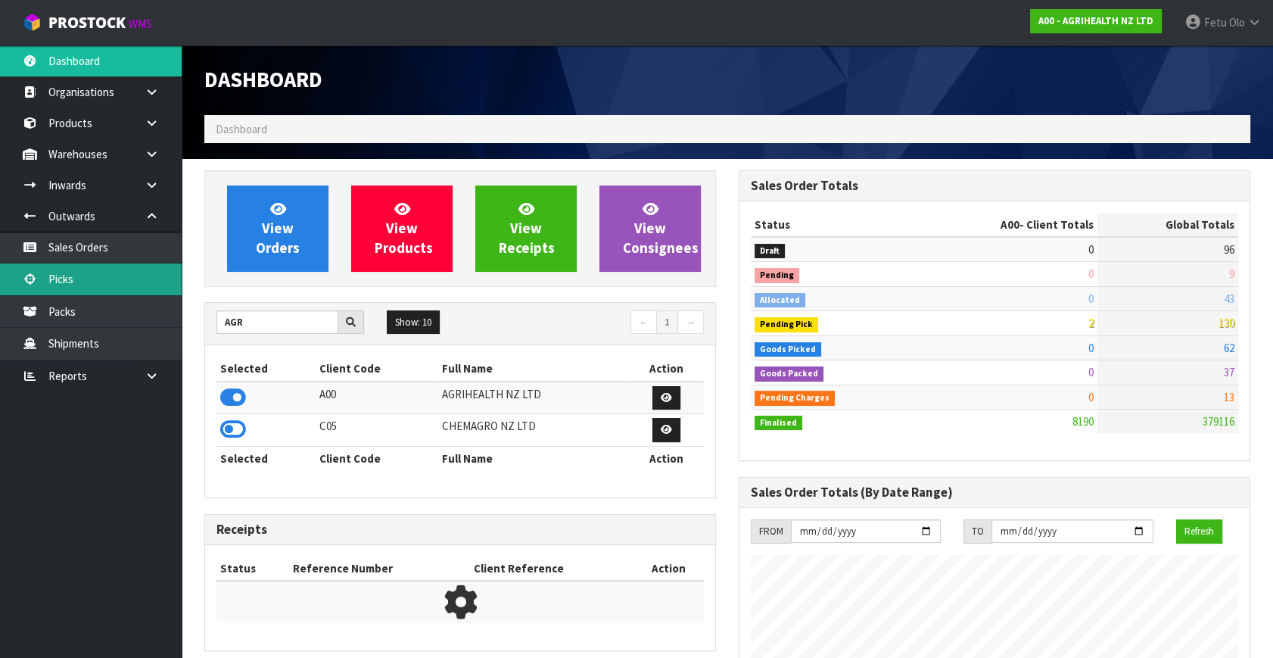
scroll to position [1144, 534]
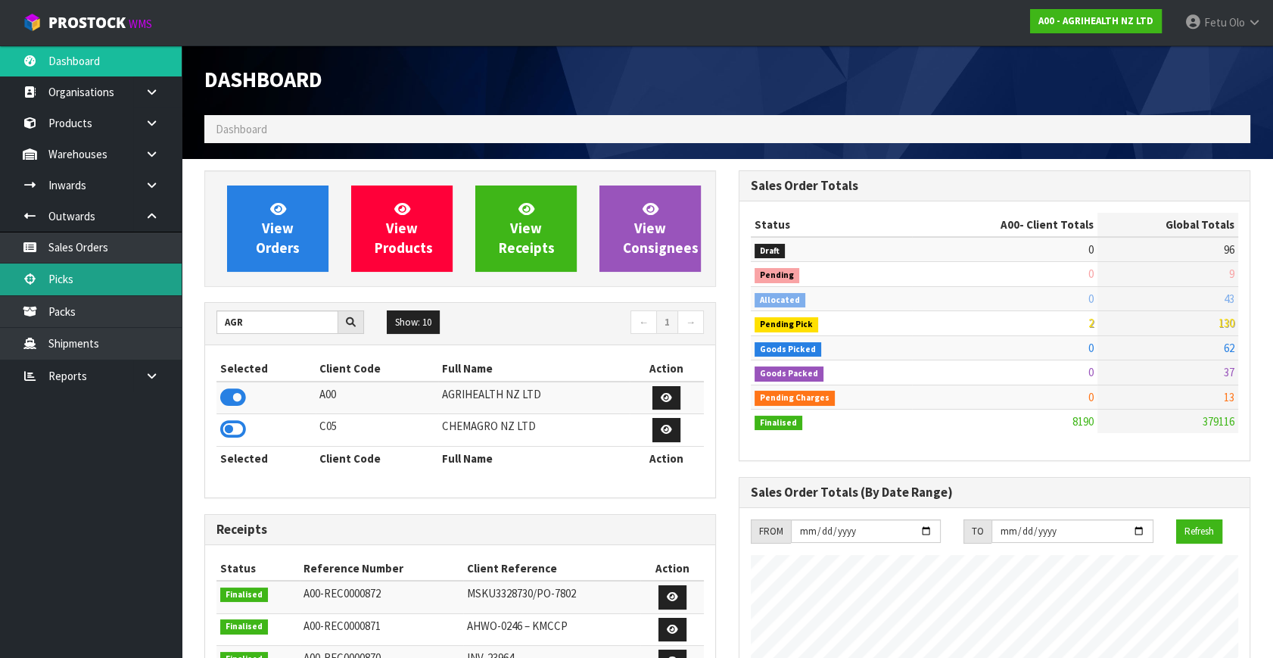
click at [58, 278] on link "Picks" at bounding box center [91, 278] width 182 height 31
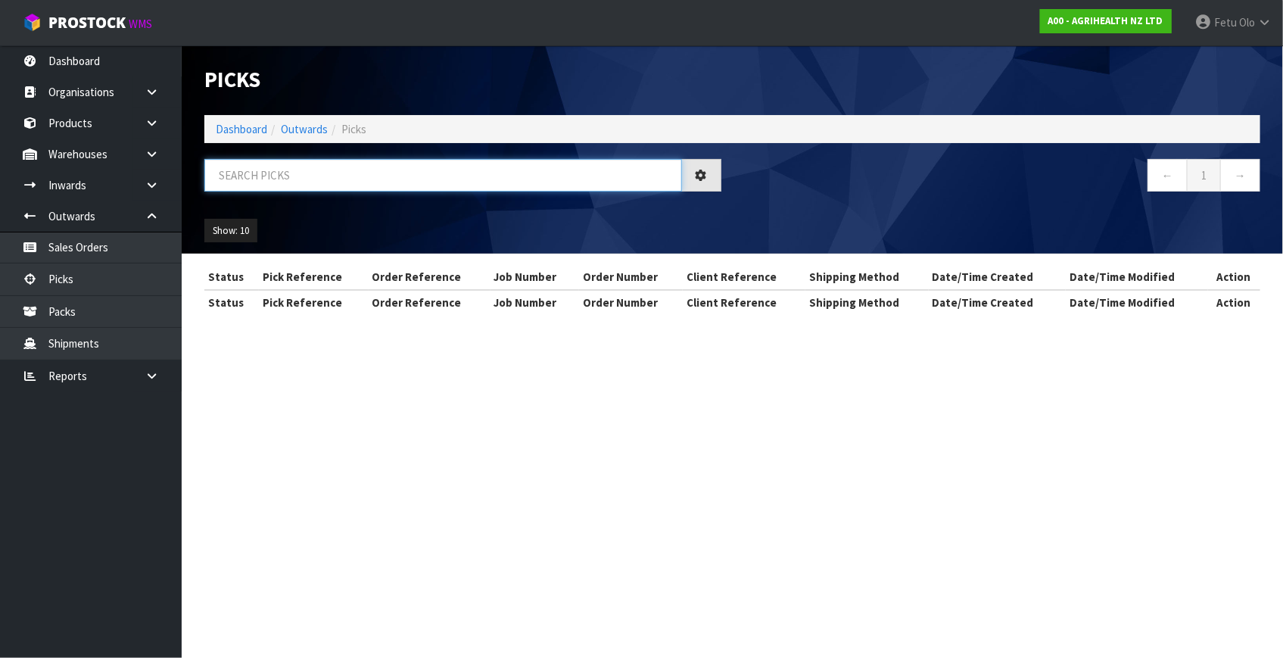
click at [226, 180] on input "text" at bounding box center [443, 175] width 478 height 33
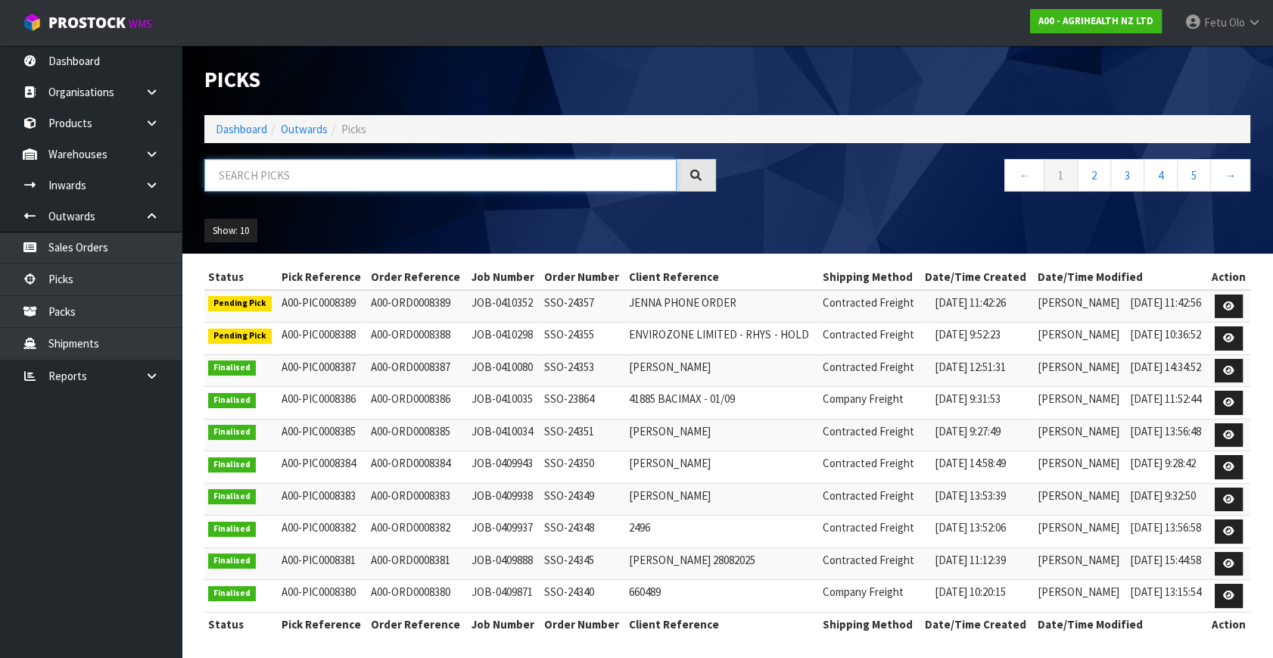
click at [226, 180] on input "text" at bounding box center [440, 175] width 472 height 33
type input "8389"
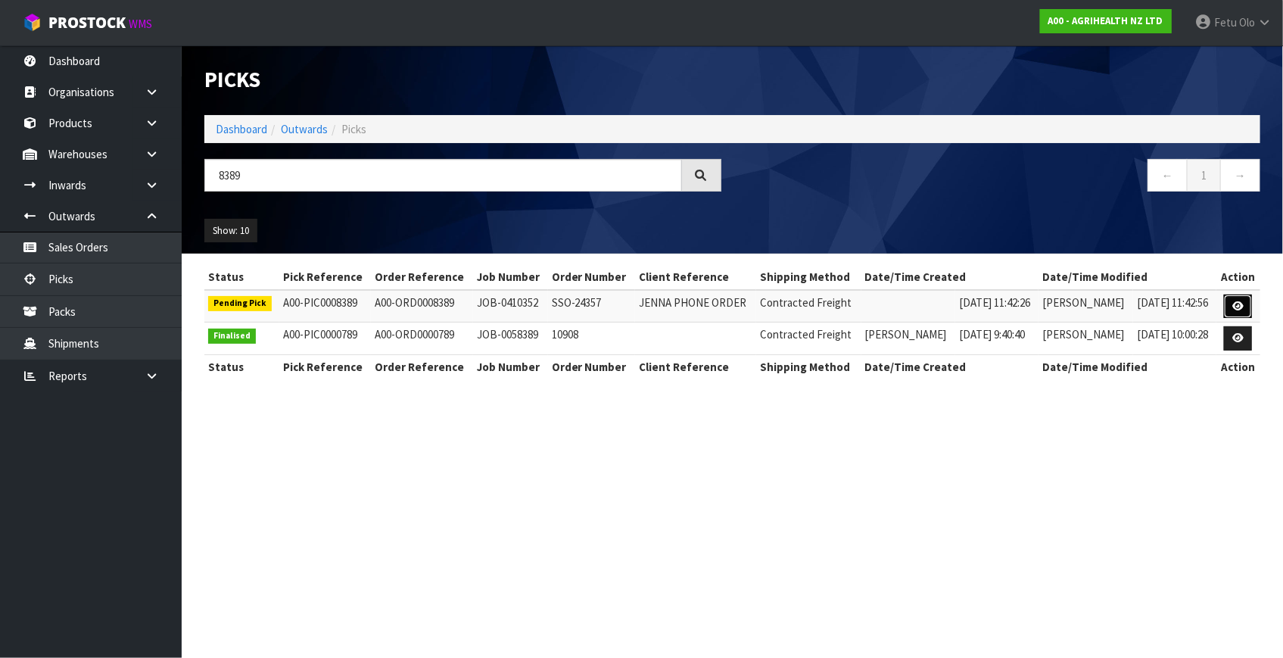
click at [1243, 303] on icon at bounding box center [1237, 306] width 11 height 10
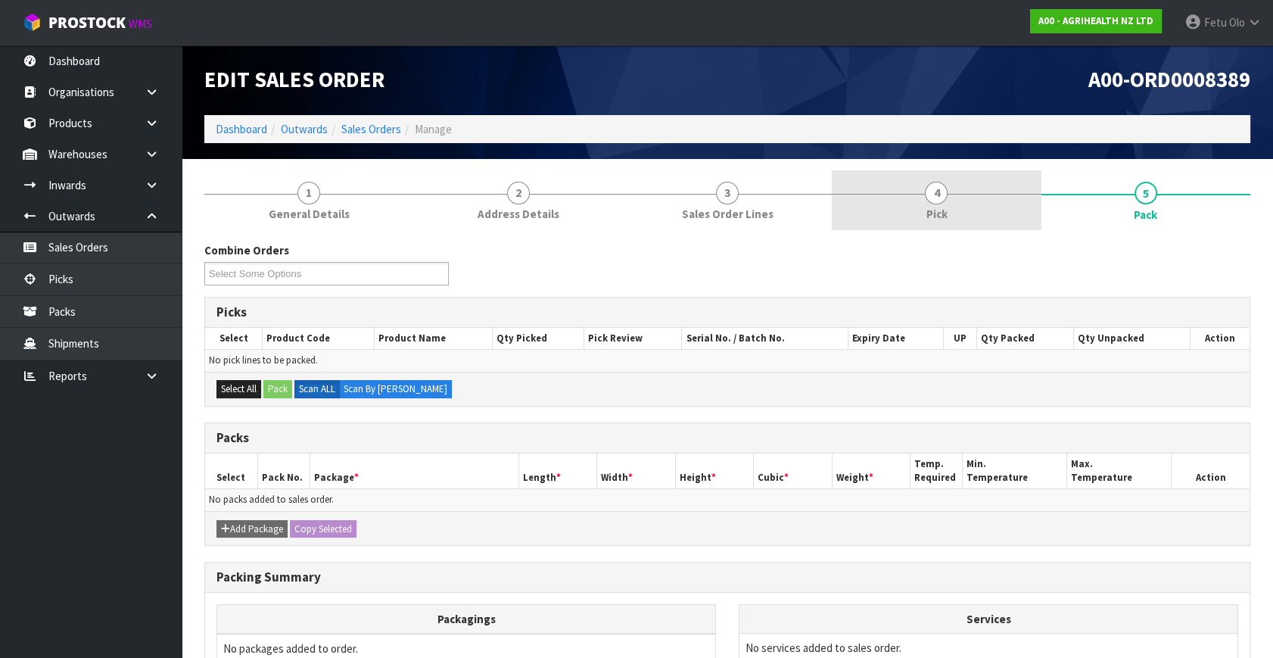
click at [966, 192] on link "4 Pick" at bounding box center [936, 200] width 209 height 60
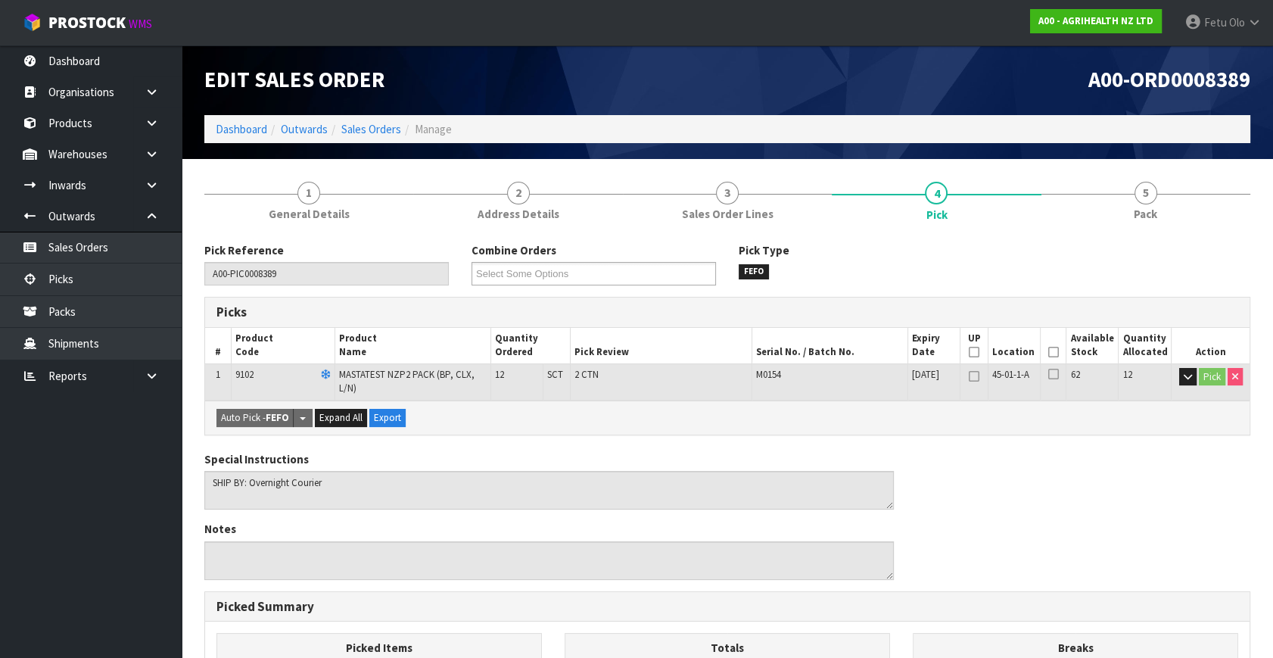
click at [1066, 346] on th "Picked" at bounding box center [1053, 346] width 26 height 36
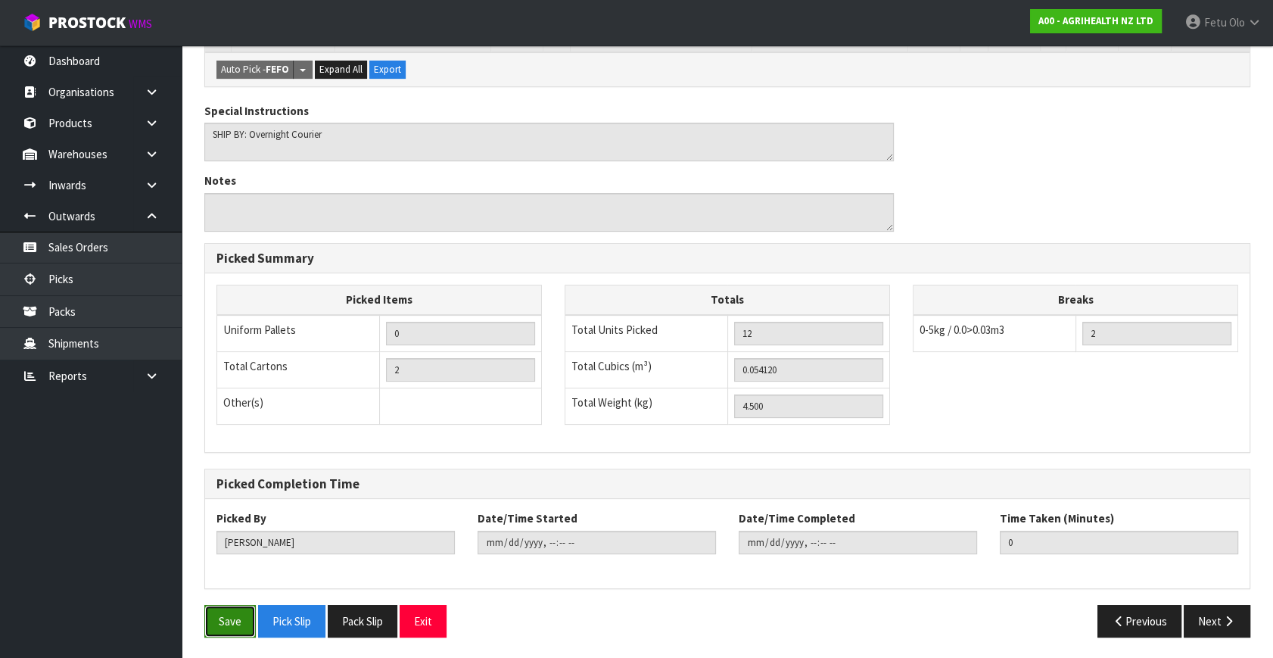
click at [233, 612] on button "Save" at bounding box center [229, 621] width 51 height 33
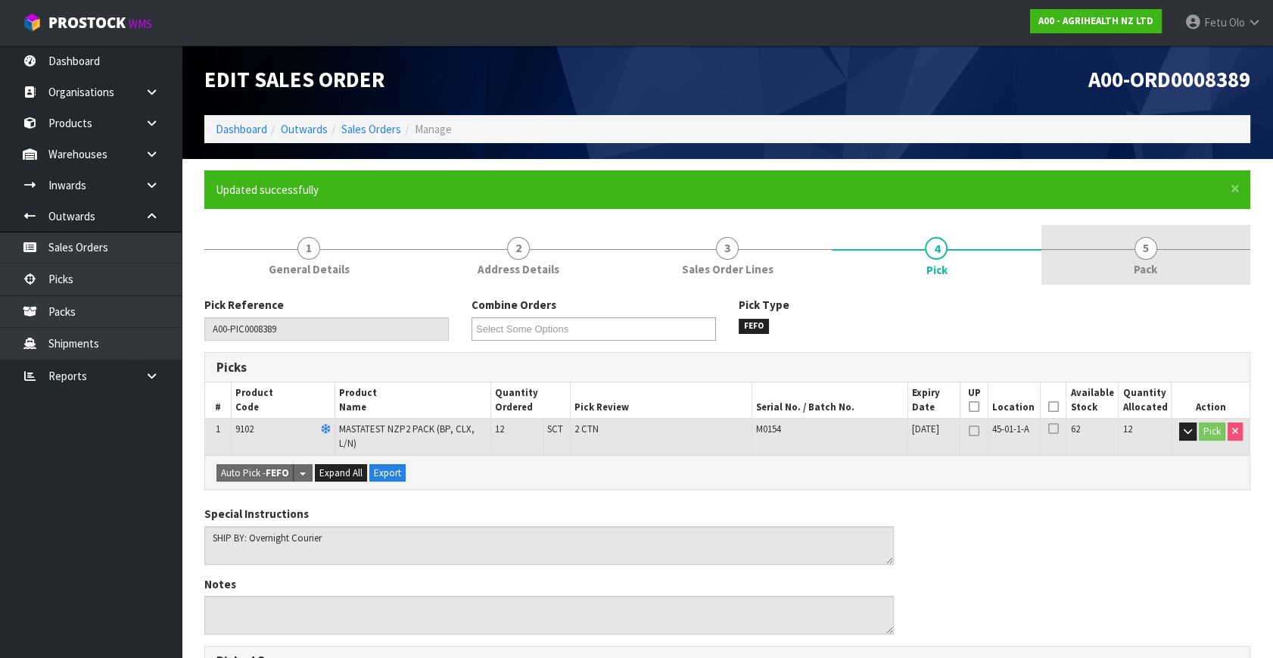
click at [1138, 255] on span "5" at bounding box center [1145, 248] width 23 height 23
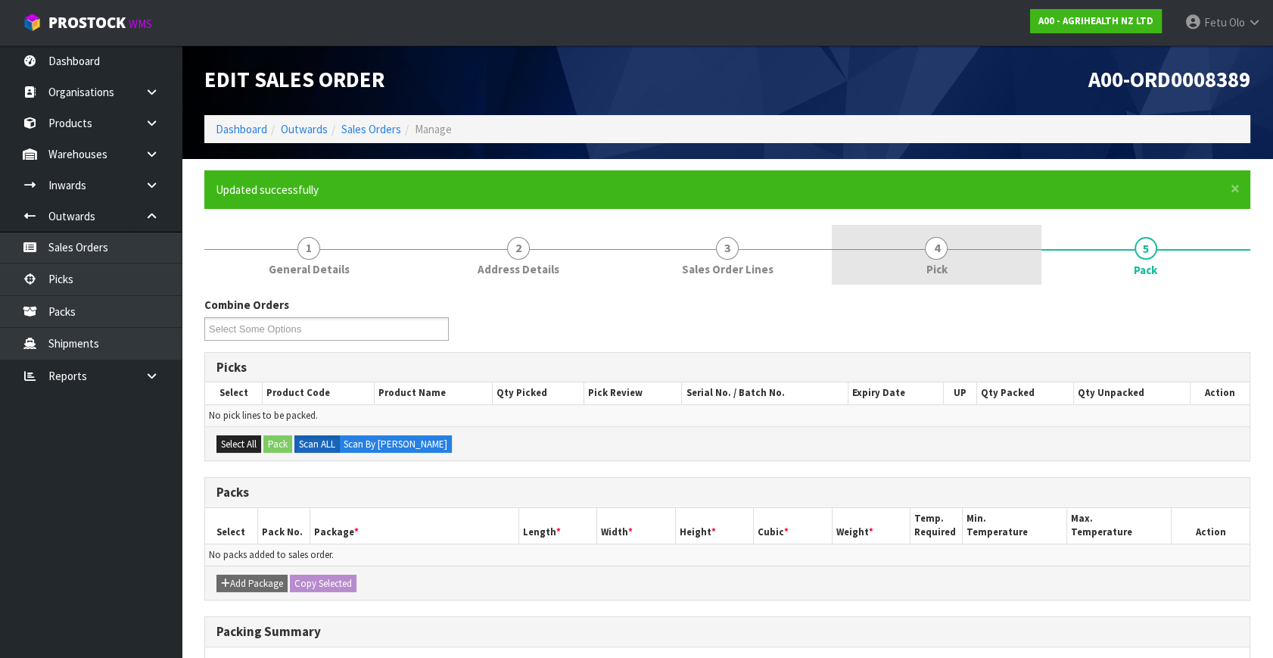
click at [985, 257] on link "4 Pick" at bounding box center [936, 255] width 209 height 60
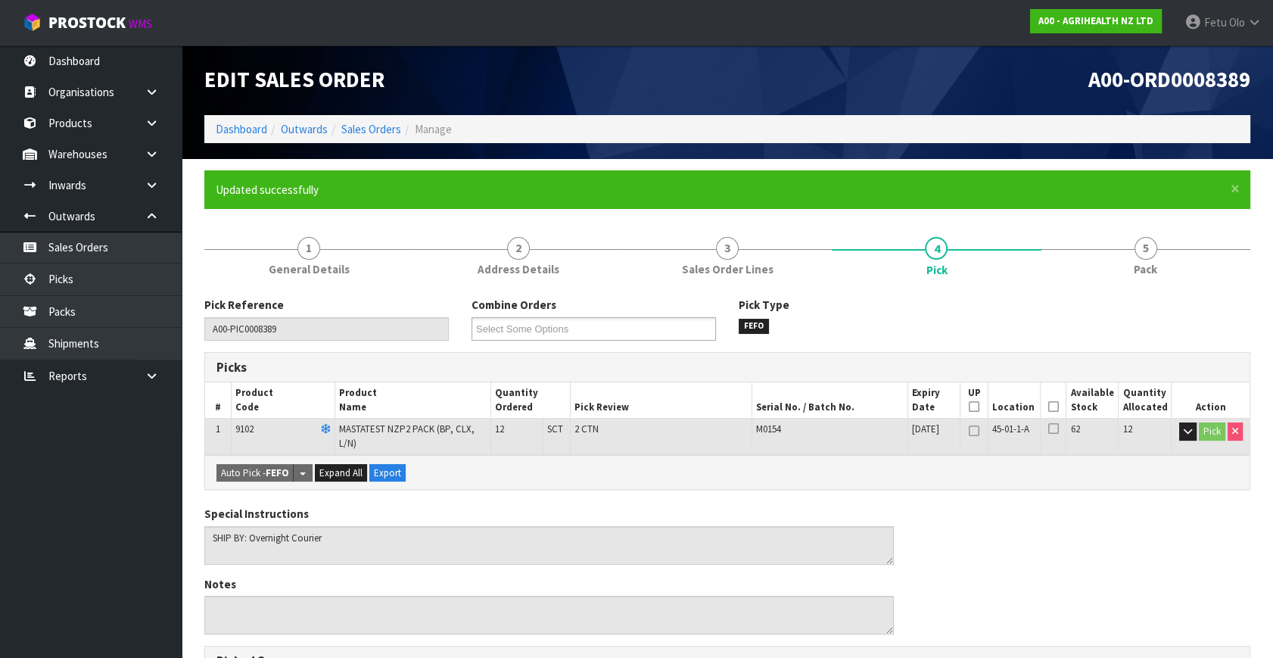
click at [1053, 406] on icon at bounding box center [1053, 406] width 11 height 1
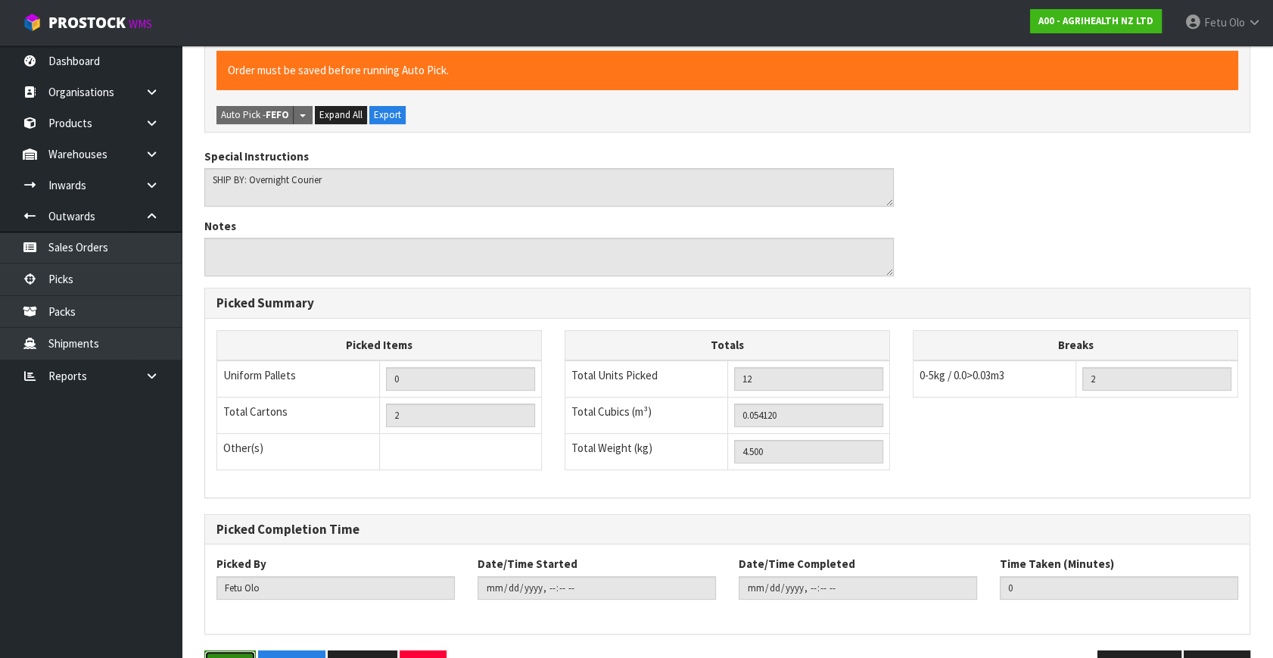
click at [232, 650] on button "Save" at bounding box center [229, 666] width 51 height 33
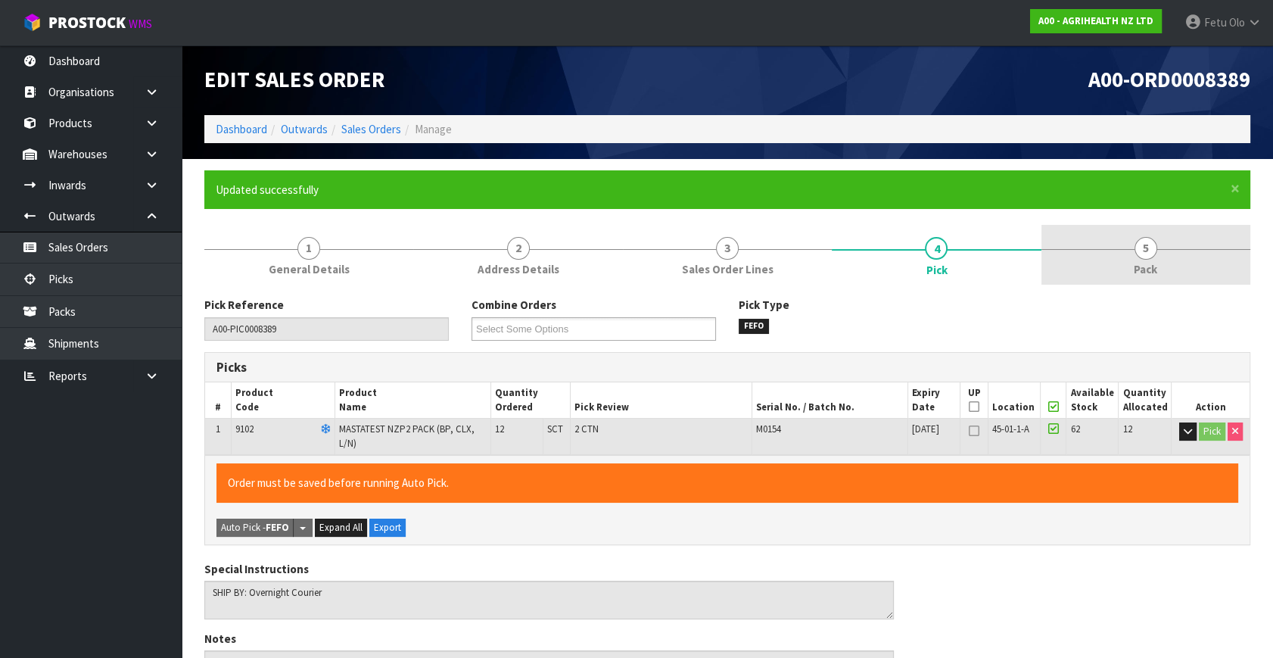
type input "2025-09-01T13:13:22"
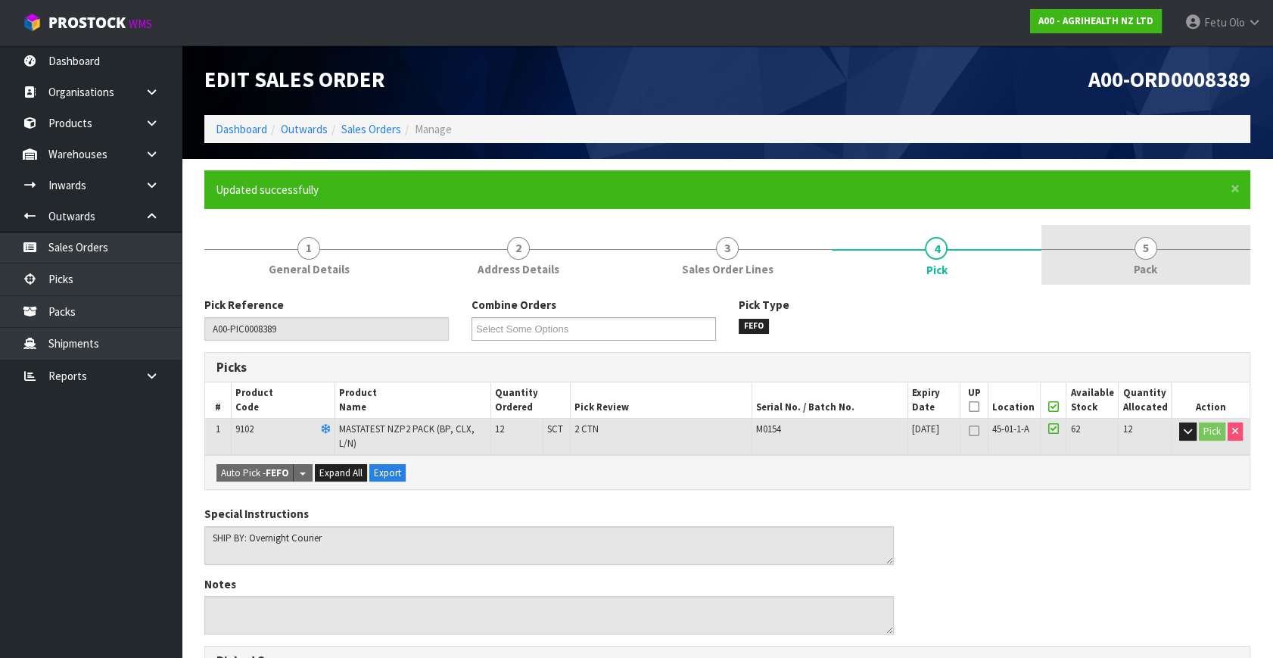
drag, startPoint x: 1165, startPoint y: 260, endPoint x: 1145, endPoint y: 267, distance: 21.1
click at [1162, 260] on link "5 Pack" at bounding box center [1145, 255] width 209 height 60
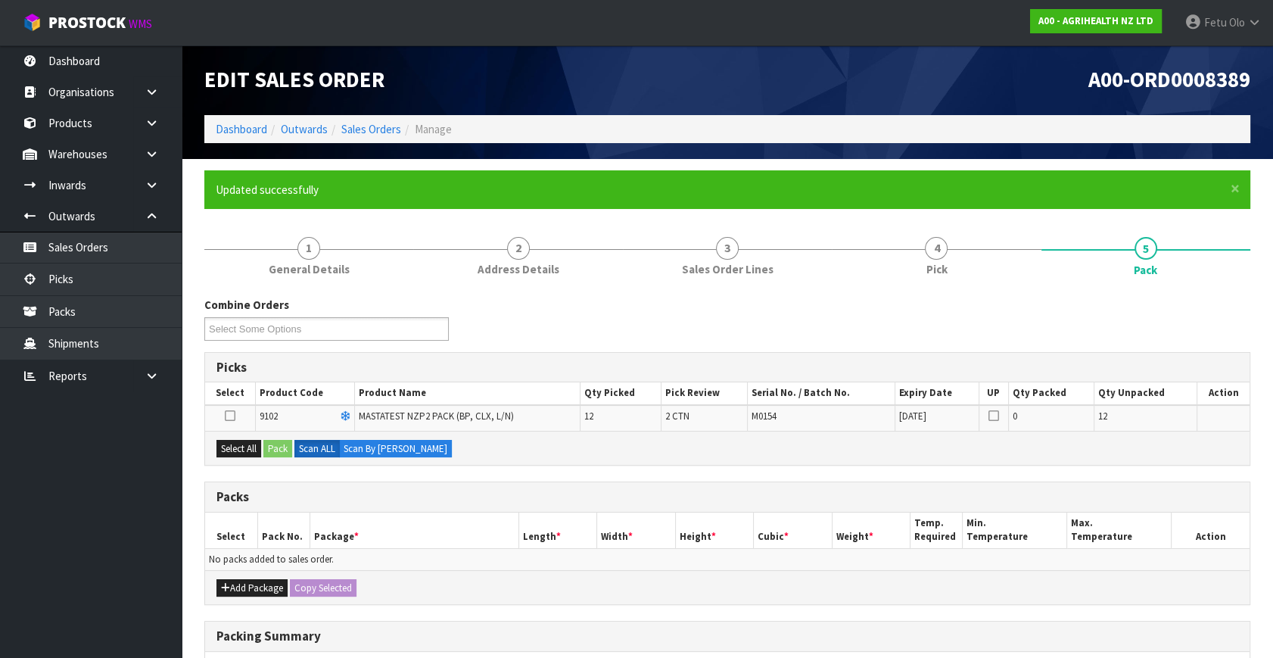
click at [250, 437] on div "Select All Pack Scan ALL Scan By Quantity" at bounding box center [727, 448] width 1044 height 34
click at [260, 443] on button "Select All" at bounding box center [238, 449] width 45 height 18
click at [278, 450] on button "Pack" at bounding box center [277, 449] width 29 height 18
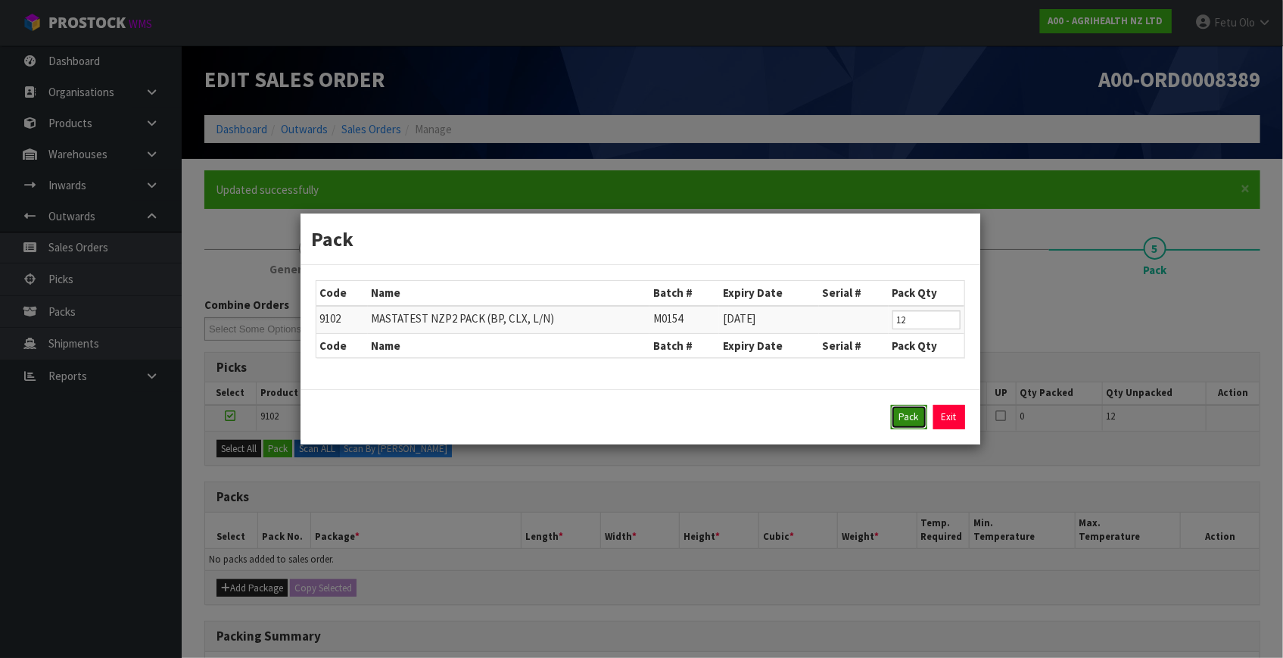
click at [906, 411] on button "Pack" at bounding box center [909, 417] width 36 height 24
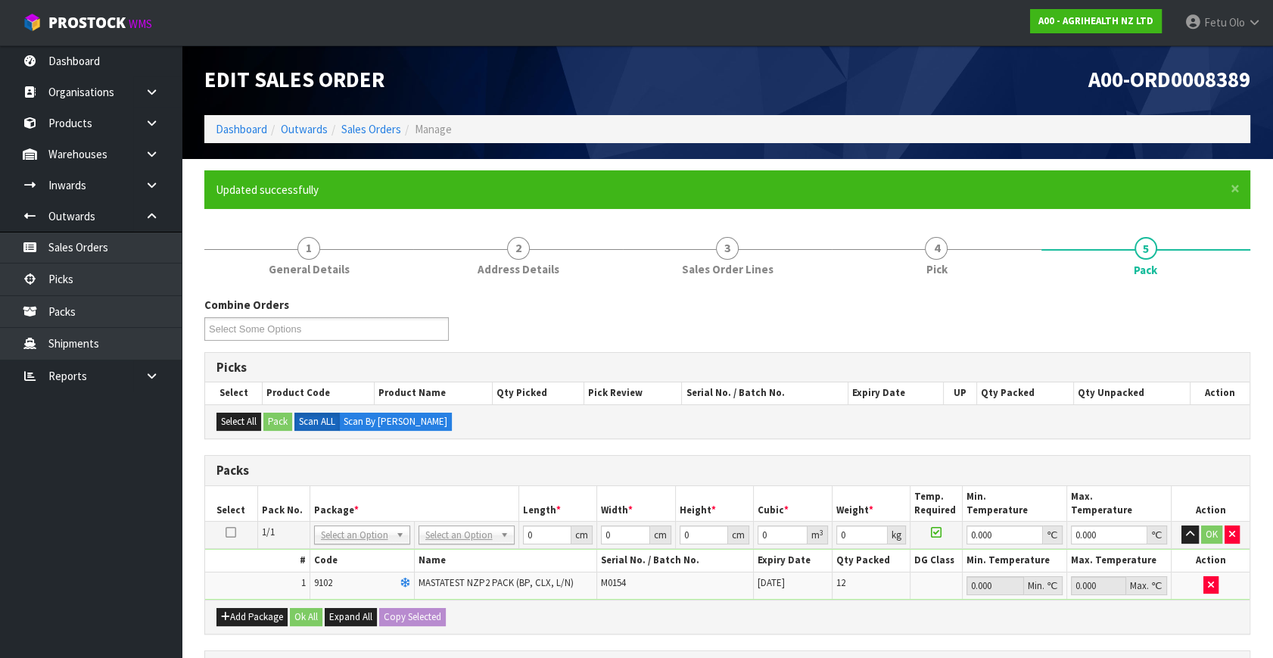
drag, startPoint x: 360, startPoint y: 542, endPoint x: 360, endPoint y: 557, distance: 15.1
click at [360, 563] on input "text" at bounding box center [361, 555] width 89 height 19
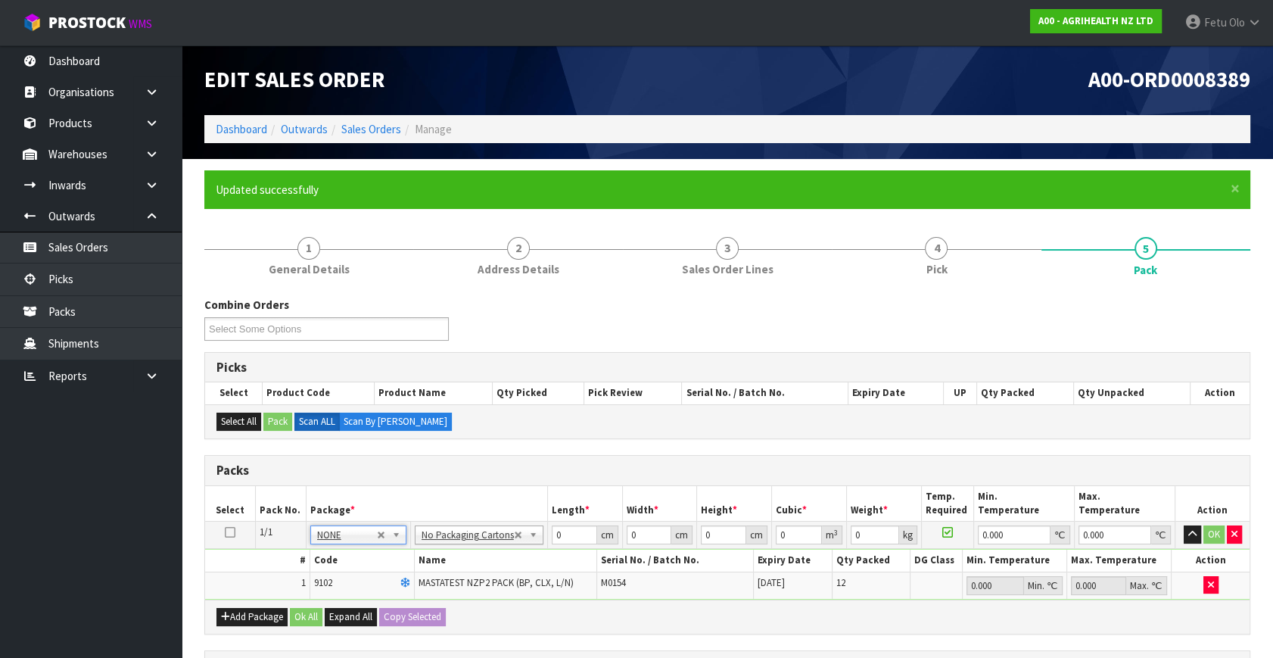
click at [471, 463] on h3 "Packs" at bounding box center [727, 470] width 1022 height 14
drag, startPoint x: 568, startPoint y: 538, endPoint x: 490, endPoint y: 562, distance: 80.9
click at [490, 562] on tbody "1/1 NONE 007-001 007-002 007-004 007-009 007-013 007-014 007-015 007-017 007-01…" at bounding box center [727, 560] width 1044 height 78
type input "60"
type input "40"
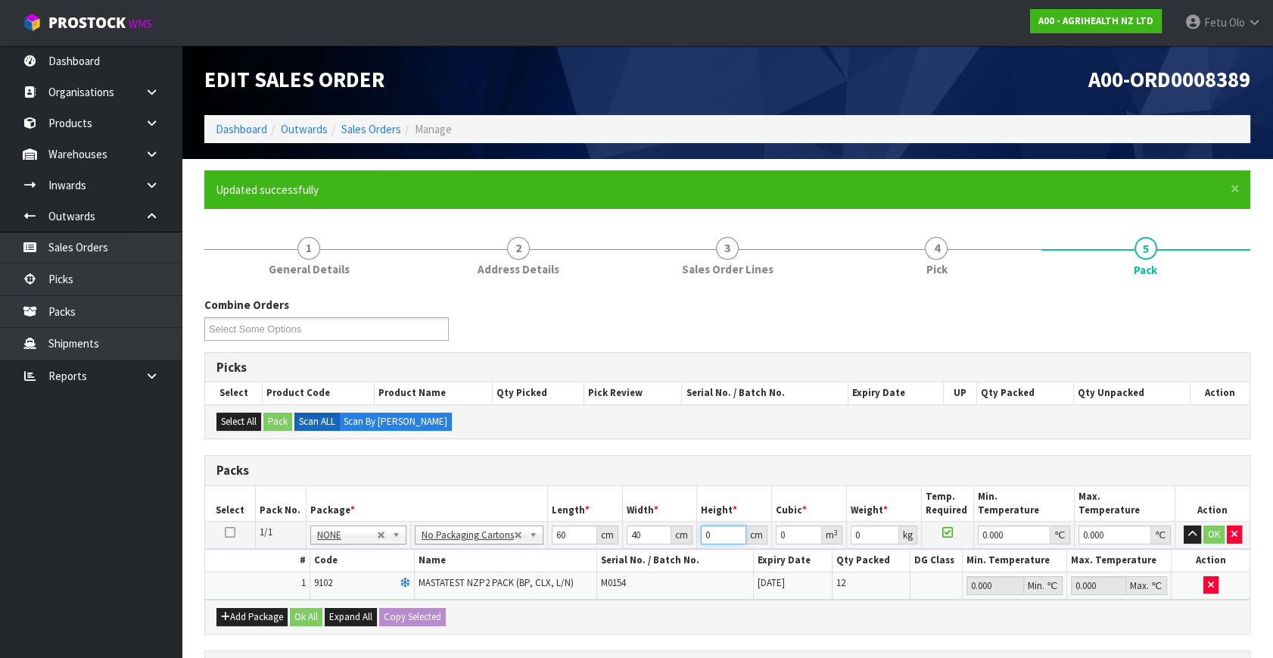
type input "1"
type input "0.0024"
type input "0"
type input "2"
type input "0.0048"
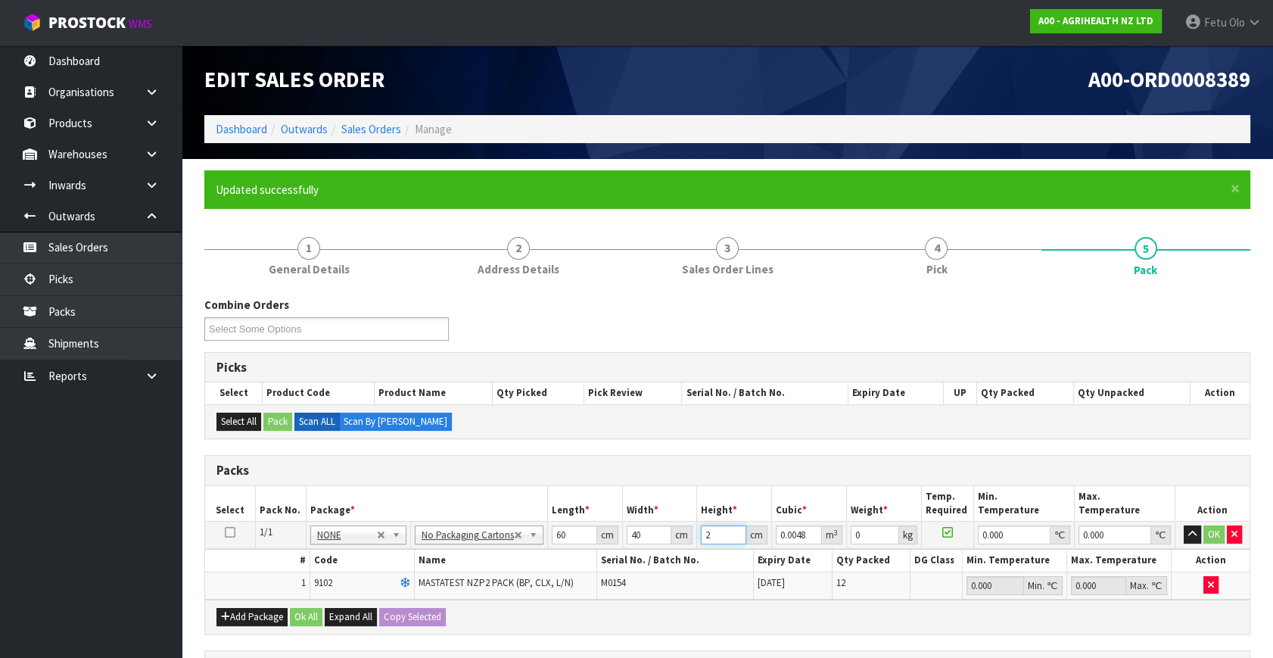
type input "20"
type input "0.048"
type input "20"
type input "6"
type input "0"
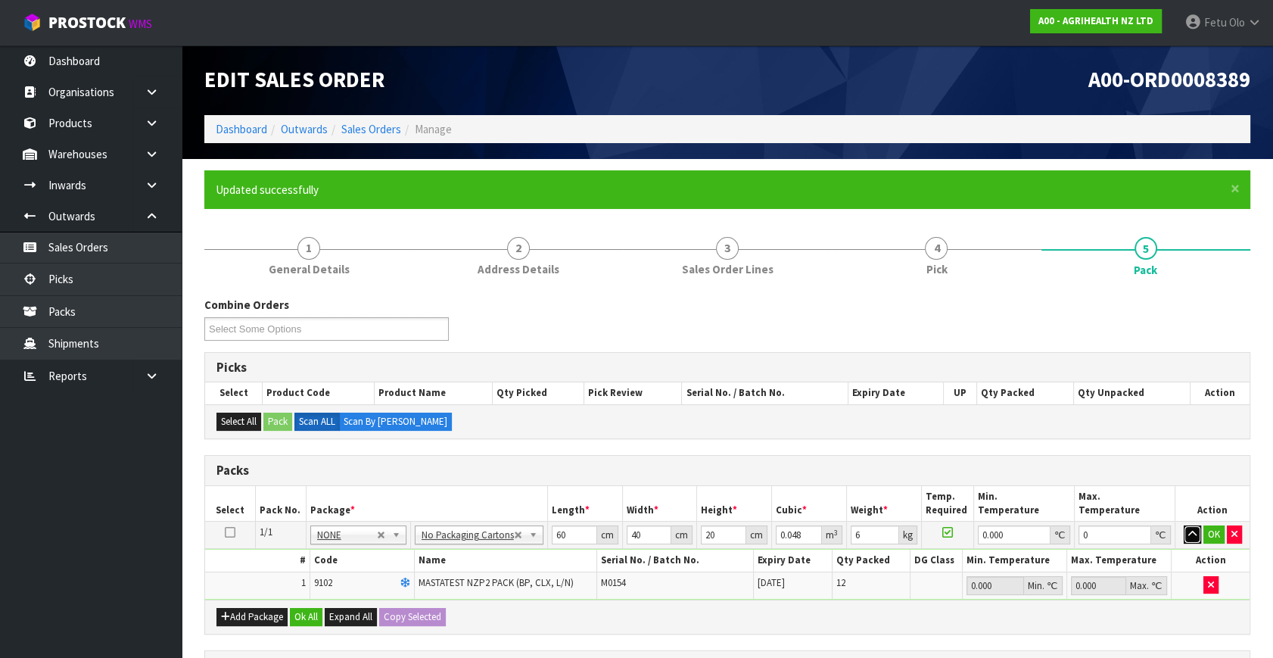
click at [1184, 525] on button "button" at bounding box center [1192, 534] width 17 height 18
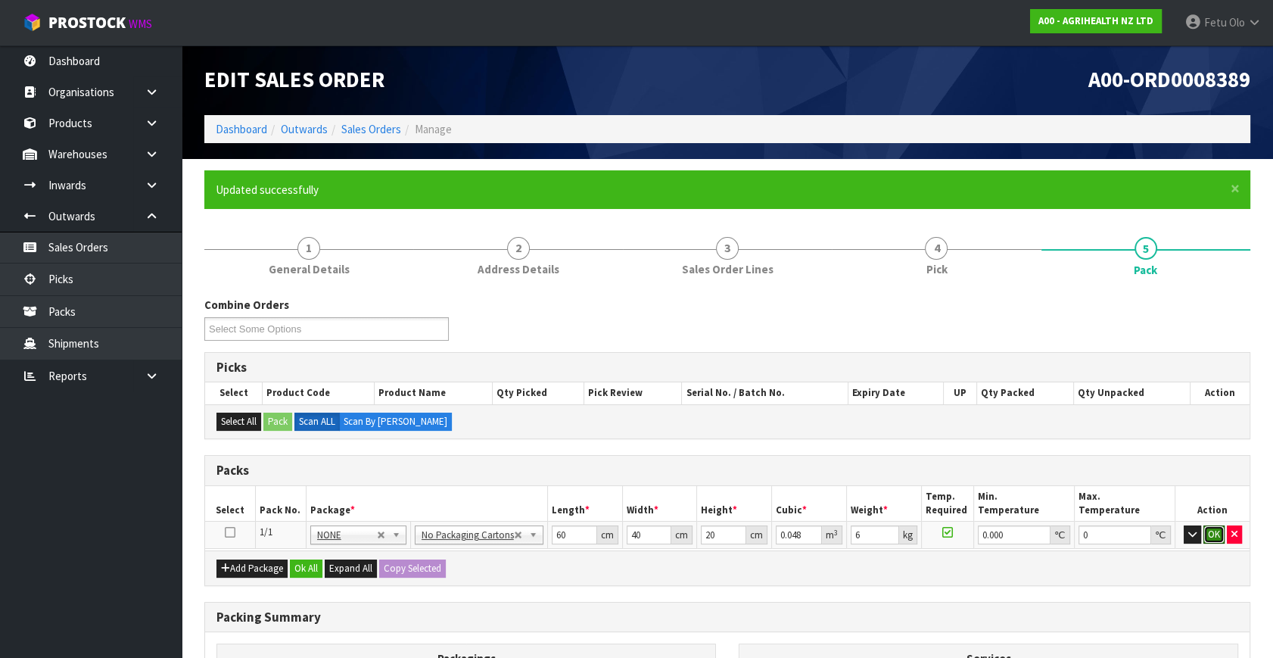
click button "OK" at bounding box center [1213, 534] width 21 height 18
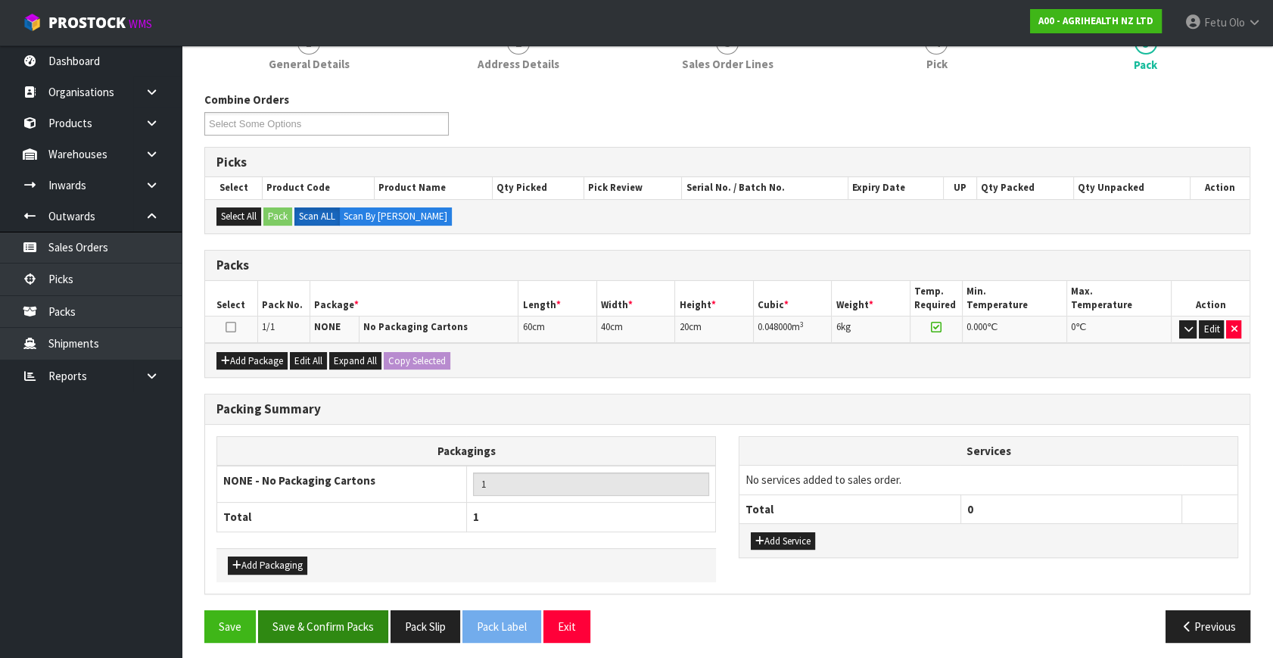
scroll to position [209, 0]
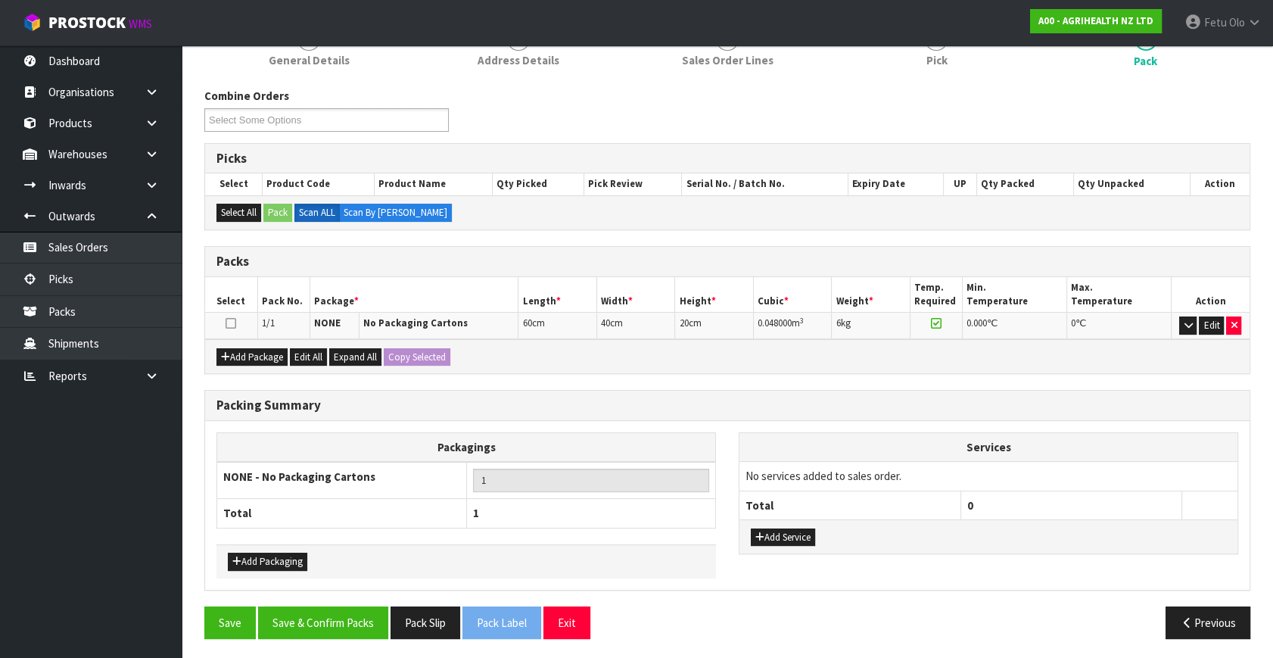
click at [336, 600] on div "Packing Summary Packagings NONE - No Packaging Cartons 1 Total 1 Add Packaging …" at bounding box center [727, 498] width 1069 height 216
click at [359, 606] on button "Save & Confirm Packs" at bounding box center [323, 622] width 130 height 33
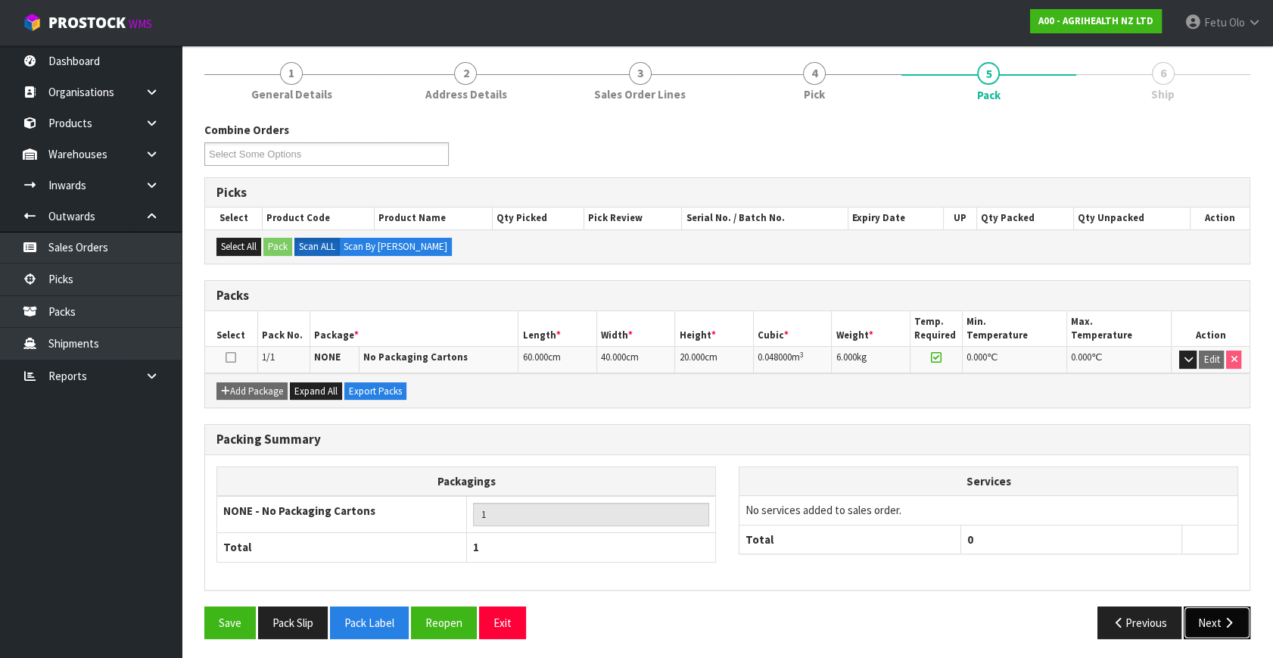
click at [1234, 620] on icon "button" at bounding box center [1228, 622] width 14 height 11
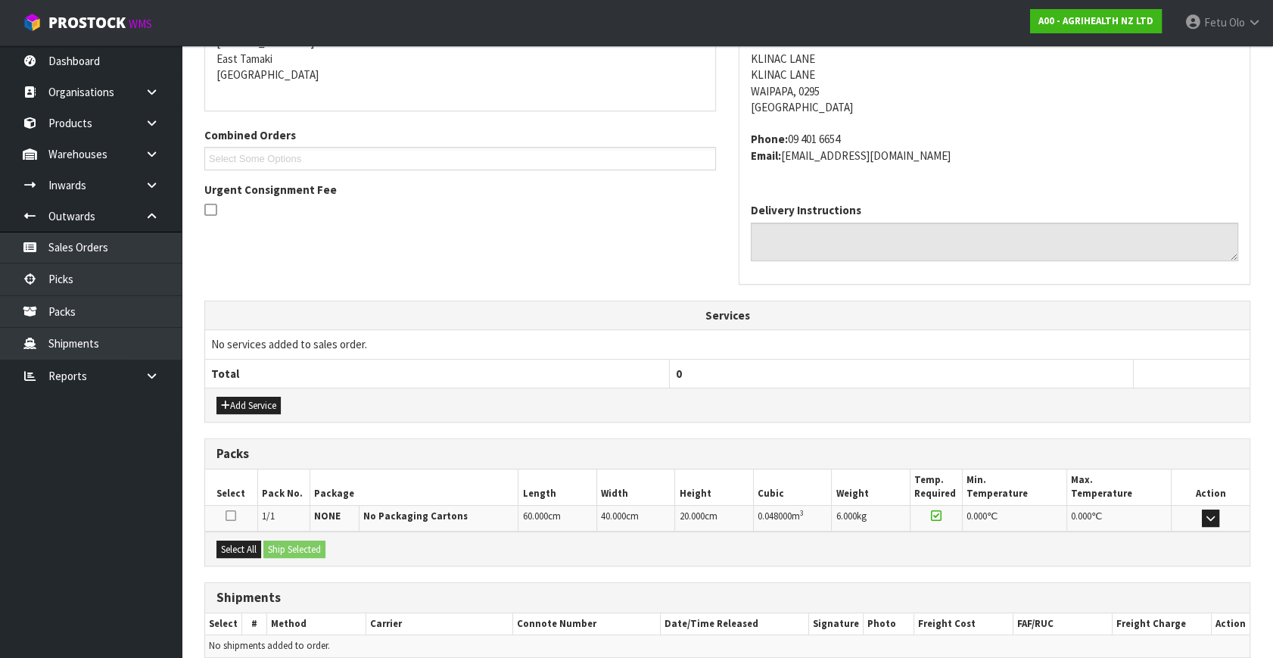
scroll to position [389, 0]
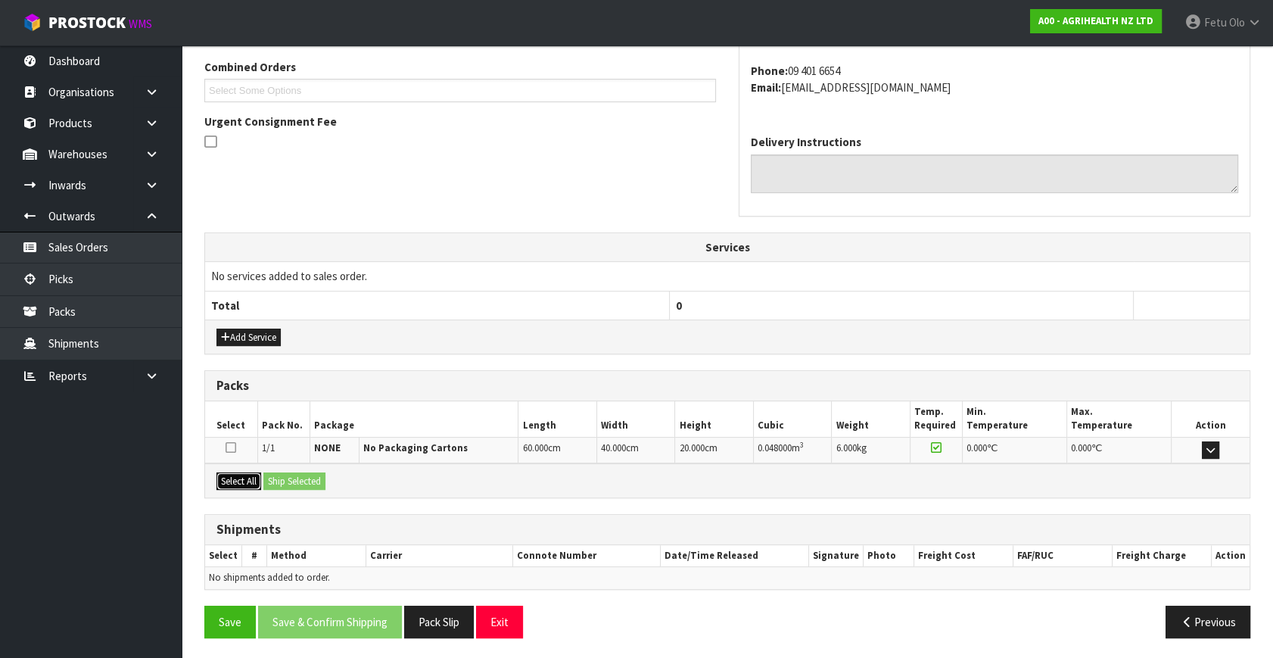
click at [233, 472] on button "Select All" at bounding box center [238, 481] width 45 height 18
drag, startPoint x: 263, startPoint y: 472, endPoint x: 282, endPoint y: 472, distance: 19.7
click at [265, 472] on div "Select All Ship Selected" at bounding box center [727, 480] width 1044 height 34
drag, startPoint x: 294, startPoint y: 473, endPoint x: 348, endPoint y: 479, distance: 54.1
click at [296, 474] on button "Ship Selected" at bounding box center [294, 481] width 62 height 18
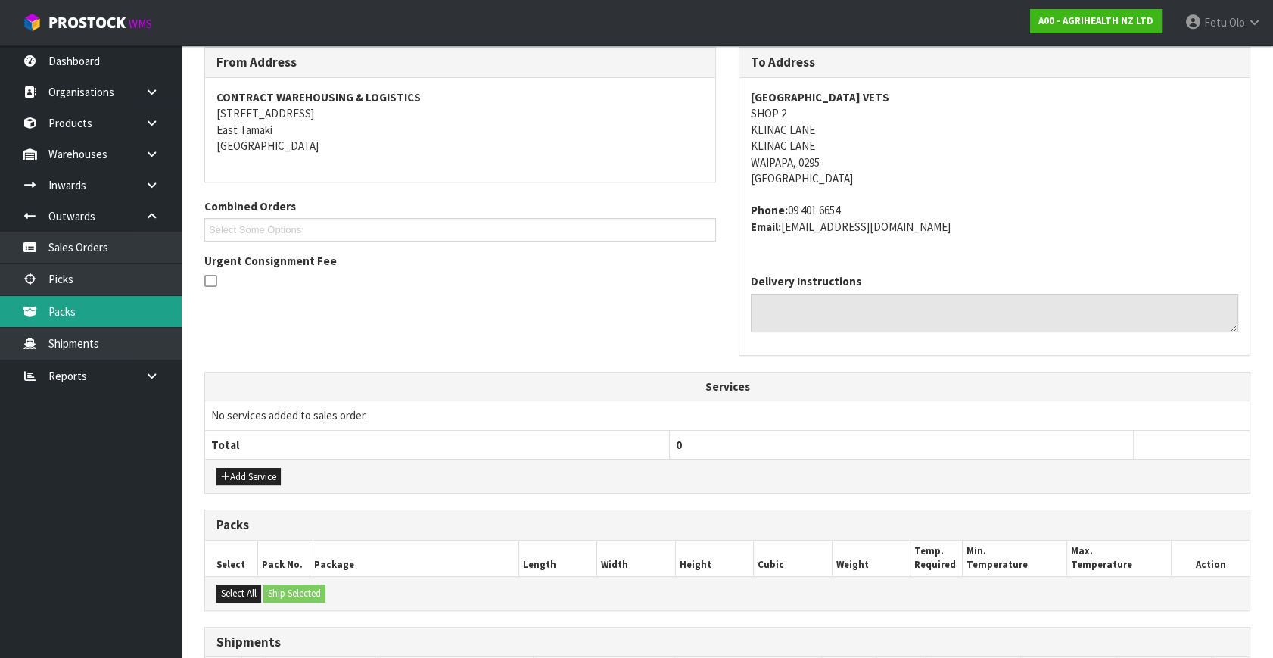
scroll to position [114, 0]
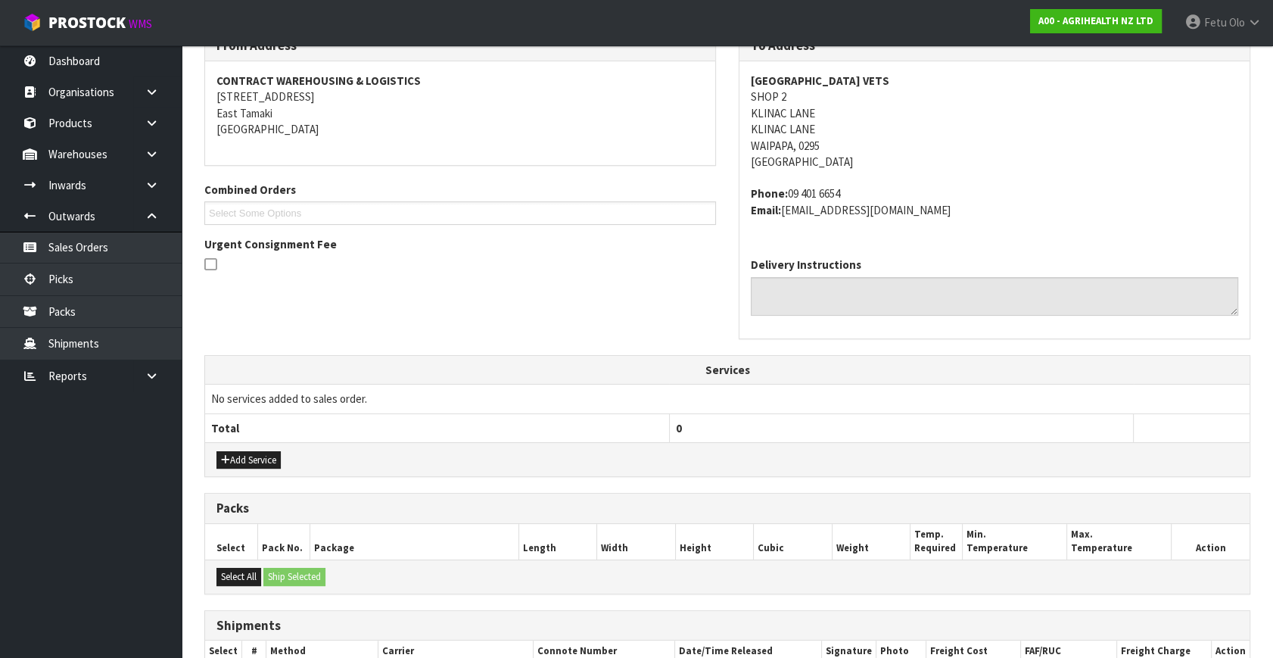
scroll to position [416, 0]
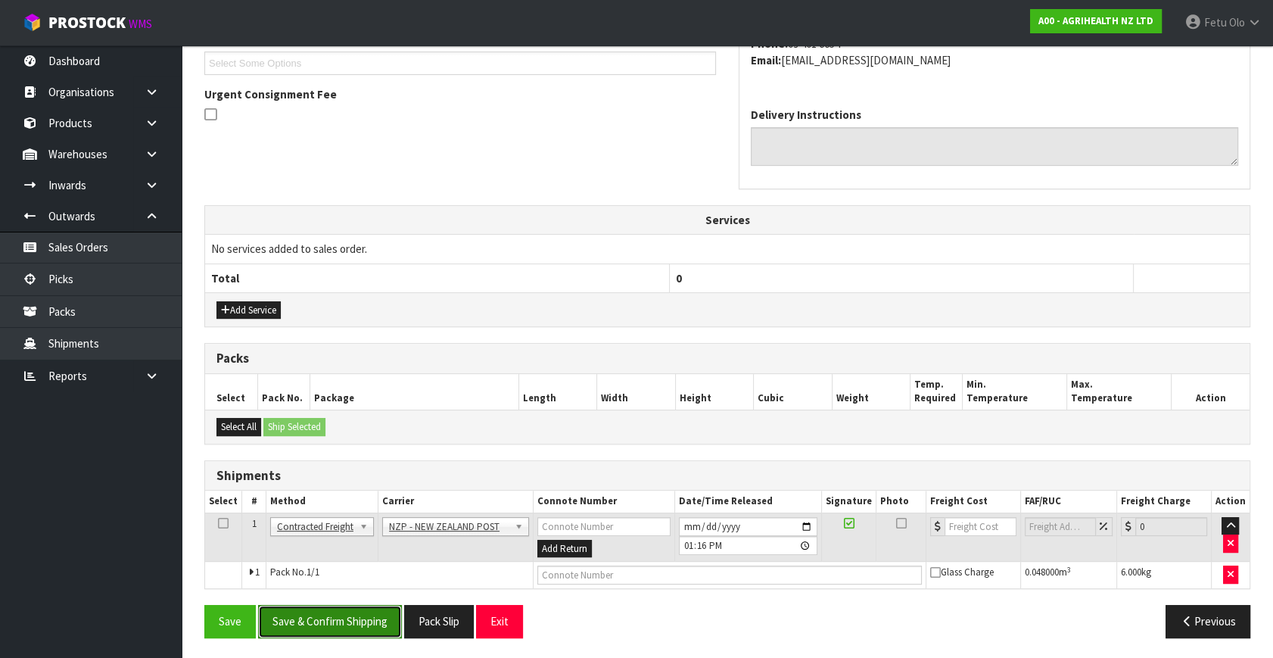
drag, startPoint x: 366, startPoint y: 624, endPoint x: 332, endPoint y: 602, distance: 40.5
click at [366, 624] on button "Save & Confirm Shipping" at bounding box center [330, 621] width 144 height 33
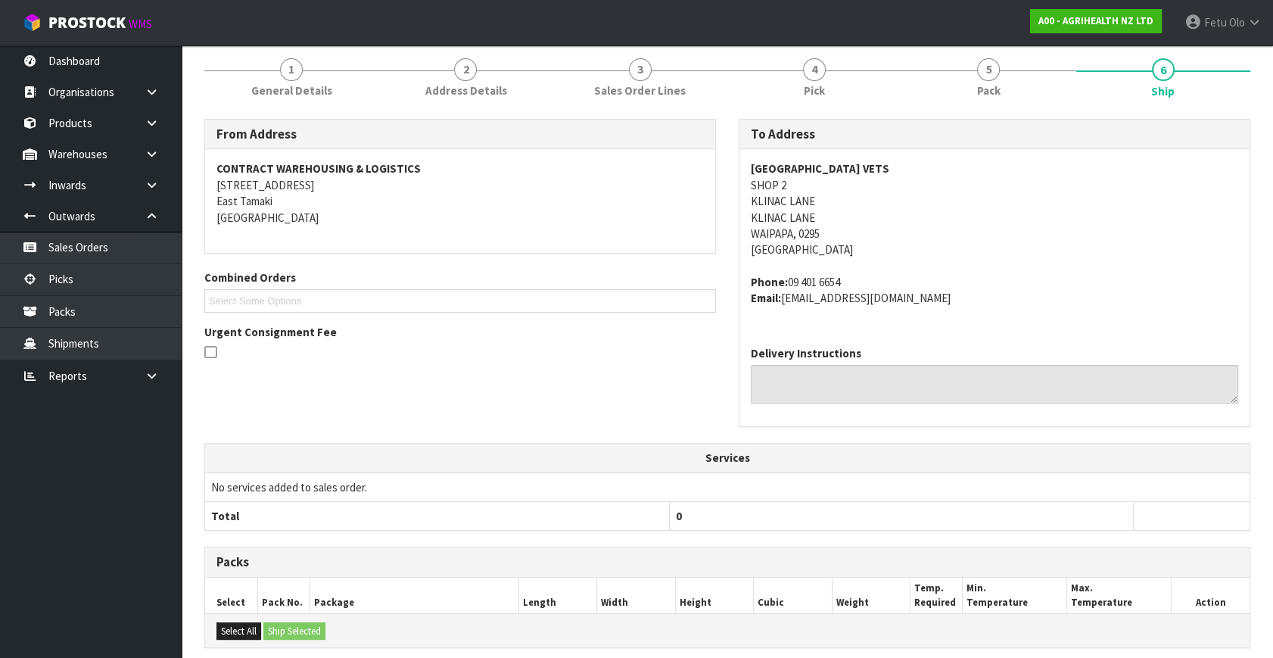
scroll to position [394, 0]
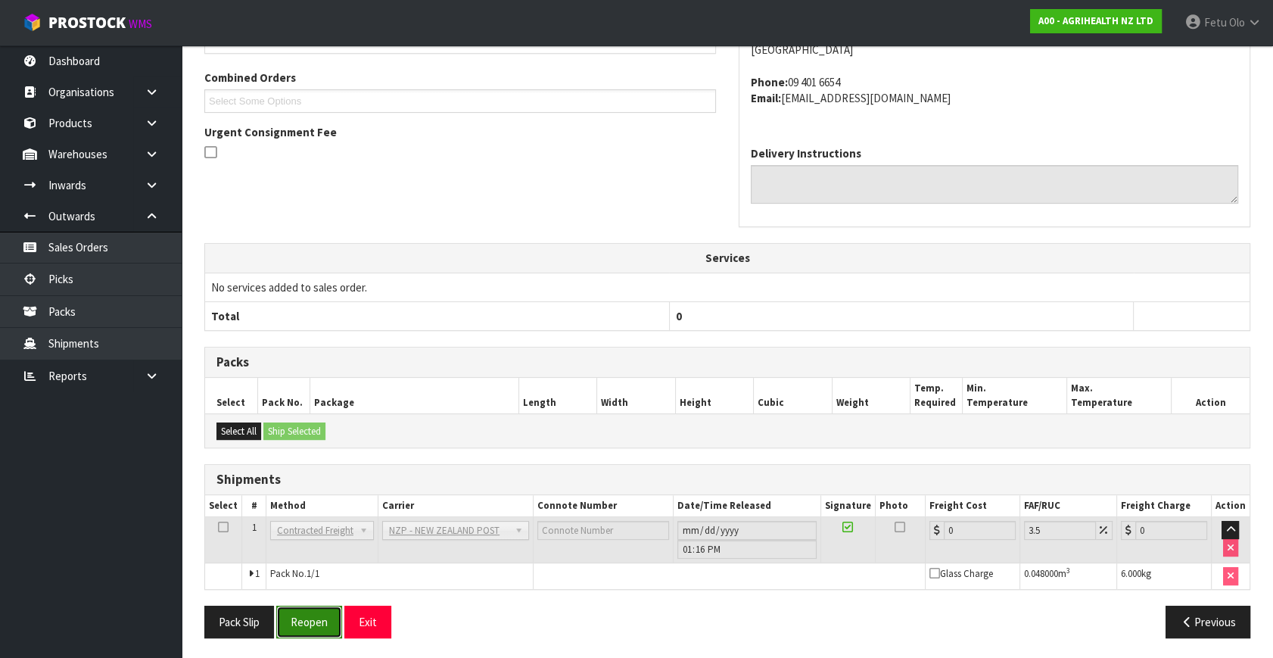
click at [335, 618] on button "Reopen" at bounding box center [309, 621] width 66 height 33
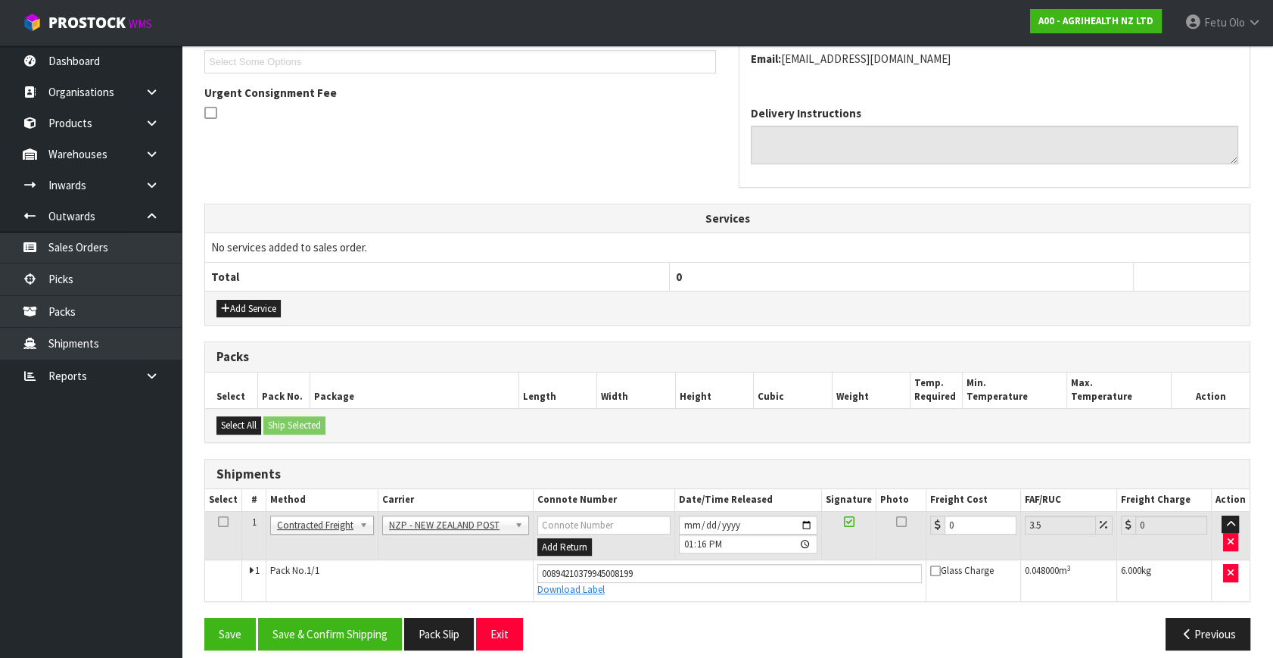
scroll to position [430, 0]
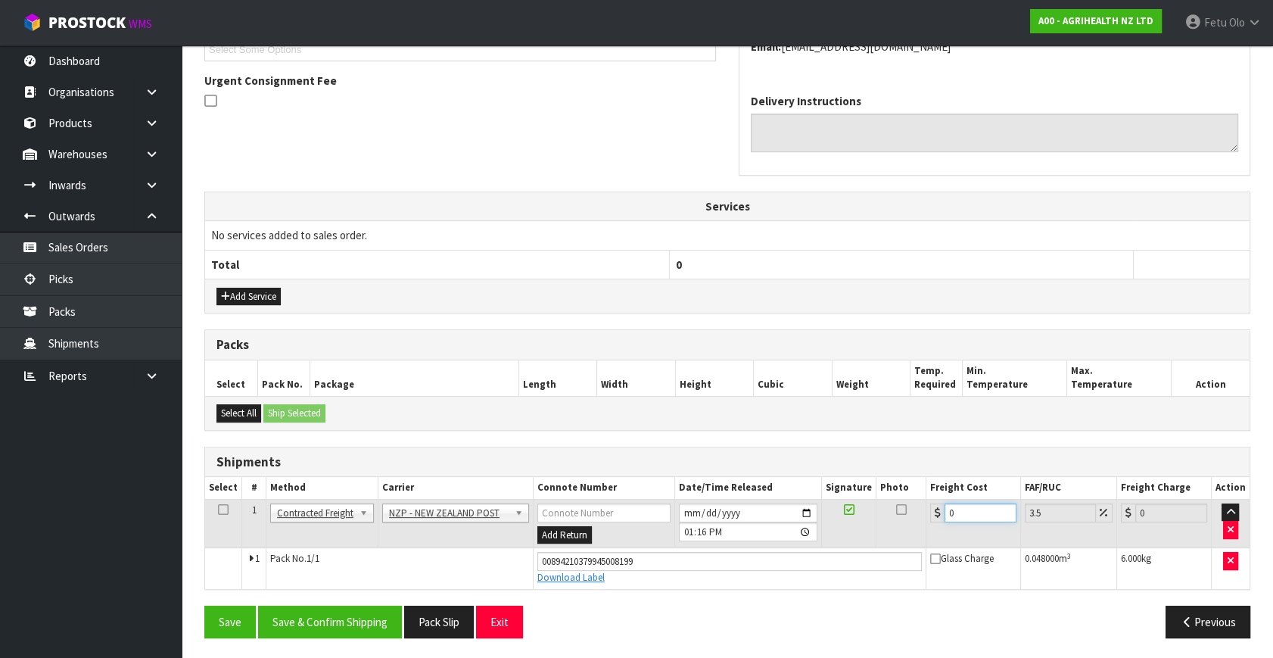
drag, startPoint x: 966, startPoint y: 505, endPoint x: 767, endPoint y: 577, distance: 211.6
click at [767, 577] on tbody "1 Client Local Pickup Customer Local Pickup Company Freight Contracted Freight …" at bounding box center [727, 543] width 1044 height 89
type input "1"
type input "1.03"
type input "13"
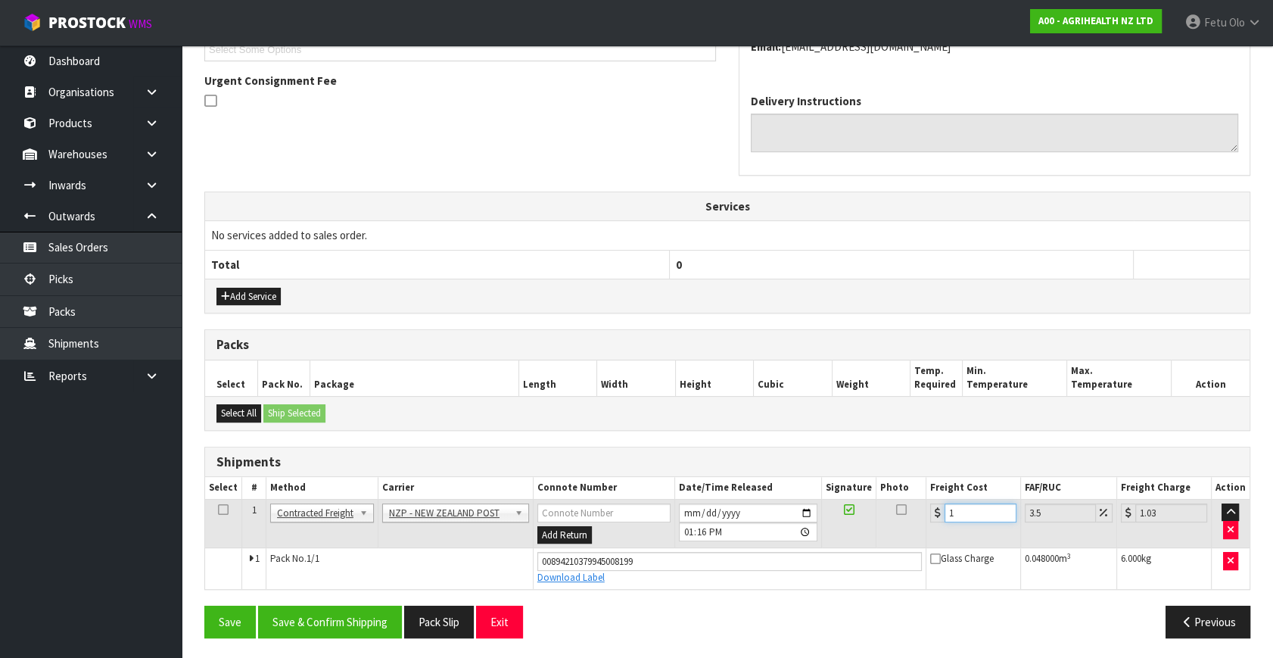
type input "13.45"
type input "13.04"
type input "13.5"
type input "13.04"
click at [324, 606] on button "Save & Confirm Shipping" at bounding box center [330, 621] width 144 height 33
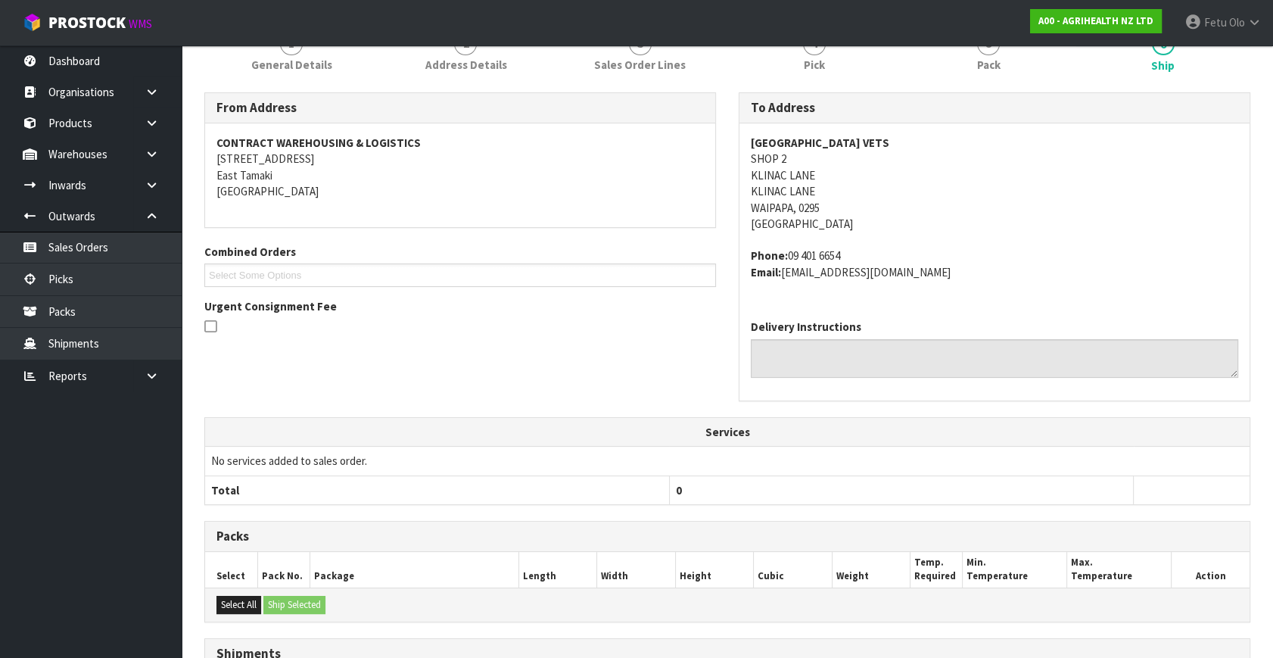
scroll to position [389, 0]
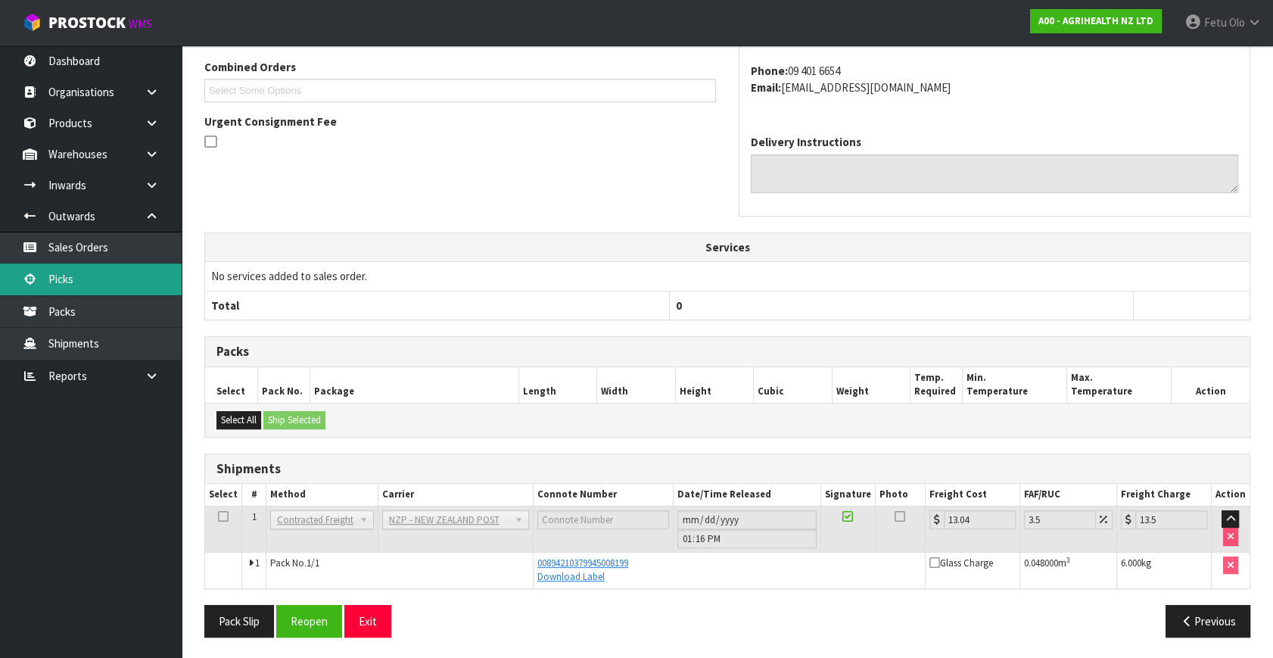
click at [76, 278] on link "Picks" at bounding box center [91, 278] width 182 height 31
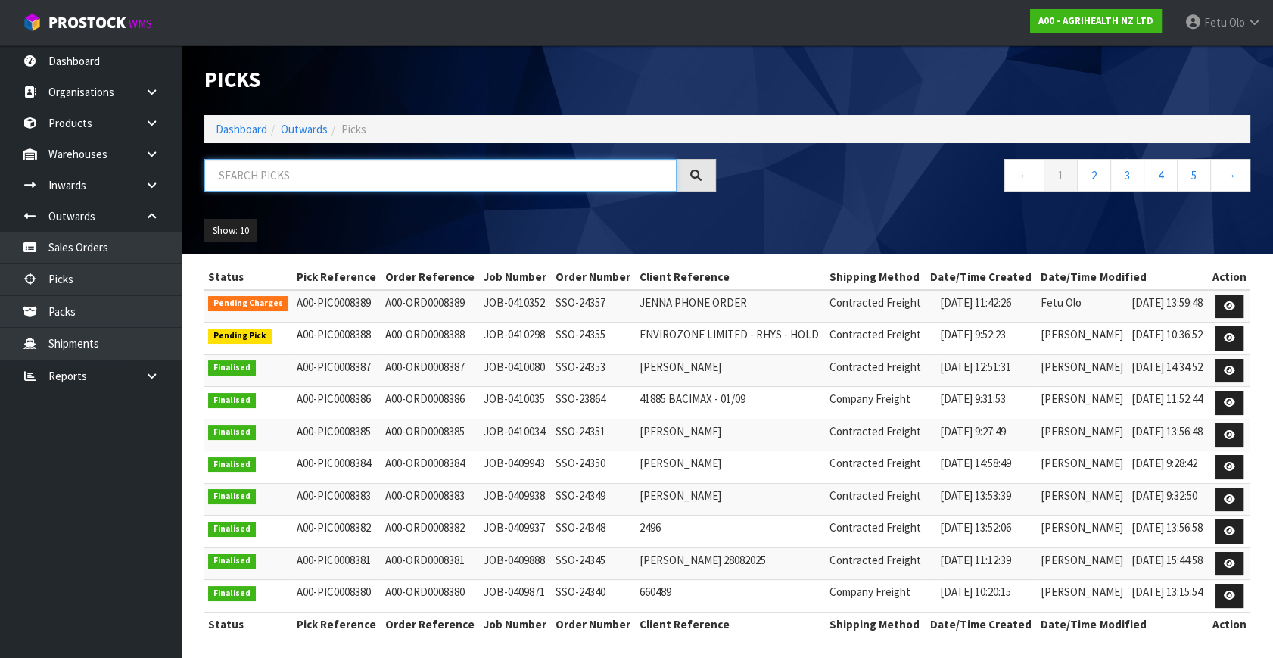
click at [401, 167] on input "text" at bounding box center [440, 175] width 472 height 33
click at [355, 185] on input "text" at bounding box center [440, 175] width 472 height 33
click at [250, 123] on link "Dashboard" at bounding box center [241, 129] width 51 height 14
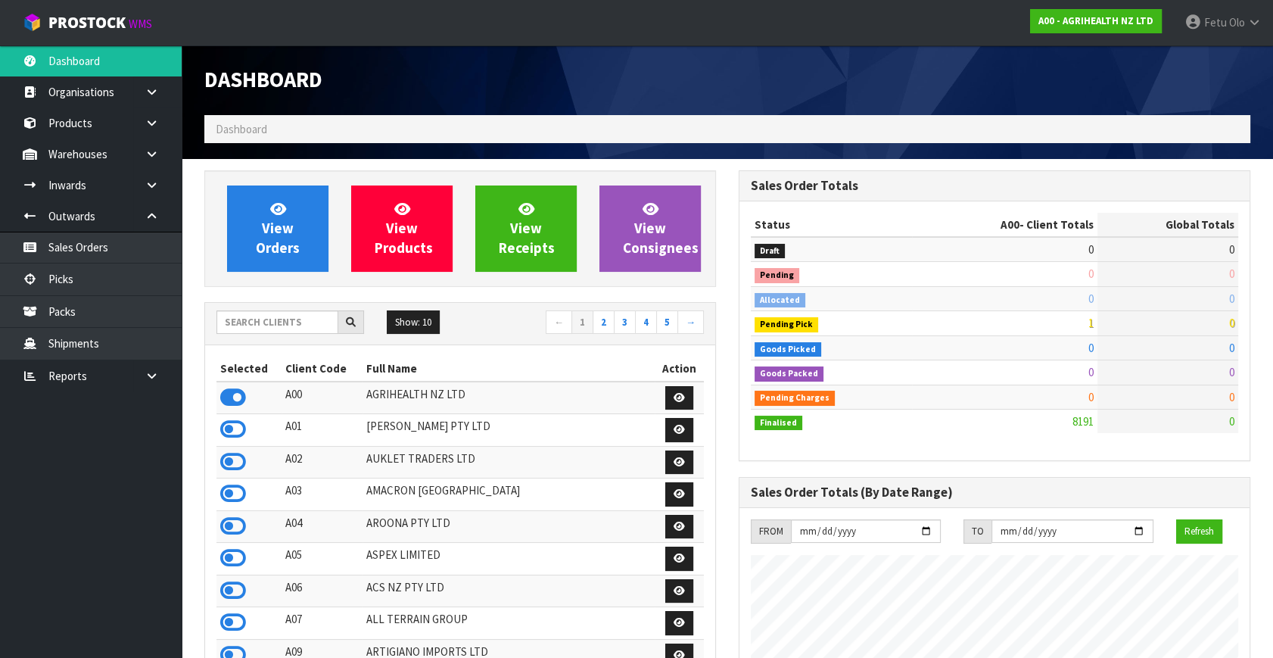
scroll to position [1144, 534]
click at [988, 378] on td "0" at bounding box center [1004, 372] width 185 height 24
click at [300, 322] on input "text" at bounding box center [277, 321] width 122 height 23
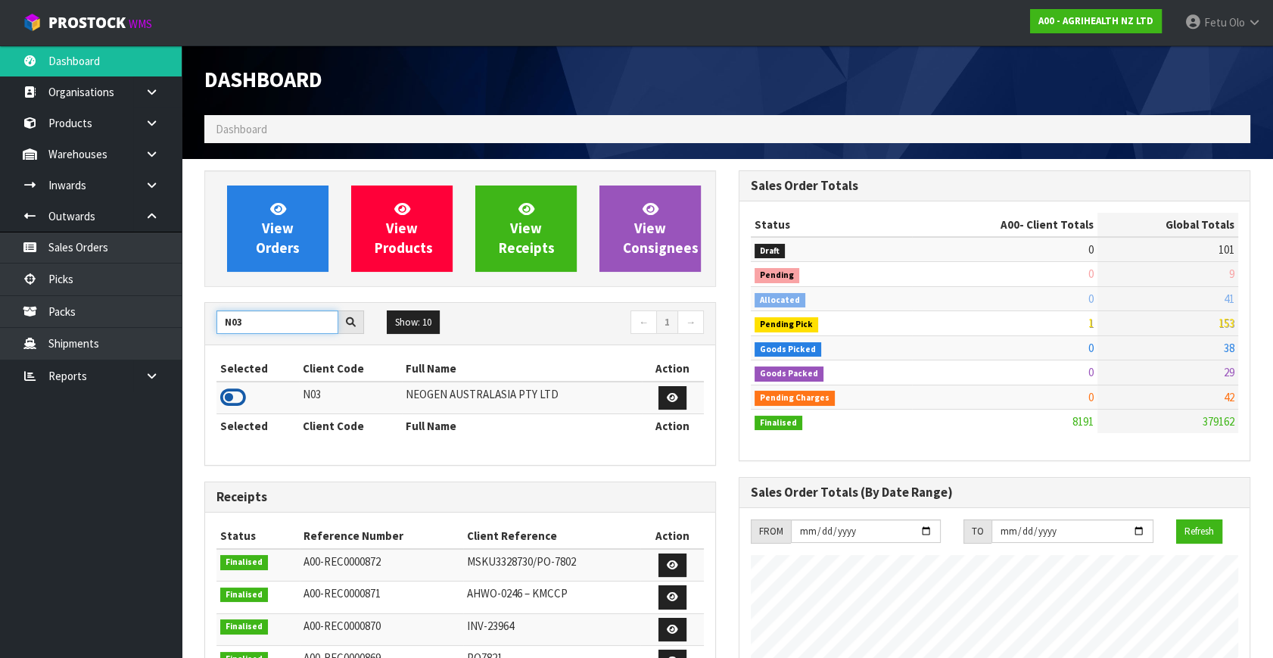
type input "N03"
click at [235, 394] on icon at bounding box center [233, 397] width 26 height 23
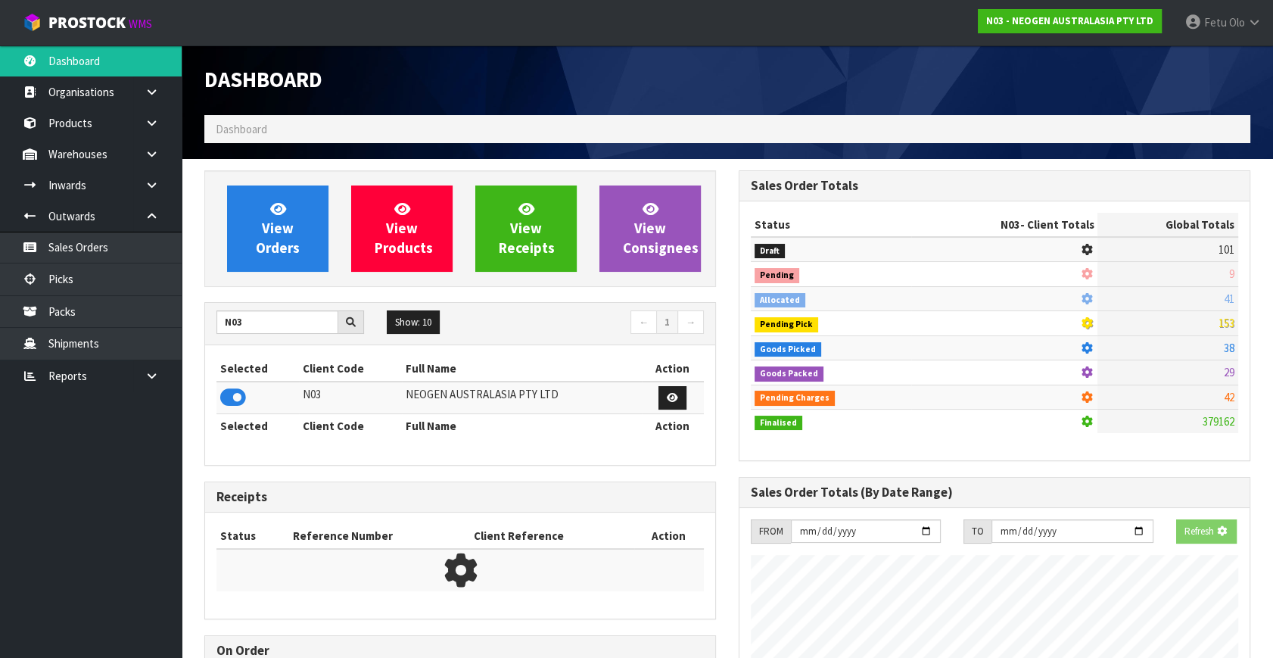
scroll to position [1193, 534]
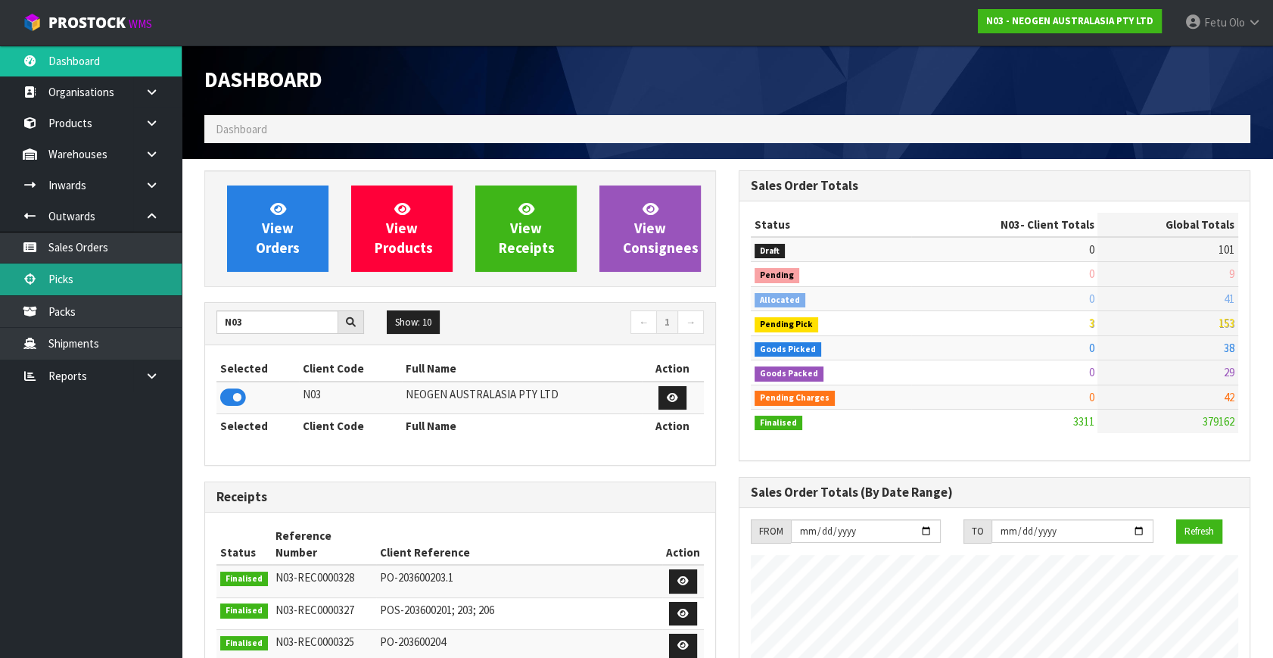
click at [95, 283] on link "Picks" at bounding box center [91, 278] width 182 height 31
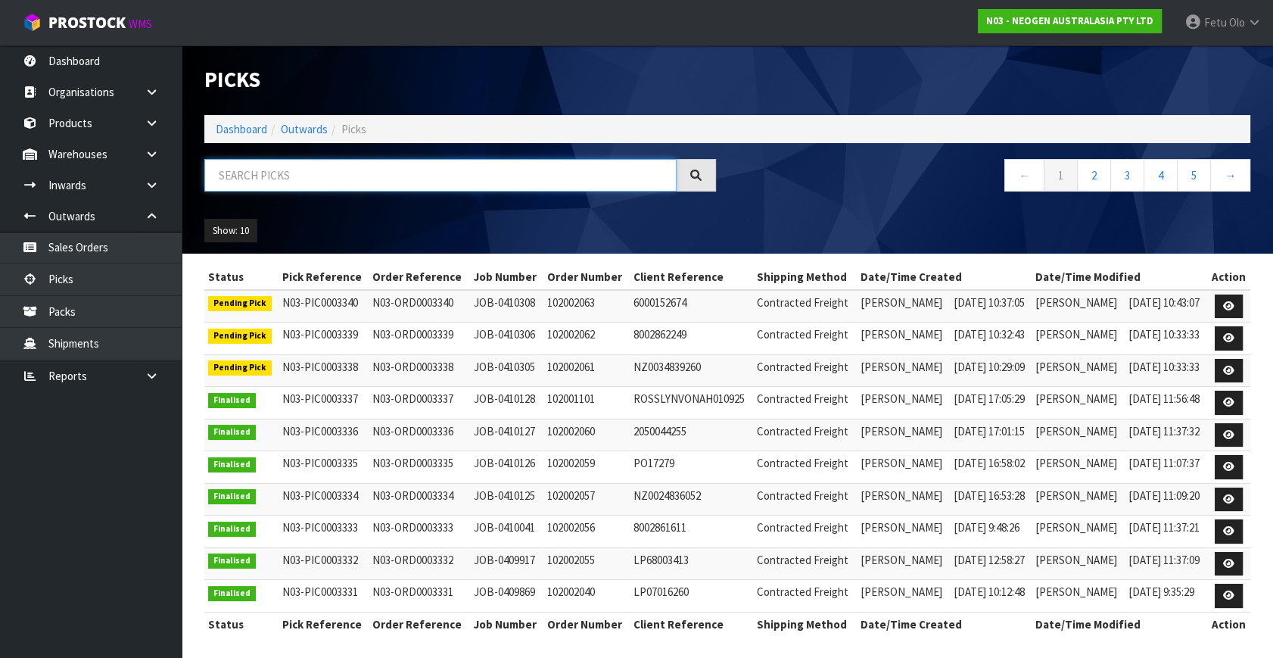
click at [318, 177] on input "text" at bounding box center [440, 175] width 472 height 33
click at [318, 176] on input "text" at bounding box center [440, 175] width 472 height 33
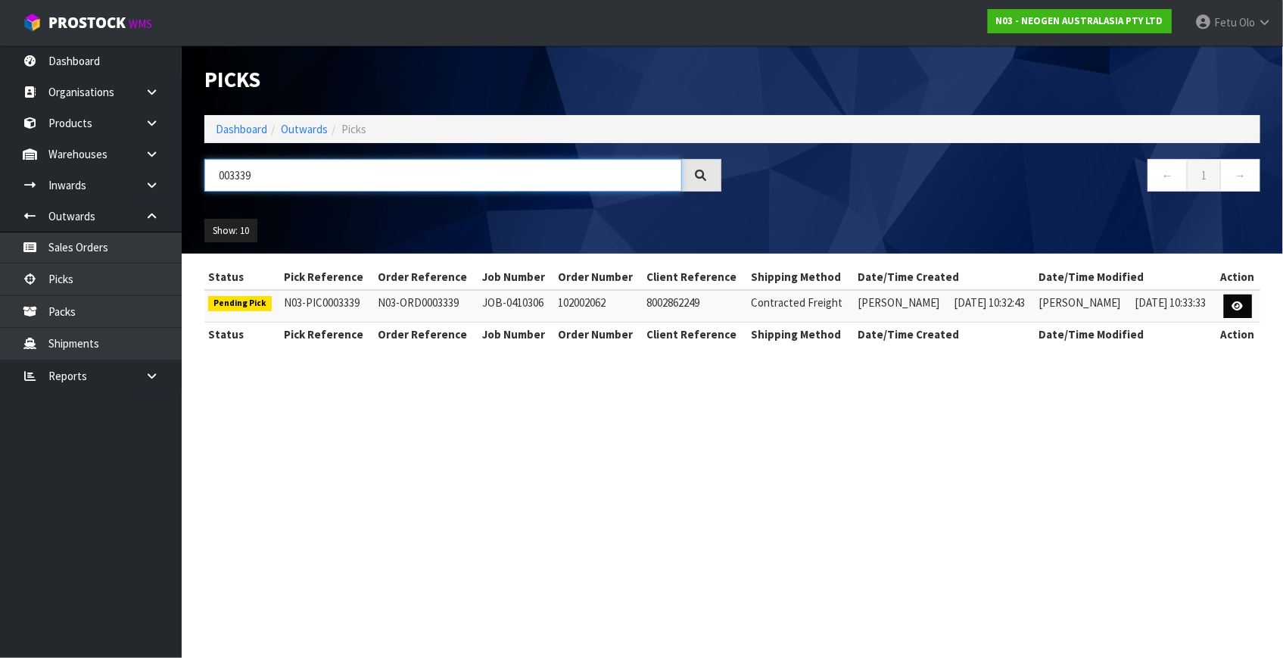
type input "003339"
click at [1228, 306] on link at bounding box center [1238, 306] width 28 height 24
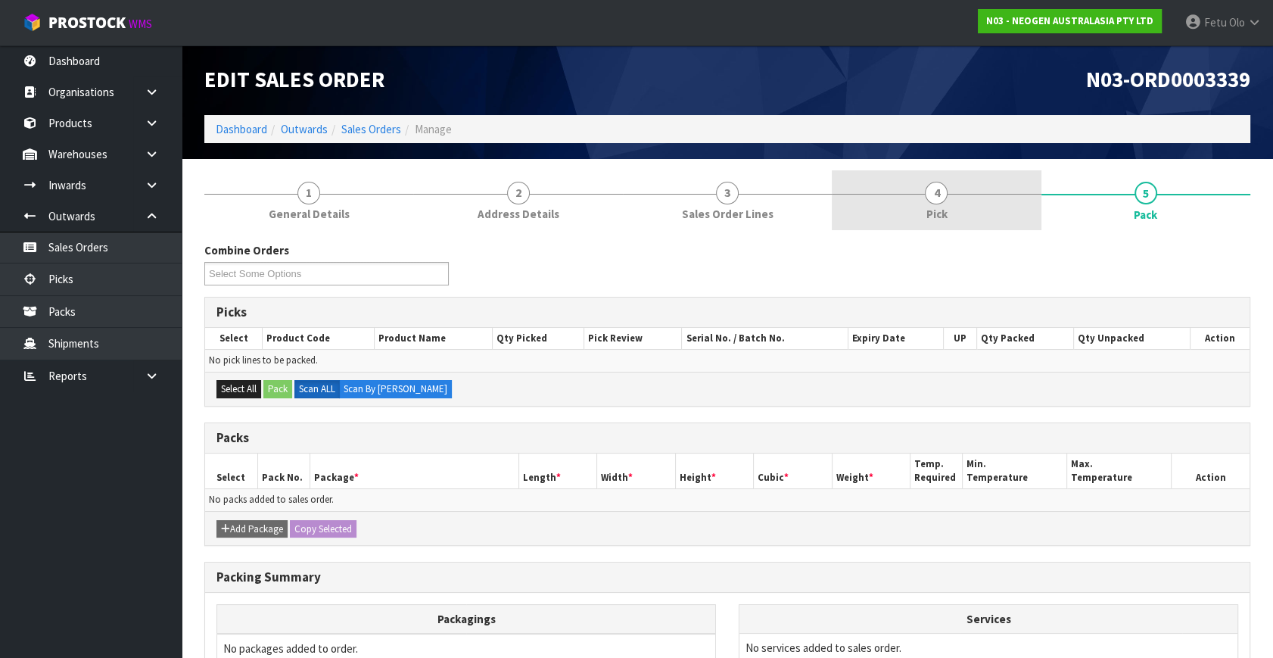
click at [931, 204] on link "4 Pick" at bounding box center [936, 200] width 209 height 60
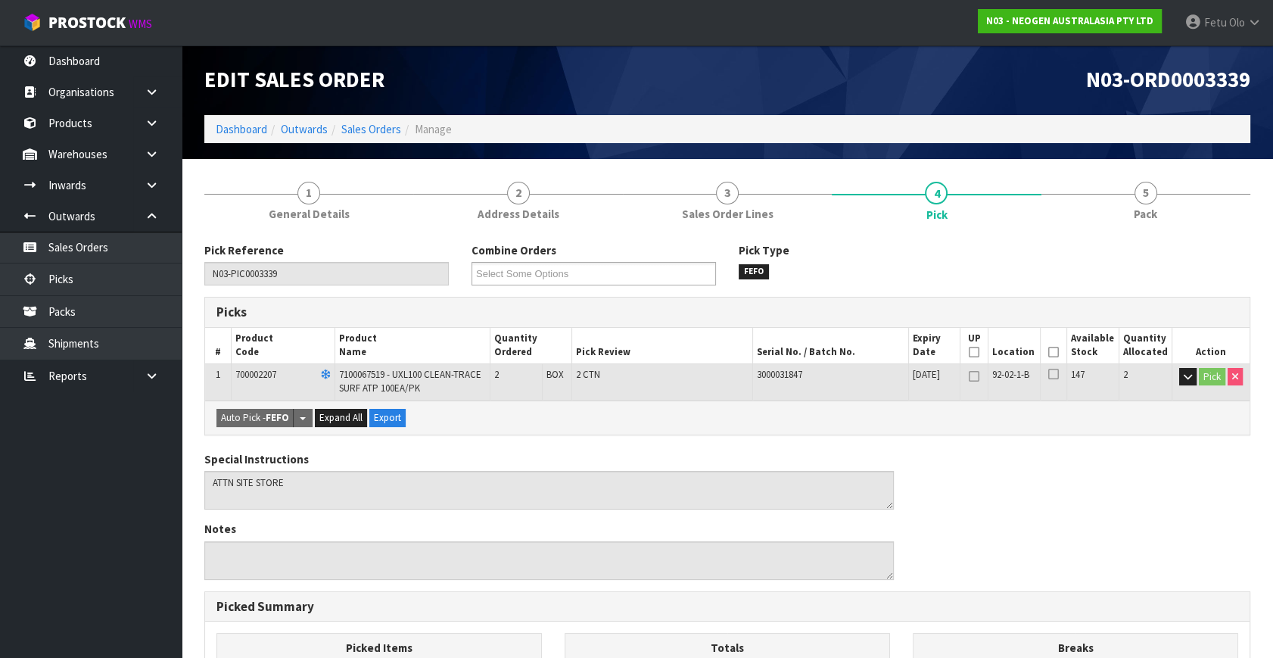
click at [1052, 352] on icon at bounding box center [1053, 352] width 11 height 1
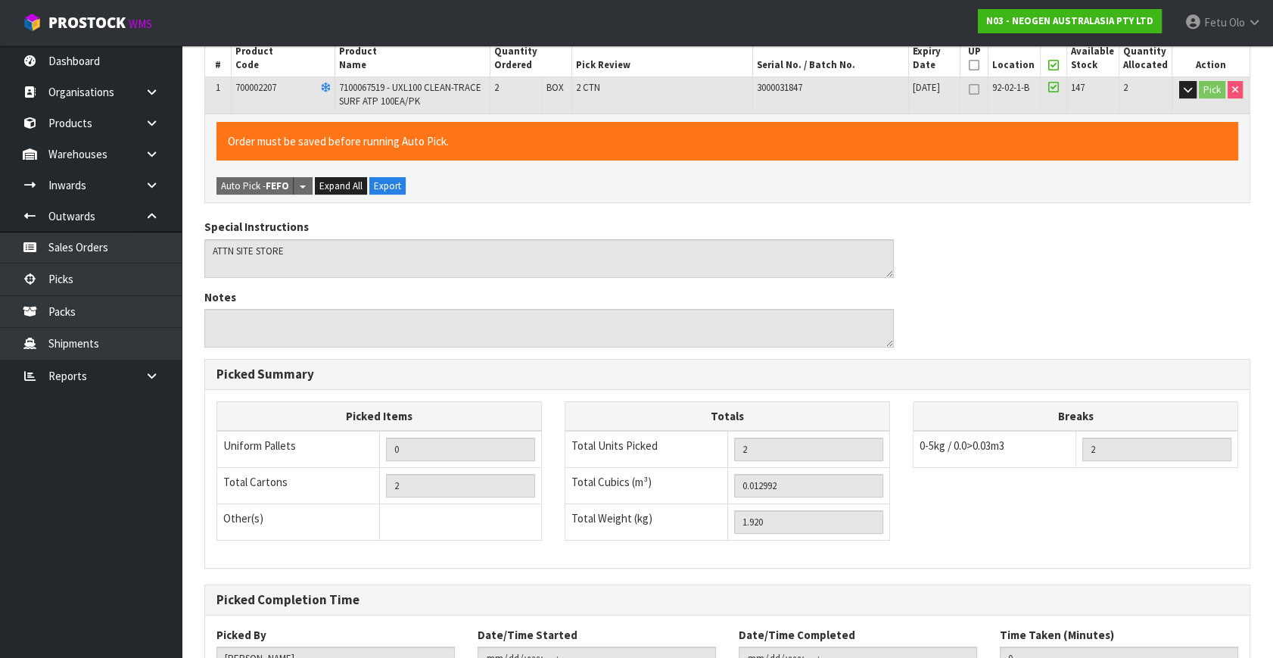
scroll to position [403, 0]
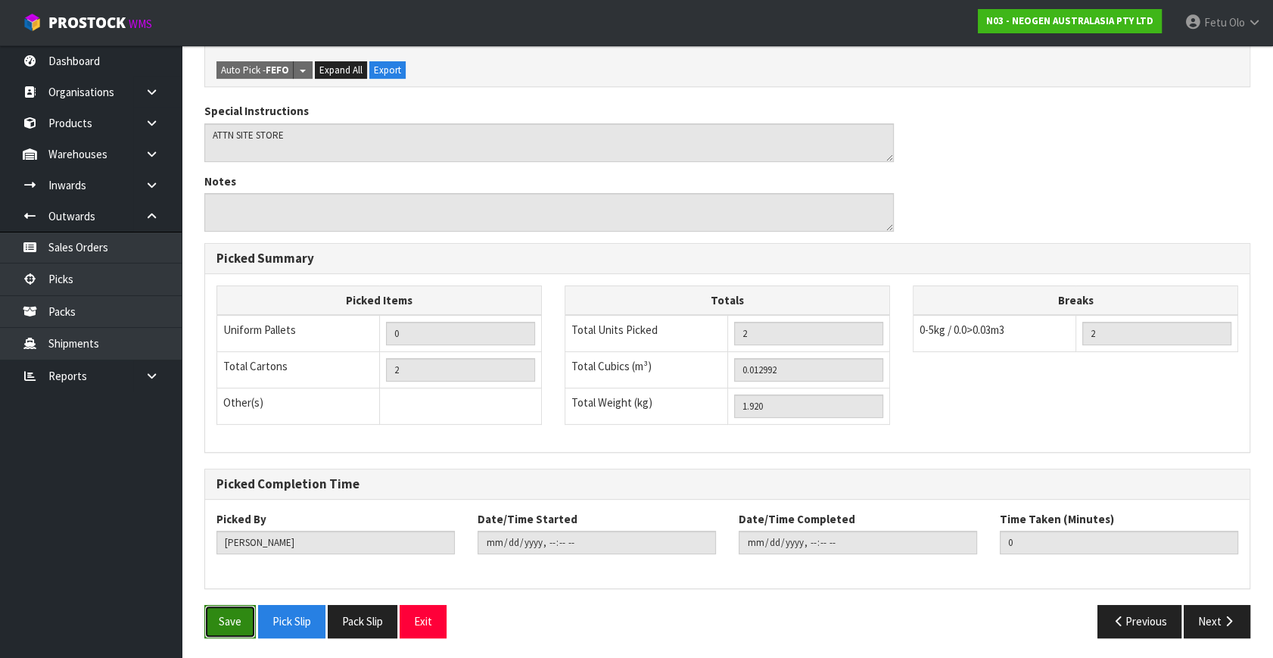
click at [227, 622] on button "Save" at bounding box center [229, 621] width 51 height 33
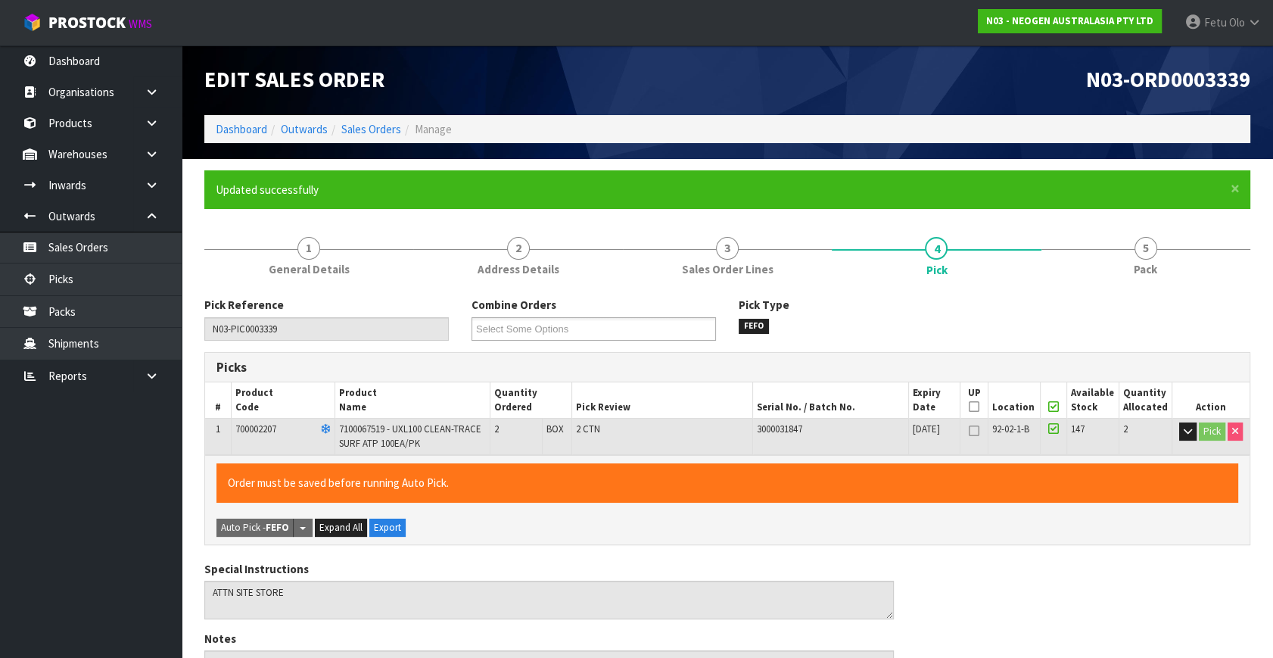
scroll to position [0, 0]
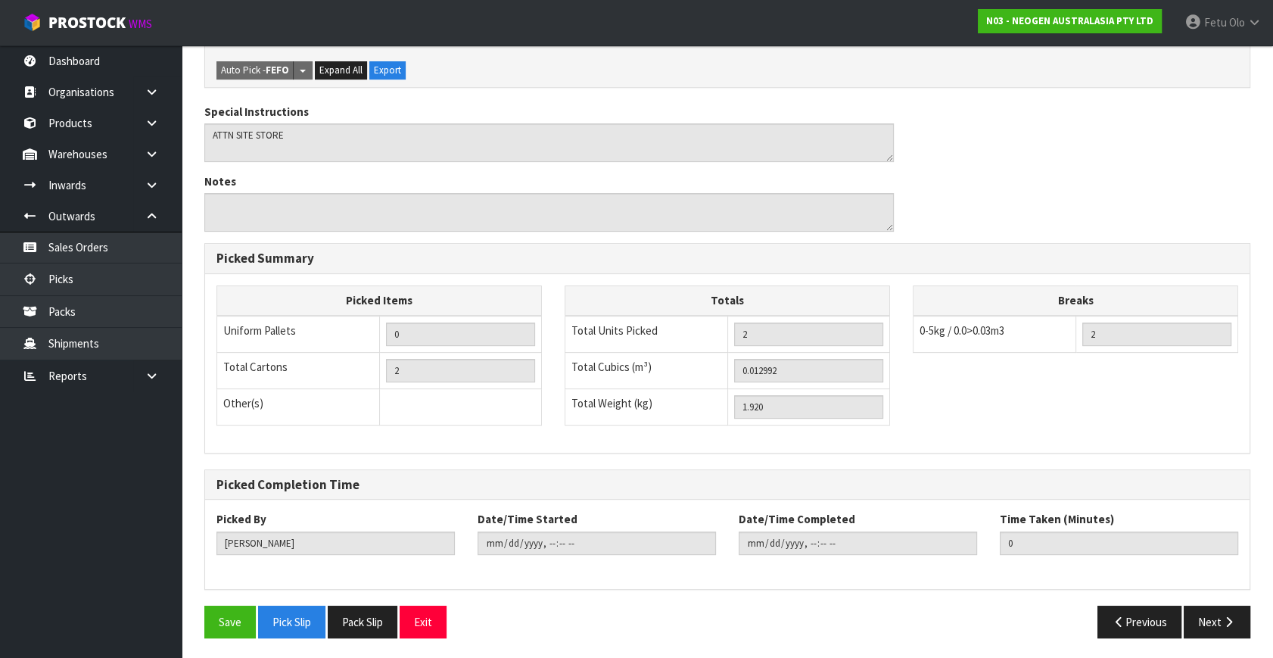
type input "Fetu Olo"
type input "2025-09-01T14:23:12"
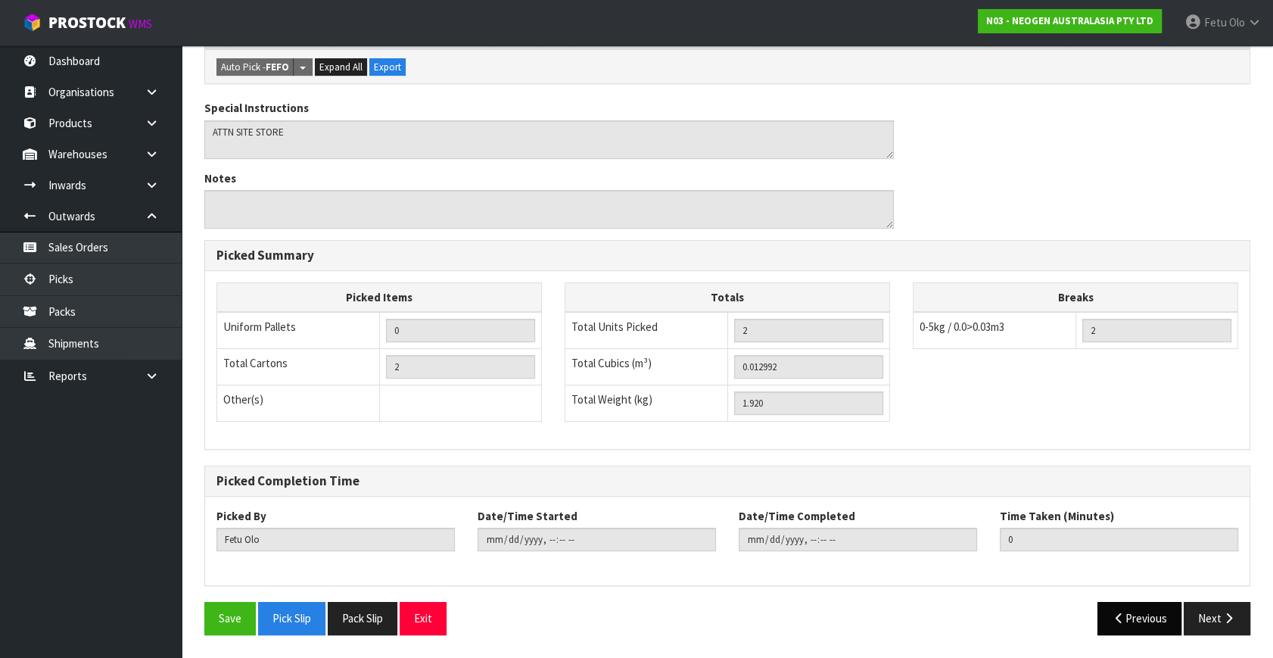
scroll to position [403, 0]
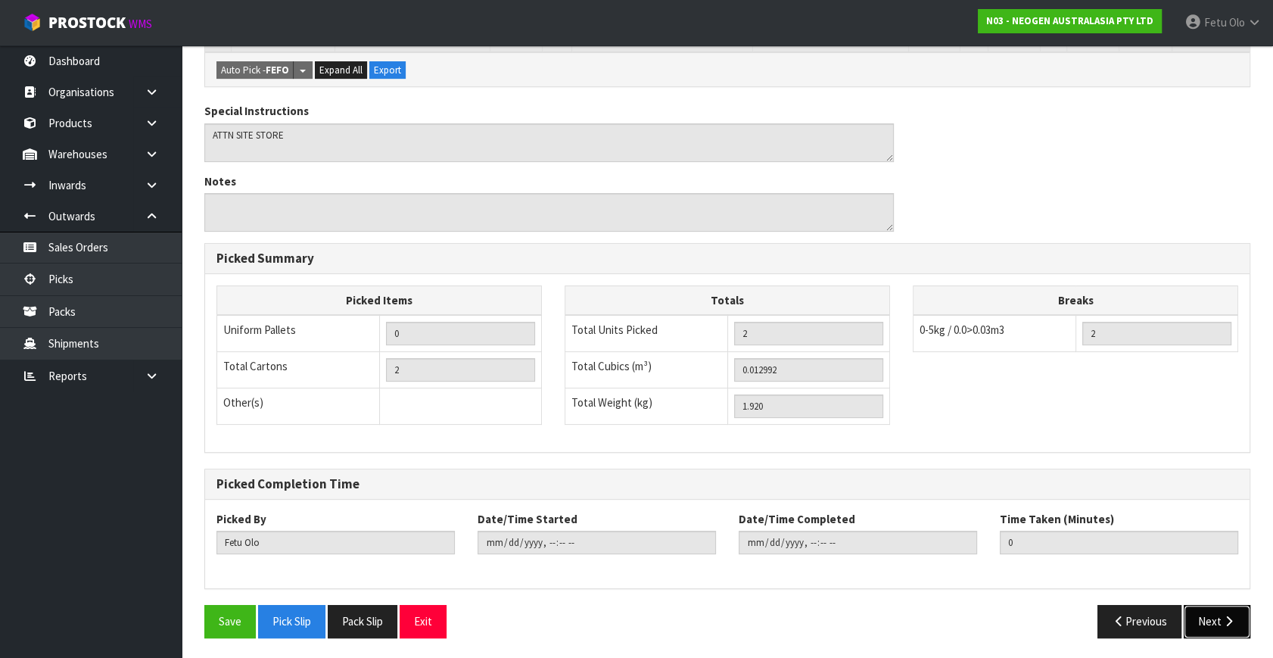
click at [1203, 618] on button "Next" at bounding box center [1217, 621] width 67 height 33
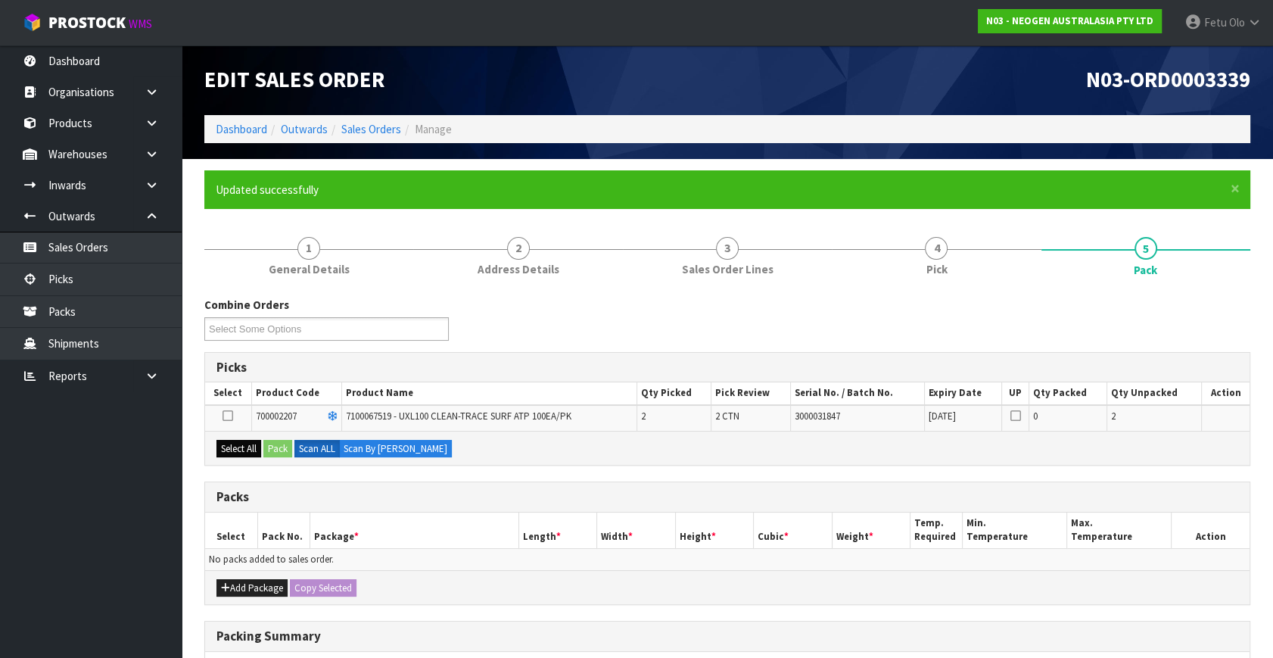
click at [245, 433] on div "Select All Pack Scan ALL Scan By Quantity" at bounding box center [727, 448] width 1044 height 34
drag, startPoint x: 251, startPoint y: 450, endPoint x: 260, endPoint y: 450, distance: 9.1
click at [258, 450] on button "Select All" at bounding box center [238, 449] width 45 height 18
click at [269, 450] on button "Pack" at bounding box center [277, 449] width 29 height 18
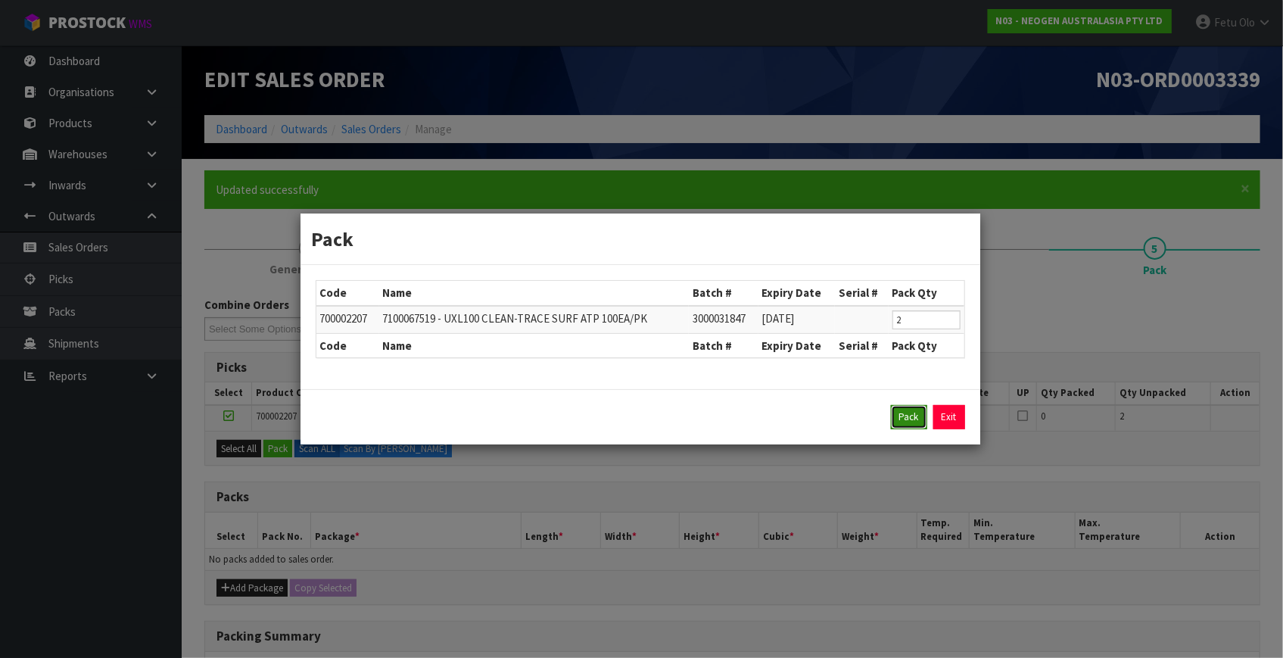
click at [902, 420] on button "Pack" at bounding box center [909, 417] width 36 height 24
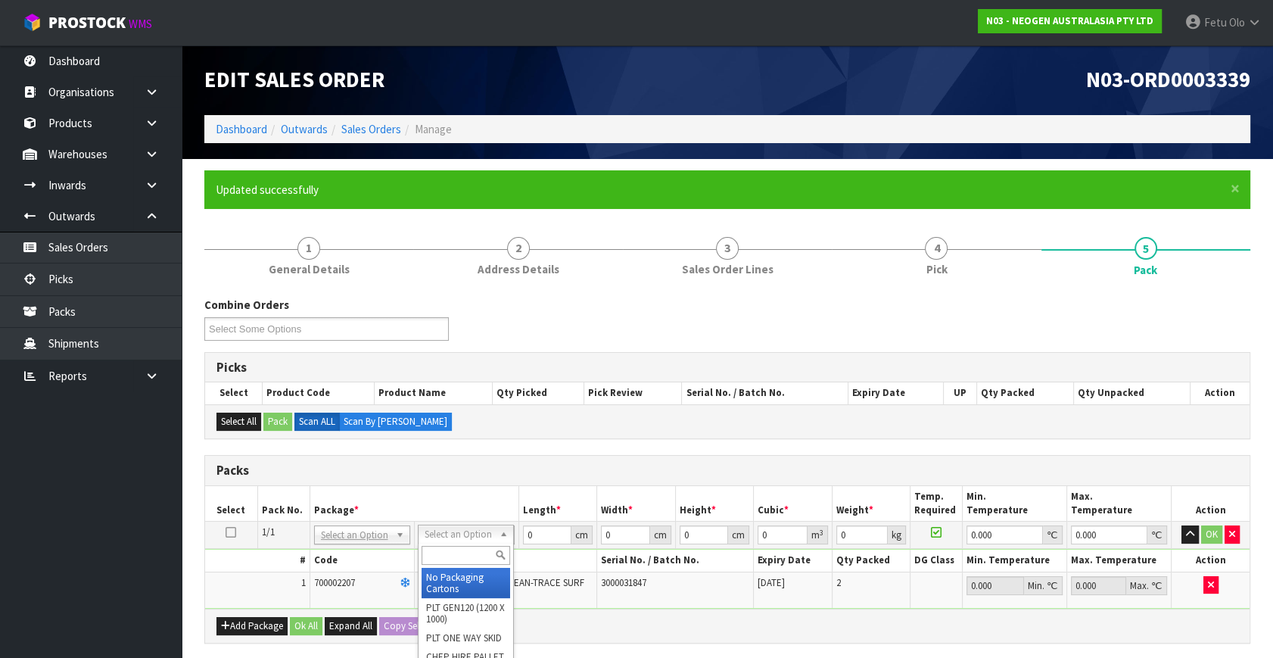
click at [438, 550] on input "text" at bounding box center [466, 555] width 89 height 19
type input "a4"
type input "31"
type input "22.5"
type input "25"
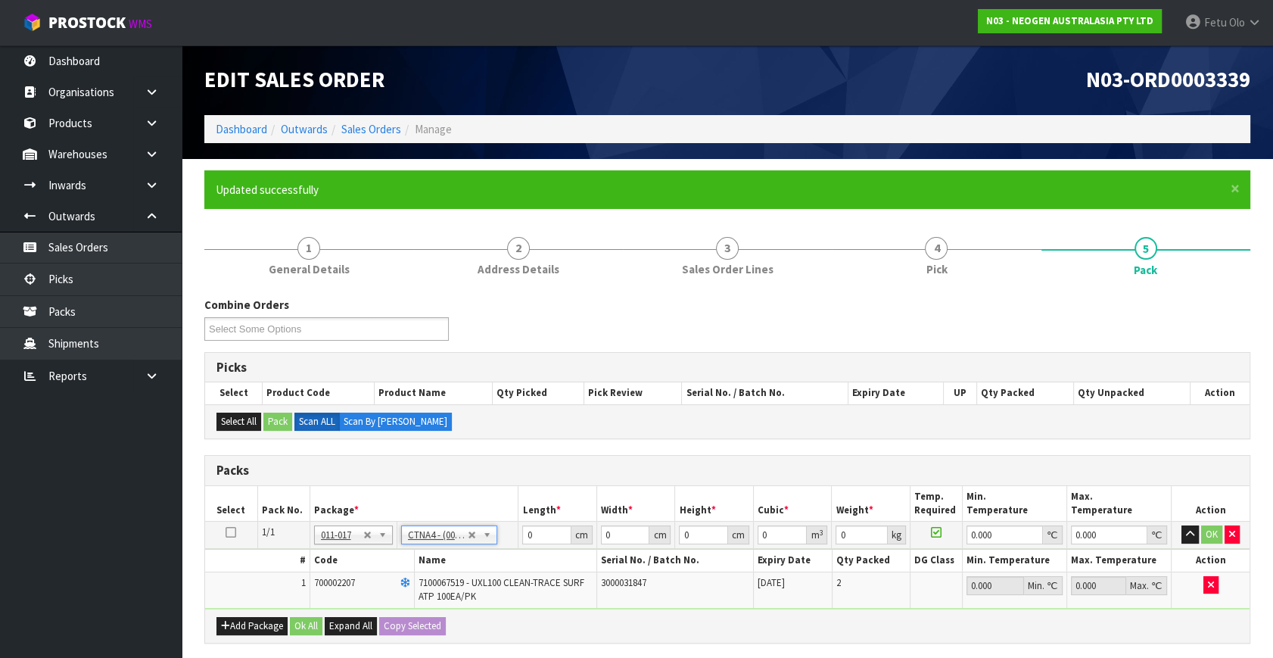
type input "0.017438"
type input "2.12"
drag, startPoint x: 380, startPoint y: 577, endPoint x: 298, endPoint y: 605, distance: 86.4
click at [298, 605] on tbody "1/1 NONE 007-001 007-002 007-004 007-009 007-013 007-014 007-015 007-017 007-01…" at bounding box center [727, 564] width 1044 height 87
type input "3"
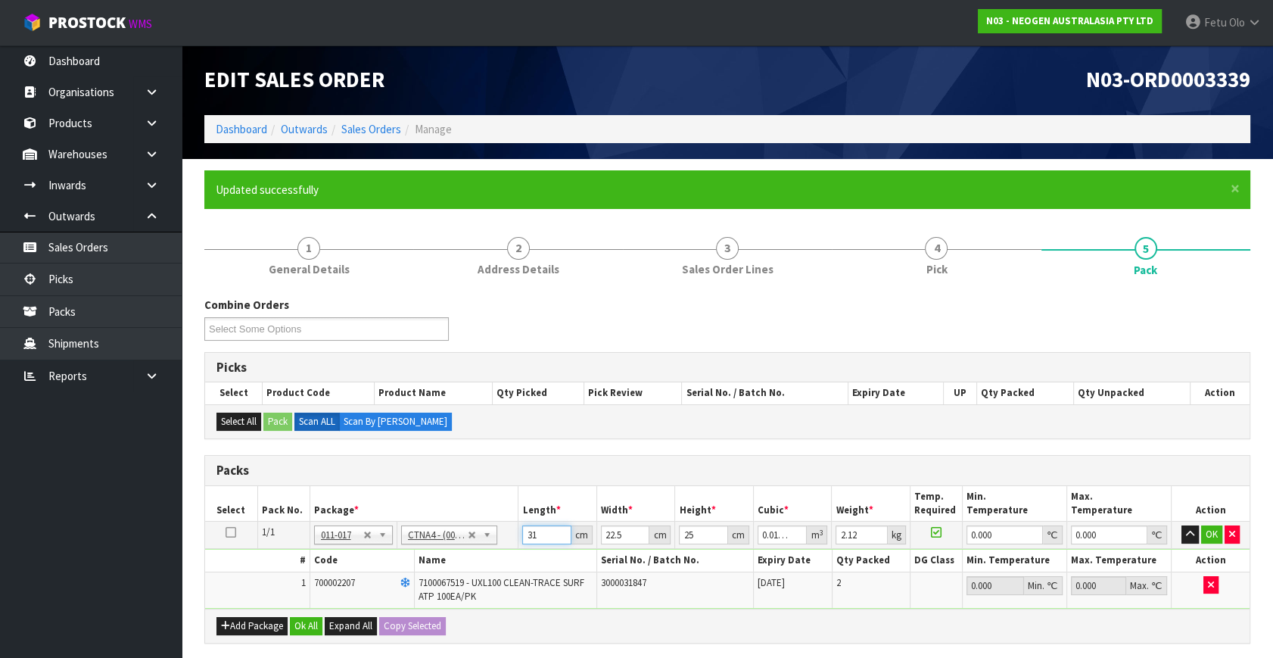
type input "0.001687"
type input "32"
type input "0.018"
type input "32"
type input "2"
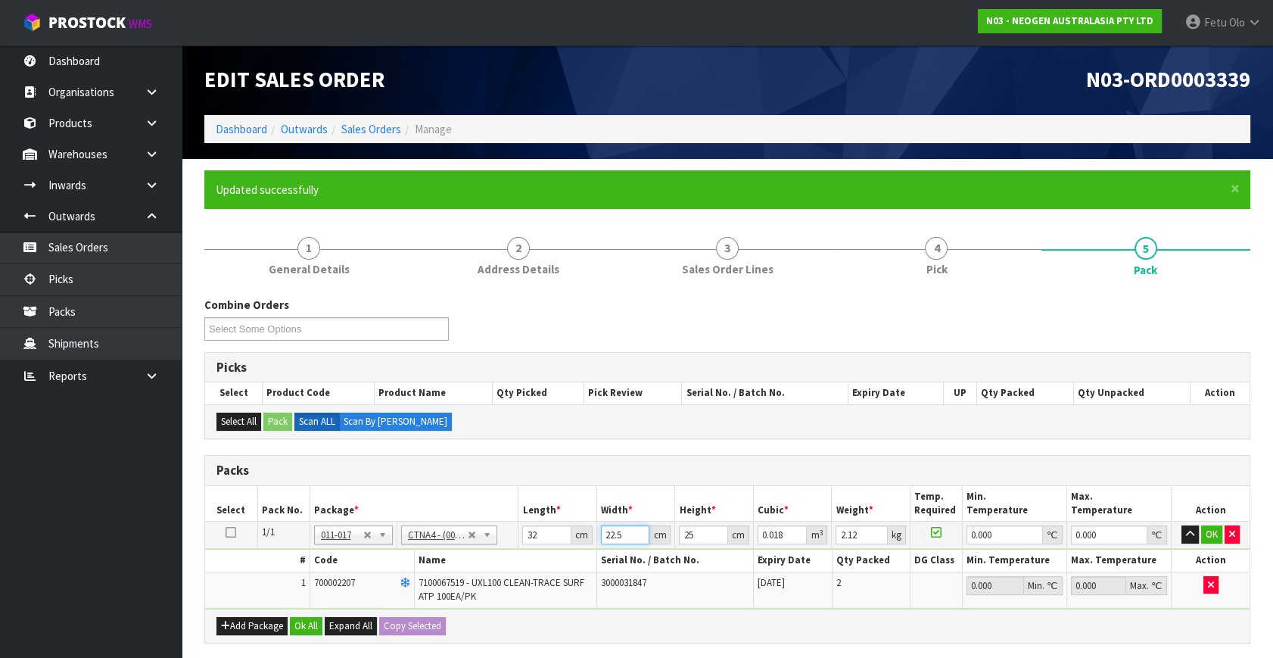
type input "0.0016"
type input "24"
type input "0.0192"
type input "24"
type input "2"
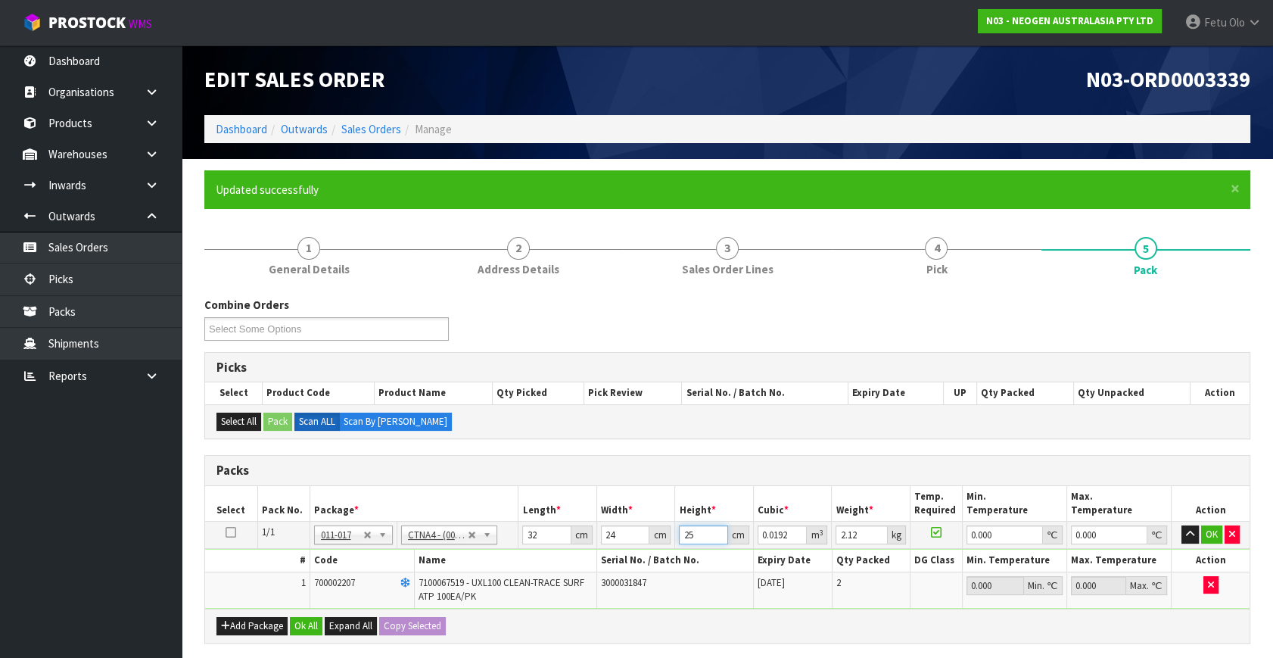
type input "0.001536"
type input "28"
type input "0.021504"
type input "28"
type input "4"
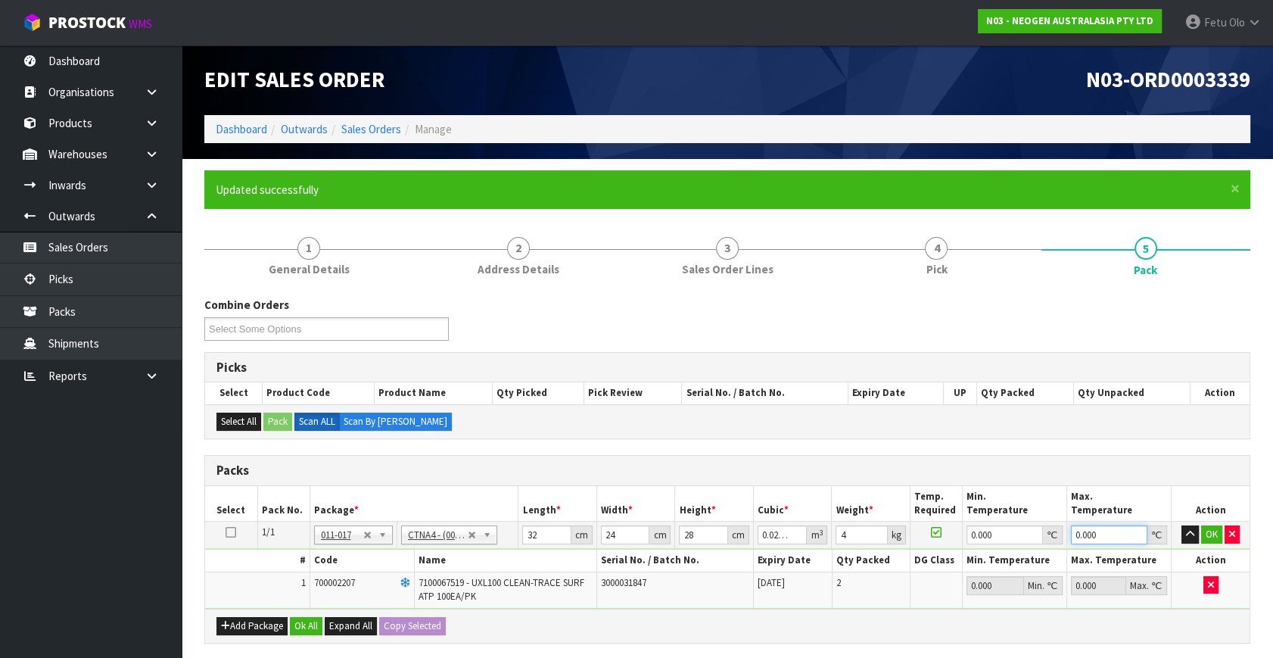
type input "0"
click button "OK" at bounding box center [1211, 534] width 21 height 18
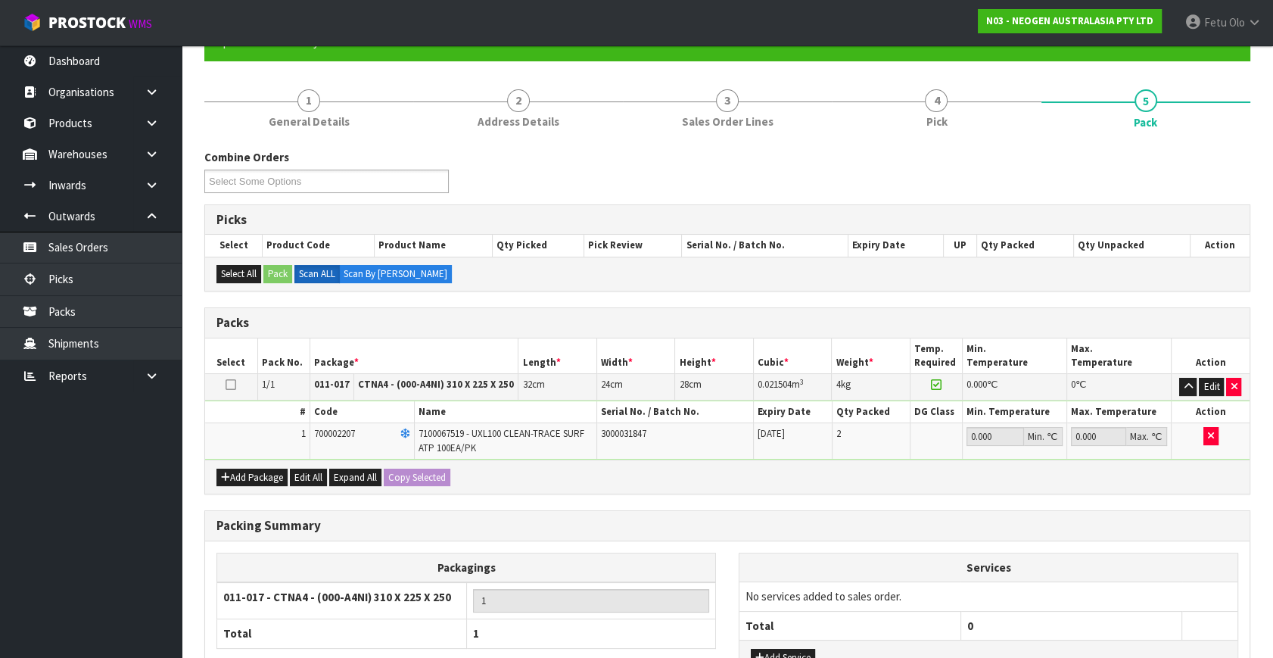
scroll to position [268, 0]
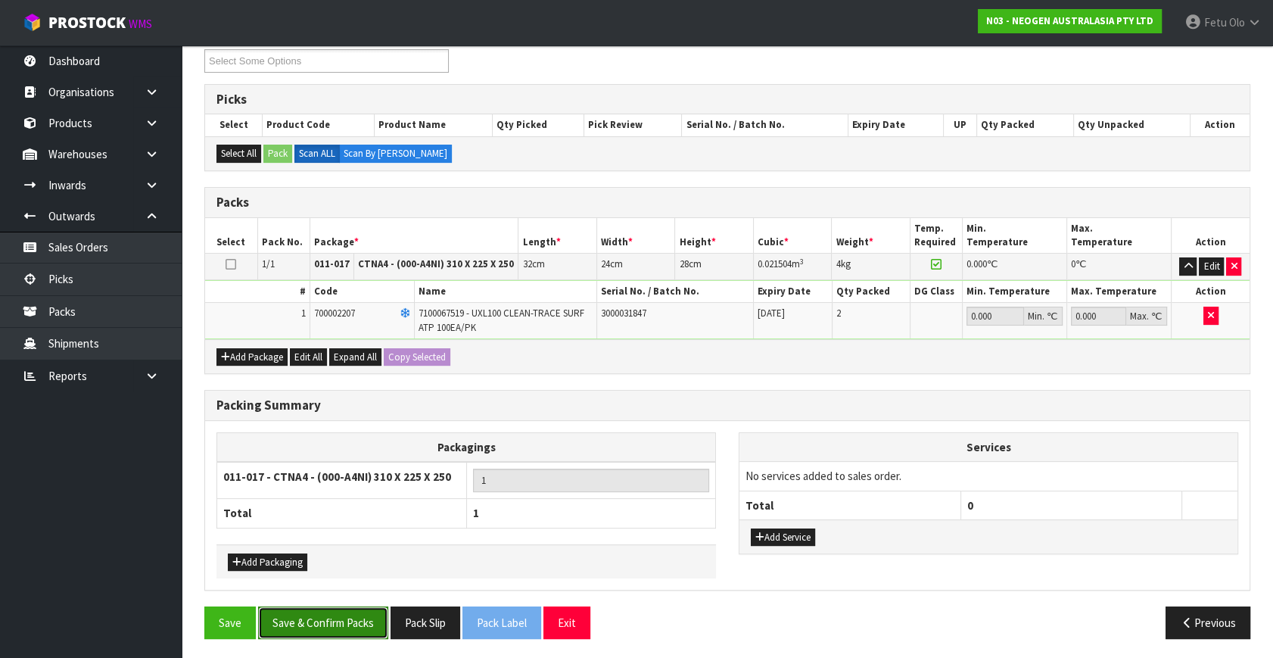
click at [327, 632] on button "Save & Confirm Packs" at bounding box center [323, 622] width 130 height 33
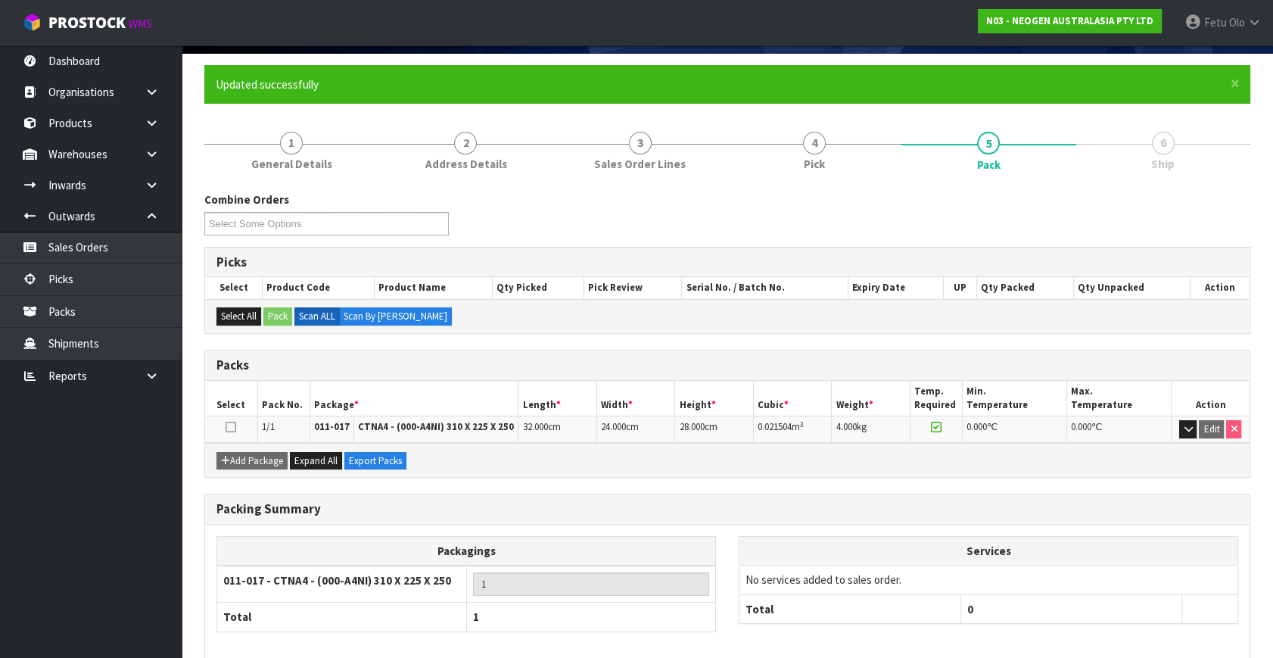
scroll to position [175, 0]
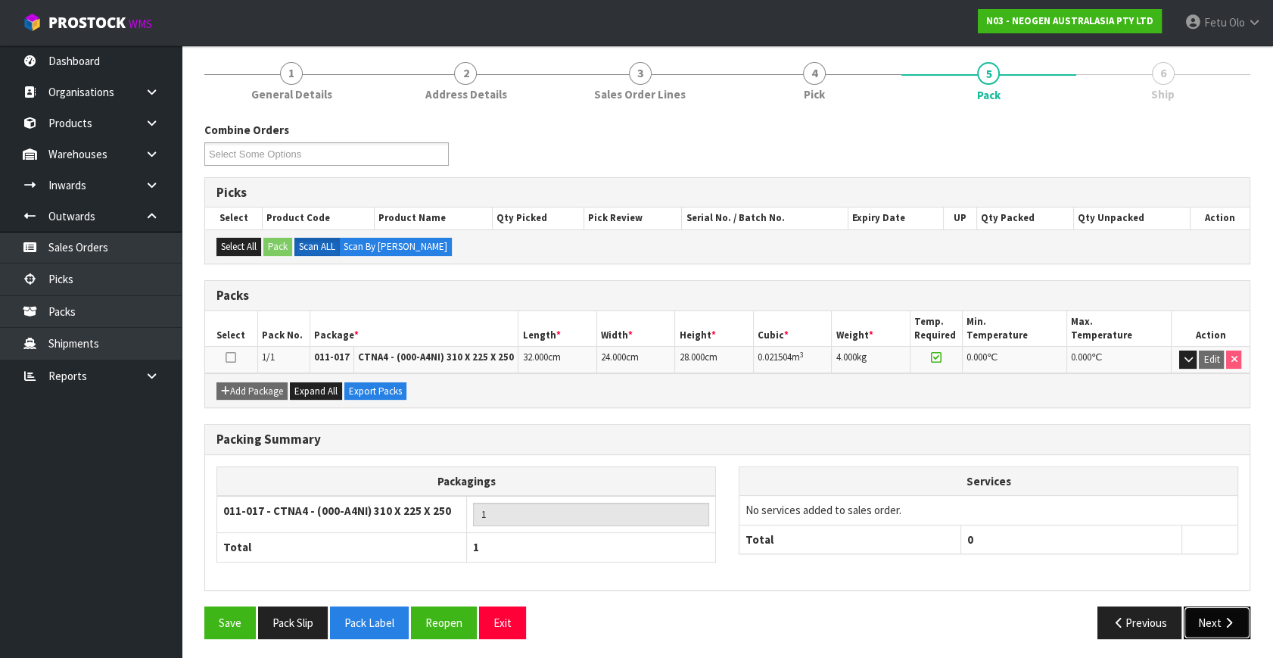
click at [1218, 613] on button "Next" at bounding box center [1217, 622] width 67 height 33
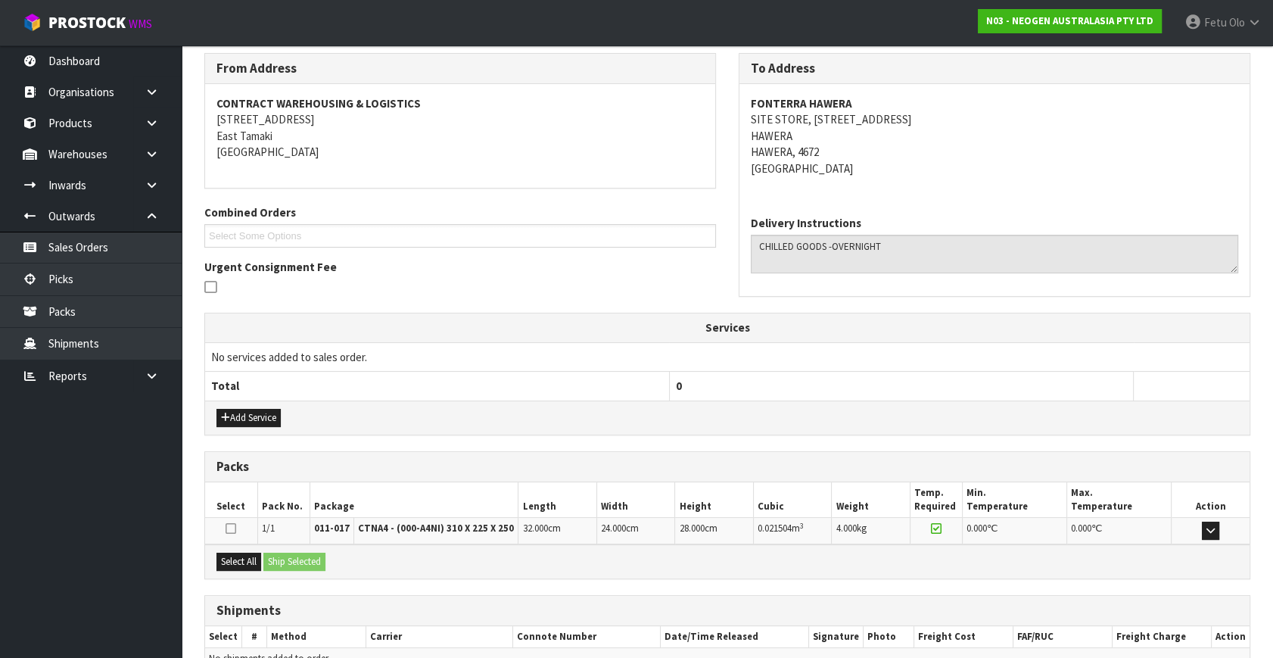
scroll to position [325, 0]
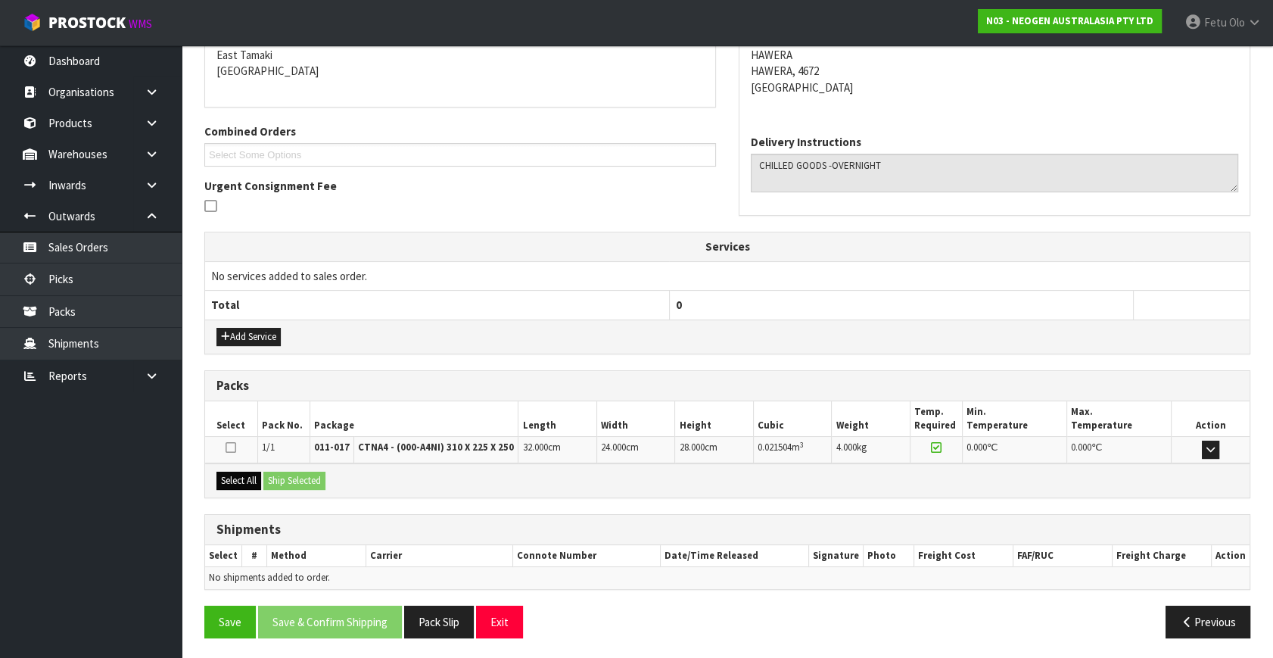
click at [219, 467] on div "Select All Ship Selected" at bounding box center [727, 480] width 1044 height 34
drag, startPoint x: 229, startPoint y: 475, endPoint x: 273, endPoint y: 480, distance: 45.0
click at [257, 478] on button "Select All" at bounding box center [238, 480] width 45 height 18
click at [276, 480] on button "Ship Selected" at bounding box center [294, 480] width 62 height 18
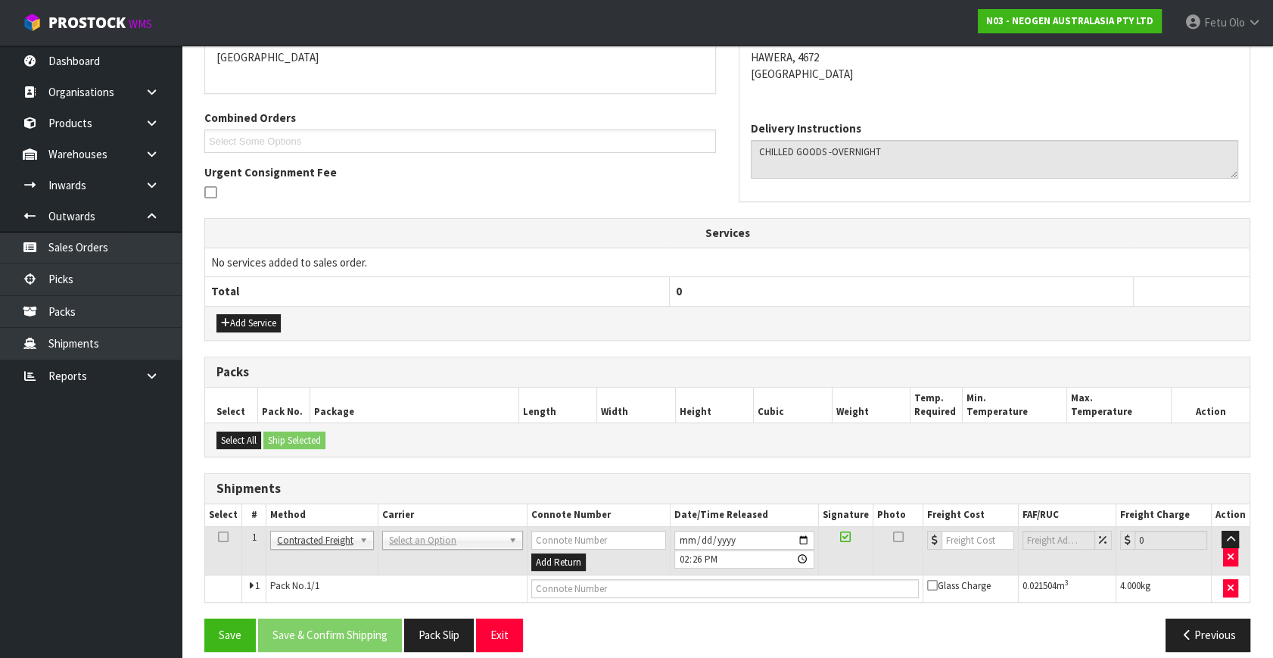
scroll to position [351, 0]
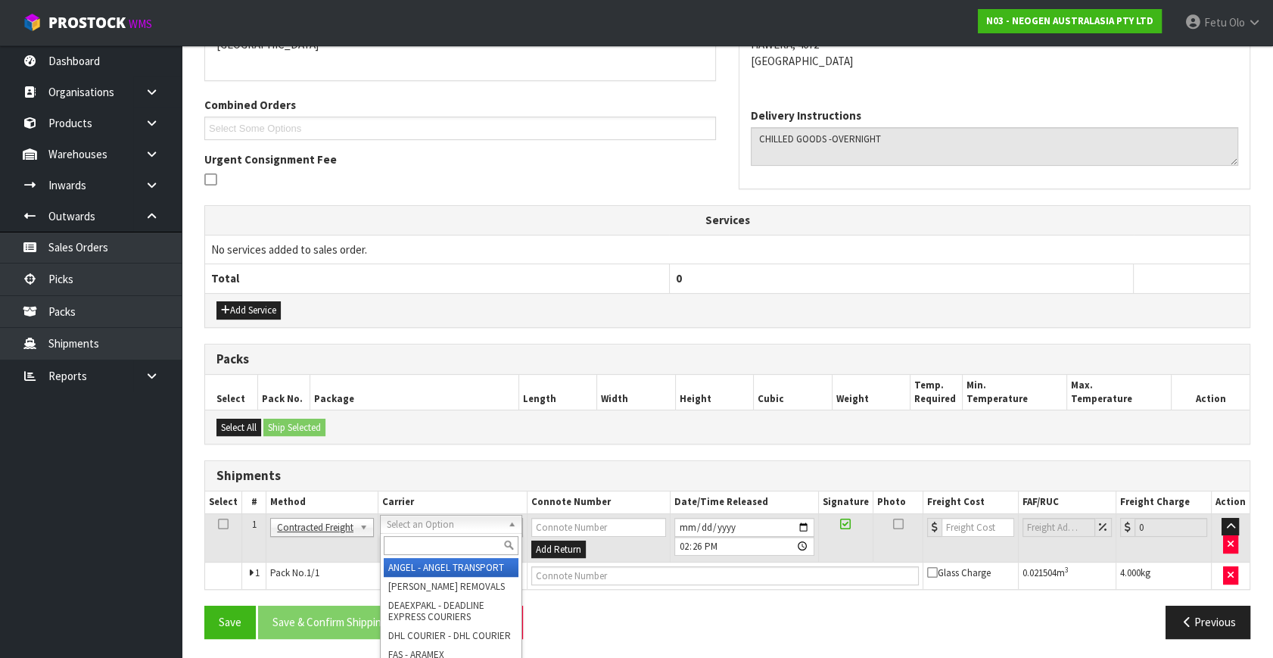
drag, startPoint x: 409, startPoint y: 545, endPoint x: 395, endPoint y: 538, distance: 15.2
click at [398, 539] on input "text" at bounding box center [451, 545] width 134 height 19
type input "nzp"
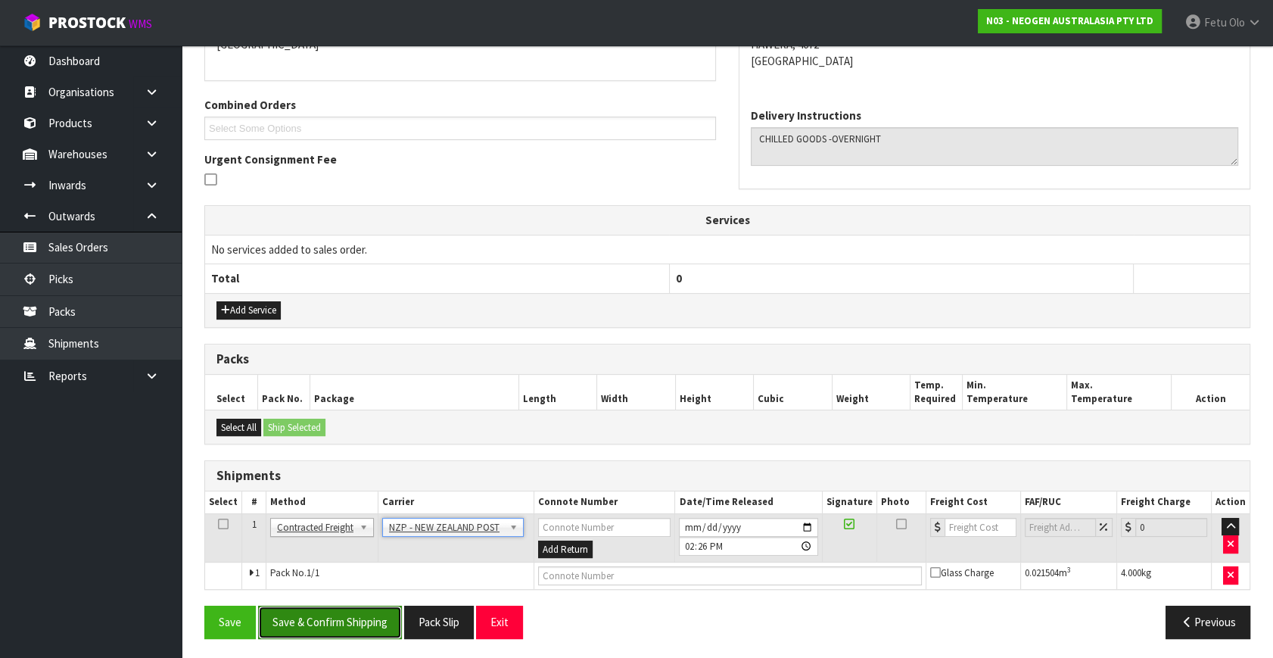
click at [372, 621] on button "Save & Confirm Shipping" at bounding box center [330, 621] width 144 height 33
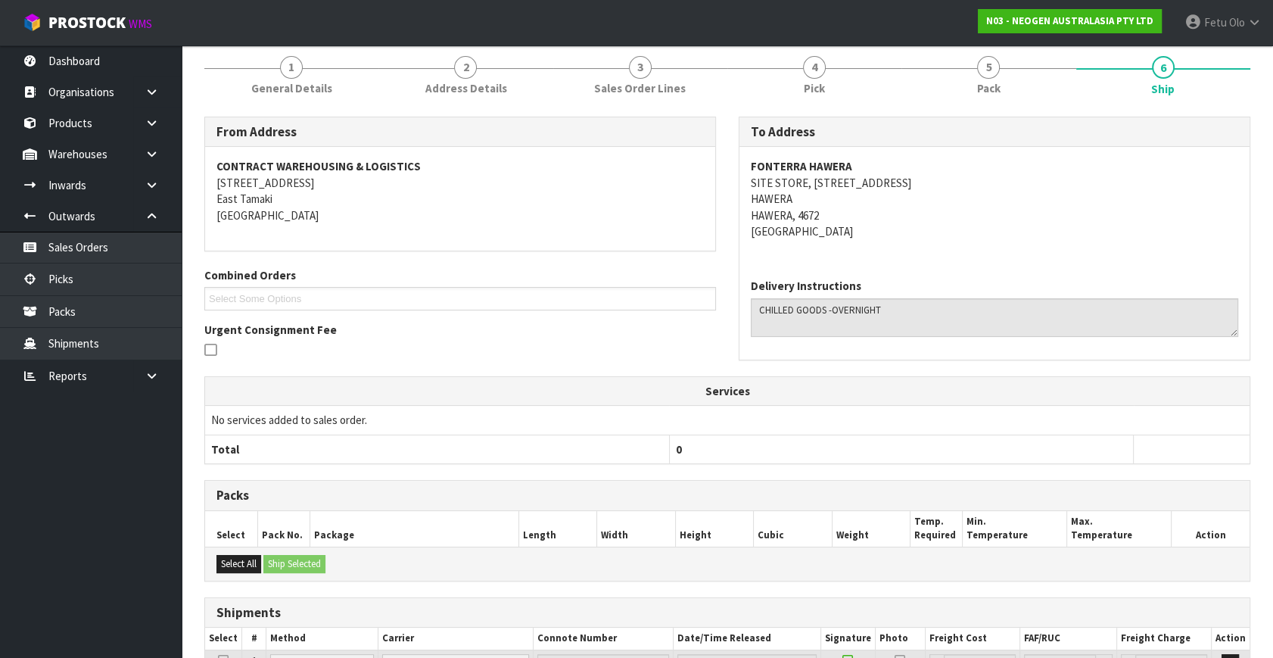
scroll to position [330, 0]
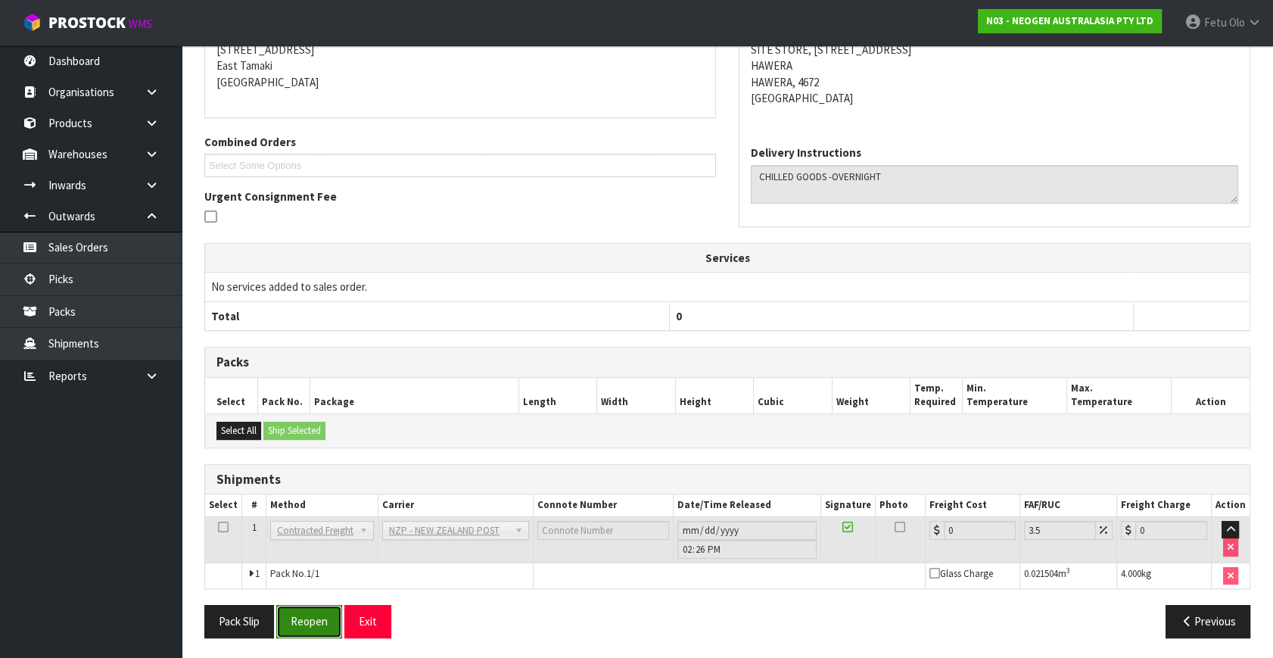
click at [319, 612] on button "Reopen" at bounding box center [309, 621] width 66 height 33
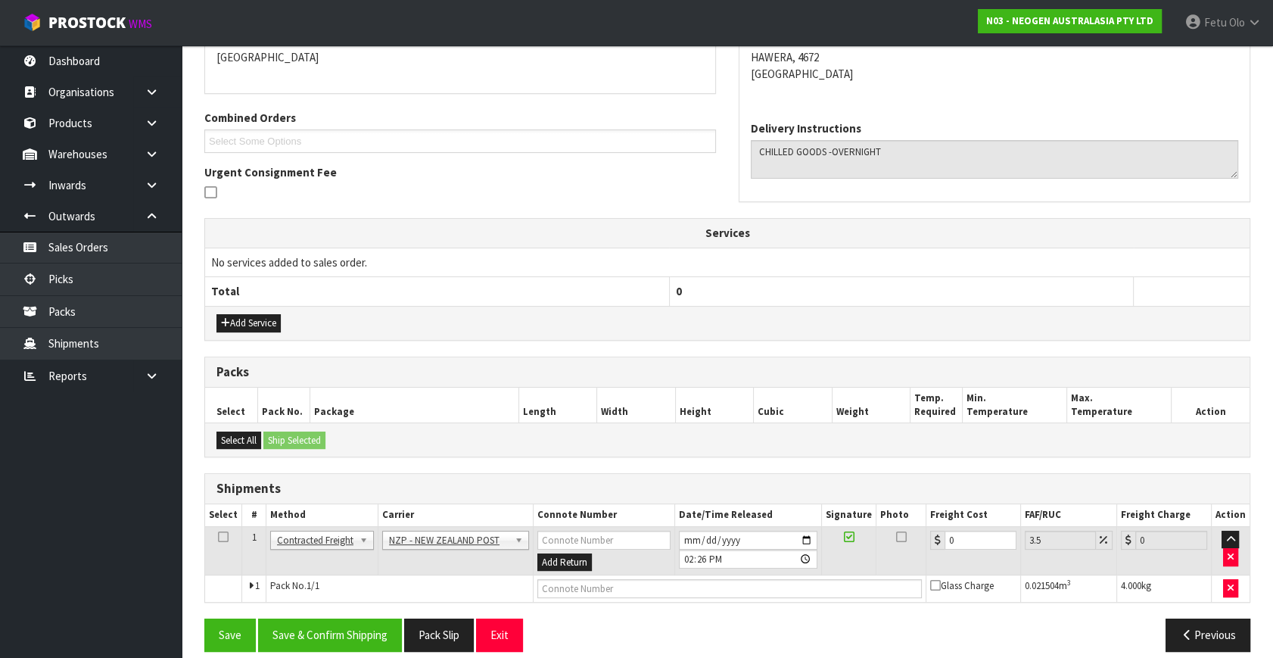
scroll to position [351, 0]
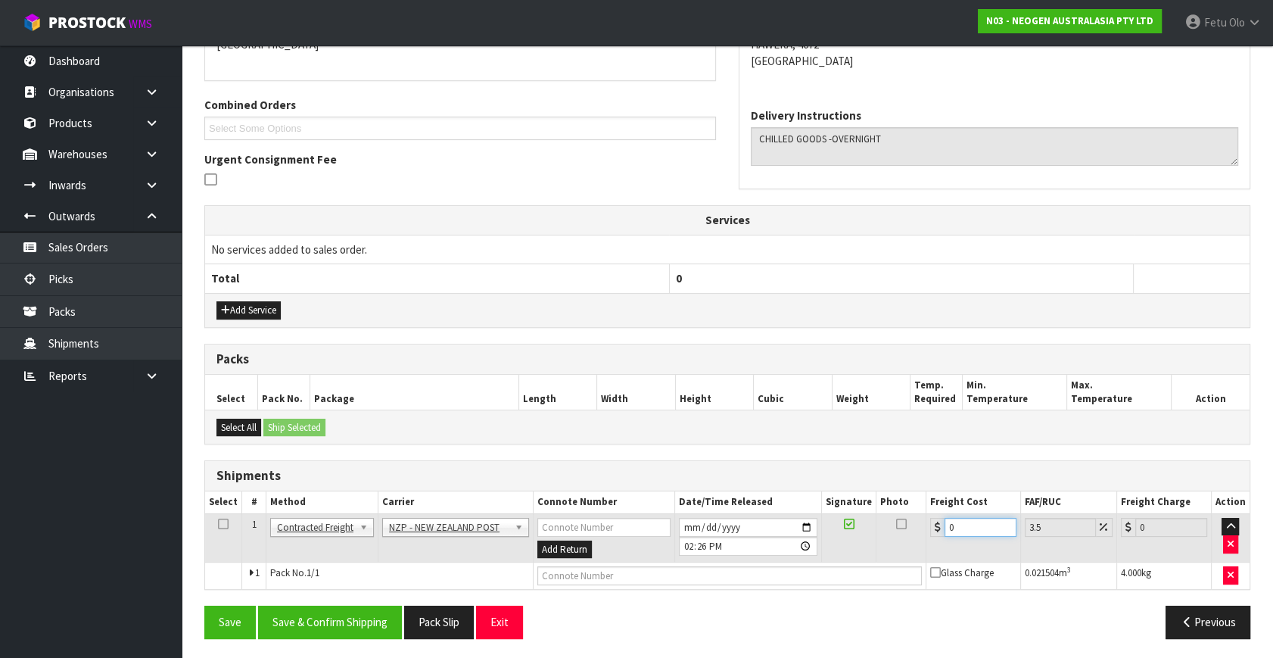
drag, startPoint x: 912, startPoint y: 544, endPoint x: 846, endPoint y: 556, distance: 66.9
click at [846, 556] on tr "1 Client Local Pickup Customer Local Pickup Company Freight Contracted Freight …" at bounding box center [727, 537] width 1044 height 49
type input "8"
type input "8.28"
type input "8.4"
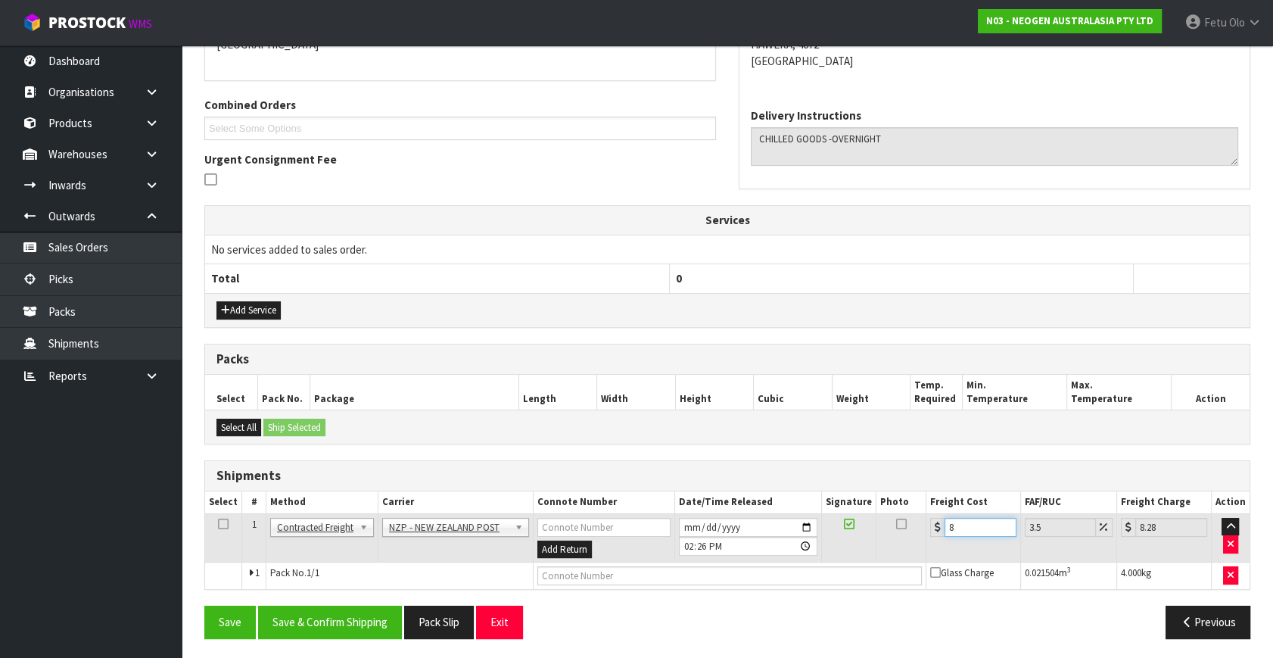
type input "8.69"
type input "8.45"
type input "8.75"
type input "8.45"
click at [365, 627] on button "Save & Confirm Shipping" at bounding box center [330, 621] width 144 height 33
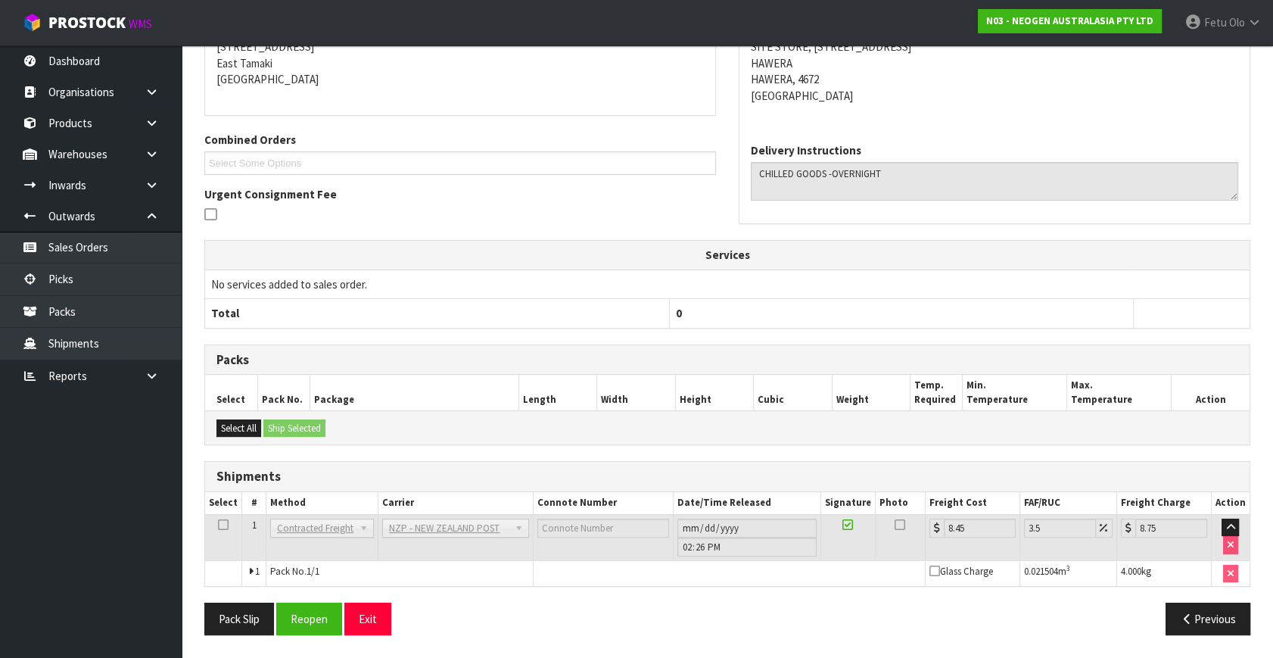
scroll to position [314, 0]
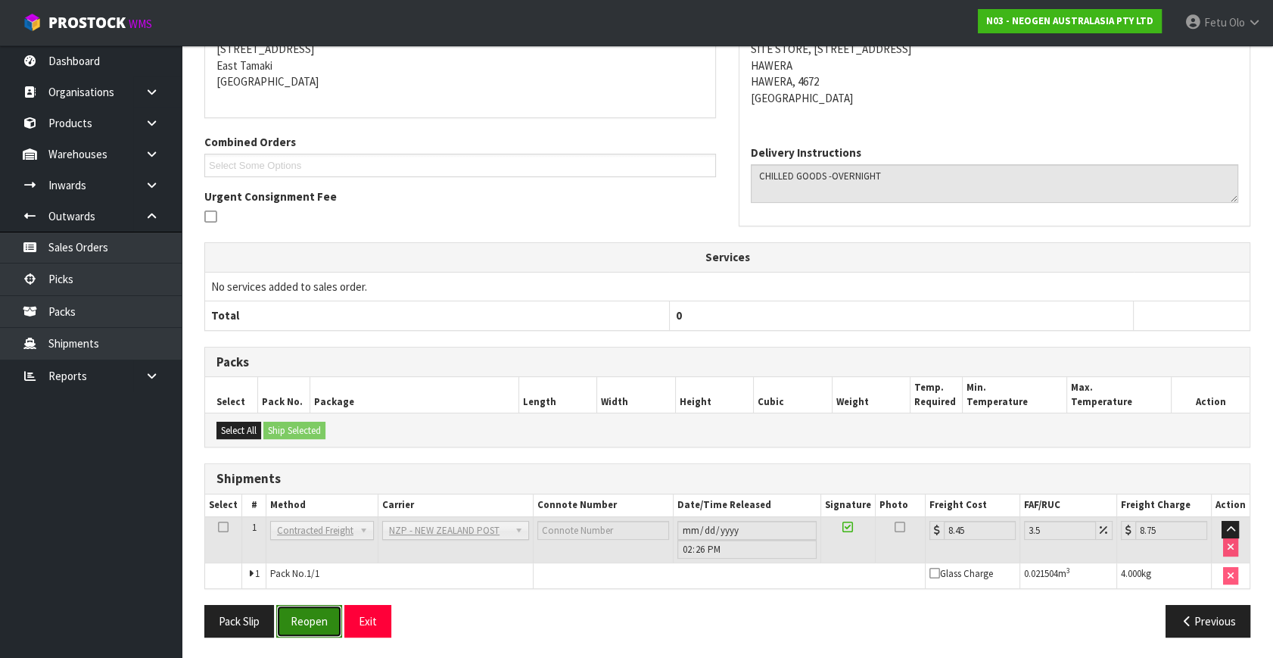
click at [315, 623] on button "Reopen" at bounding box center [309, 621] width 66 height 33
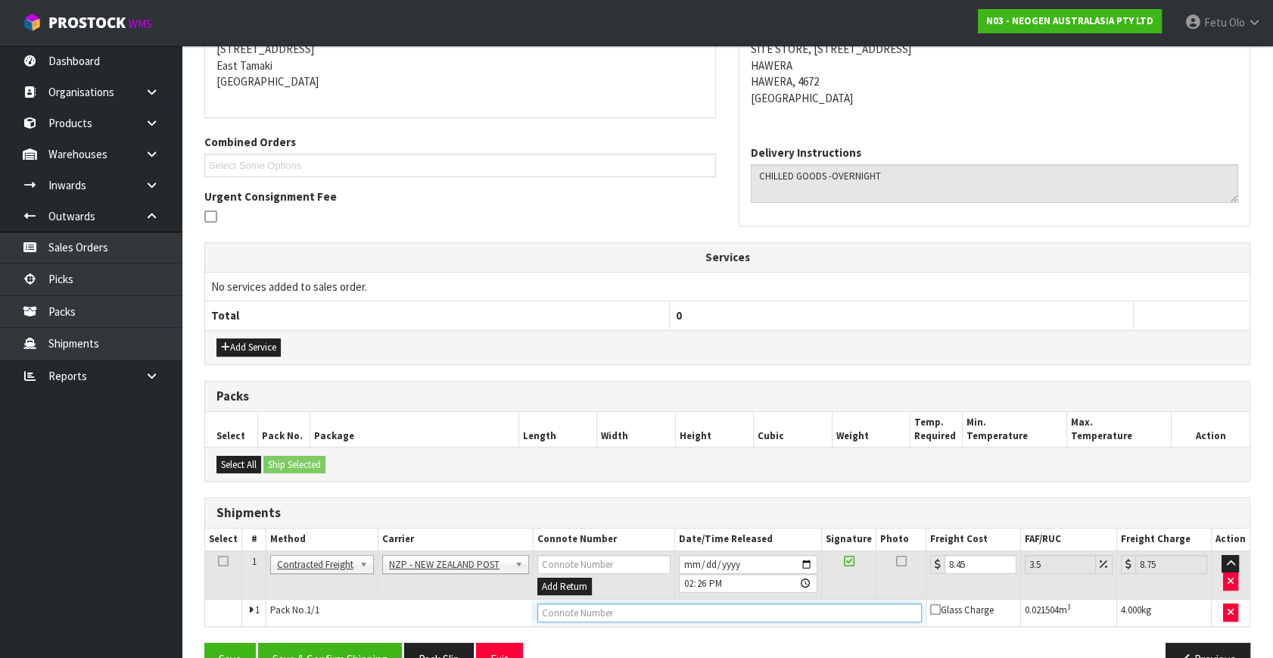
click at [639, 613] on input "text" at bounding box center [729, 612] width 384 height 19
type input "00894210379945036673"
click at [204, 643] on button "Save" at bounding box center [229, 659] width 51 height 33
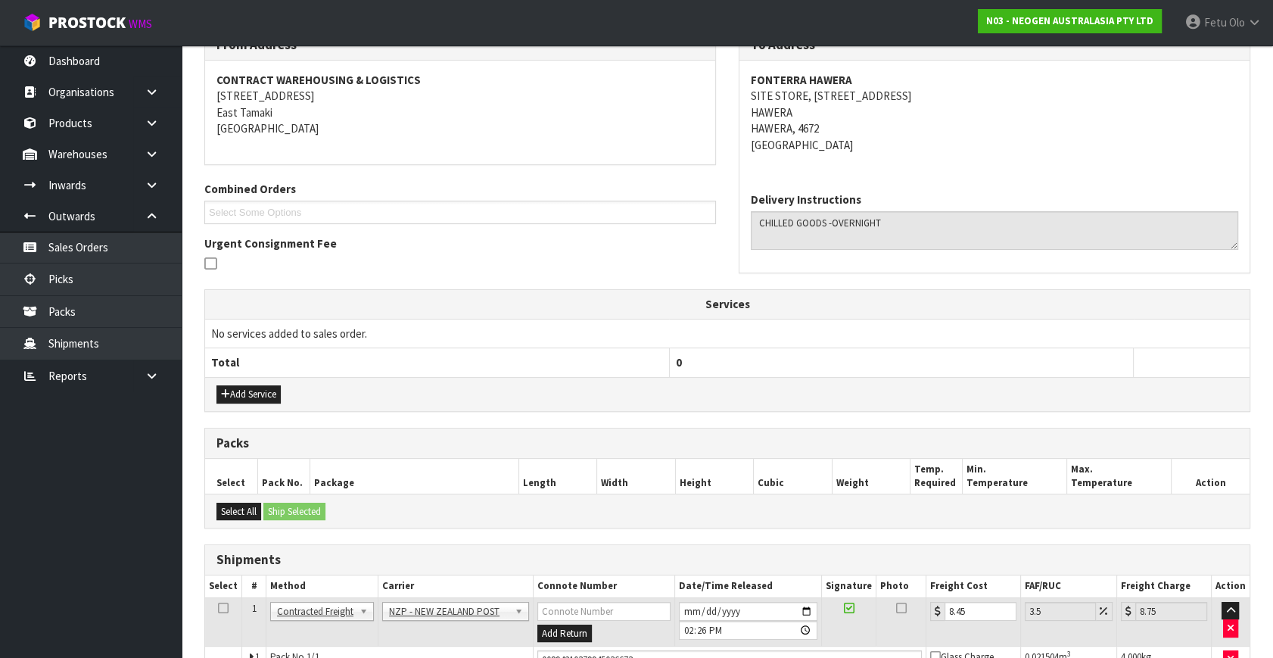
scroll to position [351, 0]
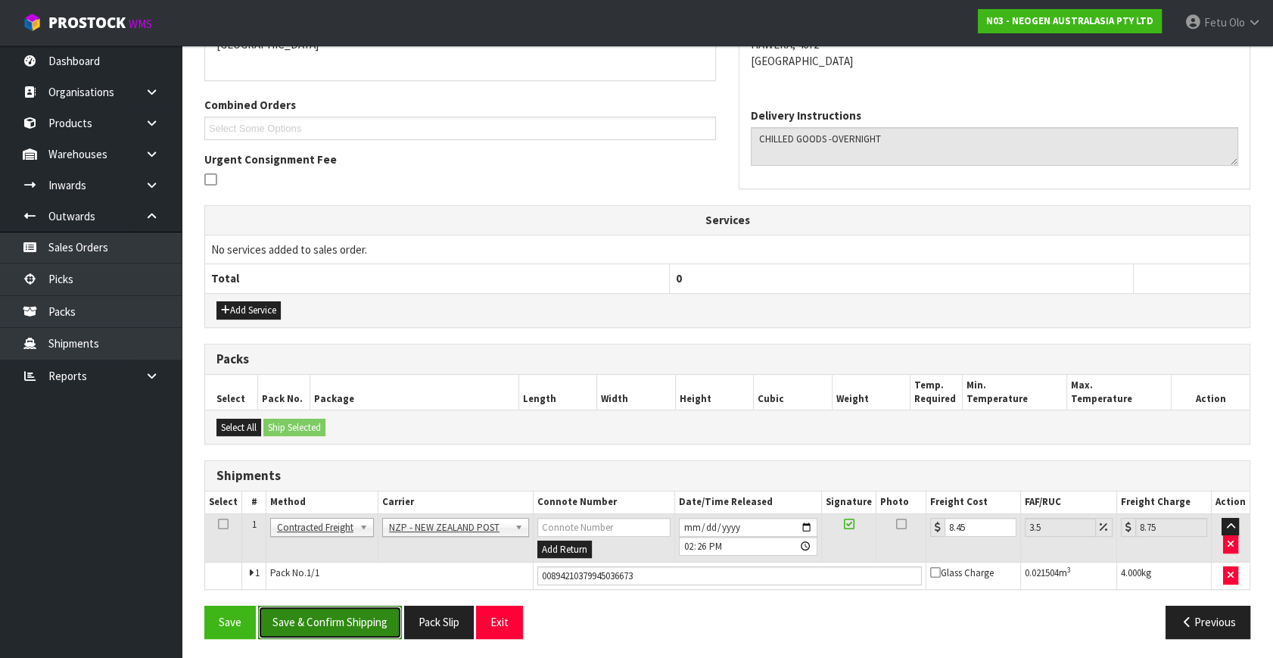
click at [372, 608] on button "Save & Confirm Shipping" at bounding box center [330, 621] width 144 height 33
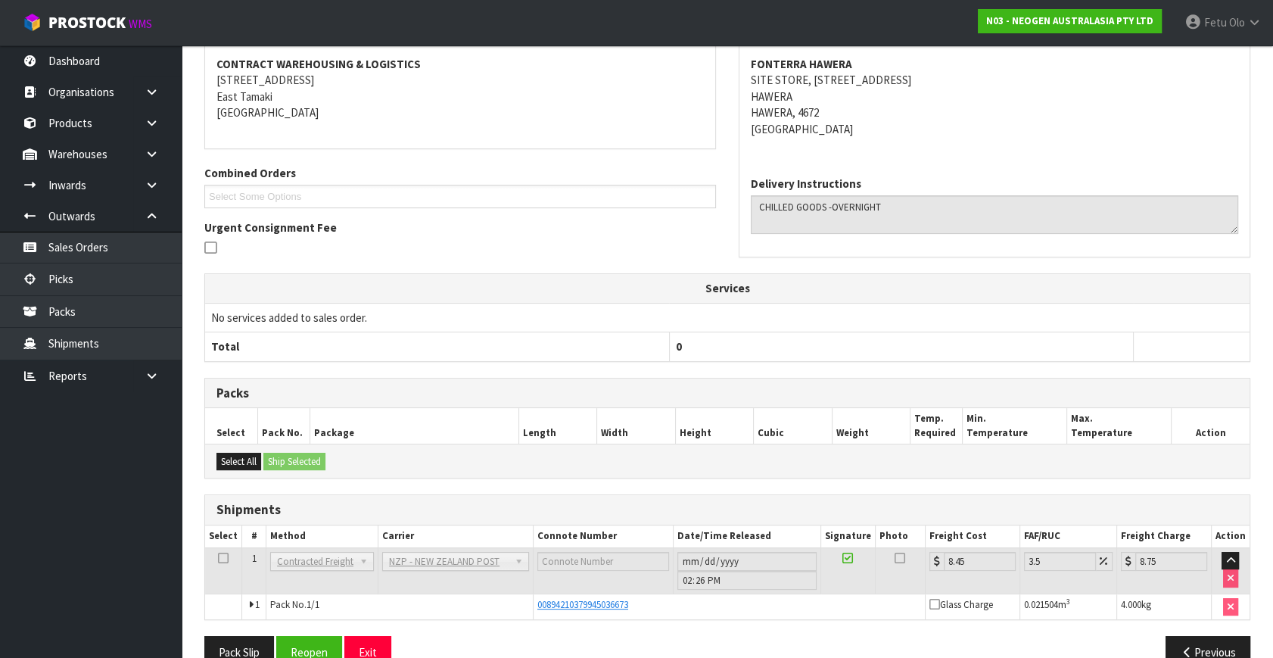
scroll to position [314, 0]
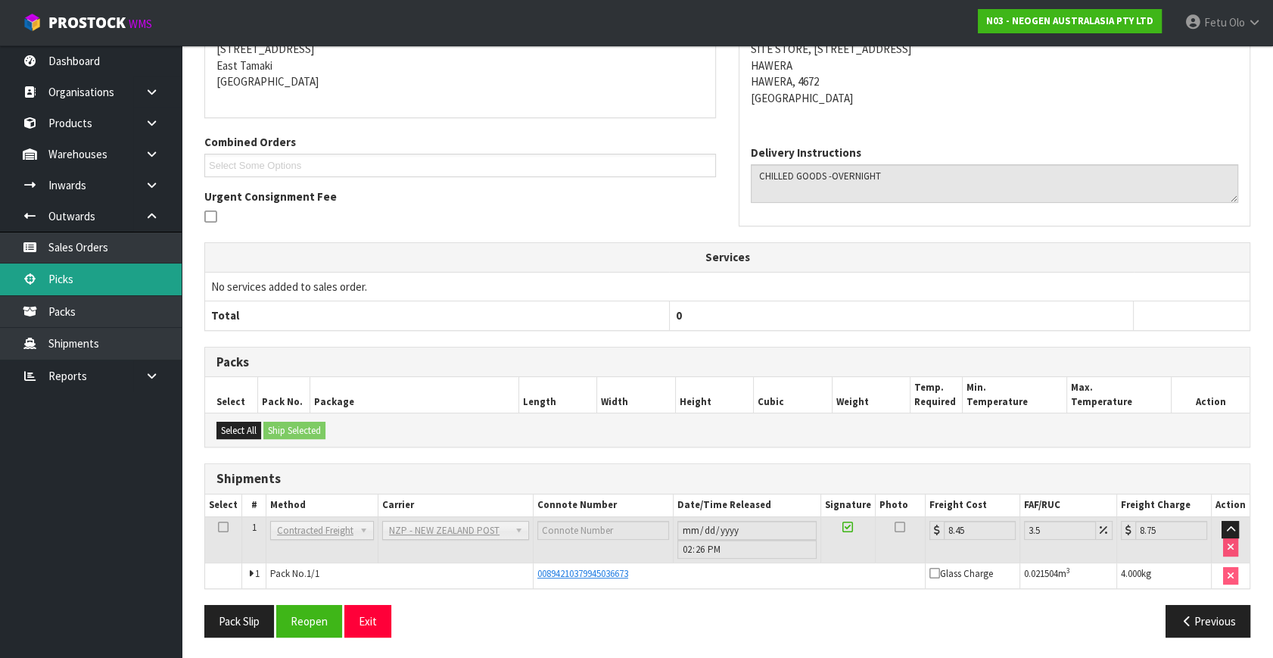
click at [120, 283] on link "Picks" at bounding box center [91, 278] width 182 height 31
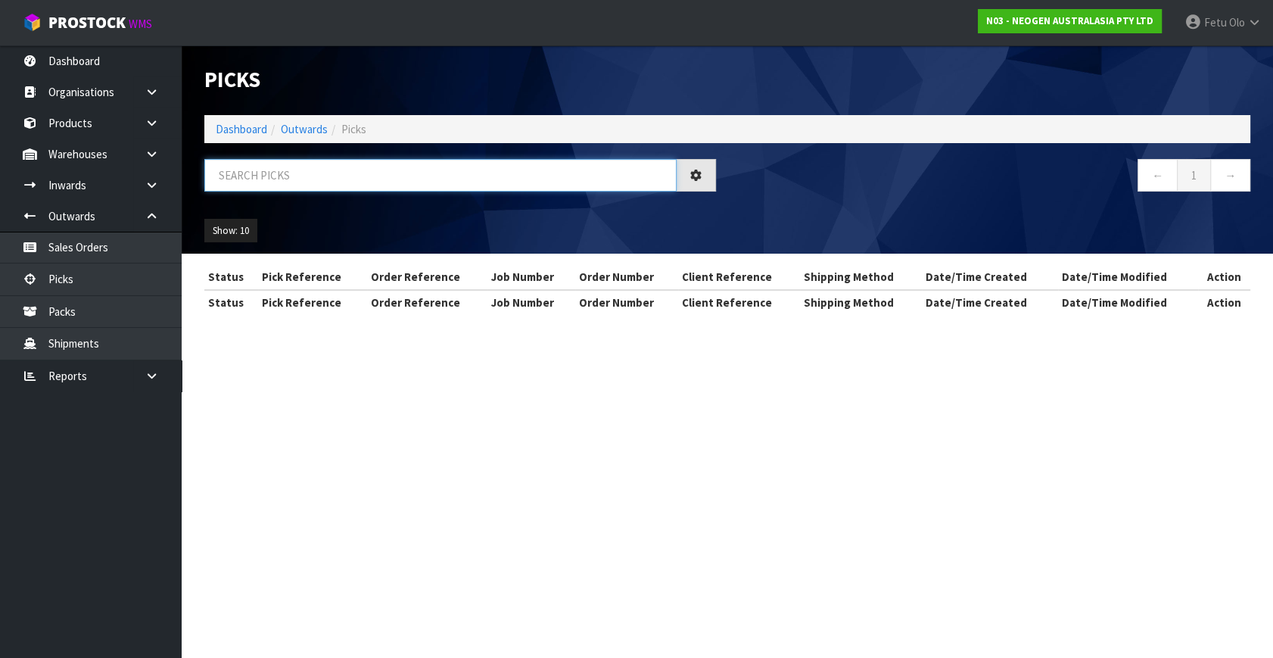
click at [385, 178] on input "text" at bounding box center [440, 175] width 472 height 33
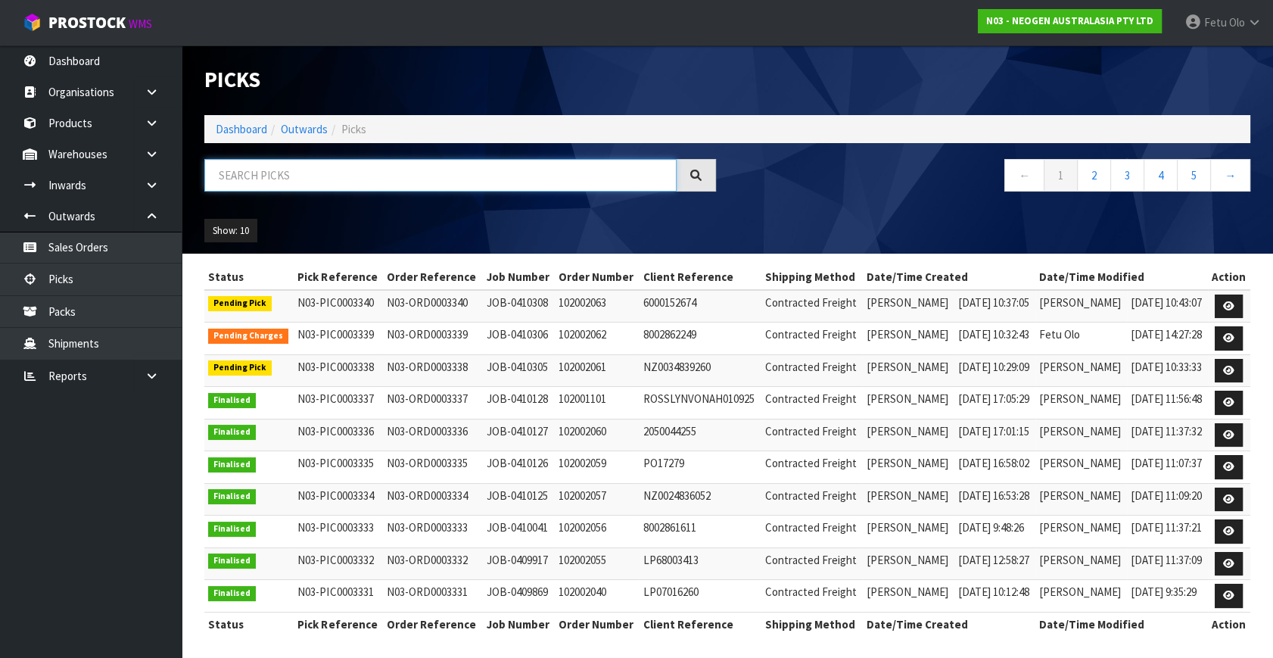
click at [385, 178] on input "text" at bounding box center [440, 175] width 472 height 33
type input "0003338"
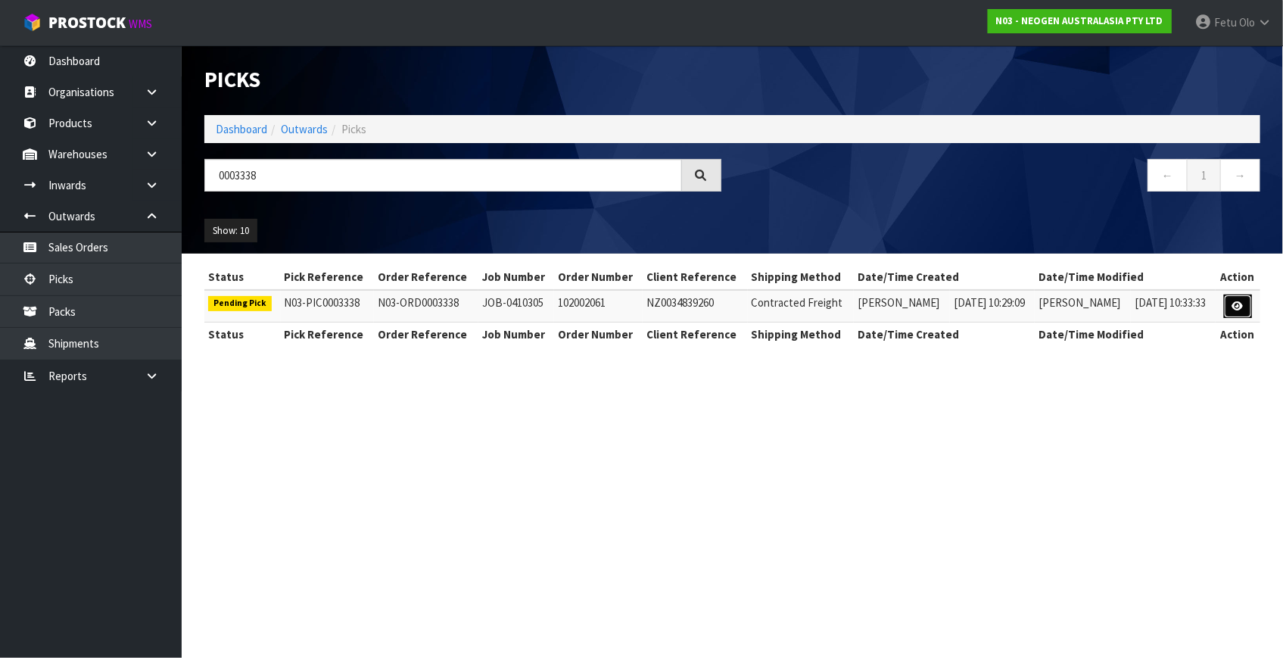
click at [1238, 310] on icon at bounding box center [1237, 306] width 11 height 10
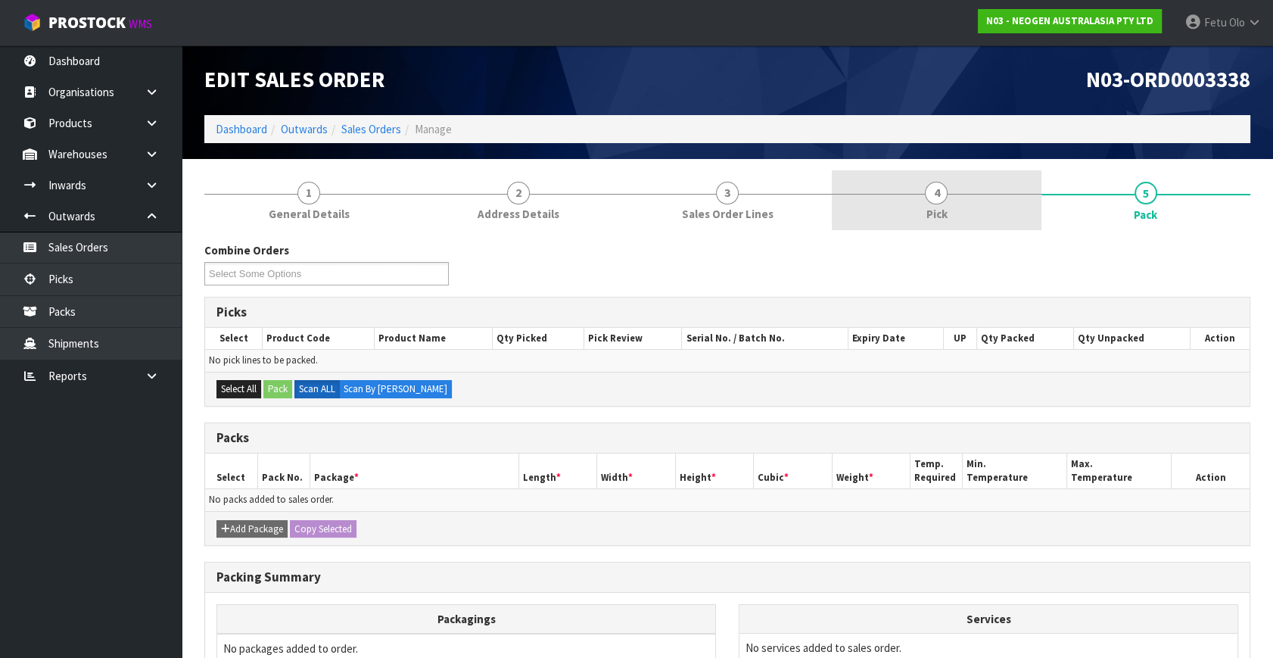
click at [961, 197] on link "4 Pick" at bounding box center [936, 200] width 209 height 60
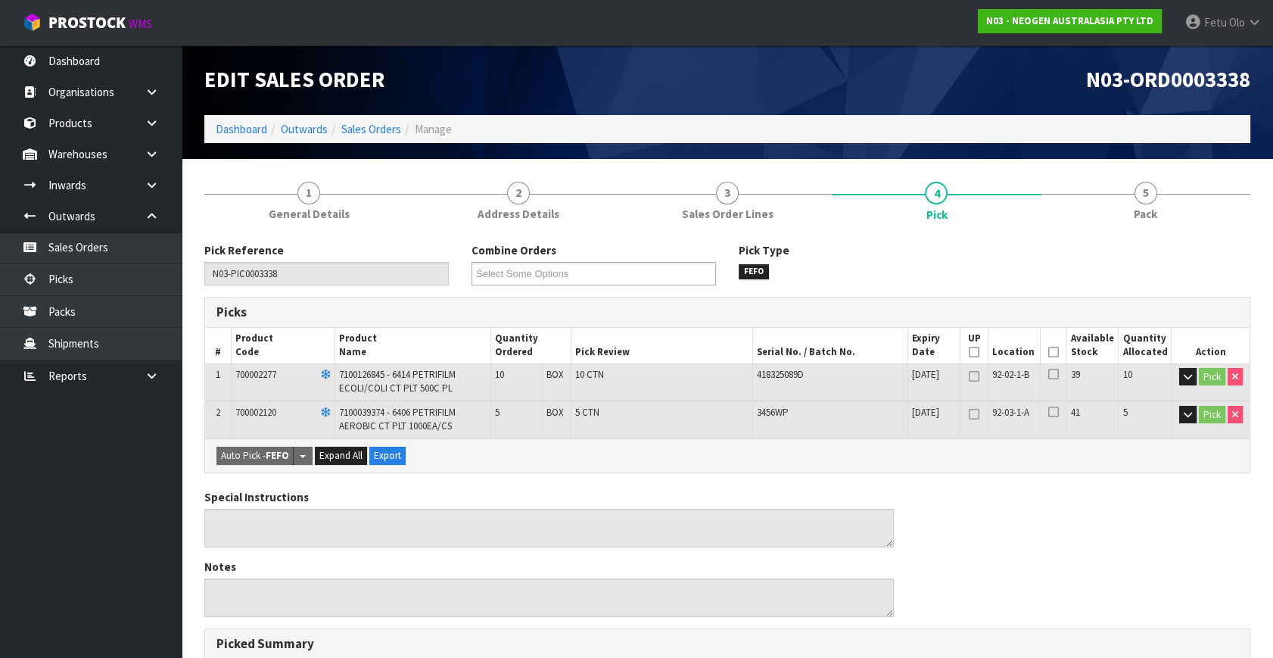
click at [1060, 351] on th "Picked" at bounding box center [1054, 346] width 26 height 36
click at [1049, 352] on icon at bounding box center [1053, 352] width 11 height 1
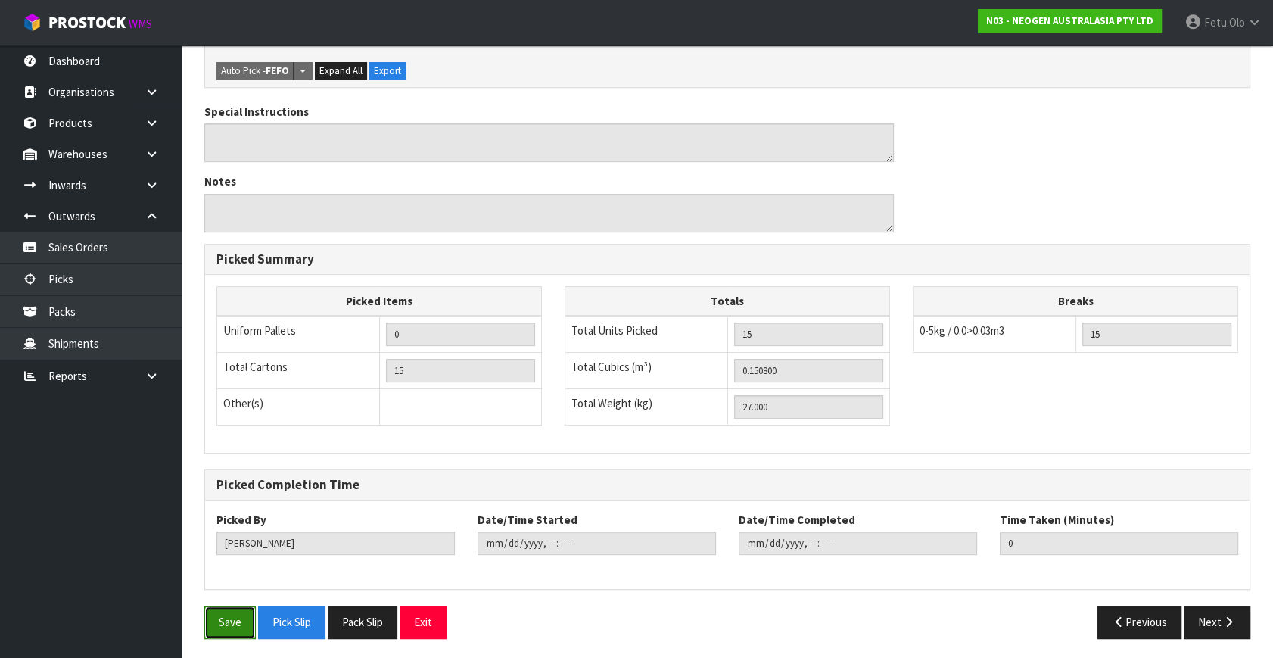
click at [235, 618] on button "Save" at bounding box center [229, 621] width 51 height 33
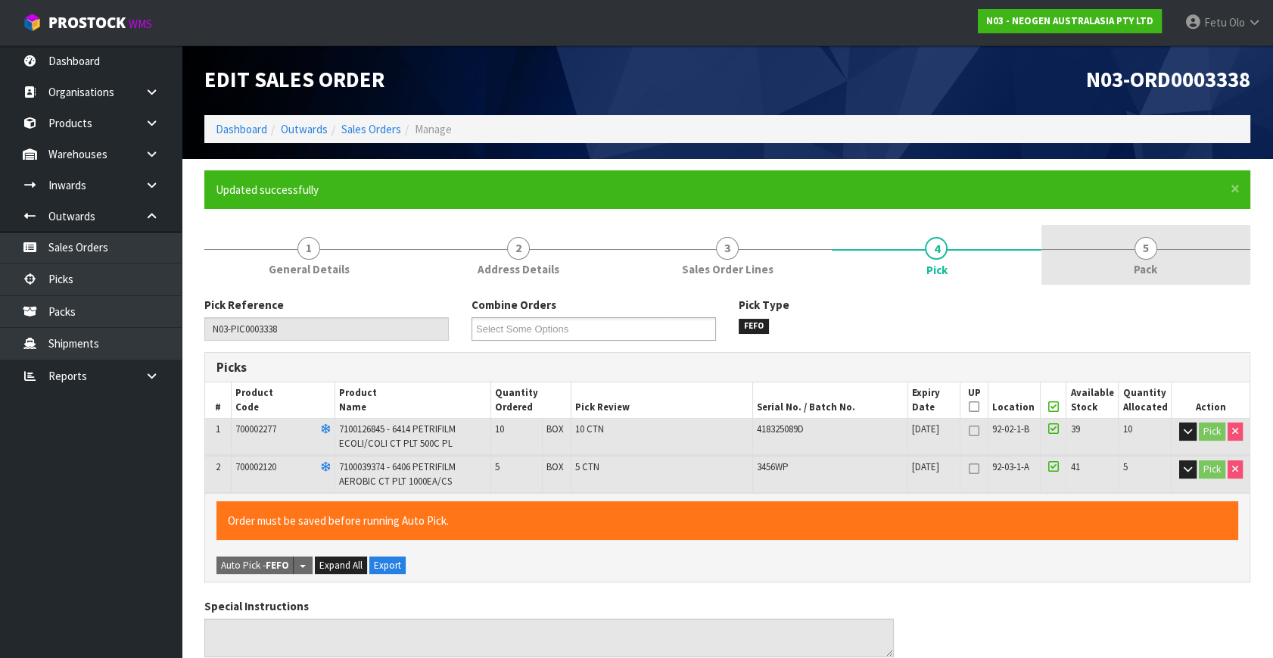
click at [1187, 244] on link "5 Pack" at bounding box center [1145, 255] width 209 height 60
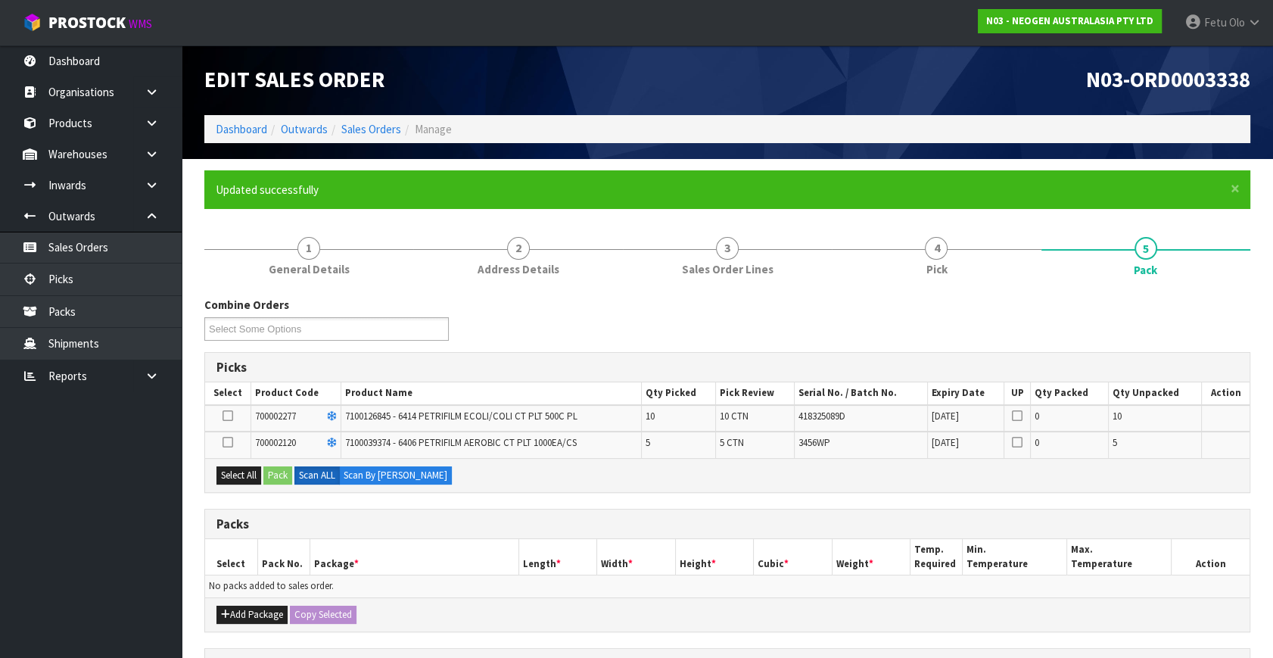
click at [228, 415] on icon at bounding box center [227, 415] width 11 height 1
click at [0, 0] on input "checkbox" at bounding box center [0, 0] width 0 height 0
click at [280, 473] on button "Pack" at bounding box center [277, 475] width 29 height 18
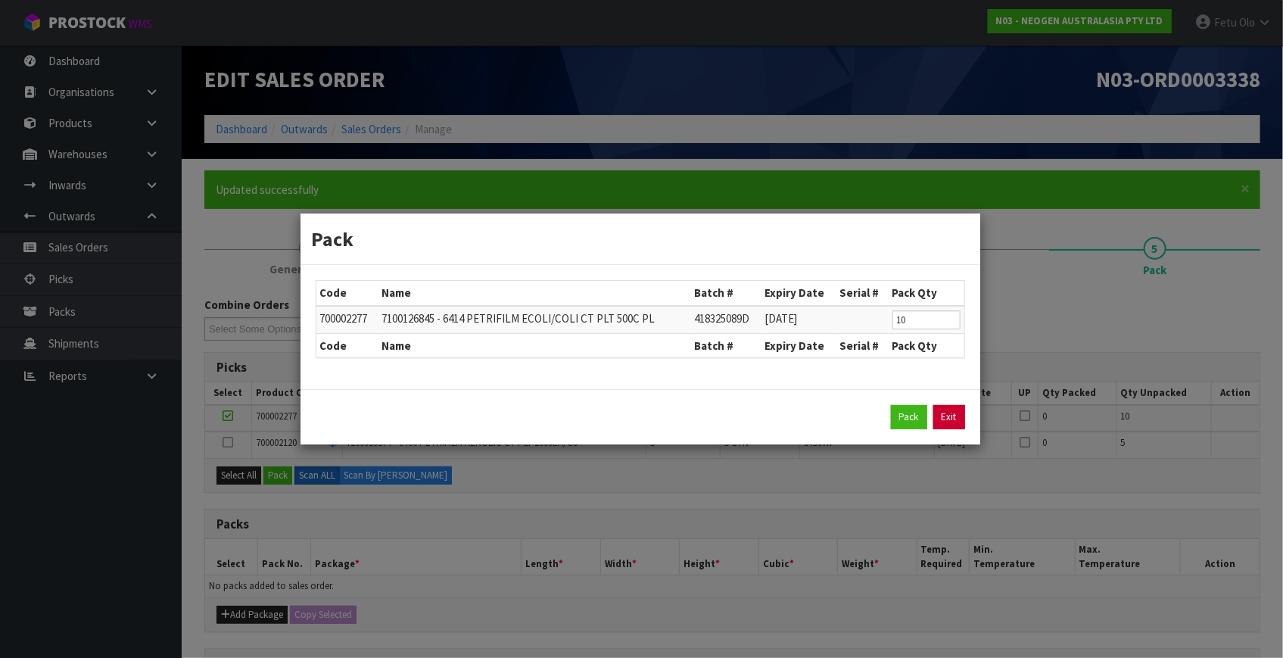
click at [944, 412] on link "Exit" at bounding box center [949, 417] width 32 height 24
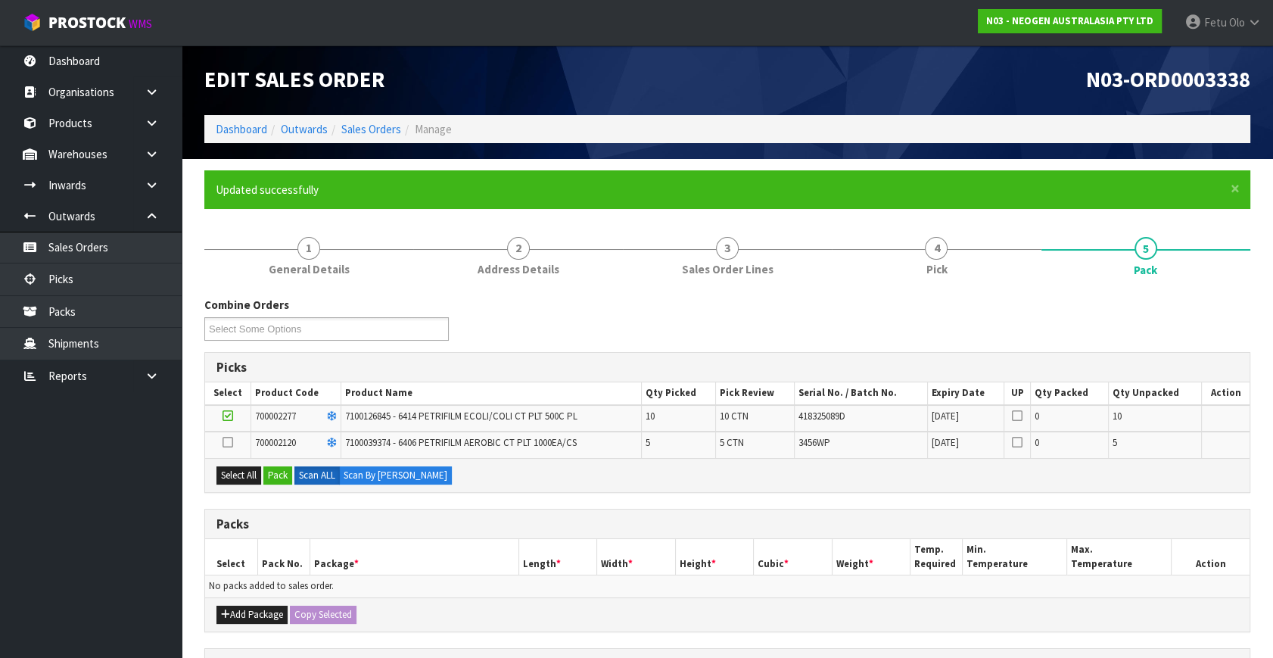
click at [229, 443] on icon at bounding box center [227, 442] width 11 height 1
click at [0, 0] on input "checkbox" at bounding box center [0, 0] width 0 height 0
click at [234, 416] on td at bounding box center [228, 418] width 46 height 26
click at [228, 415] on icon at bounding box center [227, 415] width 11 height 1
click at [0, 0] on input "checkbox" at bounding box center [0, 0] width 0 height 0
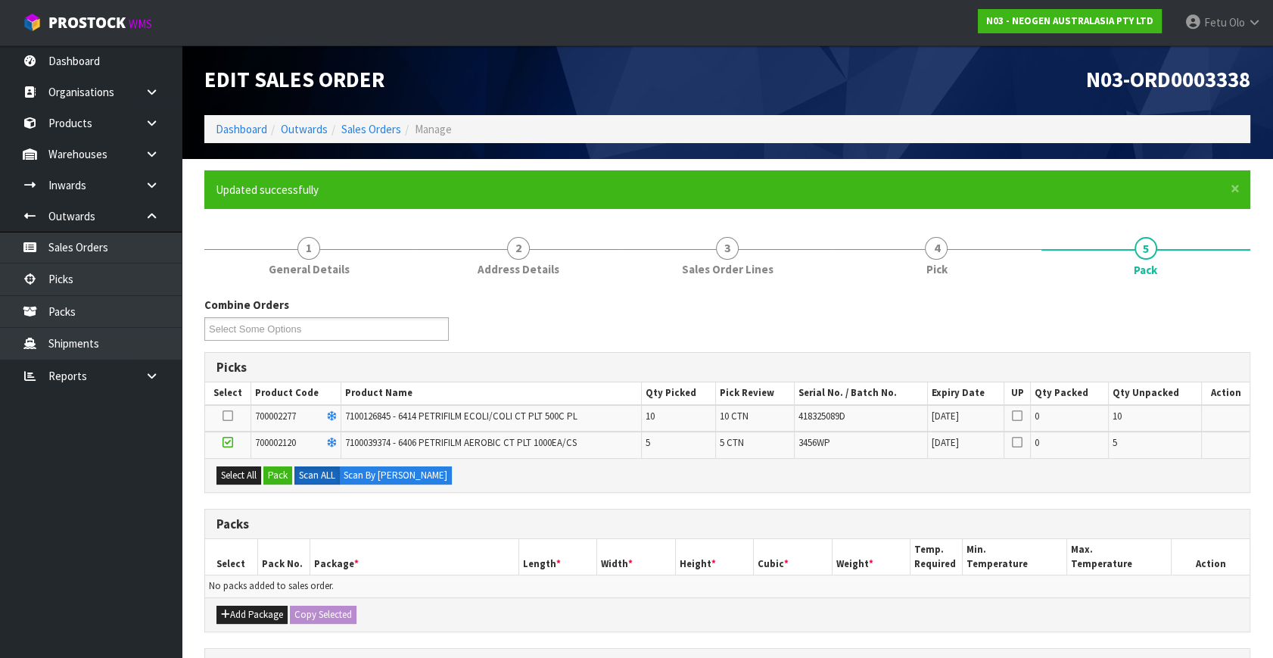
click at [518, 520] on h3 "Packs" at bounding box center [727, 524] width 1022 height 14
click at [515, 521] on h3 "Packs" at bounding box center [727, 524] width 1022 height 14
click at [490, 521] on h3 "Packs" at bounding box center [727, 524] width 1022 height 14
click at [490, 517] on h3 "Packs" at bounding box center [727, 524] width 1022 height 14
click at [278, 475] on button "Pack" at bounding box center [277, 475] width 29 height 18
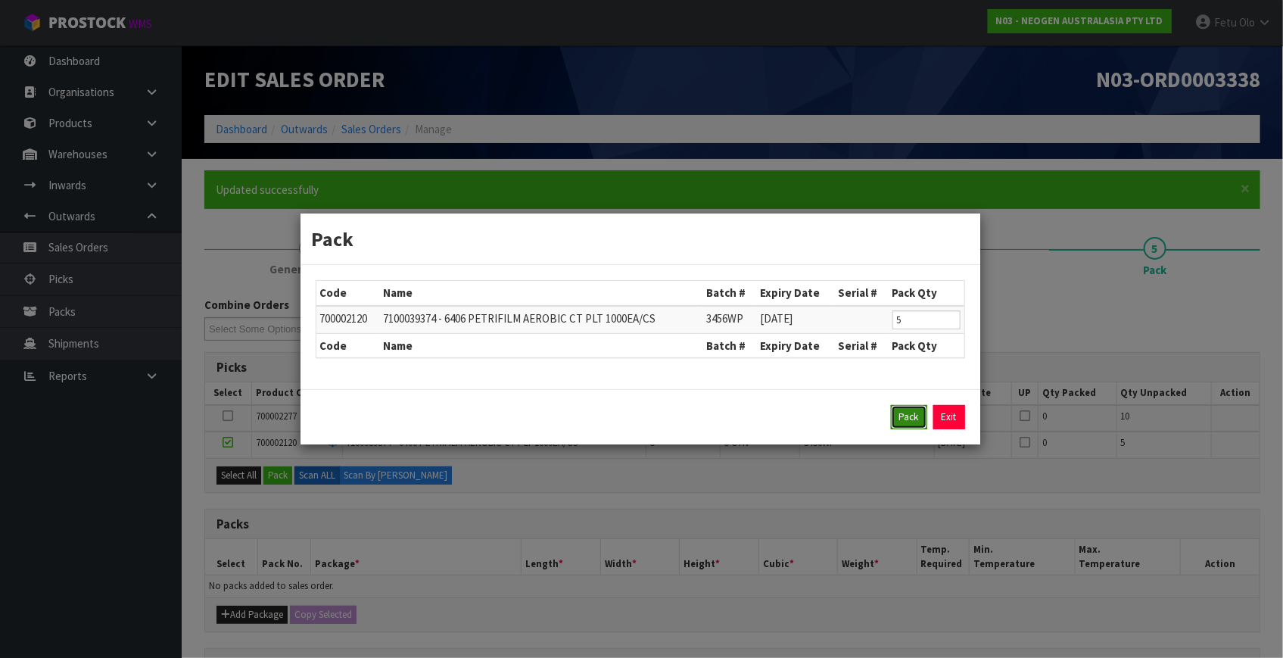
click at [910, 407] on button "Pack" at bounding box center [909, 417] width 36 height 24
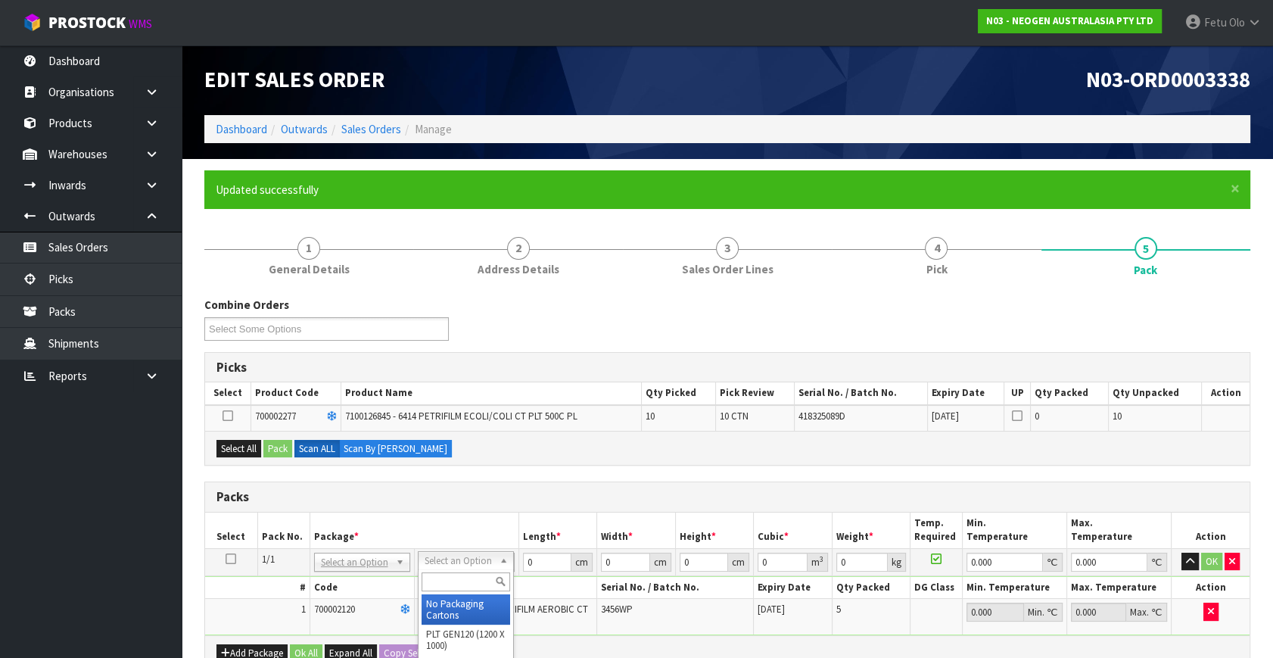
click at [445, 577] on input "text" at bounding box center [466, 581] width 89 height 19
type input "ctn6"
type input "45.5"
type input "30.5"
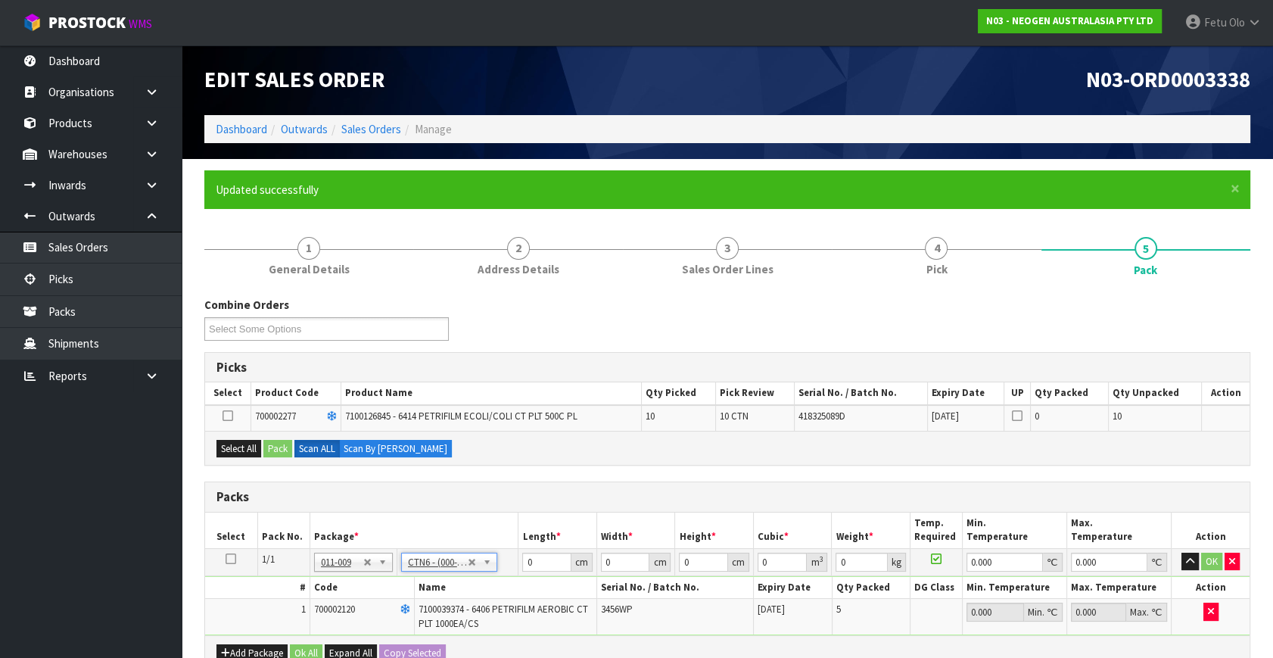
type input "0.042326"
type input "10.2"
click at [536, 564] on input "45.5" at bounding box center [546, 561] width 49 height 19
type input "4"
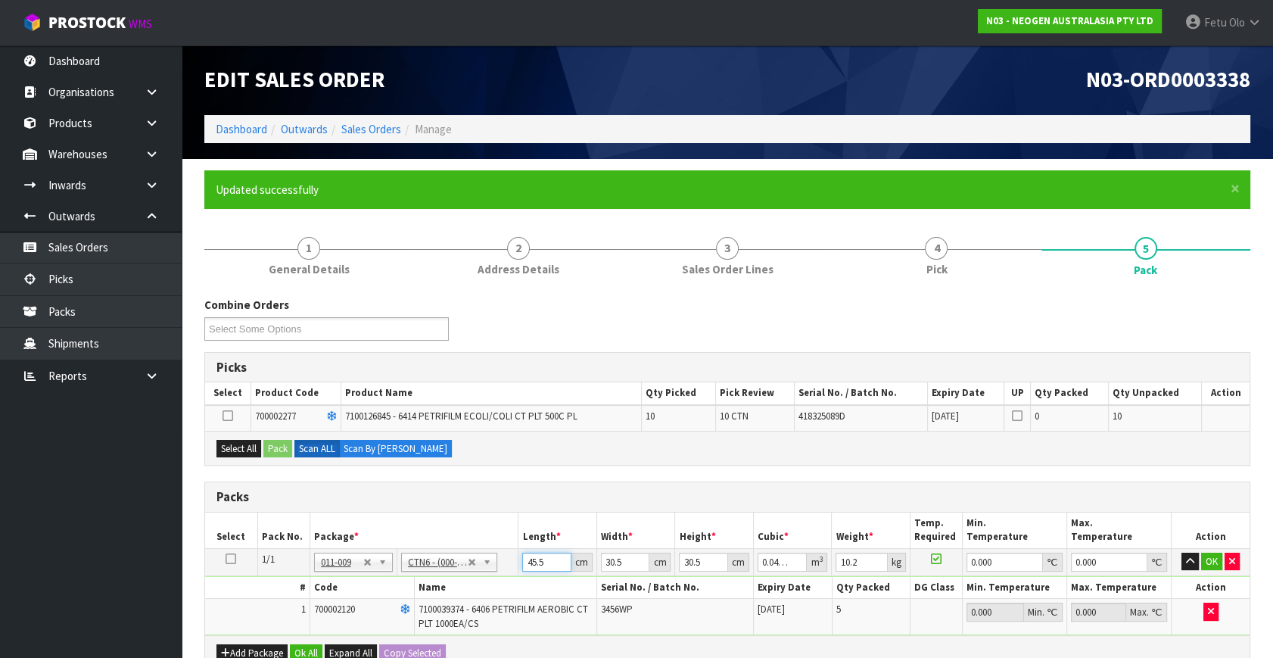
type input "0.003721"
type input "45"
type input "0.041861"
type input "45"
type input "3"
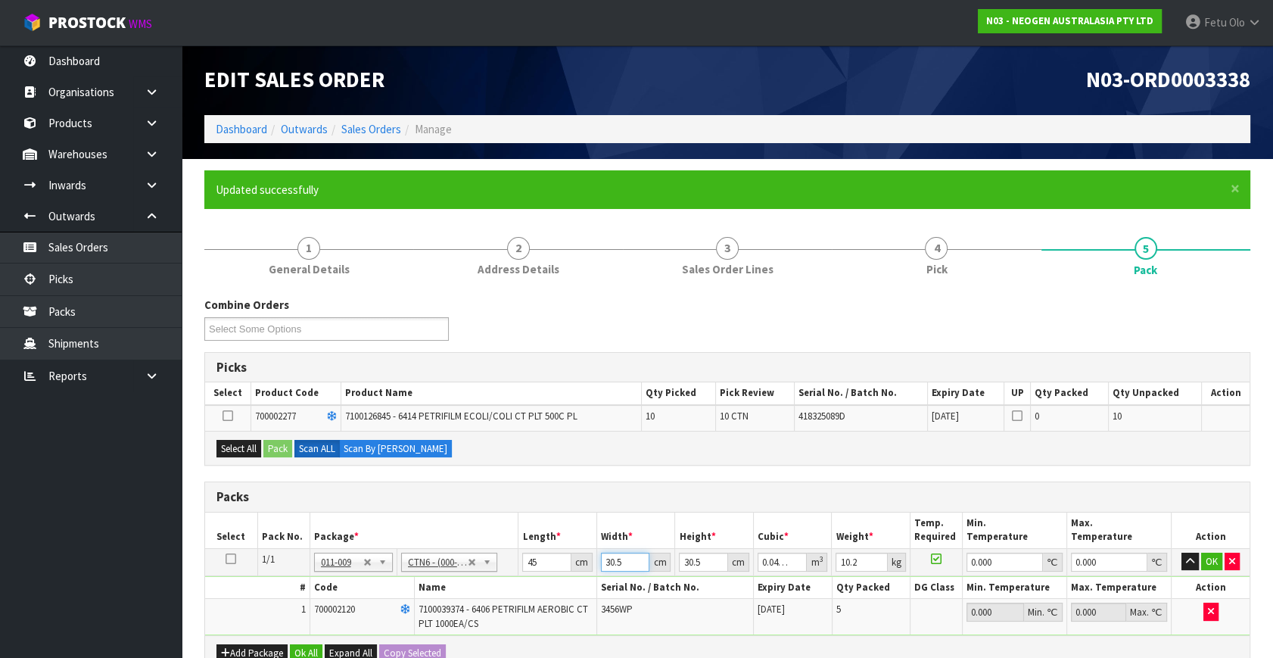
type input "0.004117"
type input "35"
type input "0.048037"
type input "35"
click at [437, 582] on input "text" at bounding box center [450, 581] width 89 height 19
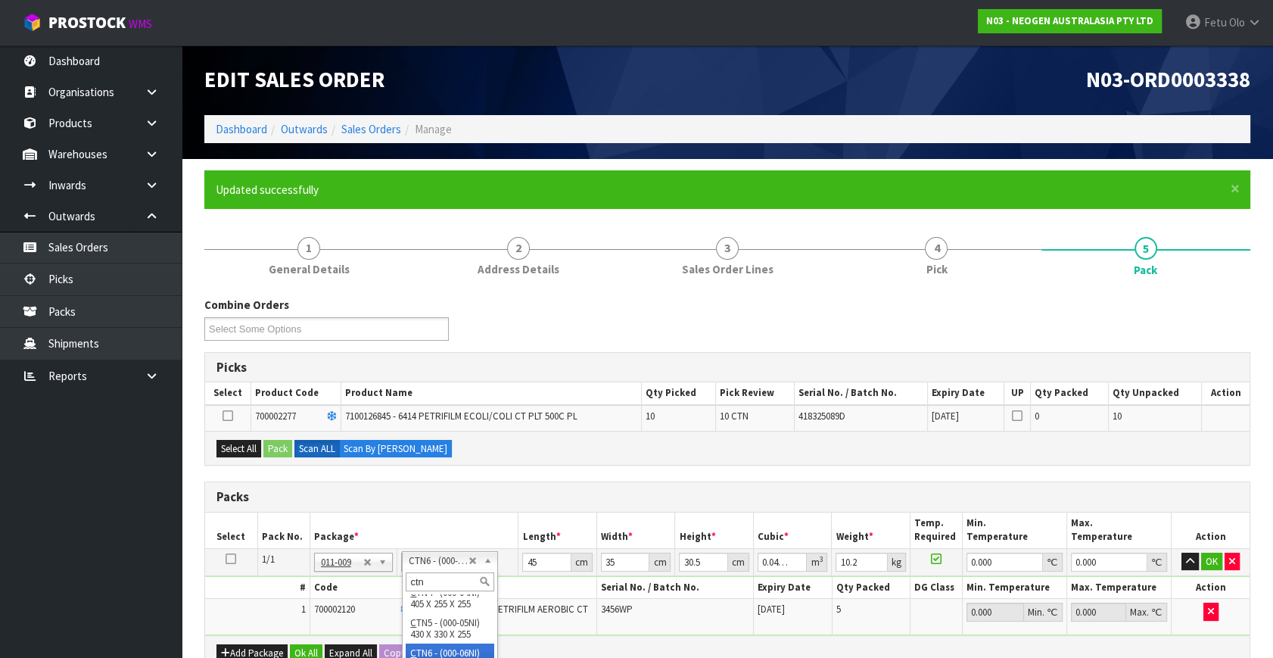
scroll to position [310, 0]
type input "ctn5"
type input "43"
type input "33"
type input "25.5"
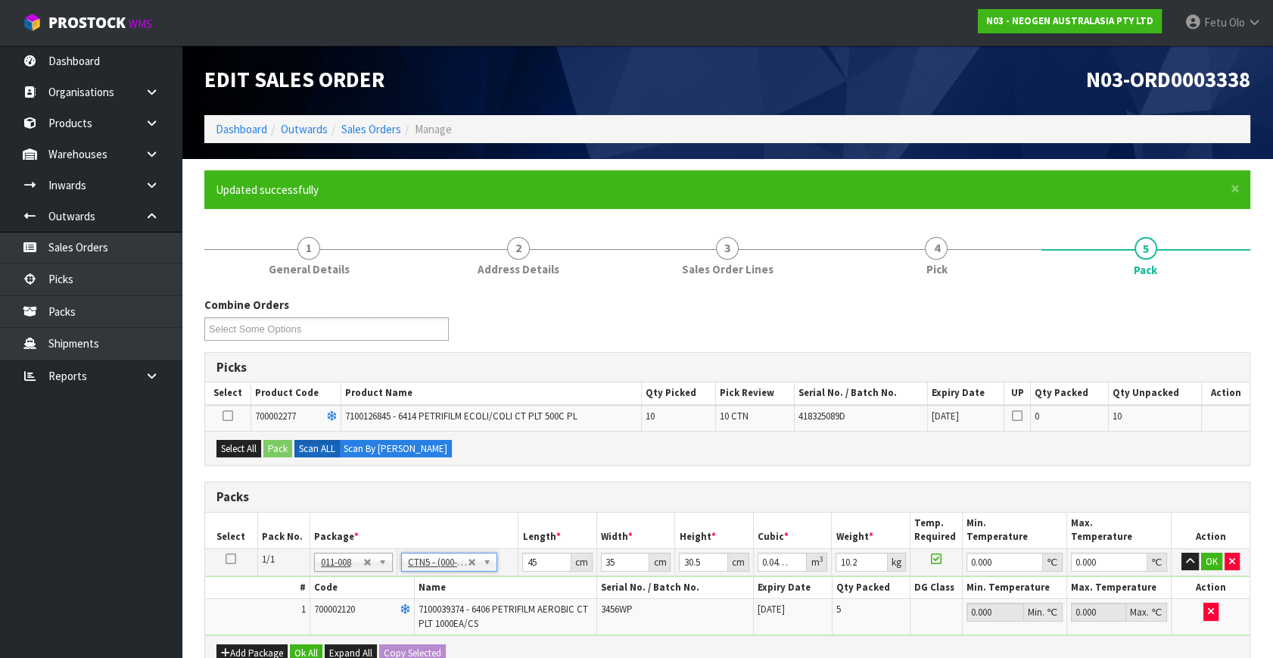
type input "0.036185"
drag, startPoint x: 549, startPoint y: 553, endPoint x: 349, endPoint y: 632, distance: 215.4
click at [349, 632] on tbody "1/1 NONE 007-001 007-002 007-004 007-009 007-013 007-014 007-015 007-017 007-01…" at bounding box center [727, 591] width 1044 height 87
type input "4"
type input "0.003366"
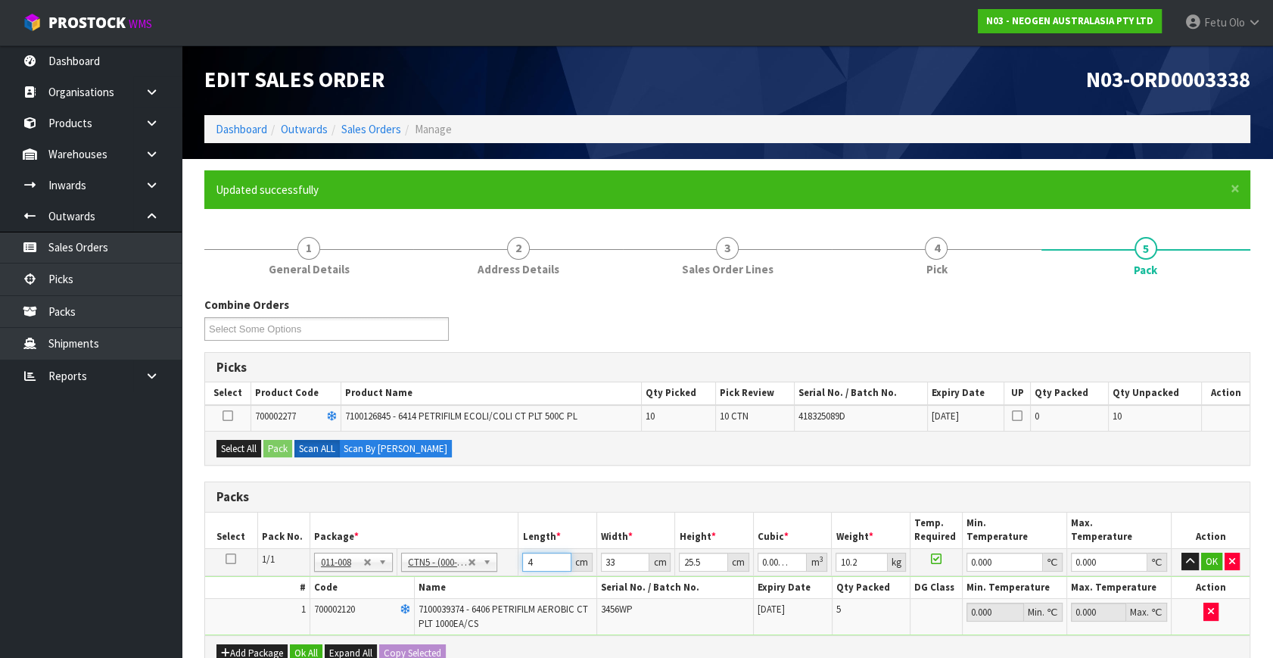
type input "44"
type input "0.037026"
type input "44"
type input "3"
type input "0.003366"
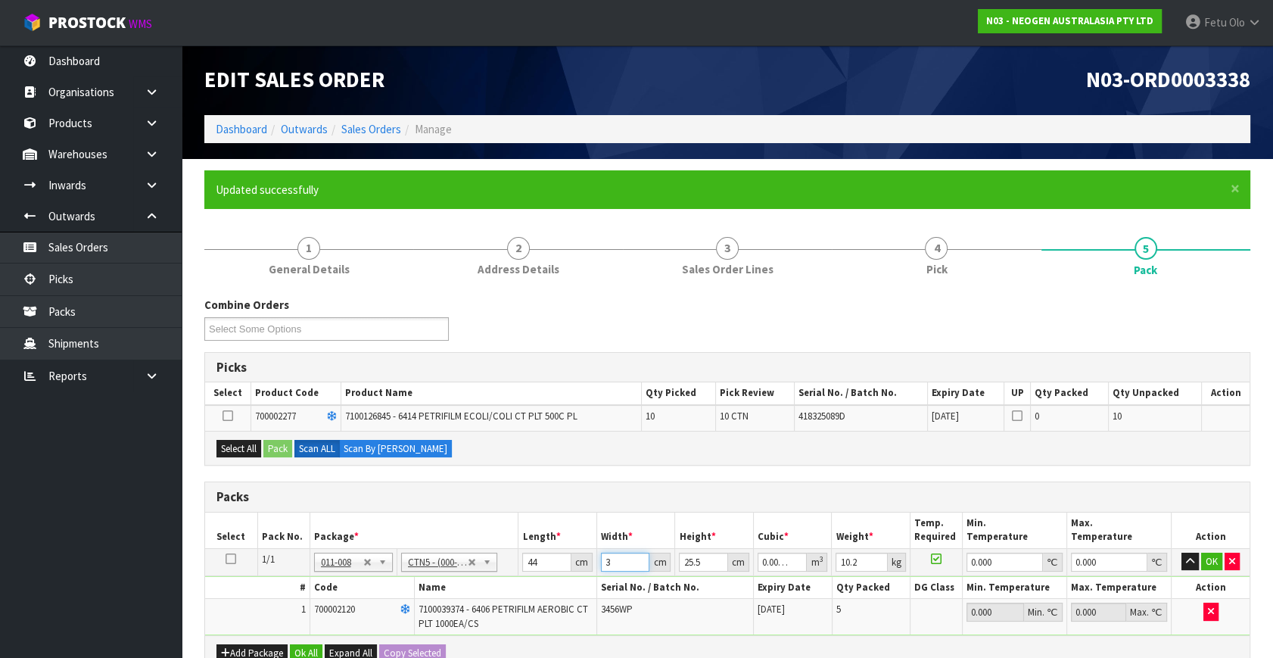
type input "35"
type input "0.03927"
type input "35"
type input "4"
type input "0.00616"
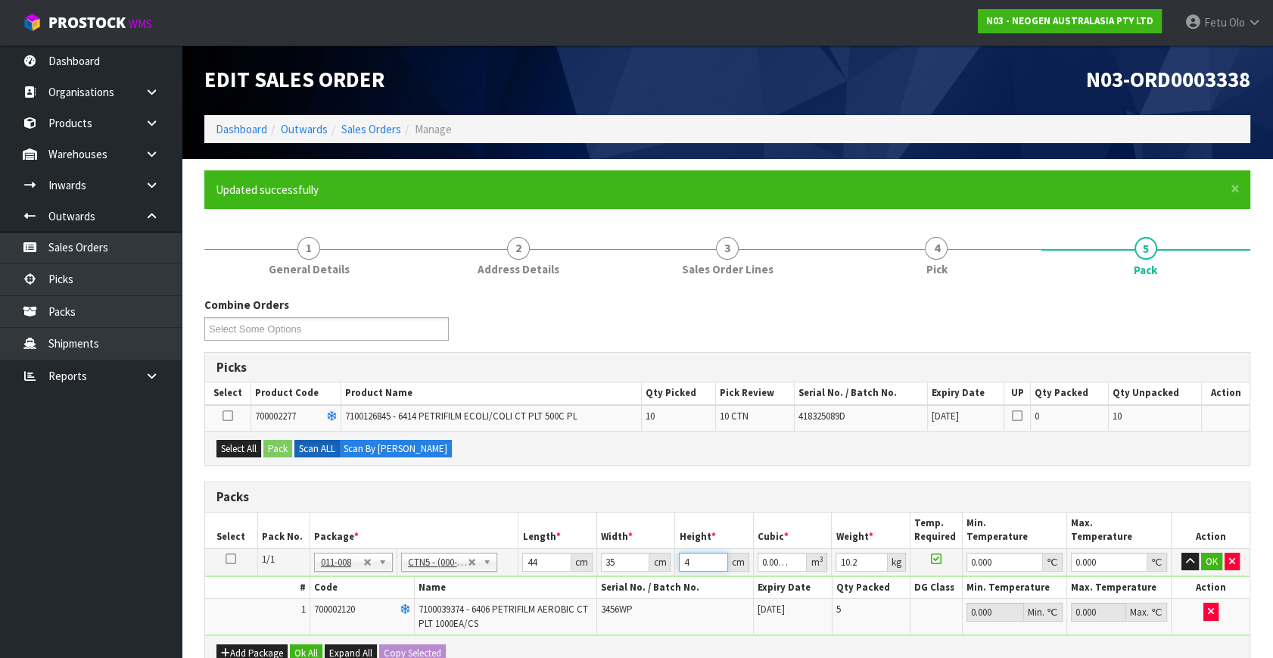
type input "40"
type input "0.0616"
type input "40"
type input "12"
type input "0"
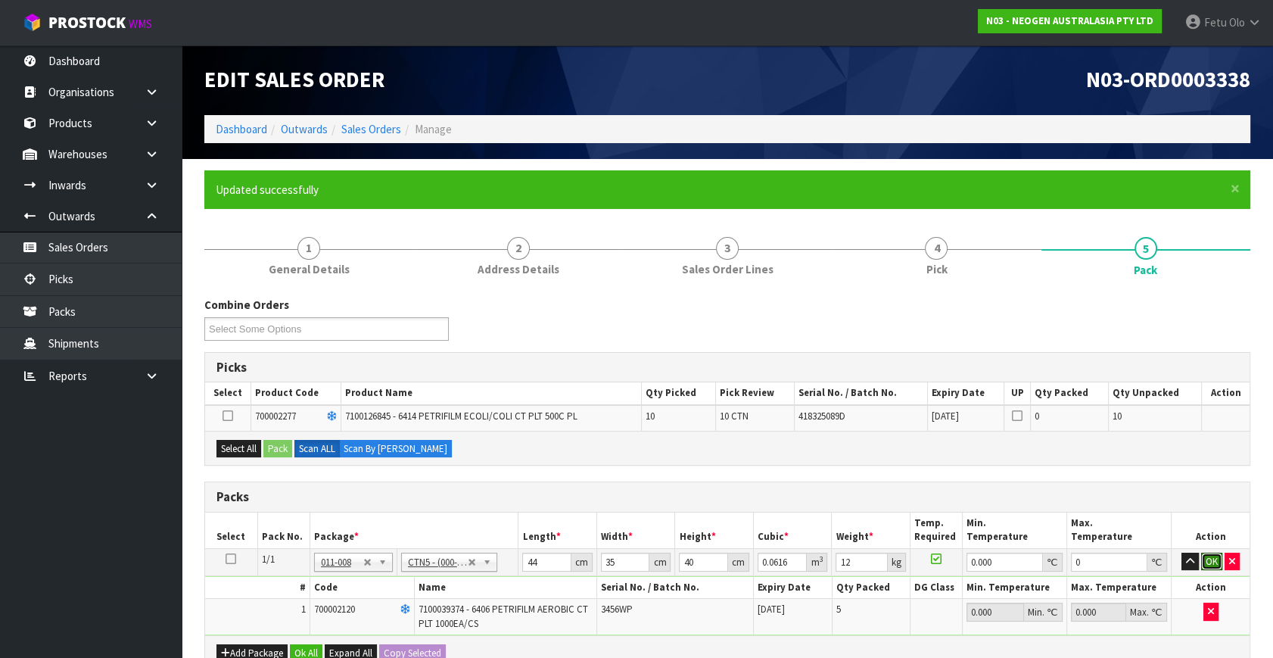
click button "OK" at bounding box center [1211, 561] width 21 height 18
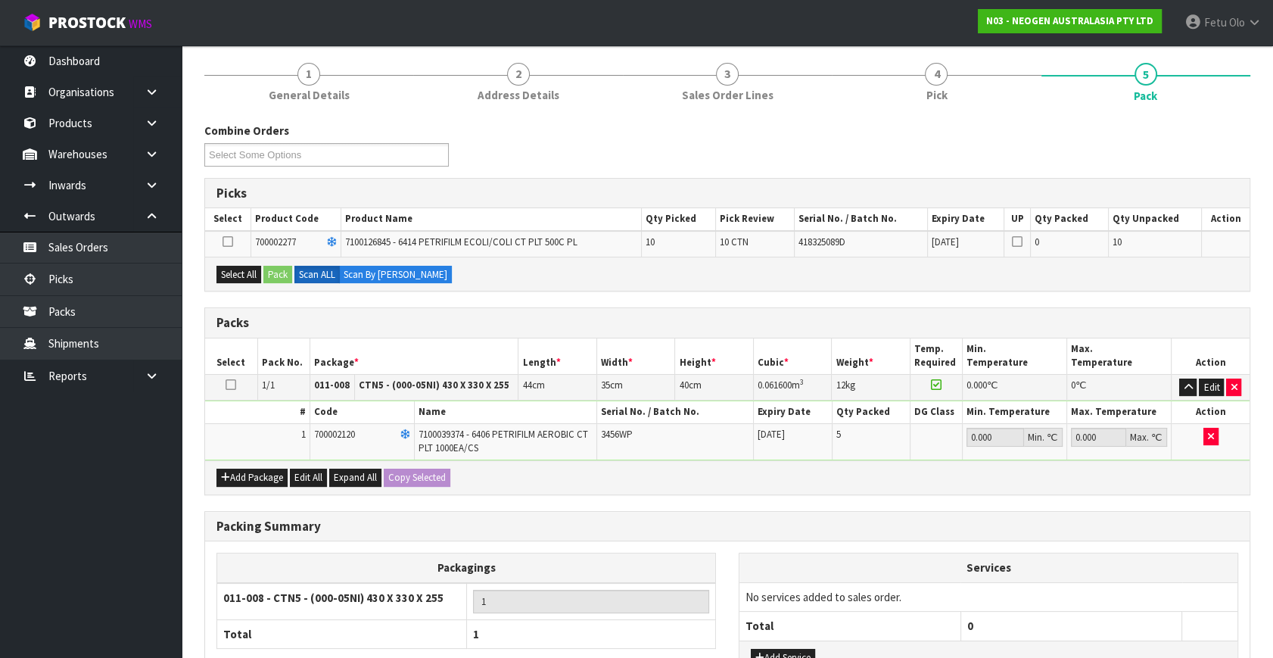
scroll to position [275, 0]
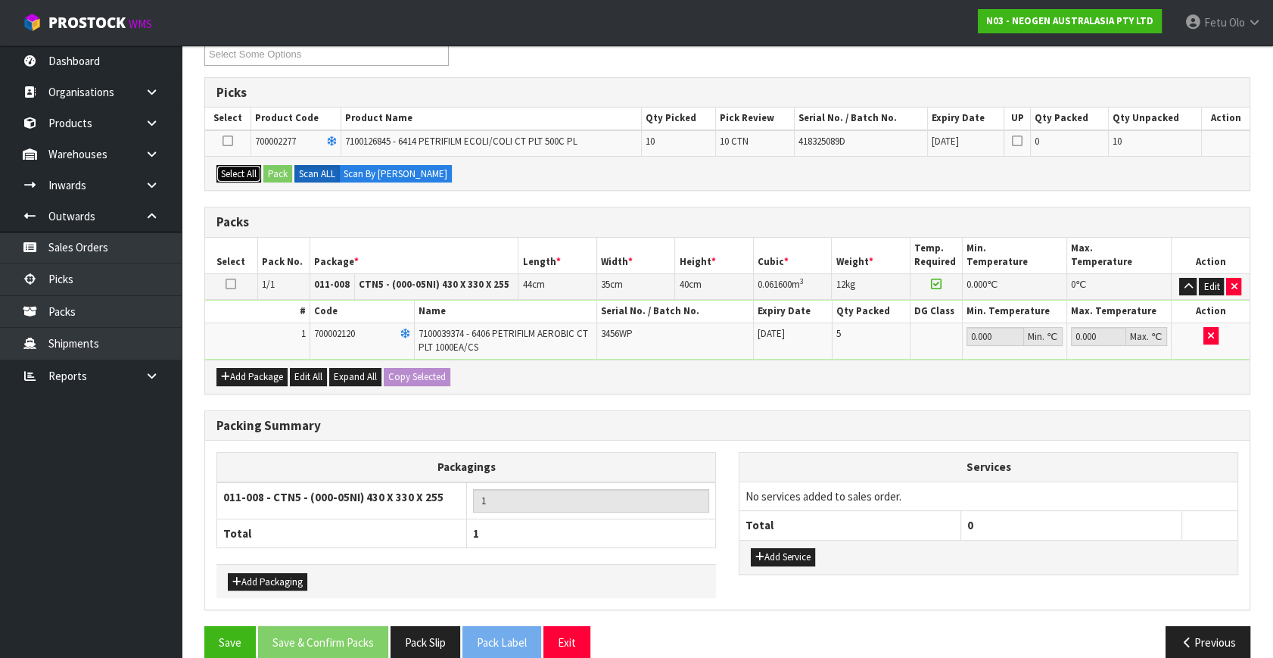
click at [242, 173] on button "Select All" at bounding box center [238, 174] width 45 height 18
click at [276, 166] on button "Pack" at bounding box center [277, 174] width 29 height 18
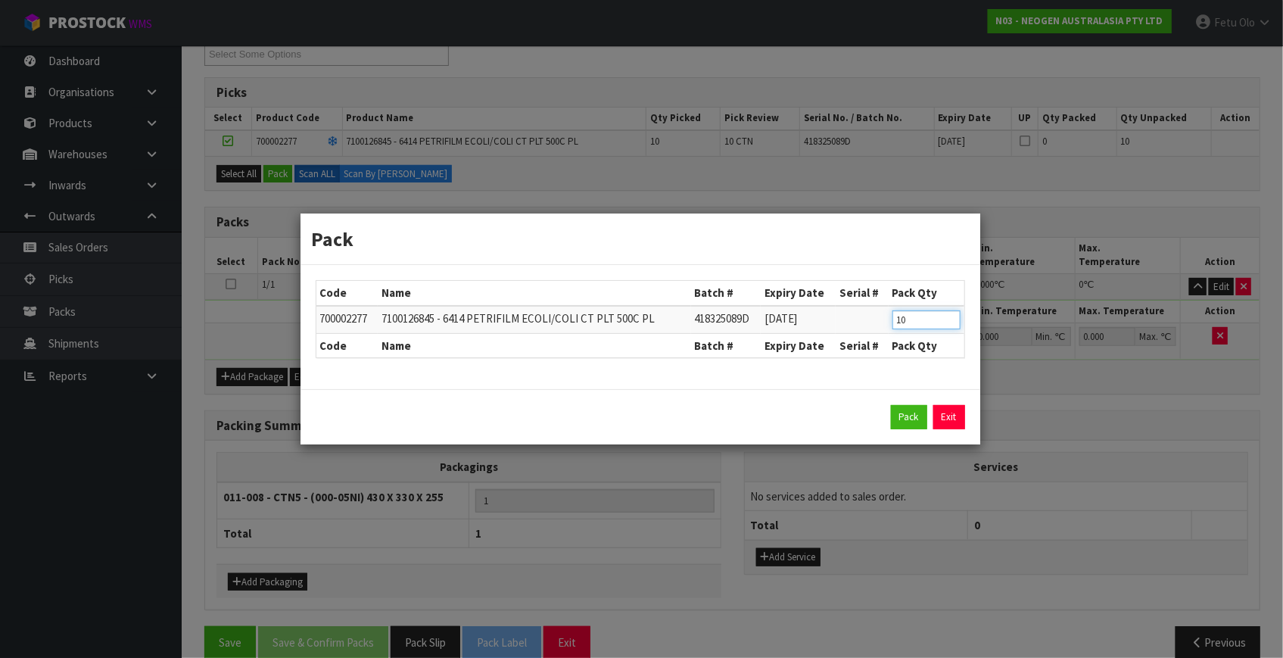
drag, startPoint x: 913, startPoint y: 319, endPoint x: 787, endPoint y: 337, distance: 127.7
click at [787, 337] on table "Code Name Batch # Expiry Date Serial # Pack Qty 700002277 7100126845 - 6414 PET…" at bounding box center [640, 319] width 648 height 76
type input "5"
click at [897, 412] on button "Pack" at bounding box center [909, 417] width 36 height 24
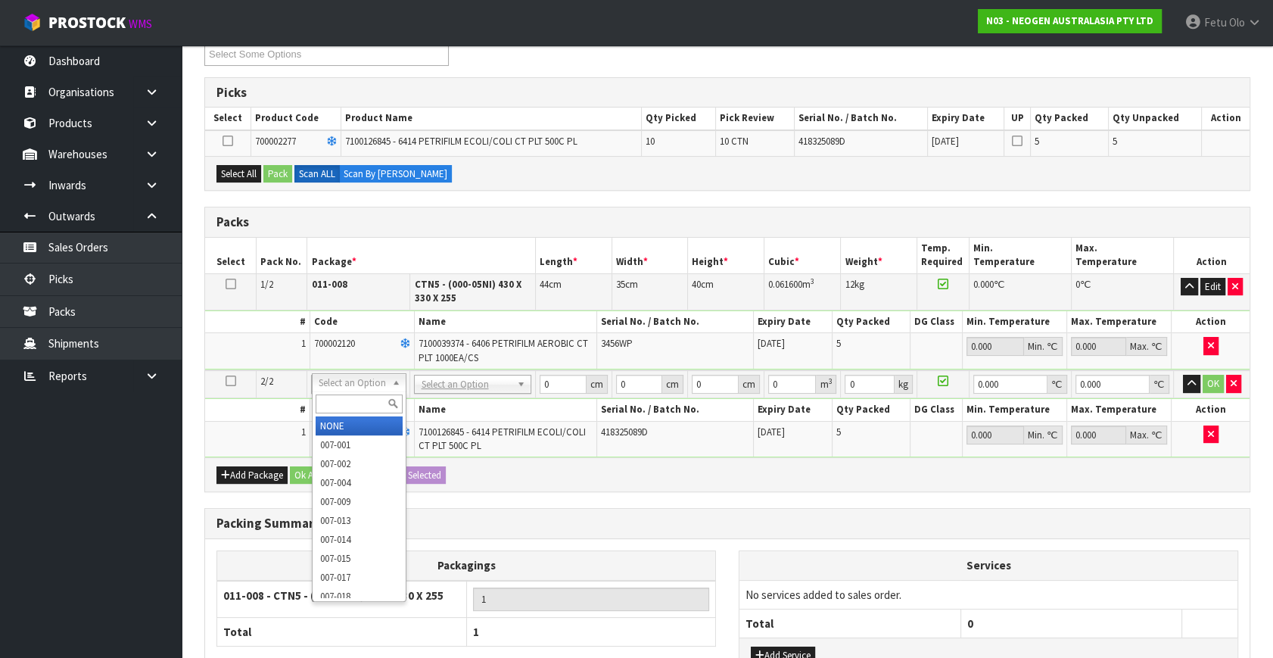
drag, startPoint x: 446, startPoint y: 376, endPoint x: 437, endPoint y: 401, distance: 26.6
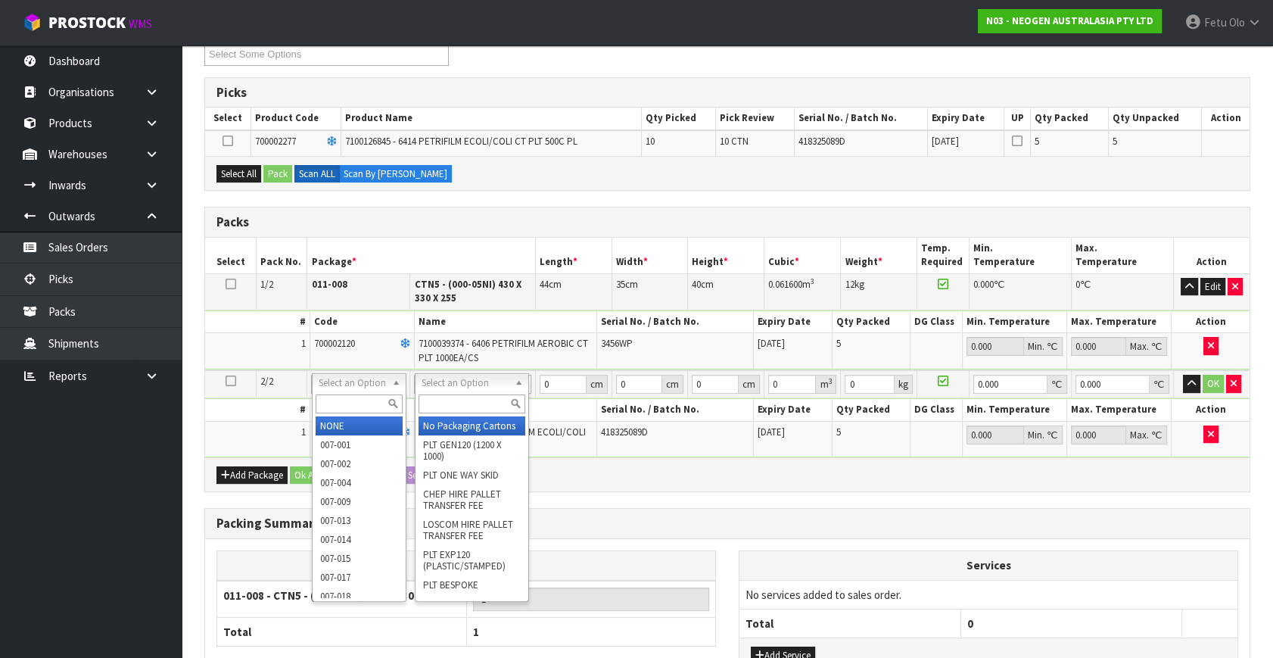
click at [437, 401] on input "text" at bounding box center [472, 403] width 107 height 19
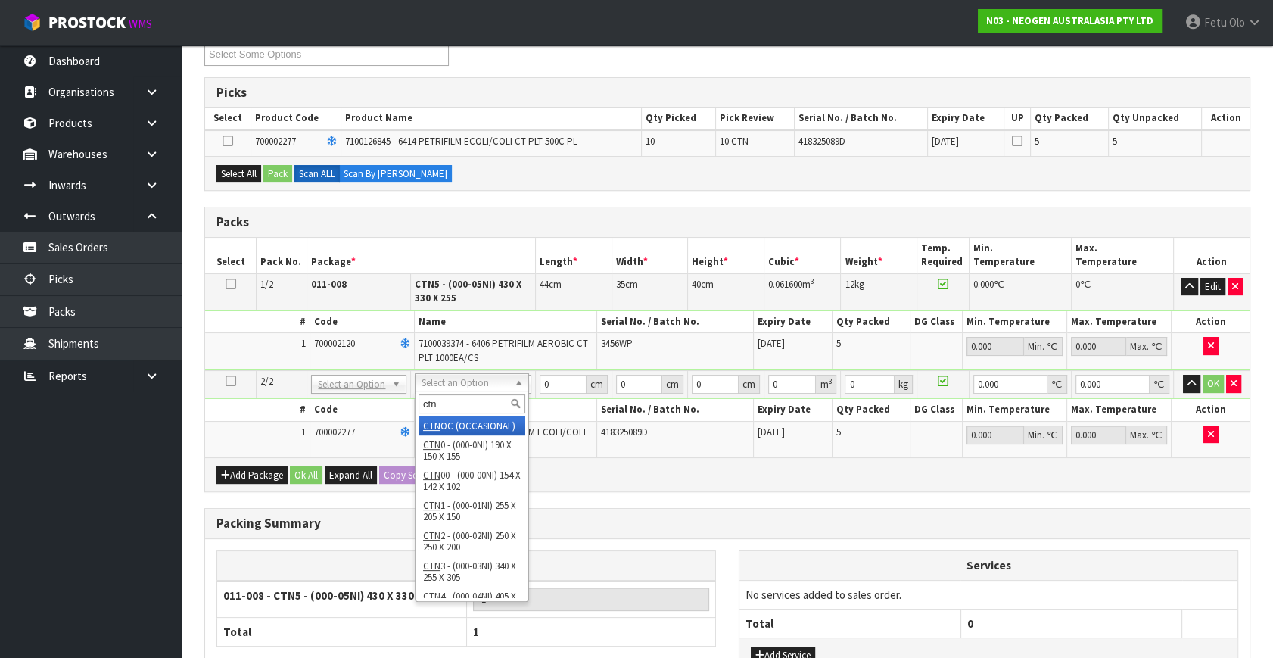
type input "ctn7"
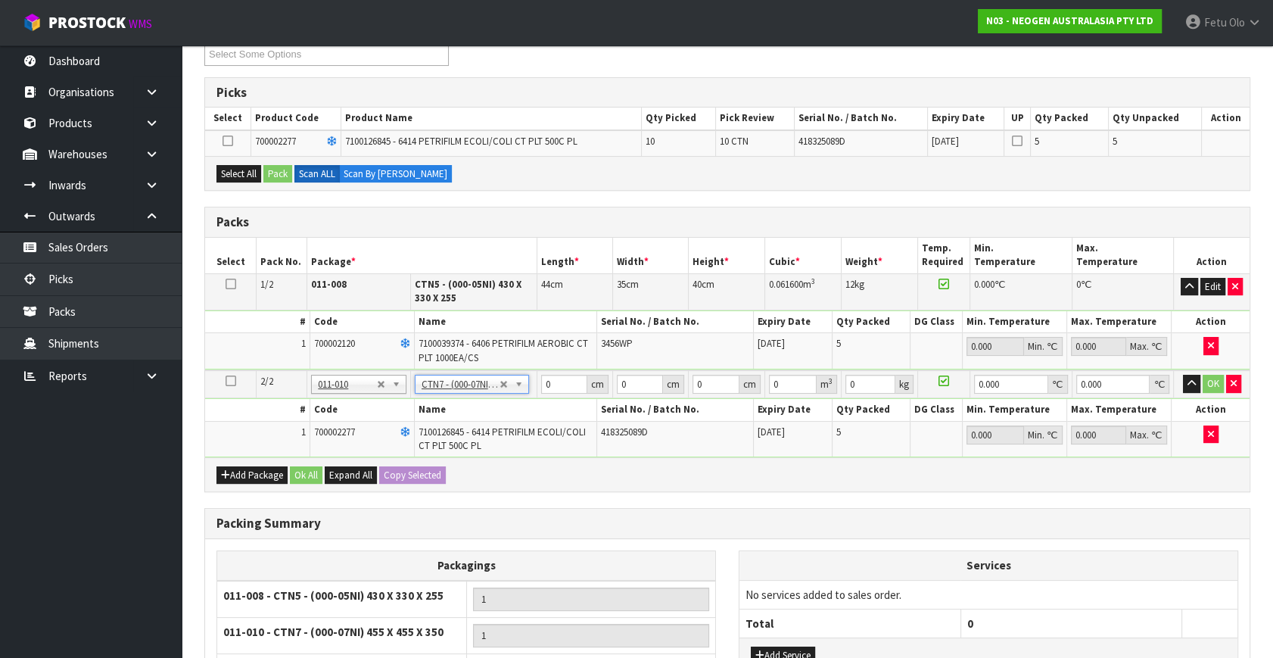
type input "45.5"
type input "35"
type input "0.072459"
type input "8.7"
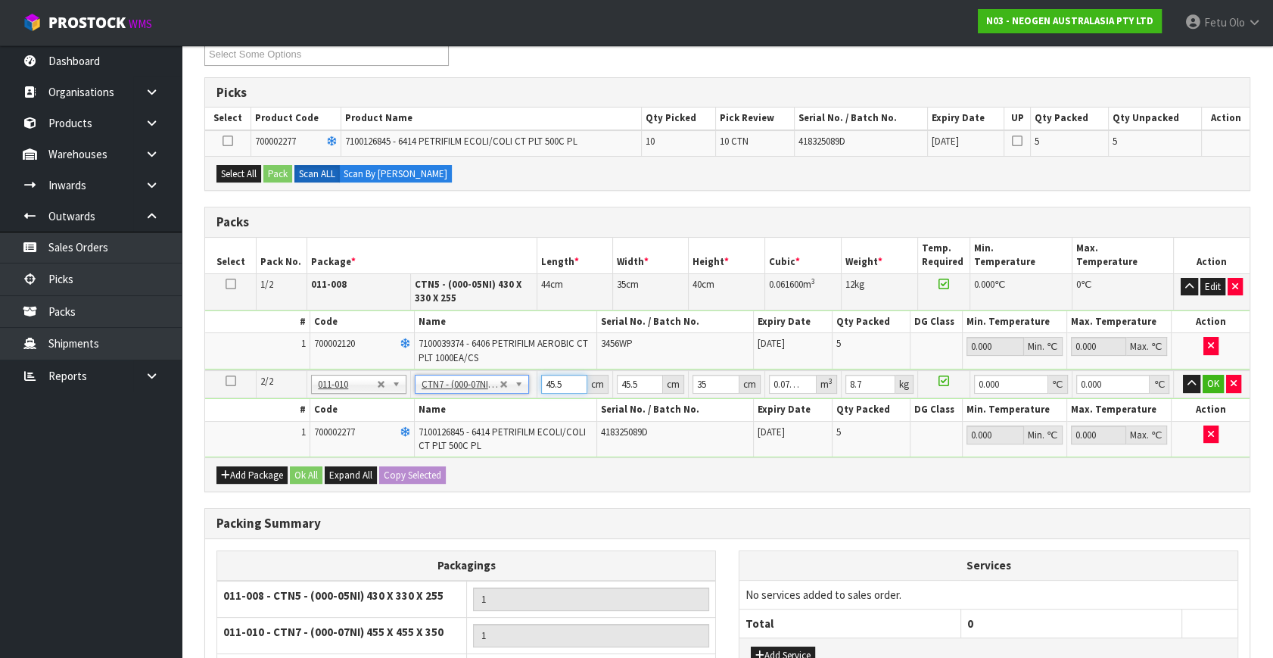
drag, startPoint x: 558, startPoint y: 382, endPoint x: 455, endPoint y: 417, distance: 108.7
click at [455, 417] on tbody "2/2 NONE 007-001 007-002 007-004 007-009 007-013 007-014 007-015 007-017 007-01…" at bounding box center [727, 413] width 1044 height 87
type input "4"
type input "0.00637"
type input "47"
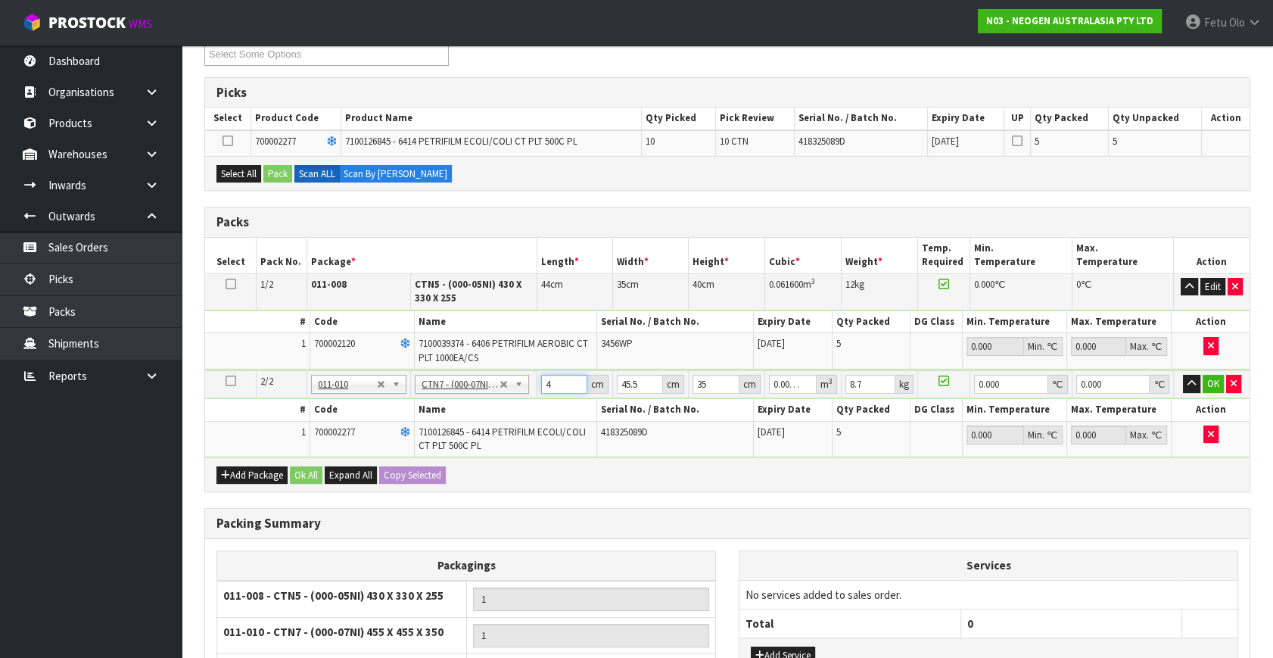
type input "0.074847"
type input "47"
type input "4"
type input "0.00658"
type input "47"
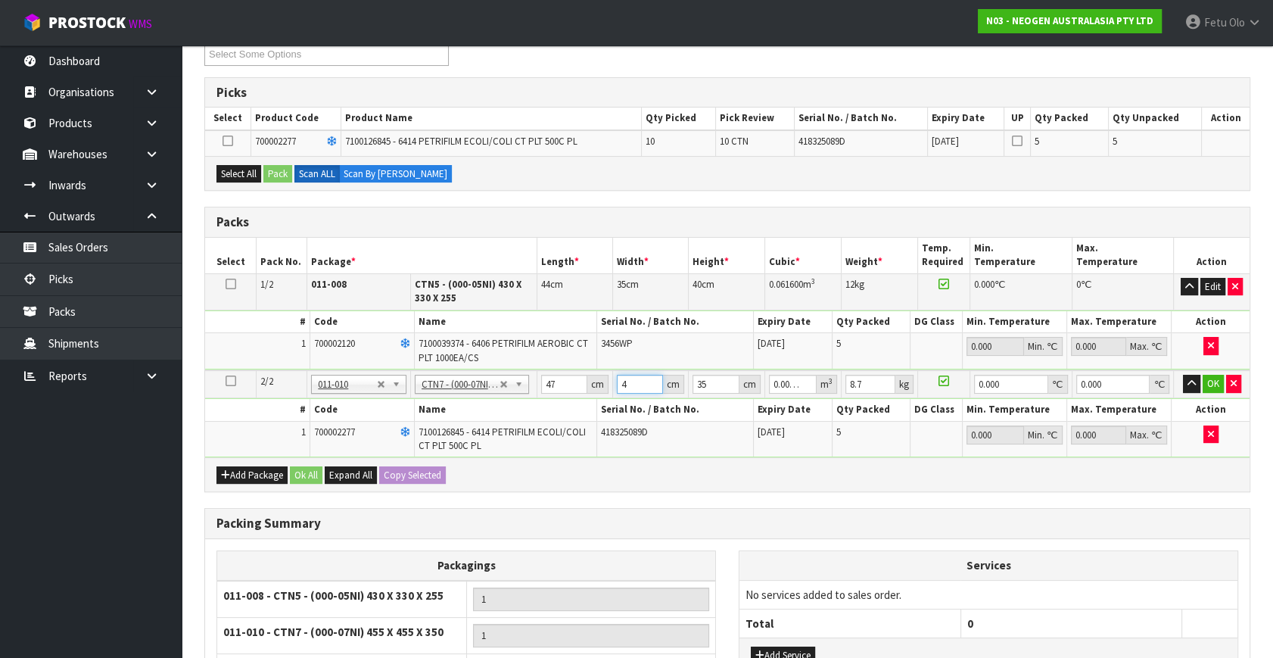
type input "0.077315"
type input "47"
type input "3"
type input "0.006627"
type input "37"
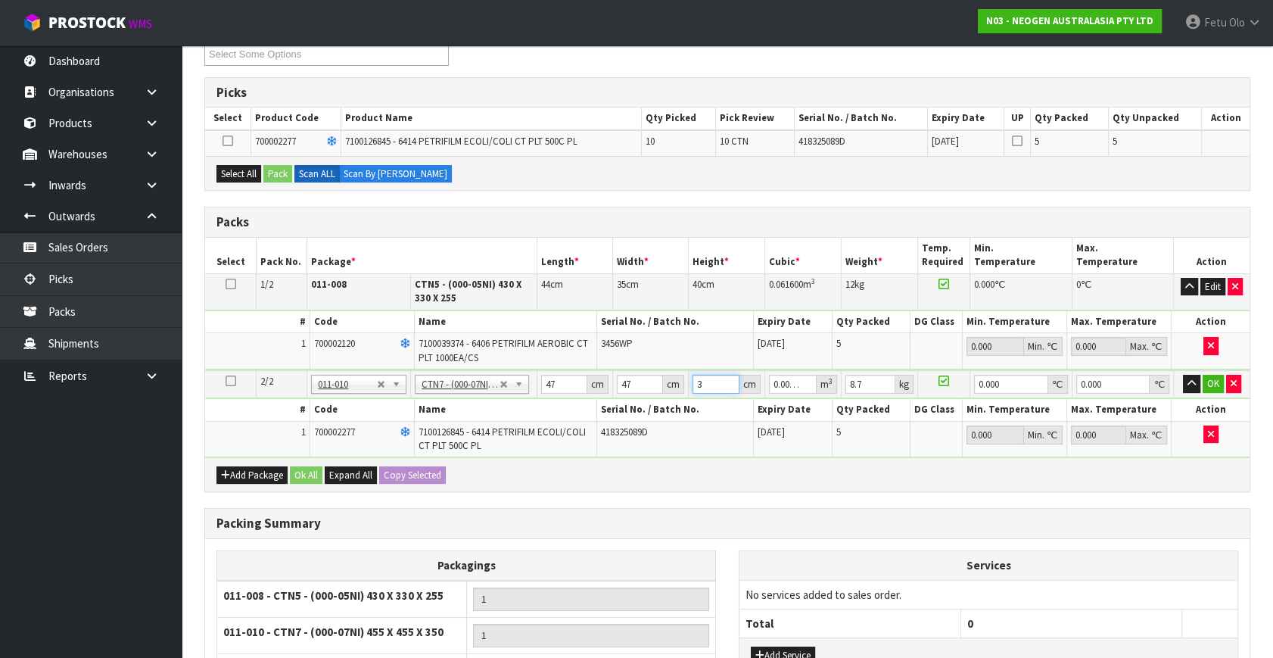
type input "0.081733"
type input "37"
type input "10"
type input "0"
click button "OK" at bounding box center [1213, 384] width 21 height 18
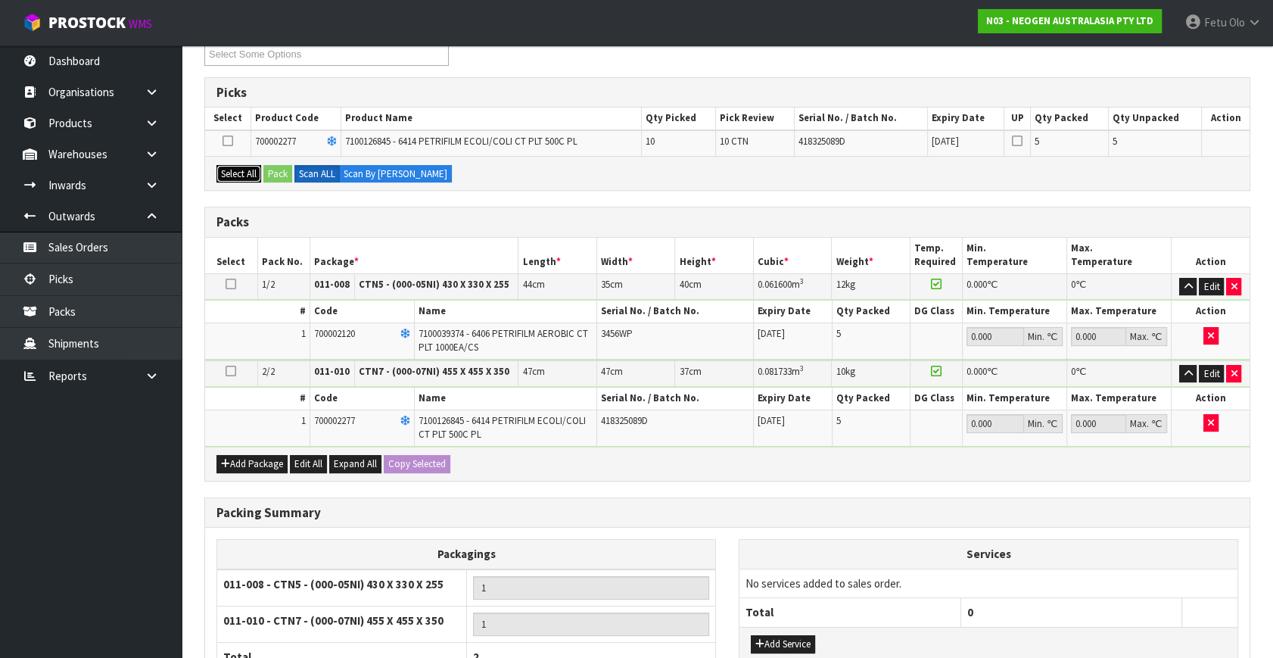
drag, startPoint x: 222, startPoint y: 180, endPoint x: 260, endPoint y: 173, distance: 38.4
click at [223, 180] on button "Select All" at bounding box center [238, 174] width 45 height 18
click at [266, 169] on button "Pack" at bounding box center [277, 174] width 29 height 18
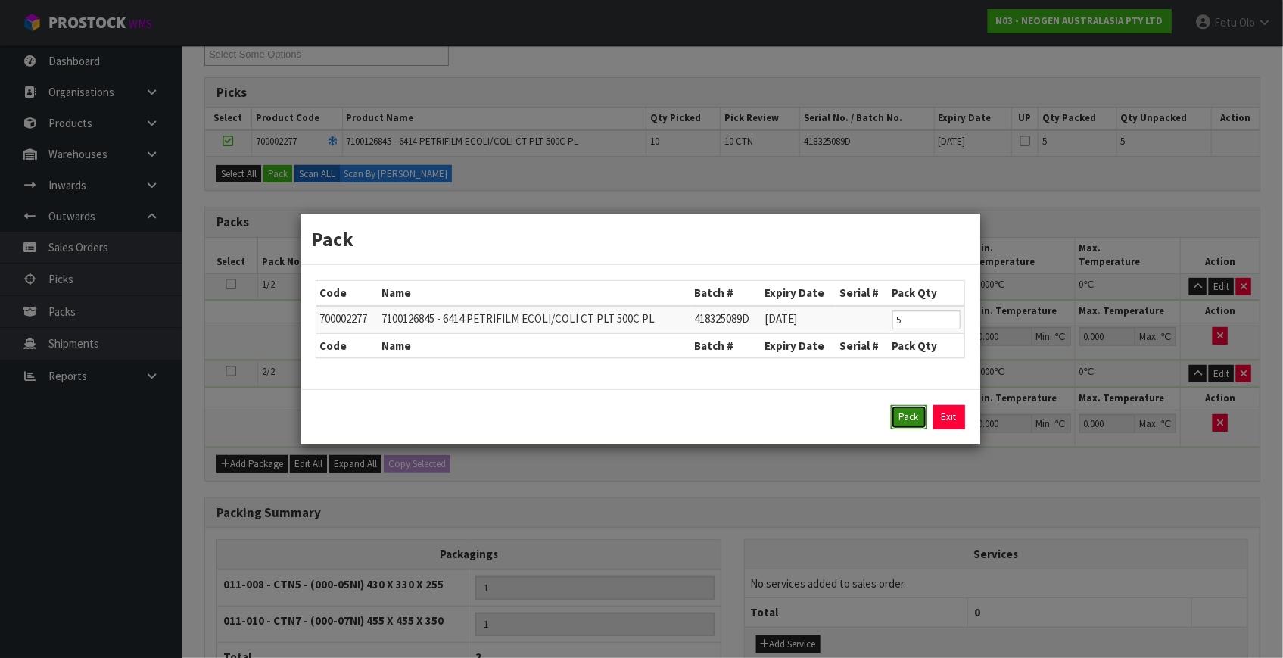
click at [910, 416] on button "Pack" at bounding box center [909, 417] width 36 height 24
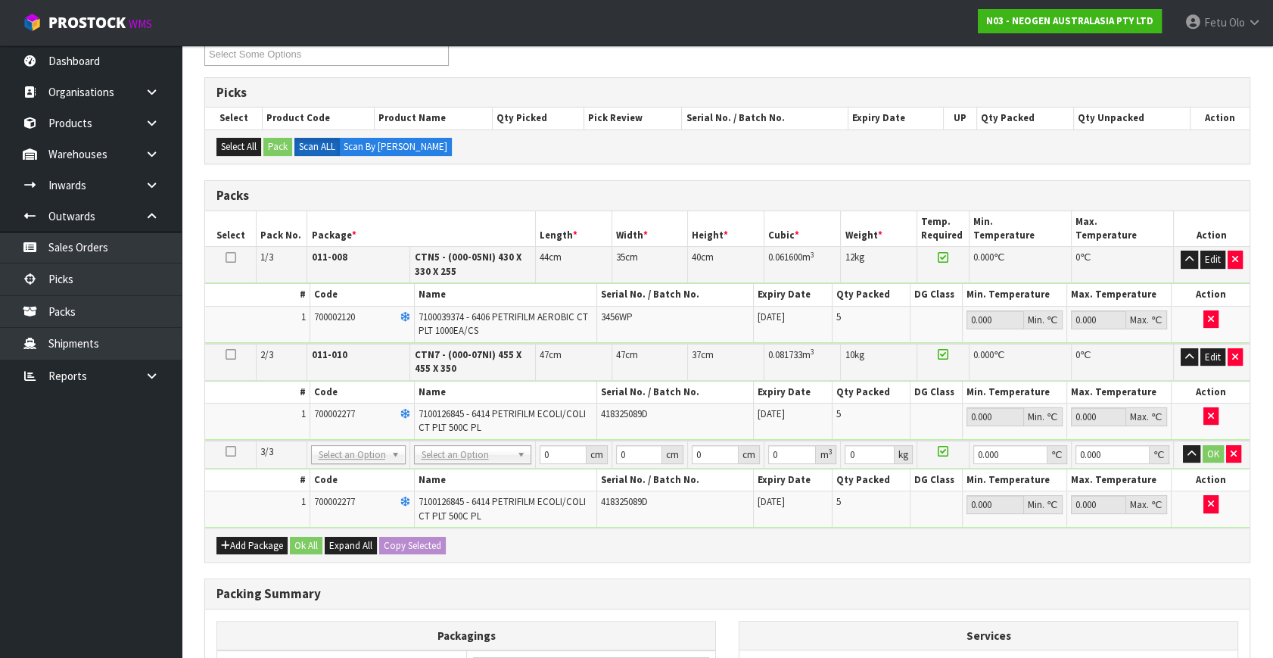
click at [370, 464] on td "NONE 007-001 007-002 007-004 007-009 007-013 007-014 007-015 007-017 007-018 00…" at bounding box center [358, 454] width 103 height 28
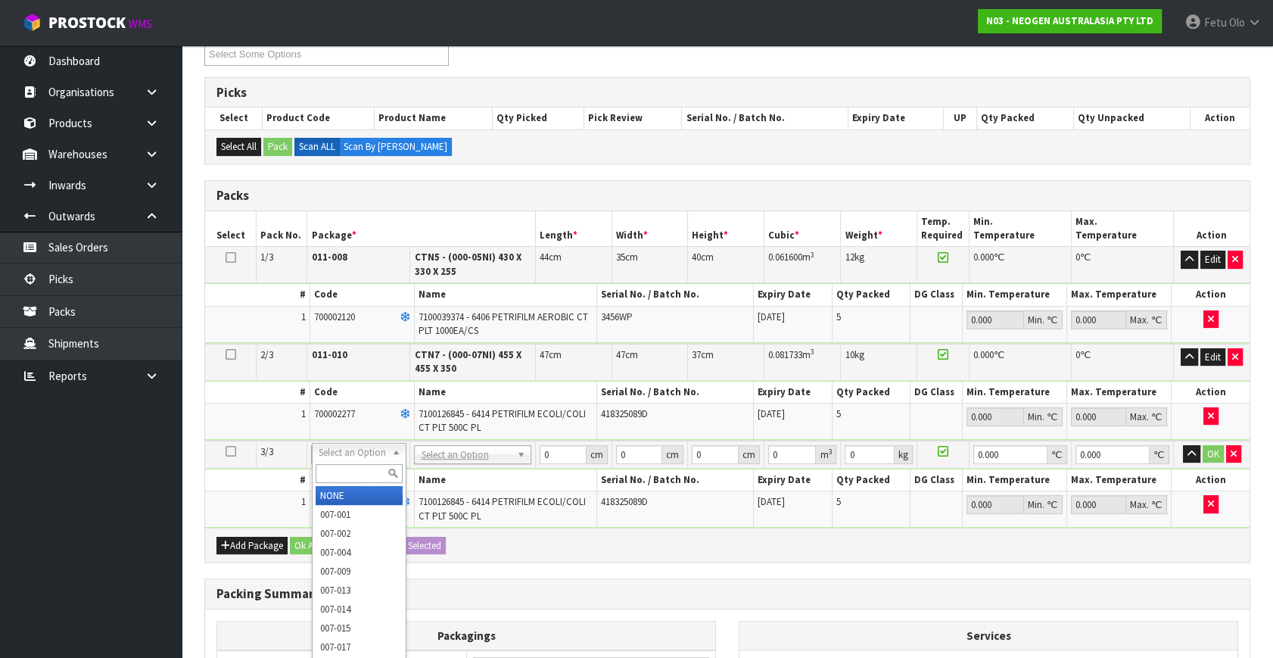
click at [355, 462] on div at bounding box center [359, 473] width 93 height 25
click at [353, 465] on input "text" at bounding box center [359, 473] width 87 height 19
type input "011"
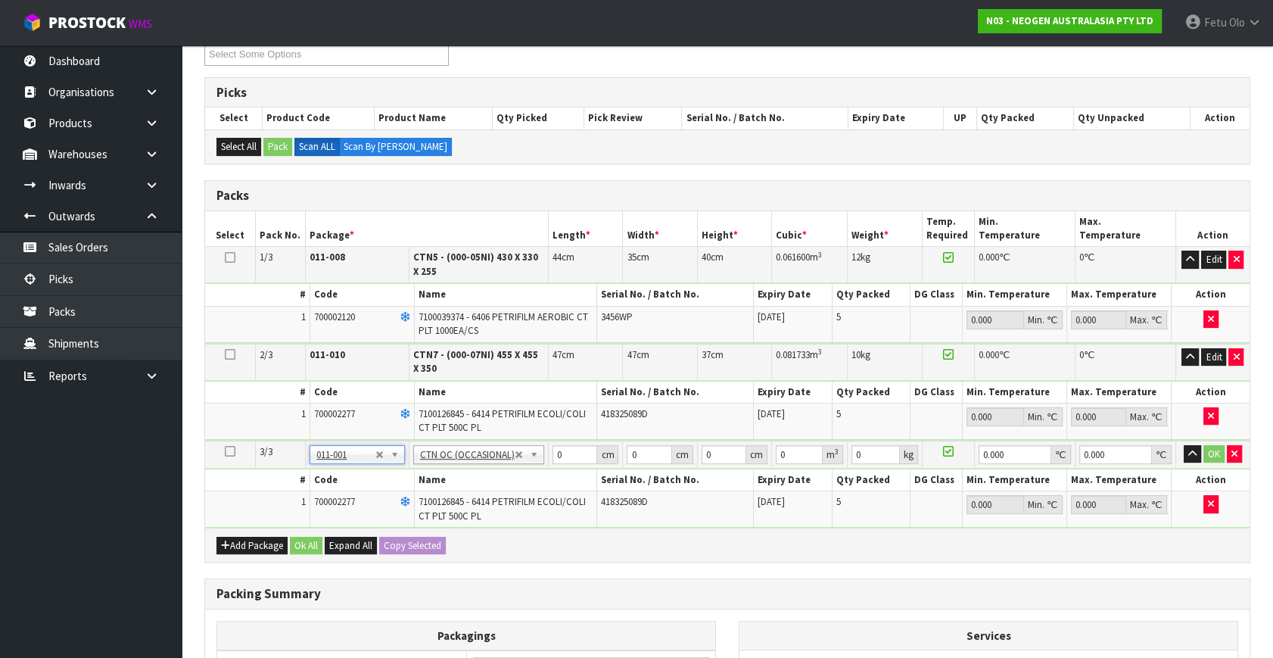
type input "8.5"
drag, startPoint x: 572, startPoint y: 444, endPoint x: 468, endPoint y: 492, distance: 114.1
click at [468, 492] on tbody "3/3 NONE 007-001 007-002 007-004 007-009 007-013 007-014 007-015 007-017 007-01…" at bounding box center [727, 483] width 1044 height 87
type input "47"
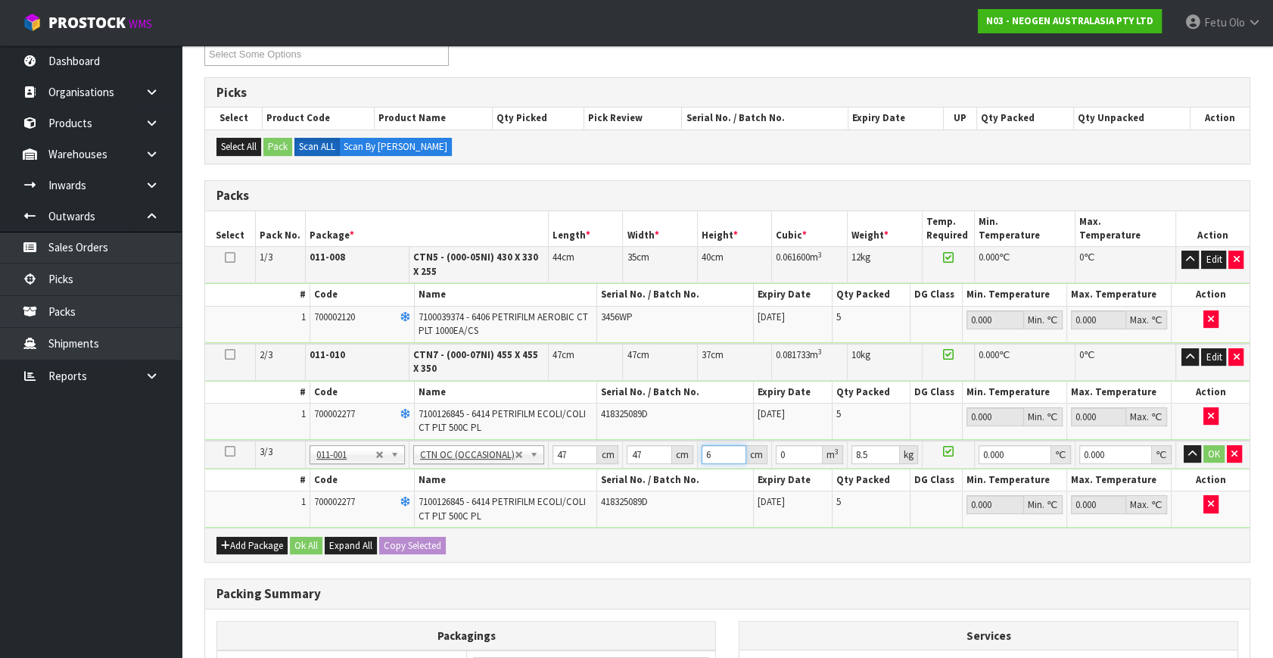
type input "63"
type input "0.139167"
type input "637"
type input "1.407133"
click at [643, 455] on input "47" at bounding box center [649, 454] width 45 height 19
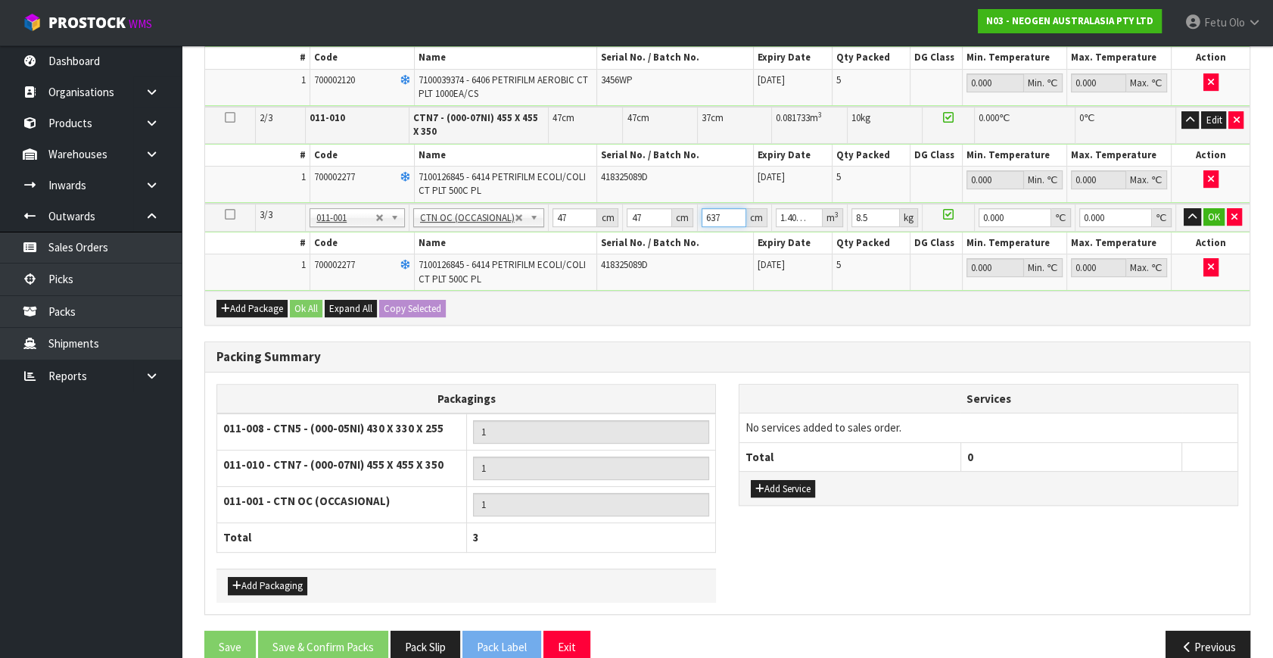
scroll to position [535, 0]
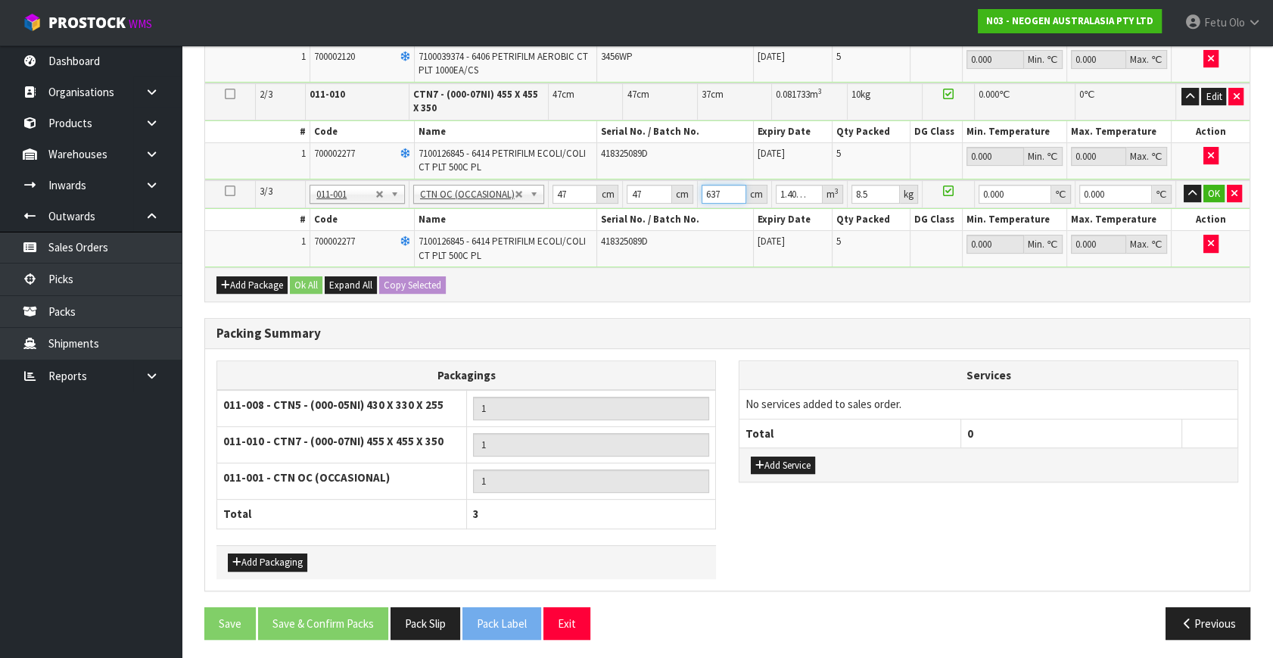
drag, startPoint x: 721, startPoint y: 191, endPoint x: 658, endPoint y: 207, distance: 65.7
click at [658, 207] on tbody "3/3 NONE 007-001 007-002 007-004 007-009 007-013 007-014 007-015 007-017 007-01…" at bounding box center [727, 223] width 1044 height 87
type input "37"
type input "0.081733"
type input "7"
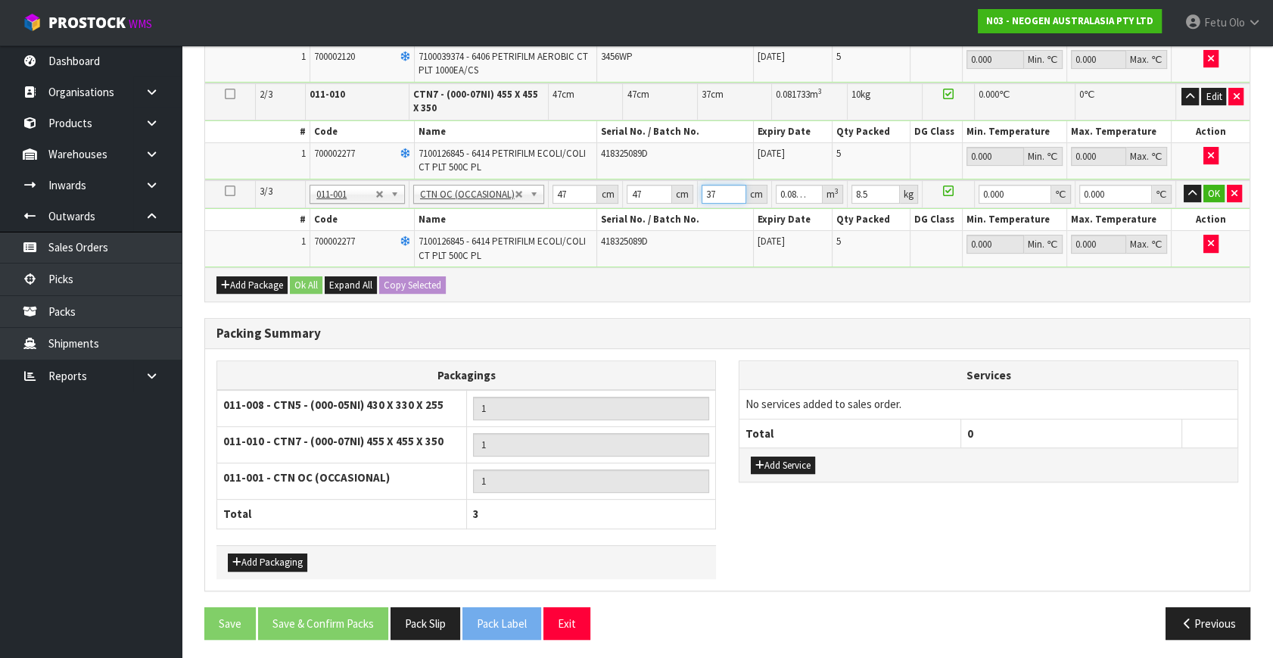
type input "0.015463"
type input "0"
type input "3"
type input "0.006627"
type input "37"
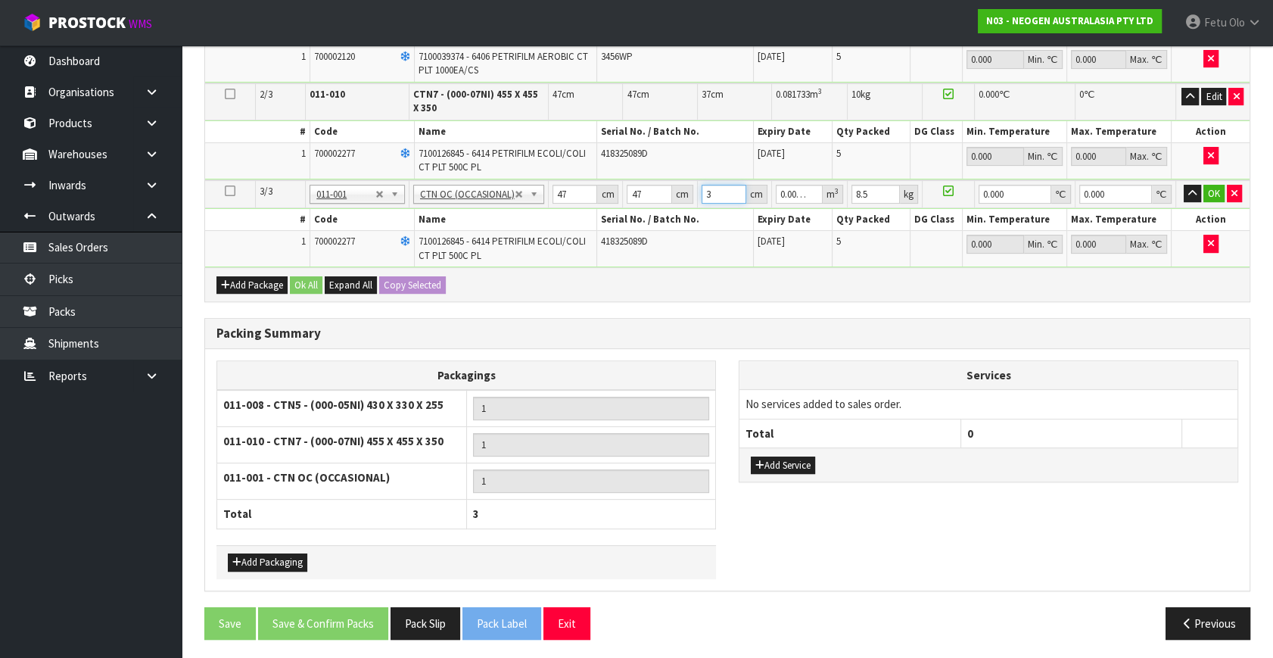
type input "0.081733"
type input "37"
type input "10"
type input "0"
click at [1184, 185] on button "button" at bounding box center [1192, 194] width 17 height 18
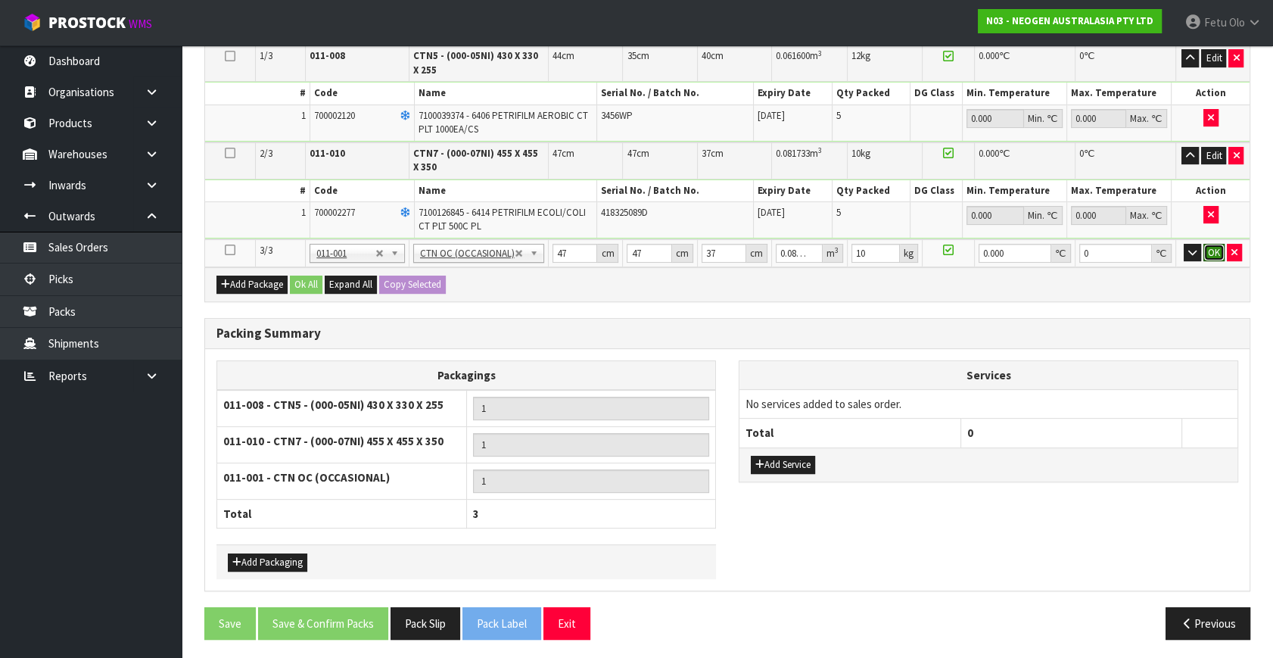
click button "OK" at bounding box center [1213, 253] width 21 height 18
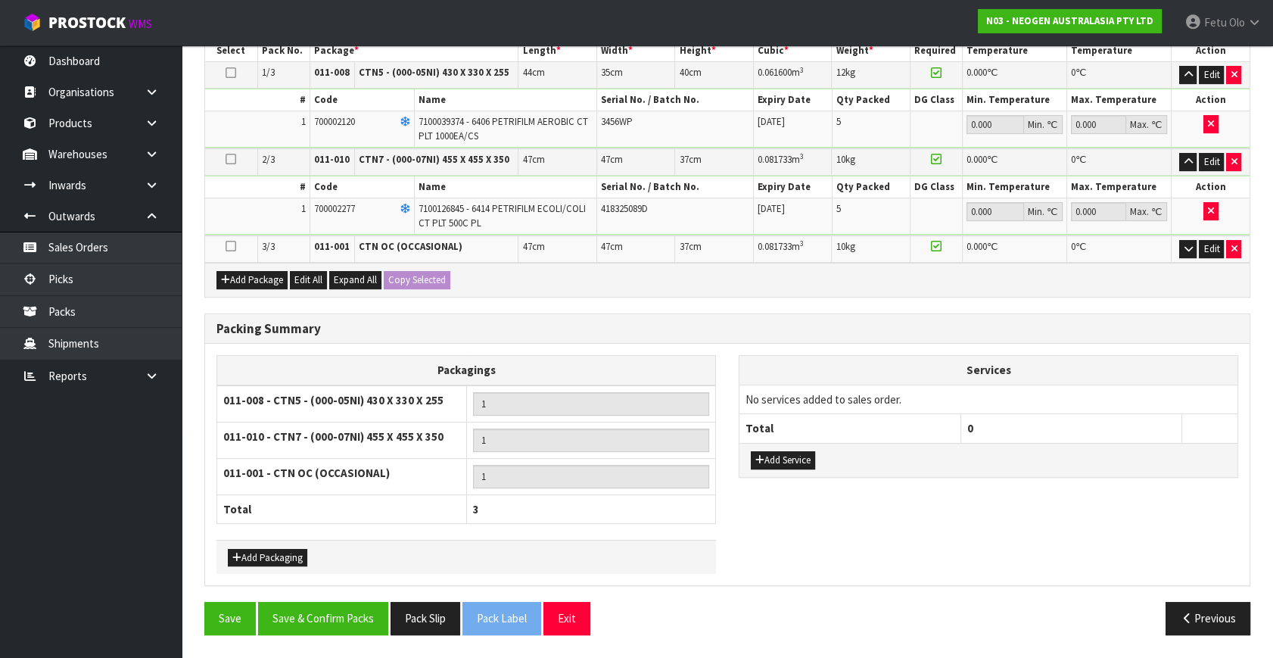
scroll to position [454, 0]
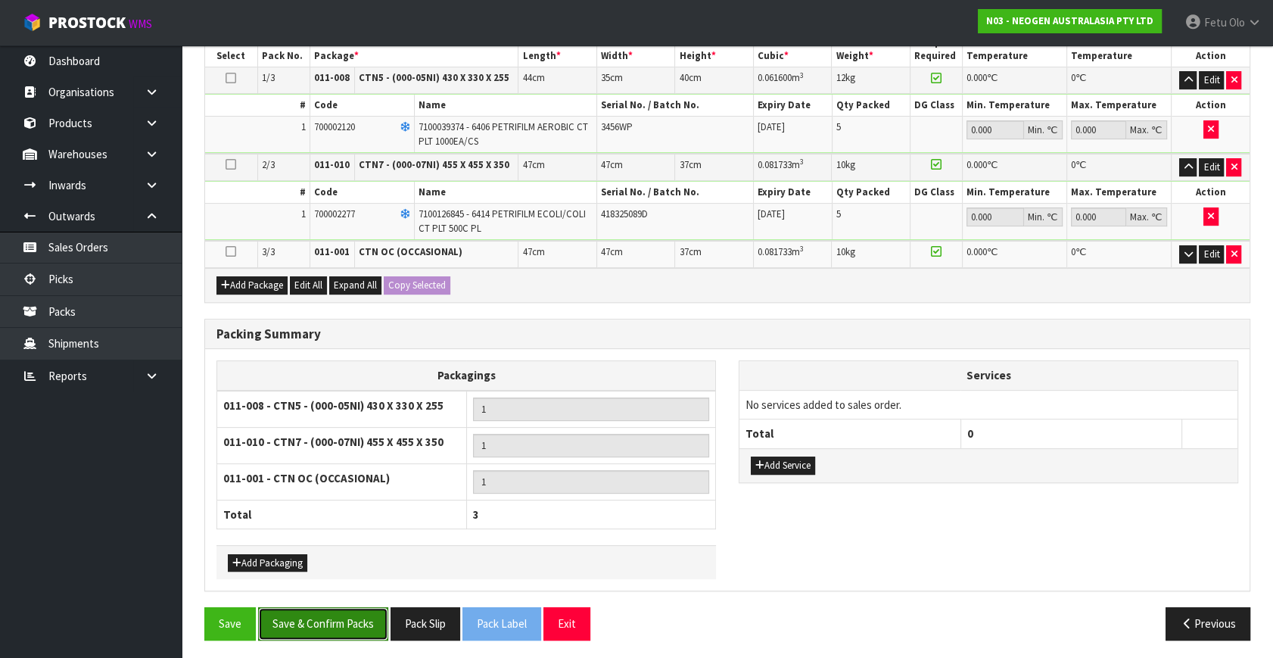
click at [359, 607] on button "Save & Confirm Packs" at bounding box center [323, 623] width 130 height 33
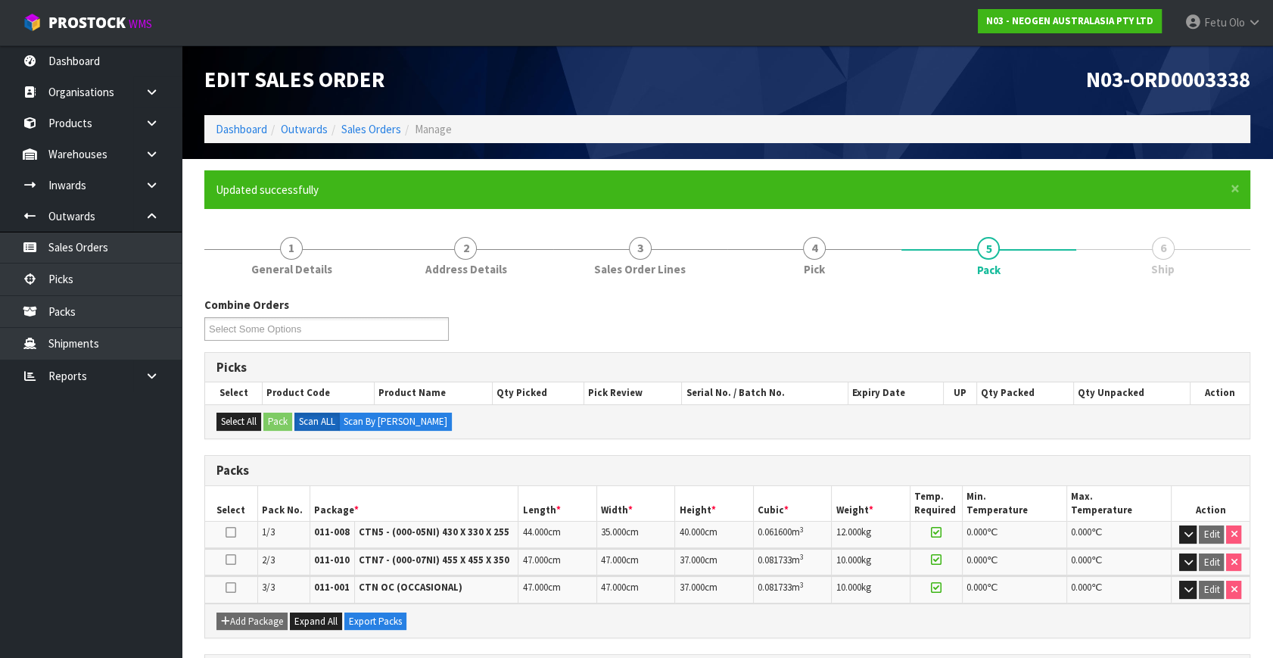
scroll to position [303, 0]
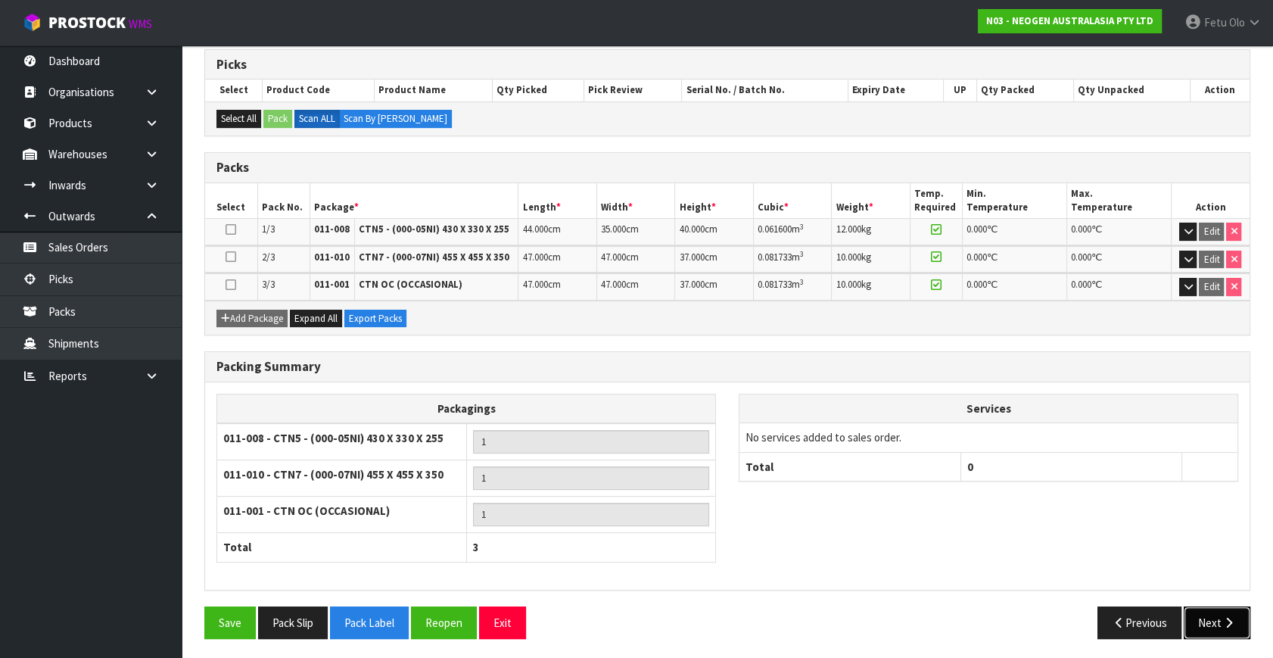
click at [1211, 610] on button "Next" at bounding box center [1217, 622] width 67 height 33
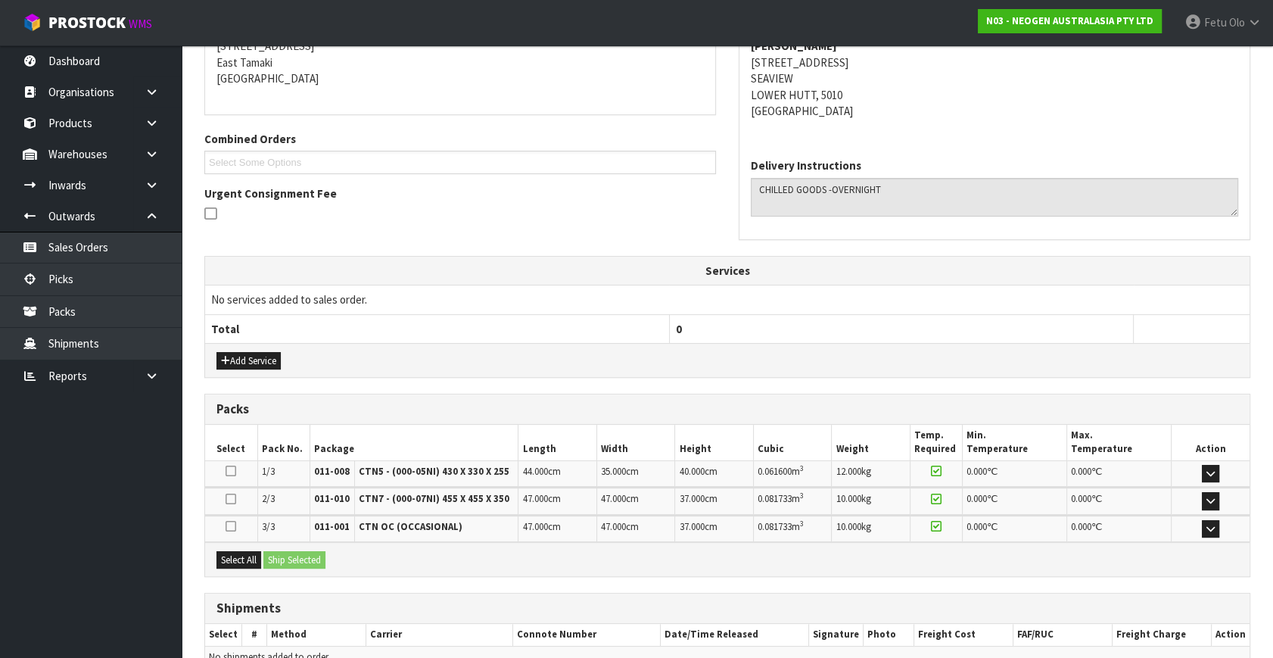
scroll to position [395, 0]
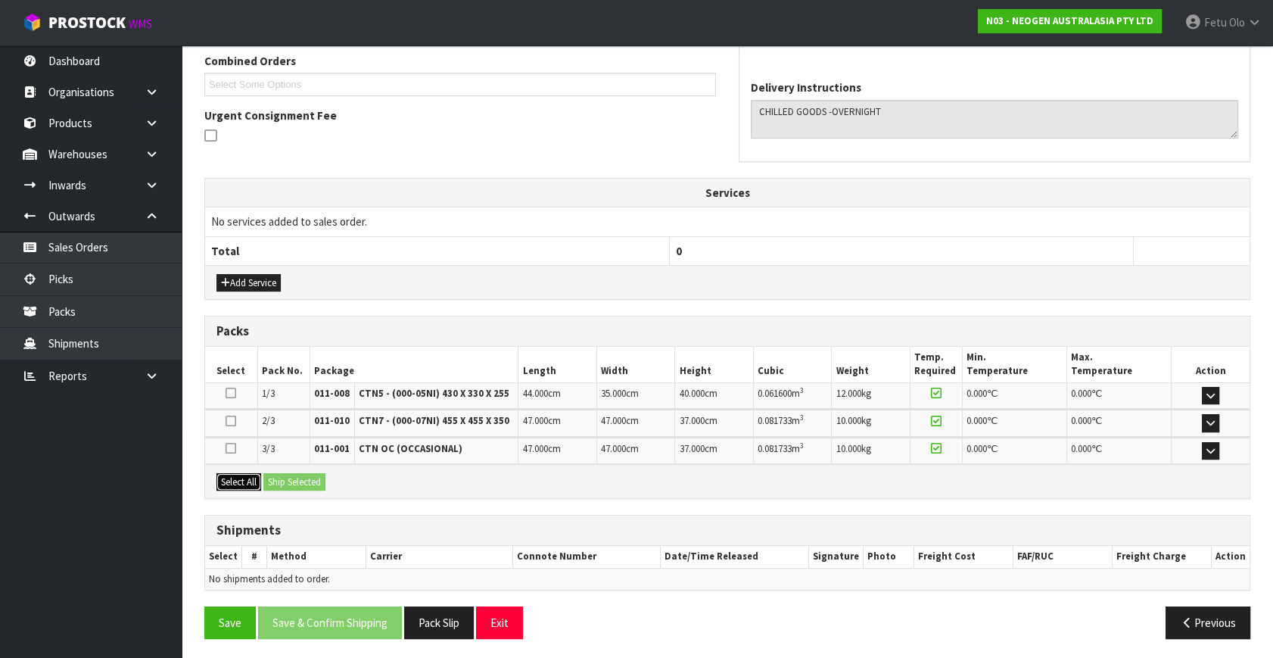
click at [238, 487] on button "Select All" at bounding box center [238, 482] width 45 height 18
click at [297, 478] on button "Ship Selected" at bounding box center [294, 482] width 62 height 18
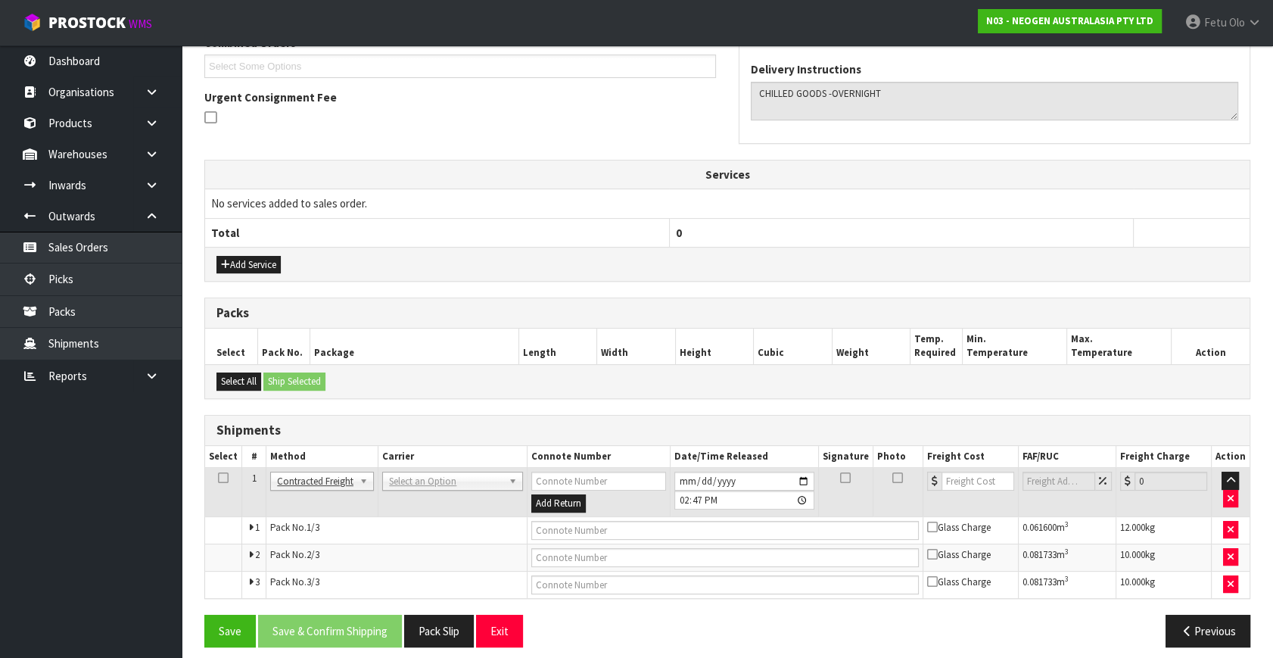
scroll to position [422, 0]
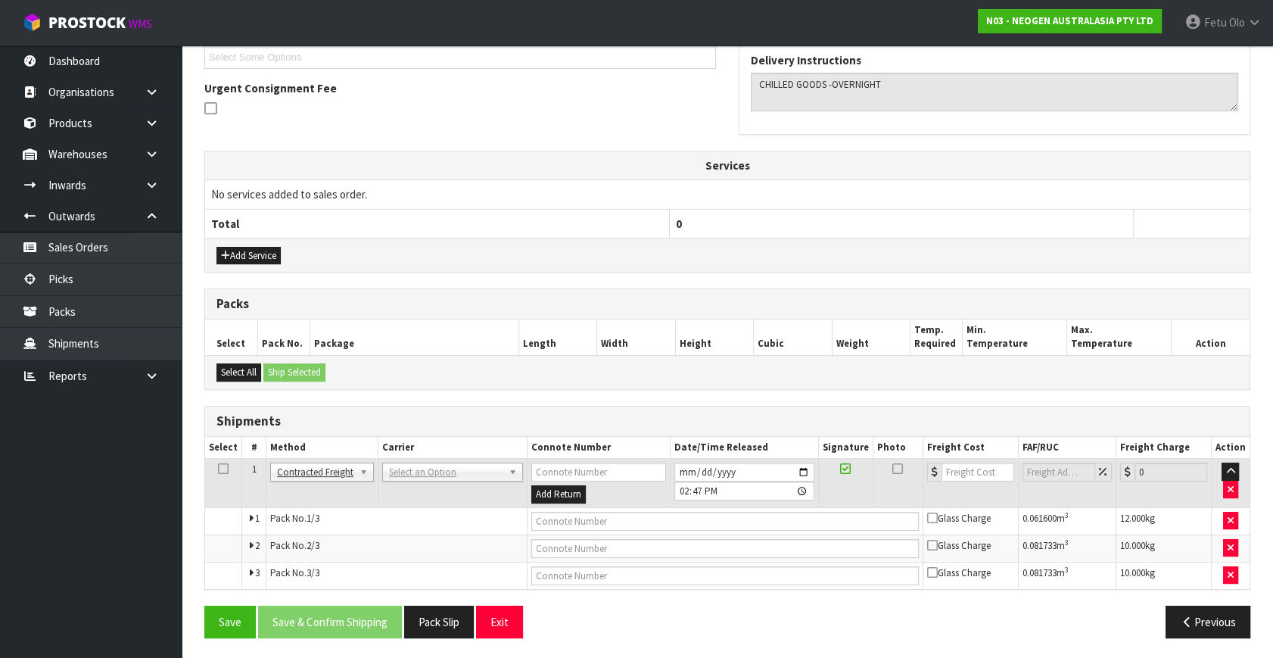
click at [465, 459] on td "ANGEL - ANGEL TRANSPORT CONROY - CONROY REMOVALS DEAEXPAKL - DEADLINE EXPRESS C…" at bounding box center [452, 483] width 149 height 49
drag, startPoint x: 449, startPoint y: 486, endPoint x: 454, endPoint y: 469, distance: 17.5
click at [451, 481] on td "ANGEL - ANGEL TRANSPORT CONROY - CONROY REMOVALS DEAEXPAKL - DEADLINE EXPRESS C…" at bounding box center [452, 483] width 149 height 49
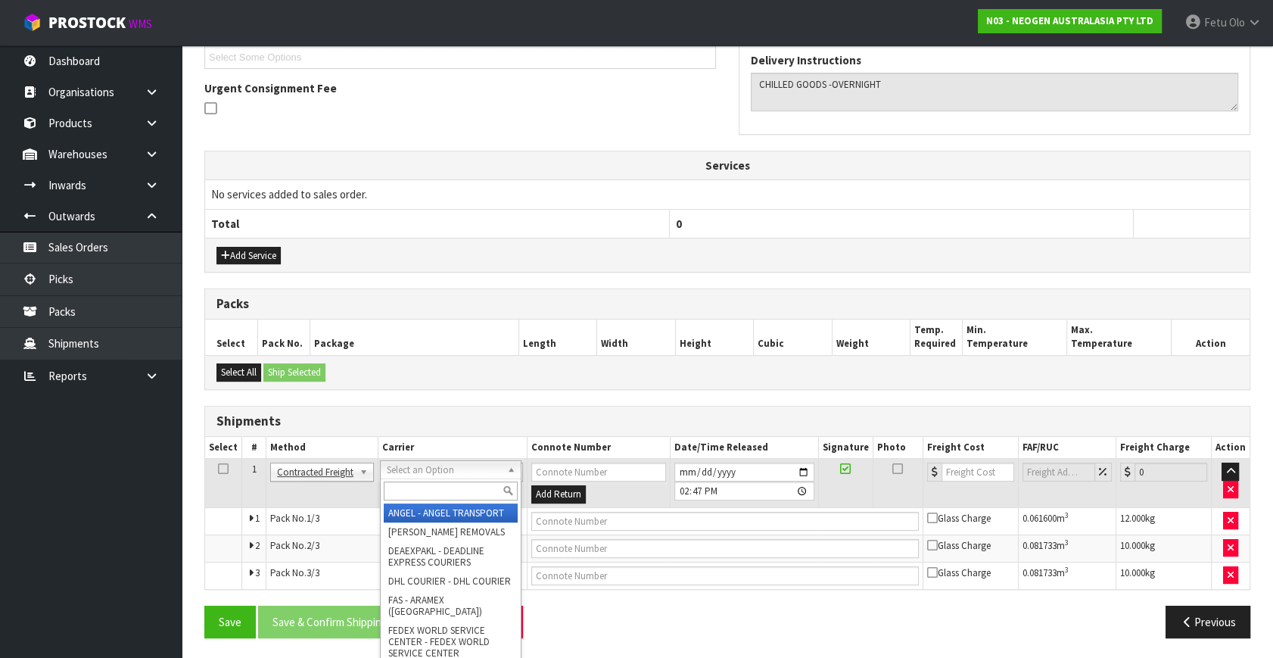
click at [439, 490] on input "text" at bounding box center [451, 490] width 134 height 19
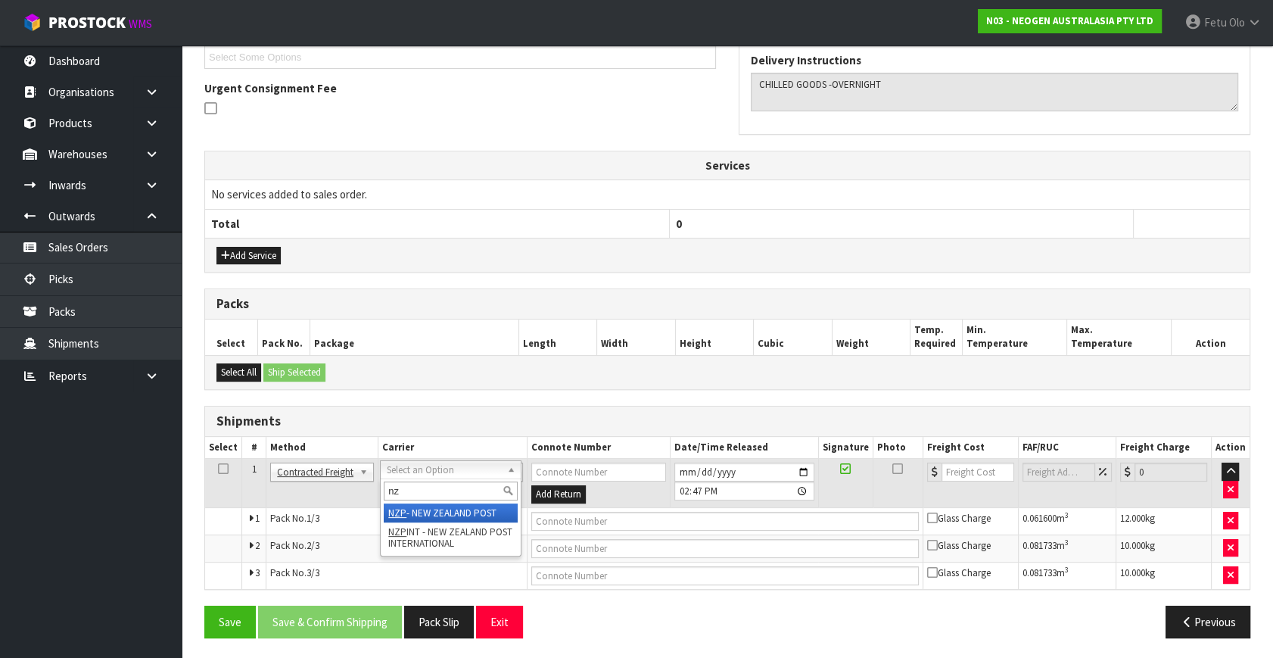
type input "n"
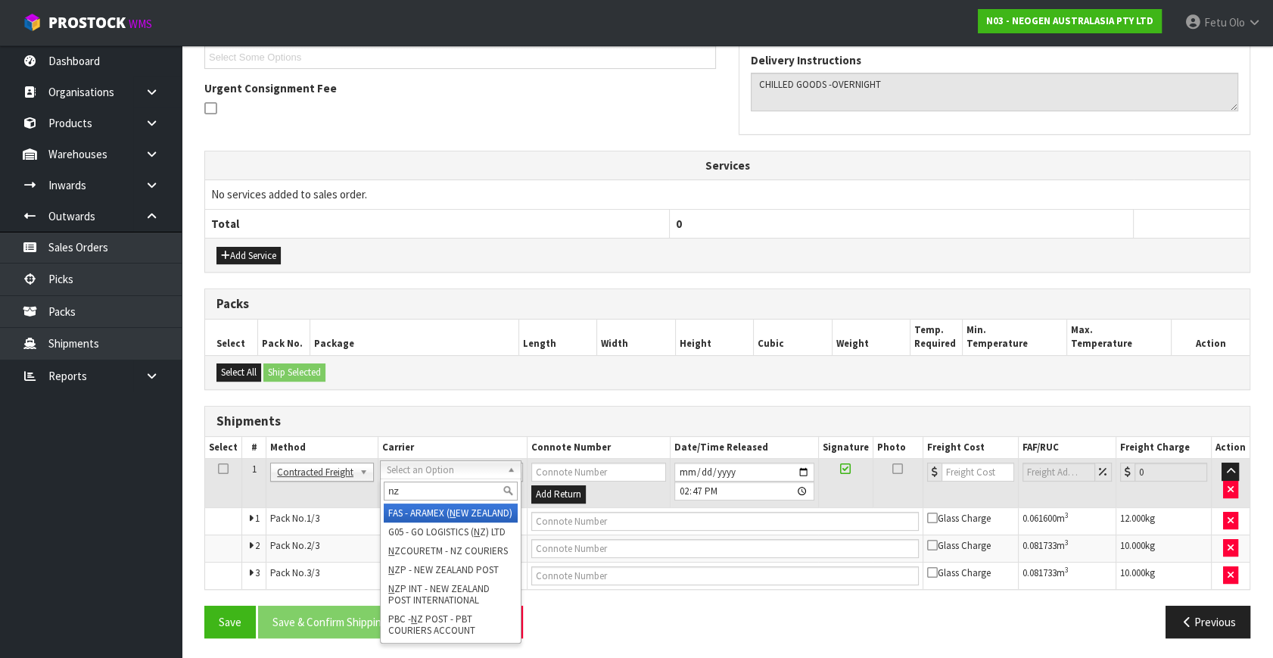
type input "nzp"
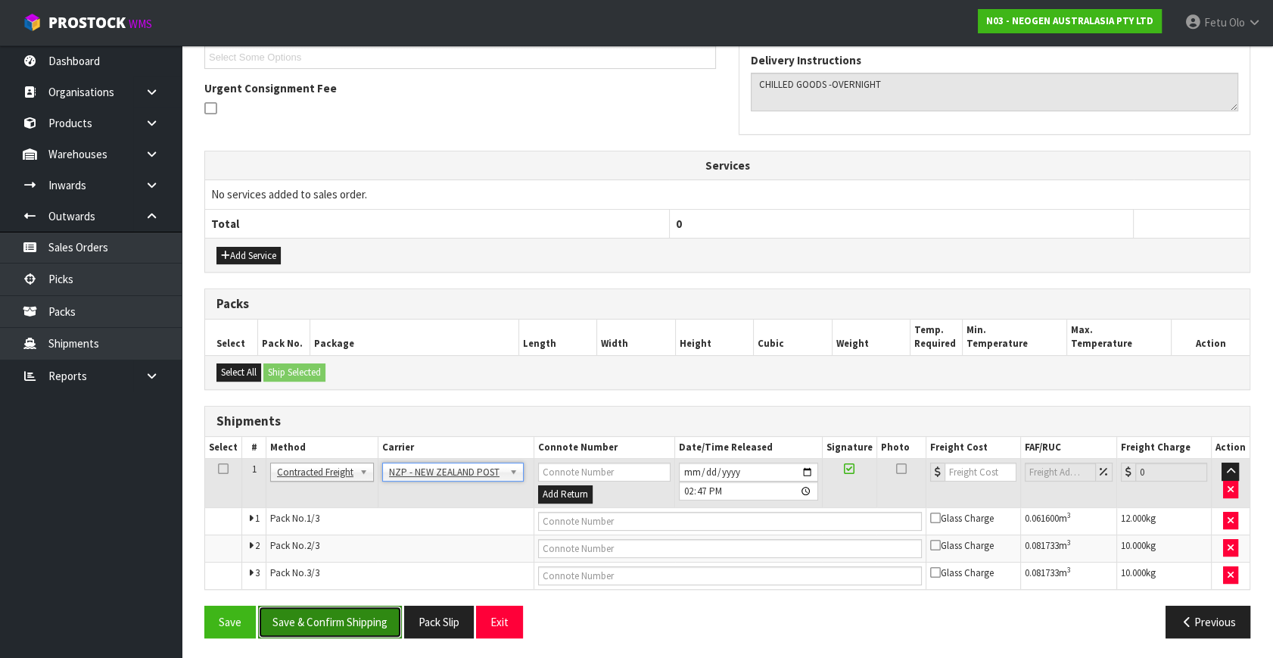
click at [352, 621] on button "Save & Confirm Shipping" at bounding box center [330, 621] width 144 height 33
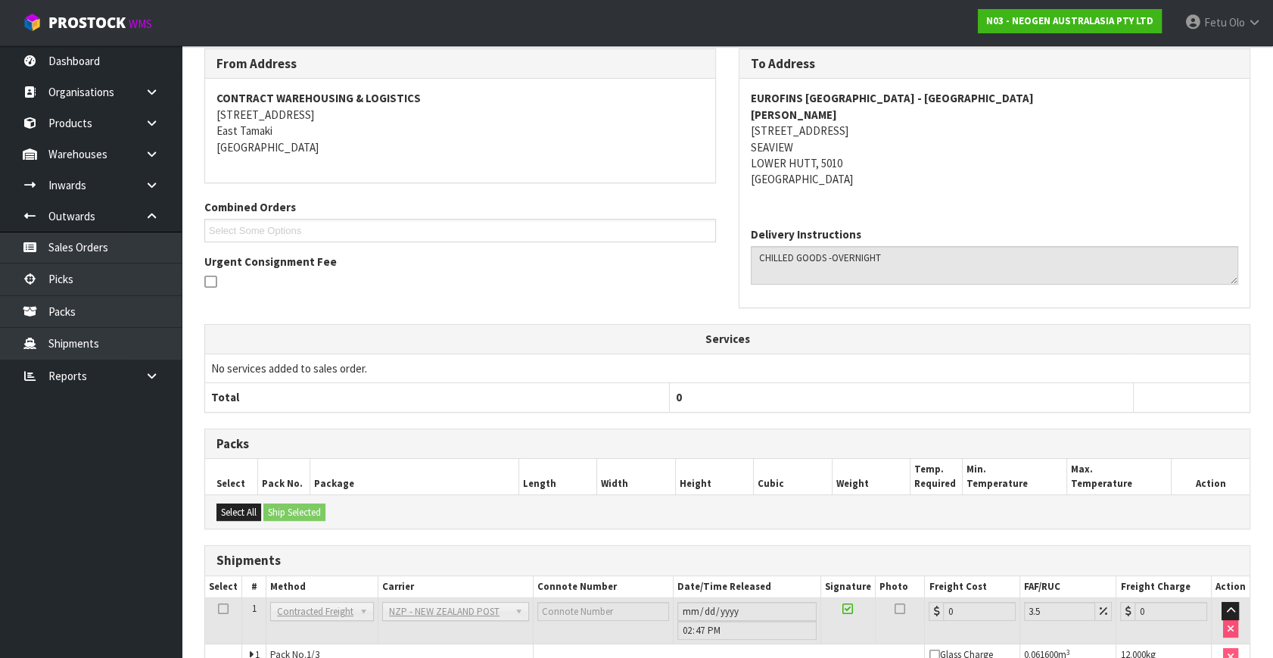
scroll to position [398, 0]
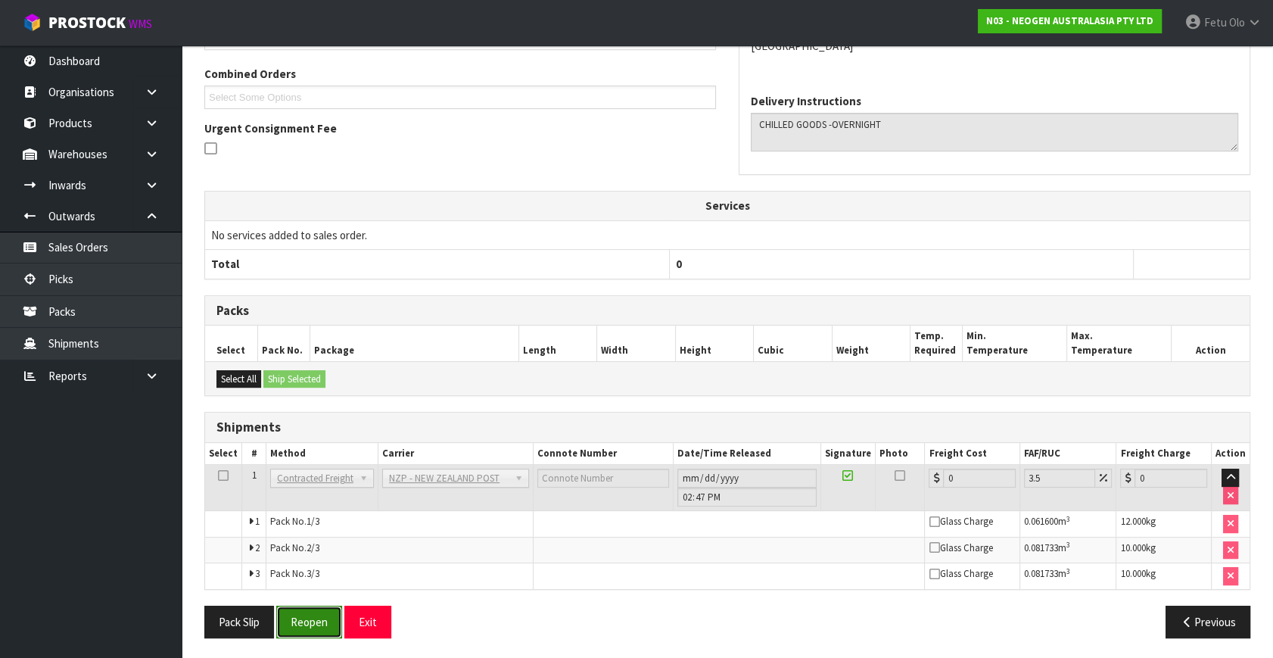
click at [313, 622] on button "Reopen" at bounding box center [309, 621] width 66 height 33
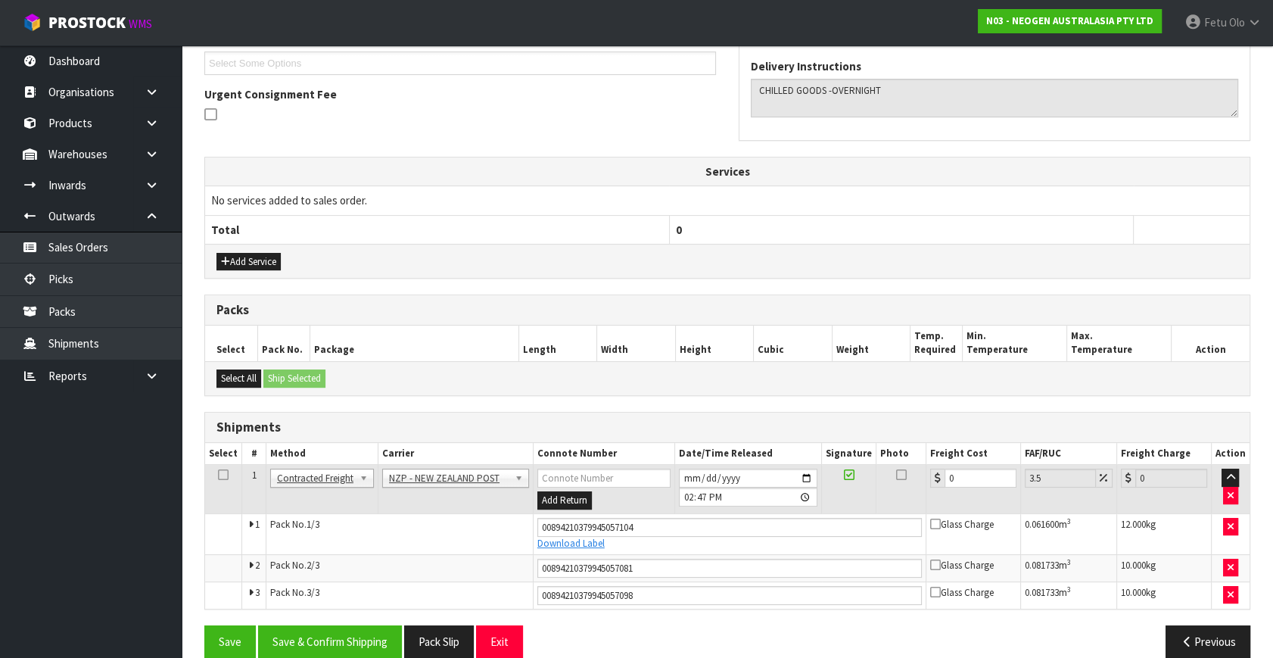
scroll to position [436, 0]
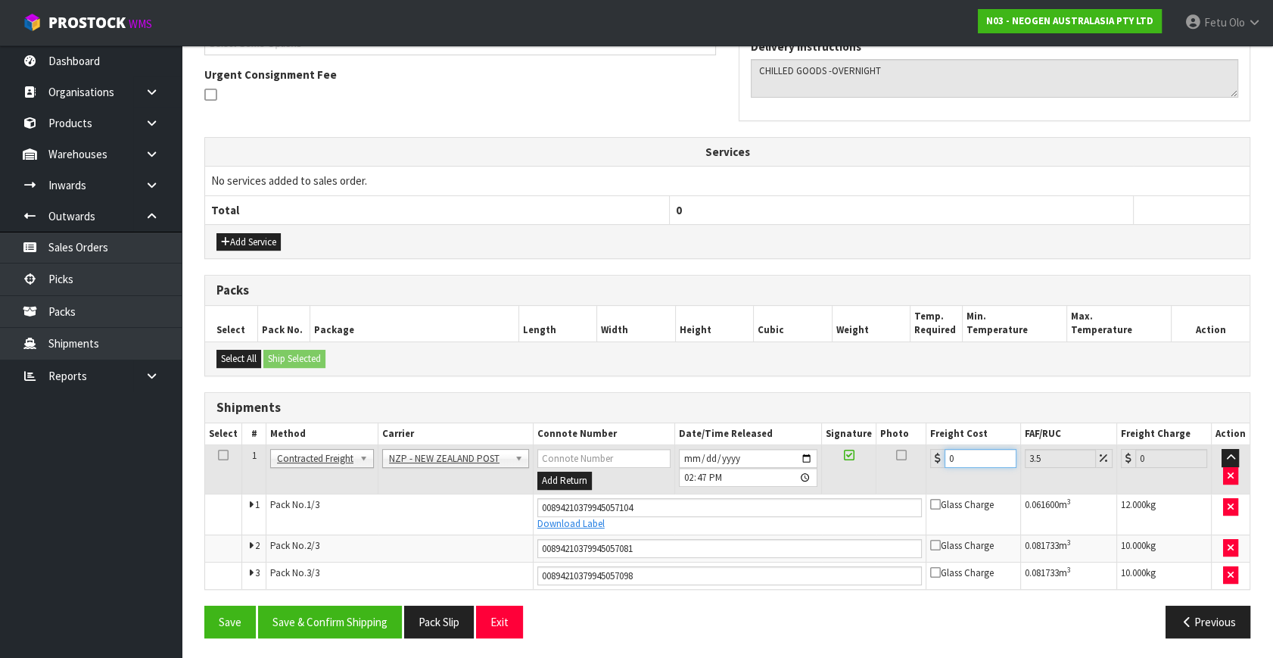
drag, startPoint x: 830, startPoint y: 486, endPoint x: 735, endPoint y: 497, distance: 96.0
click at [735, 497] on tbody "1 Client Local Pickup Customer Local Pickup Company Freight Contracted Freight …" at bounding box center [727, 517] width 1044 height 144
type input "3"
type input "3.1"
type input "39"
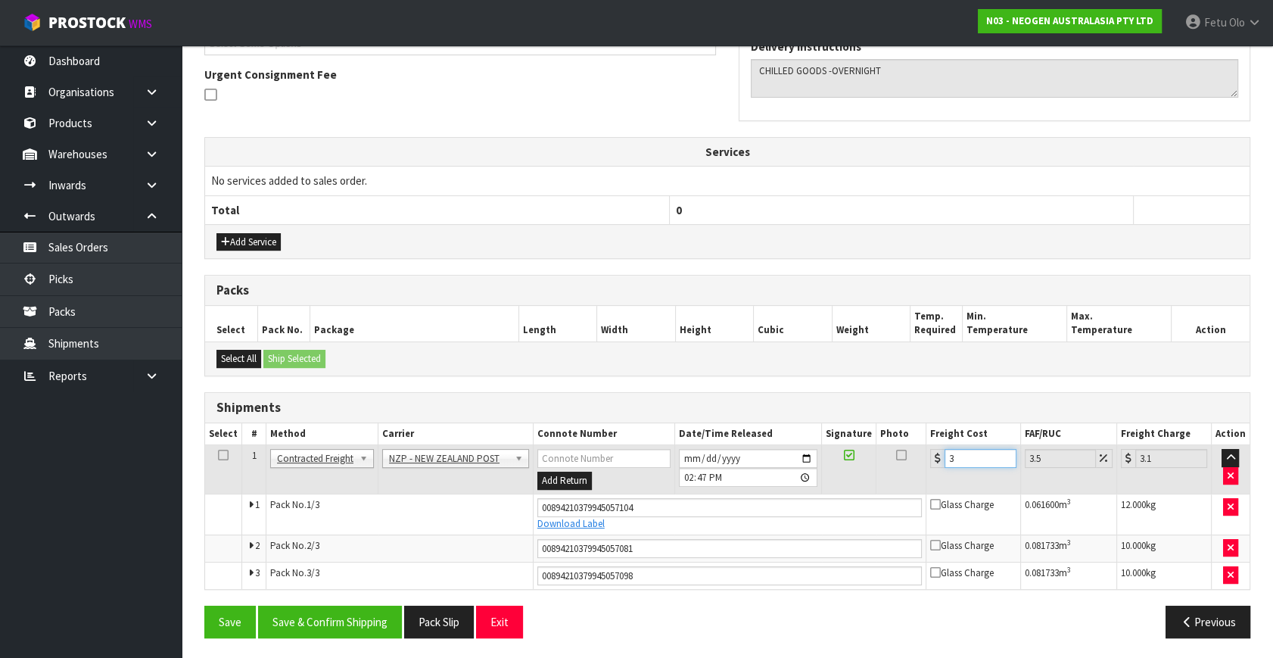
type input "40.36"
type input "39.1"
type input "40.47"
type input "39.17"
type input "40.54"
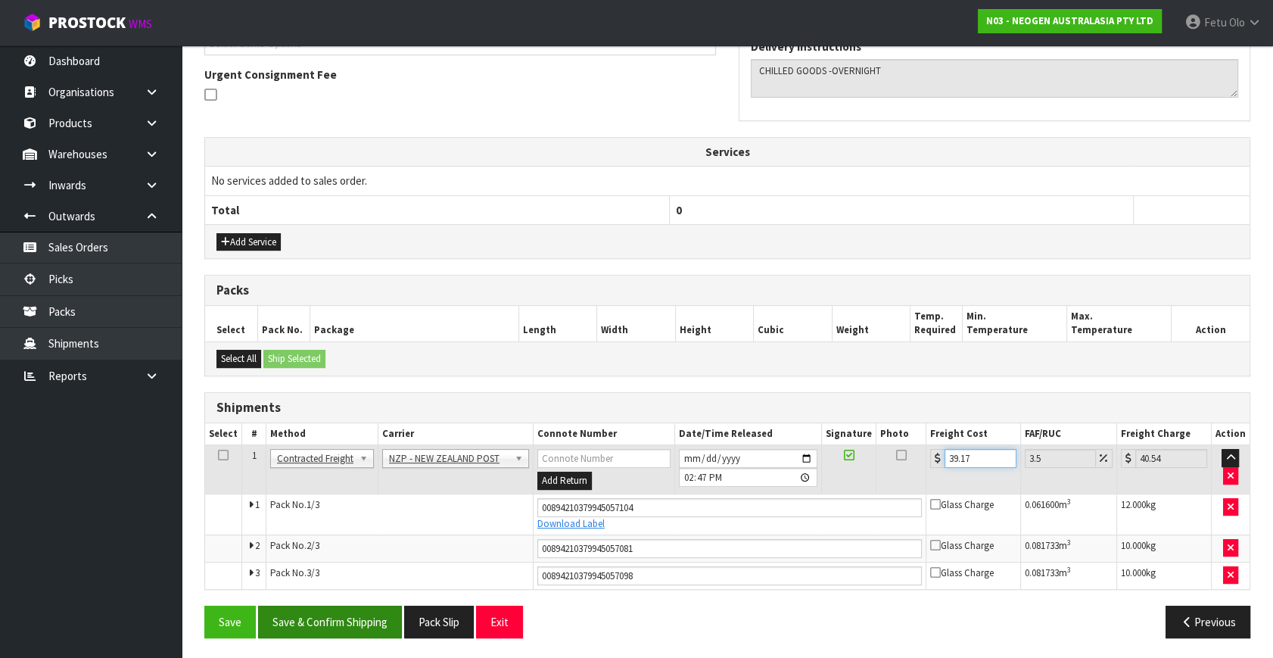
type input "39.17"
click at [340, 622] on button "Save & Confirm Shipping" at bounding box center [330, 621] width 144 height 33
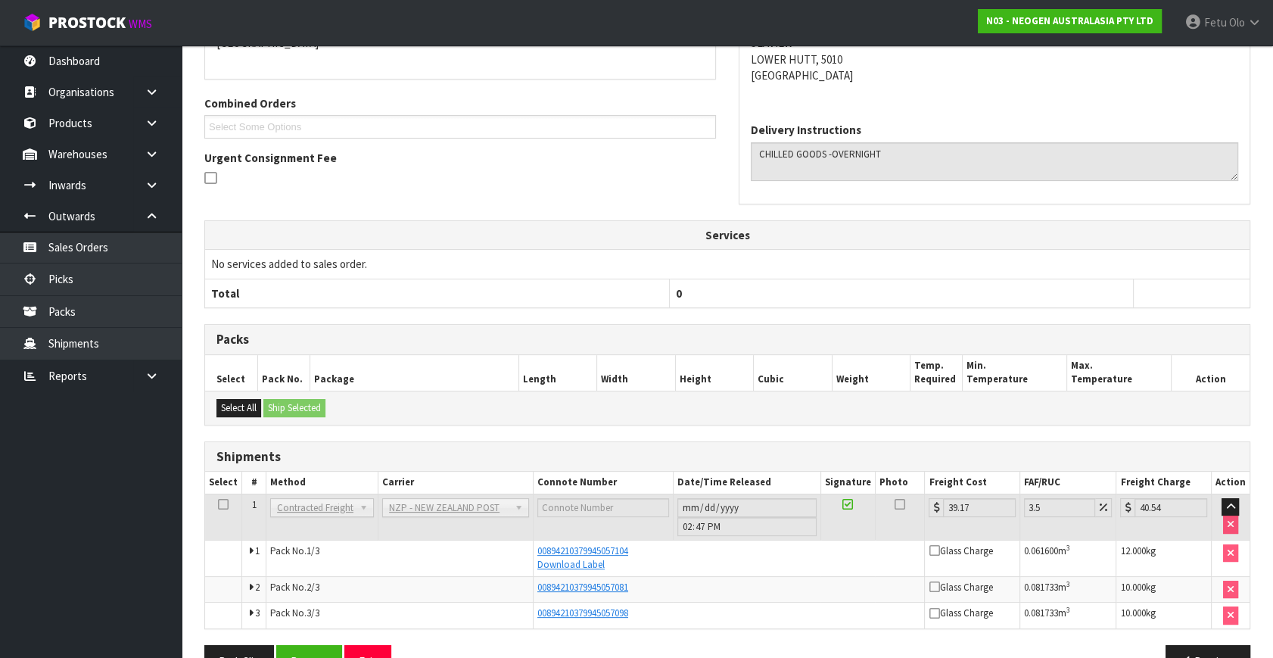
scroll to position [393, 0]
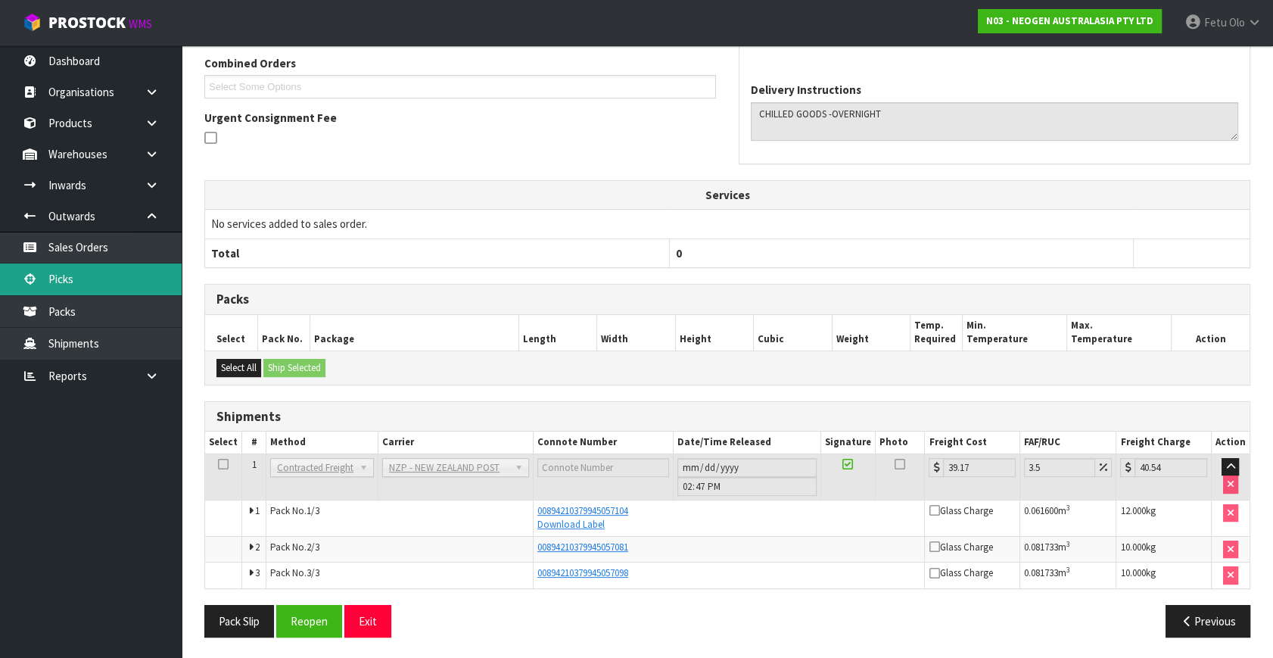
click at [40, 273] on link "Picks" at bounding box center [91, 278] width 182 height 31
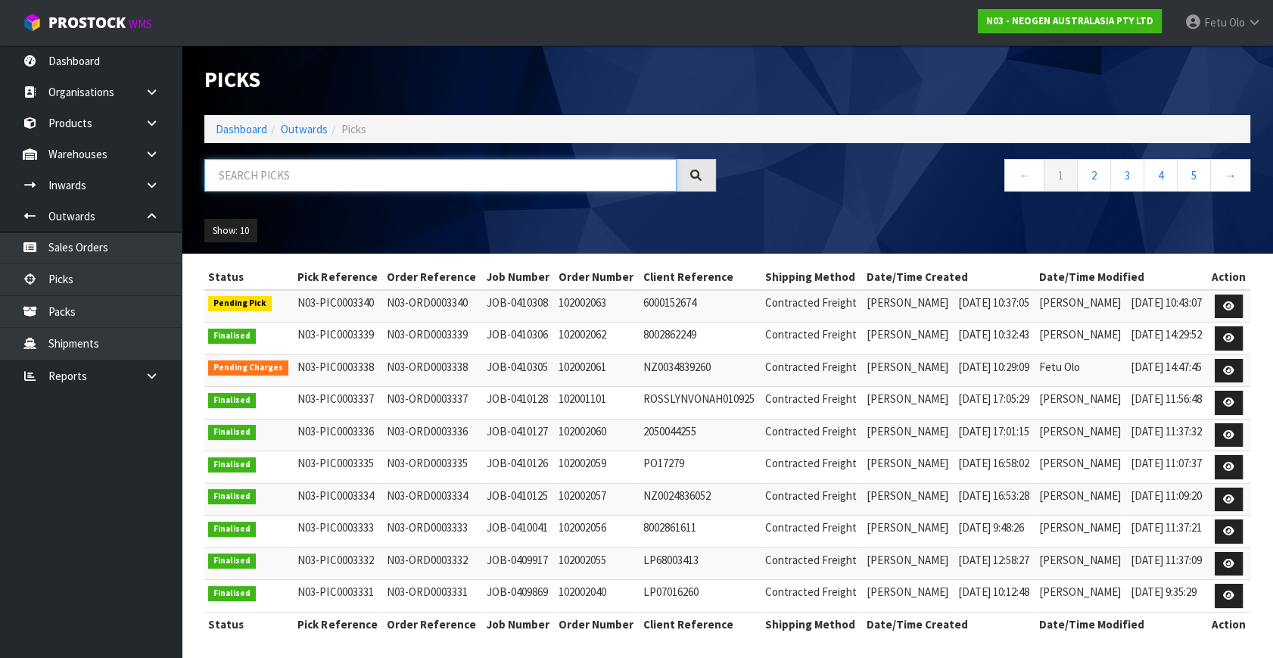
click at [364, 182] on input "text" at bounding box center [440, 175] width 472 height 33
type input "3340"
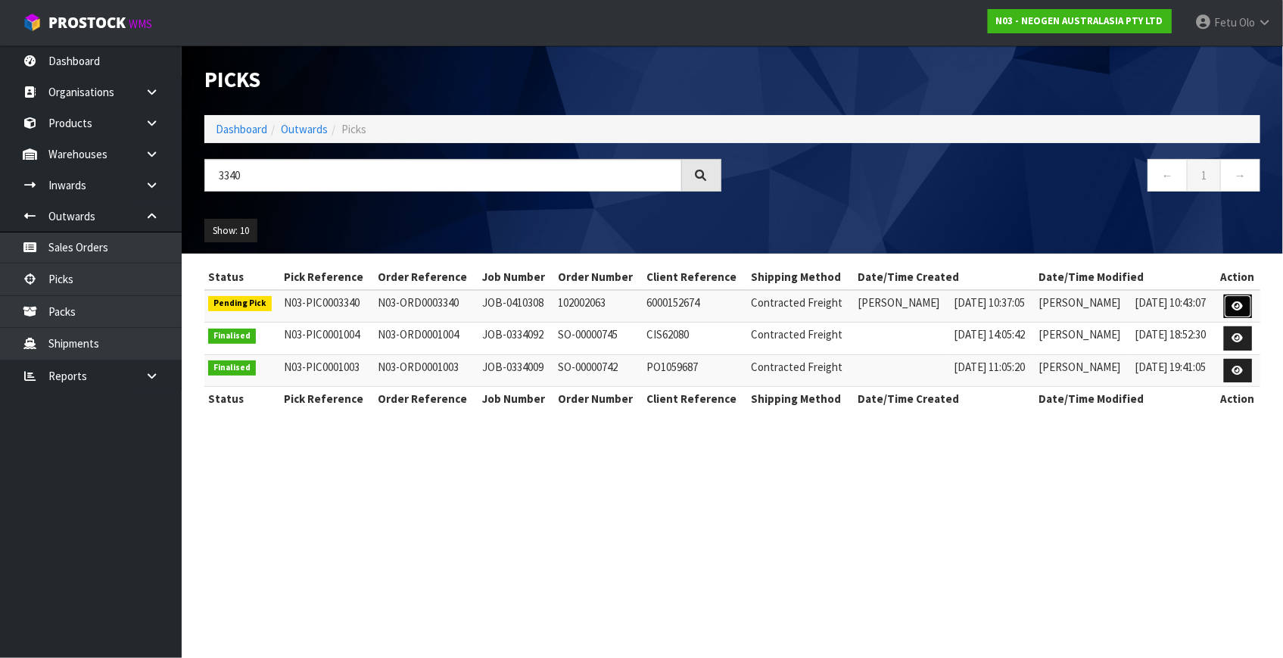
click at [1243, 297] on link at bounding box center [1238, 306] width 28 height 24
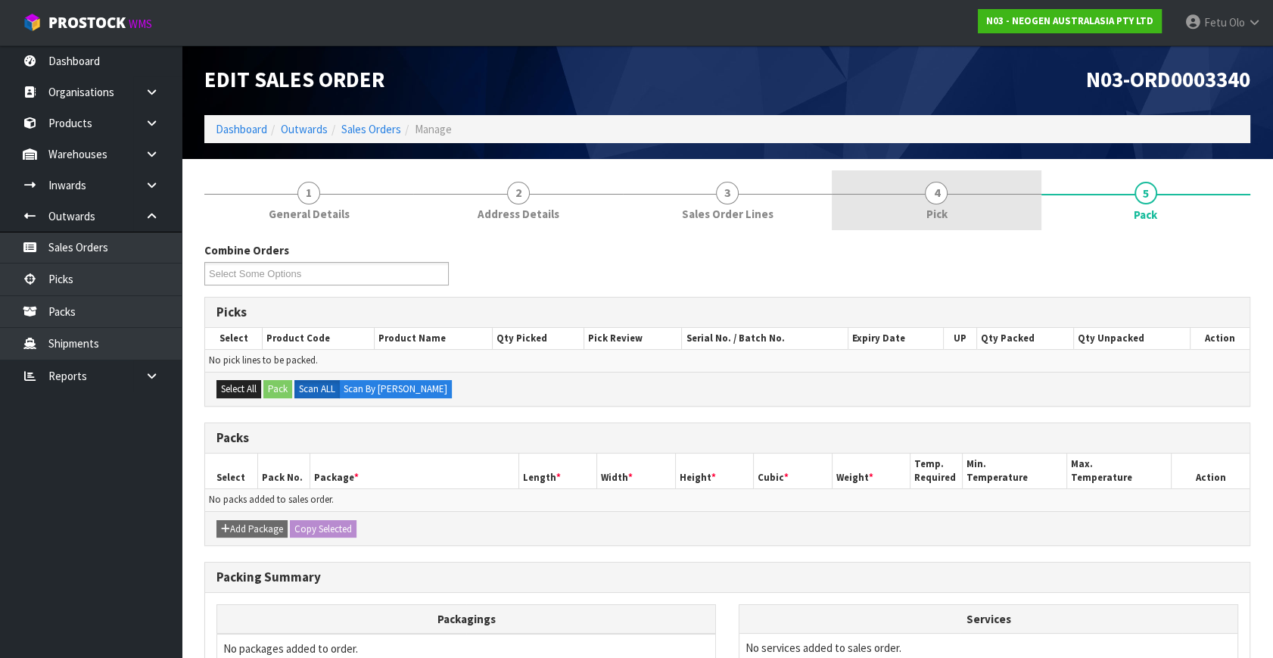
click at [991, 200] on link "4 Pick" at bounding box center [936, 200] width 209 height 60
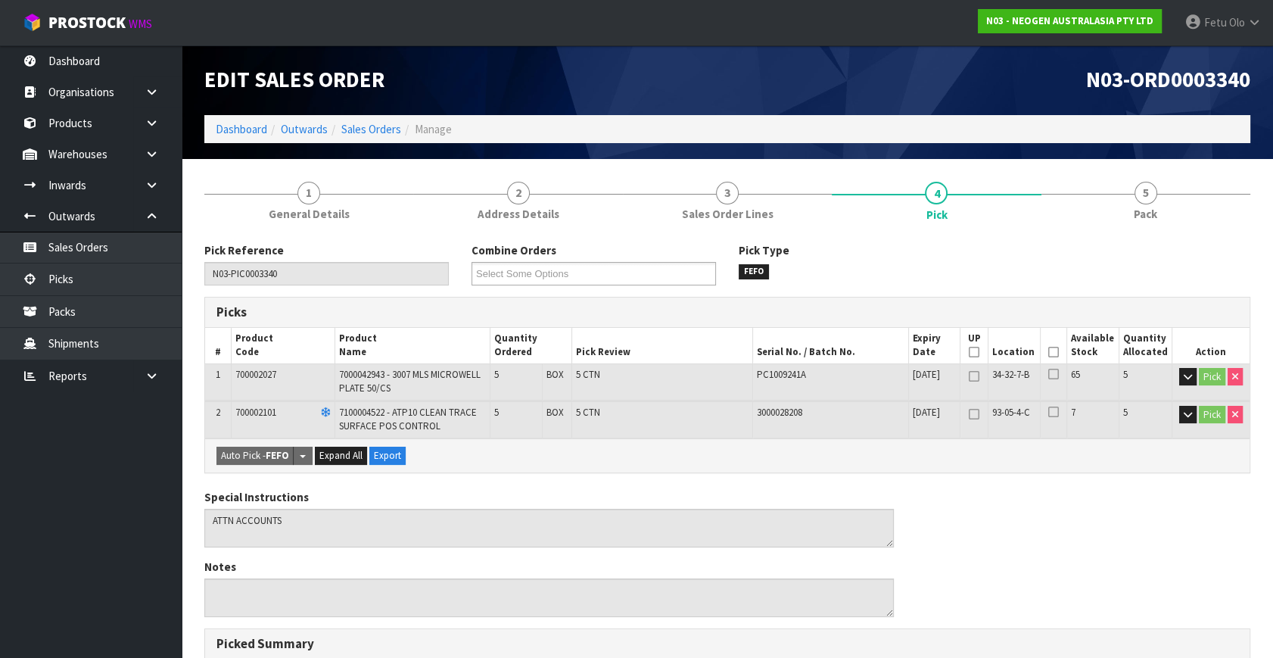
click at [1053, 353] on icon at bounding box center [1053, 352] width 11 height 1
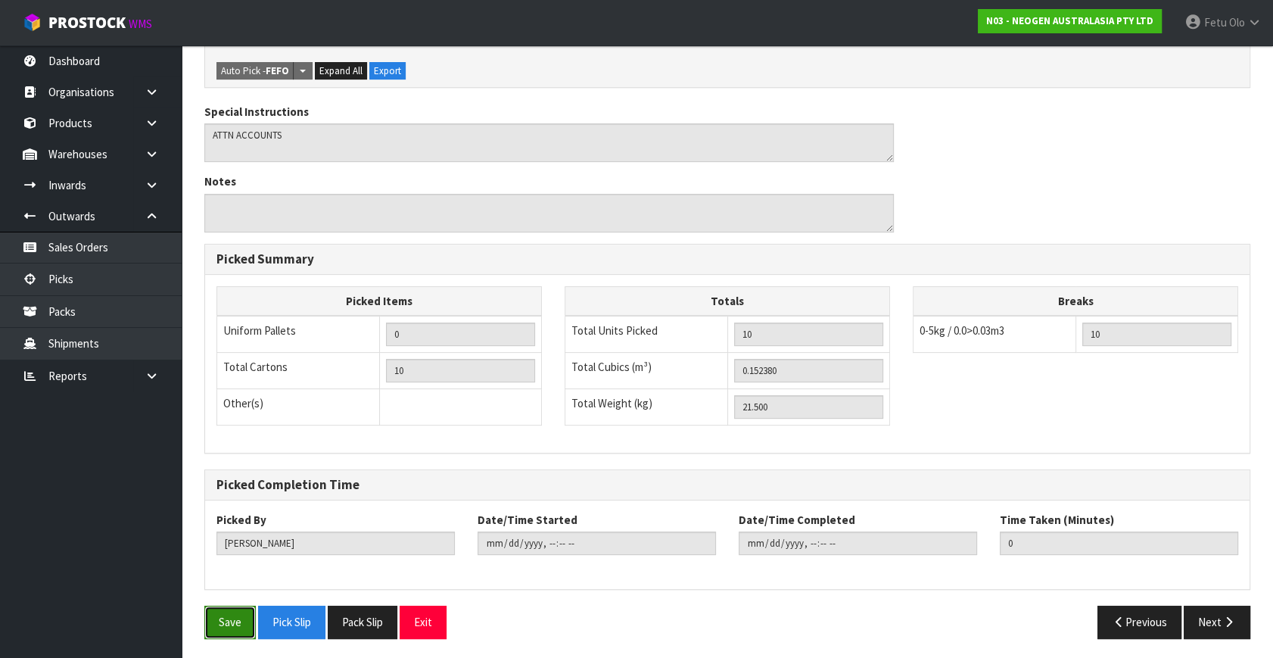
click at [222, 621] on button "Save" at bounding box center [229, 621] width 51 height 33
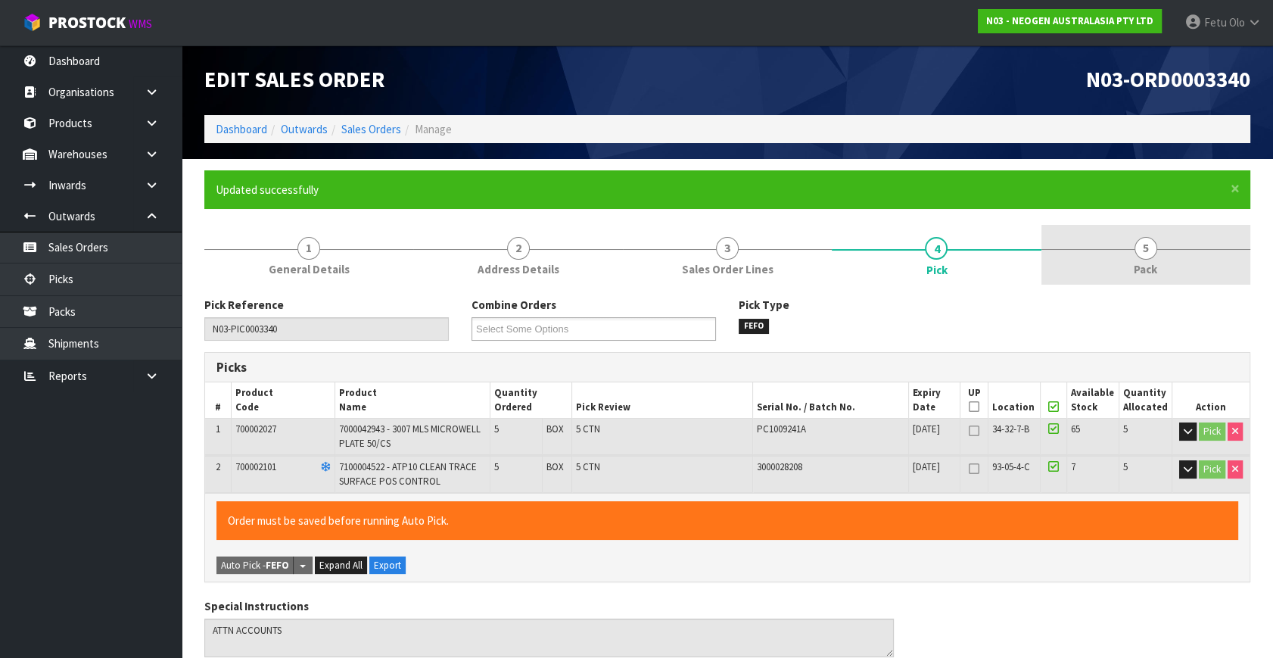
type input "Fetu Olo"
type input "2025-09-01T14:48:38"
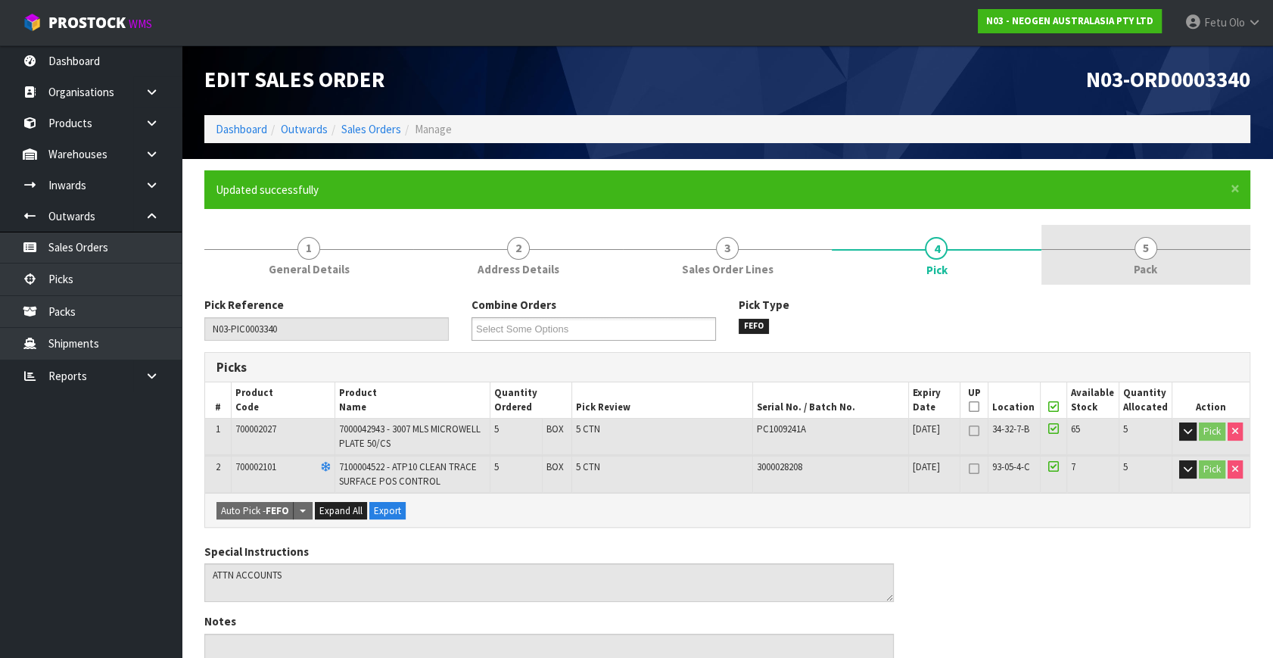
click at [1156, 243] on span "5" at bounding box center [1145, 248] width 23 height 23
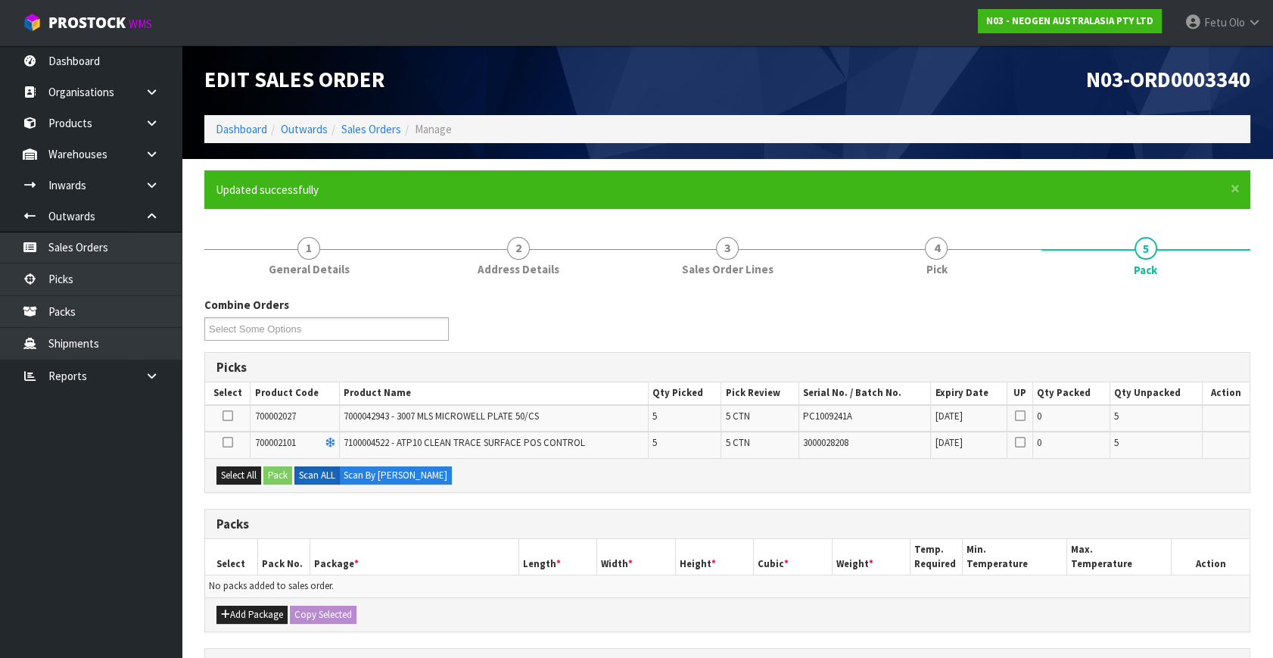
click at [767, 498] on div "Combine Orders N03-ORD0003340 Select Some Options Picks Select Product Code Pro…" at bounding box center [727, 599] width 1046 height 604
click at [233, 605] on button "Add Package" at bounding box center [251, 614] width 71 height 18
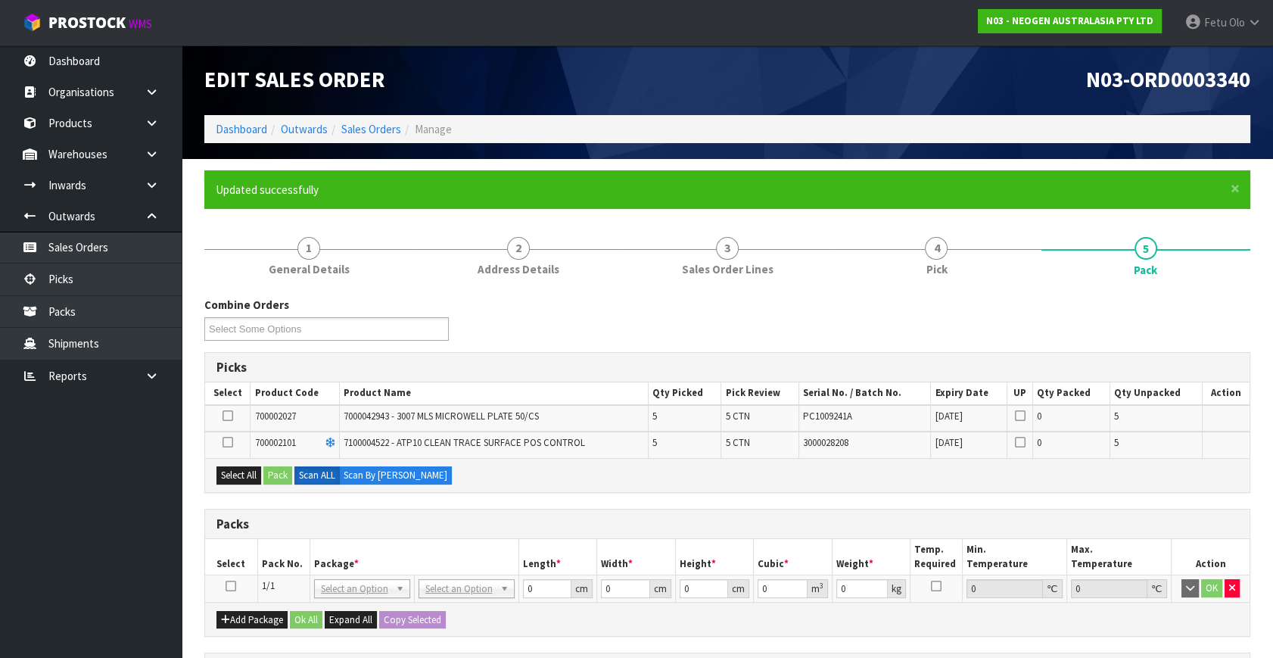
click at [230, 586] on icon at bounding box center [231, 586] width 11 height 1
click at [247, 477] on button "Select All" at bounding box center [238, 475] width 45 height 18
click at [285, 472] on button "Pack" at bounding box center [277, 475] width 29 height 18
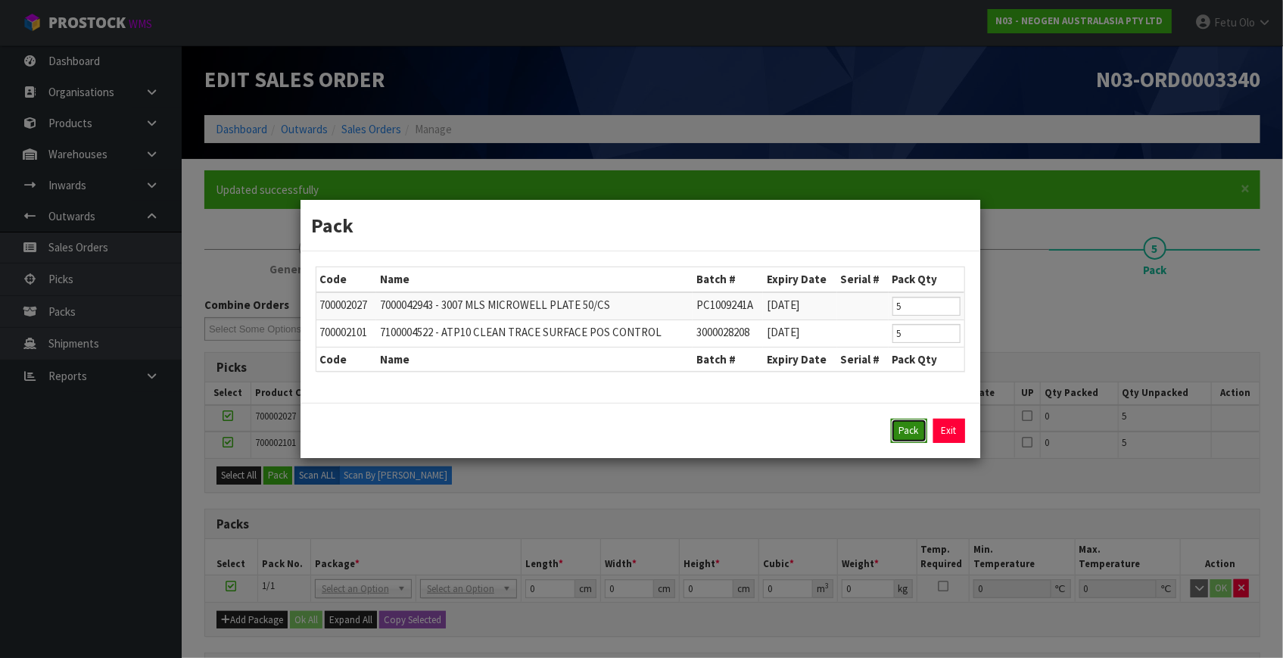
click at [917, 430] on button "Pack" at bounding box center [909, 431] width 36 height 24
type input "0.000"
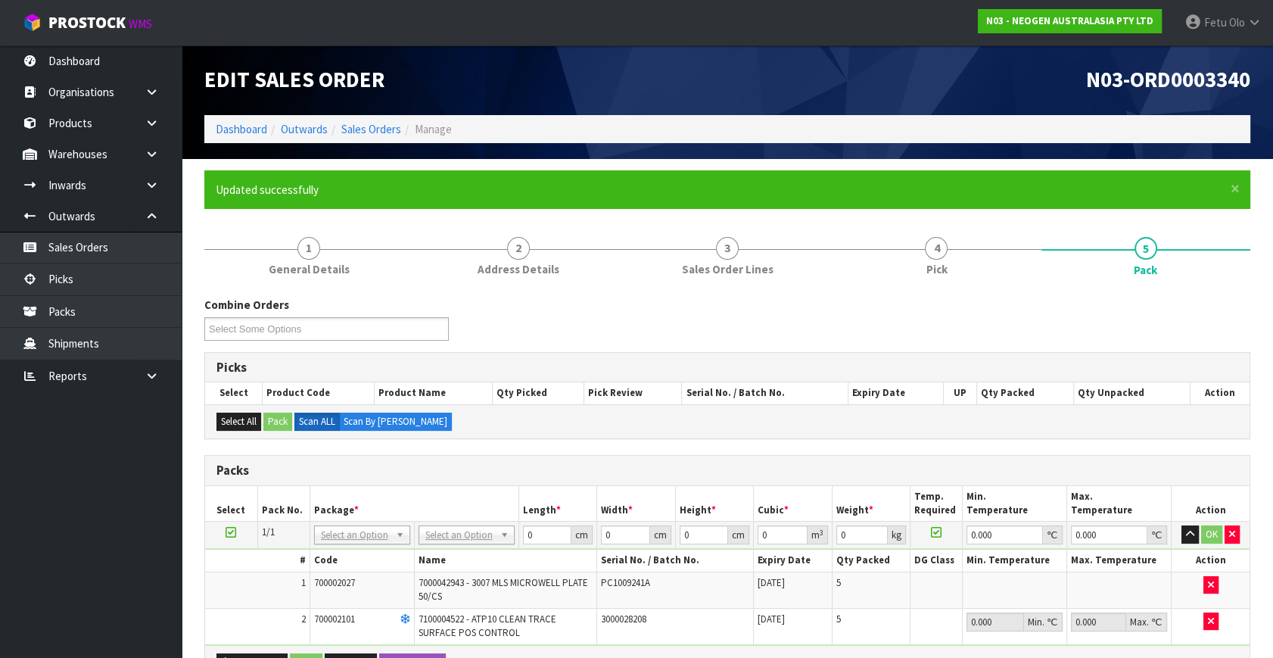
drag, startPoint x: 351, startPoint y: 531, endPoint x: 347, endPoint y: 542, distance: 12.2
click at [343, 546] on input "text" at bounding box center [361, 555] width 89 height 19
type input "011-001"
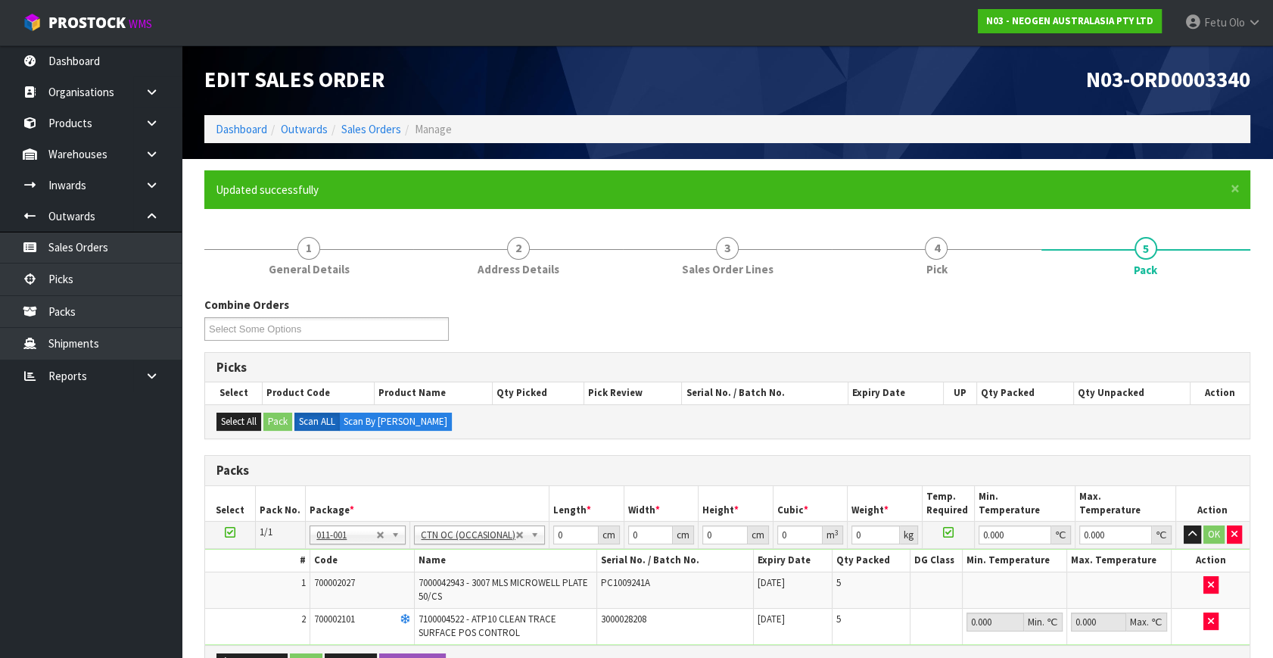
type input "21.5"
drag, startPoint x: 462, startPoint y: 540, endPoint x: 439, endPoint y: 563, distance: 32.6
click at [439, 562] on input "text" at bounding box center [479, 555] width 121 height 19
type input "ctn7"
type input "45.5"
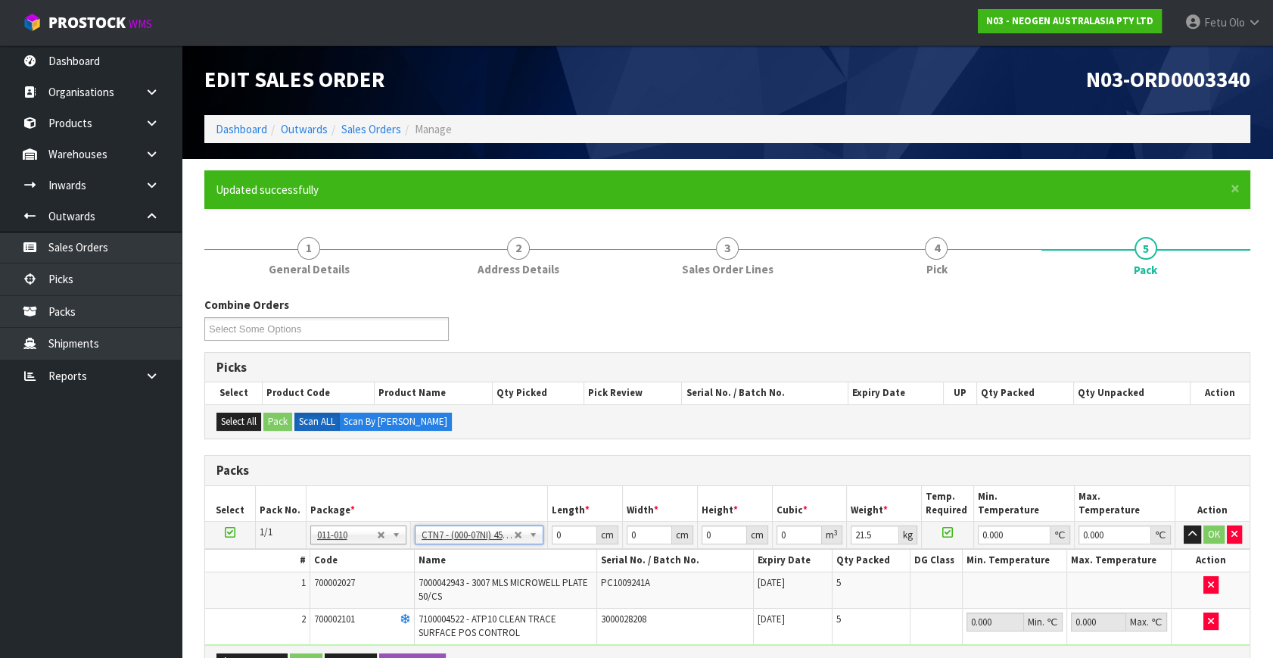
type input "45.5"
type input "35"
type input "0.072459"
type input "21.7"
click at [562, 539] on input "45.5" at bounding box center [574, 534] width 45 height 19
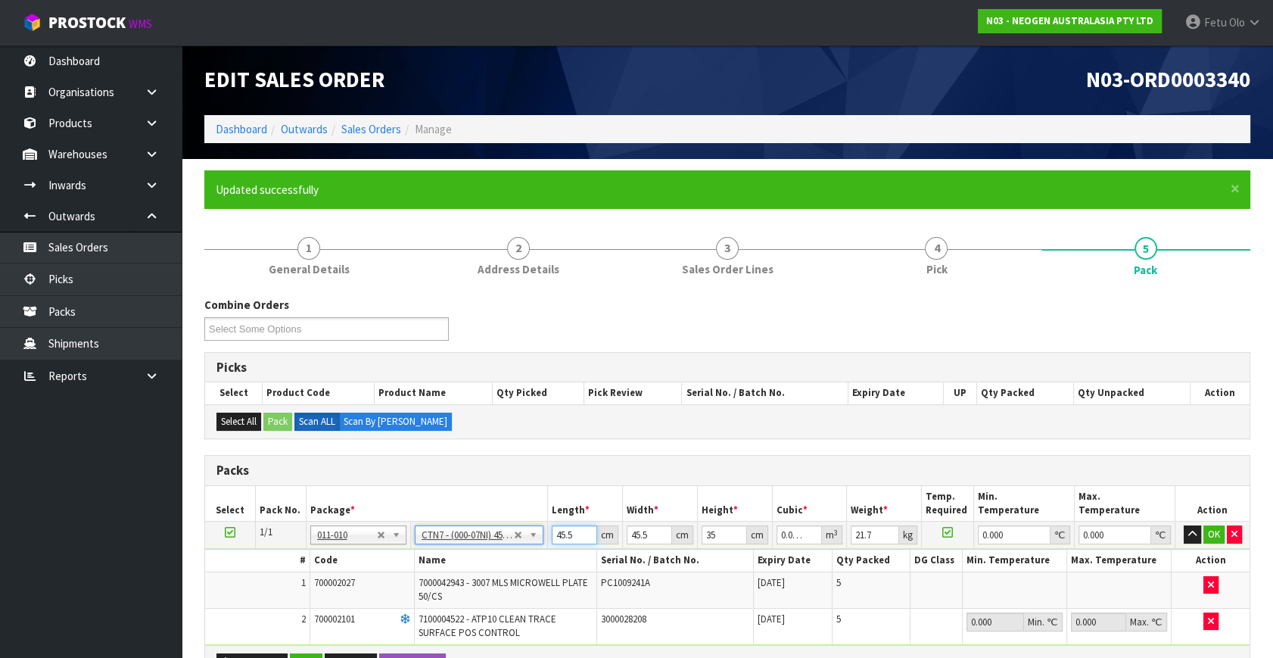
click at [561, 536] on input "45.5" at bounding box center [574, 534] width 45 height 19
type input "44.5"
type input "0.070866"
type input "444.5"
type input "0.707866"
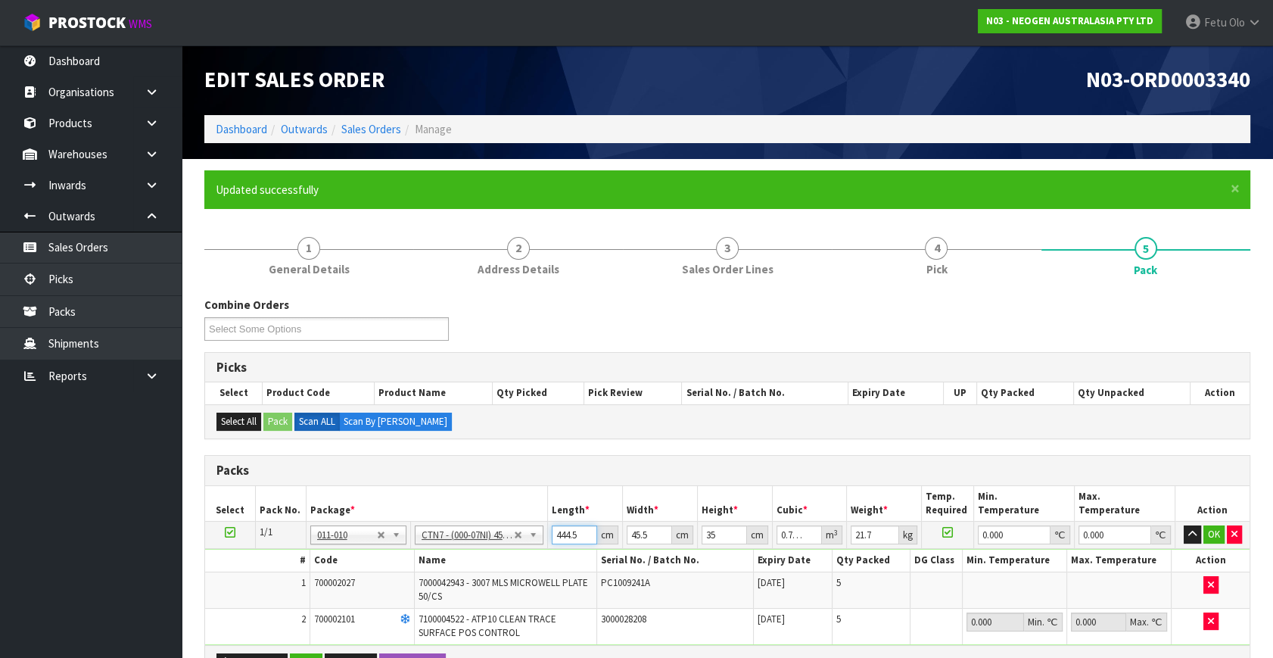
type input "44.5"
type input "0.070866"
type input "4.5"
type input "0.007166"
type input ".5"
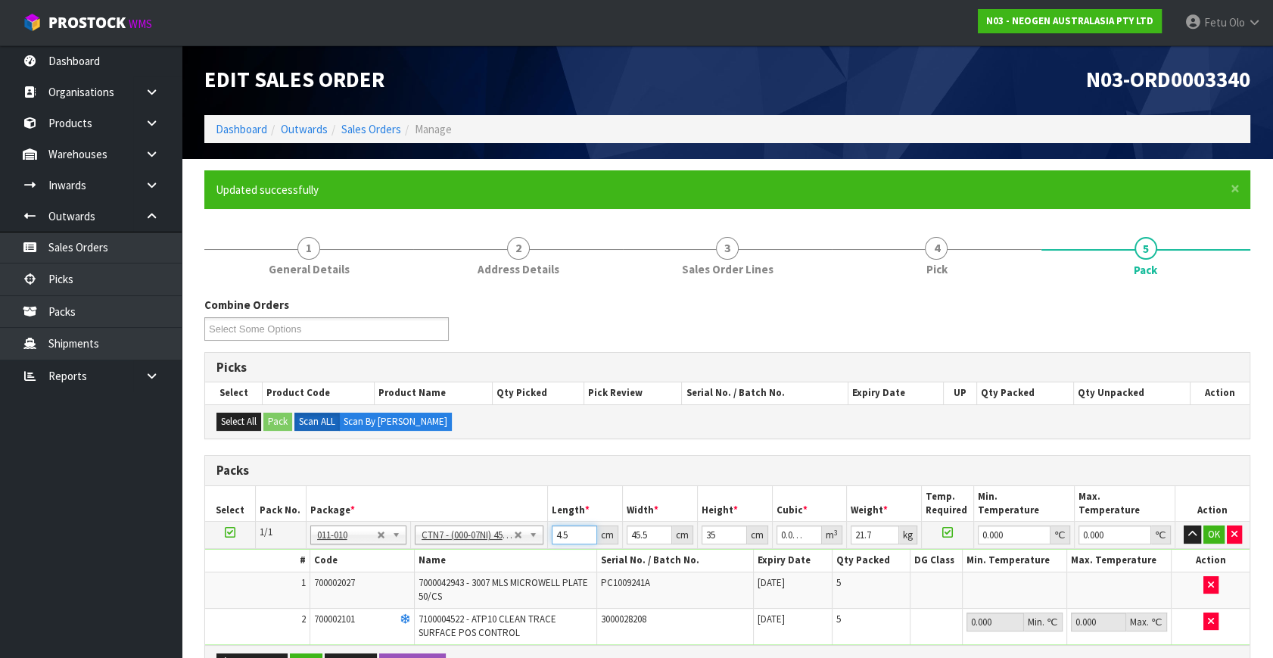
type input "0.000796"
type input "4.5"
type input "0.007166"
type input "45"
type input "0.071663"
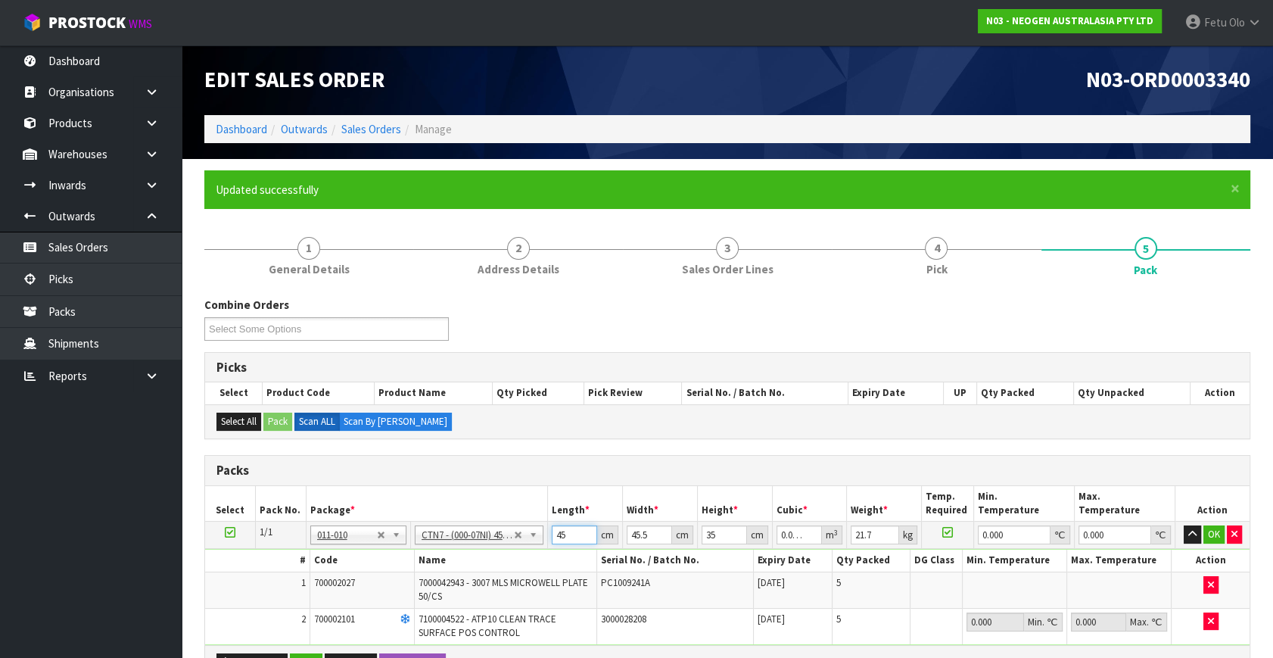
type input "4"
type input "0.00637"
type input "0"
type input "4"
type input "0.00637"
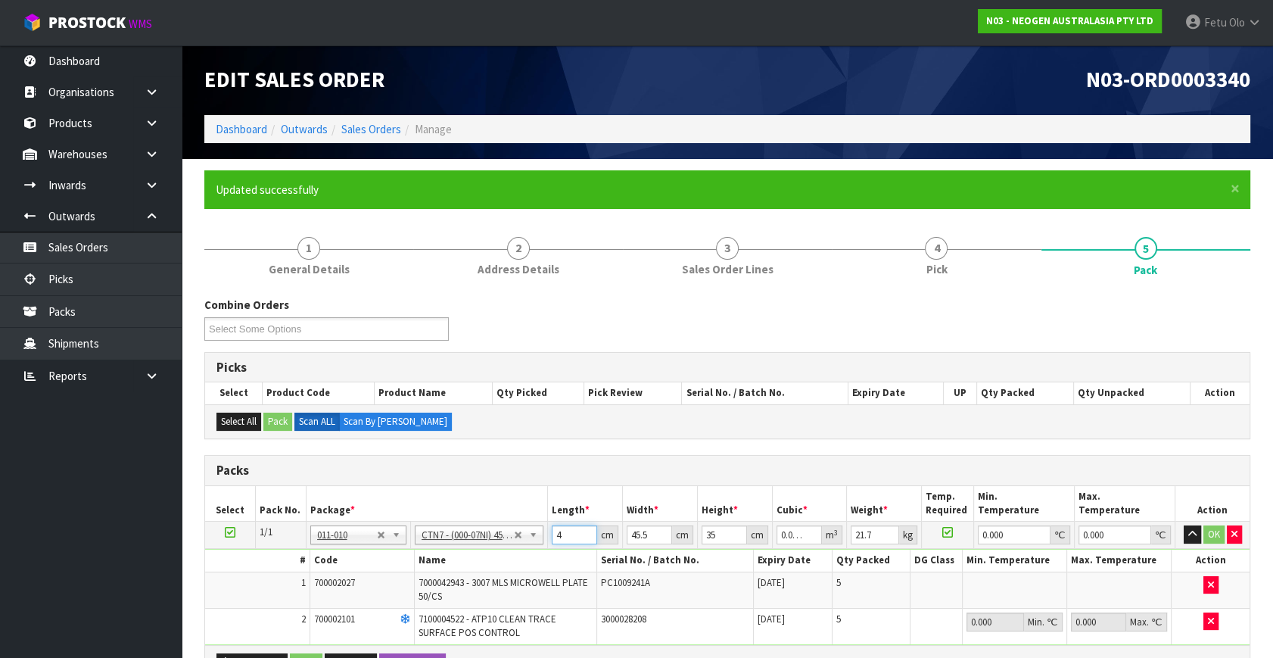
type input "47"
type input "0.074847"
type input "47"
type input "4"
type input "0.00658"
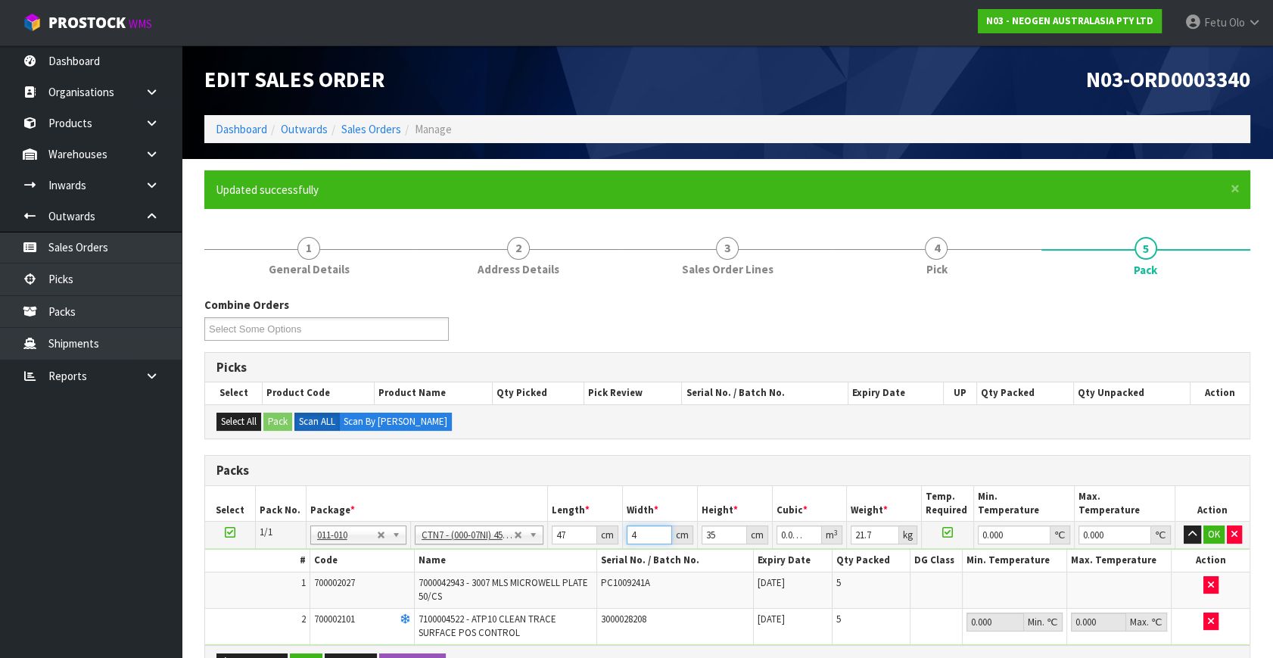
type input "47"
type input "0.077315"
type input "47"
type input "3"
type input "0.006627"
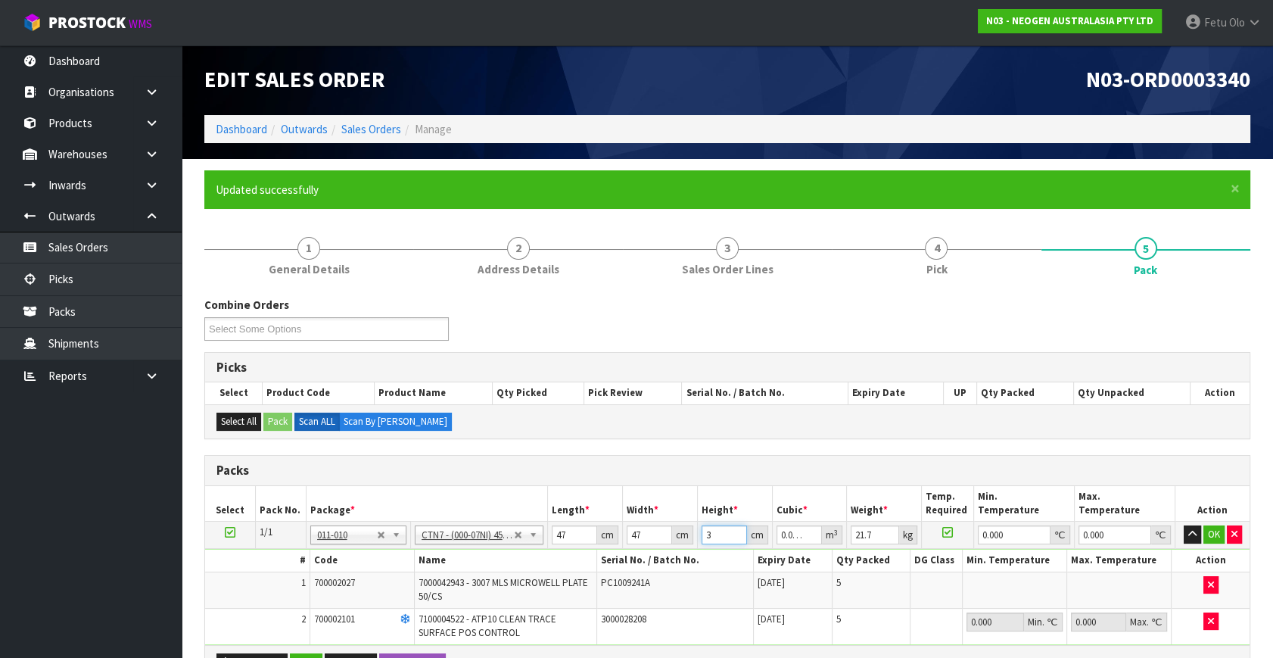
type input "37"
type input "0.081733"
type input "37"
type input "19"
type input "0"
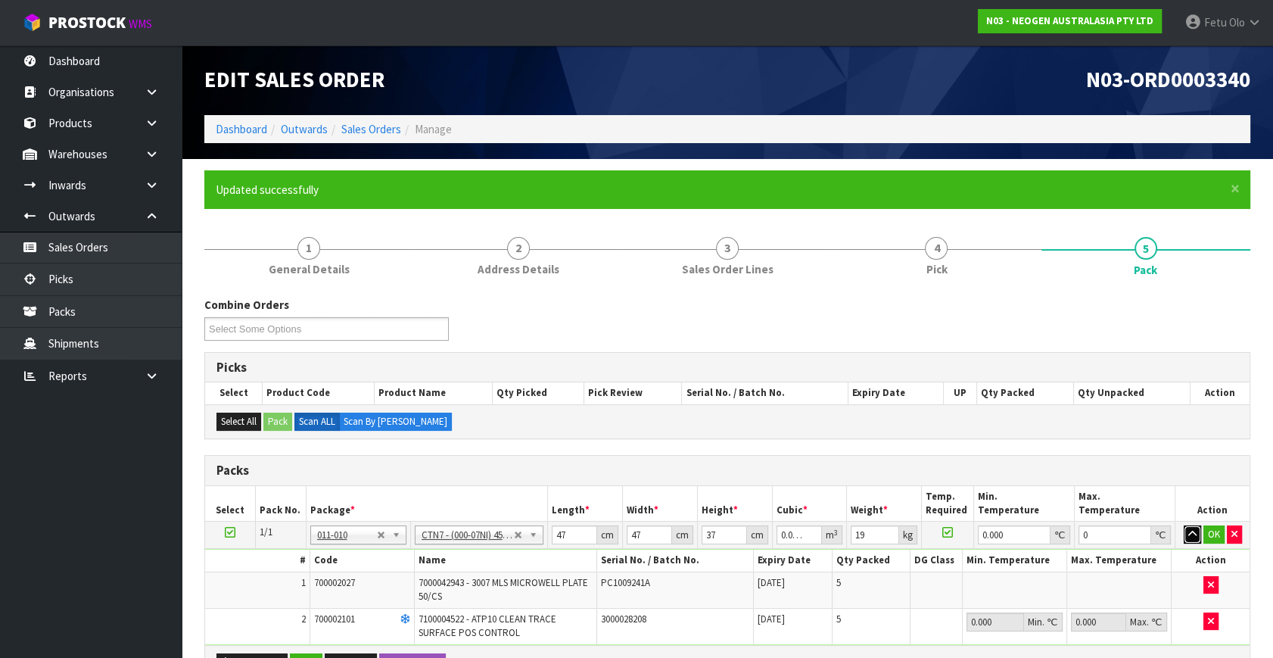
click at [1184, 525] on button "button" at bounding box center [1192, 534] width 17 height 18
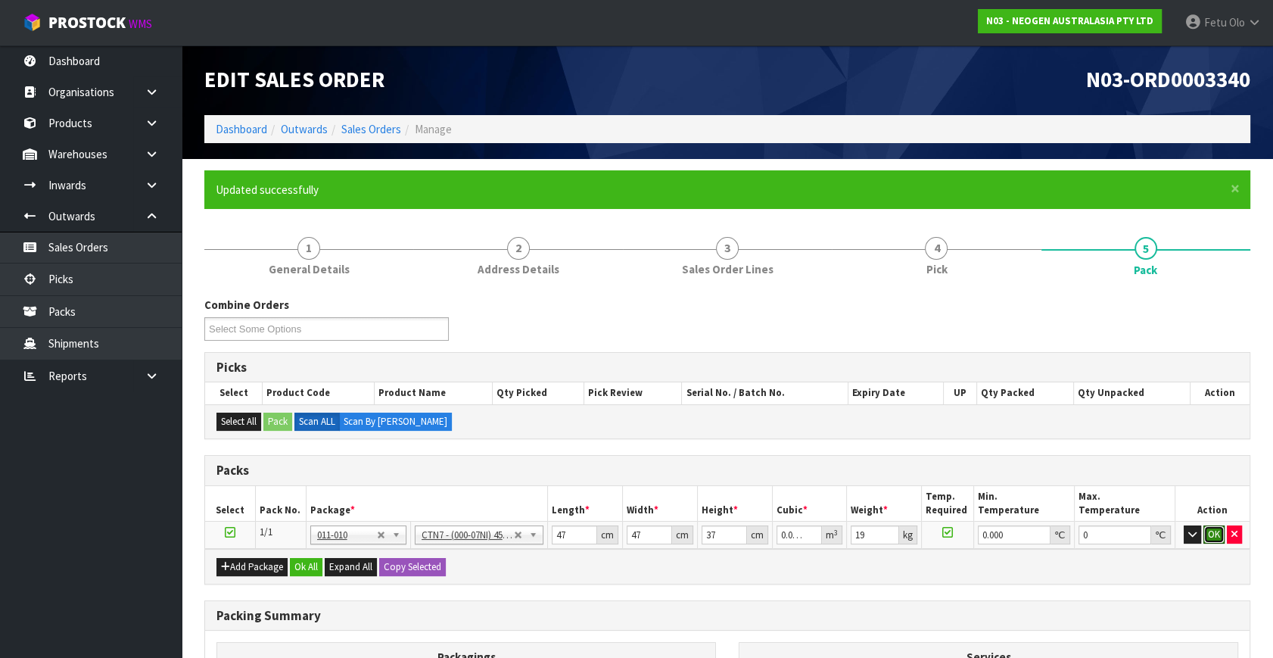
click button "OK" at bounding box center [1213, 534] width 21 height 18
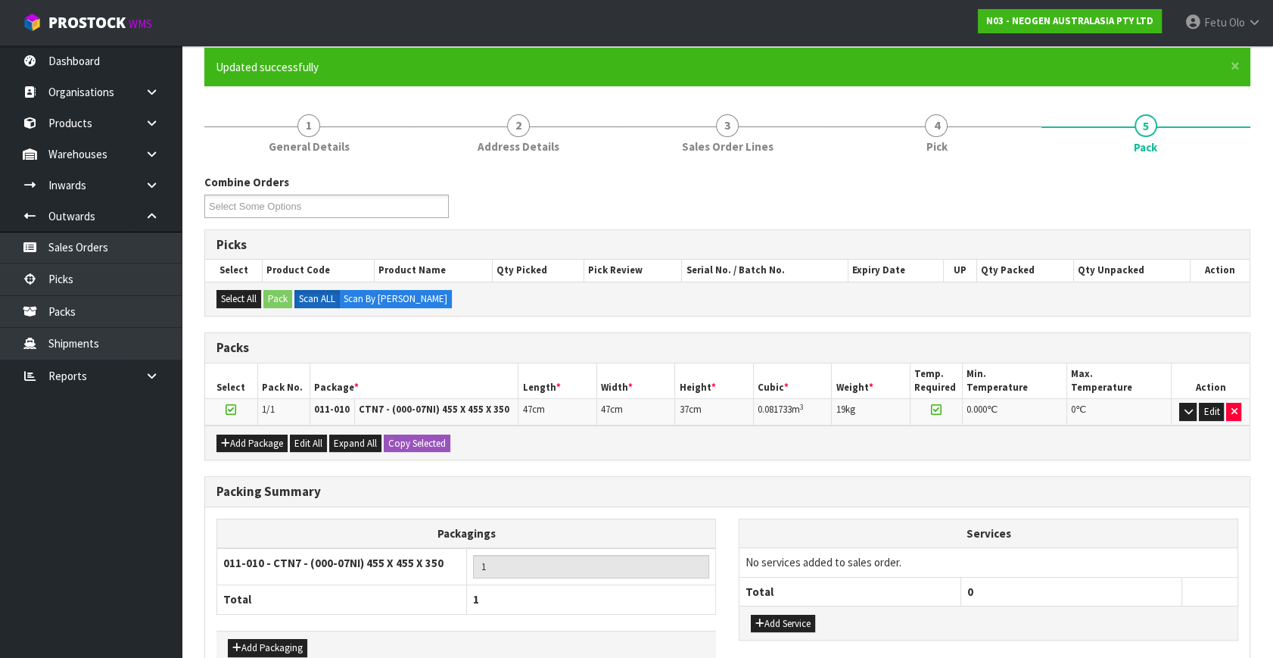
scroll to position [209, 0]
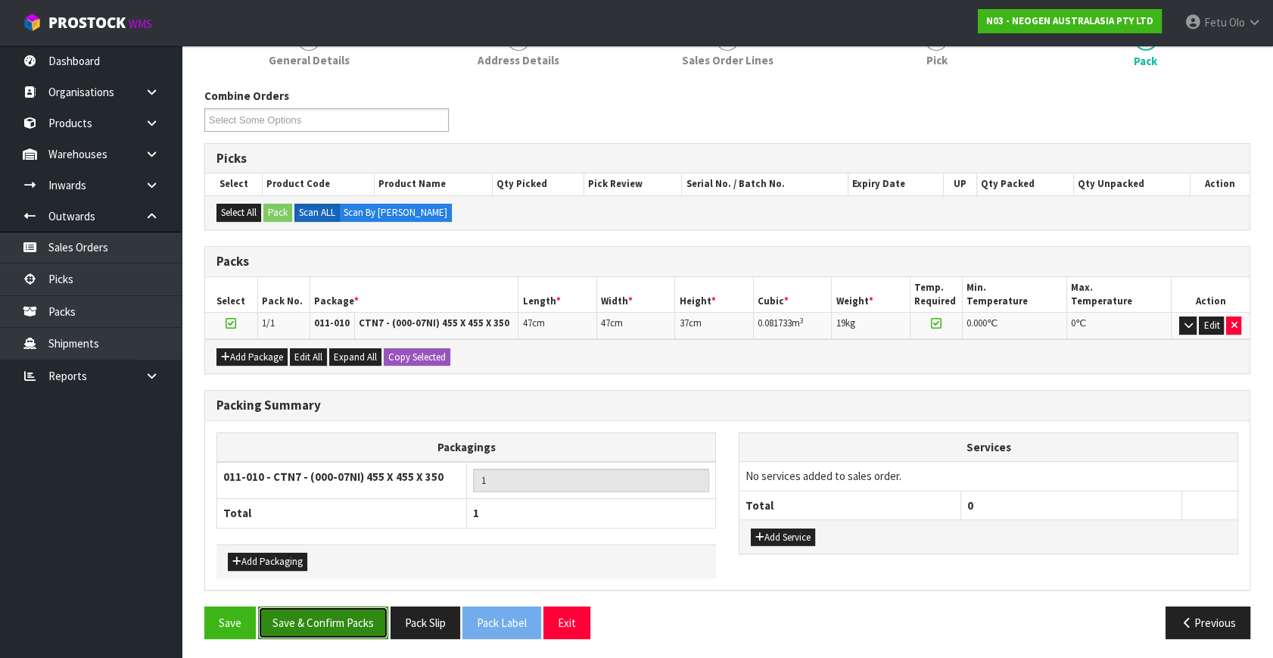
click at [376, 615] on button "Save & Confirm Packs" at bounding box center [323, 622] width 130 height 33
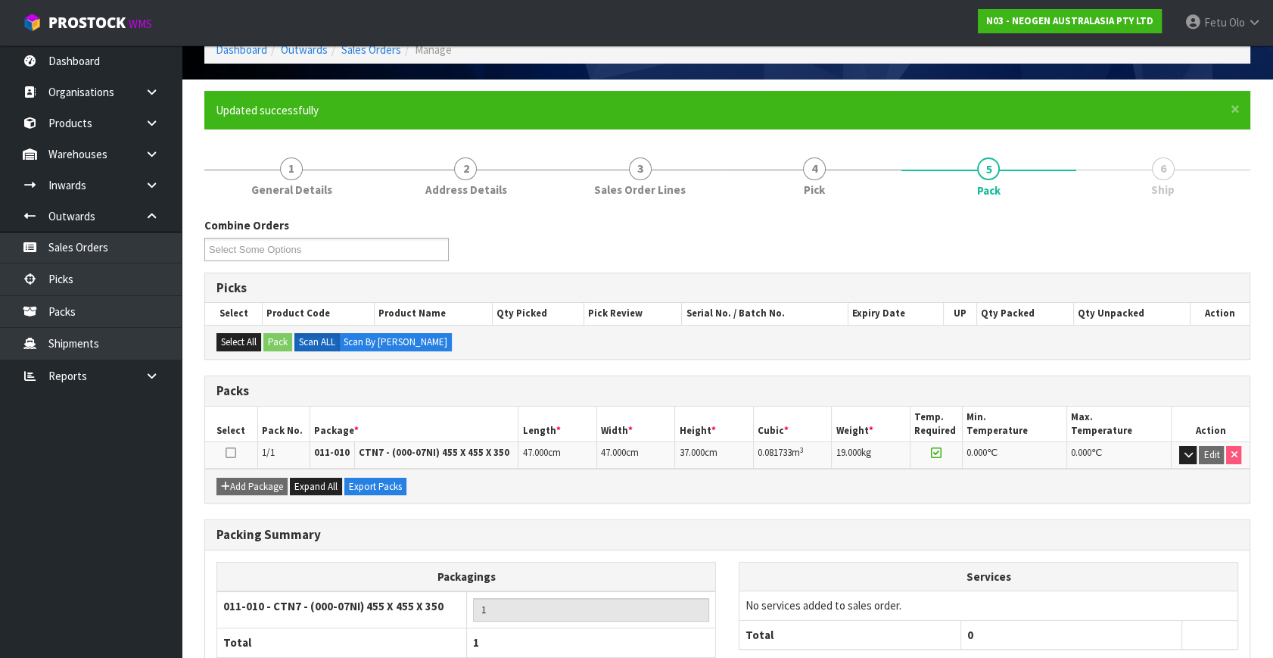
scroll to position [175, 0]
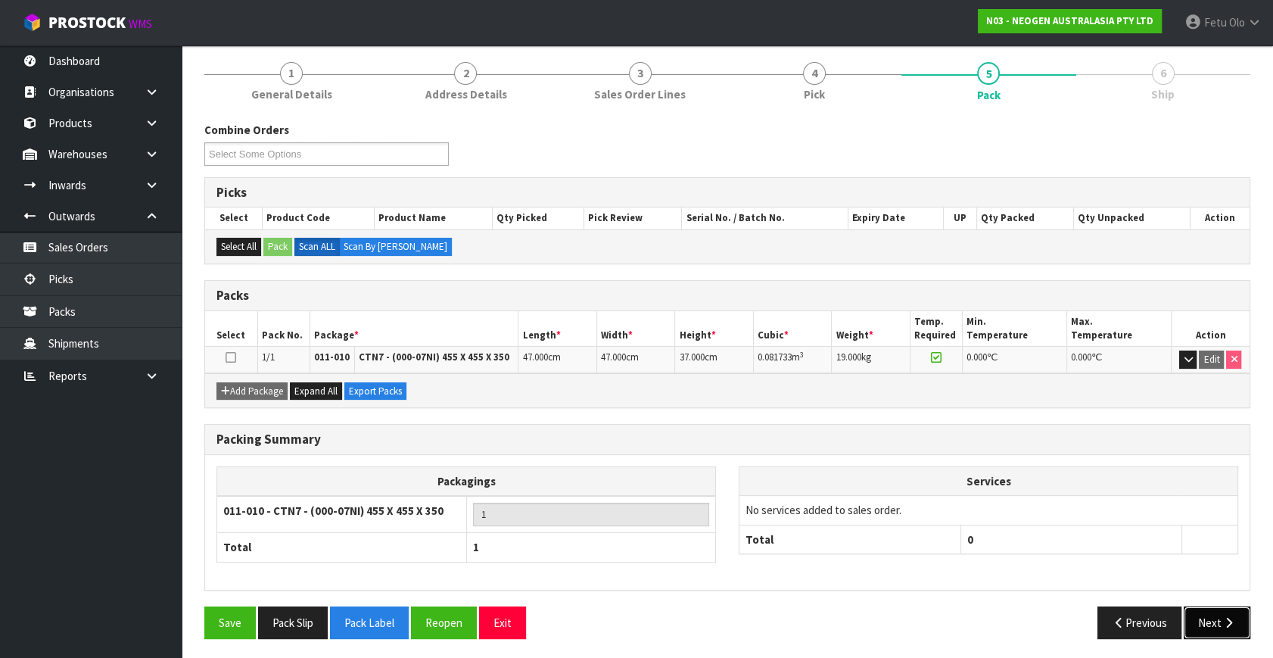
click at [1201, 628] on button "Next" at bounding box center [1217, 622] width 67 height 33
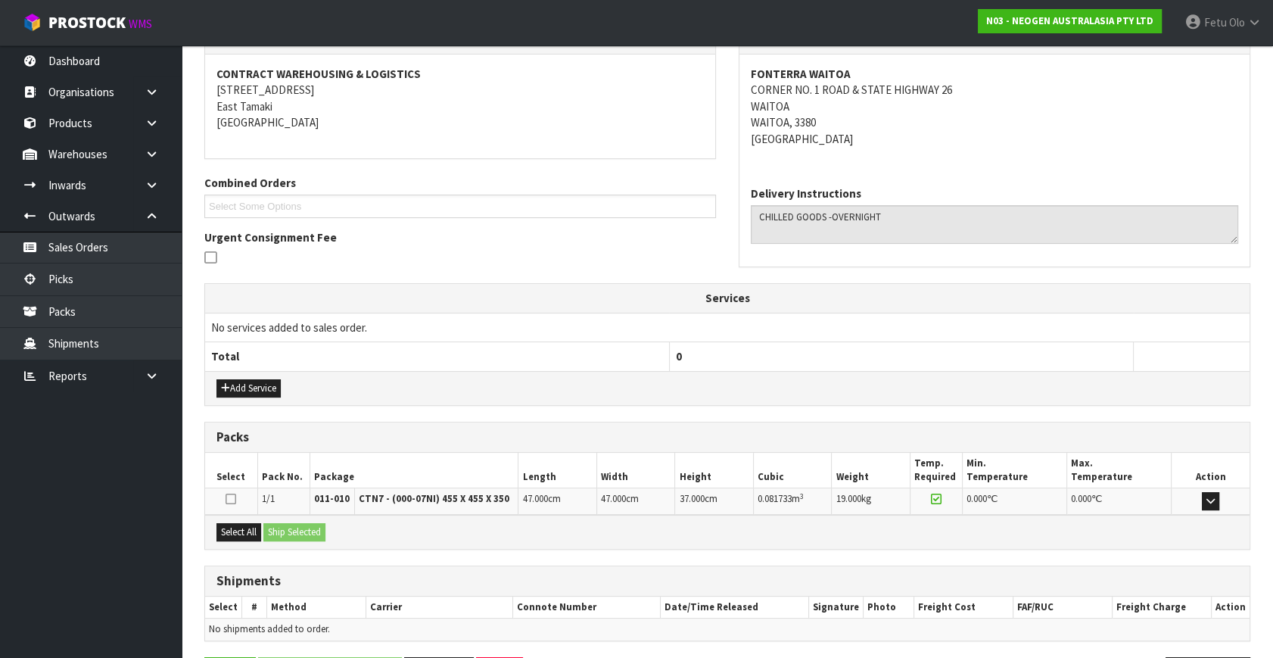
scroll to position [325, 0]
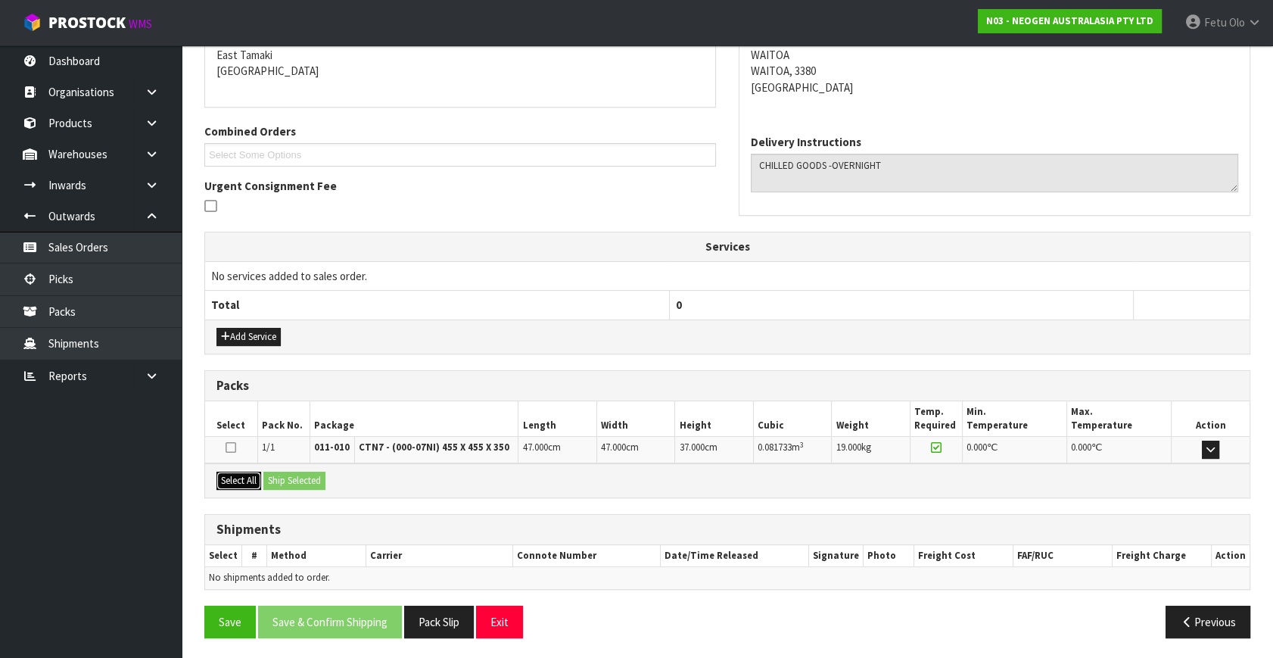
click at [232, 478] on button "Select All" at bounding box center [238, 480] width 45 height 18
click at [296, 473] on button "Ship Selected" at bounding box center [294, 480] width 62 height 18
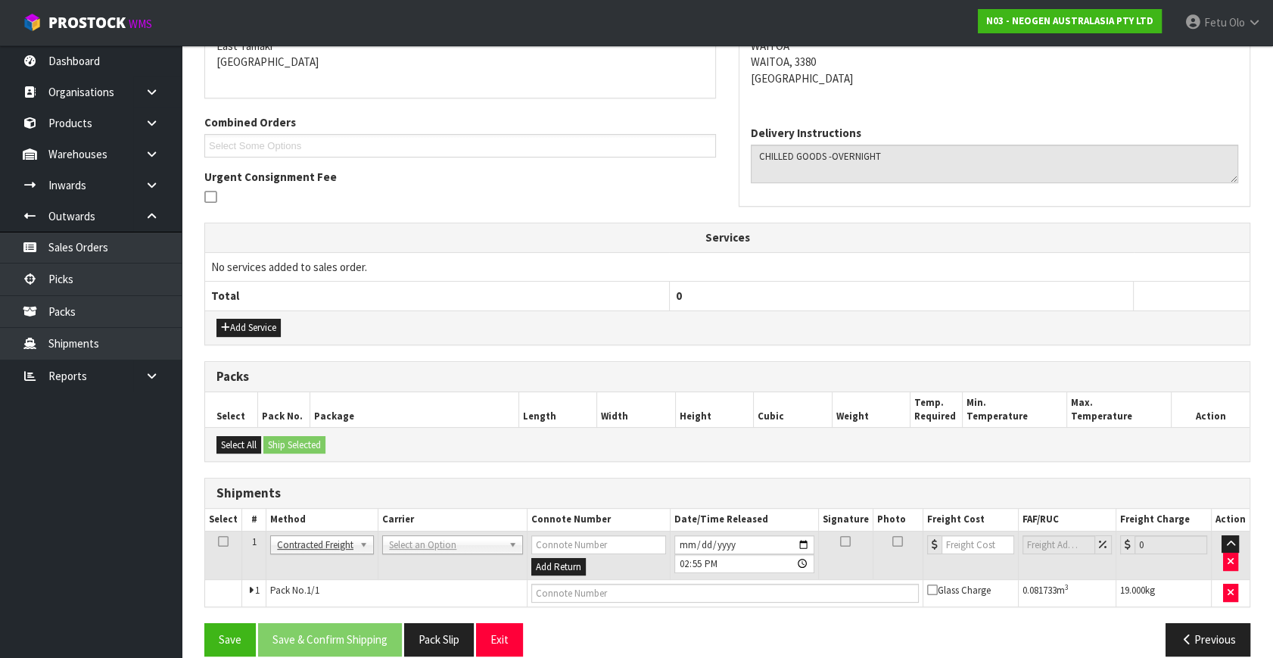
scroll to position [351, 0]
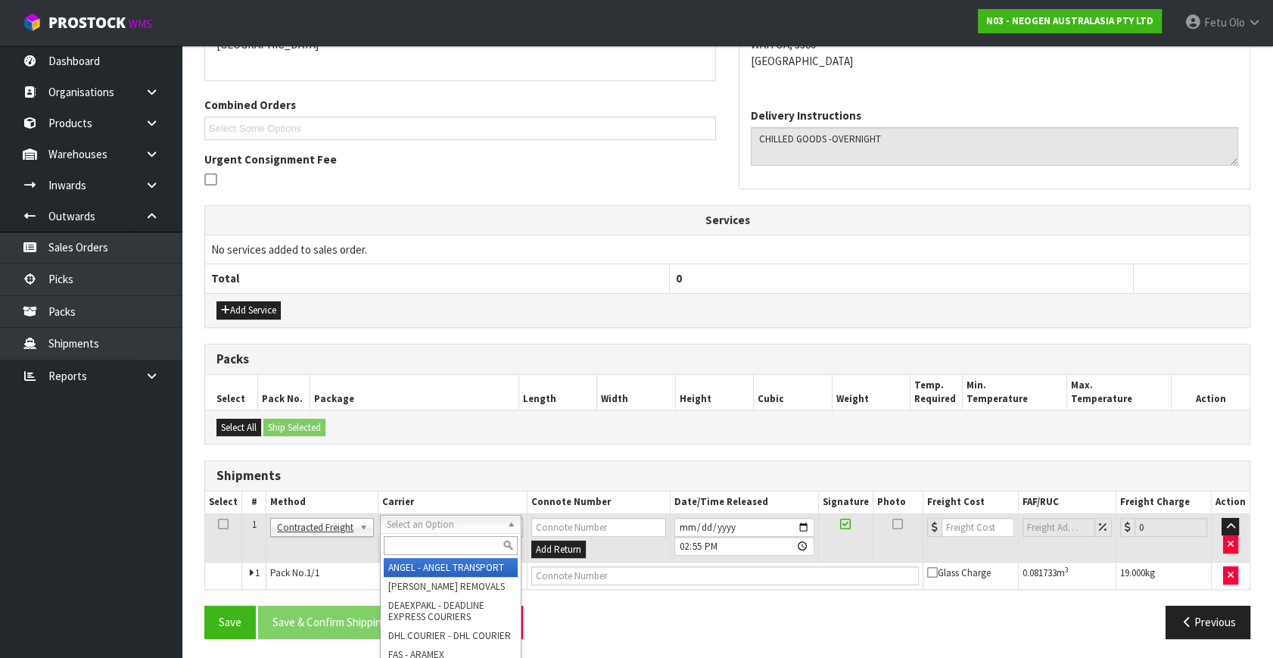
drag, startPoint x: 471, startPoint y: 515, endPoint x: 453, endPoint y: 540, distance: 31.5
click at [450, 543] on input "text" at bounding box center [451, 545] width 134 height 19
type input "nzp"
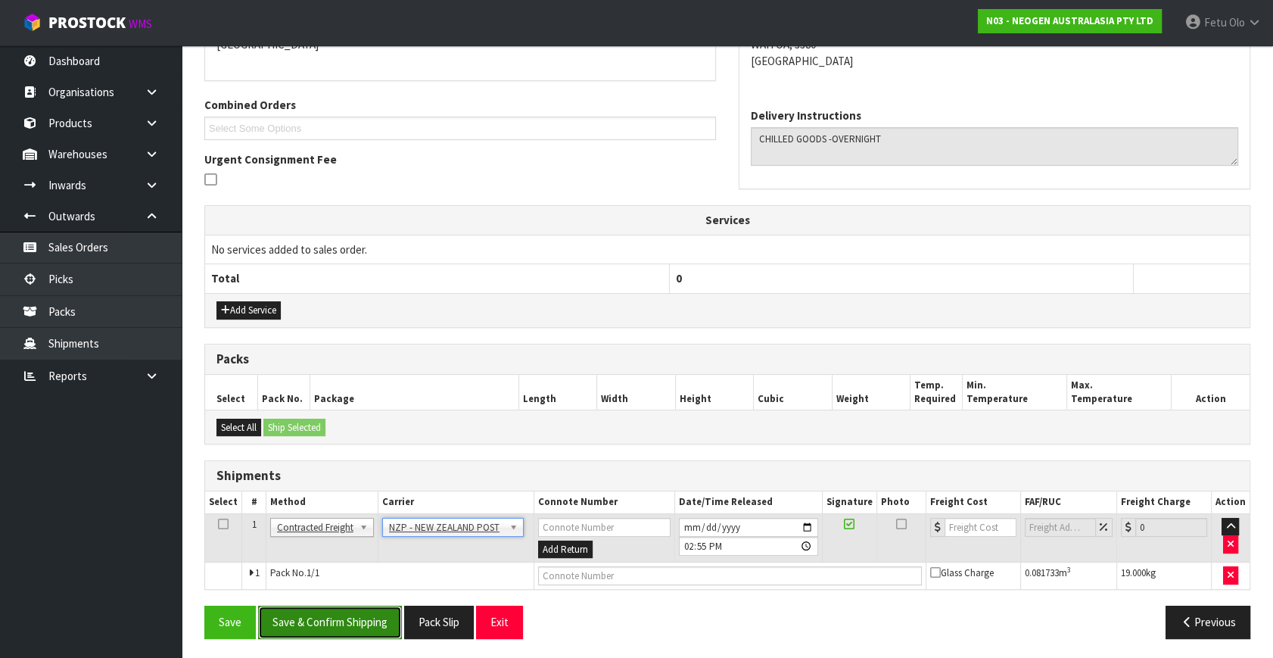
click at [365, 609] on button "Save & Confirm Shipping" at bounding box center [330, 621] width 144 height 33
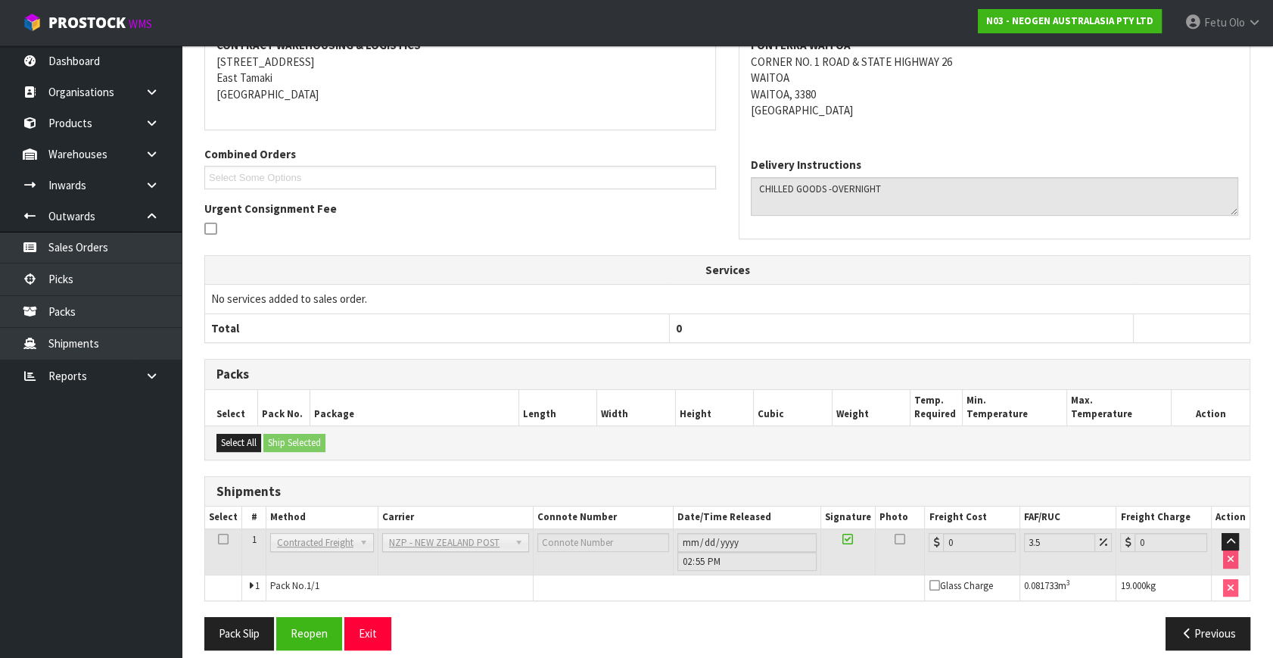
scroll to position [330, 0]
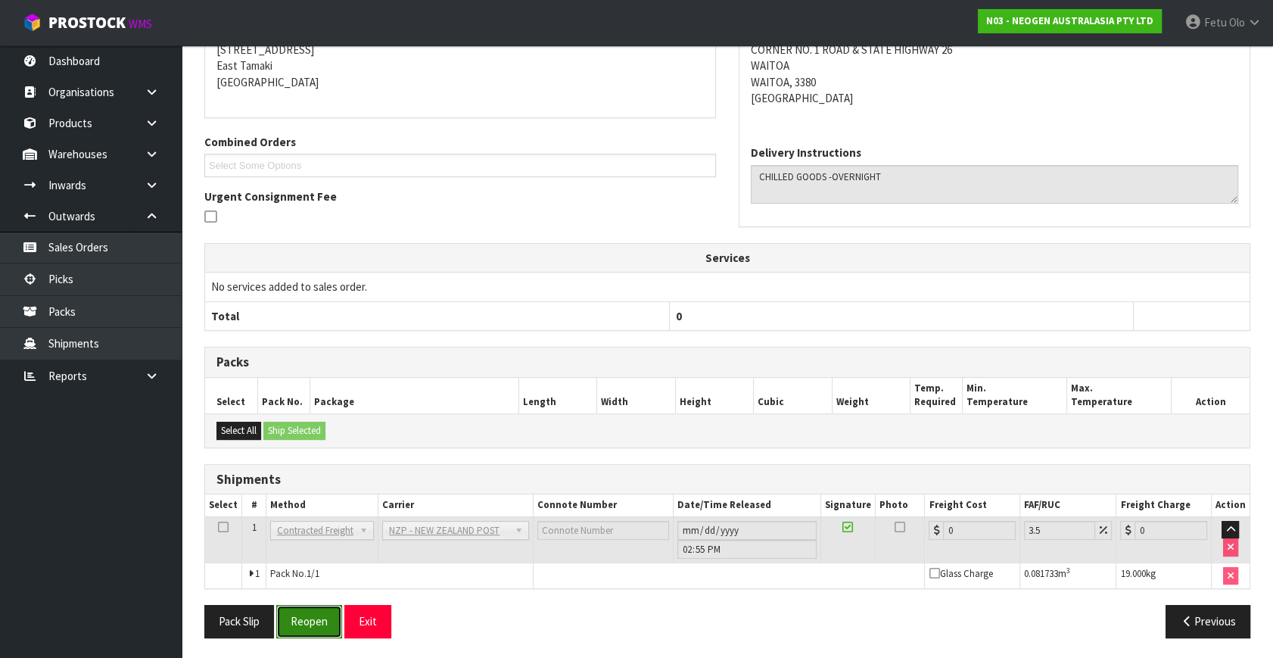
click at [323, 605] on button "Reopen" at bounding box center [309, 621] width 66 height 33
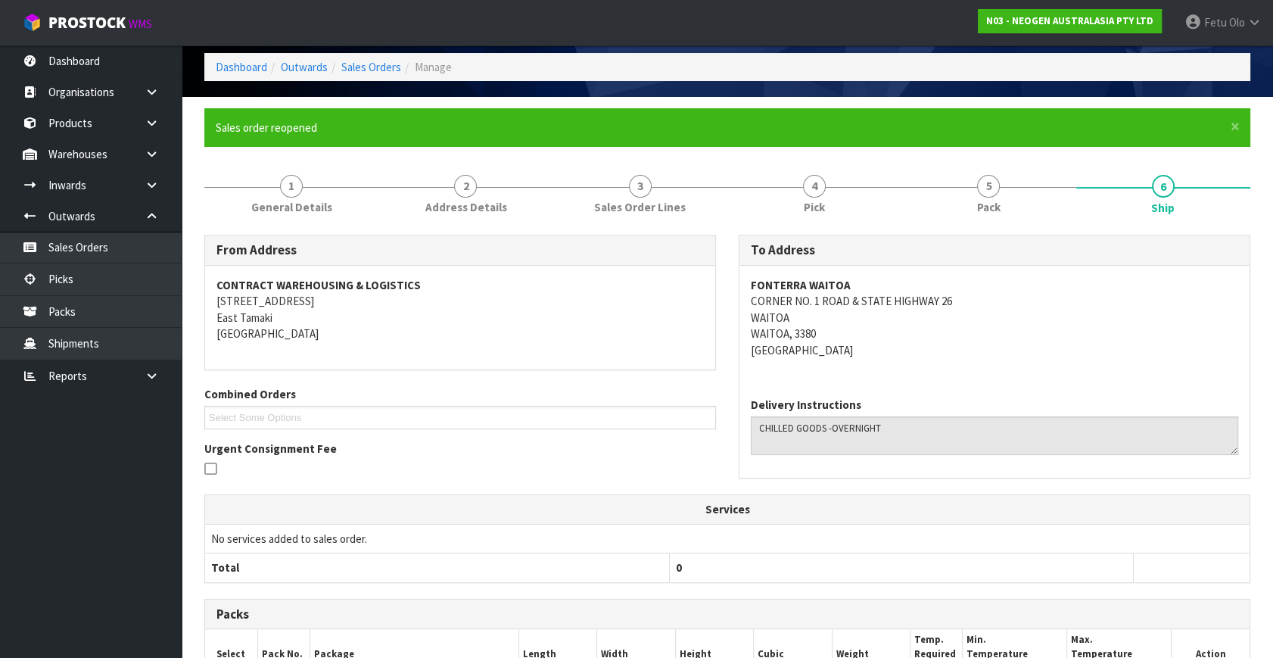
scroll to position [314, 0]
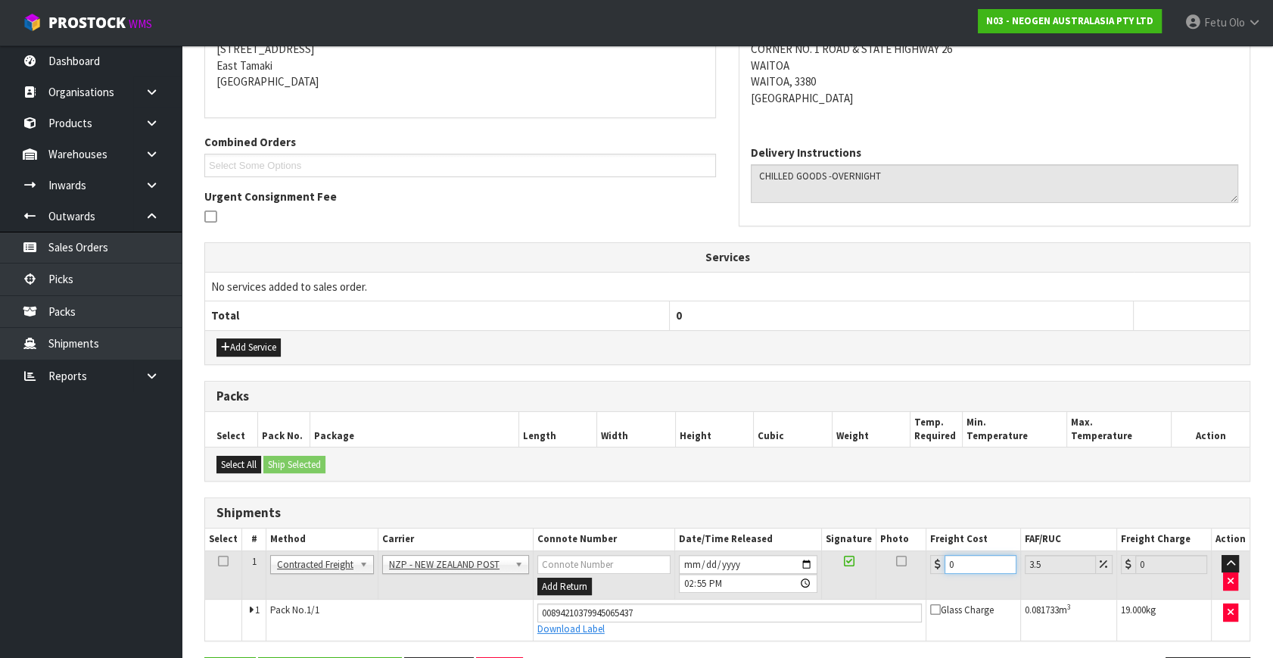
drag, startPoint x: 606, startPoint y: 604, endPoint x: 403, endPoint y: 599, distance: 203.6
click at [403, 599] on tbody "1 Client Local Pickup Customer Local Pickup Company Freight Contracted Freight …" at bounding box center [727, 594] width 1044 height 89
type input "3"
type input "3.1"
type input "39"
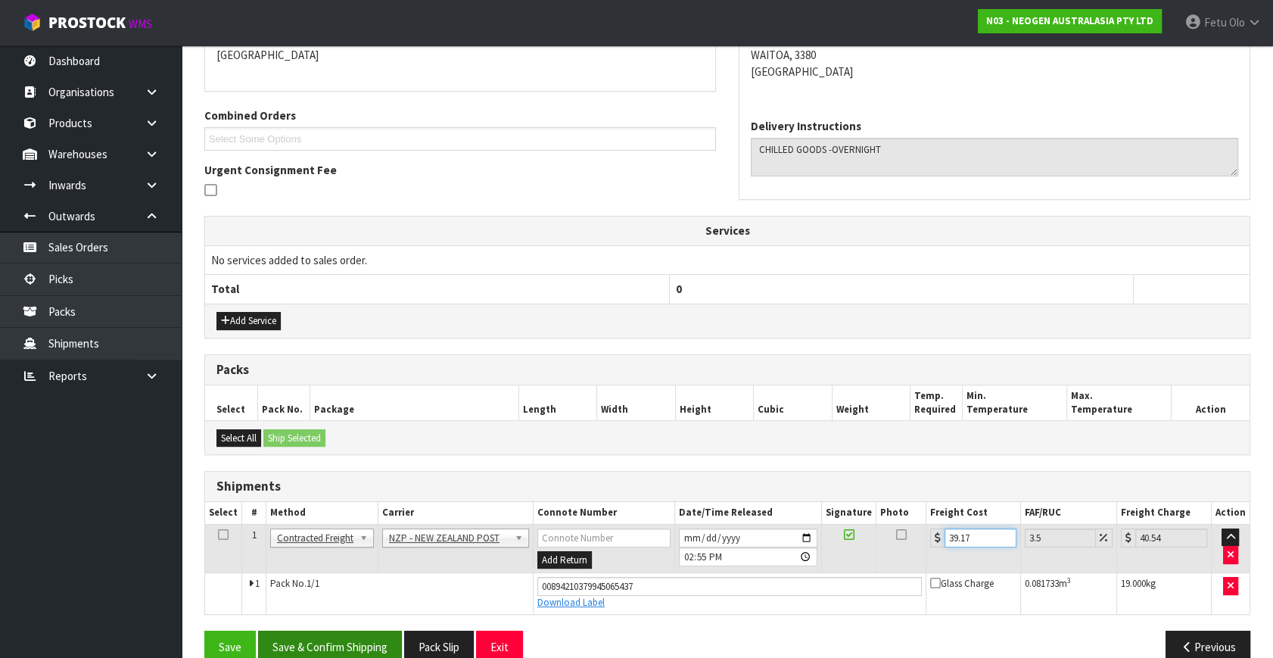
scroll to position [365, 0]
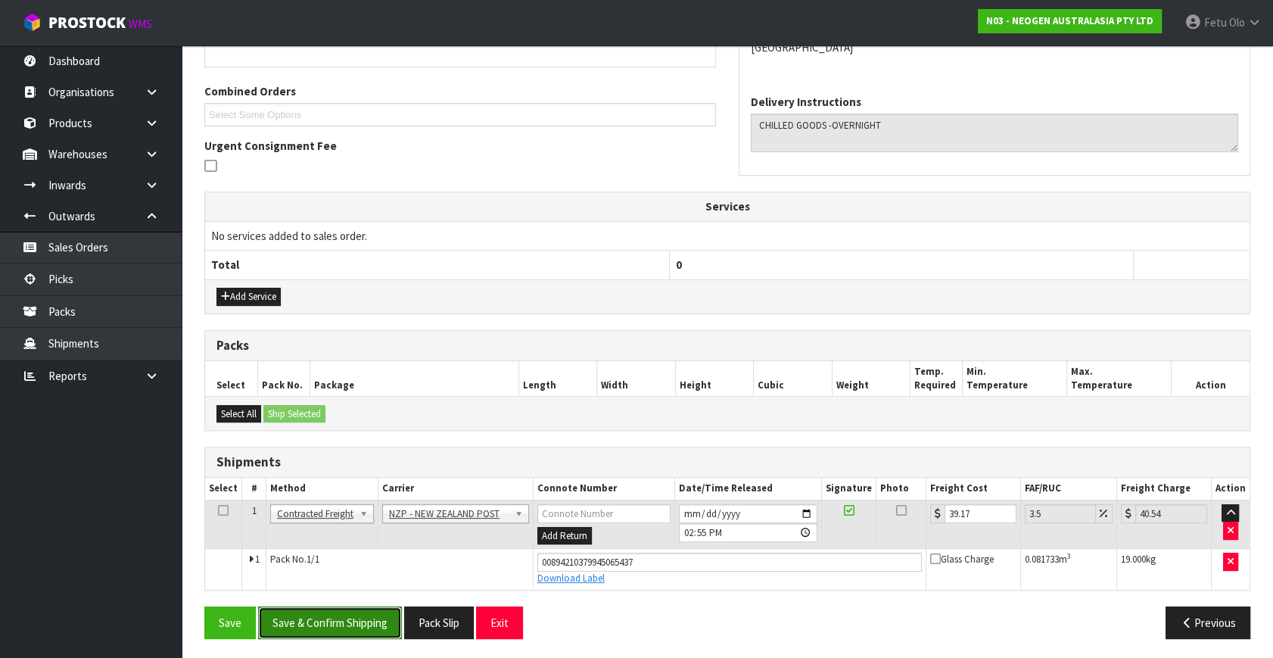
click at [342, 619] on button "Save & Confirm Shipping" at bounding box center [330, 622] width 144 height 33
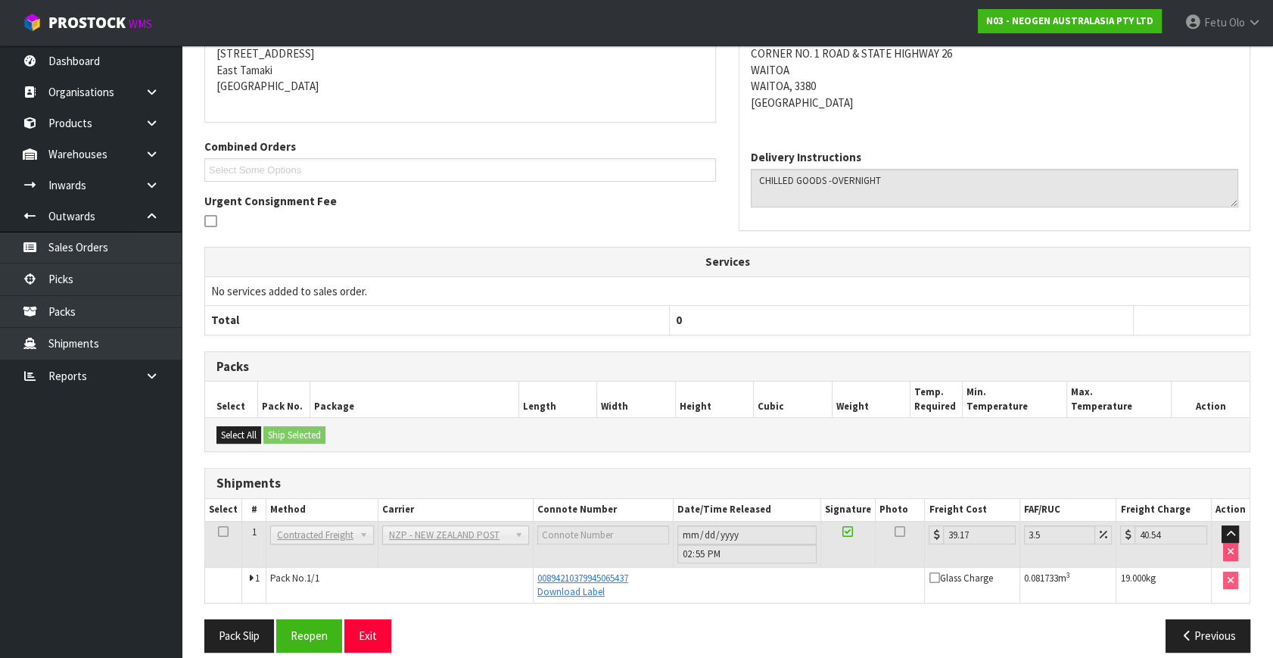
scroll to position [325, 0]
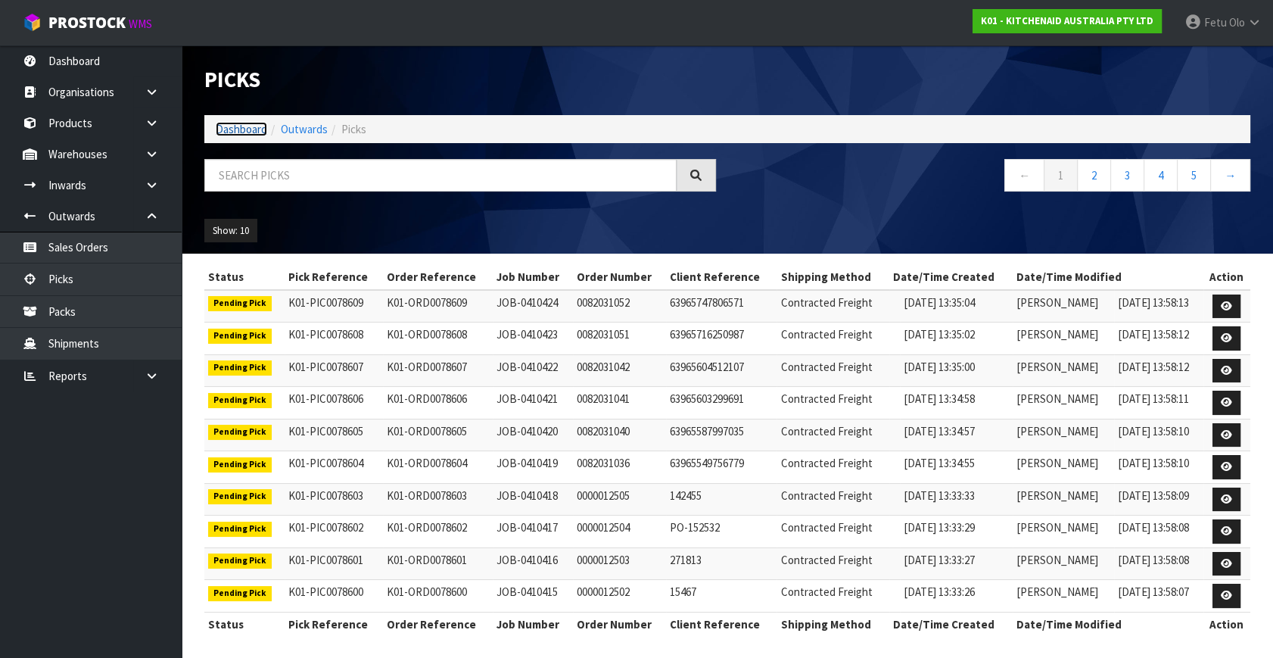
click at [241, 132] on link "Dashboard" at bounding box center [241, 129] width 51 height 14
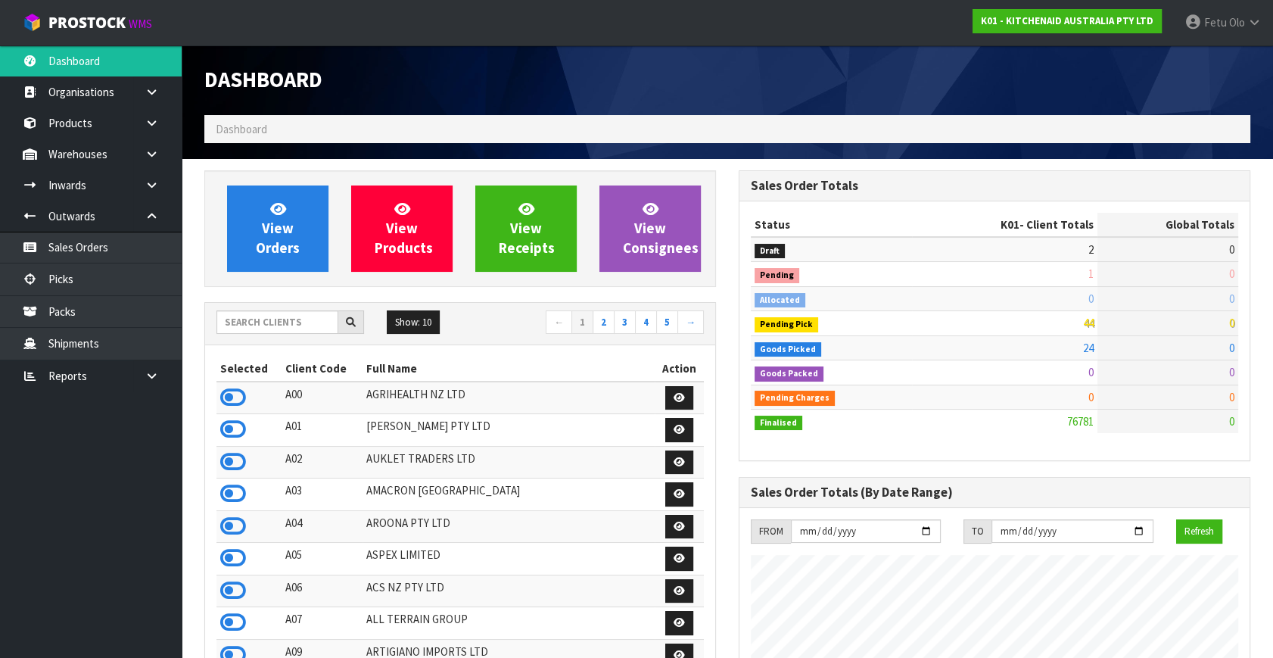
scroll to position [1144, 534]
click at [72, 277] on link "Picks" at bounding box center [91, 278] width 182 height 31
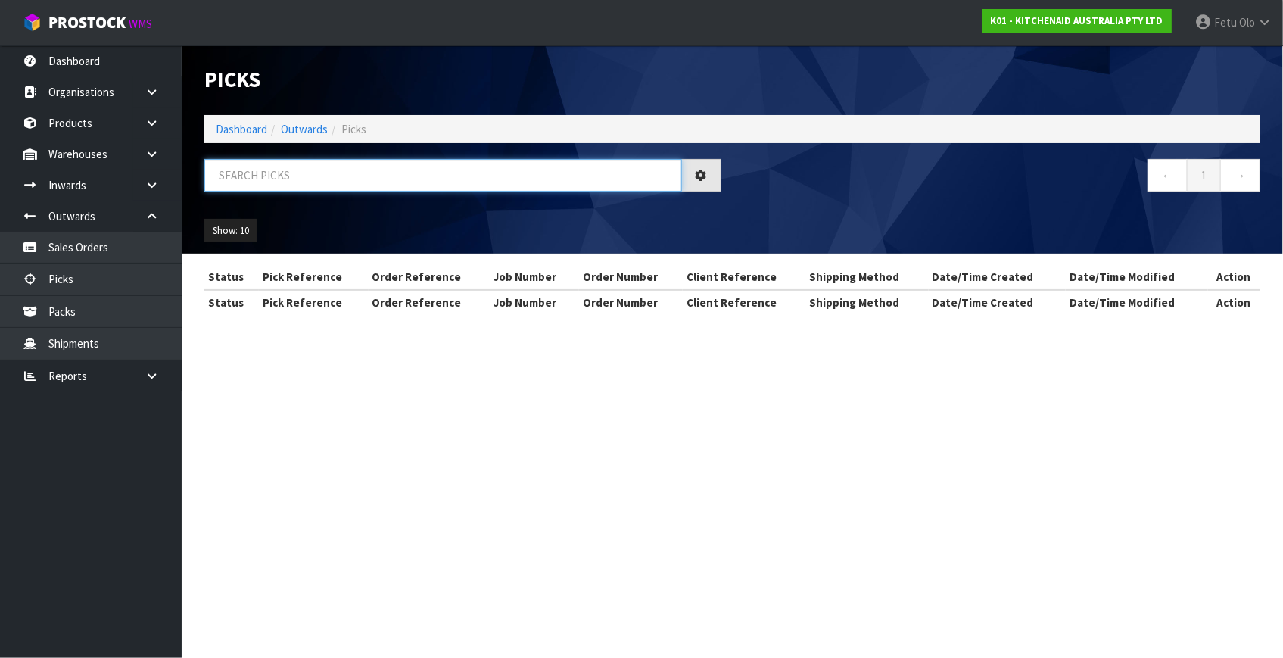
click at [254, 180] on input "text" at bounding box center [443, 175] width 478 height 33
type input "78552"
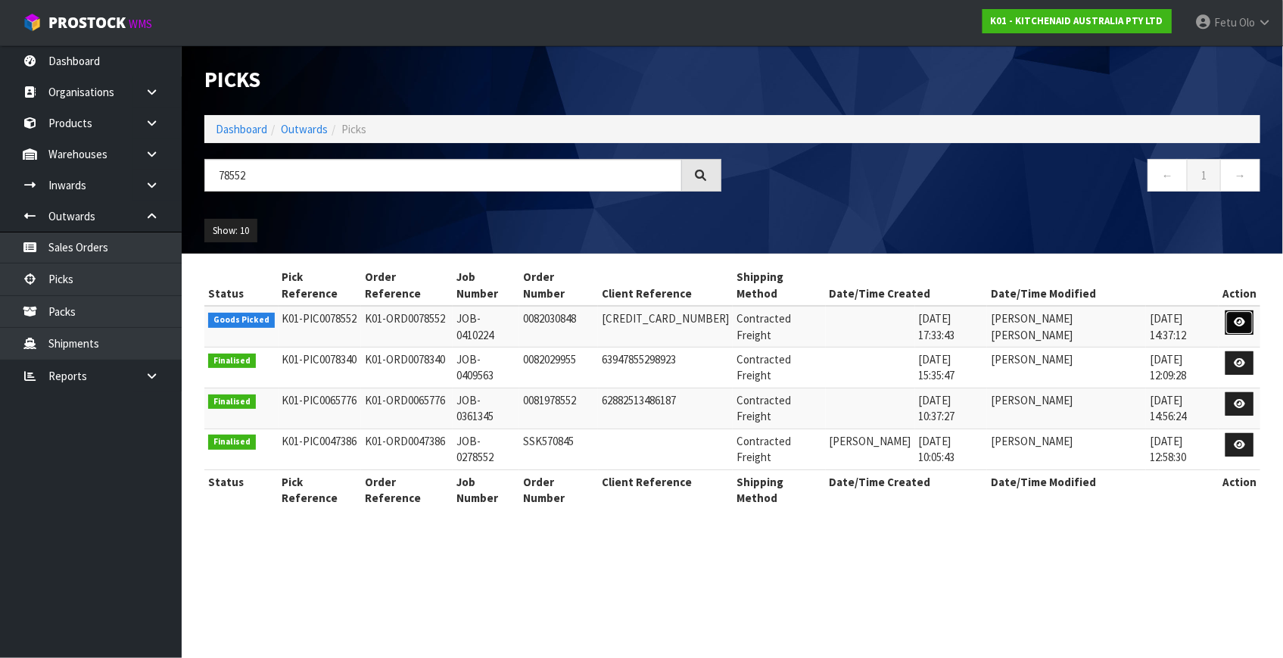
click at [1234, 317] on icon at bounding box center [1239, 322] width 11 height 10
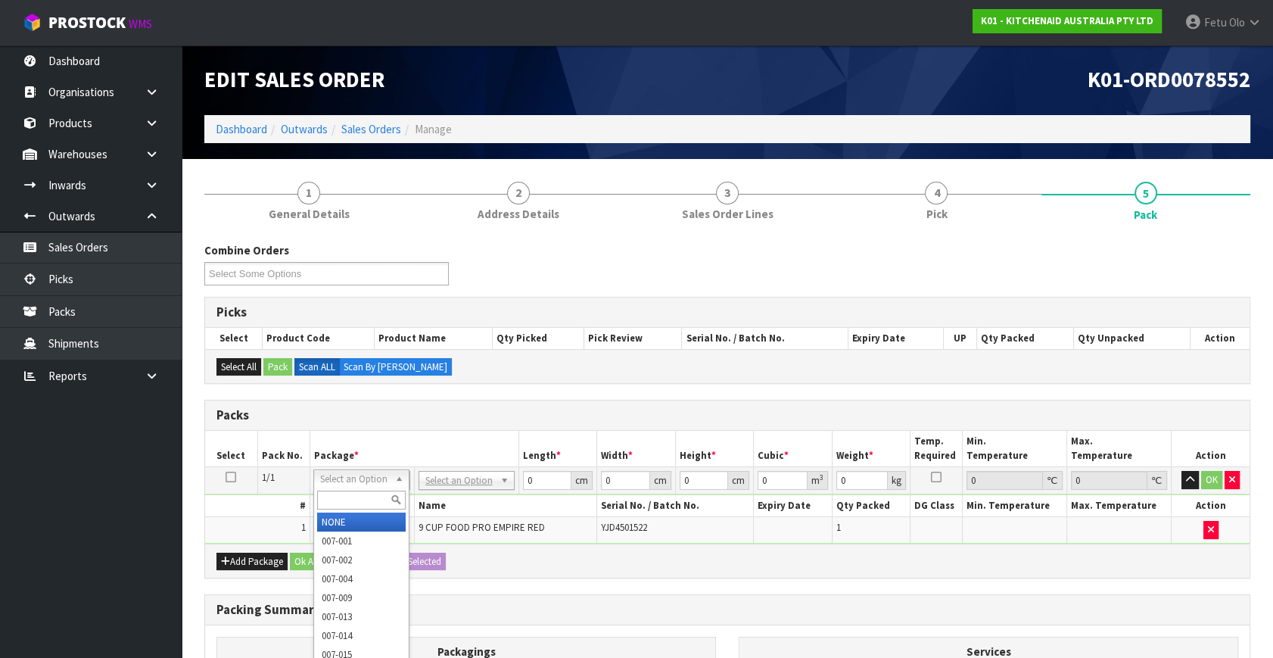
drag, startPoint x: 326, startPoint y: 506, endPoint x: 303, endPoint y: 481, distance: 34.3
click at [314, 490] on div at bounding box center [361, 499] width 95 height 25
type input "011-084"
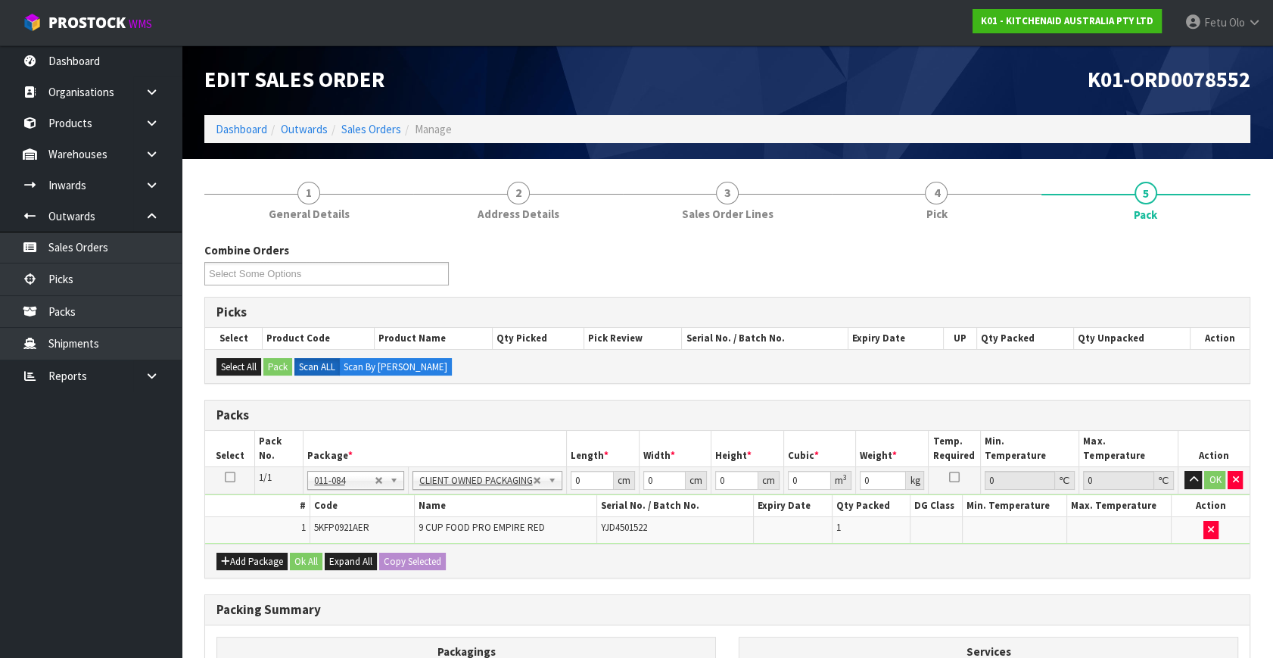
type input "4.6"
drag, startPoint x: 585, startPoint y: 483, endPoint x: 504, endPoint y: 518, distance: 88.4
click at [504, 518] on tbody "1/1 NONE 007-001 007-002 007-004 007-009 007-013 007-014 007-015 007-017 007-01…" at bounding box center [727, 505] width 1044 height 76
type input "52"
type input "34"
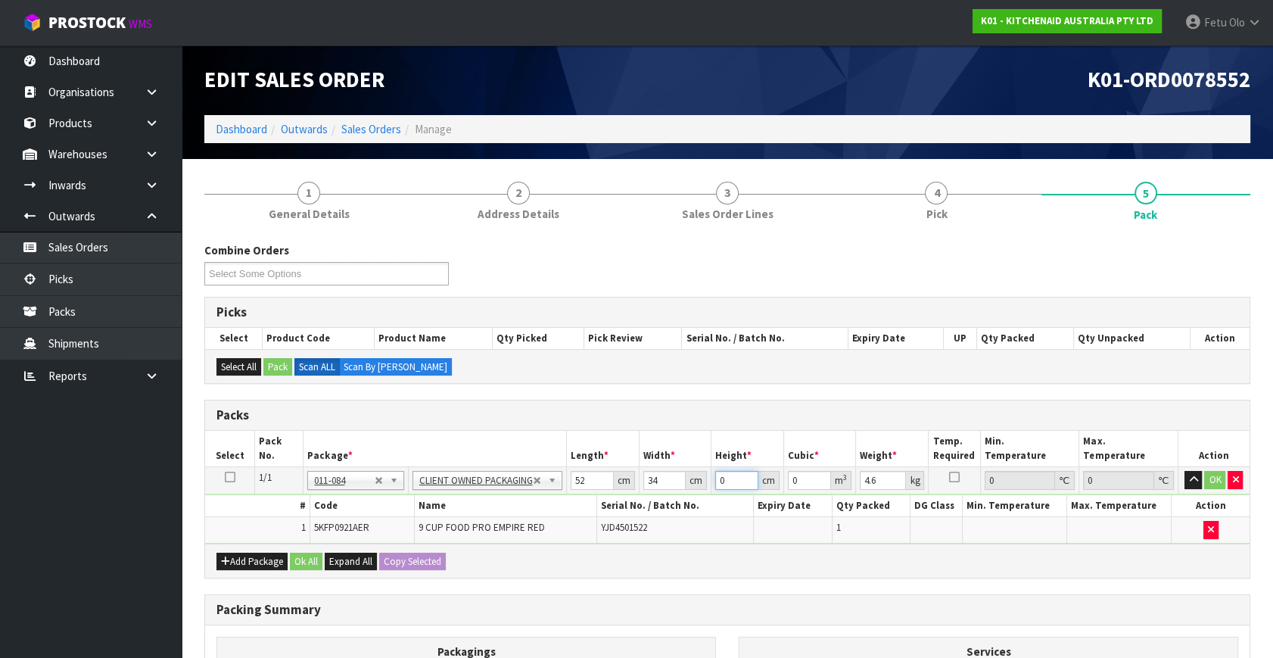
type input "2"
type input "0.003536"
type input "29"
type input "0.051272"
type input "29"
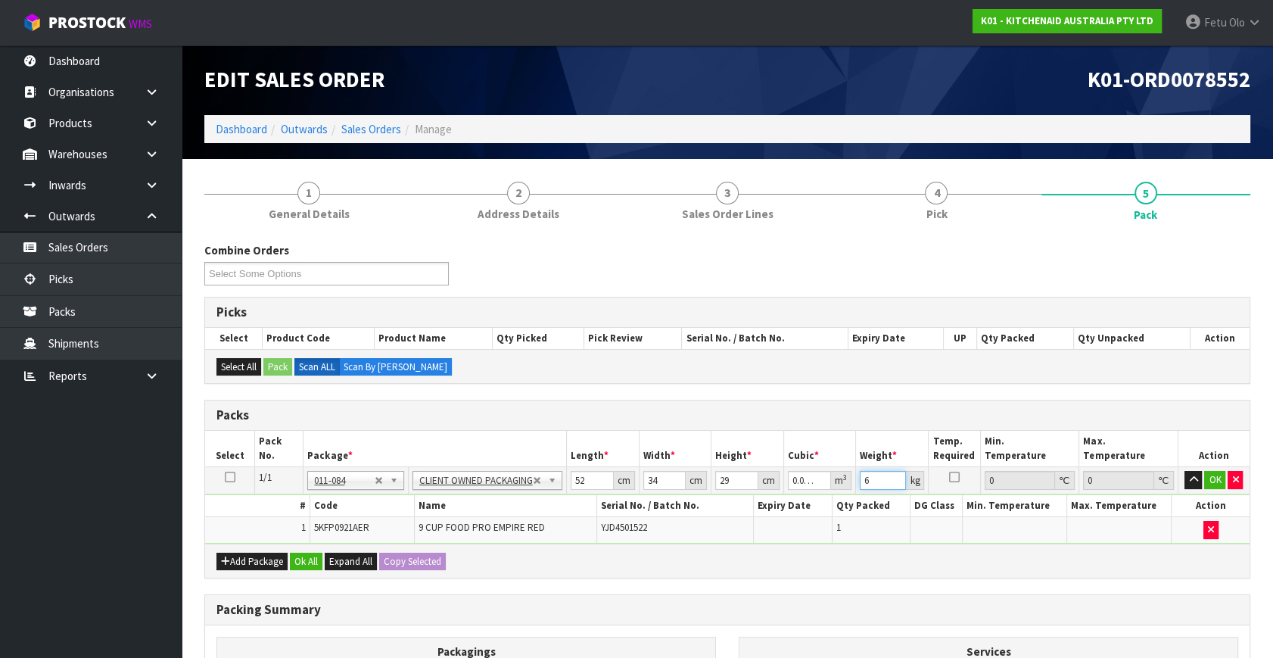
type input "6"
click button "OK" at bounding box center [1214, 480] width 21 height 18
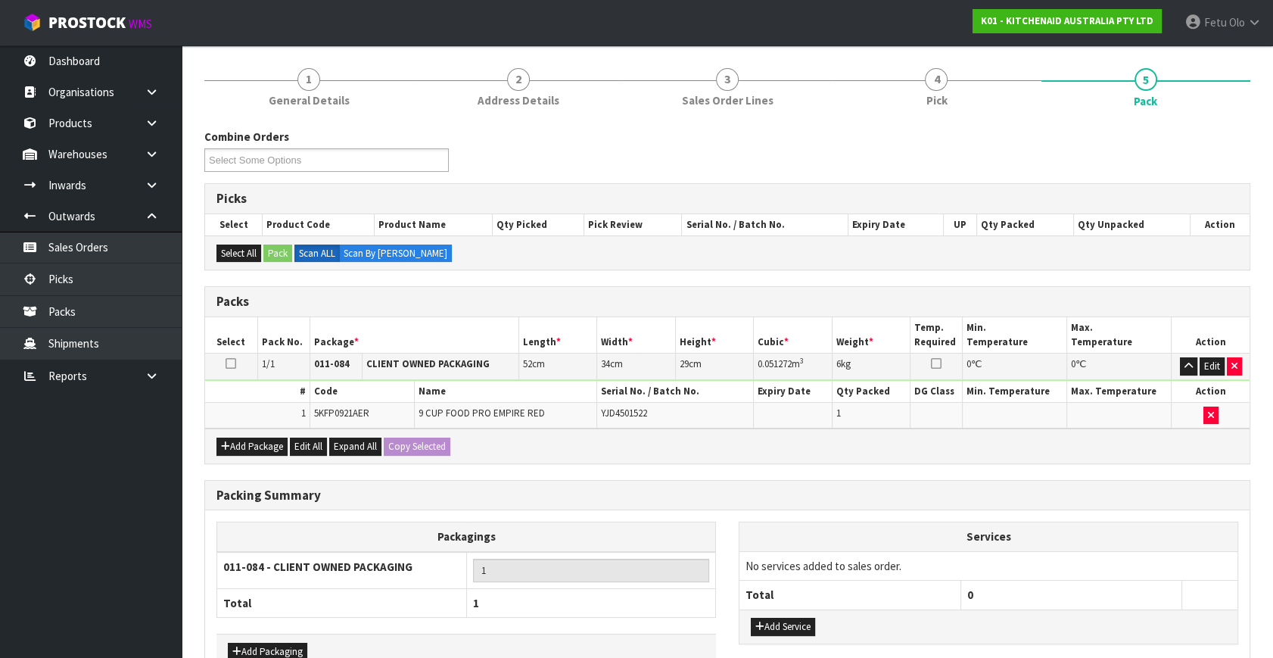
scroll to position [203, 0]
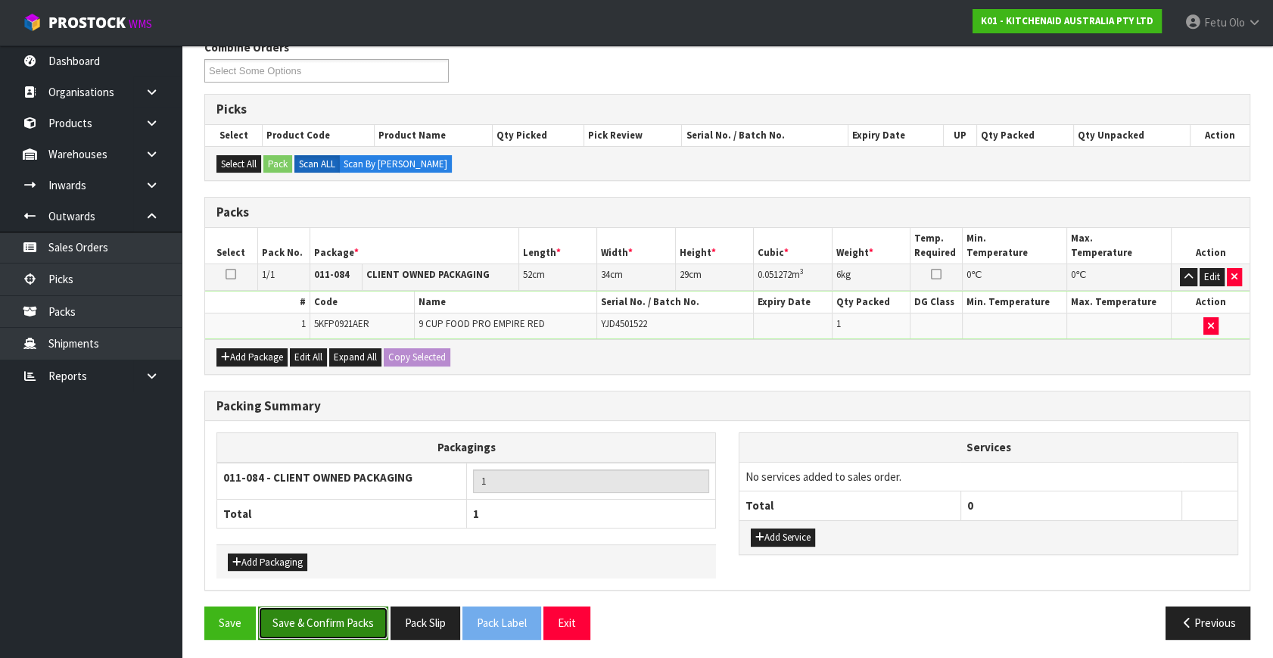
drag, startPoint x: 346, startPoint y: 628, endPoint x: 526, endPoint y: 605, distance: 181.5
click at [346, 627] on button "Save & Confirm Packs" at bounding box center [323, 622] width 130 height 33
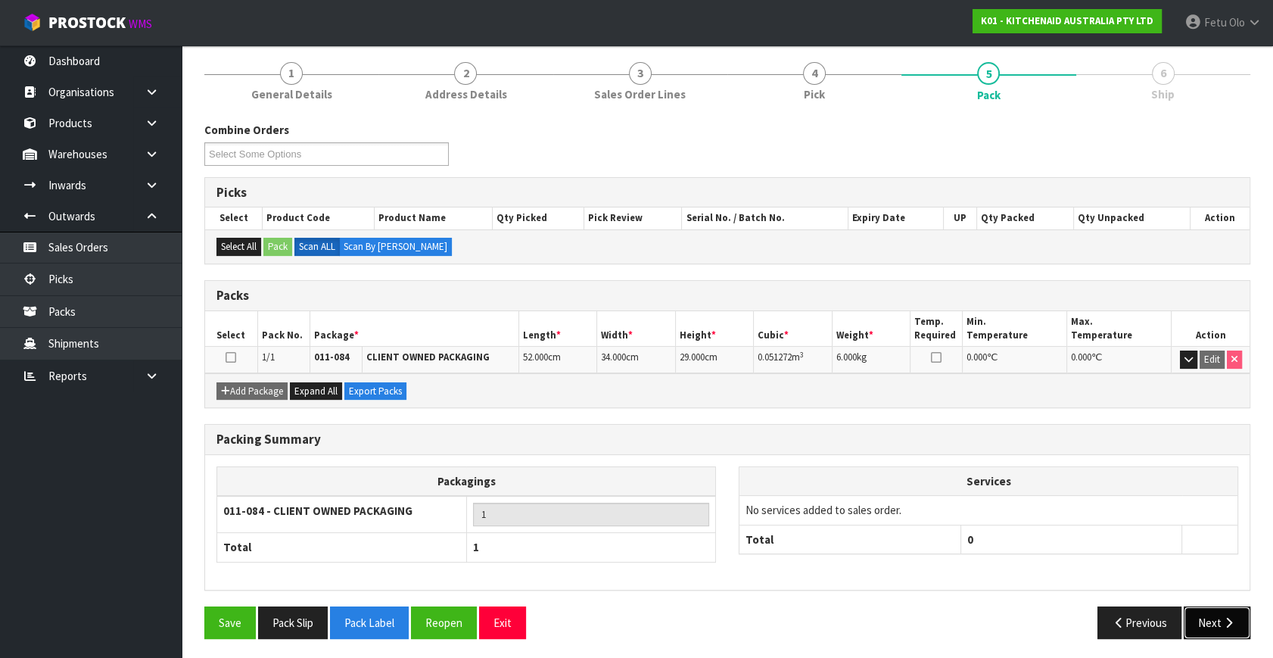
click at [1218, 619] on button "Next" at bounding box center [1217, 622] width 67 height 33
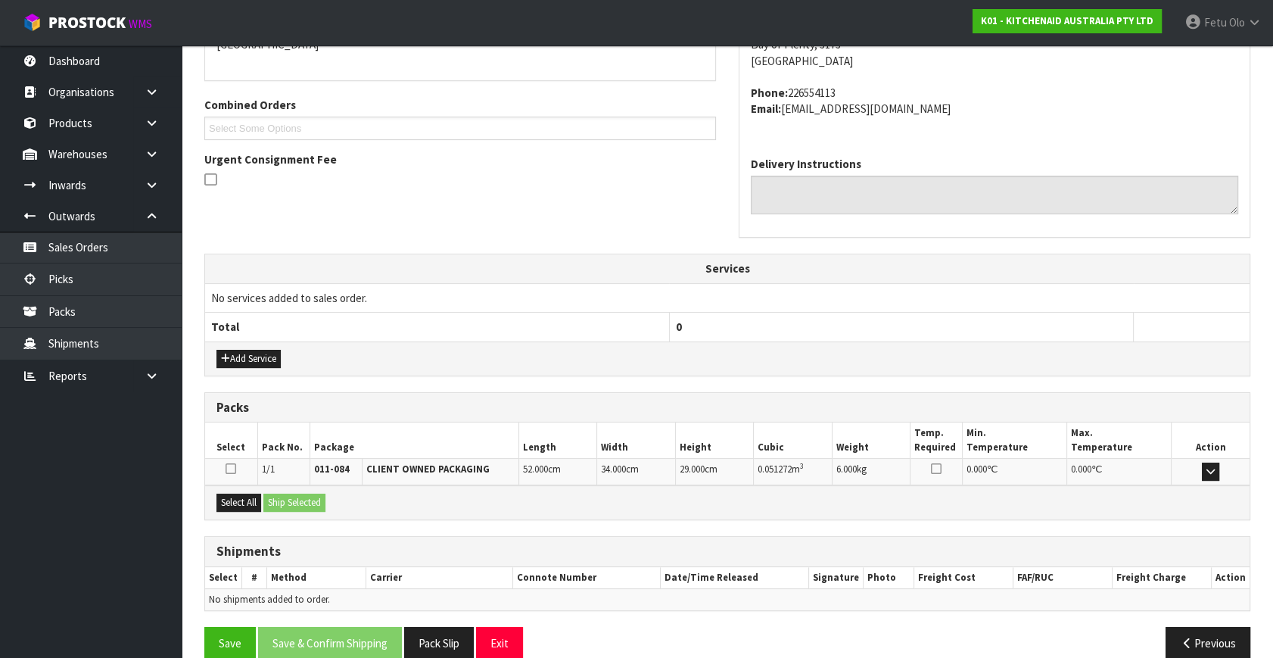
scroll to position [372, 0]
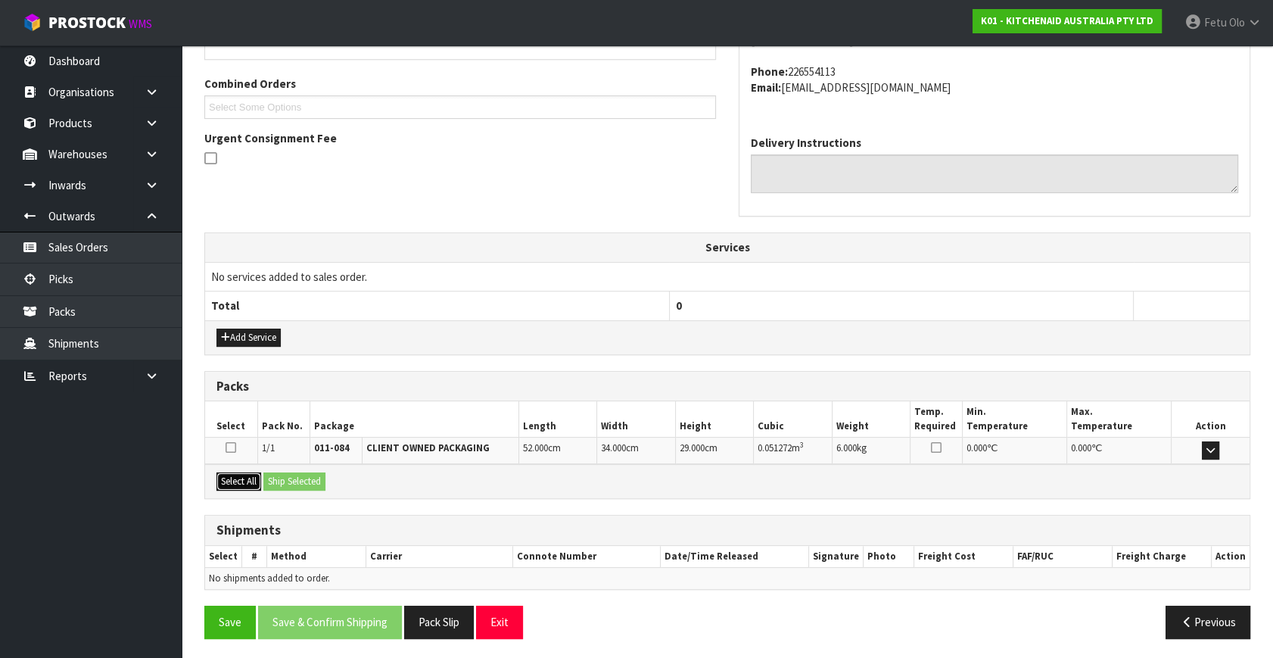
click at [227, 477] on button "Select All" at bounding box center [238, 481] width 45 height 18
click at [275, 473] on button "Ship Selected" at bounding box center [294, 481] width 62 height 18
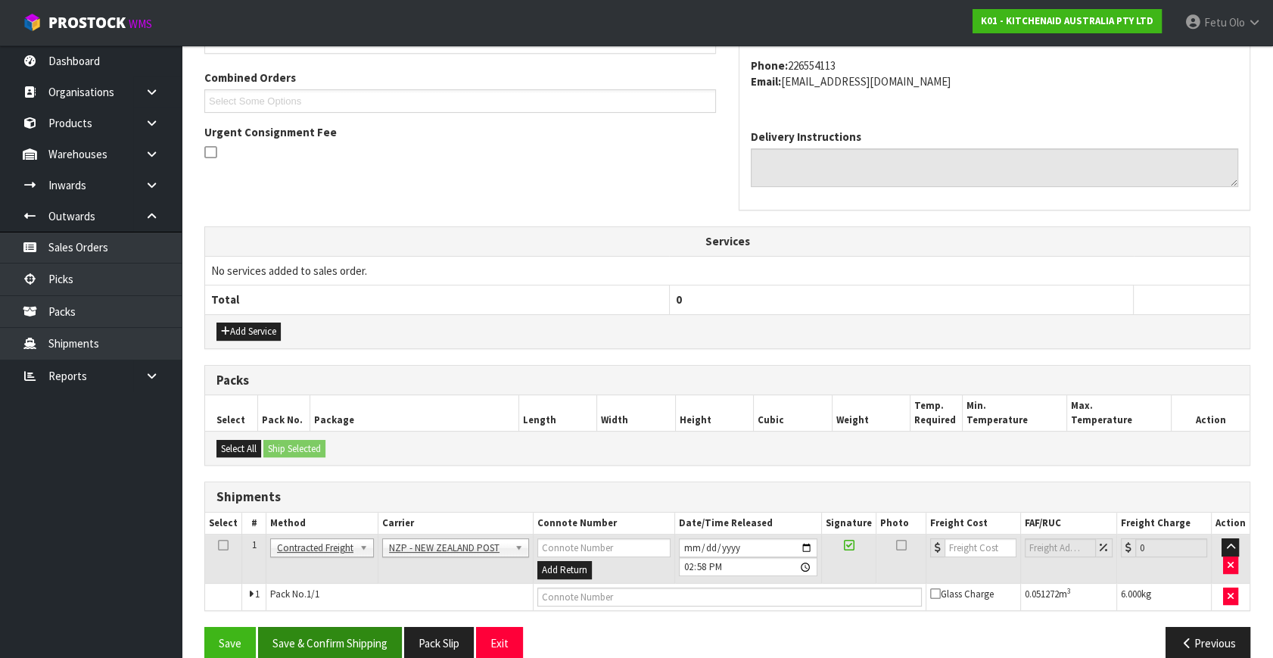
scroll to position [400, 0]
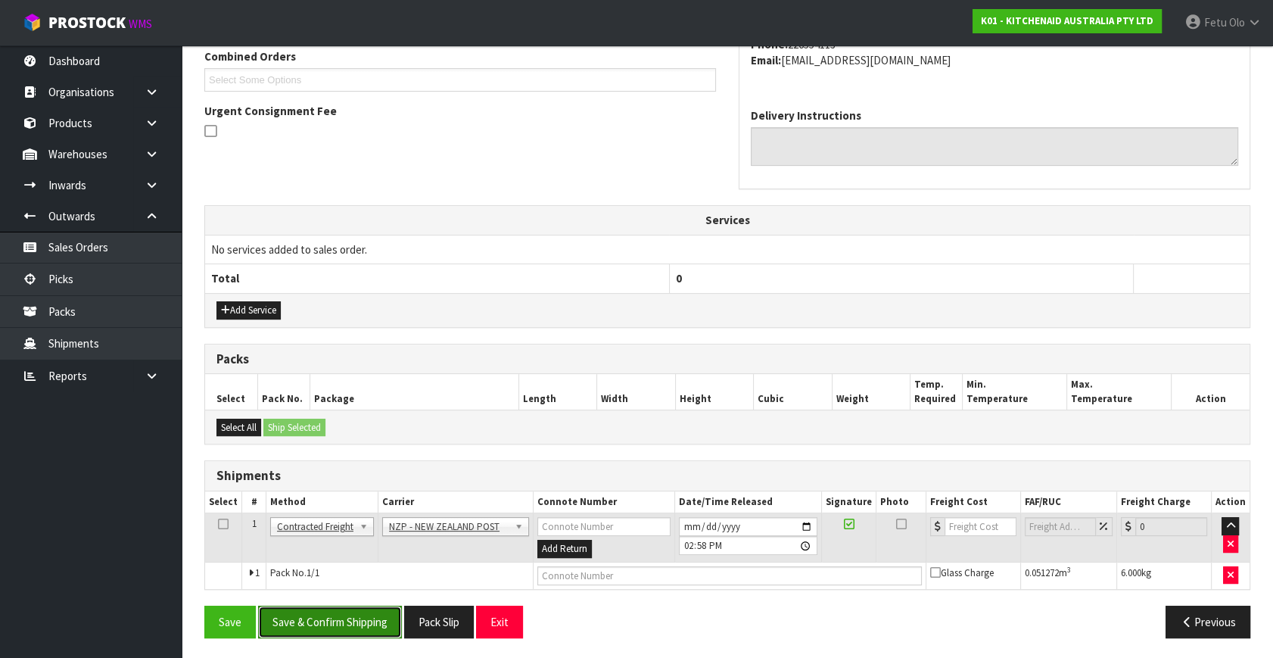
click at [327, 621] on button "Save & Confirm Shipping" at bounding box center [330, 621] width 144 height 33
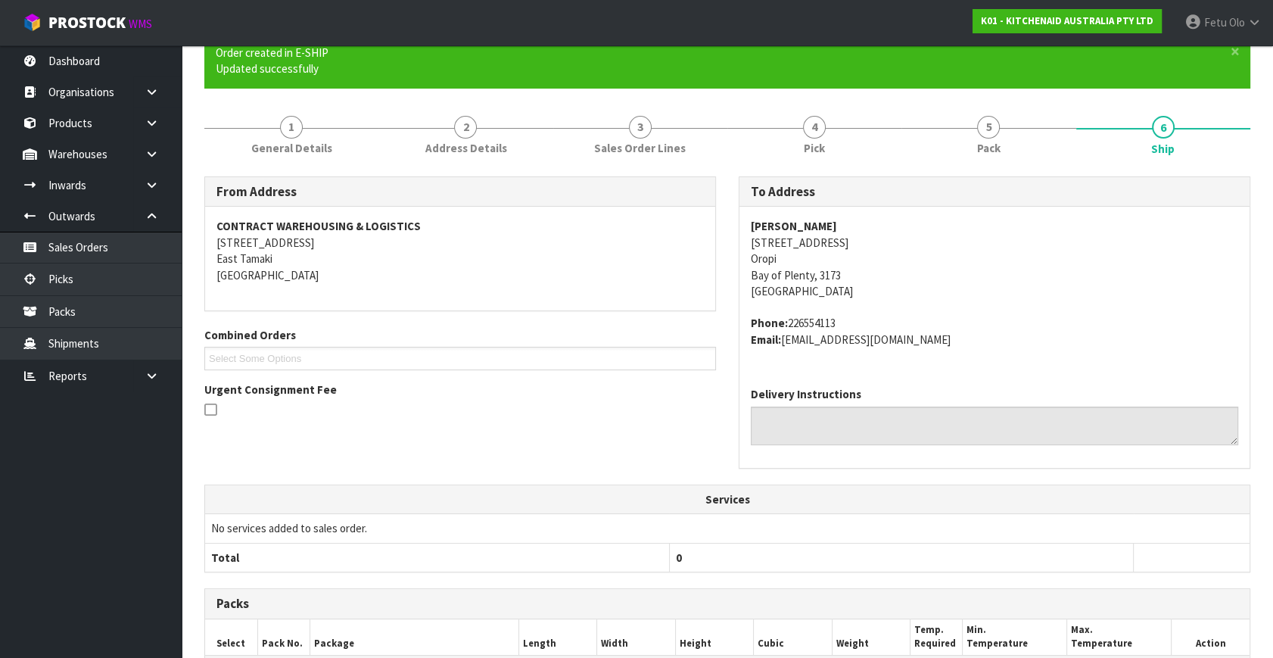
scroll to position [378, 0]
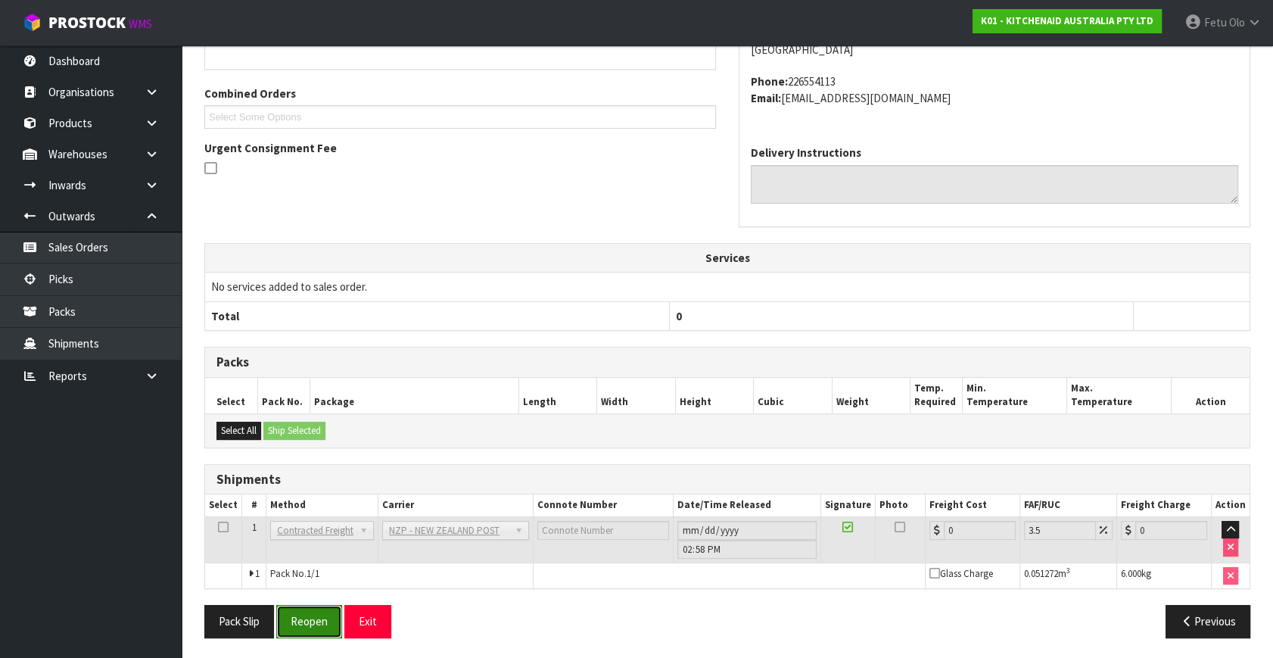
click at [318, 624] on button "Reopen" at bounding box center [309, 621] width 66 height 33
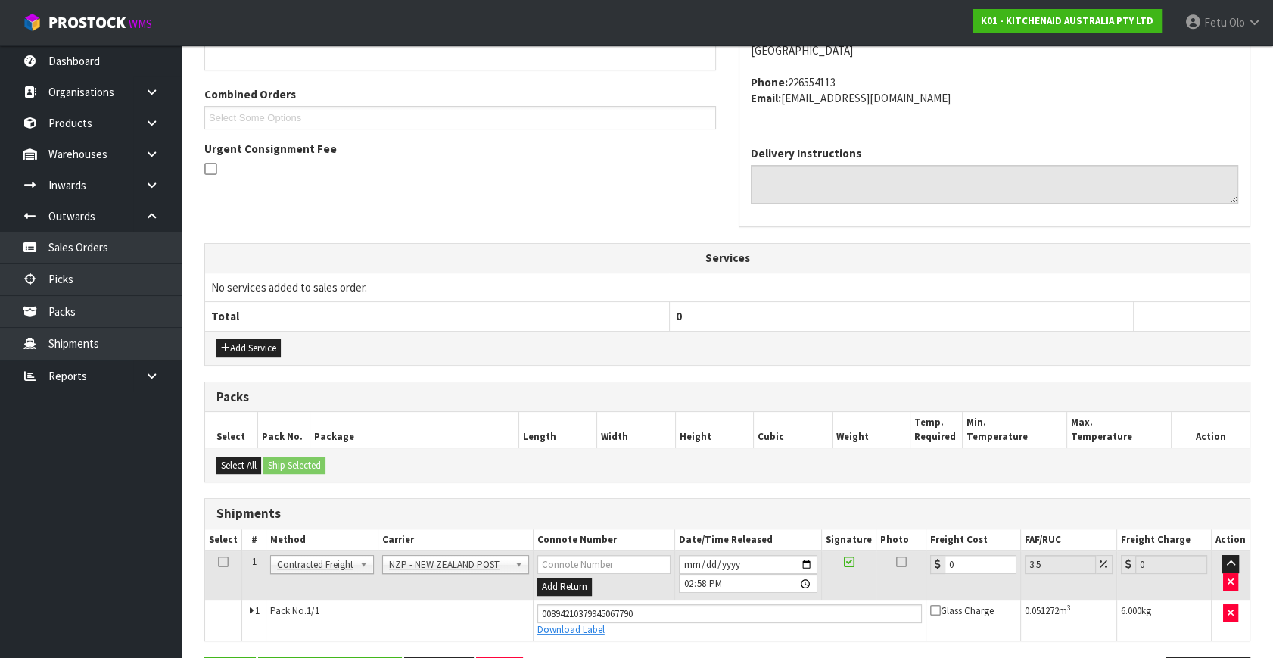
scroll to position [363, 0]
drag, startPoint x: 963, startPoint y: 560, endPoint x: 730, endPoint y: 641, distance: 247.5
click at [730, 641] on div "From Address CONTRACT WAREHOUSING & LOGISTICS [STREET_ADDRESS] Combined Orders …" at bounding box center [727, 317] width 1046 height 767
type input "1"
type input "1.03"
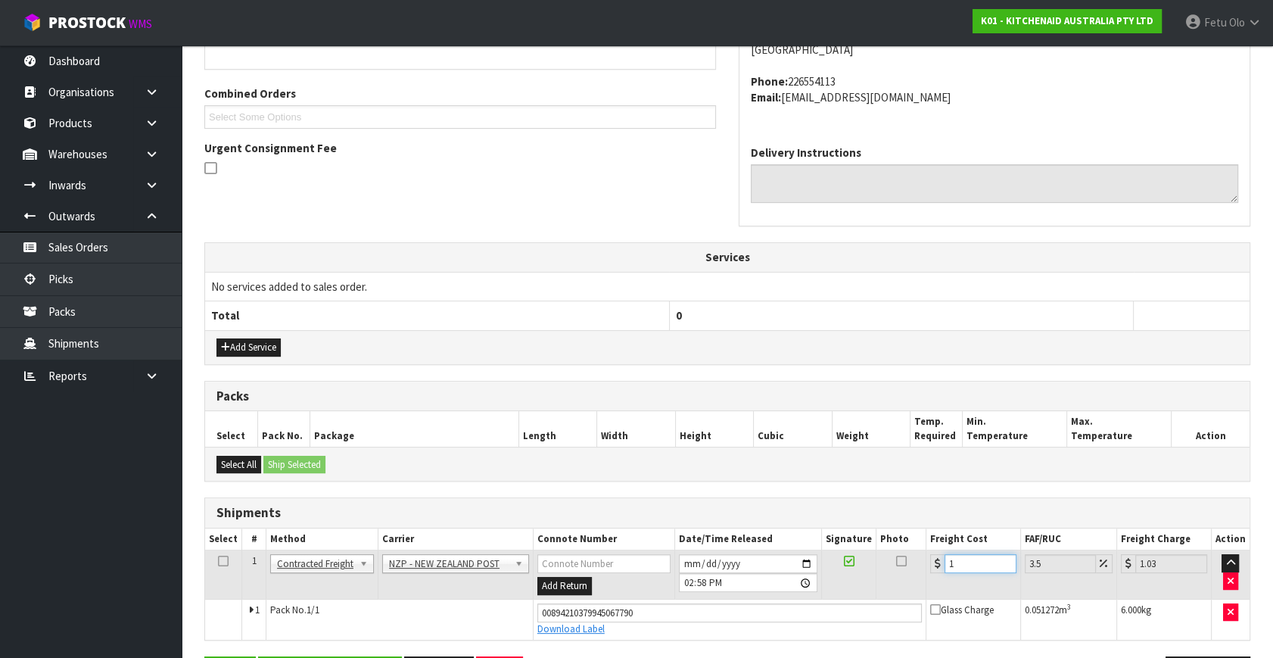
type input "13"
type input "13.45"
type input "13.8"
type input "14.28"
type input "13.85"
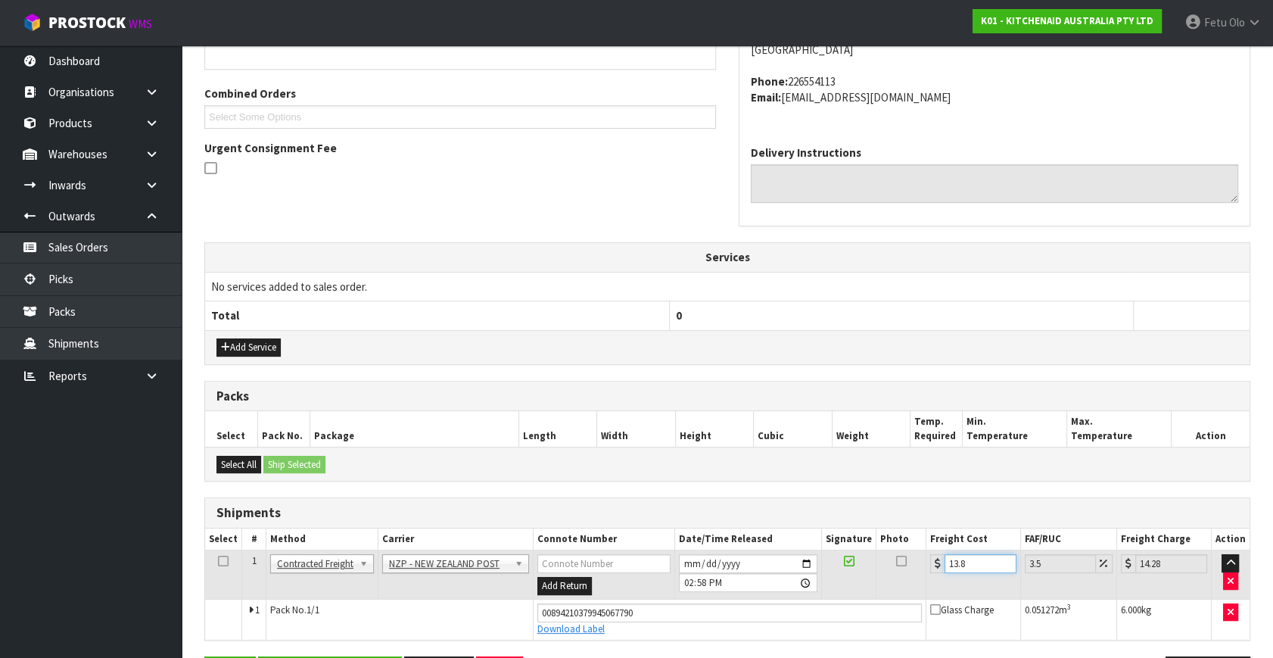
type input "14.33"
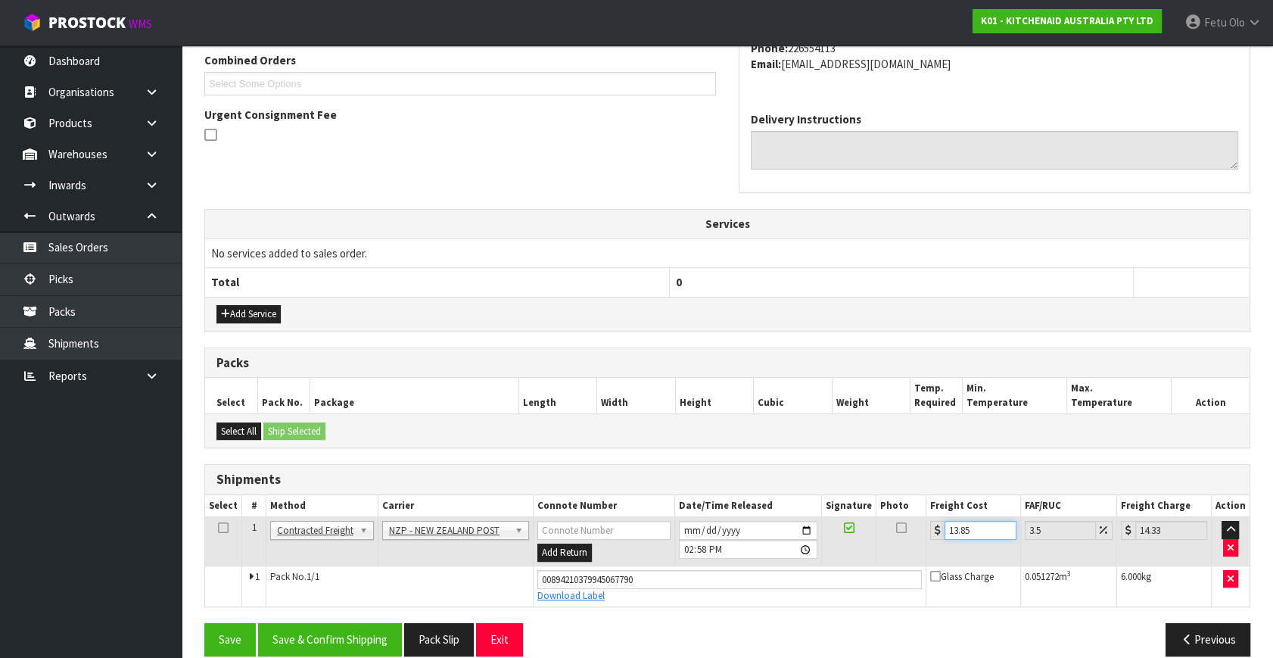
scroll to position [414, 0]
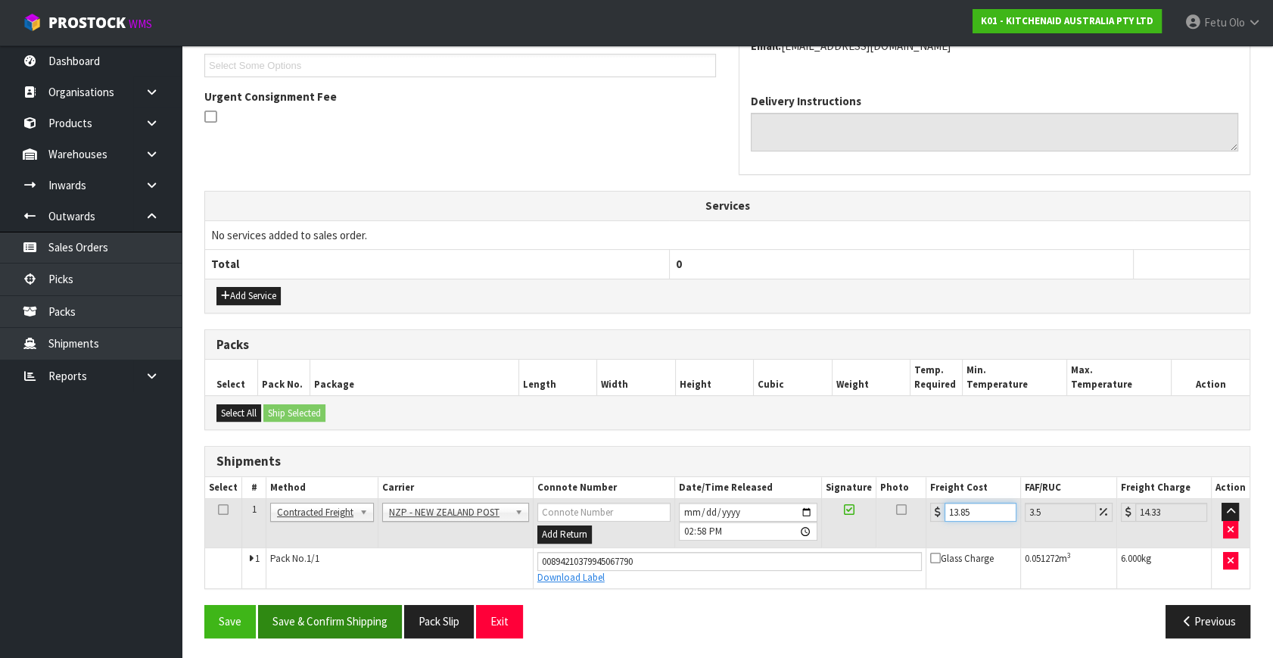
type input "13.85"
click at [352, 622] on button "Save & Confirm Shipping" at bounding box center [330, 621] width 144 height 33
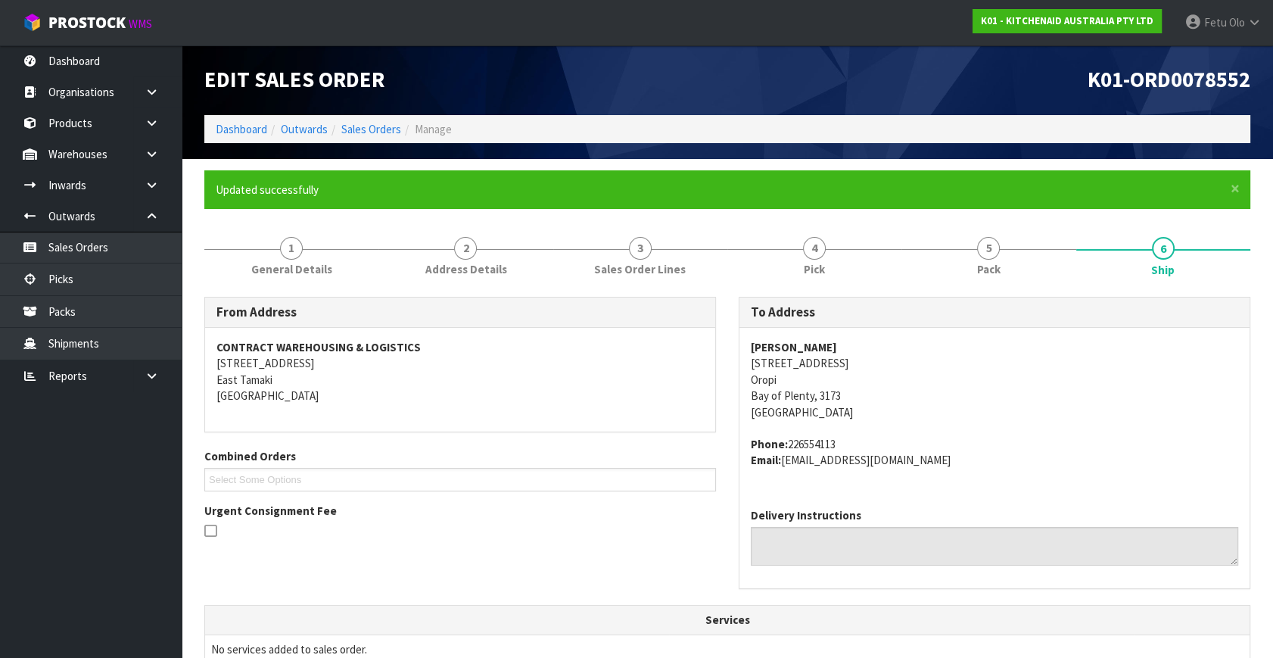
scroll to position [372, 0]
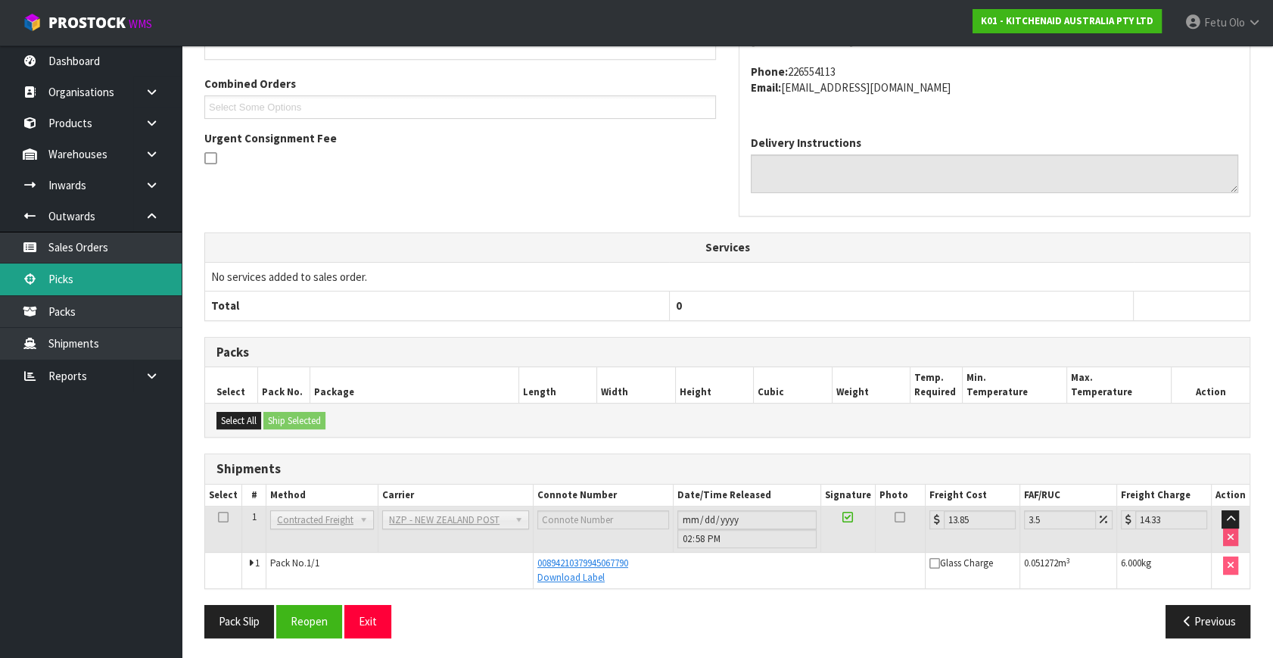
click at [68, 285] on link "Picks" at bounding box center [91, 278] width 182 height 31
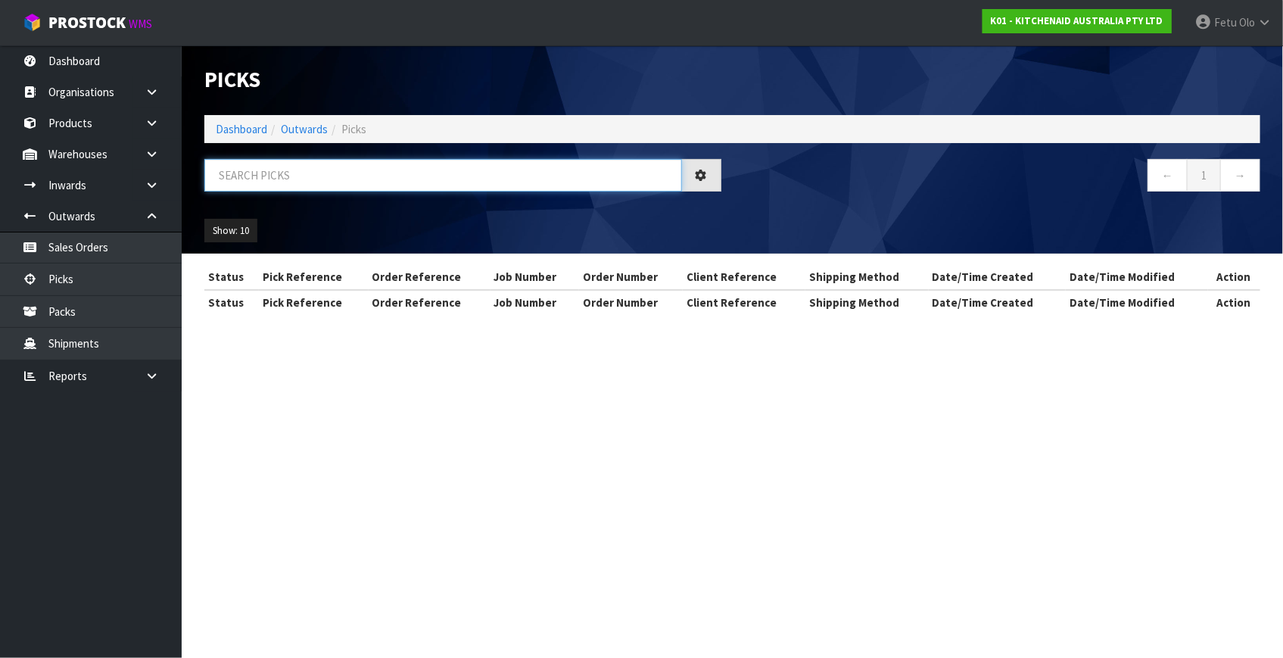
click at [381, 179] on input "text" at bounding box center [443, 175] width 478 height 33
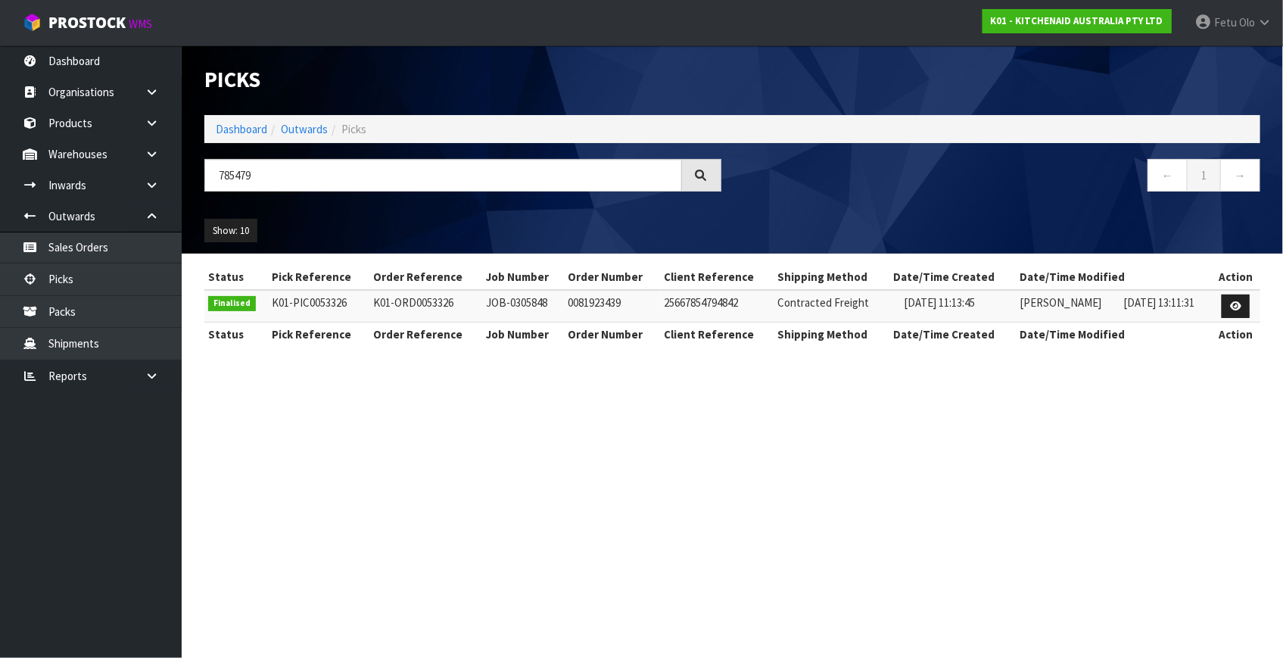
click at [1219, 297] on td at bounding box center [1236, 306] width 48 height 33
click at [243, 170] on input "785479" at bounding box center [443, 175] width 478 height 33
type input "78549"
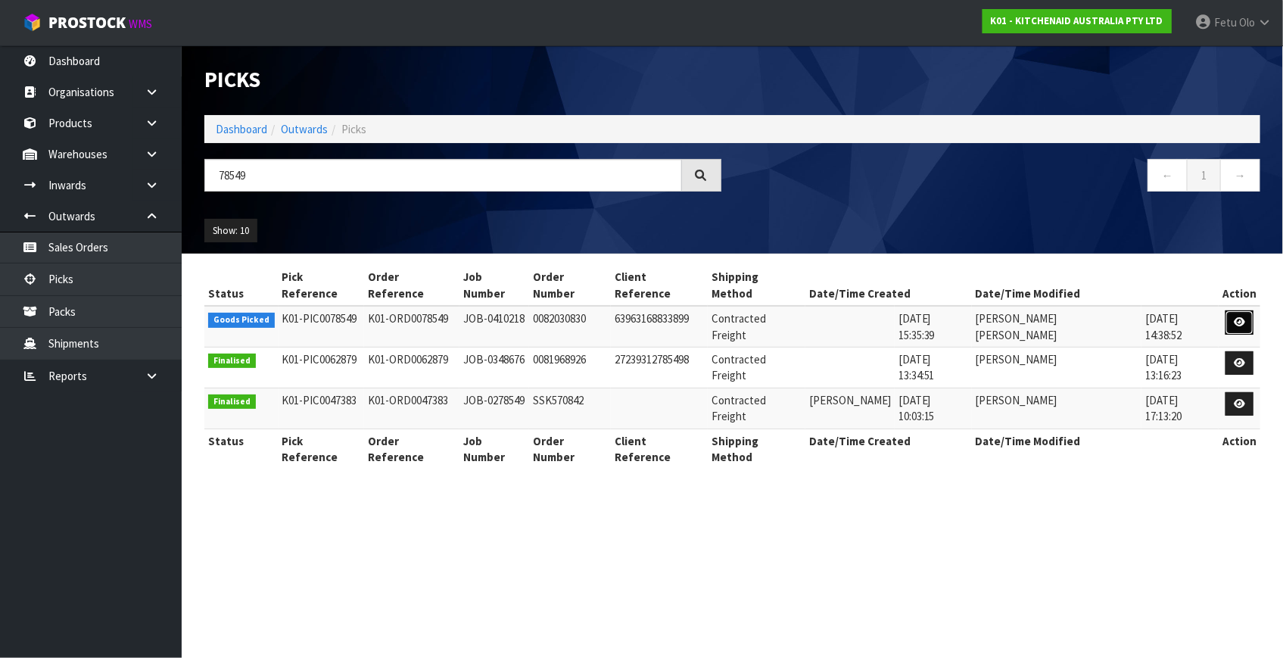
click at [1237, 311] on link at bounding box center [1239, 322] width 28 height 24
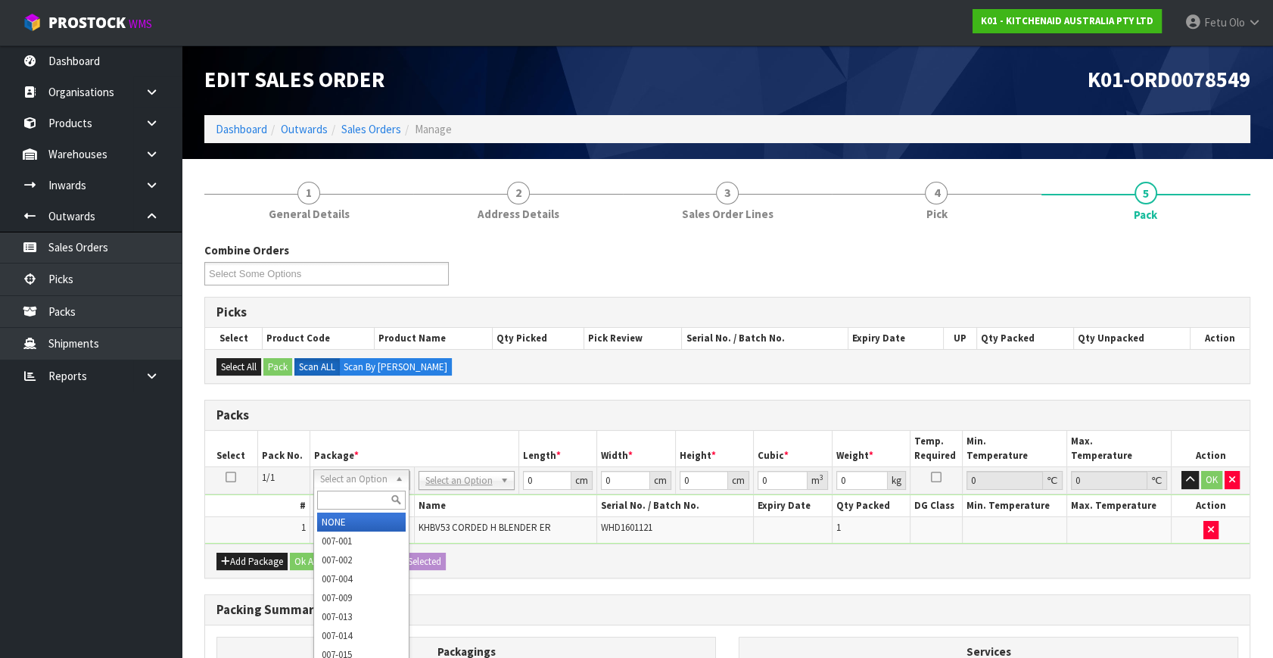
click at [331, 503] on input "text" at bounding box center [361, 499] width 89 height 19
type input "011"
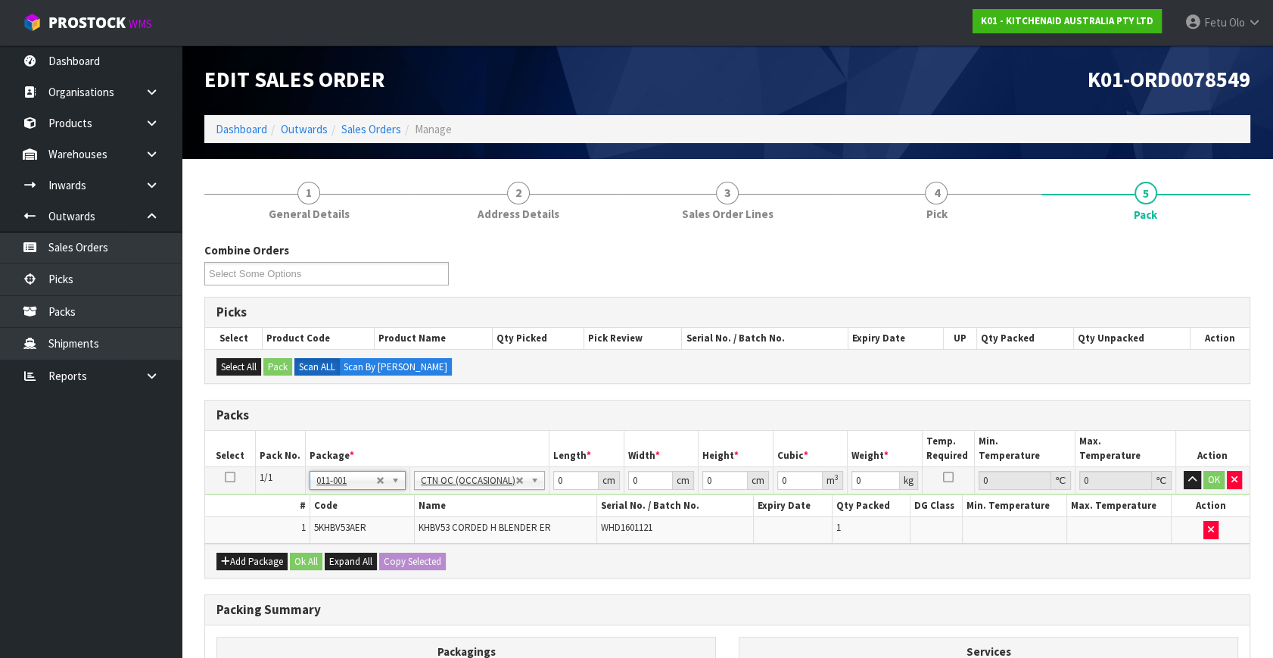
type input "1.2"
click at [310, 552] on div "Packs Select Pack No. Package * Length * Width * Height * Cubic * Weight * Temp…" at bounding box center [727, 489] width 1046 height 179
type input "25"
type input "13"
type input "3"
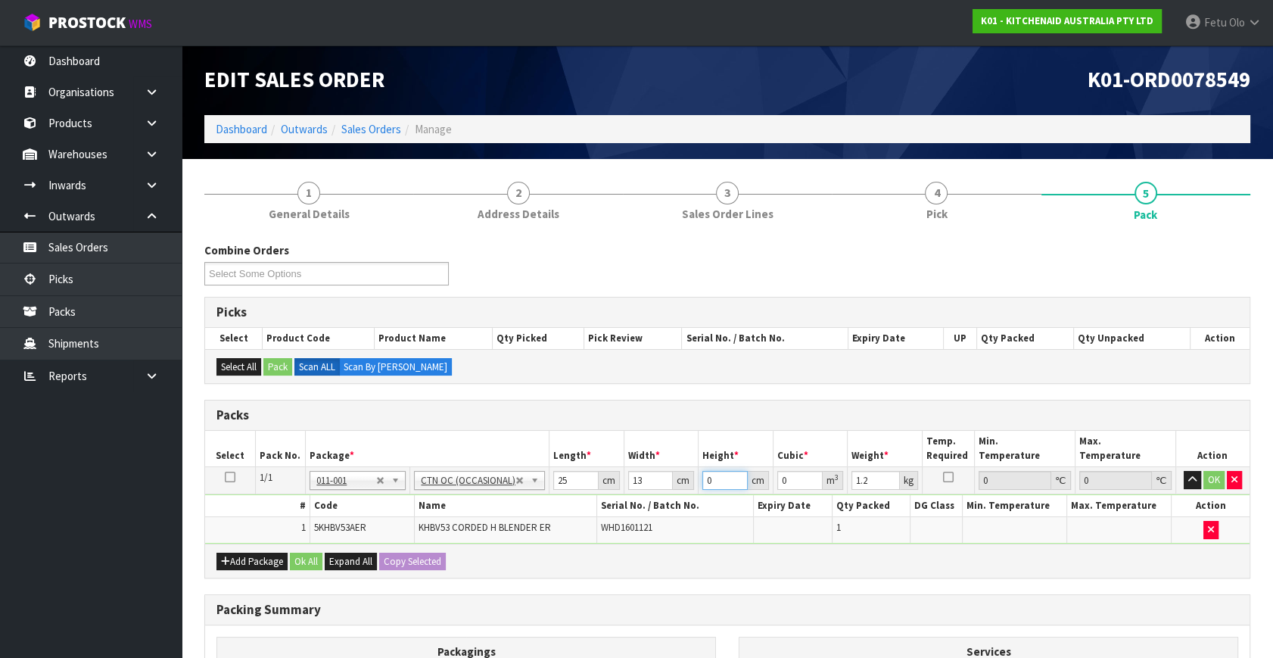
type input "0.000975"
type input "34"
type input "0.01105"
type input "34"
type input "2"
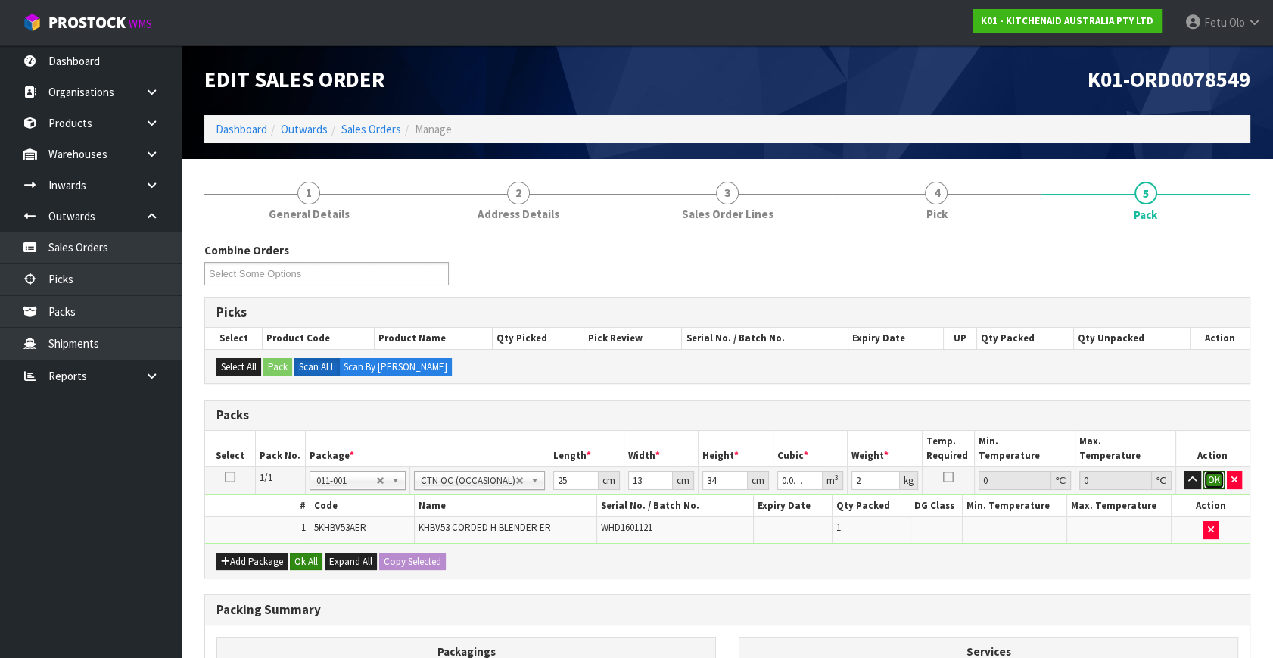
click button "OK" at bounding box center [1213, 480] width 21 height 18
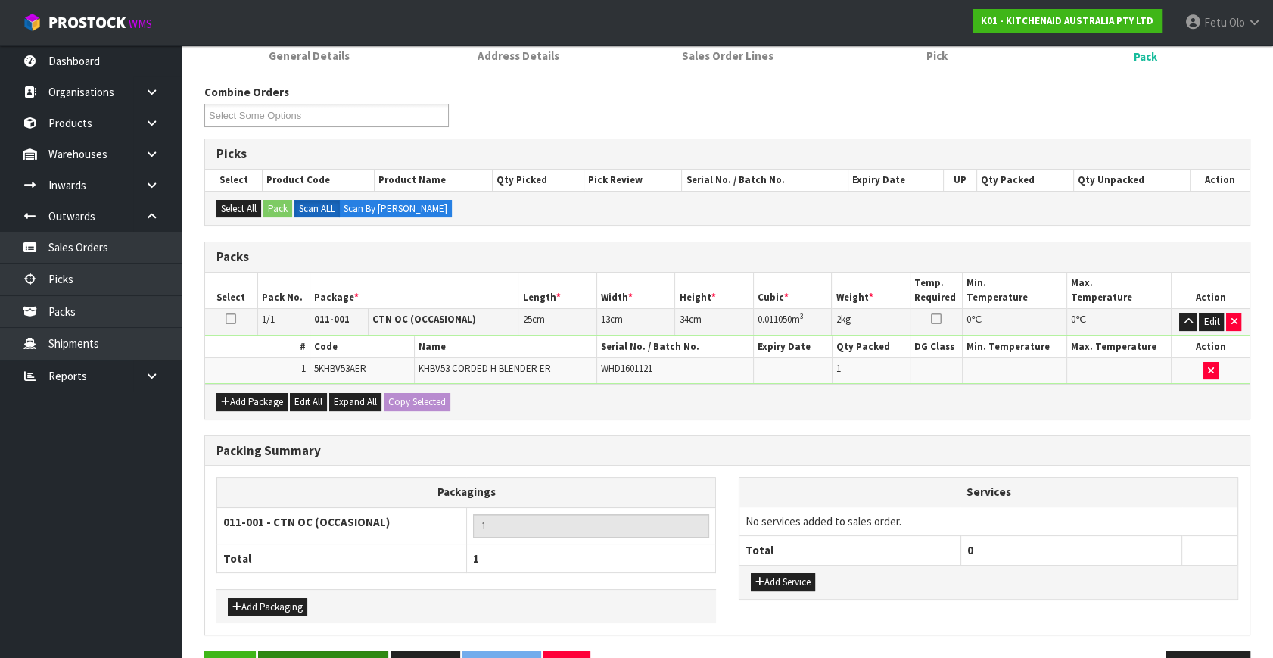
scroll to position [203, 0]
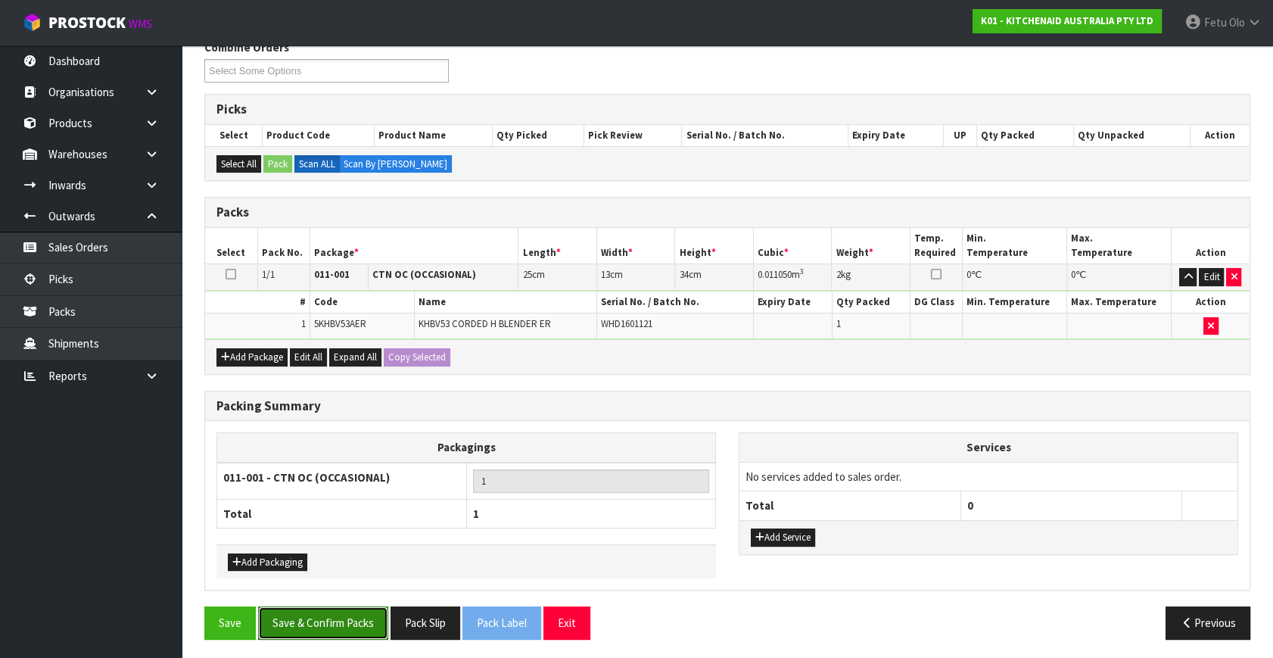
click at [342, 606] on button "Save & Confirm Packs" at bounding box center [323, 622] width 130 height 33
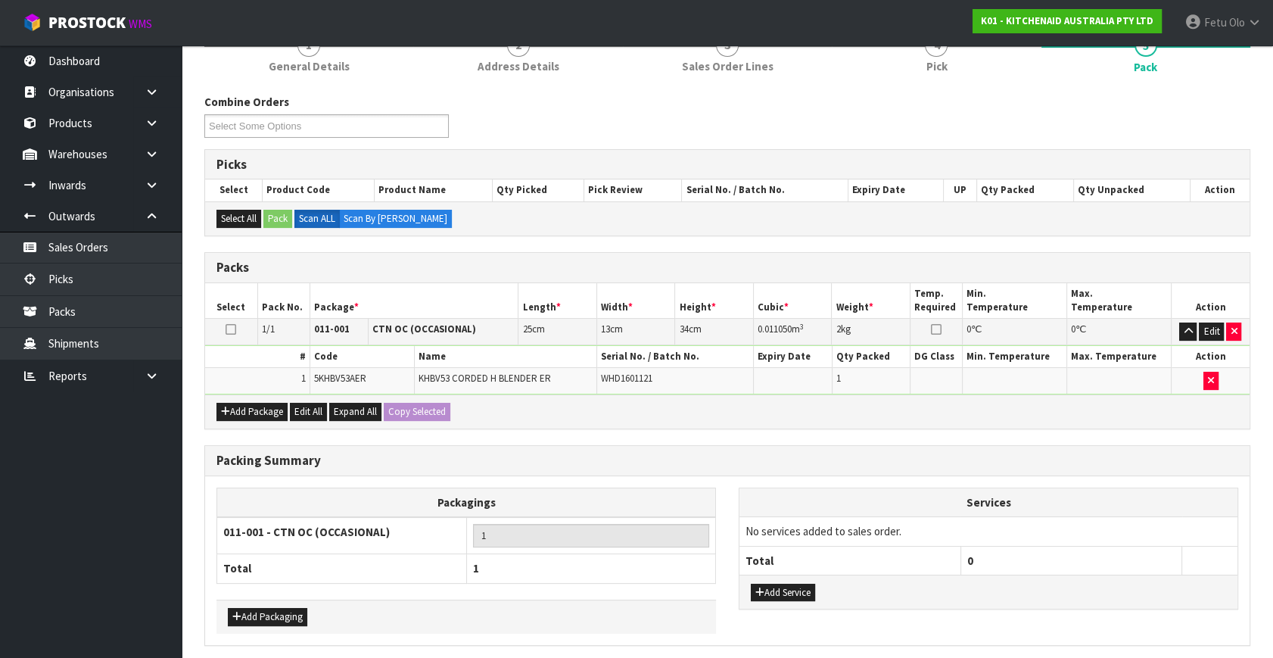
scroll to position [0, 0]
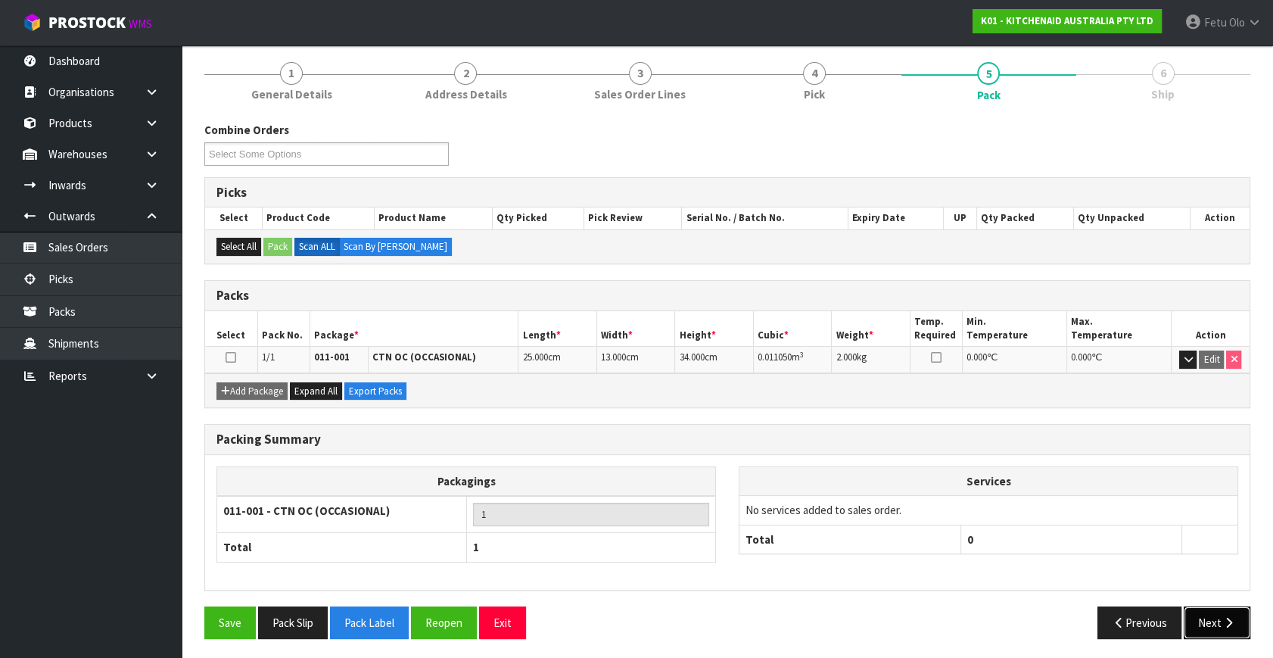
click at [1223, 618] on icon "button" at bounding box center [1228, 622] width 14 height 11
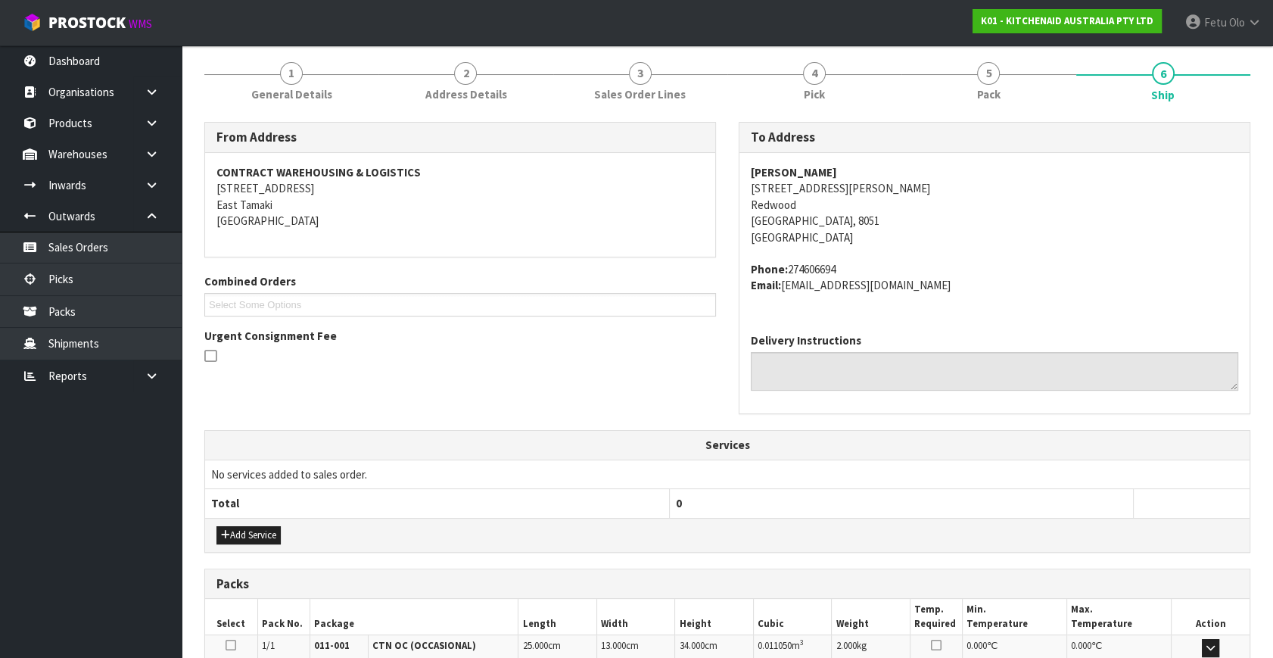
scroll to position [372, 0]
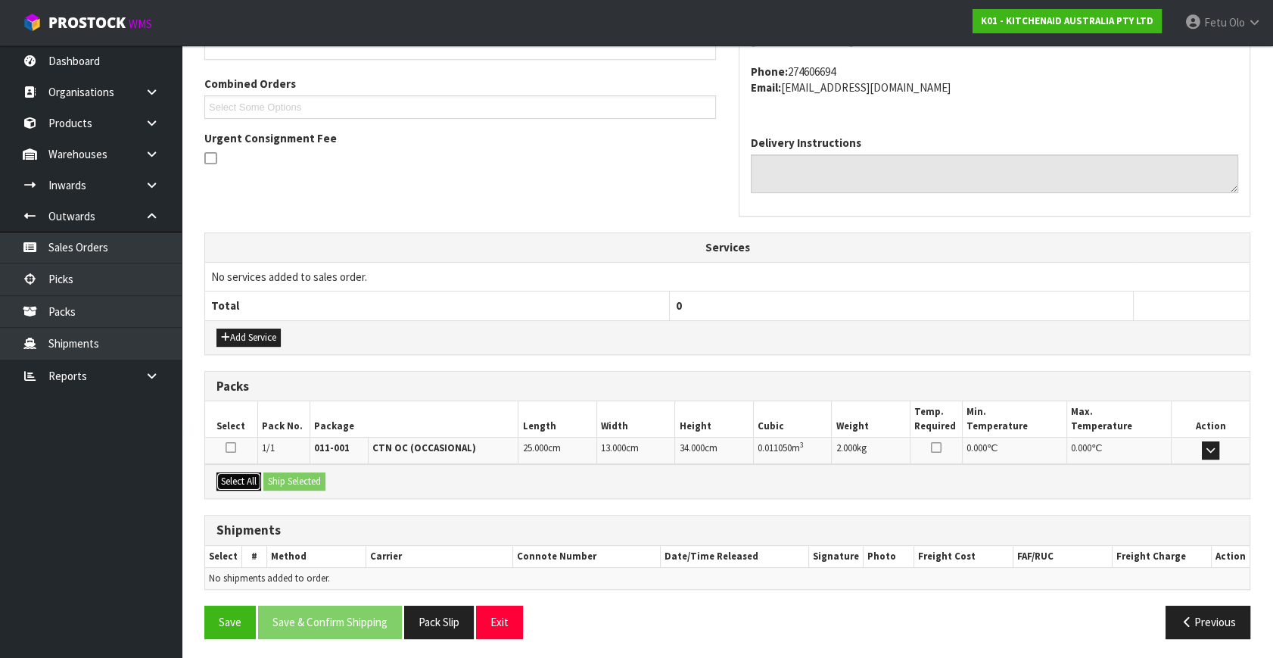
click at [255, 475] on button "Select All" at bounding box center [238, 481] width 45 height 18
click at [287, 472] on button "Ship Selected" at bounding box center [294, 481] width 62 height 18
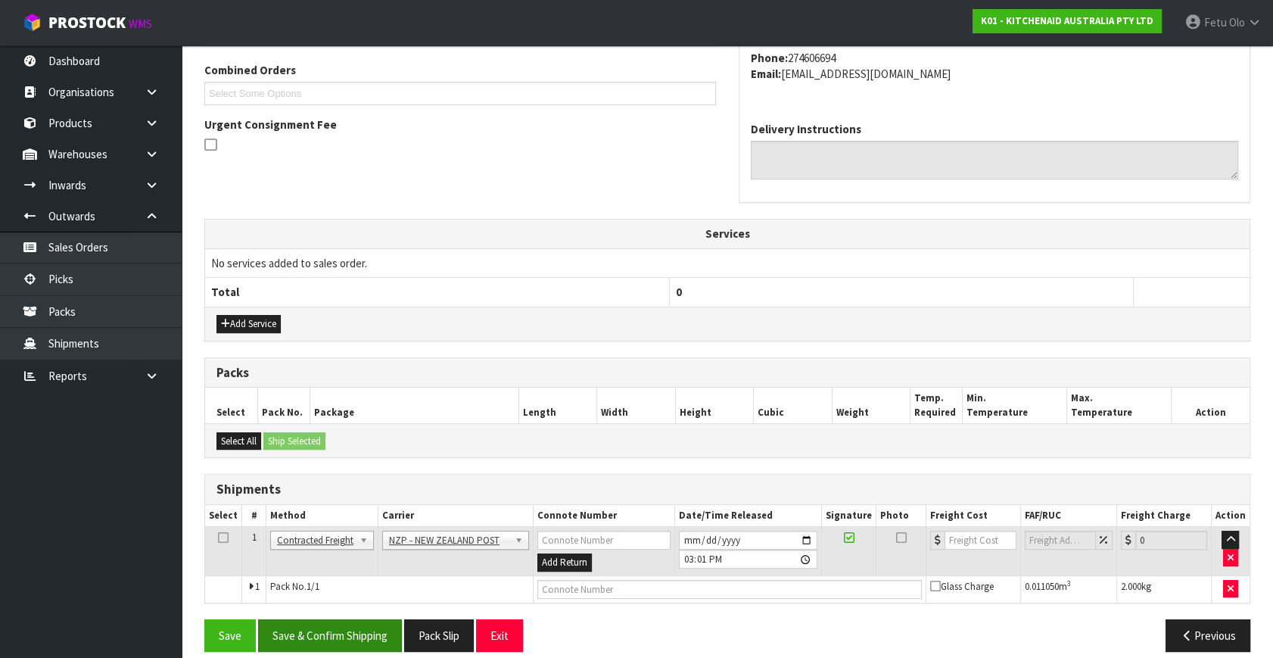
scroll to position [400, 0]
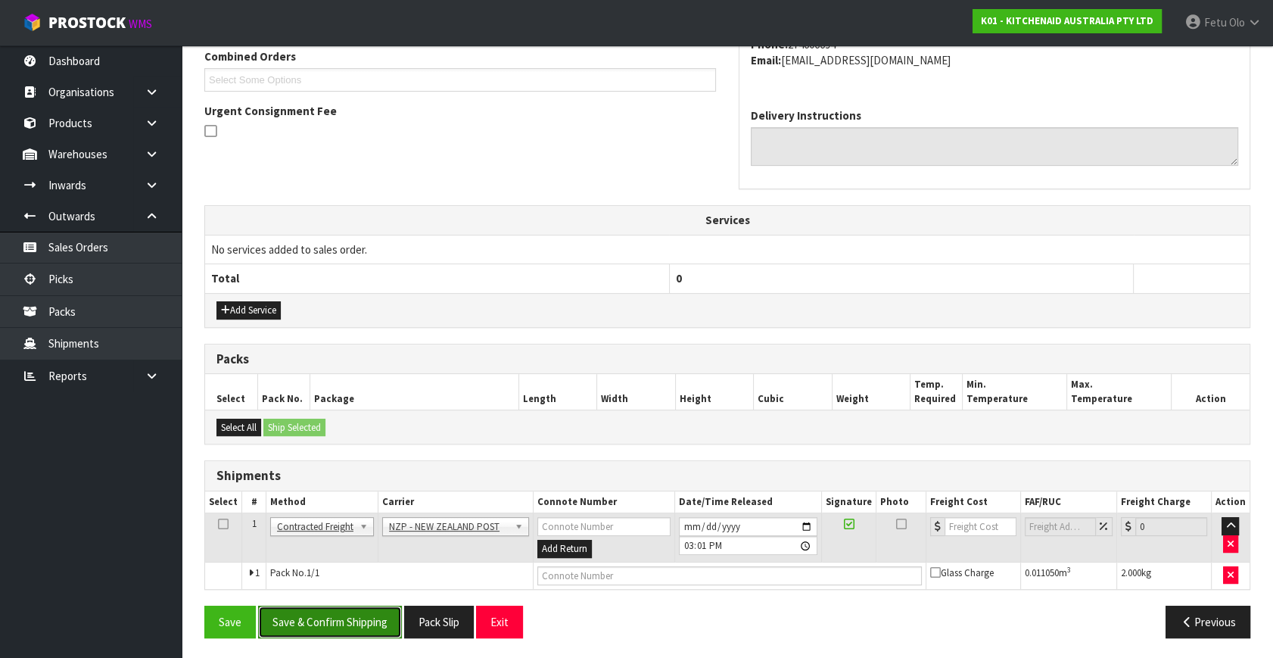
click at [331, 622] on button "Save & Confirm Shipping" at bounding box center [330, 621] width 144 height 33
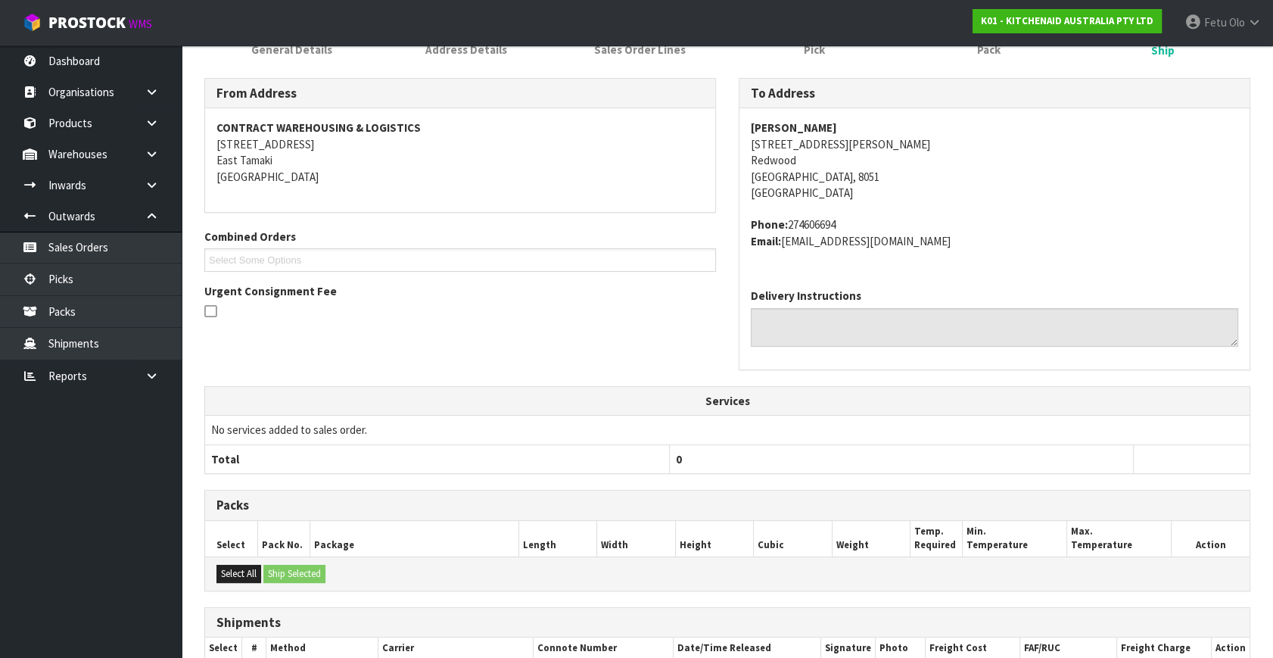
scroll to position [378, 0]
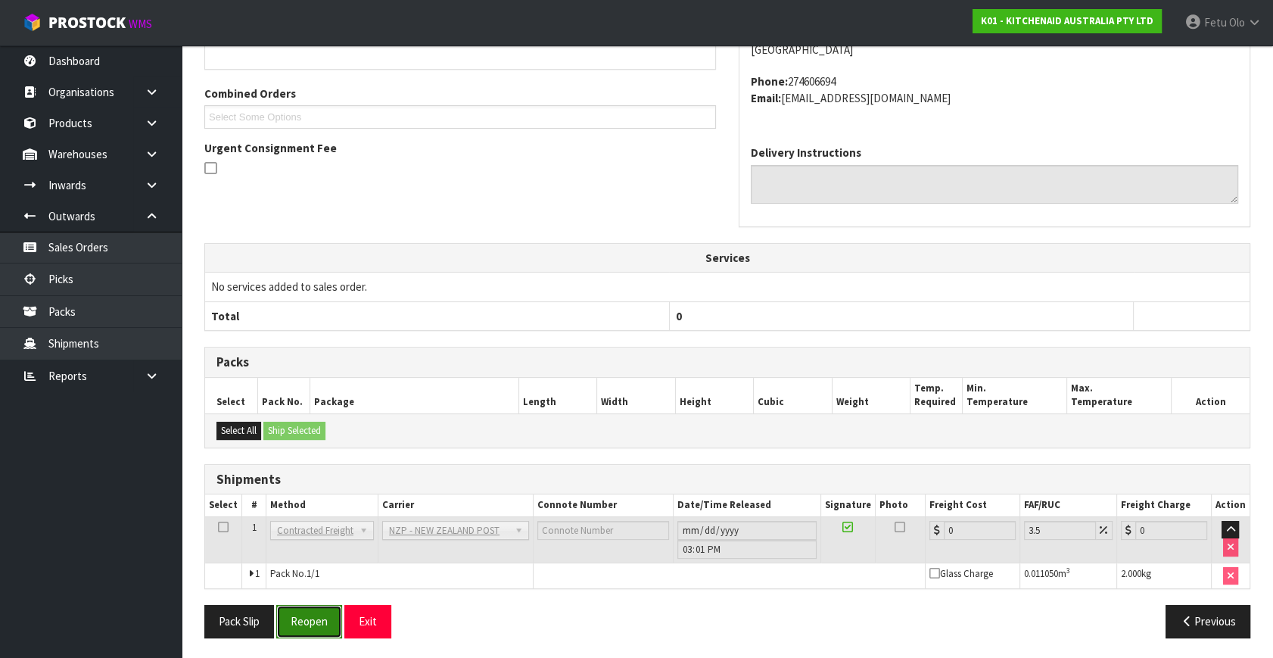
click at [322, 611] on button "Reopen" at bounding box center [309, 621] width 66 height 33
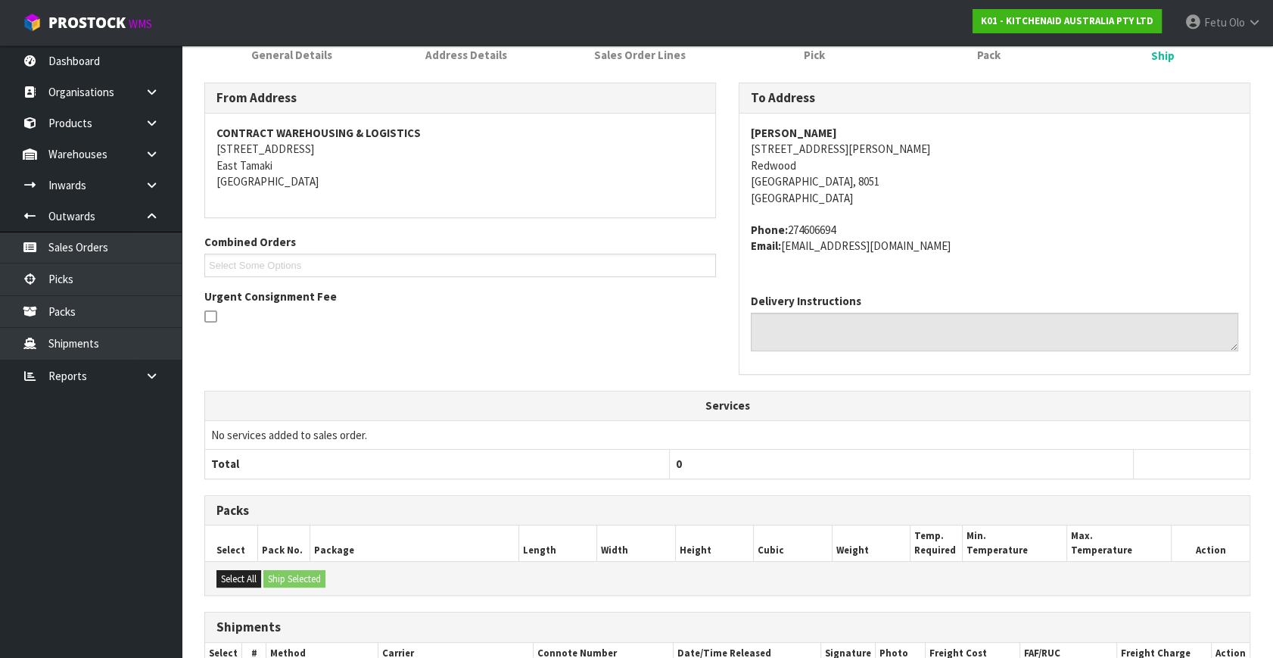
scroll to position [363, 0]
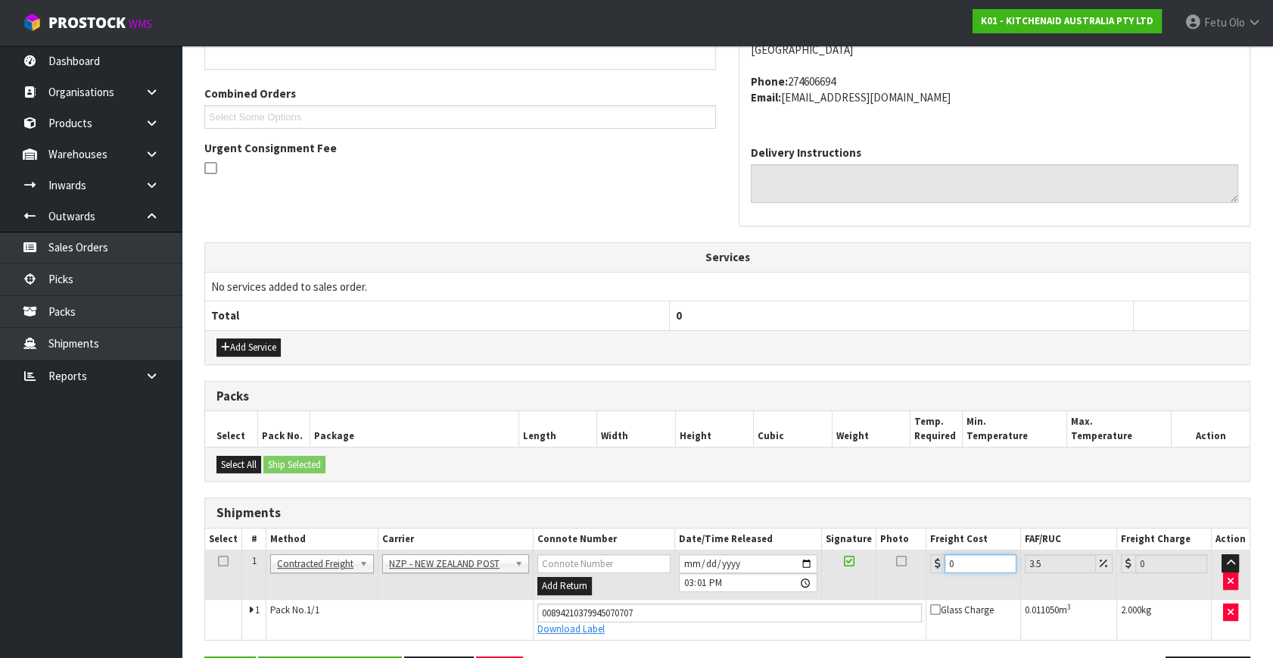
drag, startPoint x: 969, startPoint y: 563, endPoint x: 727, endPoint y: 615, distance: 247.7
click at [727, 615] on tbody "1 Client Local Pickup Customer Local Pickup Company Freight Contracted Freight …" at bounding box center [727, 594] width 1044 height 89
type input "1"
type input "1.03"
type input "11"
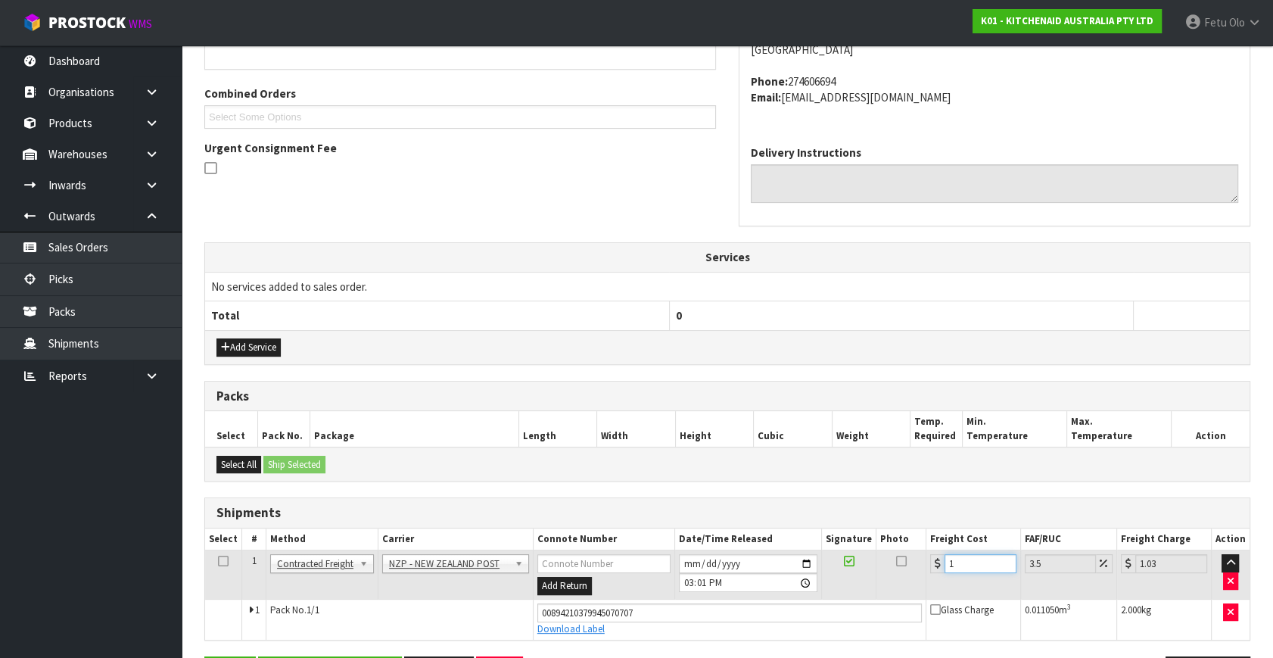
type input "11.38"
type input "11.6"
type input "12.01"
type input "11.61"
type input "12.02"
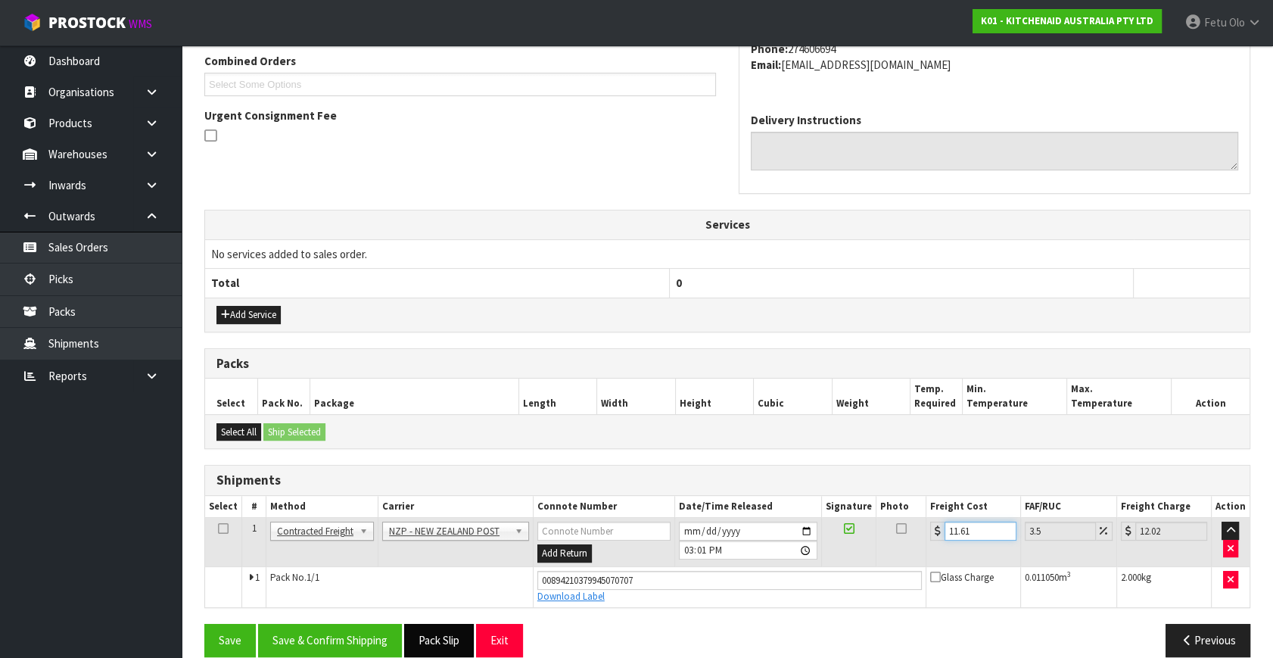
scroll to position [414, 0]
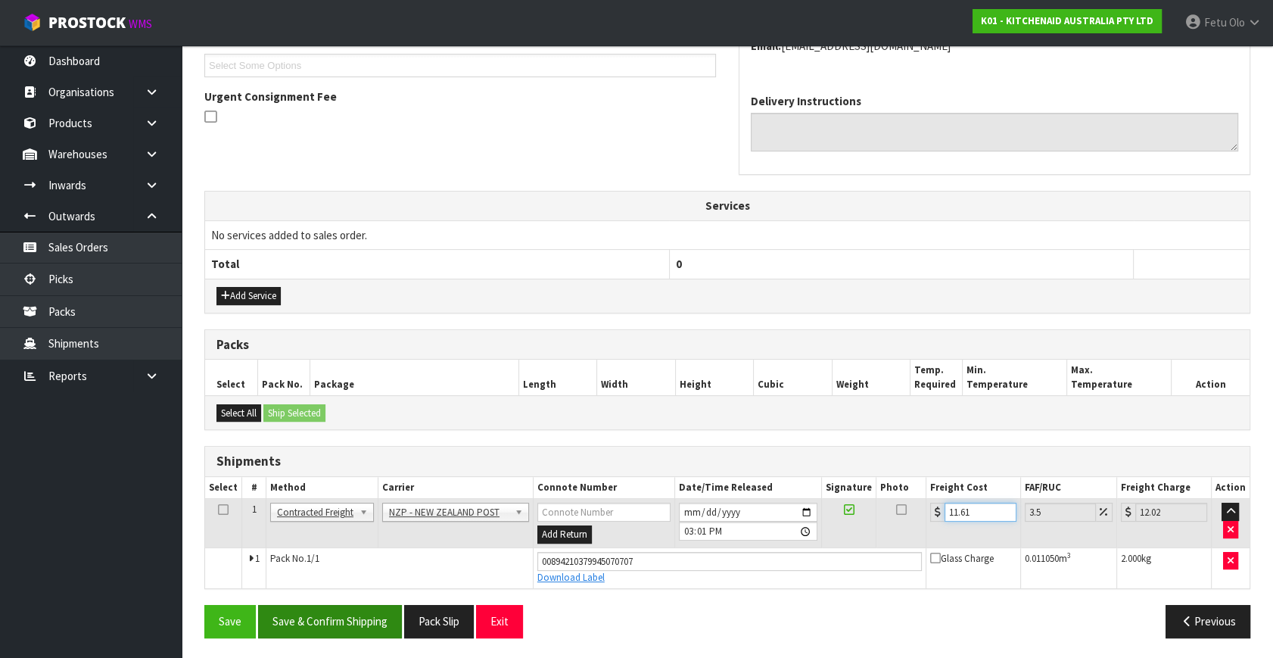
type input "11.61"
click at [381, 605] on button "Save & Confirm Shipping" at bounding box center [330, 621] width 144 height 33
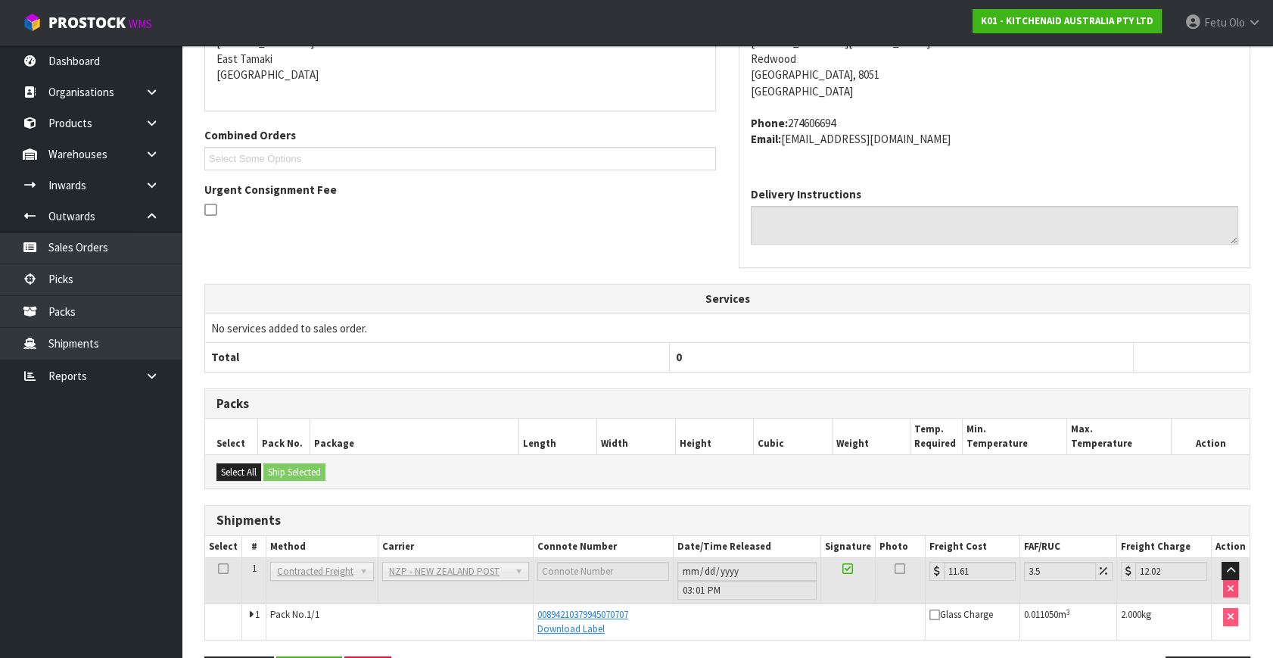
scroll to position [372, 0]
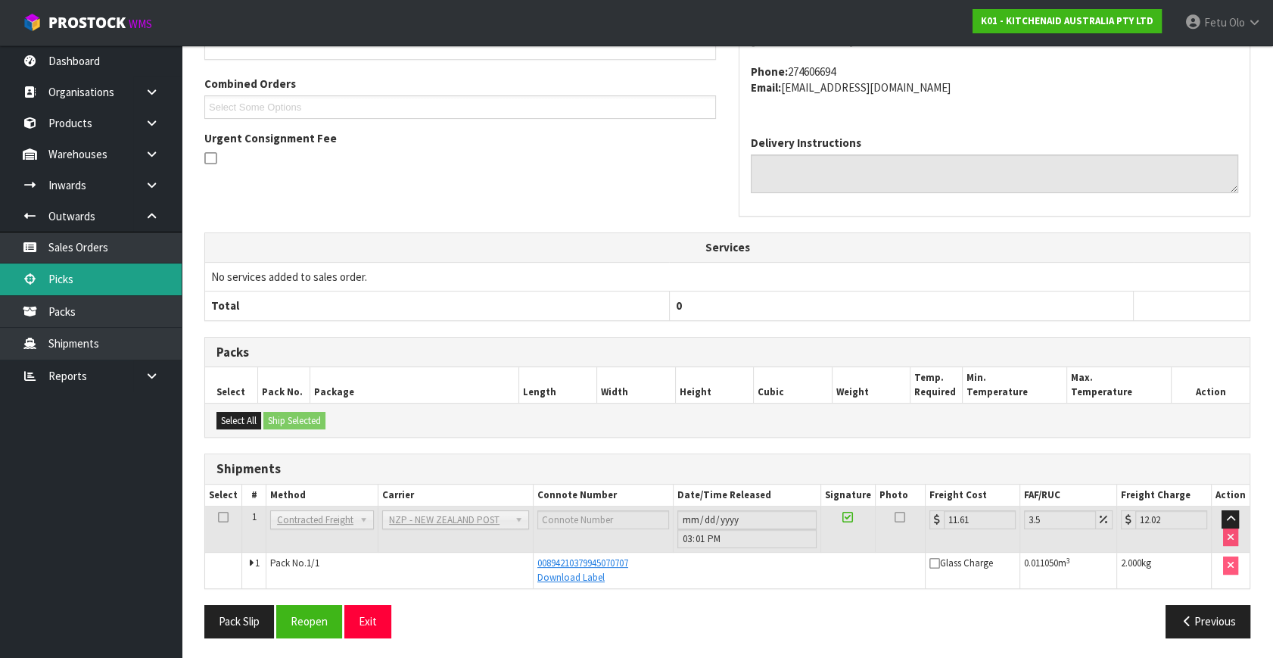
click at [82, 278] on link "Picks" at bounding box center [91, 278] width 182 height 31
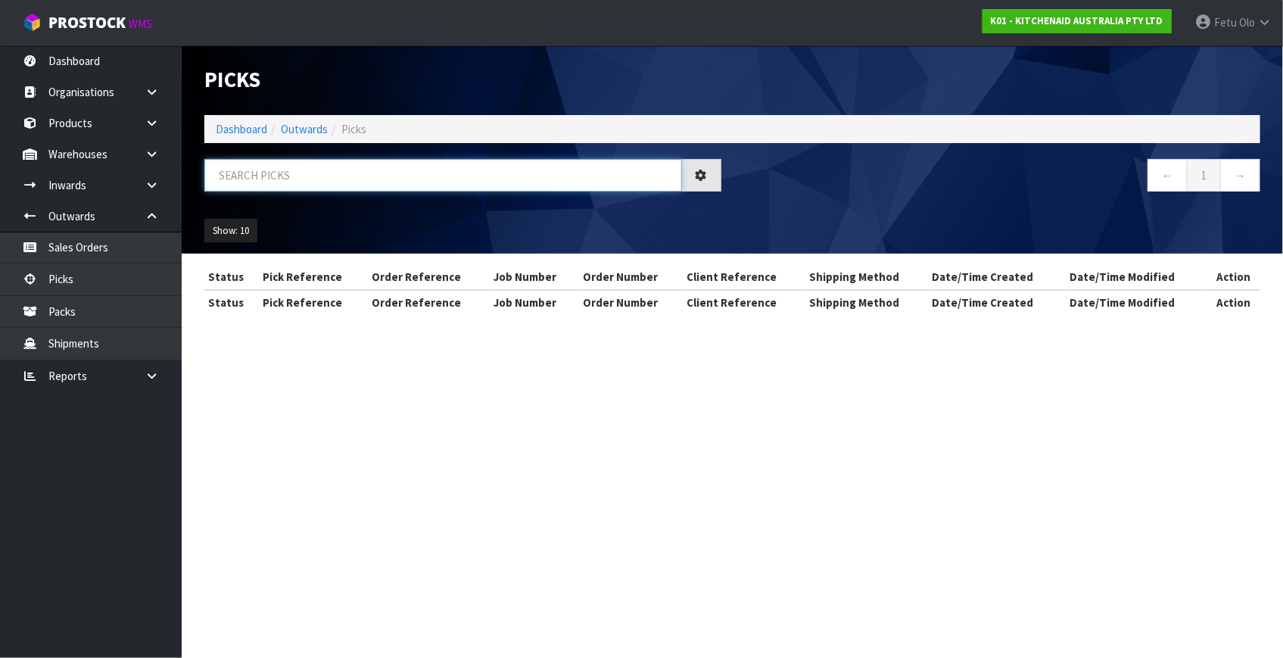
click at [420, 174] on input "text" at bounding box center [443, 175] width 478 height 33
type input "78558"
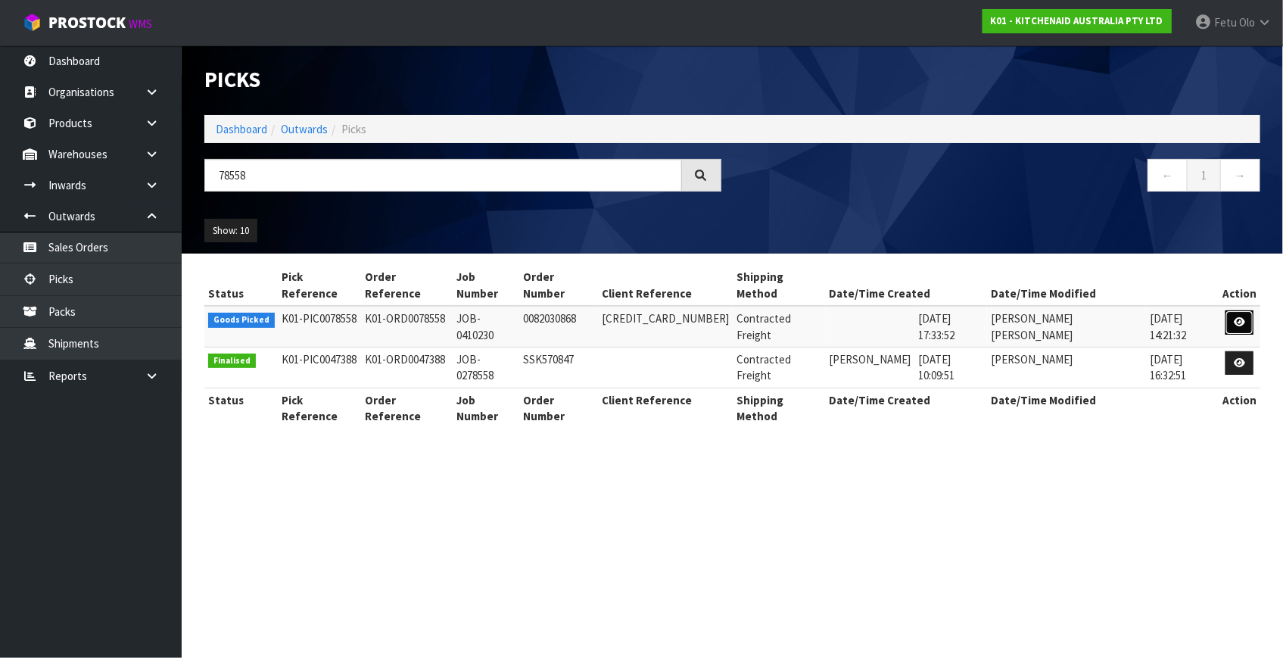
click at [1228, 310] on link at bounding box center [1239, 322] width 28 height 24
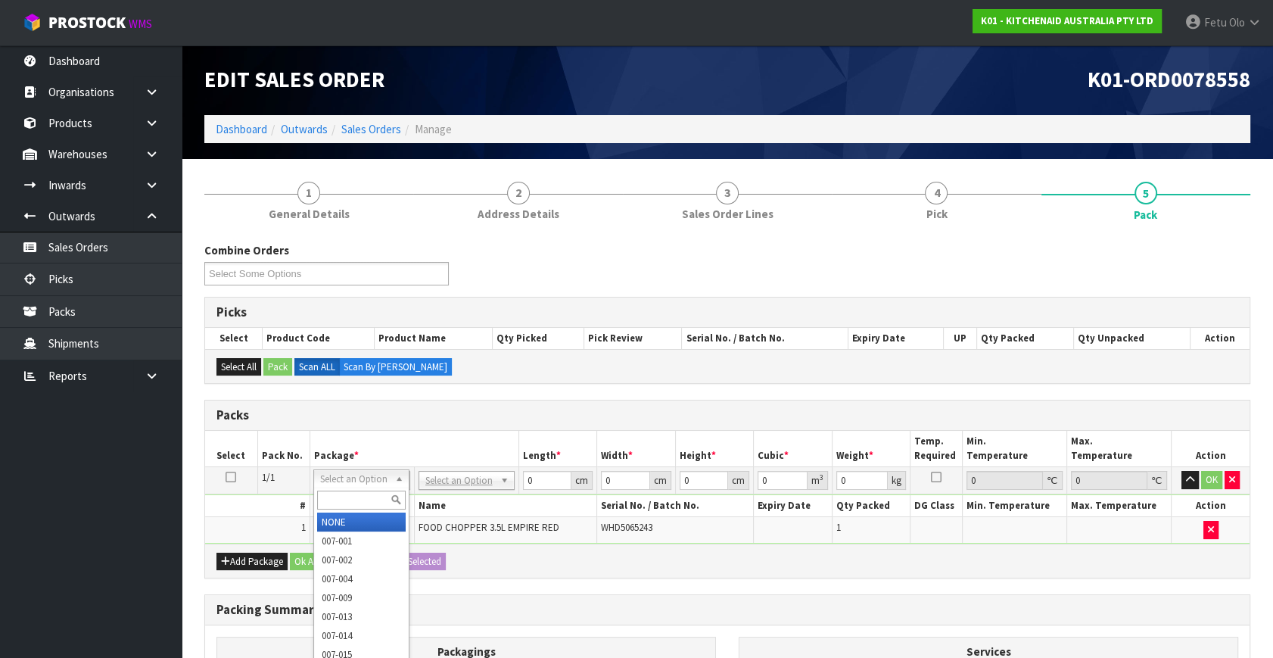
drag, startPoint x: 385, startPoint y: 481, endPoint x: 354, endPoint y: 509, distance: 41.8
click at [354, 509] on div at bounding box center [361, 499] width 95 height 25
drag, startPoint x: 346, startPoint y: 496, endPoint x: 336, endPoint y: 495, distance: 10.0
click at [340, 496] on input "text" at bounding box center [361, 499] width 89 height 19
type input "011-084"
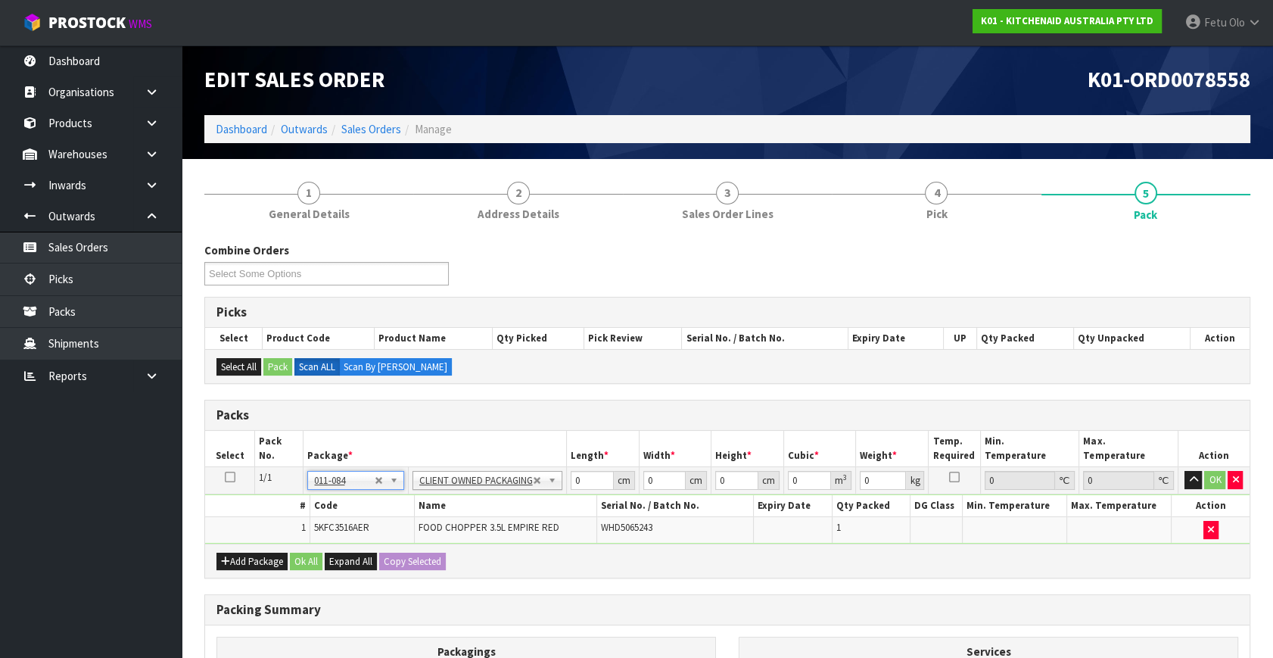
type input "1.75"
drag, startPoint x: 587, startPoint y: 476, endPoint x: 504, endPoint y: 506, distance: 87.9
click at [504, 506] on tbody "1/1 NONE 007-001 007-002 007-004 007-009 007-013 007-014 007-015 007-017 007-01…" at bounding box center [727, 505] width 1044 height 76
type input "30"
type input "26"
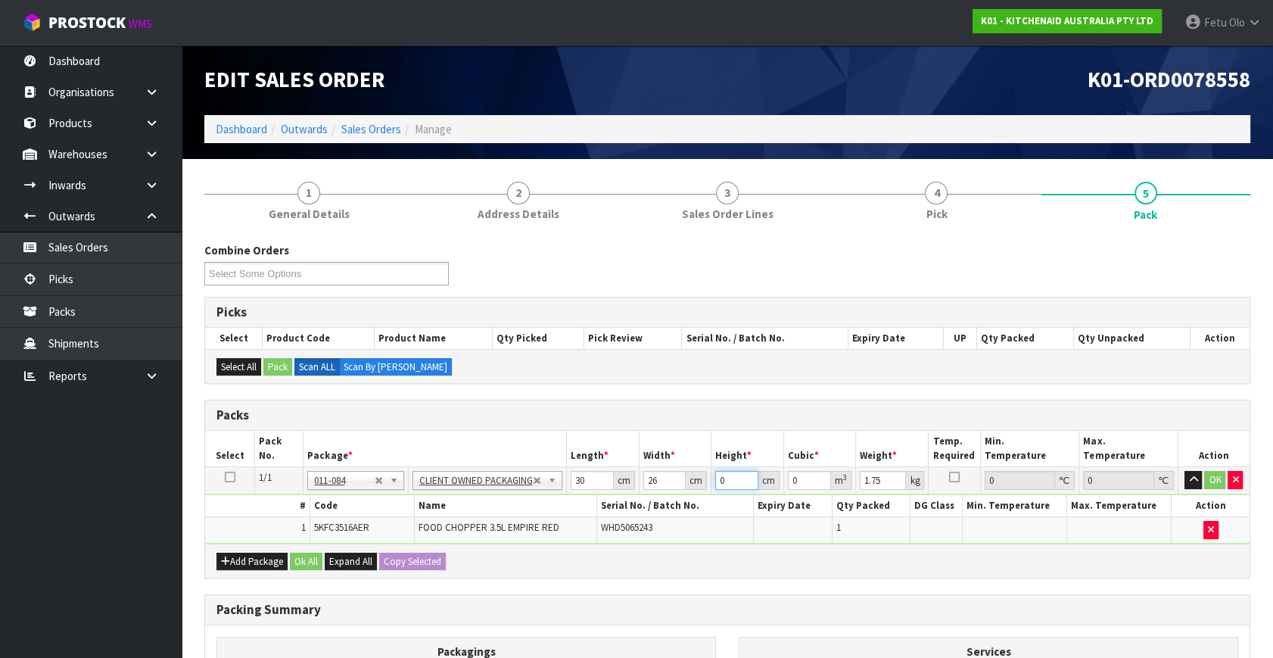
type input "2"
type input "0.00156"
type input "24"
type input "0.01872"
type input "2"
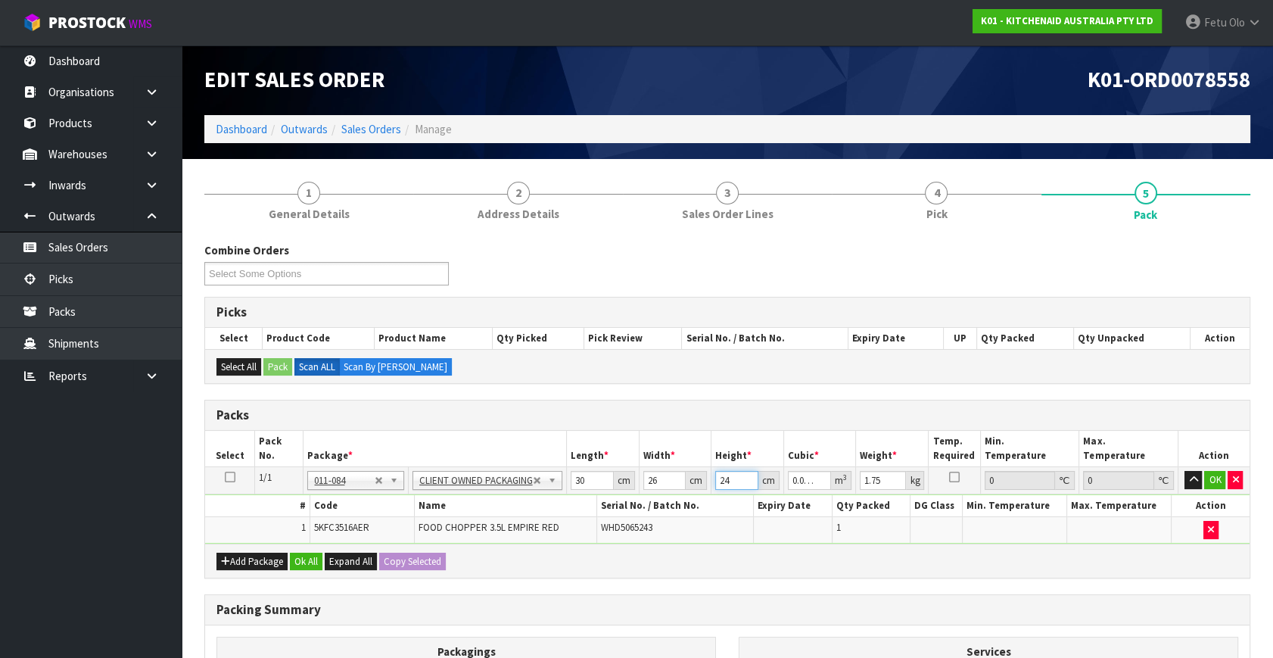
type input "0.00156"
type input "22"
type input "0.01716"
type input "22"
type input "2"
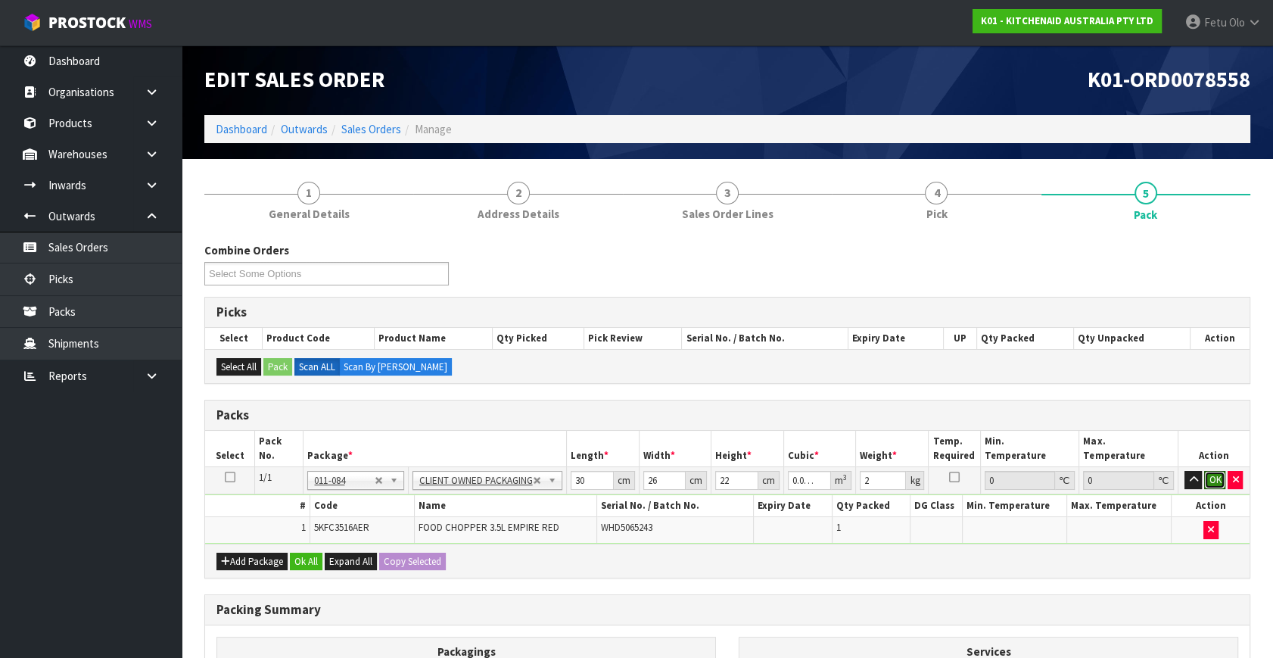
click button "OK" at bounding box center [1214, 480] width 21 height 18
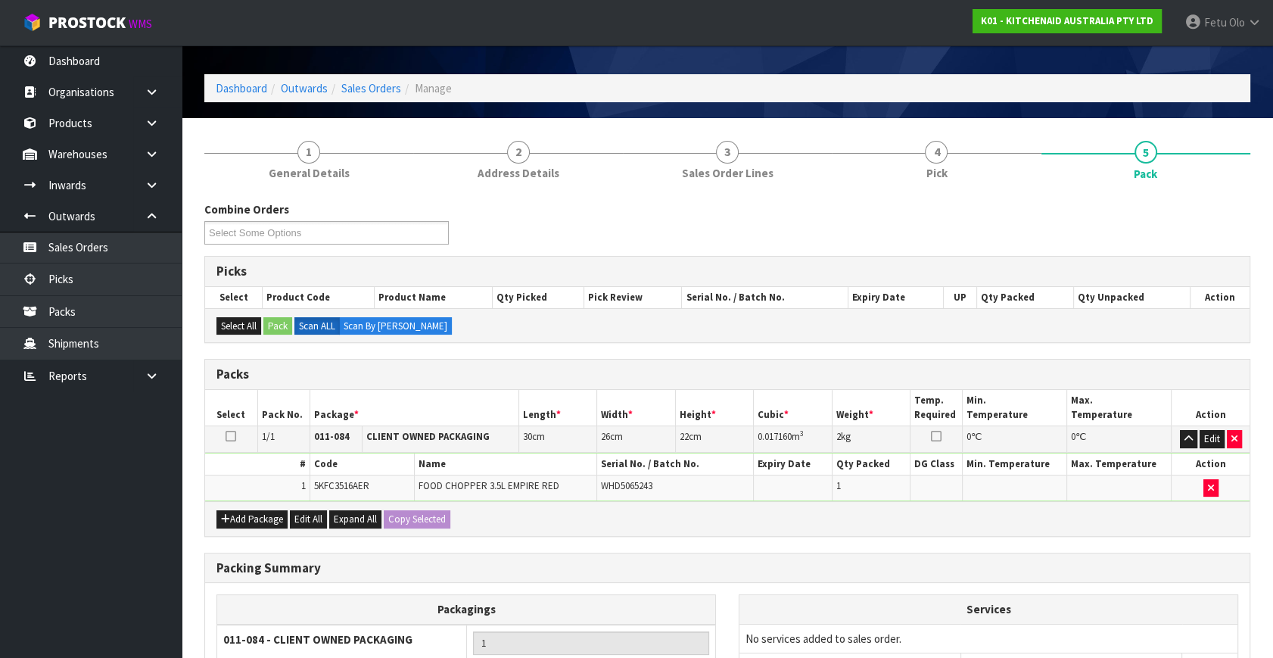
scroll to position [203, 0]
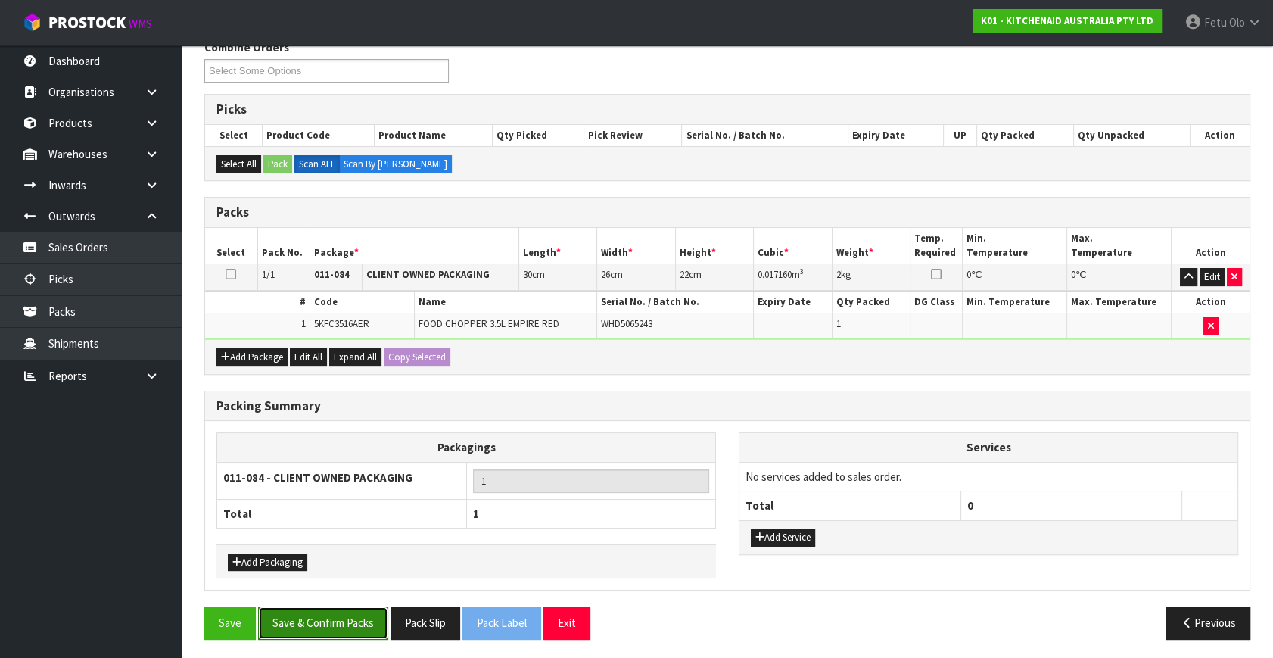
click at [347, 630] on button "Save & Confirm Packs" at bounding box center [323, 622] width 130 height 33
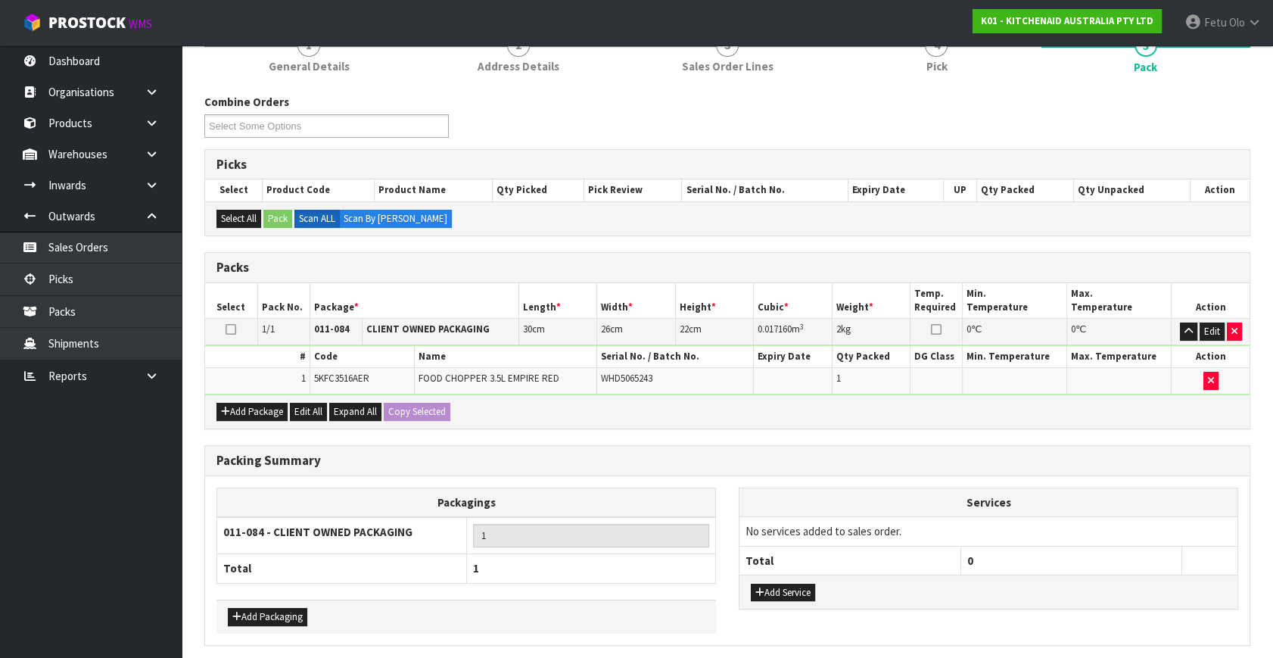
scroll to position [0, 0]
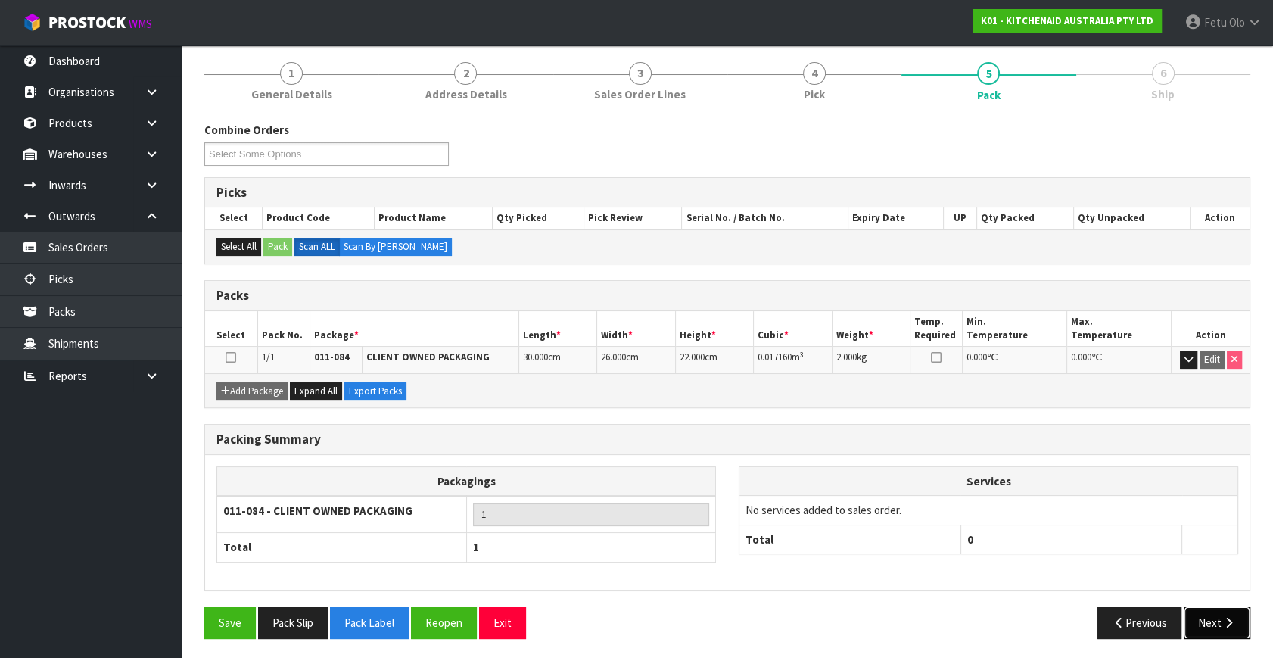
click at [1227, 624] on button "Next" at bounding box center [1217, 622] width 67 height 33
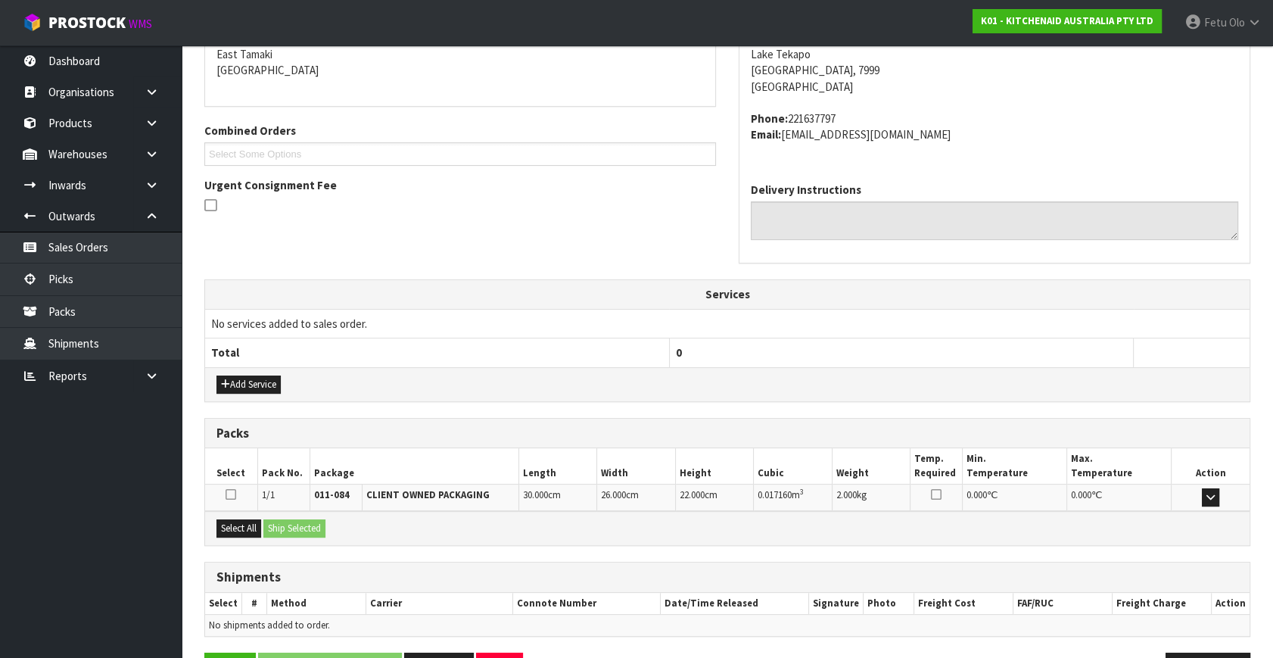
scroll to position [372, 0]
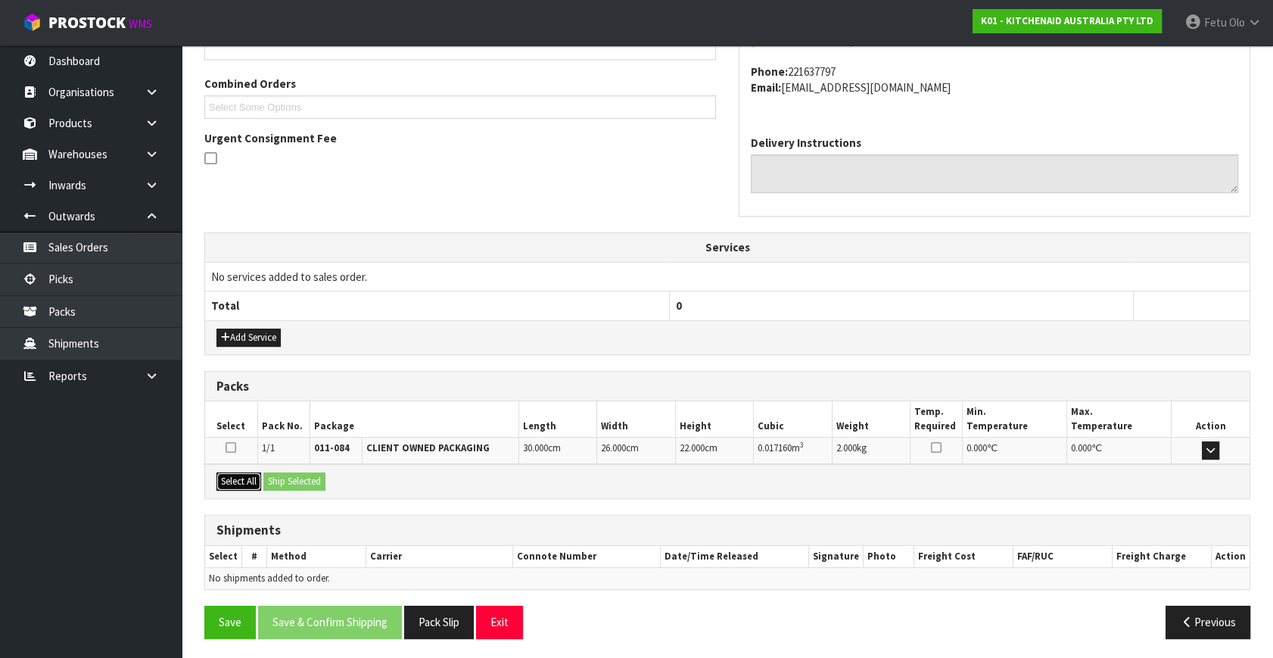
drag, startPoint x: 243, startPoint y: 481, endPoint x: 270, endPoint y: 478, distance: 27.3
click at [248, 481] on button "Select All" at bounding box center [238, 481] width 45 height 18
click at [270, 478] on button "Ship Selected" at bounding box center [294, 481] width 62 height 18
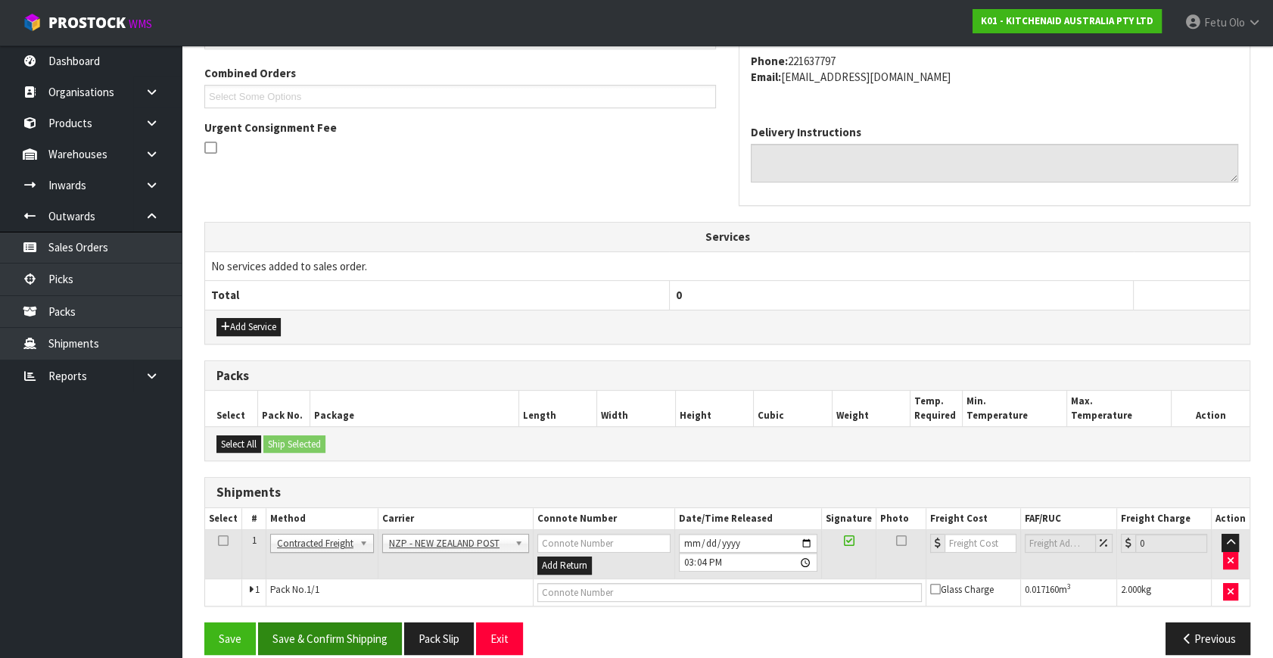
scroll to position [400, 0]
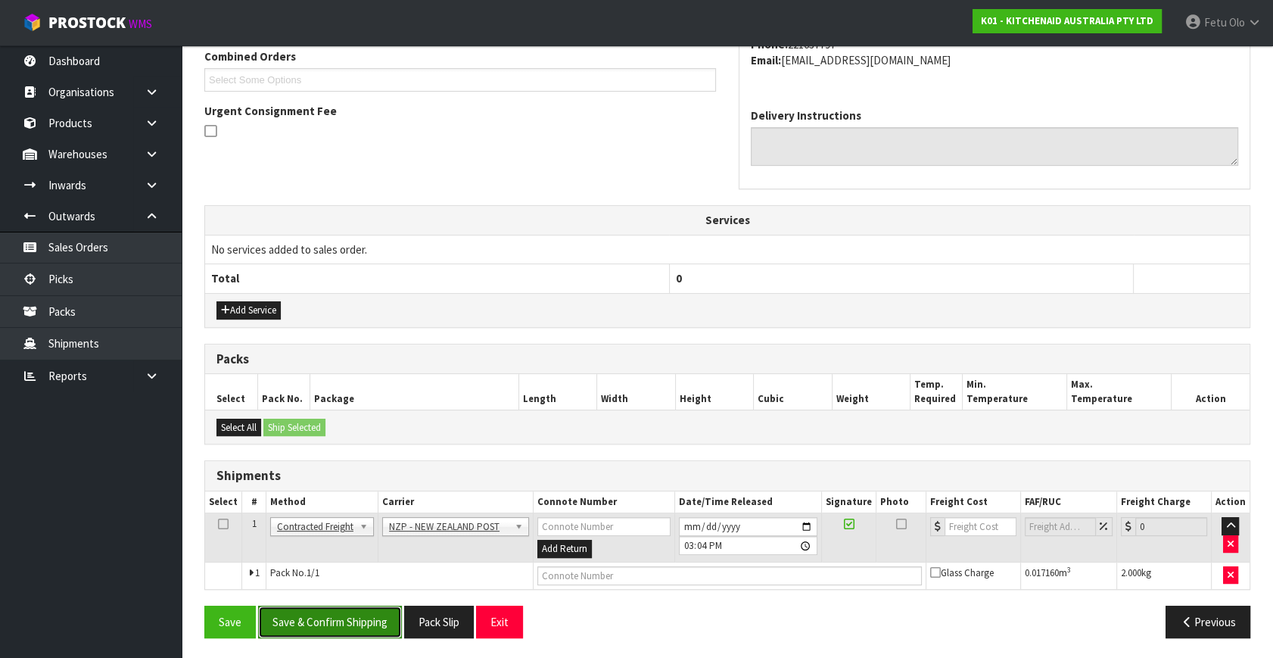
click at [366, 618] on button "Save & Confirm Shipping" at bounding box center [330, 621] width 144 height 33
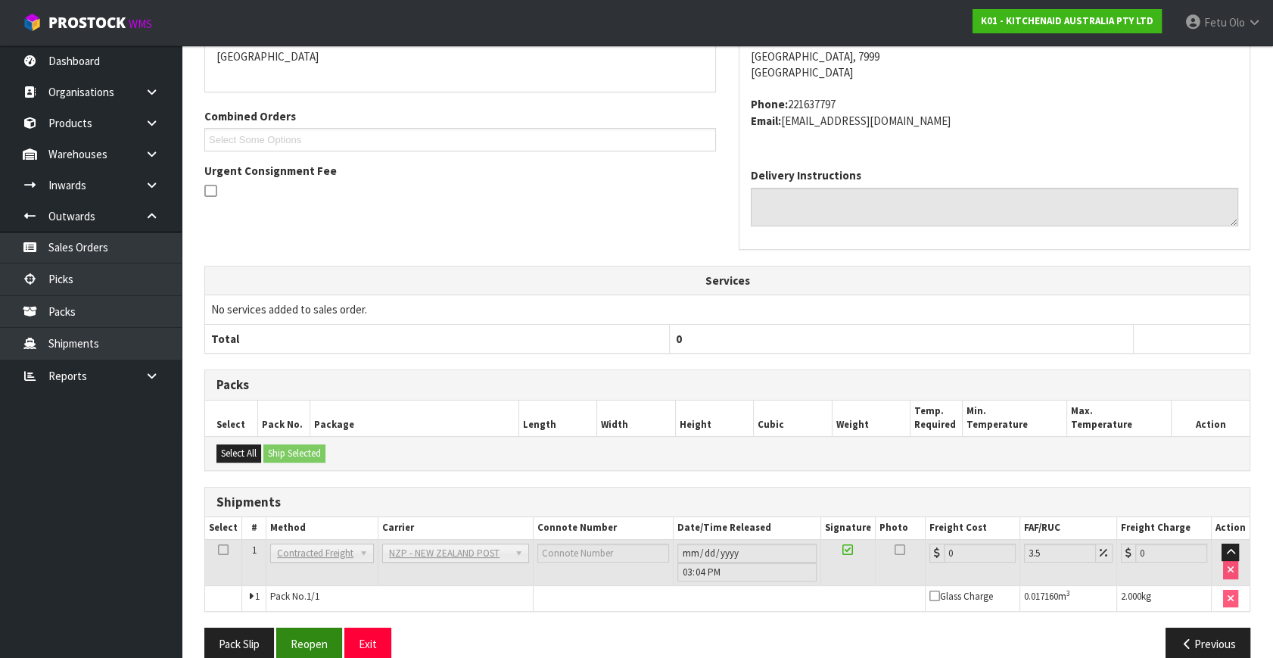
scroll to position [378, 0]
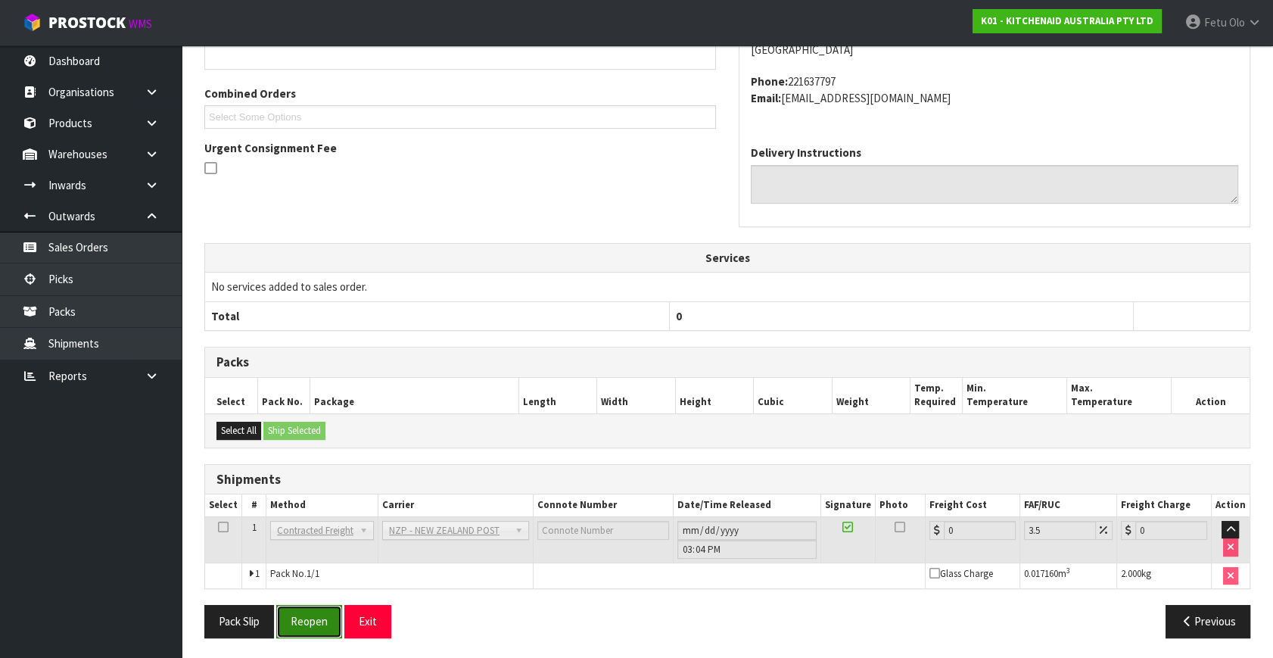
click at [323, 615] on button "Reopen" at bounding box center [309, 621] width 66 height 33
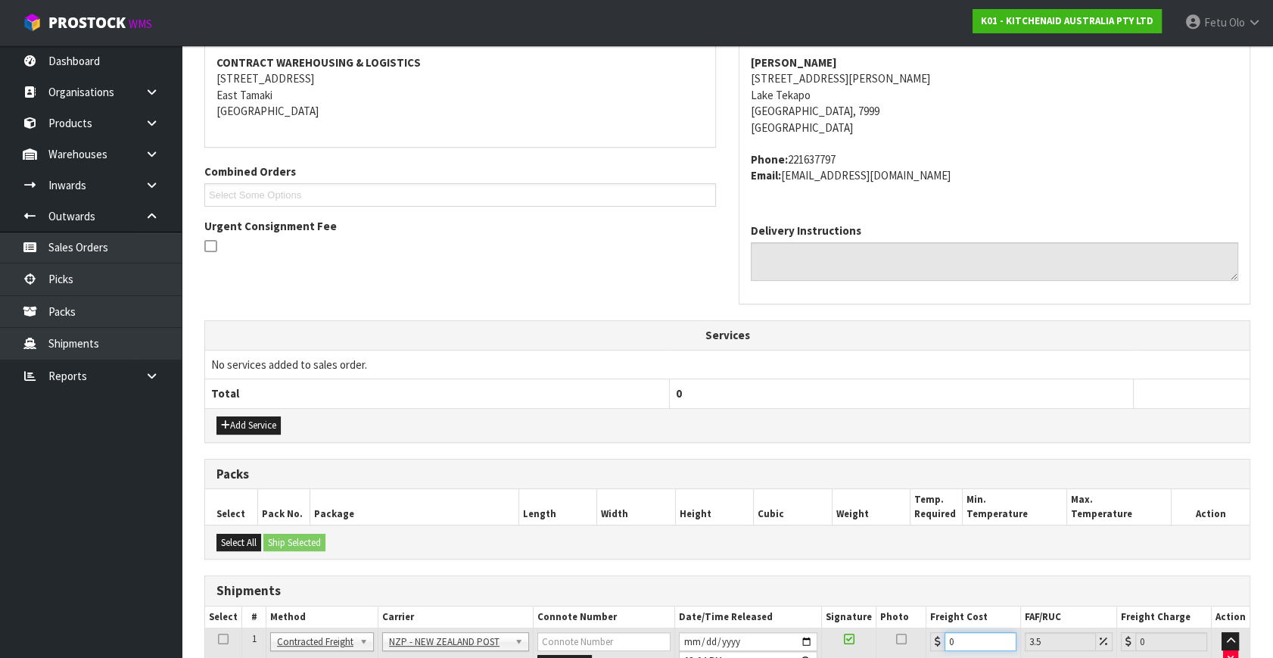
scroll to position [414, 0]
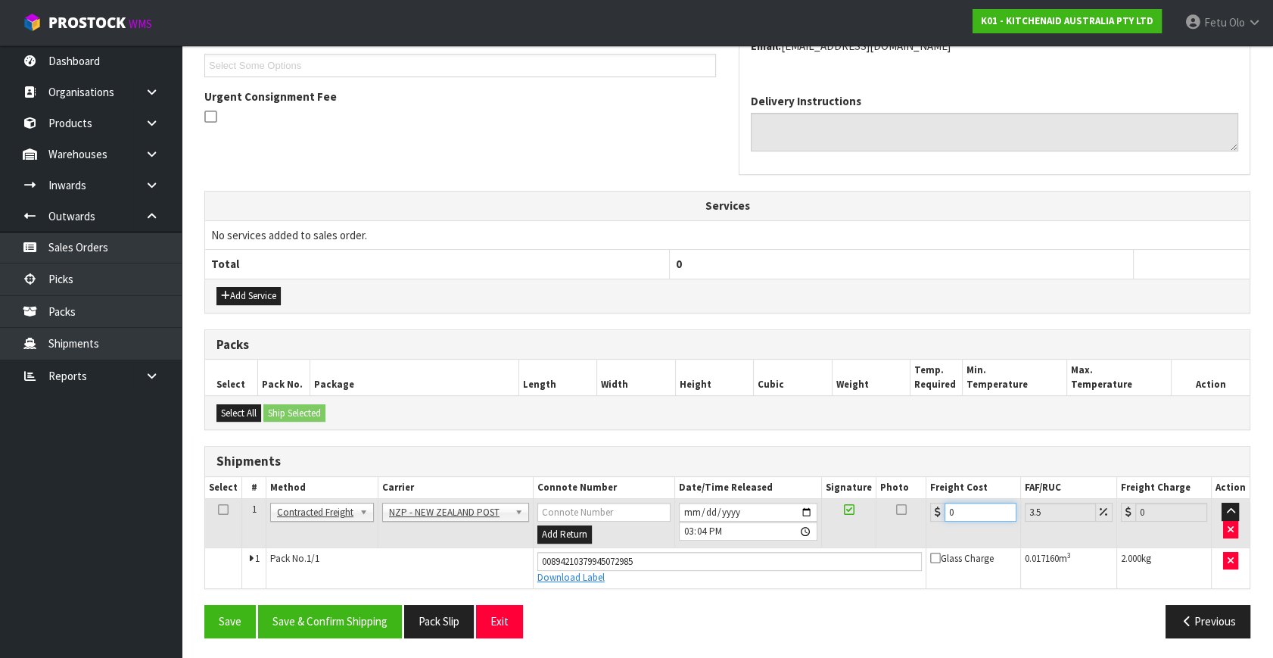
drag, startPoint x: 979, startPoint y: 632, endPoint x: 680, endPoint y: 682, distance: 302.3
type input "1"
type input "1.03"
type input "16"
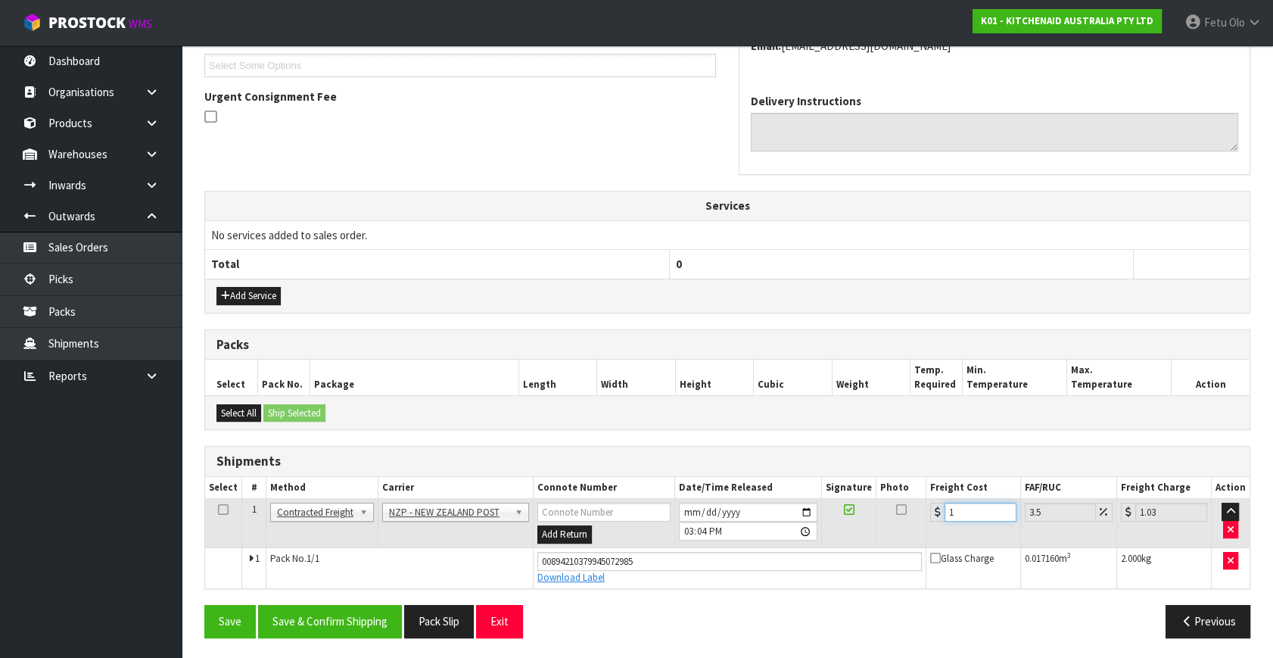
type input "16.56"
type input "16.2"
type input "16.77"
type input "16.20"
click at [369, 616] on button "Save & Confirm Shipping" at bounding box center [330, 621] width 144 height 33
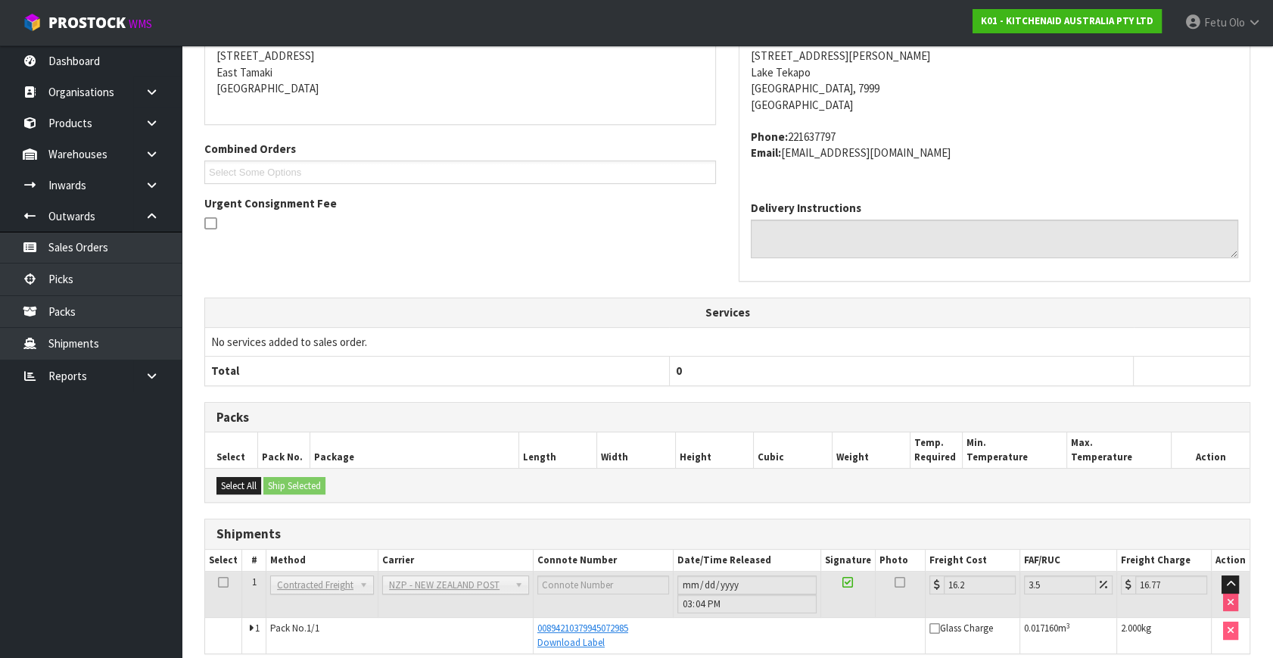
scroll to position [372, 0]
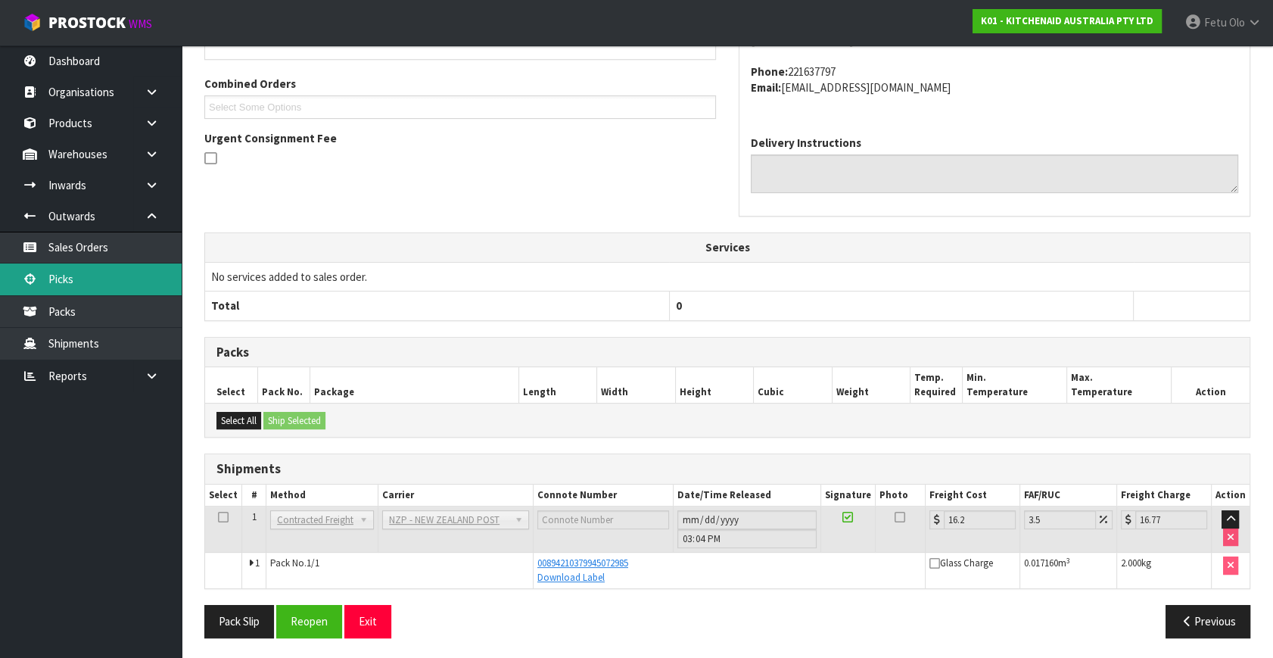
click at [61, 286] on link "Picks" at bounding box center [91, 278] width 182 height 31
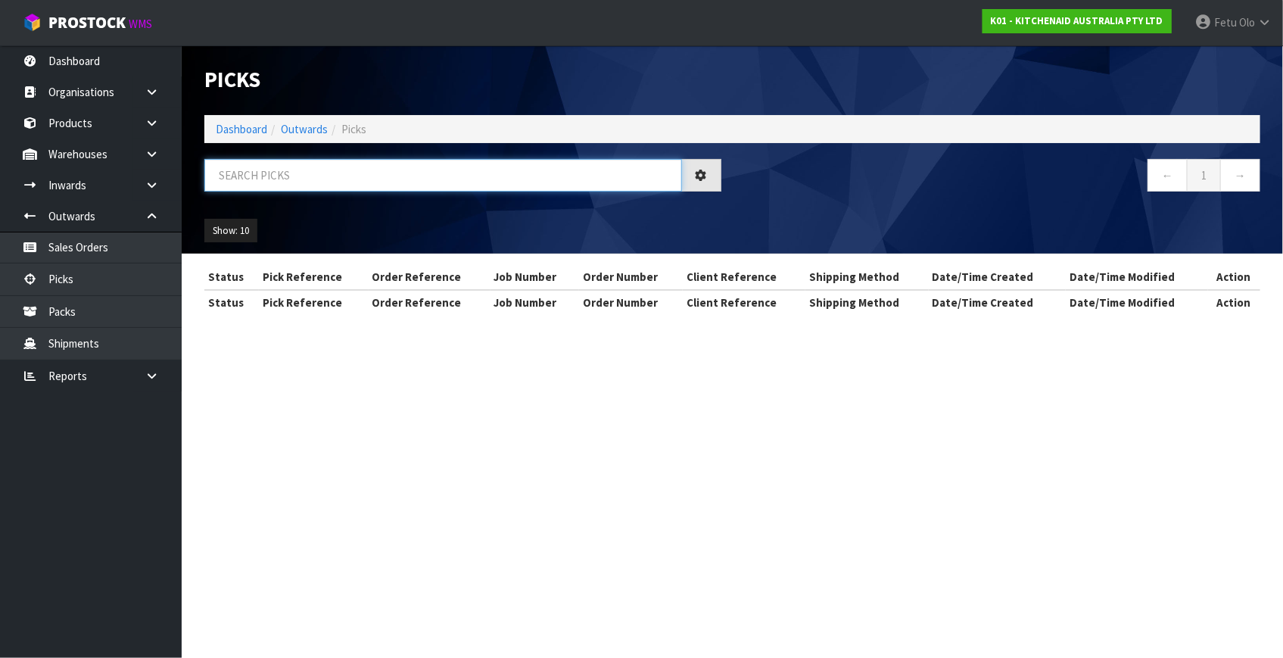
click at [347, 166] on input "text" at bounding box center [443, 175] width 478 height 33
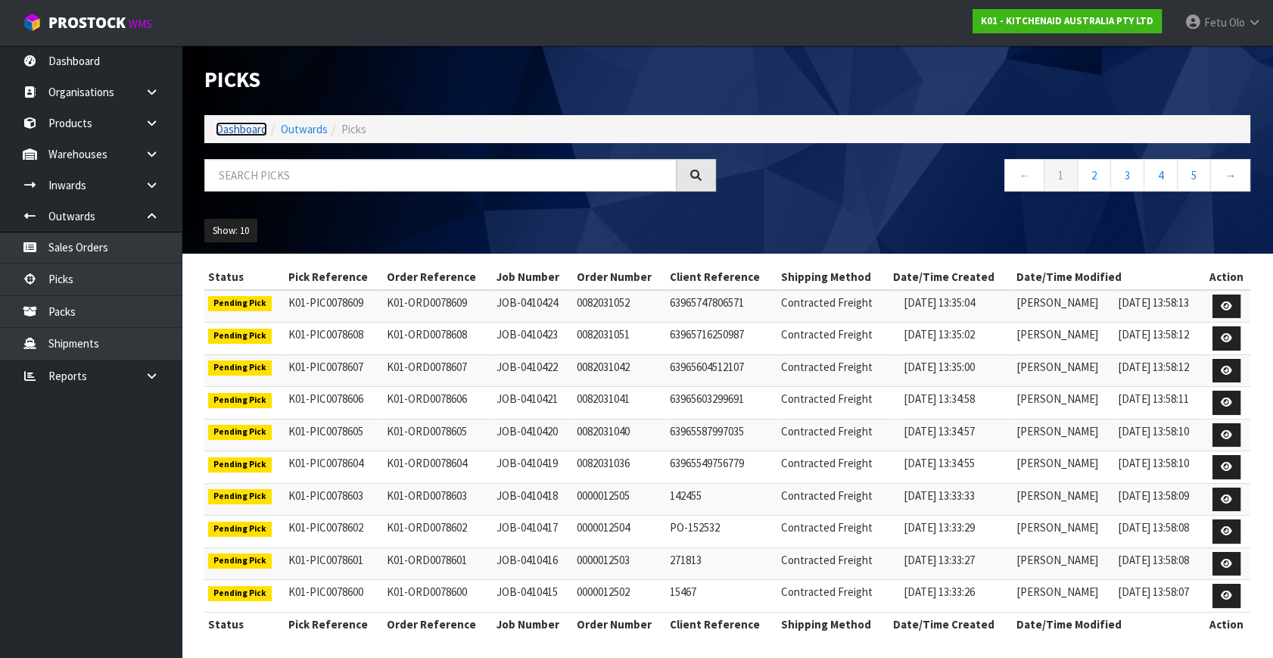
click at [250, 132] on link "Dashboard" at bounding box center [241, 129] width 51 height 14
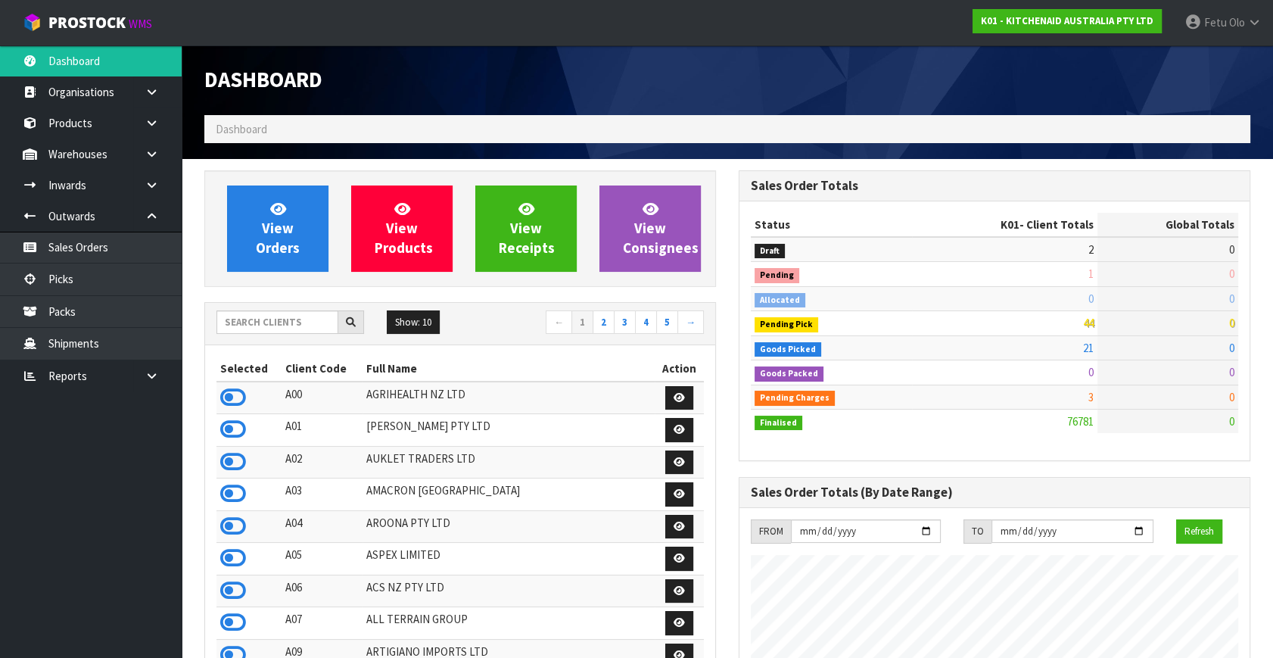
scroll to position [1144, 534]
click at [72, 275] on link "Picks" at bounding box center [91, 278] width 182 height 31
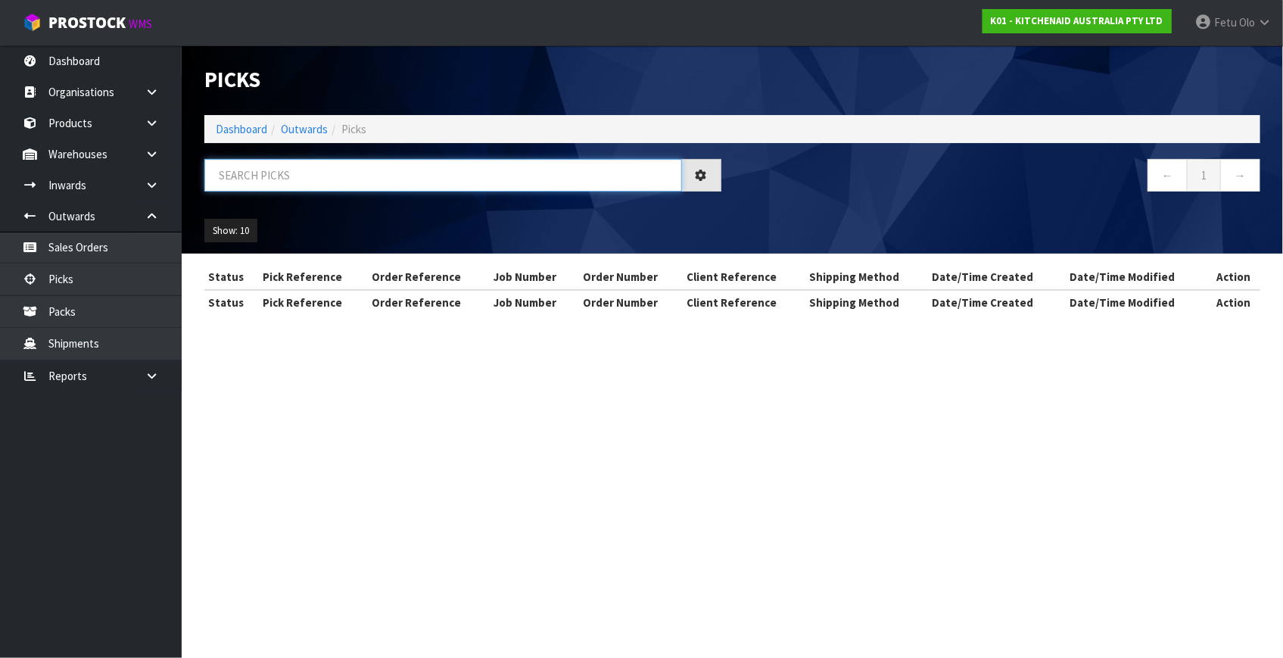
click at [265, 176] on input "text" at bounding box center [443, 175] width 478 height 33
type input "78556"
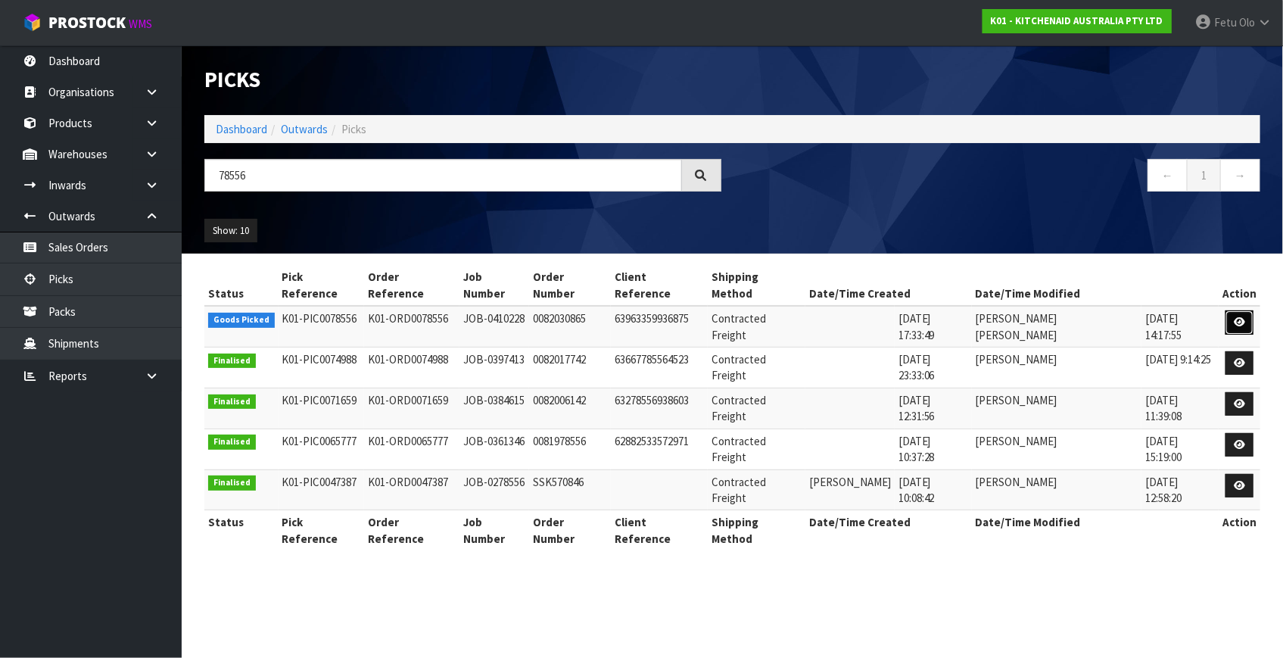
click at [1237, 317] on icon at bounding box center [1239, 322] width 11 height 10
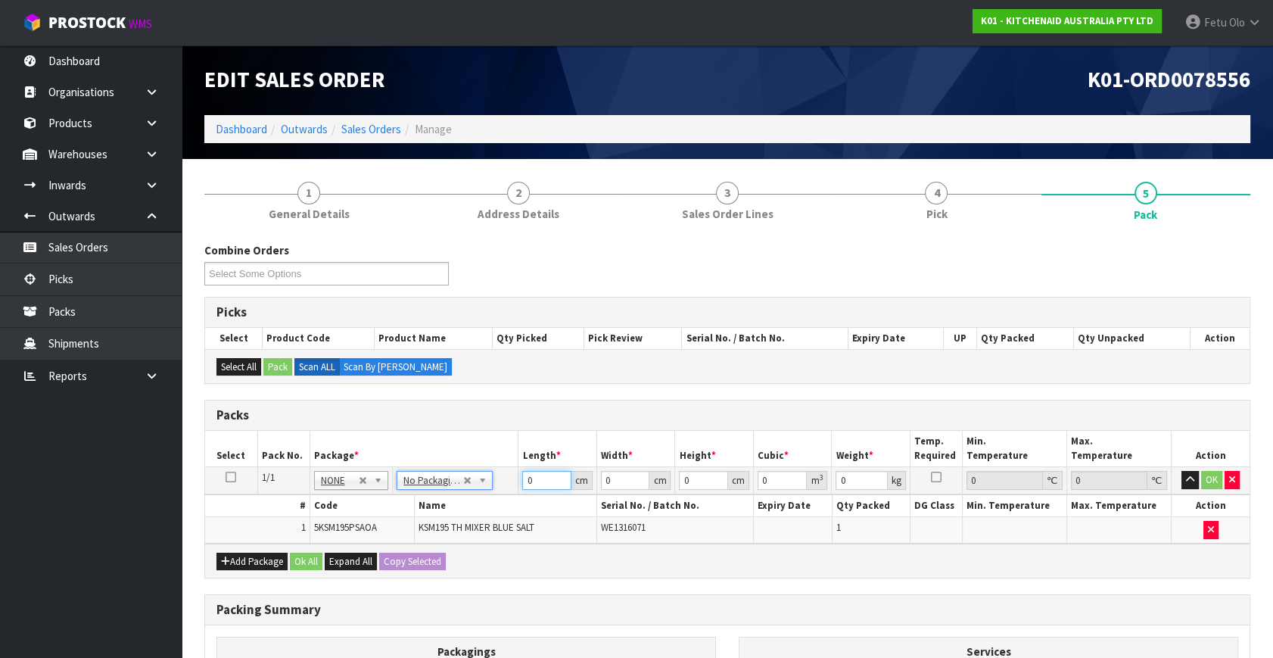
drag, startPoint x: 541, startPoint y: 478, endPoint x: 344, endPoint y: 533, distance: 204.2
click at [344, 533] on tbody "1/1 NONE 007-001 007-002 007-004 007-009 007-013 007-014 007-015 007-017 007-01…" at bounding box center [727, 505] width 1044 height 76
type input "42"
type input "29"
type input "4"
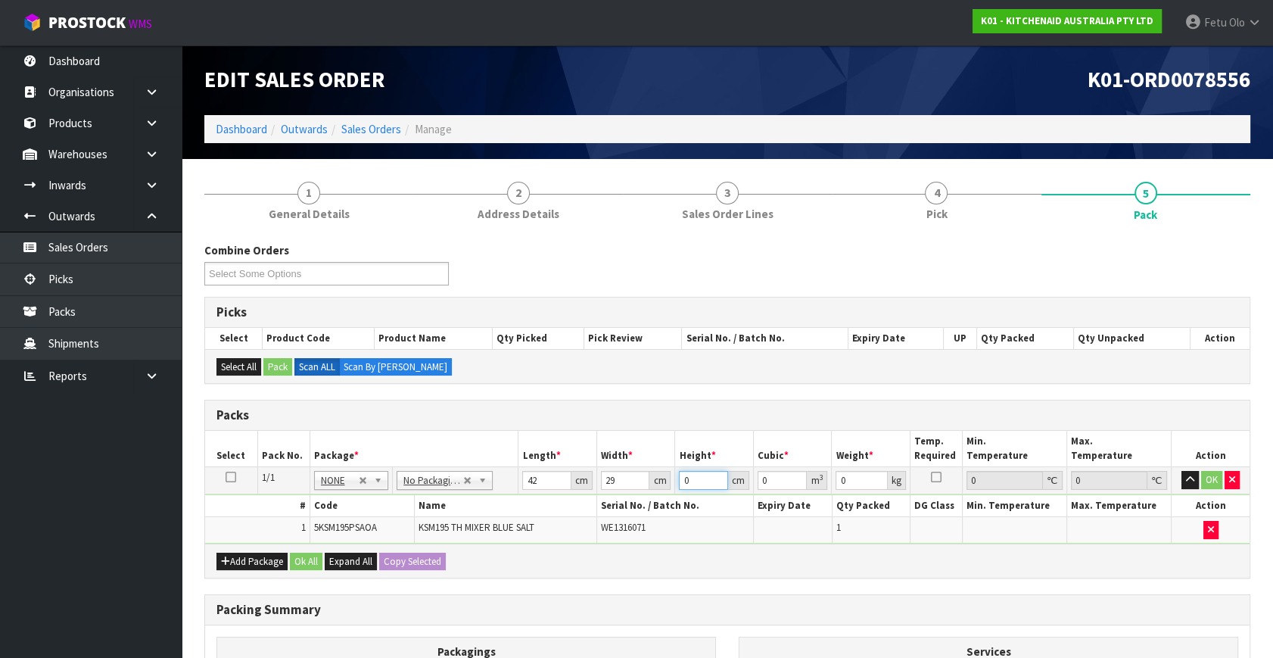
type input "0.004872"
type input "43"
type input "0.052374"
type input "43"
type input "13"
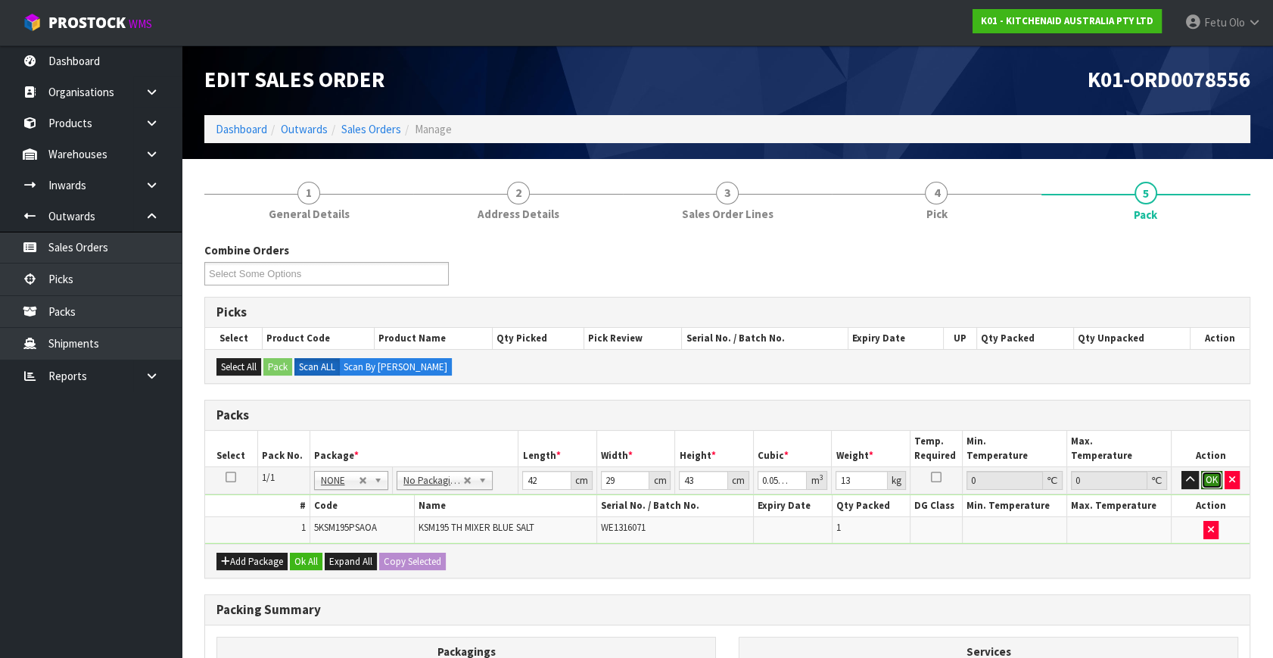
click button "OK" at bounding box center [1211, 480] width 21 height 18
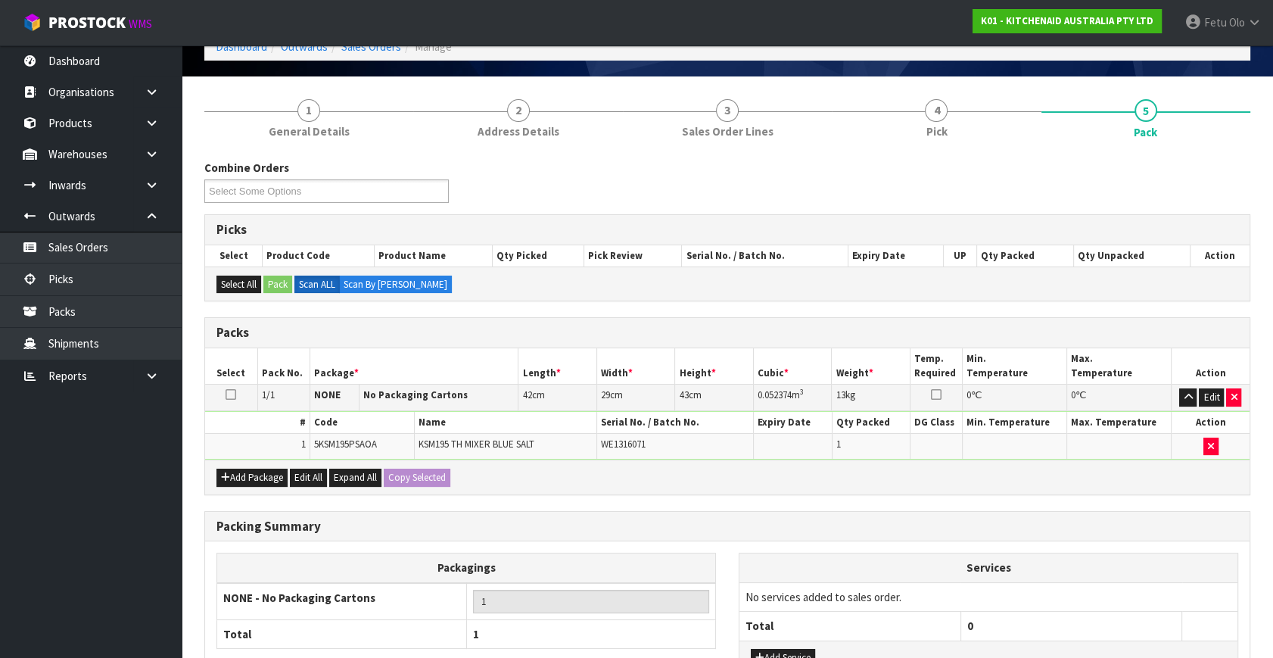
scroll to position [203, 0]
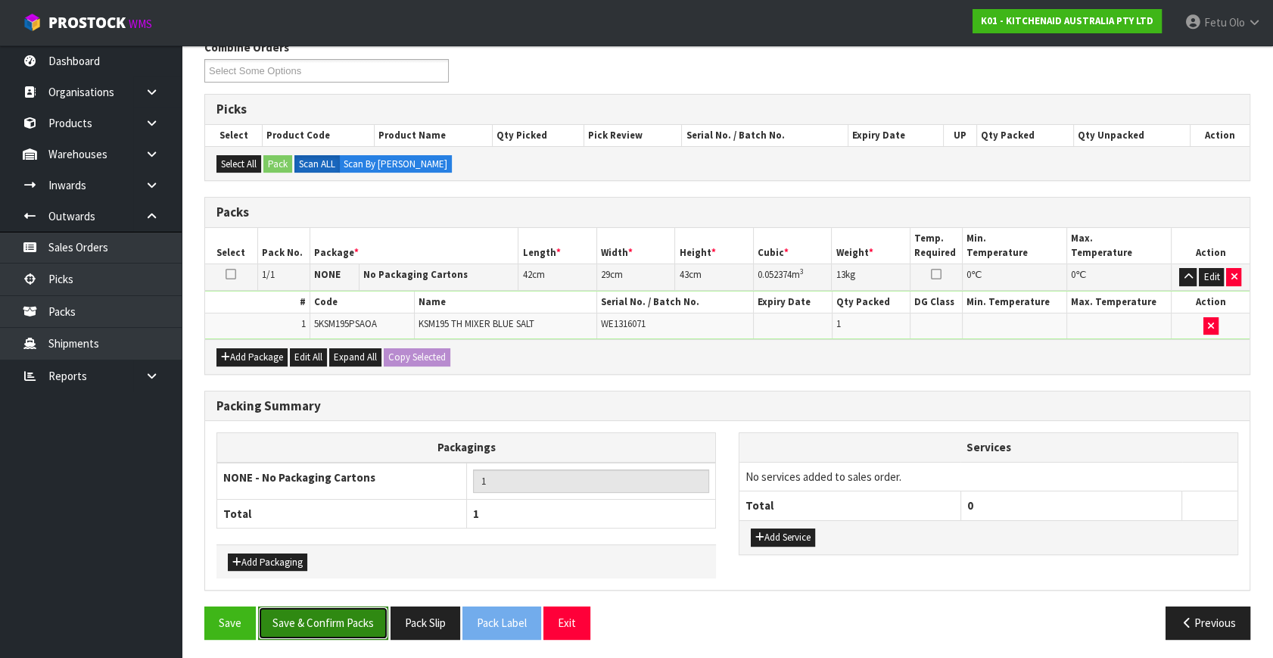
click at [322, 615] on button "Save & Confirm Packs" at bounding box center [323, 622] width 130 height 33
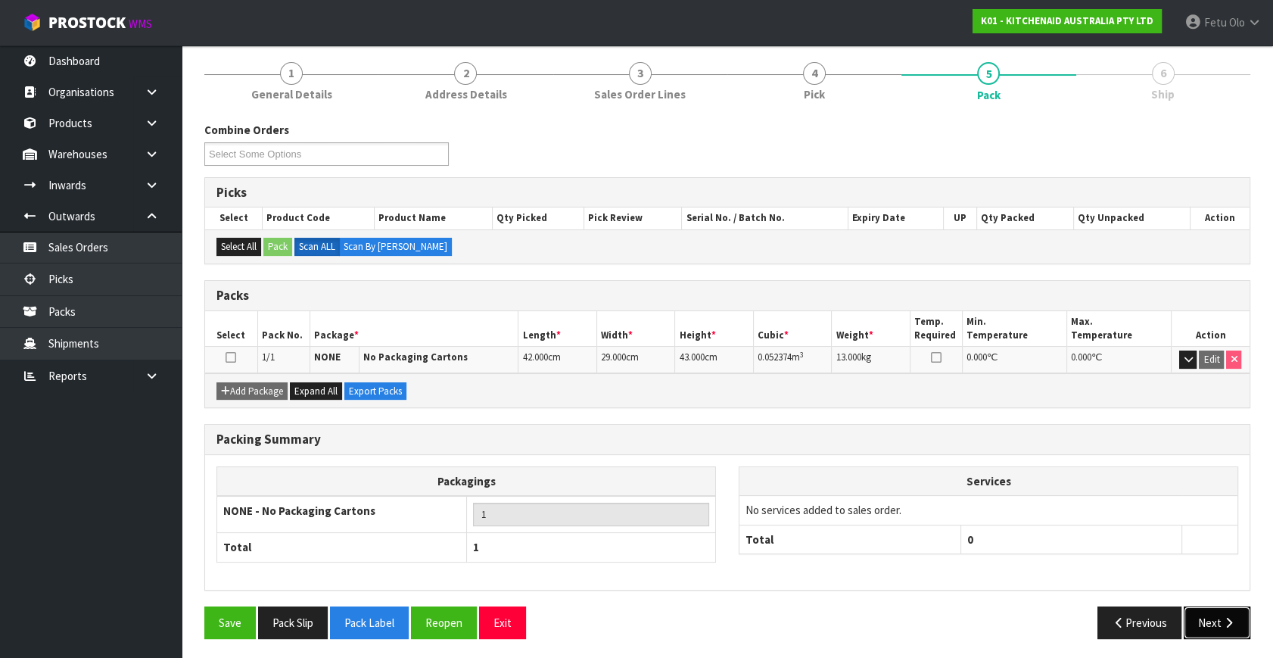
click at [1217, 615] on button "Next" at bounding box center [1217, 622] width 67 height 33
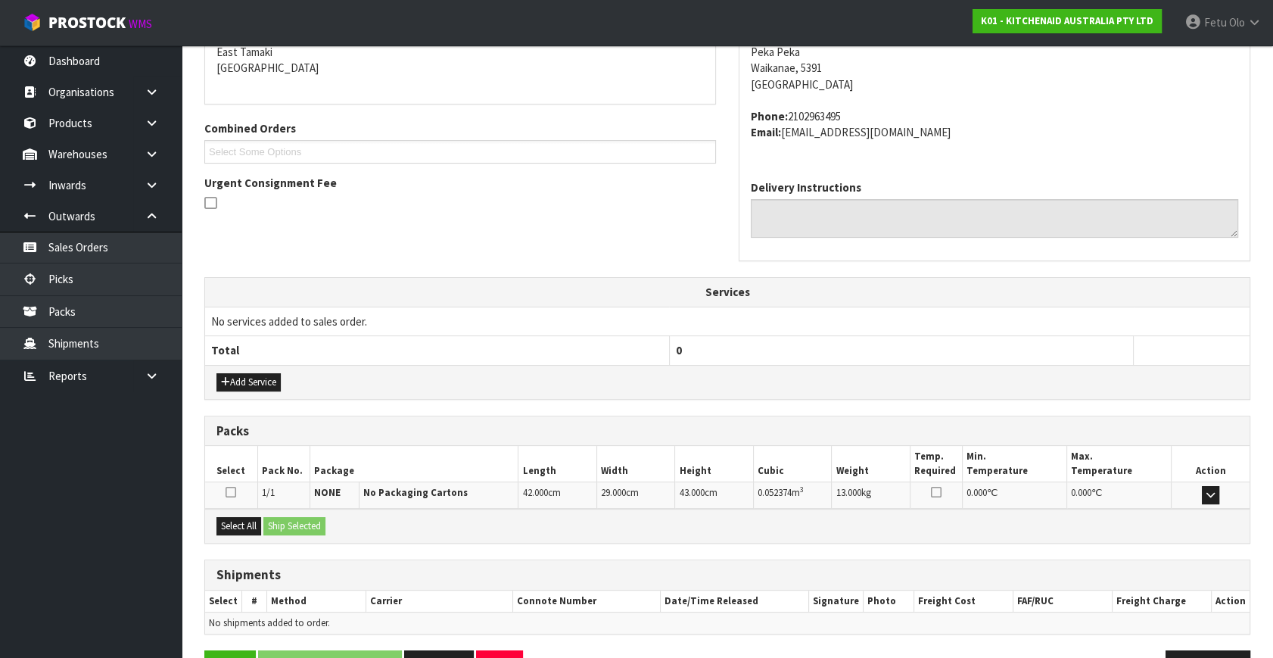
scroll to position [372, 0]
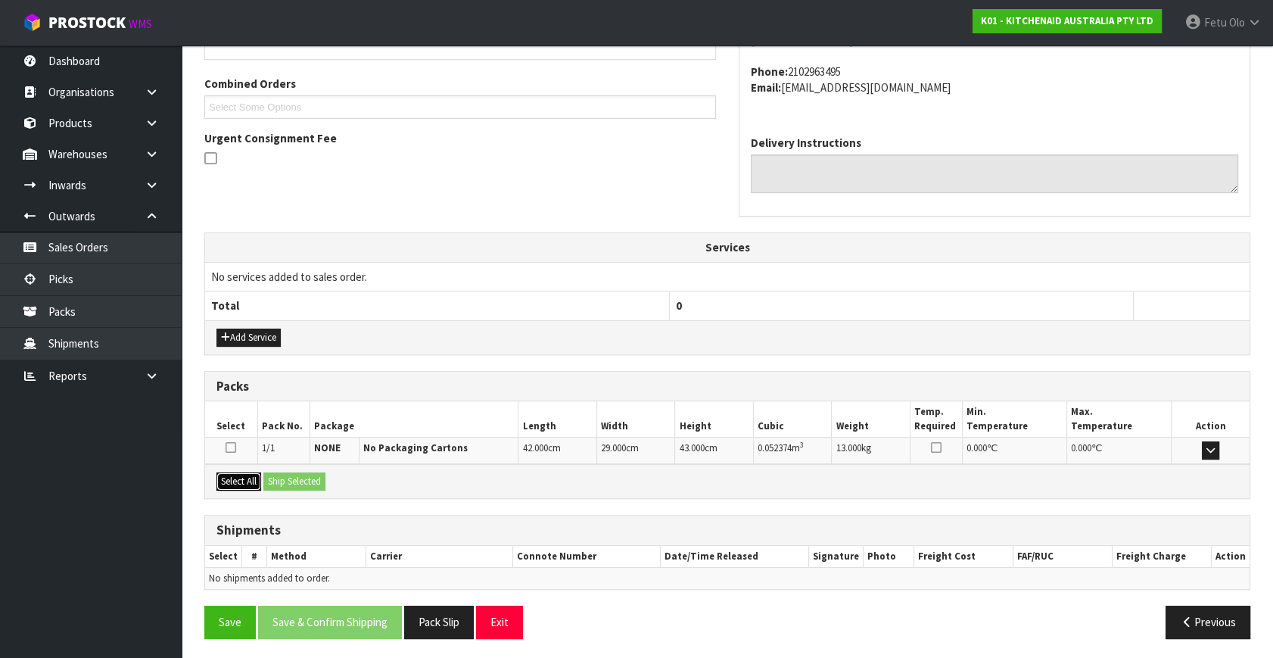
click at [250, 476] on button "Select All" at bounding box center [238, 481] width 45 height 18
click at [271, 472] on button "Ship Selected" at bounding box center [294, 481] width 62 height 18
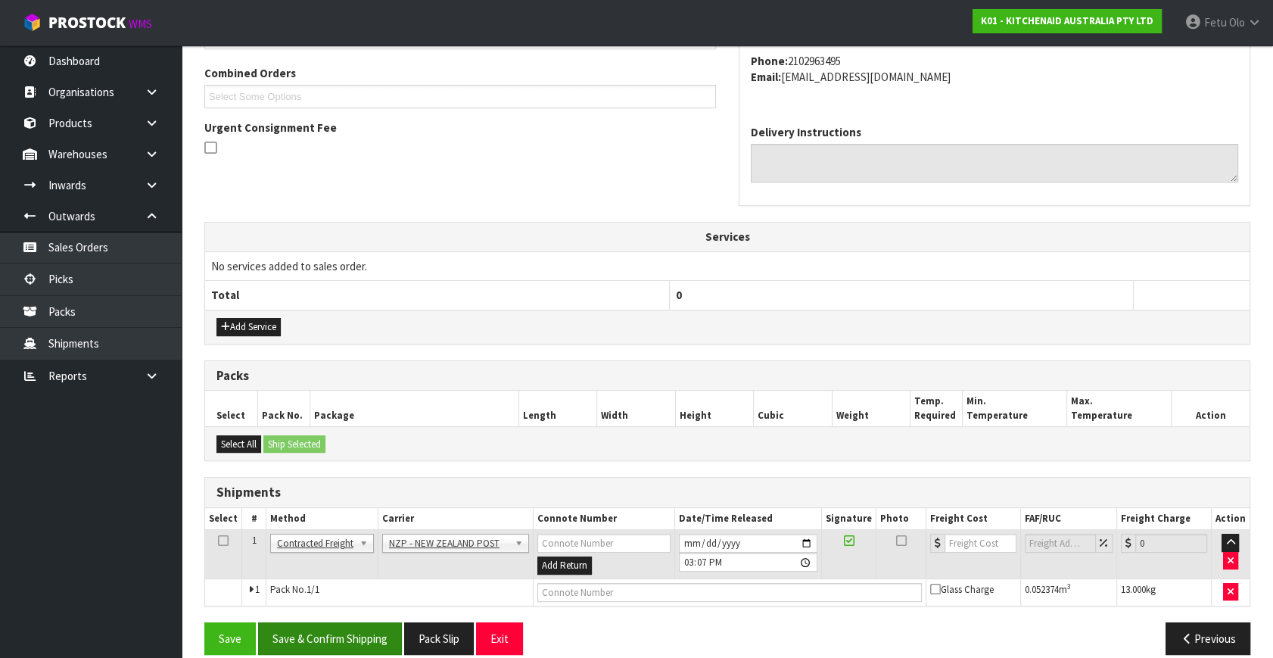
scroll to position [400, 0]
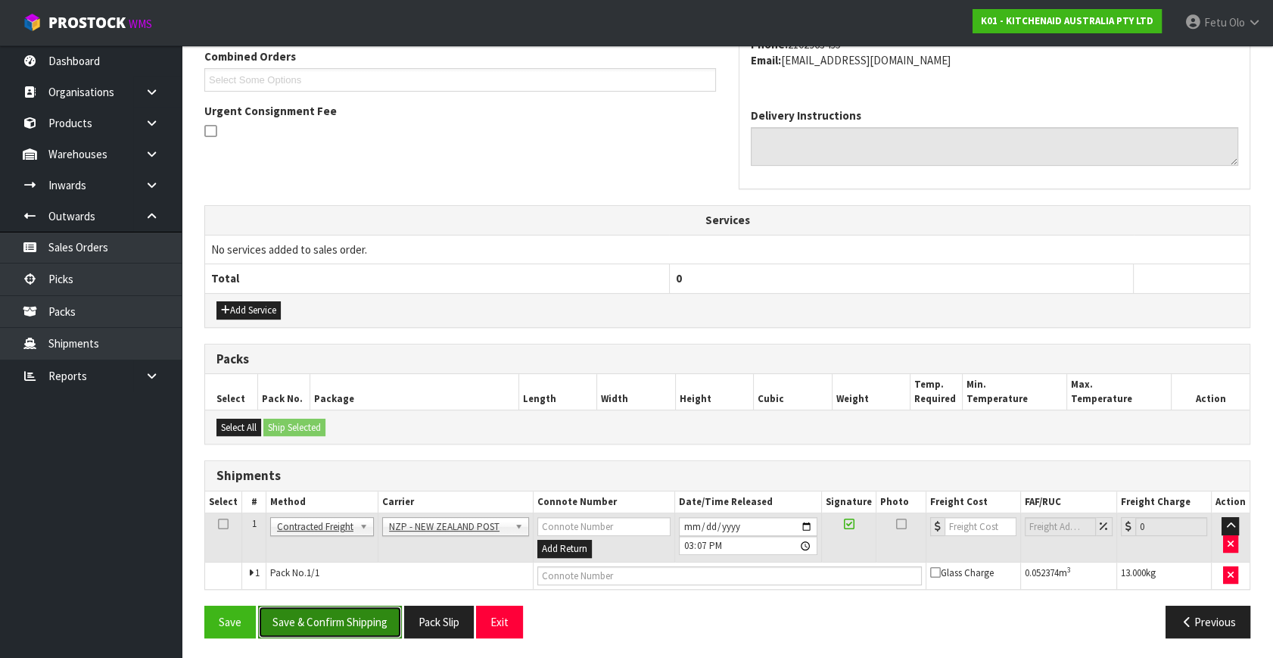
click at [328, 622] on button "Save & Confirm Shipping" at bounding box center [330, 621] width 144 height 33
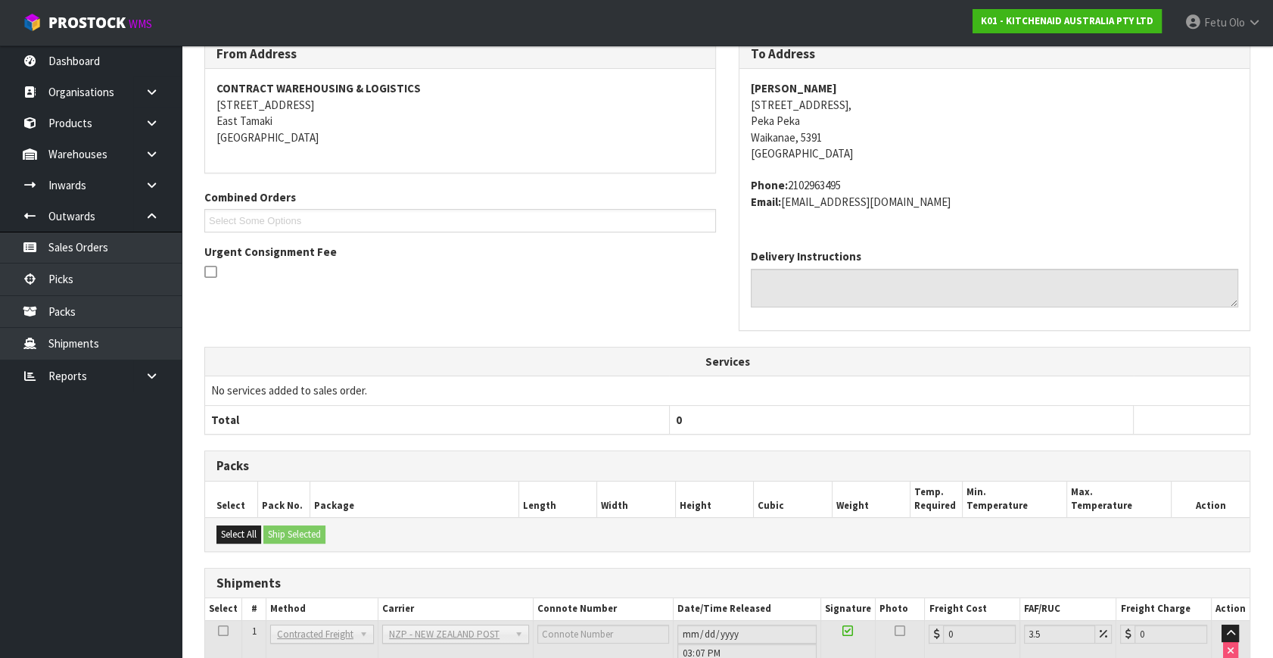
scroll to position [378, 0]
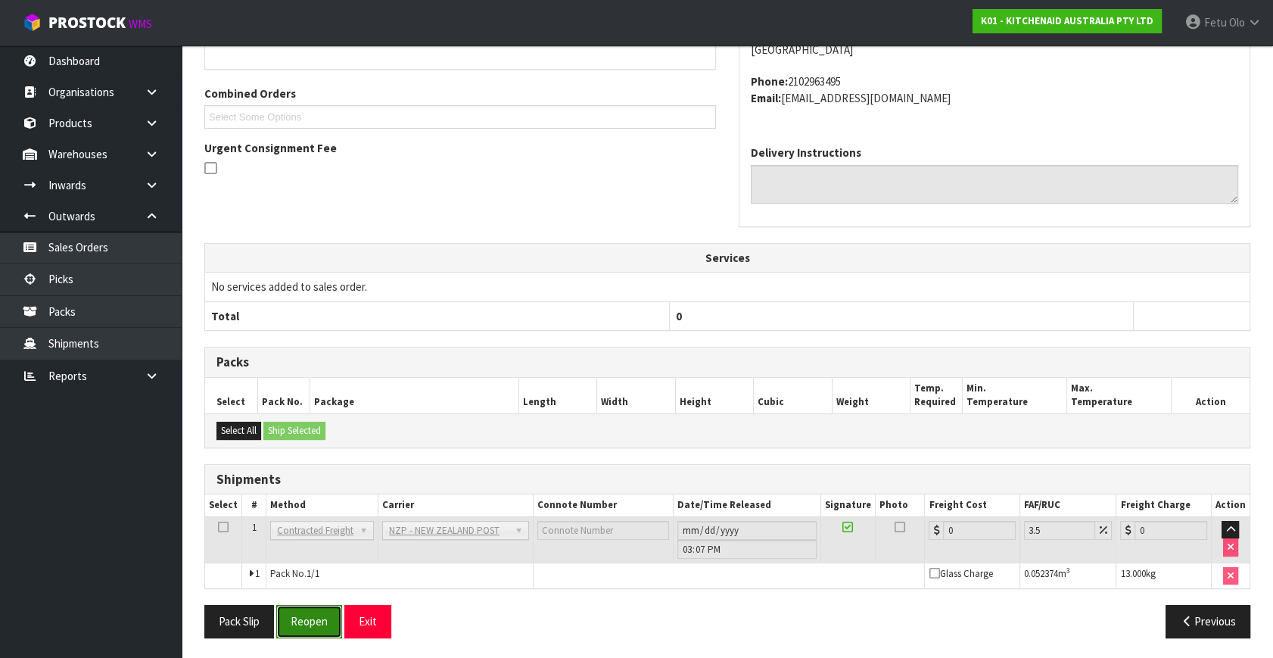
click at [295, 608] on button "Reopen" at bounding box center [309, 621] width 66 height 33
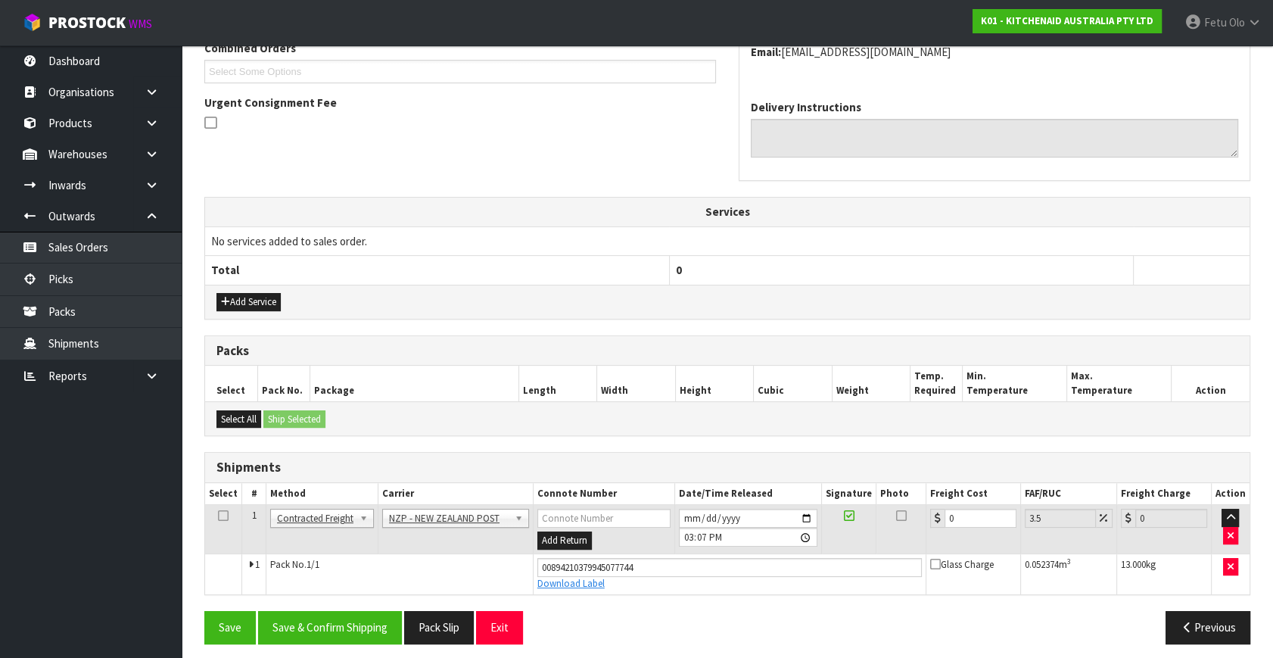
scroll to position [414, 0]
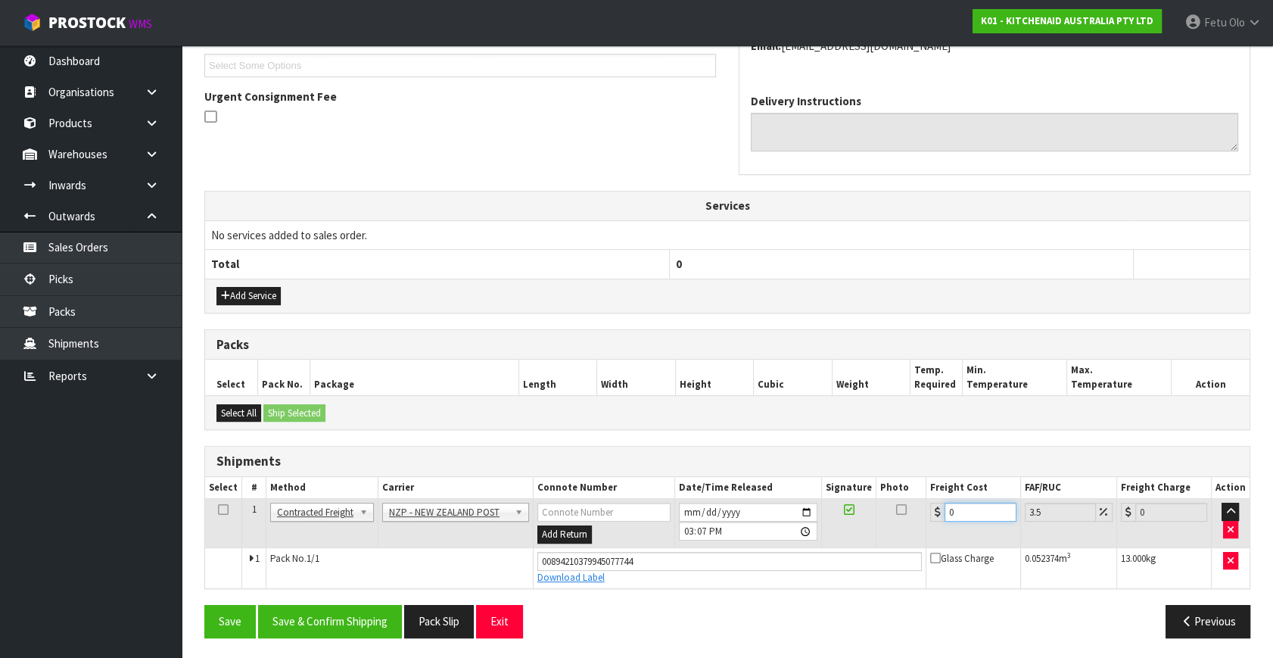
drag, startPoint x: 956, startPoint y: 514, endPoint x: 837, endPoint y: 524, distance: 119.2
click at [837, 524] on tr "1 Client Local Pickup Customer Local Pickup Company Freight Contracted Freight …" at bounding box center [727, 523] width 1044 height 49
type input "1"
type input "1.03"
type input "15"
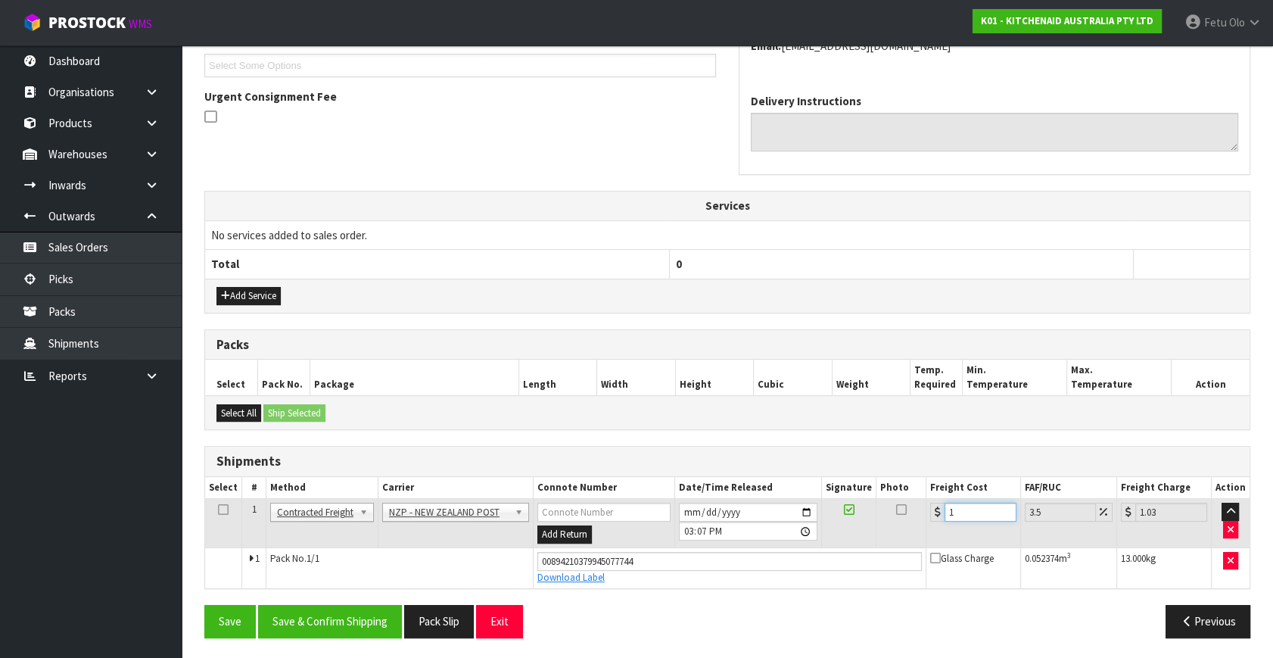
type input "15.52"
type input "15.4"
type input "15.94"
type input "15.489"
type input "16.03"
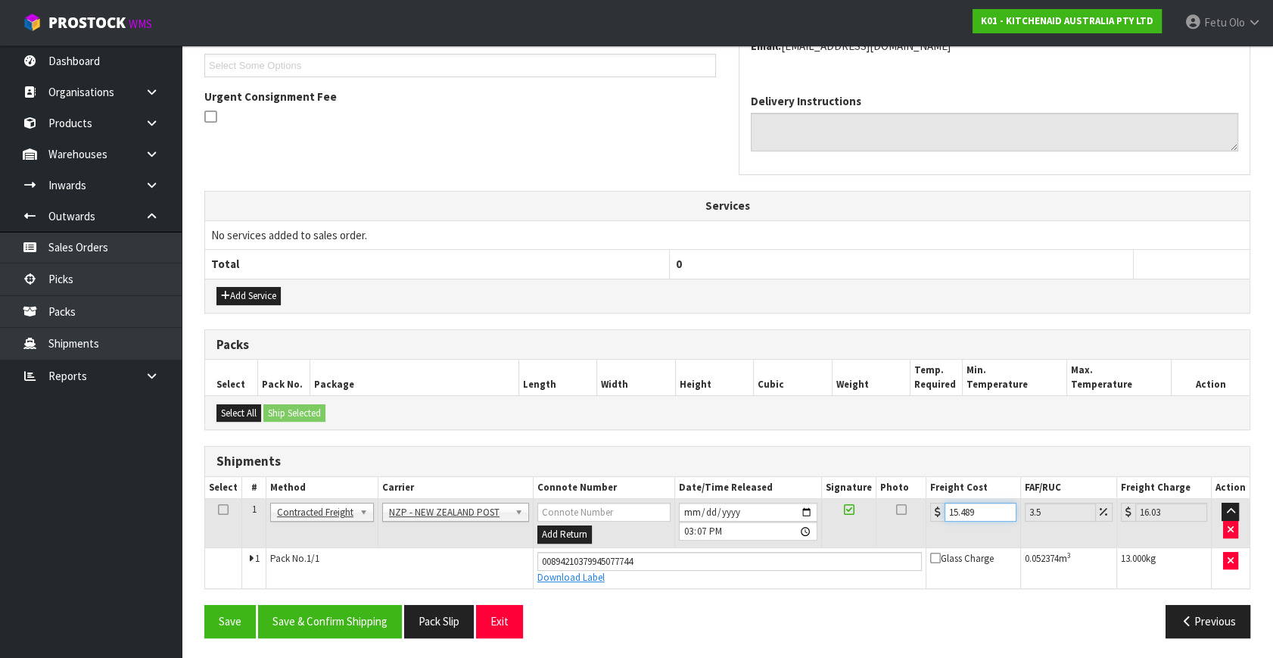
type input "15.48"
type input "16.02"
type input "15.48"
click at [347, 612] on button "Save & Confirm Shipping" at bounding box center [330, 621] width 144 height 33
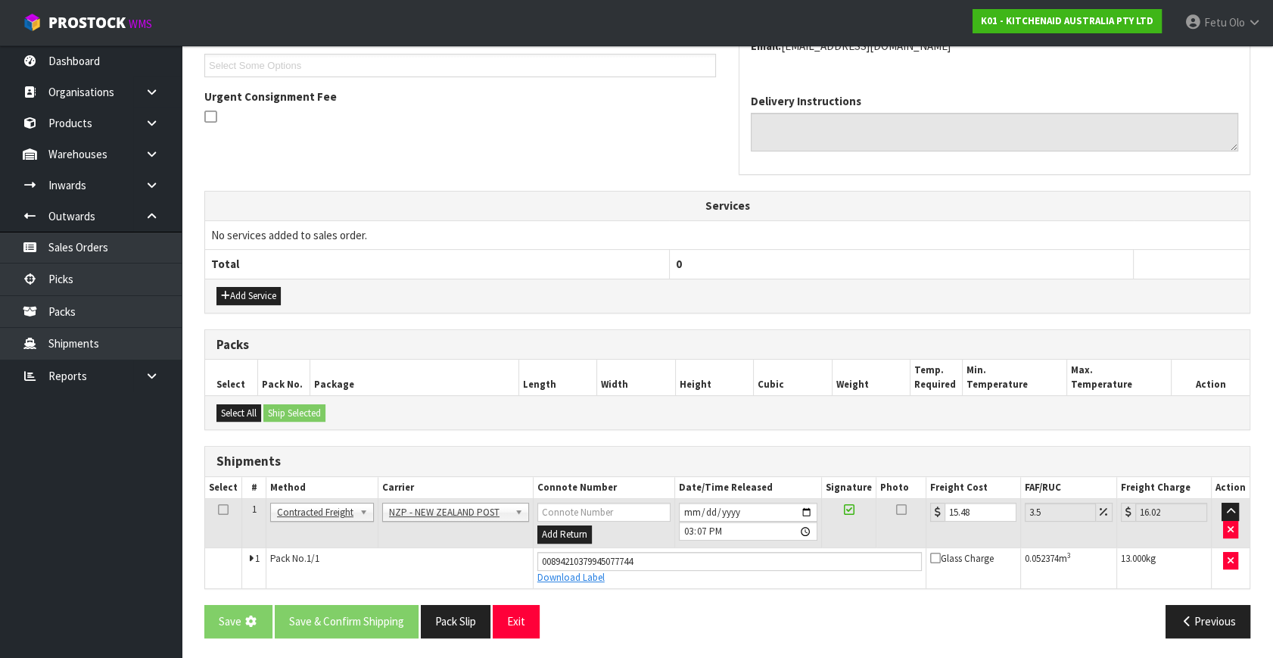
scroll to position [0, 0]
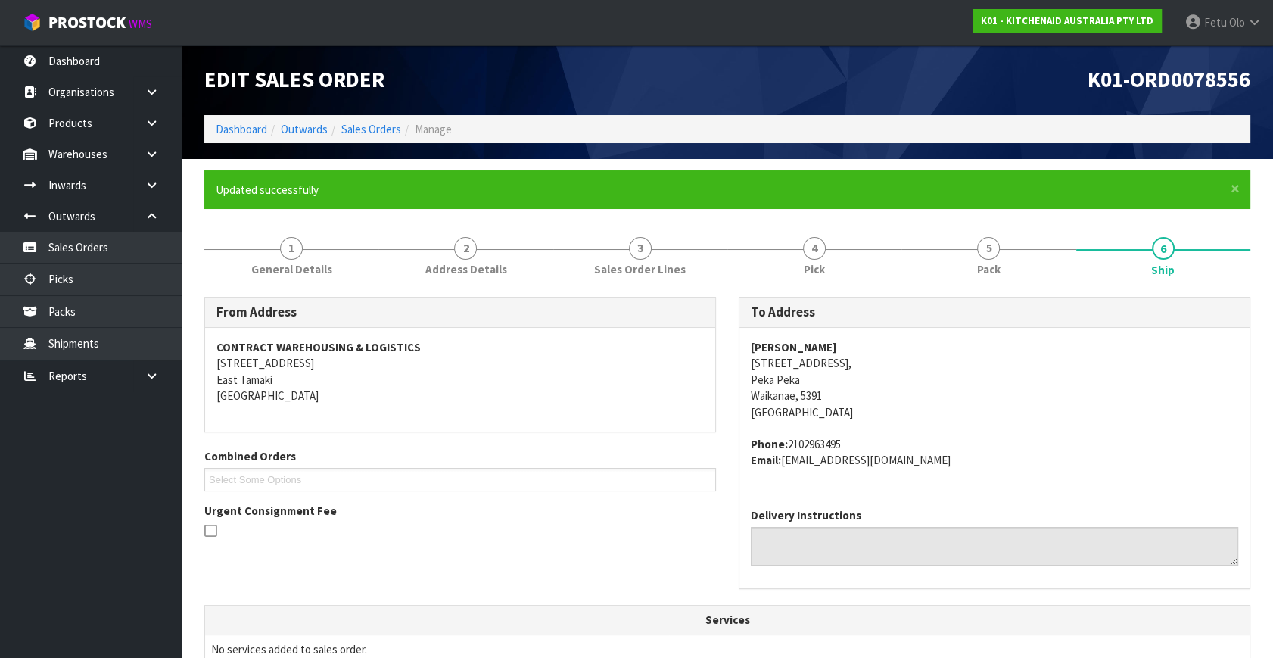
click at [899, 611] on th "Services" at bounding box center [727, 619] width 1044 height 29
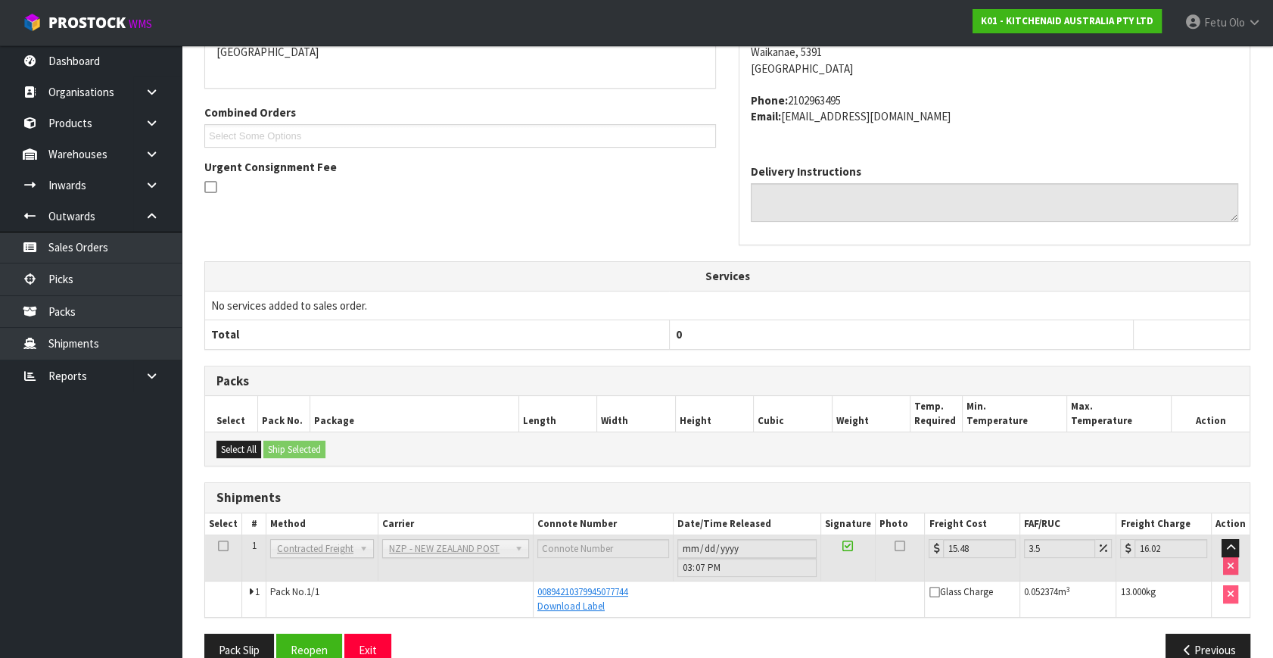
scroll to position [372, 0]
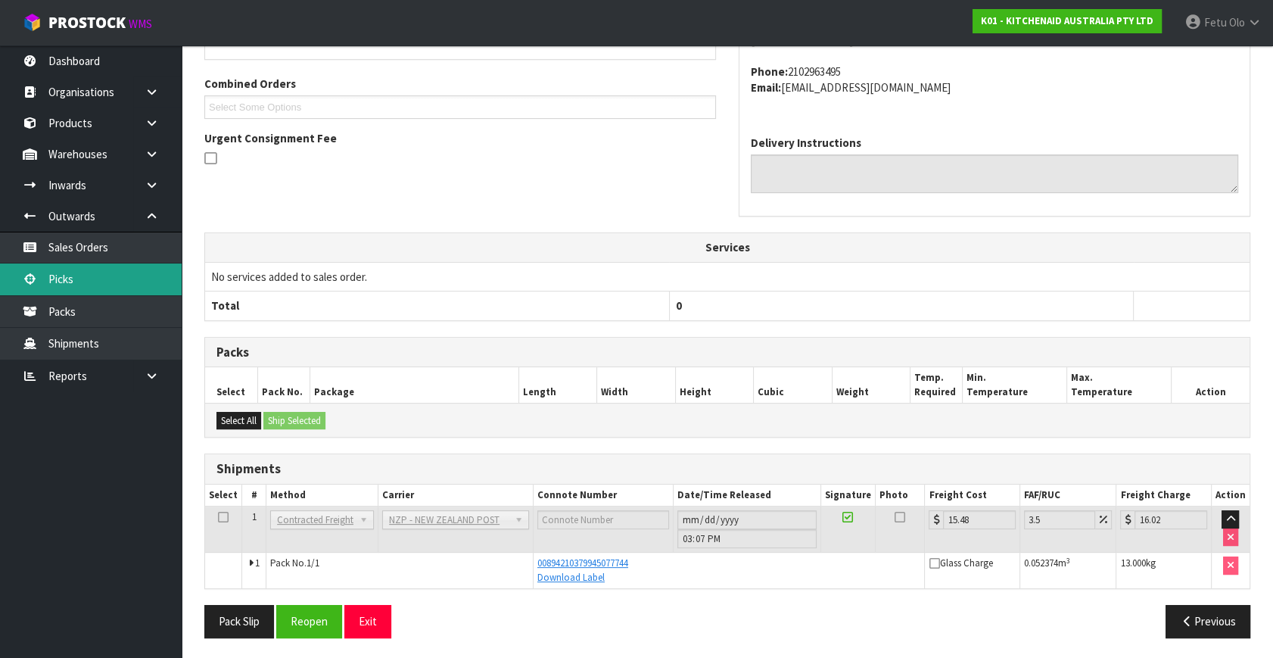
click at [98, 279] on link "Picks" at bounding box center [91, 278] width 182 height 31
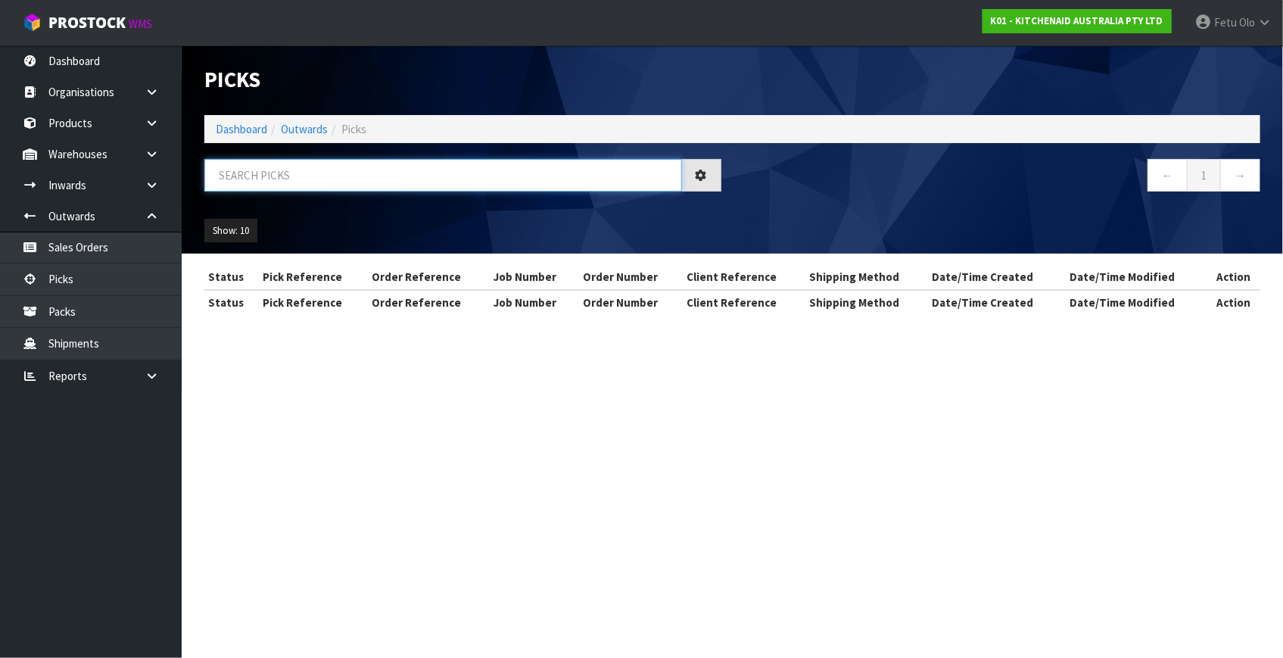
click at [291, 186] on input "text" at bounding box center [443, 175] width 478 height 33
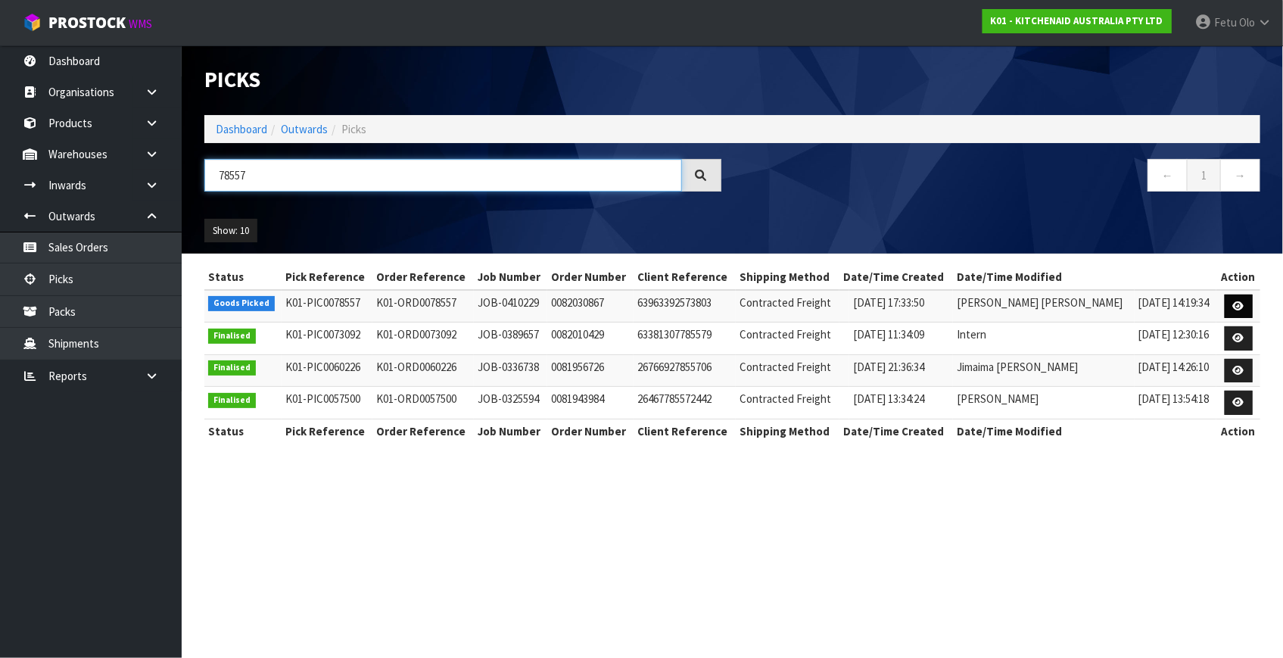
type input "78557"
click at [1242, 298] on link at bounding box center [1238, 306] width 28 height 24
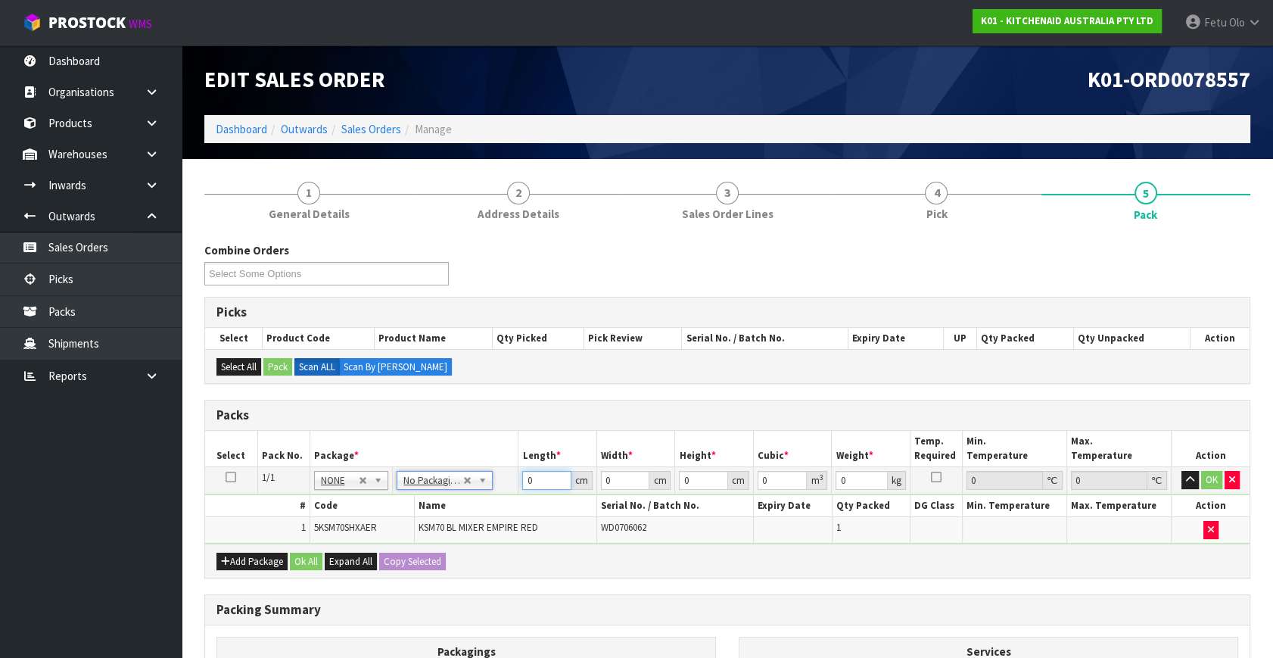
click at [490, 493] on tbody "1/1 NONE 007-001 007-002 007-004 007-009 007-013 007-014 007-015 007-017 007-01…" at bounding box center [727, 505] width 1044 height 76
type input "45"
type input "35"
type input "5"
type input "0.007875"
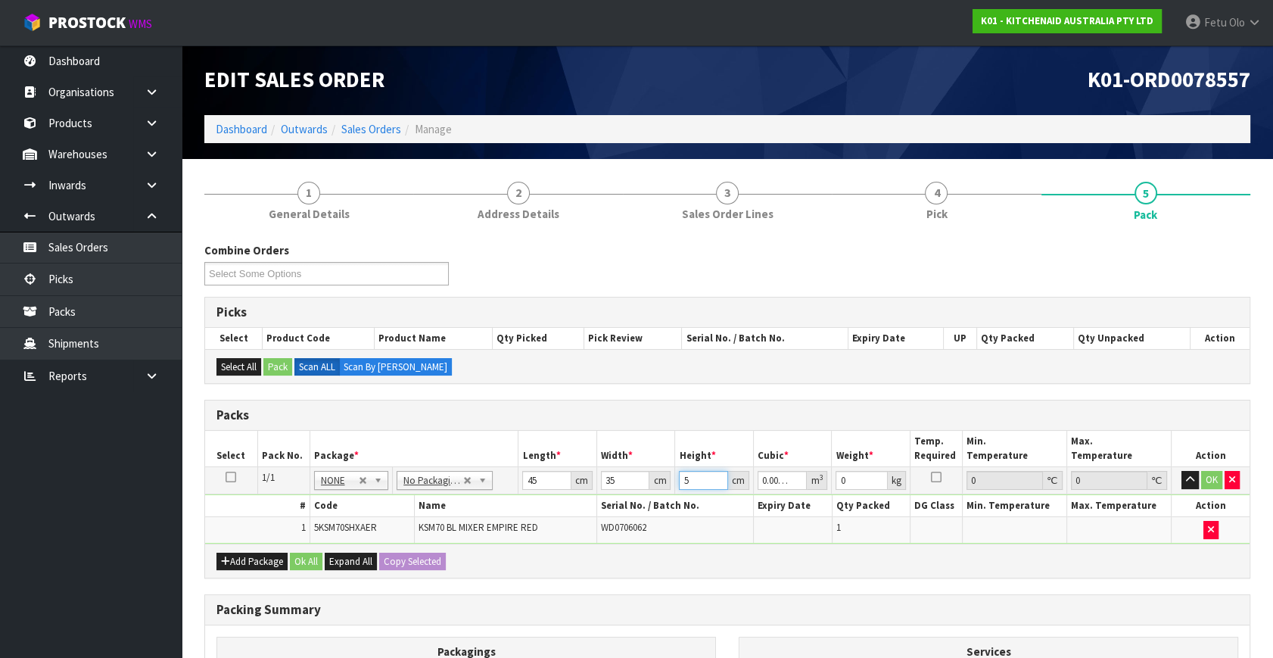
type input "51"
type input "0.080325"
type input "51"
type input "17"
click button "OK" at bounding box center [1211, 480] width 21 height 18
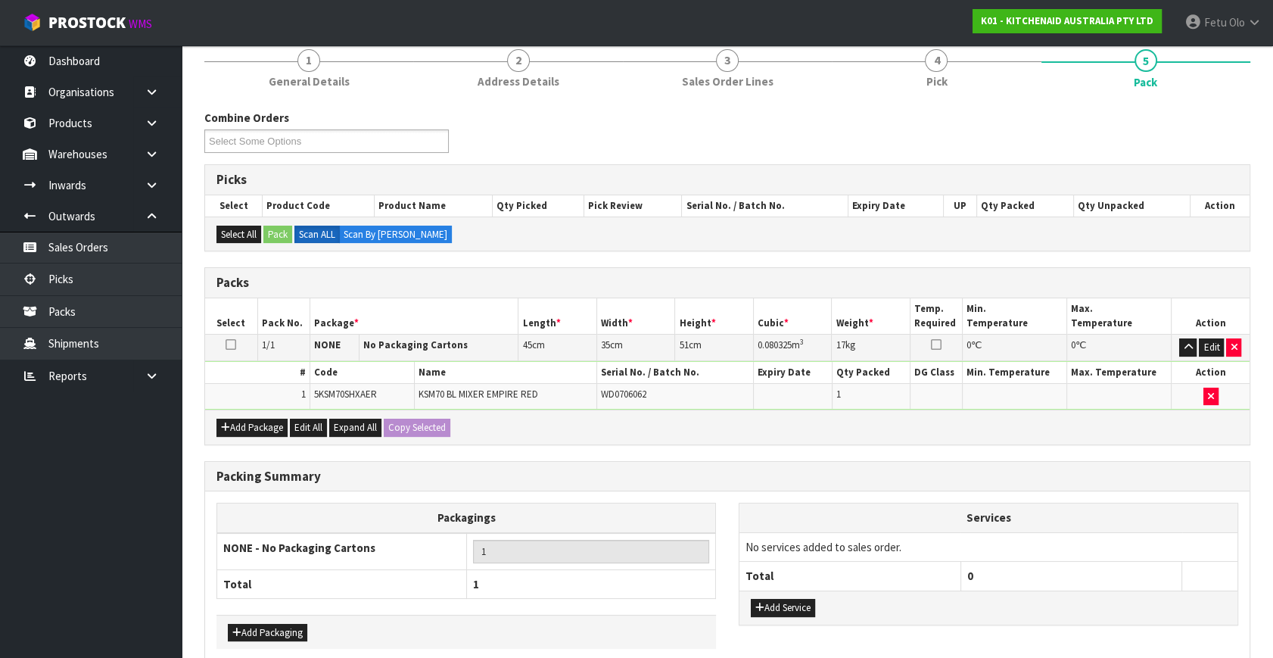
scroll to position [203, 0]
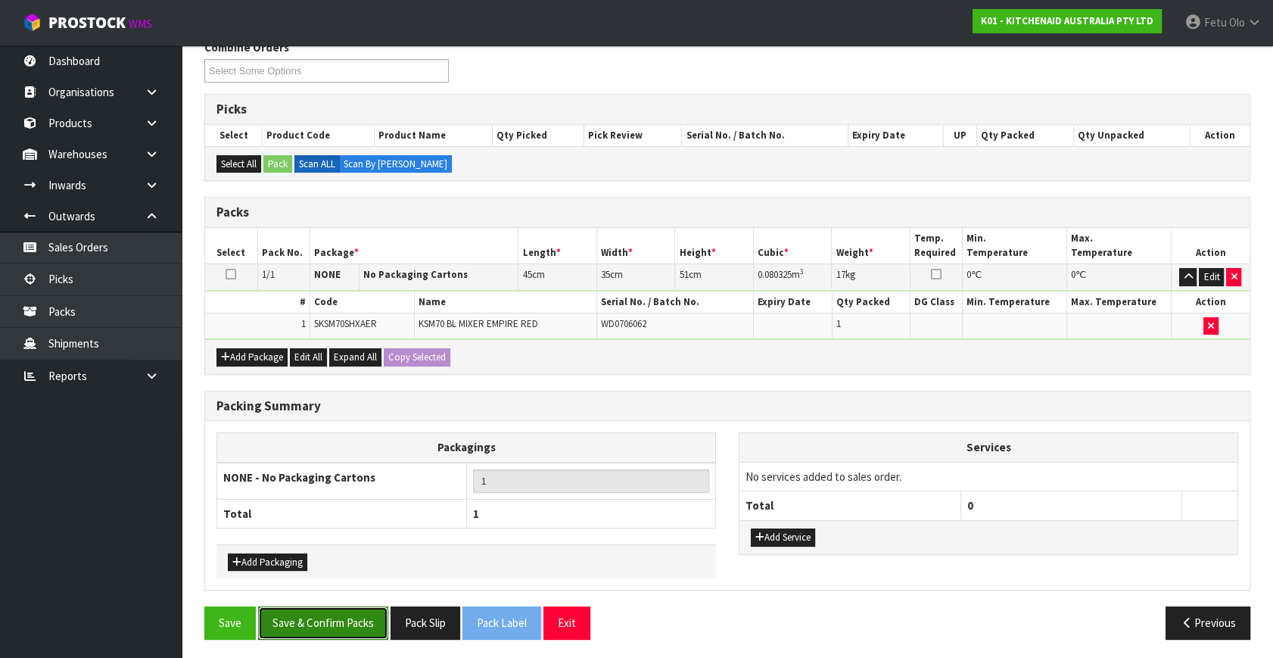
click at [328, 609] on button "Save & Confirm Packs" at bounding box center [323, 622] width 130 height 33
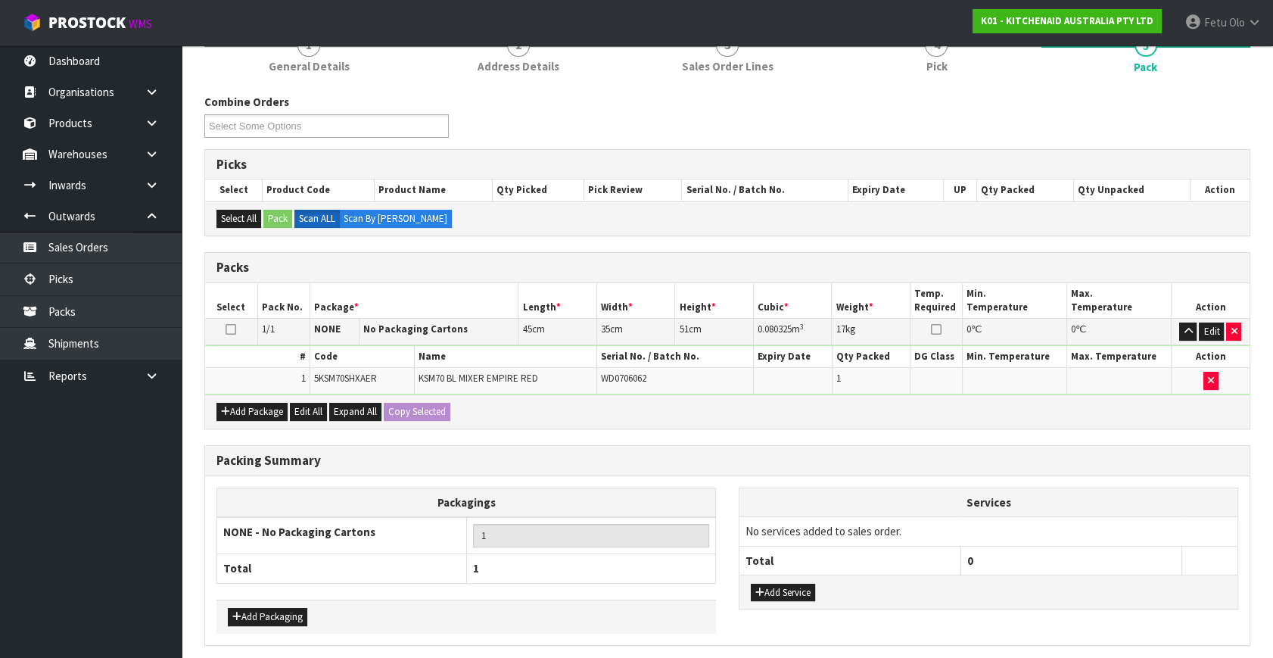
scroll to position [0, 0]
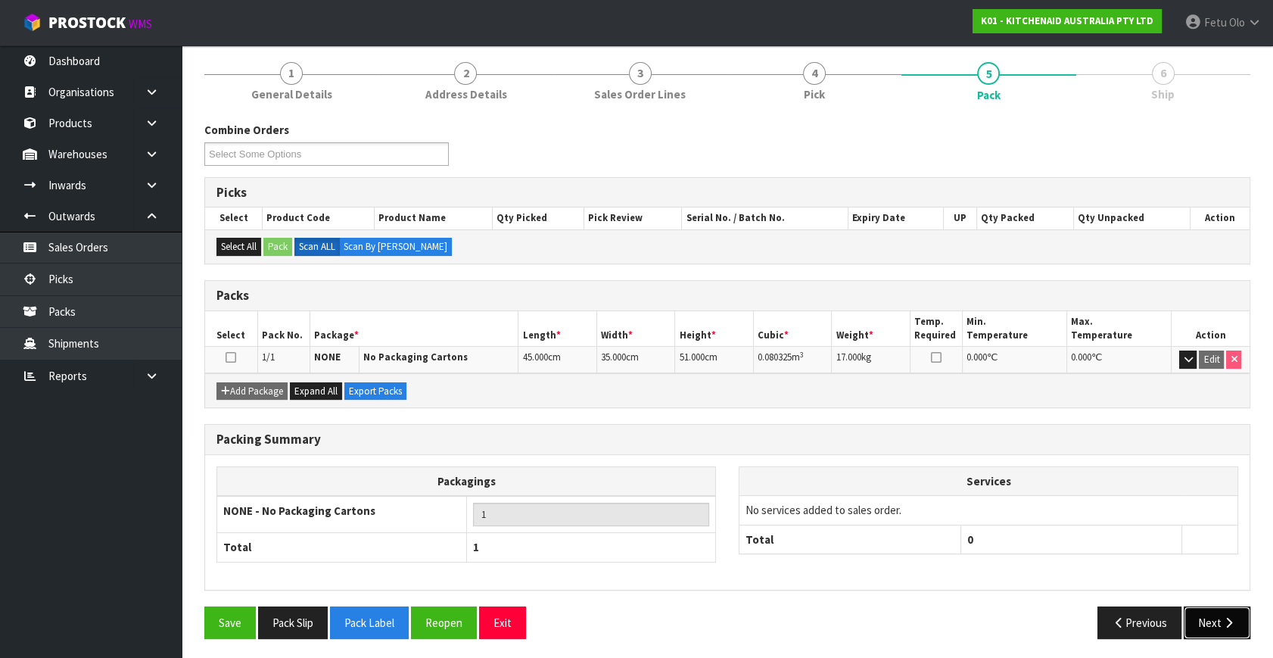
drag, startPoint x: 1208, startPoint y: 585, endPoint x: 1225, endPoint y: 623, distance: 41.7
click at [1225, 623] on icon "button" at bounding box center [1228, 622] width 14 height 11
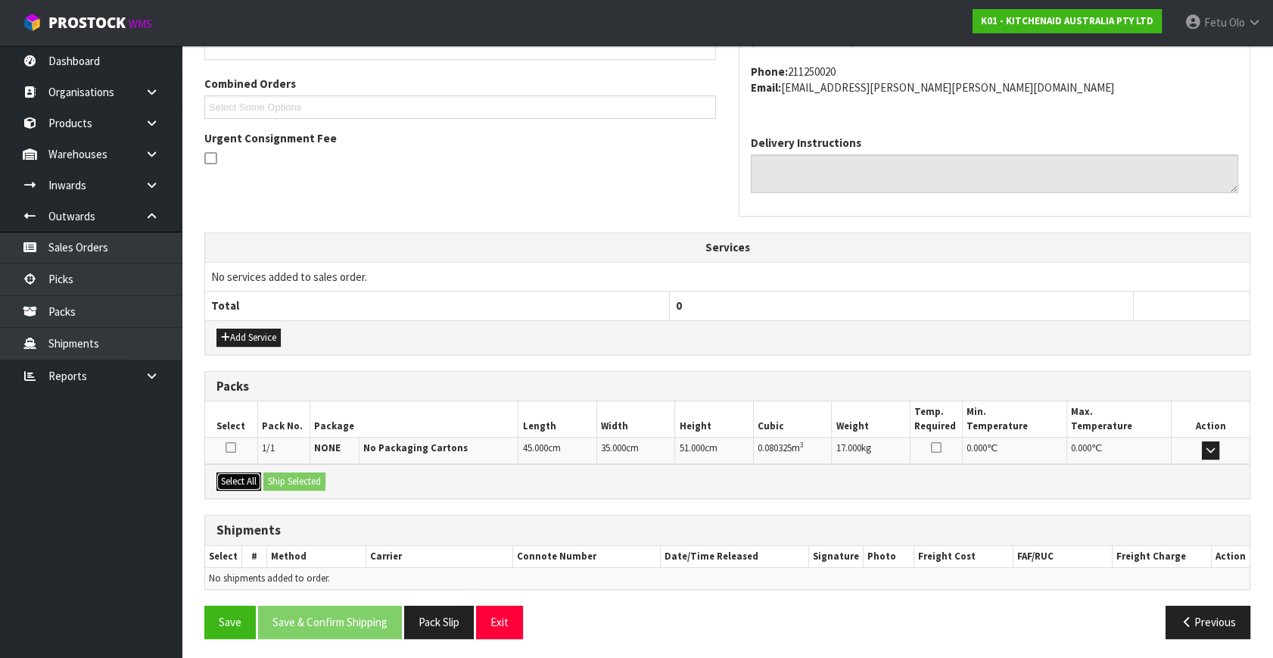
click at [237, 477] on button "Select All" at bounding box center [238, 481] width 45 height 18
click at [278, 473] on button "Ship Selected" at bounding box center [294, 481] width 62 height 18
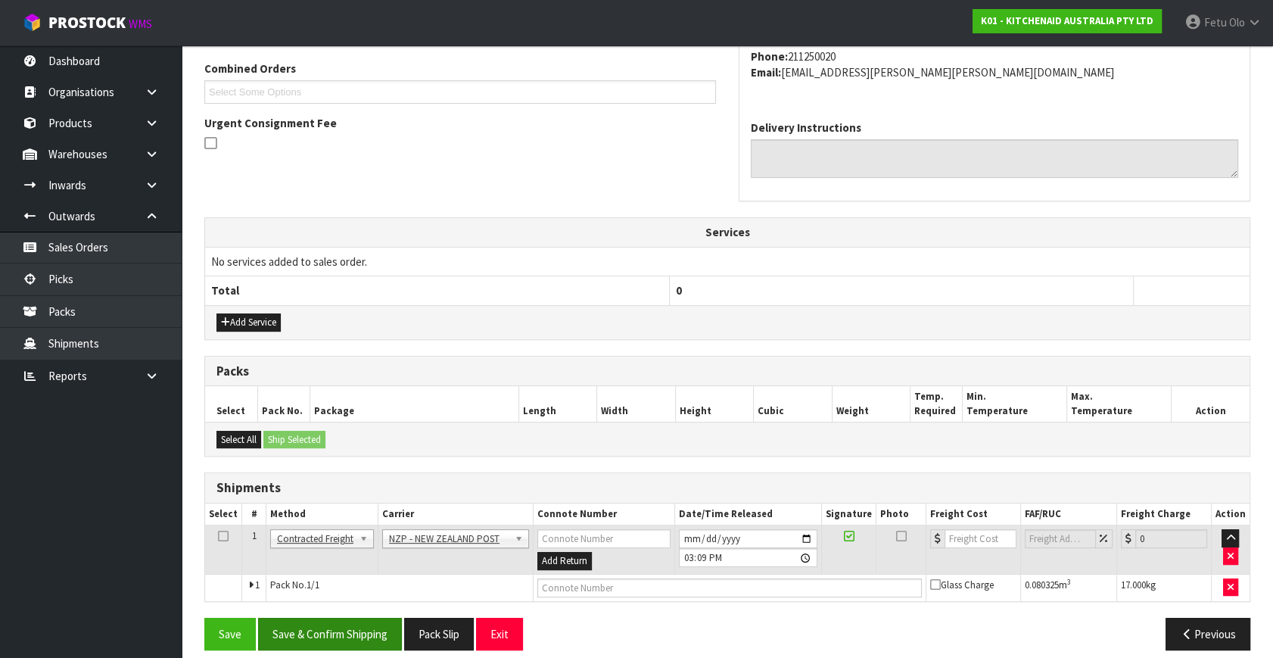
scroll to position [400, 0]
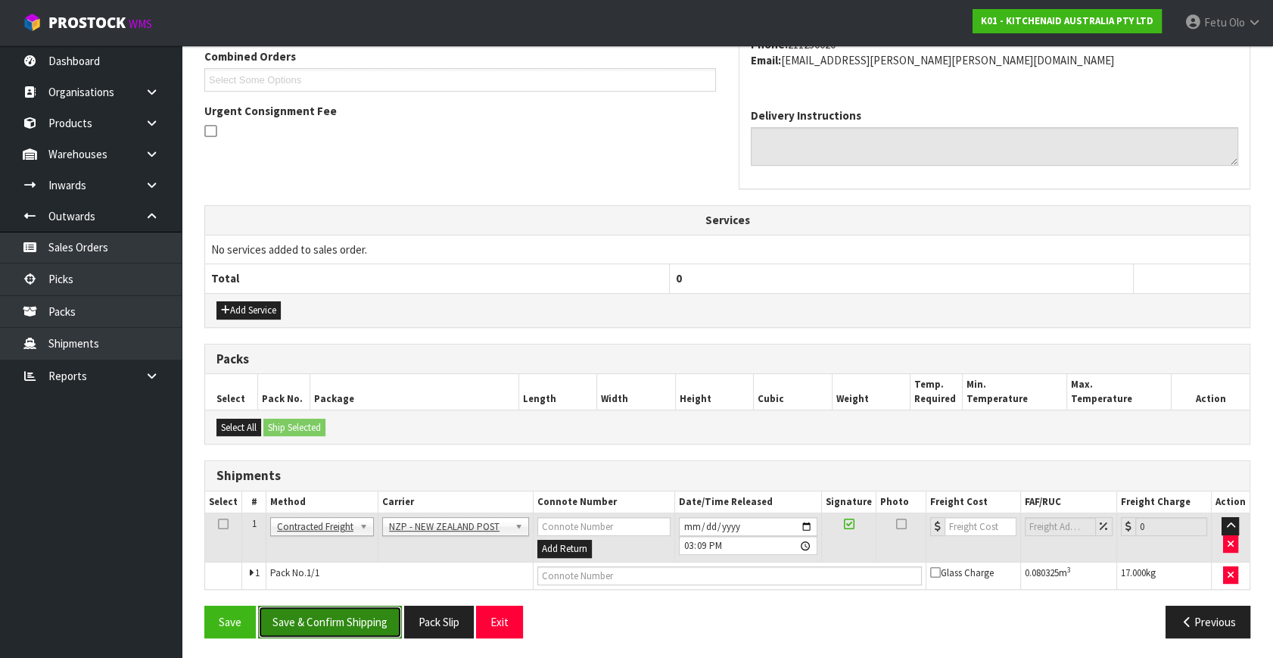
click at [361, 618] on button "Save & Confirm Shipping" at bounding box center [330, 621] width 144 height 33
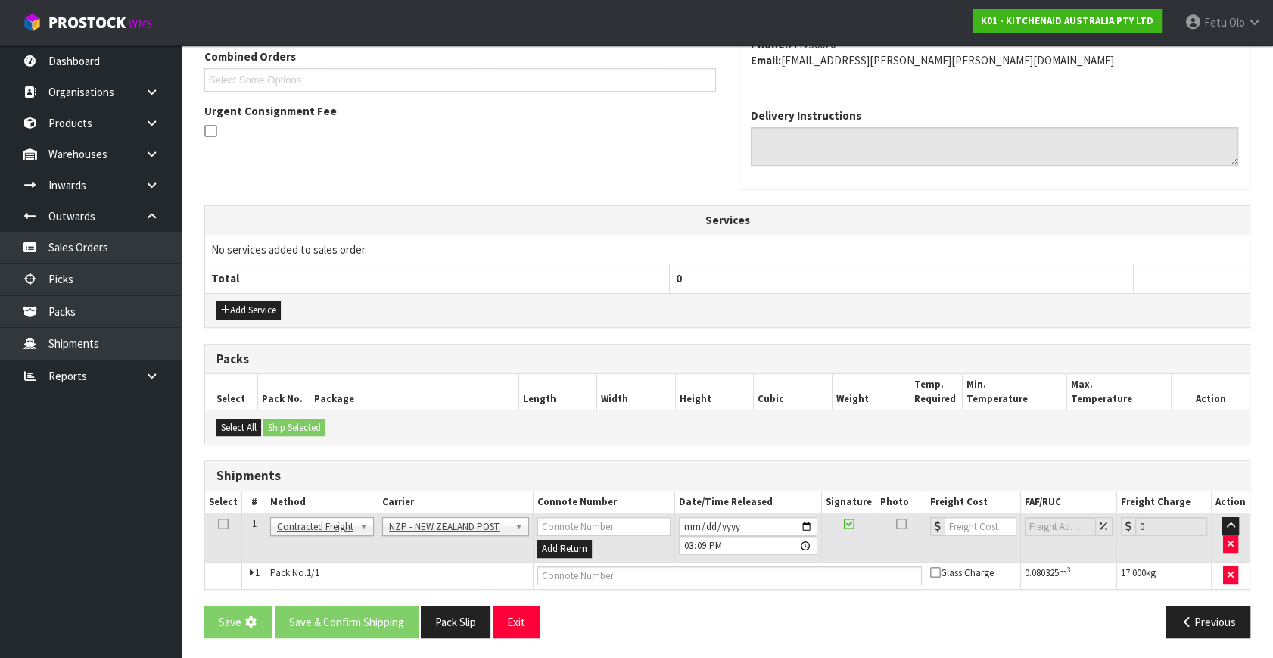
scroll to position [0, 0]
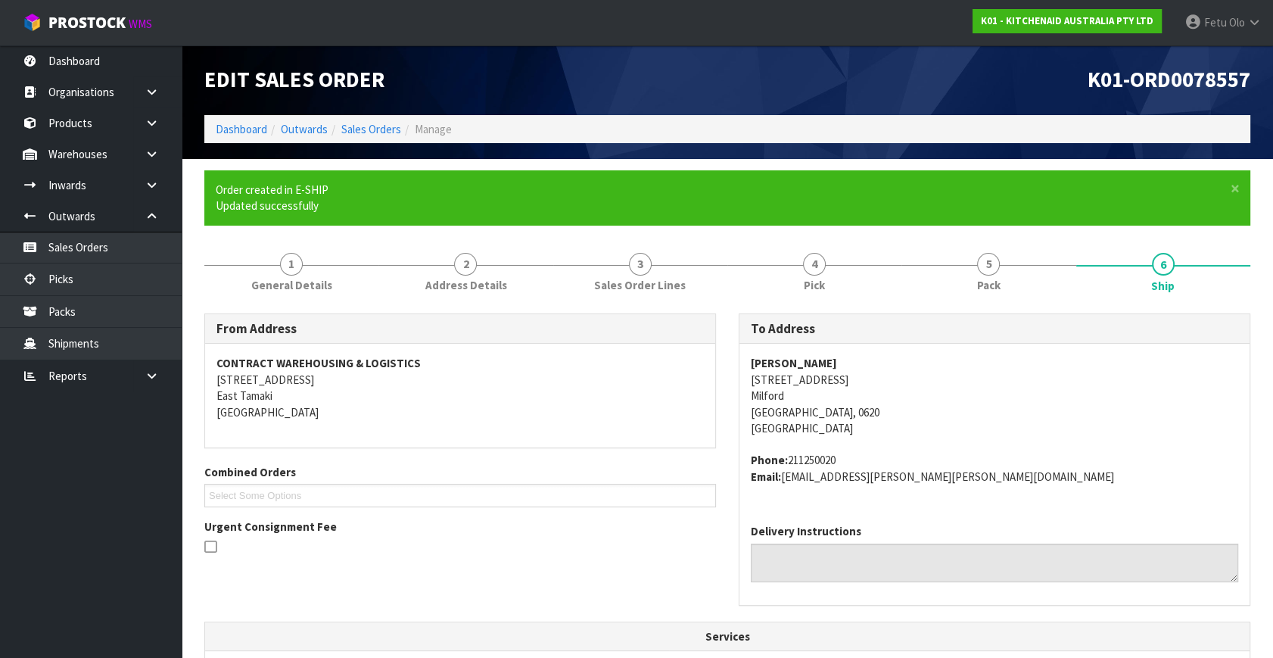
click at [1009, 470] on address "Phone: 211250020 Email: yao.jennifer.liu@gmail.com" at bounding box center [994, 468] width 487 height 33
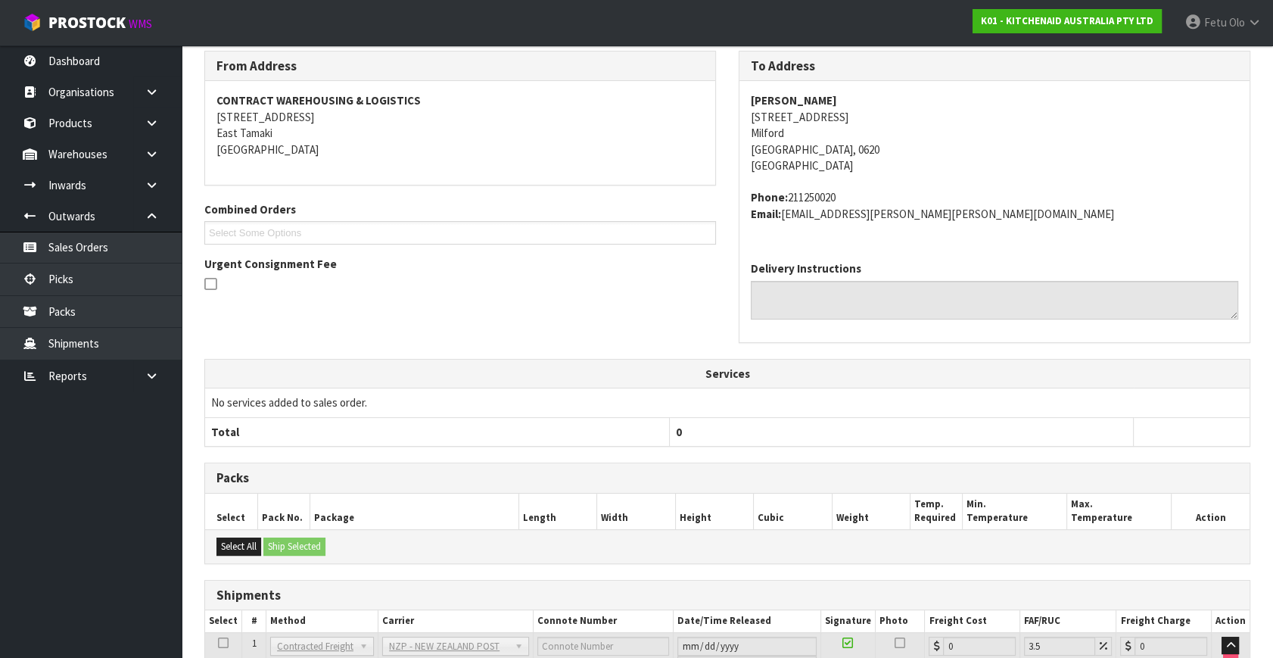
scroll to position [378, 0]
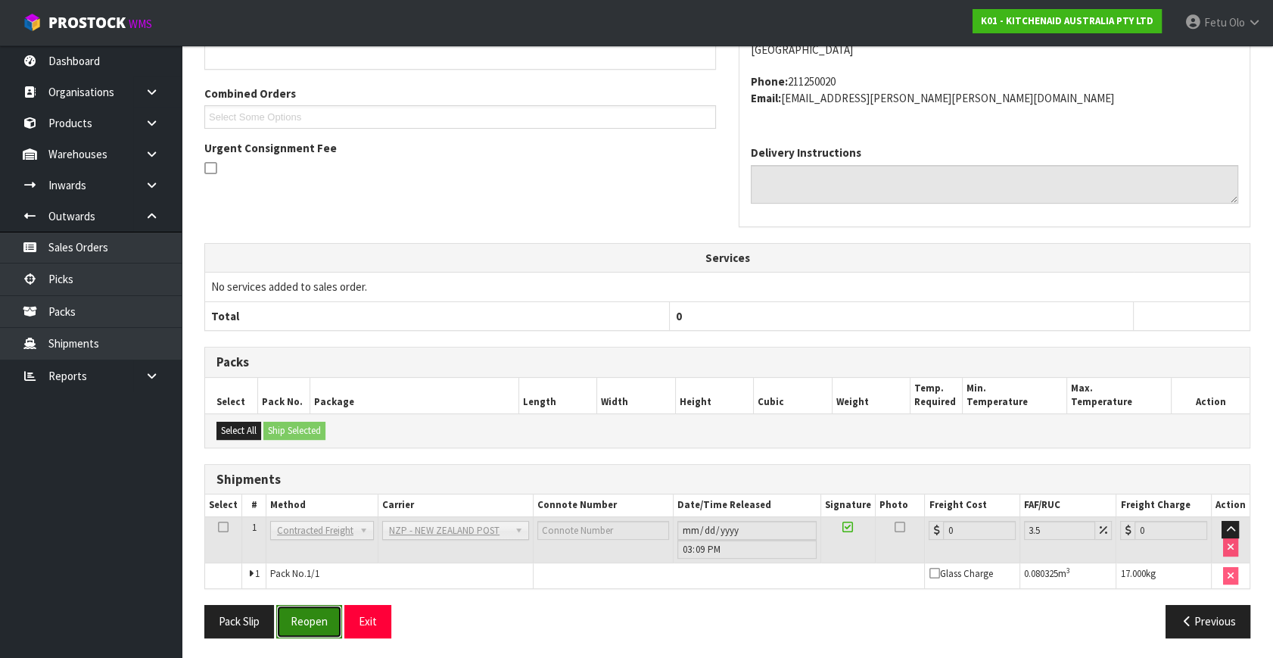
click at [288, 618] on button "Reopen" at bounding box center [309, 621] width 66 height 33
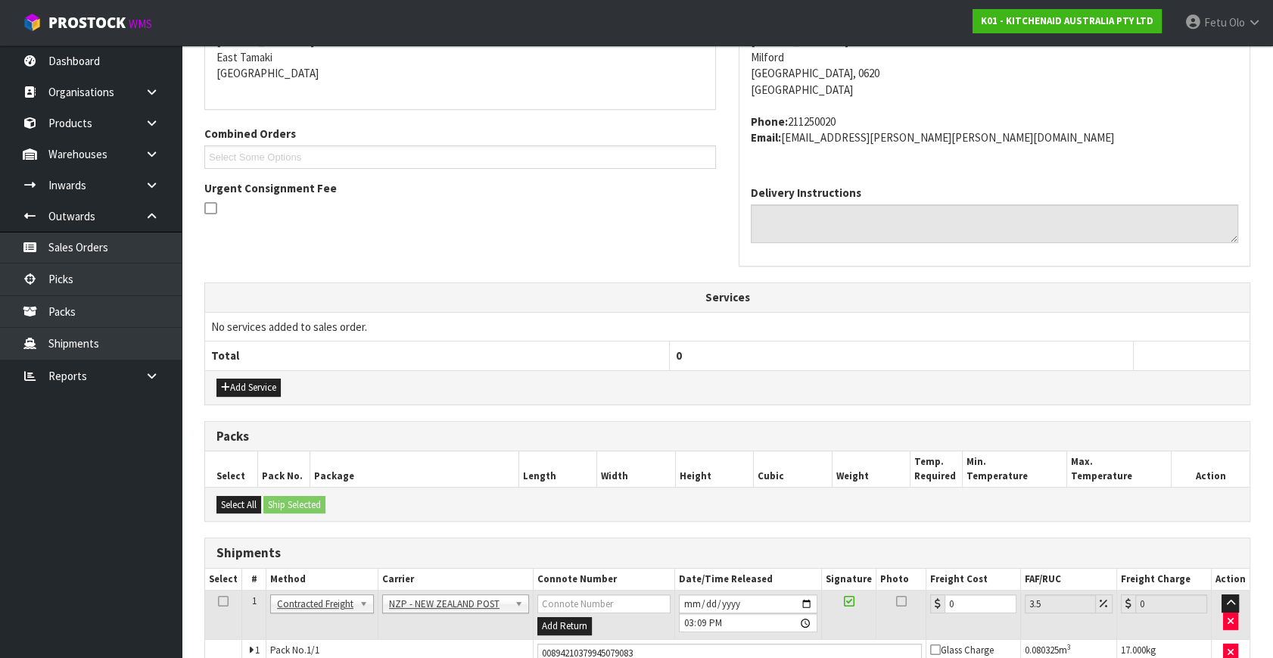
scroll to position [414, 0]
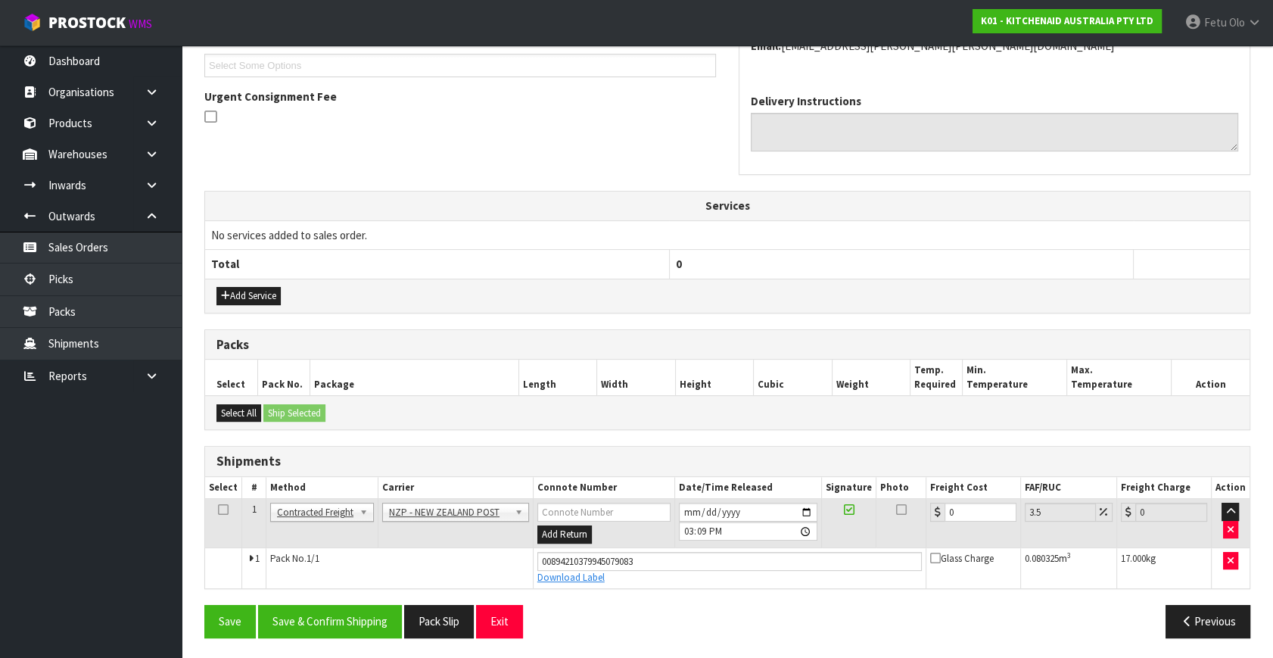
drag, startPoint x: 978, startPoint y: 519, endPoint x: 925, endPoint y: 522, distance: 53.1
click at [926, 522] on td "0" at bounding box center [973, 523] width 95 height 49
click at [954, 518] on input "0" at bounding box center [980, 512] width 72 height 19
drag, startPoint x: 976, startPoint y: 509, endPoint x: 914, endPoint y: 519, distance: 62.8
click at [914, 519] on tr "1 Client Local Pickup Customer Local Pickup Company Freight Contracted Freight …" at bounding box center [727, 523] width 1044 height 49
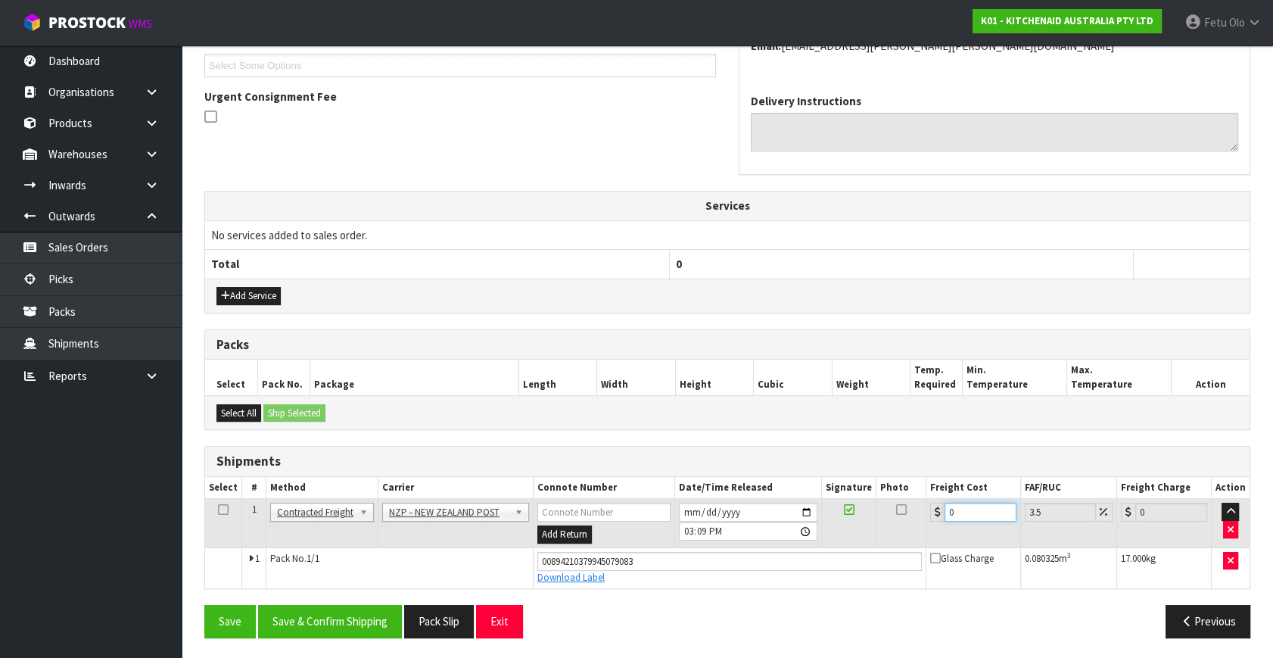
type input "4"
type input "4.14"
type input "4.3"
type input "4.45"
type input "4.33"
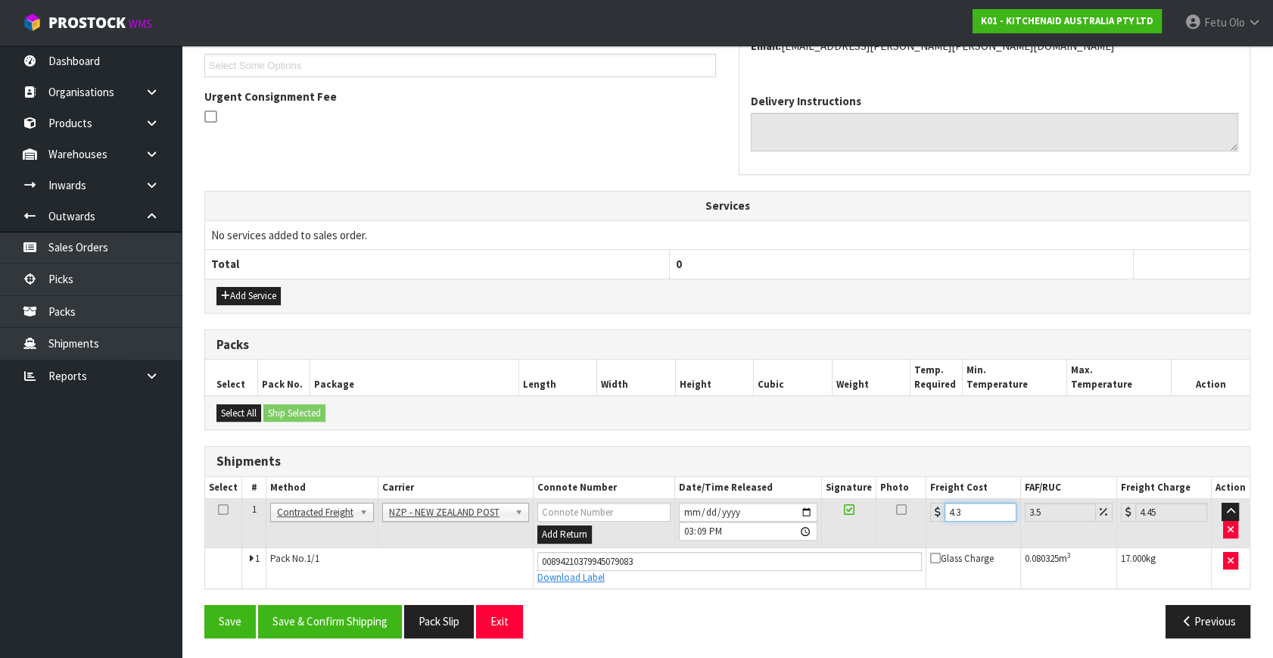
type input "4.48"
type input "4.33"
click at [303, 621] on button "Save & Confirm Shipping" at bounding box center [330, 621] width 144 height 33
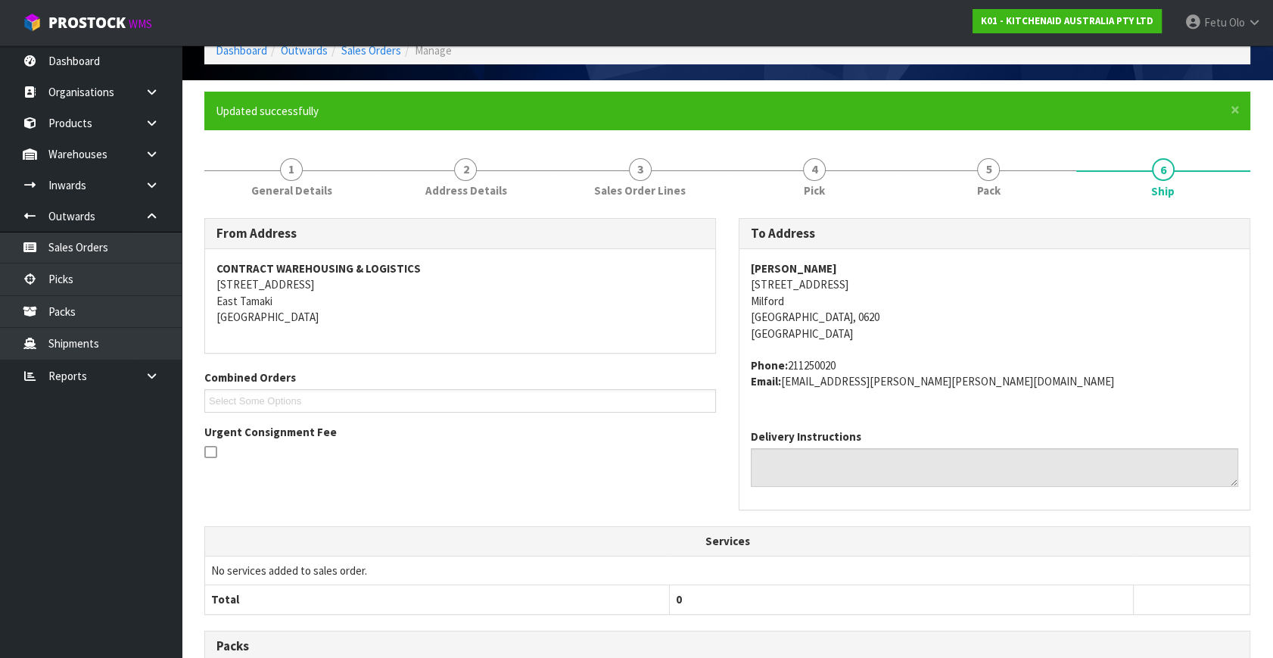
scroll to position [372, 0]
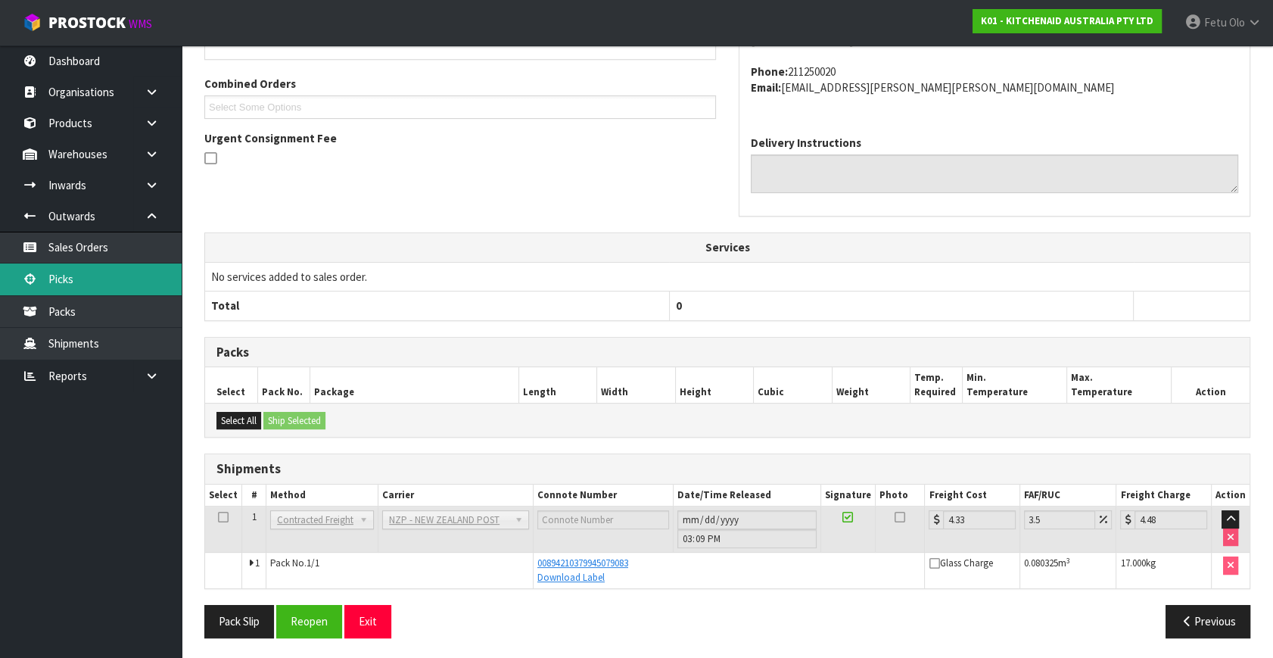
click at [71, 263] on link "Picks" at bounding box center [91, 278] width 182 height 31
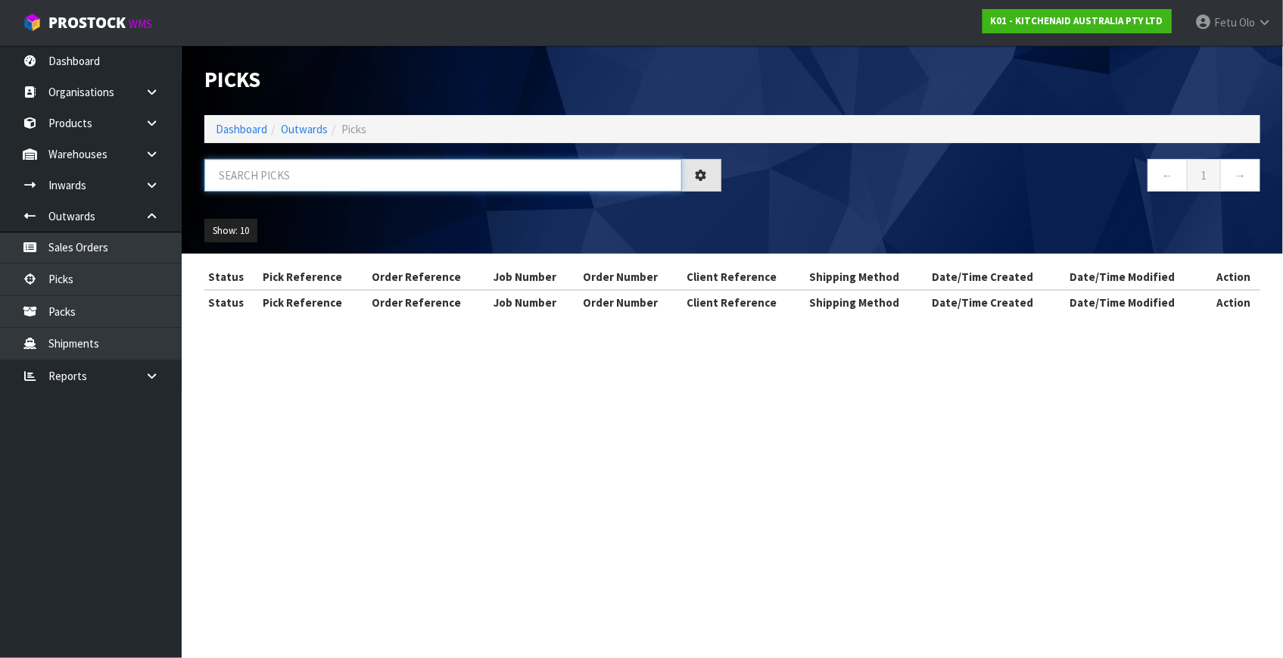
click at [358, 182] on input "text" at bounding box center [443, 175] width 478 height 33
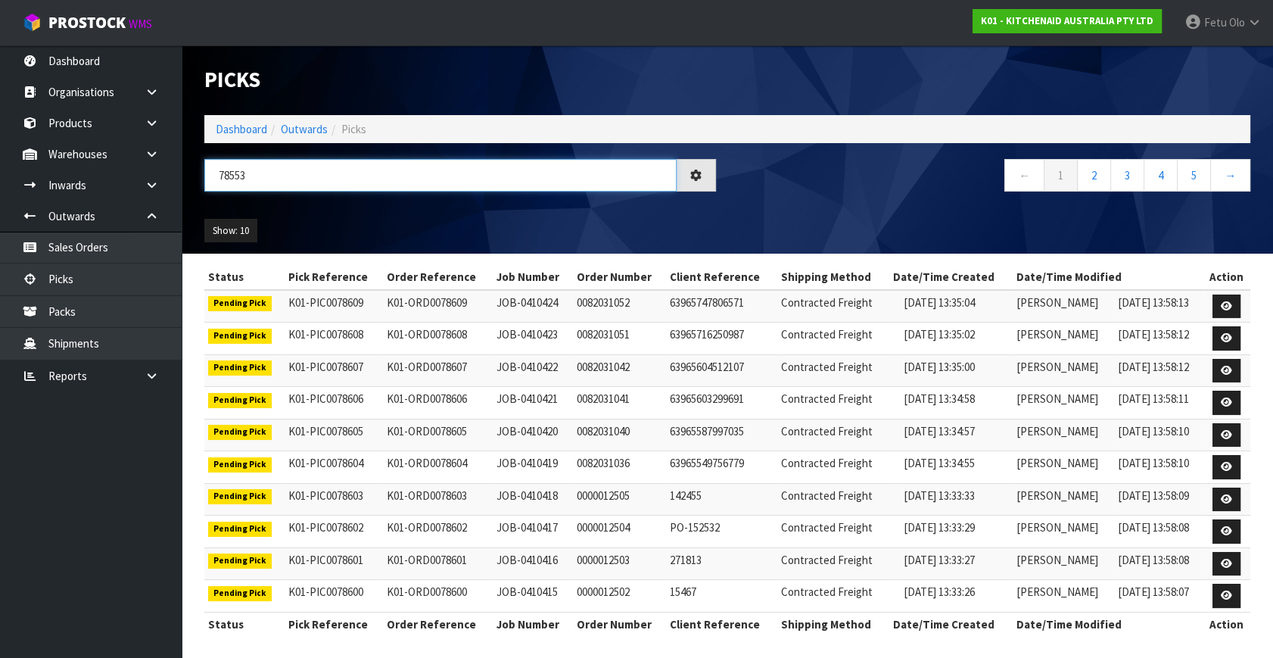
type input "78553"
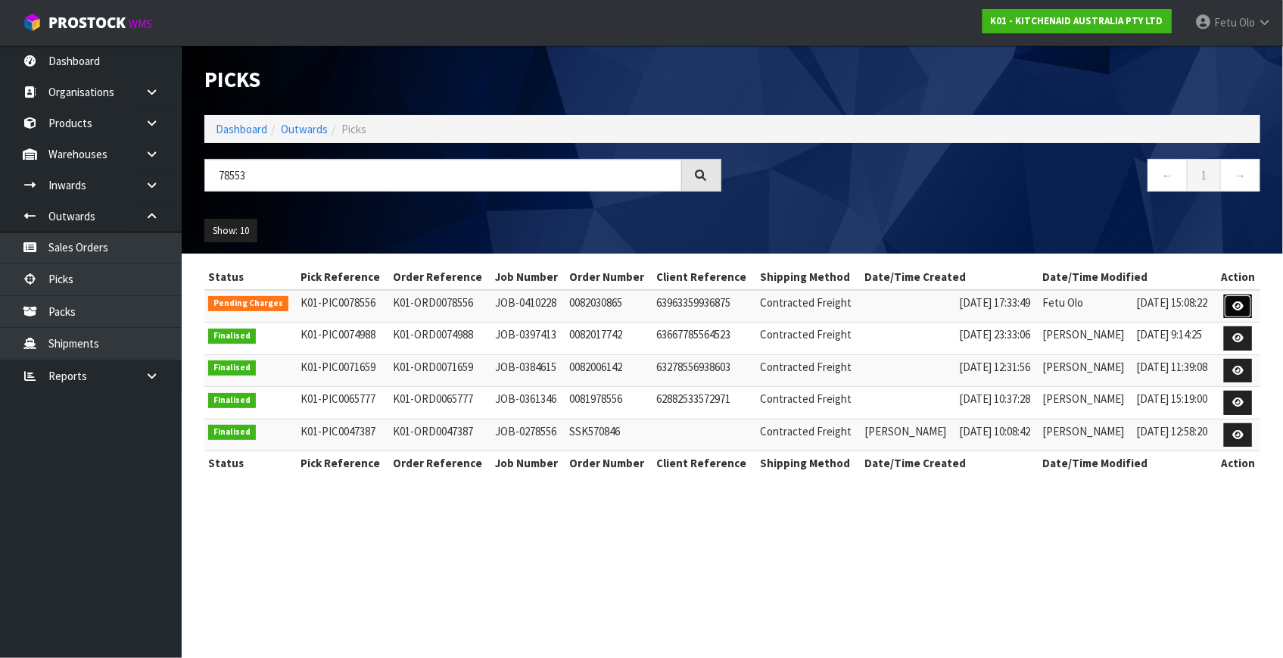
click at [1246, 307] on link at bounding box center [1238, 306] width 28 height 24
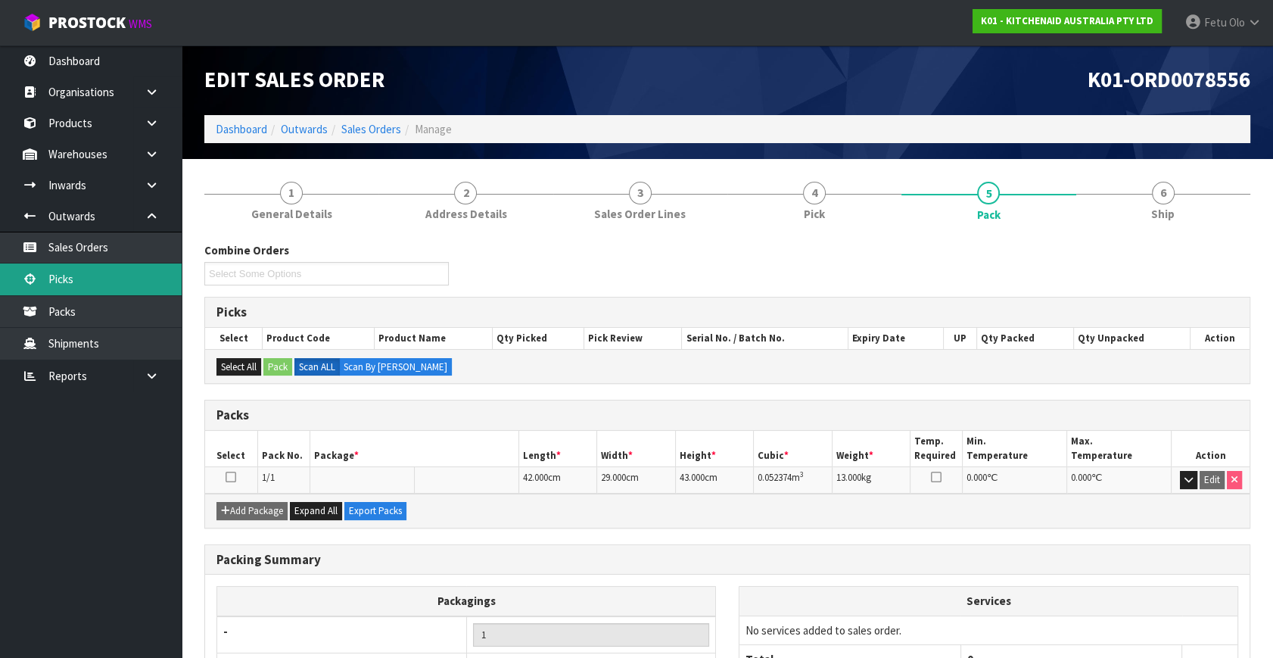
click at [76, 282] on link "Picks" at bounding box center [91, 278] width 182 height 31
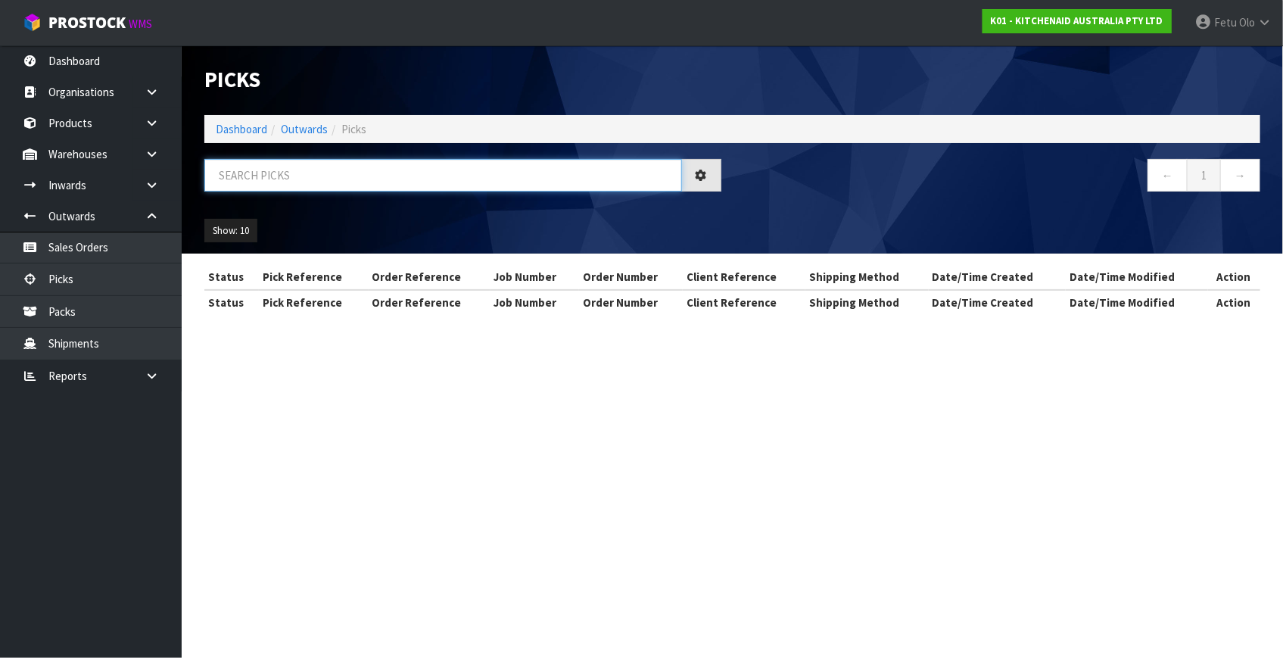
click at [361, 191] on input "text" at bounding box center [443, 175] width 478 height 33
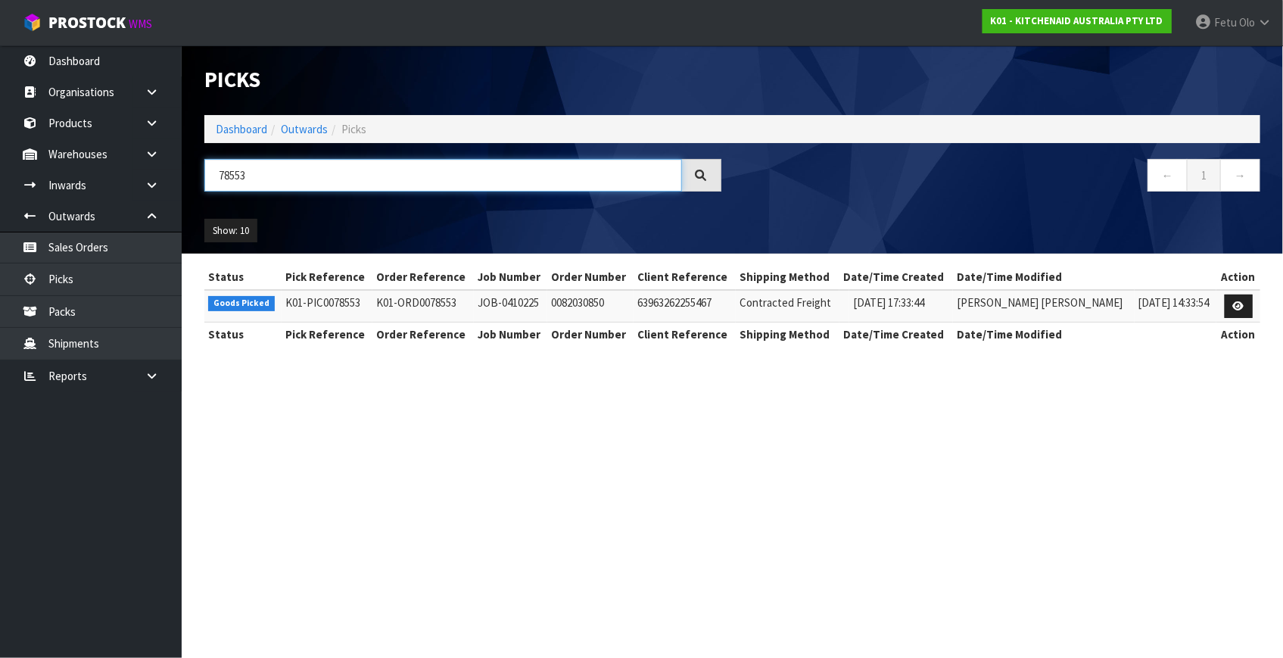
type input "78553"
click at [1225, 305] on link at bounding box center [1238, 306] width 28 height 24
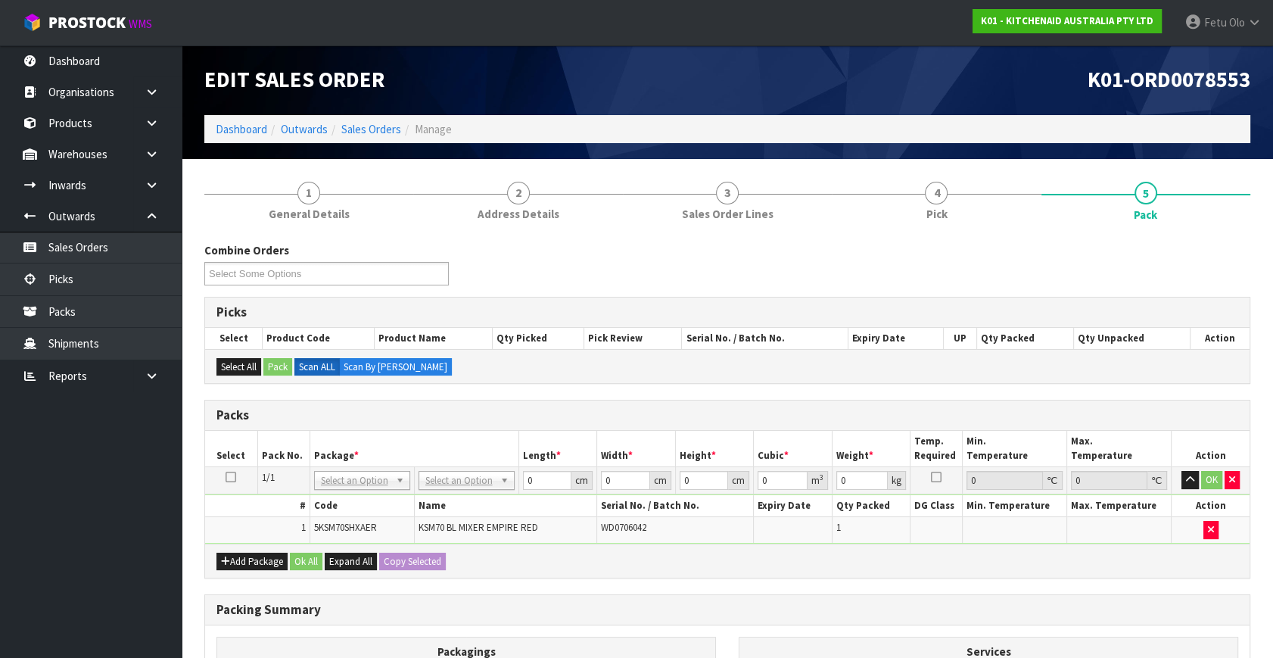
click at [477, 467] on td "No Packaging Cartons PLT GEN120 (1200 X 1000) PLT ONE WAY SKID CHEP HIRE PALLET…" at bounding box center [466, 480] width 104 height 27
drag, startPoint x: 531, startPoint y: 478, endPoint x: 464, endPoint y: 498, distance: 70.4
click at [464, 498] on tbody "1/1 NONE 007-001 007-002 007-004 007-009 007-013 007-014 007-015 007-017 007-01…" at bounding box center [727, 505] width 1044 height 76
type input "45"
type input "35"
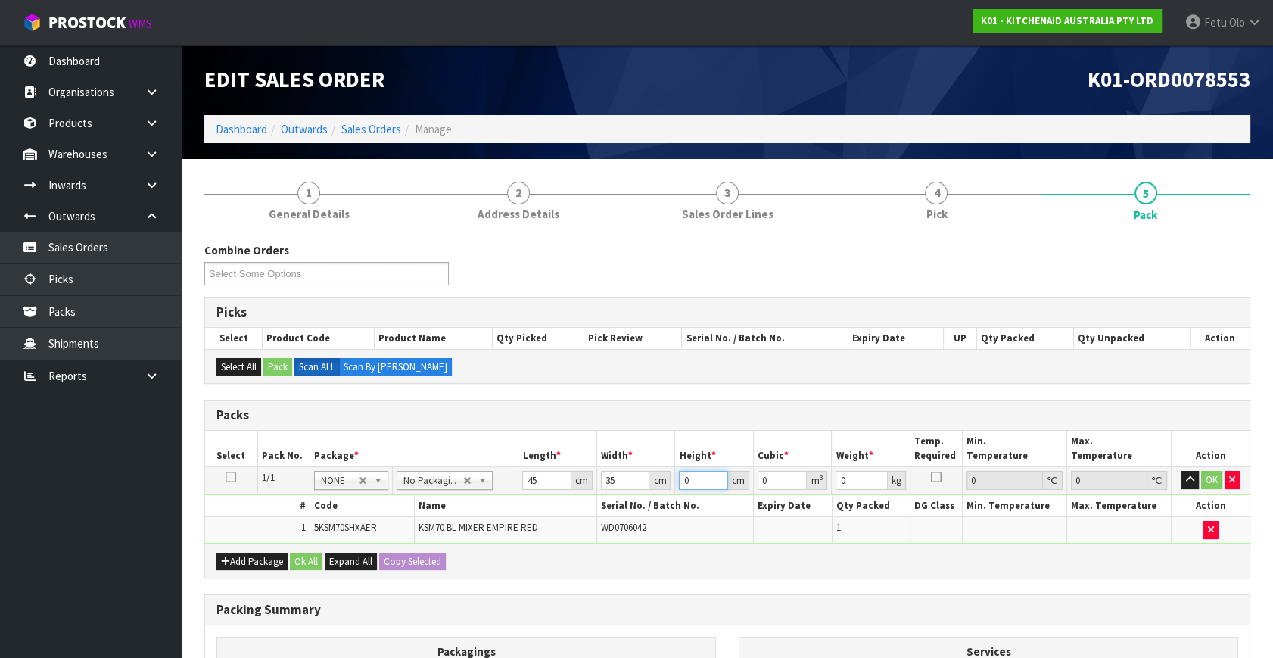
type input "5"
type input "0.007875"
type input "51"
type input "0.080325"
type input "51"
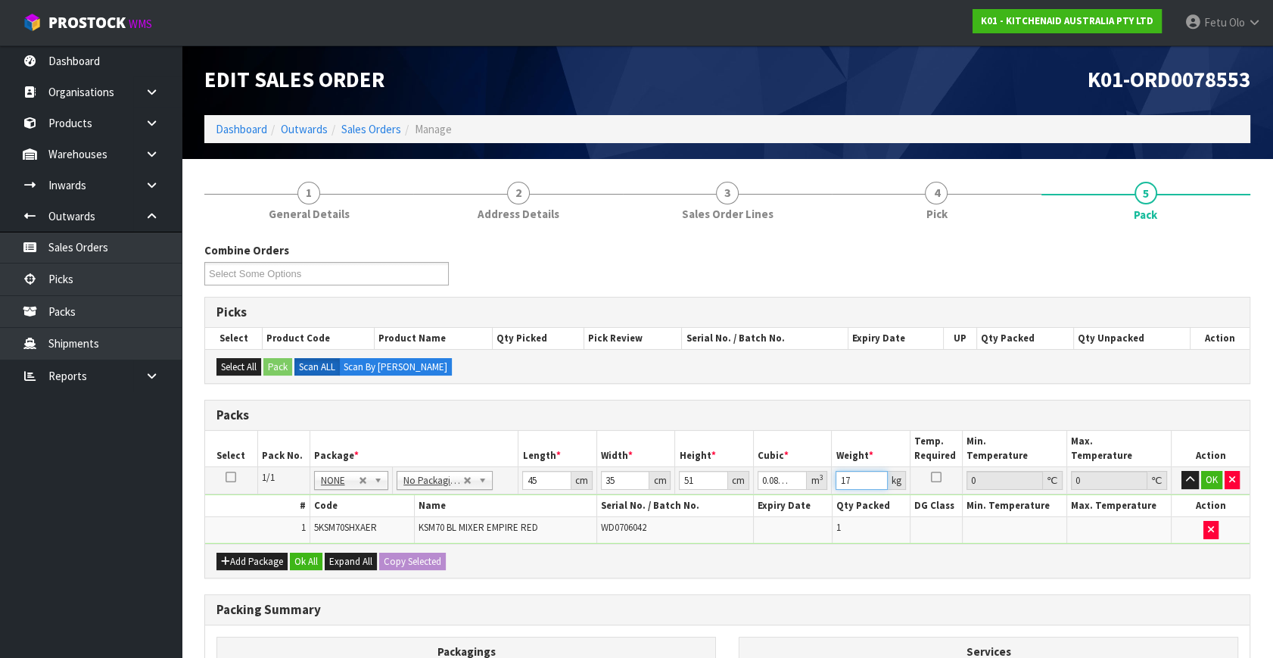
type input "17"
click button "OK" at bounding box center [1211, 480] width 21 height 18
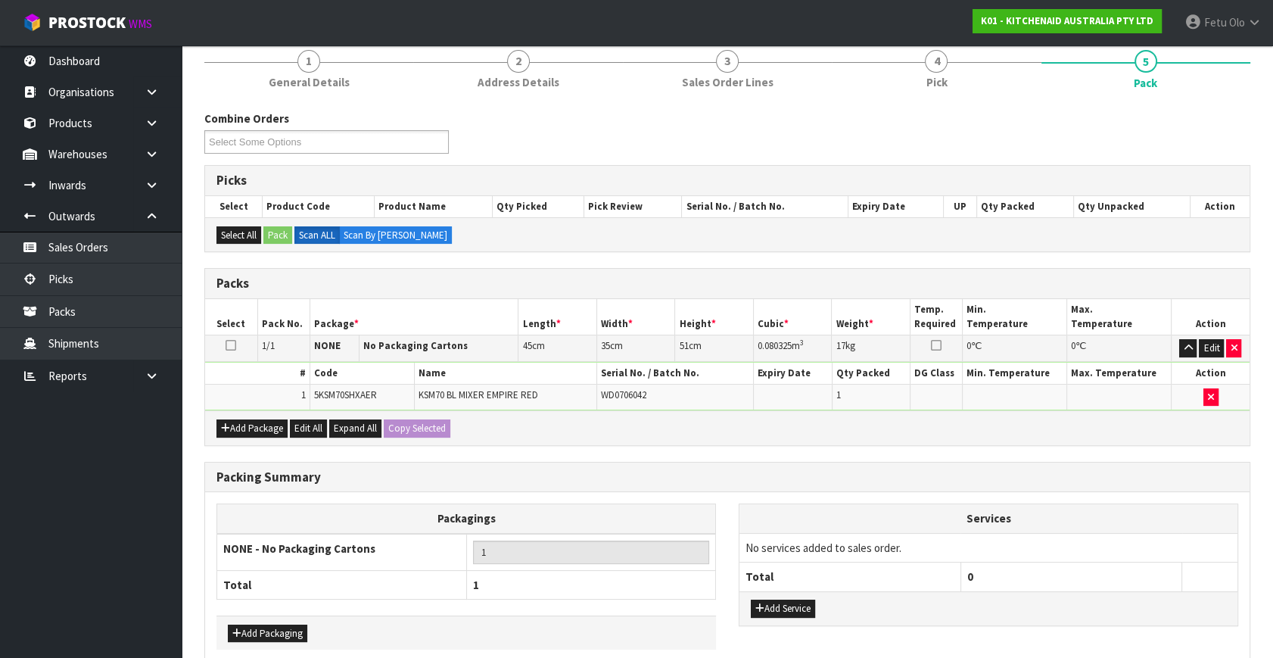
scroll to position [203, 0]
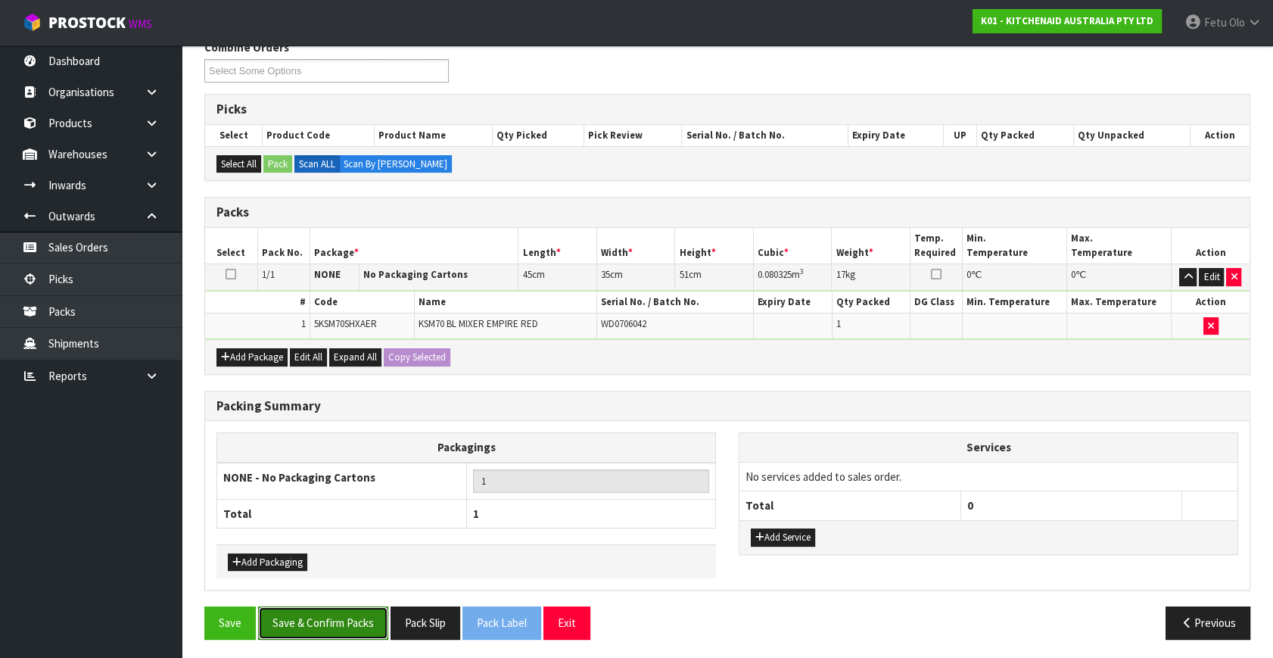
click at [356, 610] on button "Save & Confirm Packs" at bounding box center [323, 622] width 130 height 33
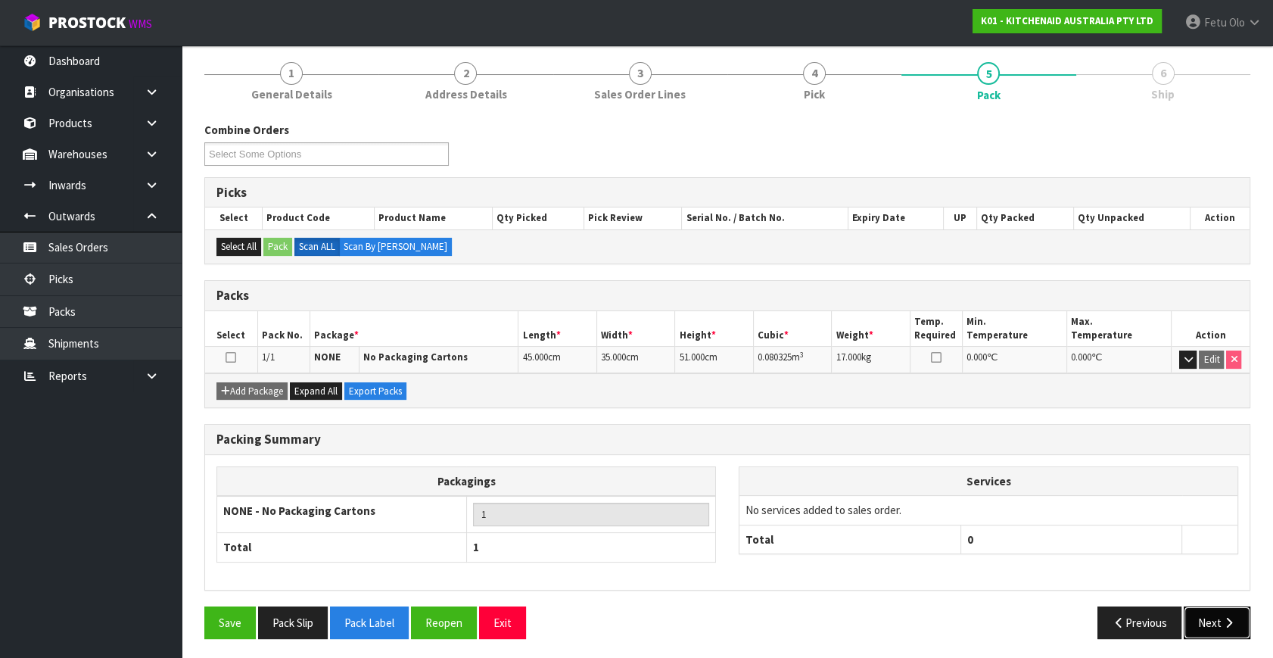
click at [1209, 622] on button "Next" at bounding box center [1217, 622] width 67 height 33
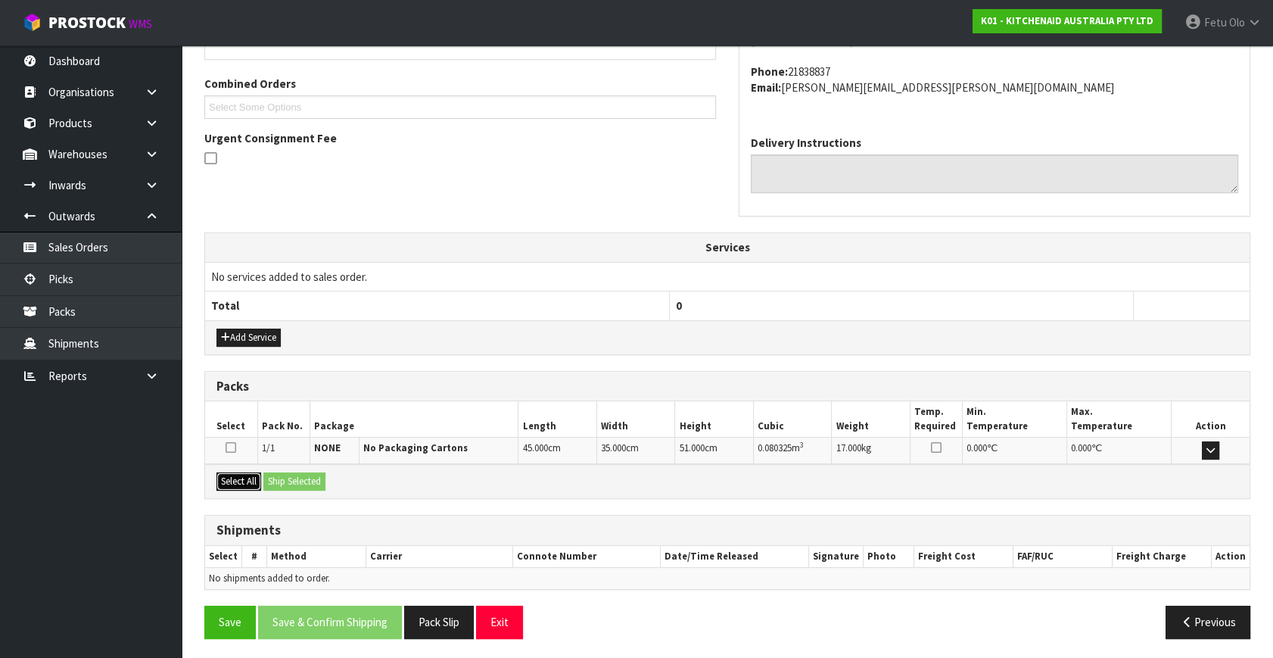
click at [250, 477] on button "Select All" at bounding box center [238, 481] width 45 height 18
click at [285, 473] on button "Ship Selected" at bounding box center [294, 481] width 62 height 18
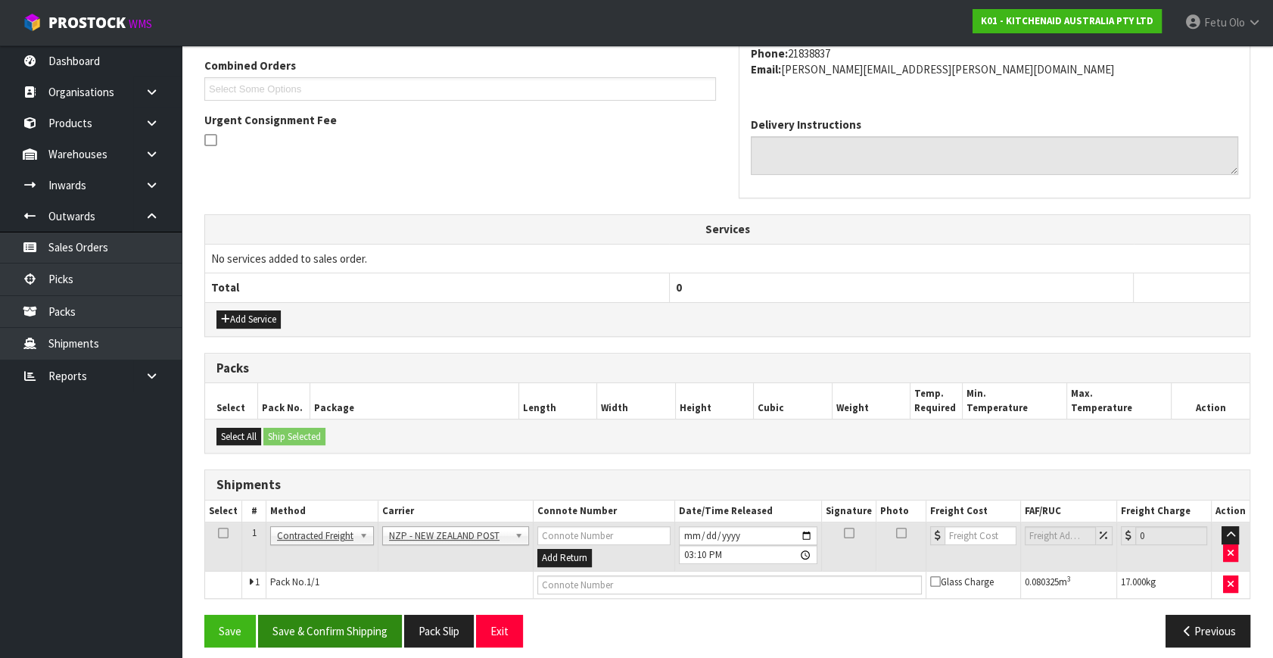
scroll to position [400, 0]
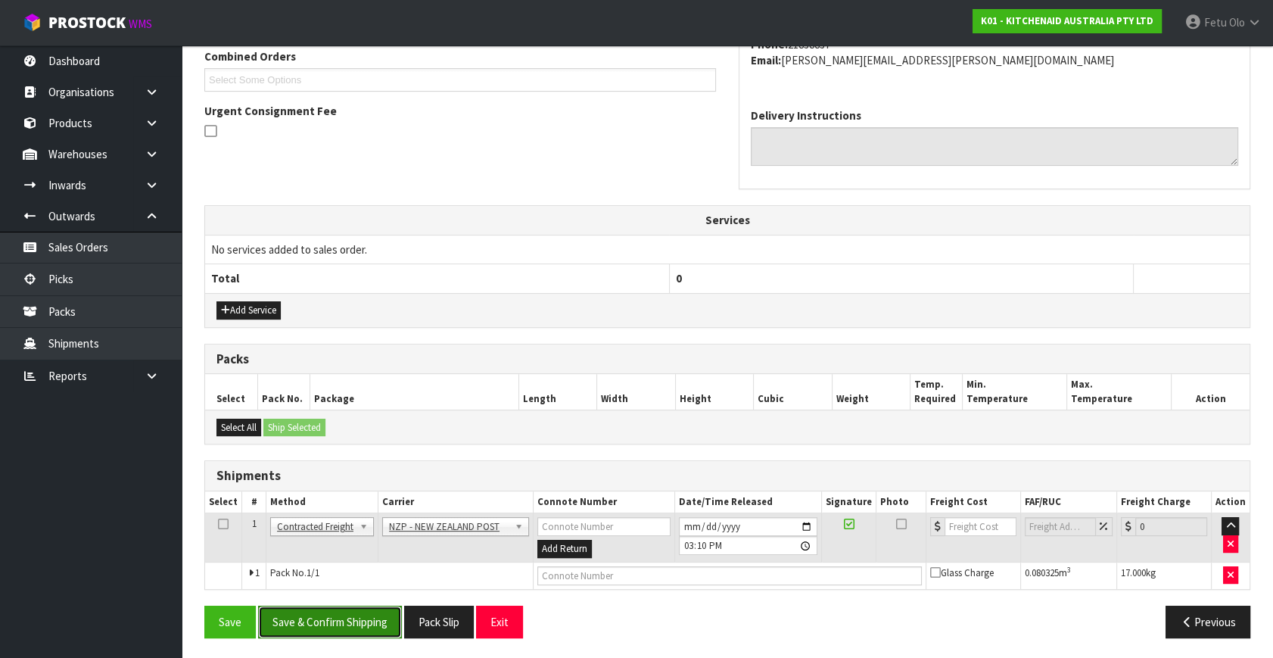
click at [332, 627] on button "Save & Confirm Shipping" at bounding box center [330, 621] width 144 height 33
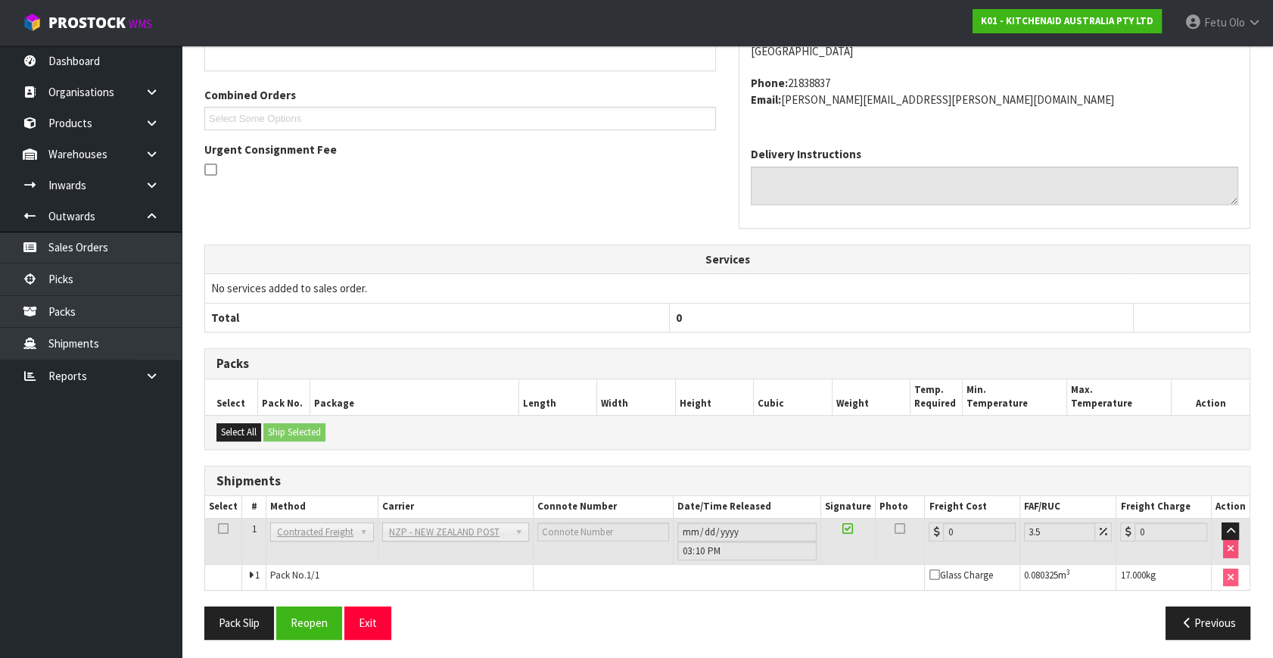
scroll to position [378, 0]
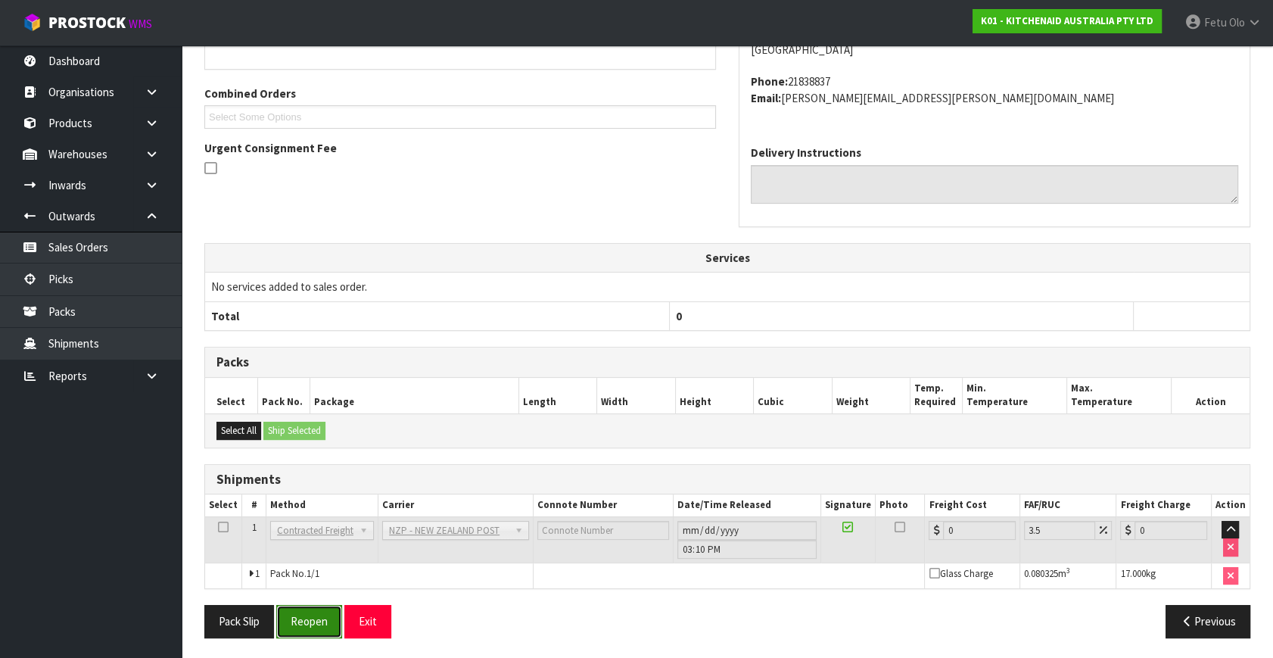
click at [294, 611] on button "Reopen" at bounding box center [309, 621] width 66 height 33
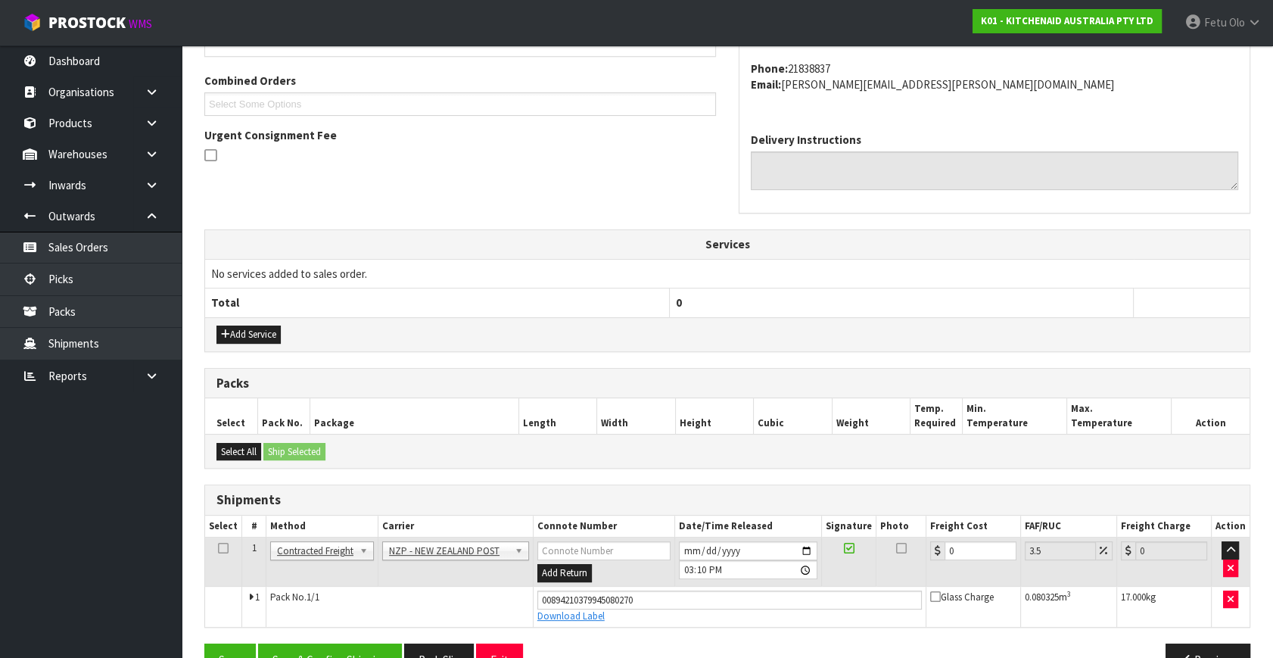
scroll to position [414, 0]
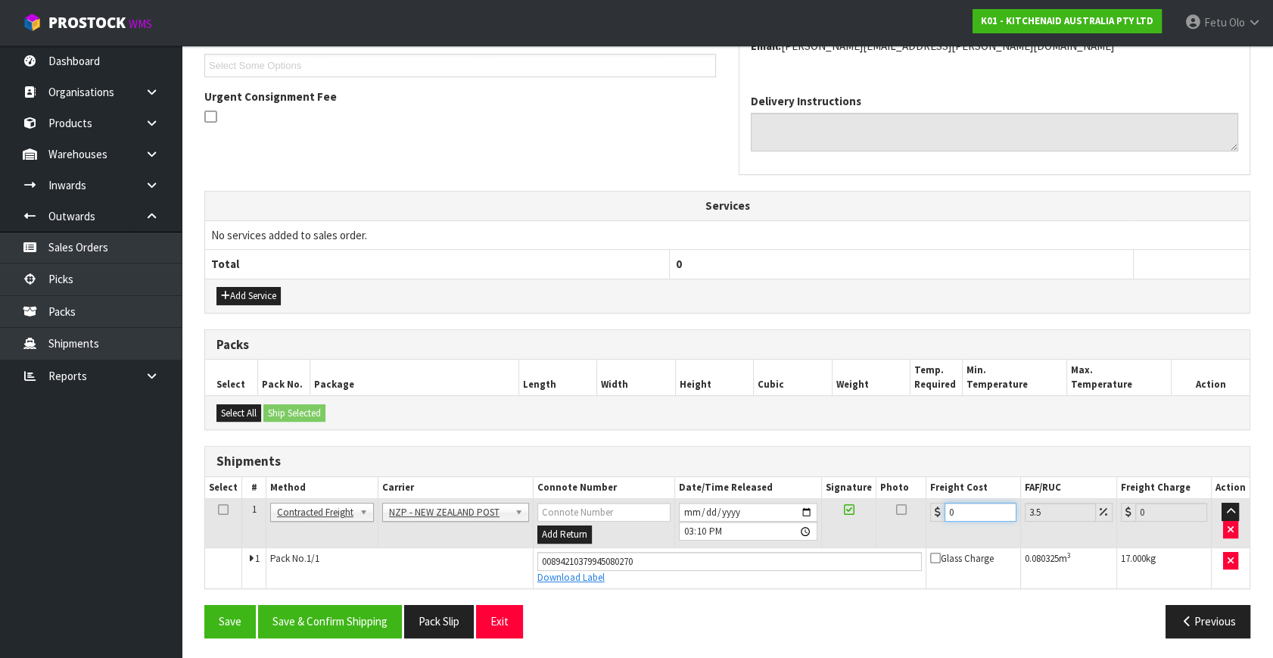
click at [688, 543] on tr "1 Client Local Pickup Customer Local Pickup Company Freight Contracted Freight …" at bounding box center [727, 523] width 1044 height 49
type input "4"
type input "4.14"
type input "4.3"
type input "4.45"
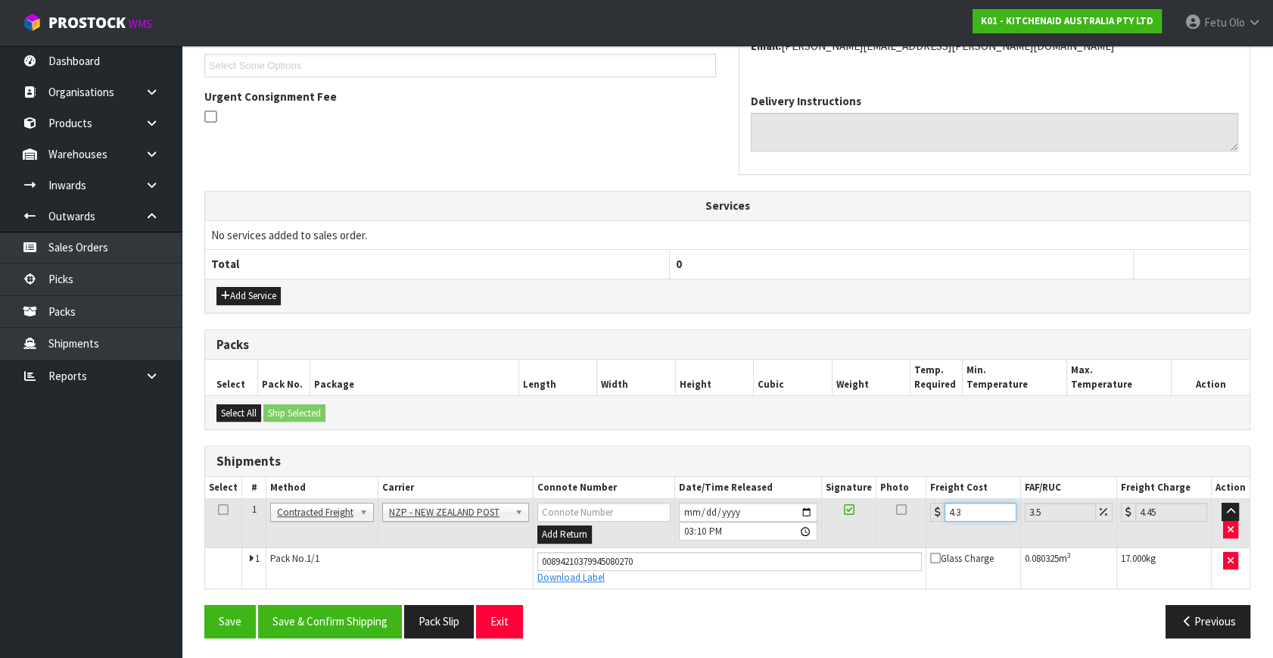
type input "4.33"
type input "4.48"
type input "4.33"
click at [323, 620] on button "Save & Confirm Shipping" at bounding box center [330, 621] width 144 height 33
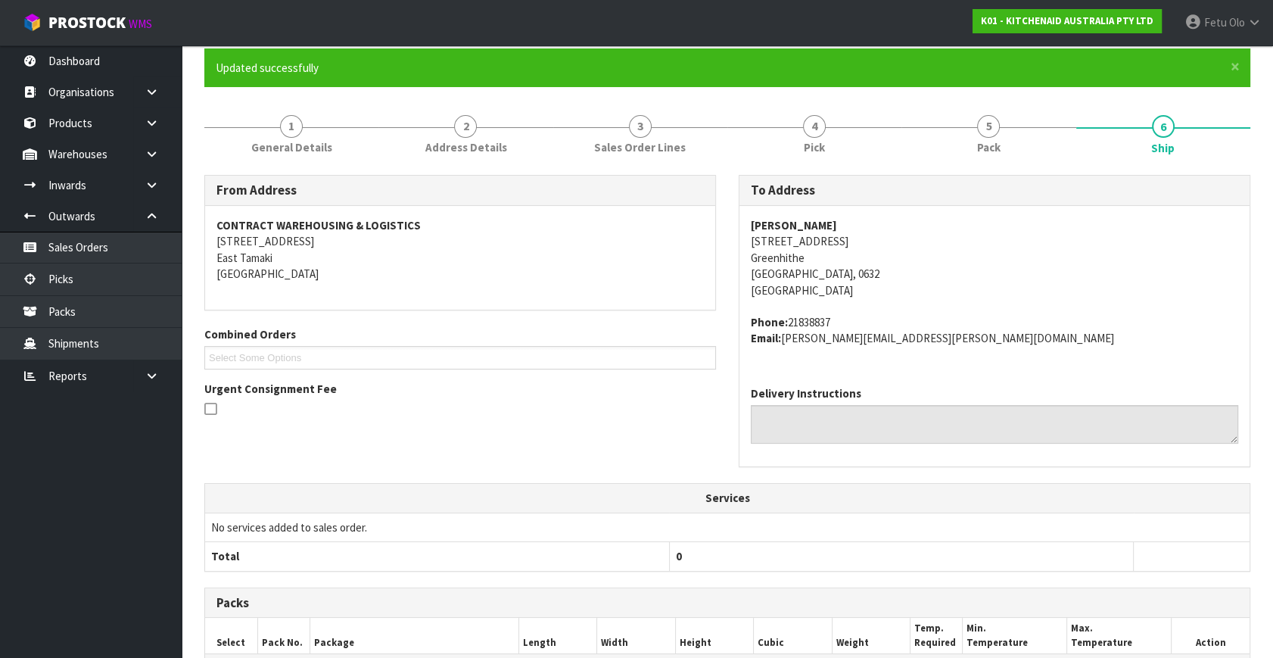
scroll to position [372, 0]
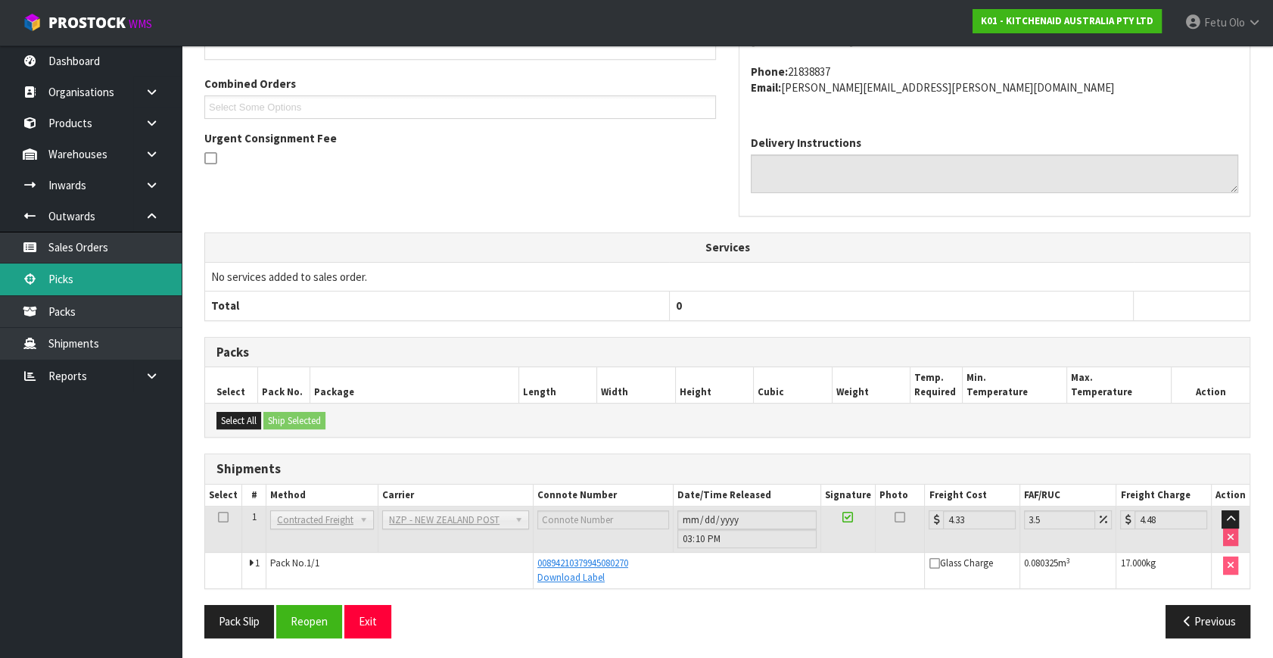
click at [110, 286] on link "Picks" at bounding box center [91, 278] width 182 height 31
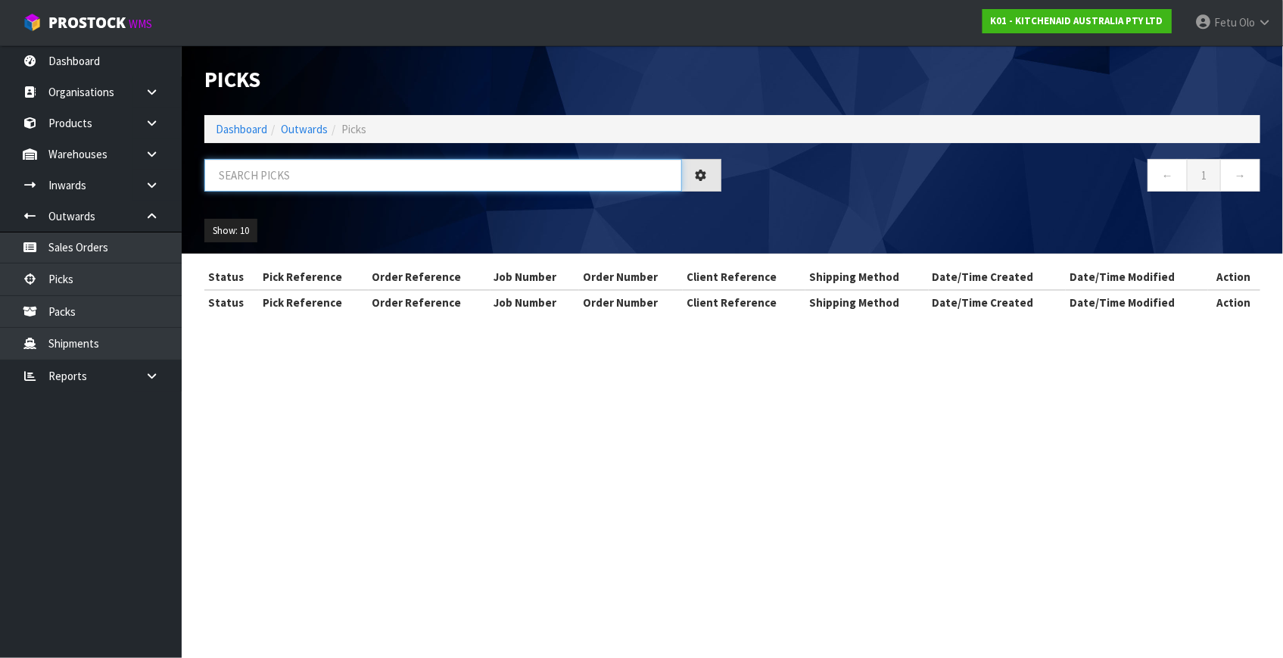
click at [343, 162] on input "text" at bounding box center [443, 175] width 478 height 33
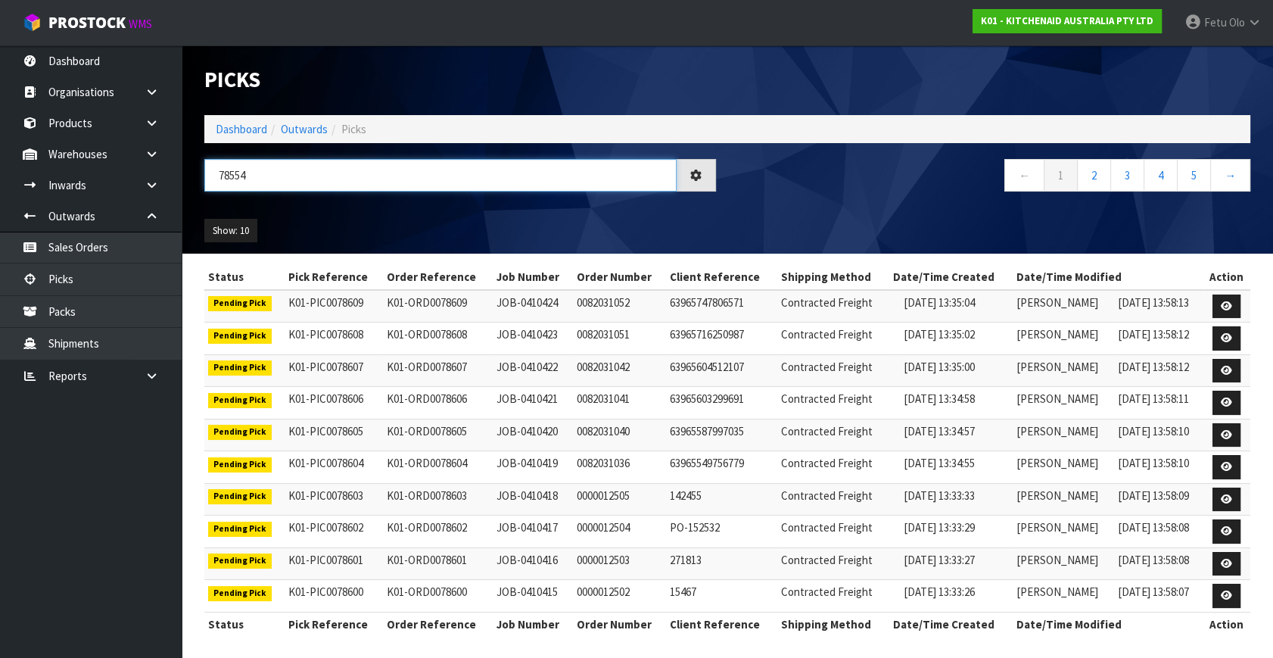
type input "78554"
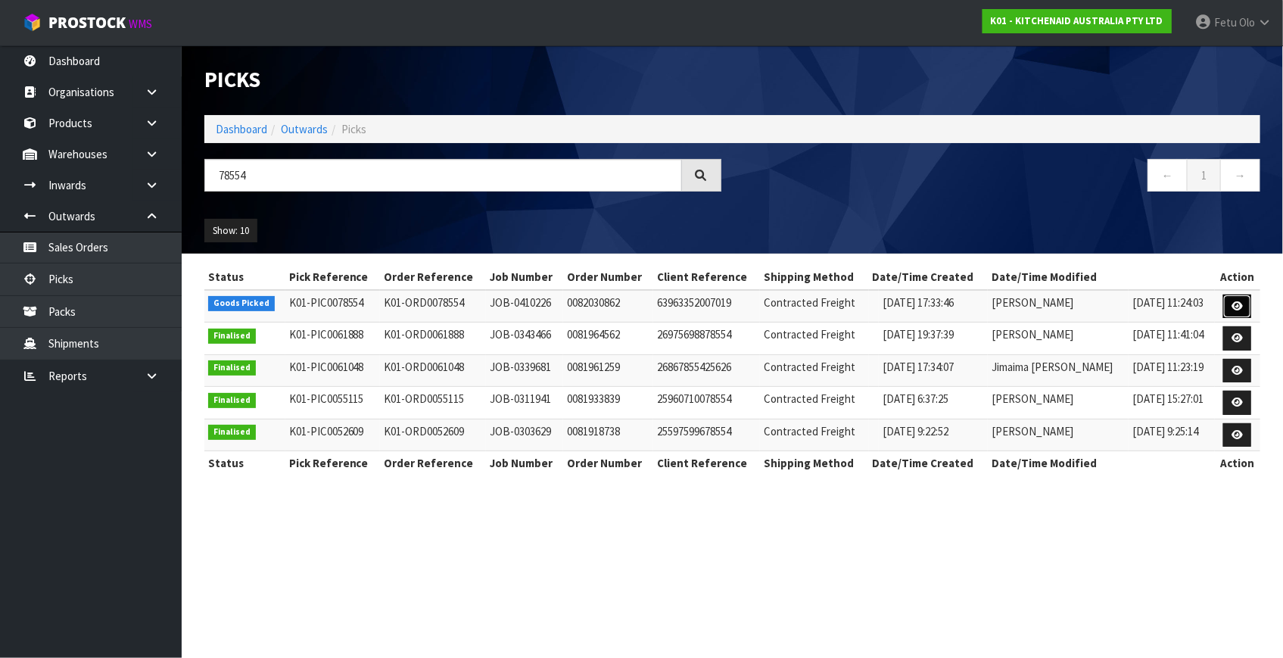
click at [1239, 303] on icon at bounding box center [1236, 306] width 11 height 10
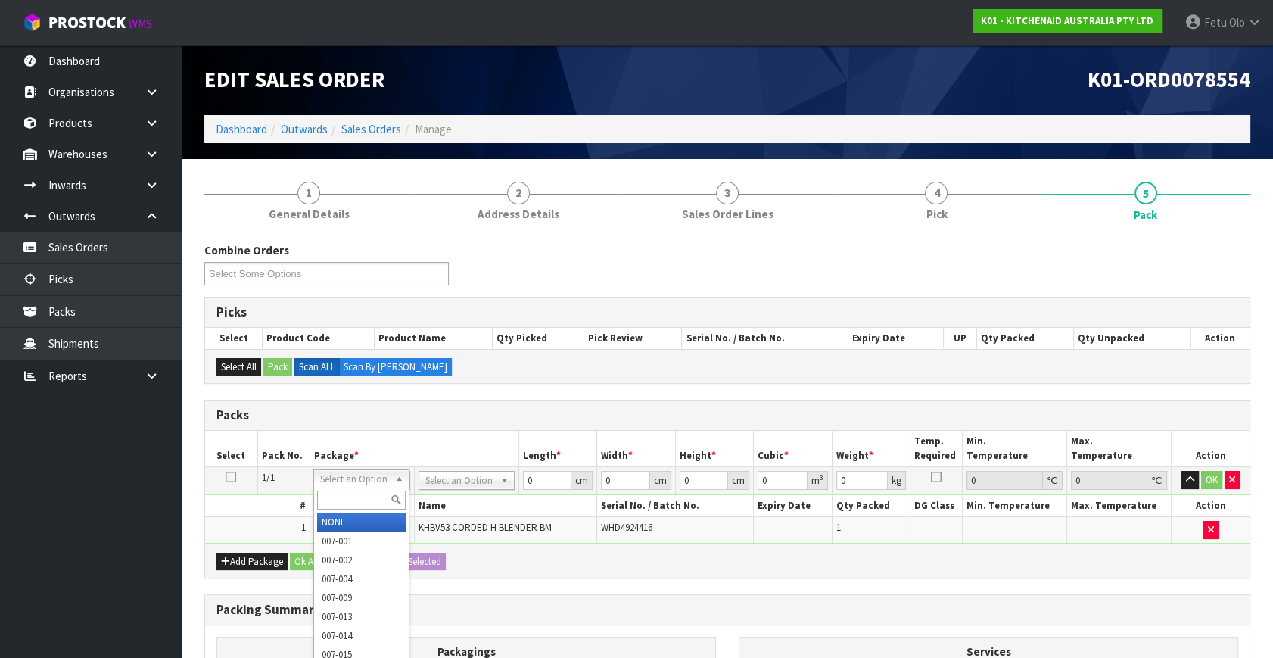
click at [347, 498] on input "text" at bounding box center [361, 499] width 89 height 19
type input "011"
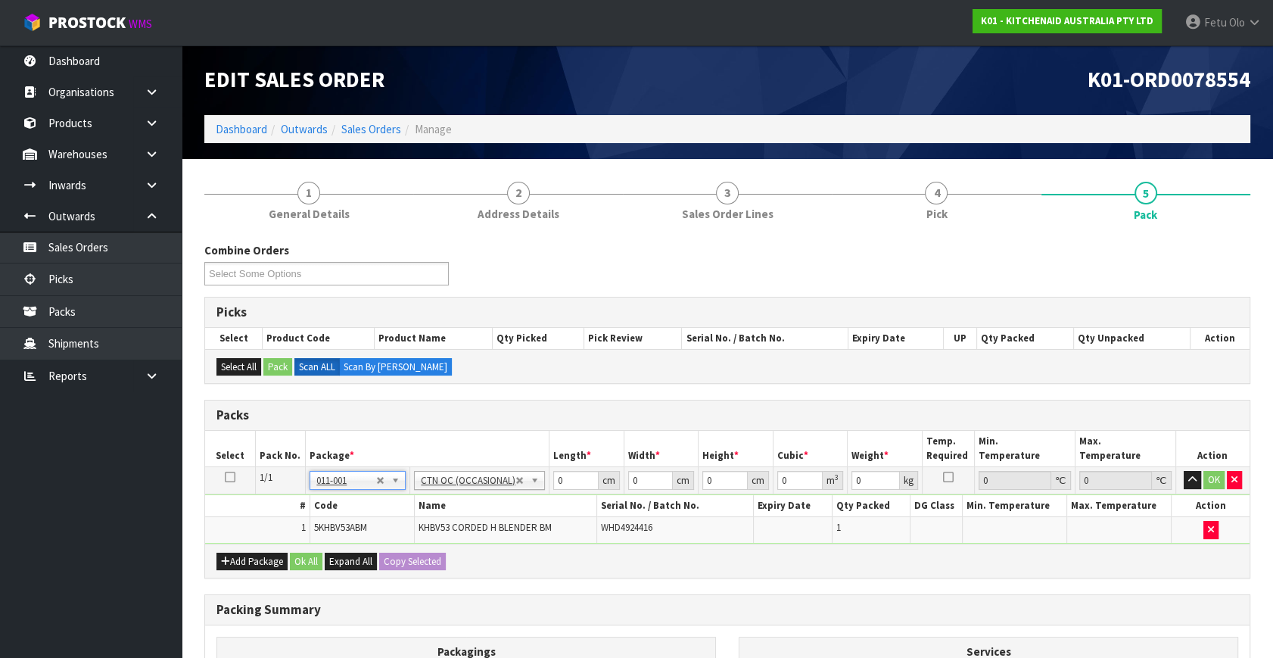
type input "1.3"
drag, startPoint x: 560, startPoint y: 481, endPoint x: 497, endPoint y: 501, distance: 66.1
click at [497, 501] on tbody "1/1 NONE 007-001 007-002 007-004 007-009 007-013 007-014 007-015 007-017 007-01…" at bounding box center [727, 505] width 1044 height 76
type input "26"
type input "22"
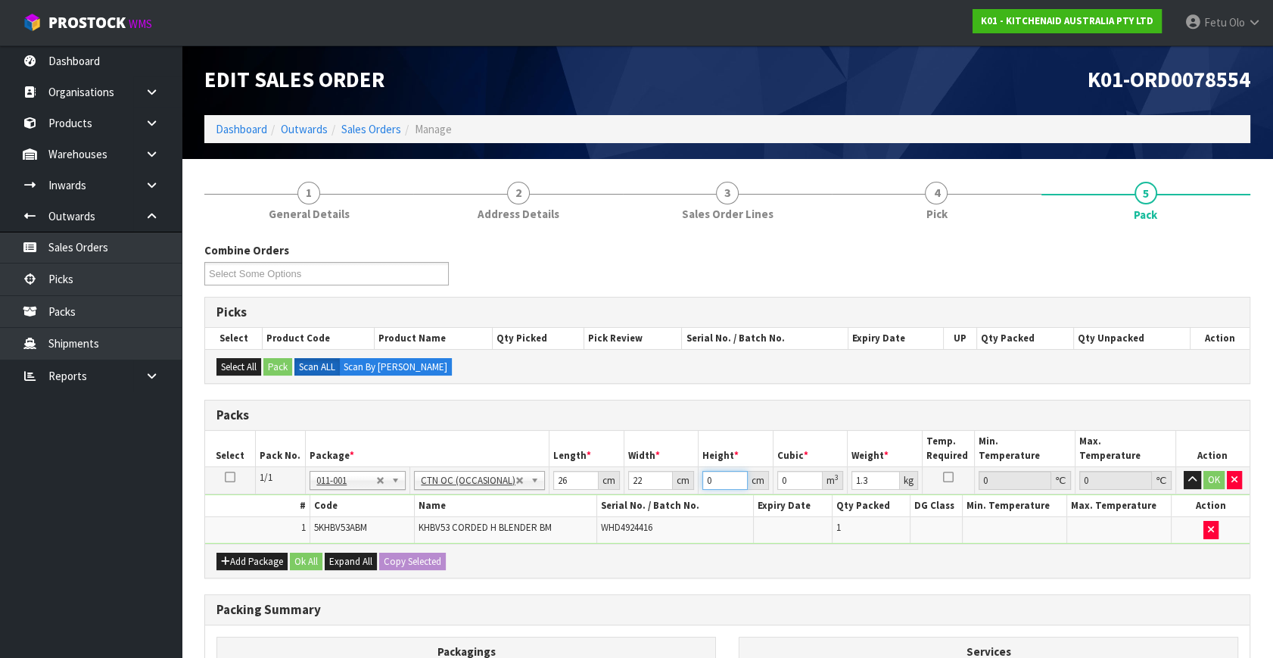
type input "2"
type input "0.001144"
type input "28"
type input "0.016016"
type input "28"
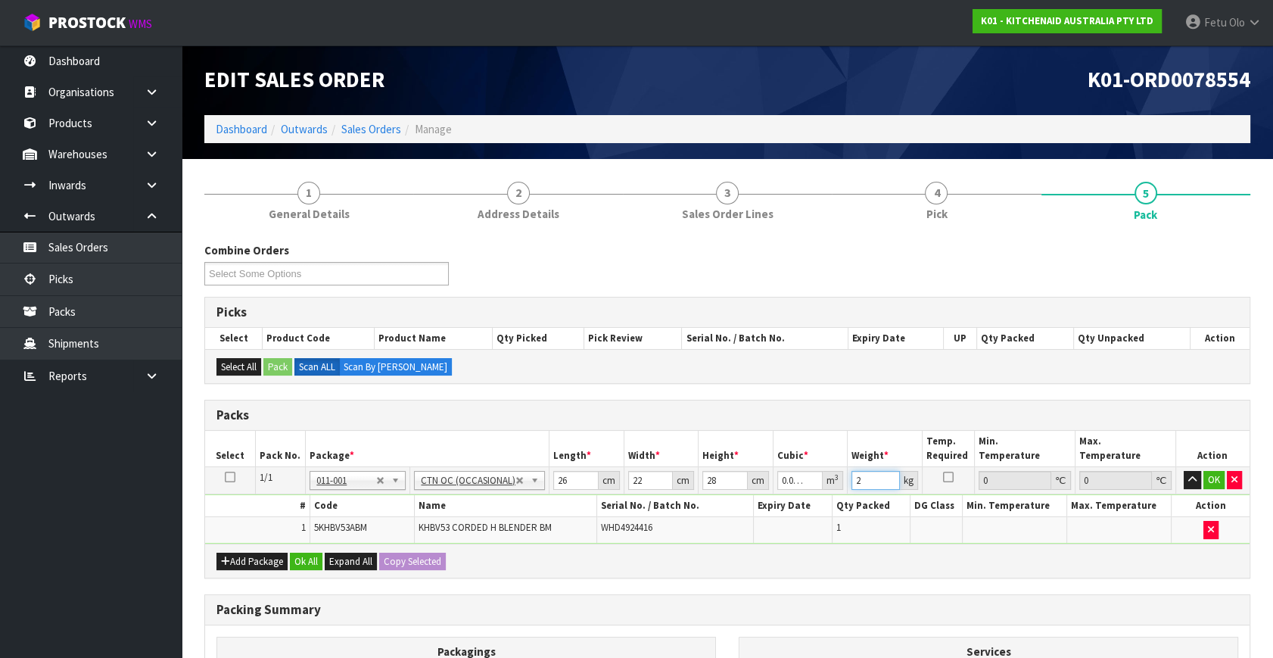
type input "2"
click button "OK" at bounding box center [1213, 480] width 21 height 18
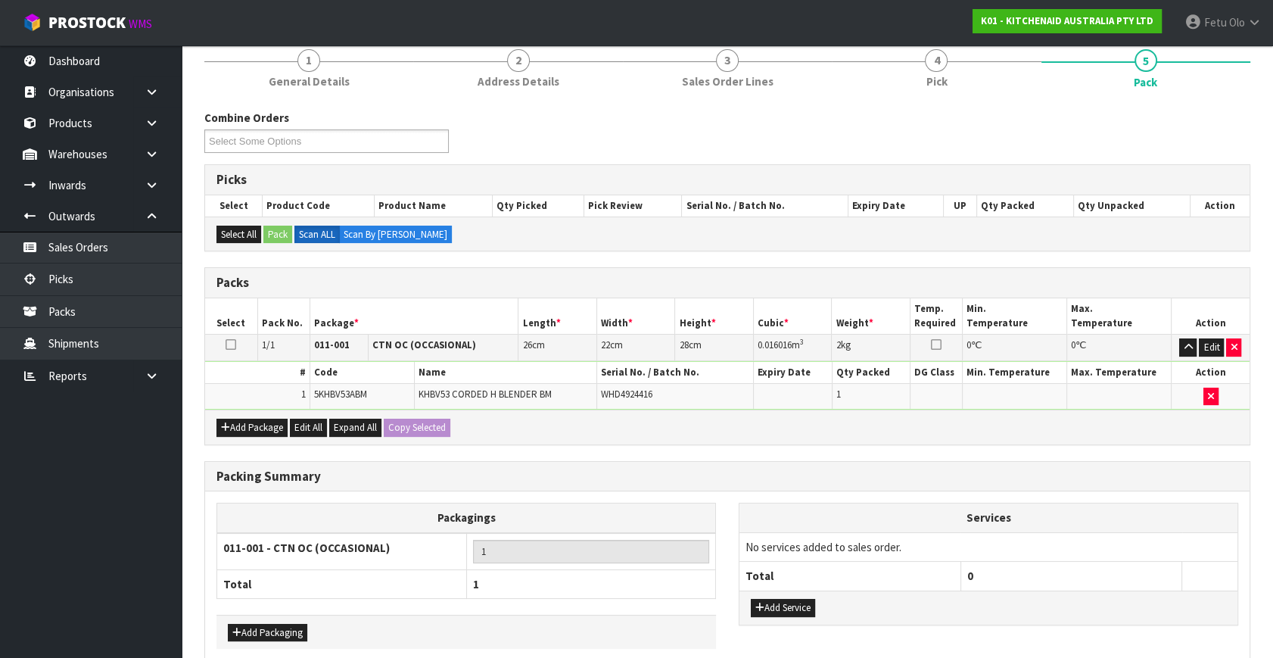
scroll to position [203, 0]
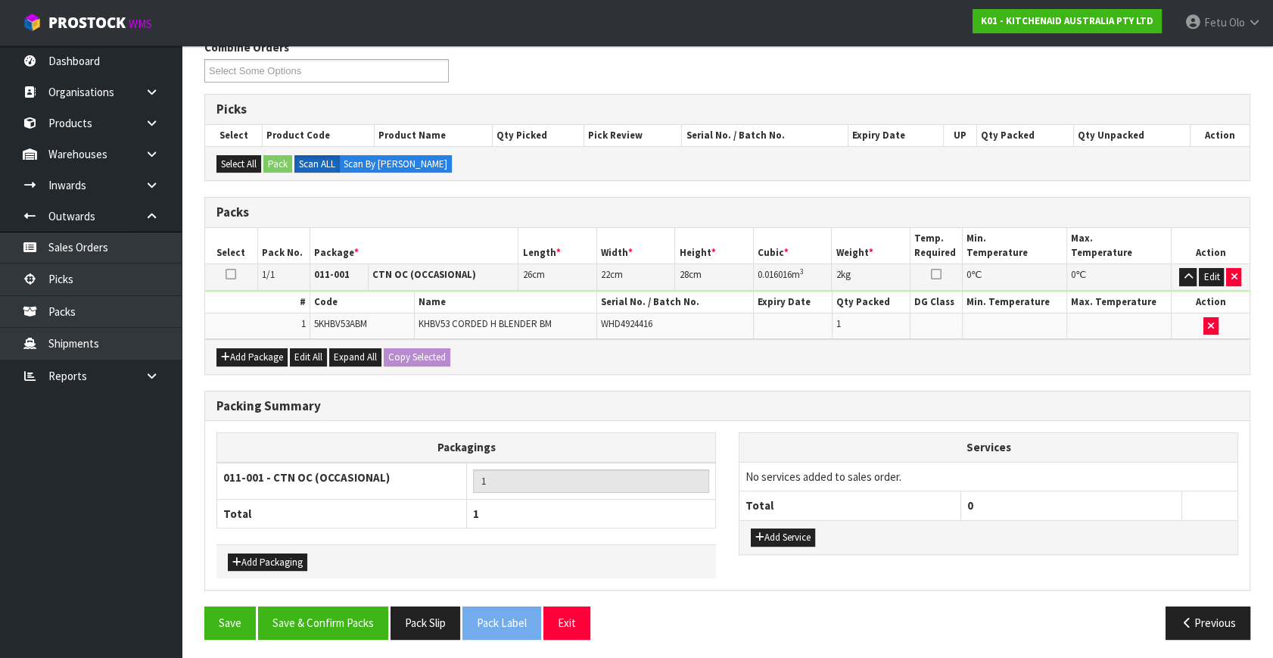
click at [325, 601] on div "Packing Summary Packagings 011-001 - CTN OC (OCCASIONAL) 1 Total 1 Add Packagin…" at bounding box center [727, 499] width 1069 height 216
click at [331, 614] on button "Save & Confirm Packs" at bounding box center [323, 622] width 130 height 33
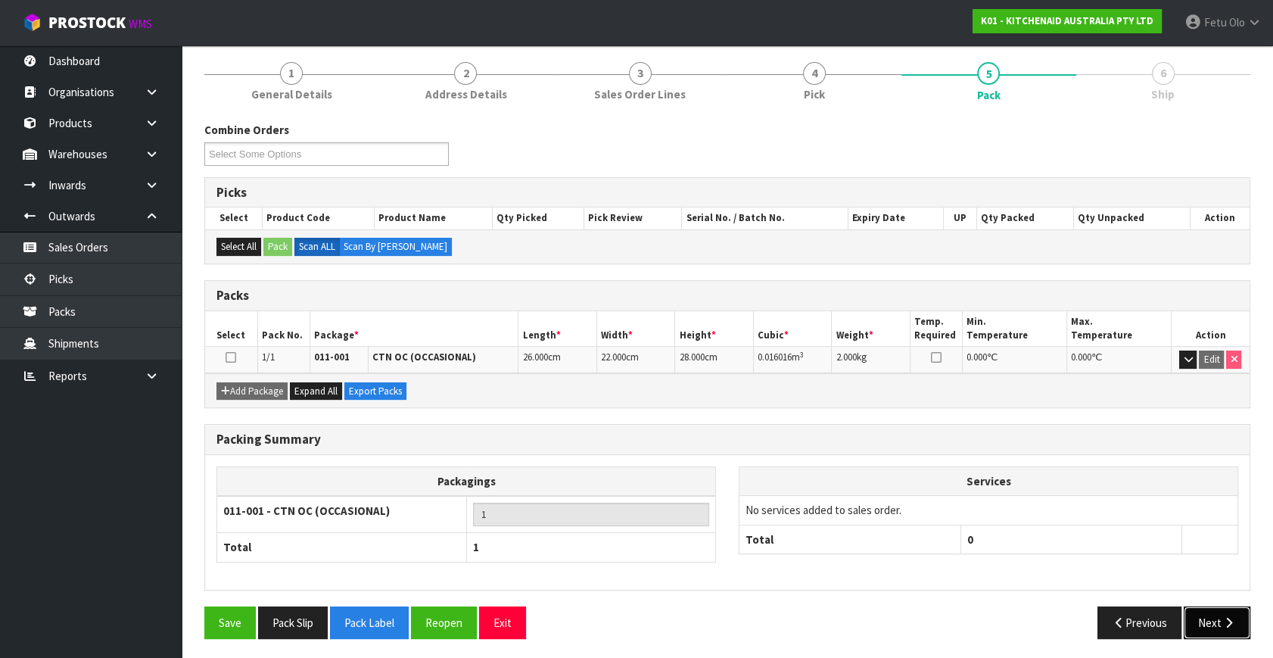
click at [1223, 617] on icon "button" at bounding box center [1228, 622] width 14 height 11
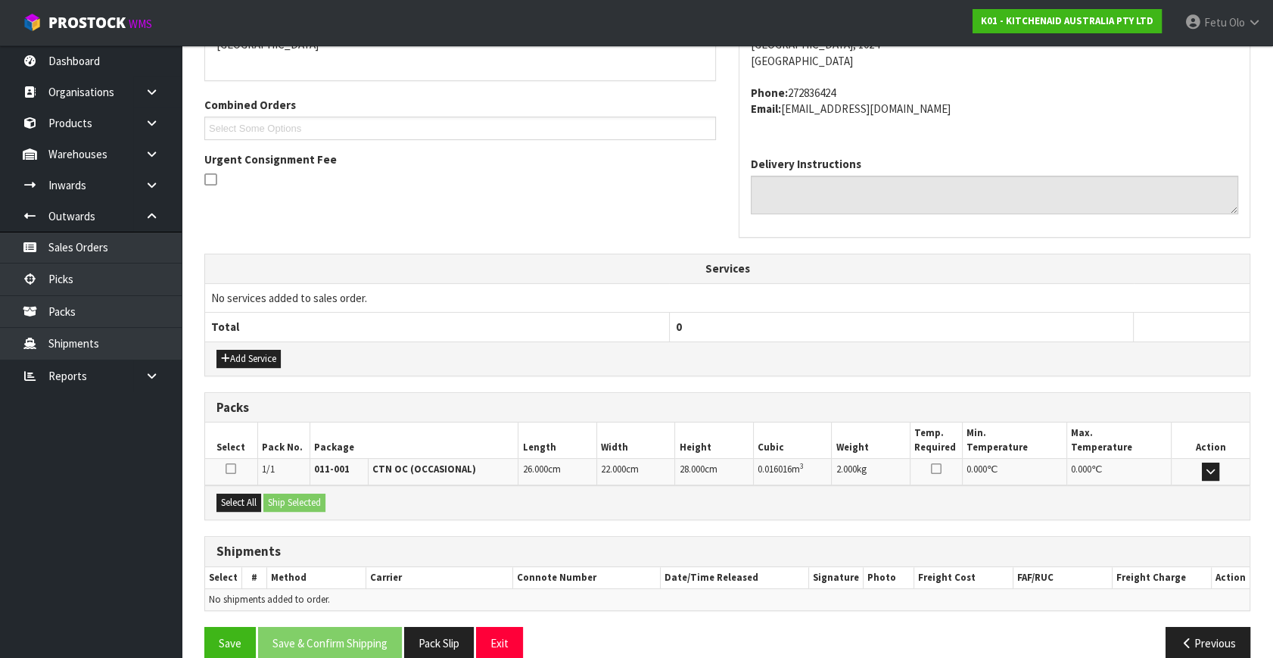
scroll to position [372, 0]
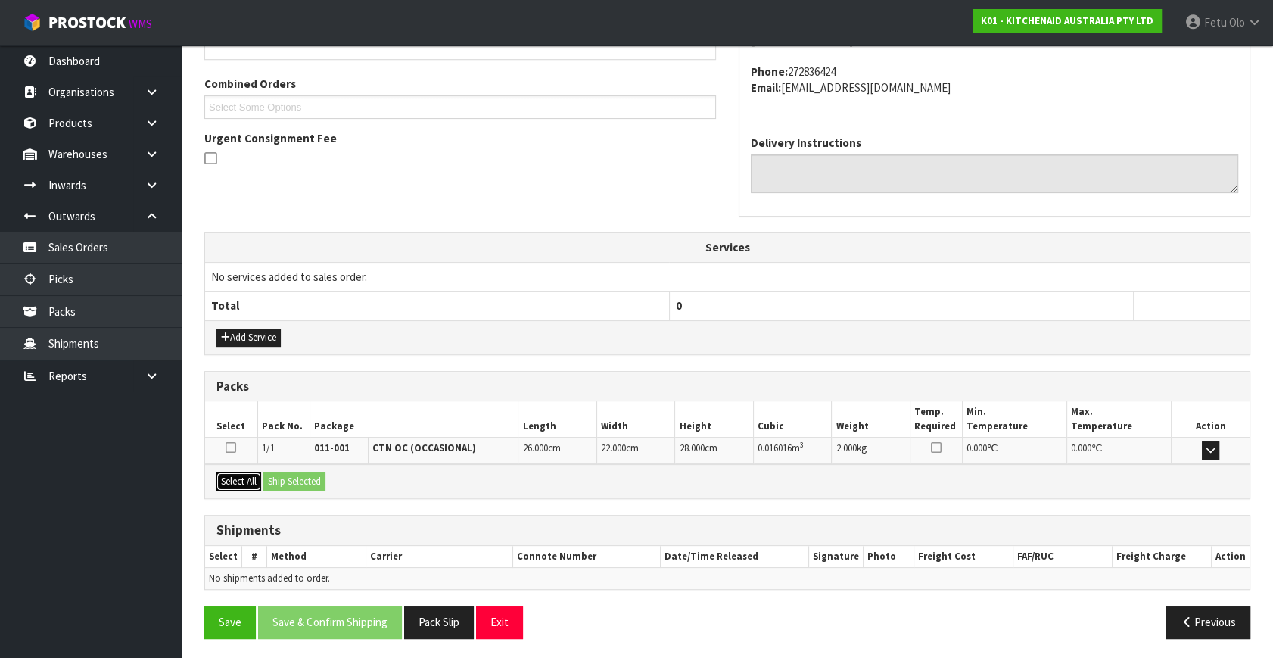
click at [229, 473] on button "Select All" at bounding box center [238, 481] width 45 height 18
click at [285, 478] on button "Ship Selected" at bounding box center [294, 481] width 62 height 18
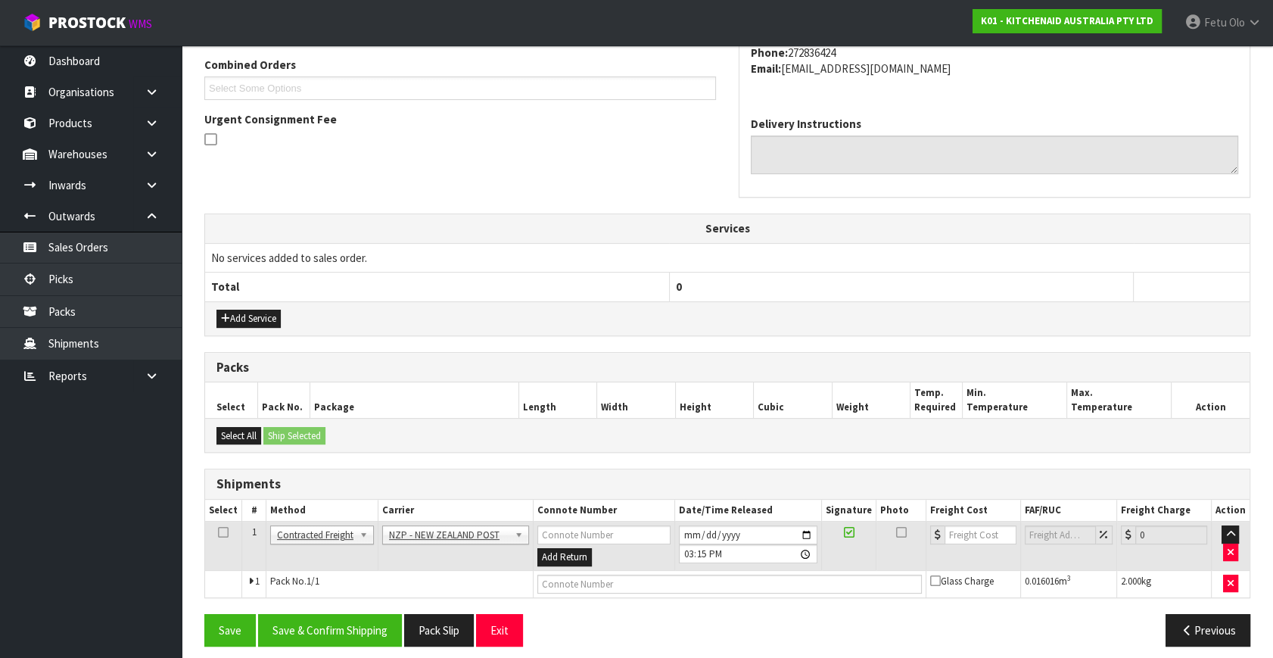
scroll to position [400, 0]
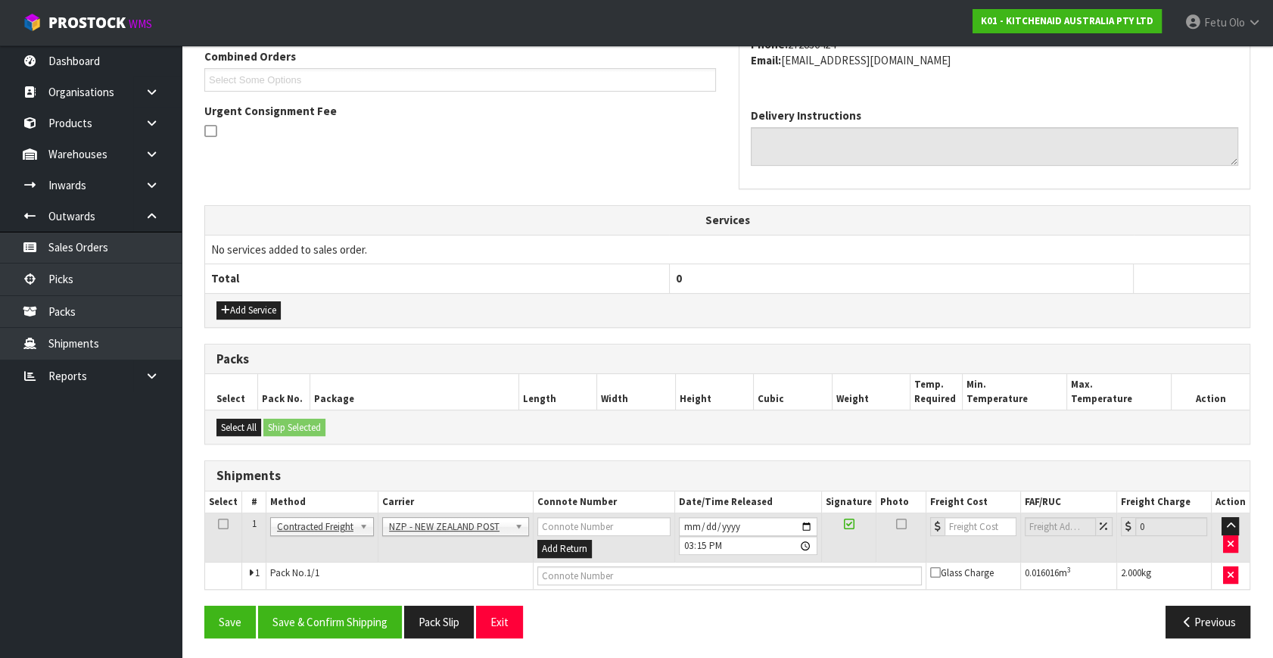
click at [359, 647] on section "× Close Updated successfully 1 General Details 2 Address Details 3 Sales Order …" at bounding box center [727, 209] width 1091 height 901
click at [373, 615] on button "Save & Confirm Shipping" at bounding box center [330, 621] width 144 height 33
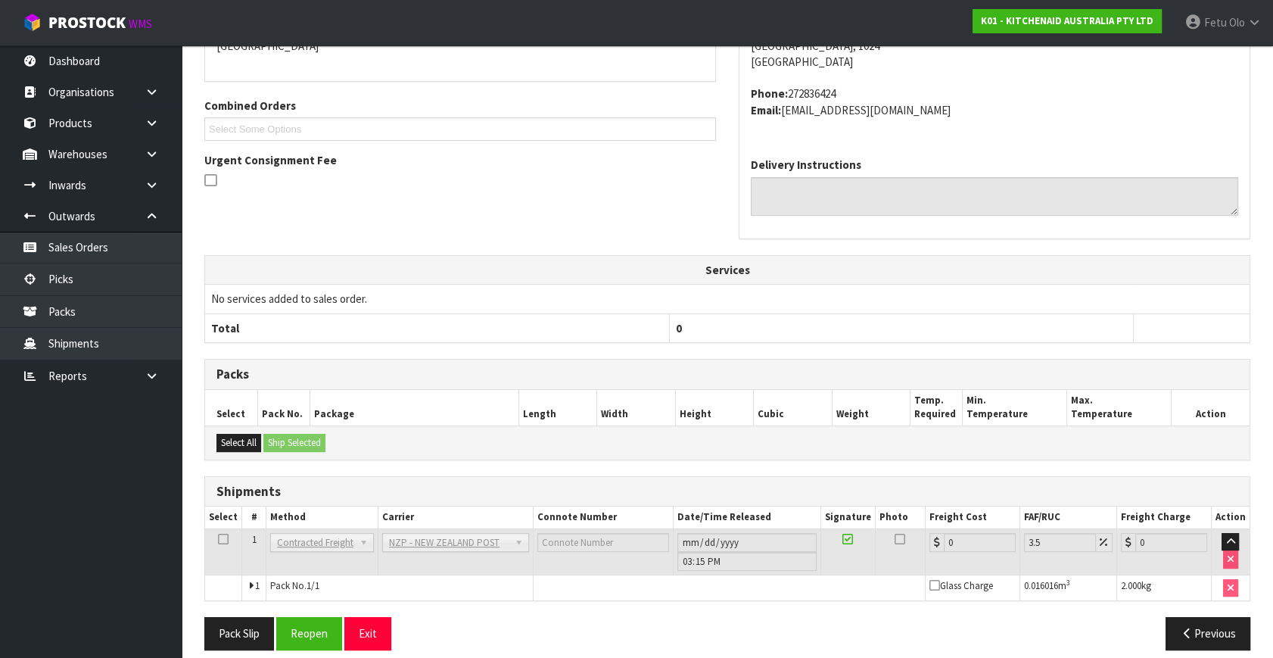
scroll to position [378, 0]
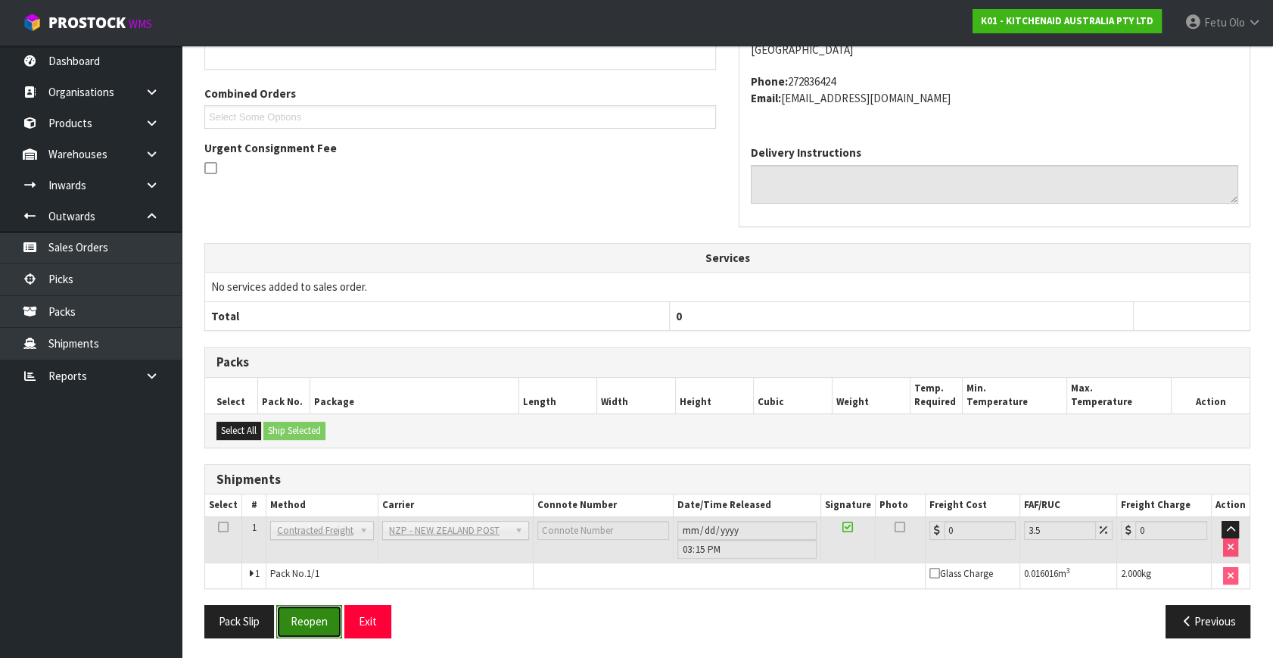
click at [294, 615] on button "Reopen" at bounding box center [309, 621] width 66 height 33
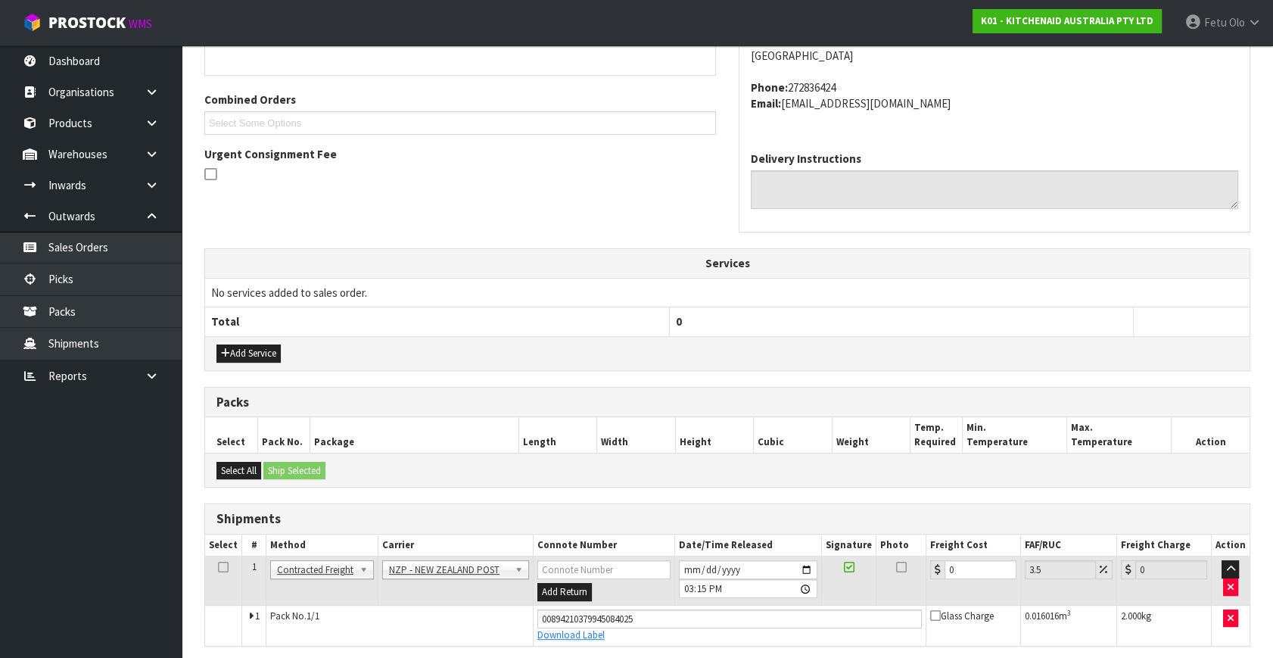
scroll to position [363, 0]
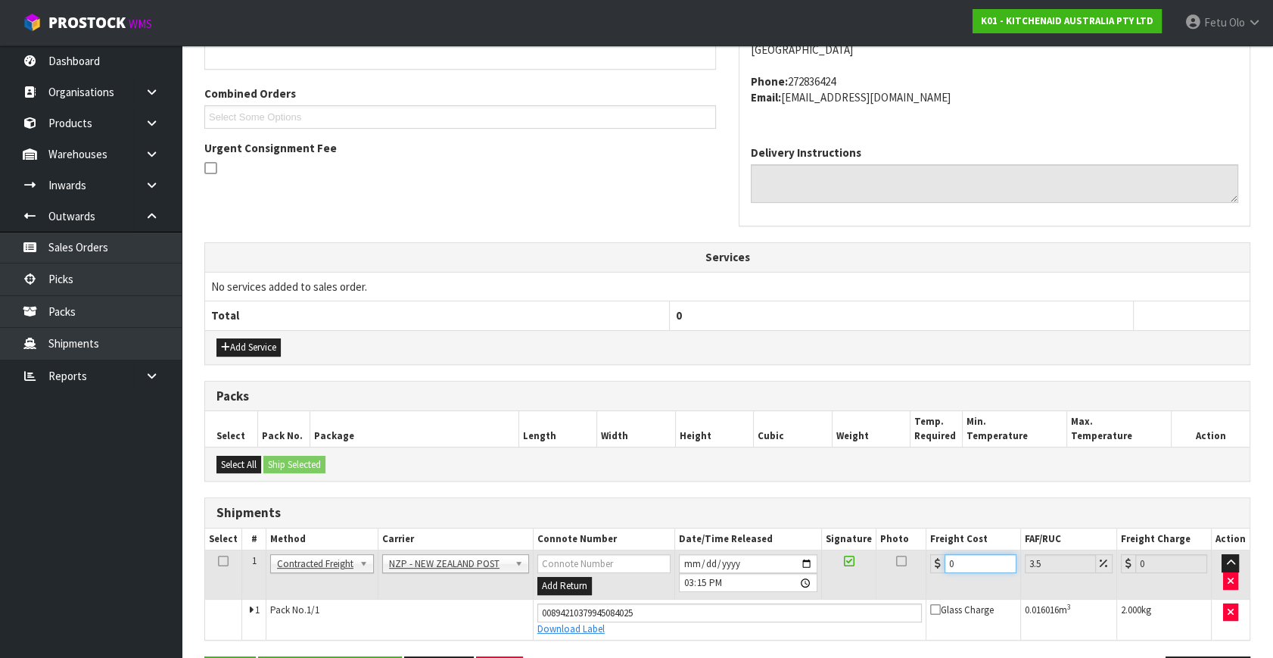
drag, startPoint x: 963, startPoint y: 562, endPoint x: 821, endPoint y: 583, distance: 143.8
click at [821, 583] on tr "1 Client Local Pickup Customer Local Pickup Company Freight Contracted Freight …" at bounding box center [727, 574] width 1044 height 49
type input "4"
type input "4.14"
type input "4.3"
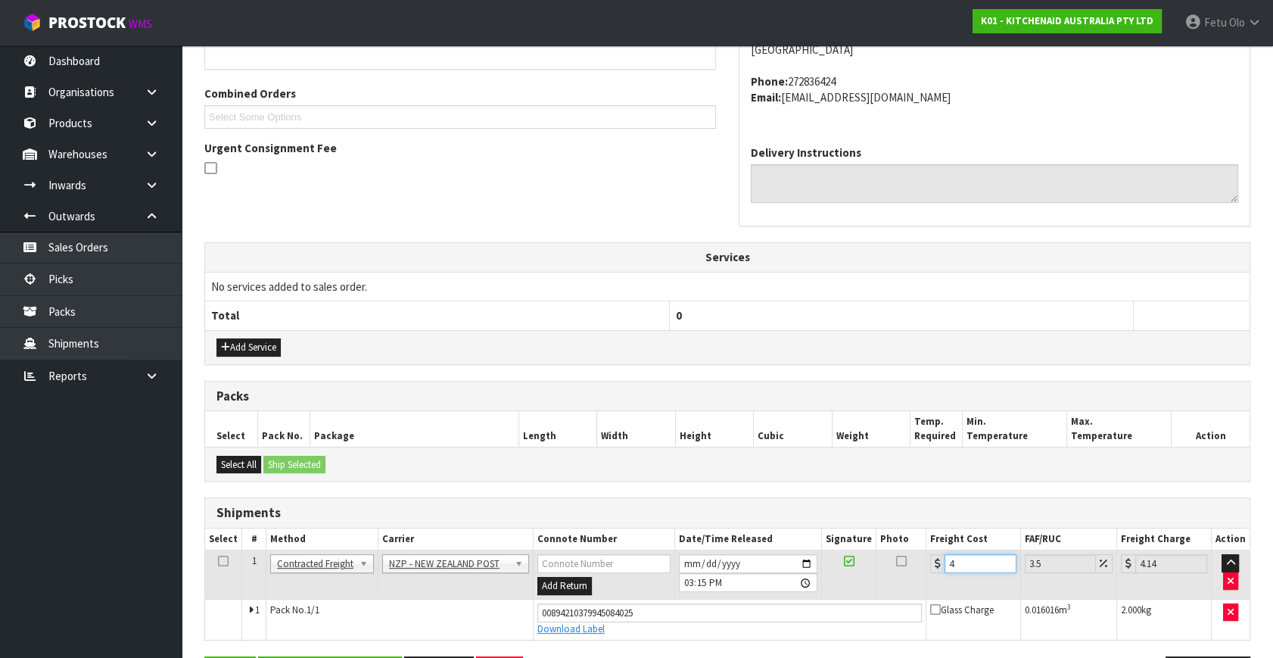
type input "4.45"
type input "4.33"
type input "4.48"
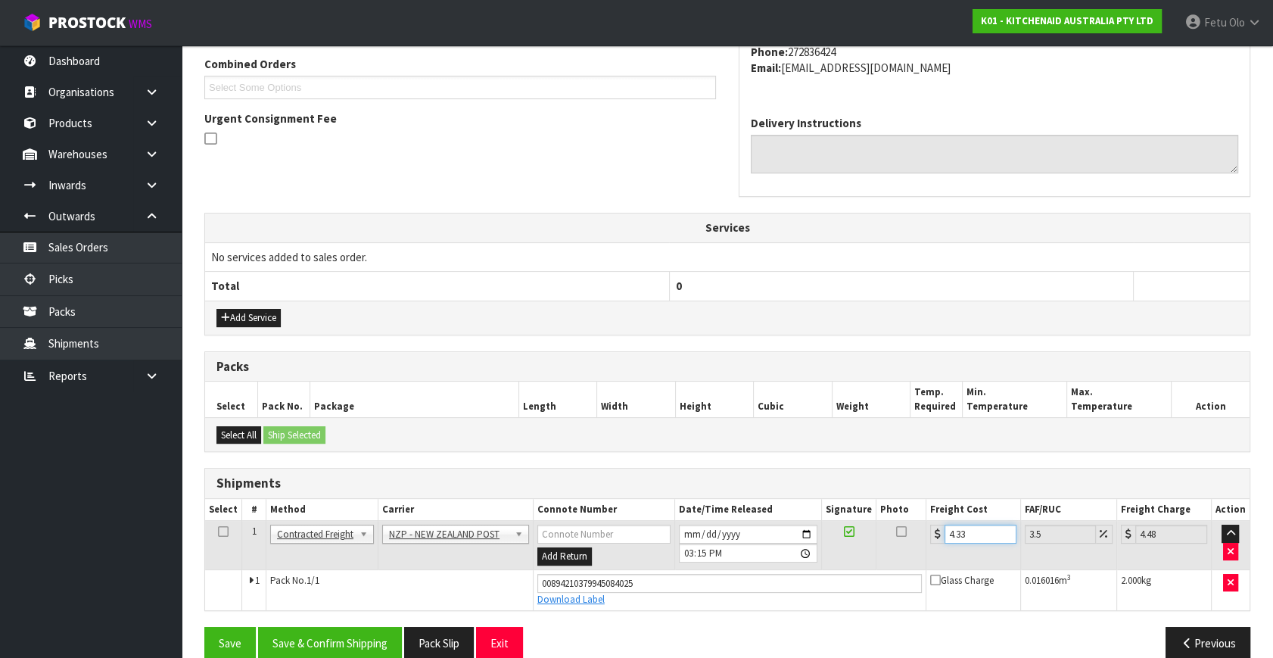
scroll to position [414, 0]
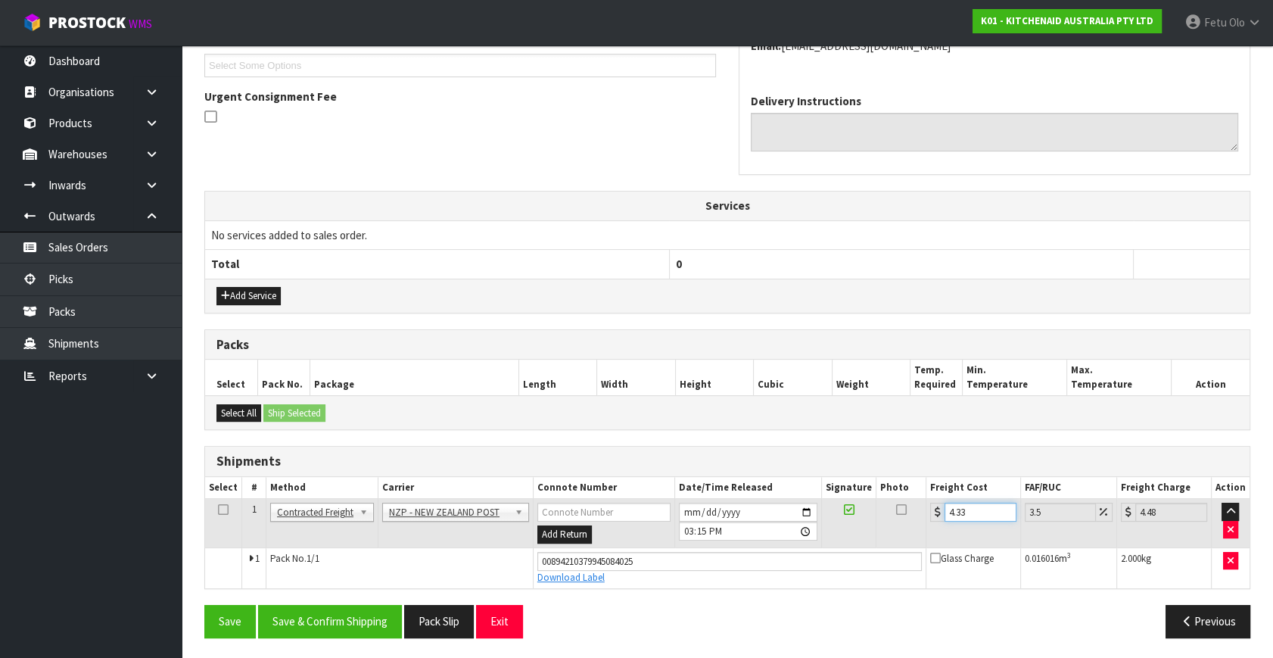
type input "4.33"
click at [351, 636] on div "Save Save & Confirm Shipping Pack Slip Exit Previous" at bounding box center [727, 627] width 1069 height 44
click at [360, 626] on button "Save & Confirm Shipping" at bounding box center [330, 621] width 144 height 33
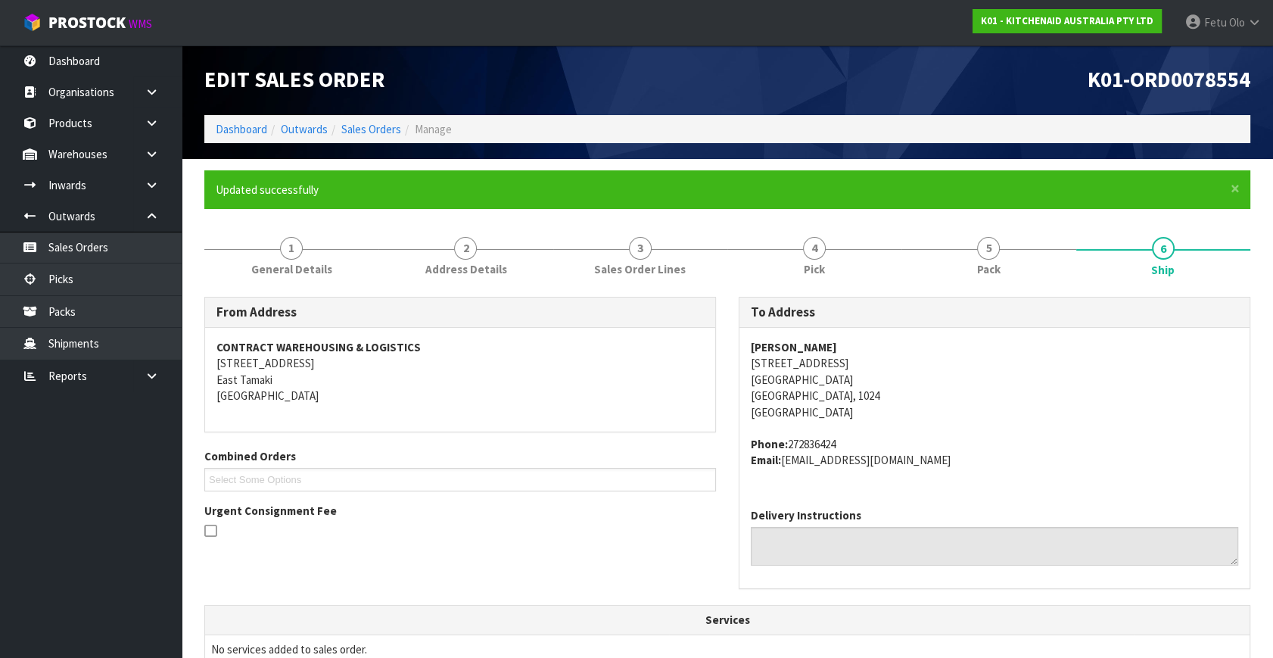
click at [1134, 580] on div "Delivery Instructions" at bounding box center [994, 542] width 510 height 92
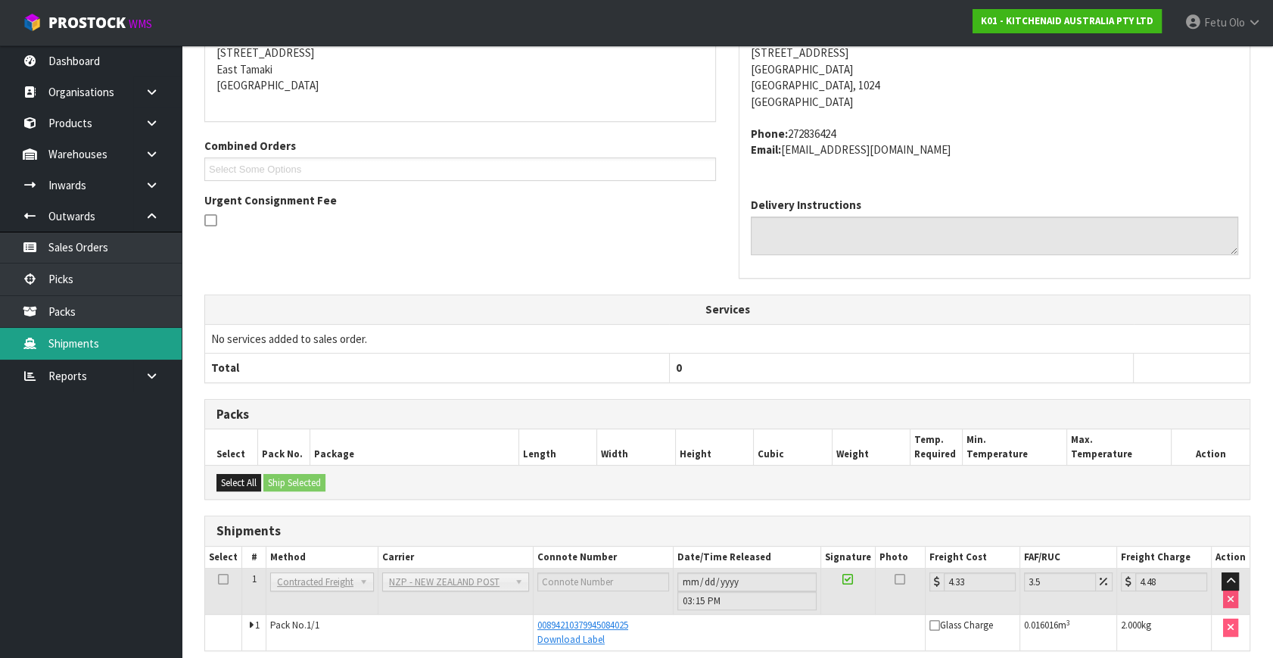
scroll to position [98, 0]
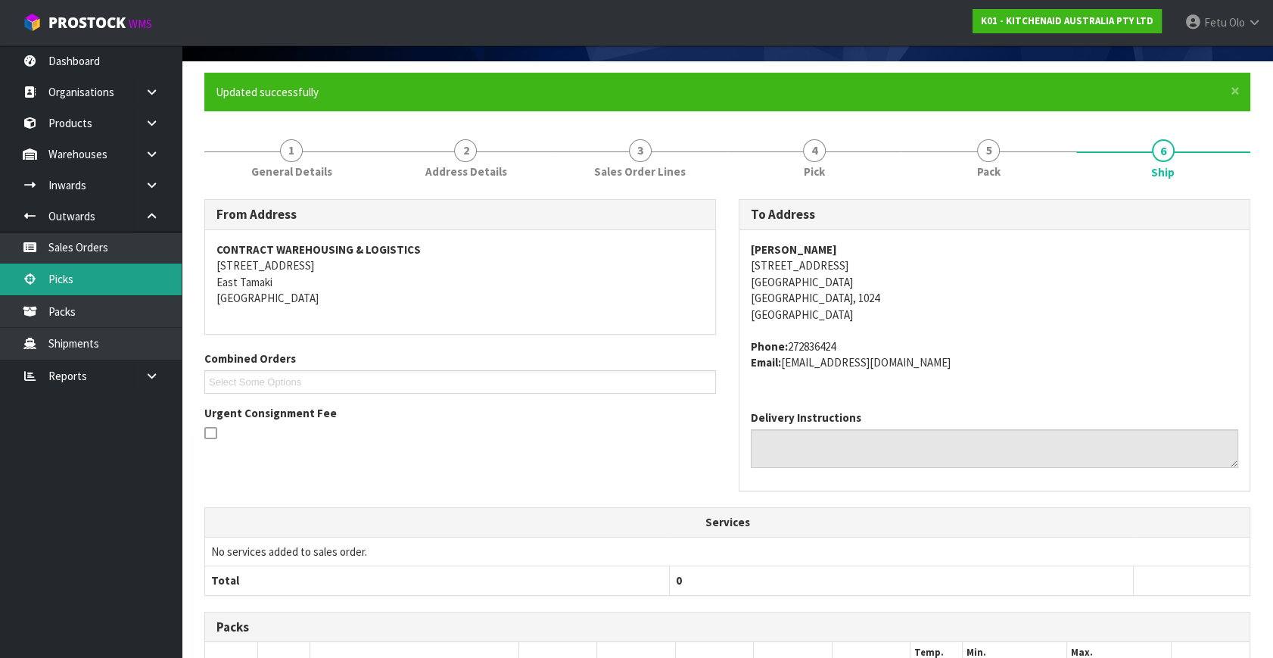
click at [73, 278] on link "Picks" at bounding box center [91, 278] width 182 height 31
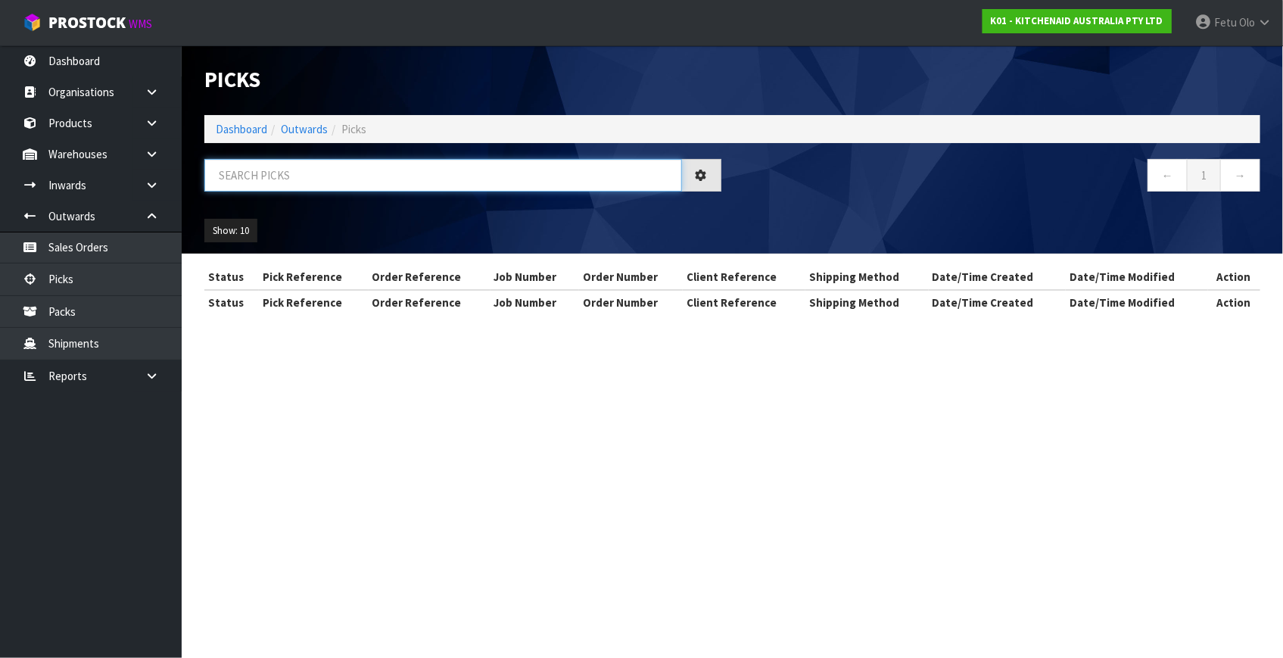
click at [416, 176] on input "text" at bounding box center [443, 175] width 478 height 33
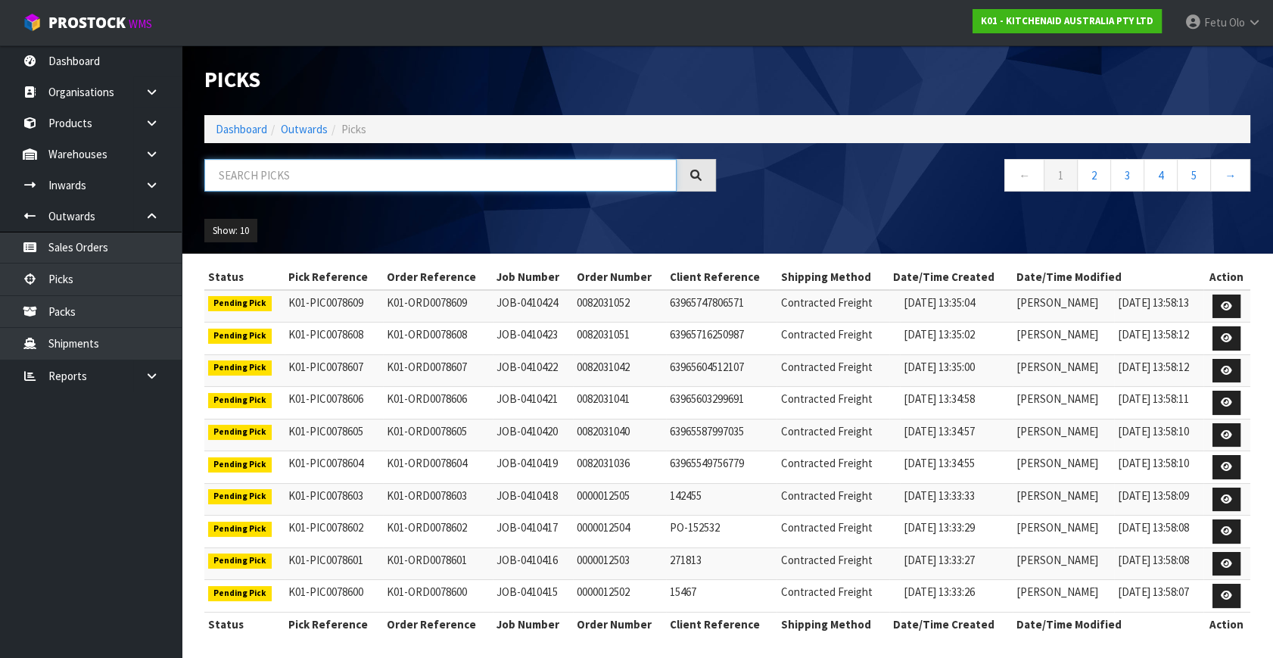
click at [238, 177] on input "text" at bounding box center [440, 175] width 472 height 33
click at [343, 188] on input "text" at bounding box center [440, 175] width 472 height 33
type input "78569"
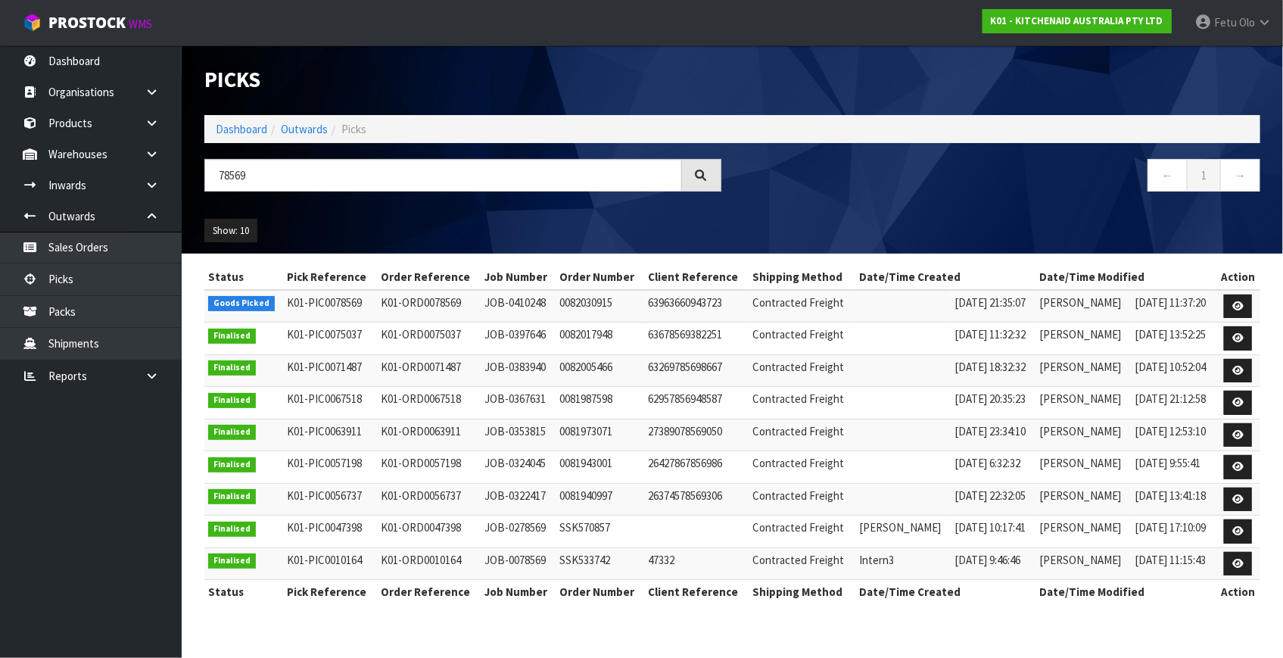
click at [1224, 304] on td at bounding box center [1237, 306] width 45 height 33
click at [1241, 311] on link at bounding box center [1238, 306] width 28 height 24
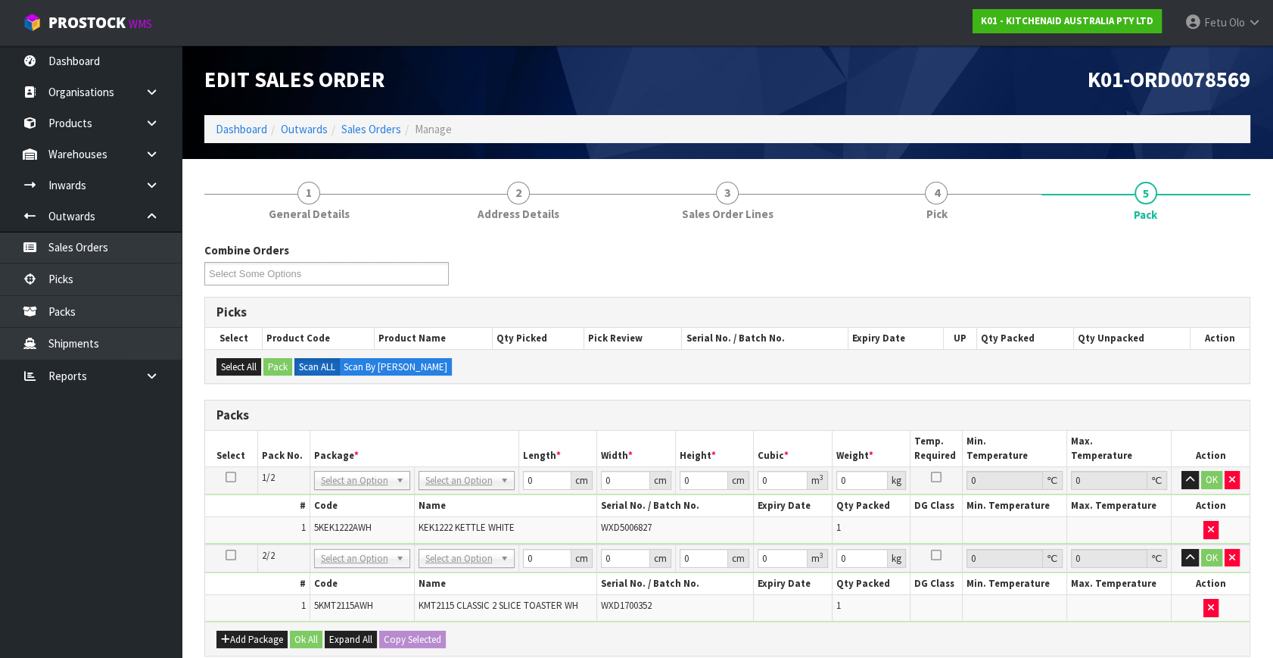
click at [1241, 554] on td "OK" at bounding box center [1211, 558] width 79 height 28
click at [1237, 554] on button "button" at bounding box center [1231, 558] width 15 height 18
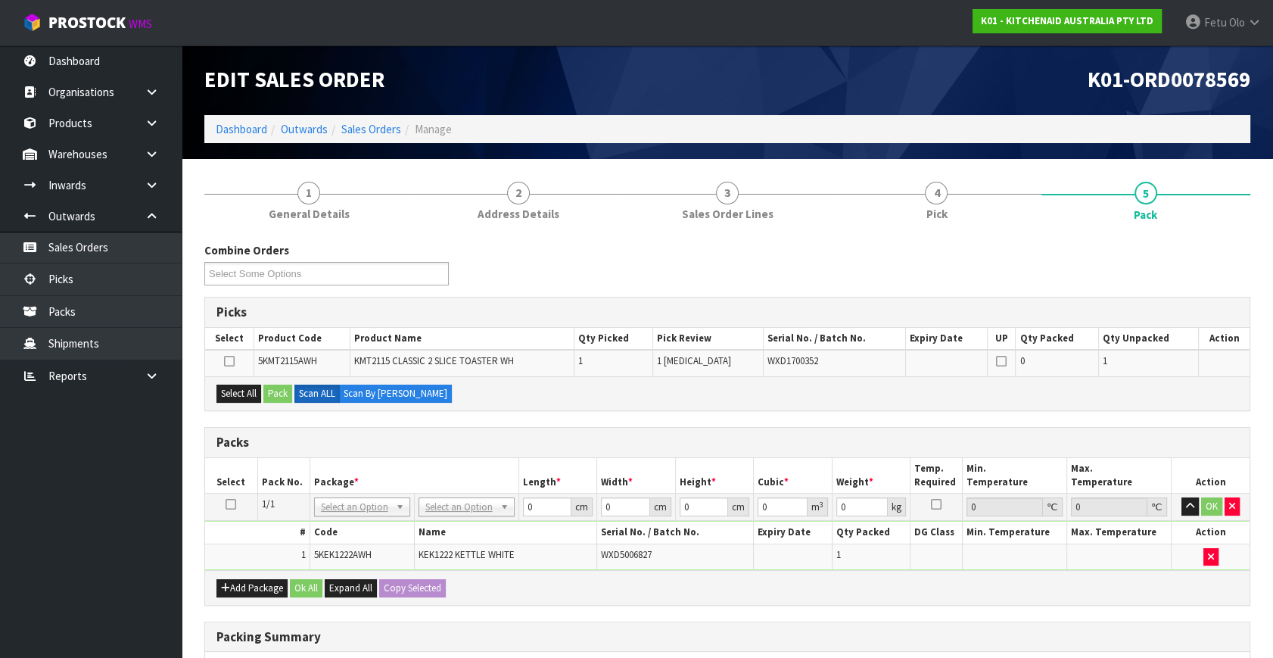
click at [235, 504] on icon at bounding box center [231, 504] width 11 height 1
click at [451, 441] on h3 "Packs" at bounding box center [727, 442] width 1022 height 14
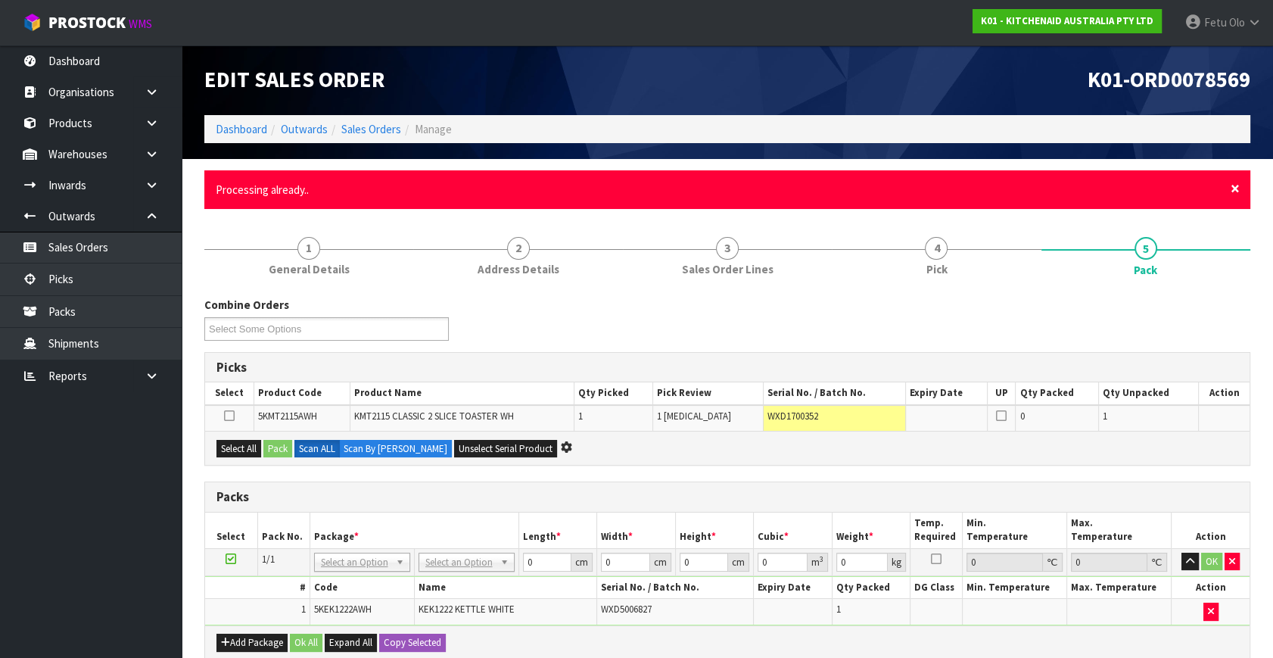
click at [1234, 189] on span "×" at bounding box center [1235, 188] width 9 height 21
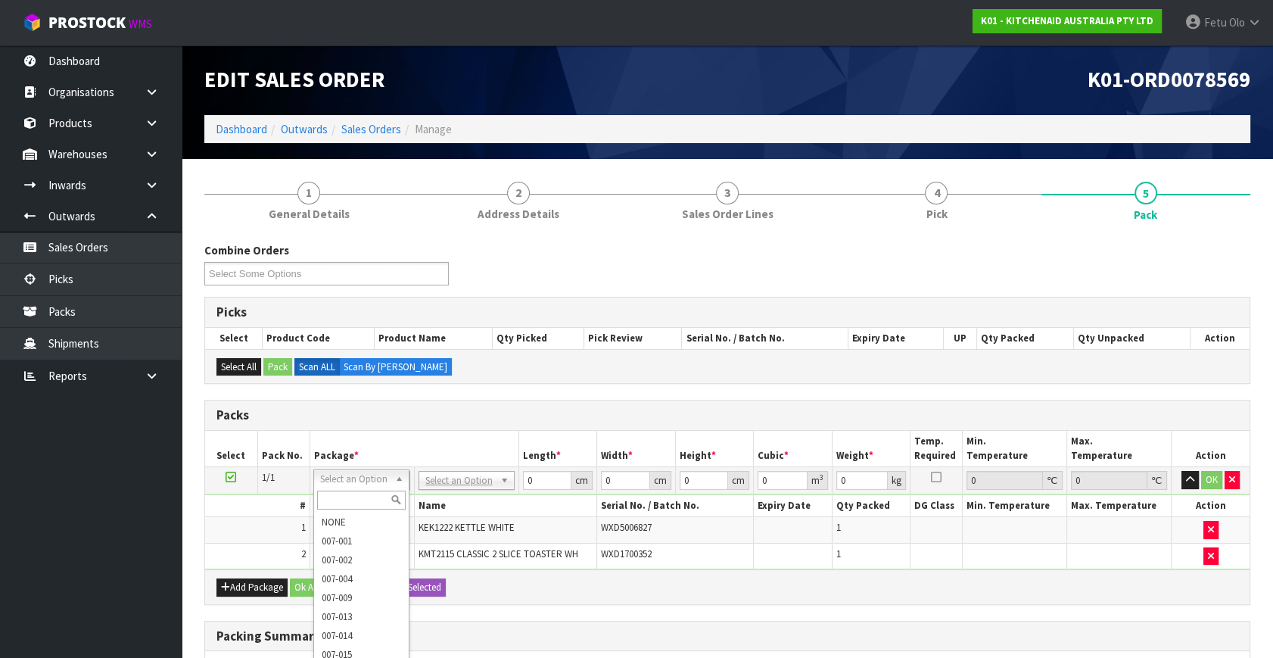
click at [359, 493] on input "text" at bounding box center [361, 499] width 89 height 19
type input "011"
type input "4.55"
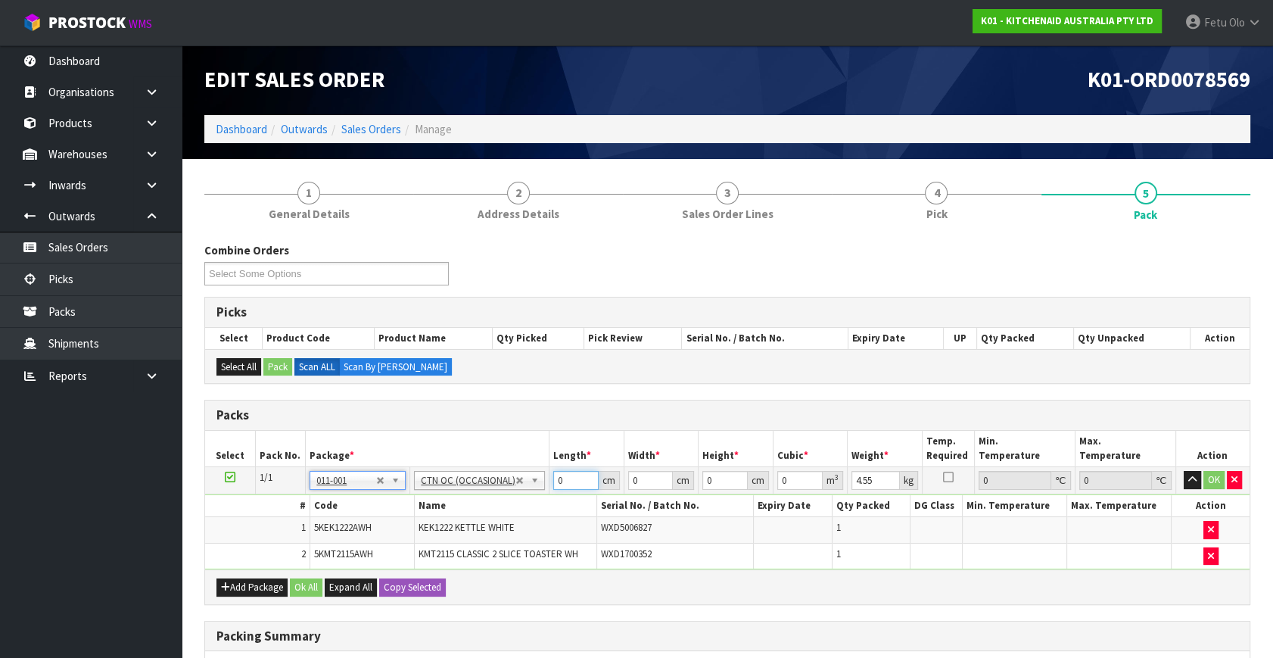
drag, startPoint x: 557, startPoint y: 482, endPoint x: 527, endPoint y: 493, distance: 31.6
click at [527, 493] on tbody "1/1 NONE 007-001 007-002 007-004 007-009 007-013 007-014 007-015 007-017 007-01…" at bounding box center [727, 518] width 1044 height 103
type input "52"
type input "38"
type input "2"
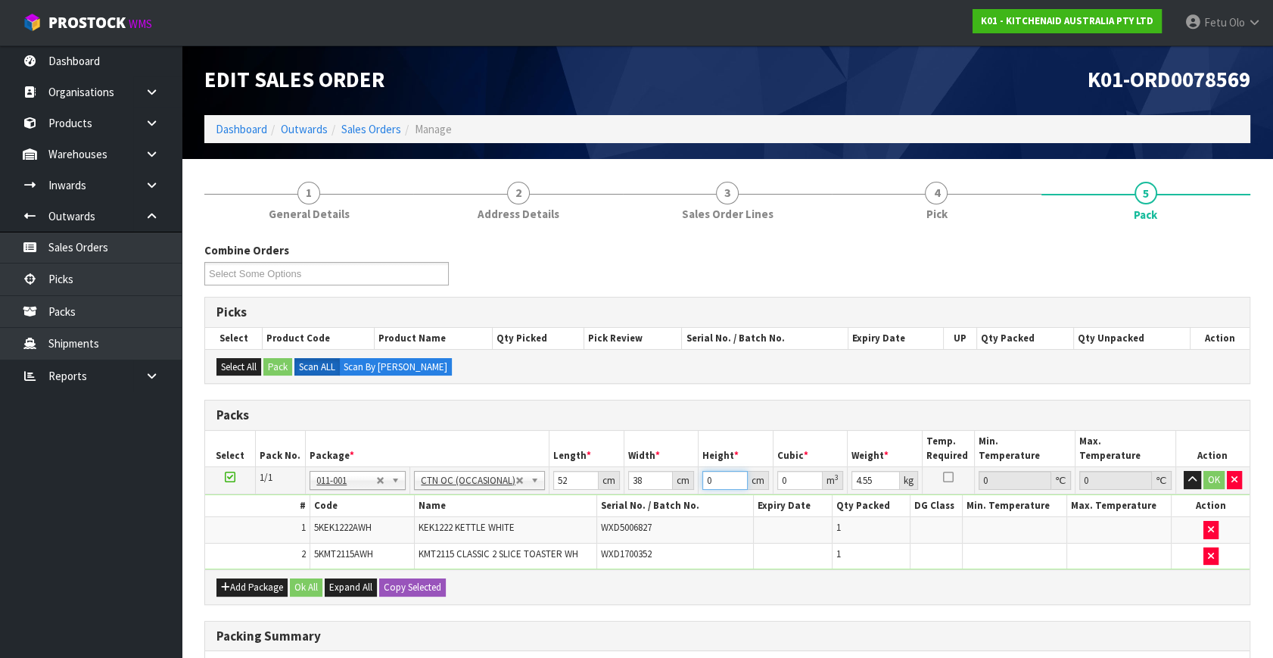
type input "0.003952"
type input "28"
type input "0.055328"
type input "28"
type input "6"
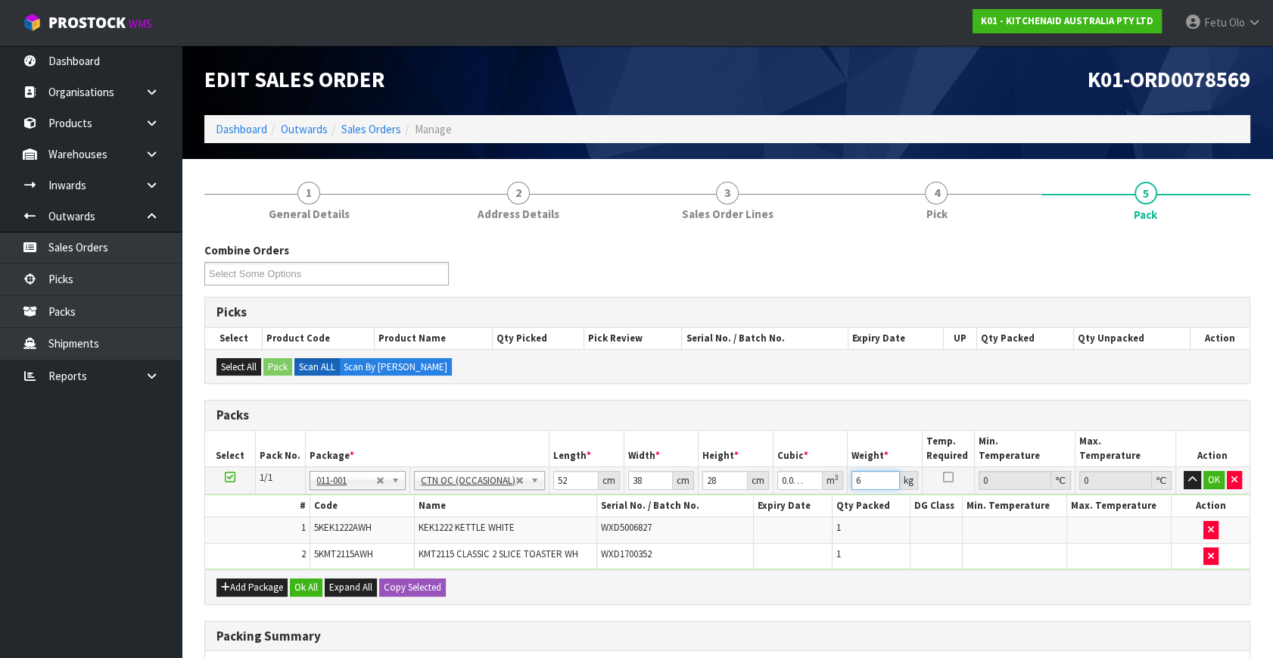
drag, startPoint x: 871, startPoint y: 481, endPoint x: 828, endPoint y: 487, distance: 43.6
click at [828, 487] on tr "1/1 NONE 007-001 007-002 007-004 007-009 007-013 007-014 007-015 007-017 007-01…" at bounding box center [727, 480] width 1044 height 27
type input "7"
click button "OK" at bounding box center [1213, 480] width 21 height 18
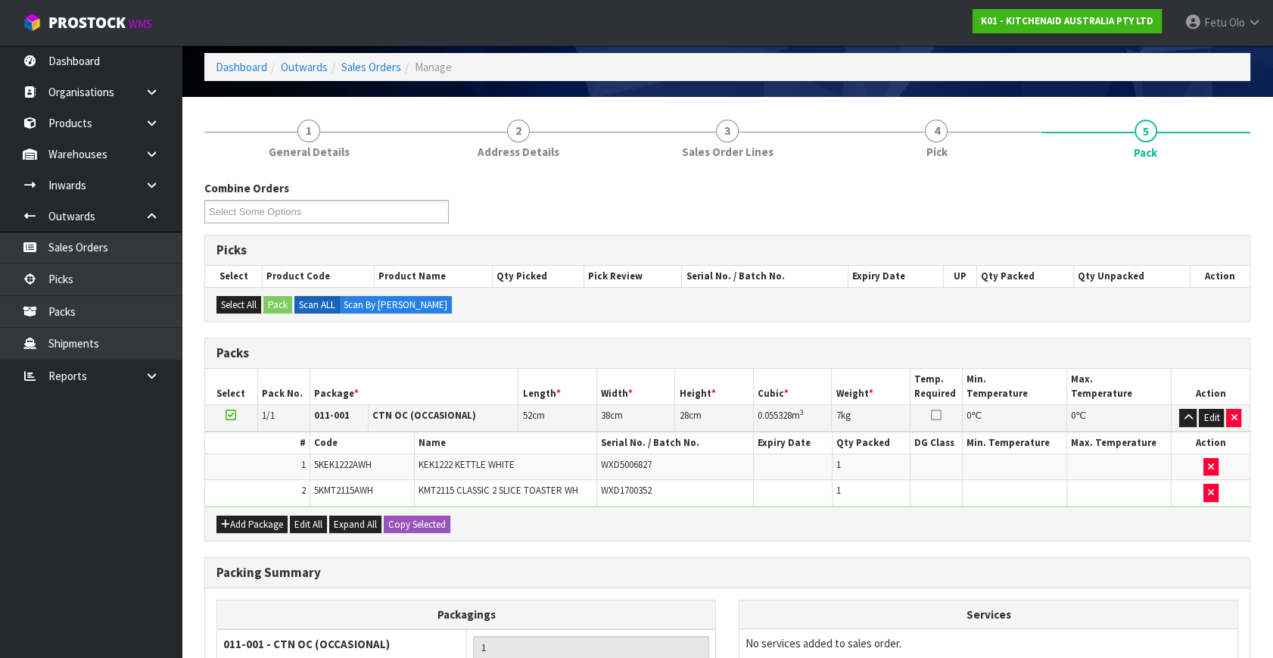
scroll to position [229, 0]
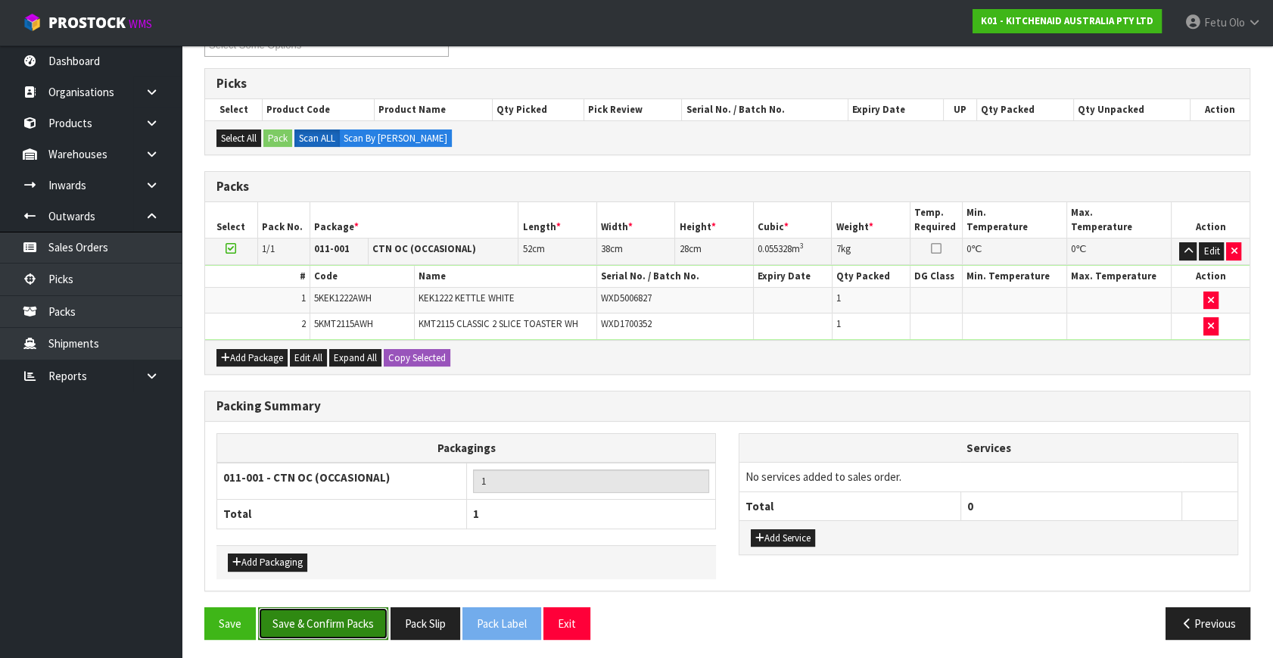
click at [338, 611] on button "Save & Confirm Packs" at bounding box center [323, 623] width 130 height 33
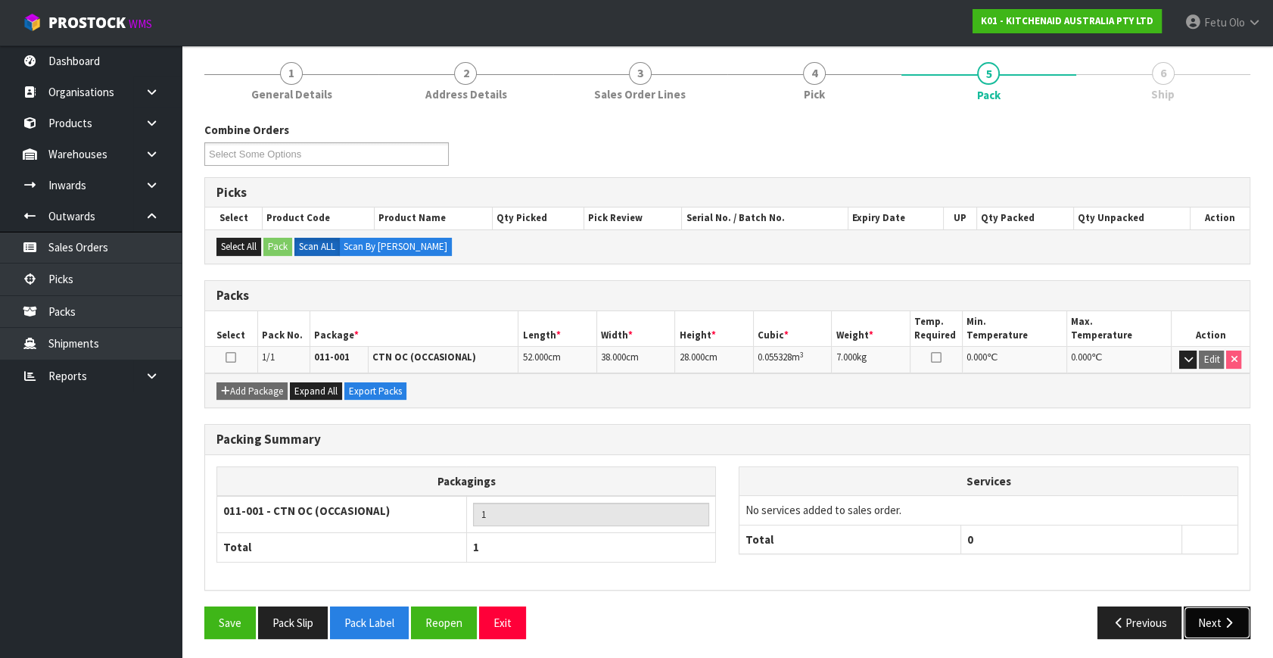
click at [1222, 627] on button "Next" at bounding box center [1217, 622] width 67 height 33
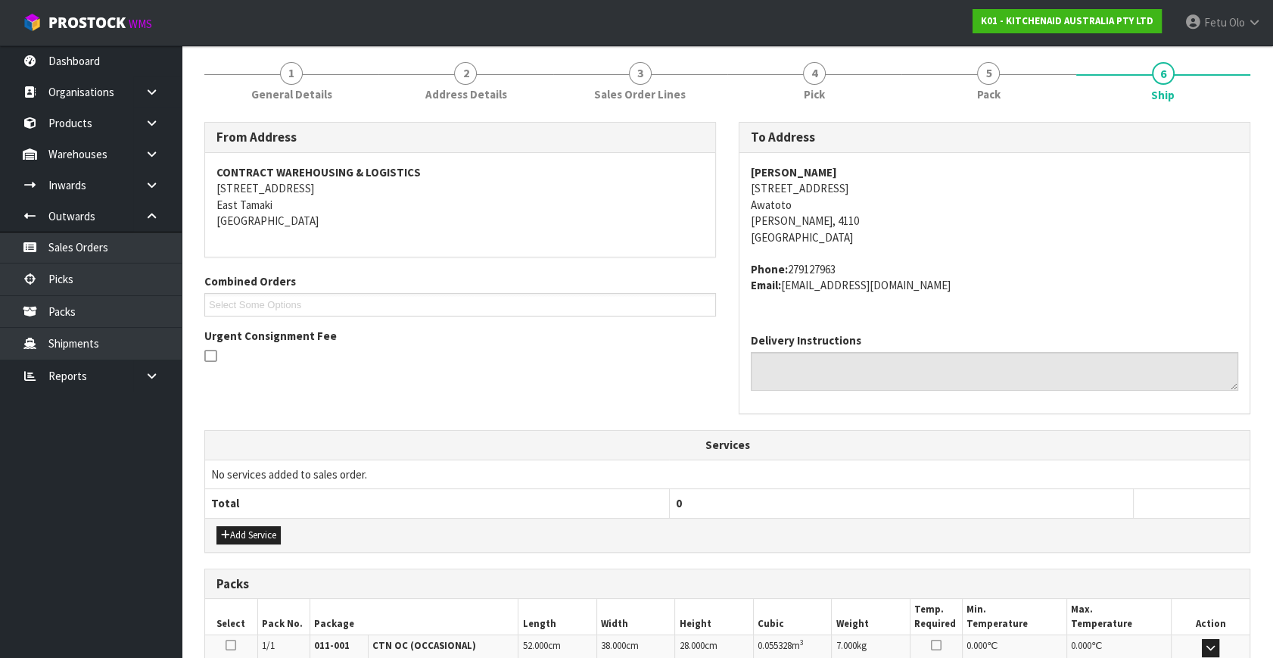
scroll to position [372, 0]
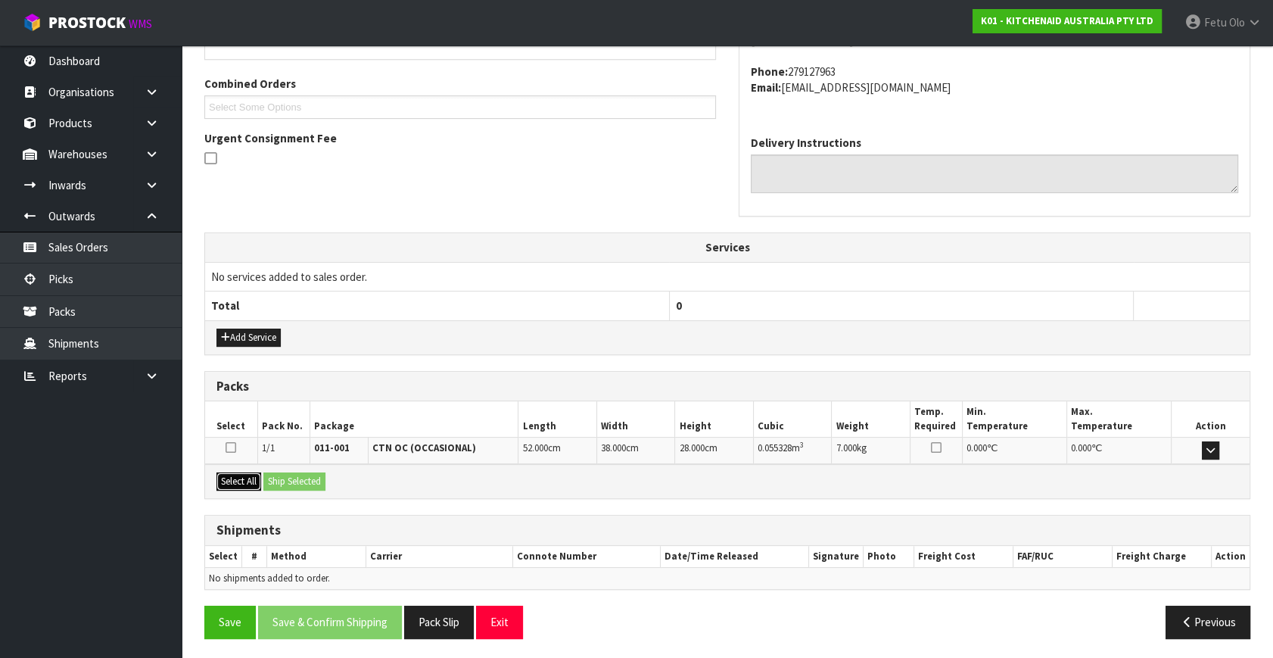
drag, startPoint x: 235, startPoint y: 484, endPoint x: 257, endPoint y: 482, distance: 22.0
click at [235, 483] on button "Select All" at bounding box center [238, 481] width 45 height 18
click at [280, 478] on button "Ship Selected" at bounding box center [294, 481] width 62 height 18
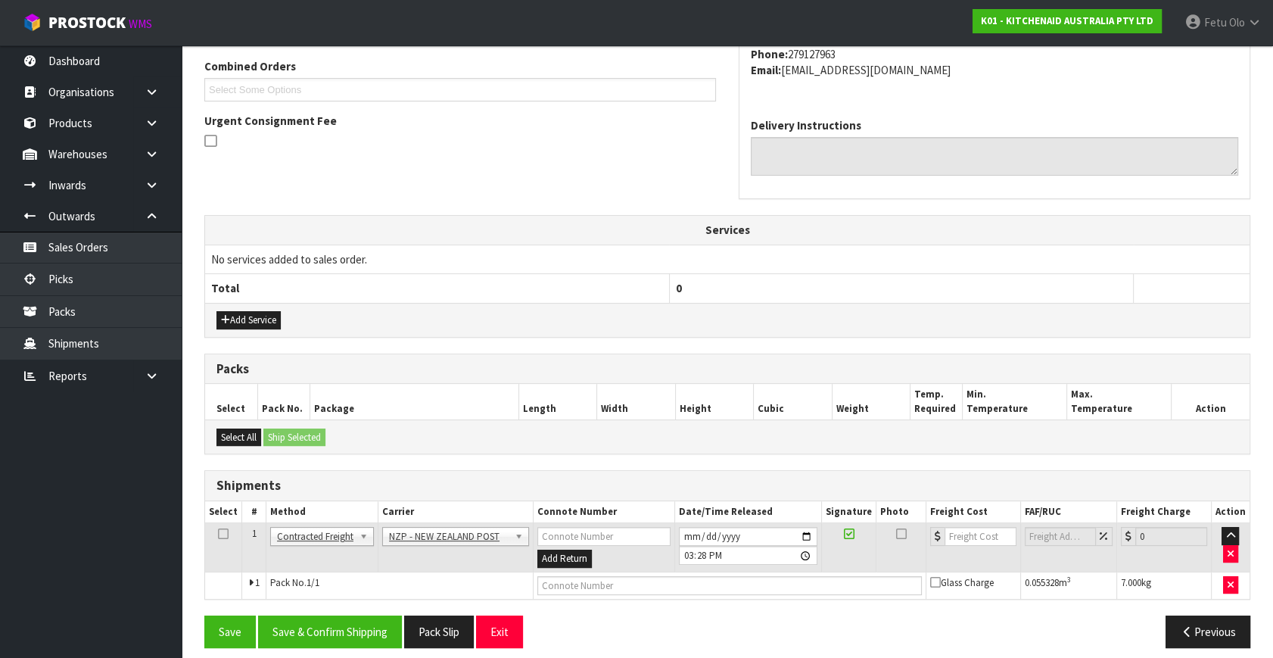
scroll to position [400, 0]
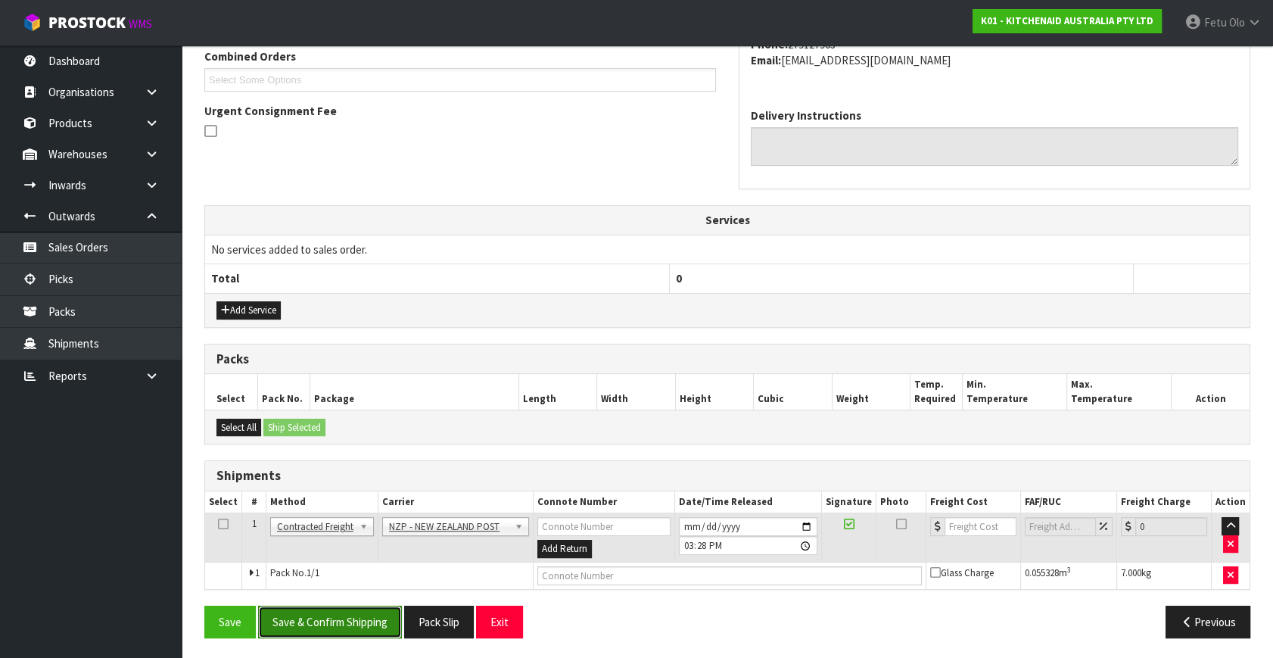
click at [355, 624] on button "Save & Confirm Shipping" at bounding box center [330, 621] width 144 height 33
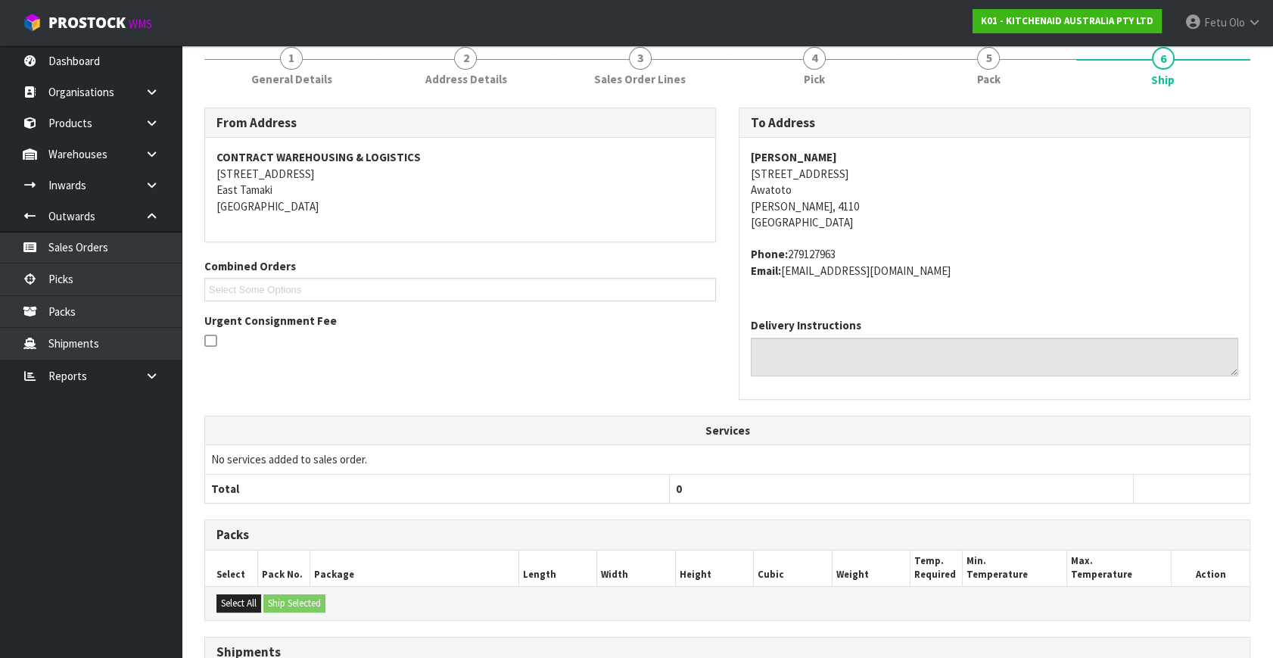
scroll to position [378, 0]
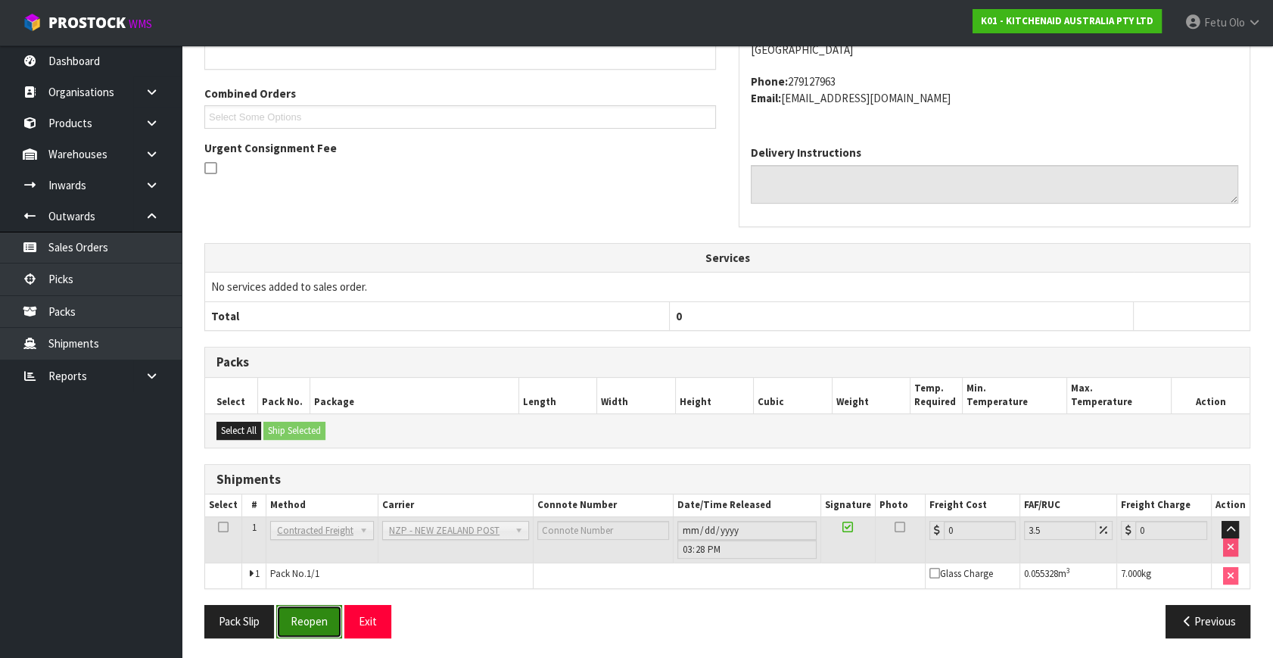
click at [306, 619] on button "Reopen" at bounding box center [309, 621] width 66 height 33
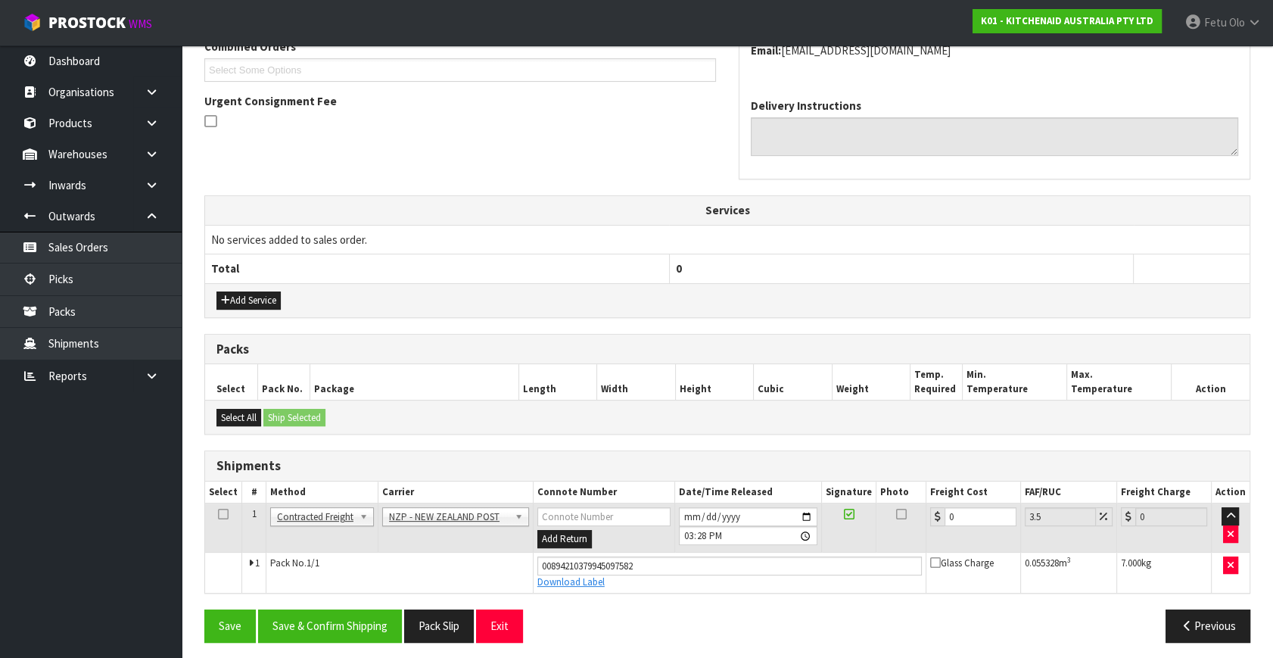
scroll to position [414, 0]
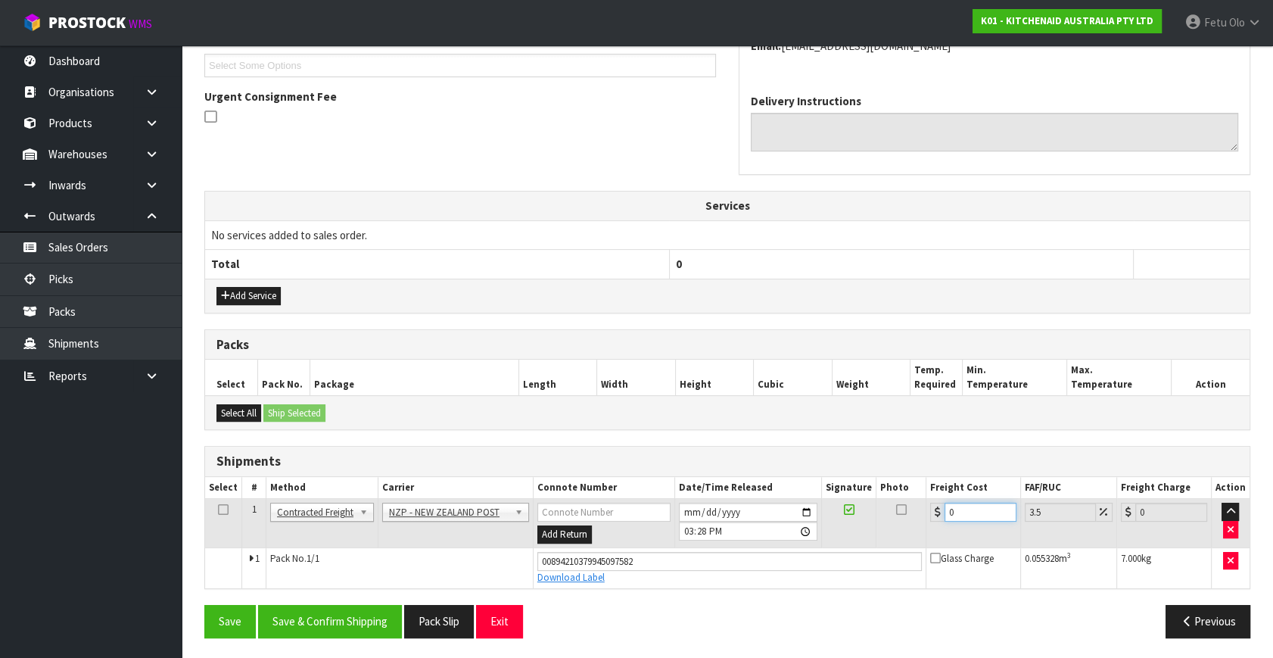
drag, startPoint x: 969, startPoint y: 506, endPoint x: 842, endPoint y: 537, distance: 130.7
click at [842, 537] on tr "1 Client Local Pickup Customer Local Pickup Company Freight Contracted Freight …" at bounding box center [727, 523] width 1044 height 49
type input "9"
type input "9.31"
type input "9.2"
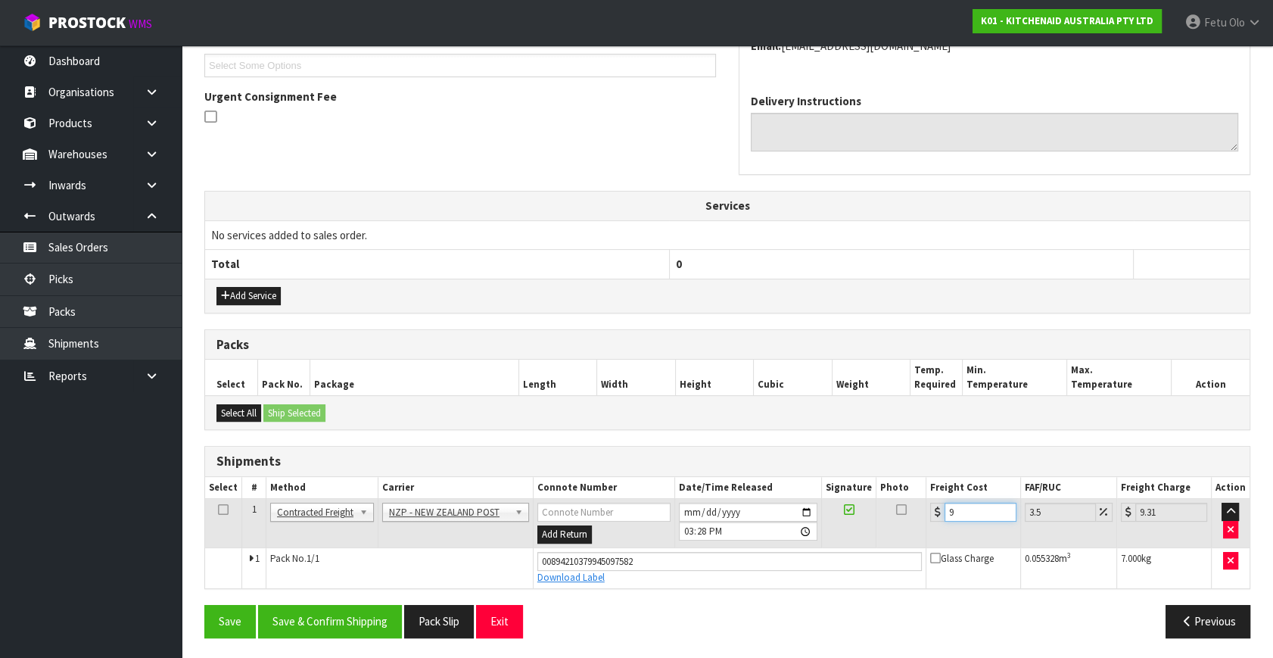
type input "9.52"
type input "9.26"
type input "9.58"
type input "9.26"
click at [368, 616] on button "Save & Confirm Shipping" at bounding box center [330, 621] width 144 height 33
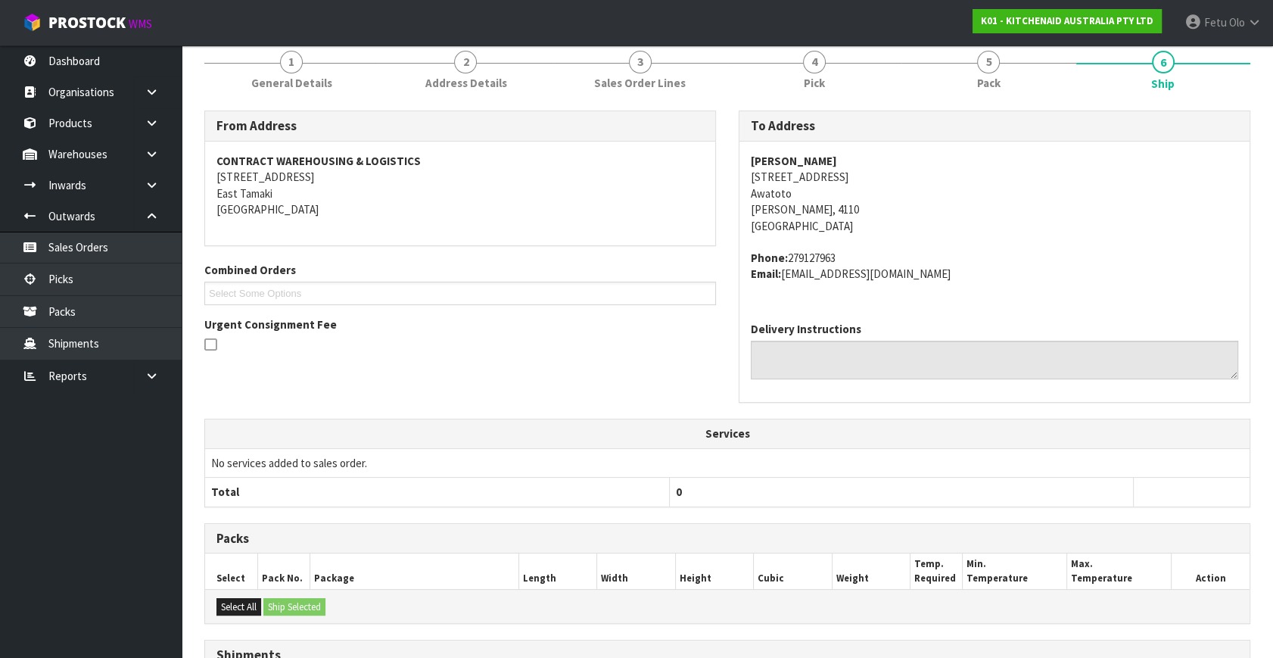
scroll to position [372, 0]
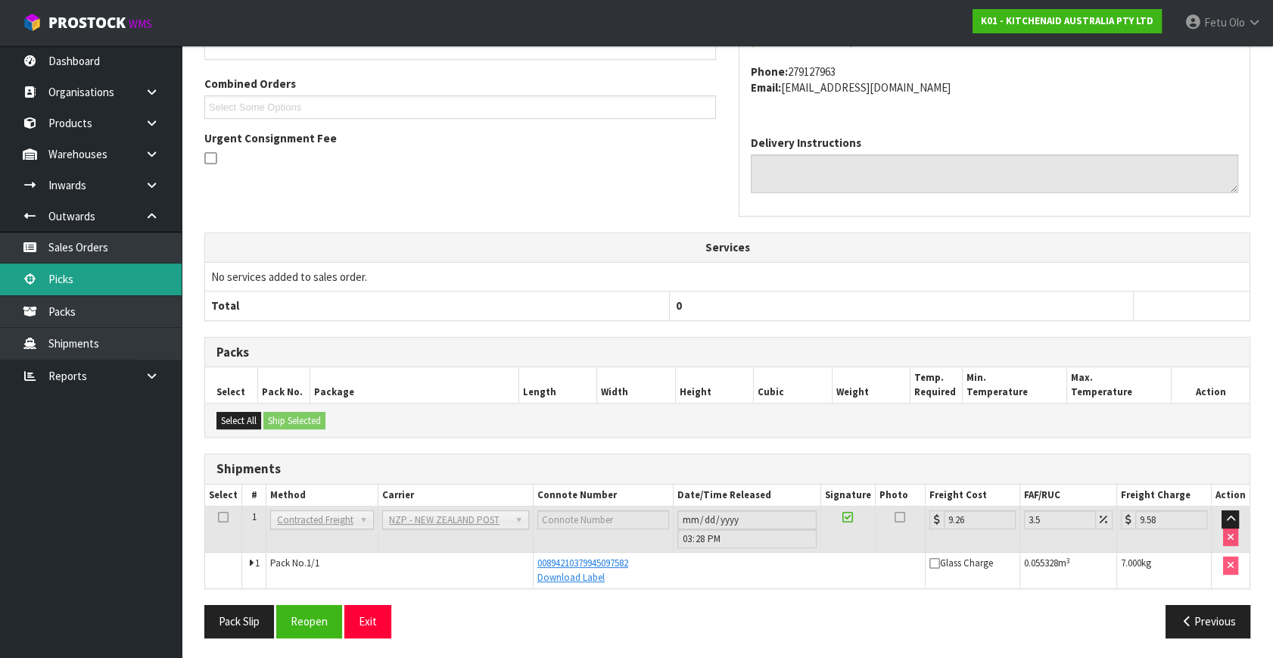
click at [86, 286] on link "Picks" at bounding box center [91, 278] width 182 height 31
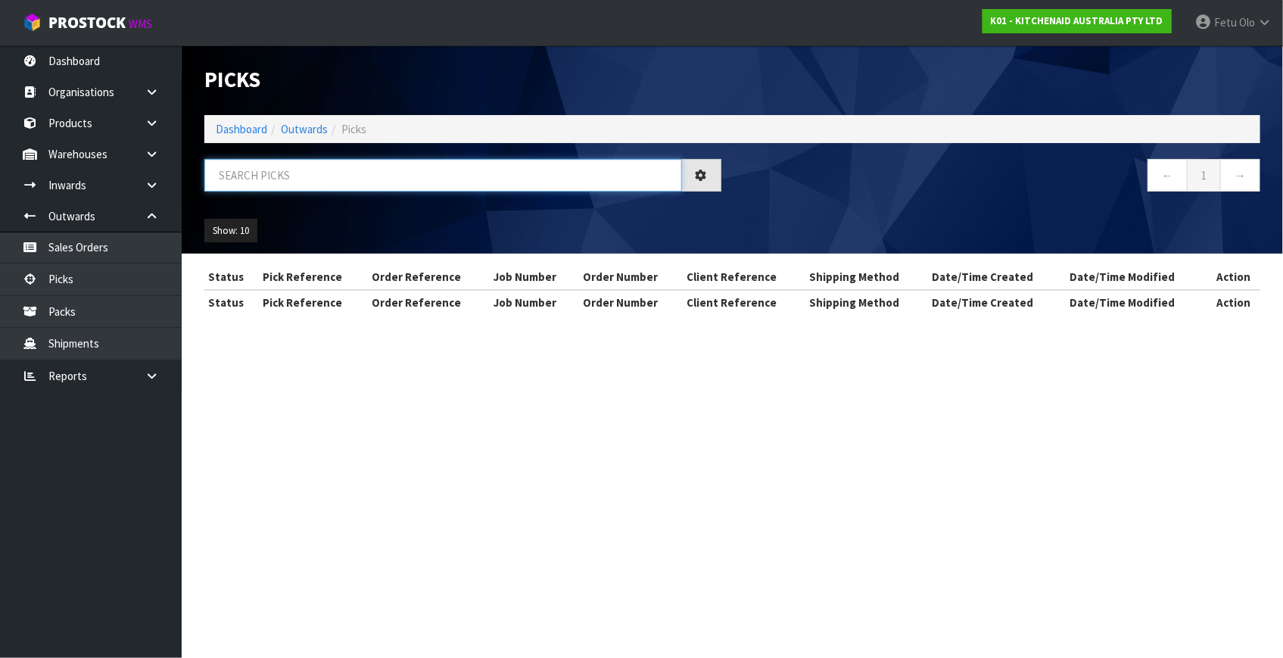
click at [340, 181] on input "text" at bounding box center [443, 175] width 478 height 33
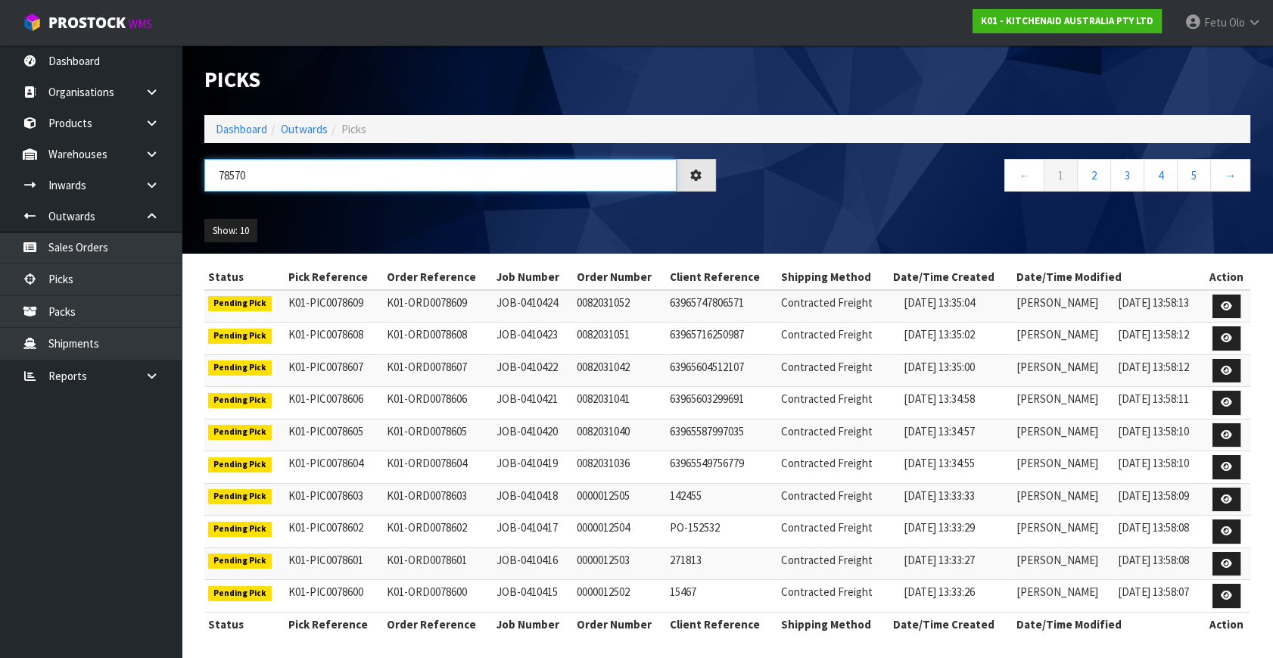
type input "78570"
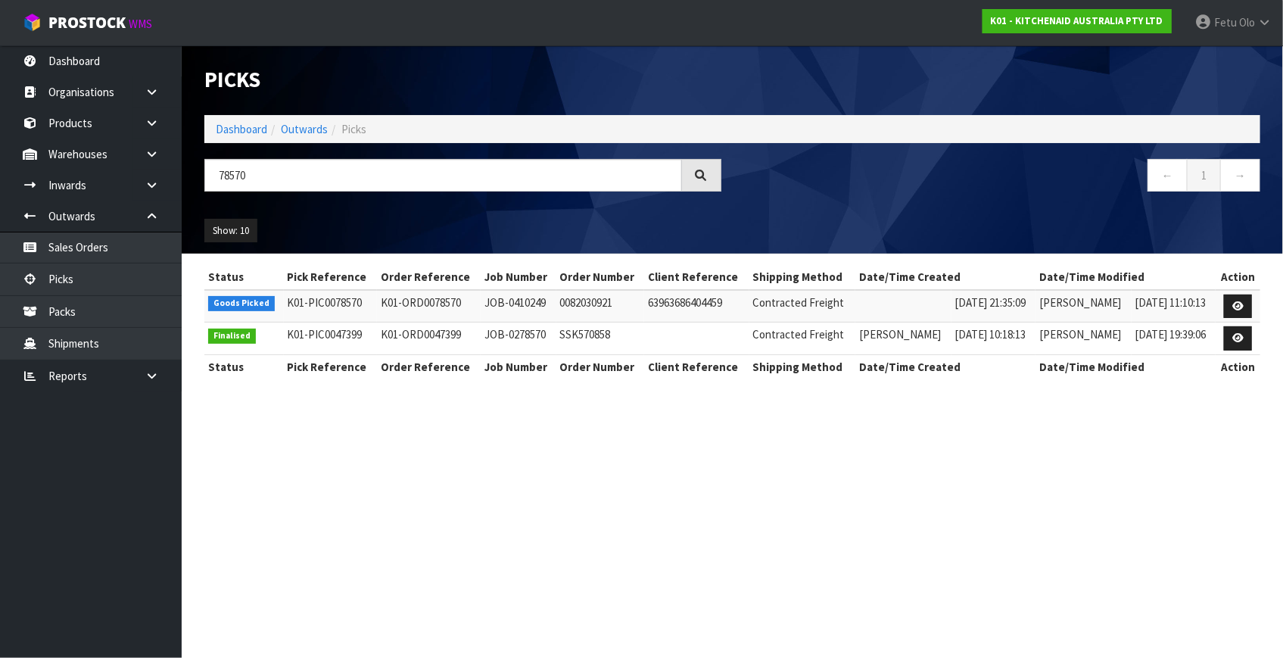
click at [963, 533] on section "Picks Dashboard Outwards Picks 78570 ← 1 → Show: 10 5 10 25 50 Status Pick Refe…" at bounding box center [641, 329] width 1283 height 658
click at [1228, 305] on link at bounding box center [1238, 306] width 28 height 24
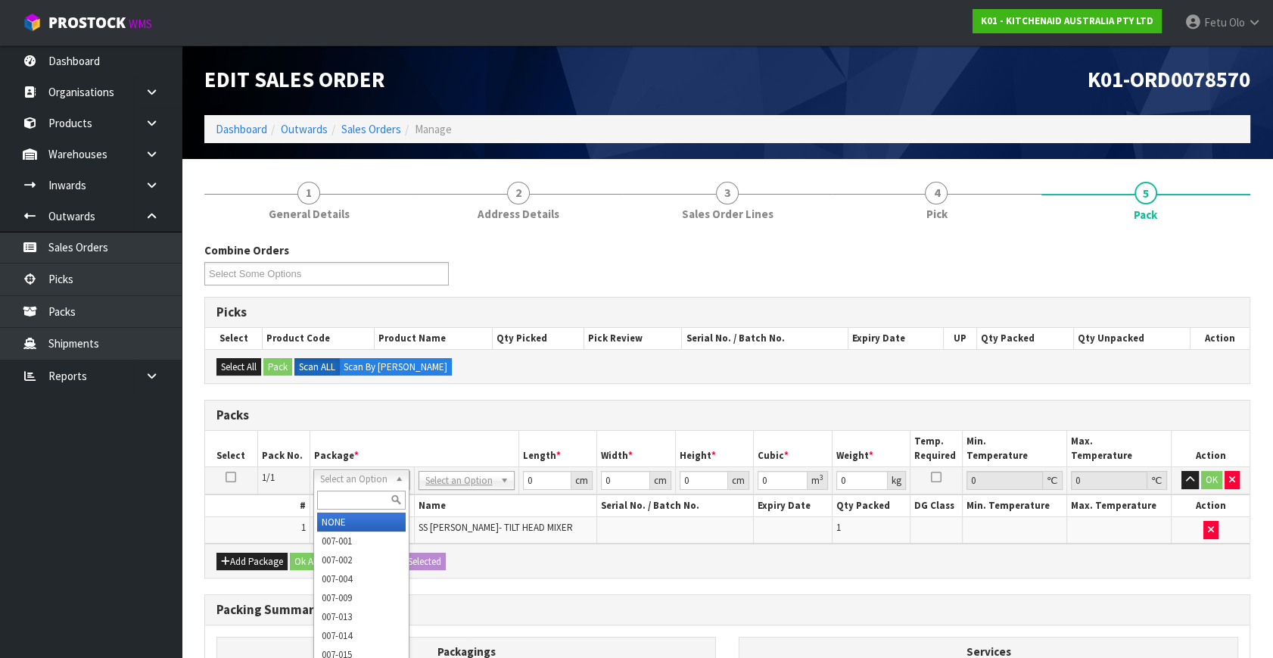
click at [347, 494] on input "text" at bounding box center [361, 499] width 89 height 19
type input "011"
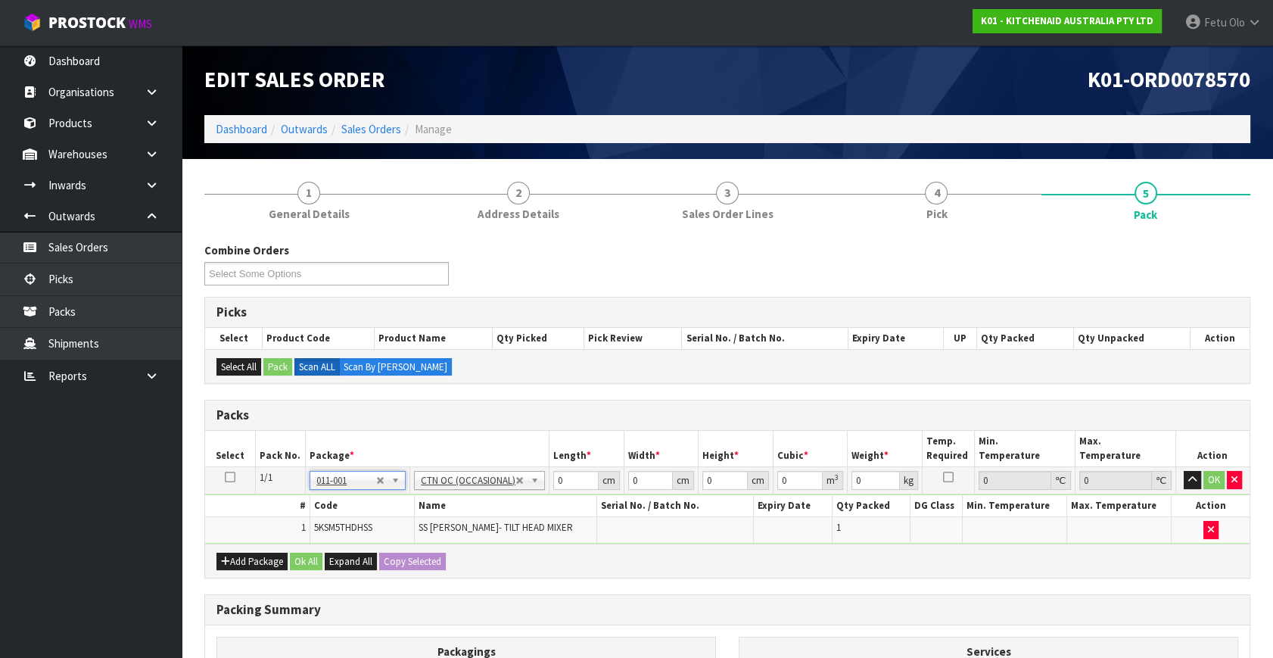
type input "0.55"
drag, startPoint x: 577, startPoint y: 472, endPoint x: 480, endPoint y: 517, distance: 106.7
click at [480, 517] on tbody "1/1 NONE 007-001 007-002 007-004 007-009 007-013 007-014 007-015 007-017 007-01…" at bounding box center [727, 505] width 1044 height 76
type input "22"
type input "20"
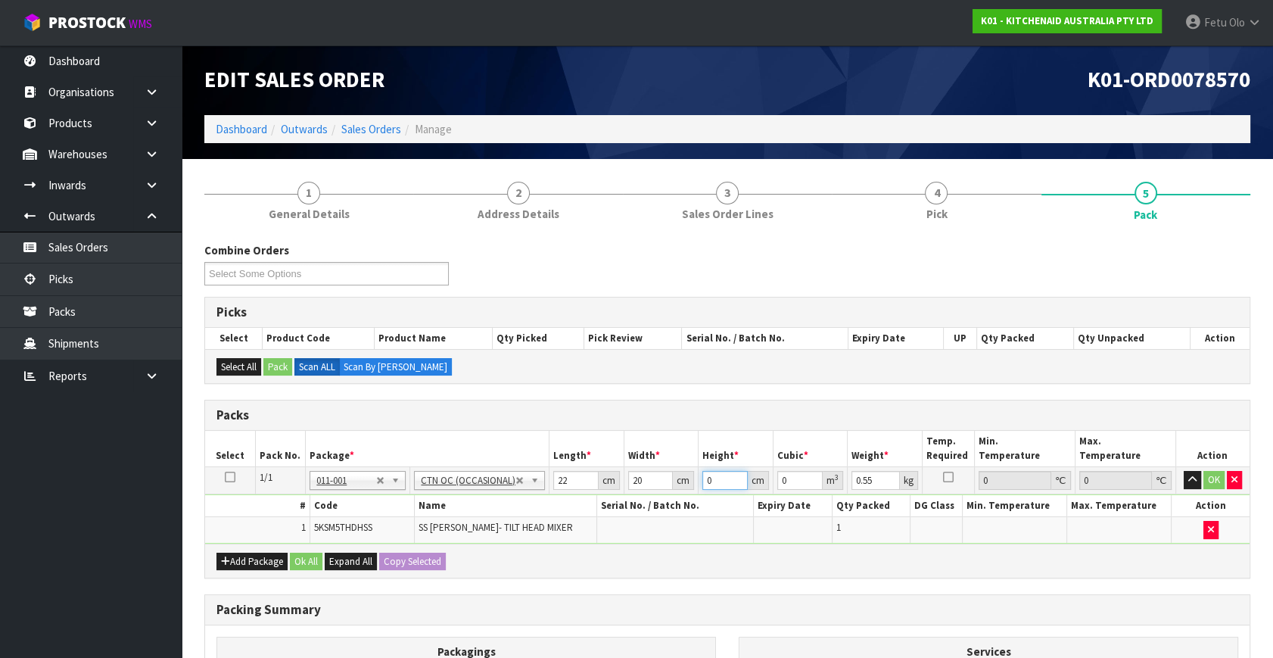
type input "2"
type input "0.00088"
type input "22"
type input "0.00968"
type input "22"
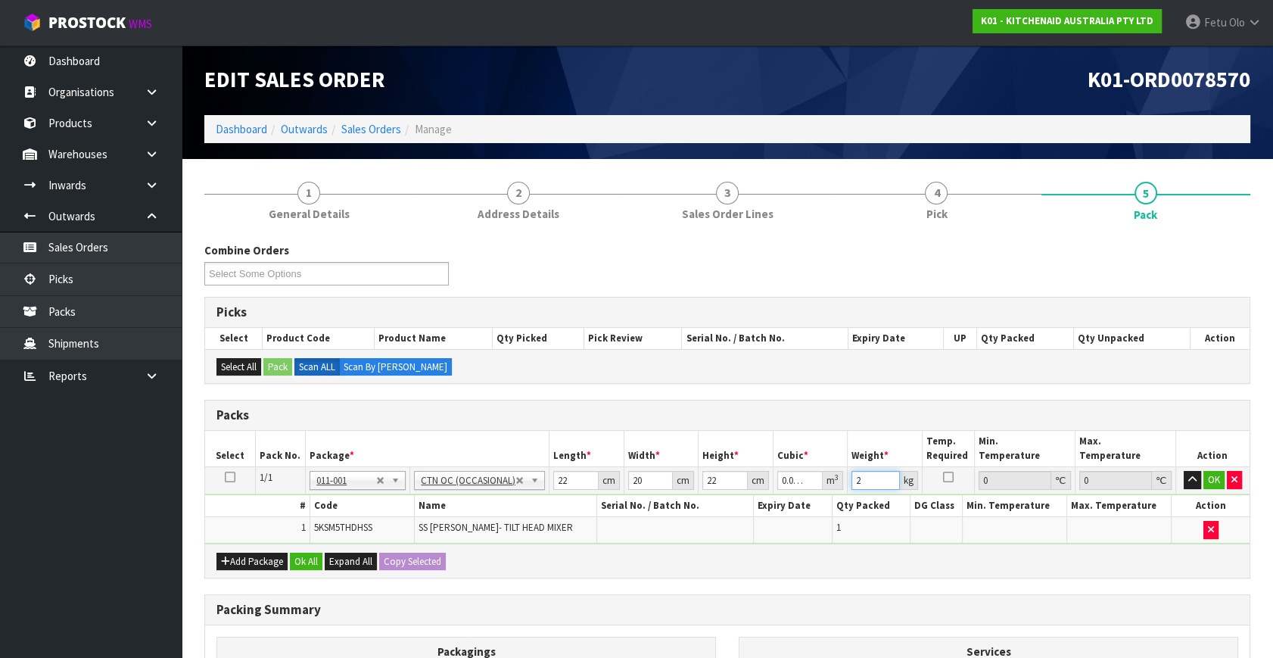
type input "2"
click button "OK" at bounding box center [1213, 480] width 21 height 18
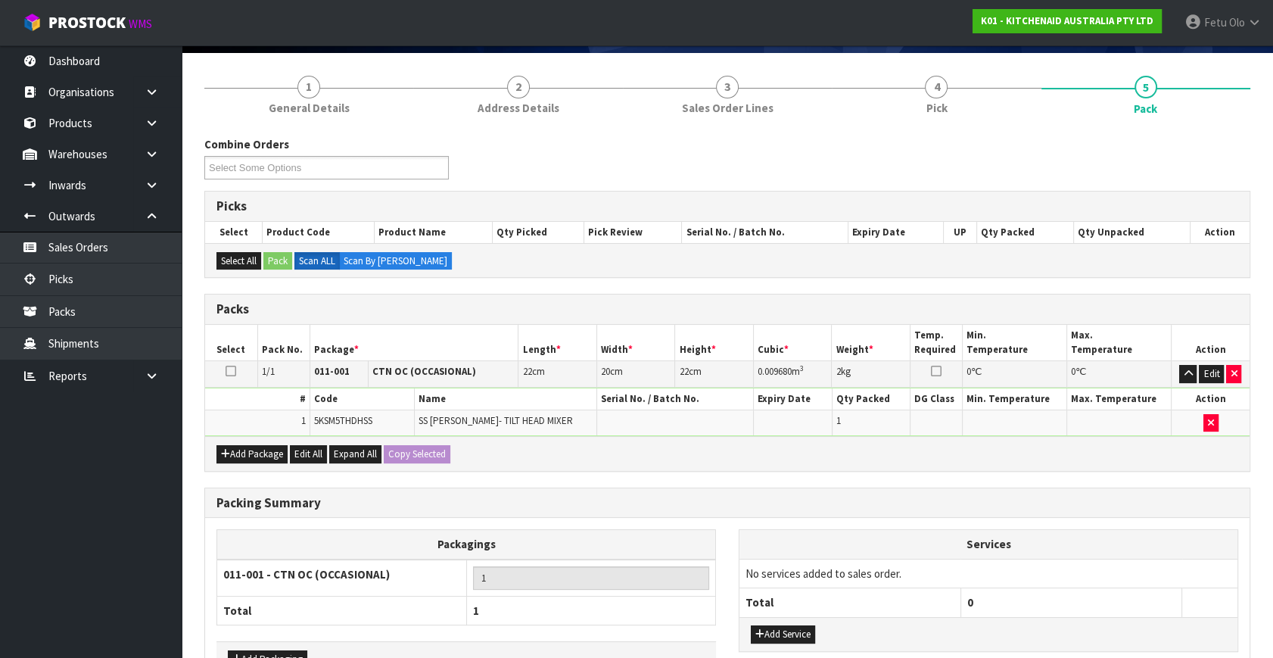
scroll to position [203, 0]
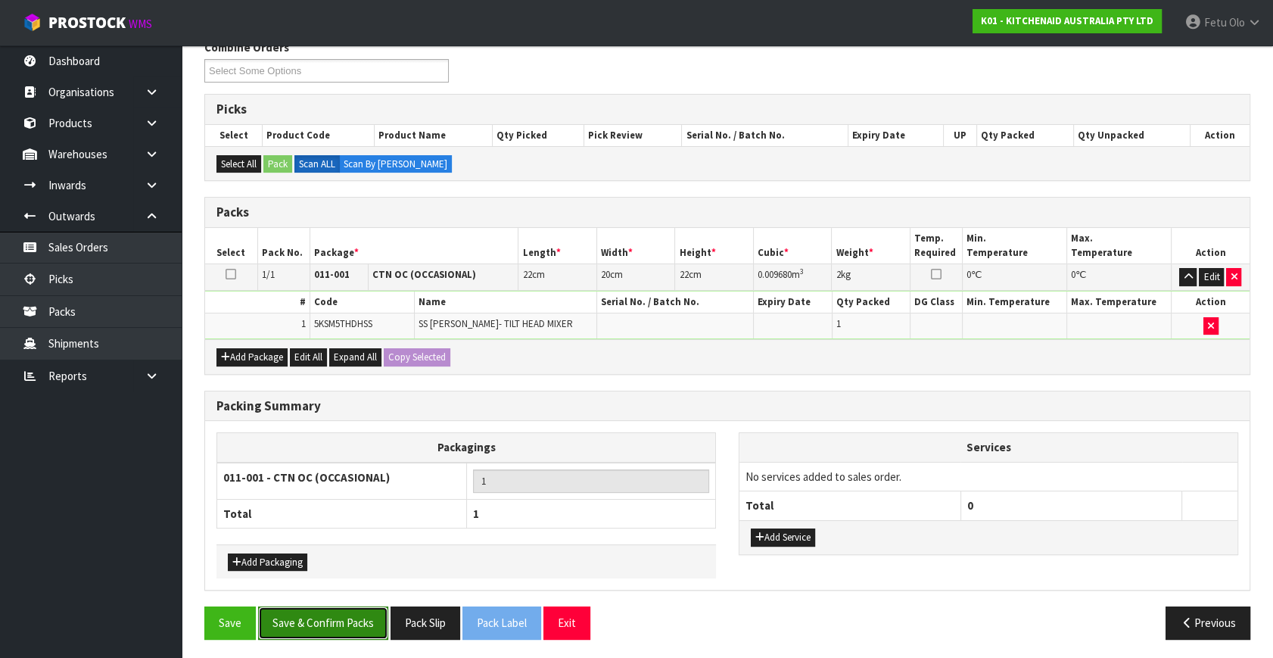
click at [365, 615] on button "Save & Confirm Packs" at bounding box center [323, 622] width 130 height 33
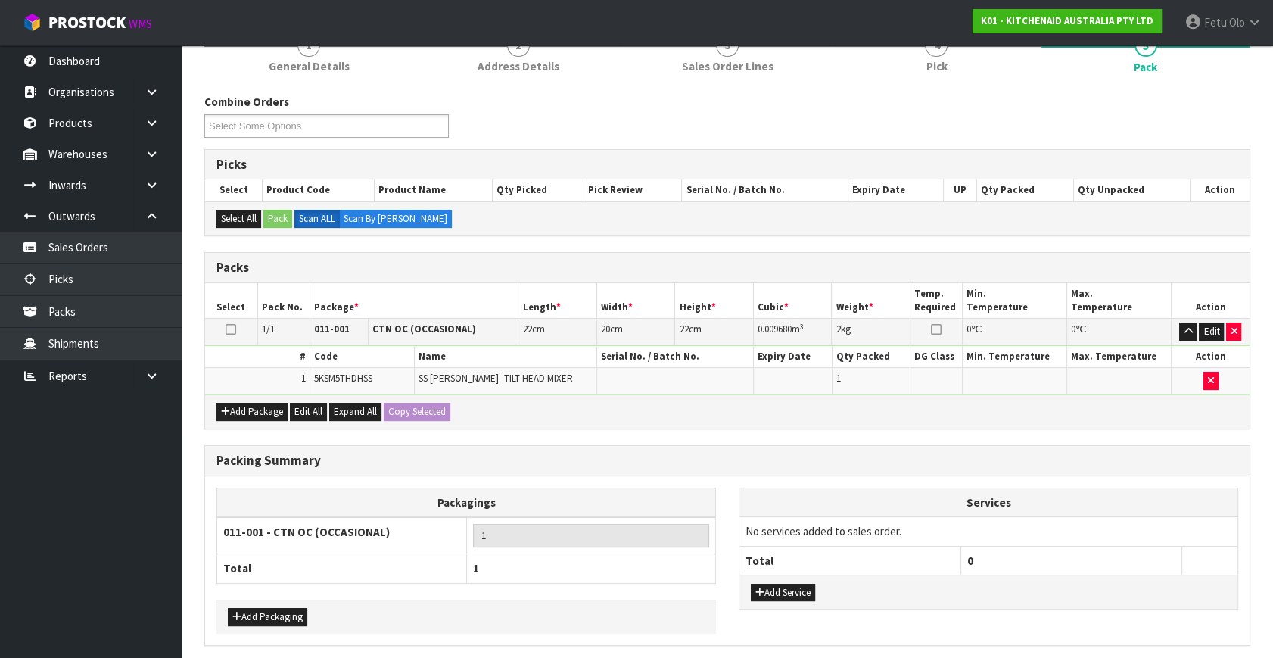
scroll to position [0, 0]
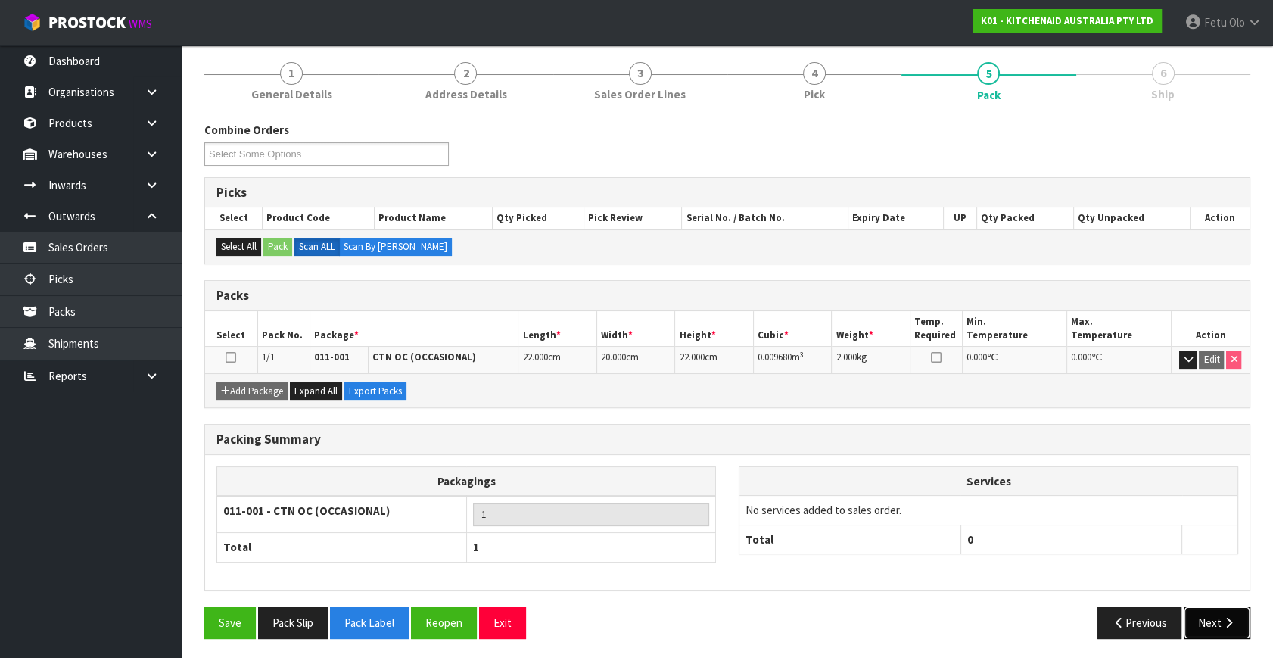
click at [1224, 621] on icon "button" at bounding box center [1228, 622] width 14 height 11
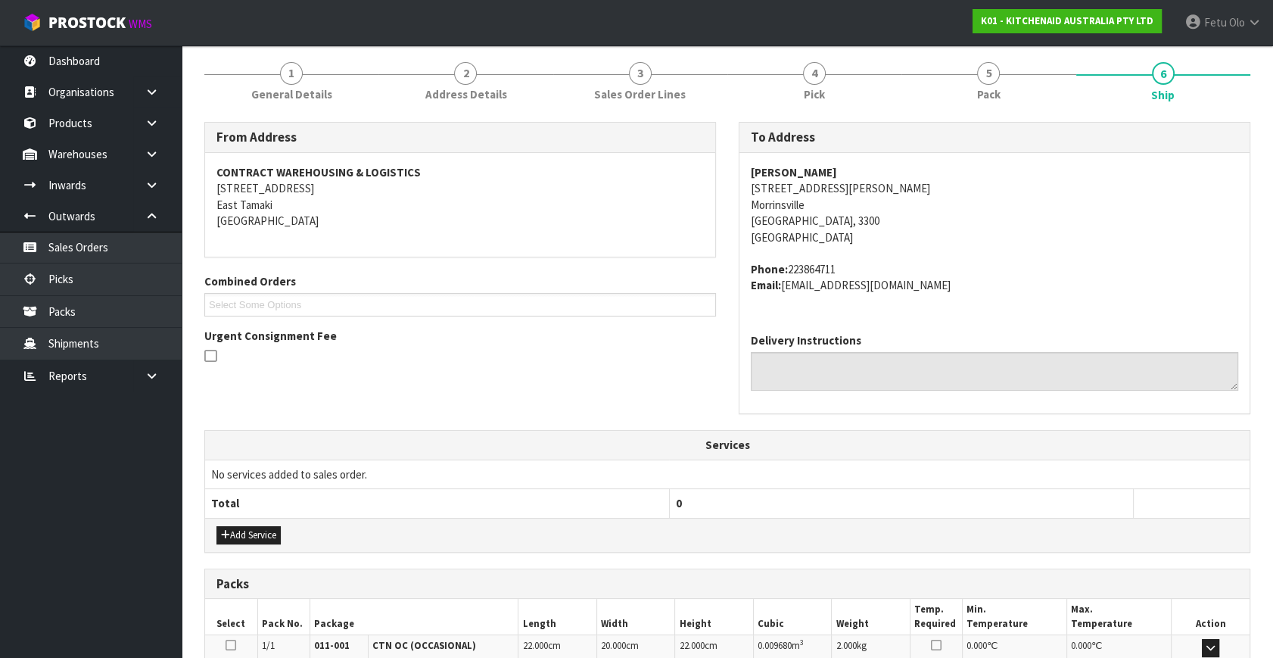
scroll to position [372, 0]
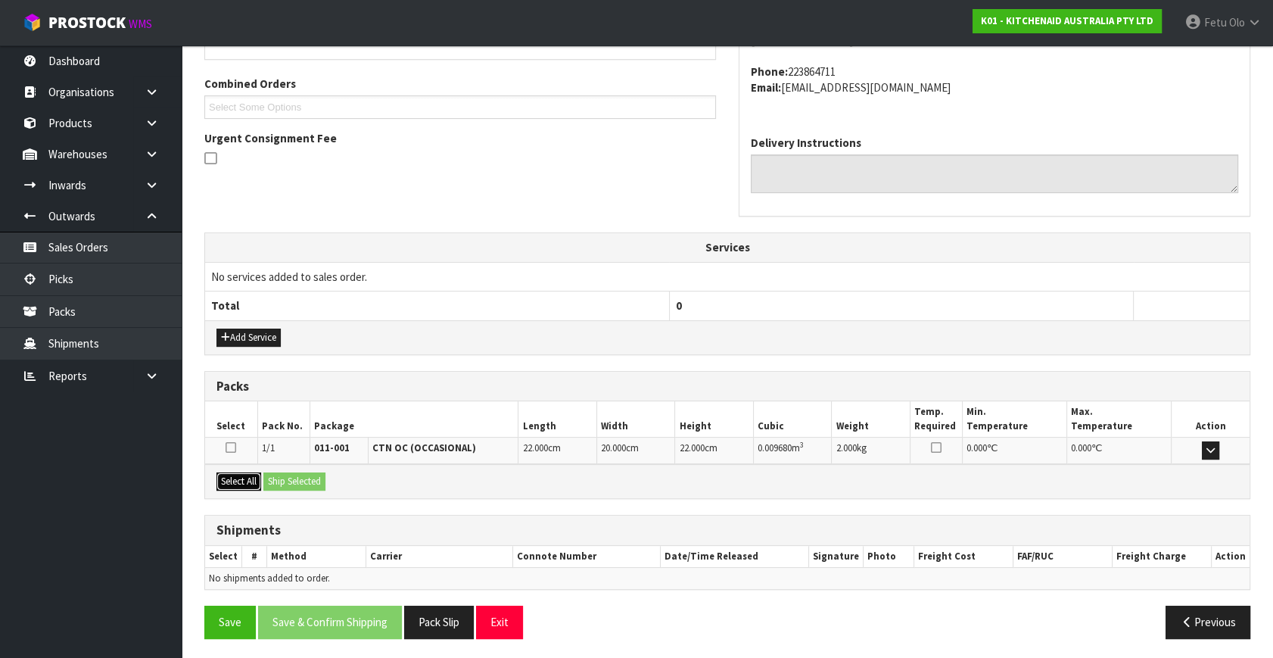
click at [240, 473] on button "Select All" at bounding box center [238, 481] width 45 height 18
click at [270, 472] on button "Ship Selected" at bounding box center [294, 481] width 62 height 18
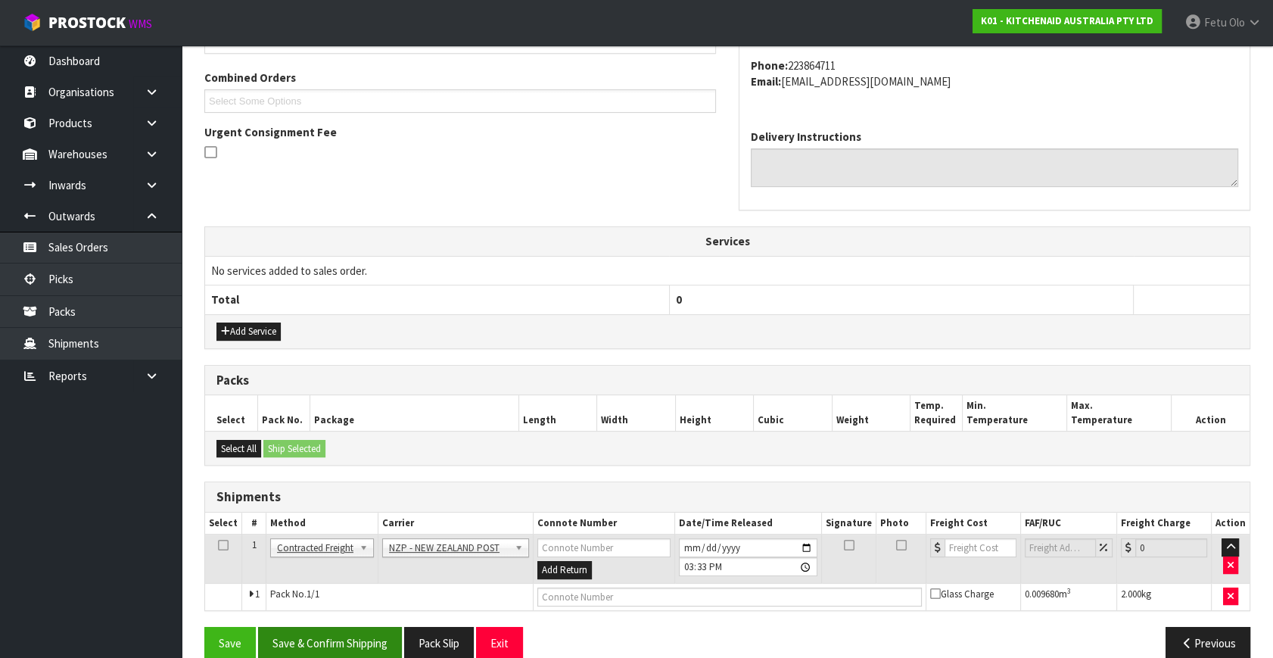
scroll to position [400, 0]
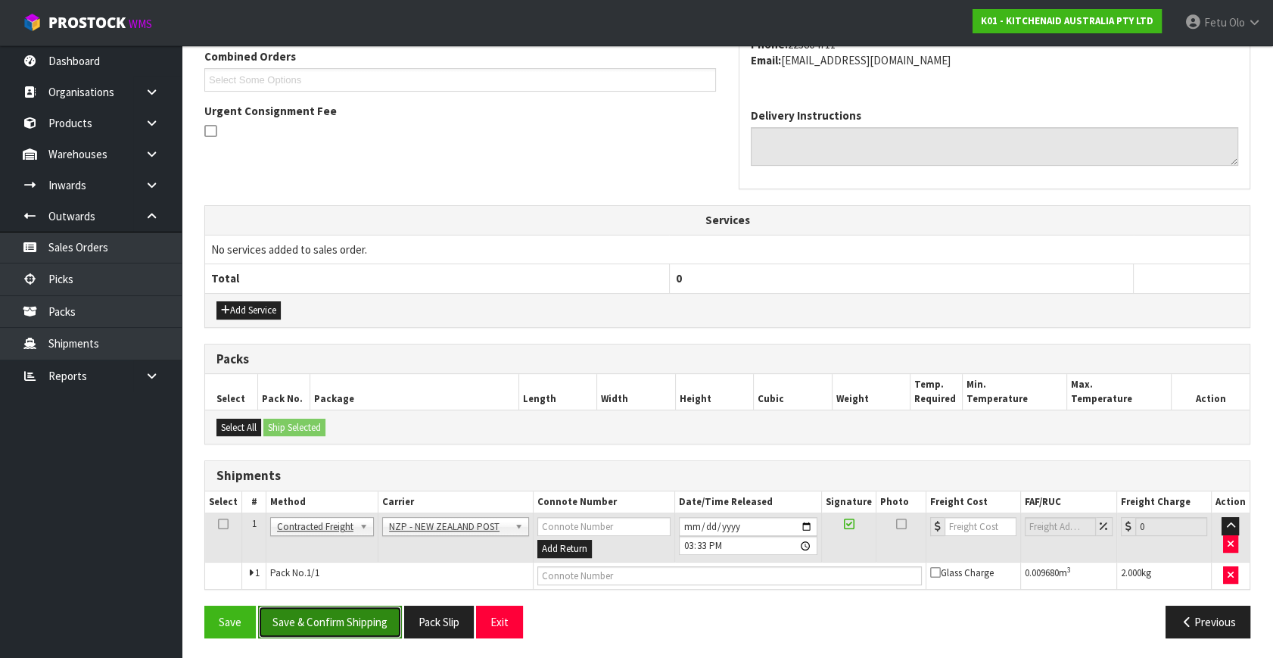
click at [372, 615] on button "Save & Confirm Shipping" at bounding box center [330, 621] width 144 height 33
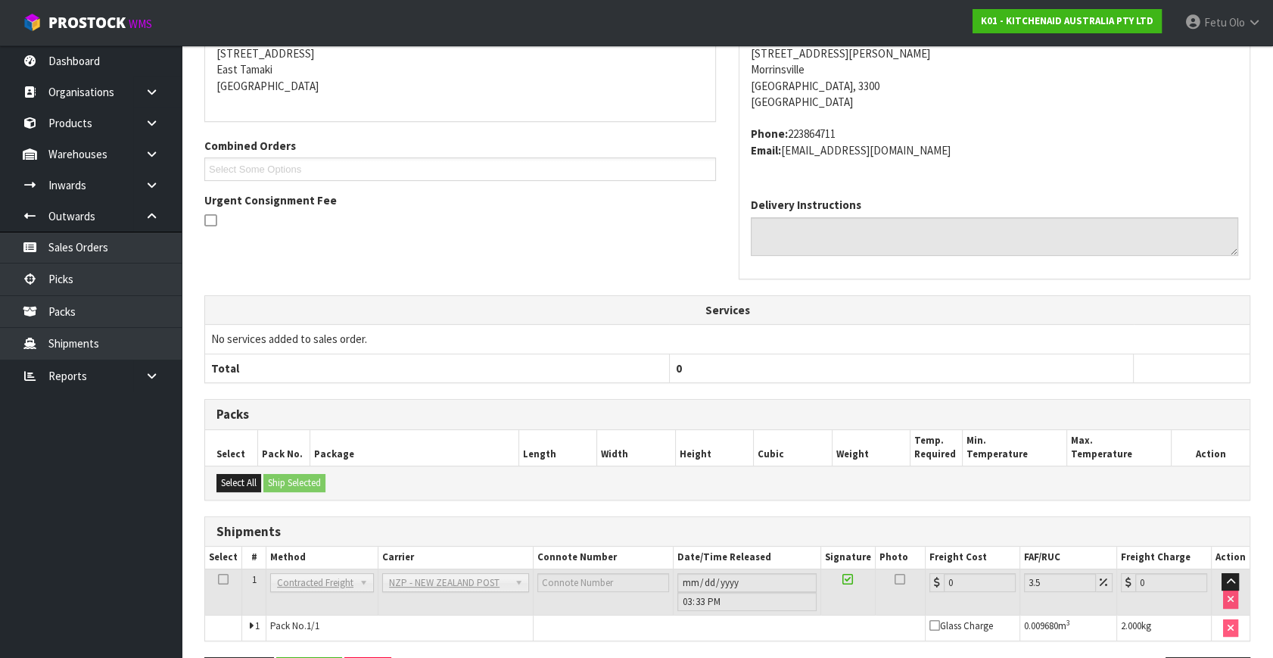
scroll to position [378, 0]
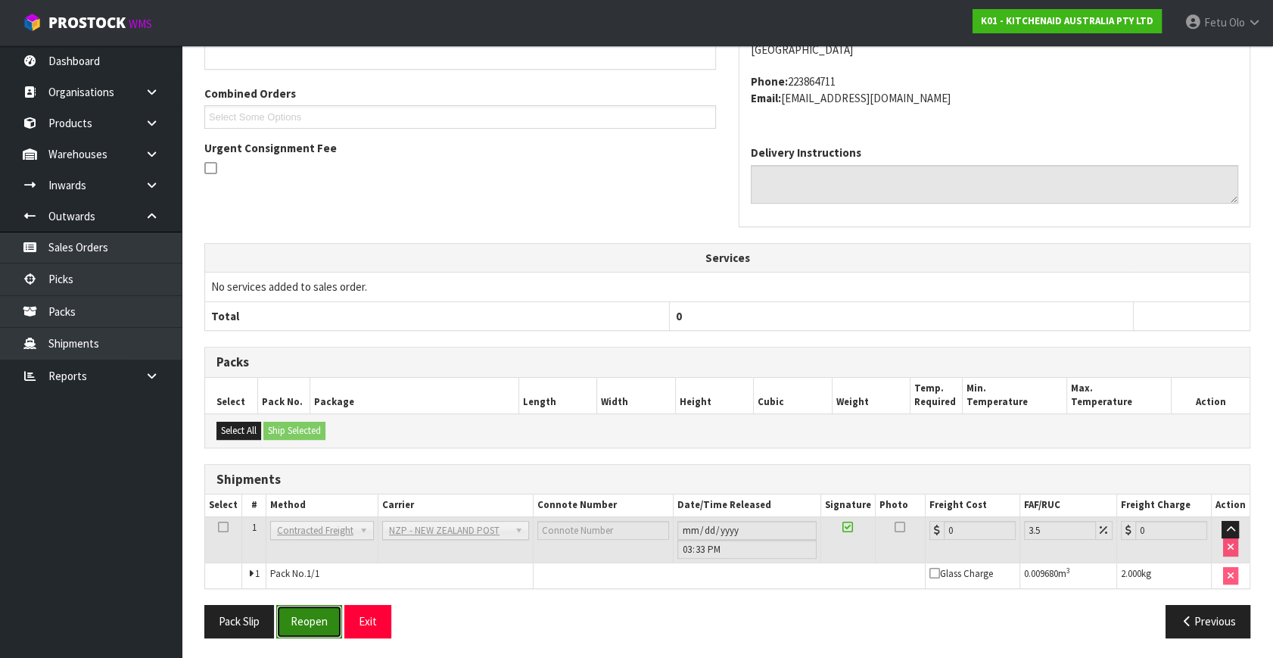
click at [295, 607] on button "Reopen" at bounding box center [309, 621] width 66 height 33
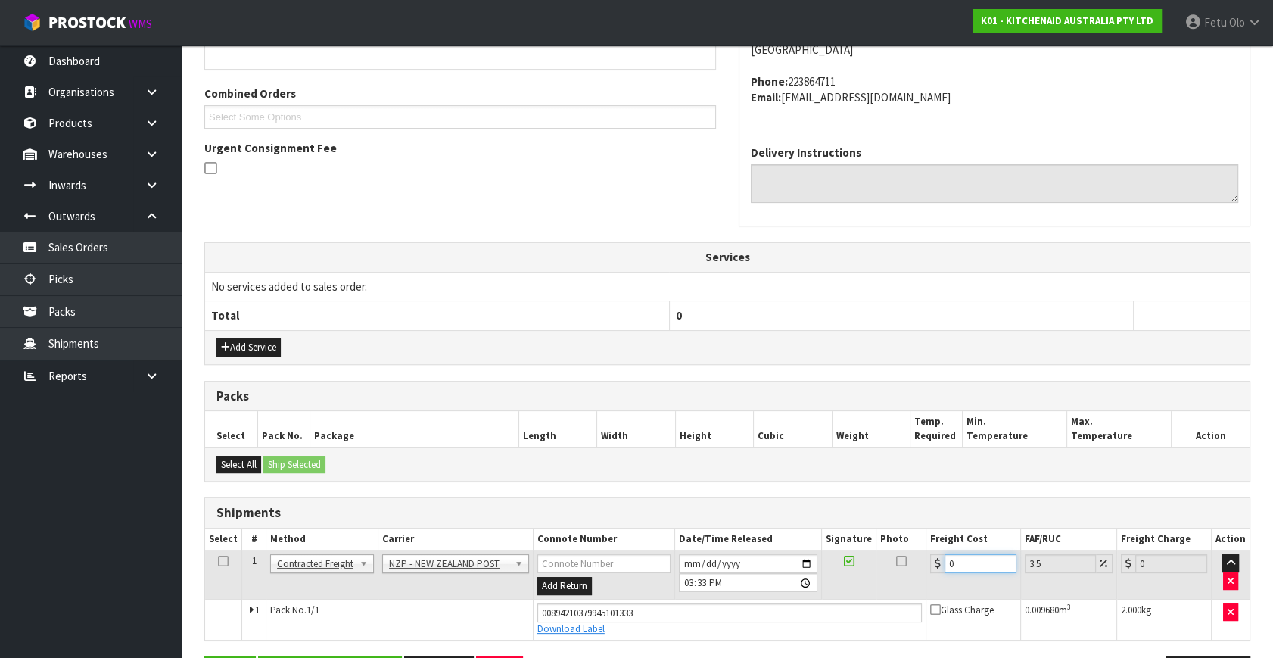
drag, startPoint x: 970, startPoint y: 559, endPoint x: 671, endPoint y: 658, distance: 314.7
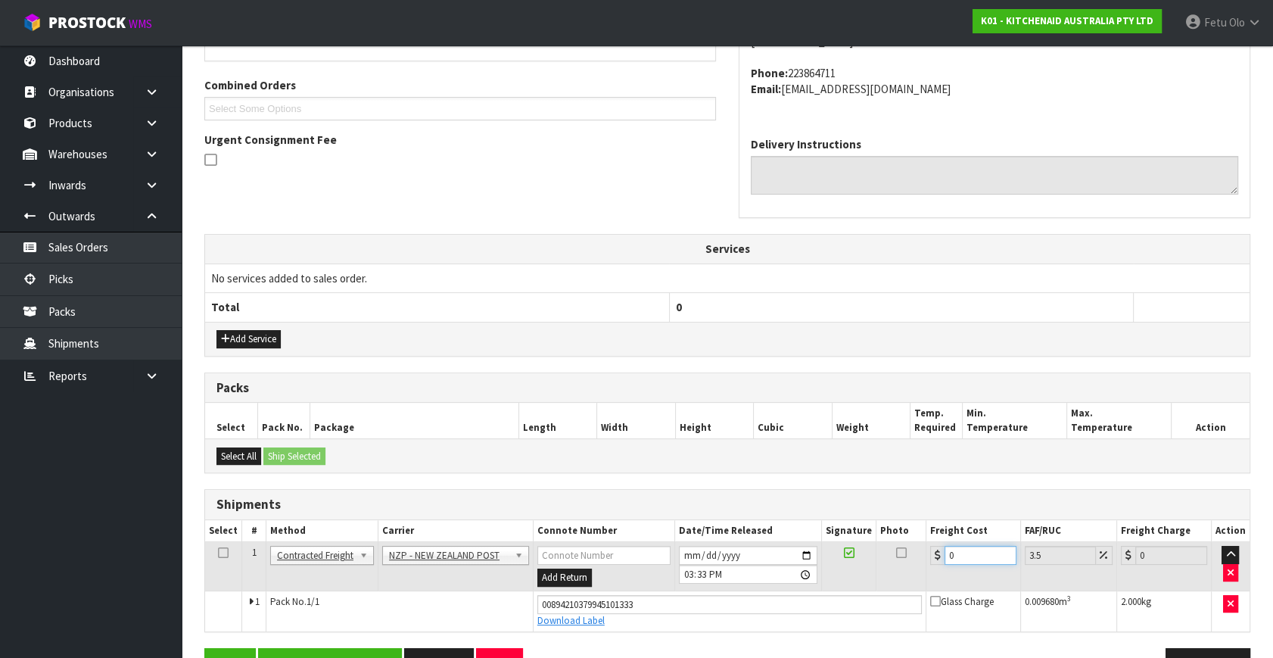
type input "7"
type input "7.24"
type input "7.3"
type input "7.56"
type input "7.31"
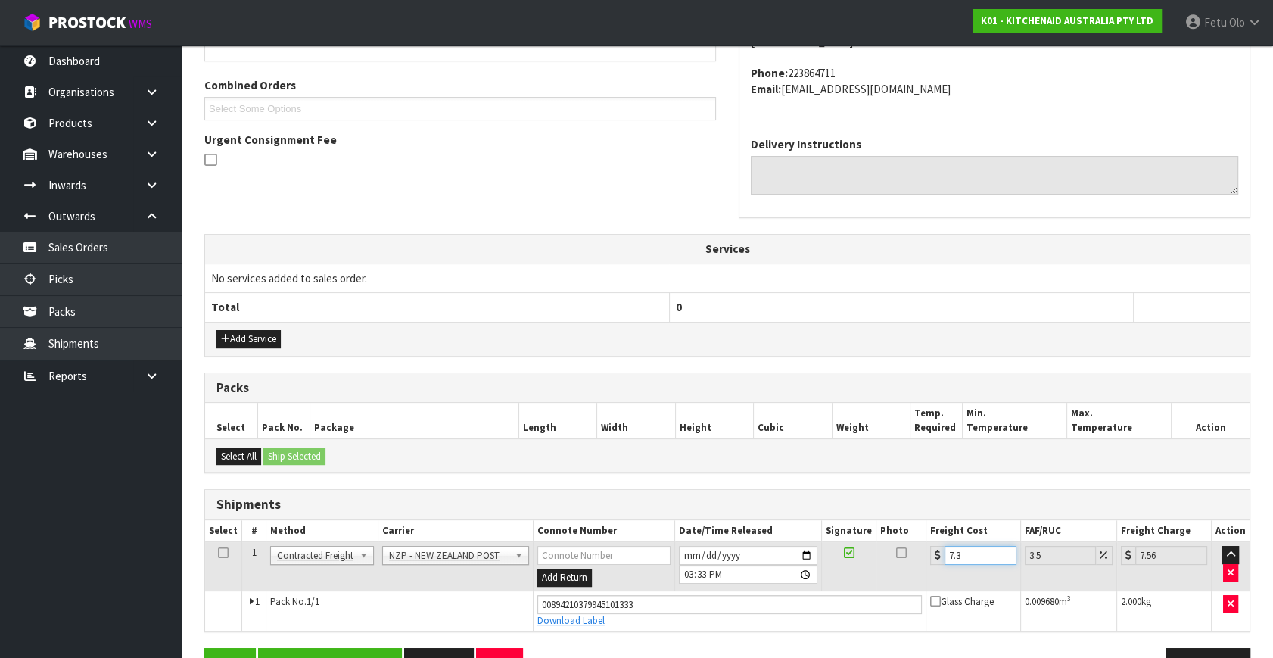
type input "7.57"
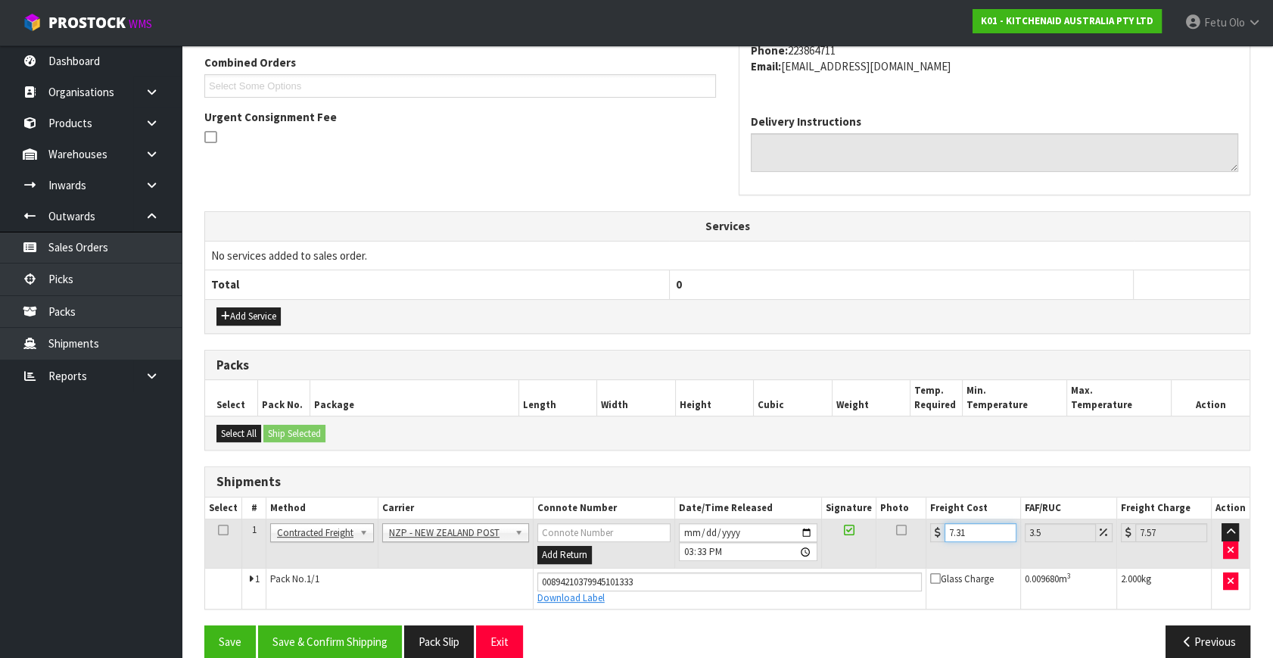
scroll to position [414, 0]
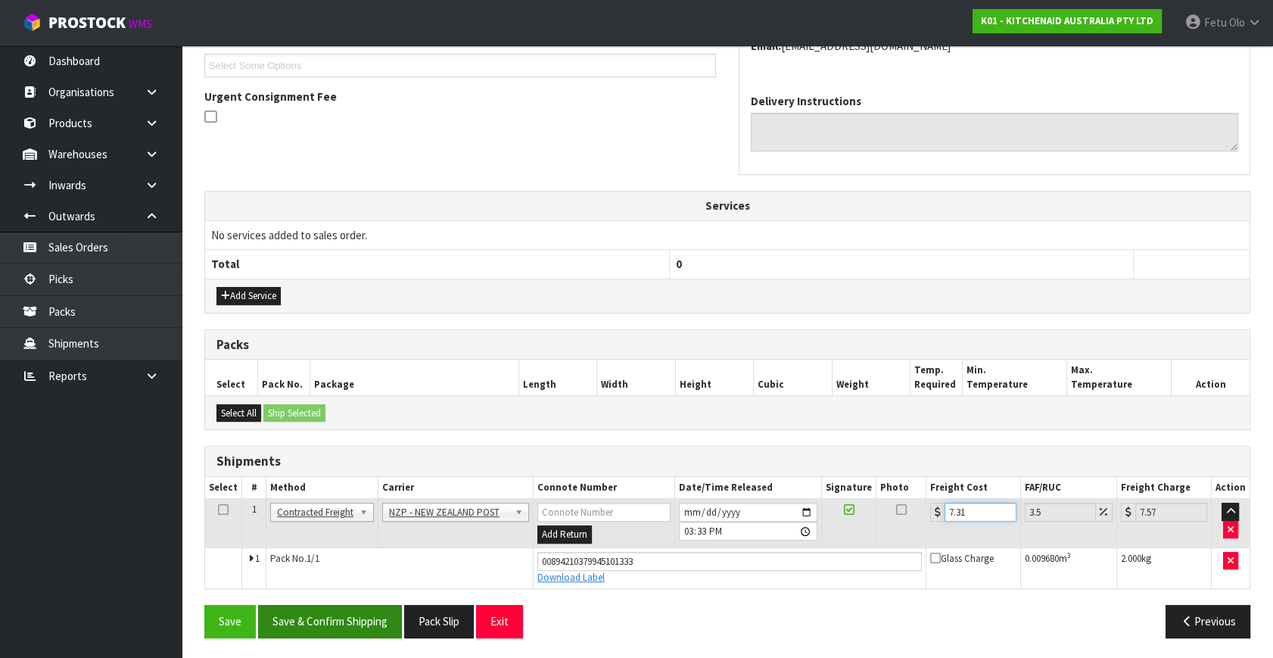
type input "7.31"
click at [325, 610] on button "Save & Confirm Shipping" at bounding box center [330, 621] width 144 height 33
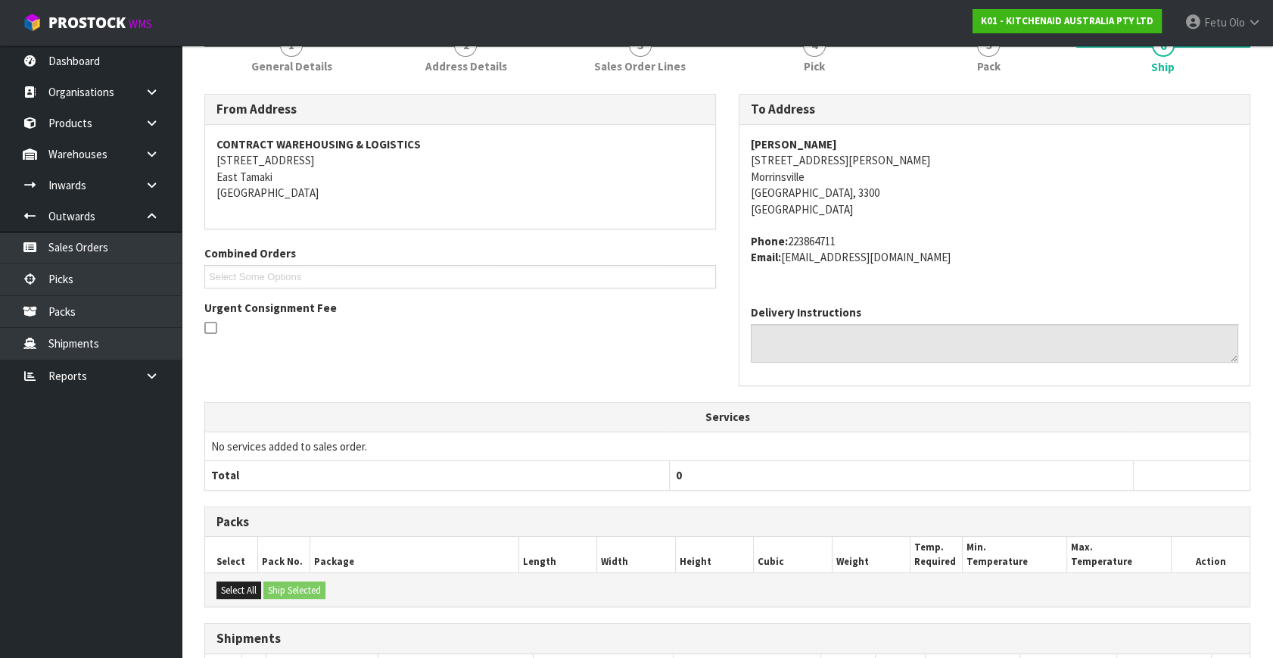
scroll to position [372, 0]
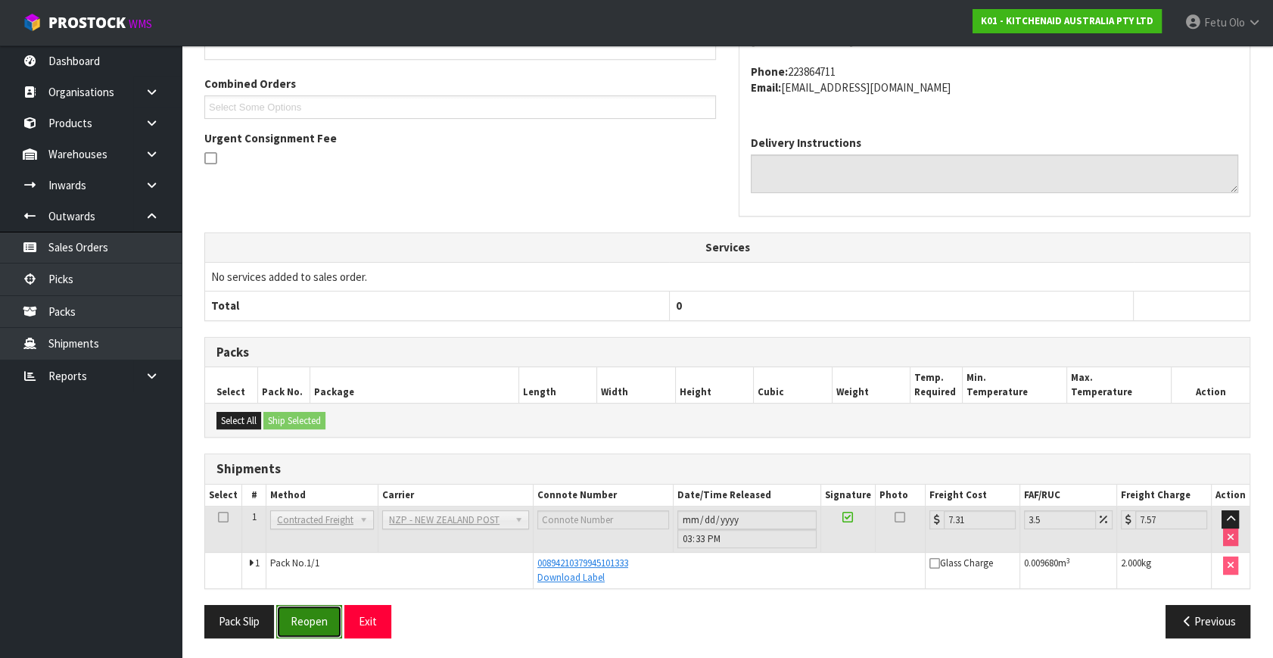
click at [312, 613] on button "Reopen" at bounding box center [309, 621] width 66 height 33
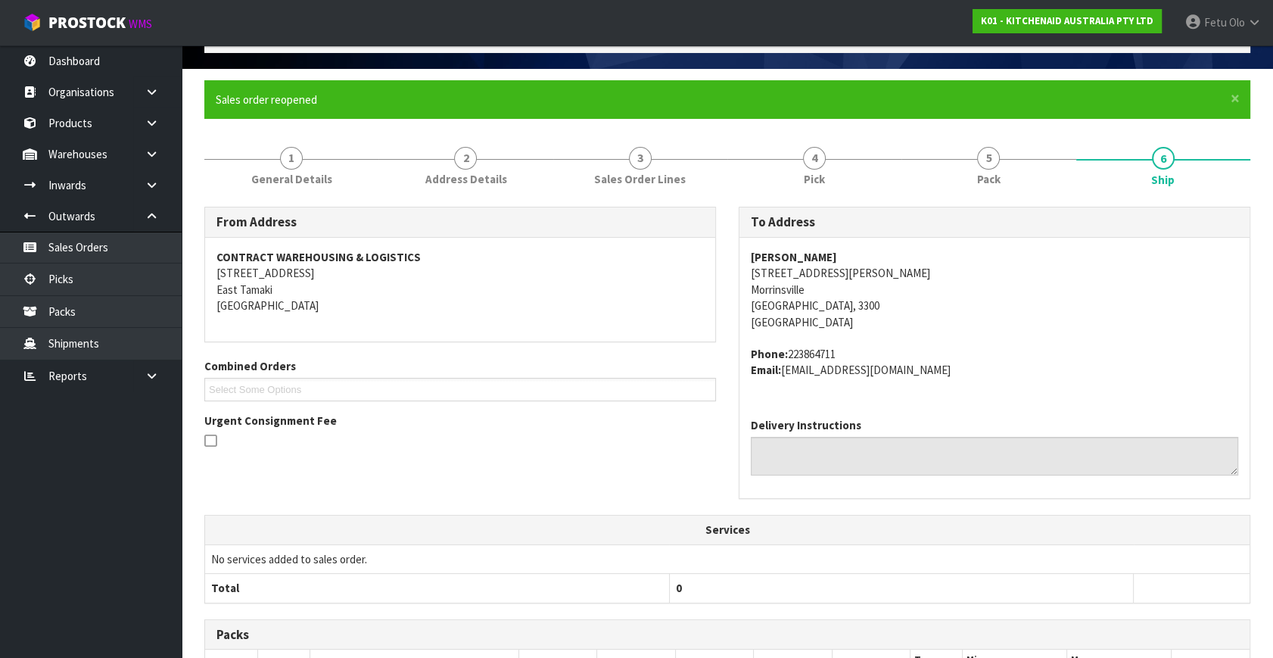
scroll to position [303, 0]
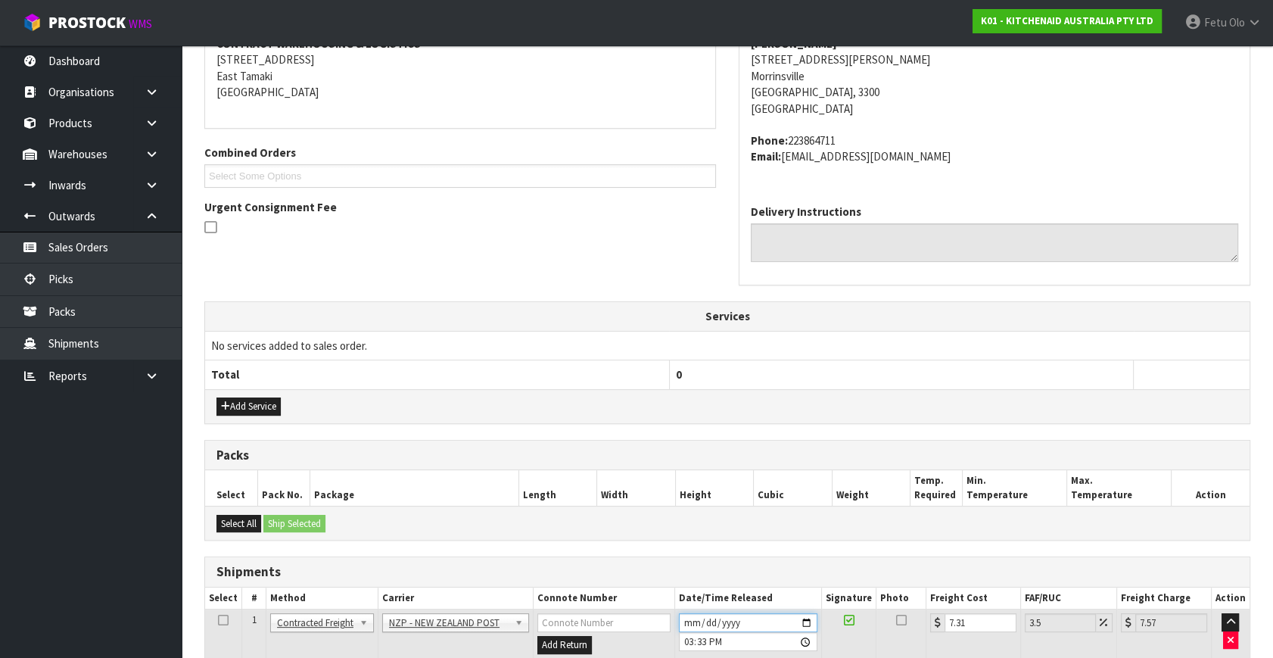
click at [810, 618] on input "2025-09-01" at bounding box center [748, 622] width 138 height 19
type input "2025-09-02"
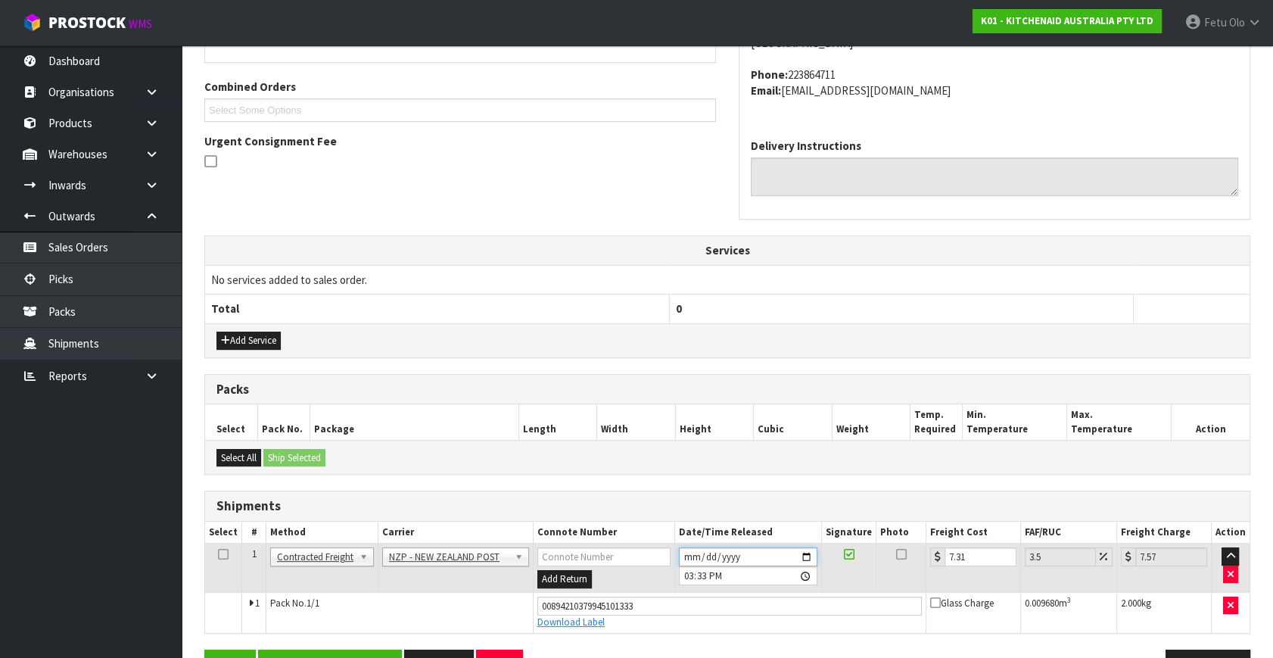
scroll to position [414, 0]
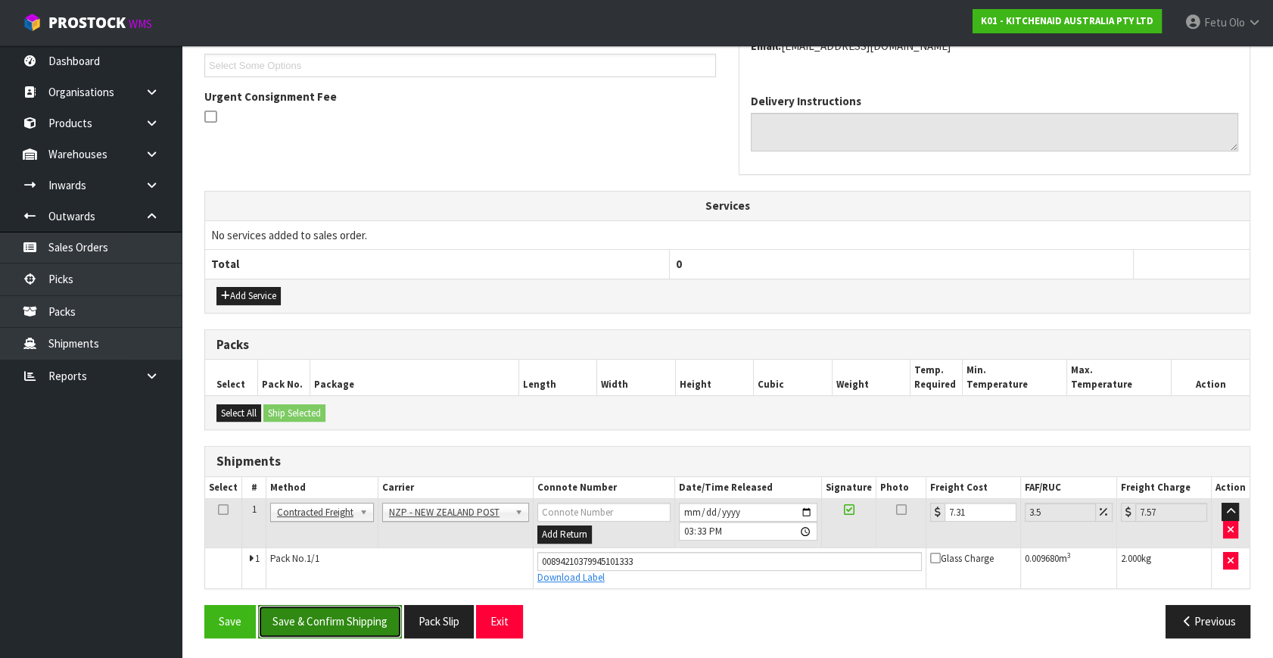
click at [309, 621] on button "Save & Confirm Shipping" at bounding box center [330, 621] width 144 height 33
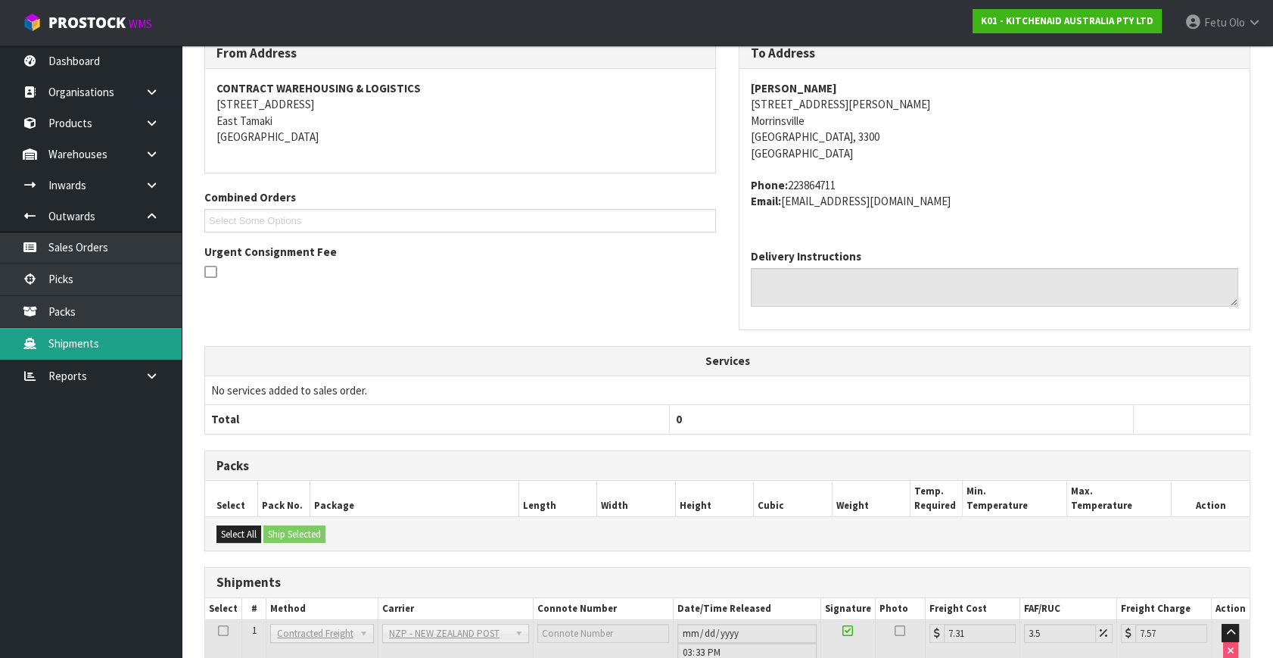
scroll to position [235, 0]
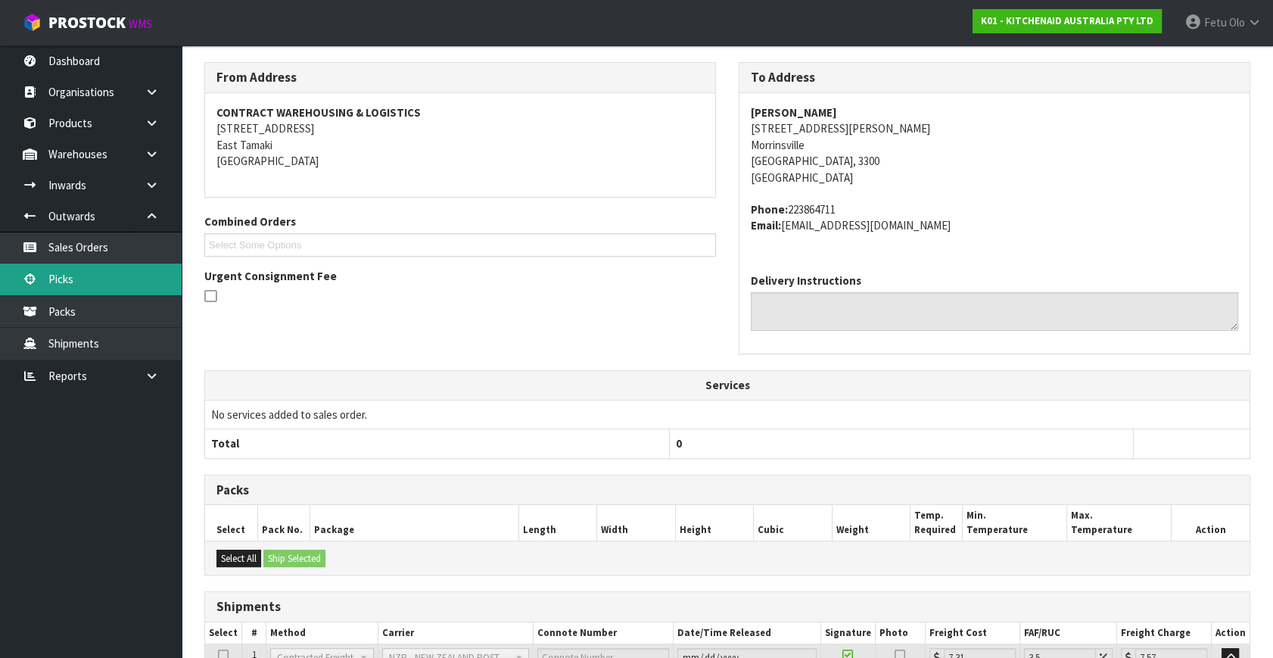
drag, startPoint x: 54, startPoint y: 280, endPoint x: 63, endPoint y: 279, distance: 9.1
click at [54, 280] on link "Picks" at bounding box center [91, 278] width 182 height 31
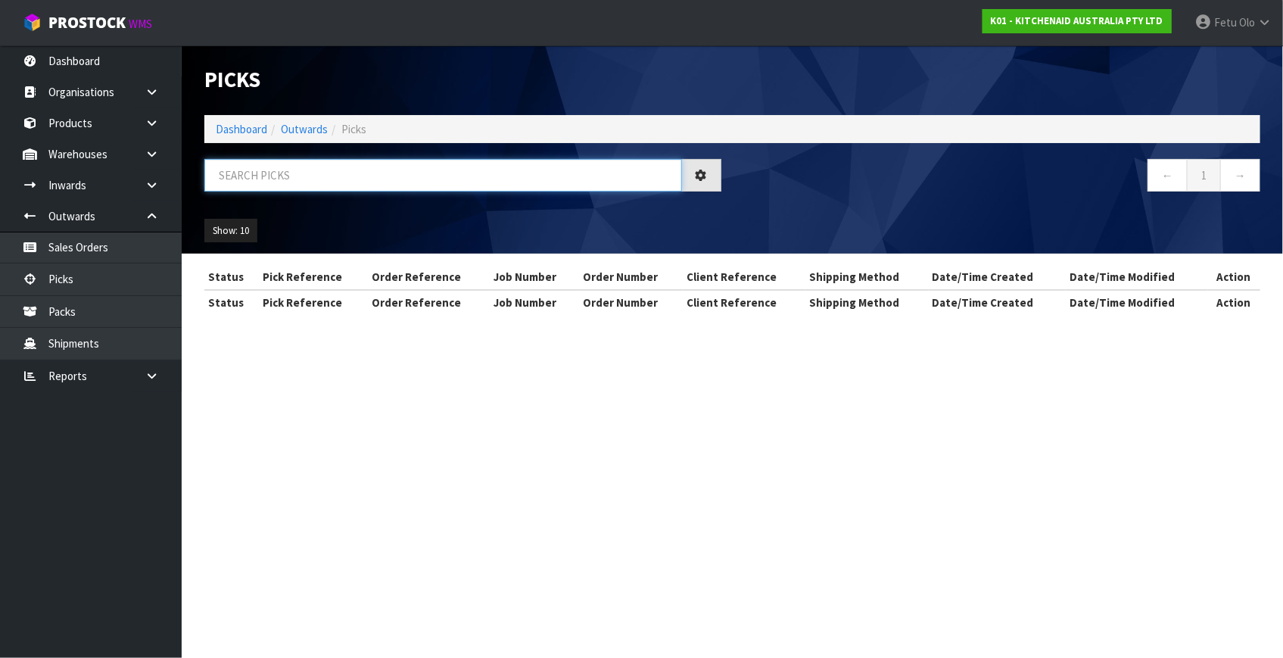
click at [400, 175] on input "text" at bounding box center [443, 175] width 478 height 33
type input "78568"
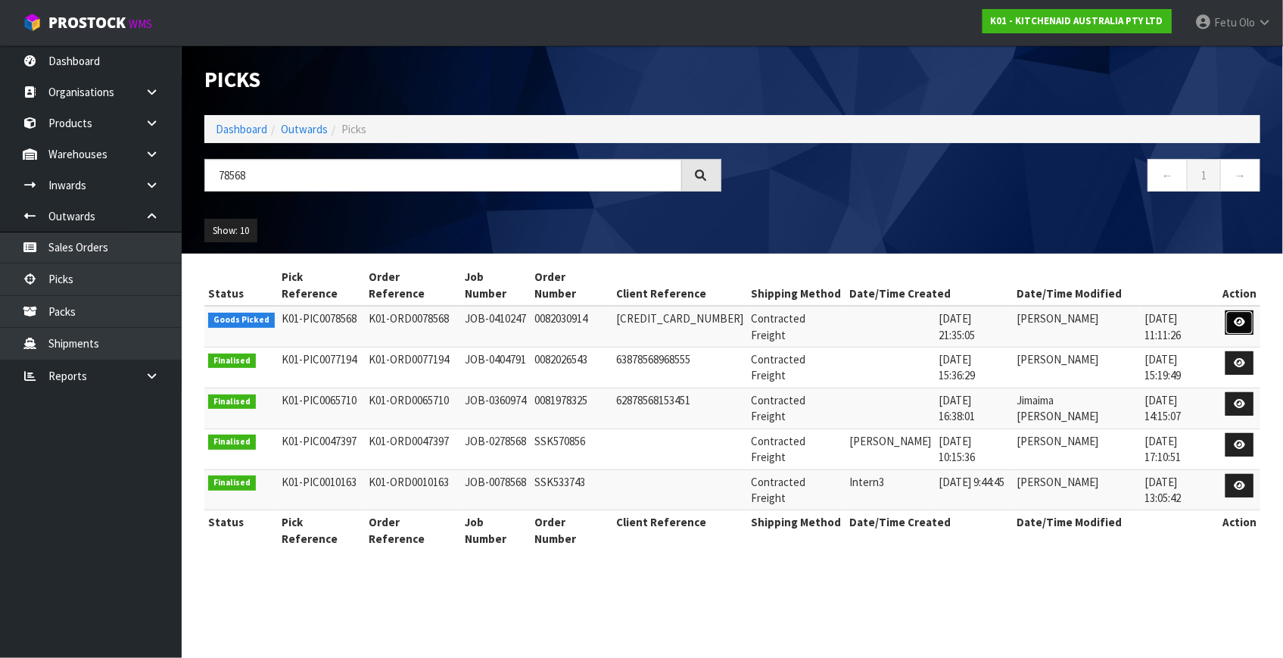
click at [1241, 313] on link at bounding box center [1239, 322] width 28 height 24
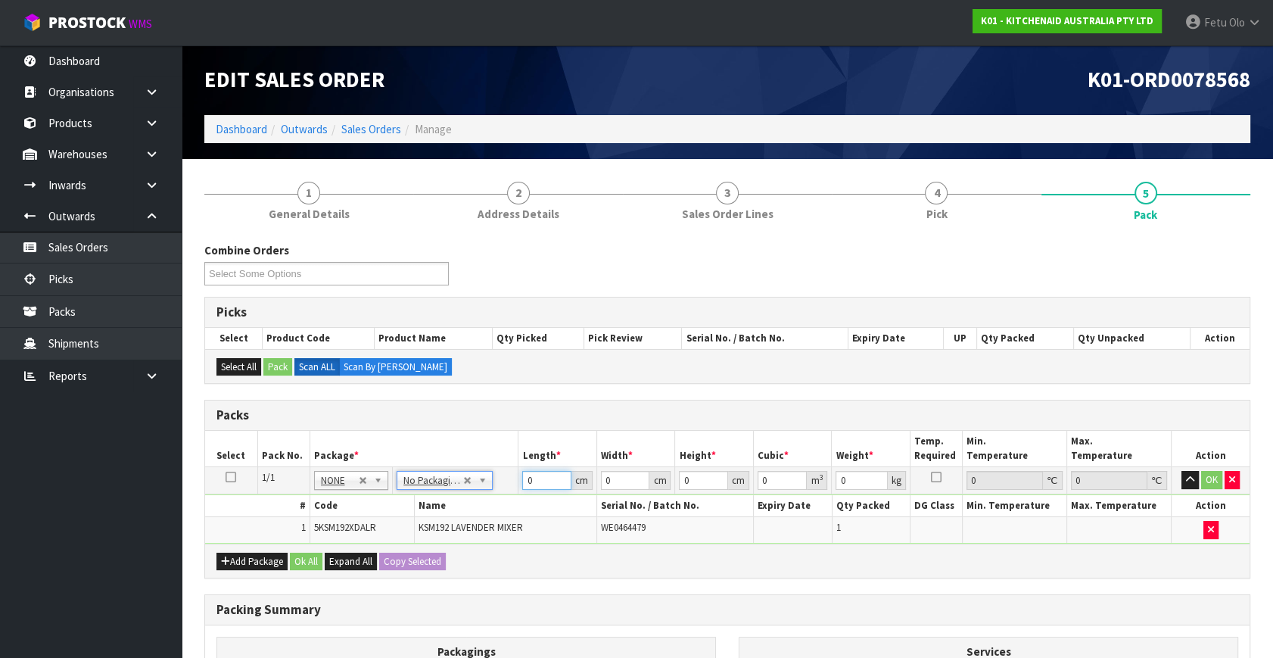
drag, startPoint x: 549, startPoint y: 478, endPoint x: 248, endPoint y: 540, distance: 306.9
click at [251, 540] on tbody "1/1 NONE 007-001 007-002 007-004 007-009 007-013 007-014 007-015 007-017 007-01…" at bounding box center [727, 505] width 1044 height 76
type input "42"
type input "29"
type input "4"
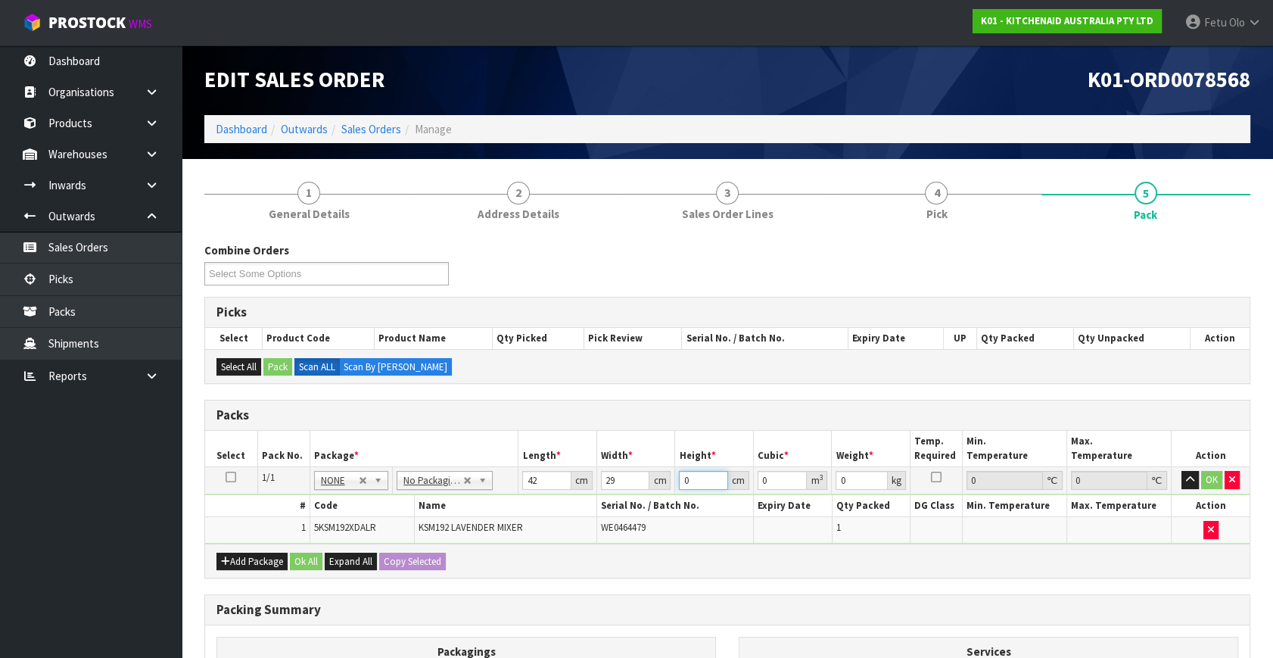
type input "0.004872"
type input "43"
type input "0.052374"
type input "43"
type input "13"
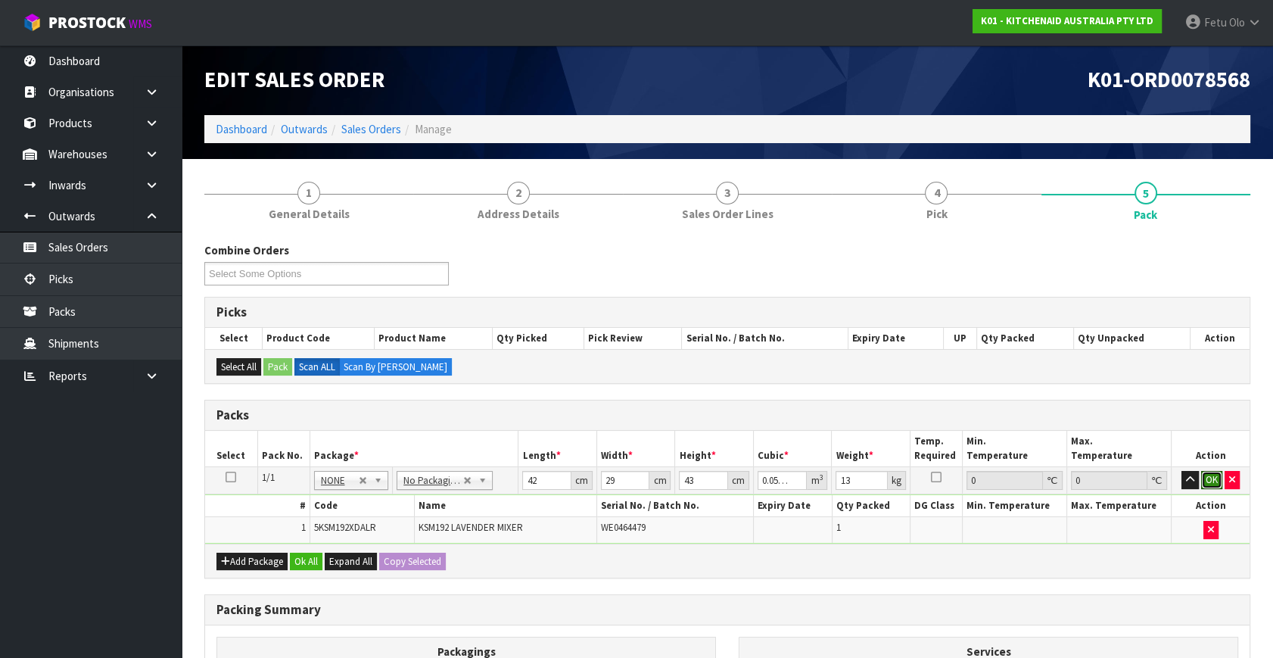
click button "OK" at bounding box center [1211, 480] width 21 height 18
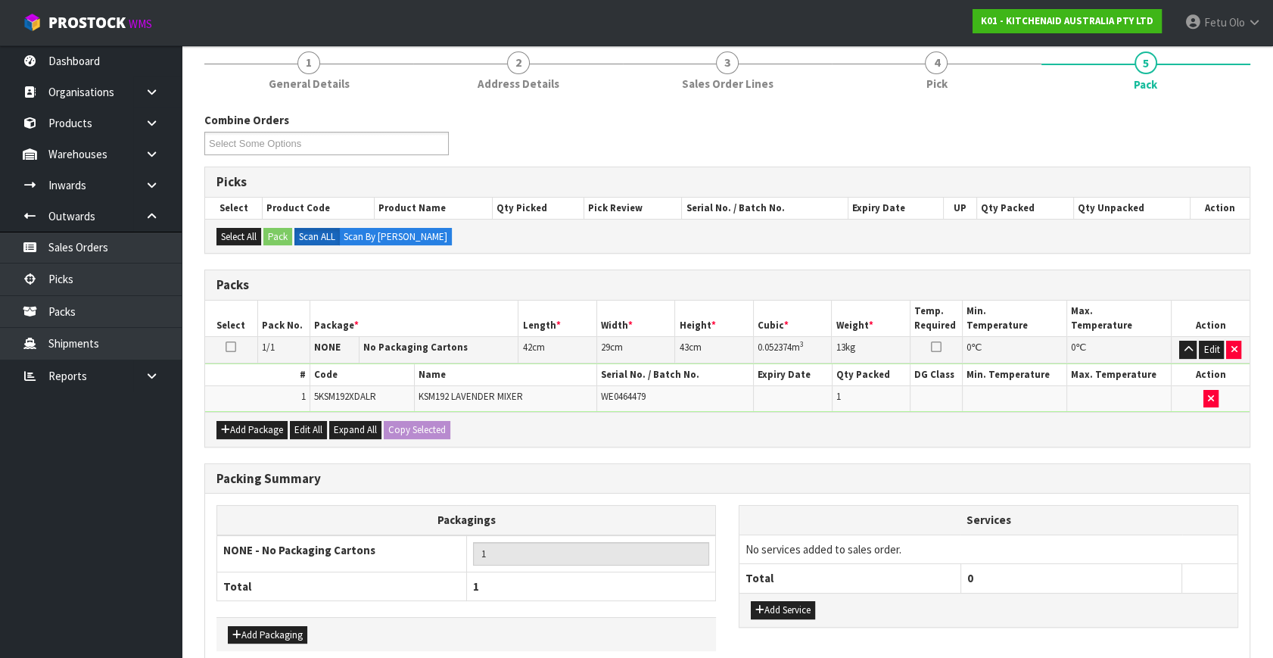
scroll to position [203, 0]
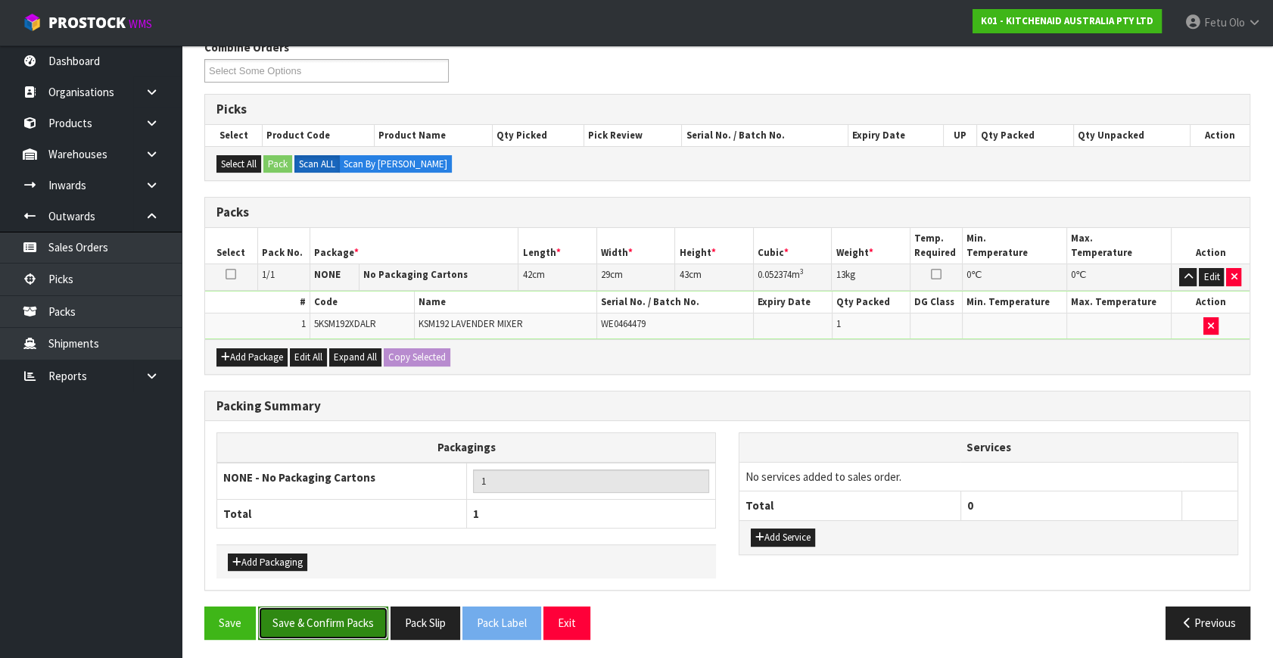
click at [304, 633] on button "Save & Confirm Packs" at bounding box center [323, 622] width 130 height 33
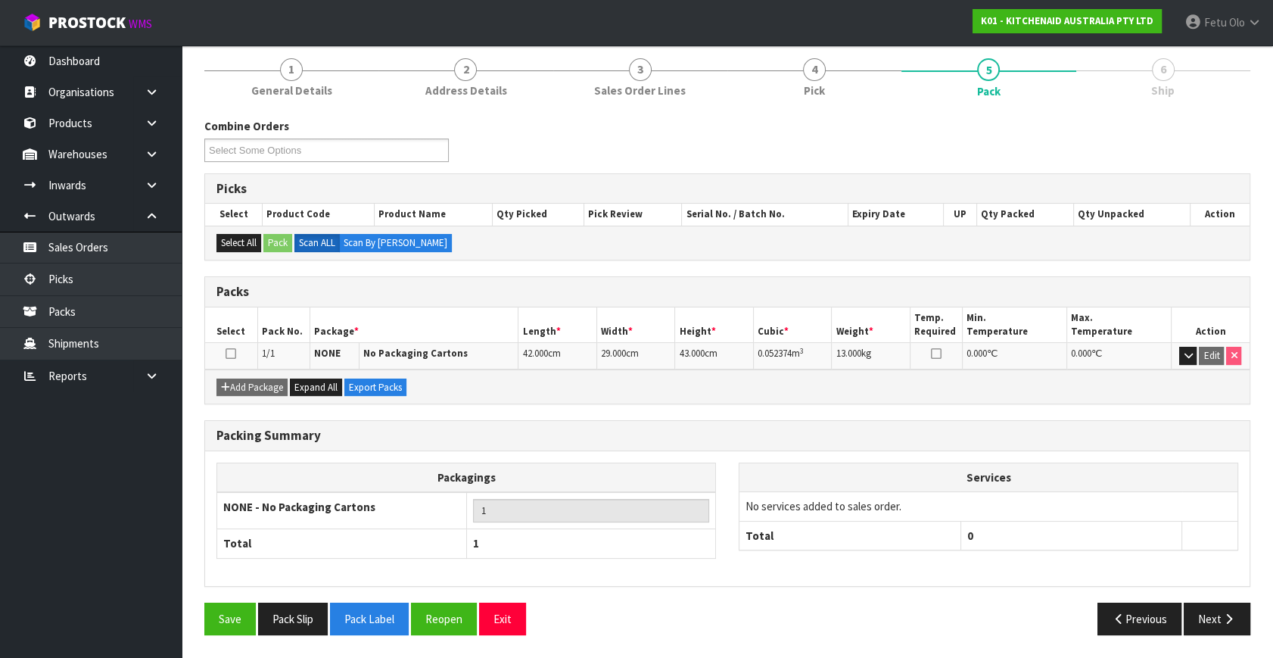
scroll to position [175, 0]
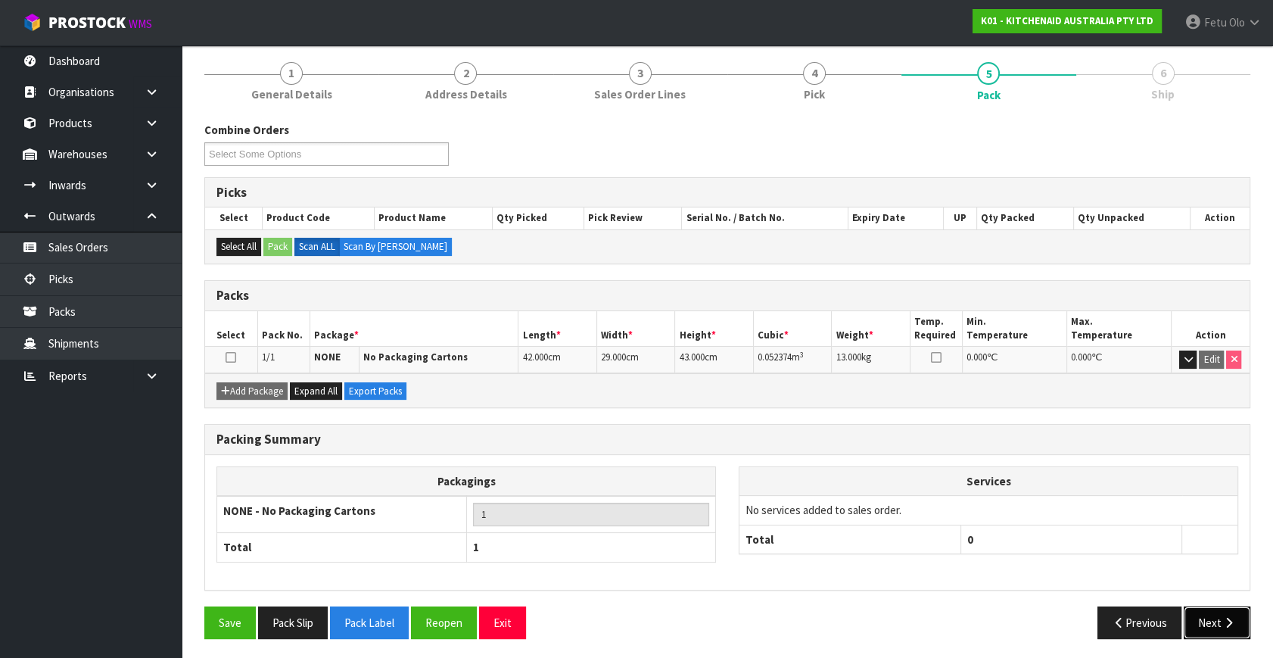
click at [1223, 611] on button "Next" at bounding box center [1217, 622] width 67 height 33
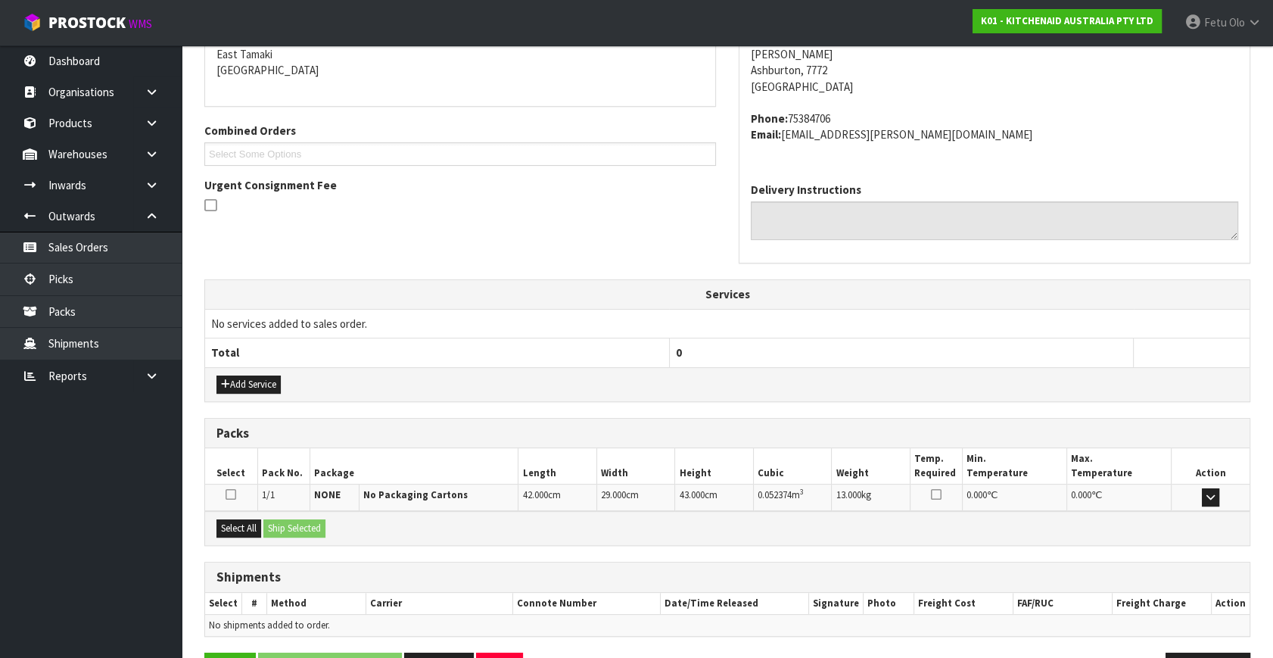
scroll to position [372, 0]
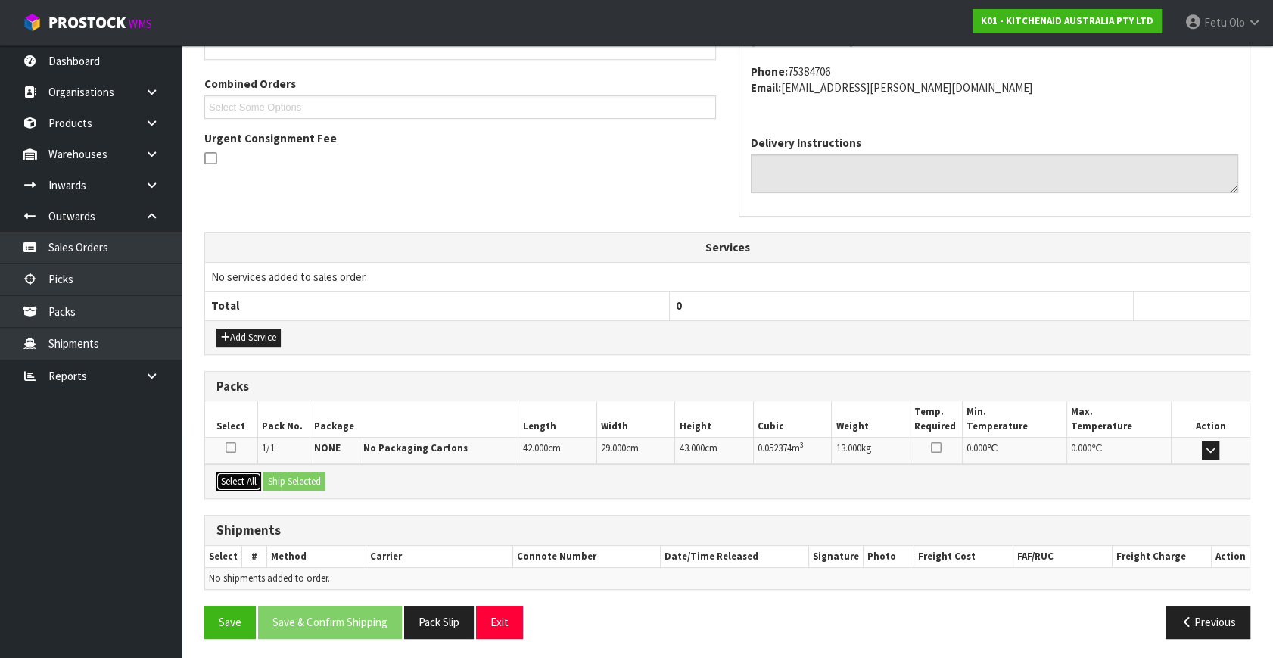
click at [250, 485] on button "Select All" at bounding box center [238, 481] width 45 height 18
drag, startPoint x: 274, startPoint y: 478, endPoint x: 328, endPoint y: 492, distance: 55.4
click at [278, 478] on button "Ship Selected" at bounding box center [294, 481] width 62 height 18
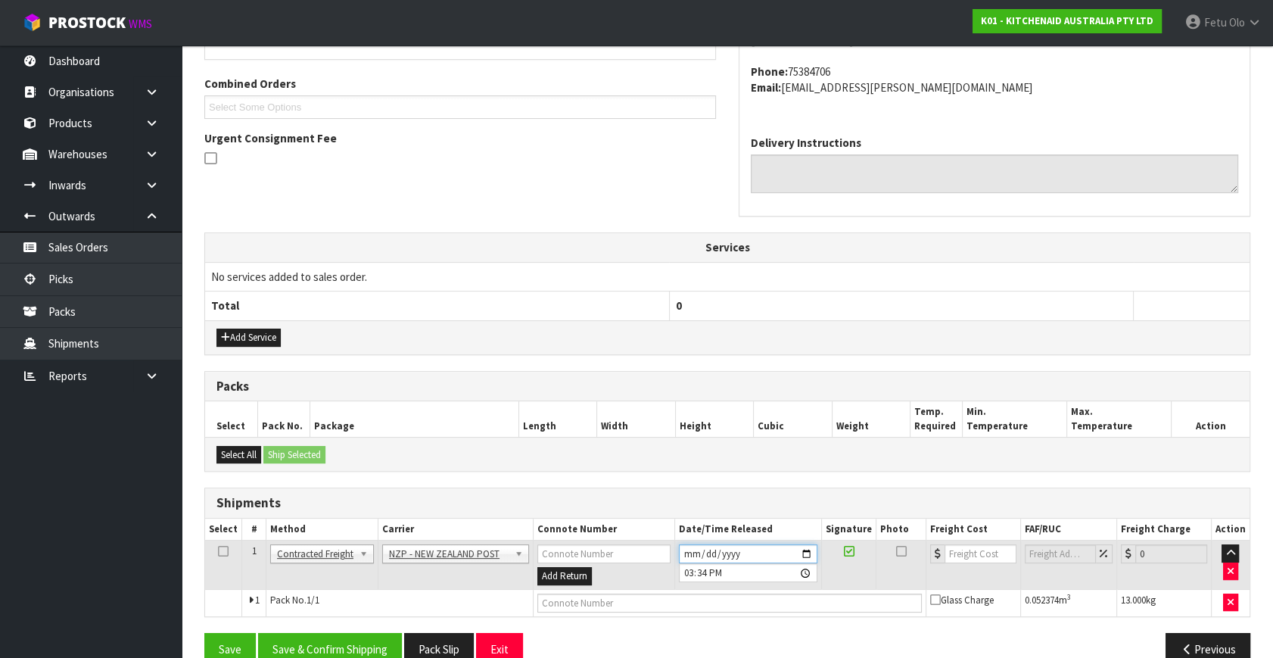
click at [804, 546] on input "2025-09-01" at bounding box center [748, 553] width 138 height 19
type input "2025-09-02"
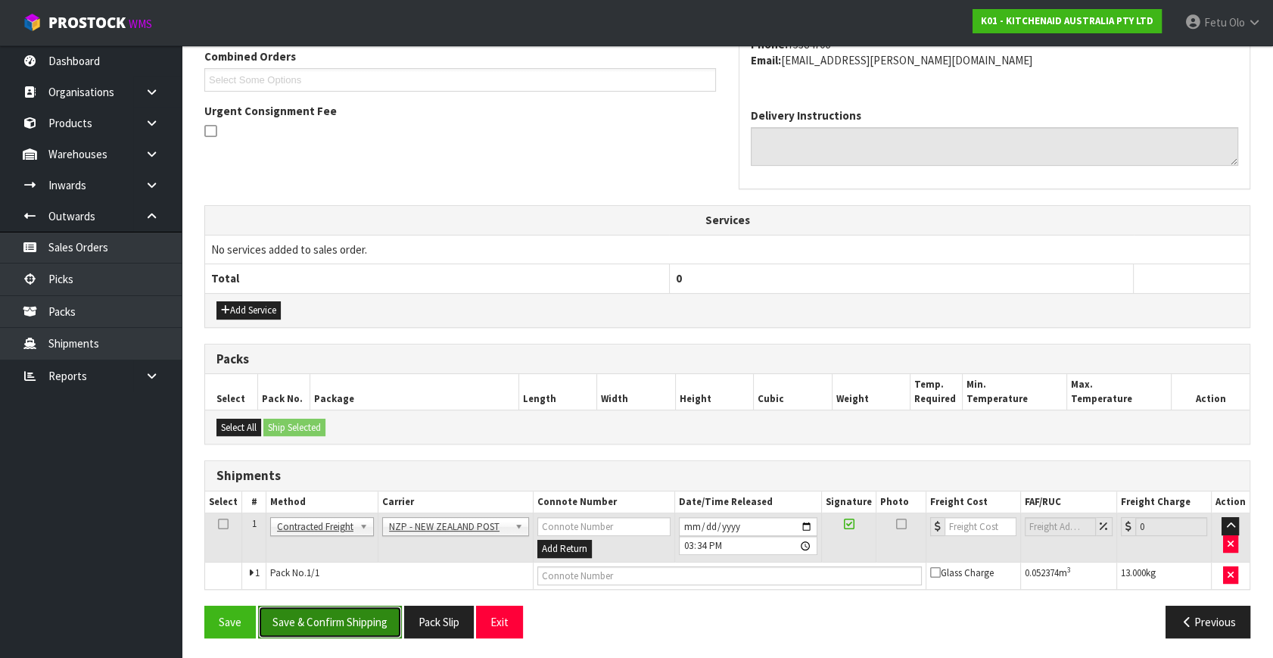
click at [374, 608] on button "Save & Confirm Shipping" at bounding box center [330, 621] width 144 height 33
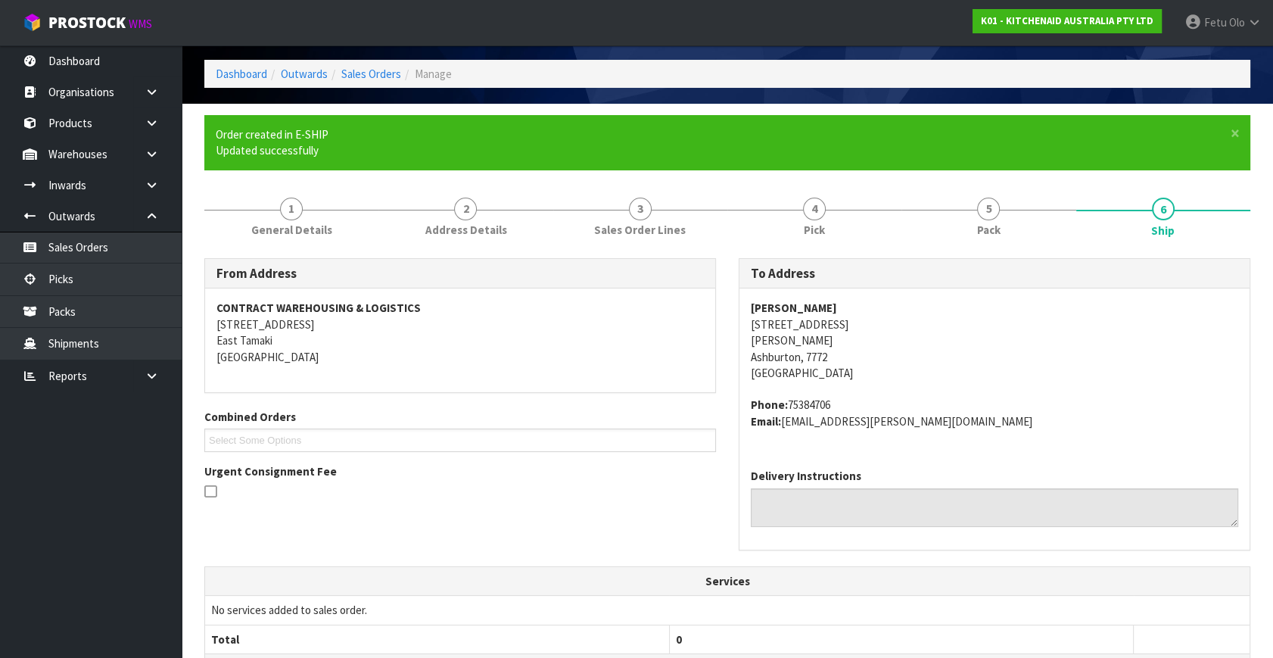
scroll to position [0, 0]
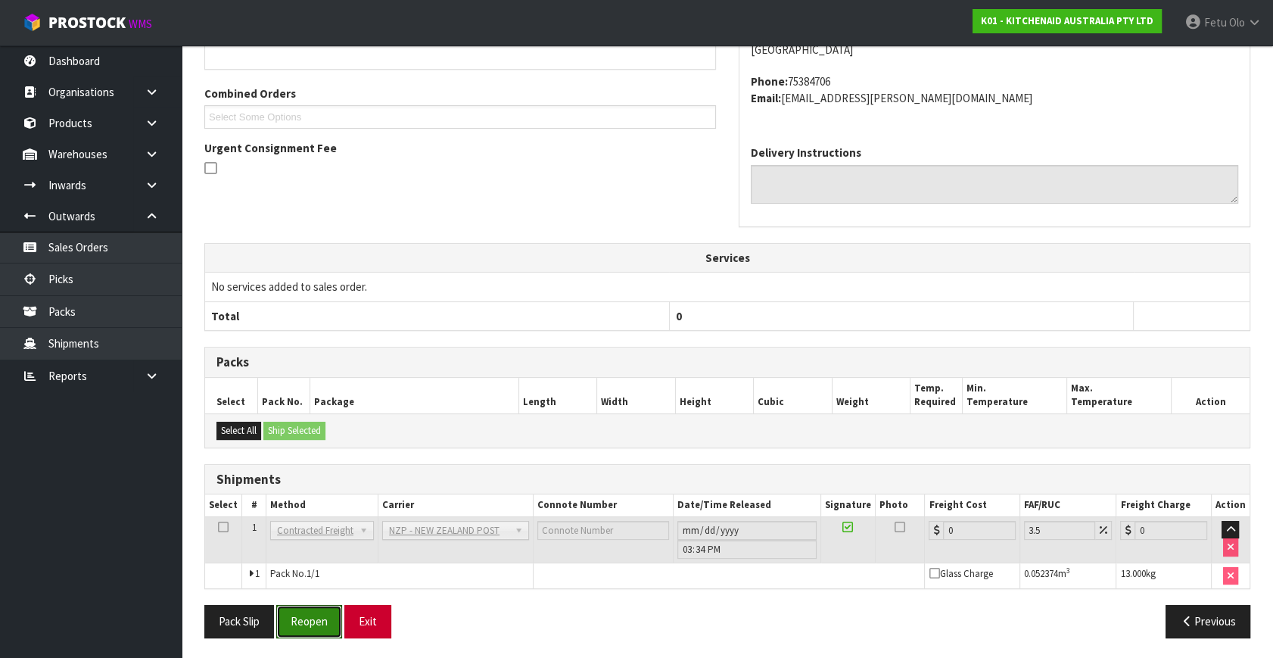
drag, startPoint x: 315, startPoint y: 610, endPoint x: 370, endPoint y: 630, distance: 58.6
click at [315, 610] on button "Reopen" at bounding box center [309, 621] width 66 height 33
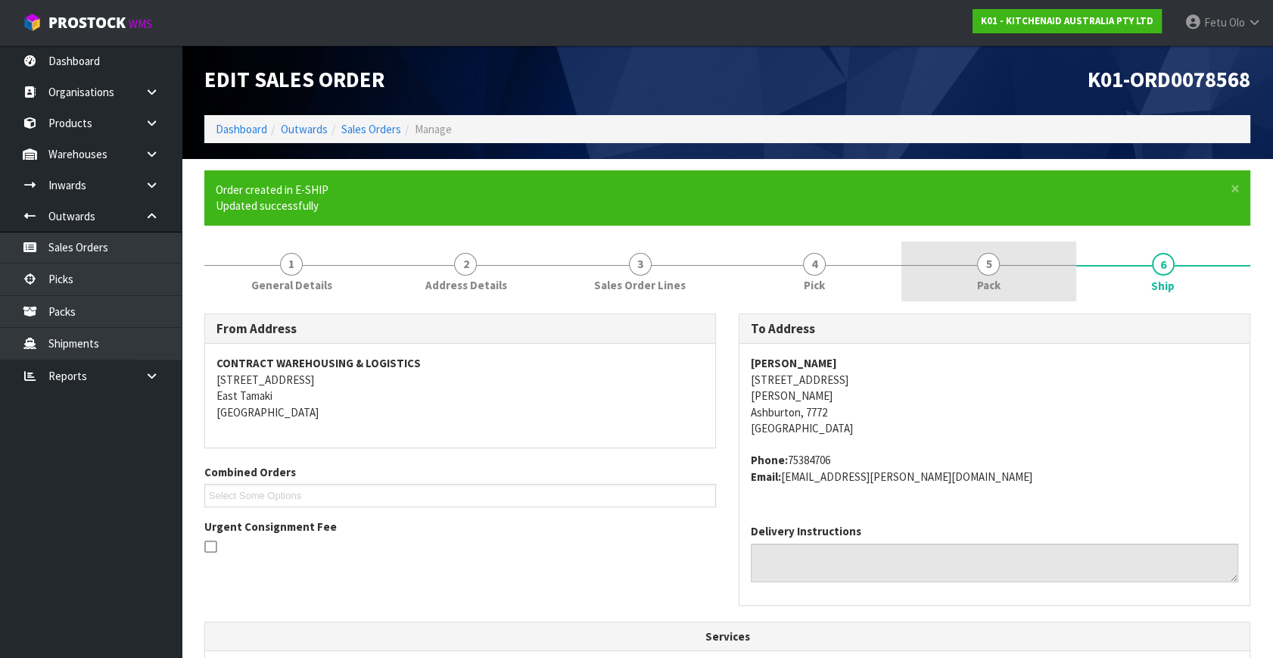
click at [1000, 292] on div "1 General Details 2 Address Details 3 Sales Order Lines 4 Pick 5 Pack 6 Ship Fr…" at bounding box center [727, 634] width 1046 height 786
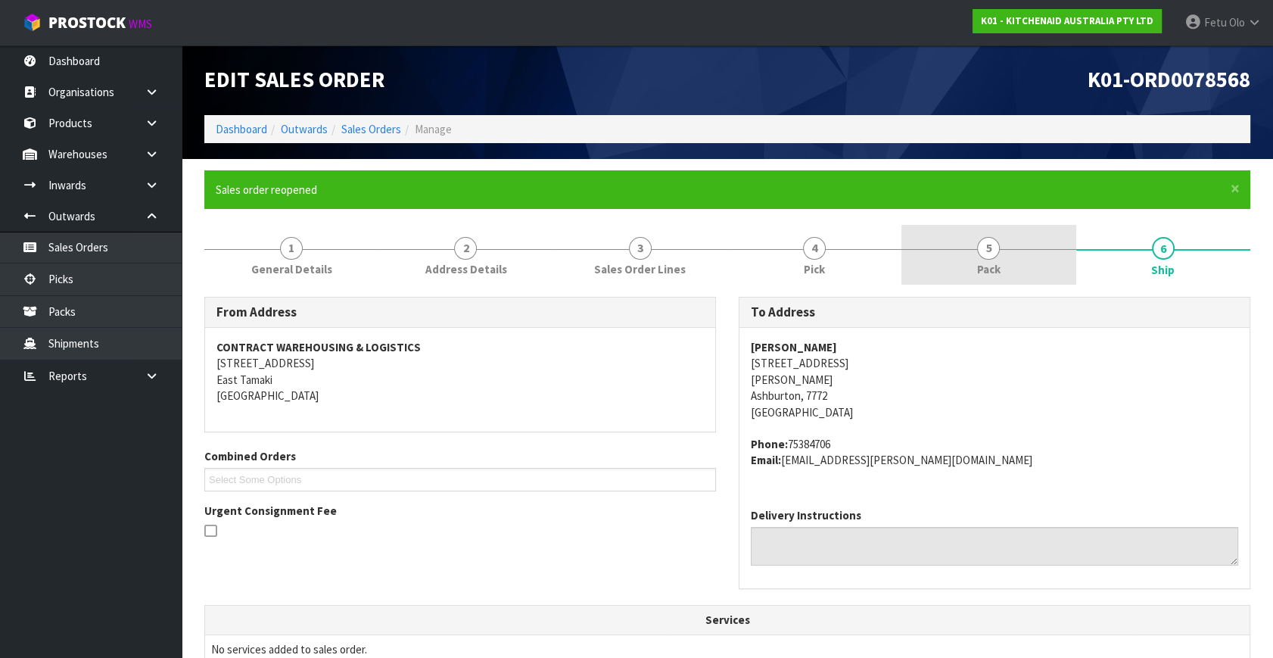
click at [995, 263] on span "Pack" at bounding box center [988, 269] width 23 height 16
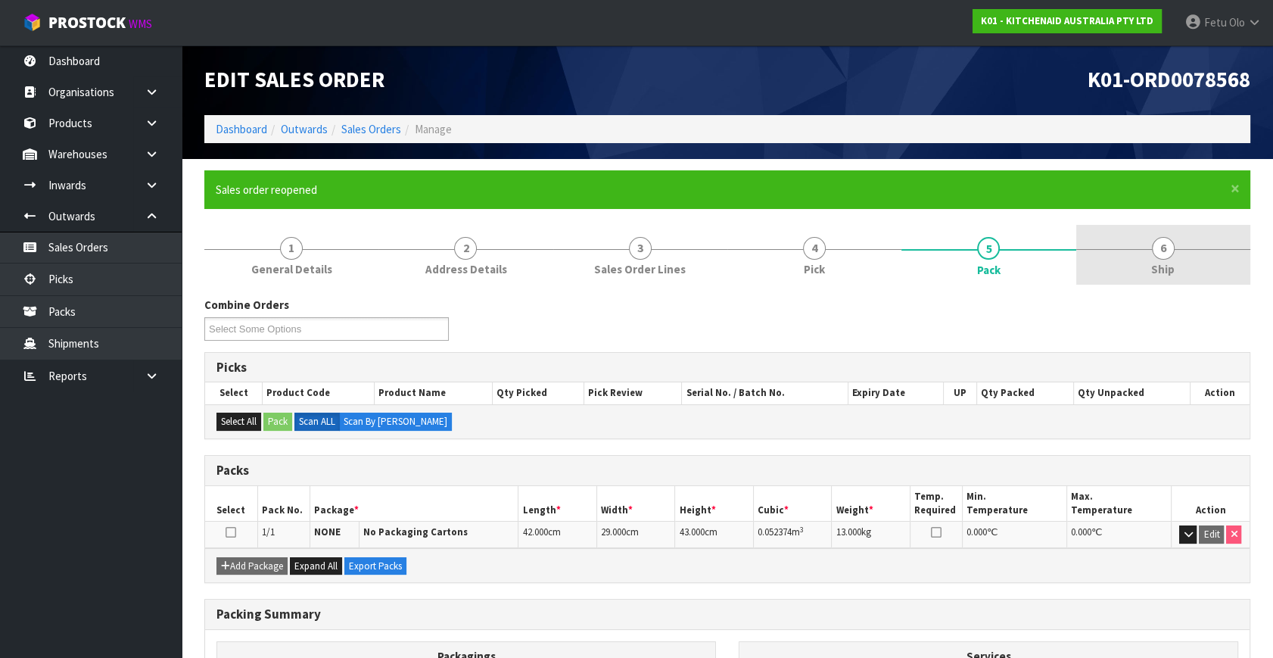
click at [1168, 258] on link "6 Ship" at bounding box center [1163, 255] width 174 height 60
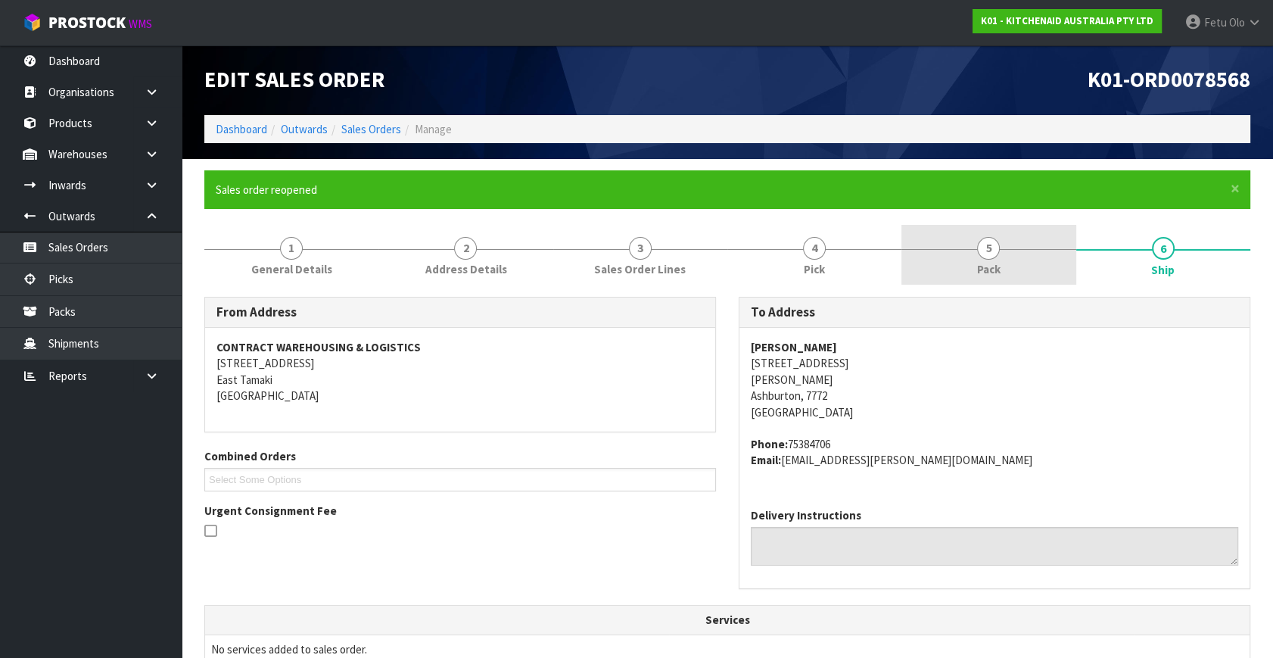
click at [987, 257] on span "5" at bounding box center [988, 248] width 23 height 23
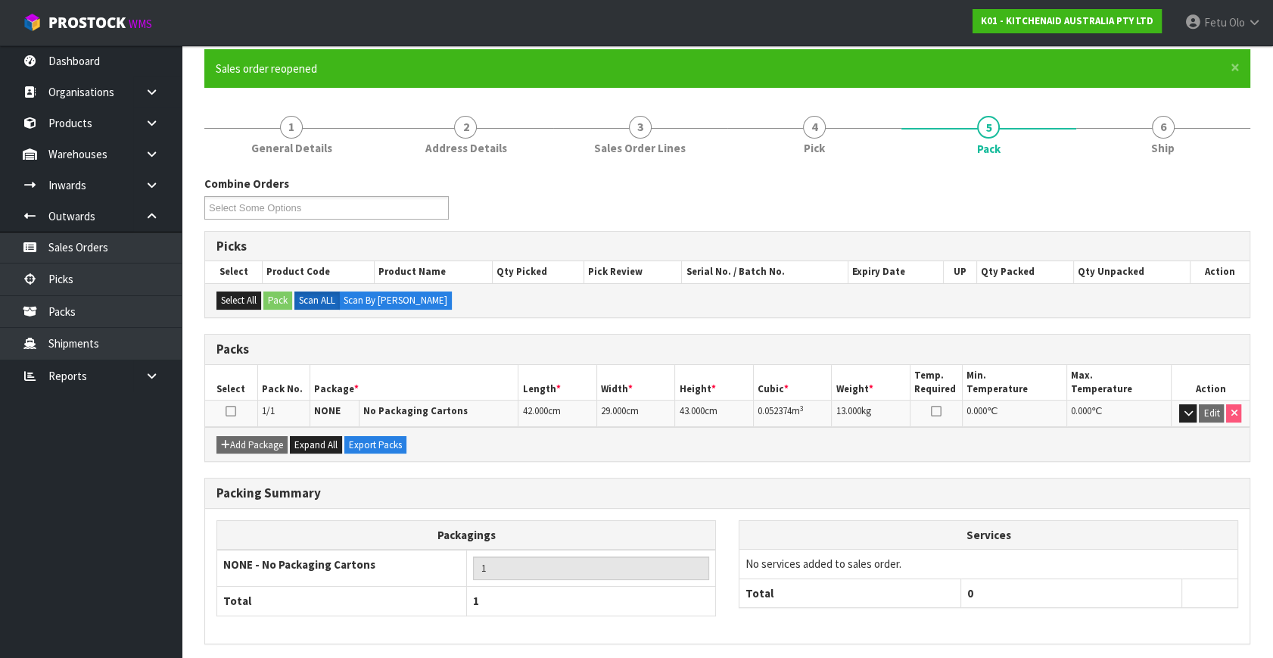
scroll to position [175, 0]
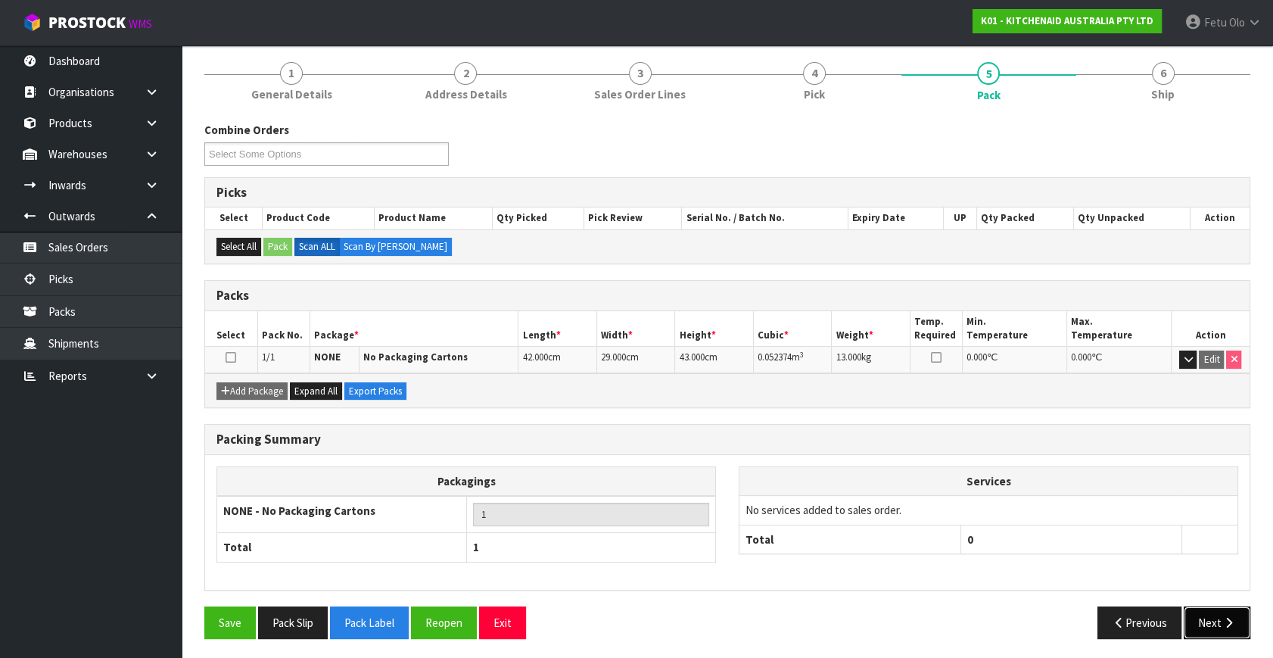
click at [1221, 606] on button "Next" at bounding box center [1217, 622] width 67 height 33
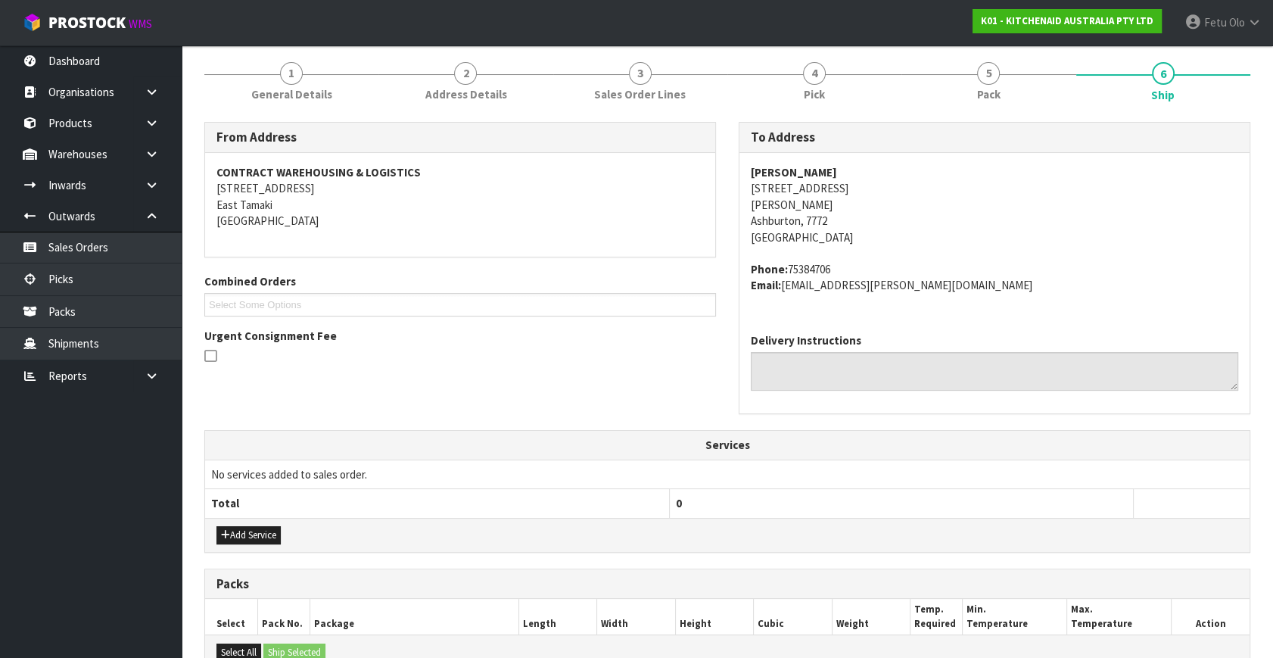
scroll to position [414, 0]
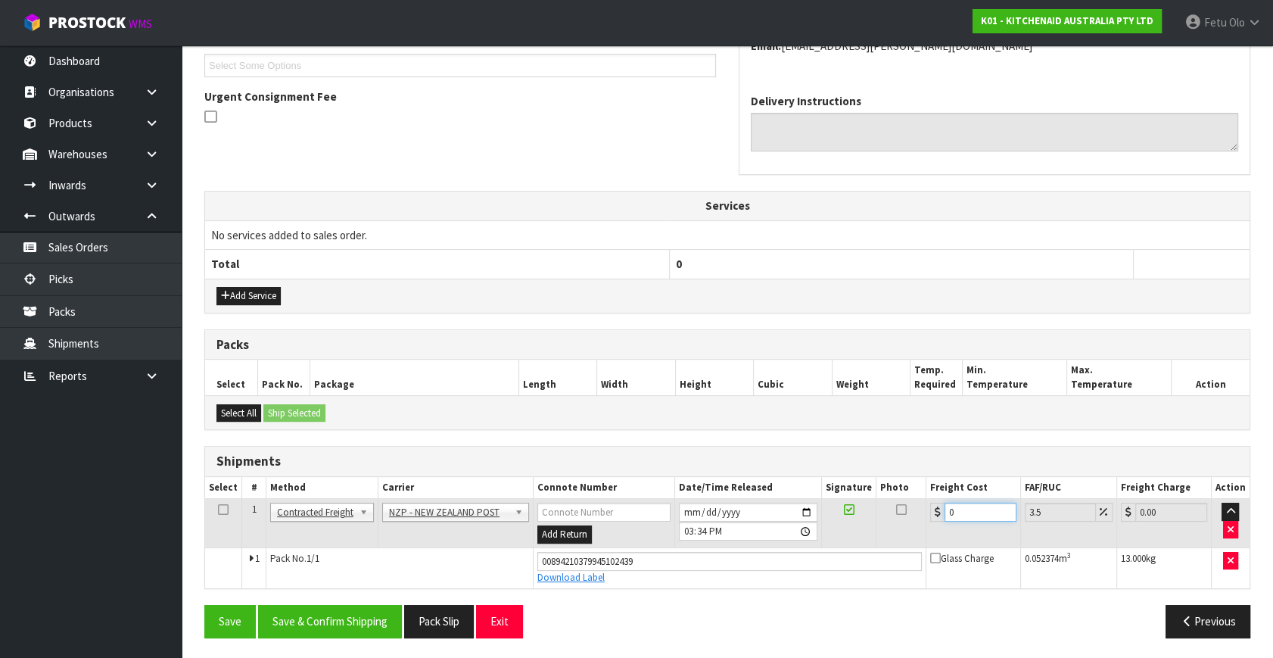
drag, startPoint x: 797, startPoint y: 534, endPoint x: 778, endPoint y: 534, distance: 18.9
click at [778, 534] on tr "1 Client Local Pickup Customer Local Pickup Company Freight Contracted Freight …" at bounding box center [727, 523] width 1044 height 49
type input "2"
type input "2.07"
type input "21"
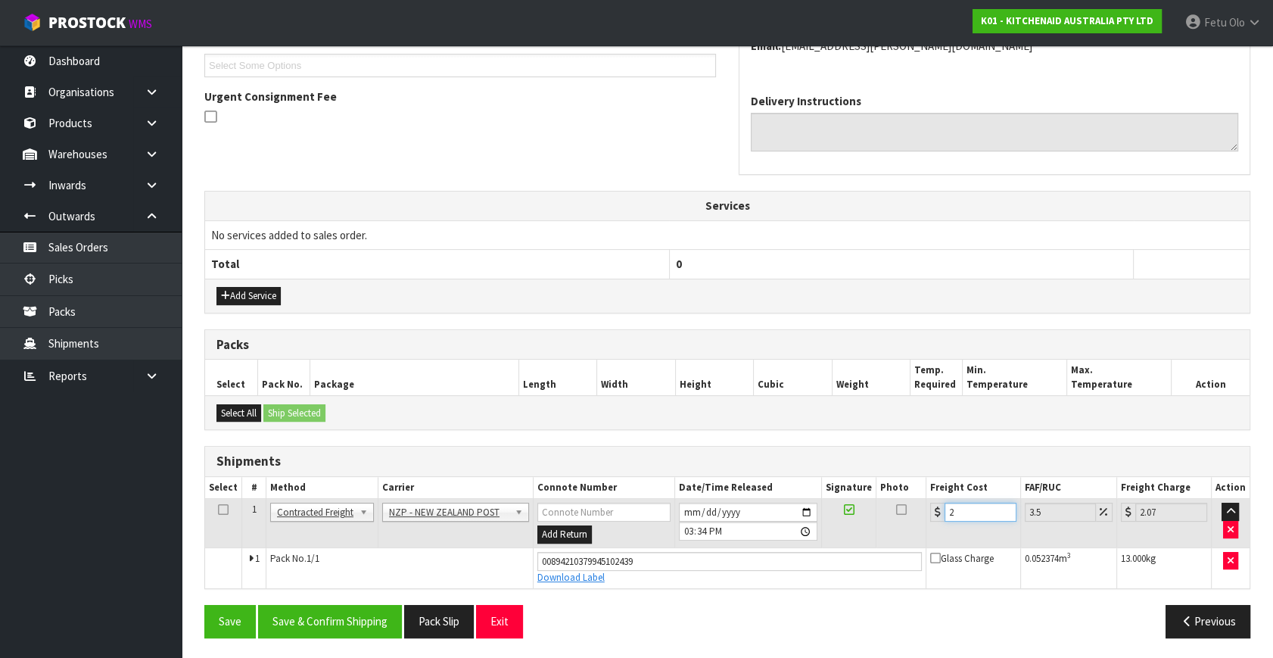
type input "21.73"
type input "21.2"
type input "21.94"
click at [366, 625] on button "Save & Confirm Shipping" at bounding box center [330, 621] width 144 height 33
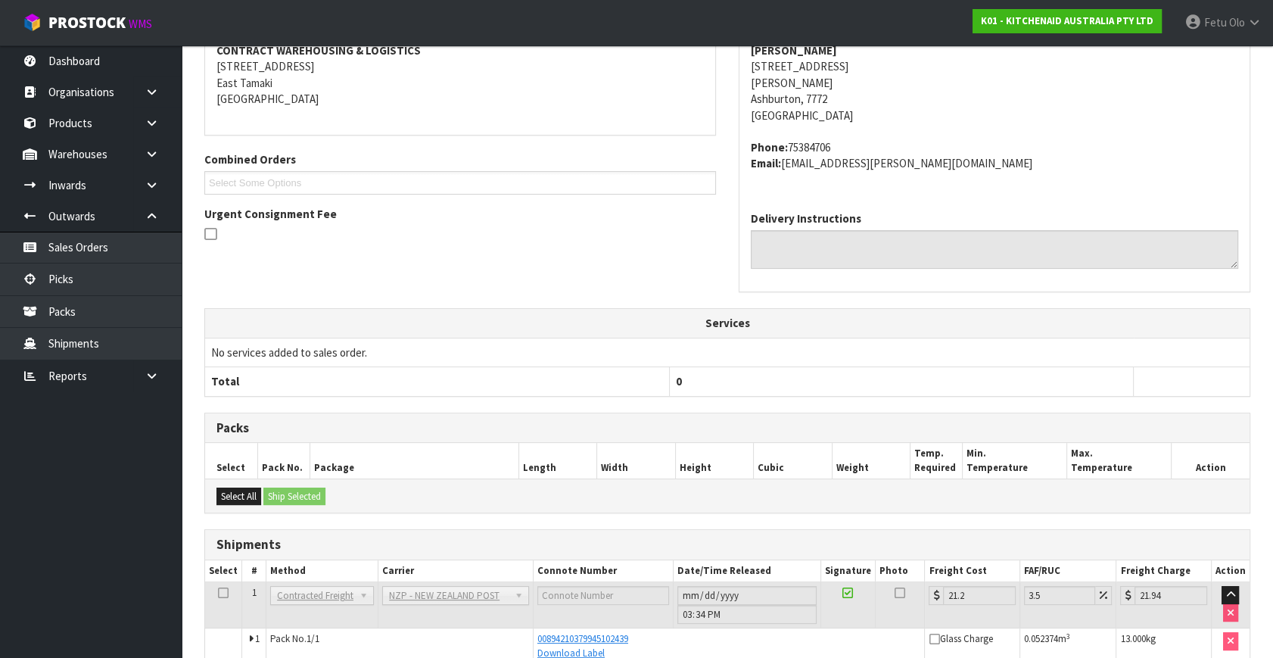
scroll to position [372, 0]
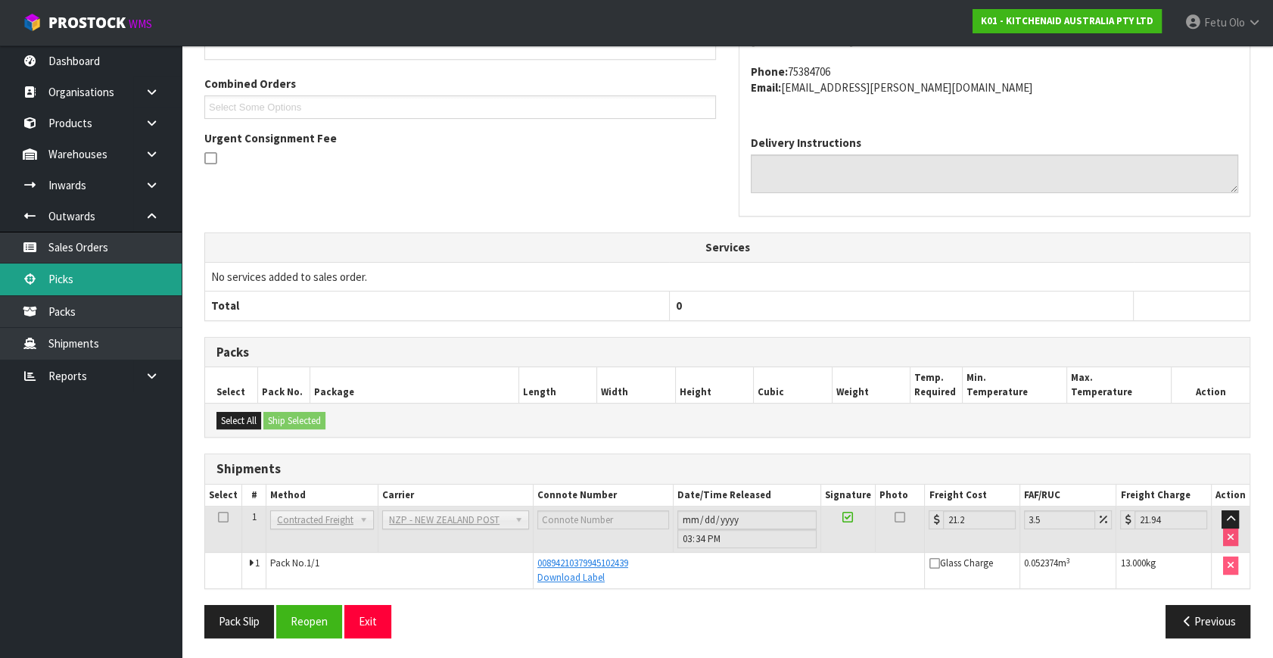
click at [41, 285] on link "Picks" at bounding box center [91, 278] width 182 height 31
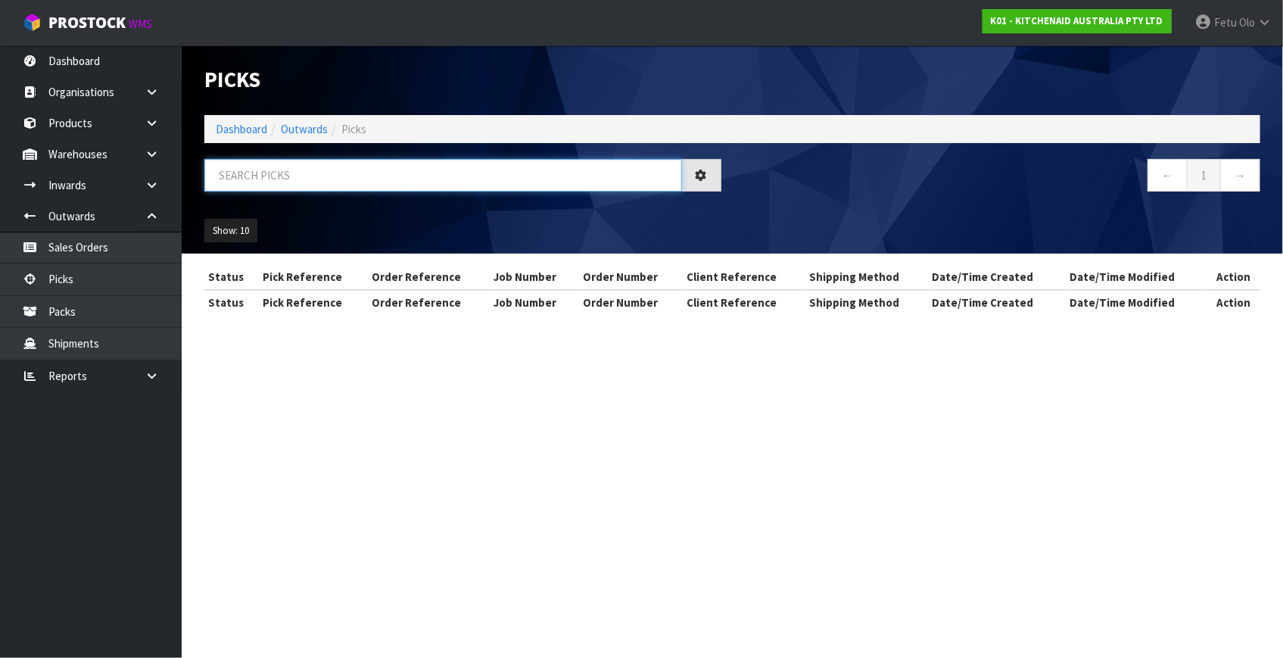
click at [350, 177] on input "text" at bounding box center [443, 175] width 478 height 33
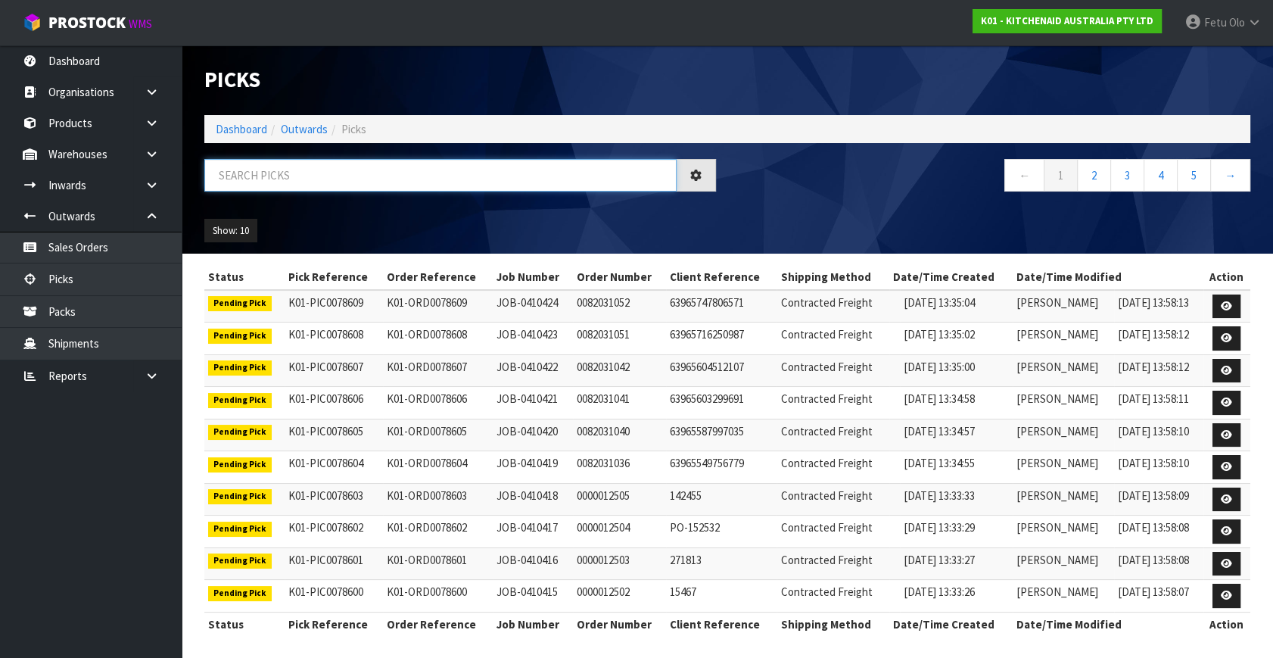
click at [305, 182] on input "text" at bounding box center [440, 175] width 472 height 33
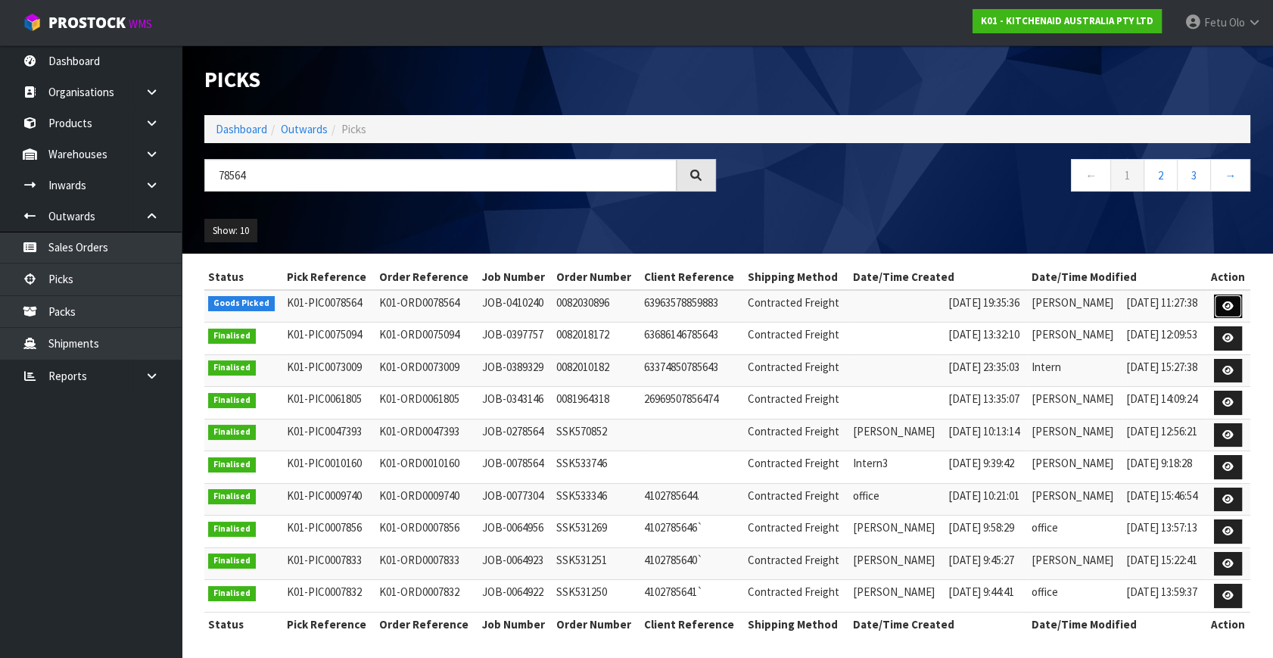
click at [1220, 304] on link at bounding box center [1228, 306] width 28 height 24
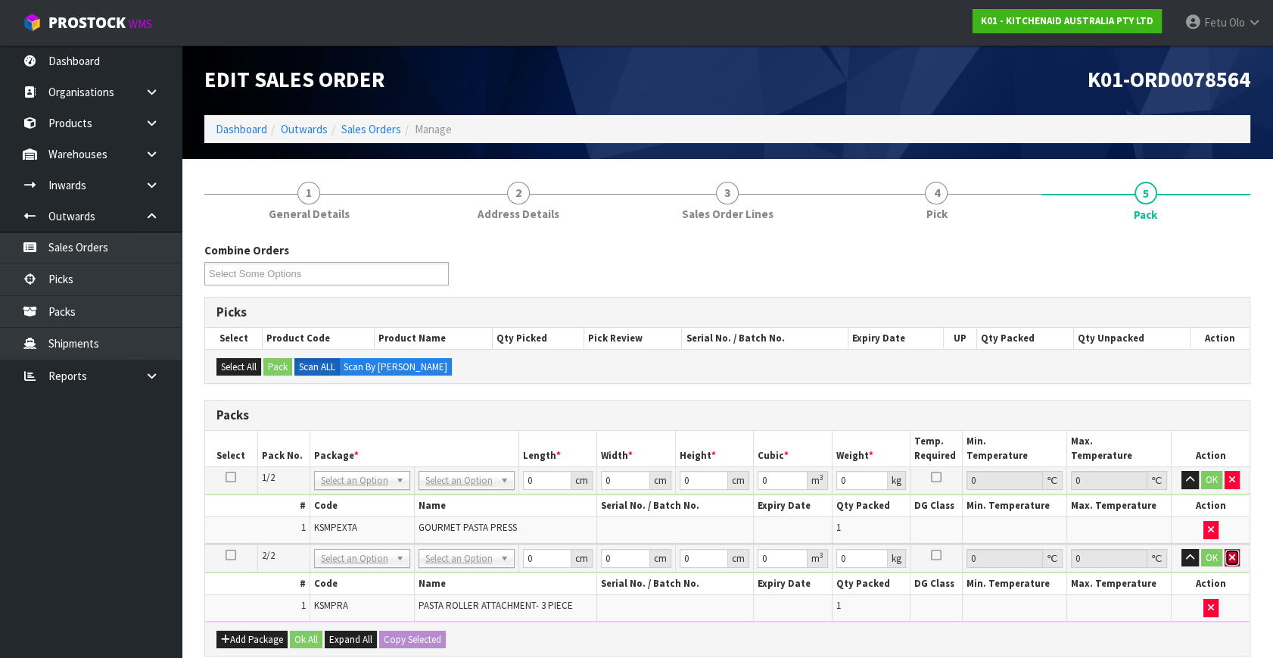
click at [1231, 555] on icon "button" at bounding box center [1232, 557] width 6 height 10
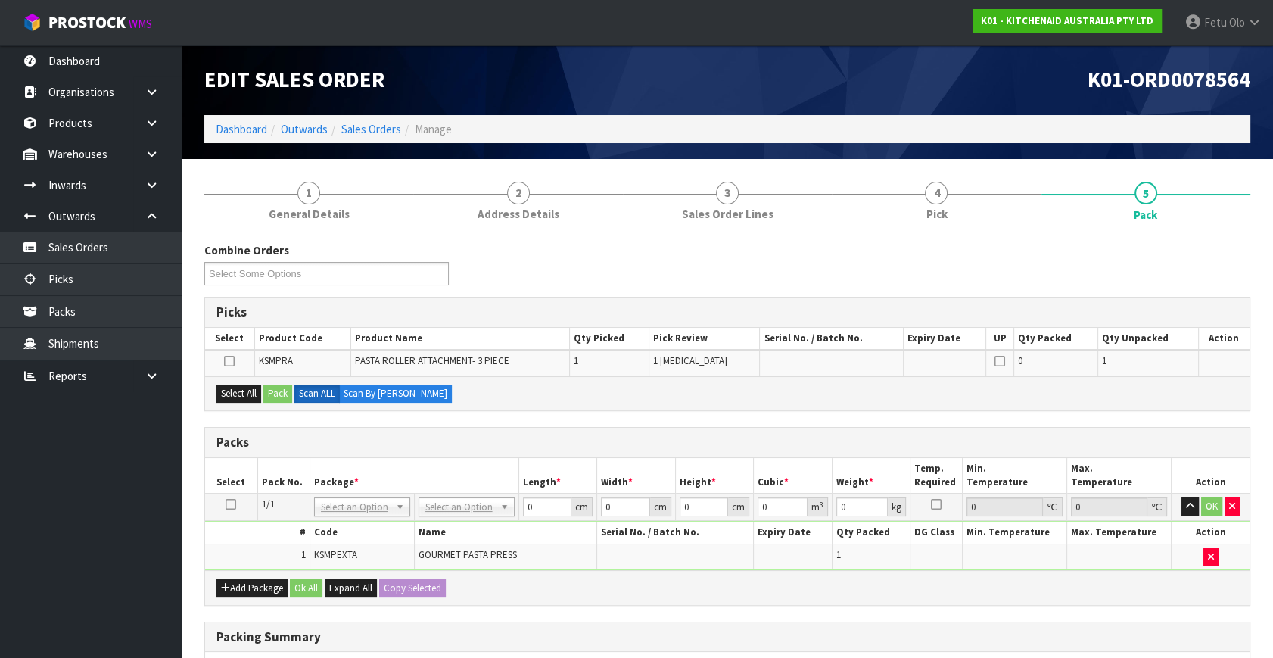
click at [226, 504] on icon at bounding box center [231, 504] width 11 height 1
click at [338, 468] on th "Package *" at bounding box center [414, 476] width 209 height 36
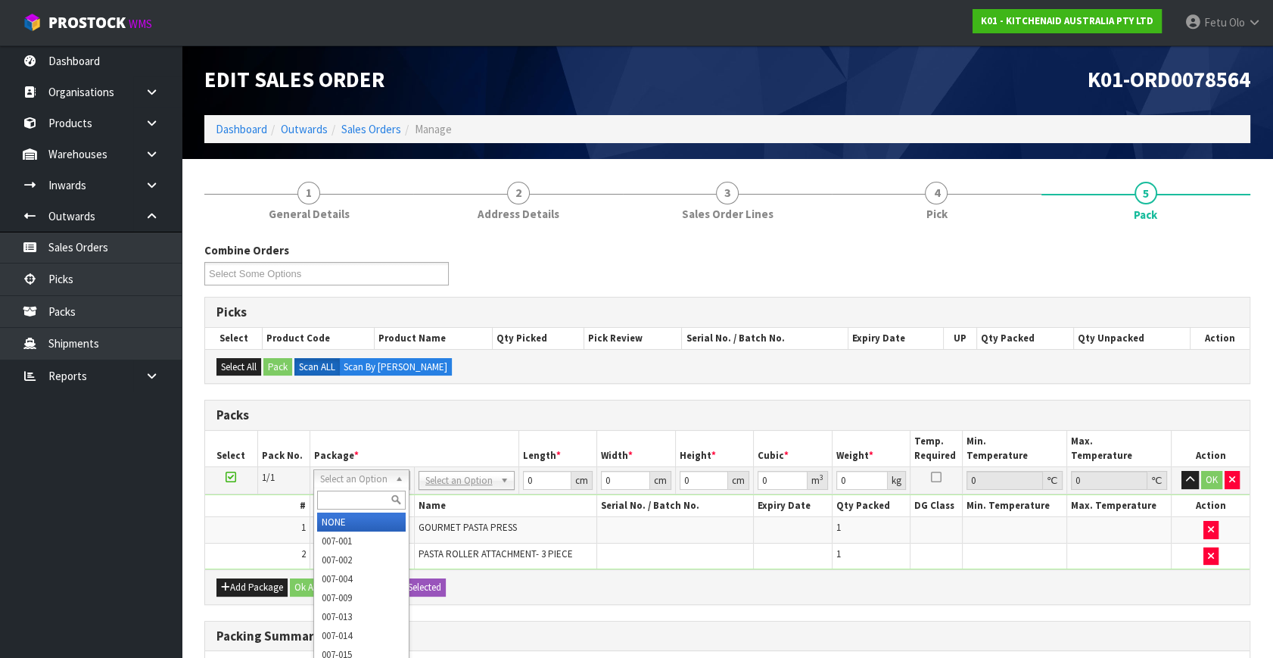
click at [340, 498] on input "text" at bounding box center [361, 499] width 89 height 19
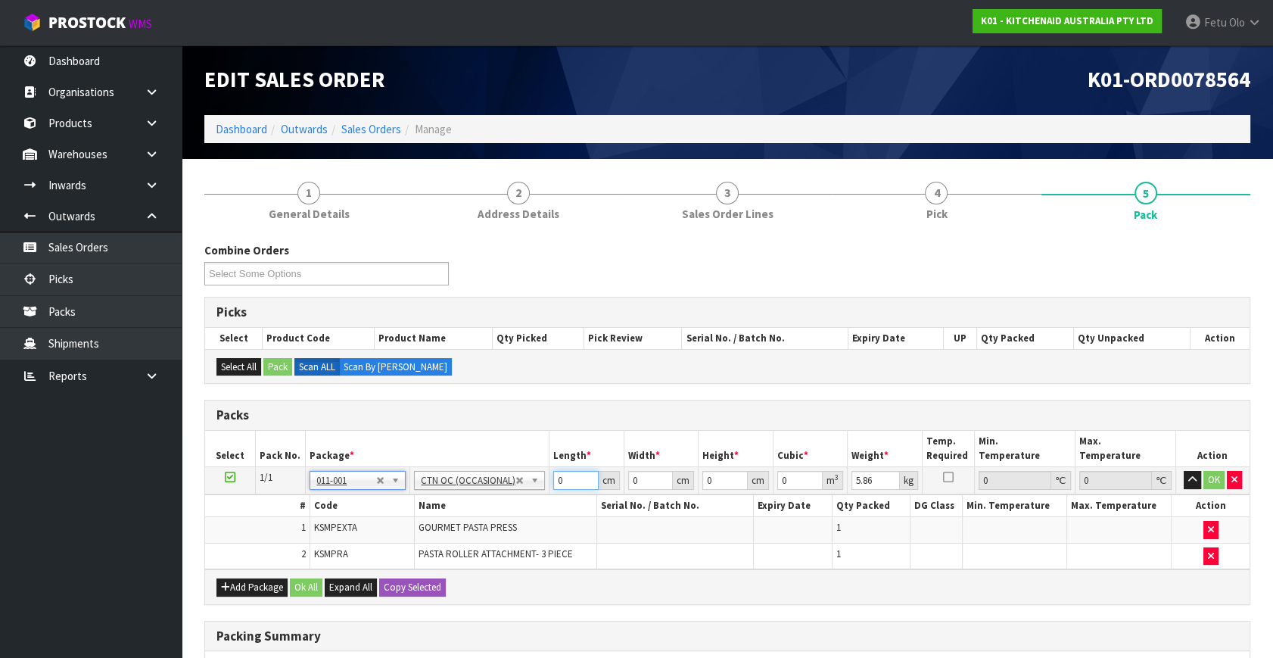
drag, startPoint x: 565, startPoint y: 483, endPoint x: 482, endPoint y: 496, distance: 84.2
click at [482, 496] on tbody "1/1 NONE 007-001 007-002 007-004 007-009 007-013 007-014 007-015 007-017 007-01…" at bounding box center [727, 518] width 1044 height 103
click button "OK" at bounding box center [1213, 480] width 21 height 18
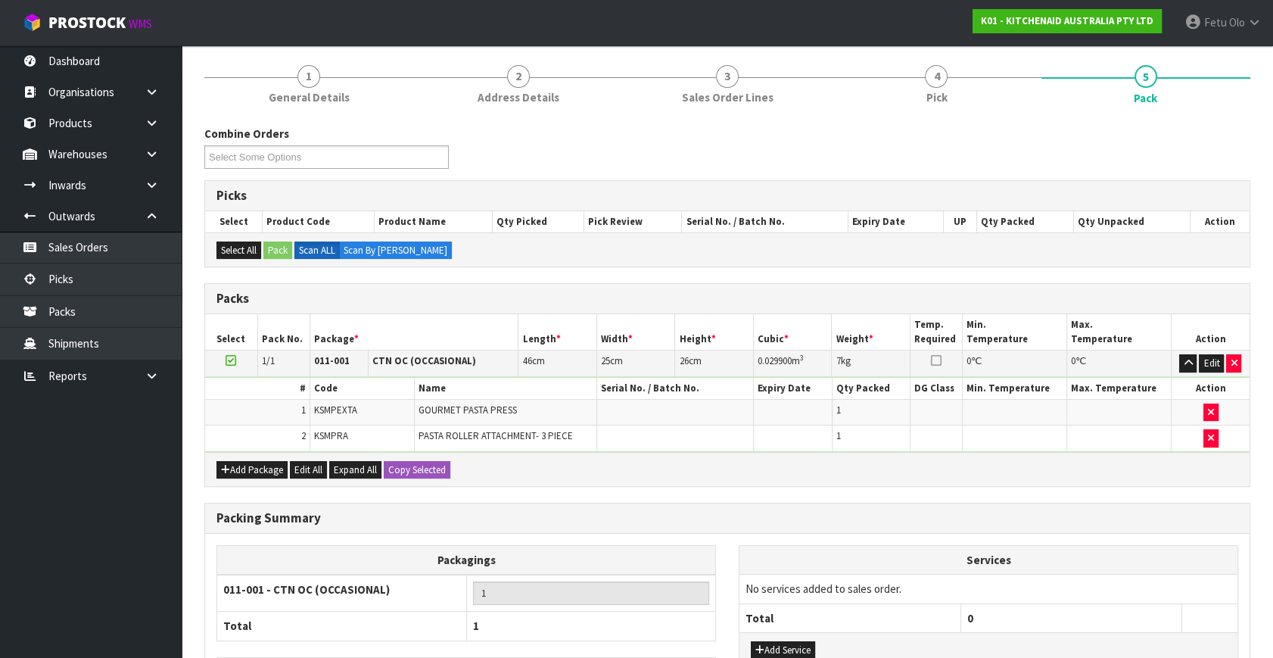
scroll to position [229, 0]
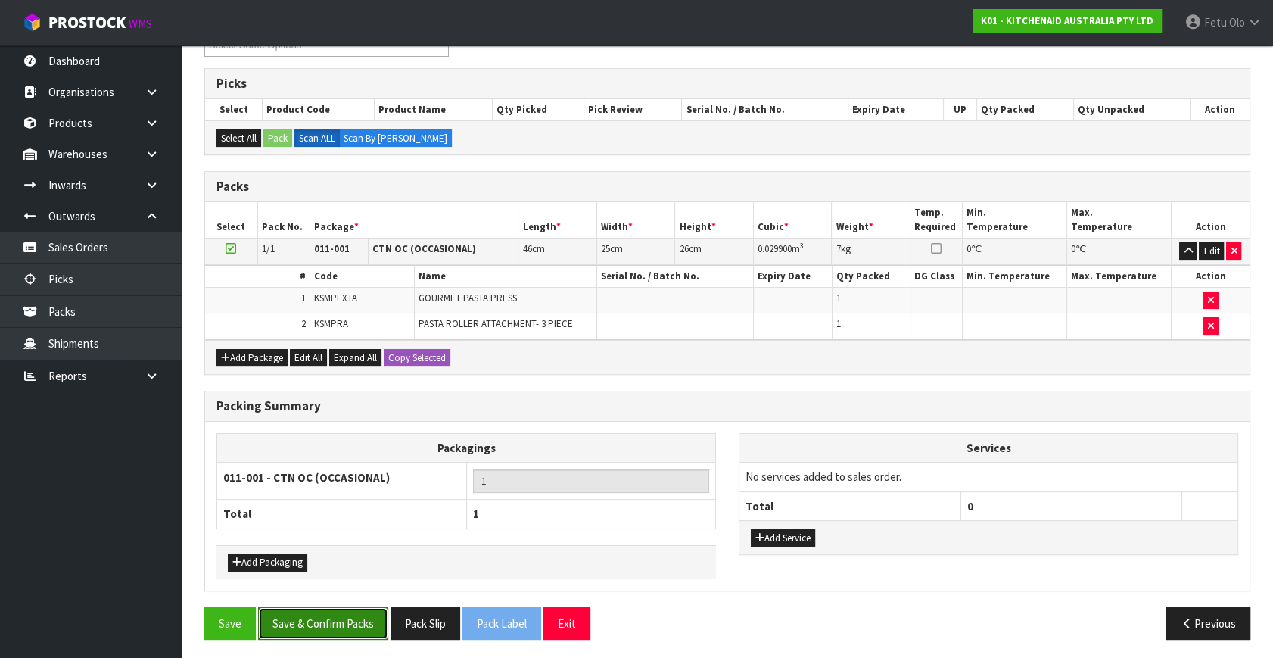
drag, startPoint x: 348, startPoint y: 624, endPoint x: 619, endPoint y: 588, distance: 273.4
click at [350, 621] on button "Save & Confirm Packs" at bounding box center [323, 623] width 130 height 33
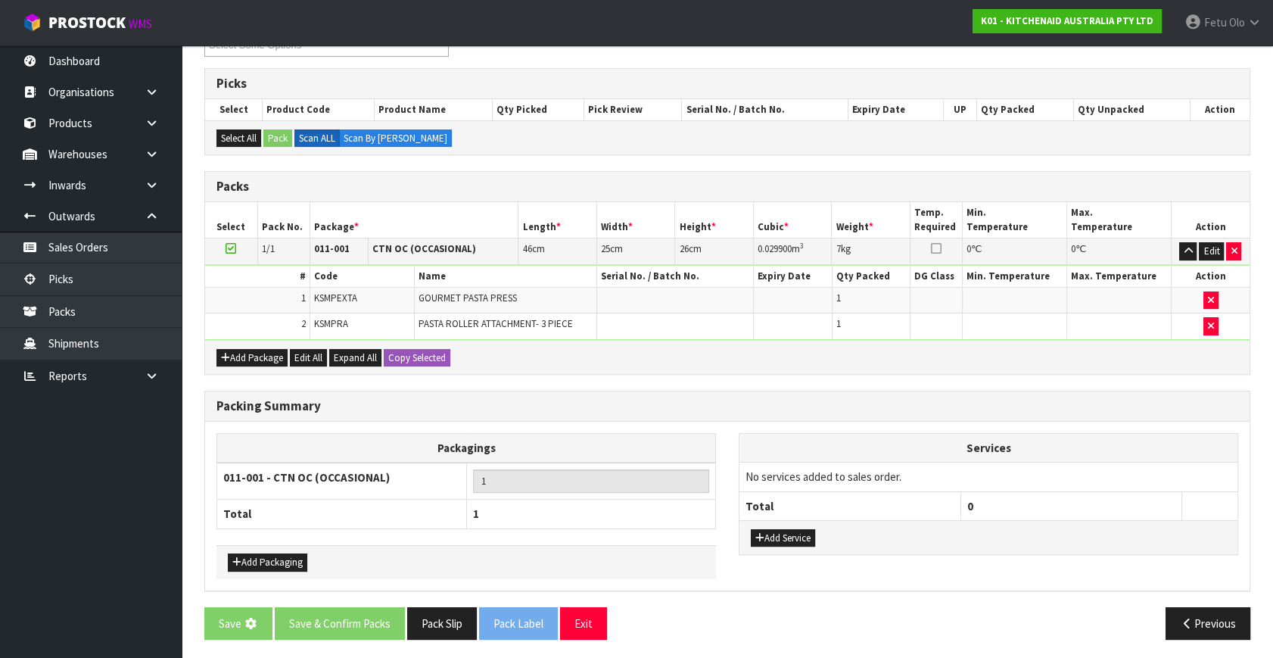
scroll to position [0, 0]
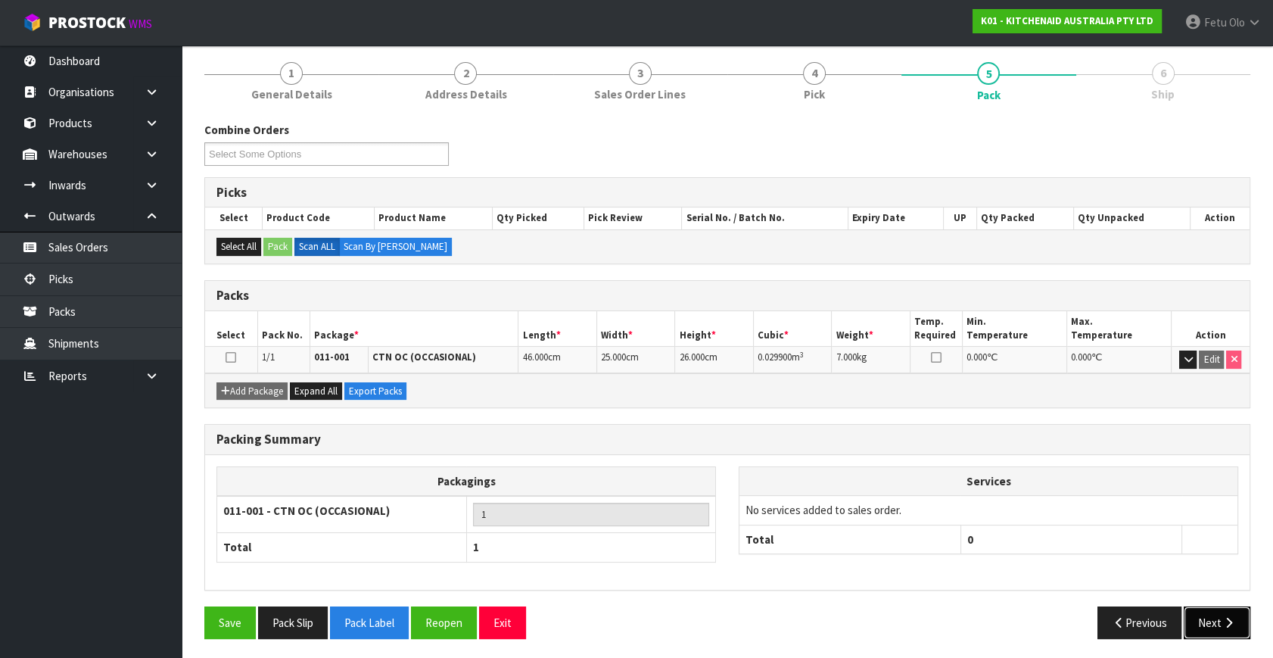
click at [1228, 630] on button "Next" at bounding box center [1217, 622] width 67 height 33
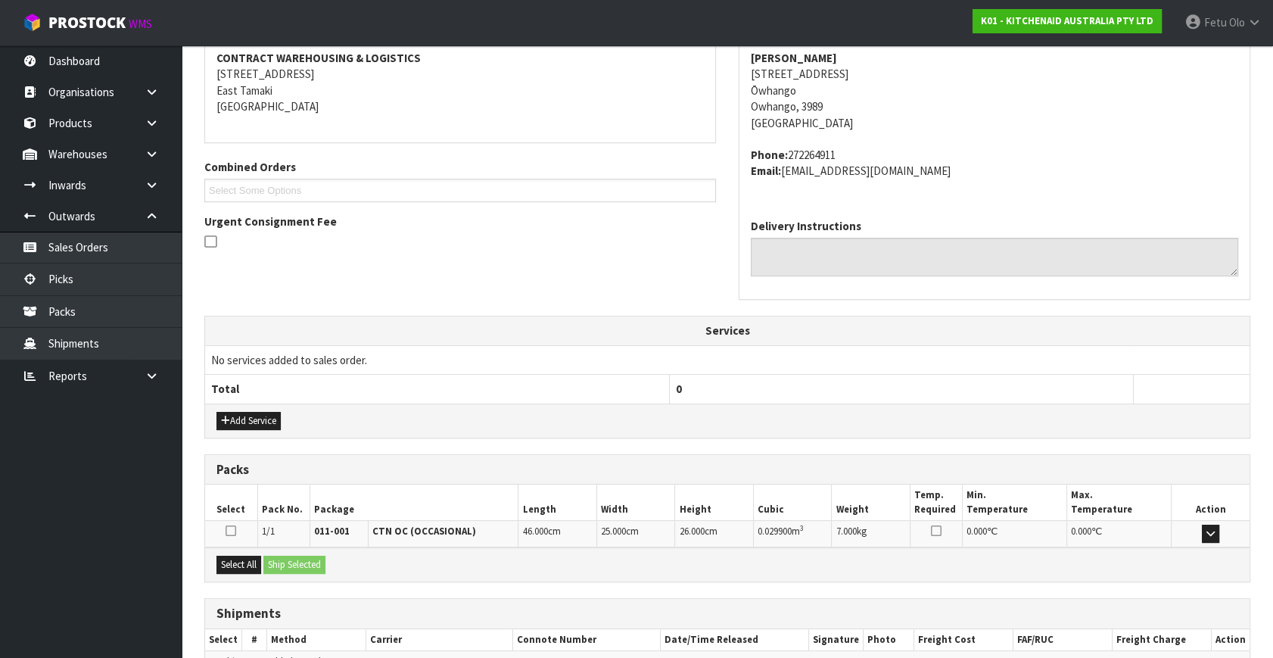
scroll to position [372, 0]
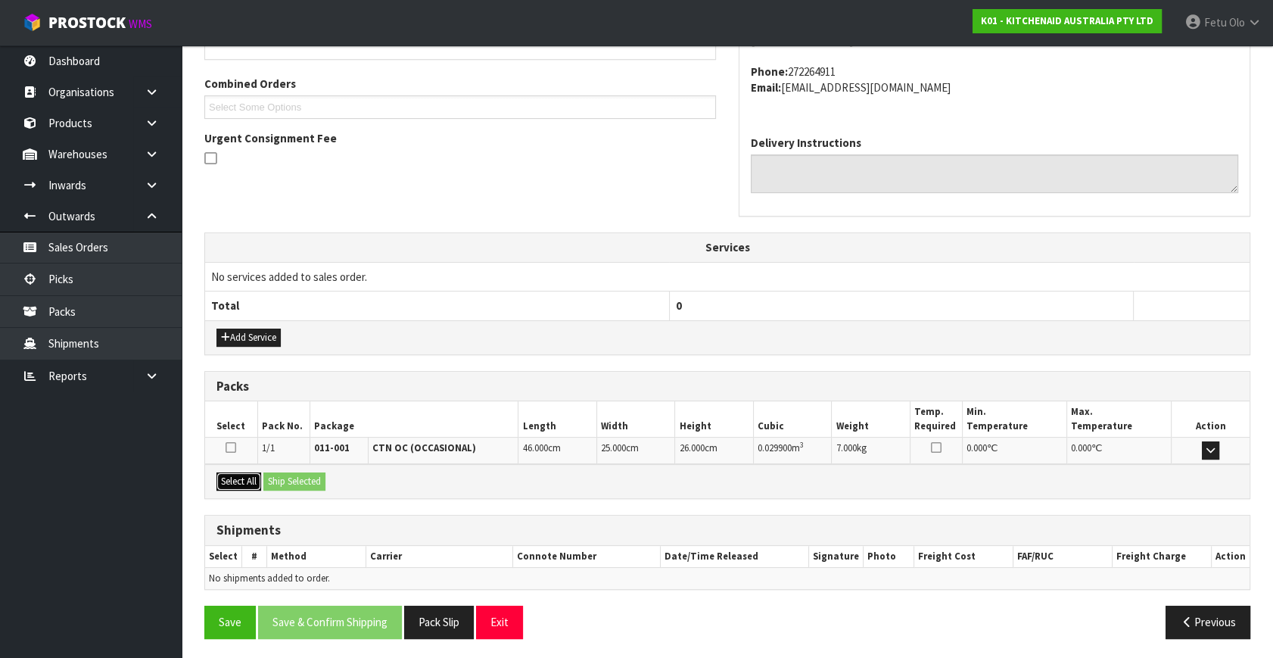
drag, startPoint x: 235, startPoint y: 481, endPoint x: 291, endPoint y: 475, distance: 56.3
click at [239, 481] on button "Select All" at bounding box center [238, 481] width 45 height 18
click at [291, 475] on button "Ship Selected" at bounding box center [294, 481] width 62 height 18
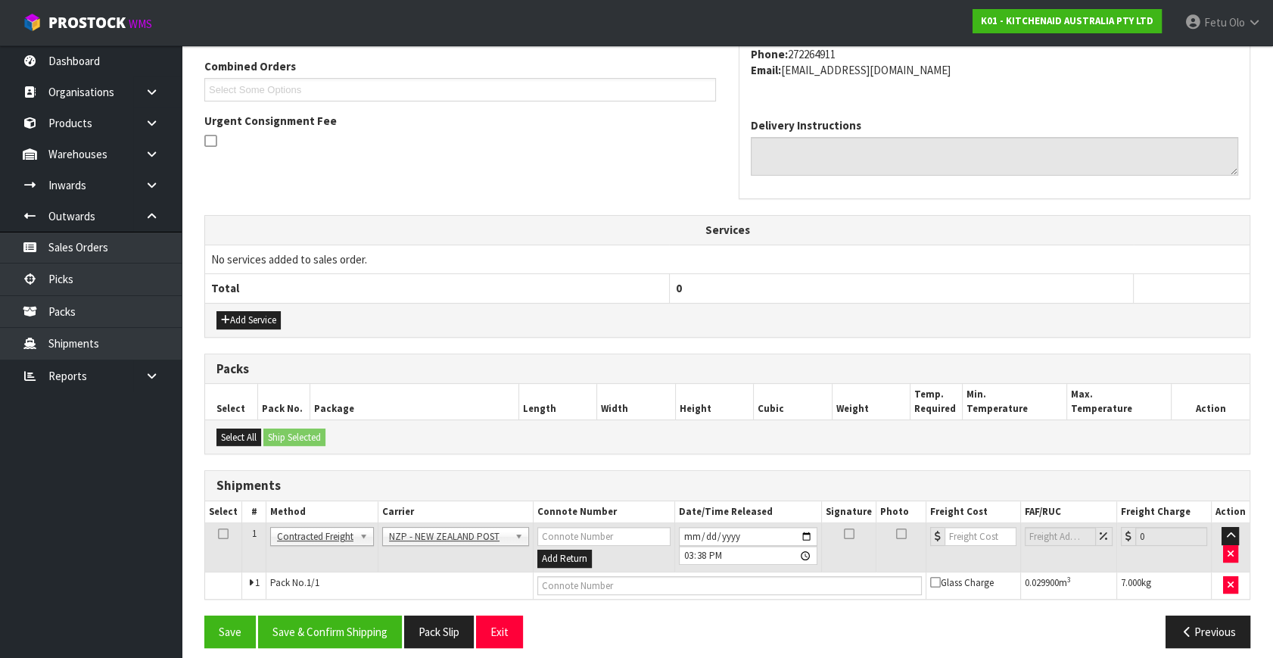
scroll to position [400, 0]
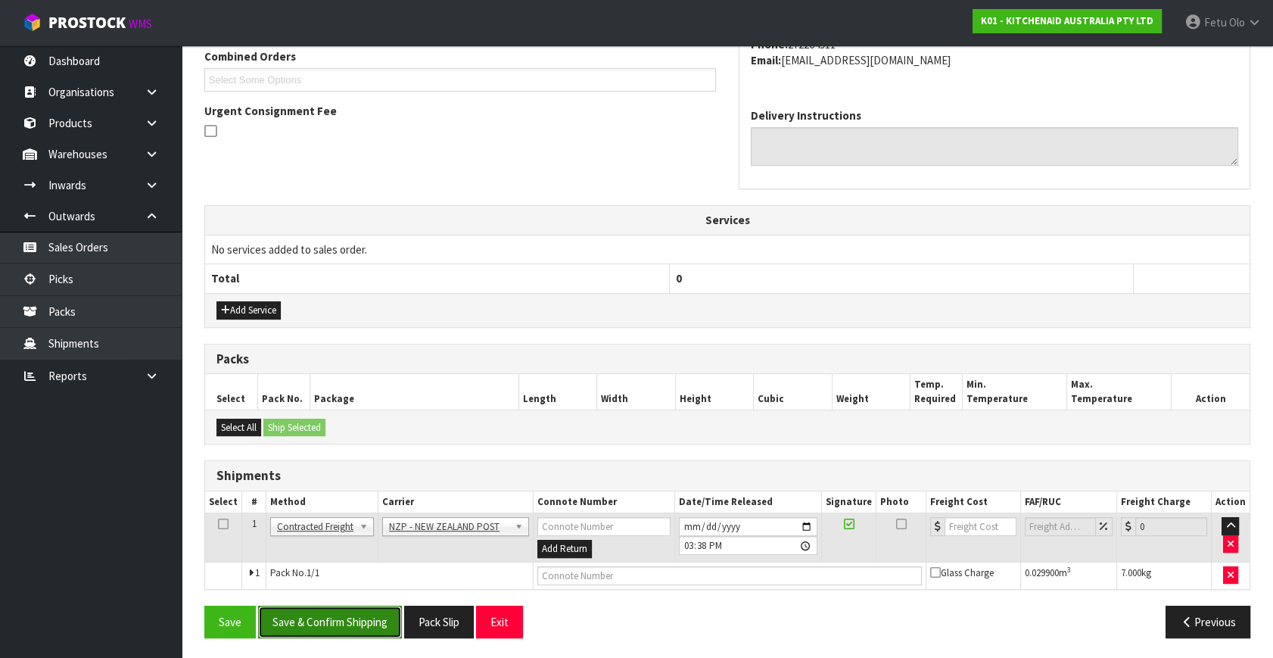
click at [322, 607] on button "Save & Confirm Shipping" at bounding box center [330, 621] width 144 height 33
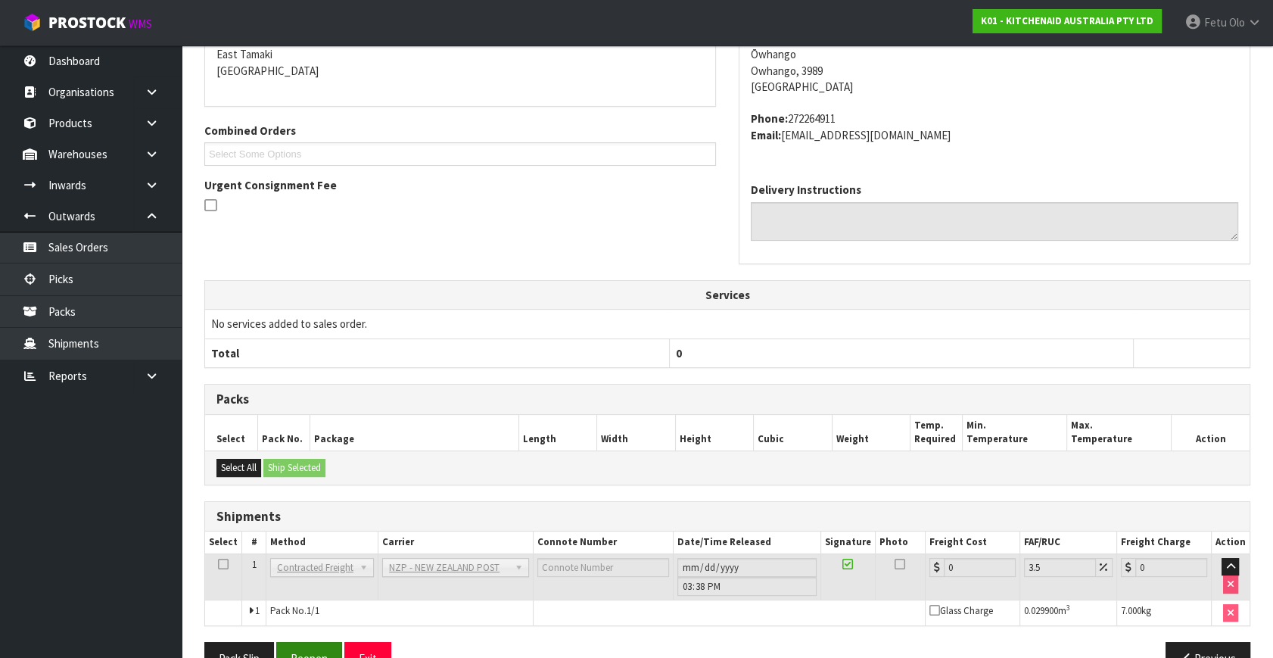
scroll to position [378, 0]
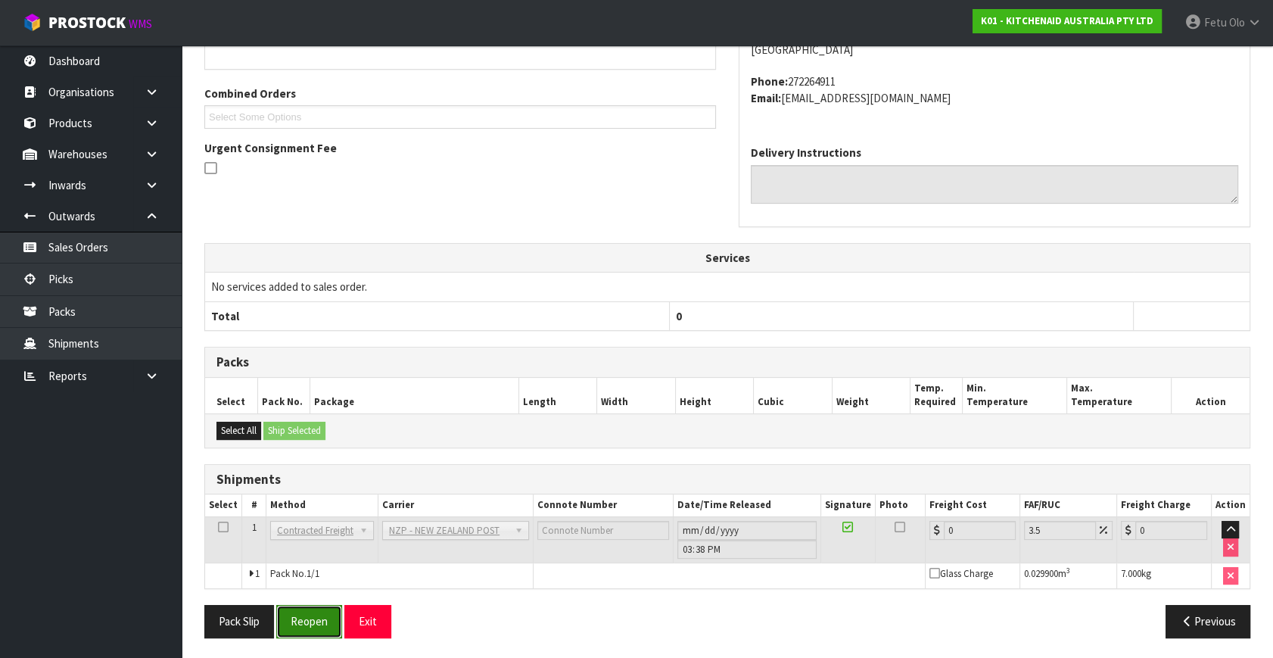
click at [319, 615] on button "Reopen" at bounding box center [309, 621] width 66 height 33
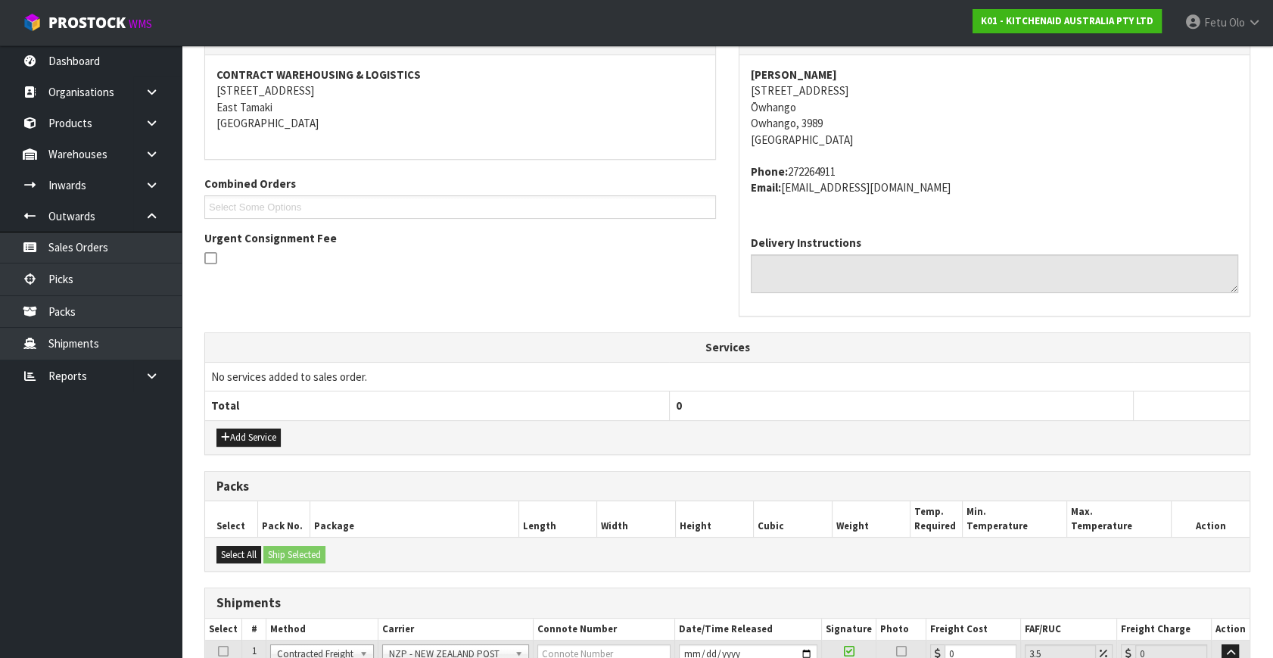
scroll to position [363, 0]
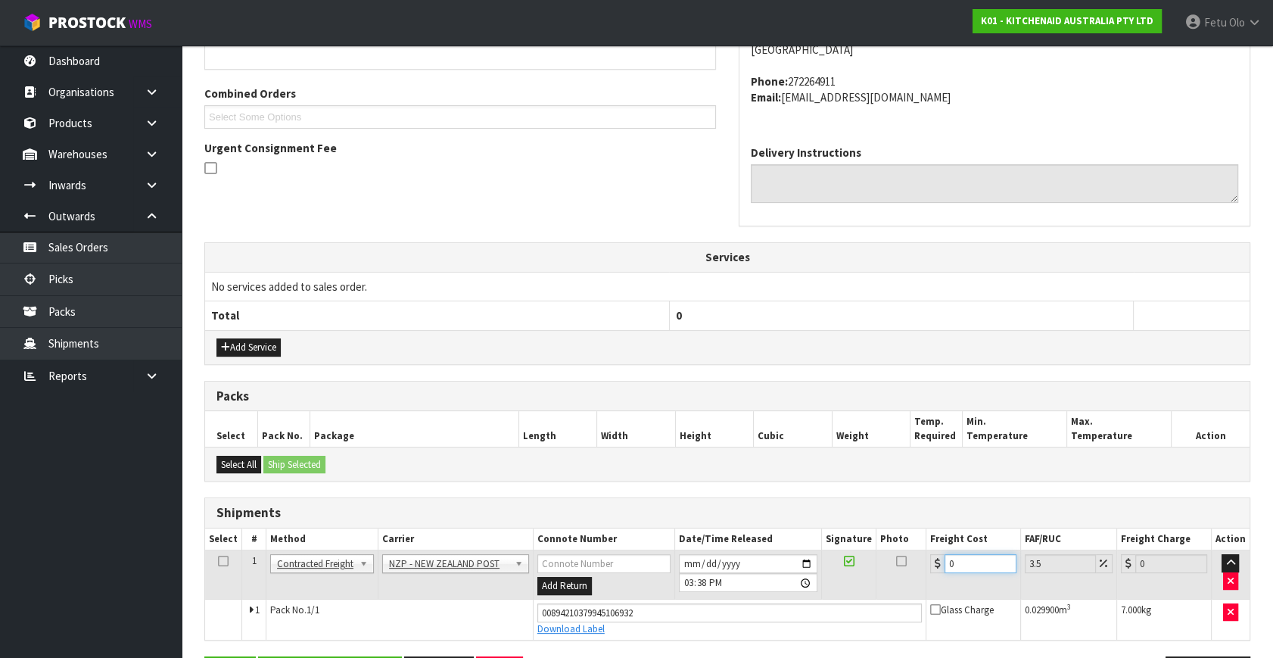
drag, startPoint x: 978, startPoint y: 567, endPoint x: 480, endPoint y: 629, distance: 501.8
click at [480, 629] on tbody "1 Client Local Pickup Customer Local Pickup Company Freight Contracted Freight …" at bounding box center [727, 594] width 1044 height 89
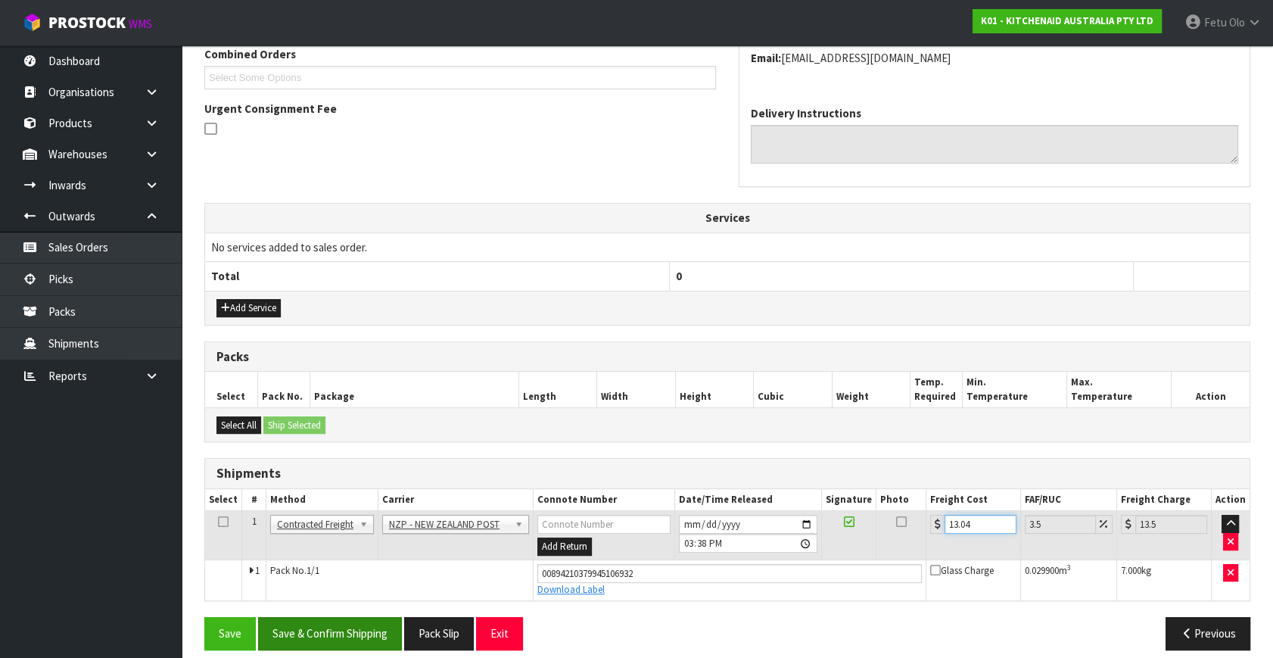
scroll to position [414, 0]
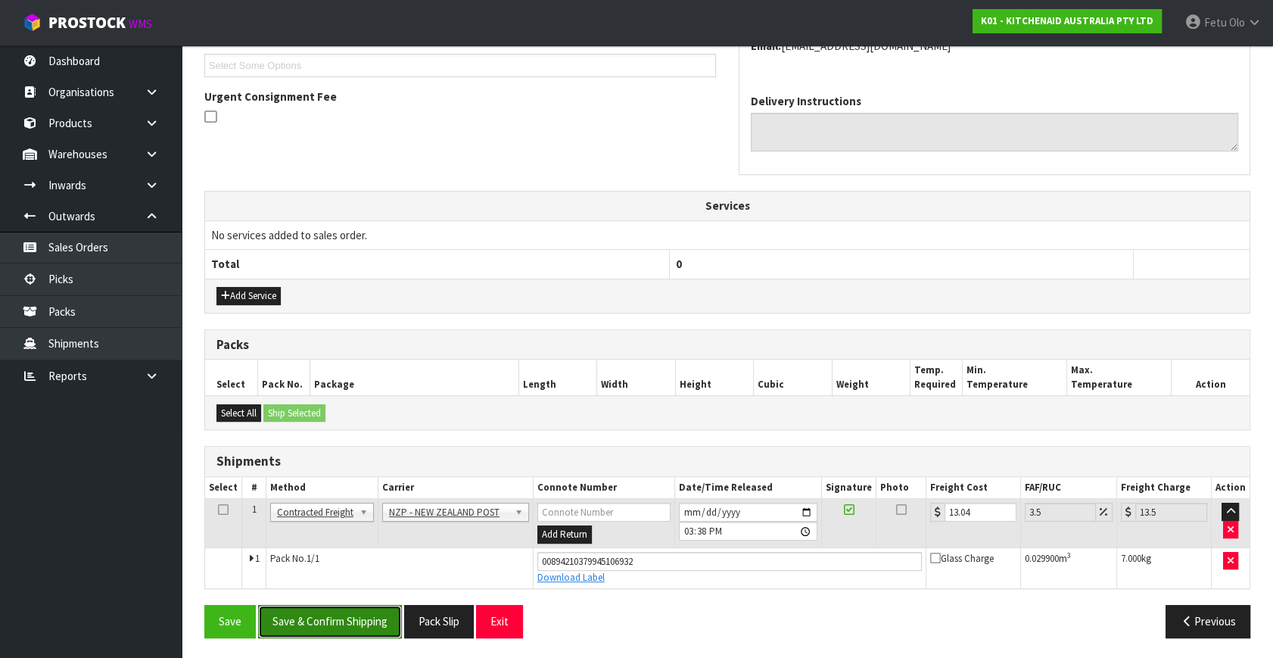
click at [313, 621] on button "Save & Confirm Shipping" at bounding box center [330, 621] width 144 height 33
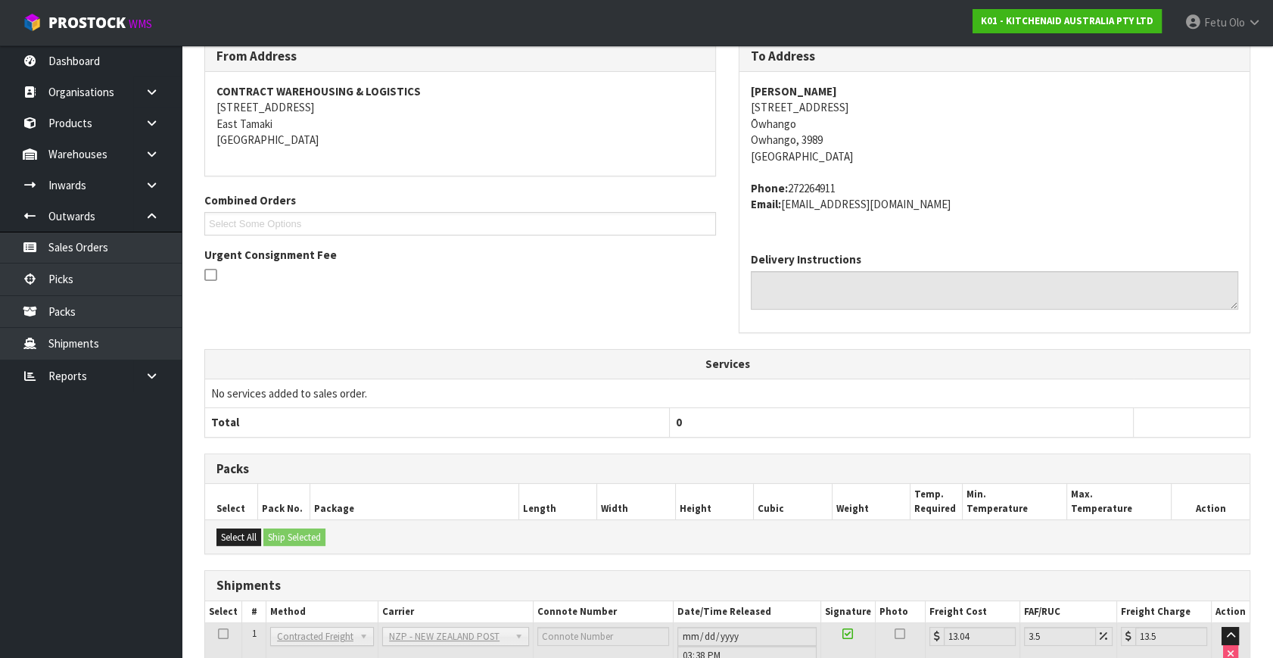
scroll to position [372, 0]
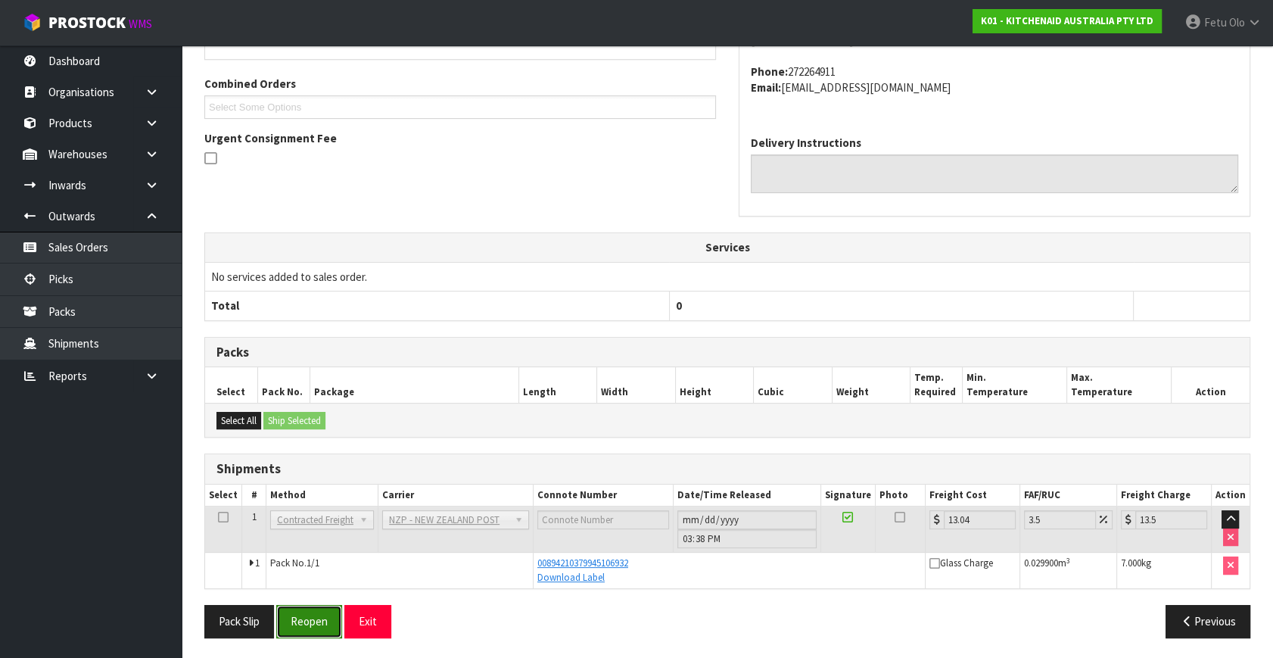
click at [308, 622] on button "Reopen" at bounding box center [309, 621] width 66 height 33
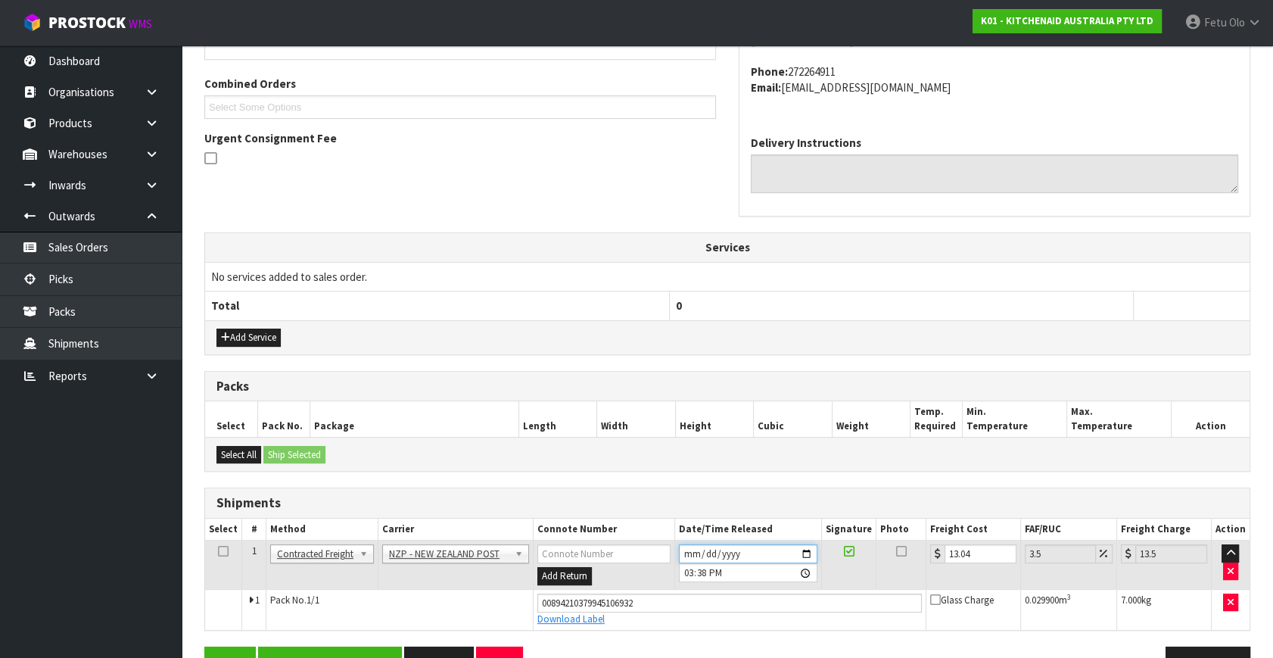
click at [811, 552] on input "2025-09-01" at bounding box center [748, 553] width 138 height 19
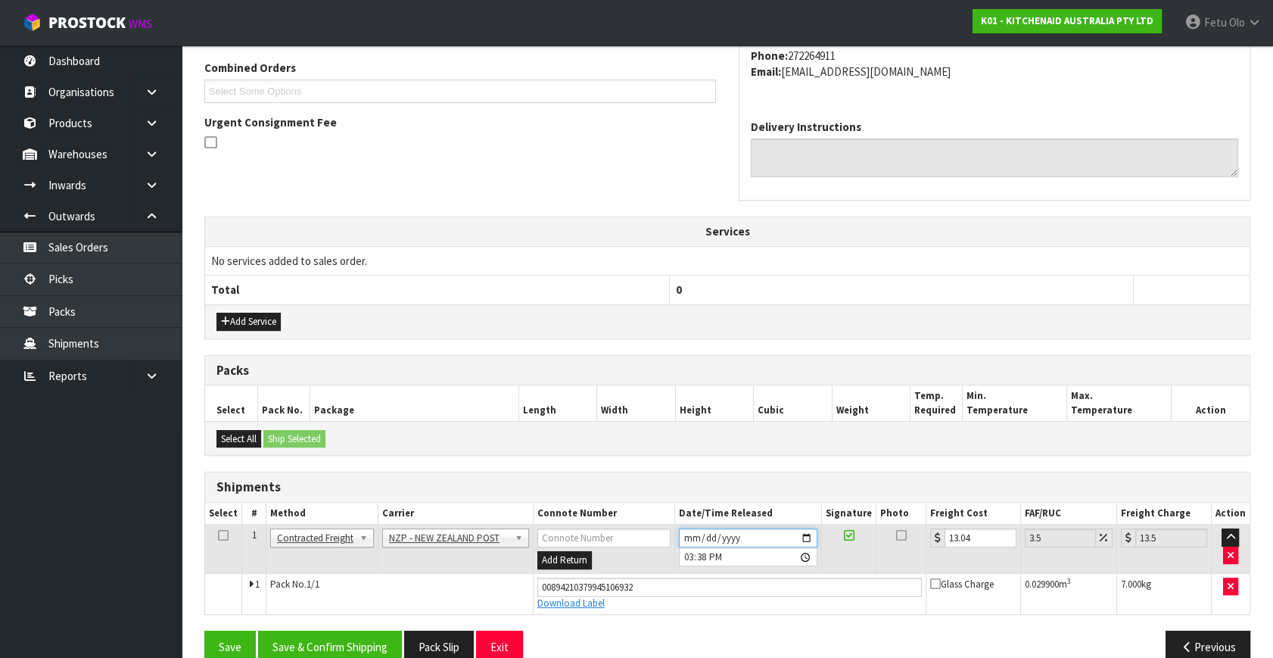
scroll to position [414, 0]
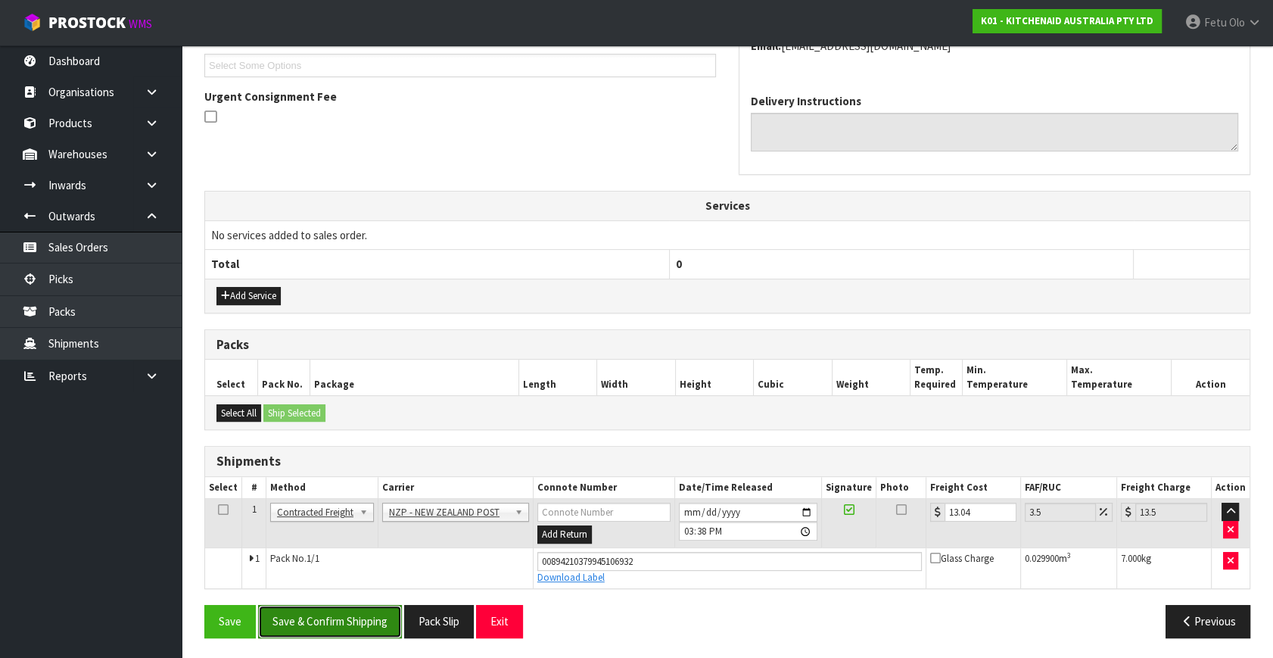
click at [358, 613] on button "Save & Confirm Shipping" at bounding box center [330, 621] width 144 height 33
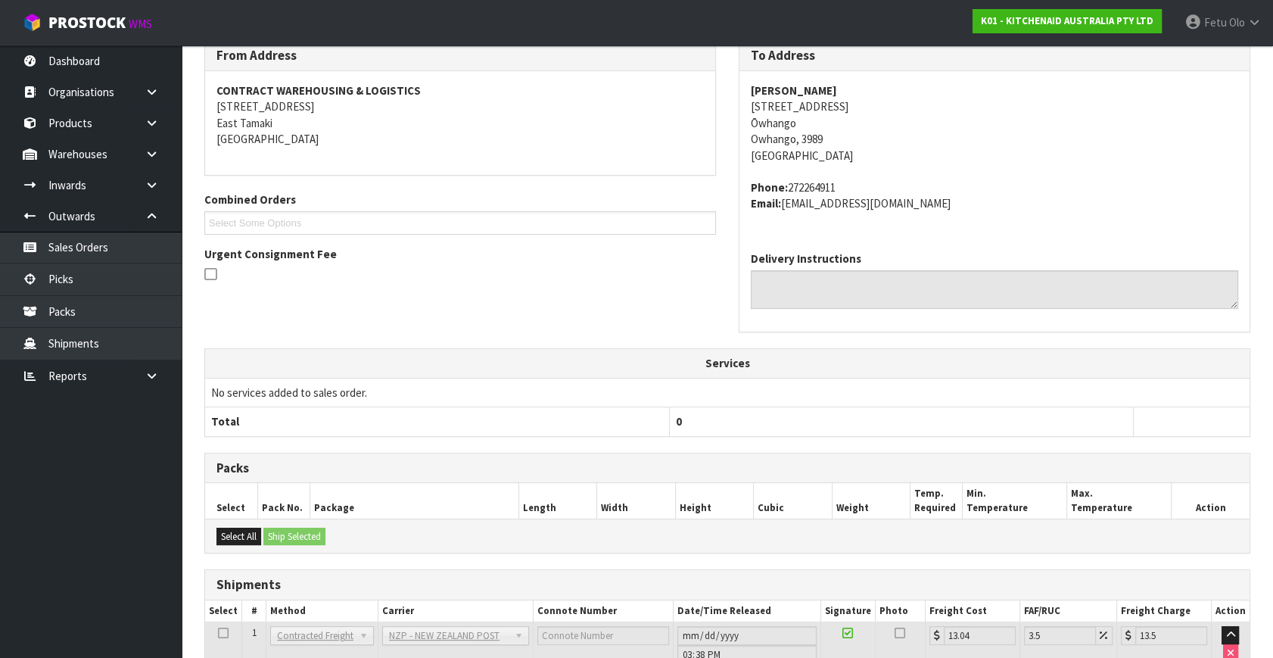
scroll to position [372, 0]
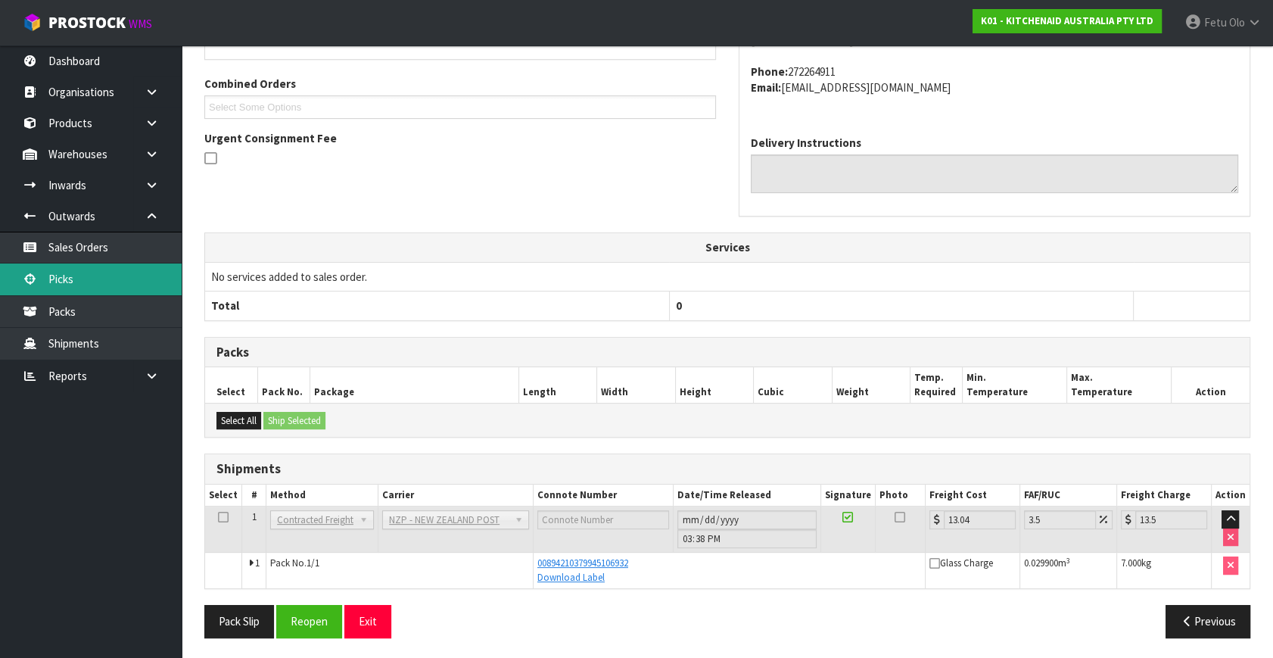
click at [100, 283] on link "Picks" at bounding box center [91, 278] width 182 height 31
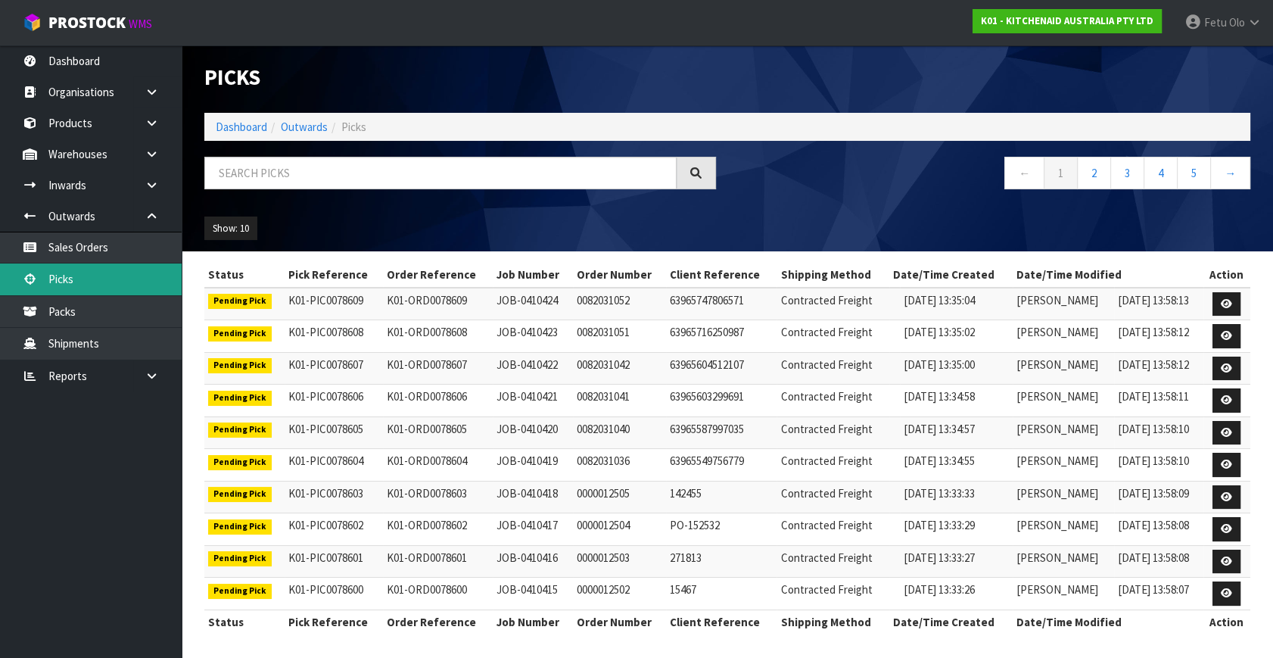
scroll to position [3, 0]
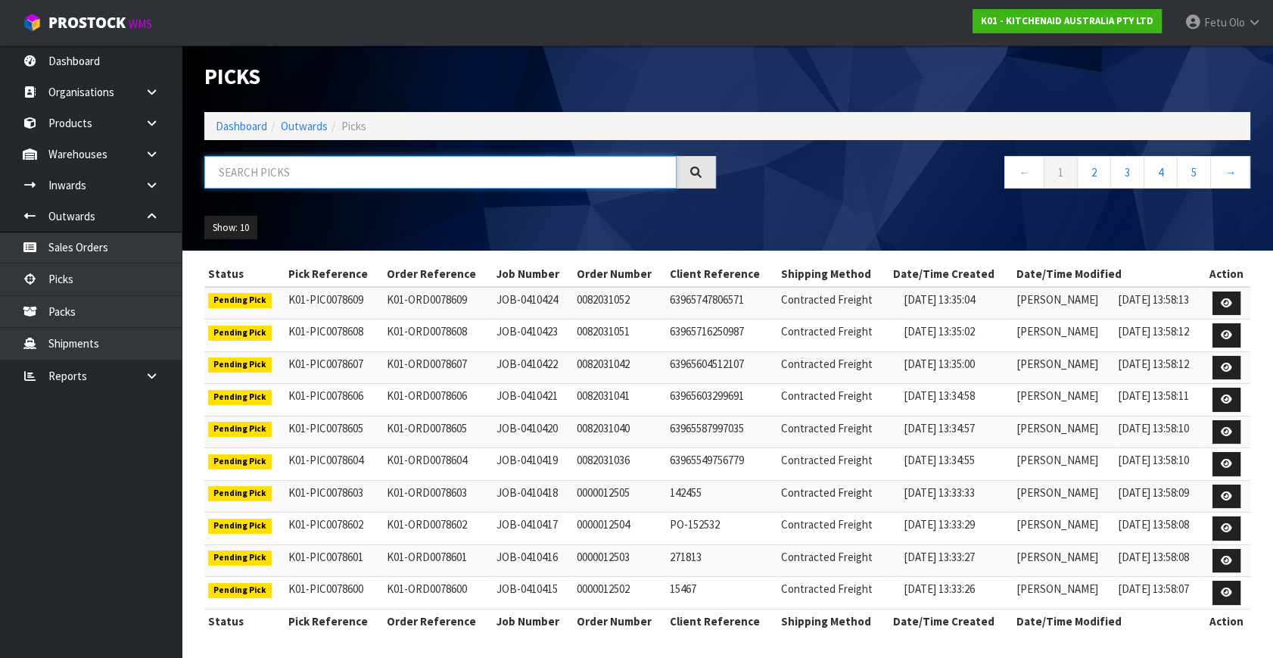
click at [238, 168] on input "text" at bounding box center [440, 172] width 472 height 33
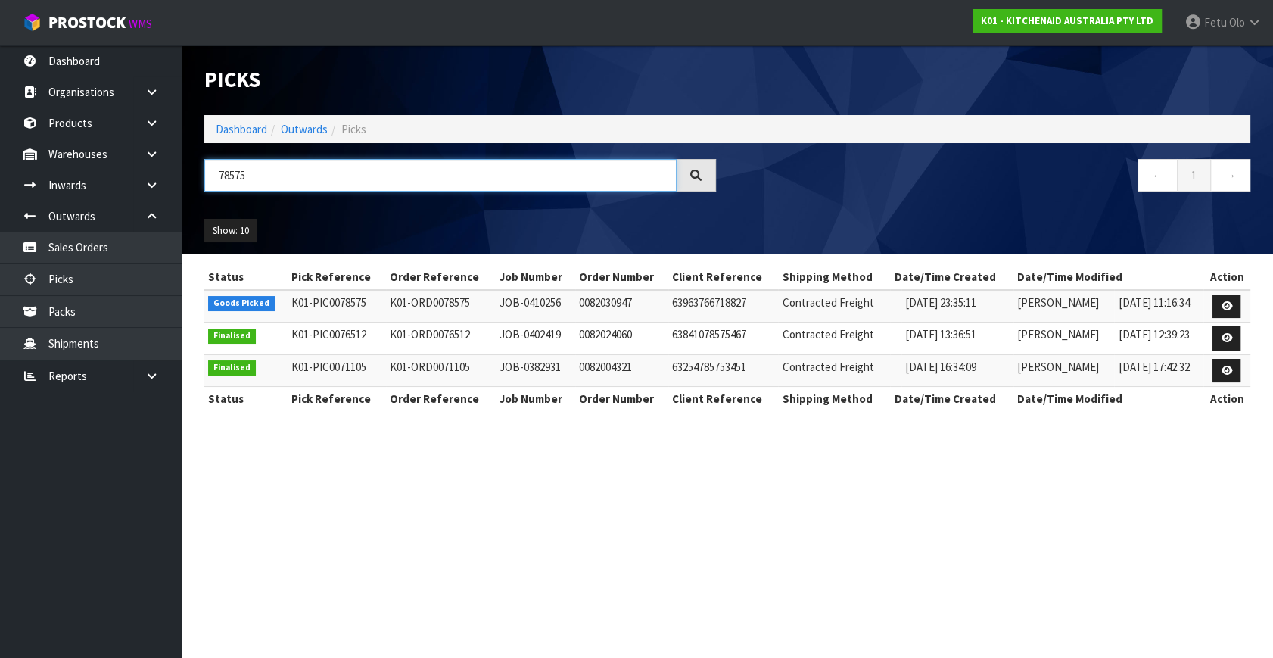
scroll to position [0, 0]
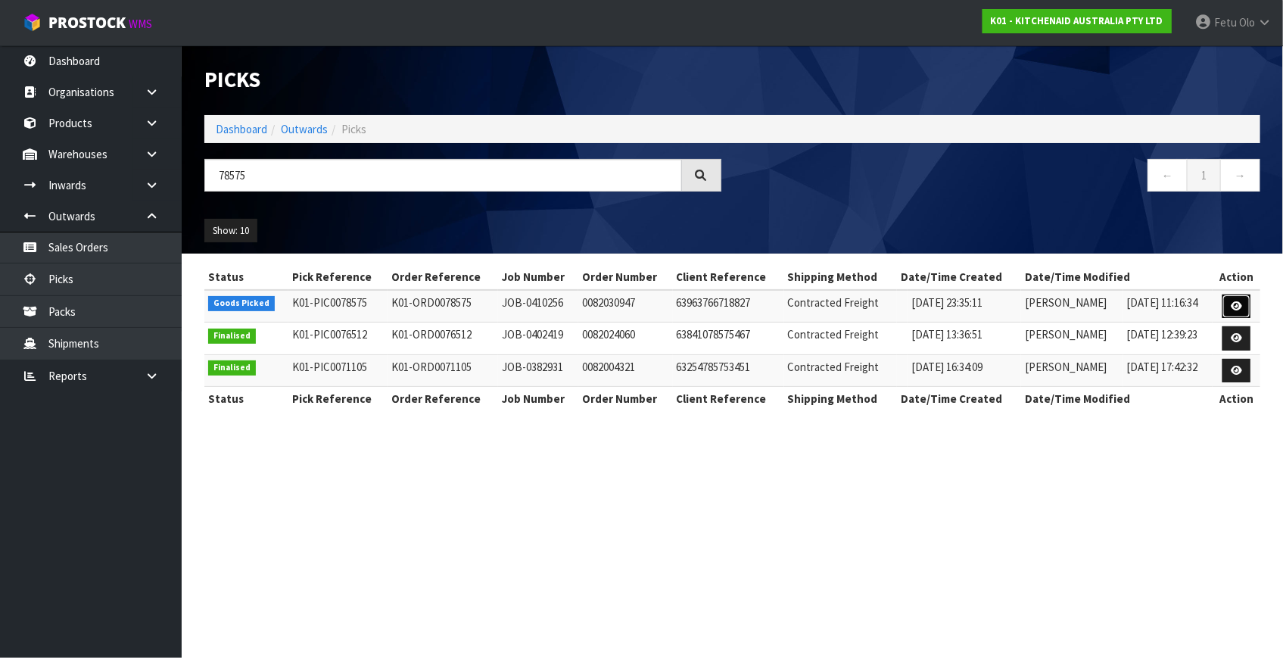
click at [1230, 303] on link at bounding box center [1236, 306] width 28 height 24
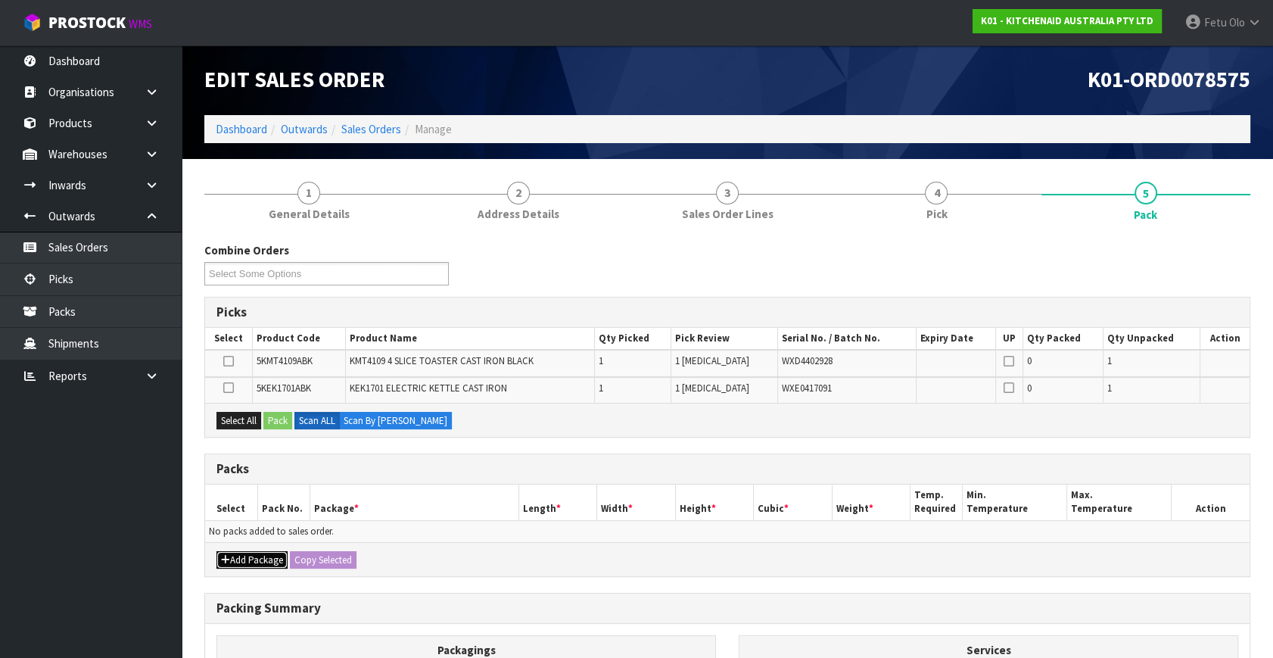
click at [235, 553] on button "Add Package" at bounding box center [251, 560] width 71 height 18
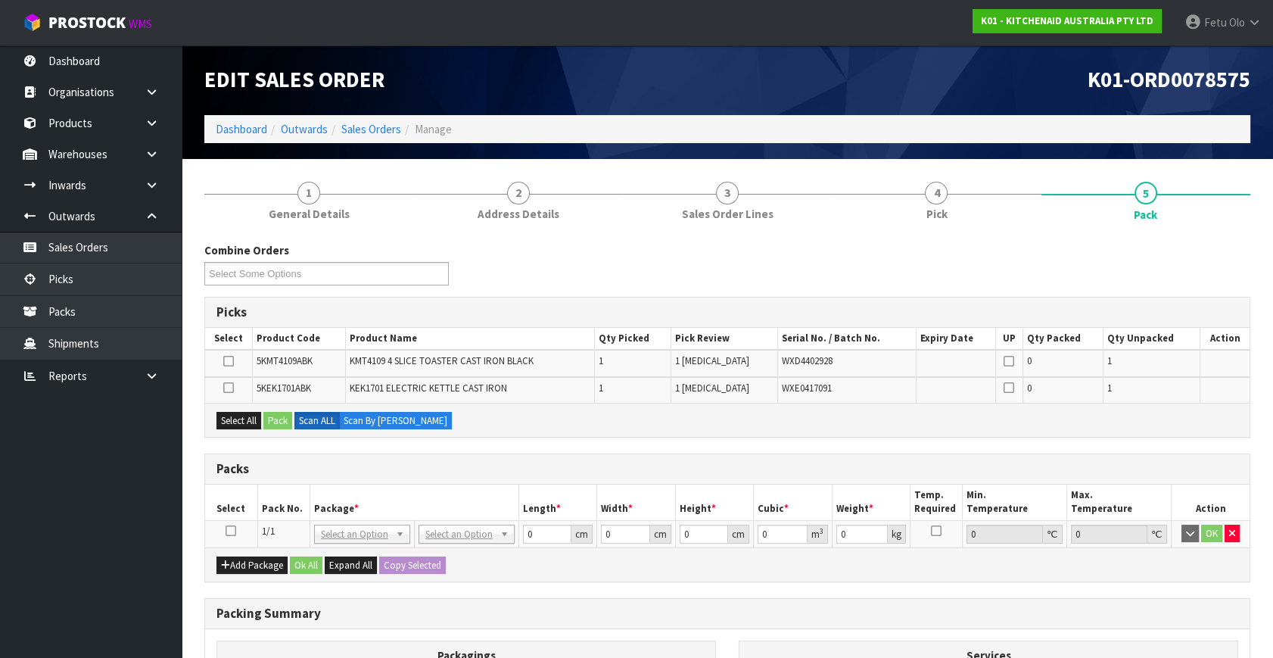
click at [232, 531] on icon at bounding box center [231, 531] width 11 height 1
click at [320, 515] on th "Package *" at bounding box center [414, 502] width 209 height 36
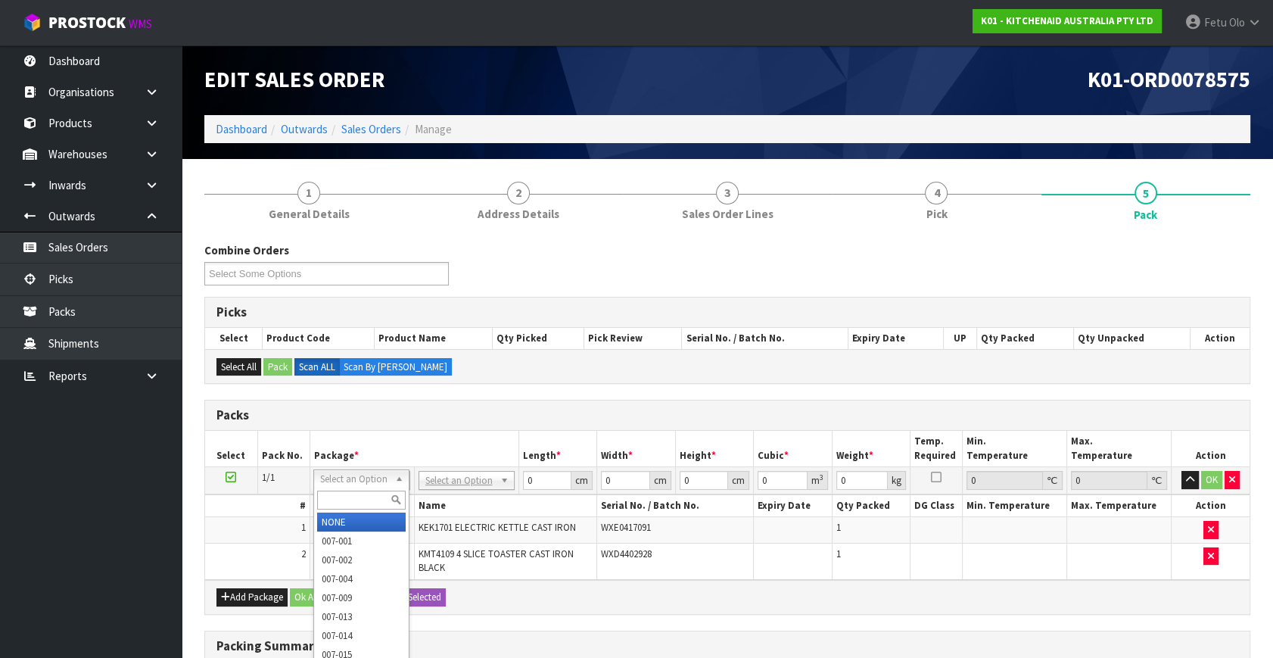
click at [342, 490] on div at bounding box center [361, 499] width 95 height 25
click at [337, 503] on input "text" at bounding box center [361, 499] width 89 height 19
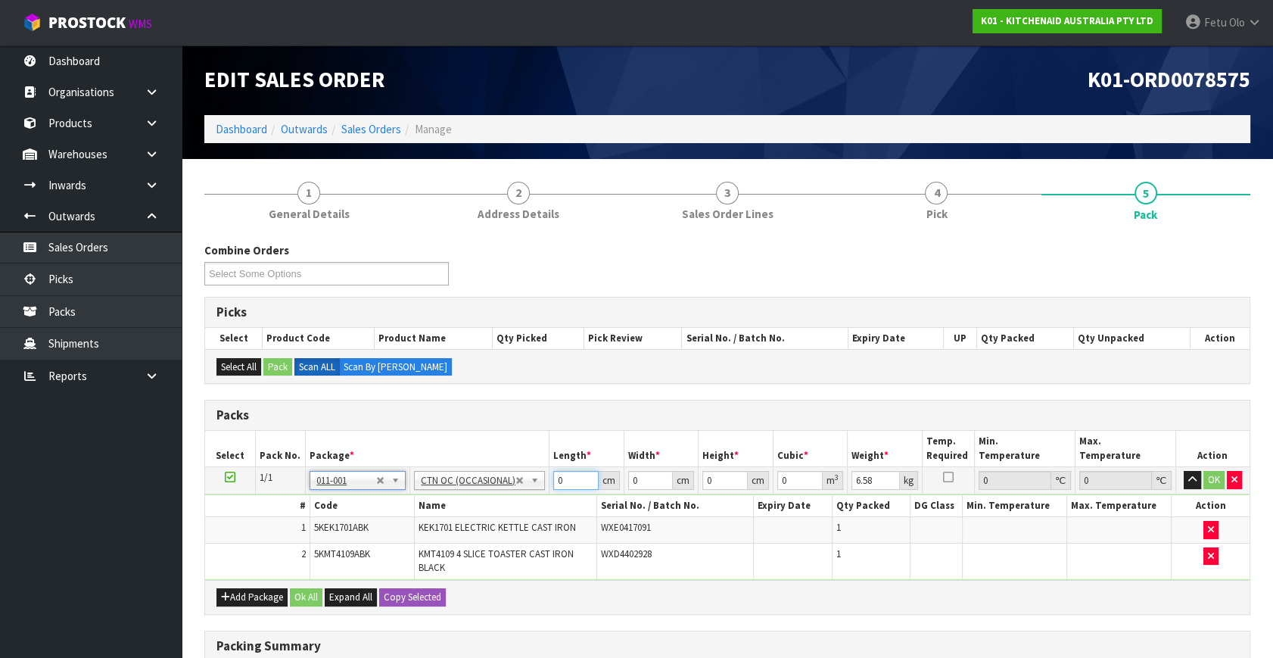
click at [310, 531] on tbody "1/1 NONE 007-001 007-002 007-004 007-009 007-013 007-014 007-015 007-017 007-01…" at bounding box center [727, 523] width 1044 height 113
click button "OK" at bounding box center [1213, 480] width 21 height 18
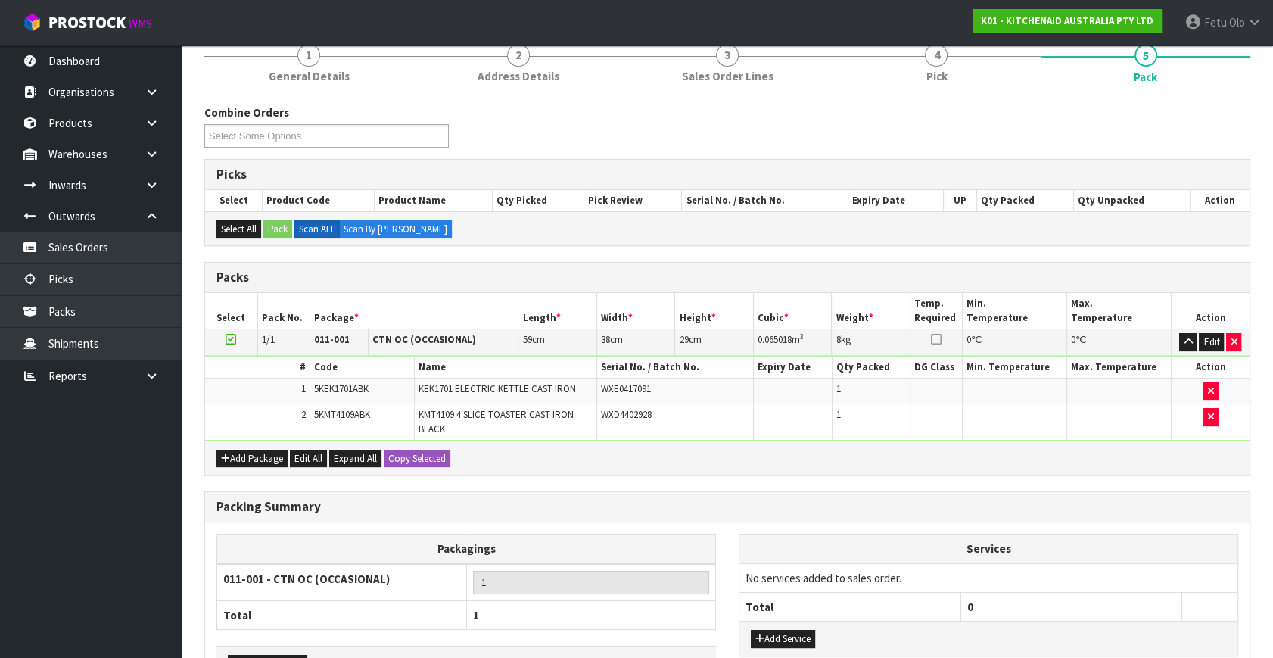
scroll to position [239, 0]
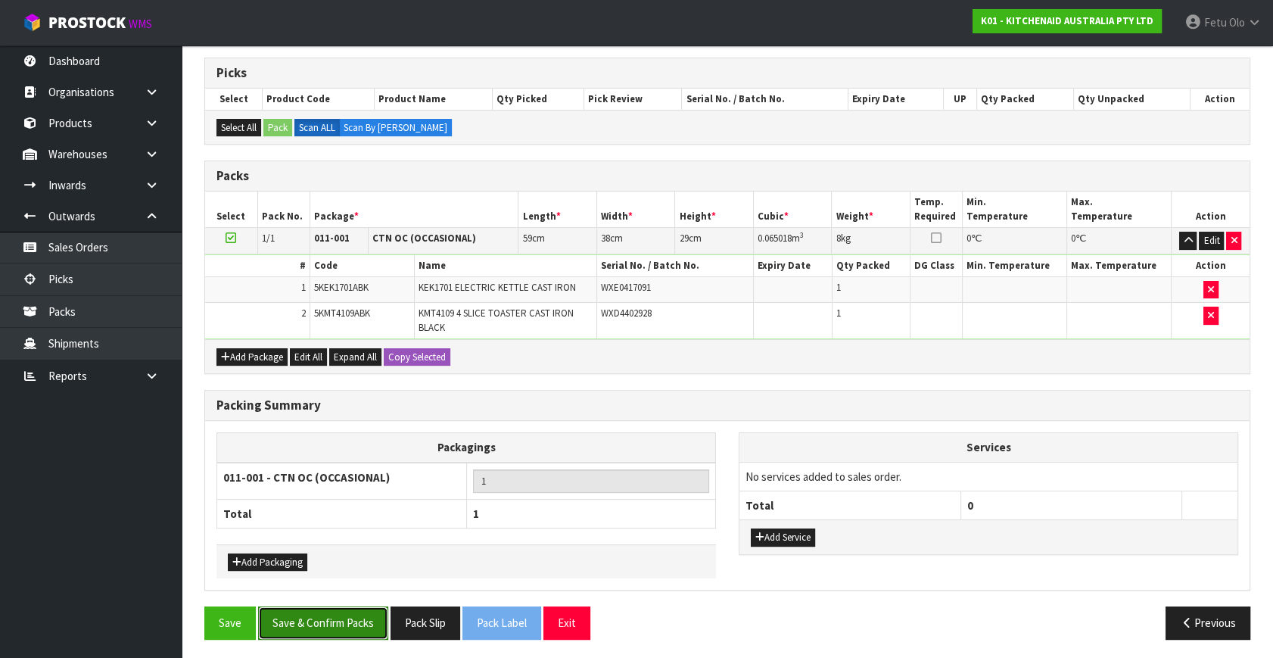
click at [306, 621] on button "Save & Confirm Packs" at bounding box center [323, 622] width 130 height 33
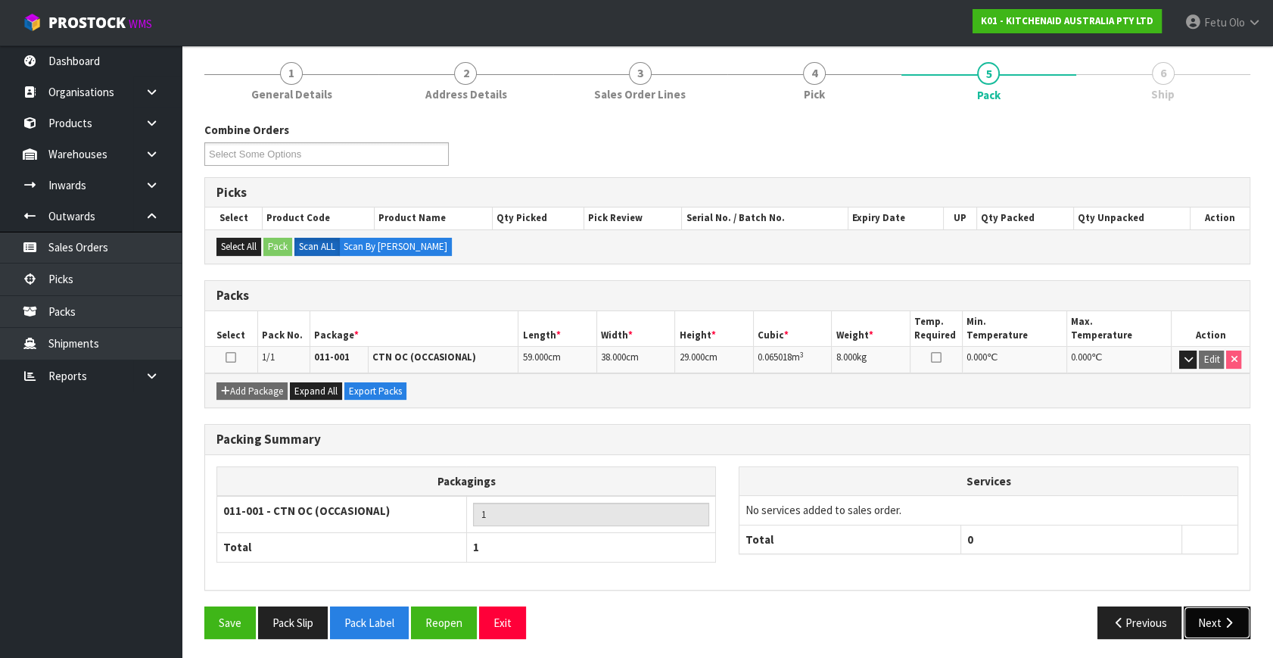
click at [1228, 623] on icon "button" at bounding box center [1228, 622] width 14 height 11
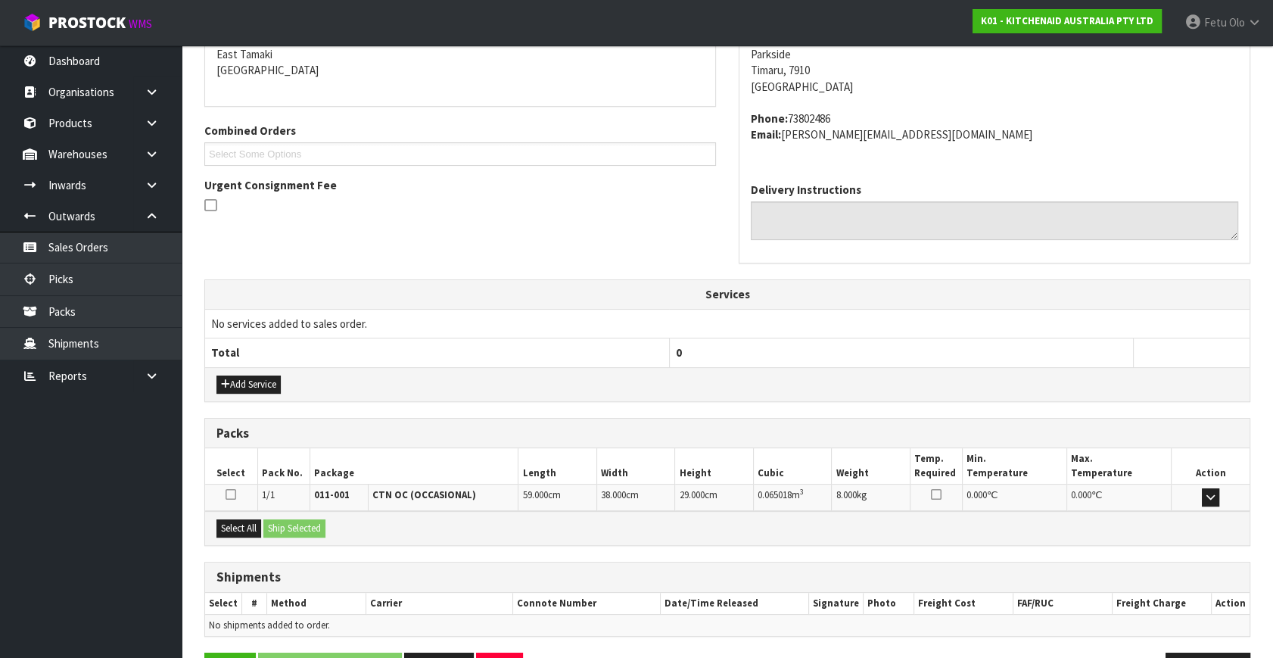
scroll to position [372, 0]
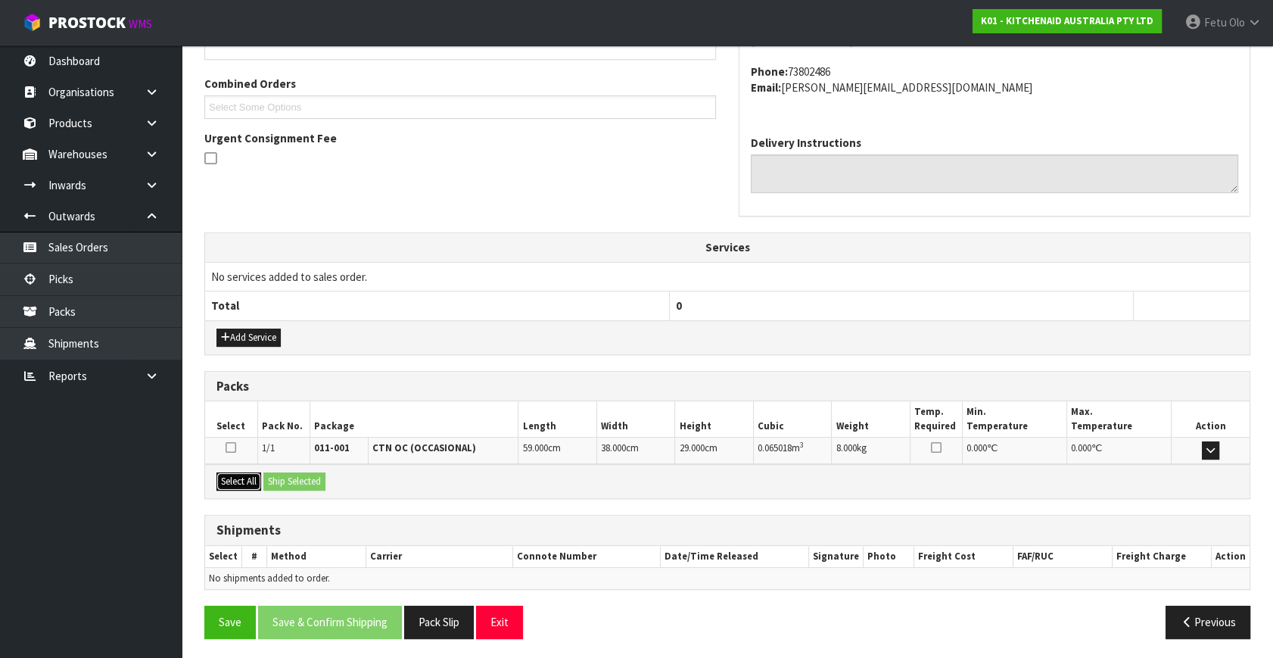
click at [244, 484] on button "Select All" at bounding box center [238, 481] width 45 height 18
click at [288, 484] on button "Ship Selected" at bounding box center [294, 481] width 62 height 18
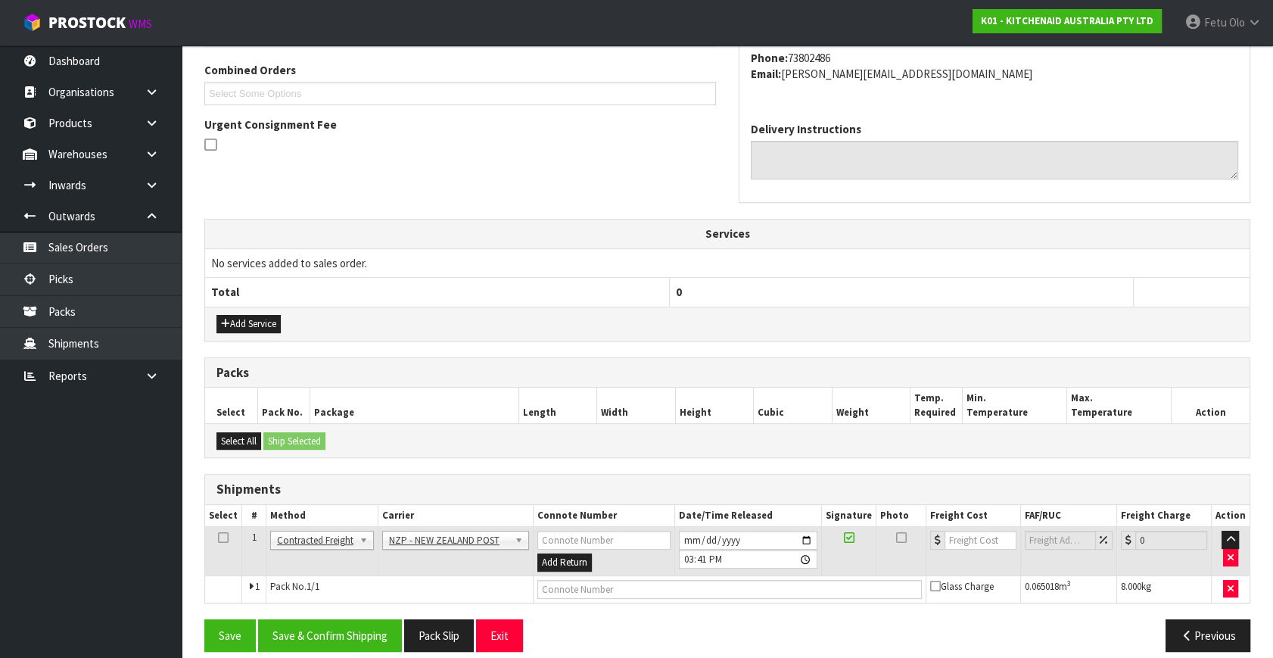
scroll to position [400, 0]
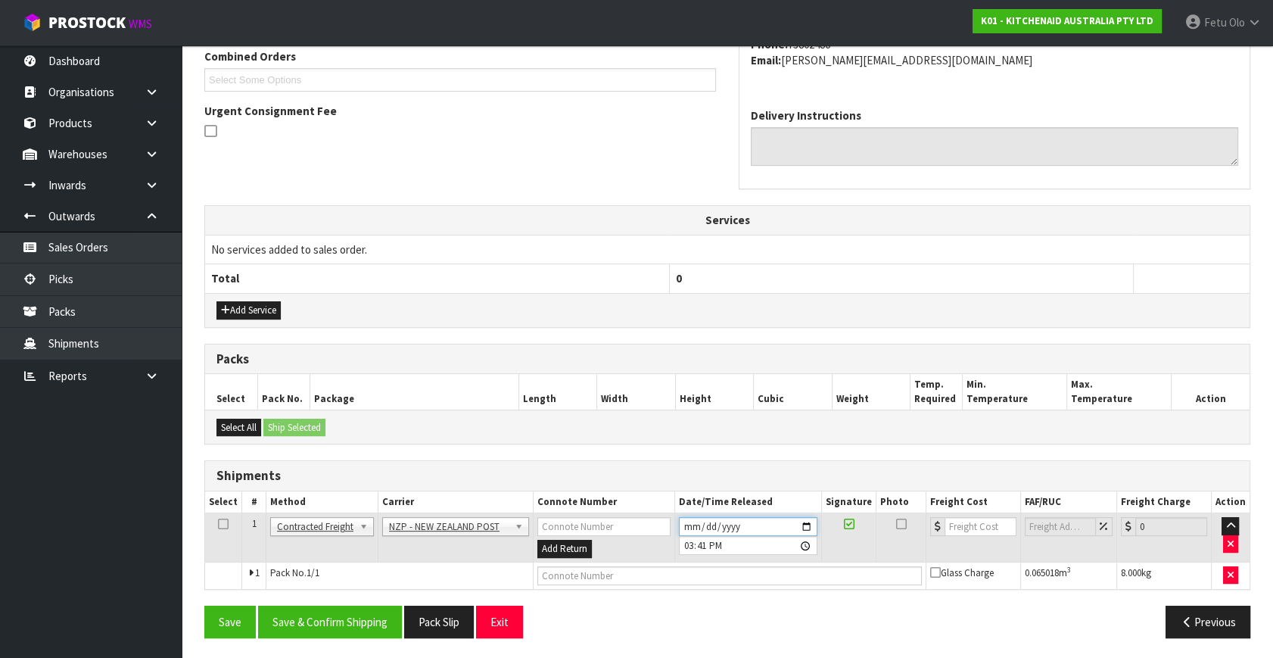
click at [810, 521] on input "2025-09-01" at bounding box center [748, 526] width 138 height 19
click at [386, 618] on button "Save & Confirm Shipping" at bounding box center [330, 621] width 144 height 33
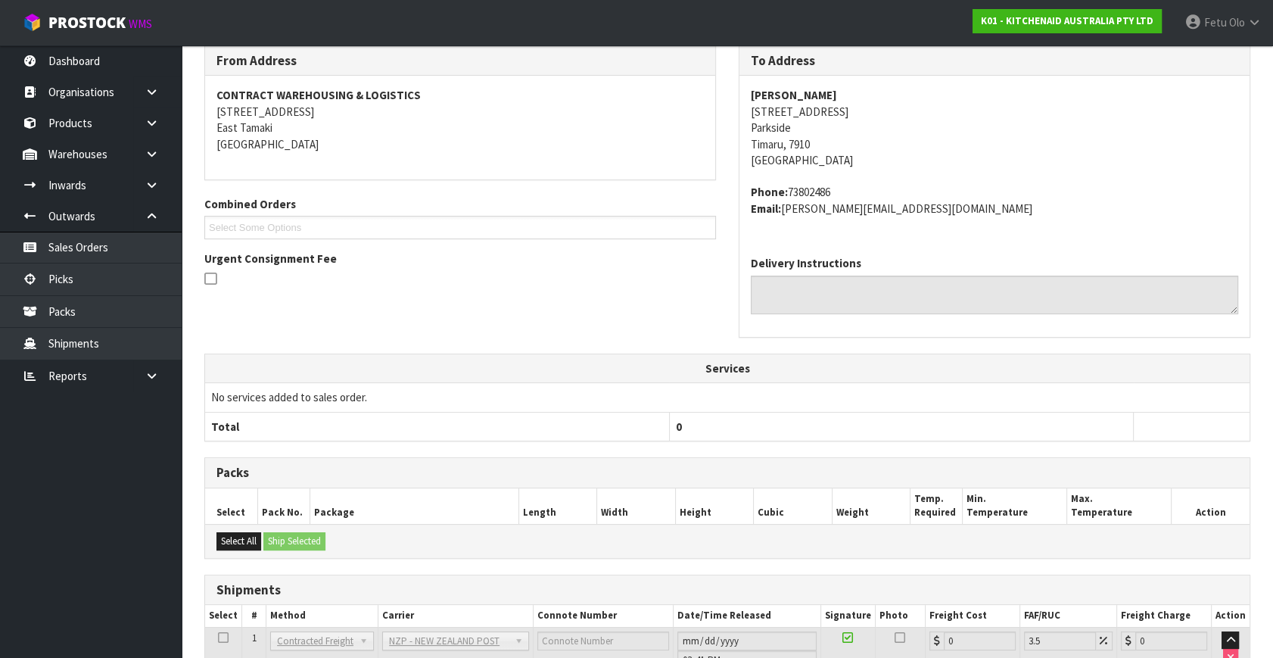
scroll to position [378, 0]
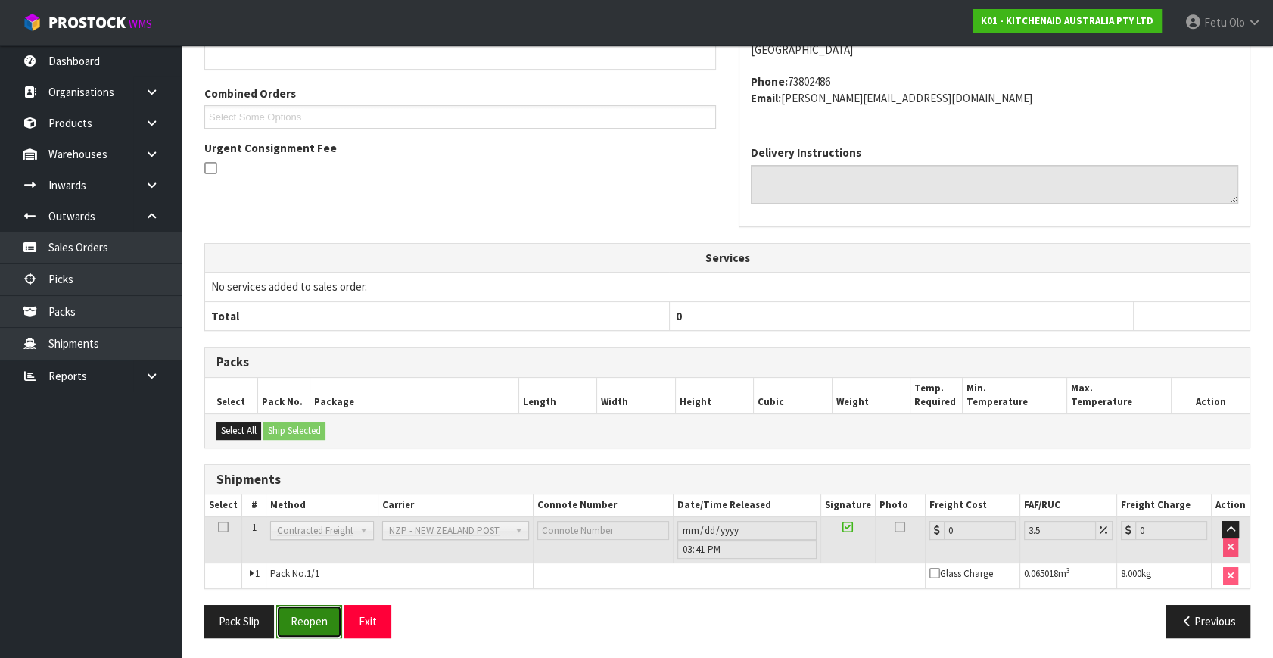
click at [318, 621] on button "Reopen" at bounding box center [309, 621] width 66 height 33
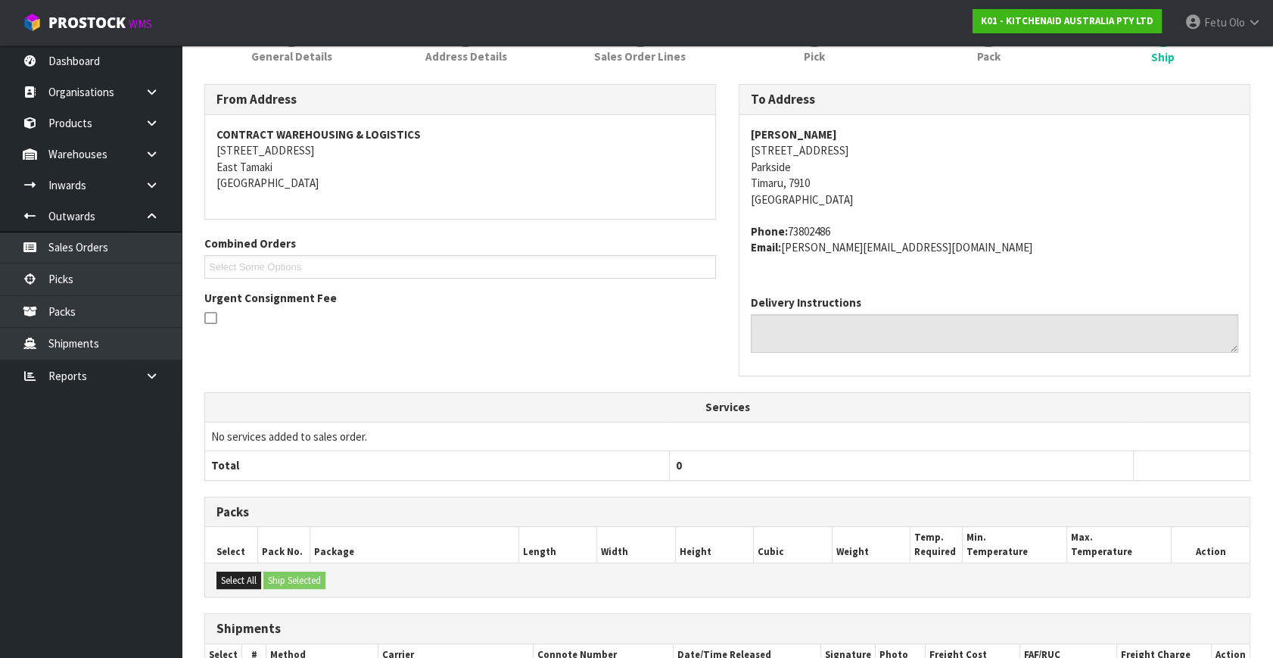
scroll to position [363, 0]
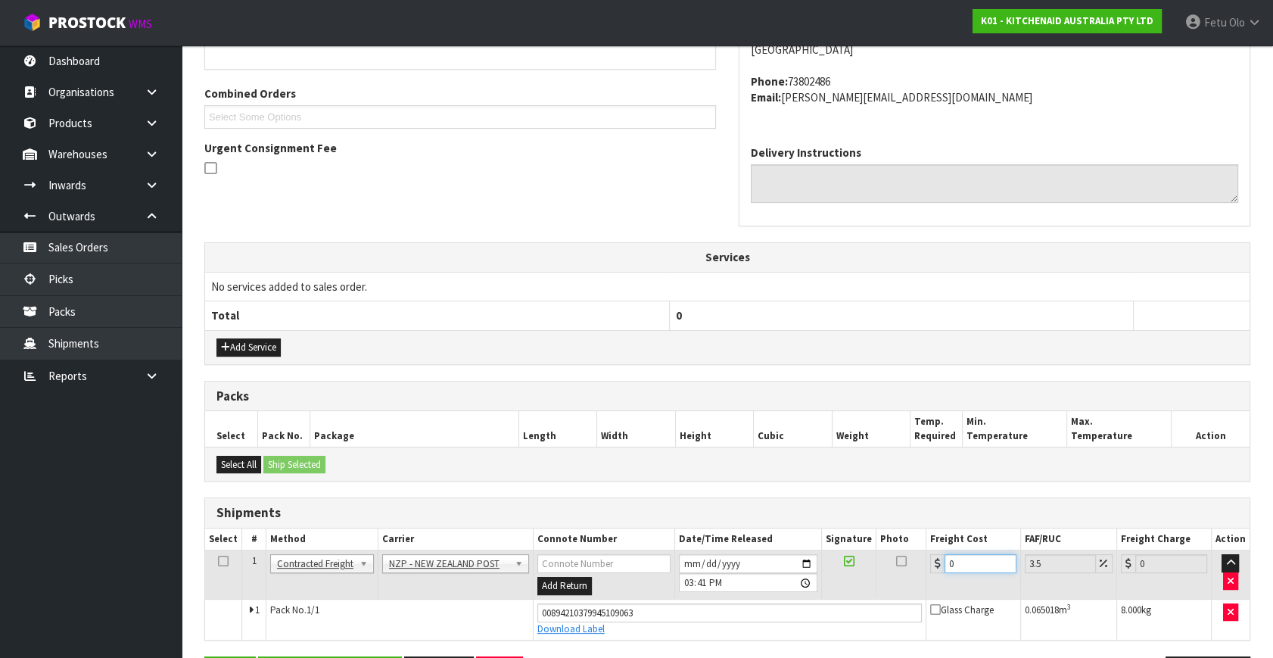
drag, startPoint x: 918, startPoint y: 580, endPoint x: 613, endPoint y: 610, distance: 306.5
click at [612, 610] on tbody "1 Client Local Pickup Customer Local Pickup Company Freight Contracted Freight …" at bounding box center [727, 594] width 1044 height 89
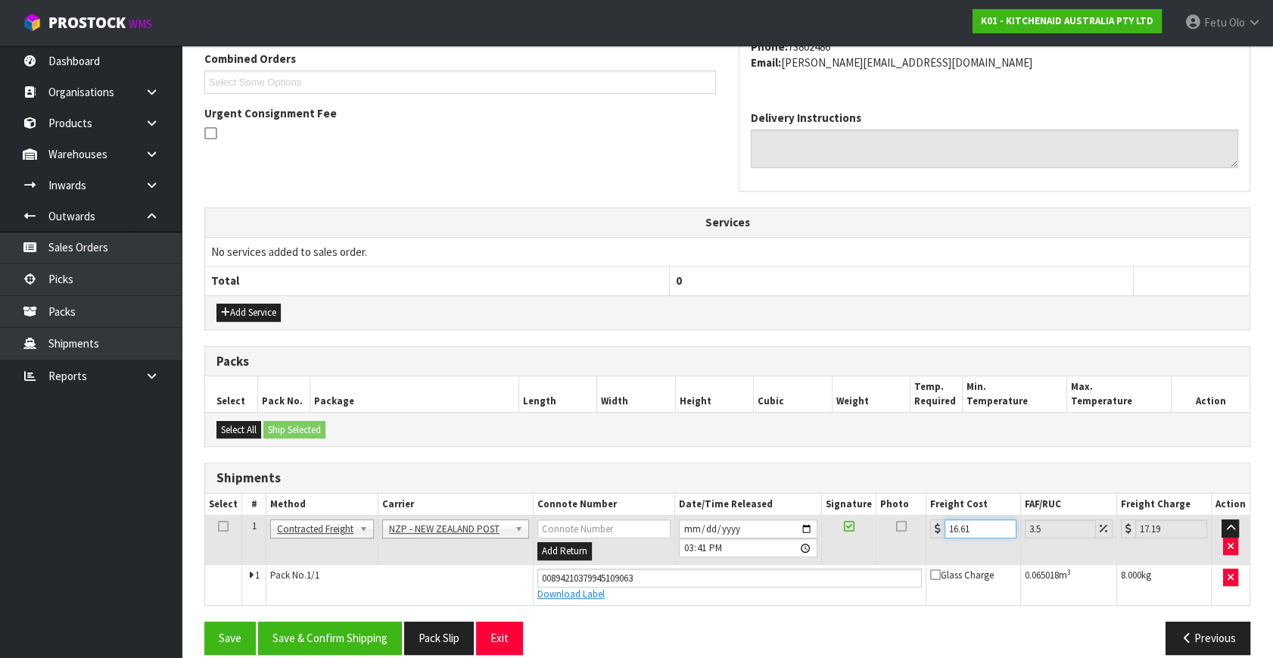
scroll to position [414, 0]
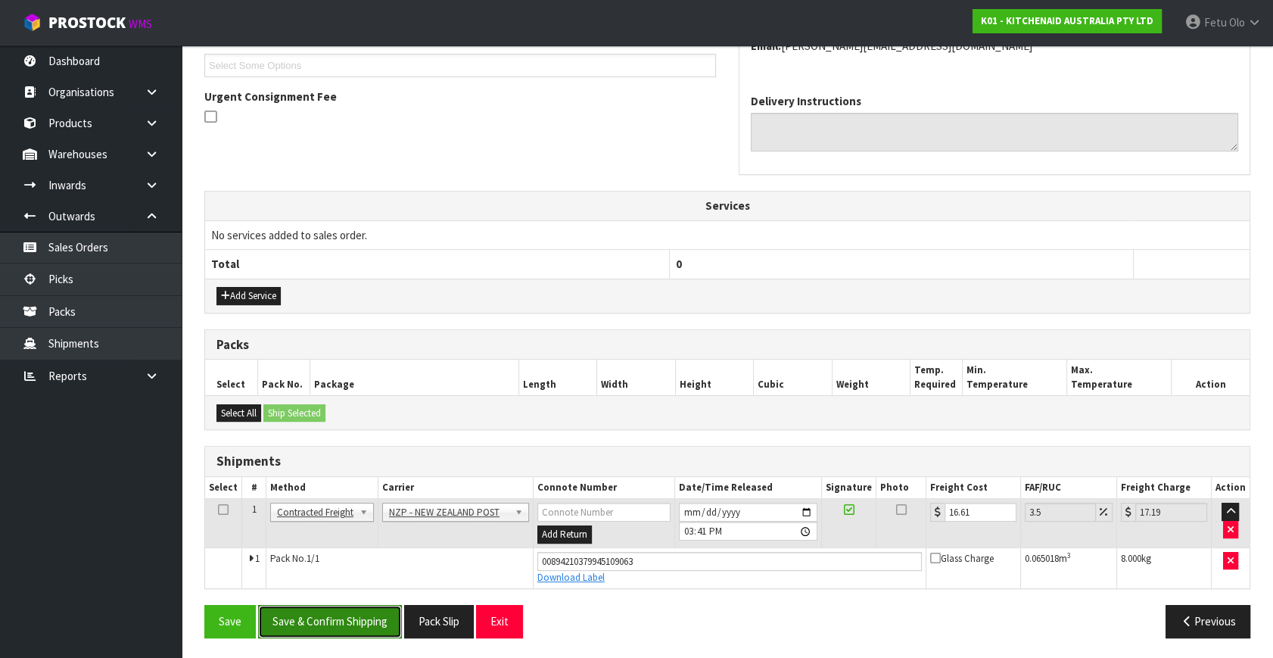
click at [366, 613] on button "Save & Confirm Shipping" at bounding box center [330, 621] width 144 height 33
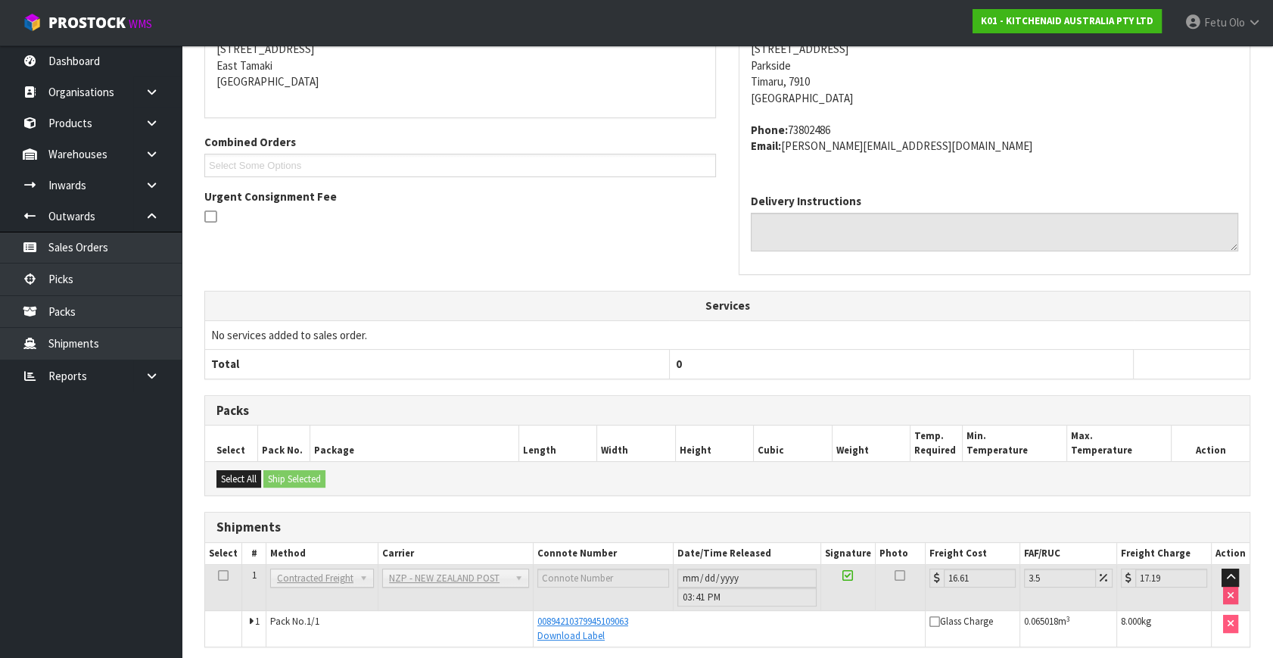
scroll to position [372, 0]
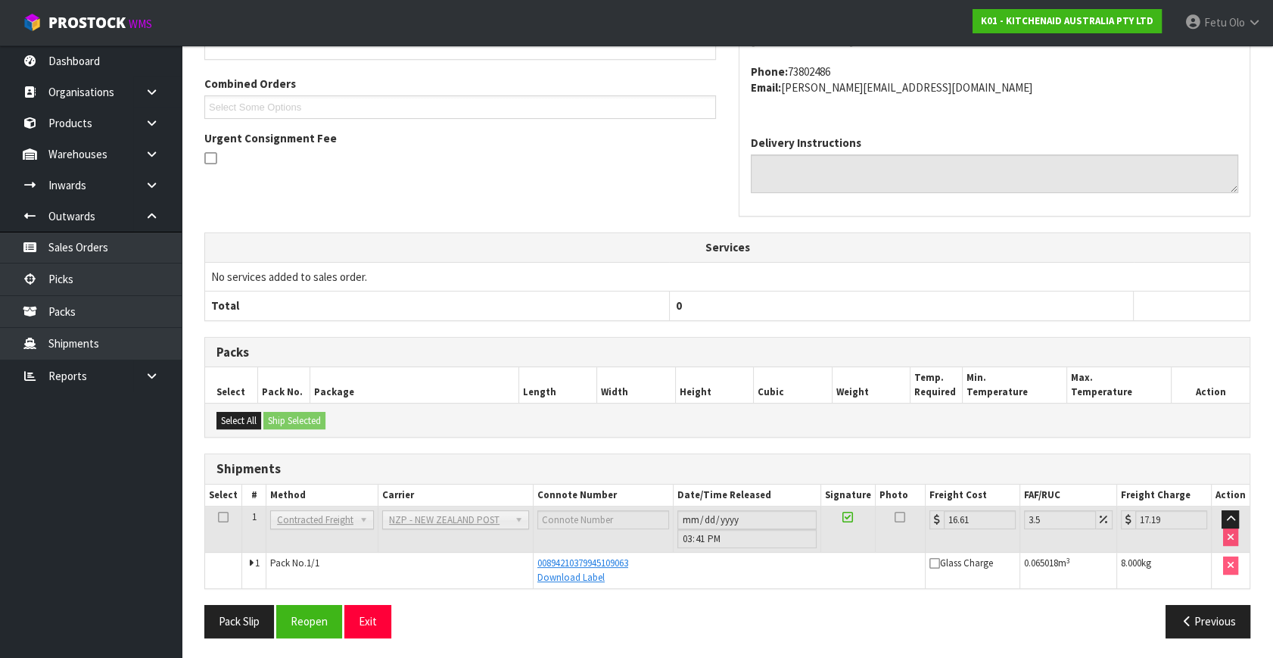
click at [947, 338] on div "Packs" at bounding box center [727, 353] width 1044 height 30
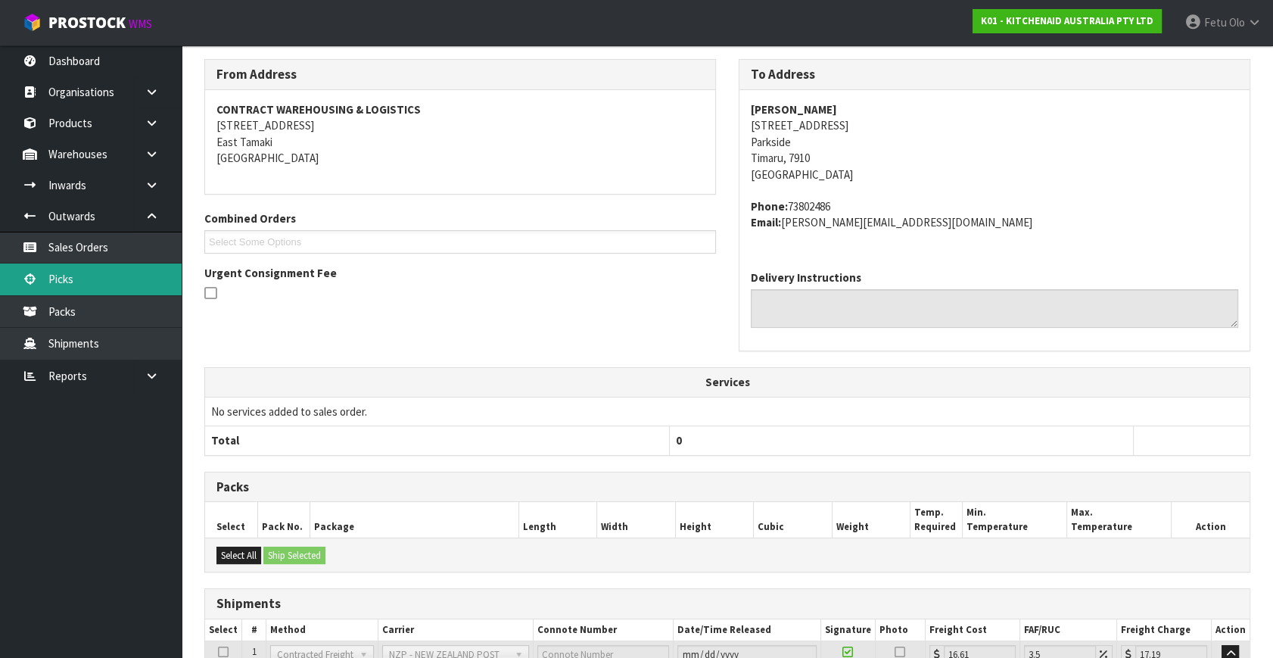
scroll to position [29, 0]
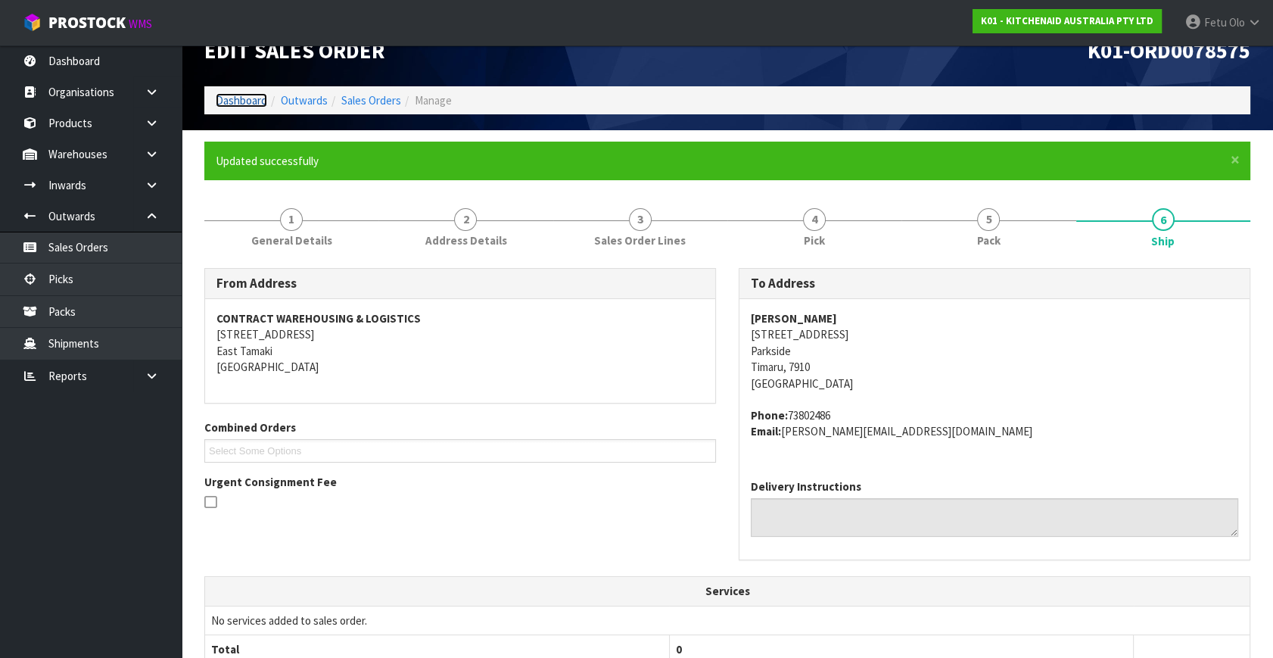
click at [242, 106] on link "Dashboard" at bounding box center [241, 100] width 51 height 14
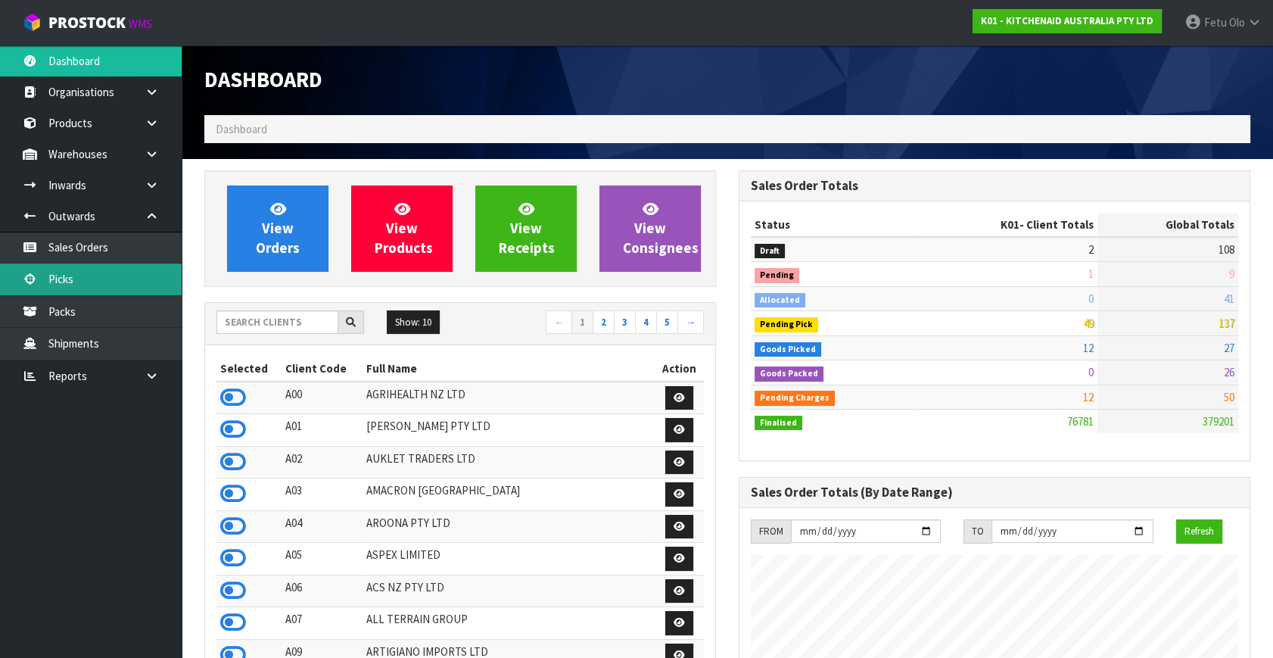
click at [54, 269] on link "Picks" at bounding box center [91, 278] width 182 height 31
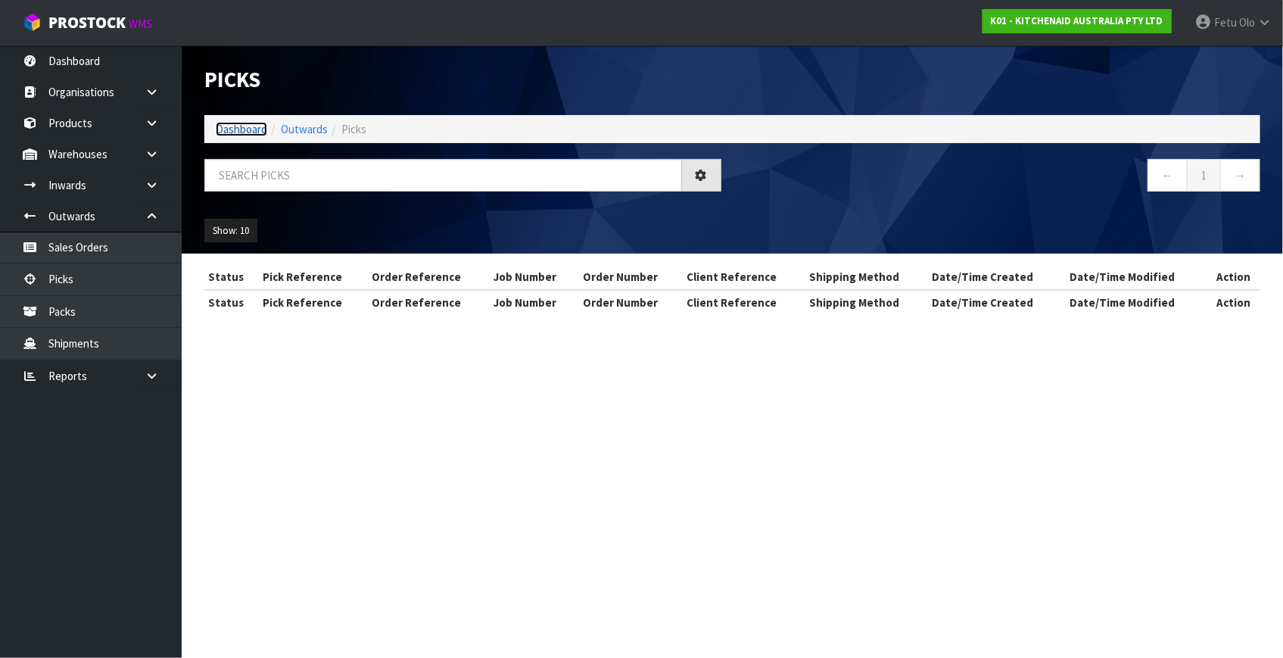
click at [245, 125] on link "Dashboard" at bounding box center [241, 129] width 51 height 14
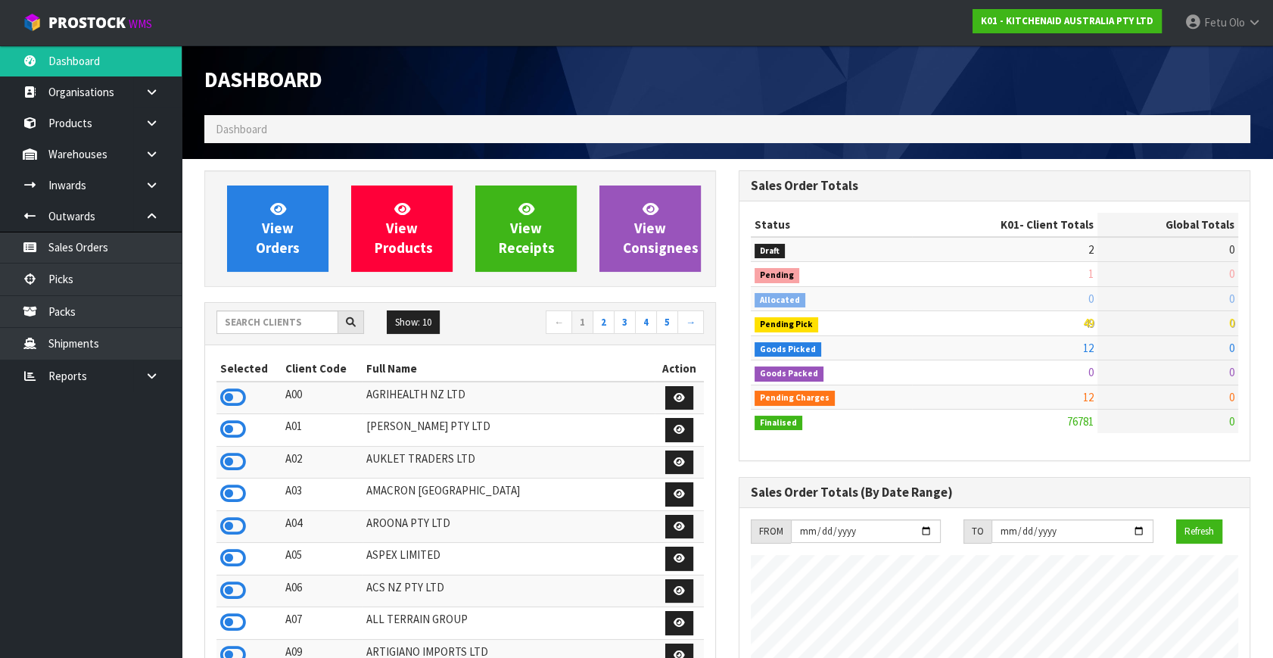
scroll to position [1144, 534]
click at [62, 267] on link "Picks" at bounding box center [91, 278] width 182 height 31
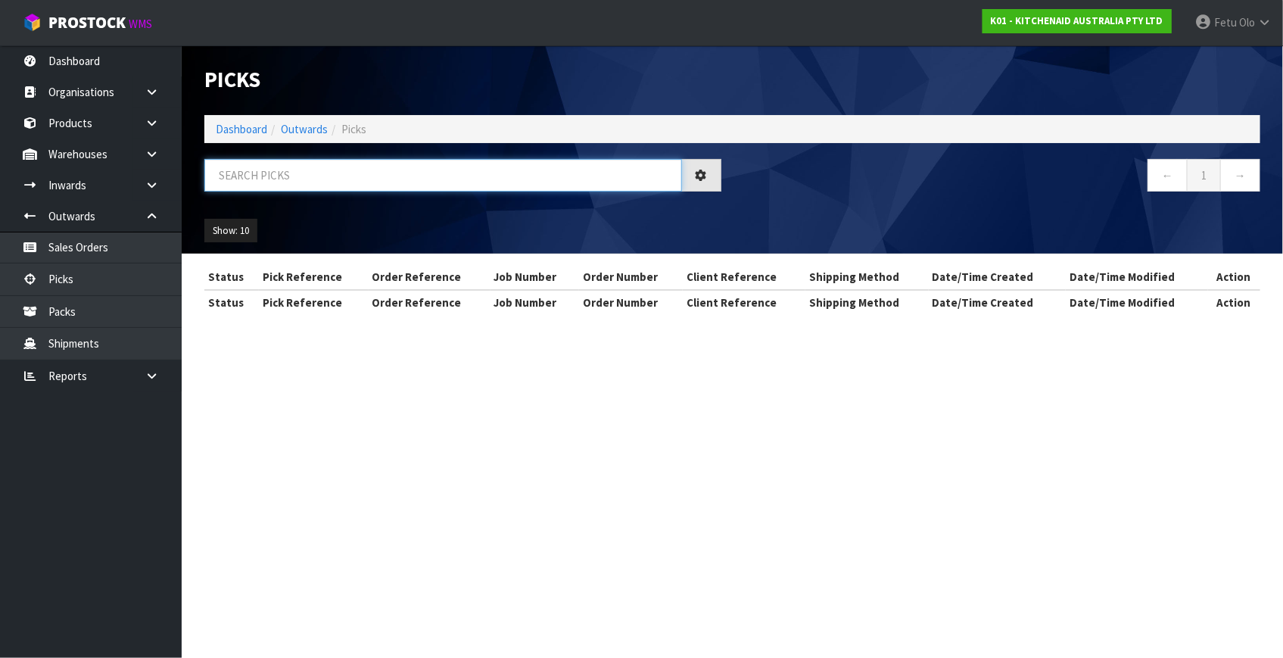
click at [293, 180] on input "text" at bounding box center [443, 175] width 478 height 33
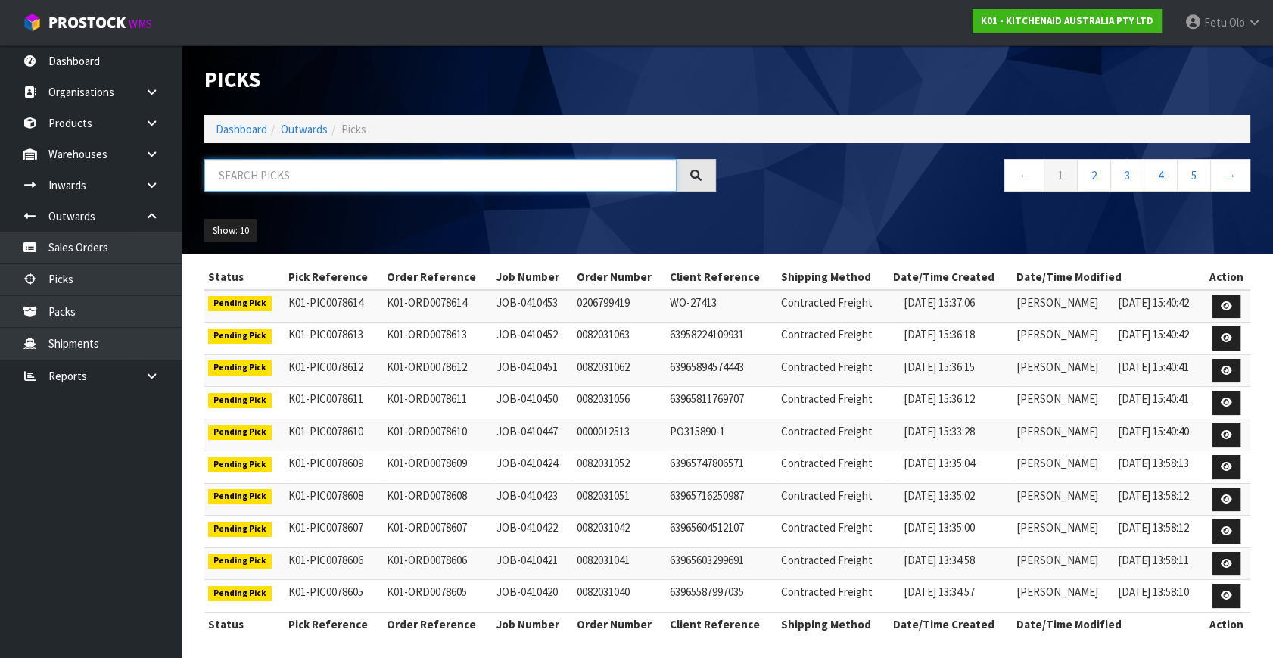
click at [320, 172] on input "text" at bounding box center [440, 175] width 472 height 33
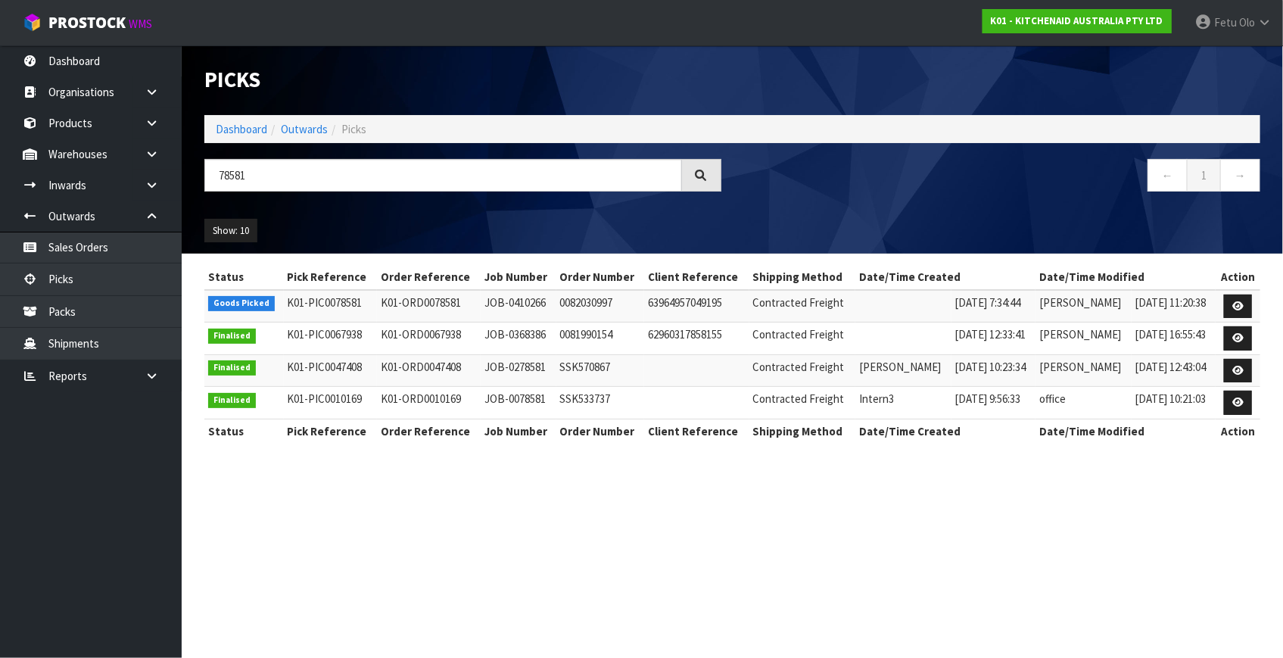
click at [1218, 306] on td at bounding box center [1237, 306] width 45 height 33
click at [1237, 303] on icon at bounding box center [1237, 306] width 11 height 10
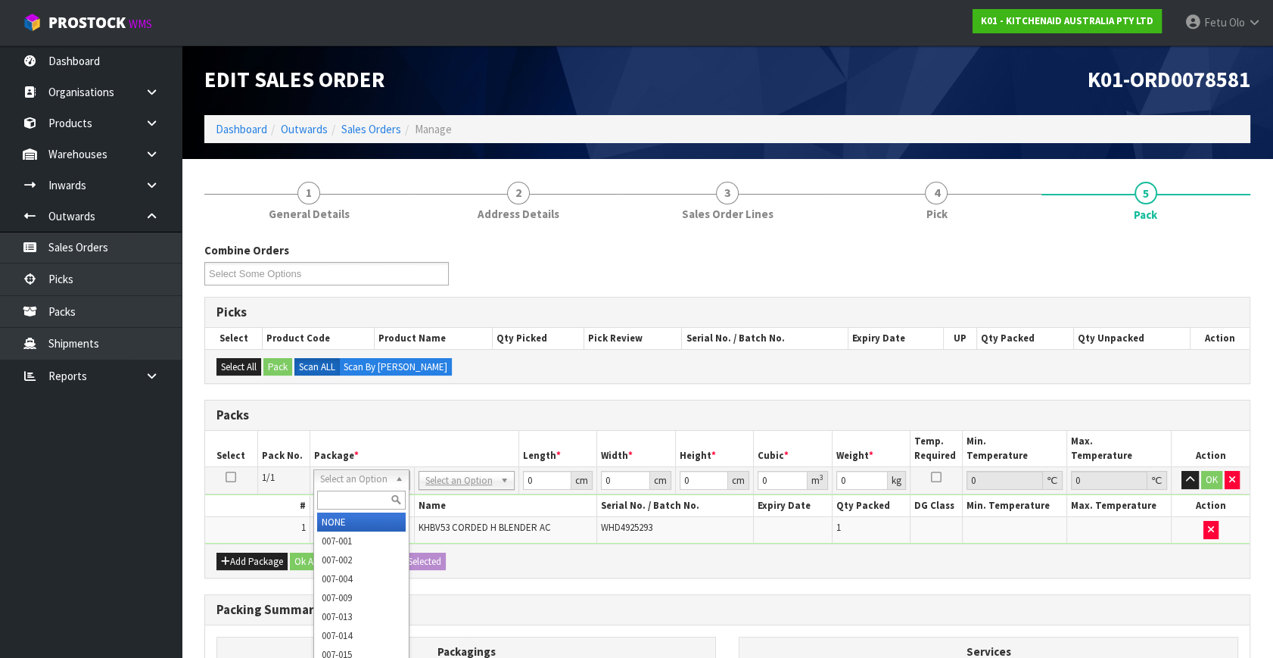
click at [343, 493] on input "text" at bounding box center [361, 499] width 89 height 19
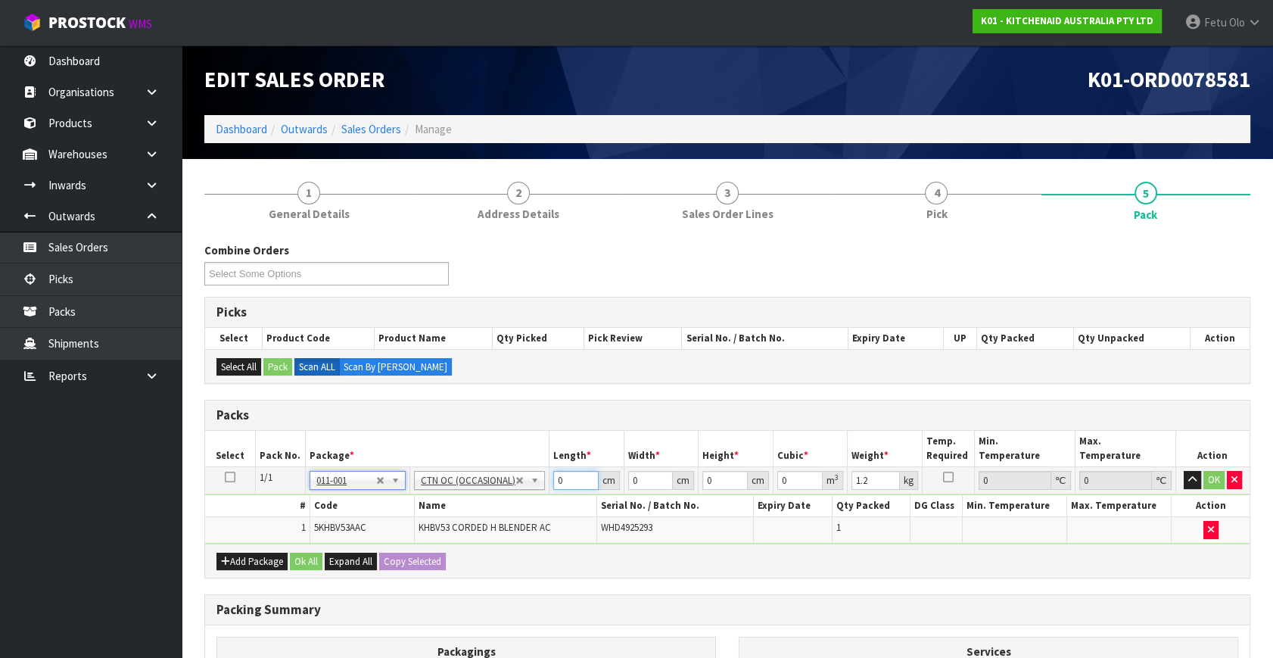
drag, startPoint x: 543, startPoint y: 484, endPoint x: 349, endPoint y: 538, distance: 201.3
click at [349, 538] on tbody "1/1 NONE 007-001 007-002 007-004 007-009 007-013 007-014 007-015 007-017 007-01…" at bounding box center [727, 505] width 1044 height 76
click button "OK" at bounding box center [1213, 480] width 21 height 18
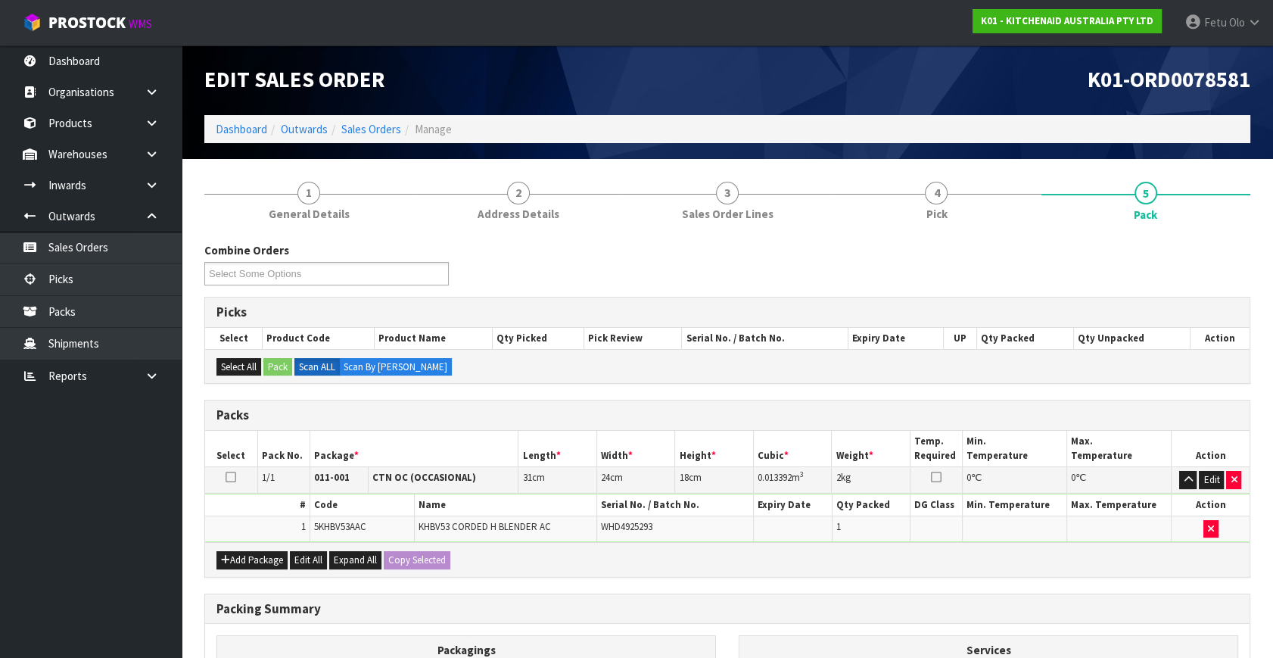
scroll to position [203, 0]
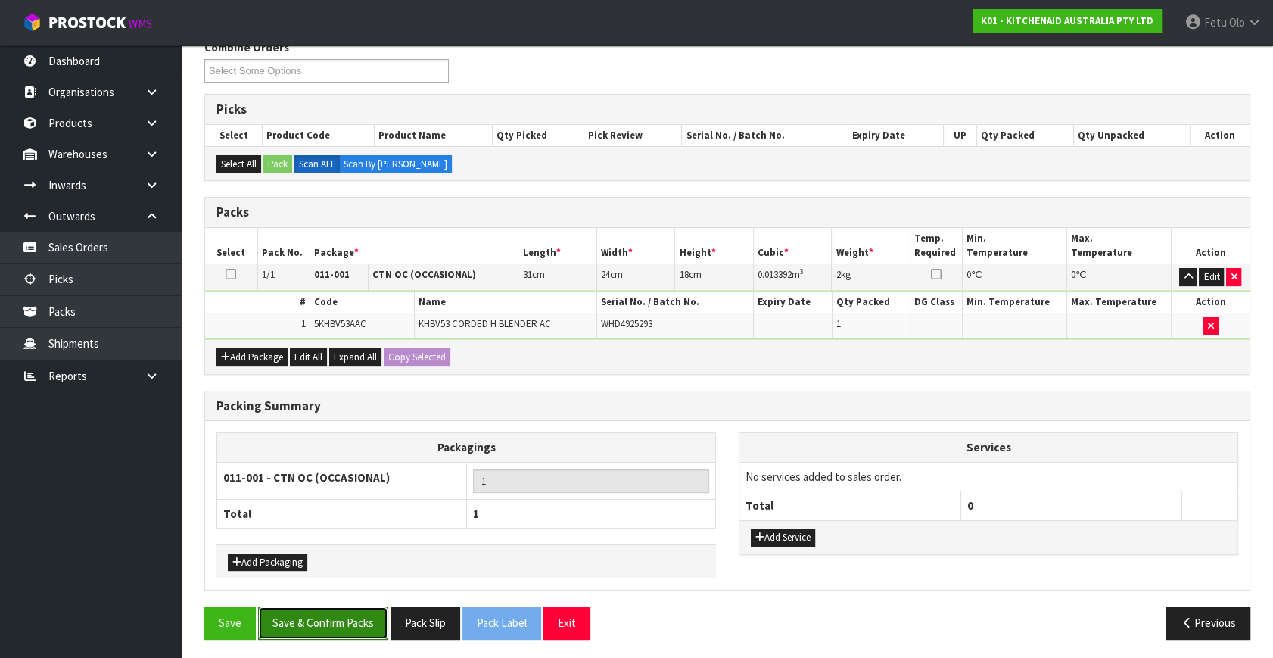
click at [319, 606] on button "Save & Confirm Packs" at bounding box center [323, 622] width 130 height 33
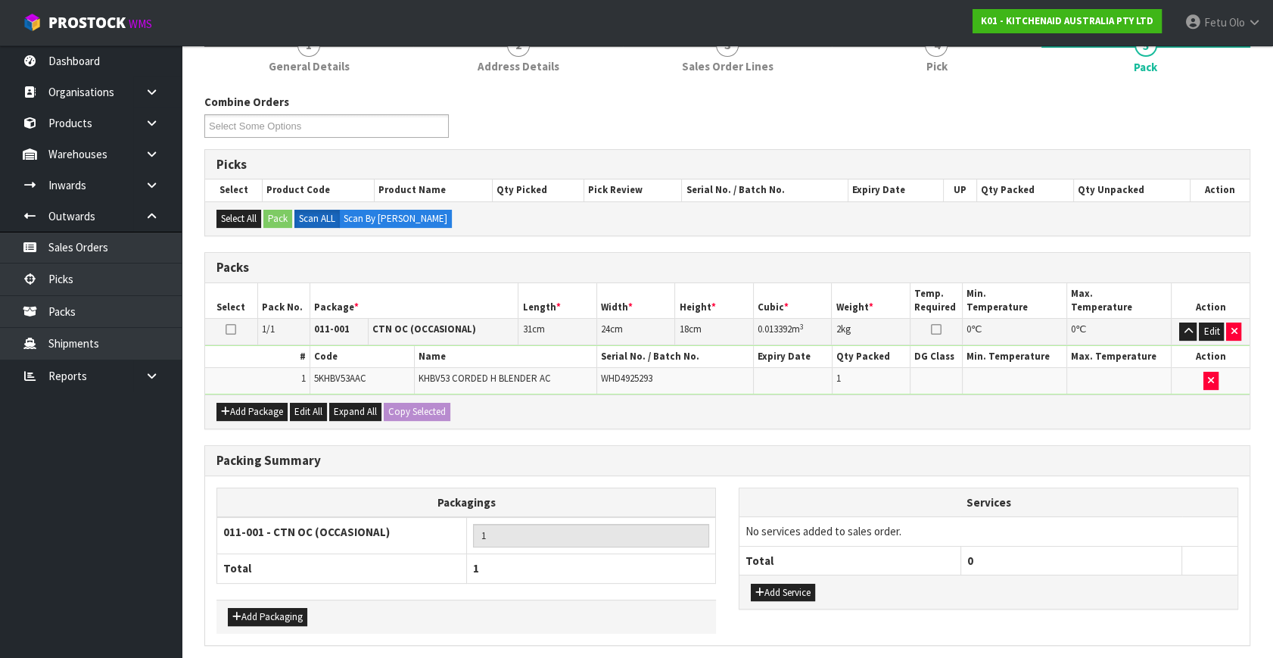
scroll to position [0, 0]
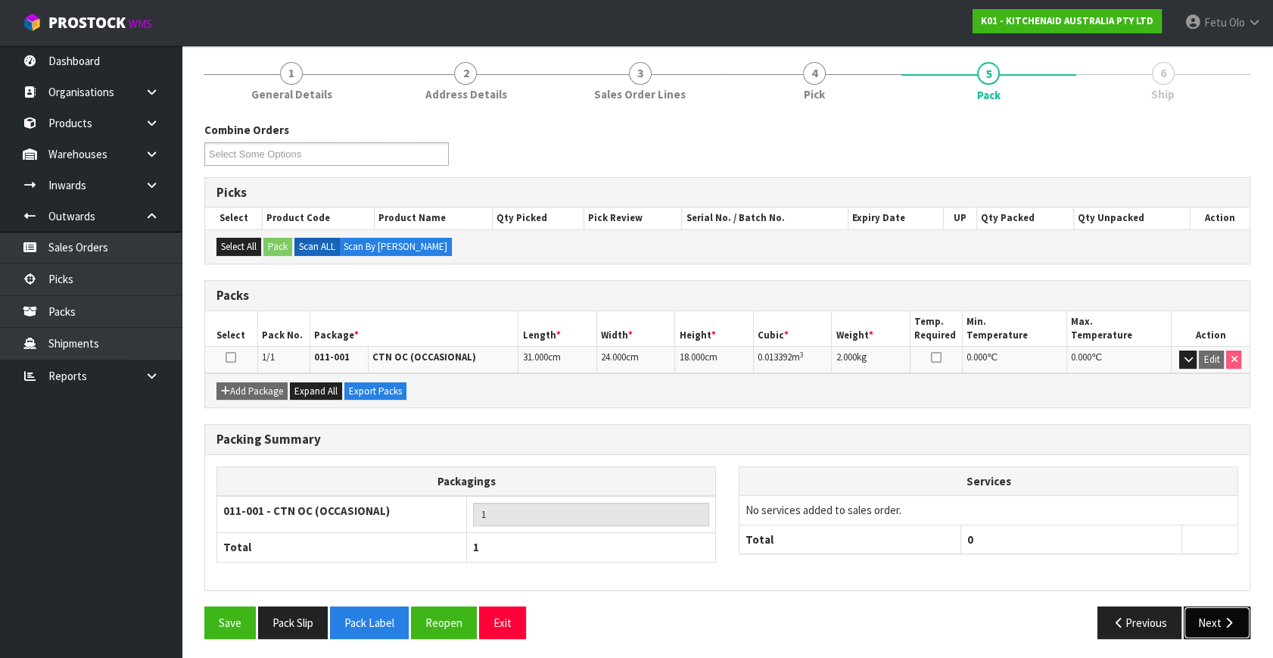
drag, startPoint x: 1220, startPoint y: 613, endPoint x: 1212, endPoint y: 613, distance: 8.3
click at [1212, 613] on button "Next" at bounding box center [1217, 622] width 67 height 33
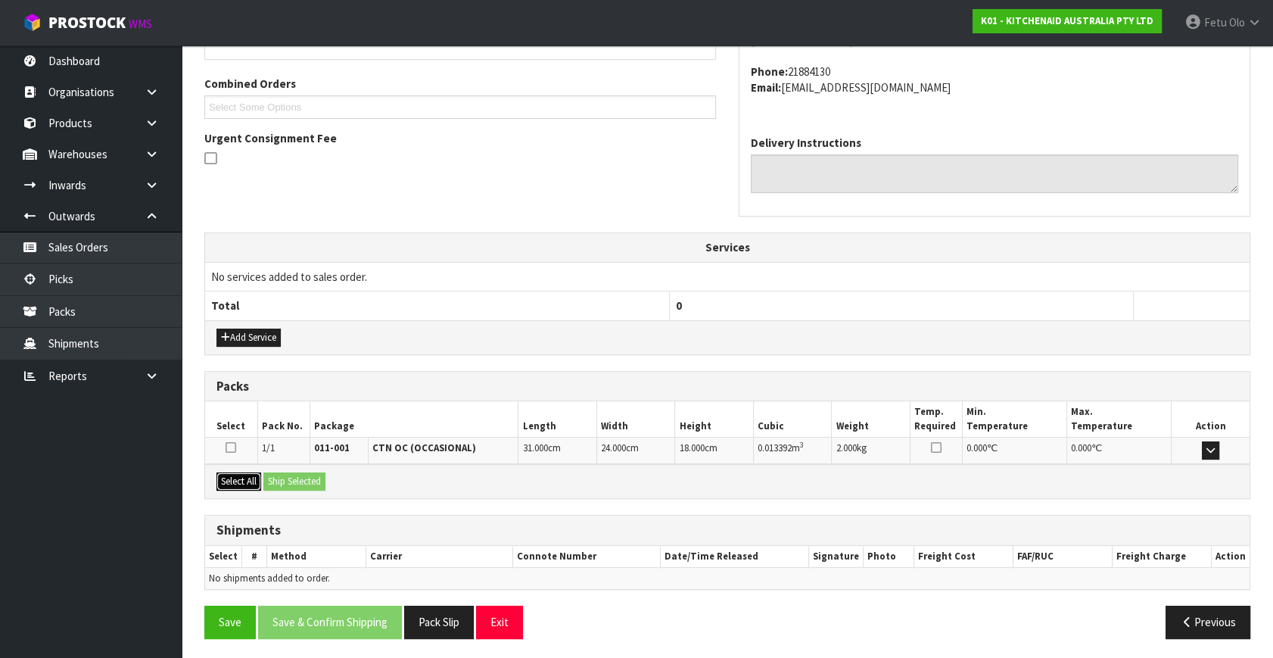
drag, startPoint x: 244, startPoint y: 484, endPoint x: 303, endPoint y: 476, distance: 58.9
click at [257, 484] on button "Select All" at bounding box center [238, 481] width 45 height 18
click at [303, 476] on button "Ship Selected" at bounding box center [294, 481] width 62 height 18
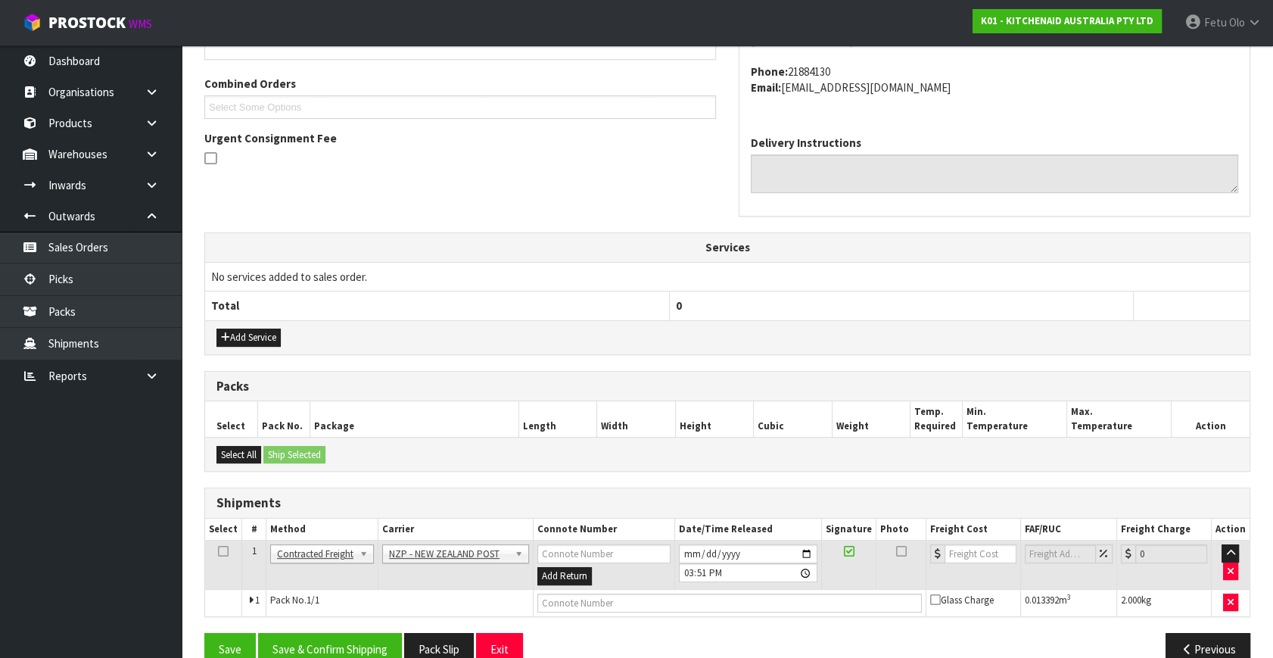
scroll to position [400, 0]
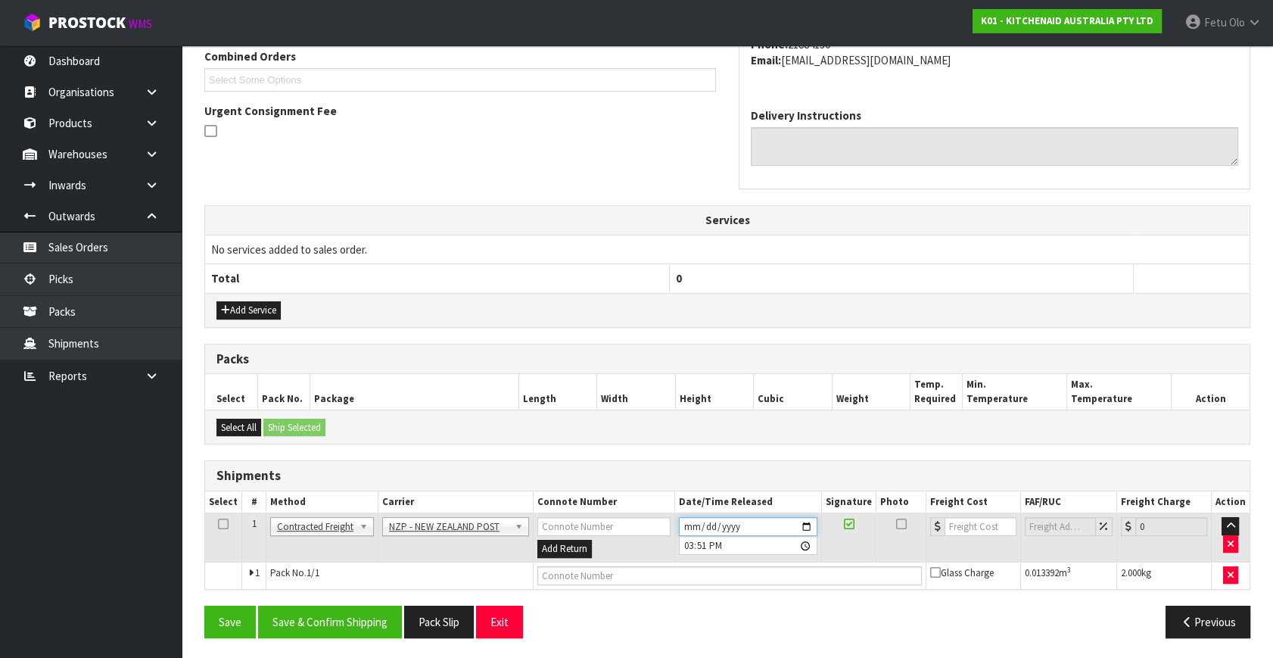
click at [806, 525] on input "2025-09-01" at bounding box center [748, 526] width 138 height 19
click at [359, 615] on button "Save & Confirm Shipping" at bounding box center [330, 621] width 144 height 33
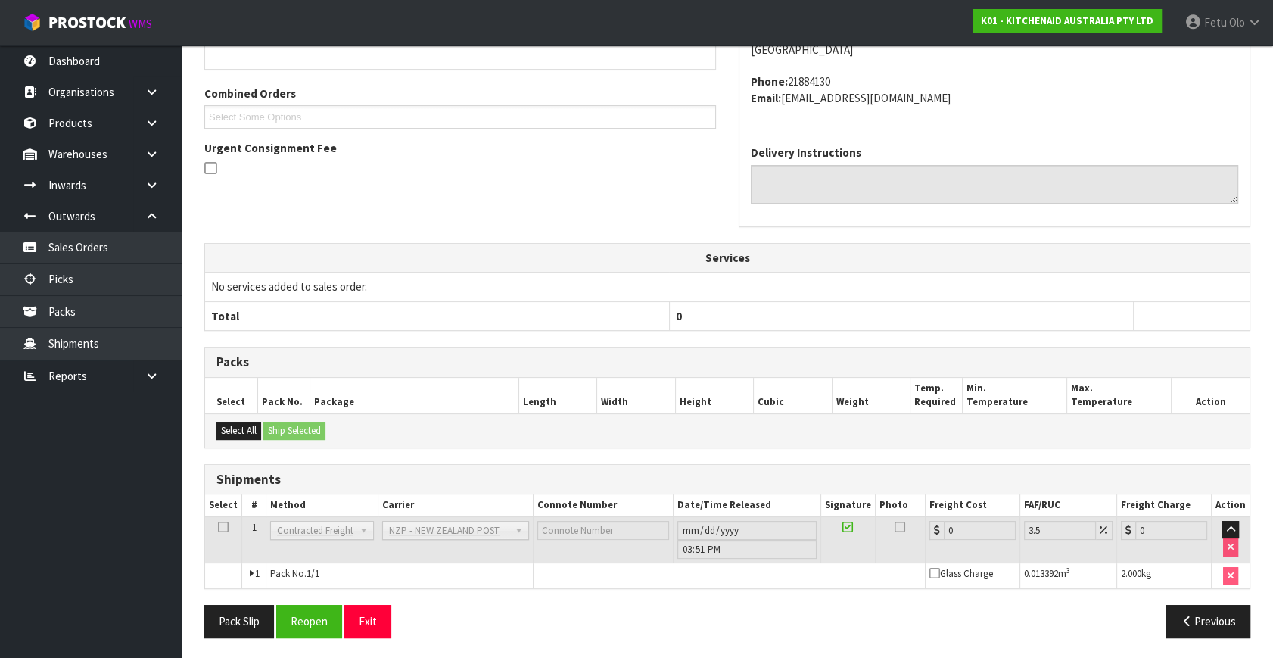
scroll to position [378, 0]
click at [330, 618] on button "Reopen" at bounding box center [309, 621] width 66 height 33
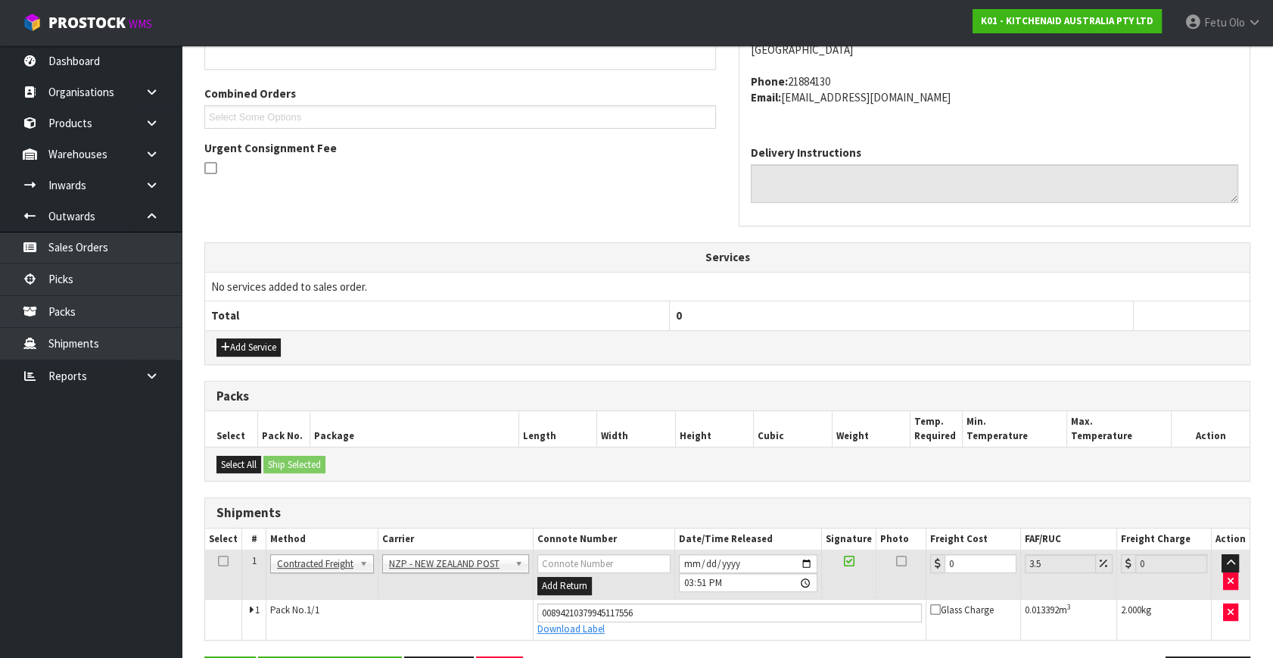
scroll to position [414, 0]
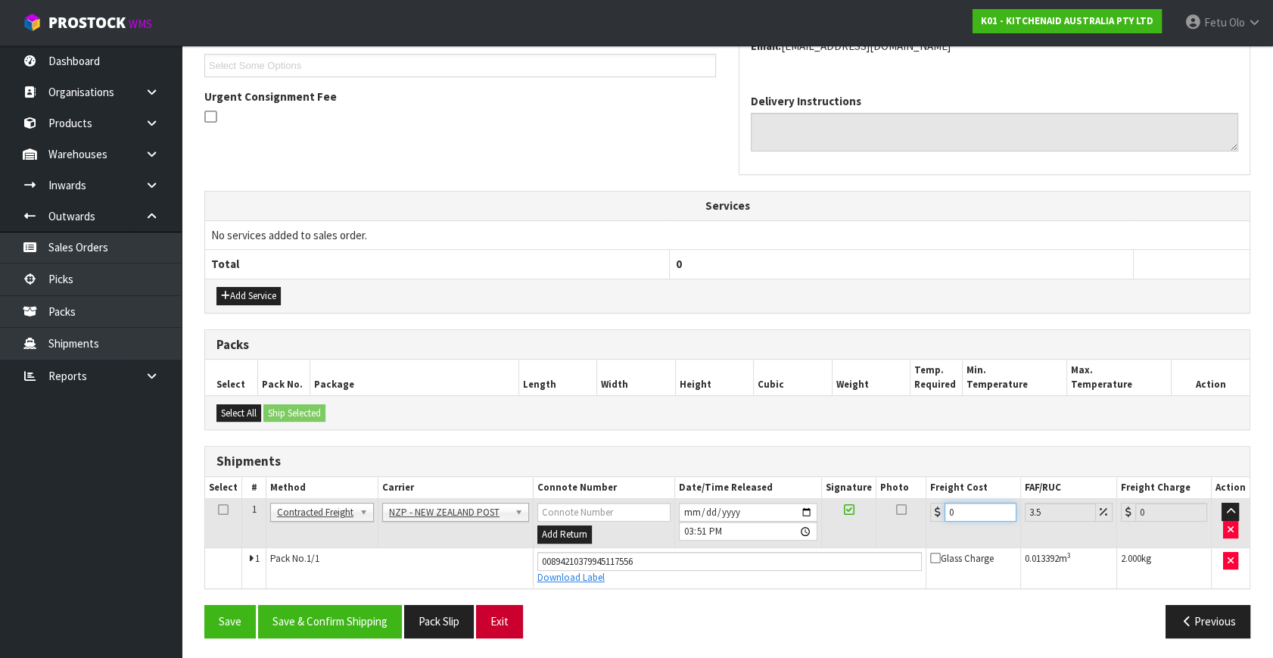
drag, startPoint x: 786, startPoint y: 555, endPoint x: 510, endPoint y: 605, distance: 280.6
click at [510, 605] on div "From Address CONTRACT WAREHOUSING & LOGISTICS 17 Allens Road East Tamaki Auckla…" at bounding box center [727, 266] width 1046 height 767
click at [322, 624] on button "Save & Confirm Shipping" at bounding box center [330, 621] width 144 height 33
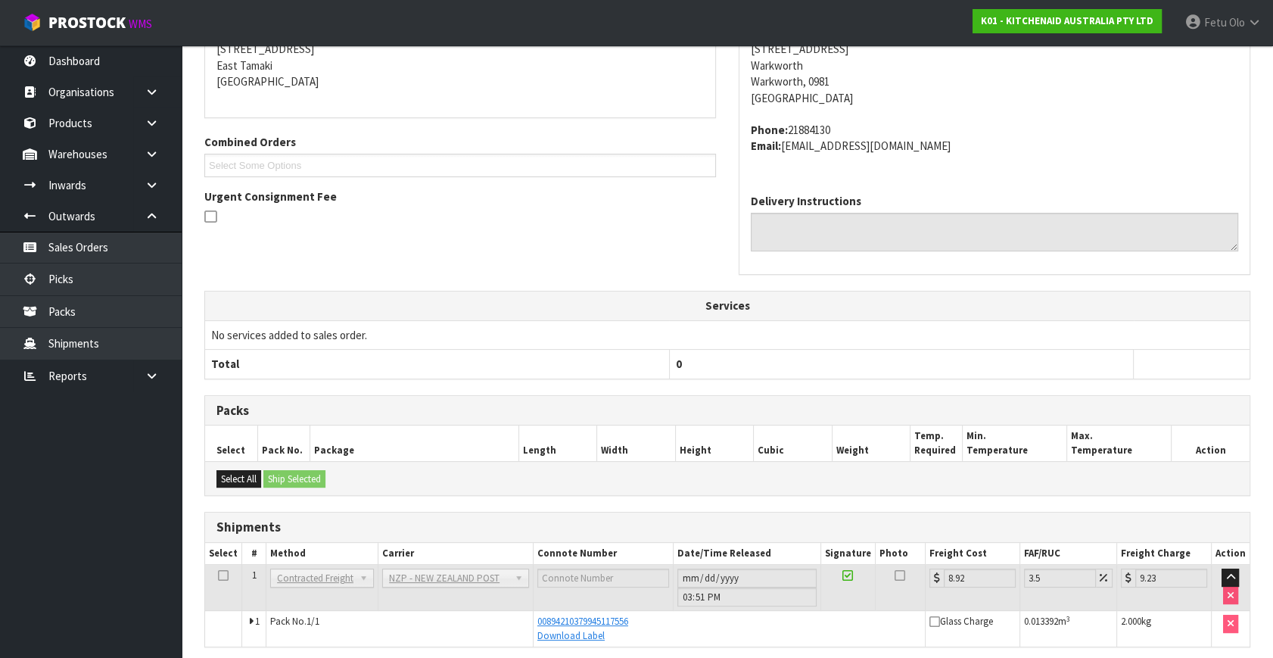
scroll to position [372, 0]
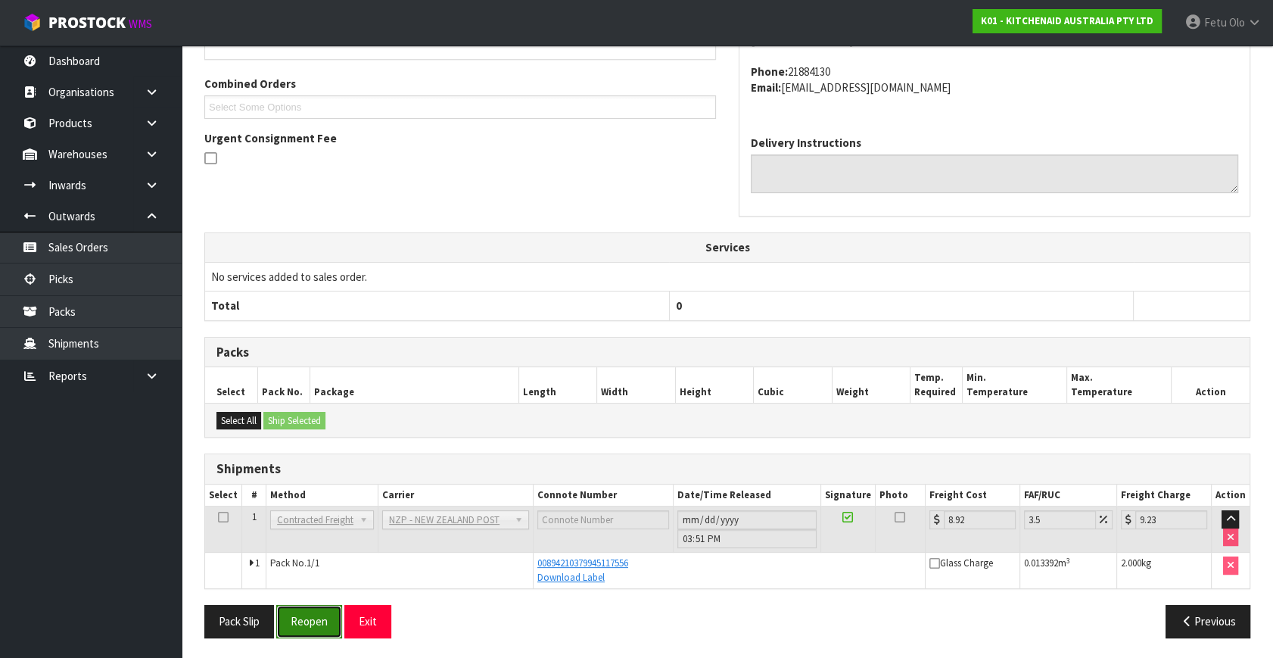
click at [310, 611] on button "Reopen" at bounding box center [309, 621] width 66 height 33
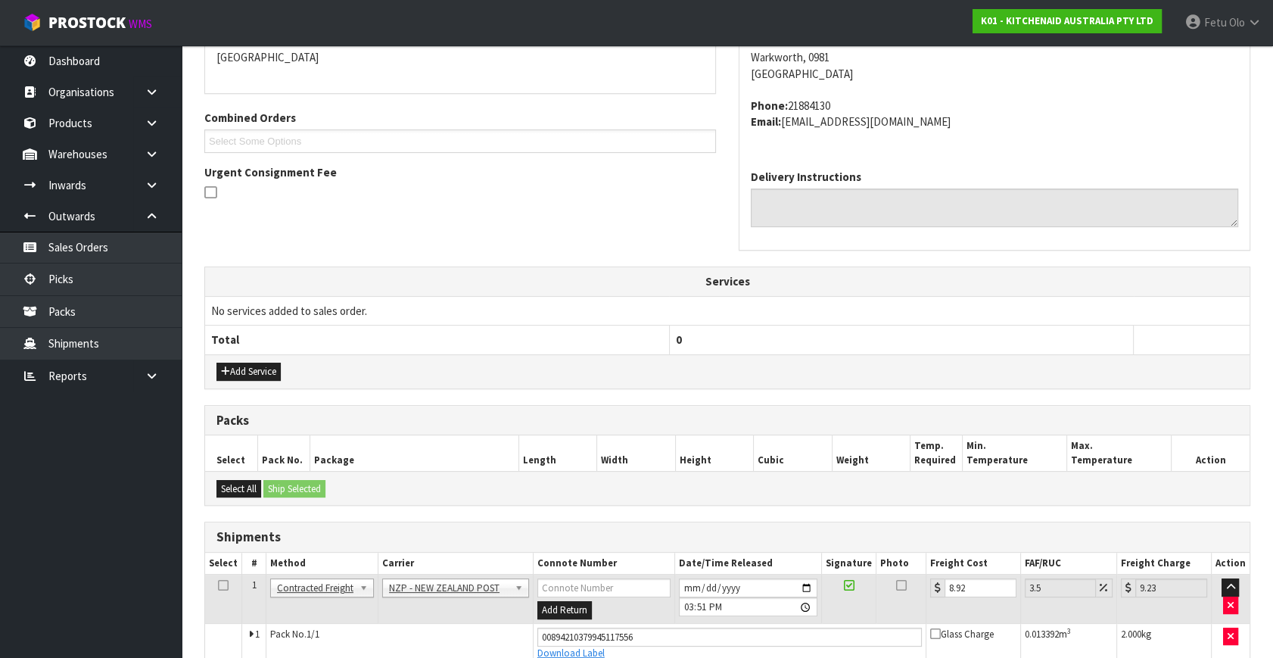
scroll to position [414, 0]
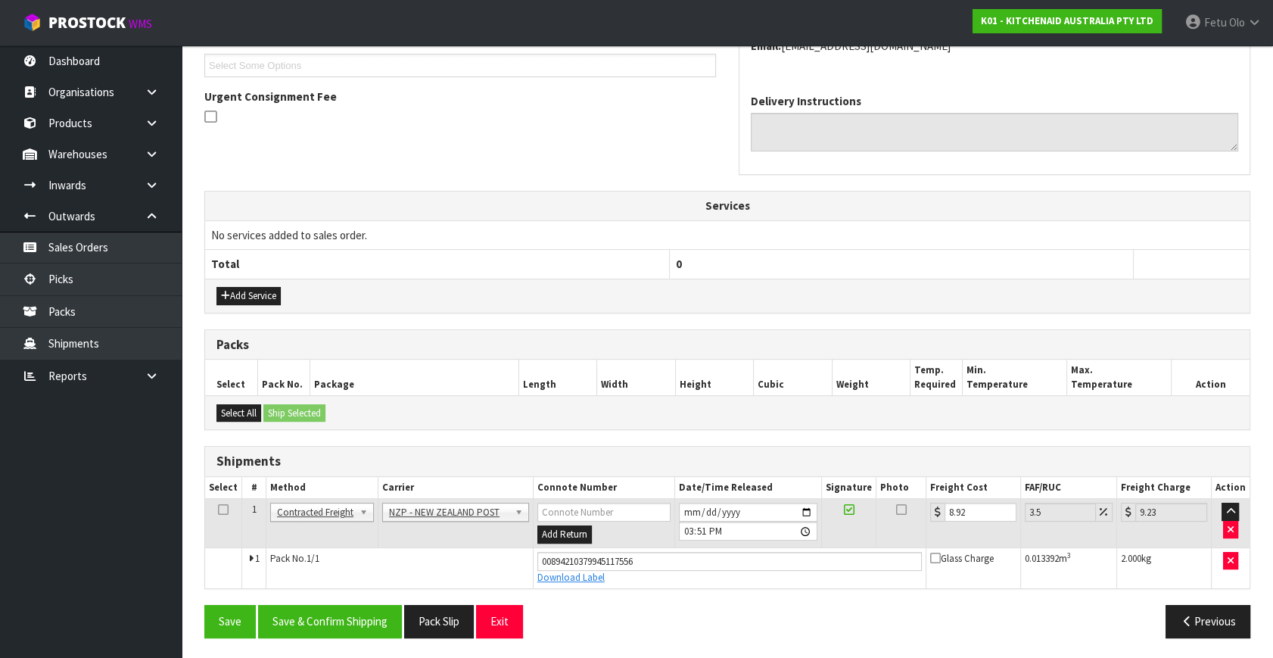
click at [777, 574] on div "Download Label" at bounding box center [729, 578] width 384 height 14
click at [761, 617] on div "Previous" at bounding box center [994, 621] width 534 height 33
click at [347, 612] on button "Save & Confirm Shipping" at bounding box center [330, 621] width 144 height 33
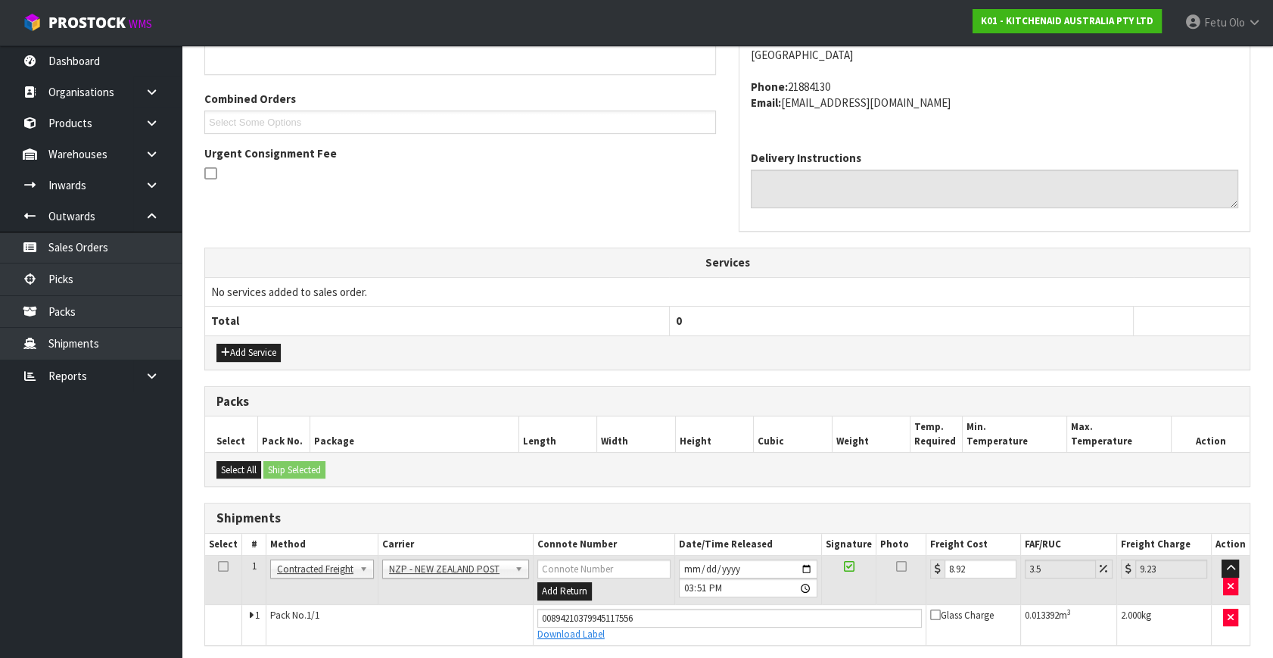
scroll to position [0, 0]
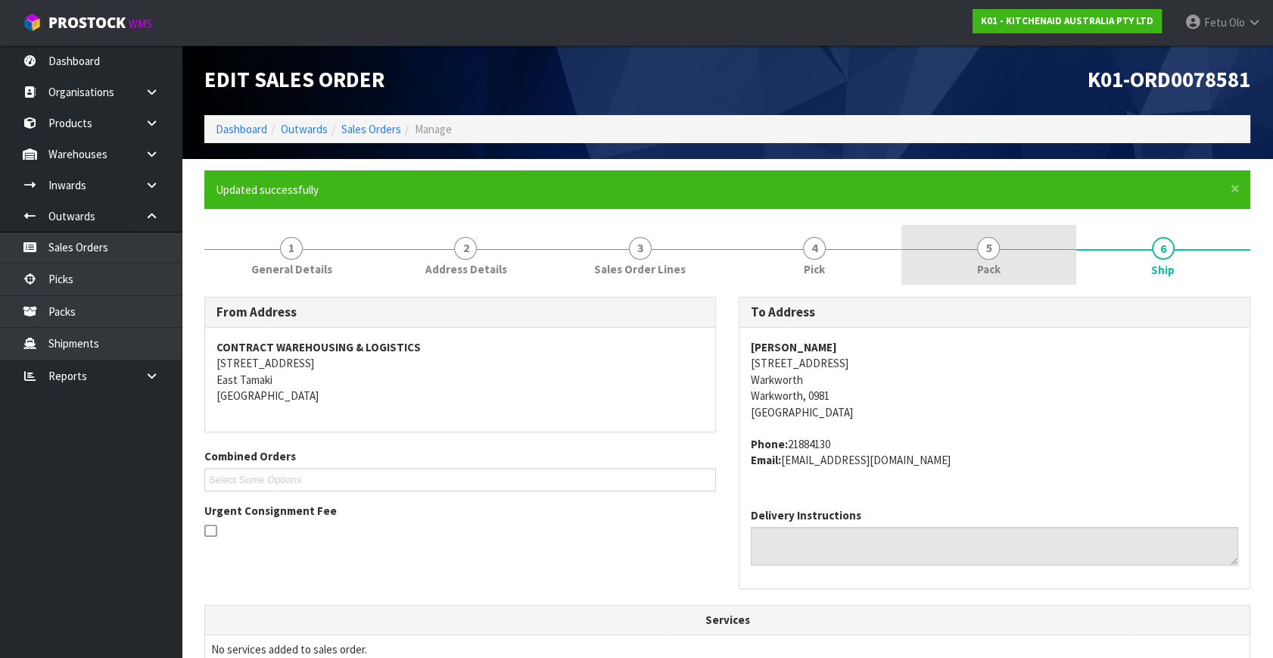
click at [986, 281] on link "5 Pack" at bounding box center [988, 255] width 174 height 60
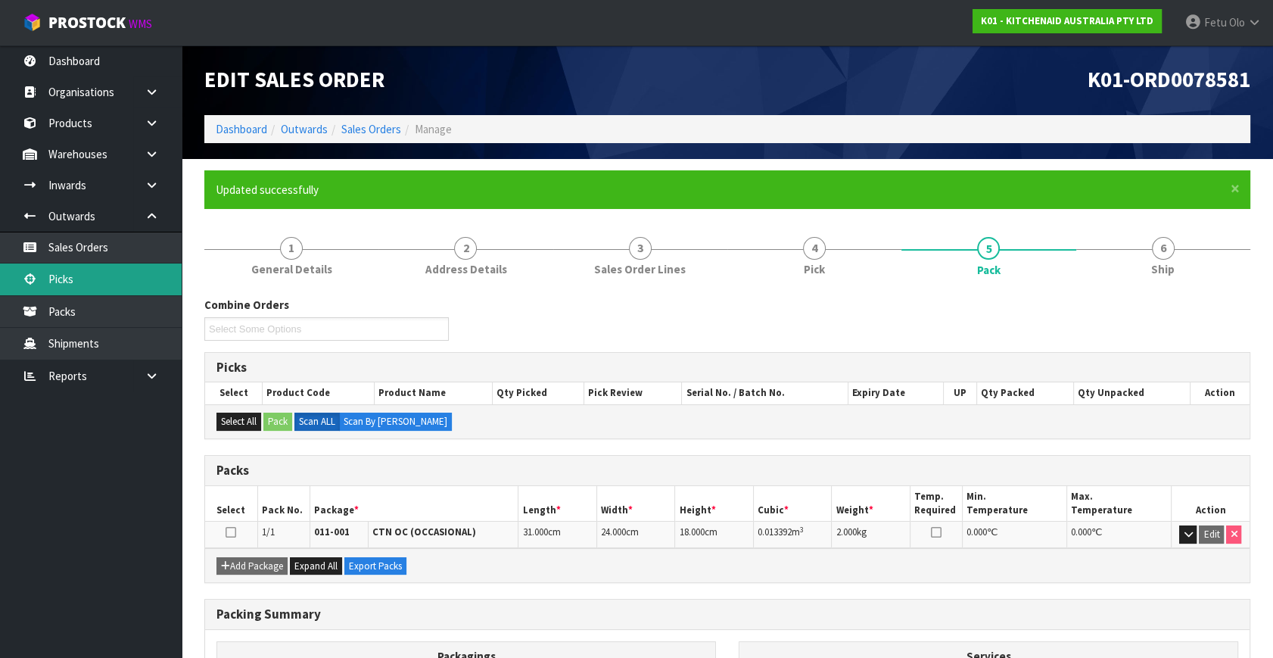
click at [71, 270] on link "Picks" at bounding box center [91, 278] width 182 height 31
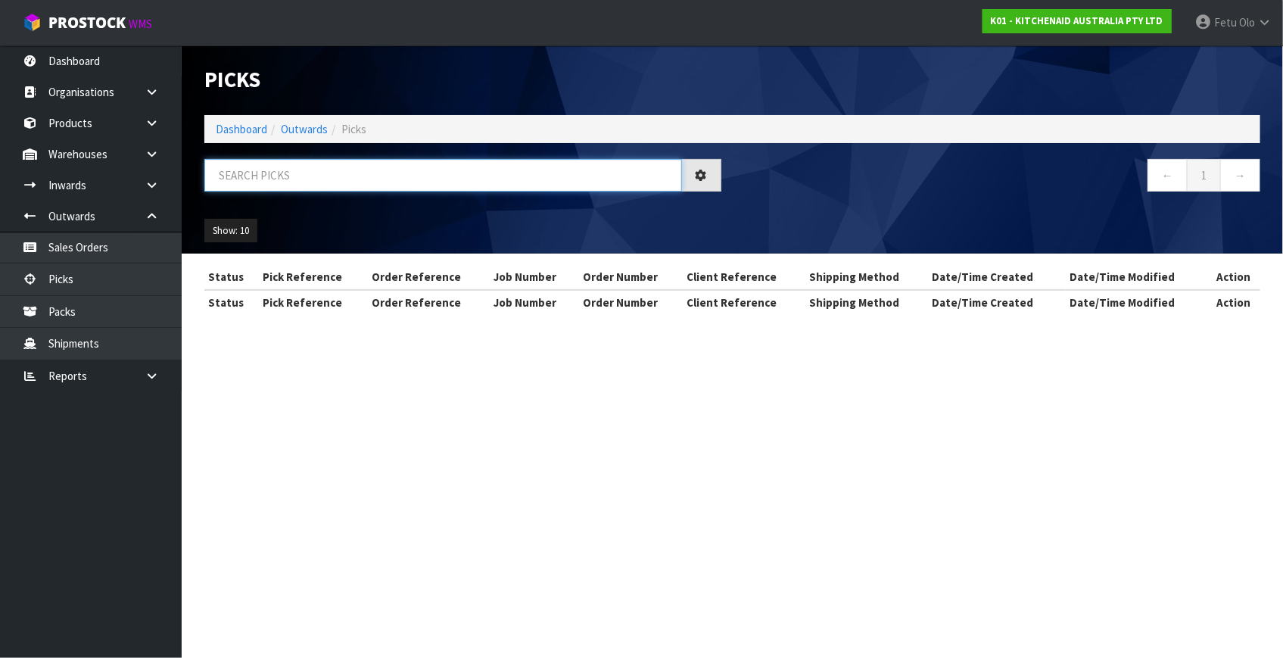
click at [378, 178] on input "text" at bounding box center [443, 175] width 478 height 33
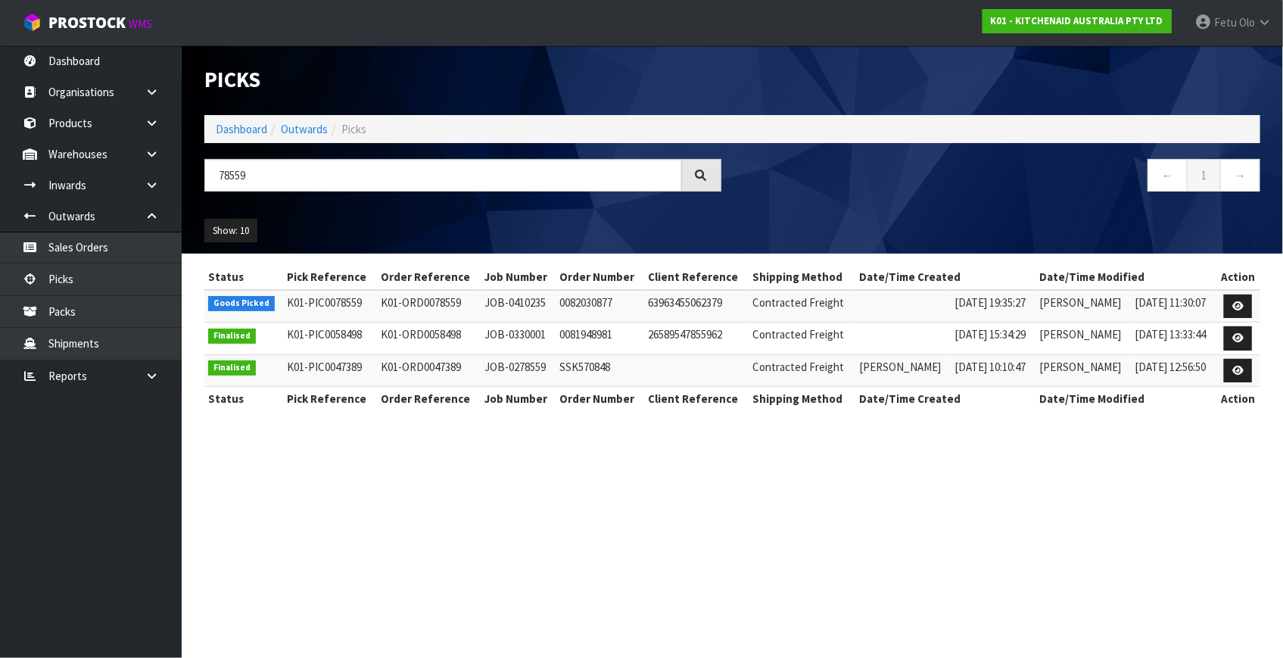
click at [1222, 312] on td at bounding box center [1237, 306] width 45 height 33
click at [1246, 303] on link at bounding box center [1238, 306] width 28 height 24
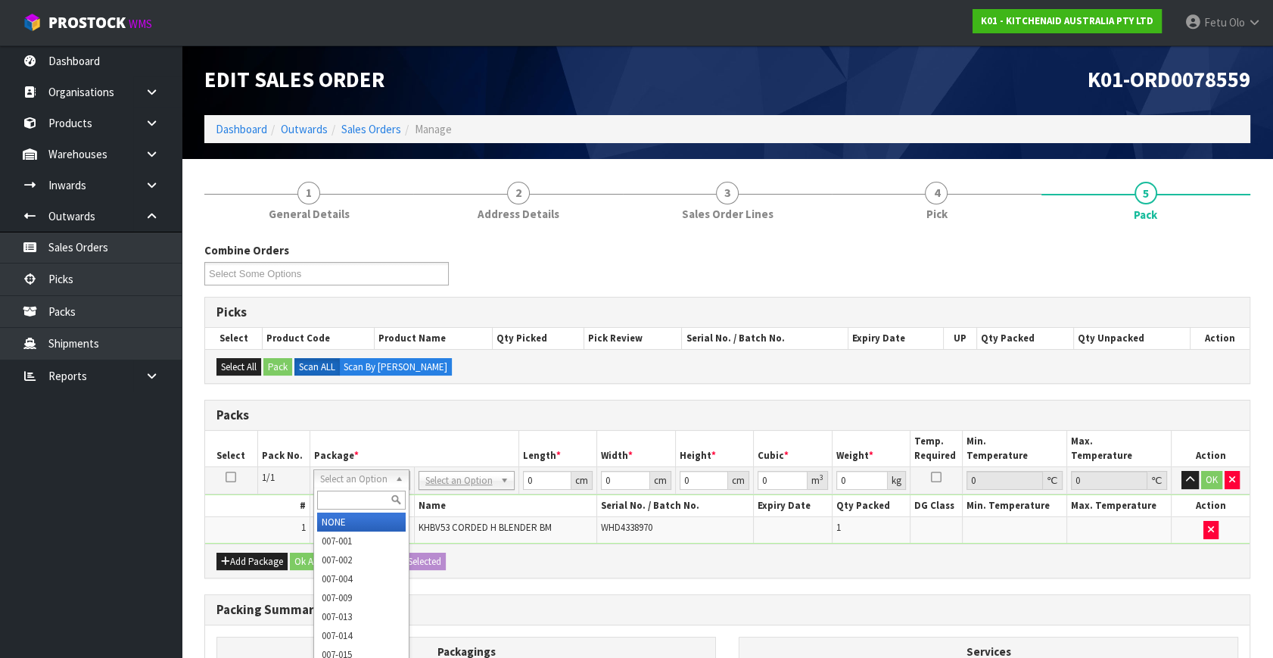
click at [344, 504] on input "text" at bounding box center [361, 499] width 89 height 19
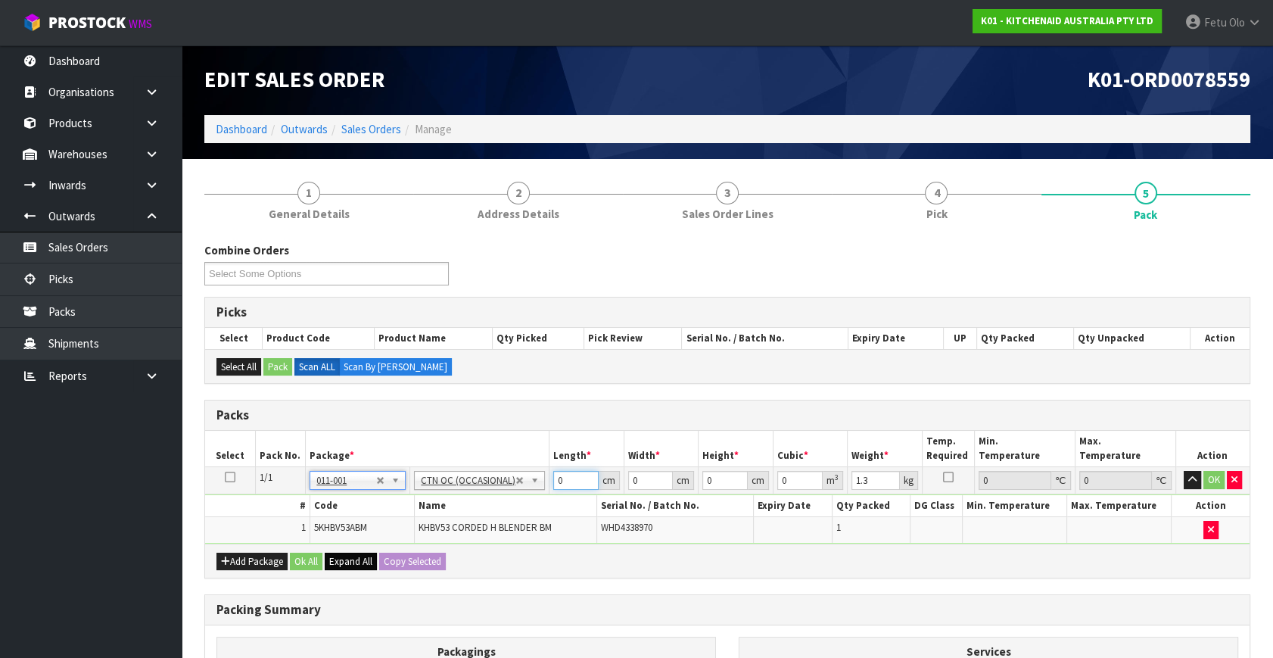
drag, startPoint x: 566, startPoint y: 484, endPoint x: 329, endPoint y: 559, distance: 248.4
click at [329, 559] on div "Packs Select Pack No. Package * Length * Width * Height * Cubic * Weight * Temp…" at bounding box center [727, 489] width 1046 height 179
click button "OK" at bounding box center [1213, 480] width 21 height 18
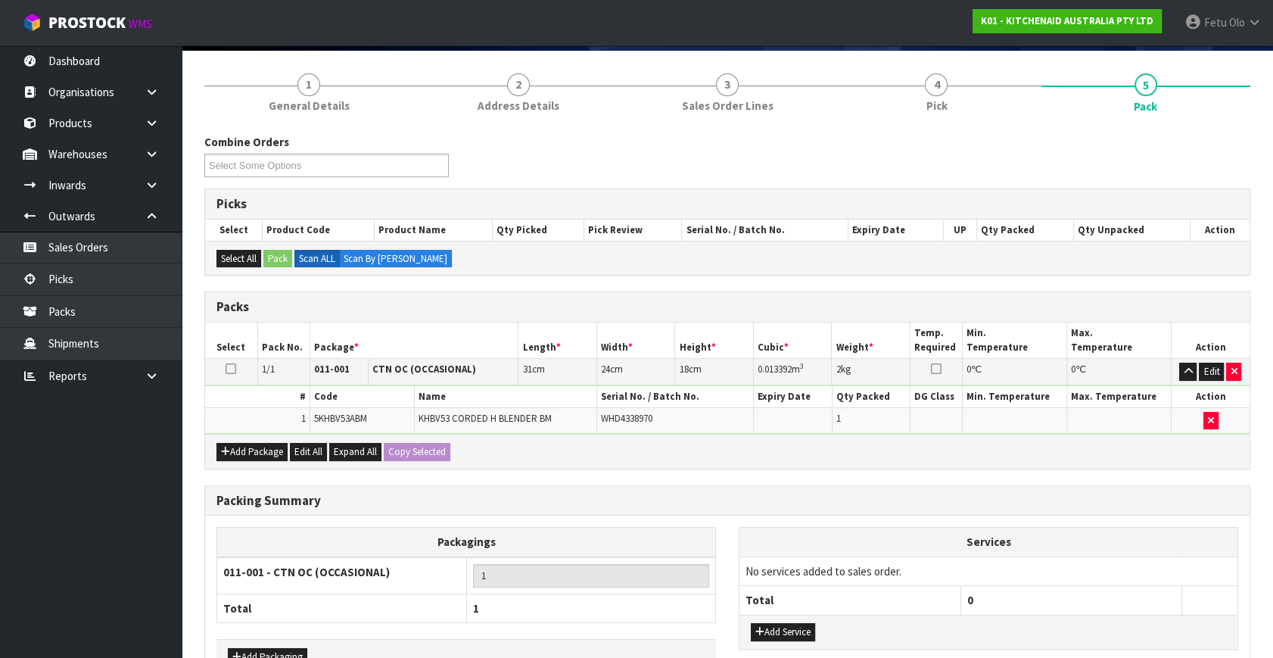
scroll to position [203, 0]
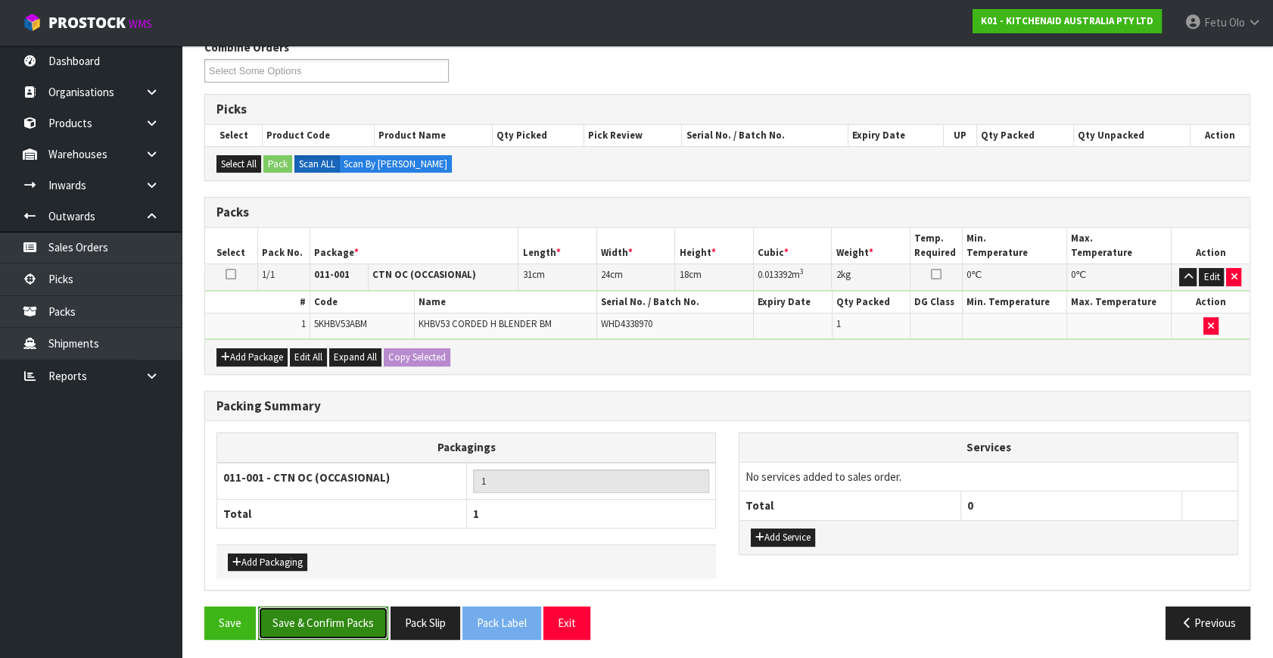
click at [340, 624] on button "Save & Confirm Packs" at bounding box center [323, 622] width 130 height 33
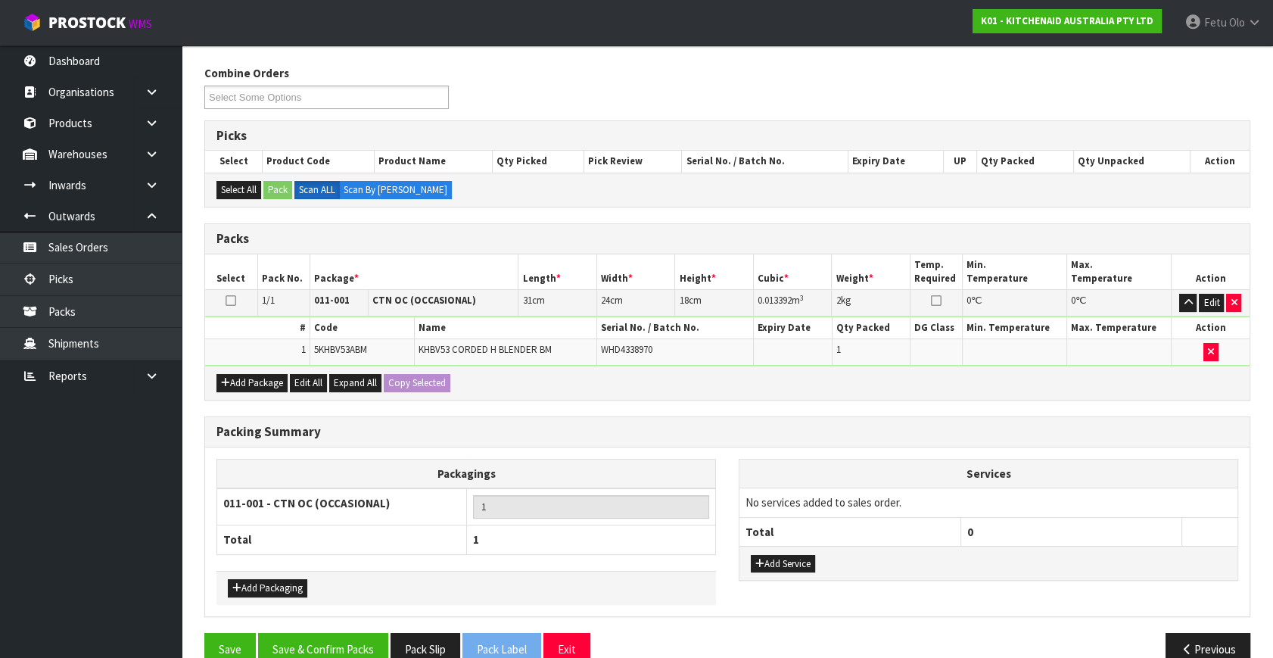
scroll to position [175, 0]
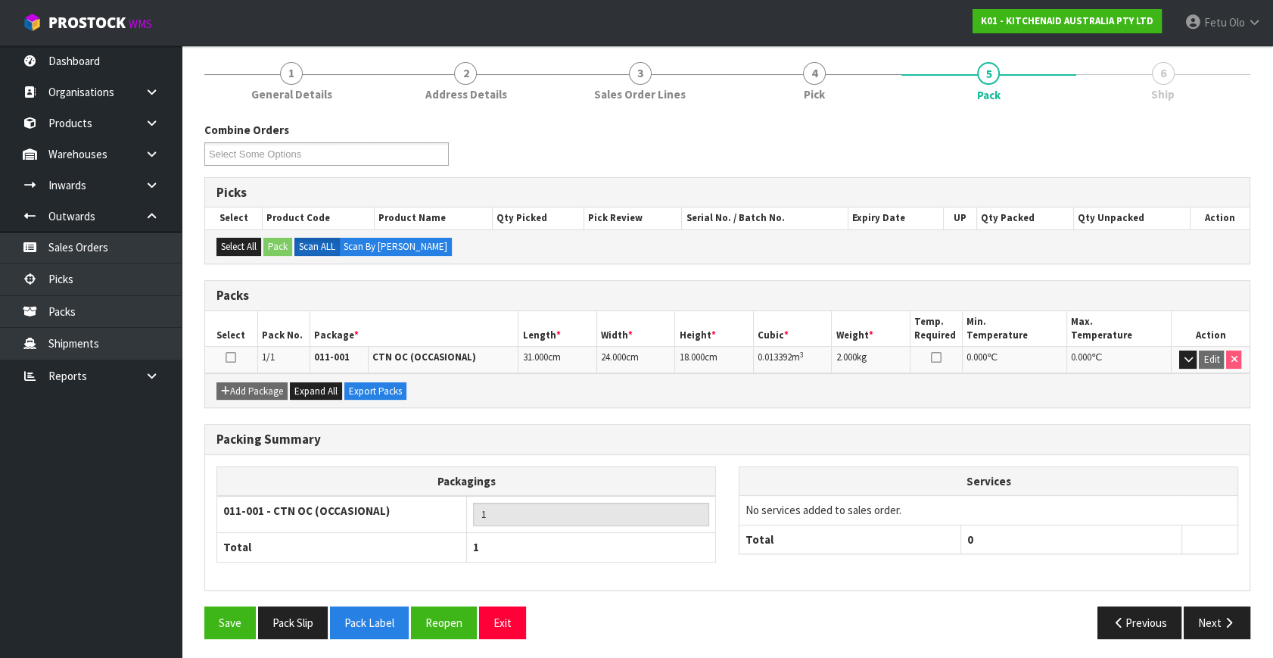
click at [1231, 639] on div "Save Pack Slip Pack Label Reopen Exit Previous Next" at bounding box center [727, 628] width 1069 height 44
click at [1184, 611] on button "Next" at bounding box center [1217, 622] width 67 height 33
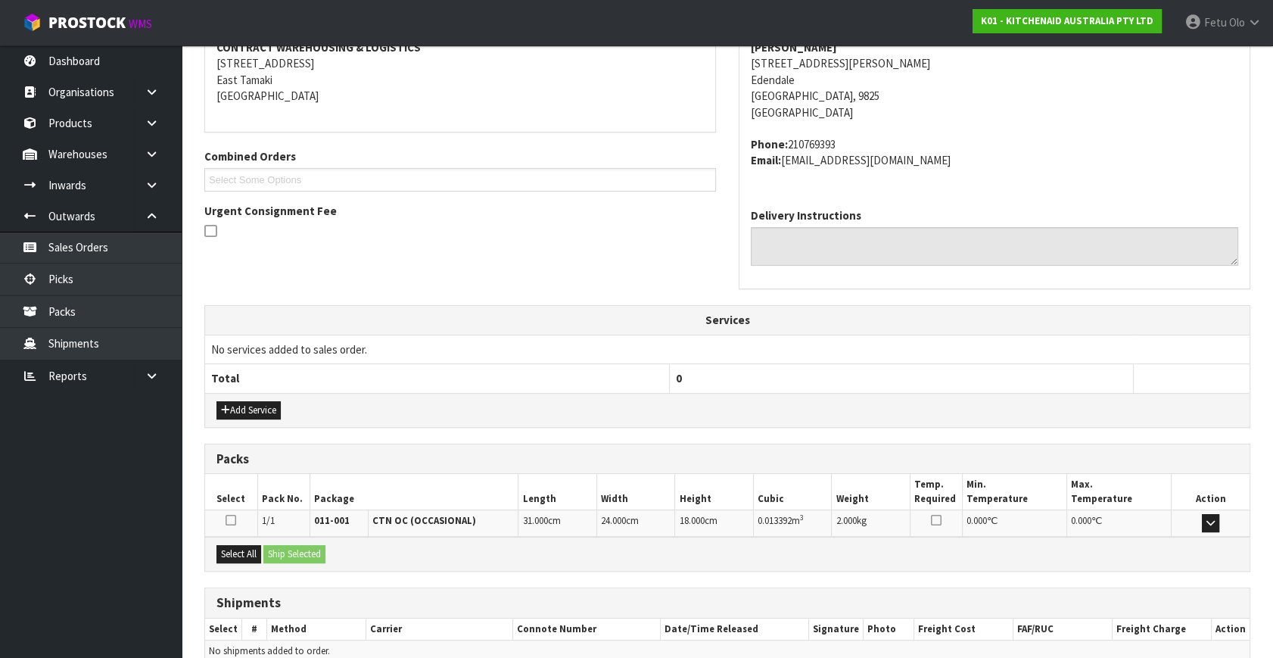
scroll to position [372, 0]
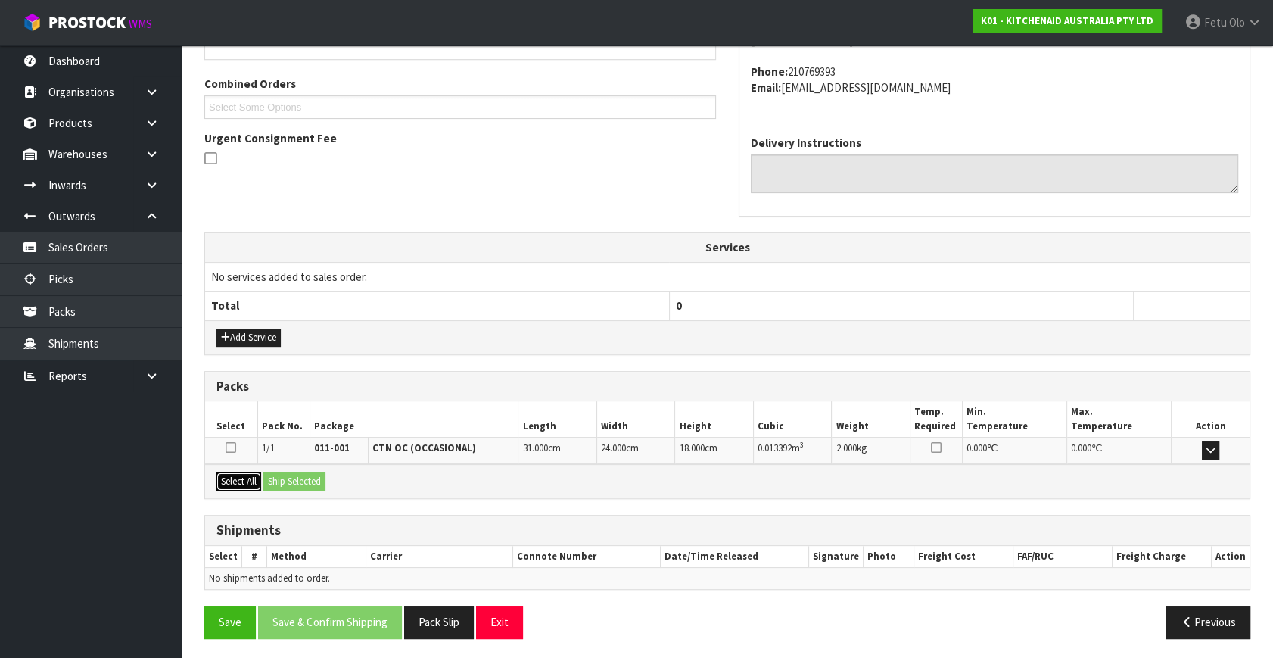
click at [247, 484] on button "Select All" at bounding box center [238, 481] width 45 height 18
drag, startPoint x: 258, startPoint y: 479, endPoint x: 272, endPoint y: 478, distance: 14.5
click at [261, 478] on button "Select All" at bounding box center [238, 481] width 45 height 18
click at [304, 473] on button "Ship Selected" at bounding box center [294, 481] width 62 height 18
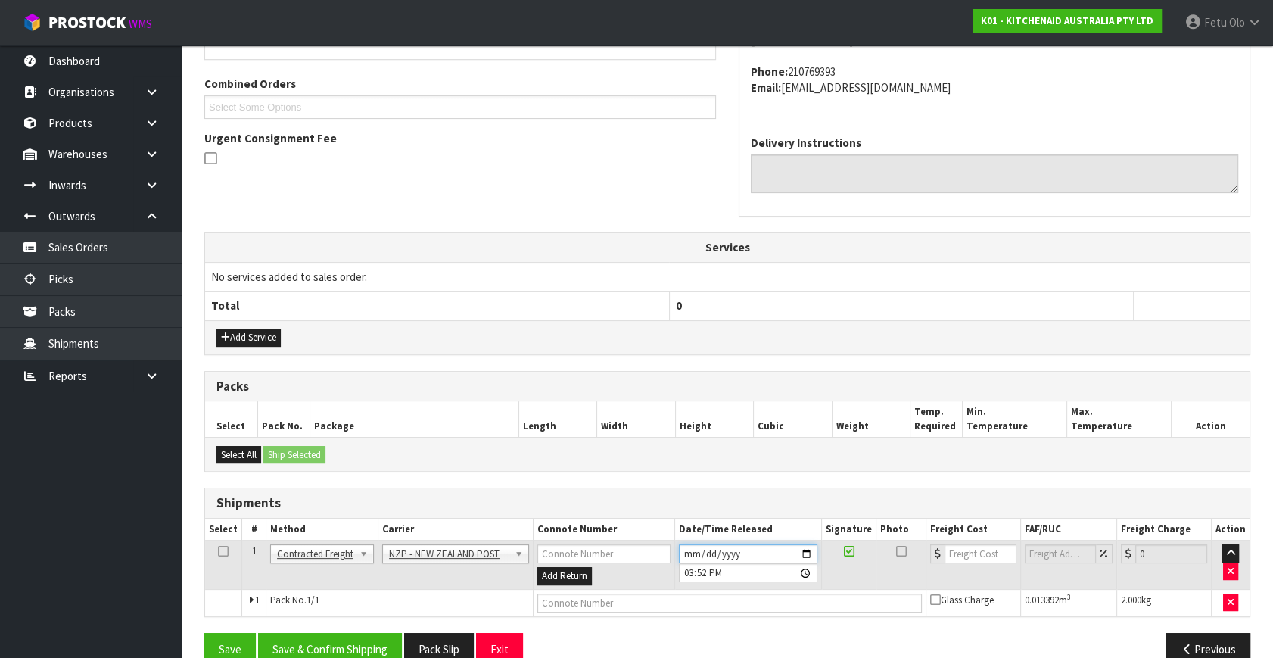
drag, startPoint x: 815, startPoint y: 543, endPoint x: 804, endPoint y: 555, distance: 16.1
click at [804, 555] on input "2025-09-01" at bounding box center [748, 553] width 138 height 19
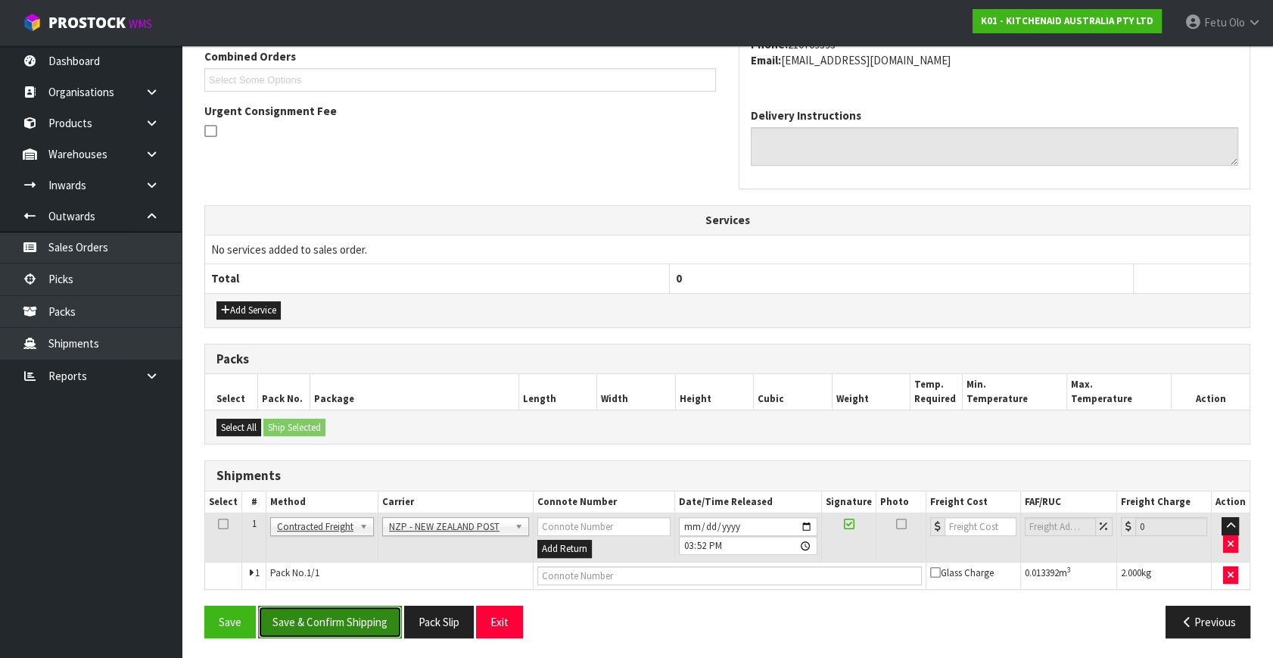
click at [332, 610] on button "Save & Confirm Shipping" at bounding box center [330, 621] width 144 height 33
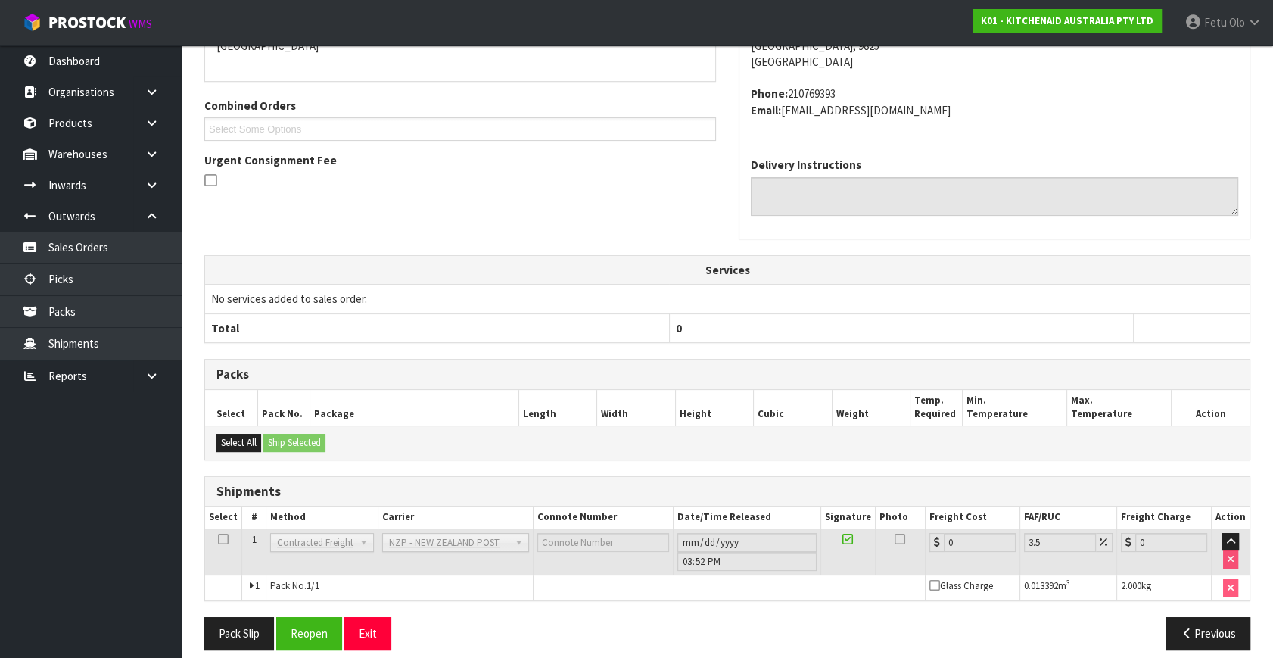
scroll to position [378, 0]
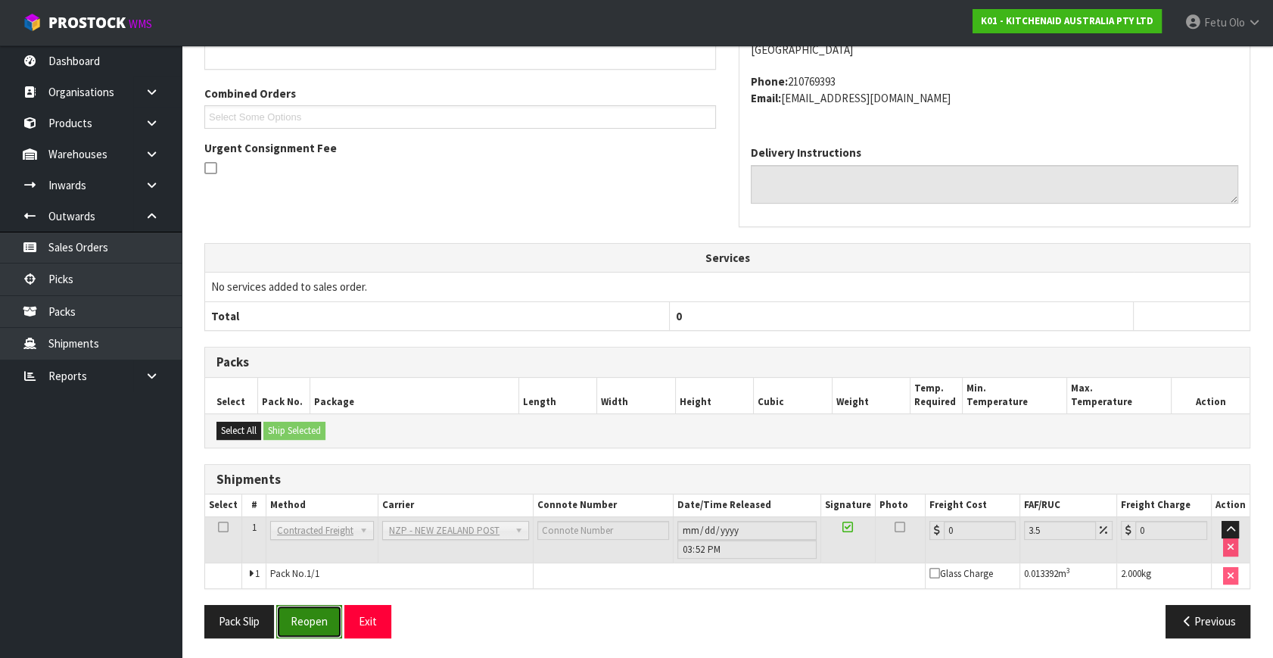
click at [325, 613] on button "Reopen" at bounding box center [309, 621] width 66 height 33
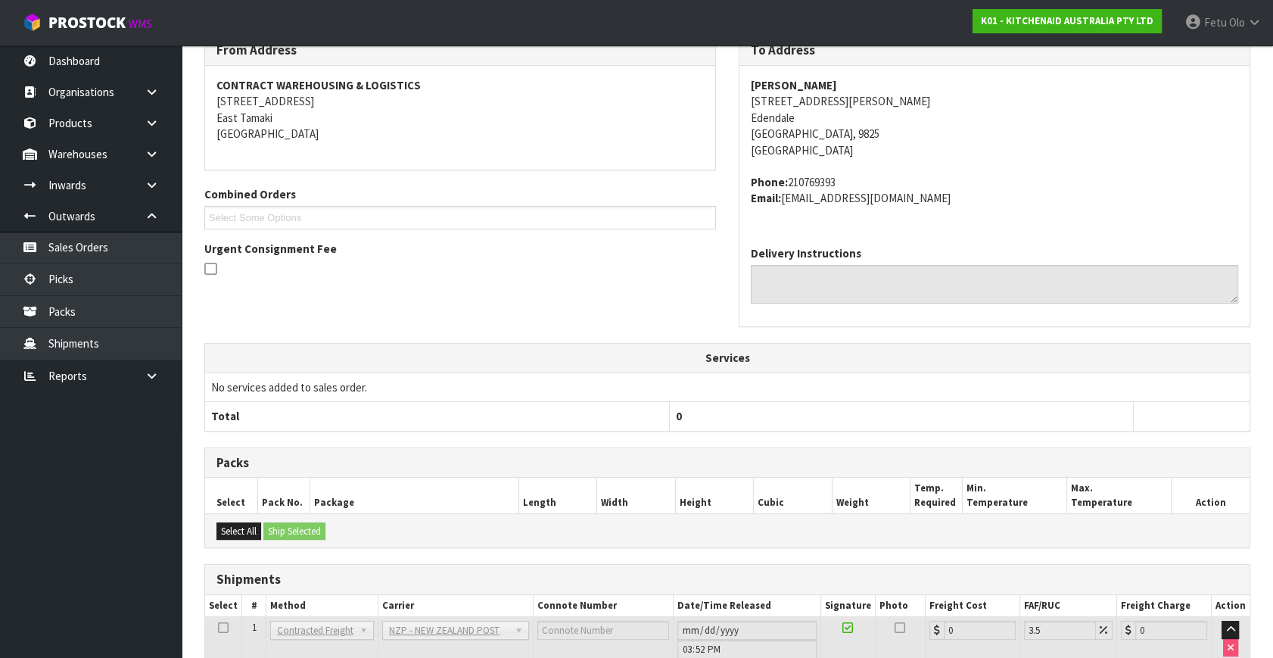
scroll to position [363, 0]
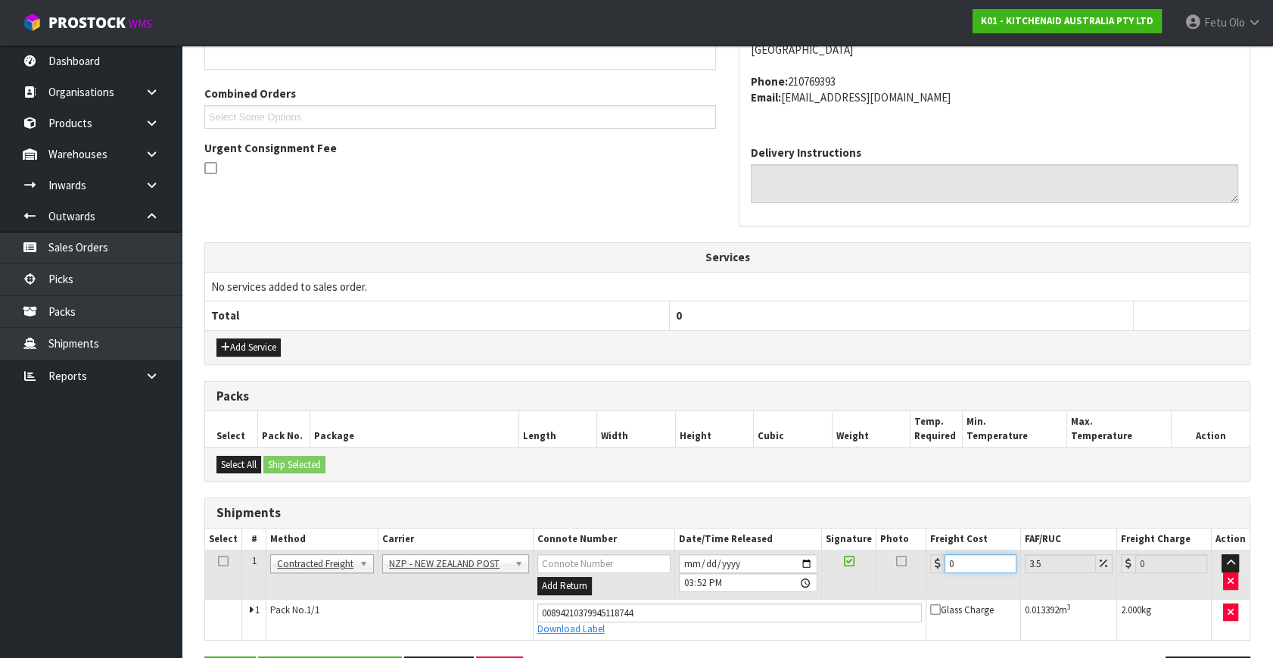
drag, startPoint x: 963, startPoint y: 559, endPoint x: 892, endPoint y: 588, distance: 76.0
click at [892, 588] on tr "1 Client Local Pickup Customer Local Pickup Company Freight Contracted Freight …" at bounding box center [727, 574] width 1044 height 49
click at [1078, 288] on td "No services added to sales order." at bounding box center [727, 286] width 1044 height 29
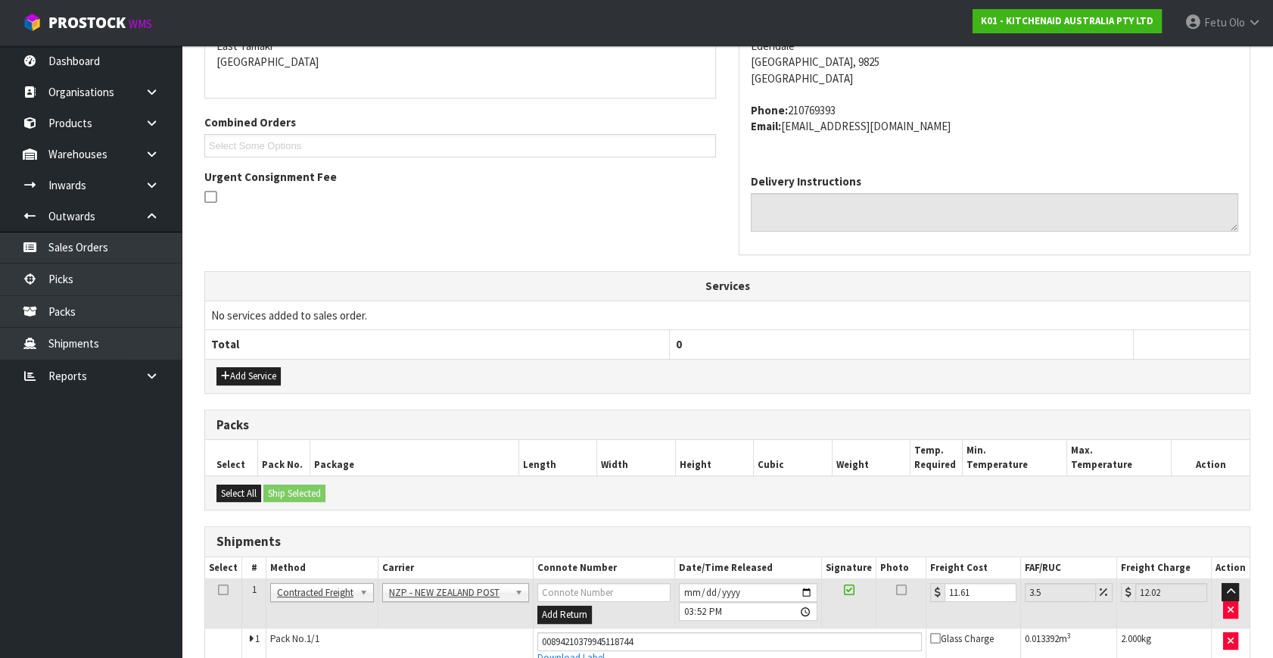
scroll to position [414, 0]
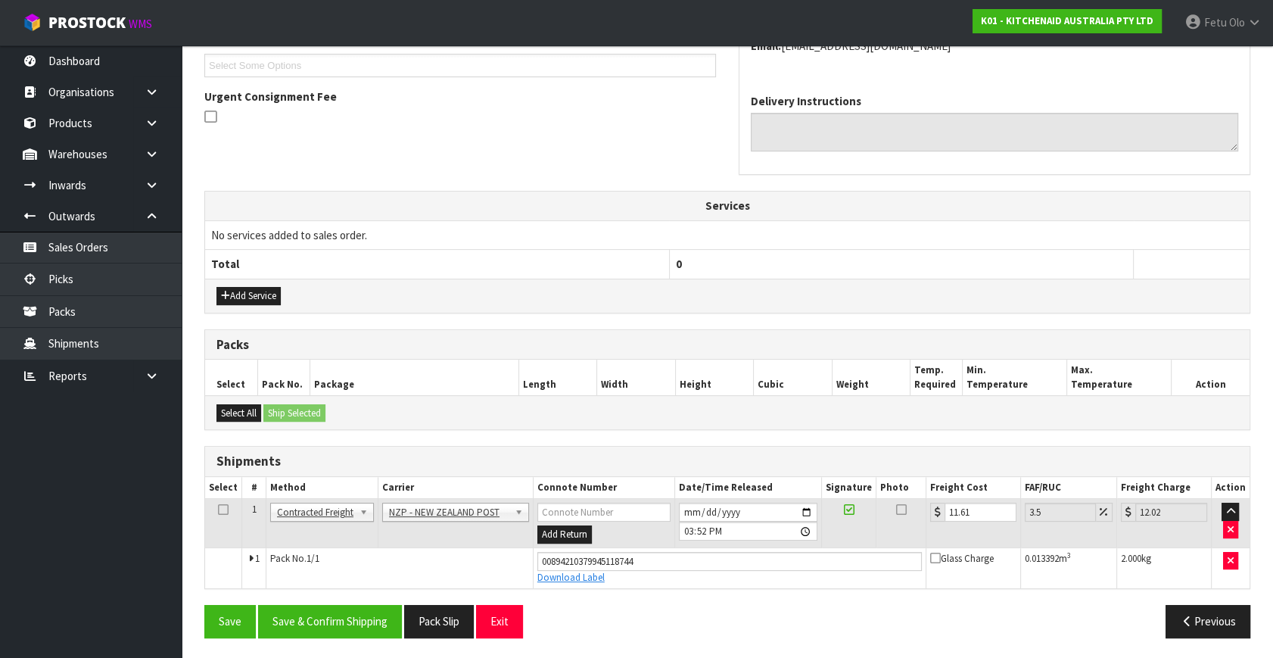
click at [102, 424] on ul "Dashboard Organisations Clients Consignees Carriers Products Categories Serial …" at bounding box center [91, 351] width 182 height 612
drag, startPoint x: 876, startPoint y: 321, endPoint x: 1000, endPoint y: 260, distance: 137.4
click at [999, 262] on th "0" at bounding box center [901, 264] width 464 height 29
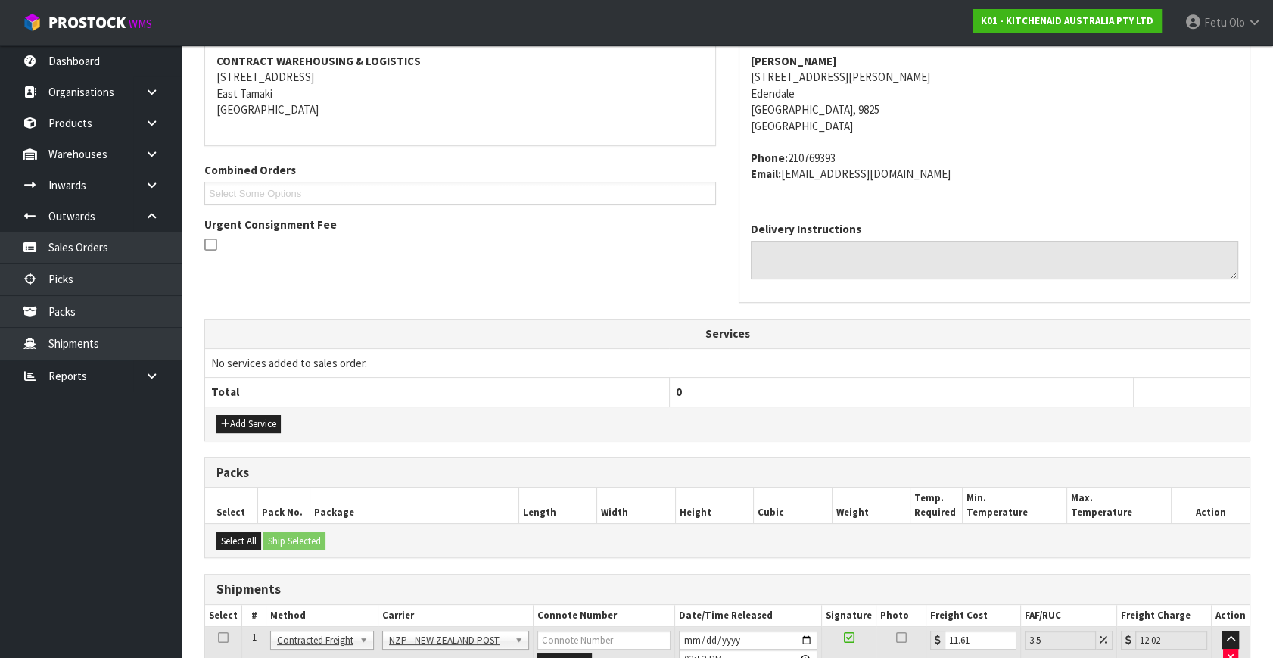
scroll to position [412, 0]
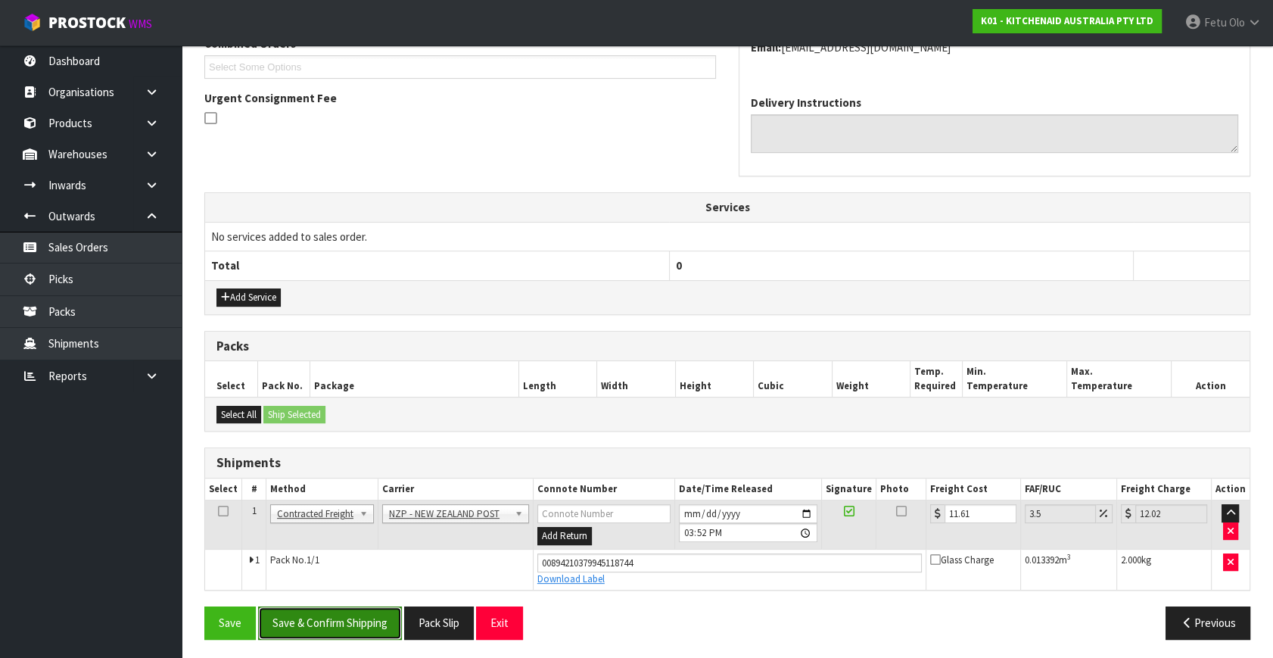
click at [327, 613] on button "Save & Confirm Shipping" at bounding box center [330, 622] width 144 height 33
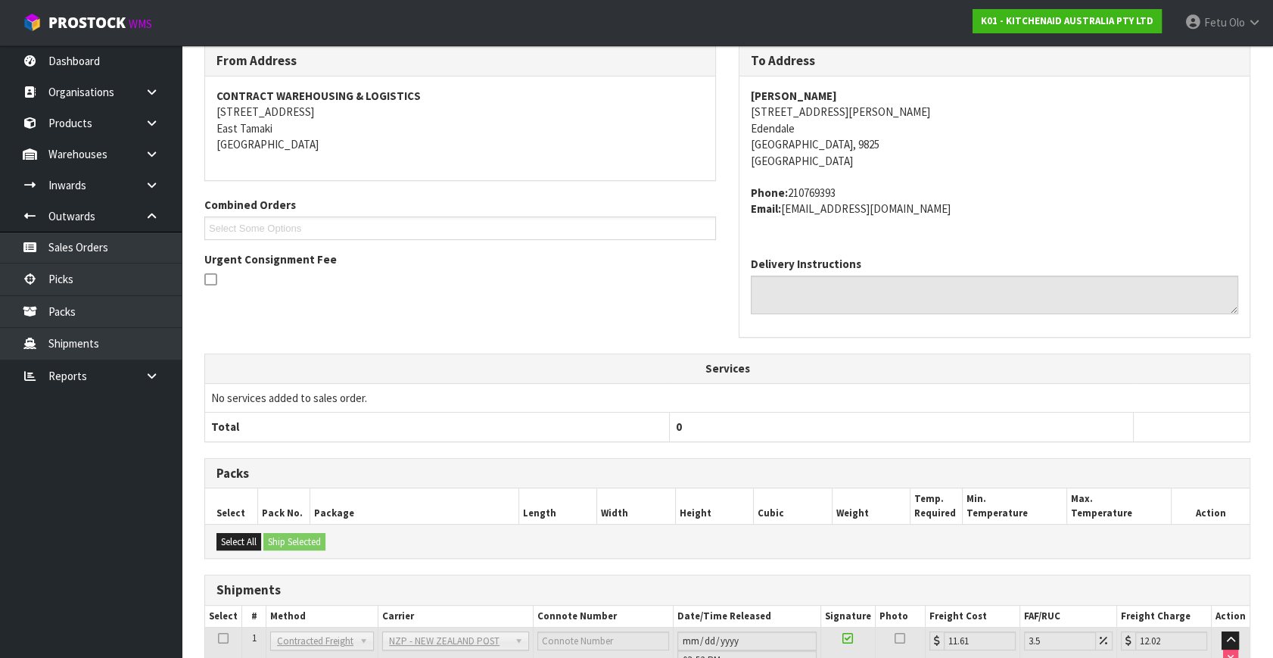
scroll to position [344, 0]
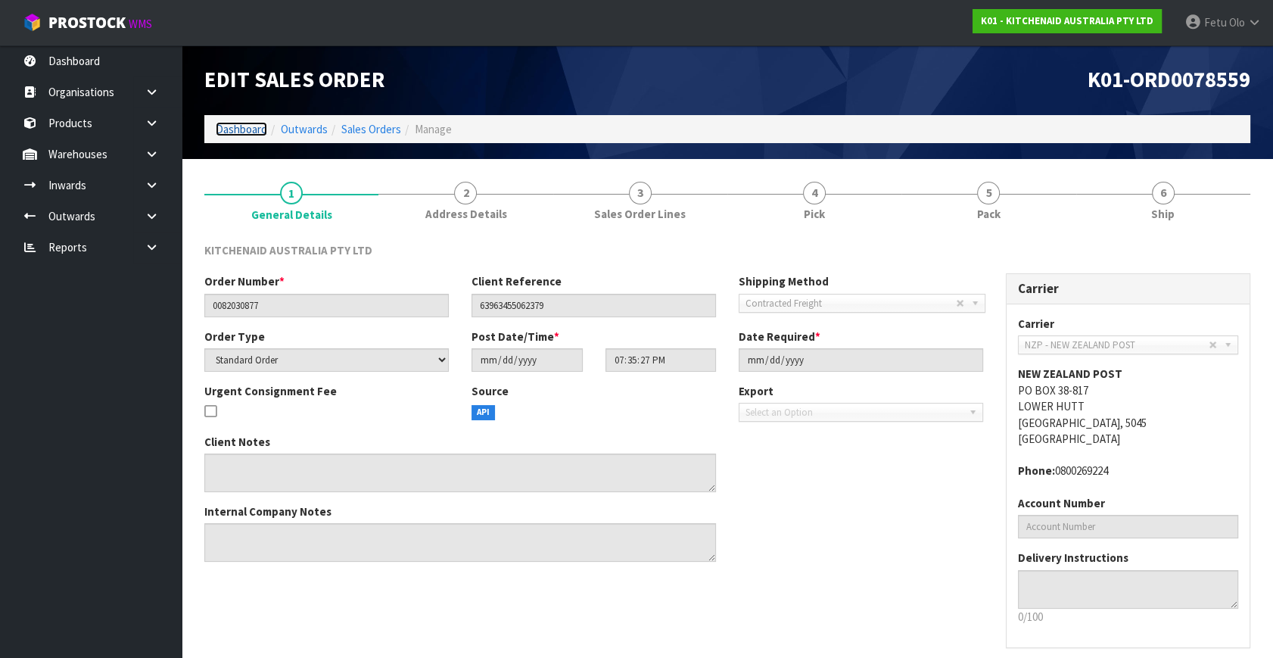
click at [246, 133] on link "Dashboard" at bounding box center [241, 129] width 51 height 14
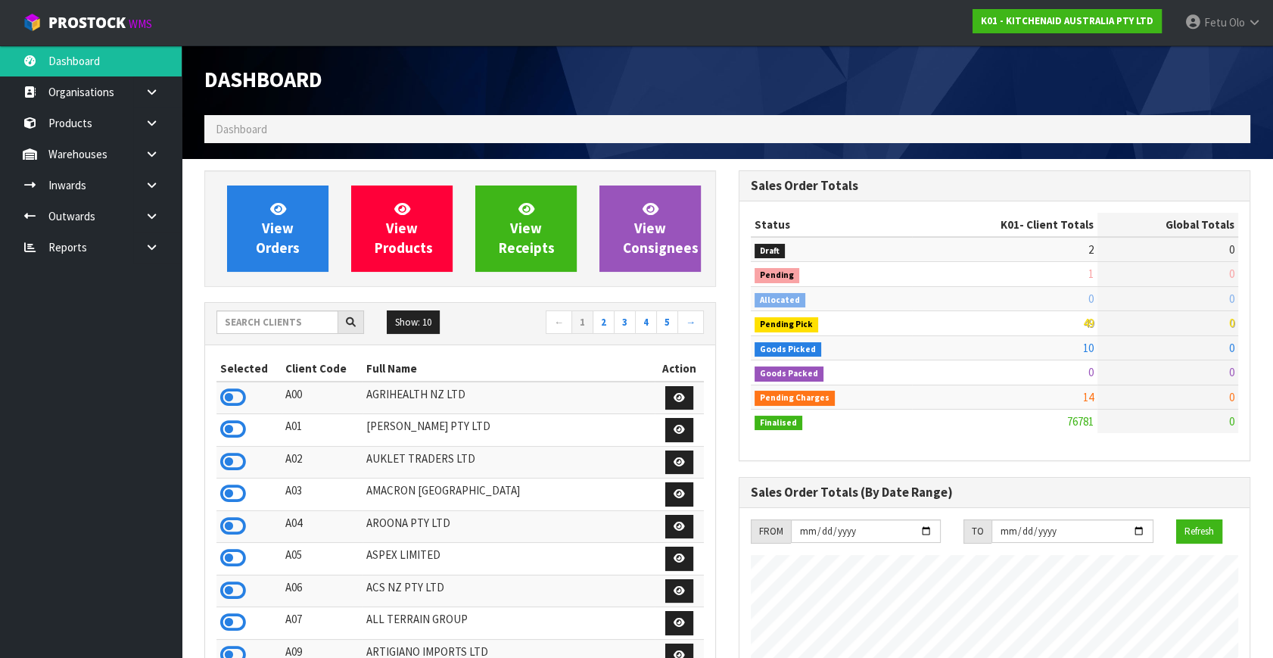
scroll to position [1144, 534]
click at [945, 446] on div "Status K01 - Client Totals Global Totals Draft 2 108 Pending 1 9 Allocated 0 41…" at bounding box center [994, 331] width 510 height 260
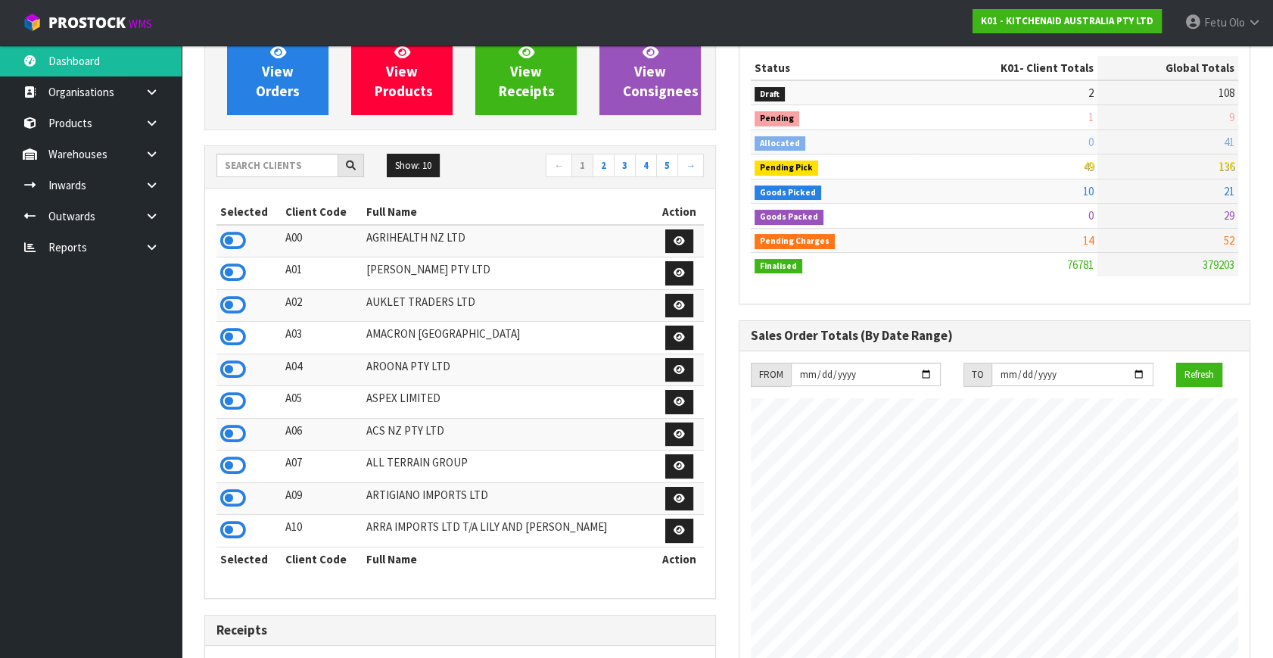
scroll to position [0, 0]
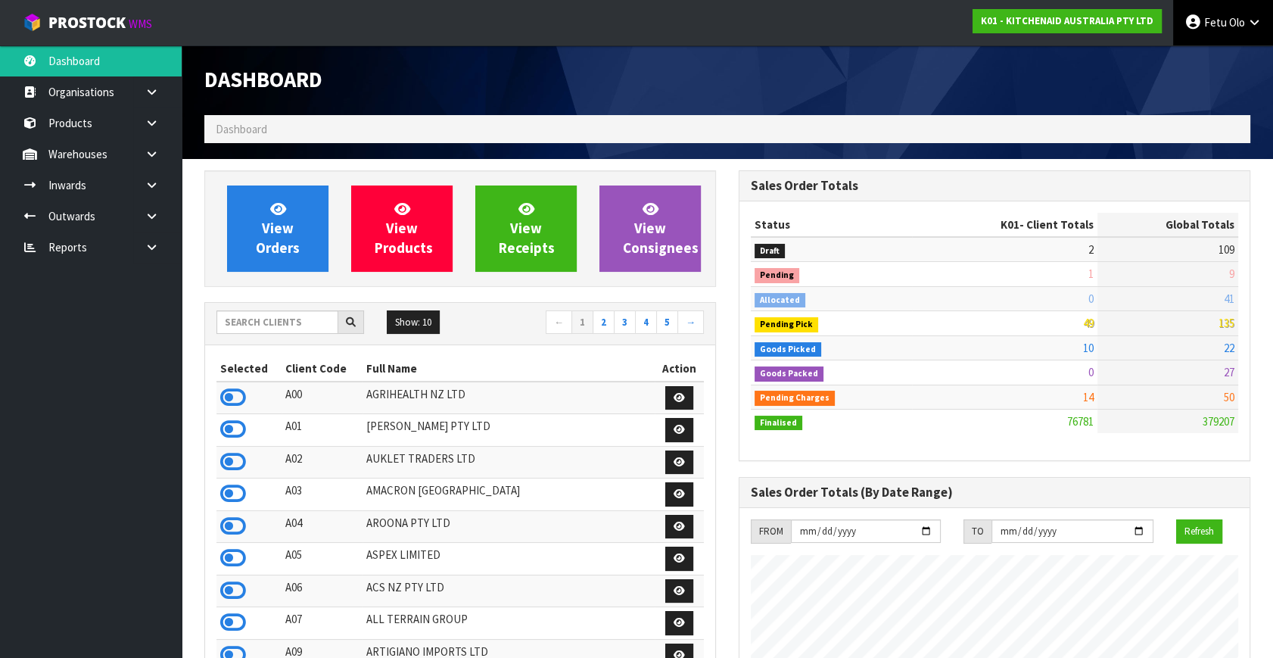
click at [1219, 33] on link "Fetu Olo" at bounding box center [1223, 22] width 100 height 45
click at [1203, 64] on link "Logout" at bounding box center [1213, 60] width 120 height 20
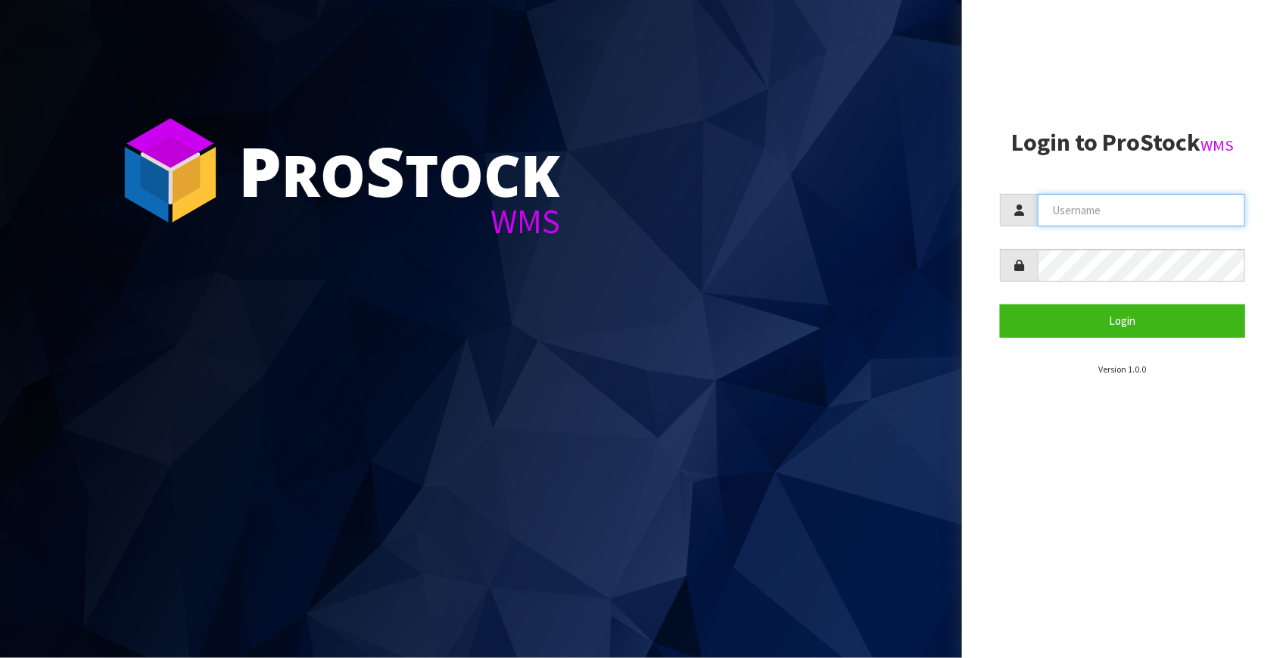
type input "[EMAIL_ADDRESS][DOMAIN_NAME]"
drag, startPoint x: 1063, startPoint y: 438, endPoint x: 1132, endPoint y: 481, distance: 81.3
click at [1063, 438] on aside "Login to ProStock WMS [EMAIL_ADDRESS][DOMAIN_NAME] Login Version 1.0.0" at bounding box center [1122, 329] width 321 height 658
